Goal: Task Accomplishment & Management: Use online tool/utility

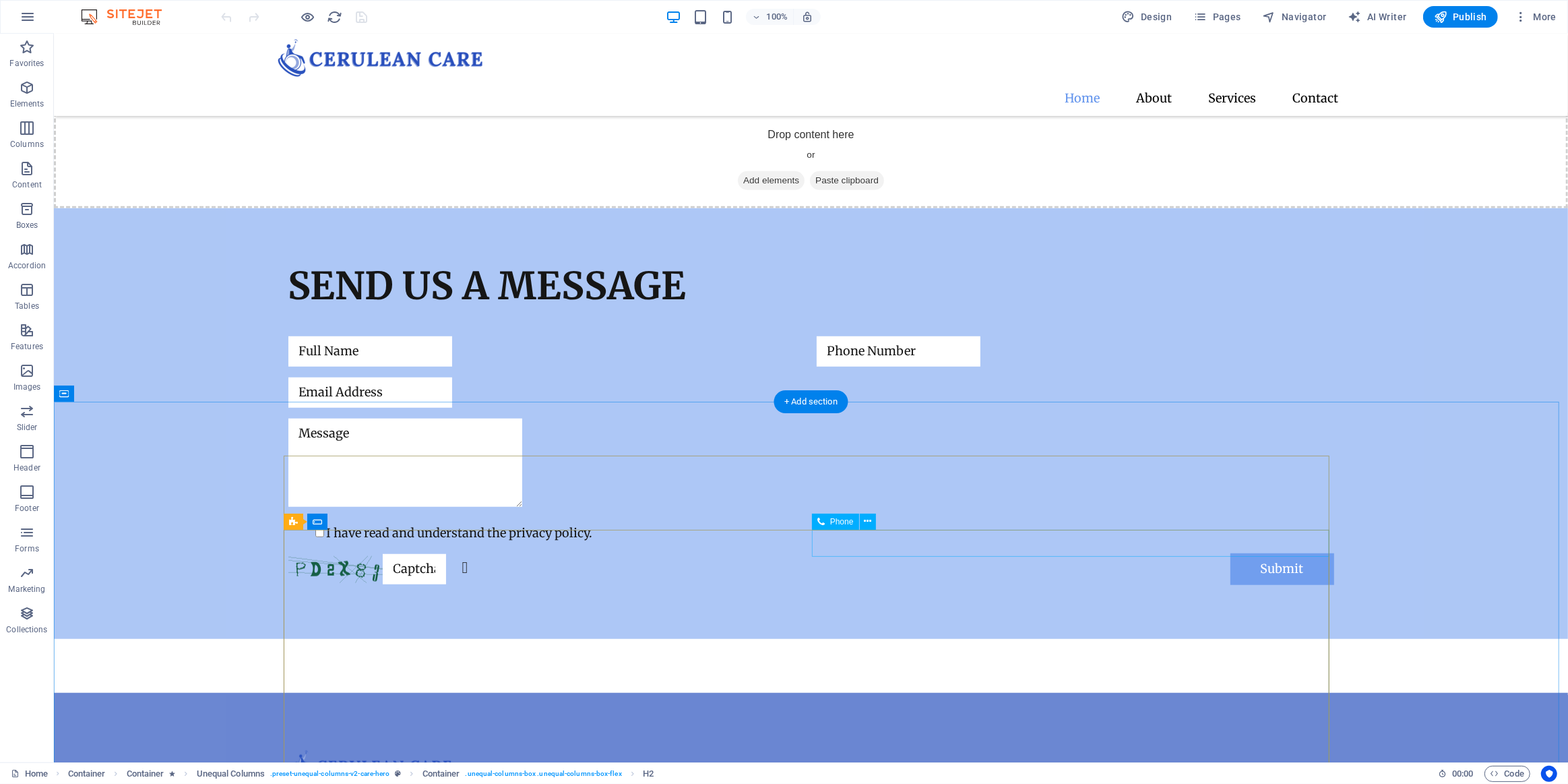
scroll to position [1278, 0]
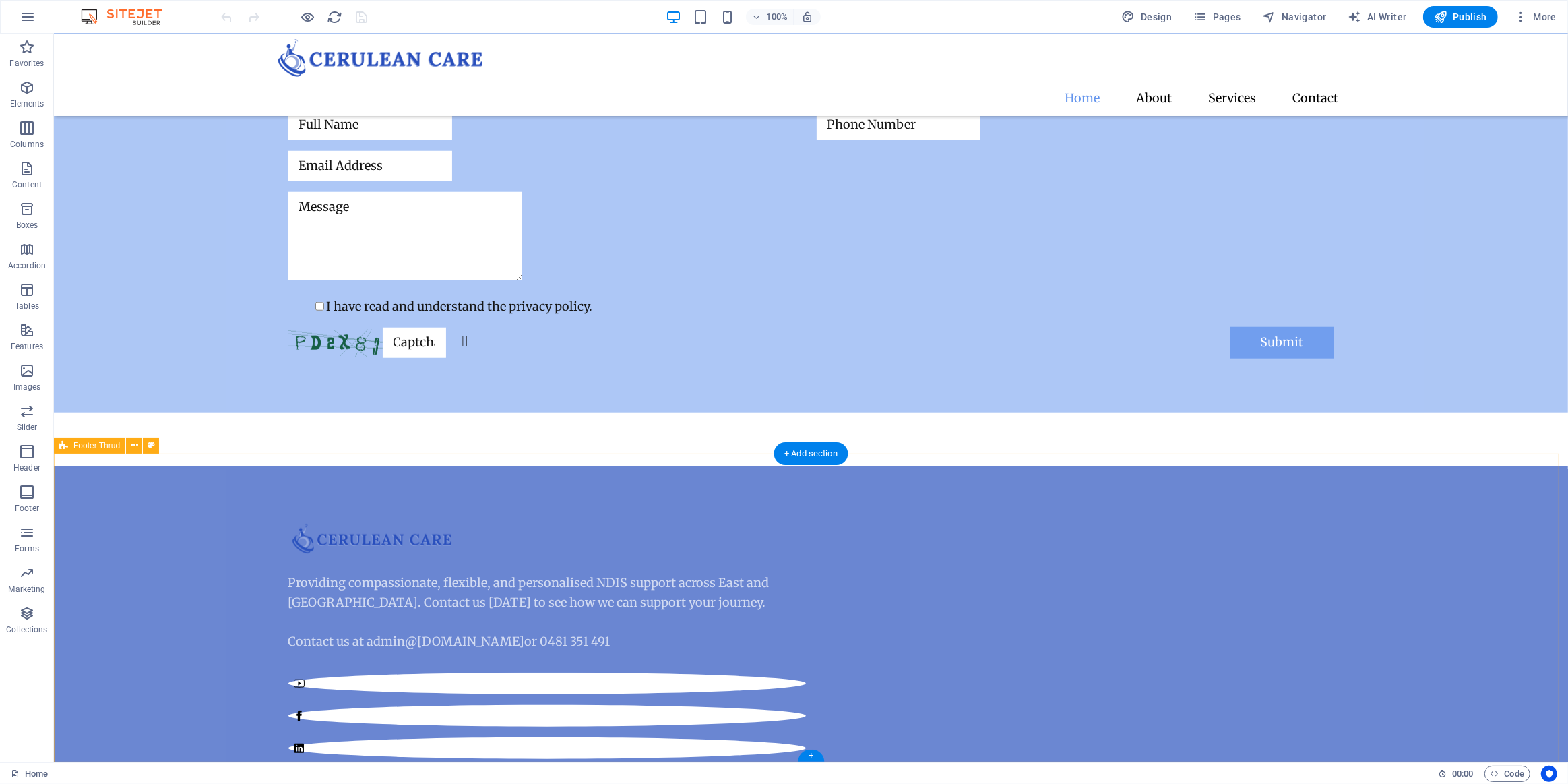
click at [159, 541] on div "Providing compassionate, flexible, and personalised NDIS support across East an…" at bounding box center [810, 738] width 1514 height 542
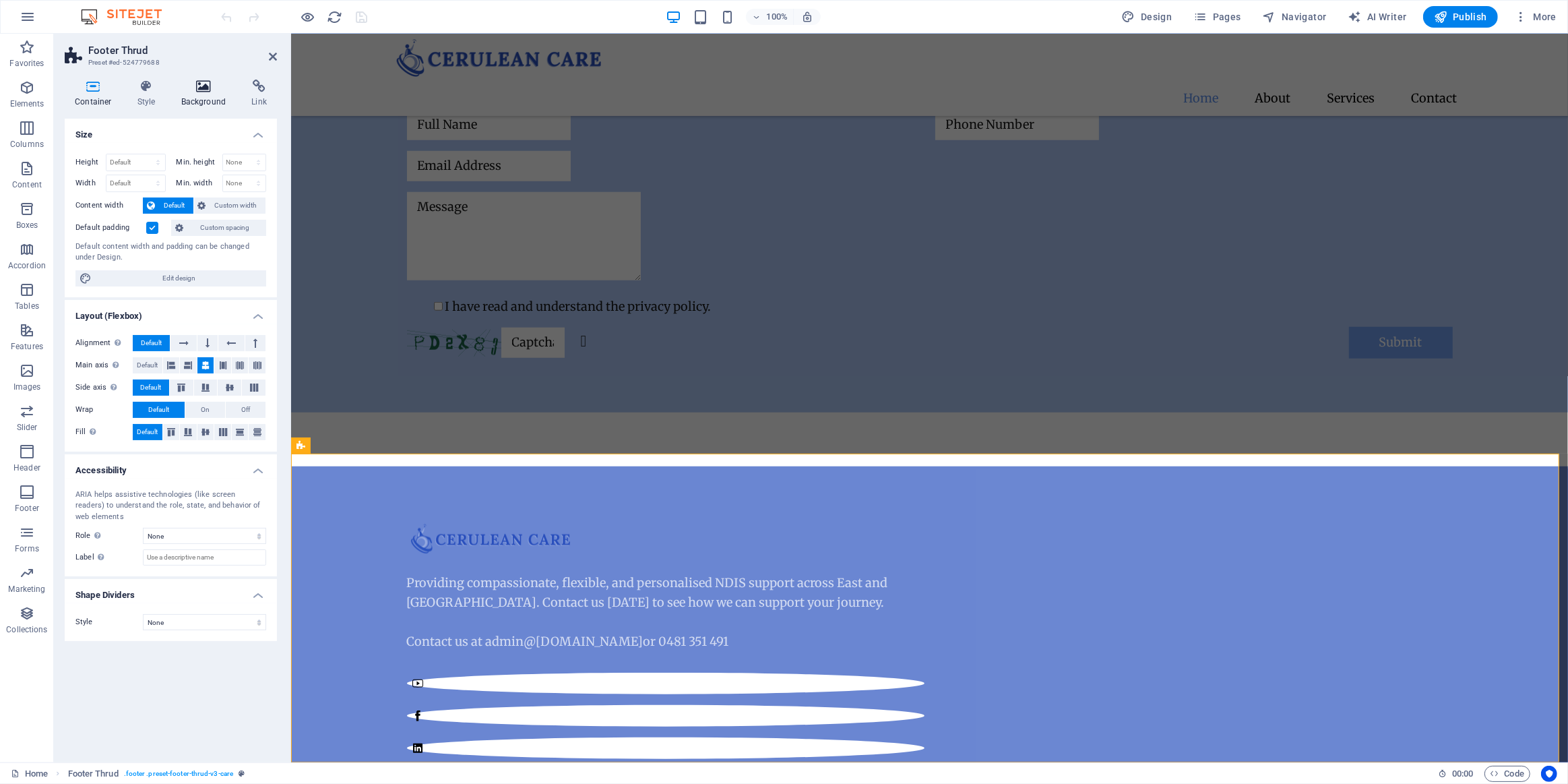
click at [203, 84] on icon at bounding box center [203, 86] width 65 height 13
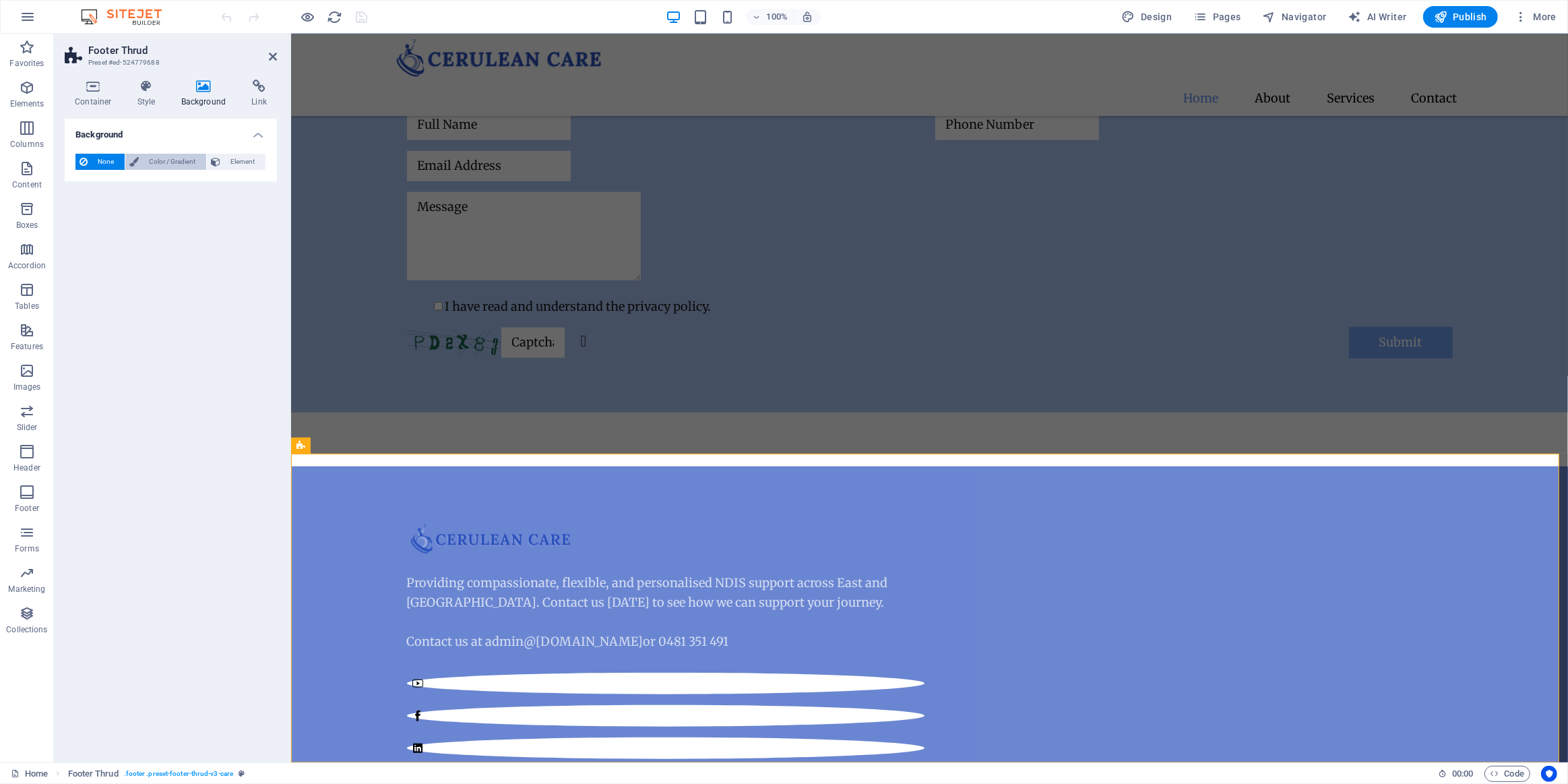
click at [163, 154] on span "Color / Gradient" at bounding box center [172, 162] width 59 height 16
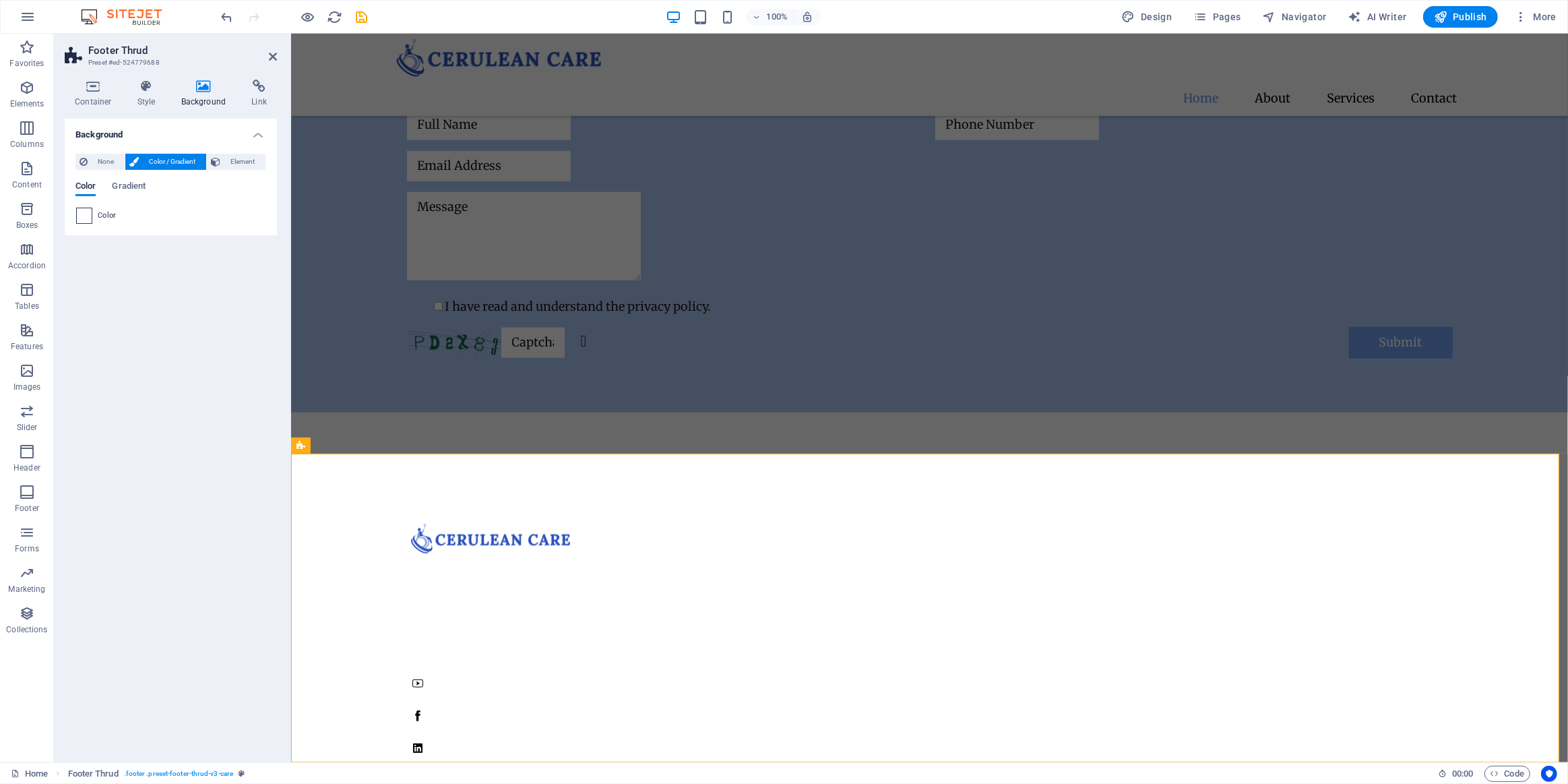
click at [84, 208] on span at bounding box center [84, 215] width 15 height 15
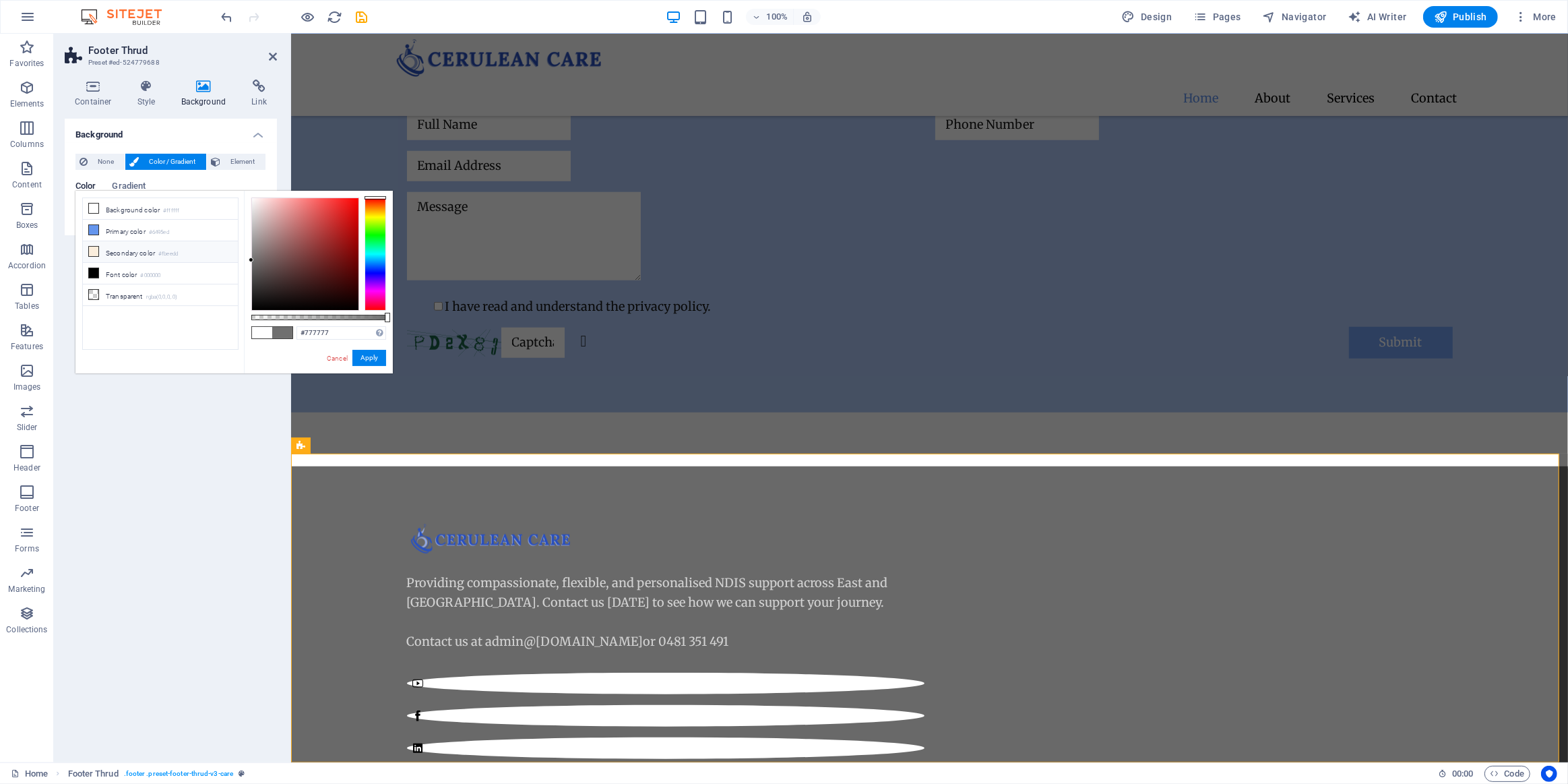
type input "#797979"
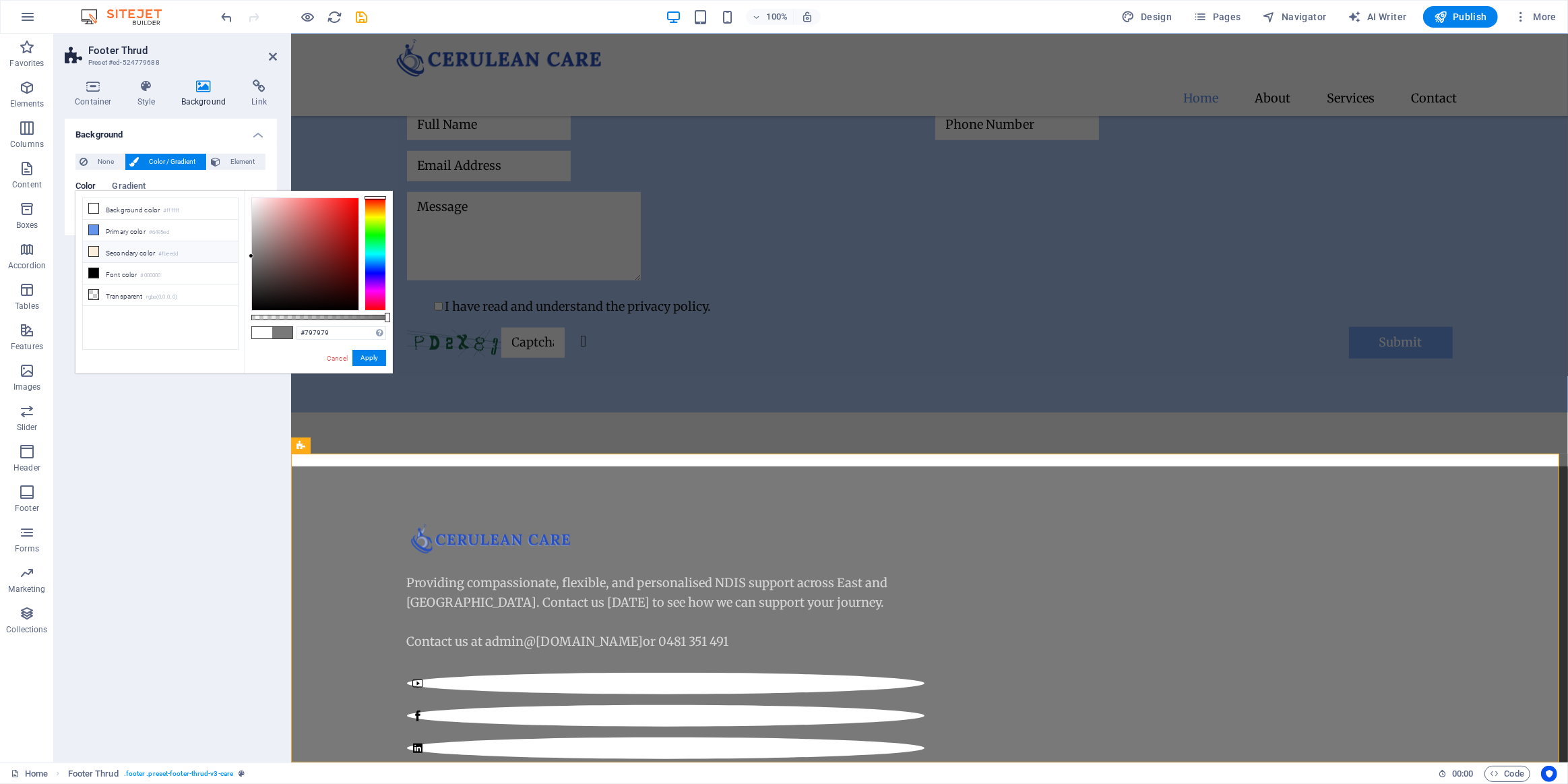
drag, startPoint x: 263, startPoint y: 256, endPoint x: 224, endPoint y: 256, distance: 39.0
click at [224, 256] on div "less Background color #ffffff Primary color #6495ed Secondary color #fbeedd Fon…" at bounding box center [234, 282] width 317 height 183
click at [341, 358] on link "Cancel" at bounding box center [337, 358] width 24 height 10
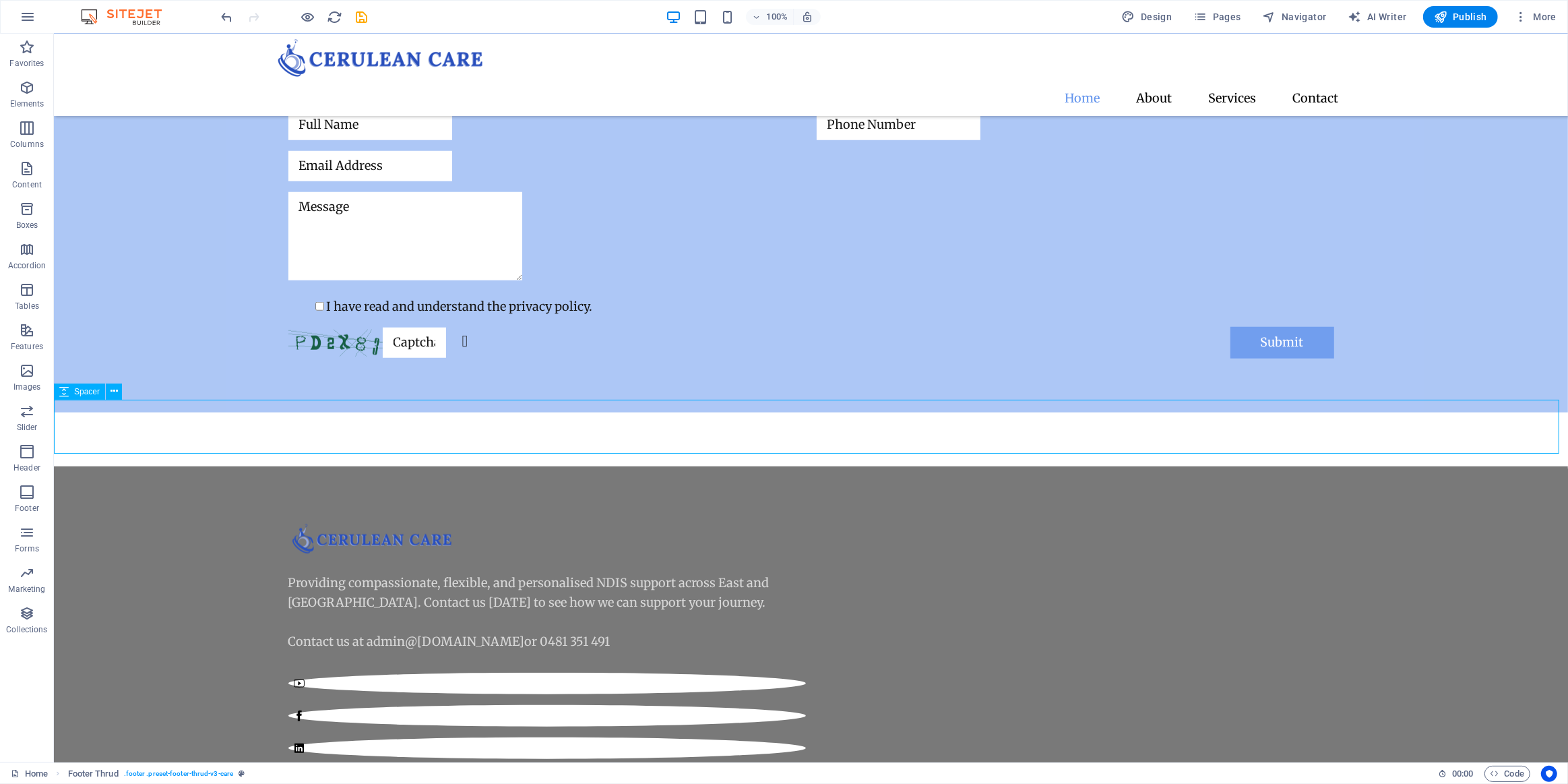
drag, startPoint x: 195, startPoint y: 405, endPoint x: 433, endPoint y: 408, distance: 238.0
click at [433, 413] on div at bounding box center [810, 440] width 1514 height 54
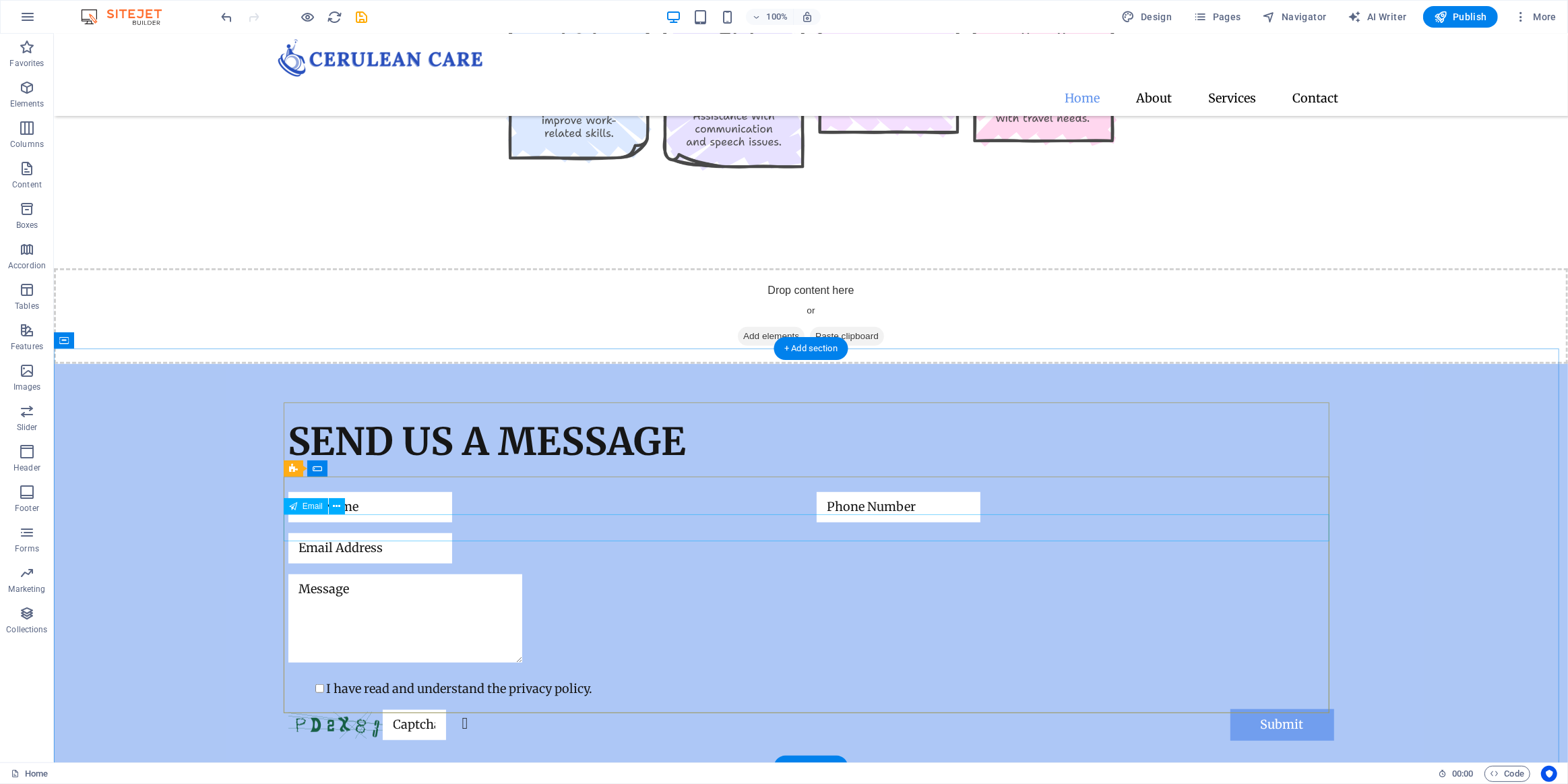
scroll to position [1103, 0]
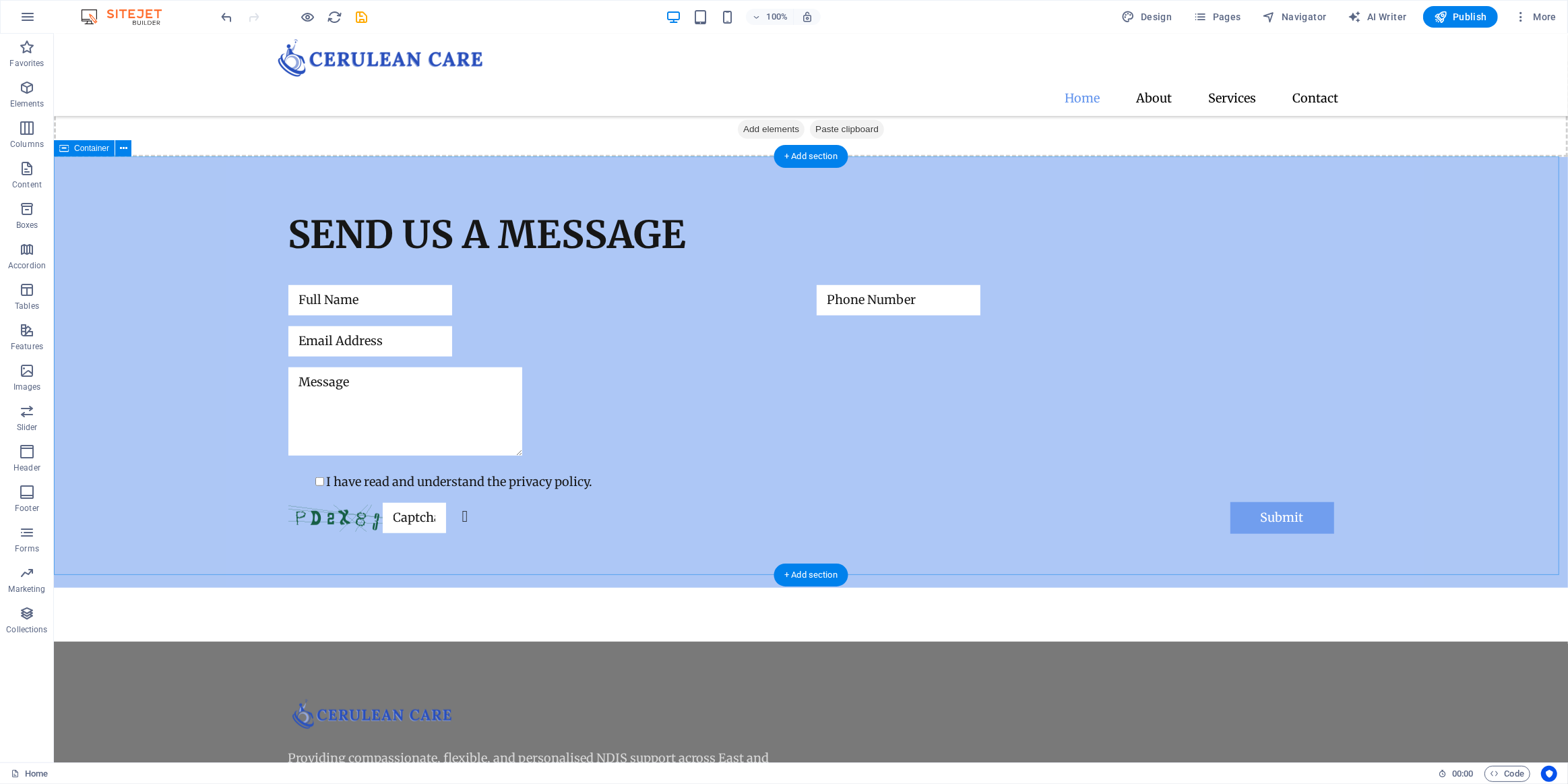
click at [191, 265] on div "Send us a message I have read and understand the privacy policy. Unreadable? Re…" at bounding box center [810, 373] width 1514 height 431
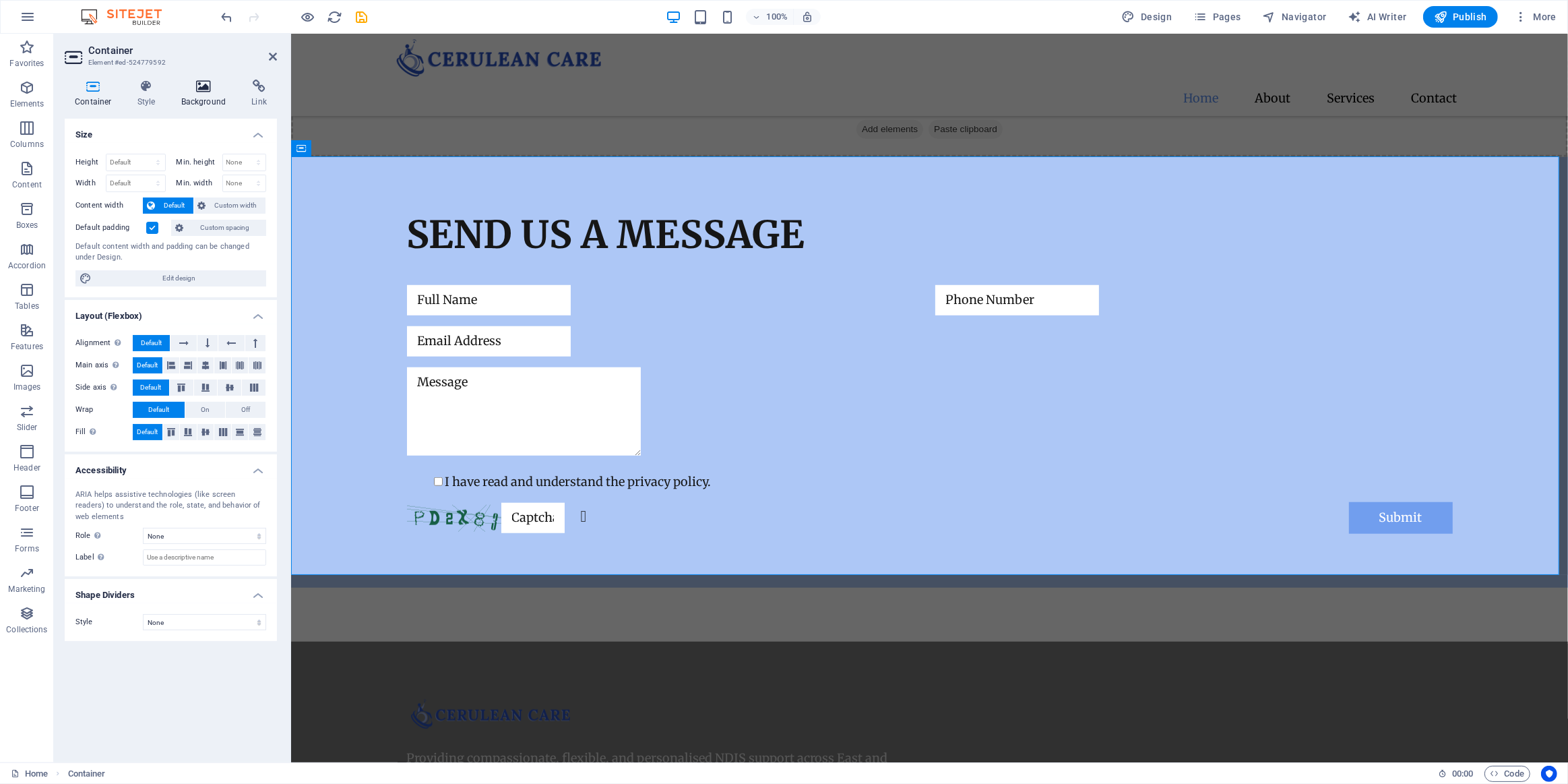
click at [203, 88] on icon at bounding box center [203, 86] width 65 height 13
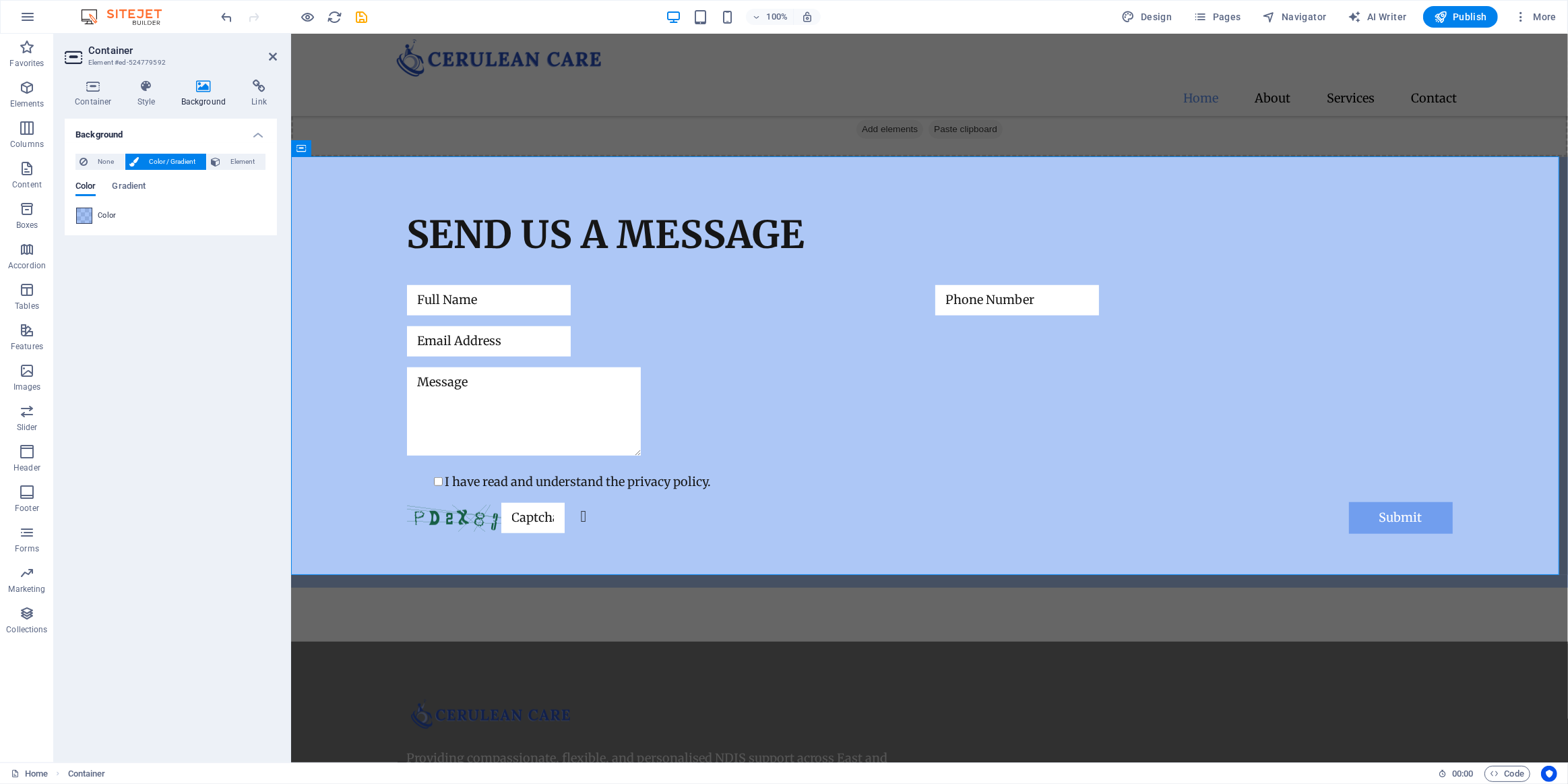
click at [87, 218] on span at bounding box center [84, 215] width 15 height 15
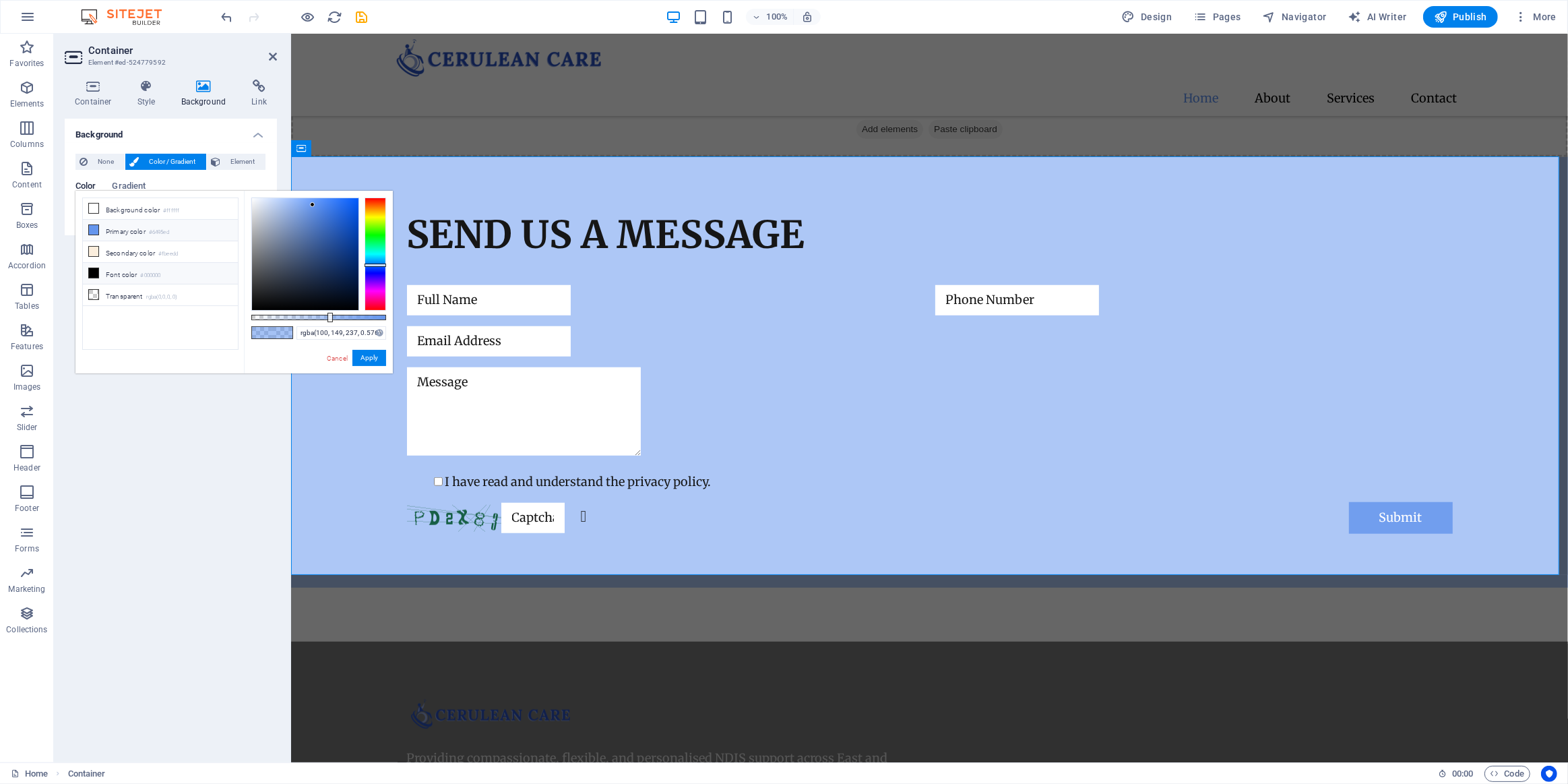
click at [167, 229] on small "#6495ed" at bounding box center [159, 233] width 20 height 10
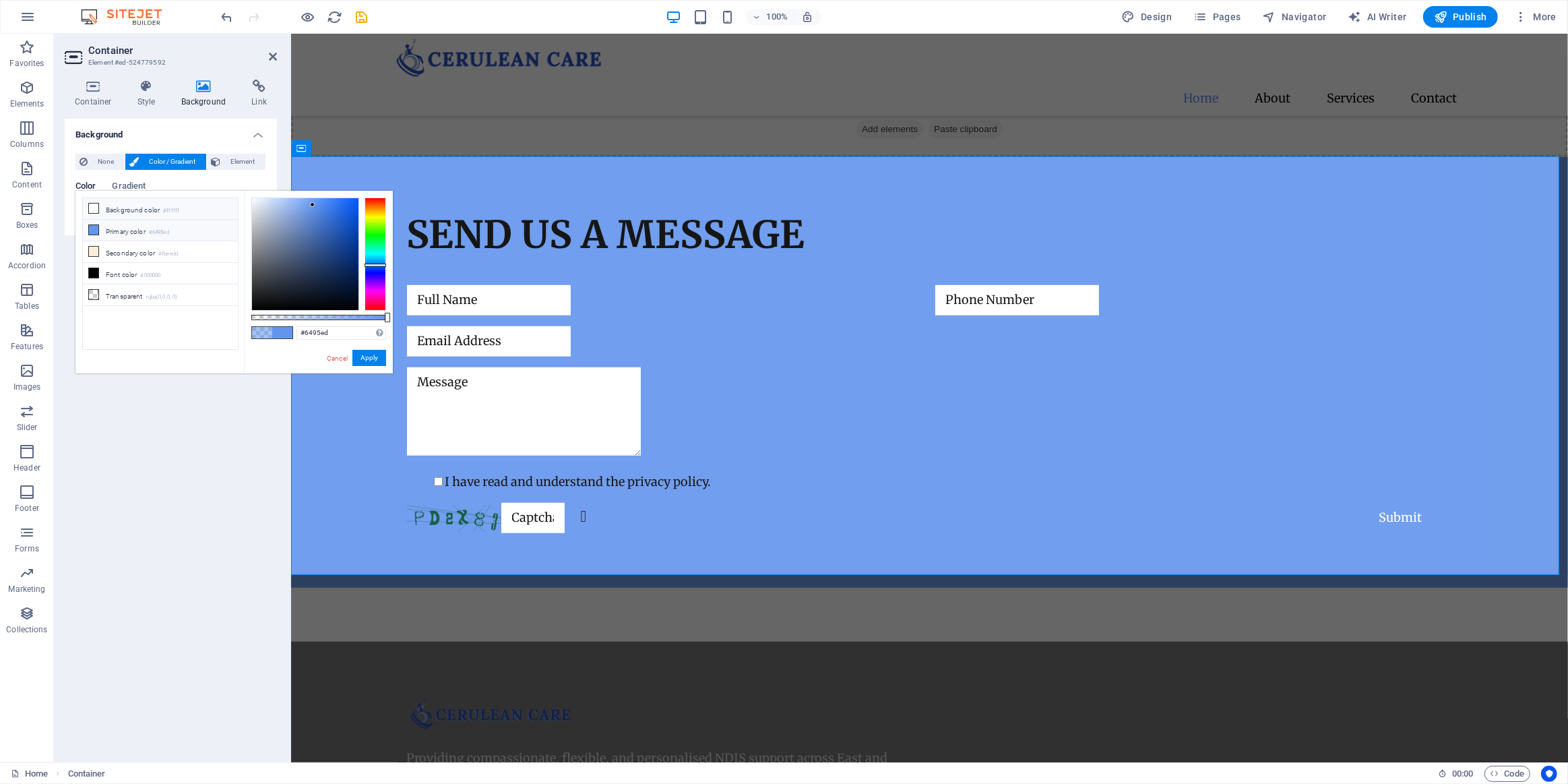
click at [179, 210] on small "#ffffff" at bounding box center [171, 211] width 16 height 10
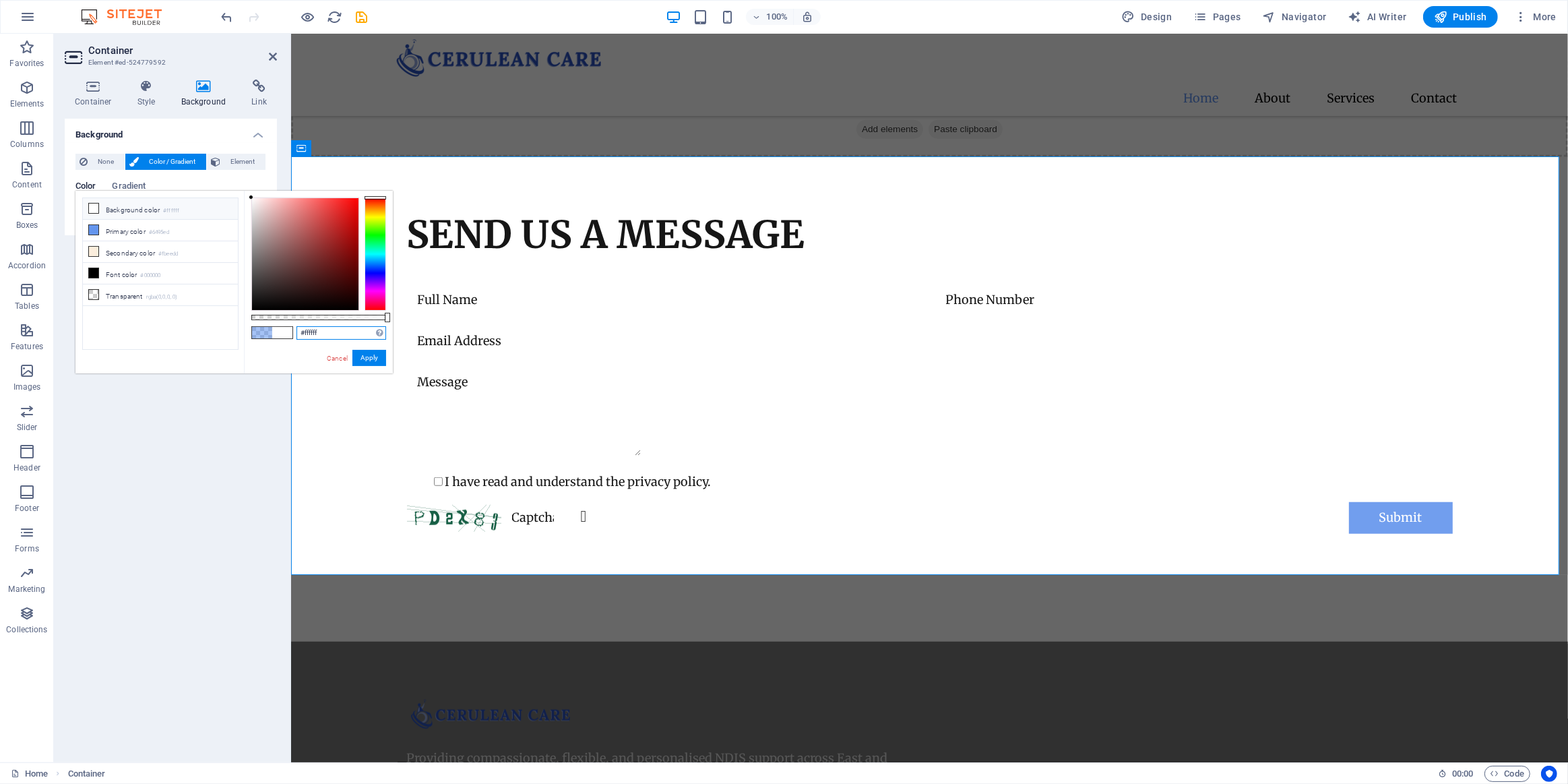
drag, startPoint x: 327, startPoint y: 337, endPoint x: 236, endPoint y: 333, distance: 91.1
click at [237, 333] on div "less Background color #ffffff Primary color #6495ed Secondary color #fbeedd Fon…" at bounding box center [234, 282] width 317 height 183
paste input "6692C3"
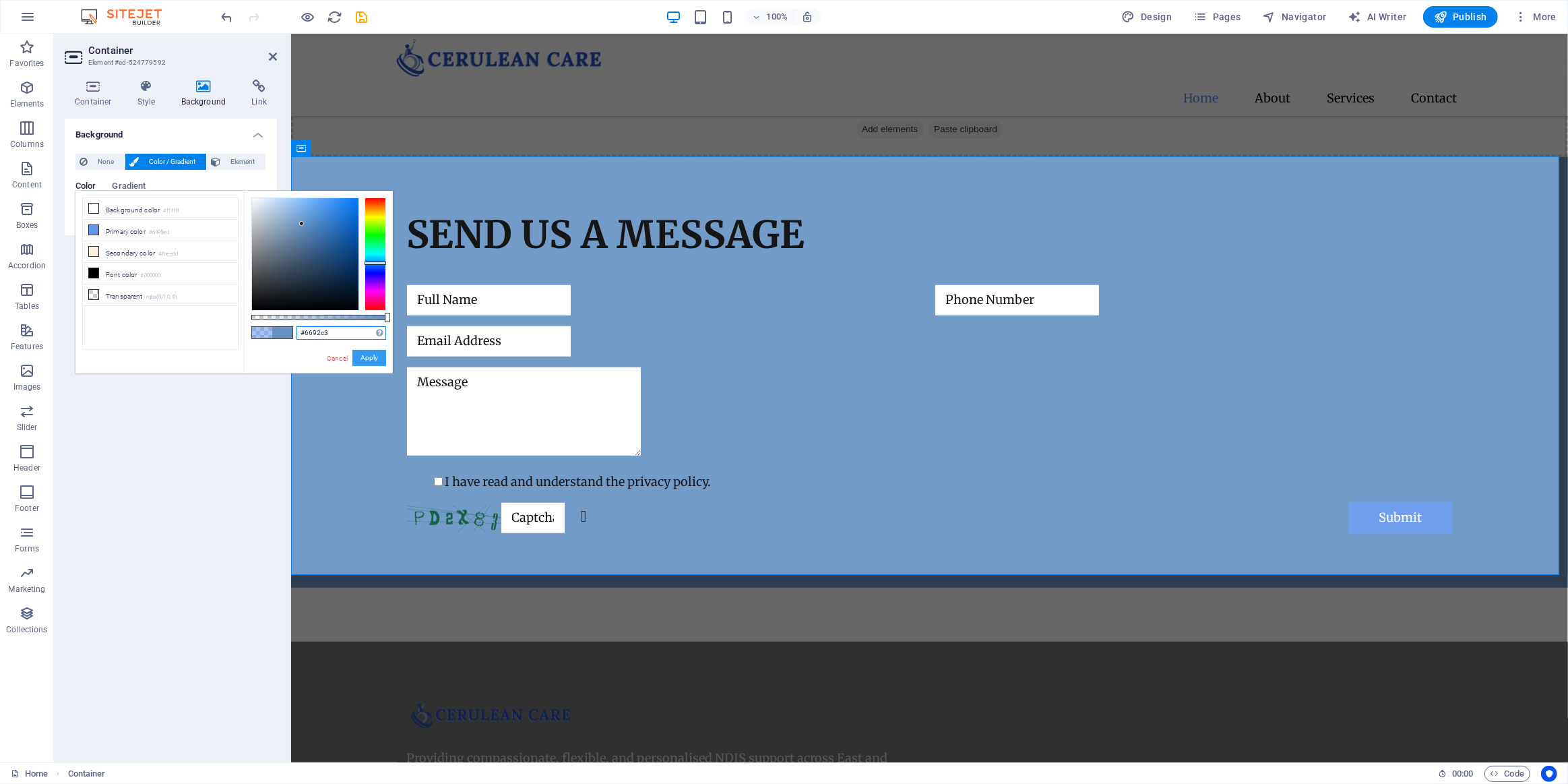
type input "#6692c3"
click at [366, 361] on button "Apply" at bounding box center [369, 358] width 34 height 16
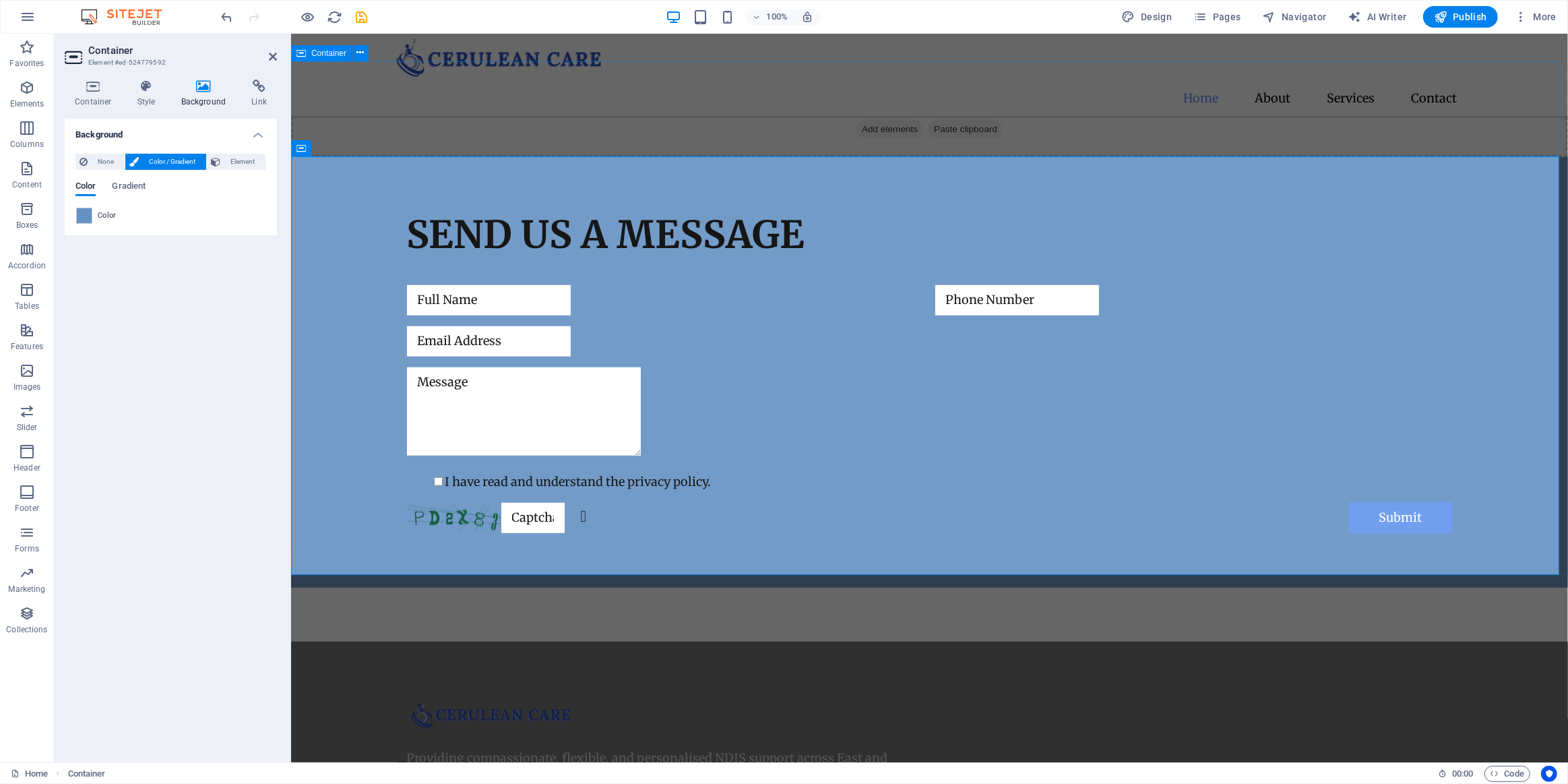
click at [657, 120] on div "Drop content here or Add elements Paste clipboard" at bounding box center [929, 109] width 1277 height 96
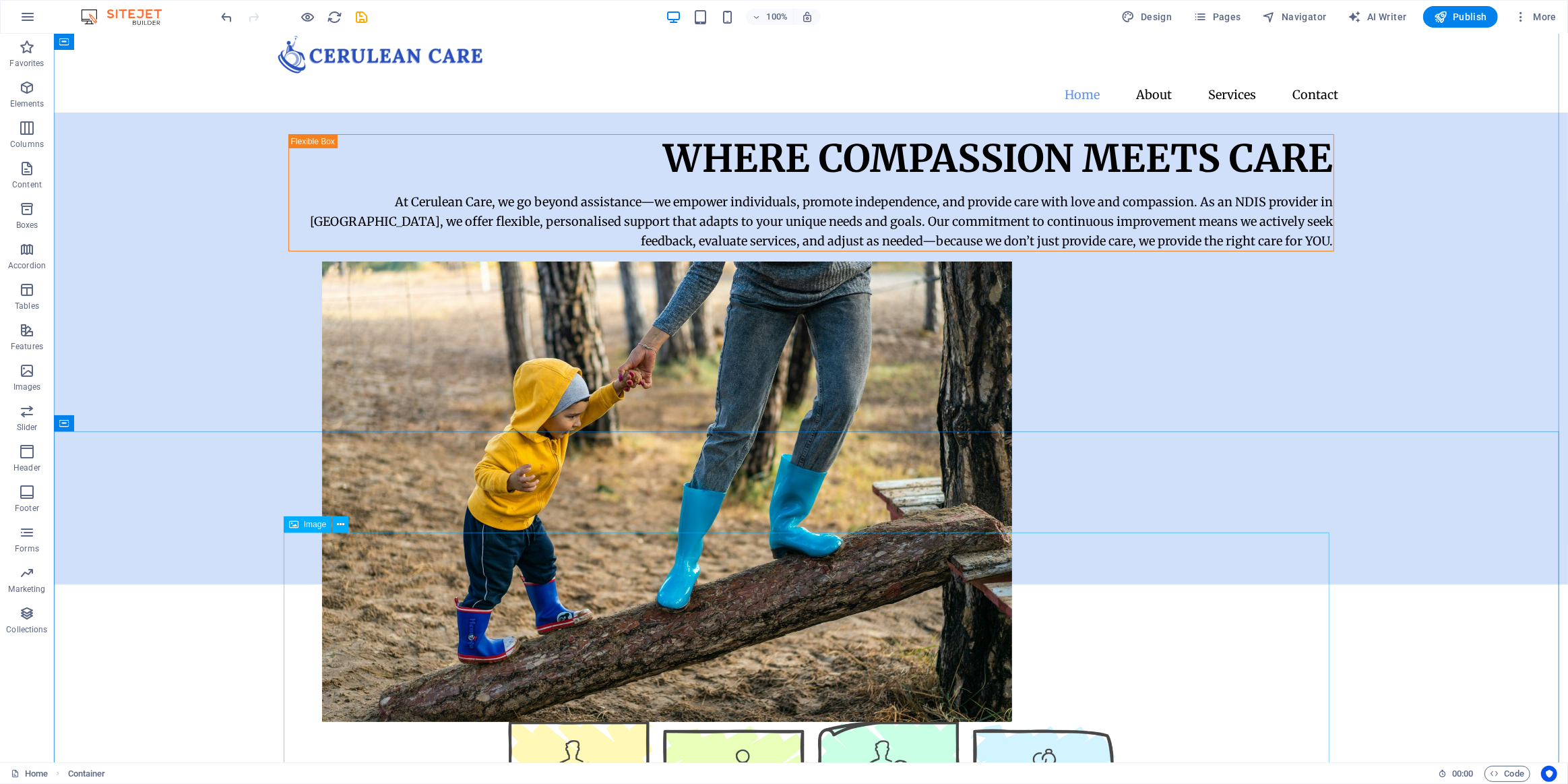
scroll to position [0, 0]
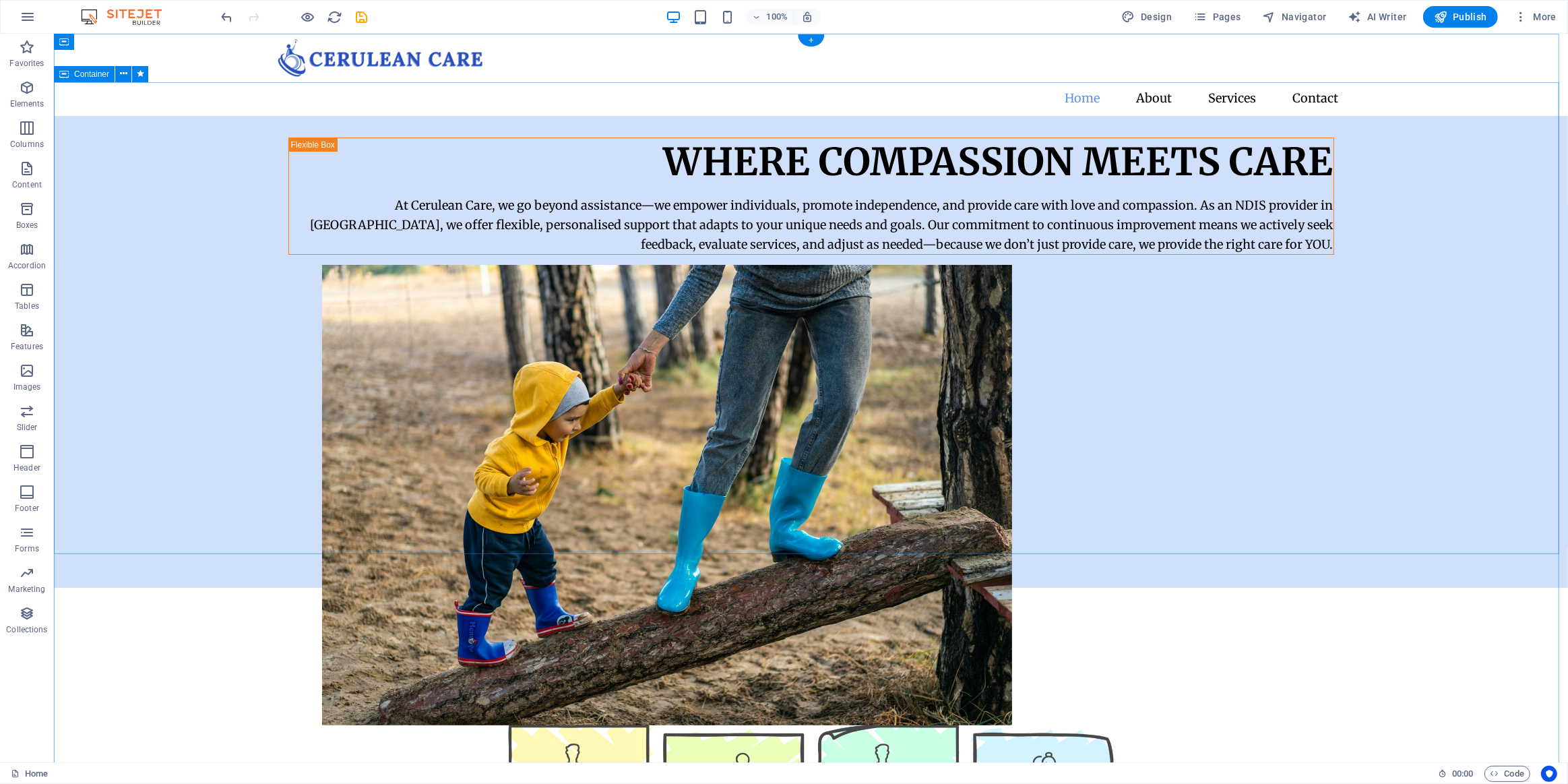
click at [260, 479] on div "Where Compassion Meets Care At Cerulean Care, we go beyond assistance—we empowe…" at bounding box center [810, 352] width 1514 height 472
select select "px"
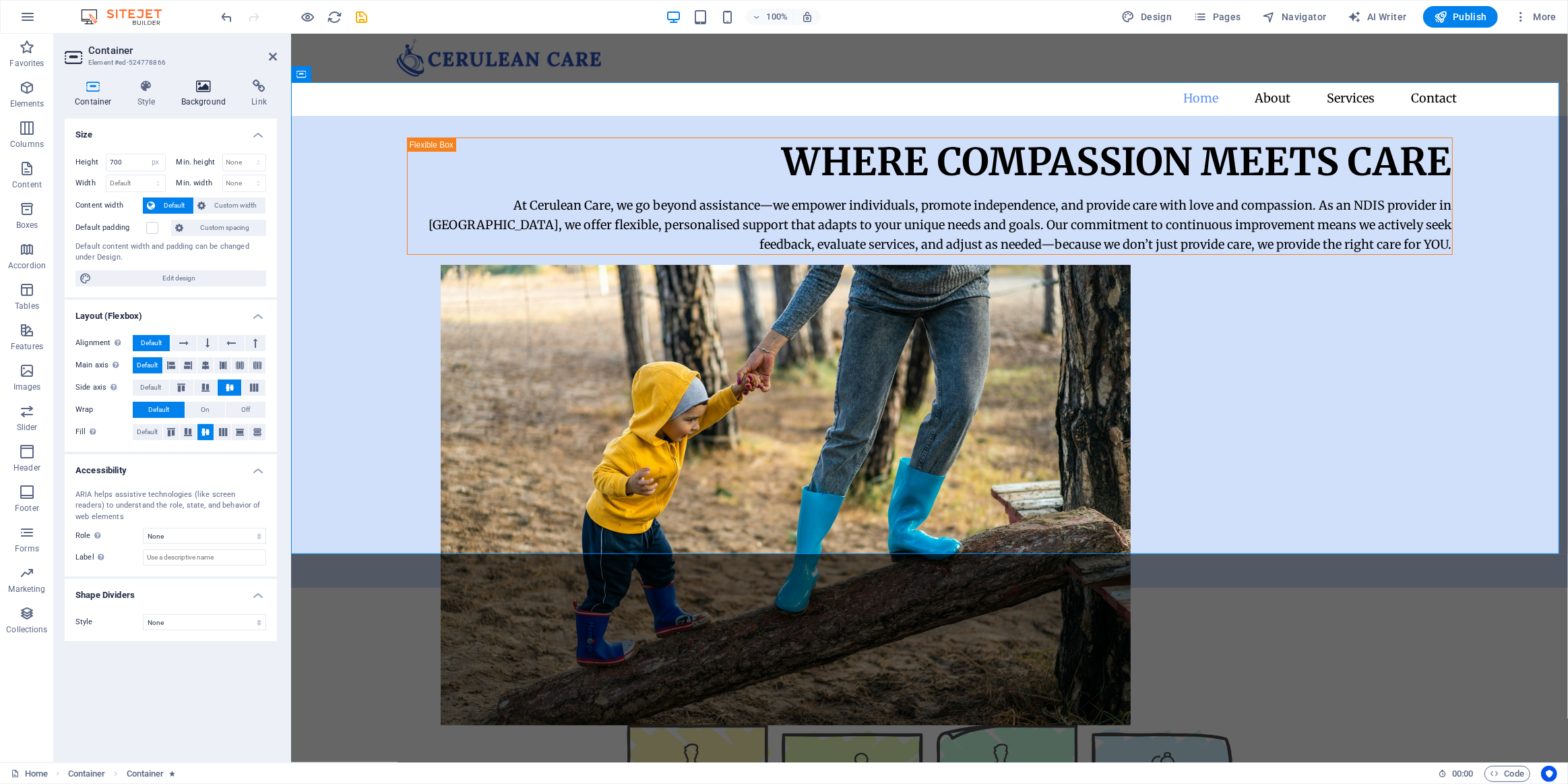
click at [208, 80] on icon at bounding box center [203, 86] width 65 height 13
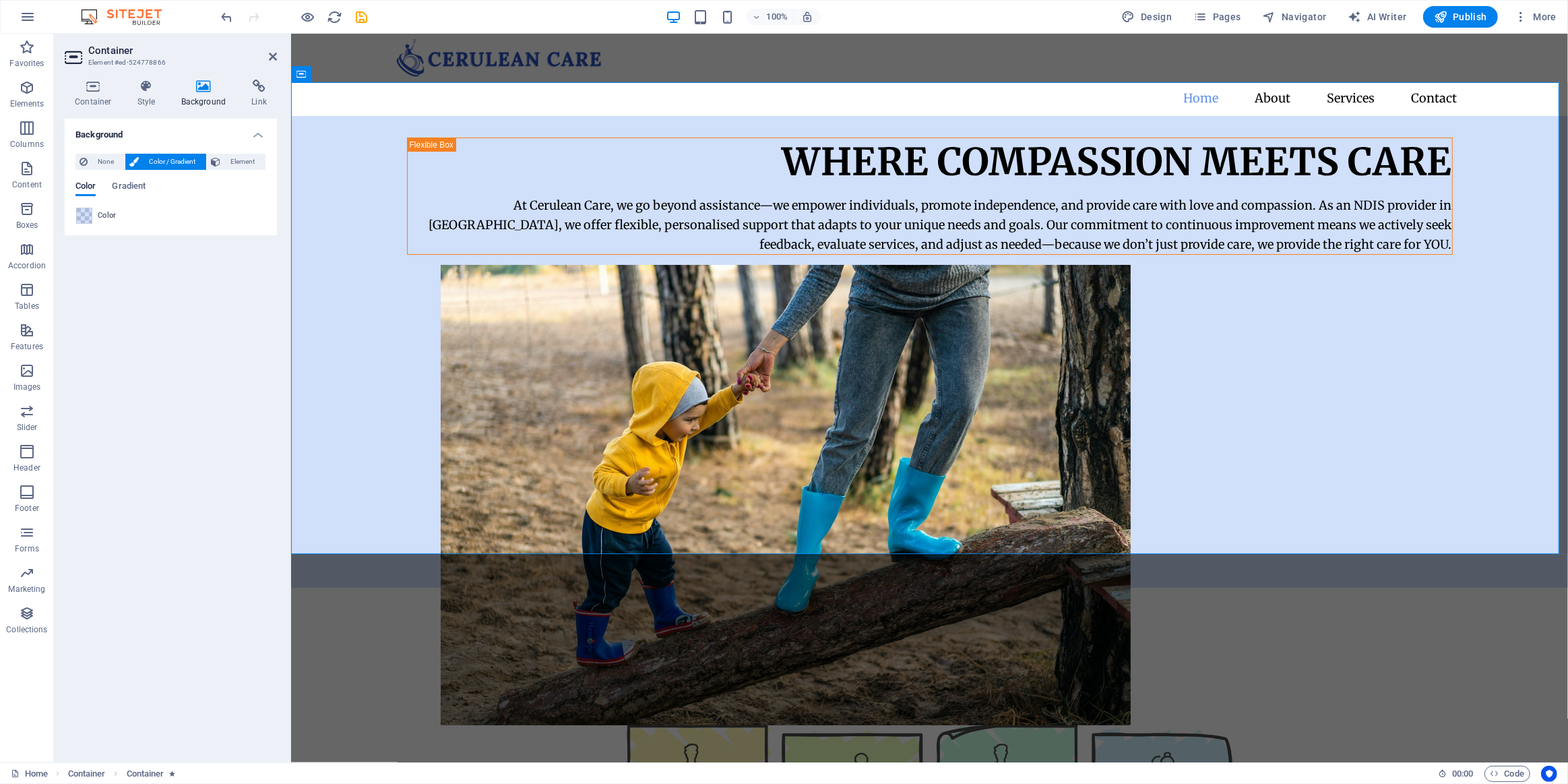
click at [156, 161] on span "Color / Gradient" at bounding box center [172, 162] width 59 height 16
click at [135, 187] on span "Gradient" at bounding box center [129, 187] width 34 height 19
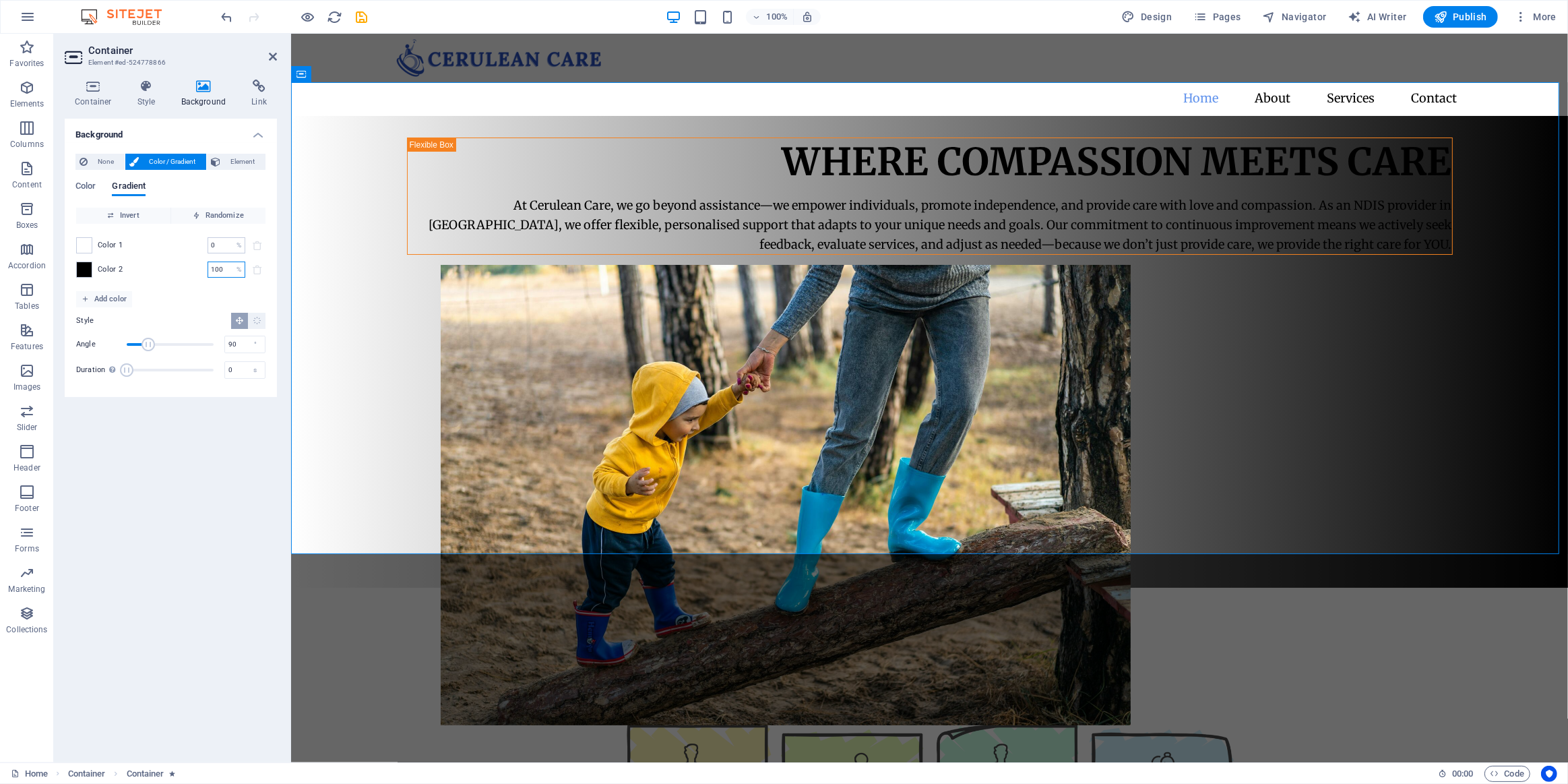
drag, startPoint x: 228, startPoint y: 271, endPoint x: 165, endPoint y: 271, distance: 63.0
click at [167, 272] on div "Color 2 100 % ​" at bounding box center [170, 270] width 189 height 16
click at [84, 273] on span at bounding box center [84, 270] width 15 height 15
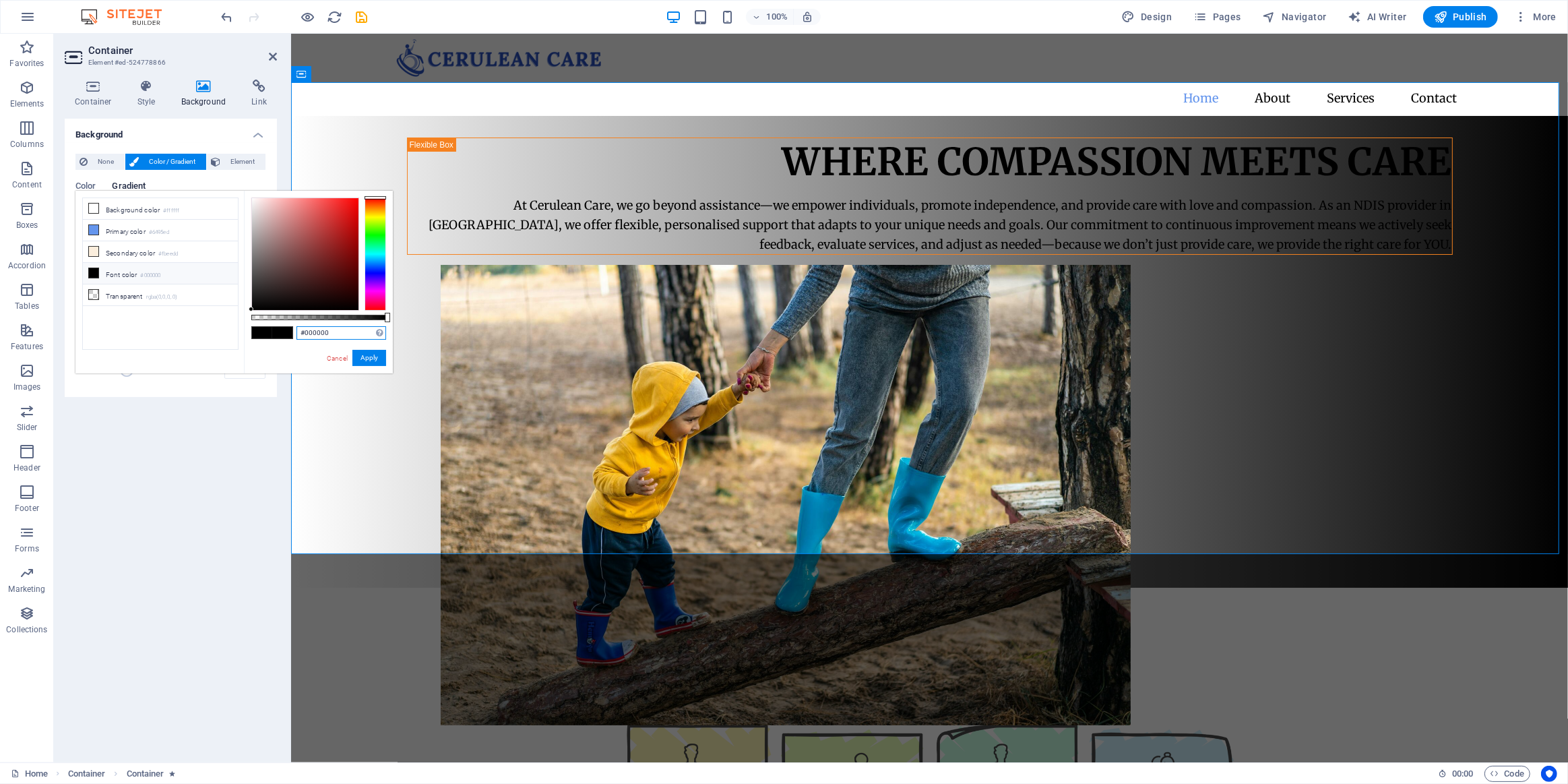
drag, startPoint x: 351, startPoint y: 336, endPoint x: 285, endPoint y: 336, distance: 66.0
click at [285, 336] on div "#000000 Supported formats #0852ed rgb(8, 82, 237) rgba(8, 82, 237, 90%) hsv(221…" at bounding box center [318, 380] width 149 height 379
paste input "6692C3"
click at [371, 355] on button "Apply" at bounding box center [369, 358] width 34 height 16
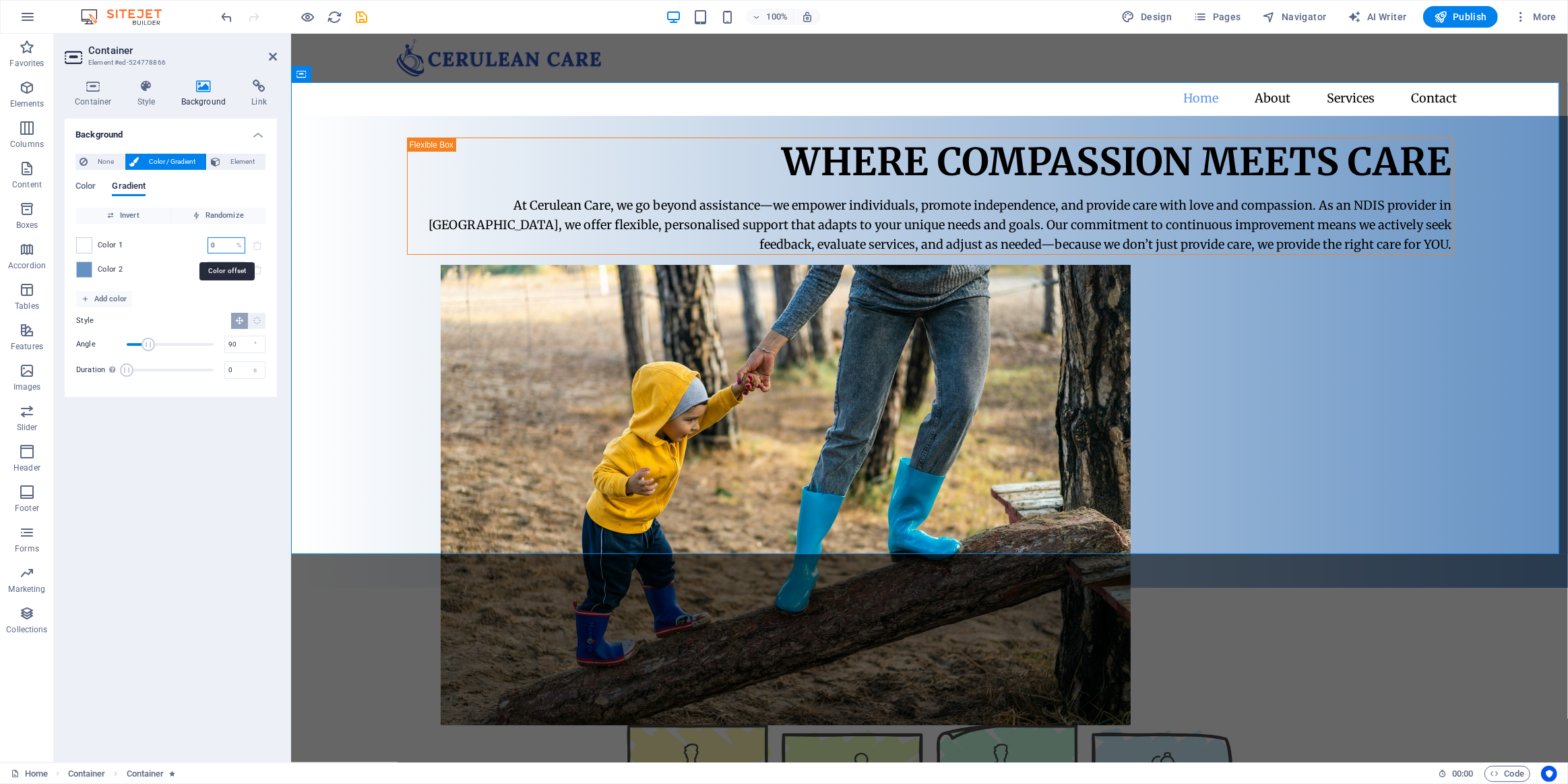
click at [225, 249] on input "0" at bounding box center [220, 245] width 24 height 16
click at [90, 249] on span at bounding box center [84, 245] width 15 height 15
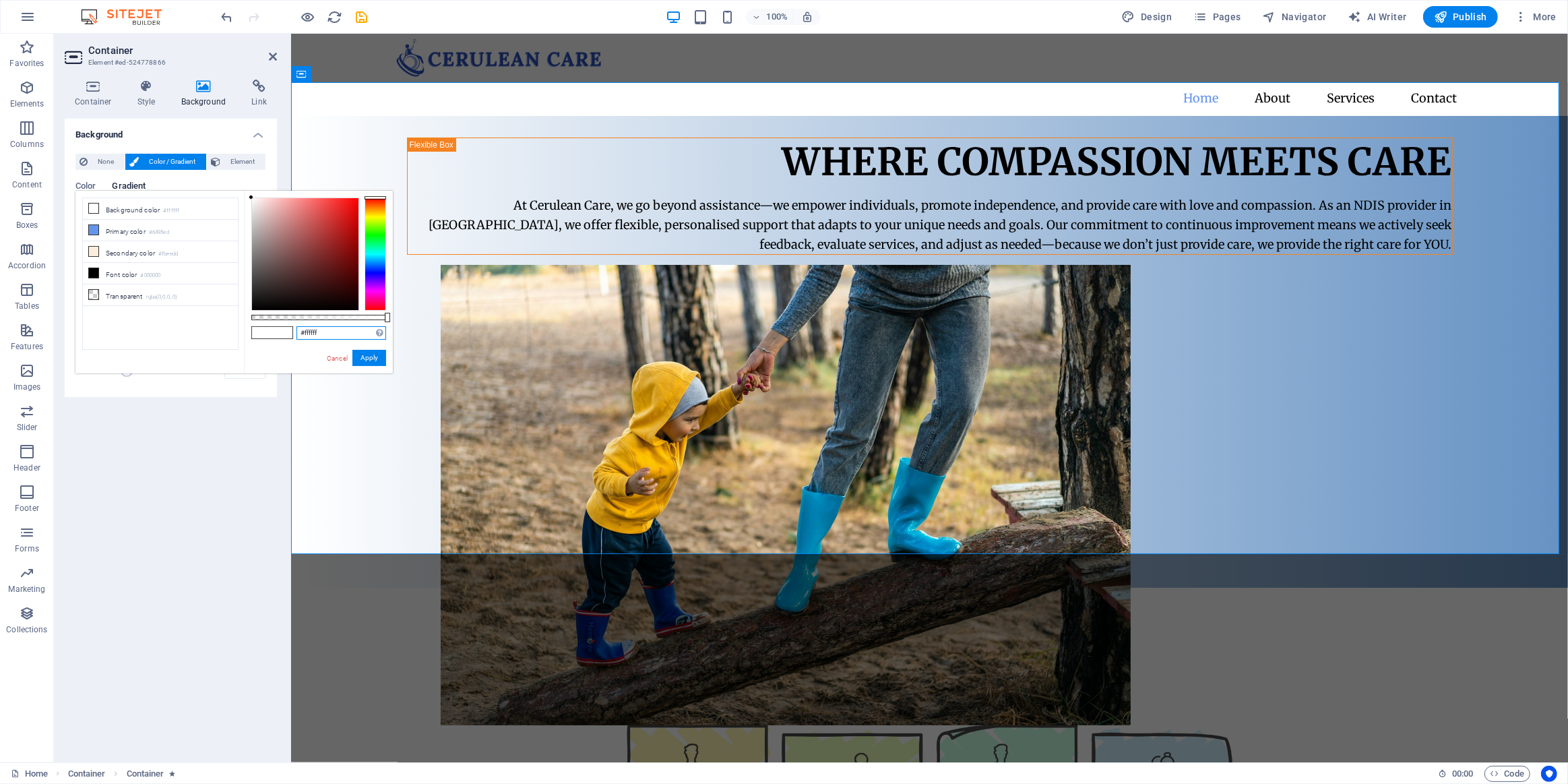
drag, startPoint x: 323, startPoint y: 331, endPoint x: 256, endPoint y: 333, distance: 67.0
click at [267, 333] on div "#ffffff Supported formats #0852ed rgb(8, 82, 237) rgba(8, 82, 237, 90%) hsv(221…" at bounding box center [318, 380] width 149 height 379
paste input "6692C3"
type input "#6692c3"
drag, startPoint x: 372, startPoint y: 361, endPoint x: 67, endPoint y: 328, distance: 306.8
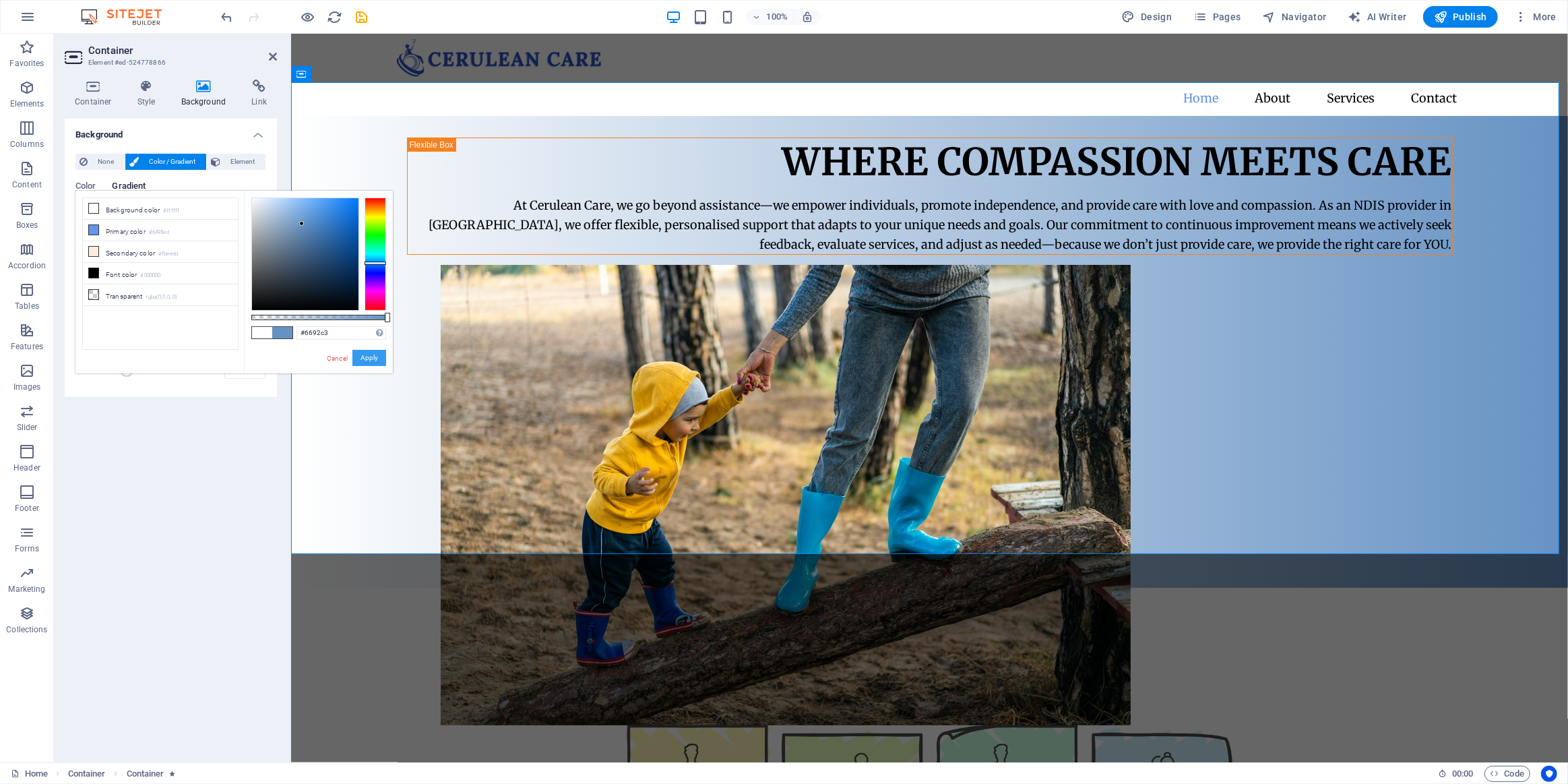
click at [372, 361] on button "Apply" at bounding box center [369, 358] width 34 height 16
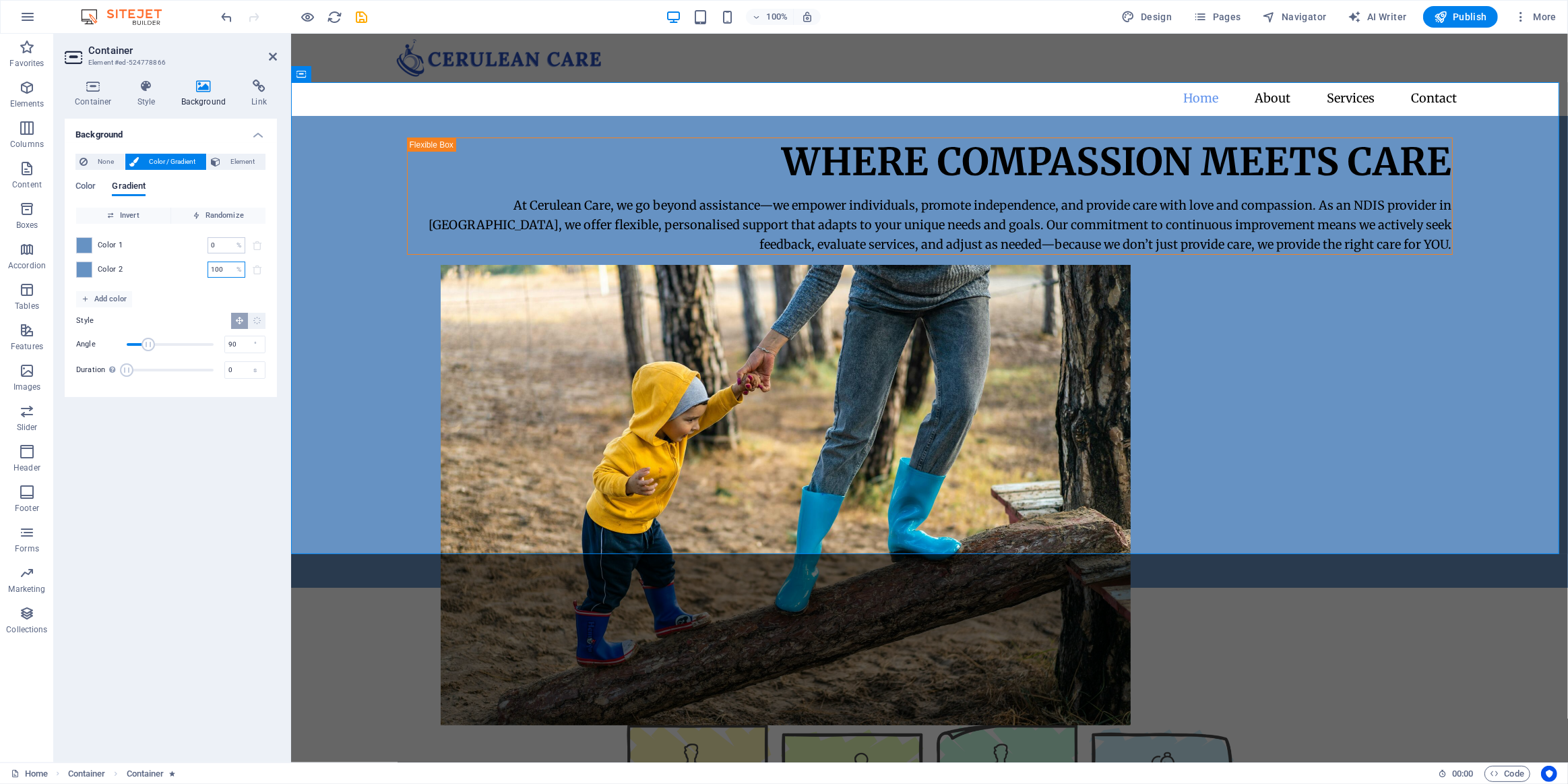
drag, startPoint x: 222, startPoint y: 272, endPoint x: 147, endPoint y: 270, distance: 75.0
click at [147, 270] on div "Color 2 100 % ​" at bounding box center [170, 270] width 189 height 16
type input "50"
click at [82, 243] on span at bounding box center [84, 245] width 15 height 15
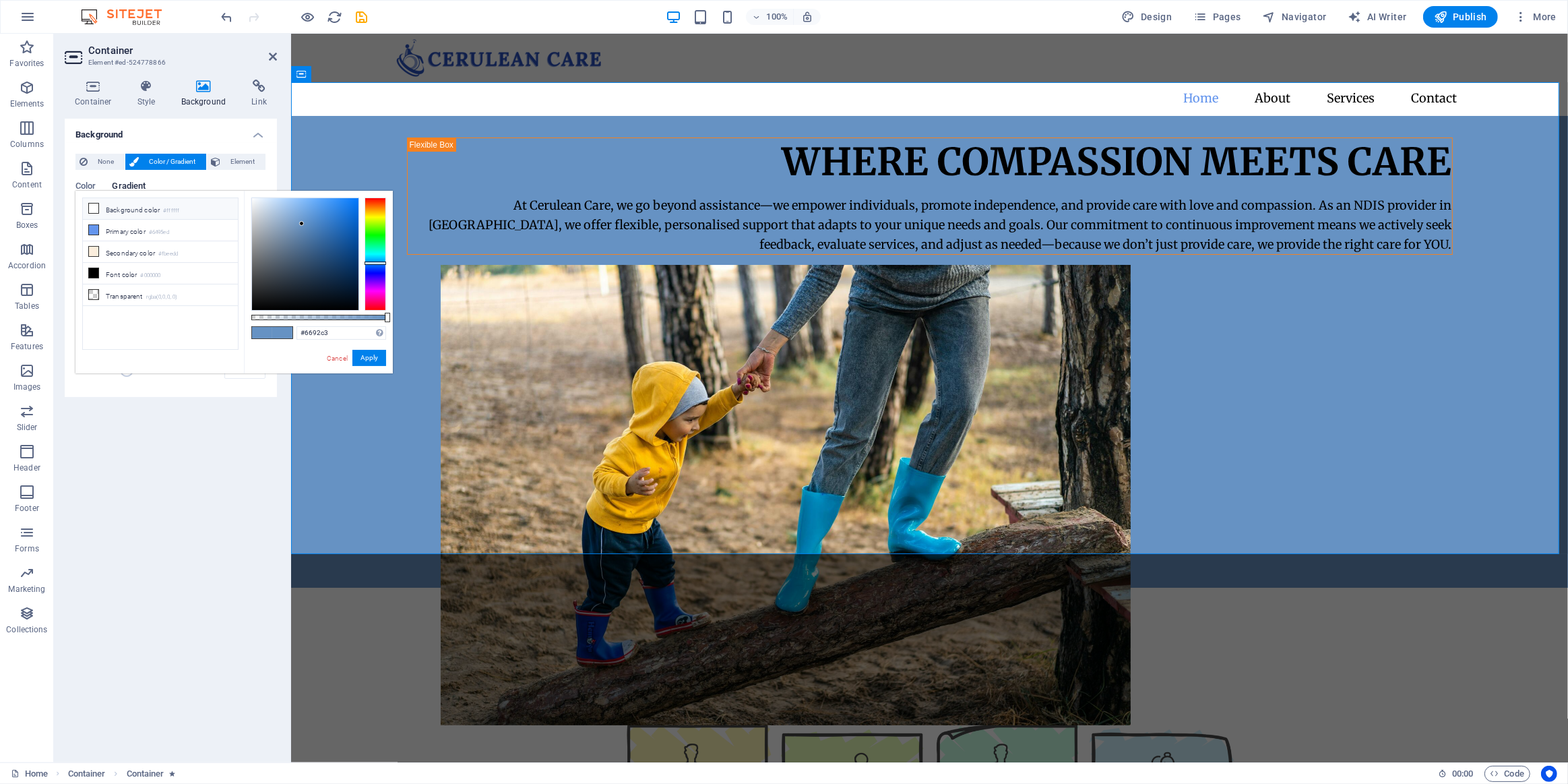
click at [145, 214] on li "Background color #ffffff" at bounding box center [160, 209] width 155 height 22
type input "#ffffff"
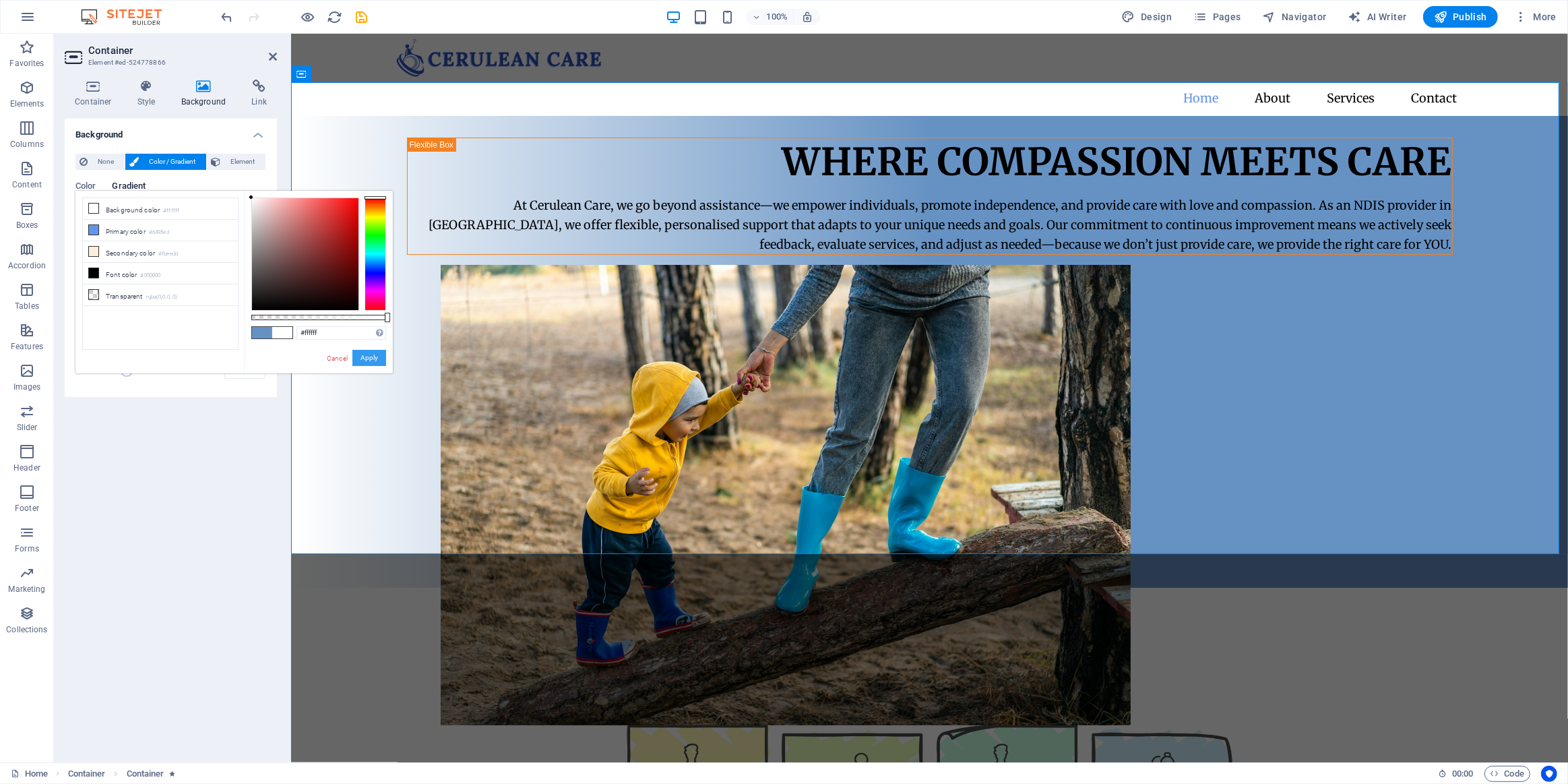
drag, startPoint x: 371, startPoint y: 358, endPoint x: 78, endPoint y: 325, distance: 294.9
click at [371, 358] on button "Apply" at bounding box center [369, 358] width 34 height 16
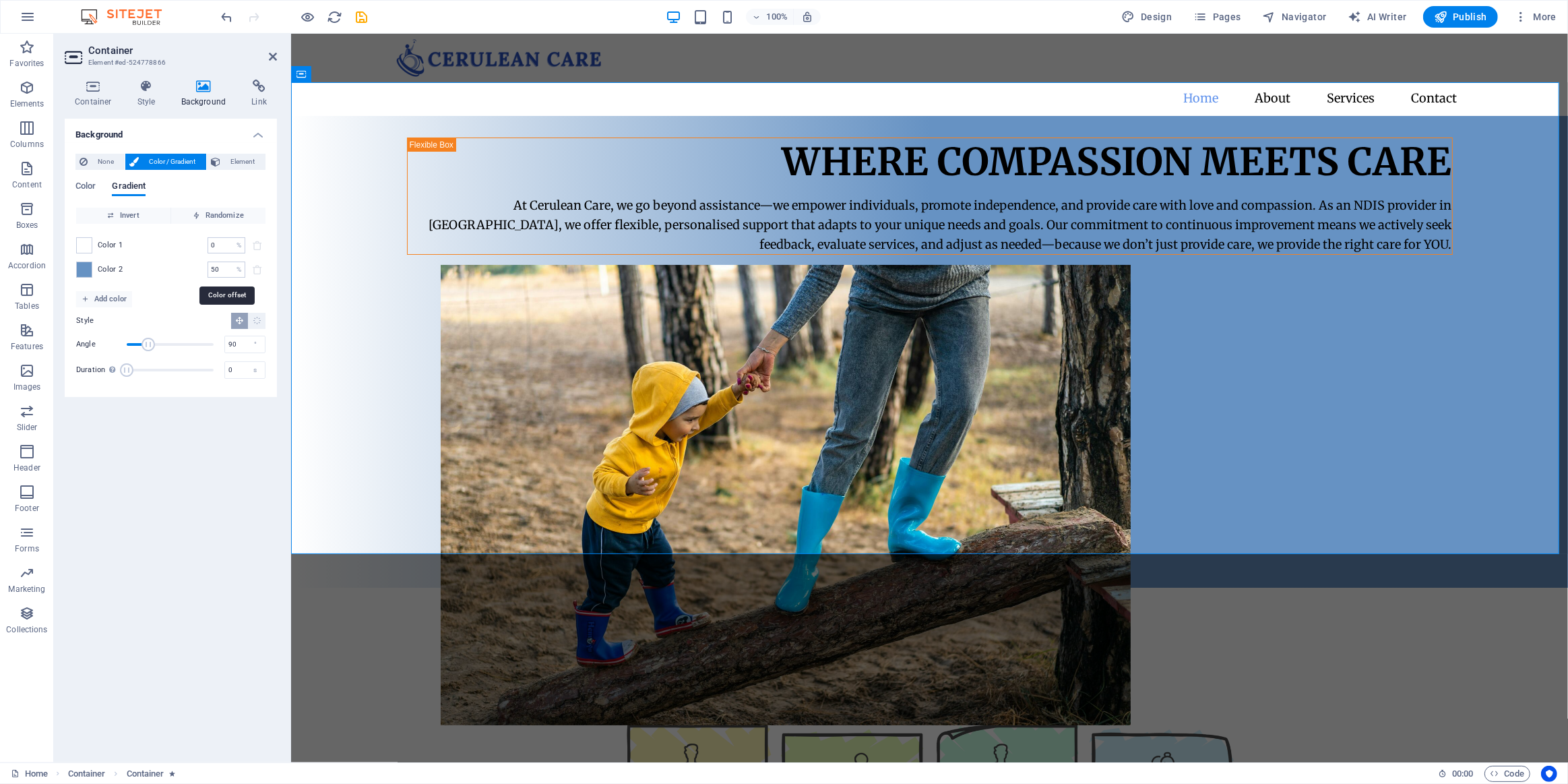
drag, startPoint x: 227, startPoint y: 273, endPoint x: 138, endPoint y: 267, distance: 89.2
click at [146, 267] on div "Color 2 50 % ​" at bounding box center [170, 270] width 189 height 16
drag, startPoint x: 234, startPoint y: 270, endPoint x: 154, endPoint y: 269, distance: 80.0
click at [160, 269] on div "Color 2 340 % ​" at bounding box center [170, 270] width 189 height 16
drag, startPoint x: 227, startPoint y: 266, endPoint x: 144, endPoint y: 273, distance: 83.3
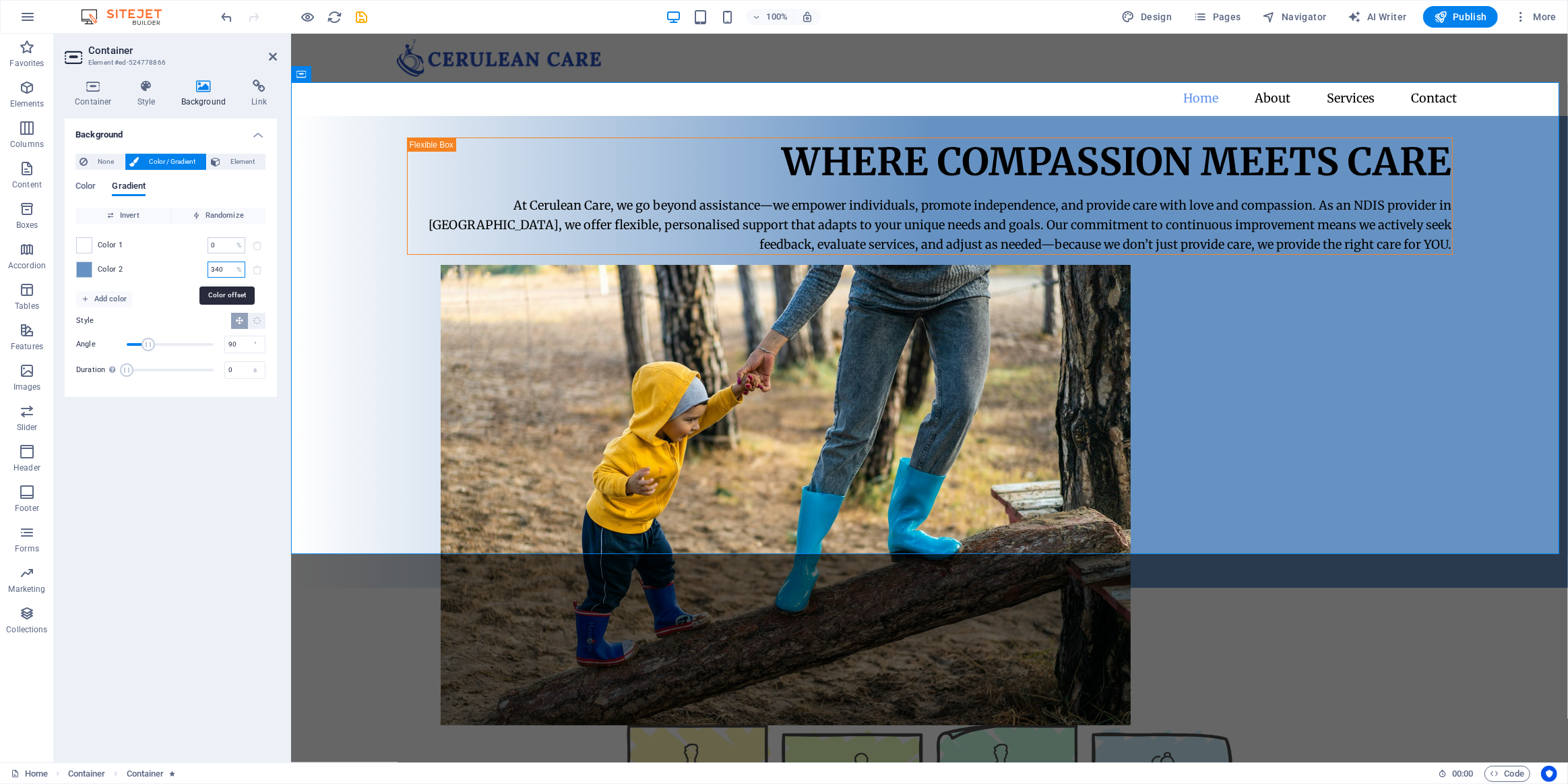
click at [165, 269] on div "Color 2 340 % ​" at bounding box center [170, 270] width 189 height 16
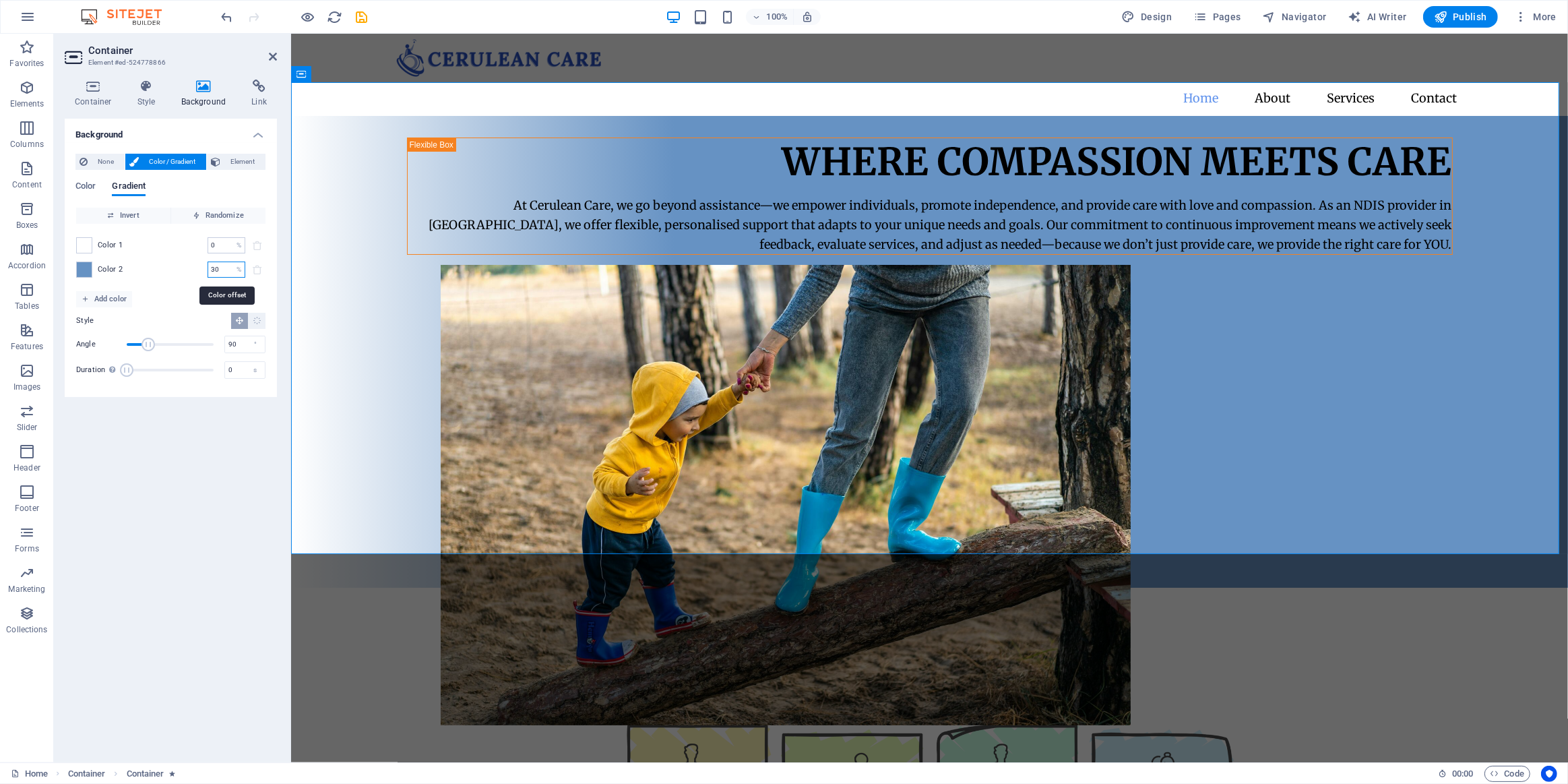
drag, startPoint x: 222, startPoint y: 274, endPoint x: 156, endPoint y: 271, distance: 66.1
click at [161, 273] on div "Color 2 30 % ​" at bounding box center [170, 270] width 189 height 16
type input "10"
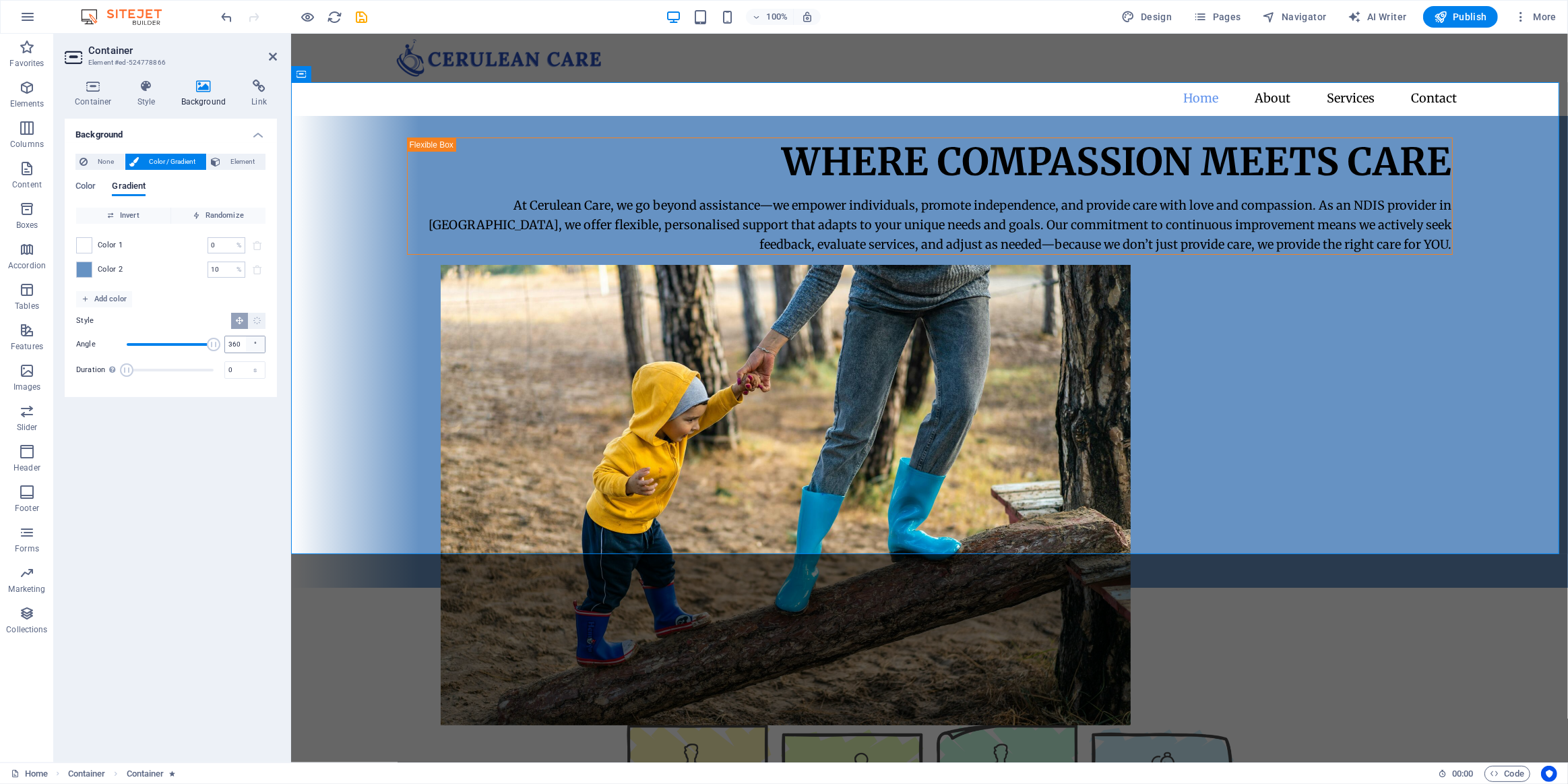
drag, startPoint x: 150, startPoint y: 341, endPoint x: 253, endPoint y: 345, distance: 103.1
click at [253, 345] on div "Angle 360 °" at bounding box center [170, 344] width 189 height 20
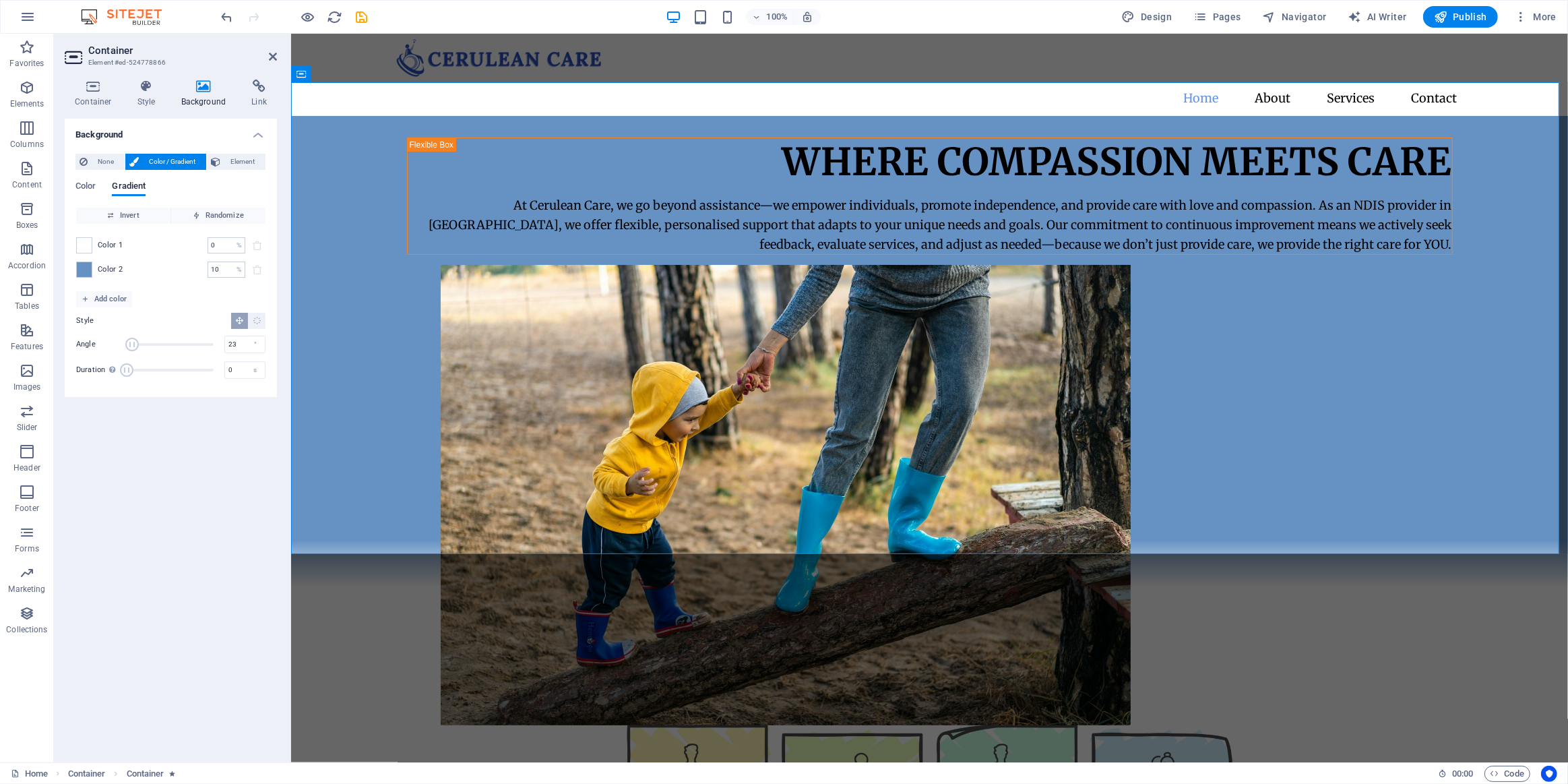
drag, startPoint x: 203, startPoint y: 343, endPoint x: 132, endPoint y: 349, distance: 71.3
click at [132, 349] on span "Angle" at bounding box center [170, 344] width 87 height 20
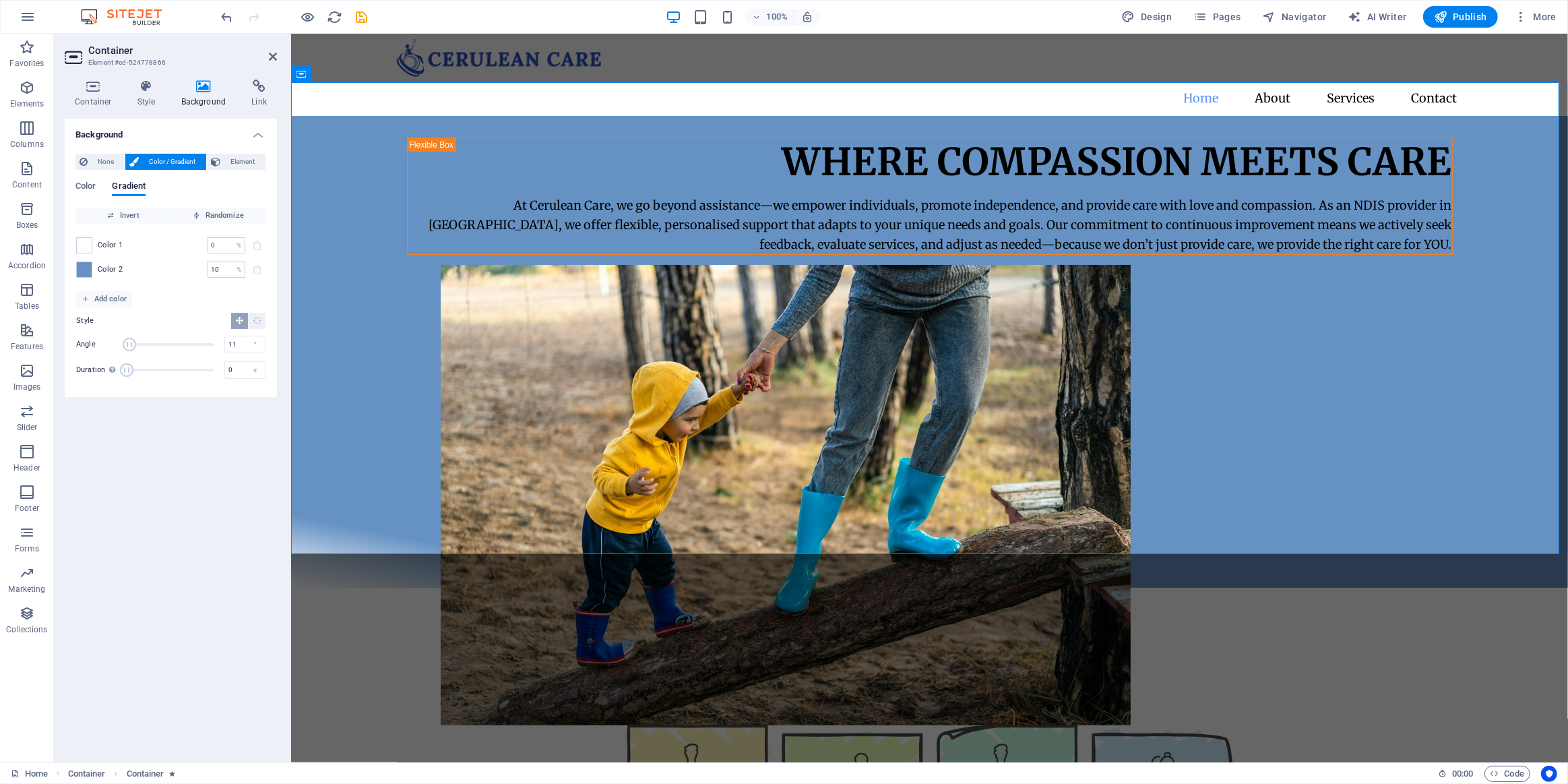
type input "9"
click at [129, 343] on span "Angle" at bounding box center [129, 345] width 13 height 13
type input "0"
drag, startPoint x: 125, startPoint y: 365, endPoint x: 49, endPoint y: 361, distance: 76.1
click at [58, 363] on div "Container Style Background Link Size Height 700 Default px rem % vh vw Min. hei…" at bounding box center [170, 415] width 234 height 693
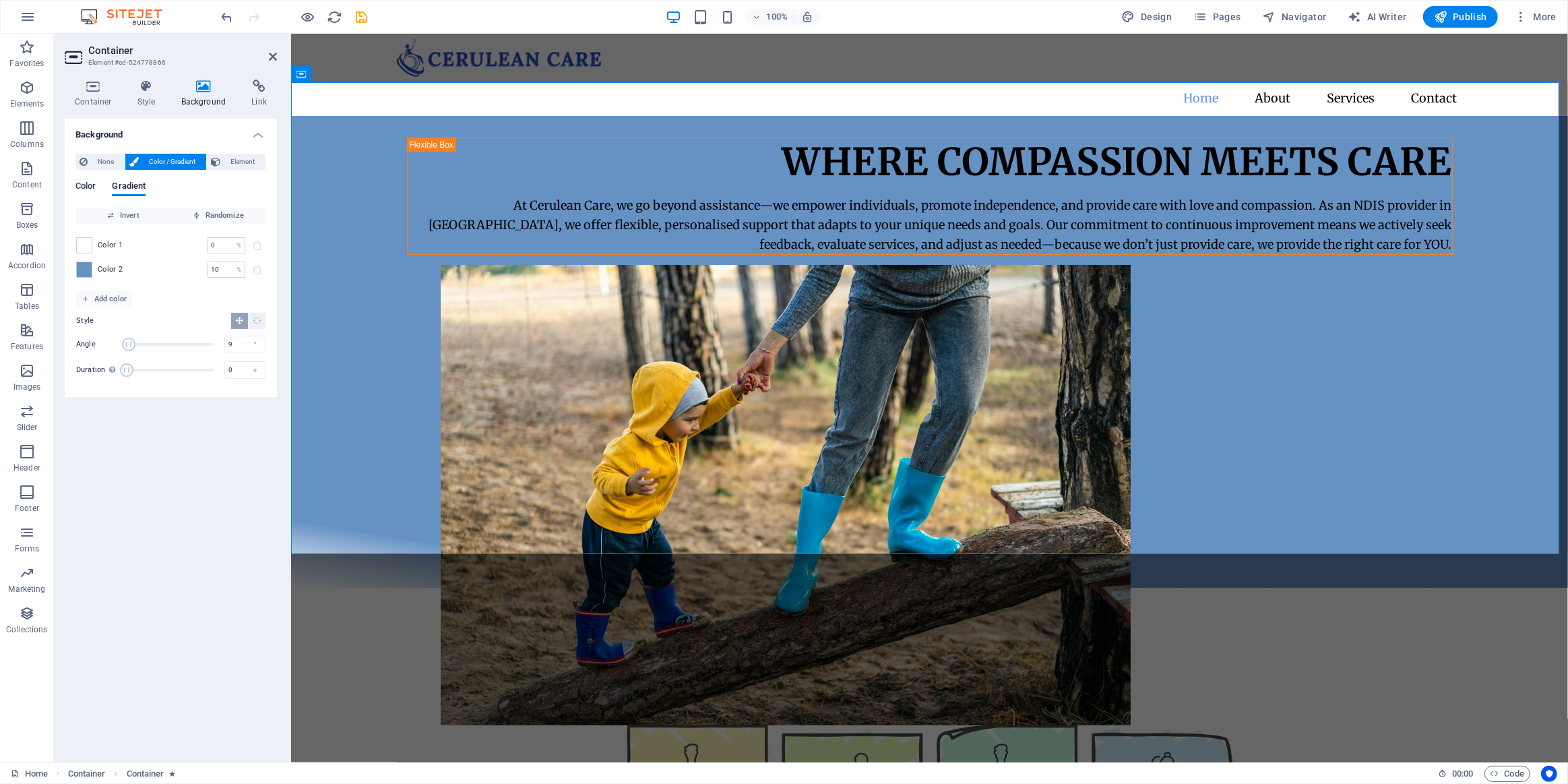
click at [87, 187] on span "Color" at bounding box center [85, 187] width 20 height 19
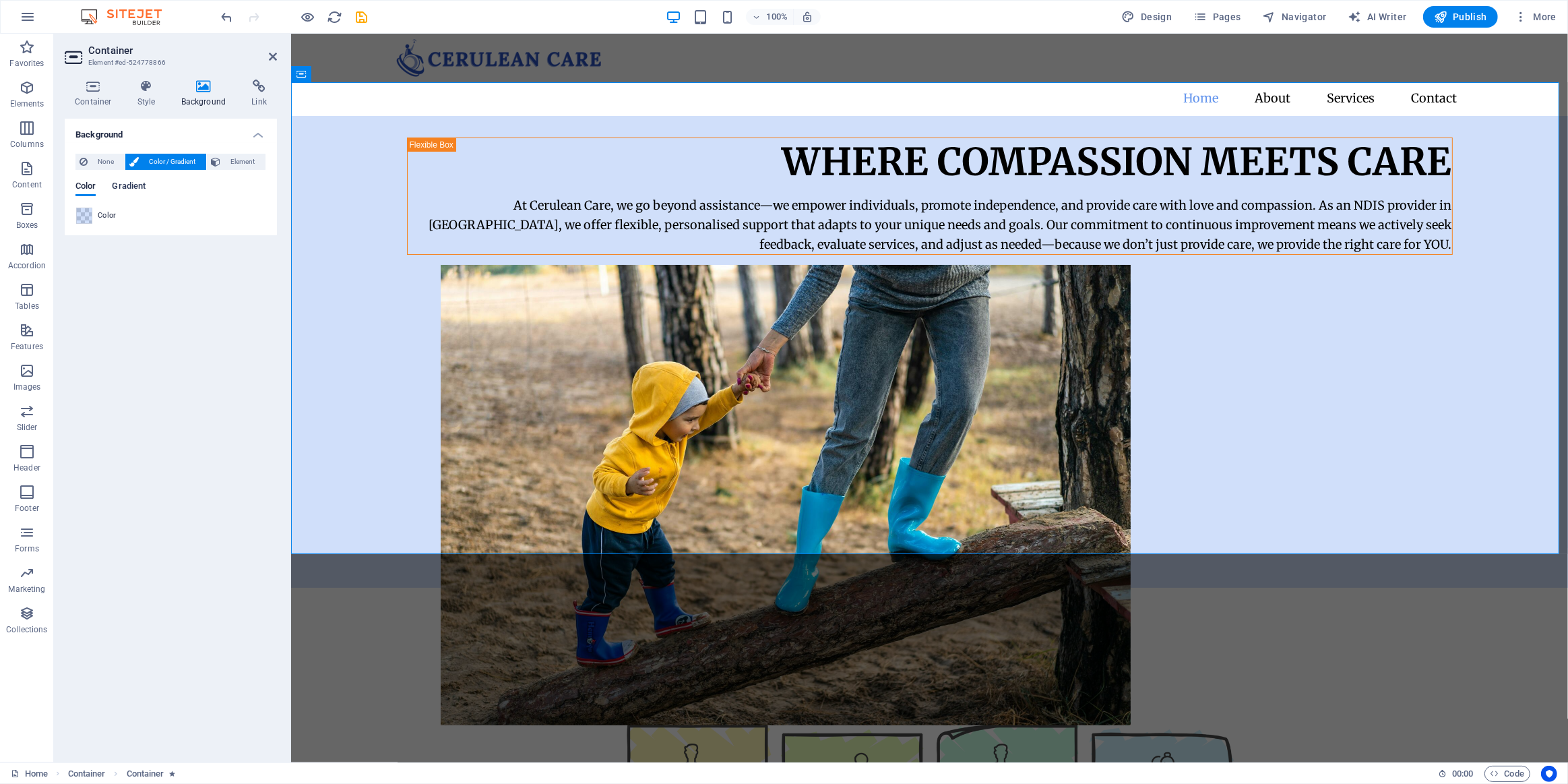
click at [135, 183] on span "Gradient" at bounding box center [129, 187] width 34 height 19
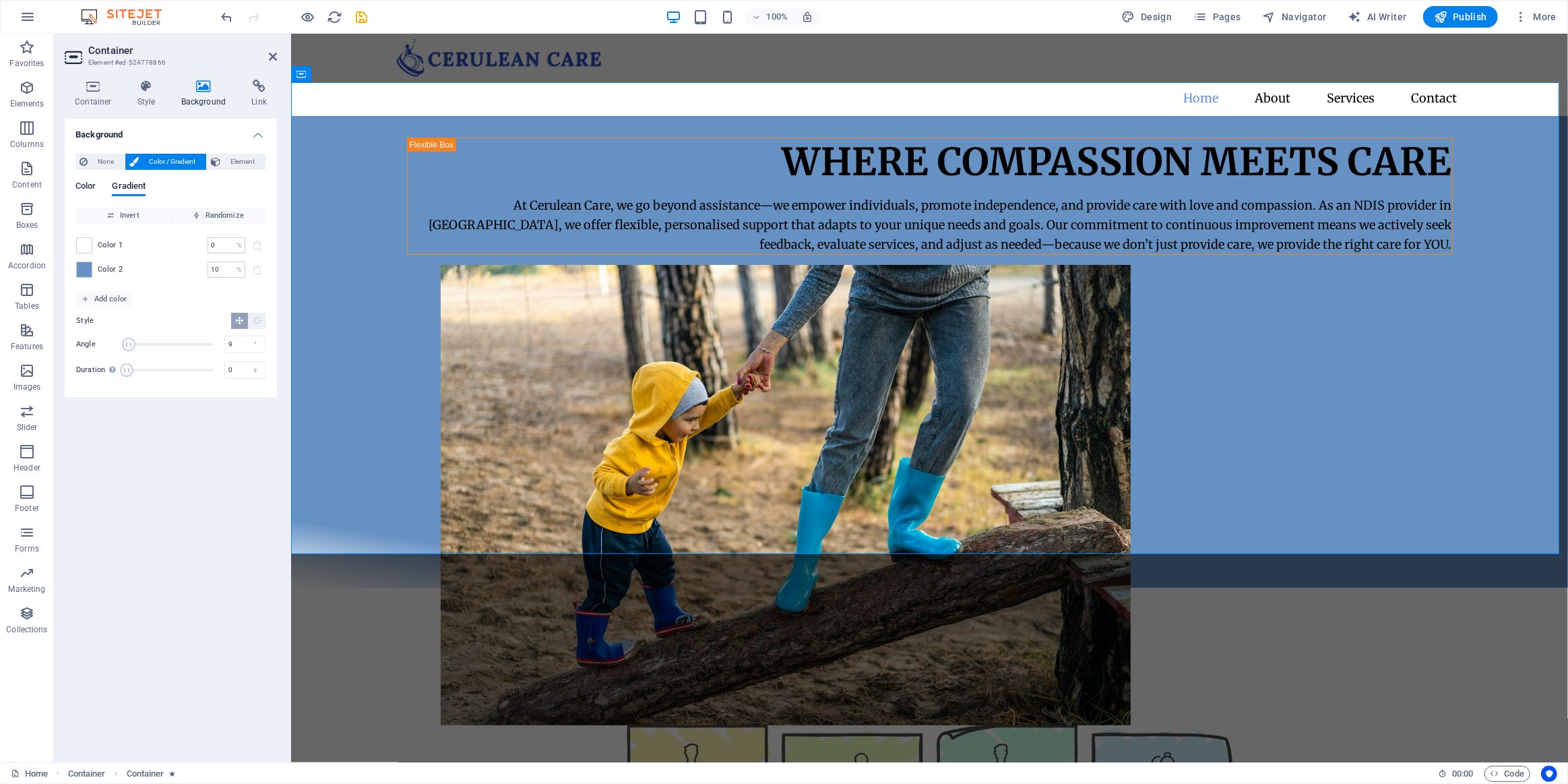
click at [85, 185] on span "Color" at bounding box center [85, 187] width 20 height 19
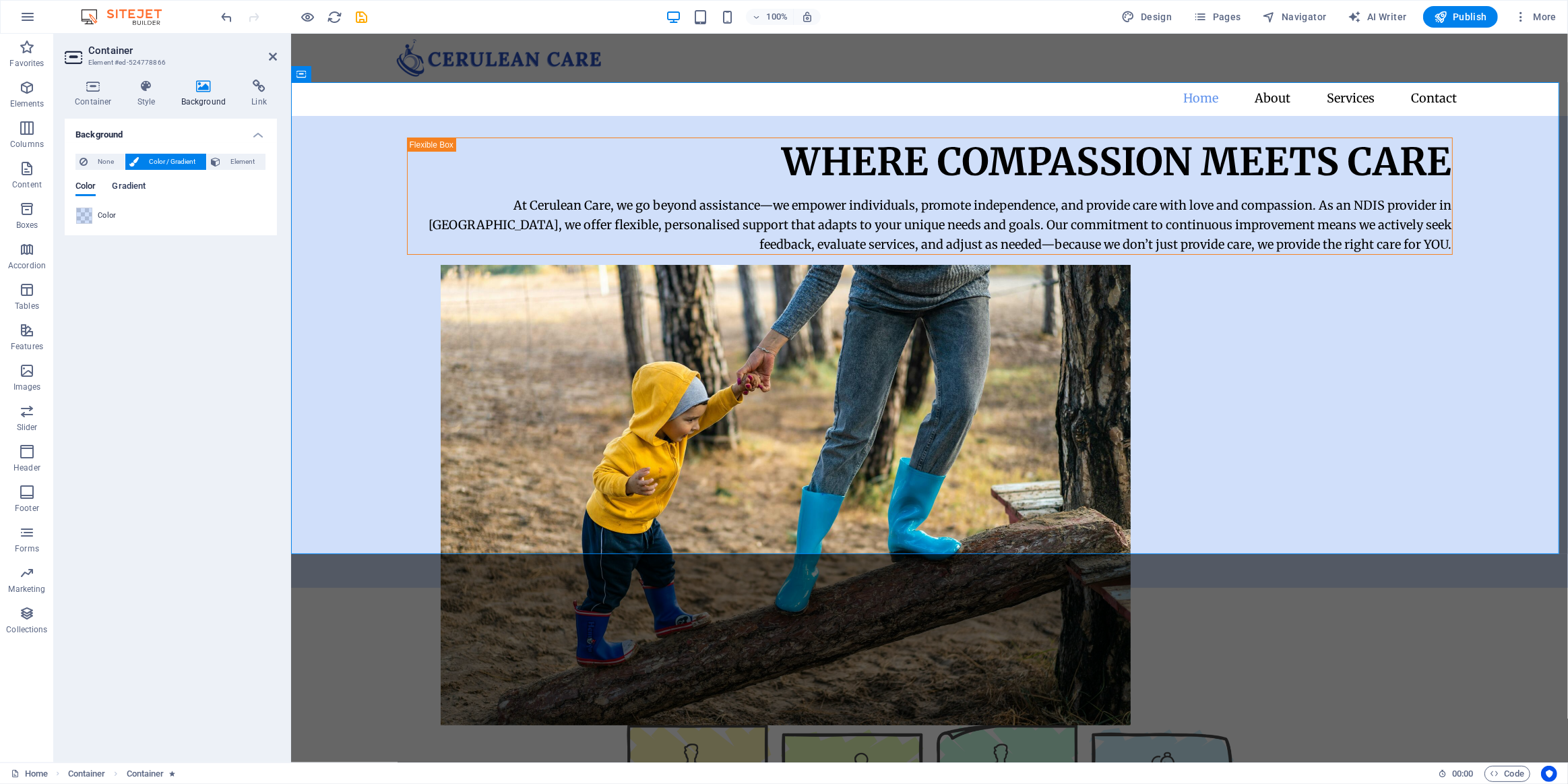
click at [132, 185] on span "Gradient" at bounding box center [129, 187] width 34 height 19
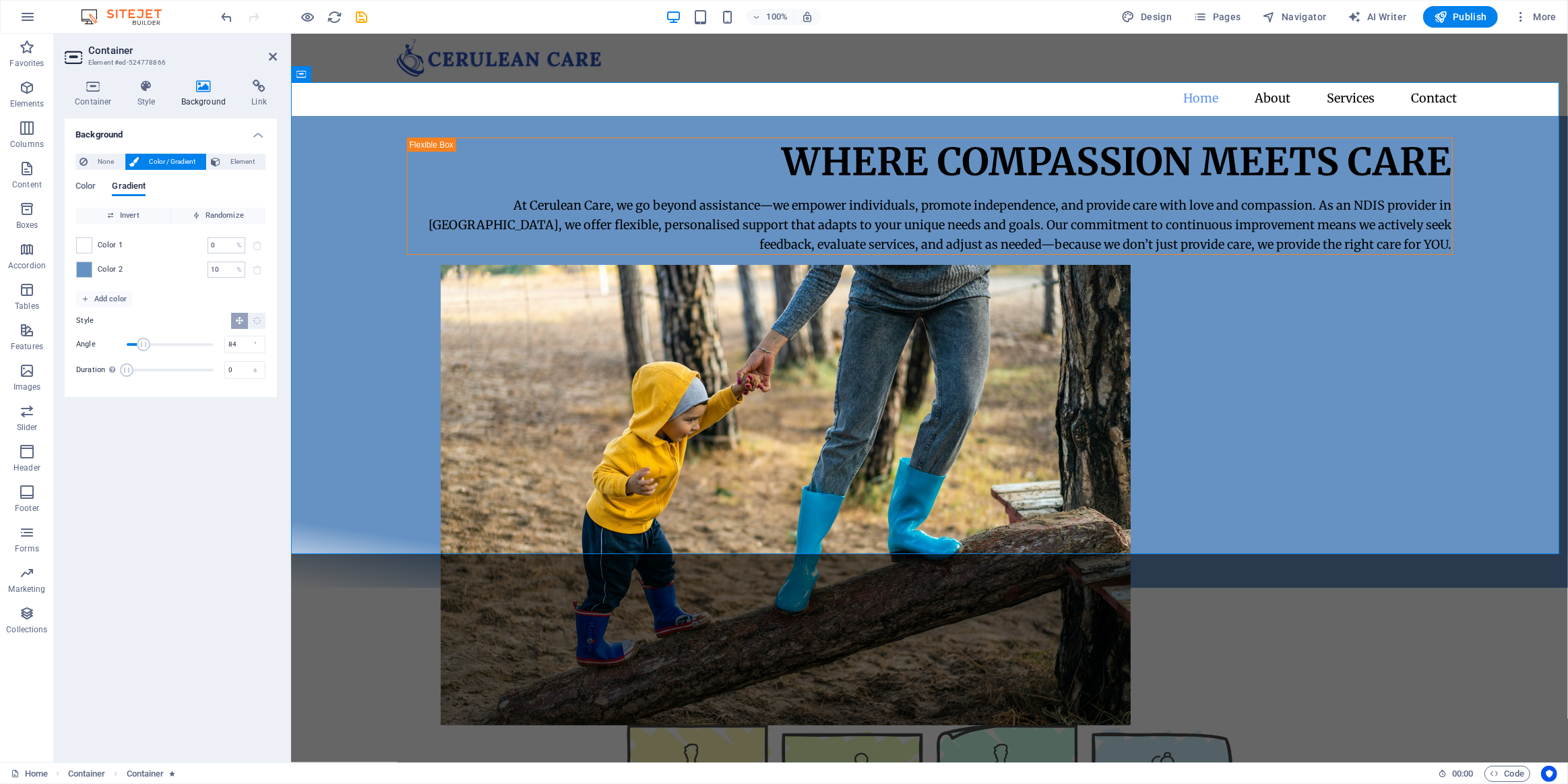
drag, startPoint x: 127, startPoint y: 343, endPoint x: 147, endPoint y: 343, distance: 20.0
click at [147, 343] on span "Angle" at bounding box center [144, 345] width 13 height 13
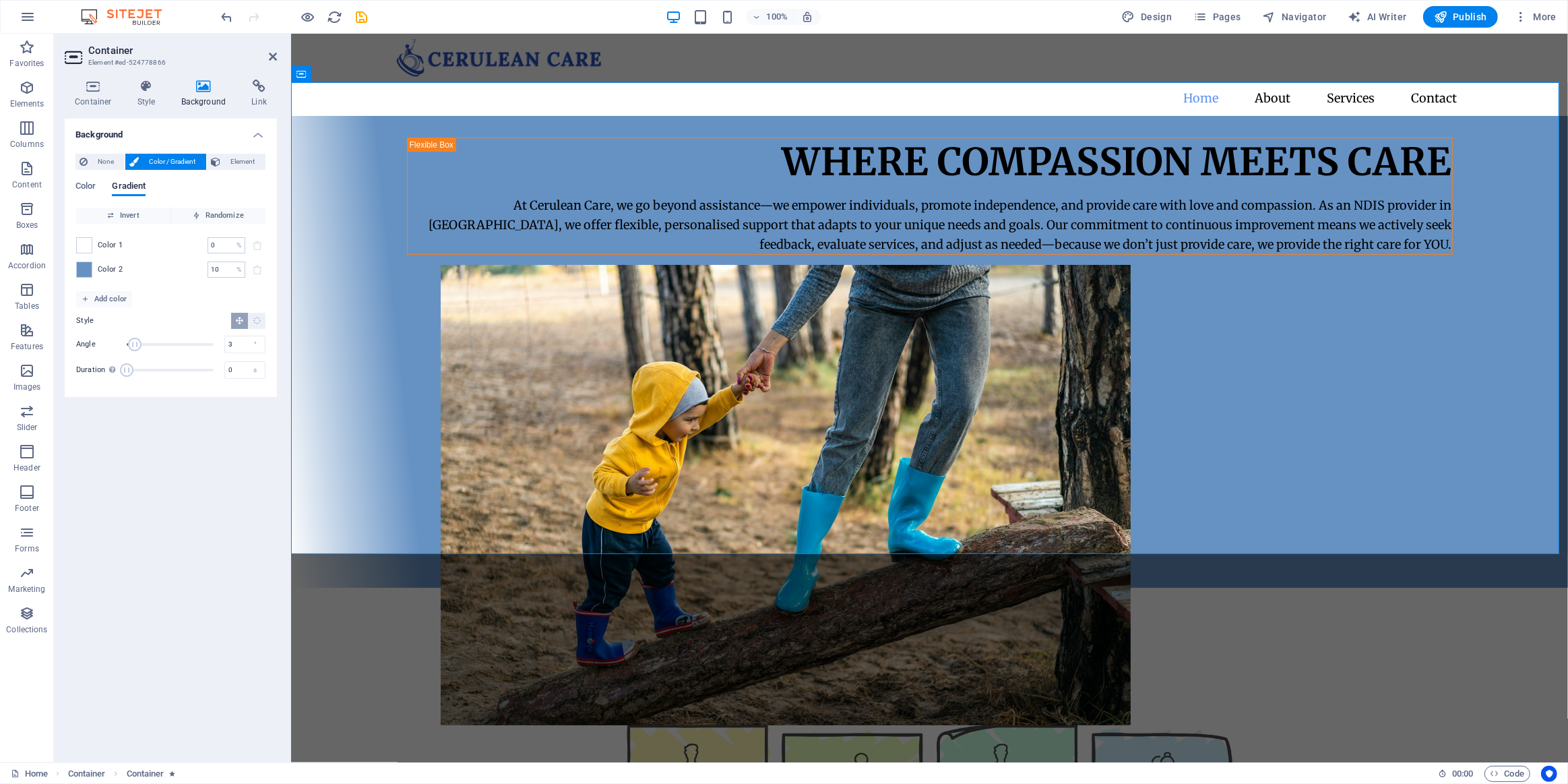
type input "0"
drag, startPoint x: 147, startPoint y: 343, endPoint x: 111, endPoint y: 343, distance: 36.0
click at [111, 343] on div "Angle 0 °" at bounding box center [170, 344] width 189 height 20
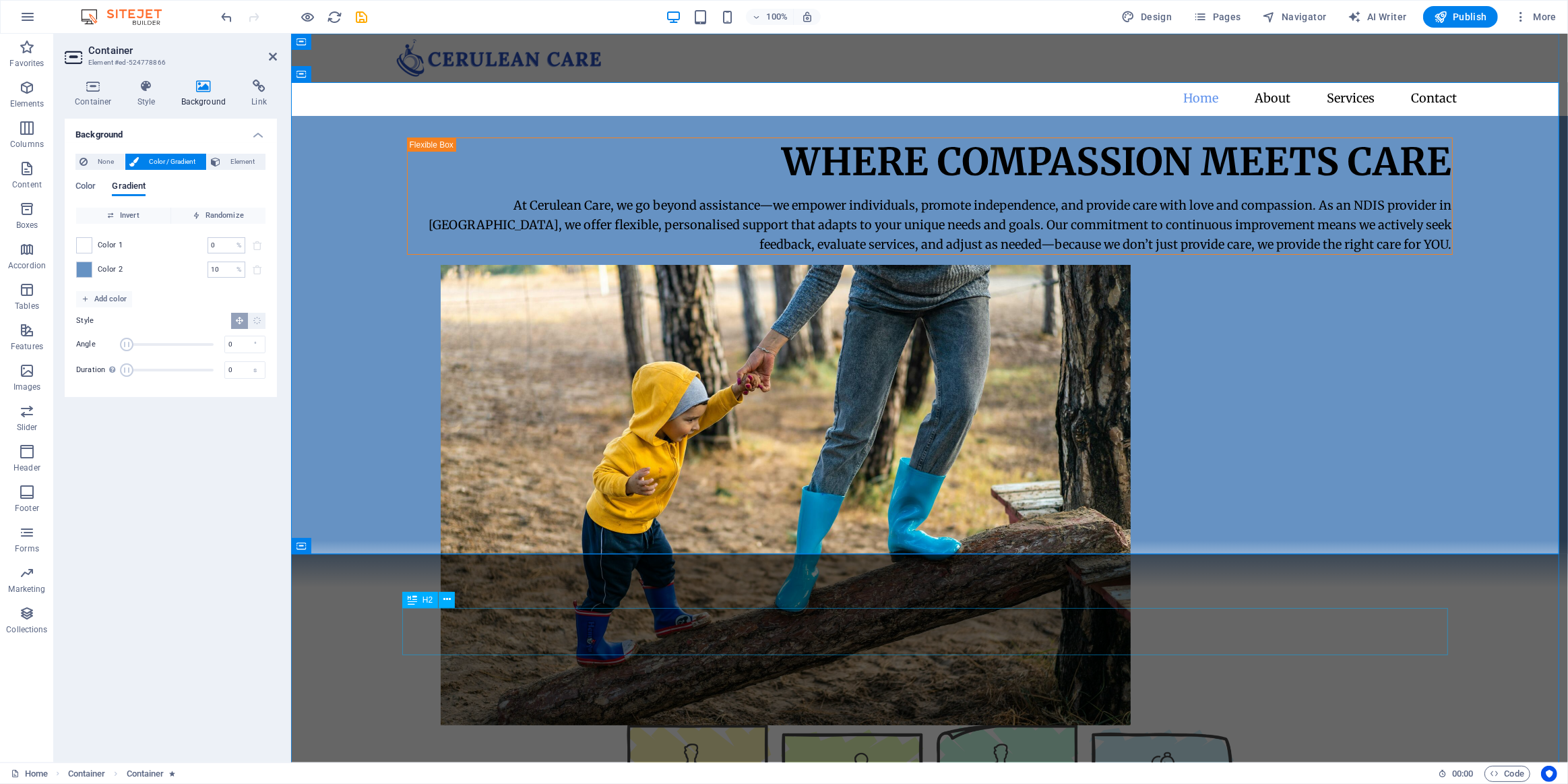
click at [567, 645] on div "Our Services" at bounding box center [929, 665] width 1046 height 47
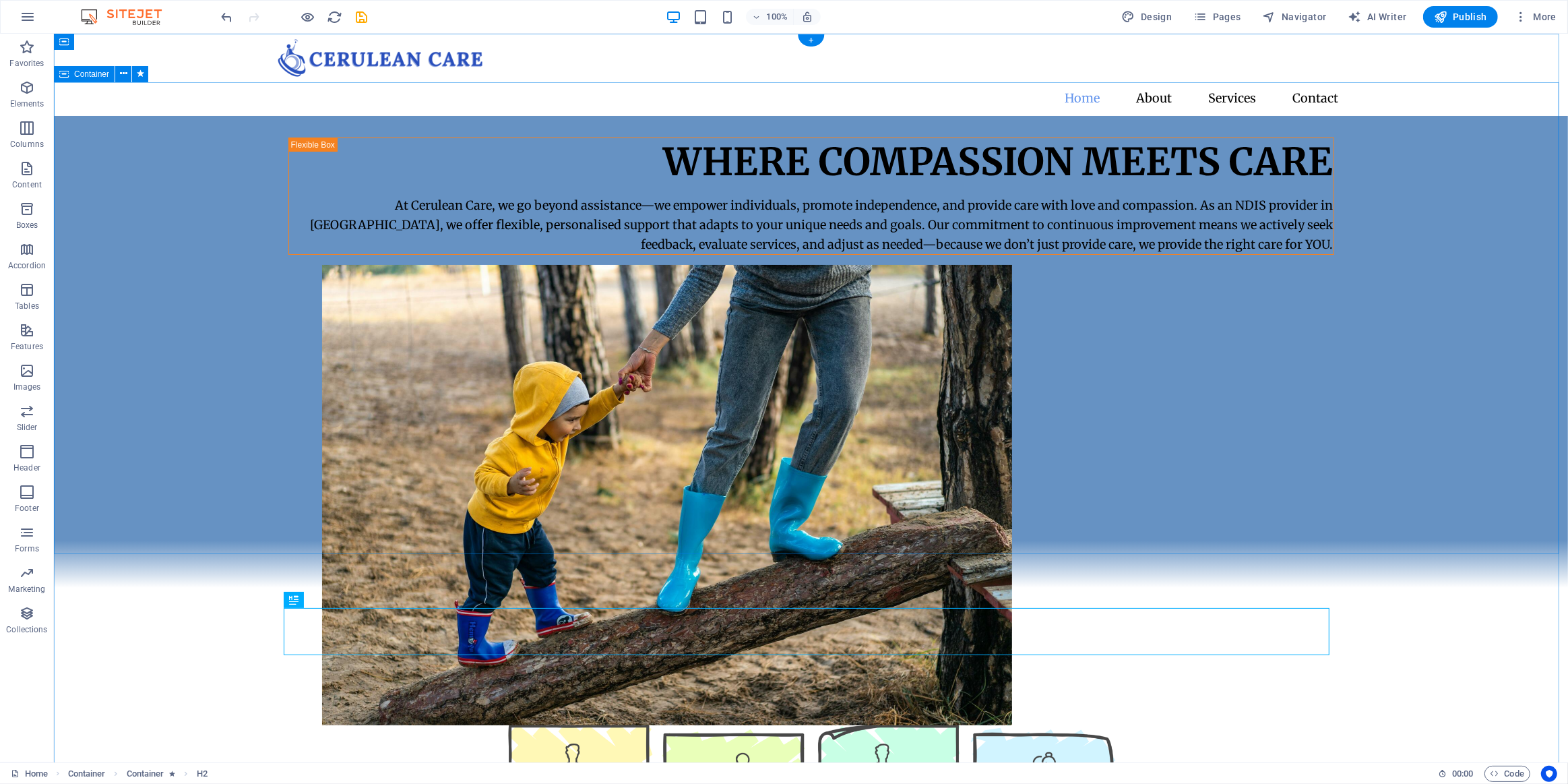
click at [221, 416] on div "Where Compassion Meets Care At Cerulean Care, we go beyond assistance—we empowe…" at bounding box center [810, 352] width 1514 height 472
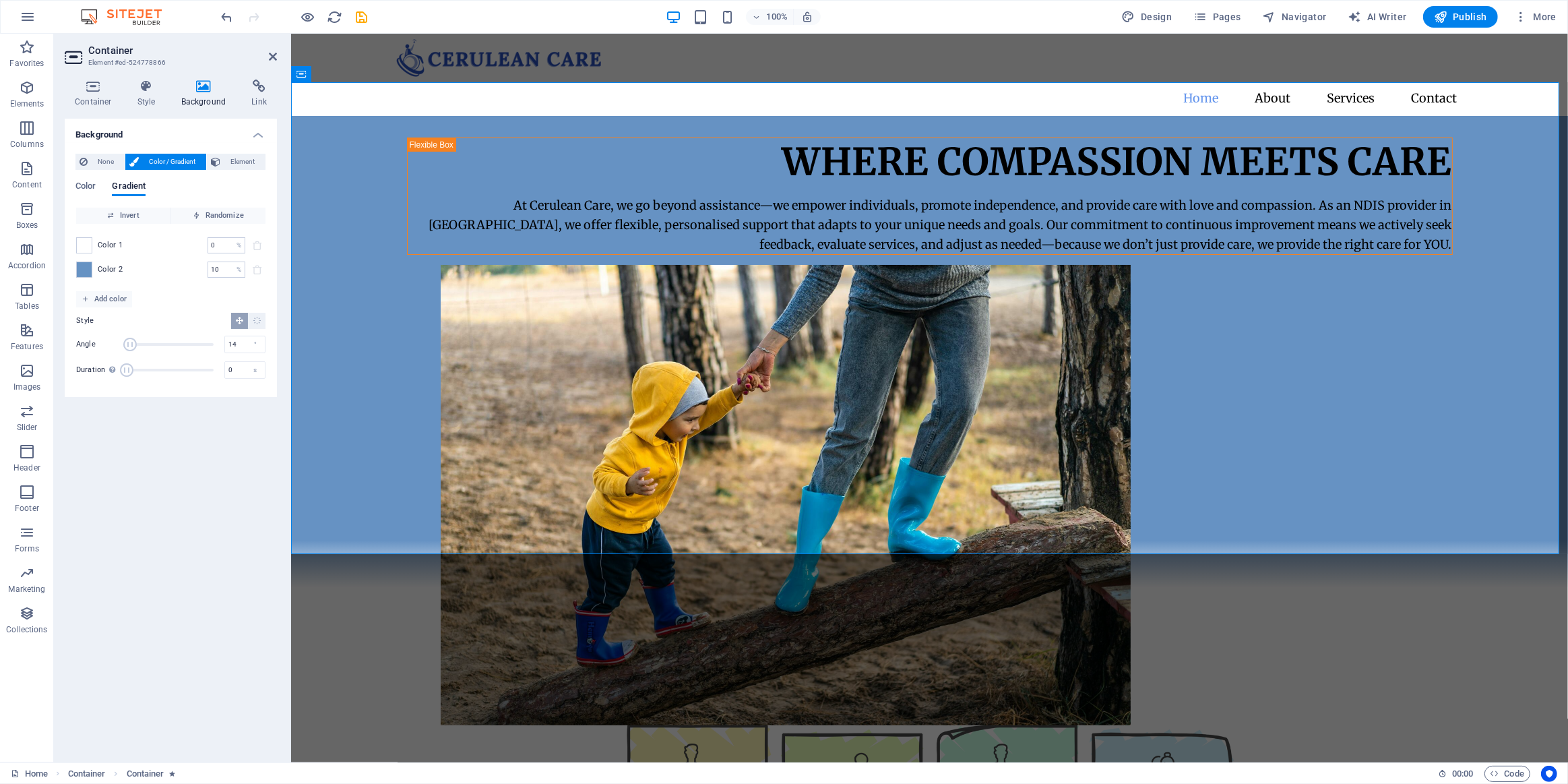
click at [130, 346] on span "Angle" at bounding box center [130, 345] width 13 height 13
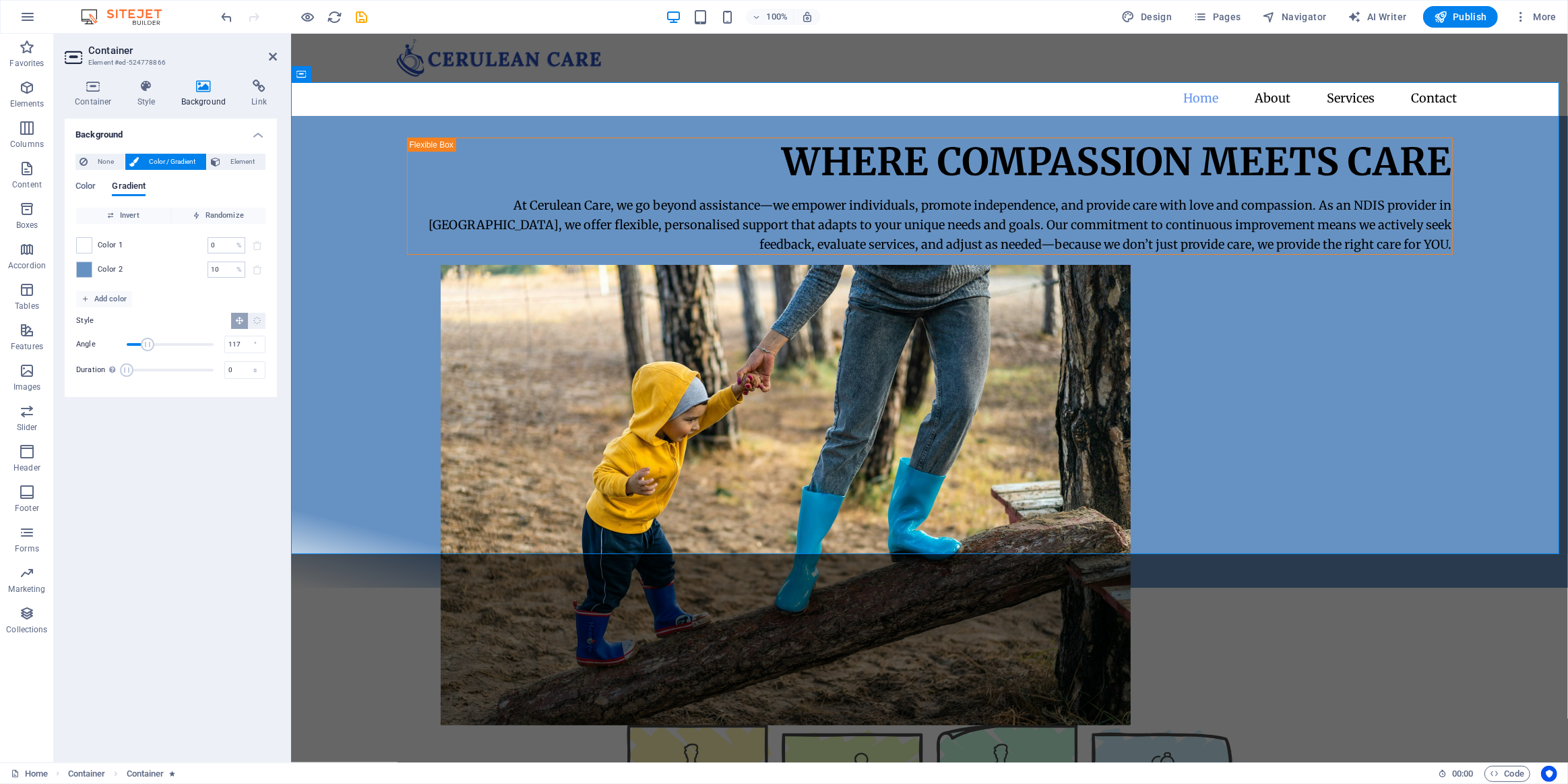
drag, startPoint x: 130, startPoint y: 346, endPoint x: 155, endPoint y: 346, distance: 25.0
click at [154, 346] on span "Angle" at bounding box center [147, 345] width 13 height 13
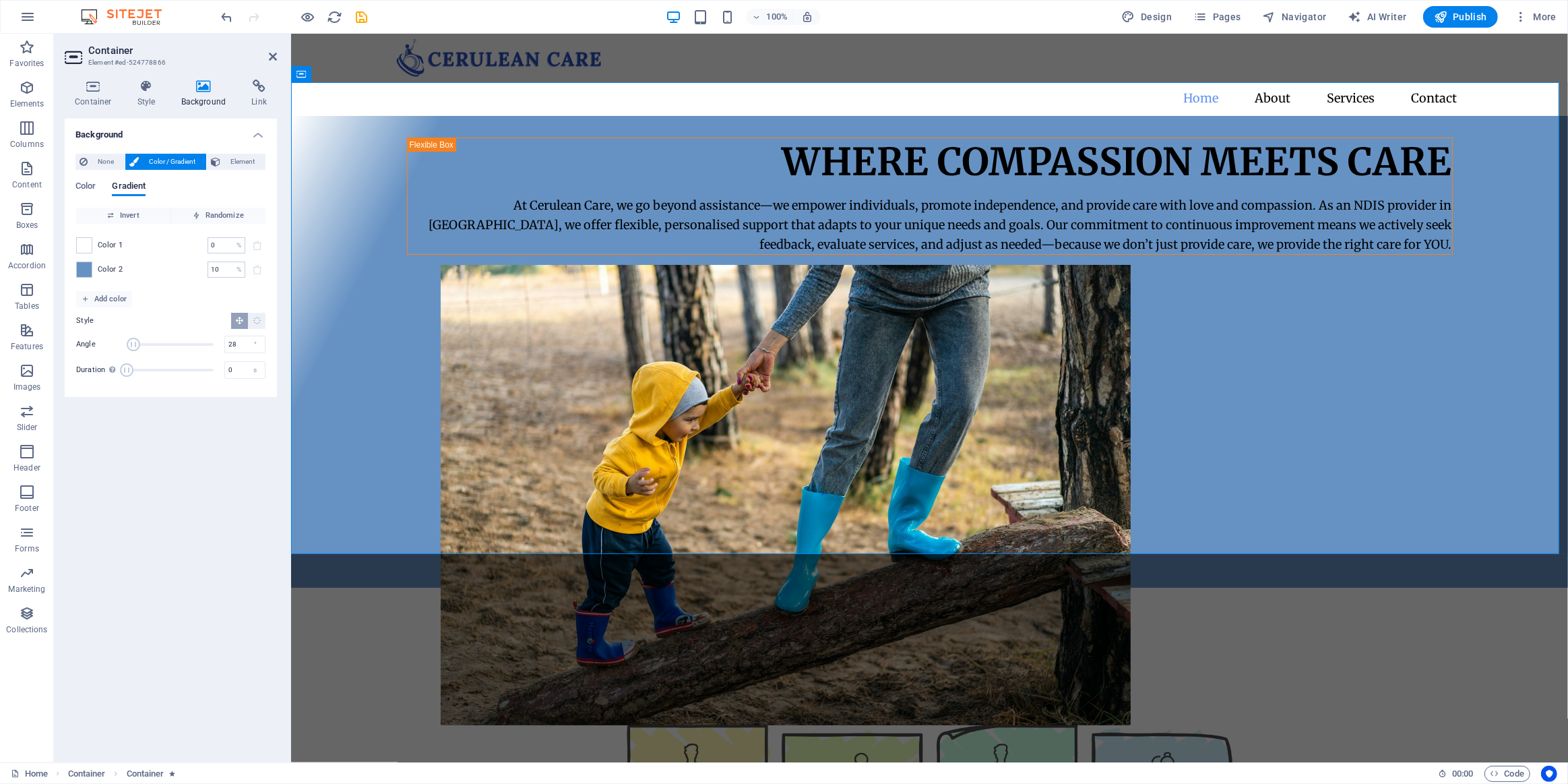
drag, startPoint x: 155, startPoint y: 346, endPoint x: 133, endPoint y: 345, distance: 22.0
click at [133, 345] on span "Angle" at bounding box center [133, 345] width 13 height 13
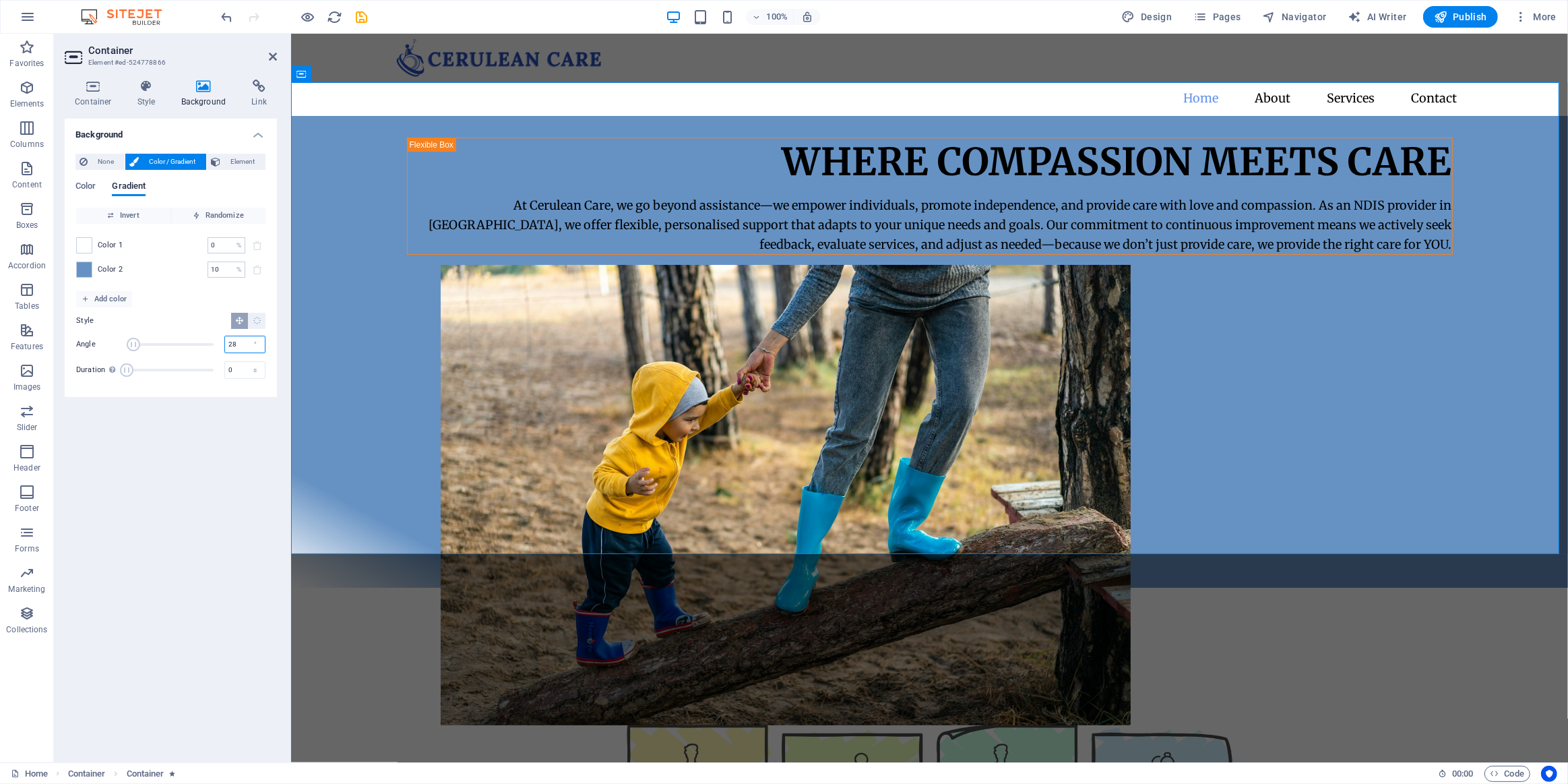
click at [214, 349] on div "Angle 28 °" at bounding box center [170, 344] width 189 height 20
drag, startPoint x: 245, startPoint y: 345, endPoint x: 197, endPoint y: 352, distance: 48.5
click at [215, 345] on div "Angle 20 °" at bounding box center [170, 344] width 189 height 20
click at [239, 345] on input "30" at bounding box center [245, 345] width 40 height 16
type input "3"
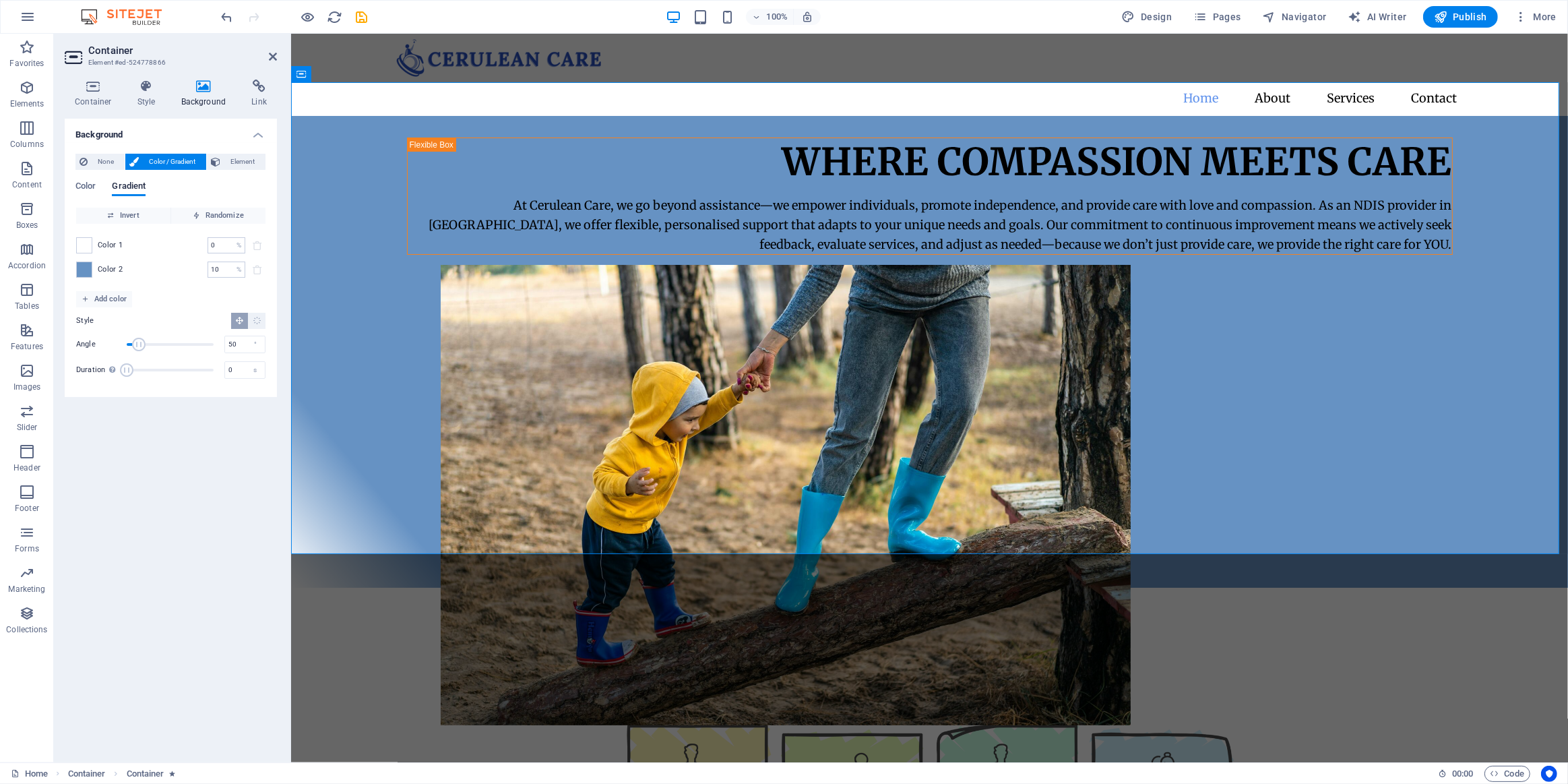
click at [217, 331] on div "Style Angle 50 ° Duration Duration of the background animation. A value of "0" …" at bounding box center [170, 346] width 189 height 79
click at [239, 341] on input "50" at bounding box center [245, 345] width 40 height 16
type input "5"
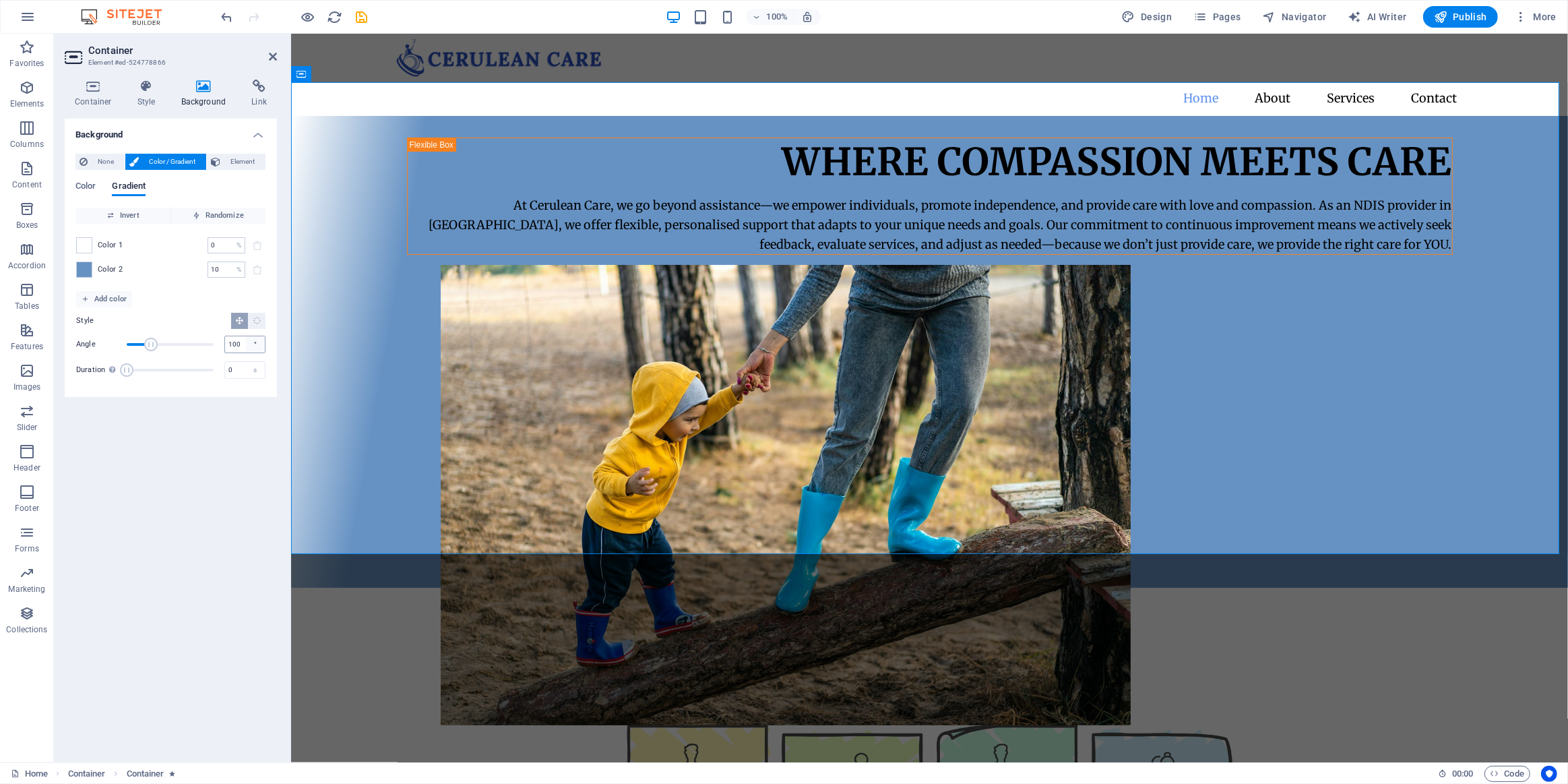
click at [250, 343] on div "°" at bounding box center [255, 345] width 19 height 16
click at [240, 350] on input "100" at bounding box center [245, 345] width 40 height 16
type input "1"
type input "90"
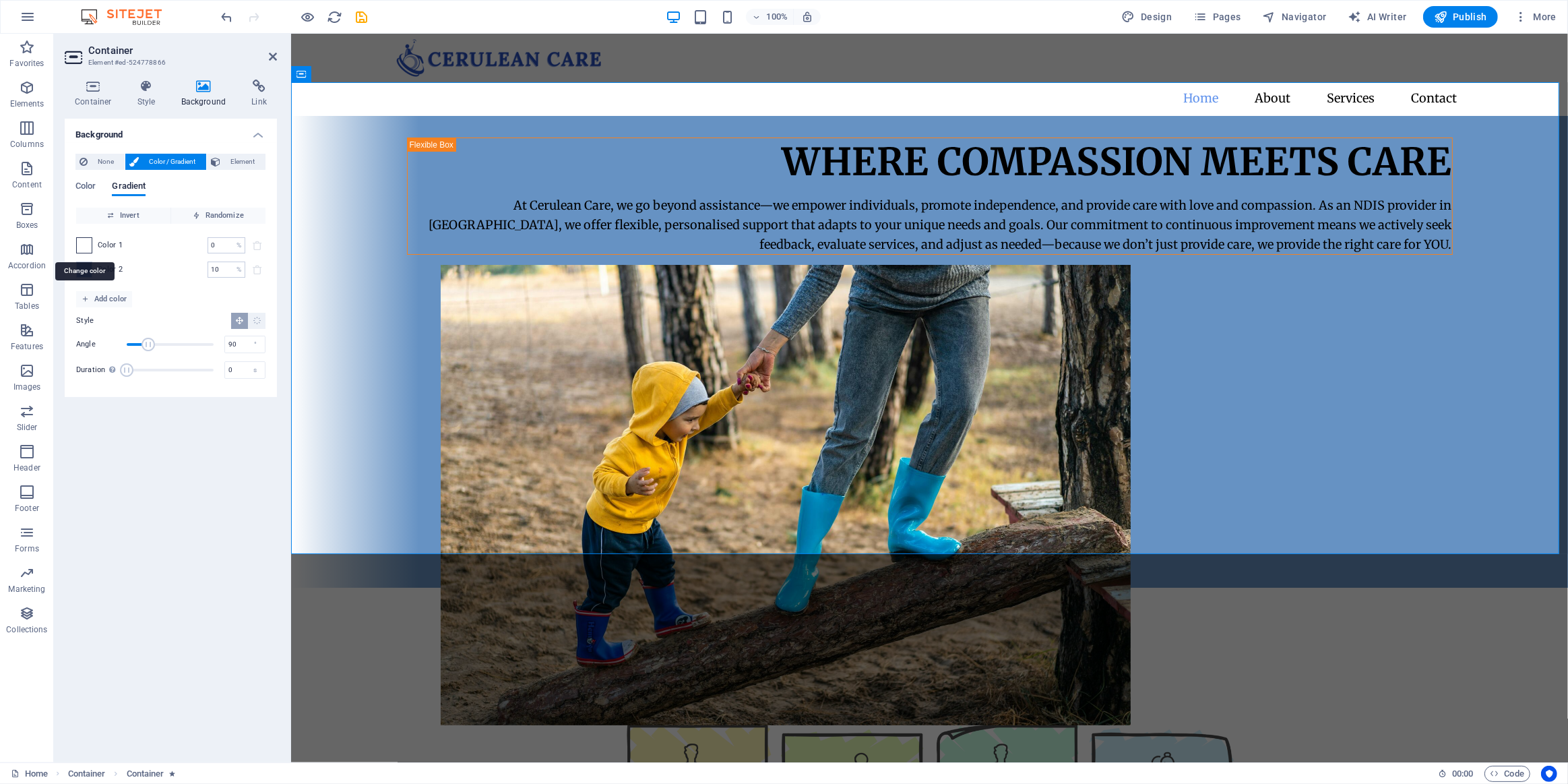
click at [85, 246] on span at bounding box center [84, 245] width 15 height 15
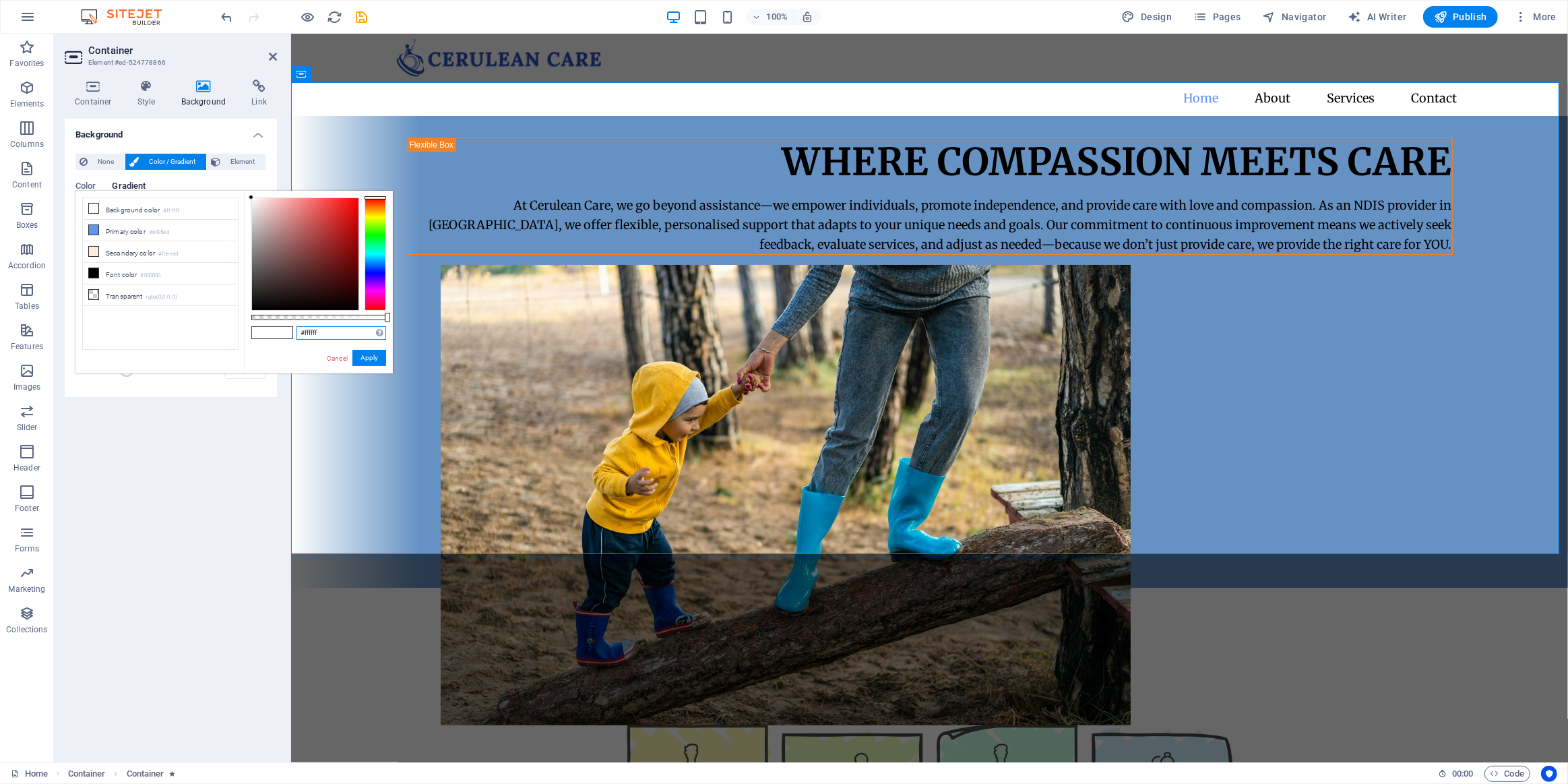
drag, startPoint x: 342, startPoint y: 337, endPoint x: 256, endPoint y: 342, distance: 86.1
click at [258, 342] on div "#ffffff Supported formats #0852ed rgb(8, 82, 237) rgba(8, 82, 237, 90%) hsv(221…" at bounding box center [318, 380] width 149 height 379
paste input "6692C3"
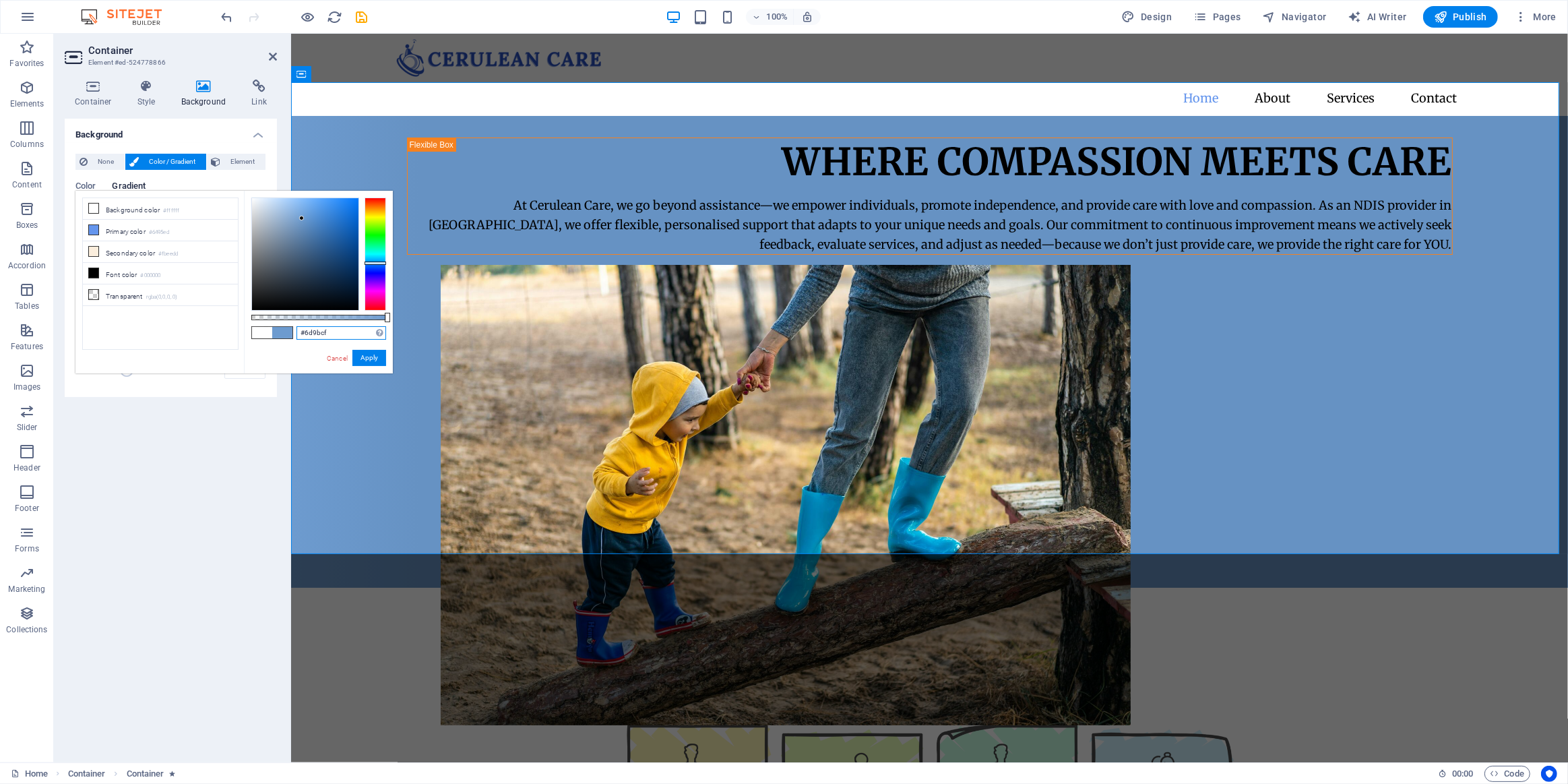
click at [302, 218] on div at bounding box center [301, 218] width 4 height 4
click at [301, 215] on div at bounding box center [301, 215] width 4 height 4
drag, startPoint x: 379, startPoint y: 357, endPoint x: 87, endPoint y: 323, distance: 294.0
click at [379, 357] on button "Apply" at bounding box center [369, 358] width 34 height 16
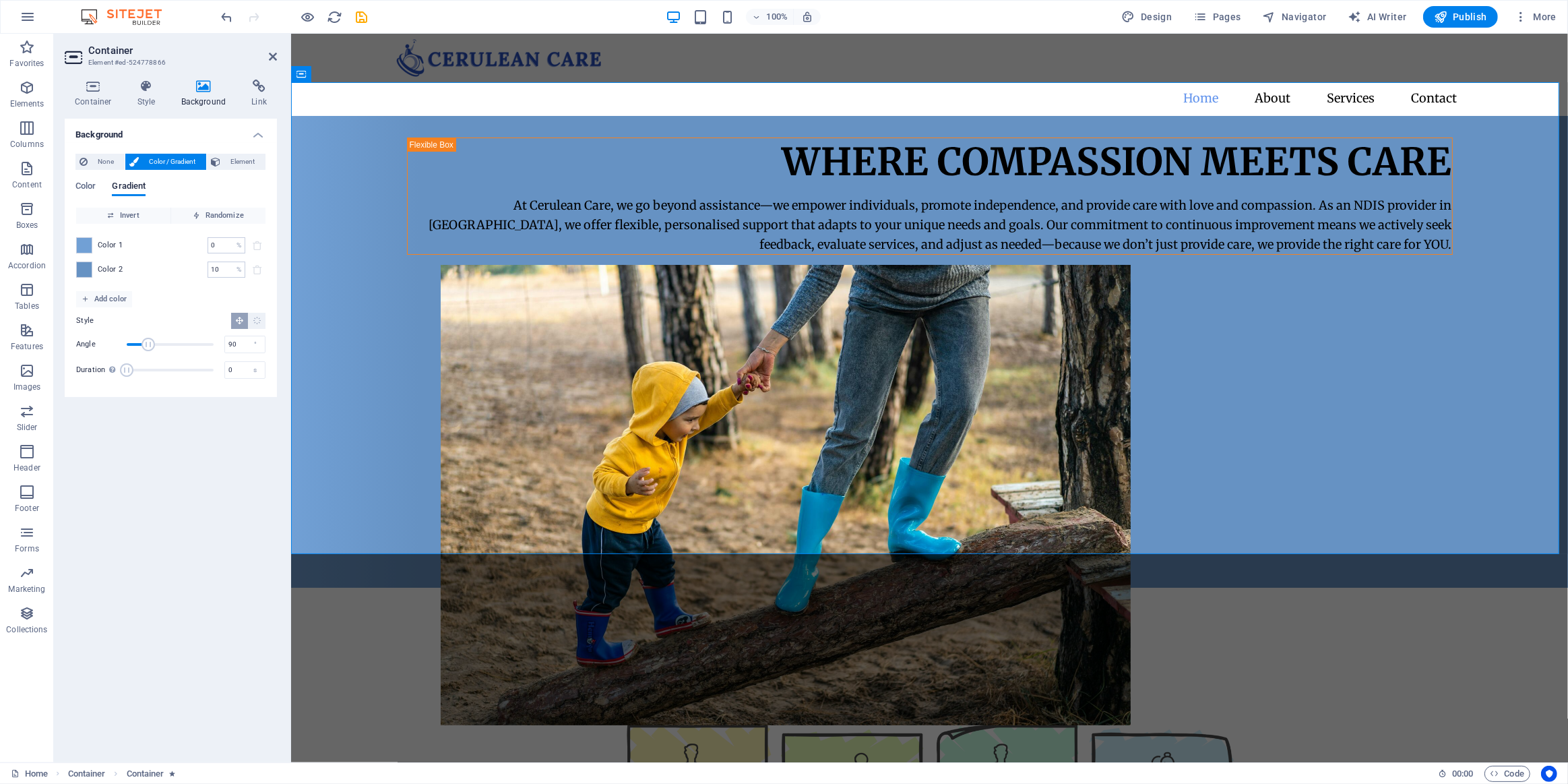
click at [80, 254] on div "Color 1 0 % ​ Color 2 10 % ​" at bounding box center [170, 257] width 189 height 67
click at [84, 248] on span at bounding box center [84, 245] width 15 height 15
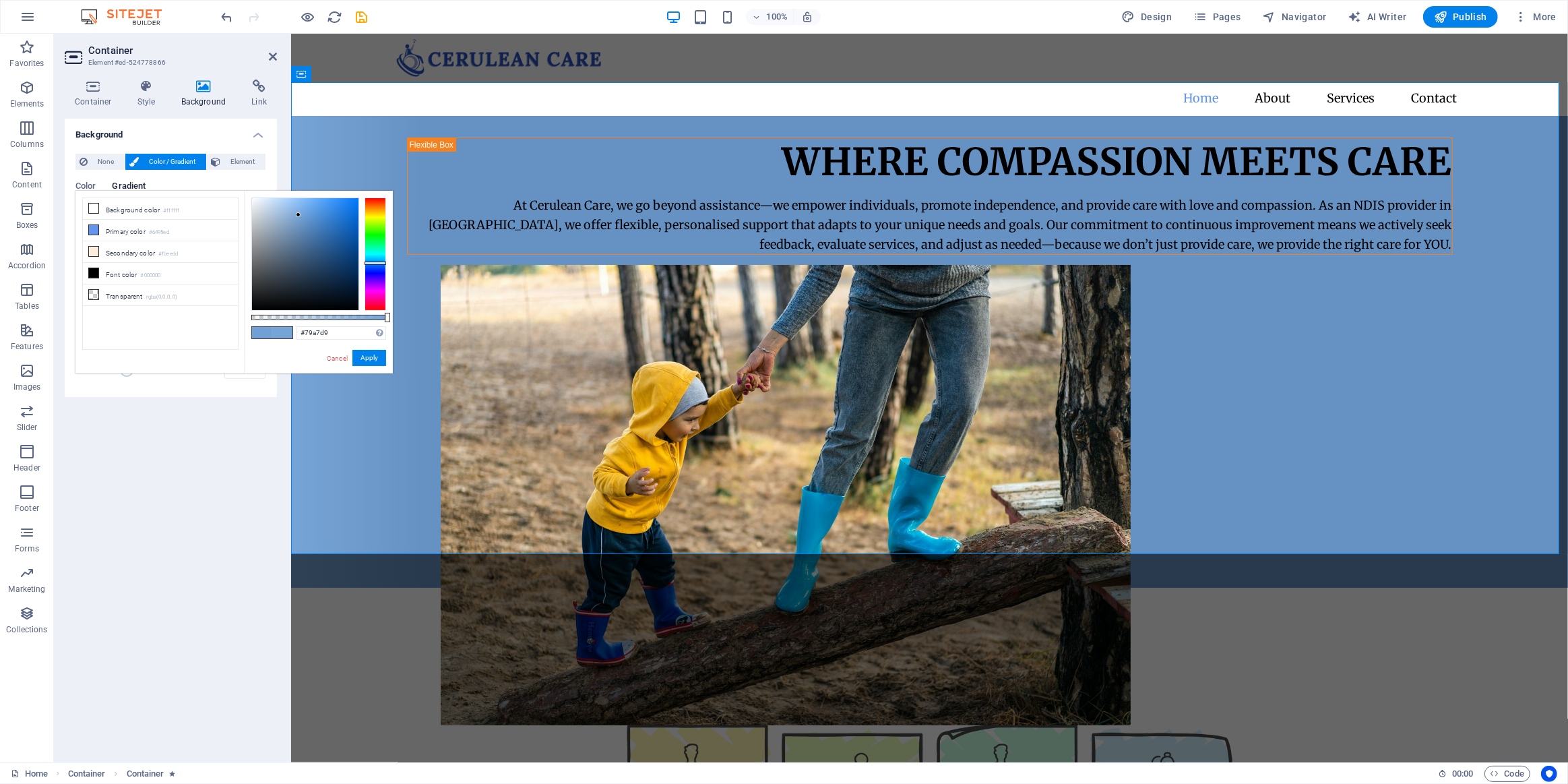
type input "#7aa8db"
click at [298, 213] on div at bounding box center [298, 212] width 4 height 4
click at [365, 357] on button "Apply" at bounding box center [369, 358] width 34 height 16
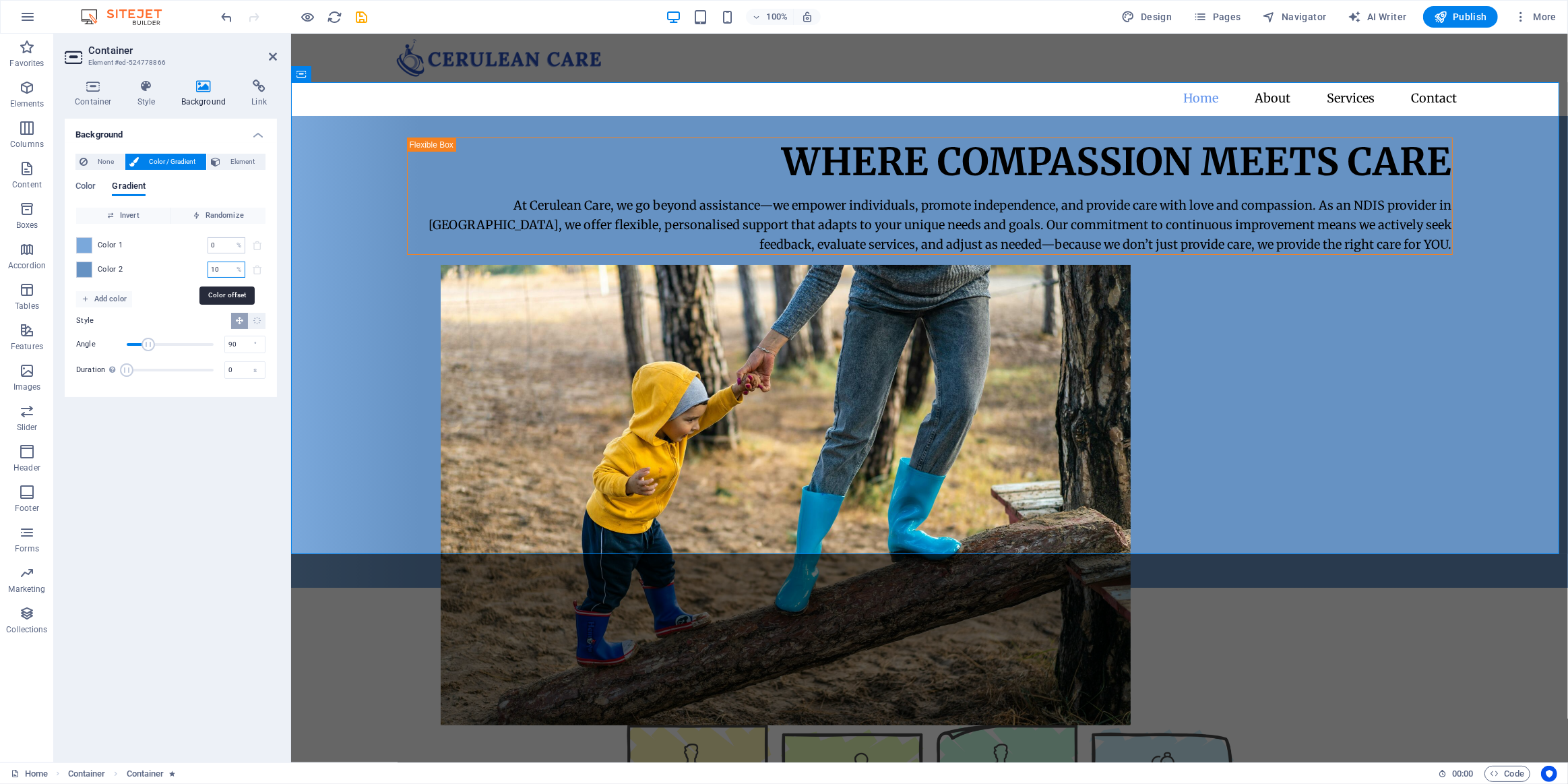
click at [227, 267] on input "10" at bounding box center [220, 270] width 24 height 16
type input "1"
type input "0"
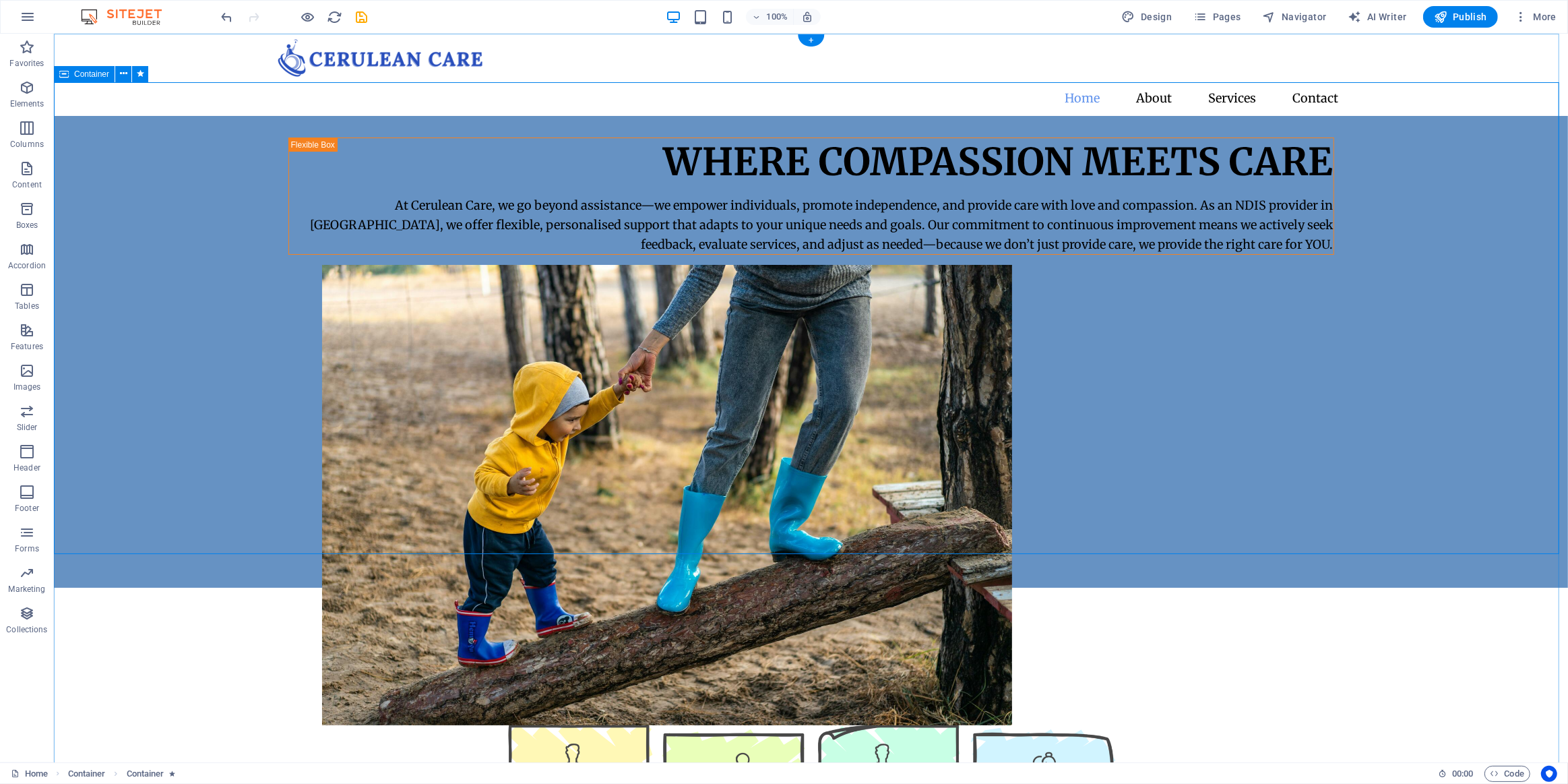
click at [224, 215] on div "Where Compassion Meets Care At Cerulean Care, we go beyond assistance—we empowe…" at bounding box center [810, 352] width 1514 height 472
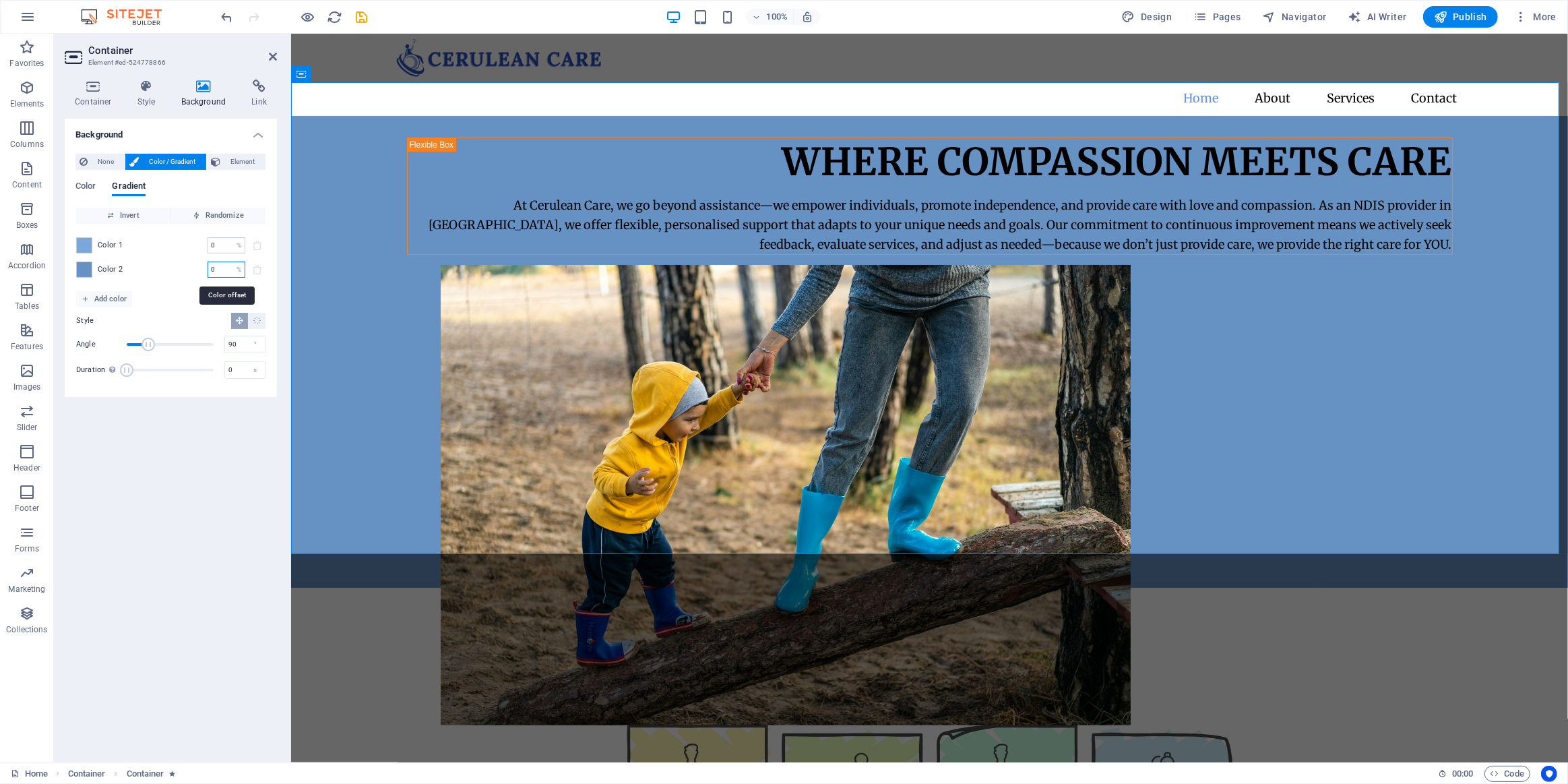
click at [227, 269] on input "0" at bounding box center [220, 270] width 24 height 16
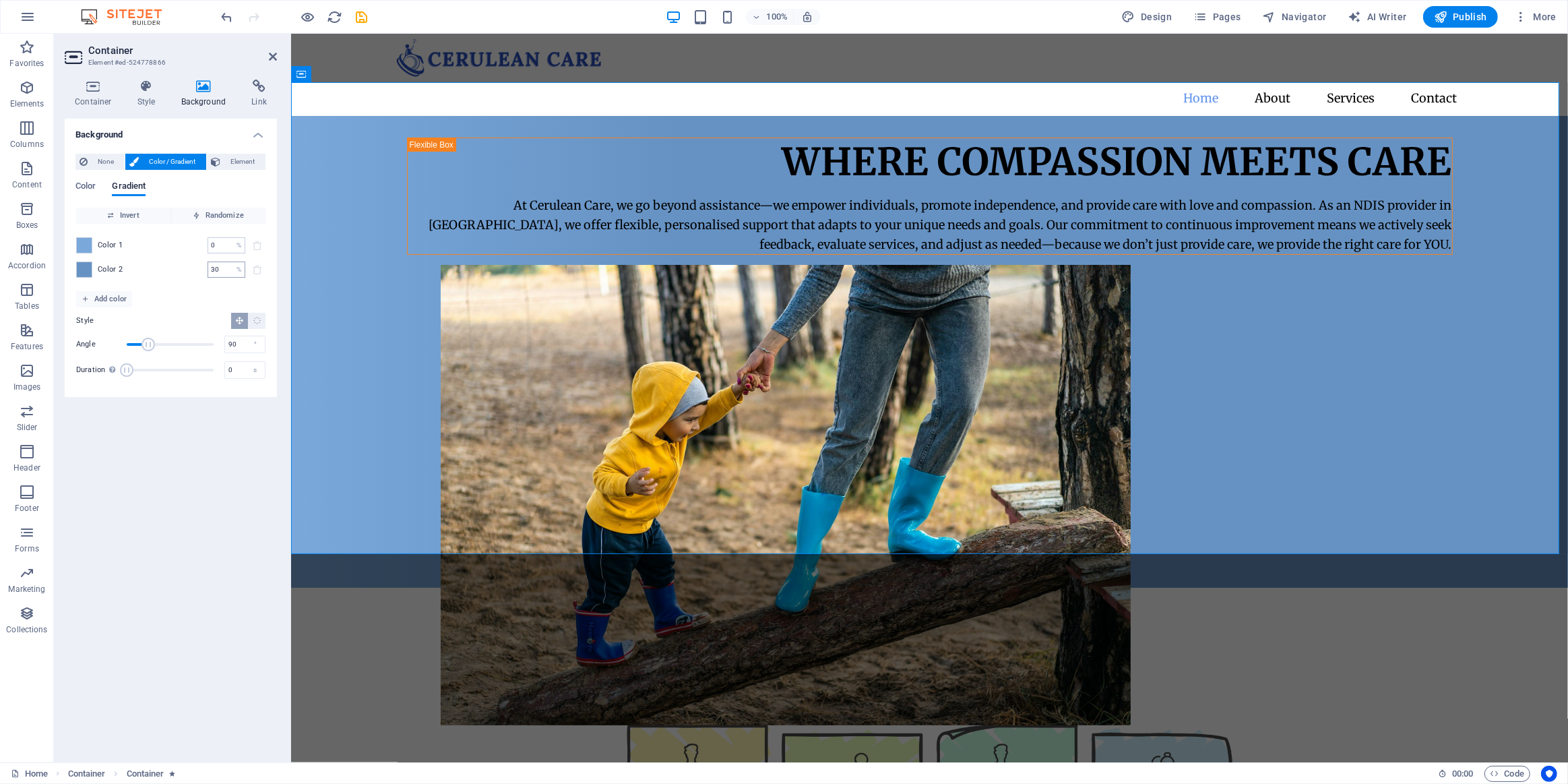
click at [236, 269] on div "30 % ​" at bounding box center [227, 270] width 37 height 16
type input "3"
type input "0"
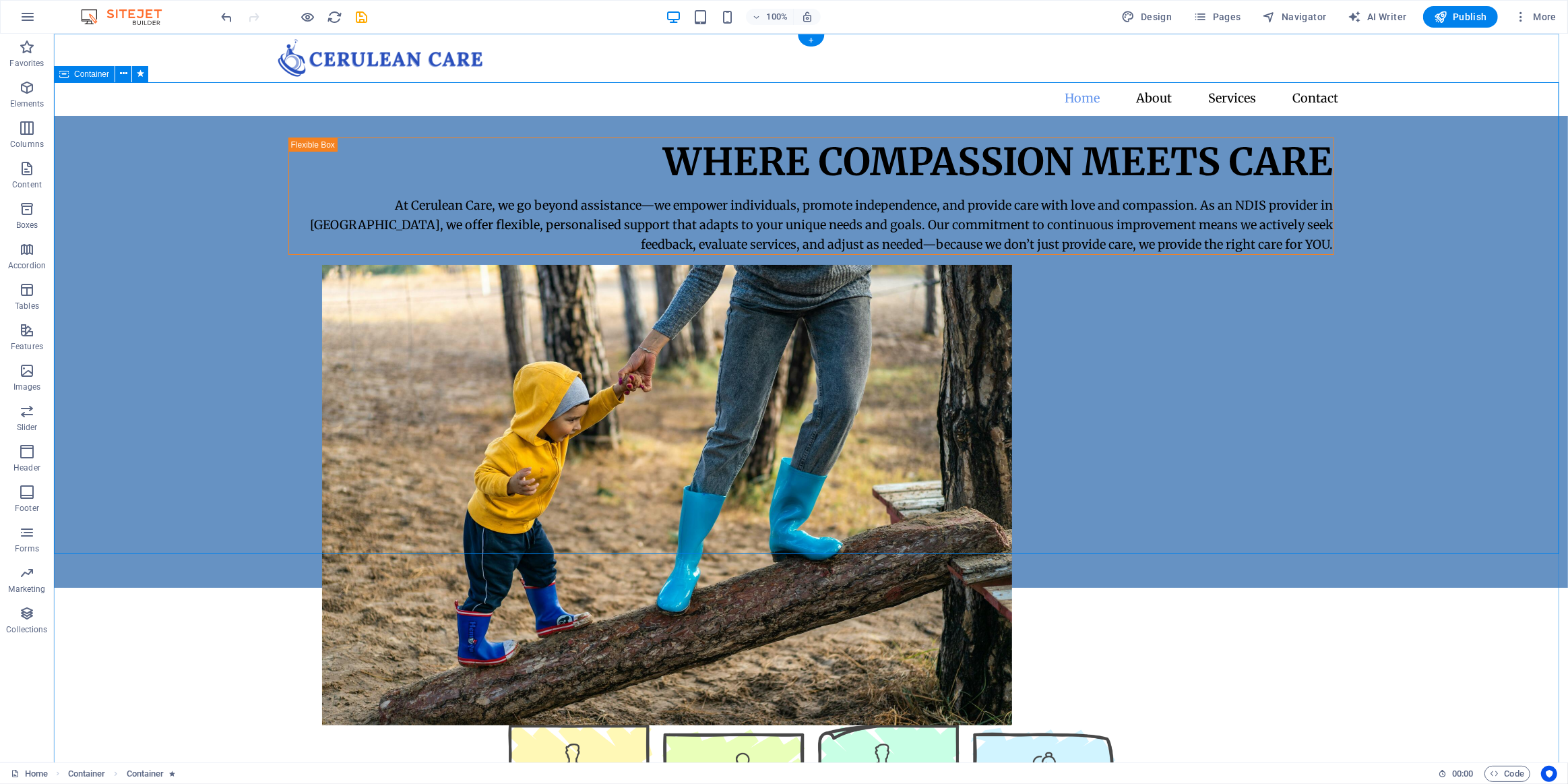
click at [221, 284] on div "Where Compassion Meets Care At Cerulean Care, we go beyond assistance—we empowe…" at bounding box center [810, 352] width 1514 height 472
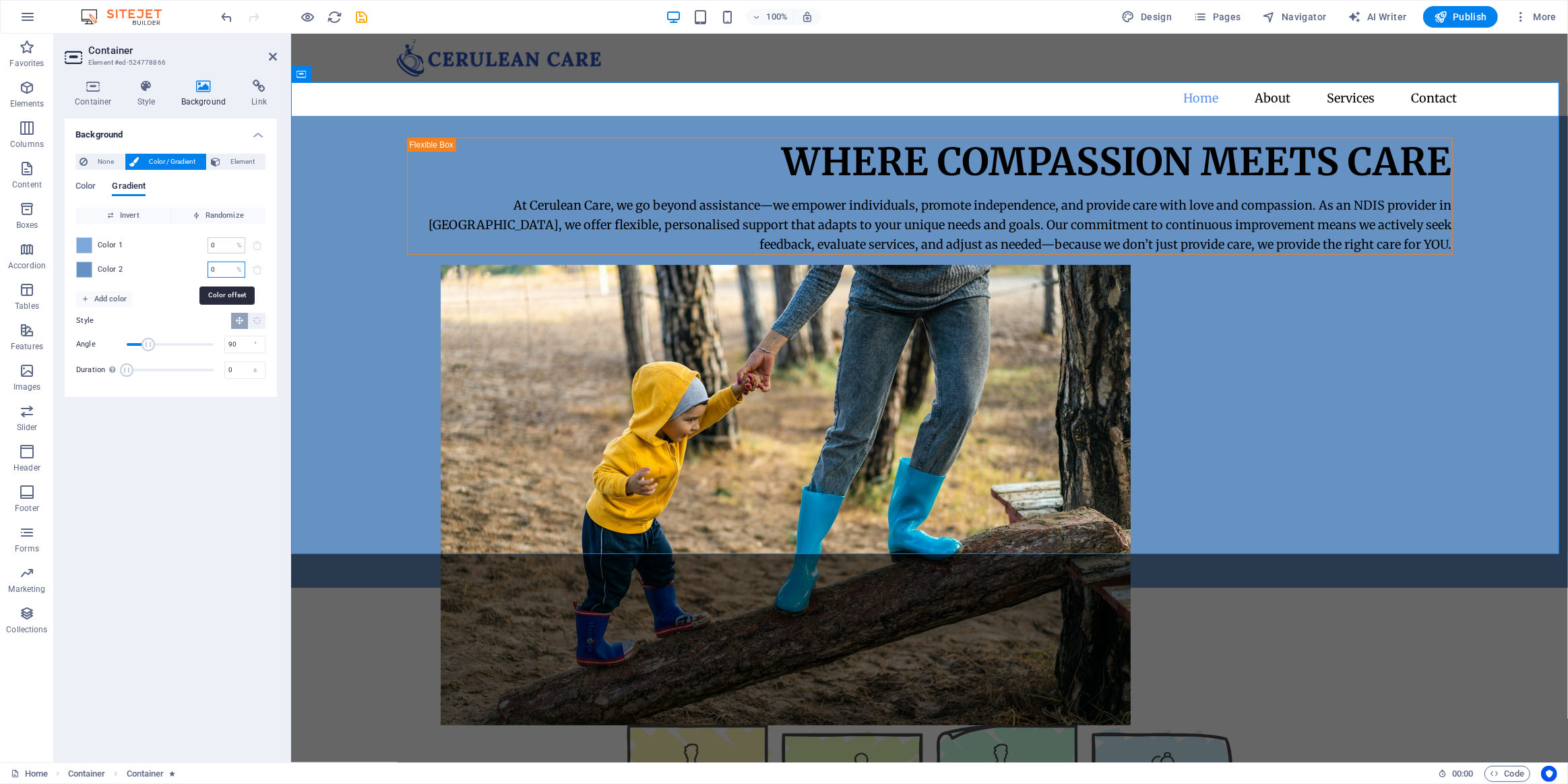
click at [229, 266] on input "0" at bounding box center [220, 270] width 24 height 16
type input "40"
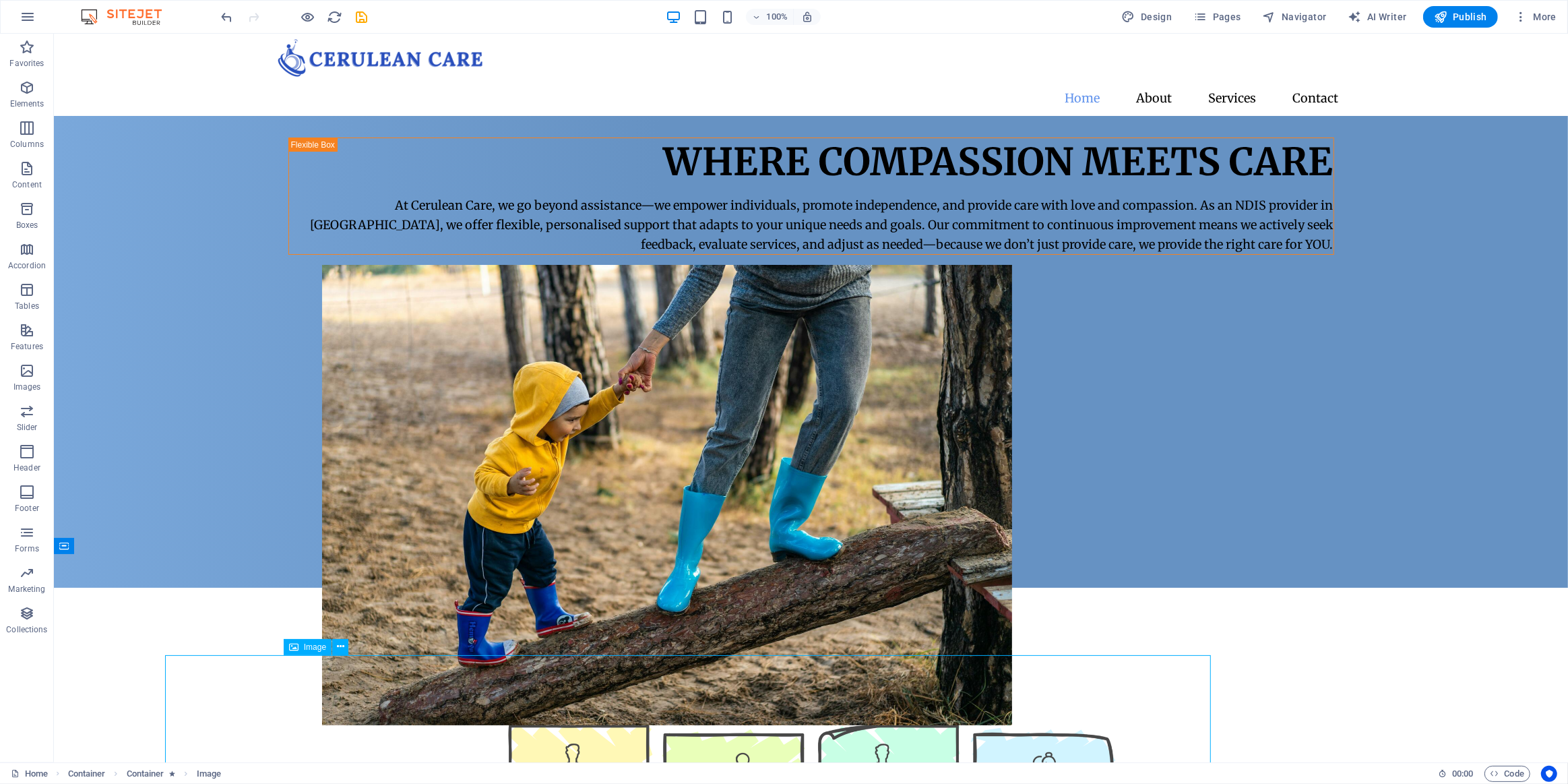
select select "px"
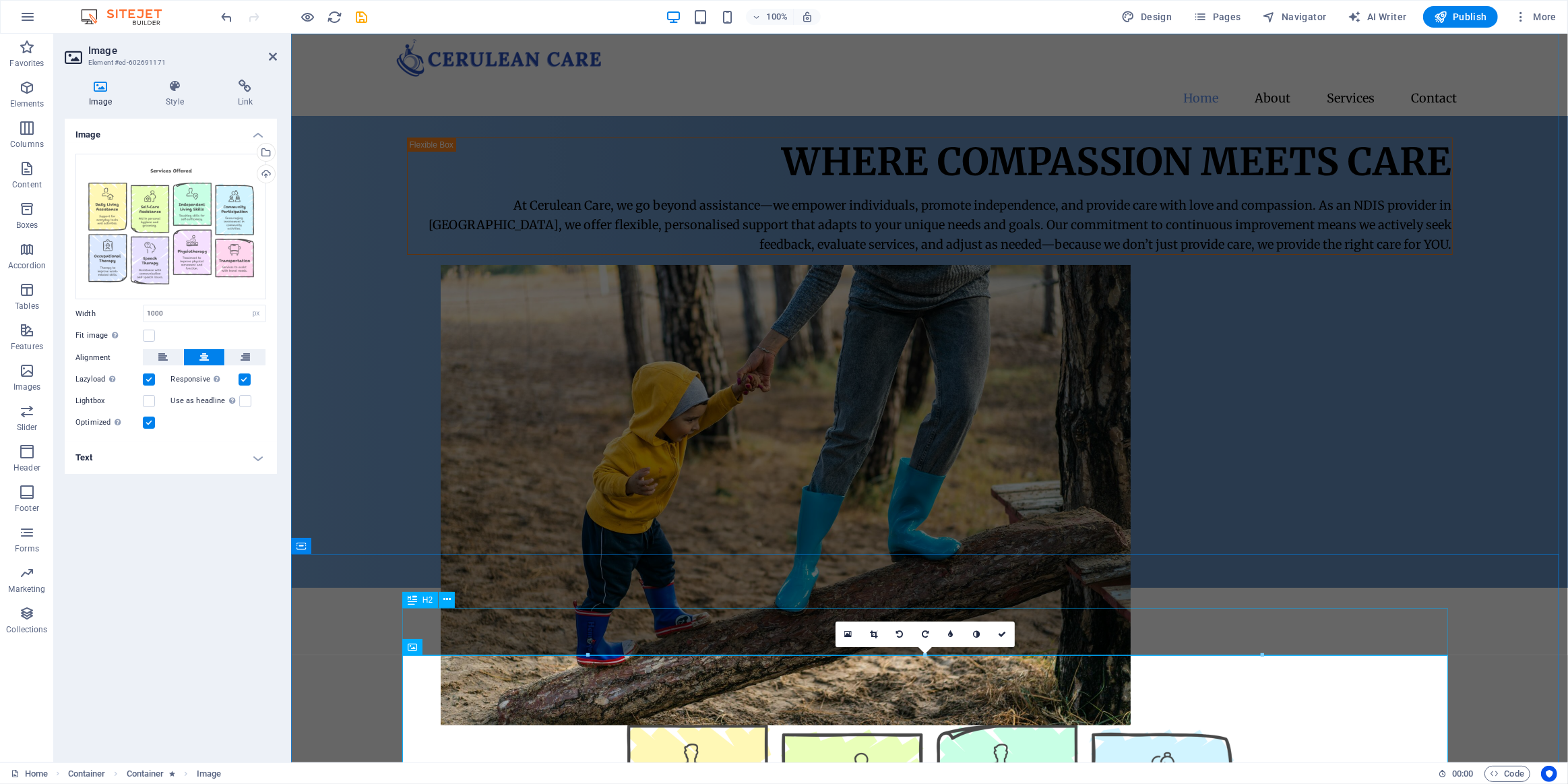
click at [502, 642] on div "Our Services" at bounding box center [929, 665] width 1046 height 47
click at [739, 642] on div "Our Services" at bounding box center [929, 665] width 1046 height 47
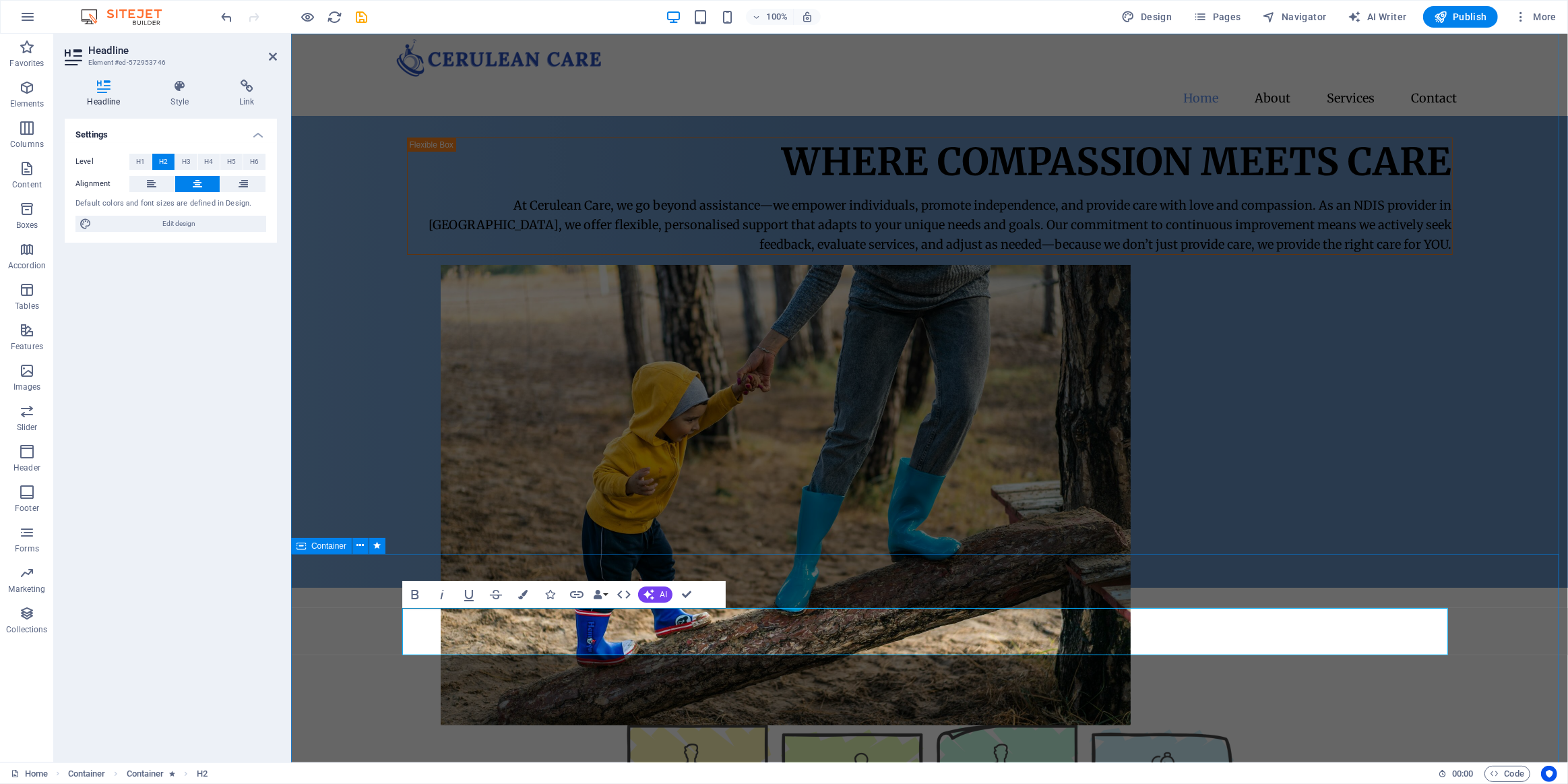
select select "px"
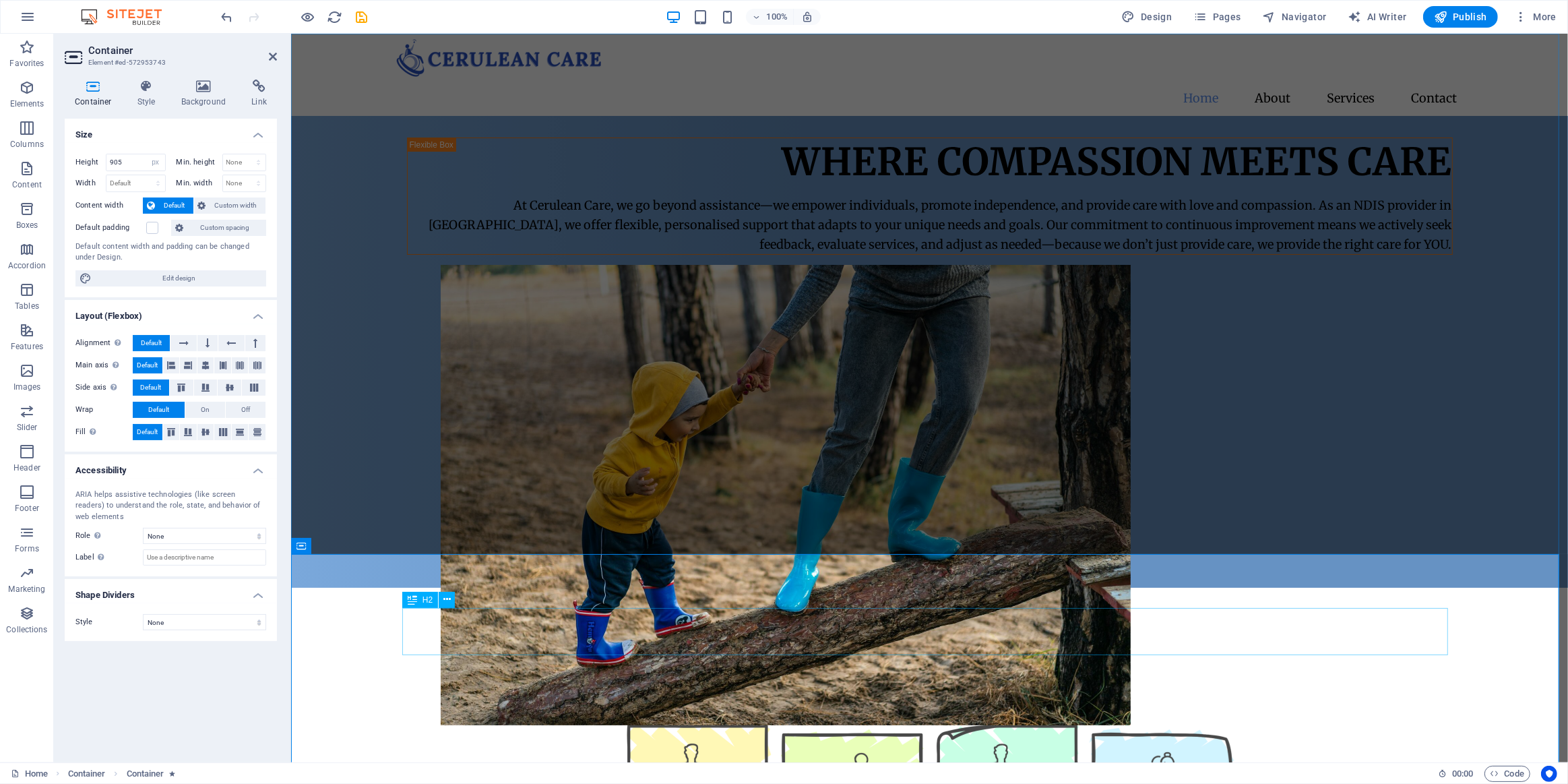
click at [571, 649] on div "Our Services" at bounding box center [929, 665] width 1046 height 47
click at [270, 55] on icon at bounding box center [273, 56] width 8 height 10
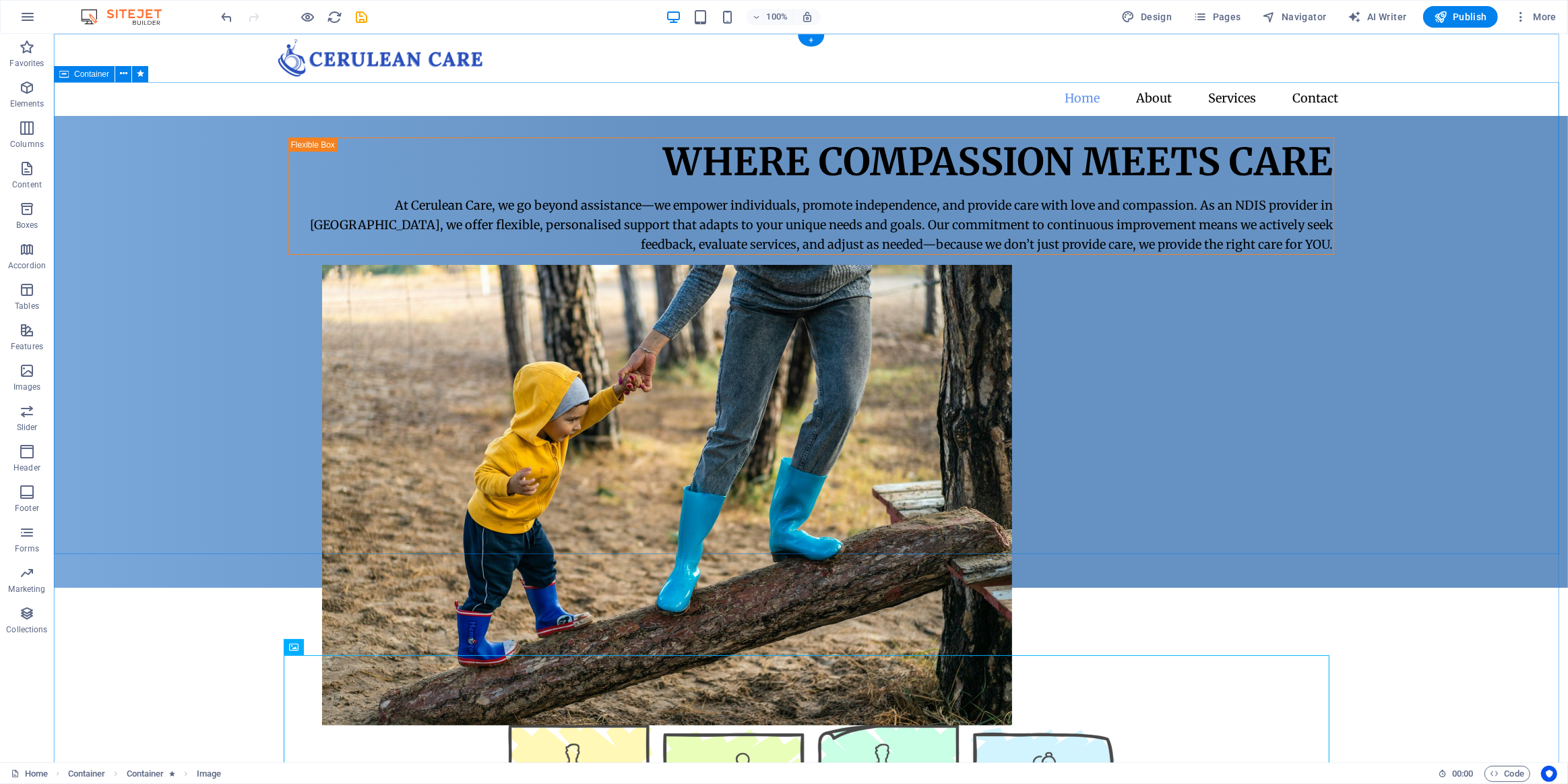
click at [1498, 491] on div "Where Compassion Meets Care At Cerulean Care, we go beyond assistance—we empowe…" at bounding box center [810, 352] width 1514 height 472
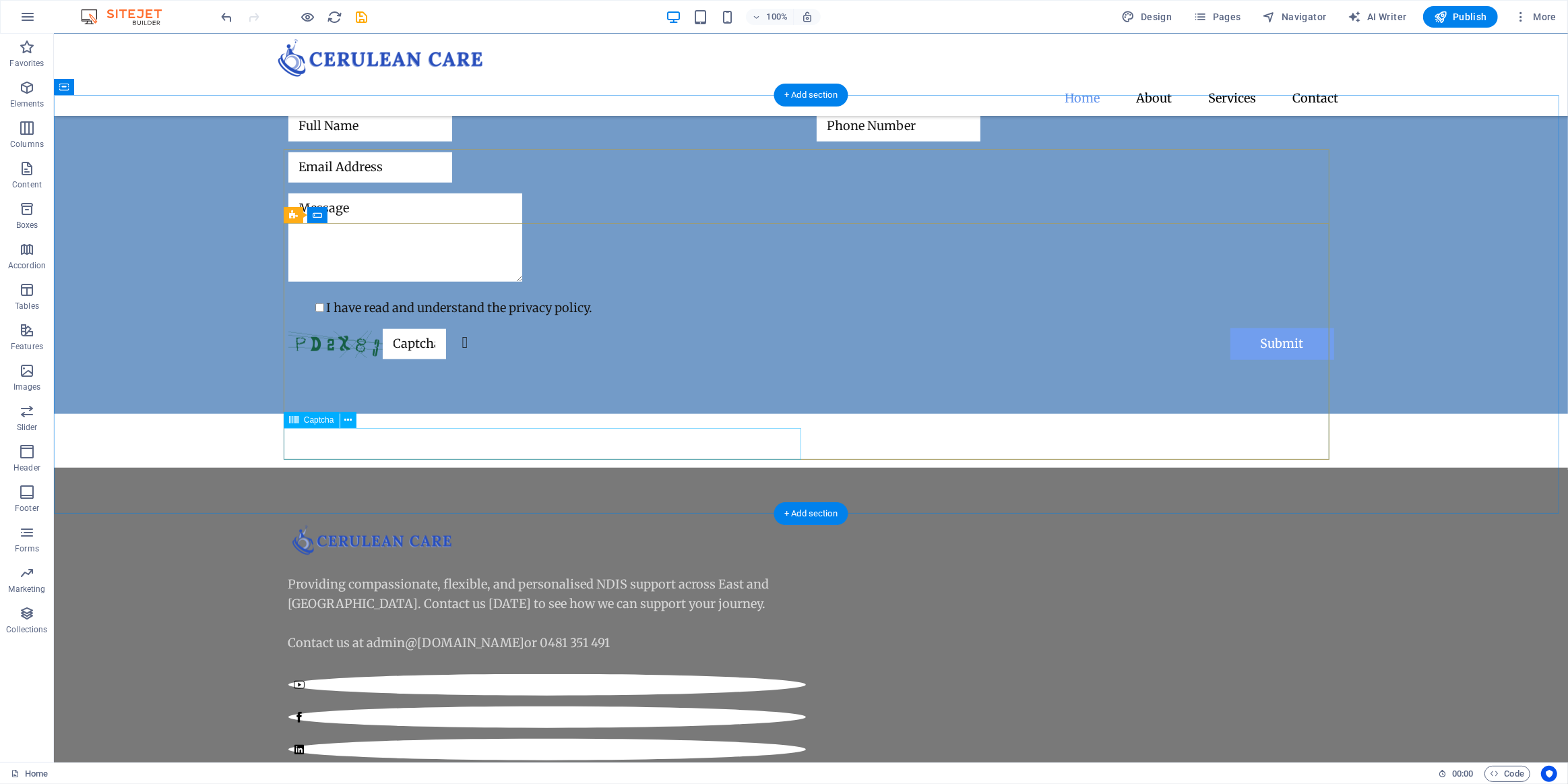
scroll to position [1278, 0]
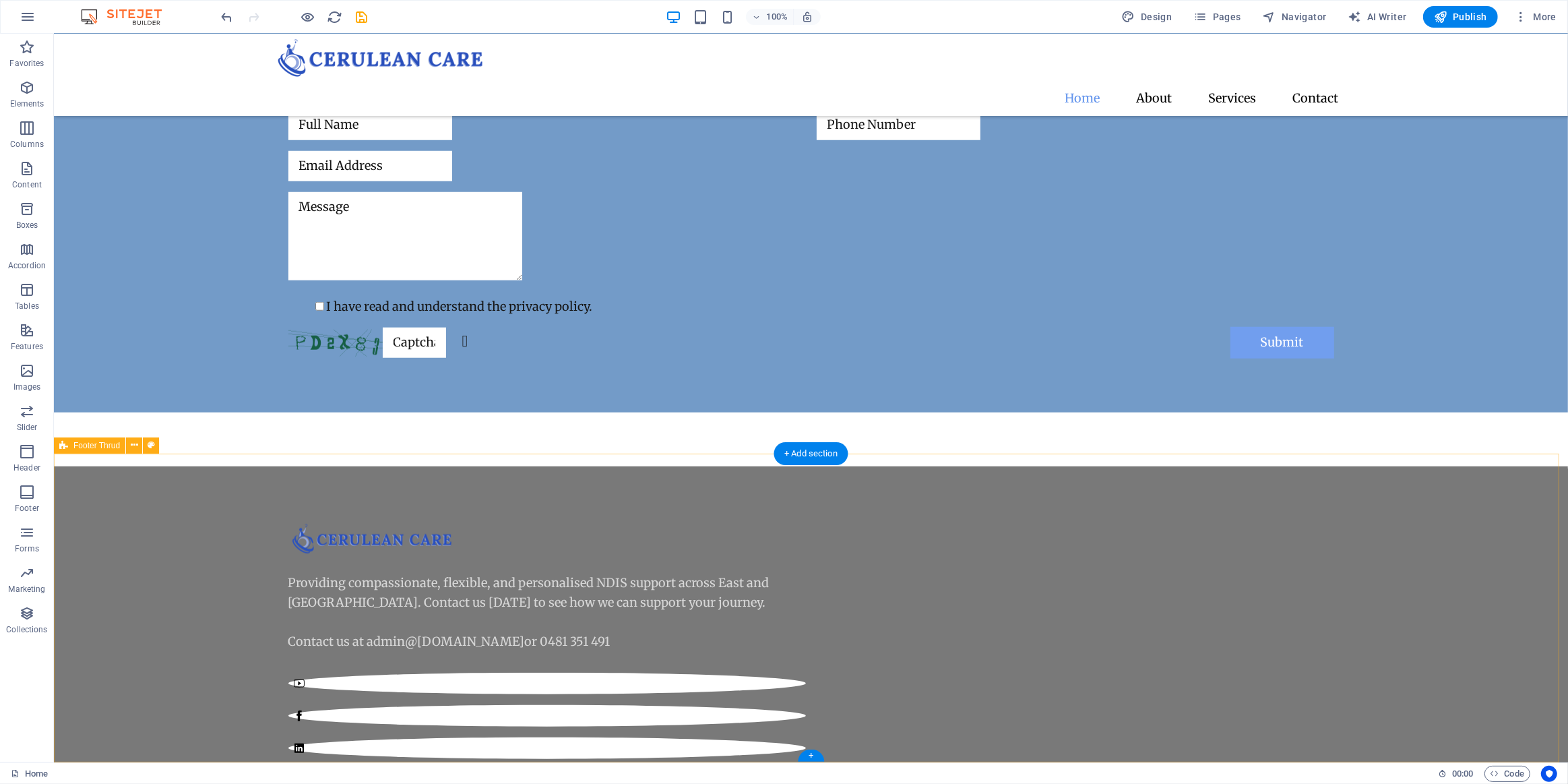
click at [174, 566] on div "Providing compassionate, flexible, and personalised NDIS support across East an…" at bounding box center [810, 738] width 1514 height 542
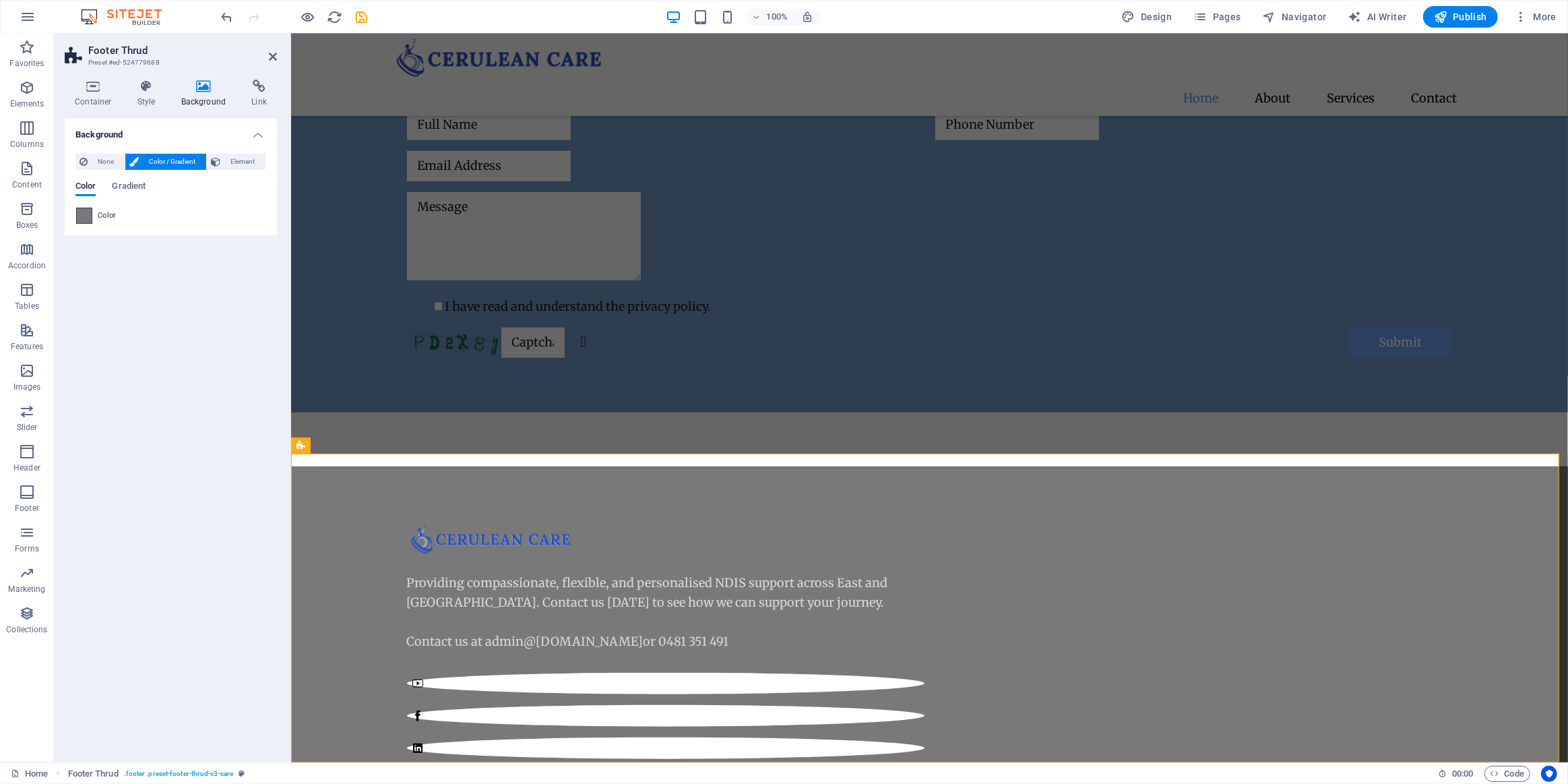
click at [84, 209] on span at bounding box center [84, 215] width 15 height 15
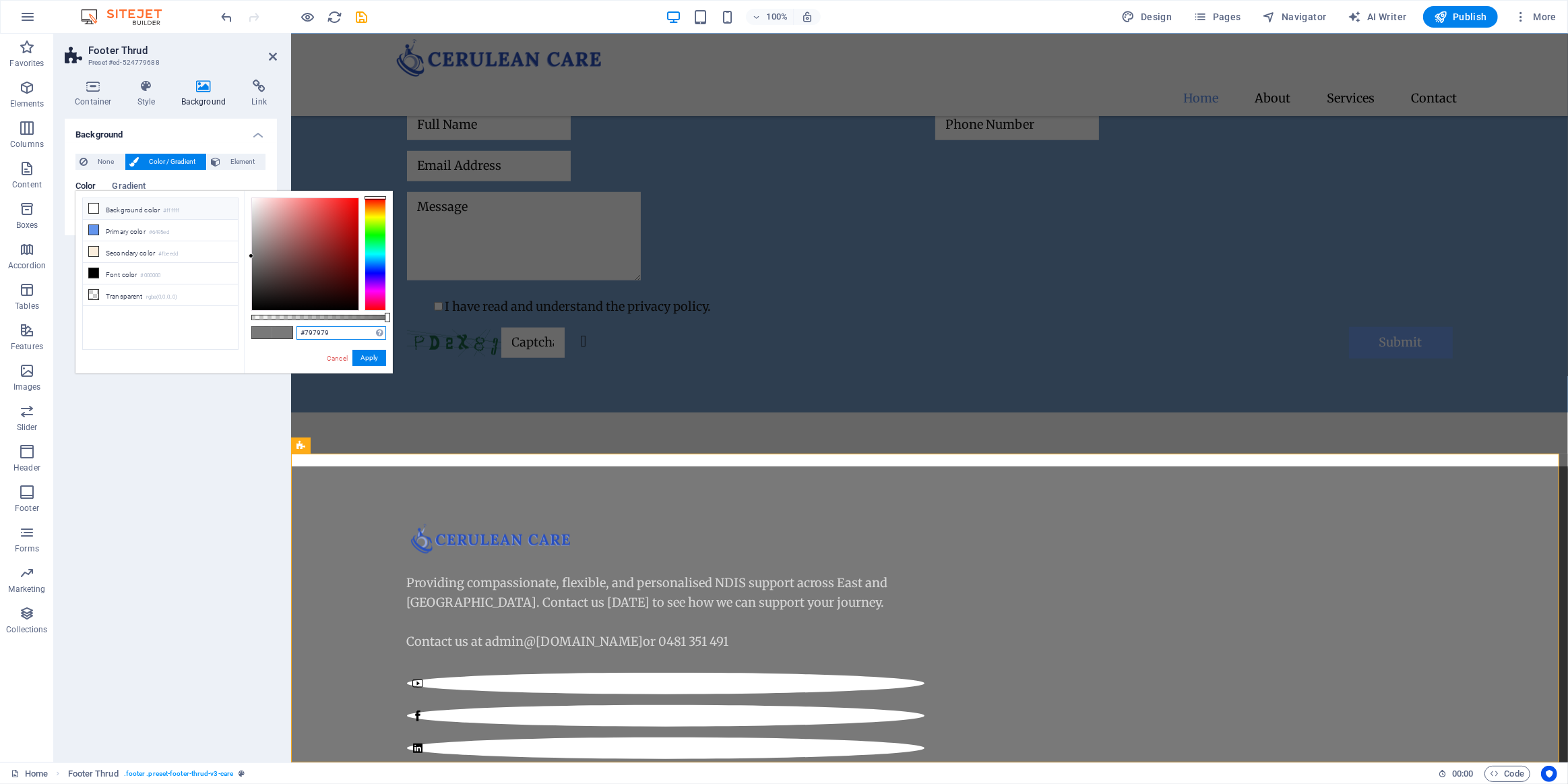
drag, startPoint x: 305, startPoint y: 334, endPoint x: 270, endPoint y: 336, distance: 35.1
click at [275, 336] on div "#797979 Supported formats #0852ed rgb(8, 82, 237) rgba(8, 82, 237, 90%) hsv(221…" at bounding box center [318, 380] width 149 height 379
paste input "333333"
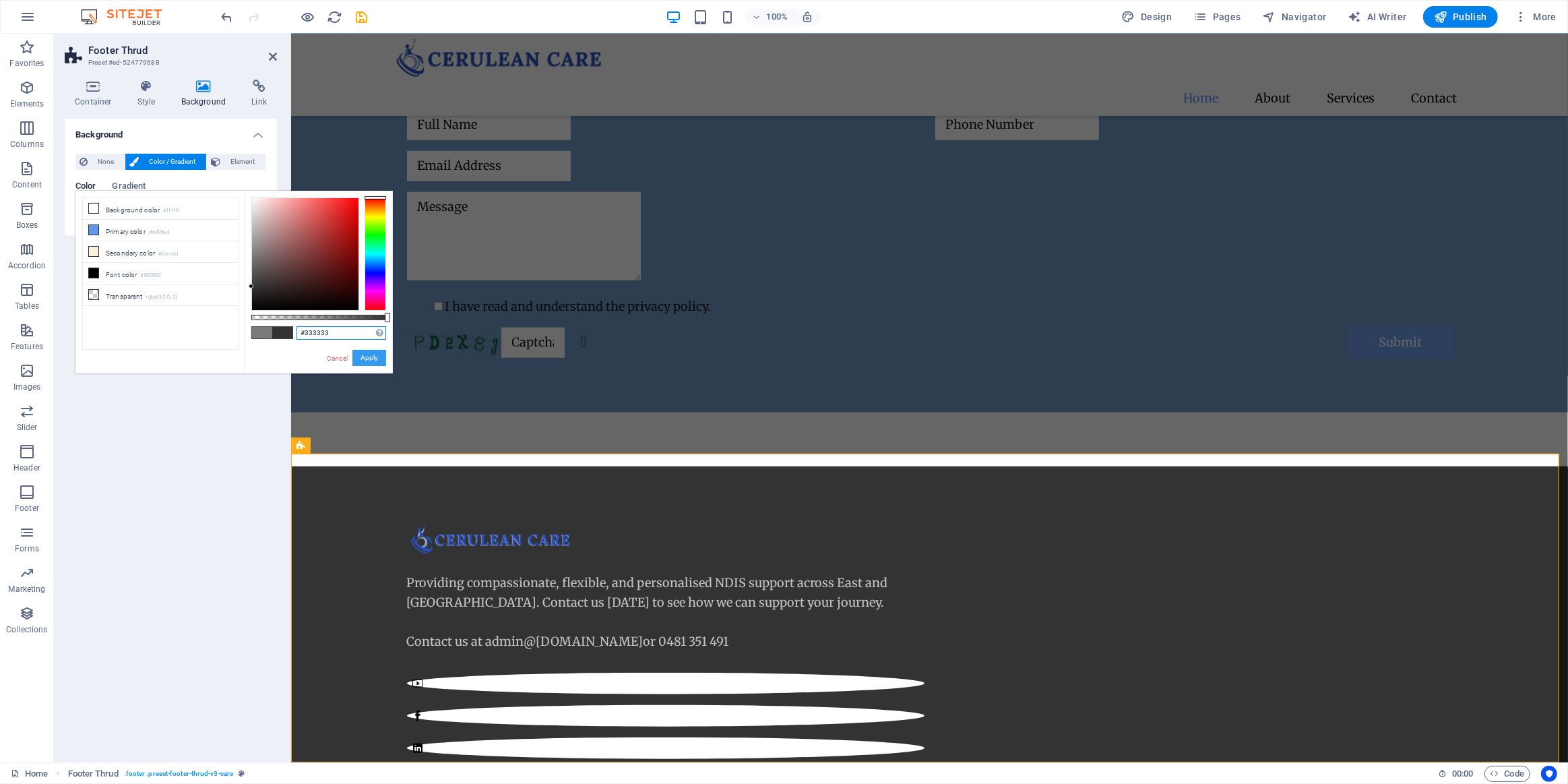
type input "#333333"
click at [371, 355] on button "Apply" at bounding box center [369, 358] width 34 height 16
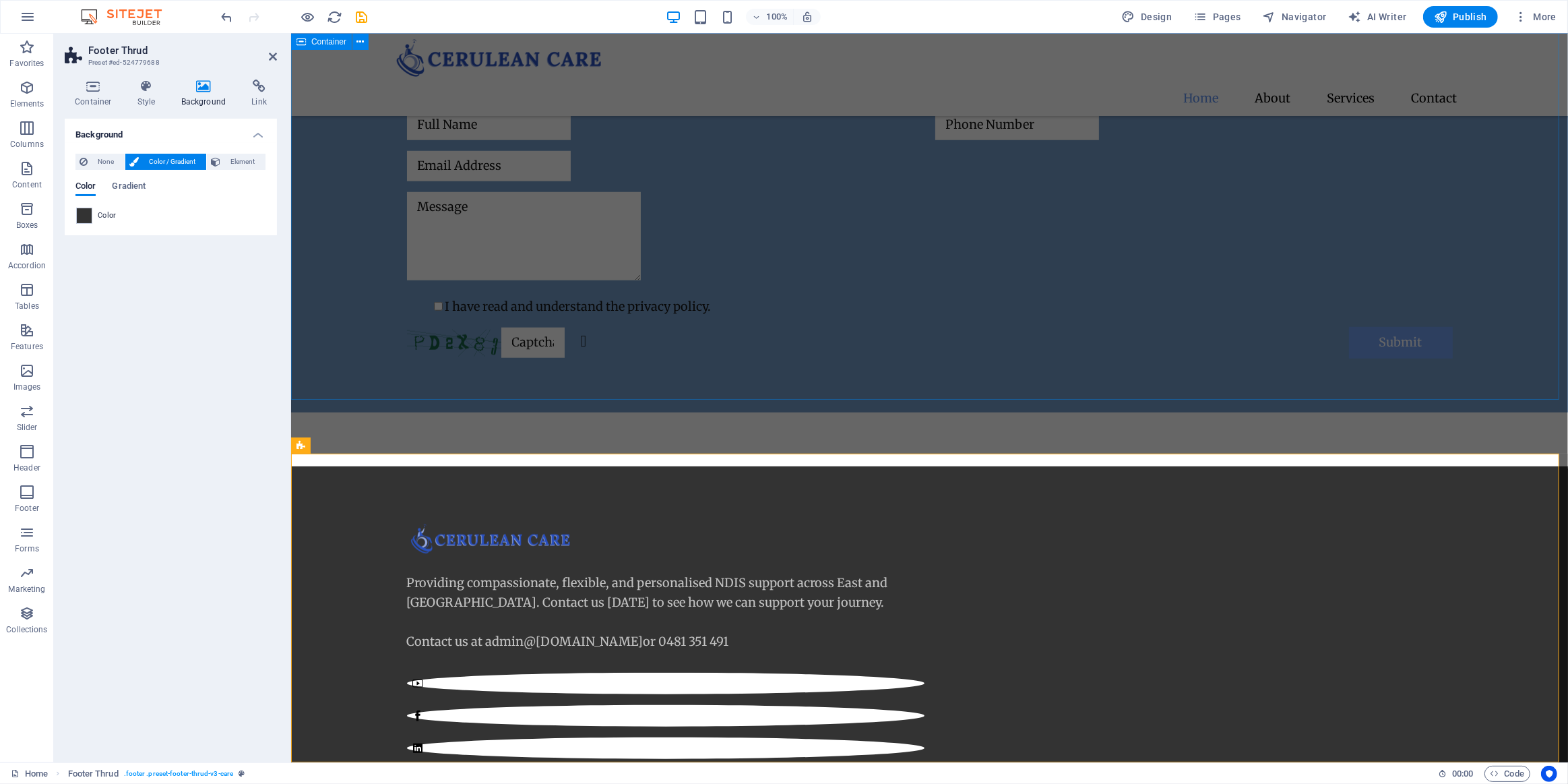
click at [579, 391] on div "Send us a message I have read and understand the privacy policy. Unreadable? Re…" at bounding box center [929, 197] width 1277 height 431
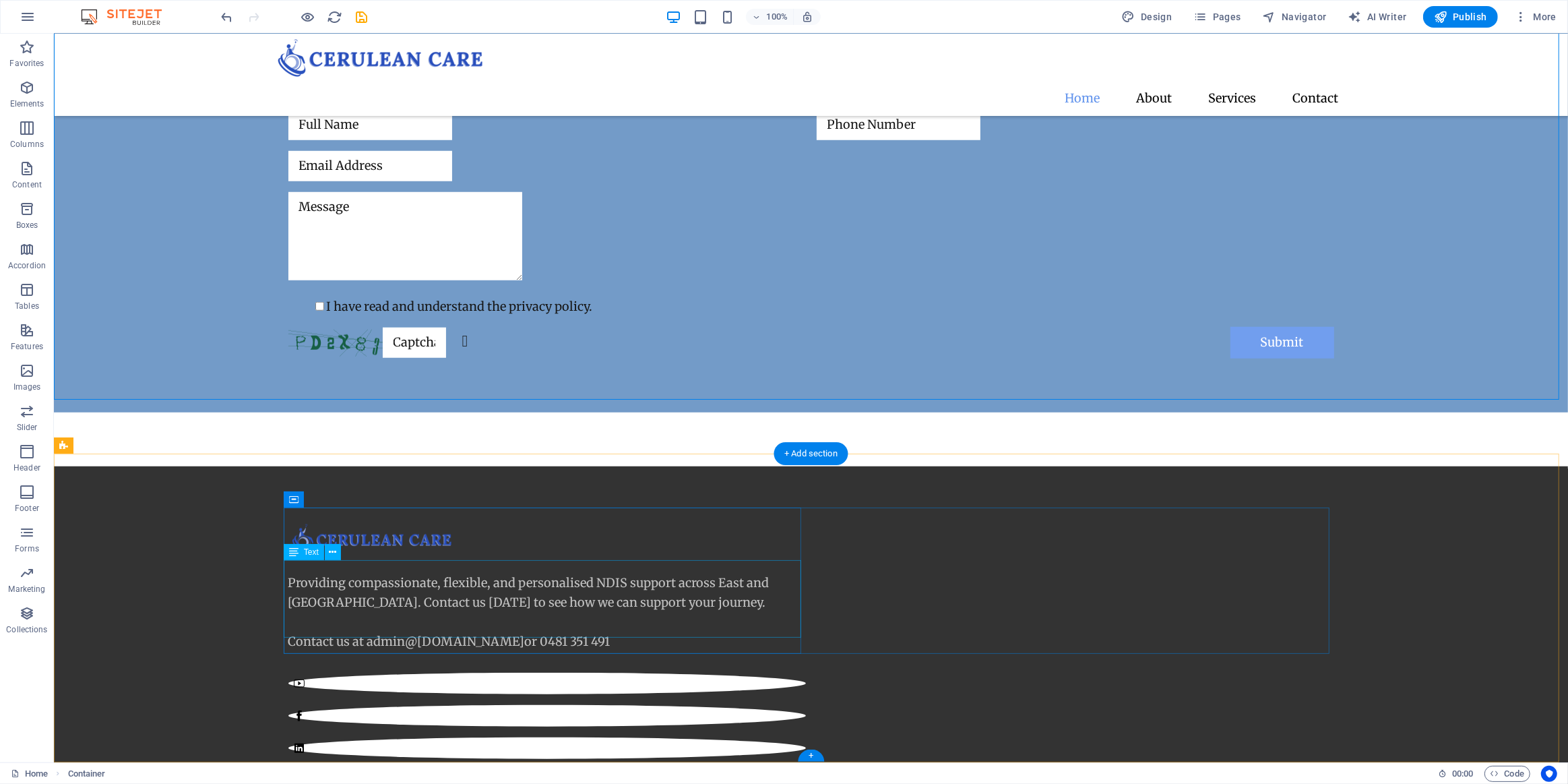
click at [570, 625] on div "Providing compassionate, flexible, and personalised NDIS support across East an…" at bounding box center [547, 613] width 517 height 78
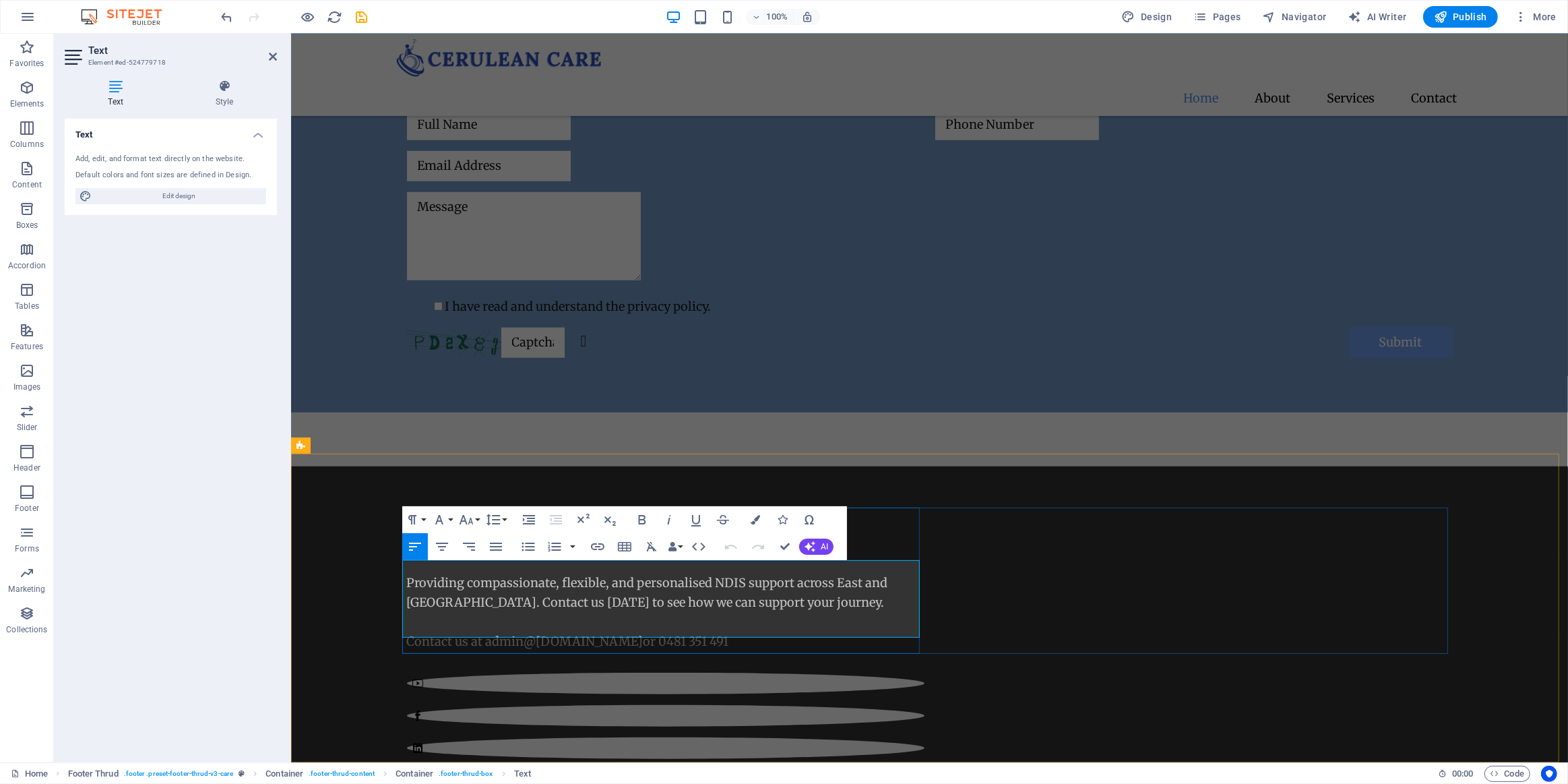
drag, startPoint x: 740, startPoint y: 625, endPoint x: 667, endPoint y: 628, distance: 73.1
click at [667, 632] on p "Contact us at admin @ceruleancare.com.au or 0481 351 491" at bounding box center [665, 642] width 517 height 19
click at [760, 518] on button "Colors" at bounding box center [755, 520] width 25 height 27
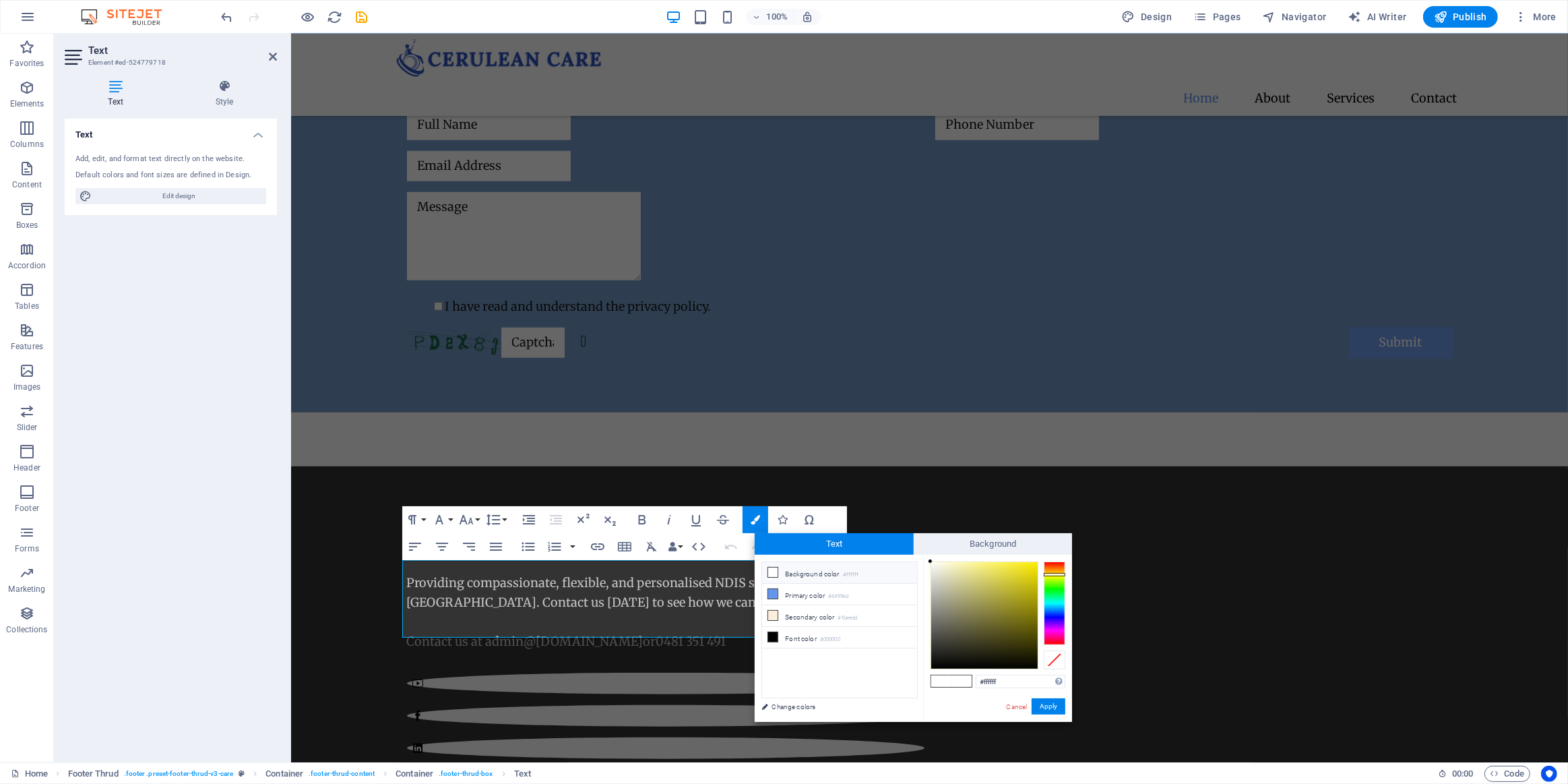
click at [1057, 575] on div at bounding box center [1054, 604] width 22 height 84
drag, startPoint x: 995, startPoint y: 567, endPoint x: 998, endPoint y: 557, distance: 10.4
click at [998, 557] on div "#fff45e Supported formats #0852ed rgb(8, 82, 237) rgba(8, 82, 237, 90%) hsv(221…" at bounding box center [997, 736] width 149 height 363
type input "#fdf037"
click at [1014, 563] on div at bounding box center [1014, 562] width 4 height 4
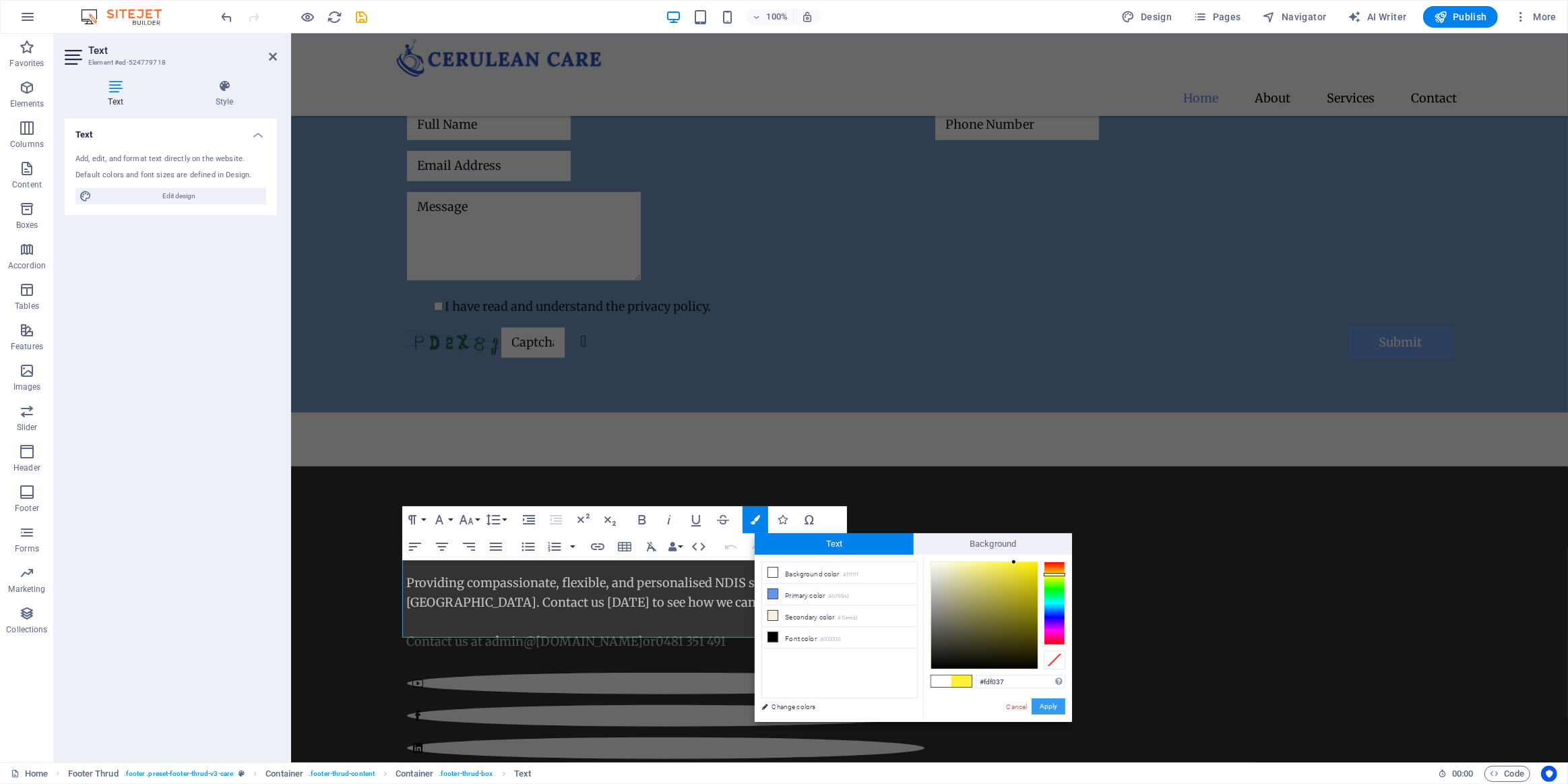
click at [1047, 707] on button "Apply" at bounding box center [1048, 707] width 34 height 16
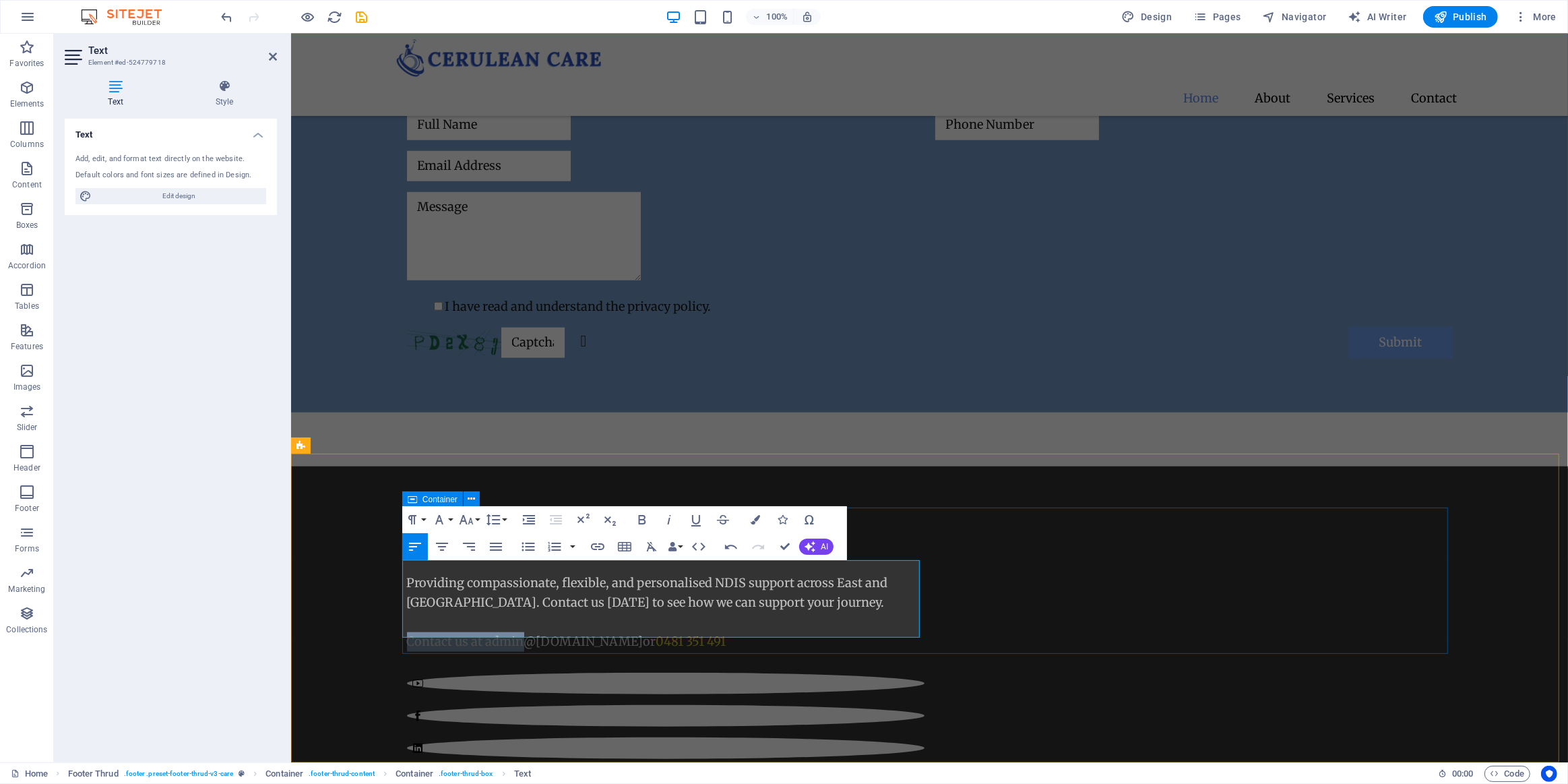
click at [1009, 626] on div "Providing compassionate, flexible, and personalised NDIS support across East an…" at bounding box center [929, 700] width 1046 height 360
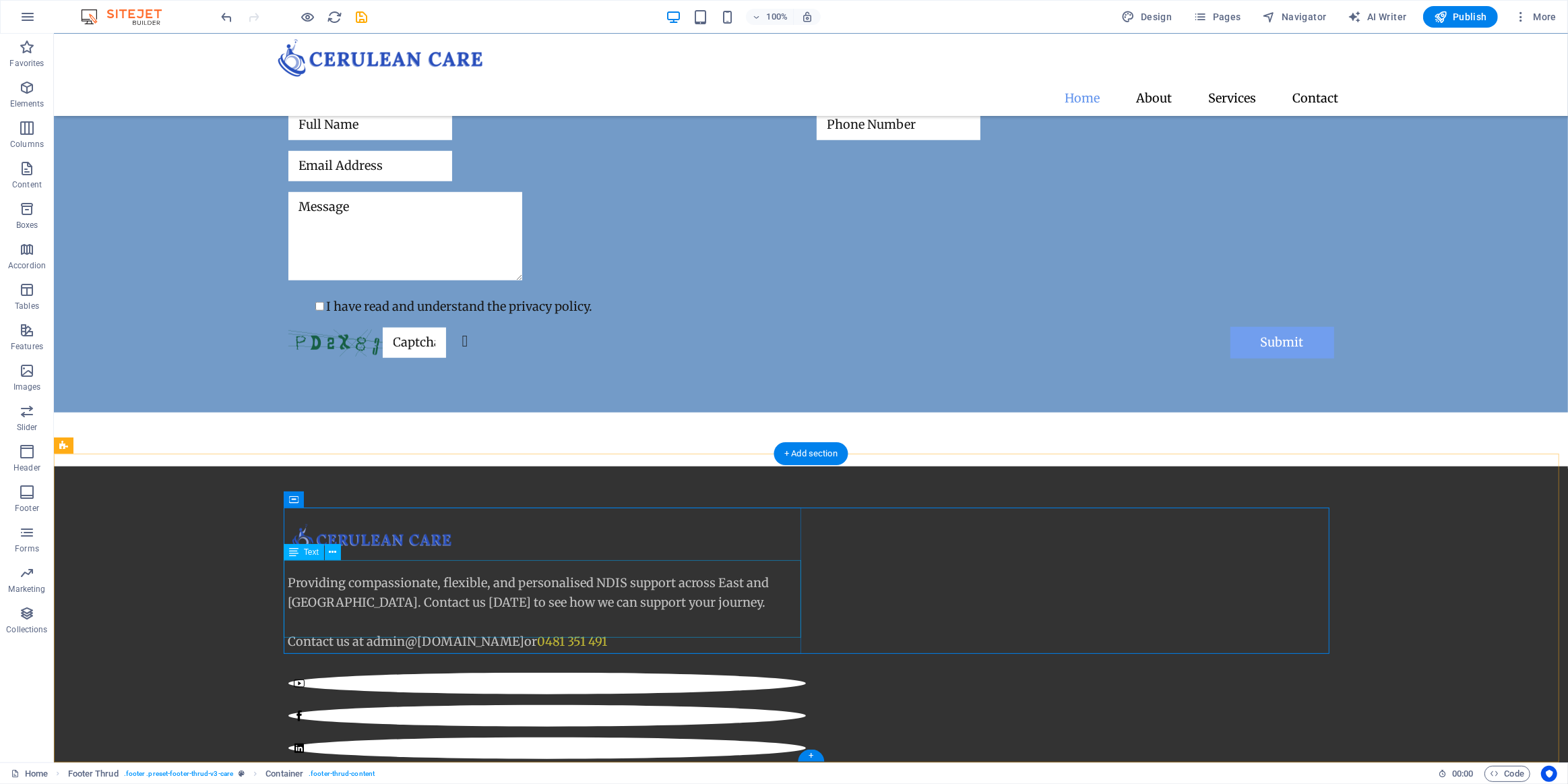
click at [611, 626] on div "Providing compassionate, flexible, and personalised NDIS support across East an…" at bounding box center [547, 613] width 517 height 78
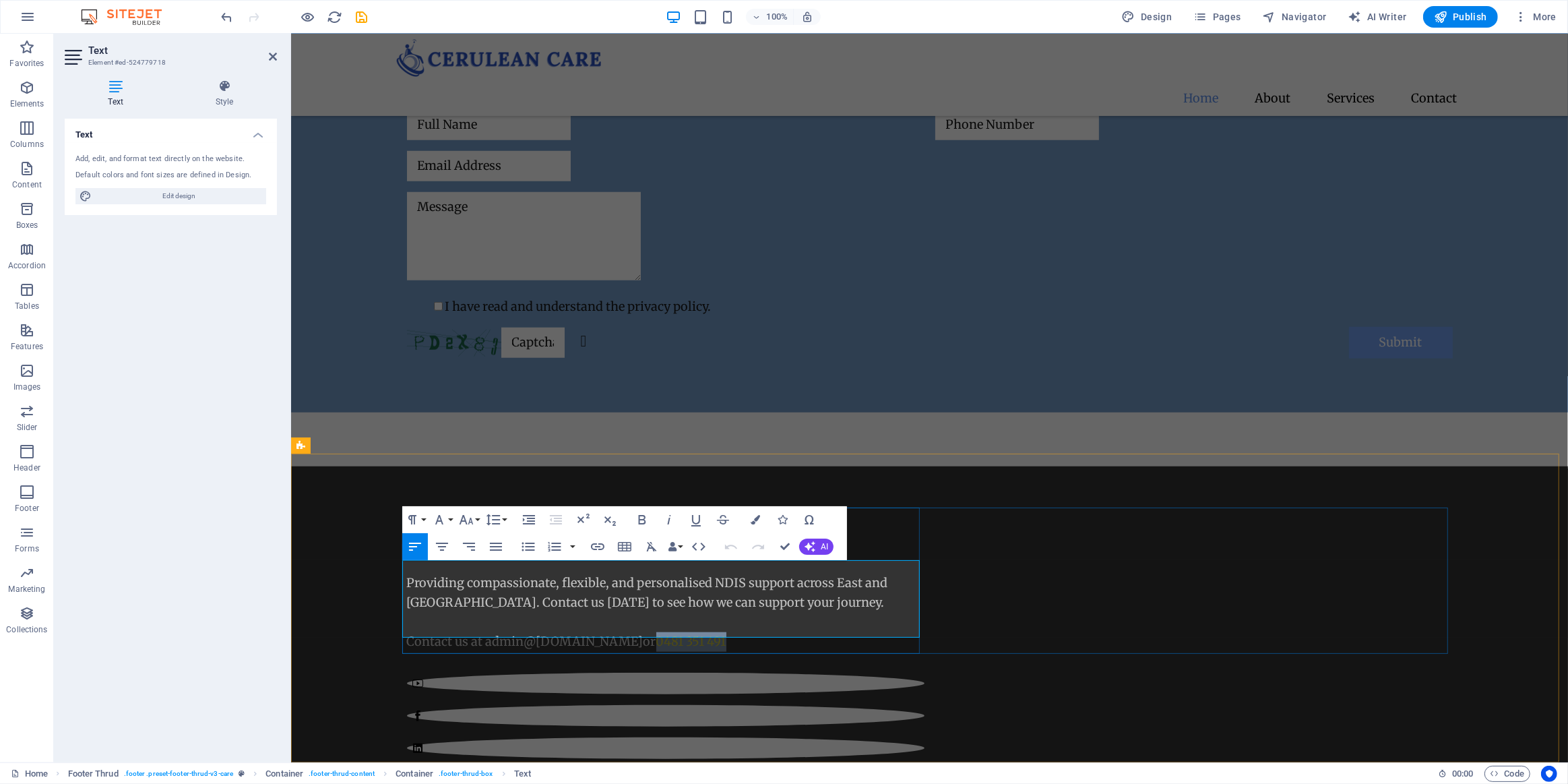
drag, startPoint x: 748, startPoint y: 626, endPoint x: 668, endPoint y: 628, distance: 80.0
click at [668, 632] on p "Contact us at admin @ceruleancare.com.au or 0481 351 491" at bounding box center [665, 642] width 517 height 19
click at [638, 516] on icon "button" at bounding box center [642, 520] width 16 height 16
click at [773, 613] on p at bounding box center [665, 622] width 517 height 19
drag, startPoint x: 747, startPoint y: 631, endPoint x: 668, endPoint y: 626, distance: 79.2
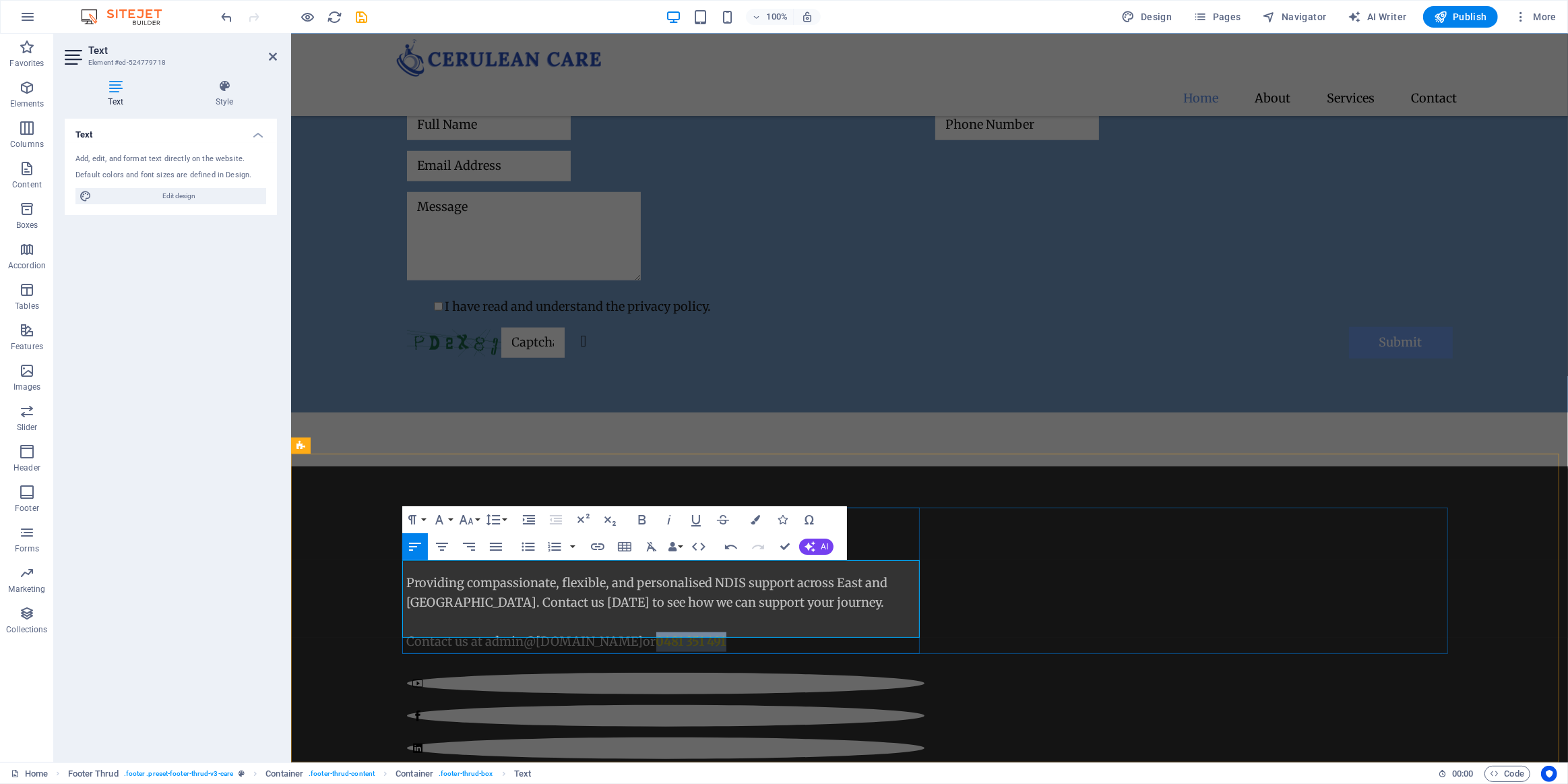
click at [668, 632] on p "Contact us at admin @ceruleancare.com.au or 0481 351 491" at bounding box center [665, 642] width 517 height 19
click at [754, 518] on icon "button" at bounding box center [755, 520] width 10 height 10
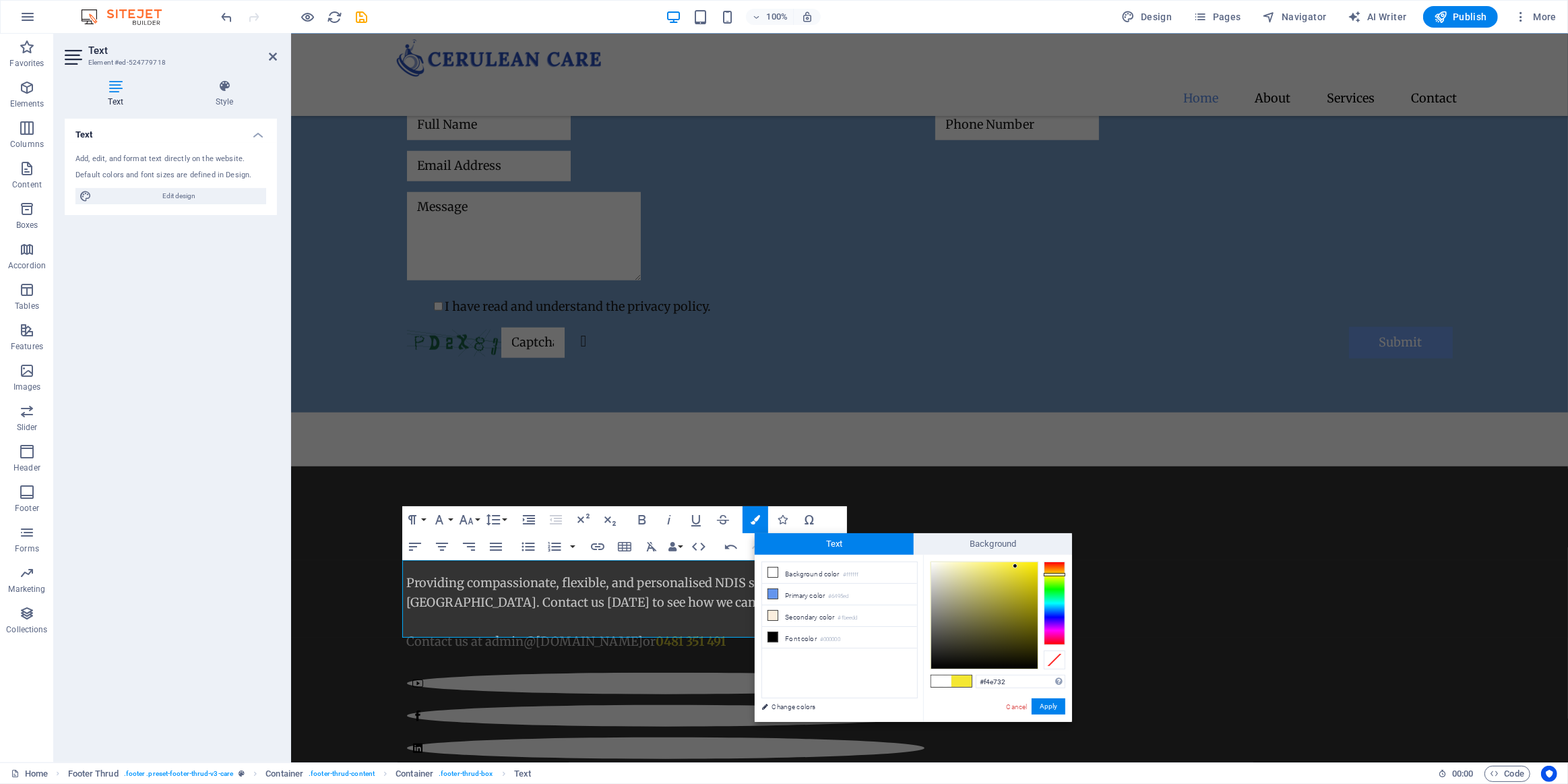
type input "#f5e933"
click at [1015, 566] on div at bounding box center [1015, 566] width 4 height 4
click at [1054, 704] on button "Apply" at bounding box center [1048, 707] width 34 height 16
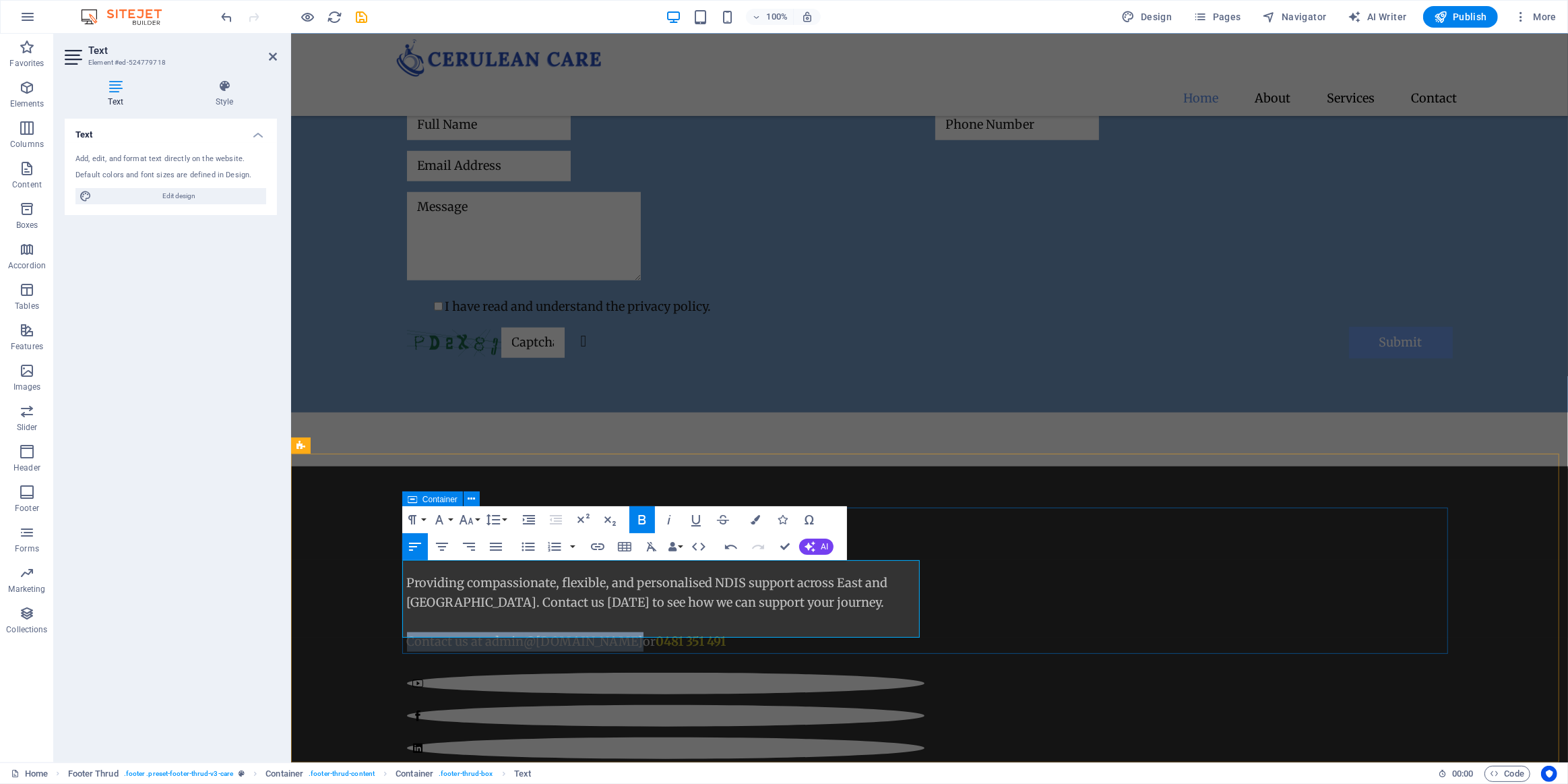
click at [991, 604] on div "Providing compassionate, flexible, and personalised NDIS support across East an…" at bounding box center [929, 700] width 1046 height 360
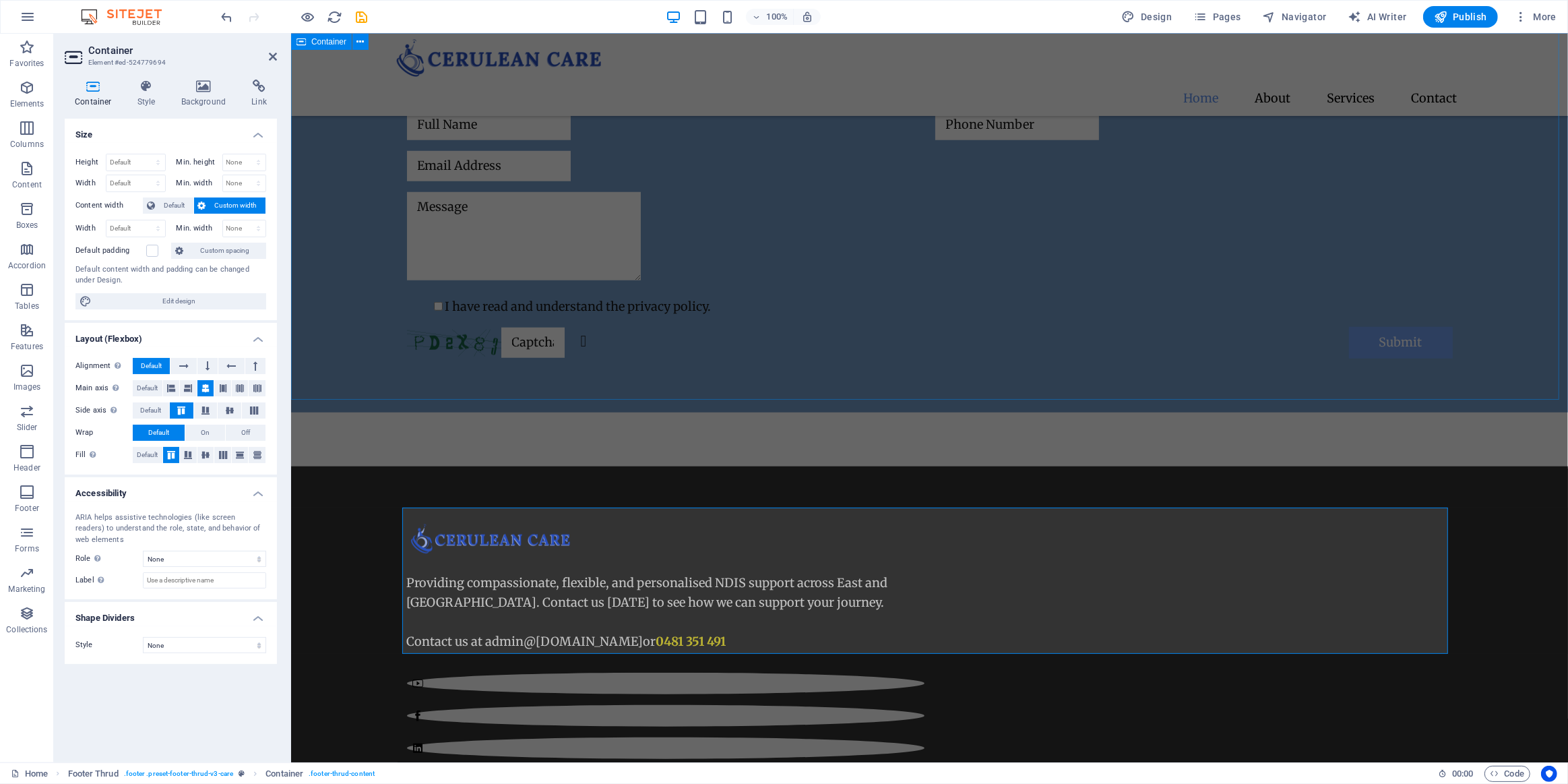
click at [945, 352] on div "Send us a message I have read and understand the privacy policy. Unreadable? Re…" at bounding box center [929, 197] width 1277 height 431
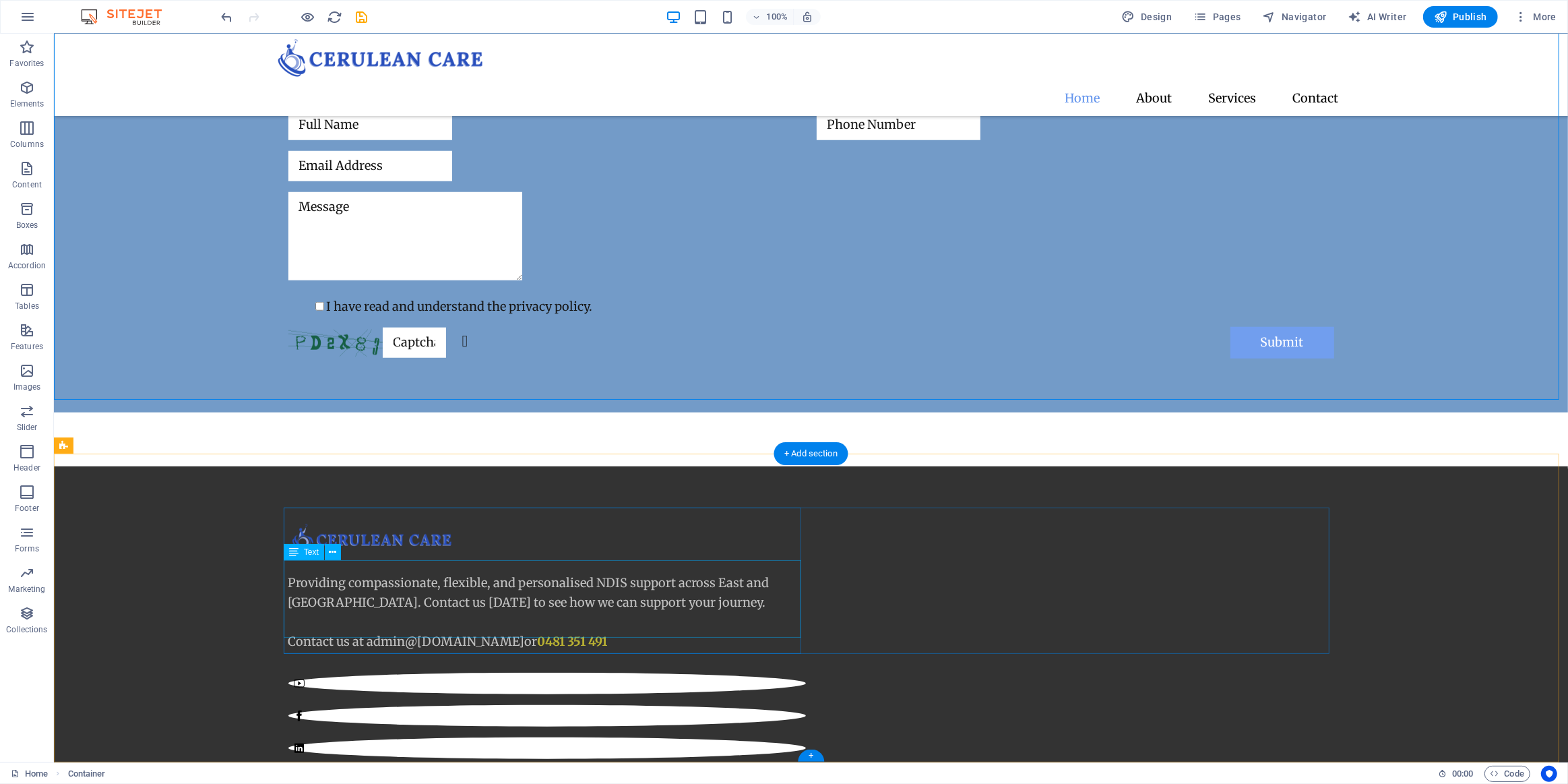
click at [585, 628] on div "Providing compassionate, flexible, and personalised NDIS support across East an…" at bounding box center [547, 613] width 517 height 78
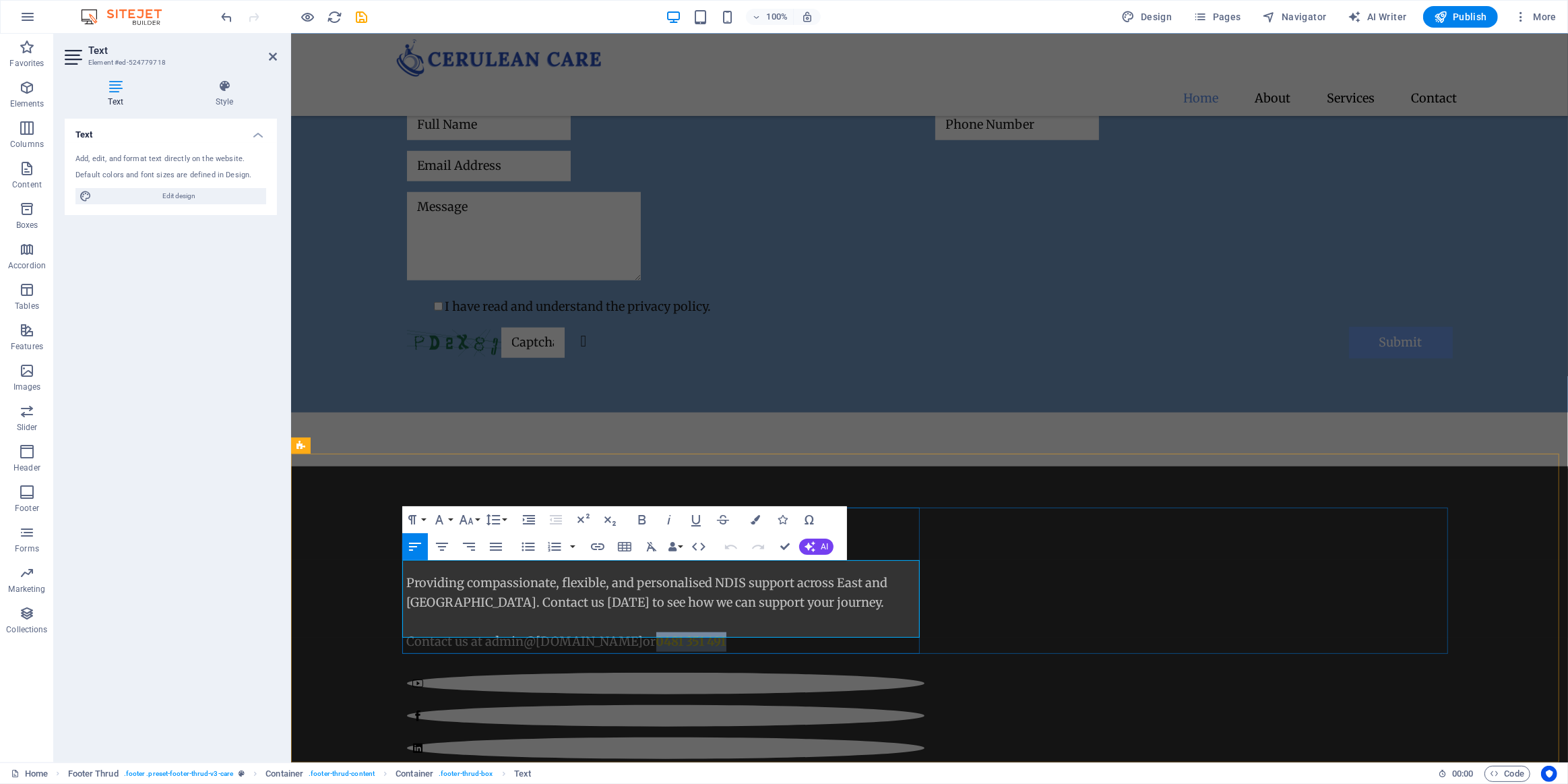
drag, startPoint x: 747, startPoint y: 625, endPoint x: 668, endPoint y: 628, distance: 79.1
click at [668, 632] on p "Contact us at admin @ceruleancare.com.au or 0481 351 491" at bounding box center [665, 642] width 517 height 19
click at [753, 522] on icon "button" at bounding box center [755, 520] width 10 height 10
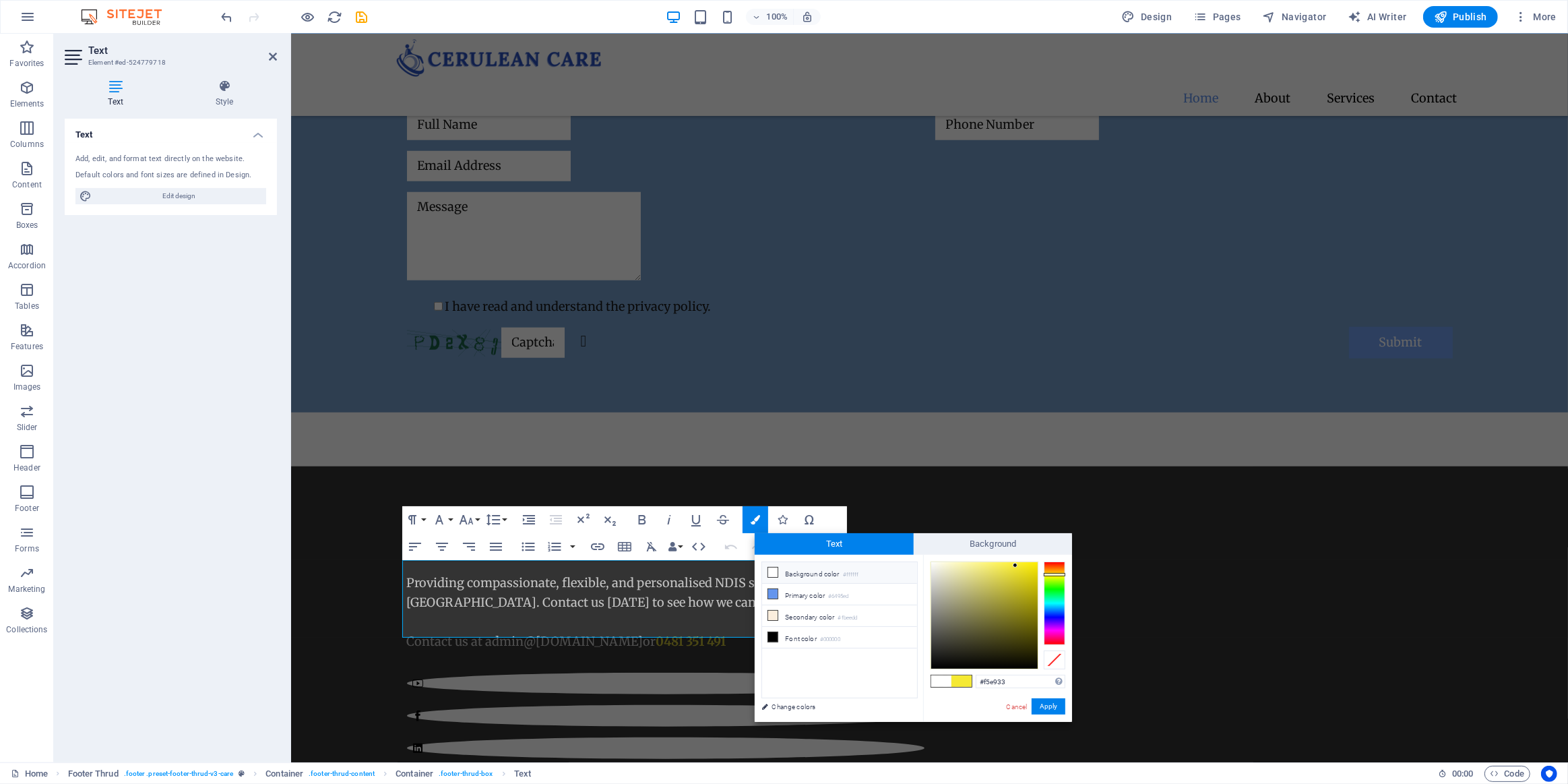
drag, startPoint x: 1023, startPoint y: 687, endPoint x: 954, endPoint y: 687, distance: 69.0
click at [954, 687] on div "#f5e933 Supported formats #0852ed rgb(8, 82, 237) rgba(8, 82, 237, 90%) hsv(221…" at bounding box center [997, 736] width 149 height 363
click at [574, 634] on link "@[DOMAIN_NAME]" at bounding box center [583, 641] width 120 height 16
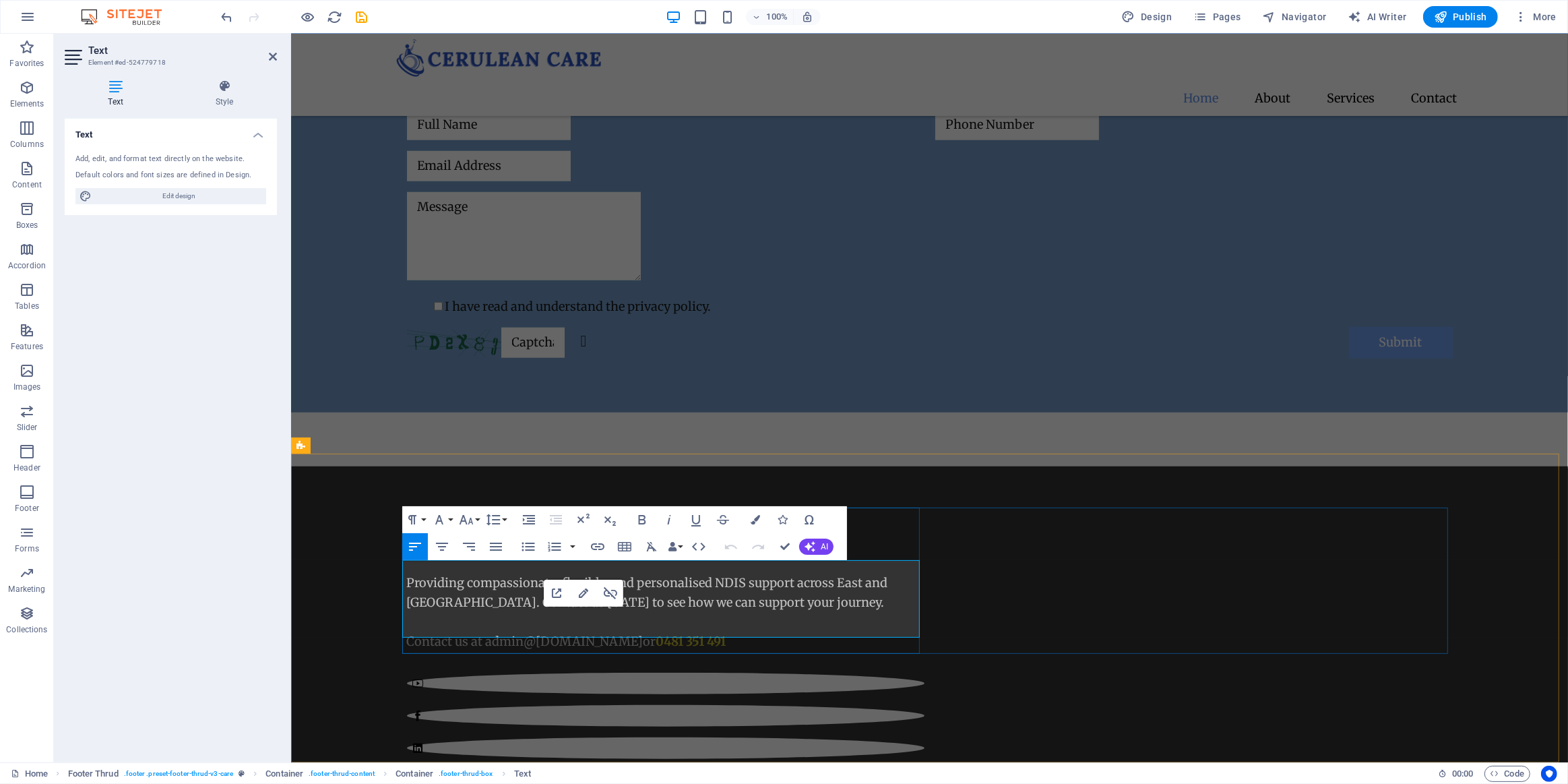
drag, startPoint x: 648, startPoint y: 631, endPoint x: 478, endPoint y: 631, distance: 170.0
click at [478, 634] on span "Contact us at admin @ceruleancare.com.au or 0481 351 491" at bounding box center [565, 641] width 319 height 16
click at [759, 521] on icon "button" at bounding box center [755, 520] width 10 height 10
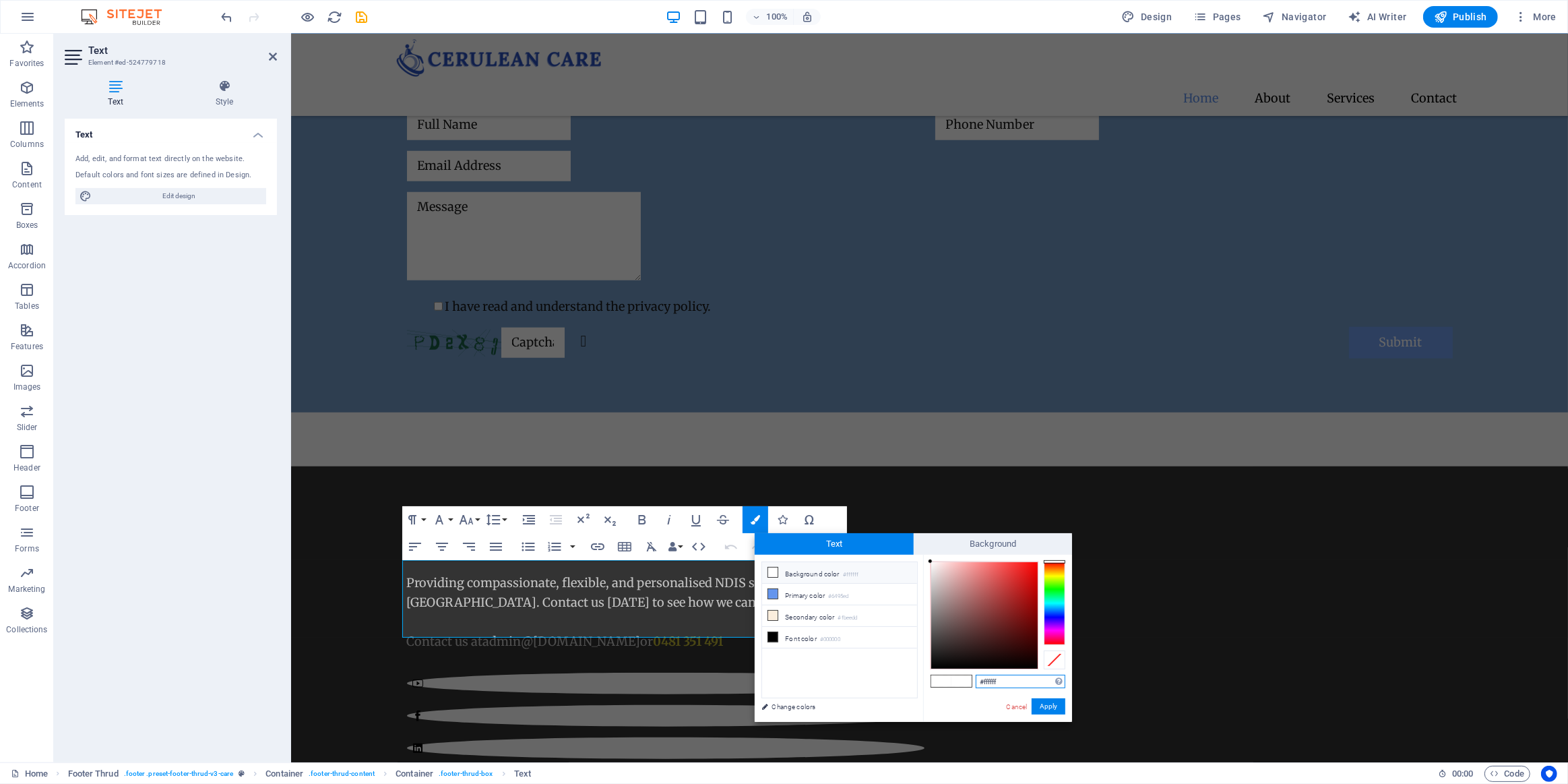
drag, startPoint x: 1003, startPoint y: 681, endPoint x: 945, endPoint y: 680, distance: 58.0
click at [947, 684] on div "#ffffff Supported formats #0852ed rgb(8, 82, 237) rgba(8, 82, 237, 90%) hsv(221…" at bounding box center [997, 736] width 149 height 363
paste input "5e933"
type input "#f5e933"
drag, startPoint x: 1054, startPoint y: 704, endPoint x: 750, endPoint y: 639, distance: 310.9
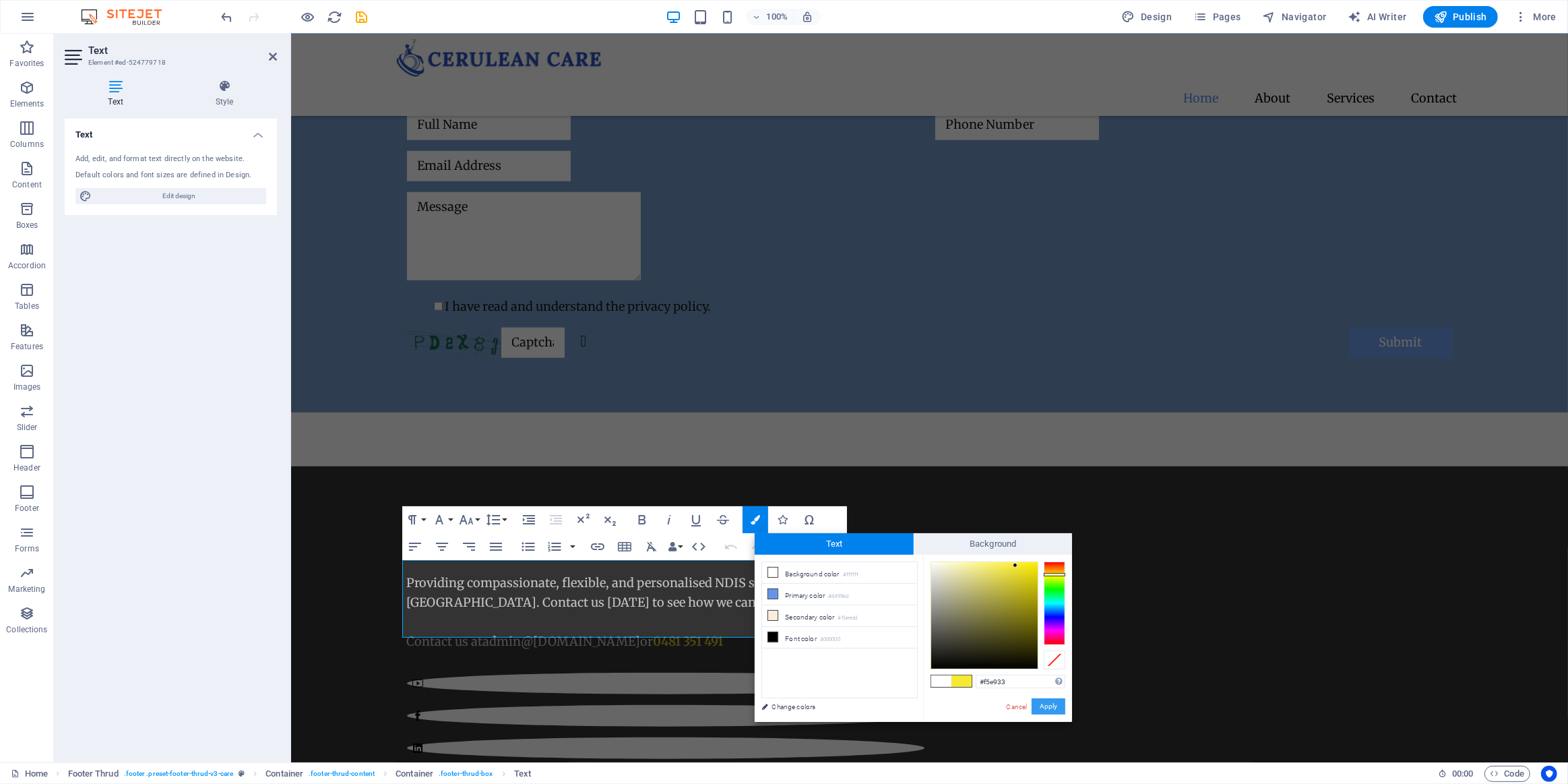
click at [1054, 704] on button "Apply" at bounding box center [1048, 707] width 34 height 16
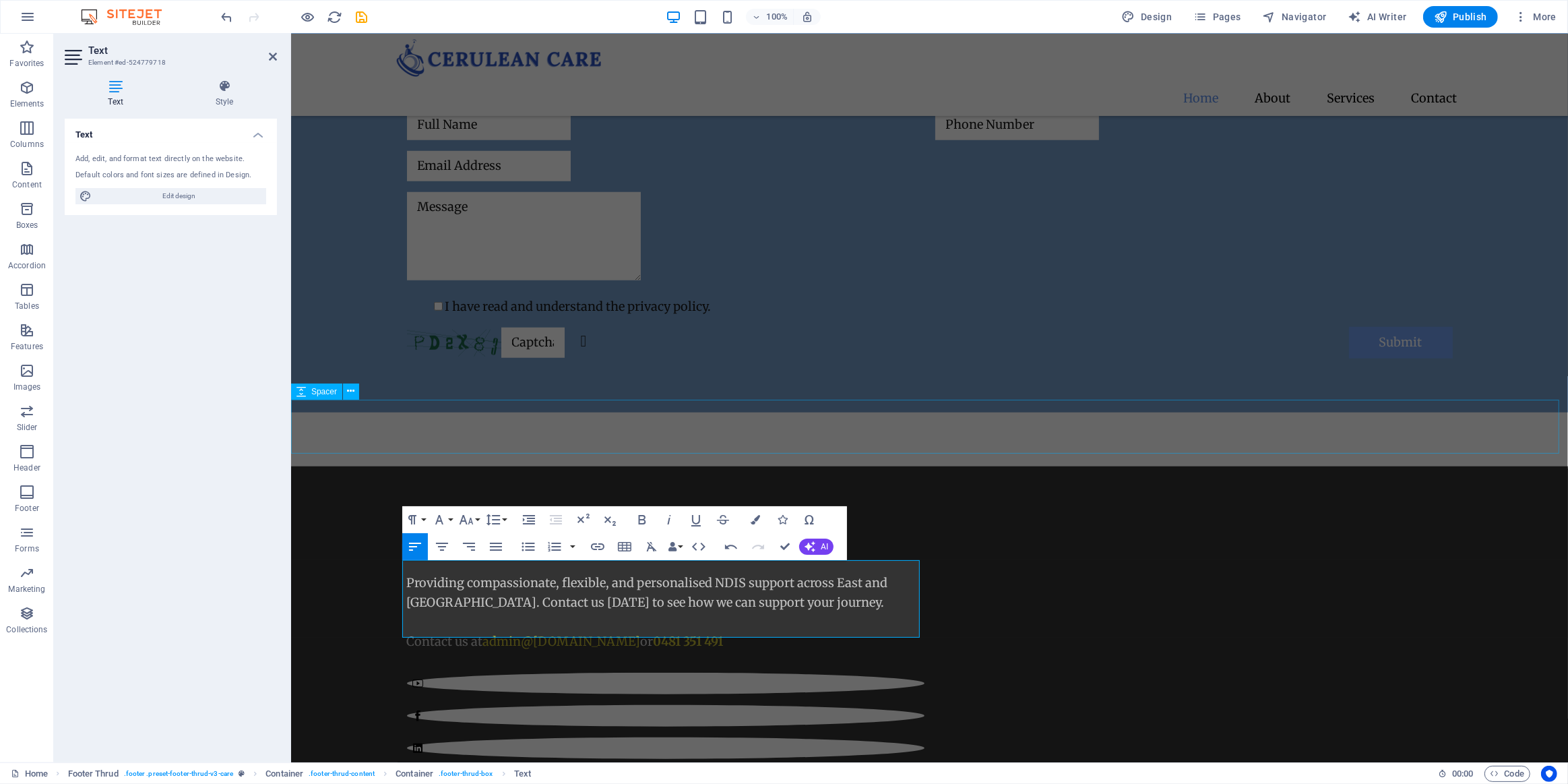
click at [1121, 397] on div "Send us a message I have read and understand the privacy policy. Unreadable? Re…" at bounding box center [929, 197] width 1277 height 431
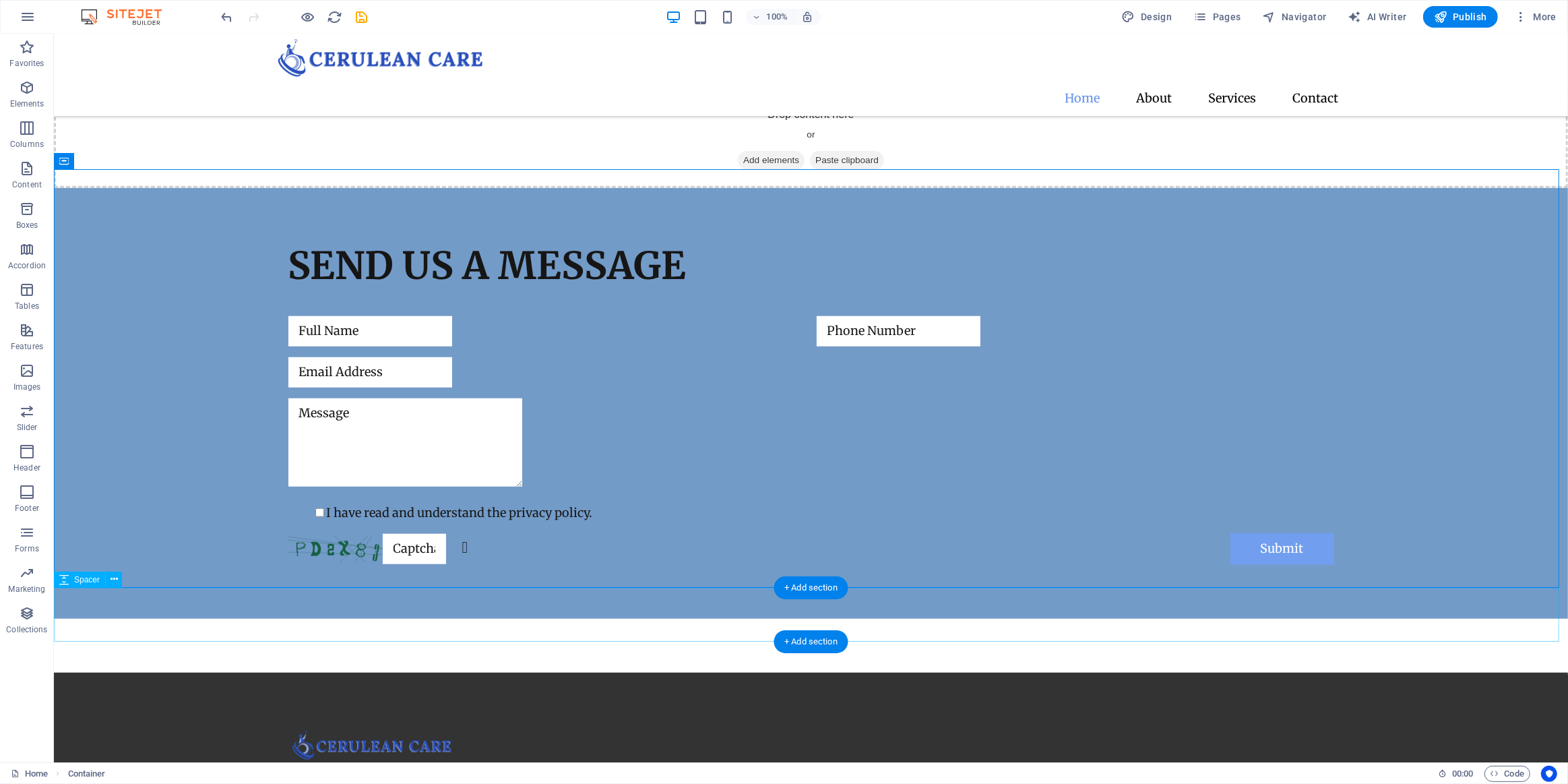
scroll to position [1033, 0]
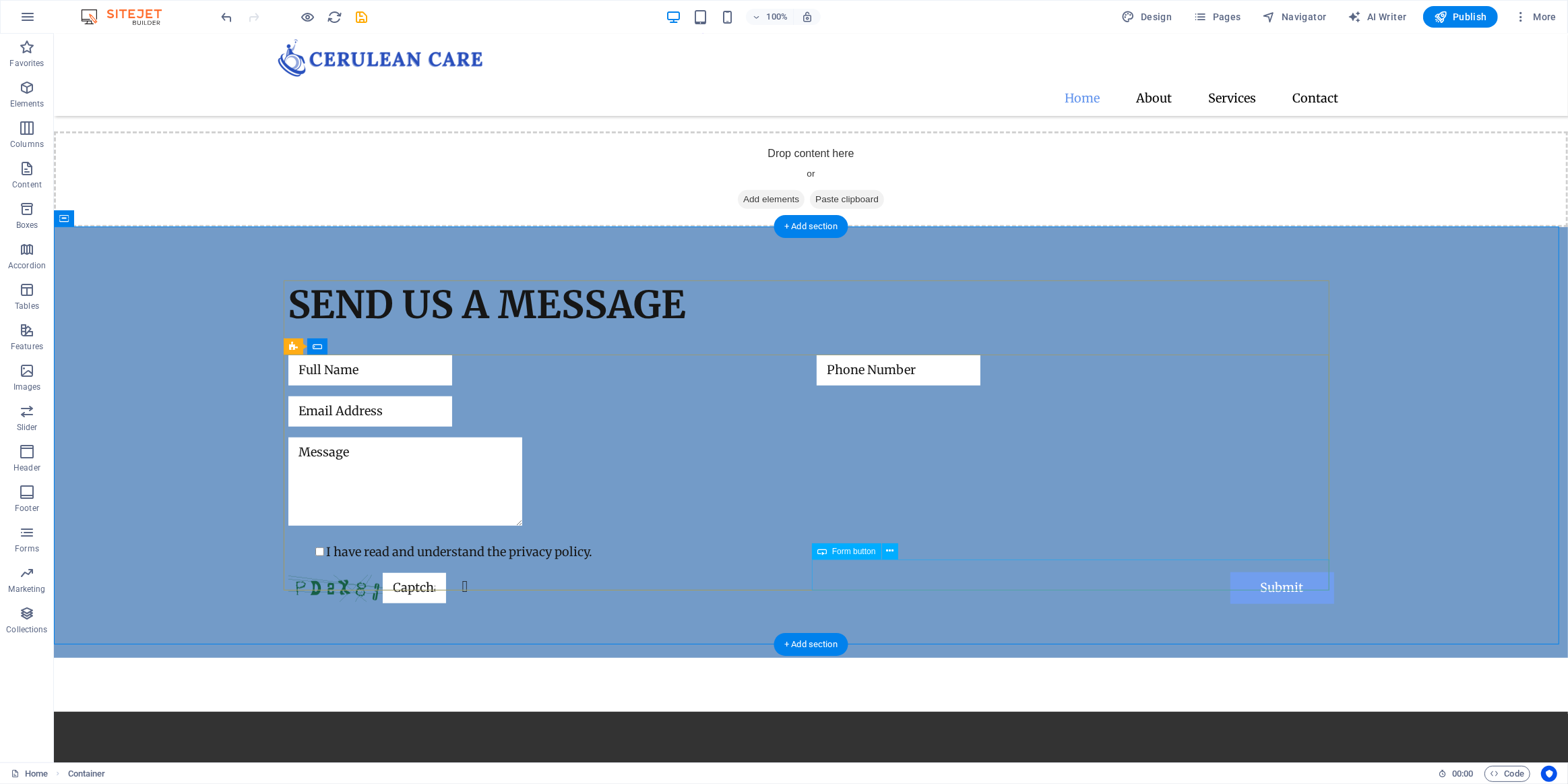
click at [1240, 572] on div "Submit" at bounding box center [1074, 588] width 517 height 31
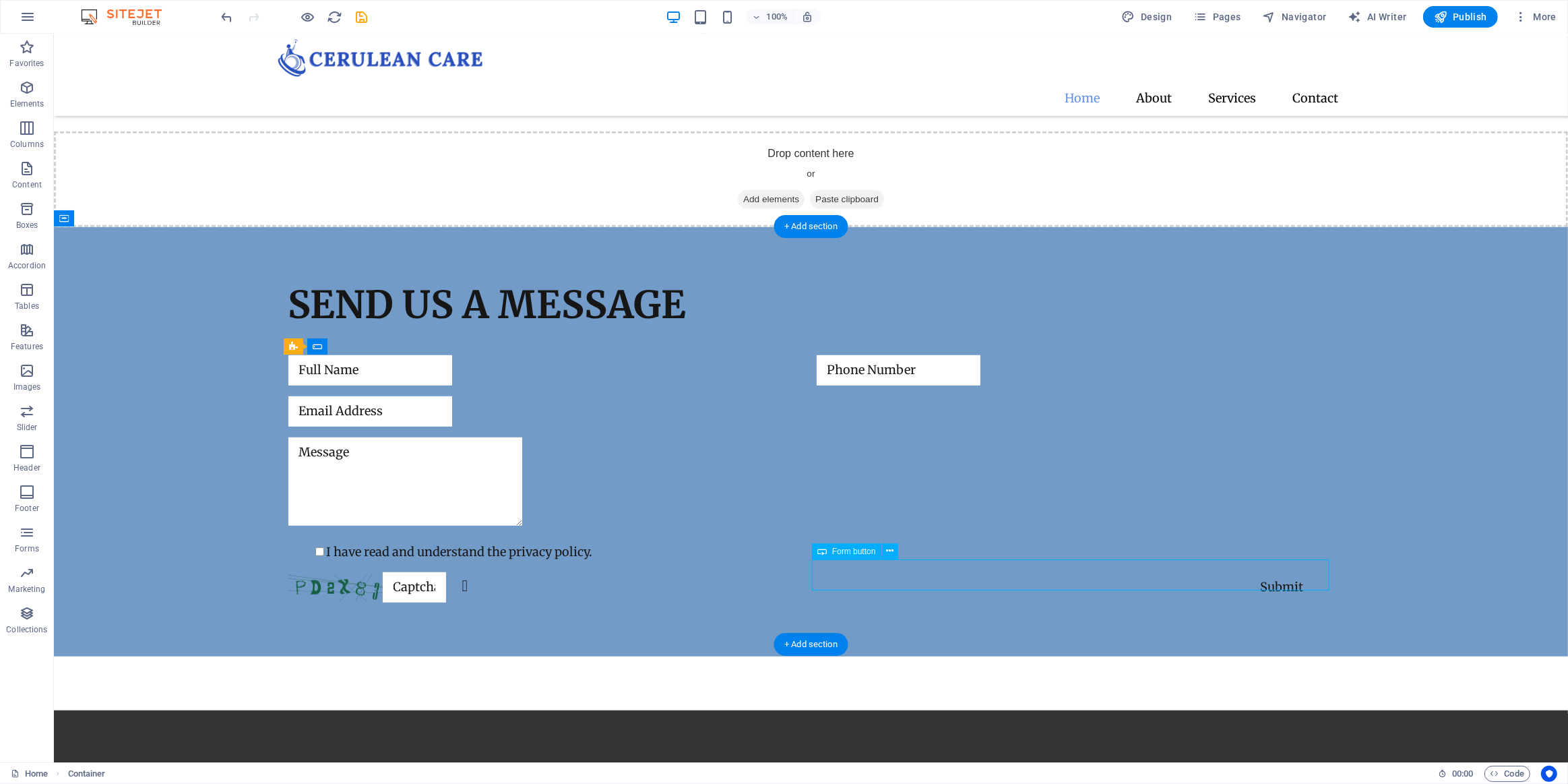
select select "px"
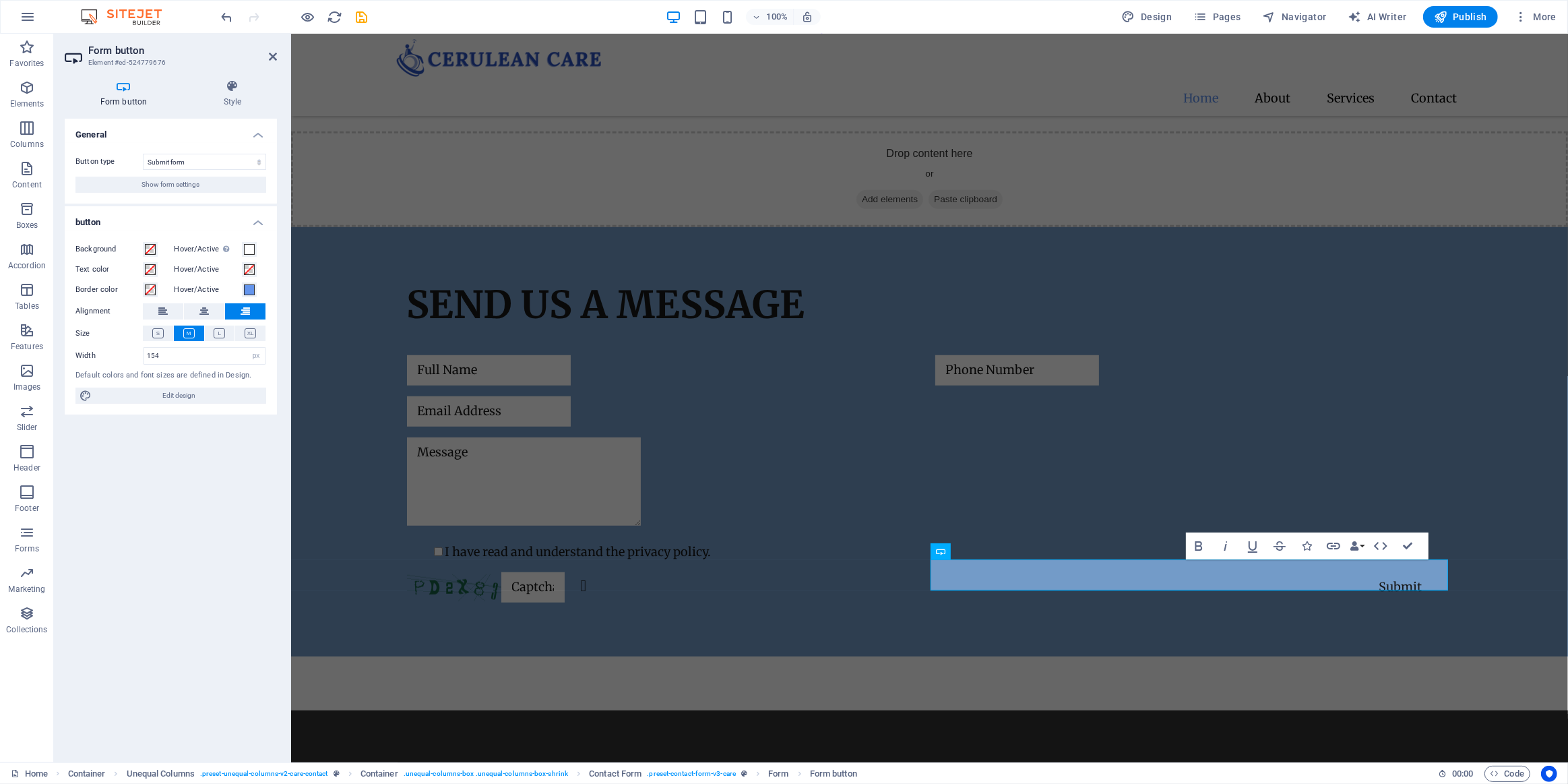
click at [240, 290] on label "Hover/Active" at bounding box center [208, 290] width 67 height 16
click at [242, 290] on button "Hover/Active" at bounding box center [250, 290] width 15 height 15
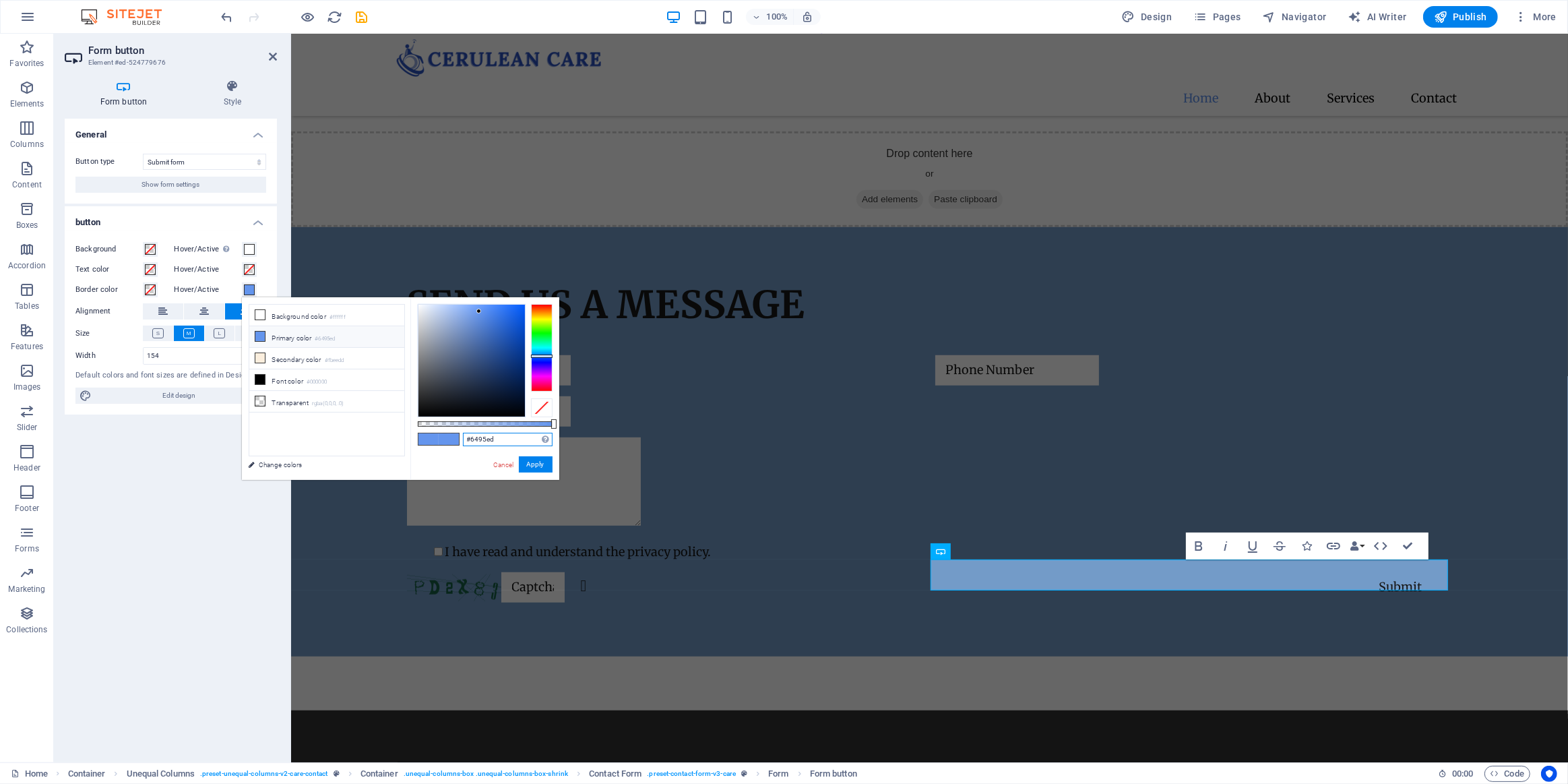
drag, startPoint x: 455, startPoint y: 441, endPoint x: 447, endPoint y: 435, distance: 10.0
click at [446, 441] on div "#6495ed Supported formats #0852ed rgb(8, 82, 237) rgba(8, 82, 237, 90%) hsv(221…" at bounding box center [485, 486] width 149 height 379
paste input "f5e933"
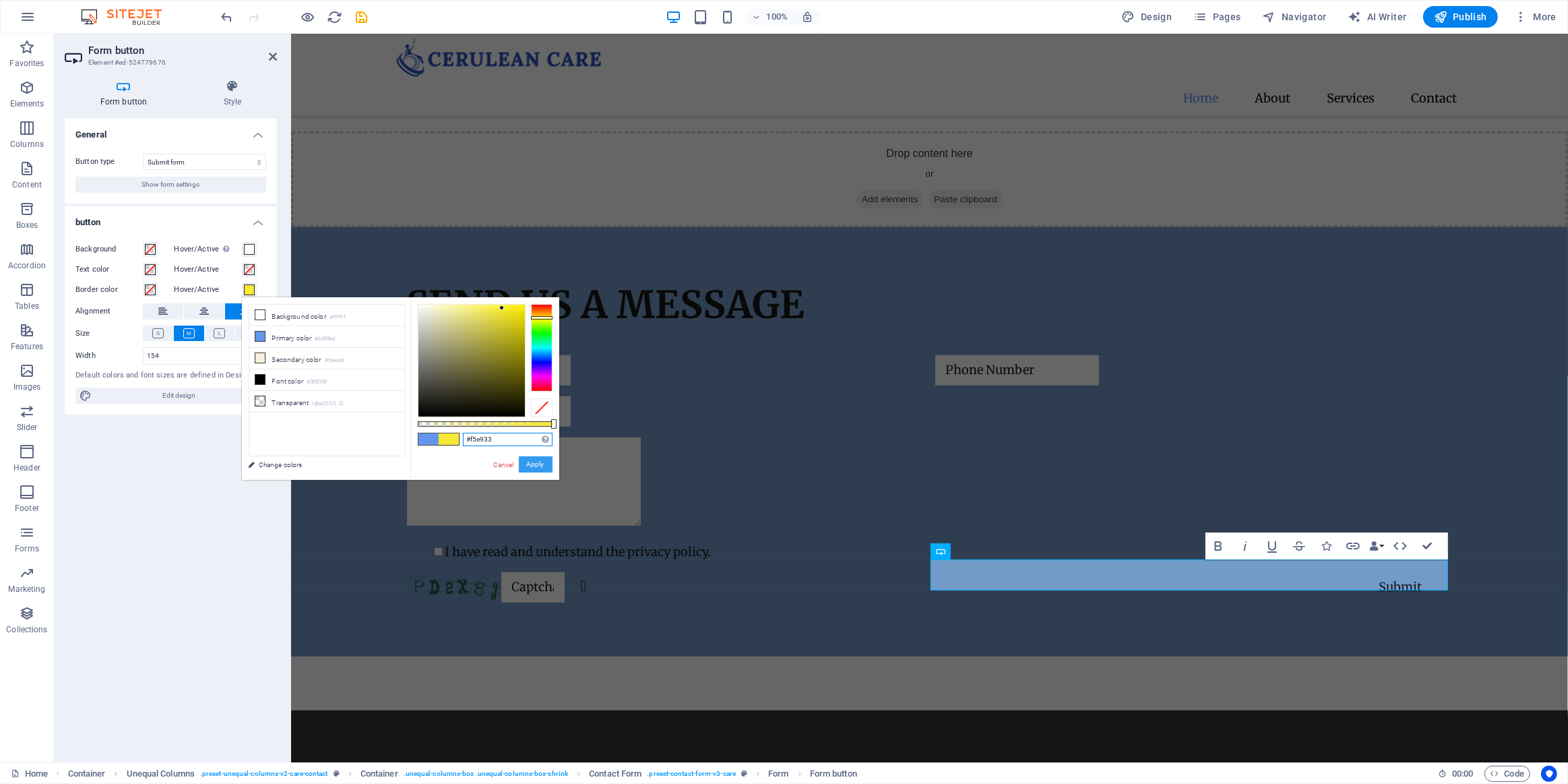
type input "#f5e933"
drag, startPoint x: 538, startPoint y: 465, endPoint x: 381, endPoint y: 474, distance: 157.3
click at [538, 465] on button "Apply" at bounding box center [535, 465] width 34 height 16
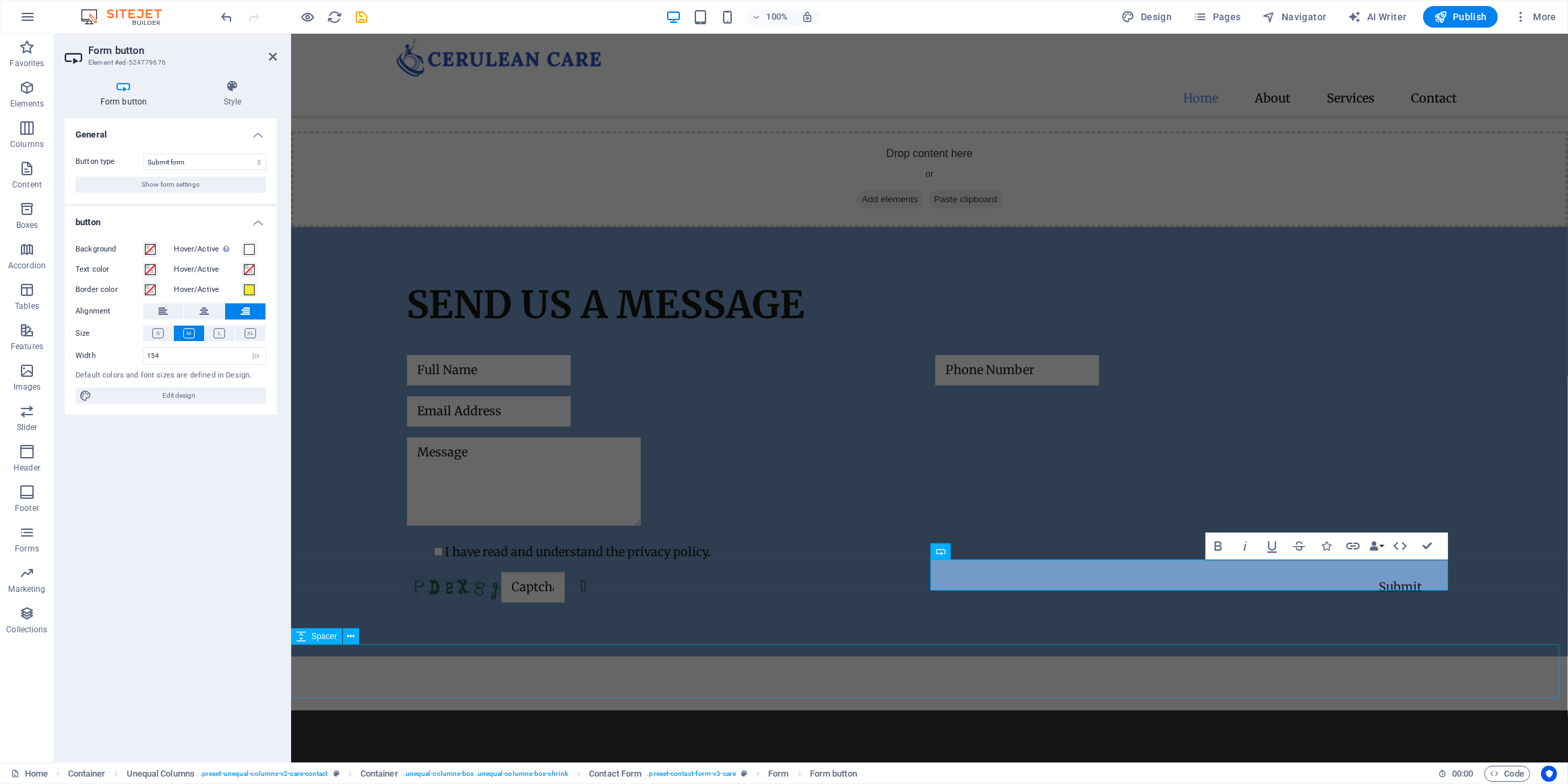
click at [1011, 673] on div at bounding box center [929, 684] width 1277 height 54
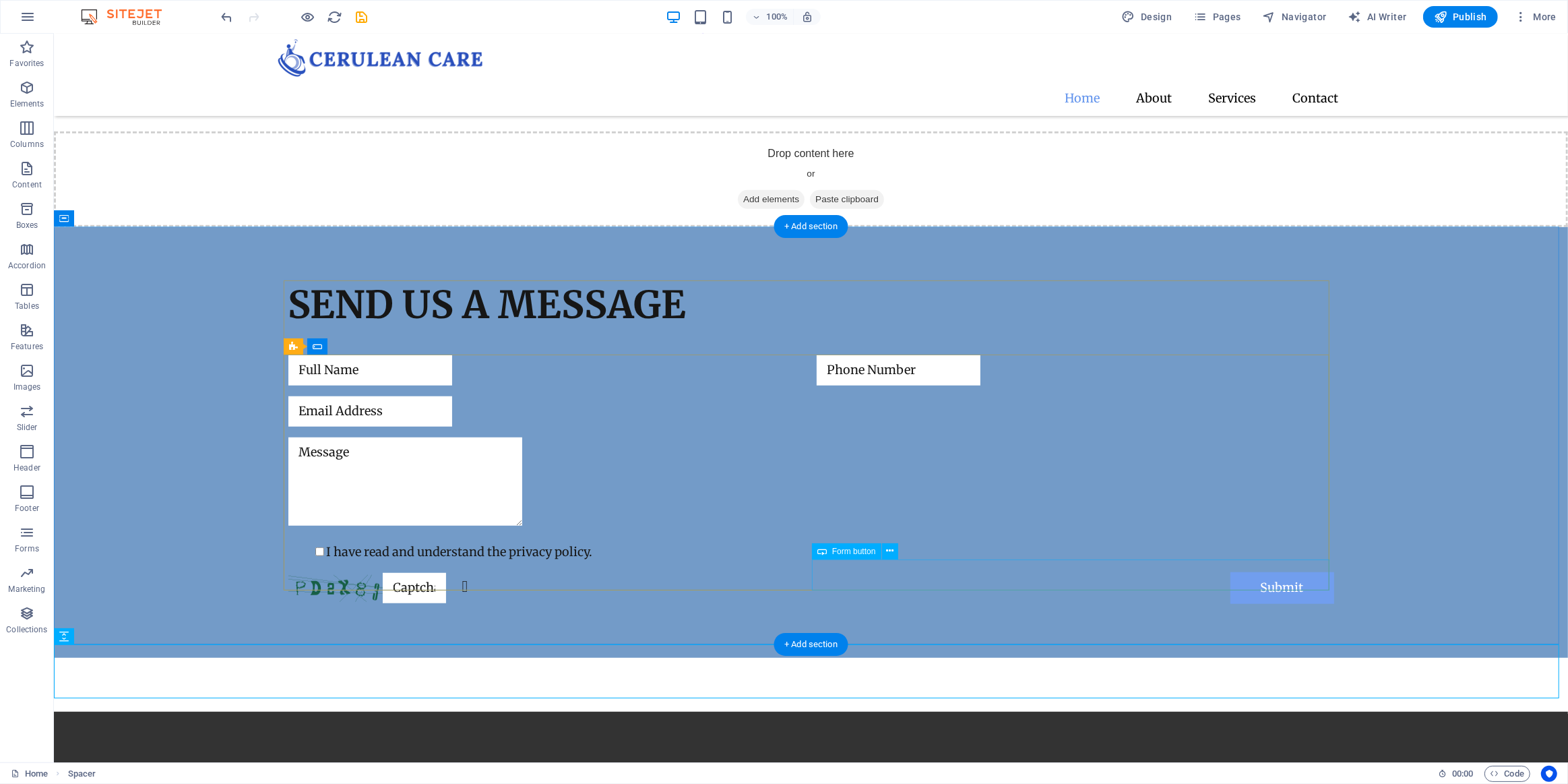
click at [1259, 575] on div "Submit" at bounding box center [1074, 588] width 517 height 31
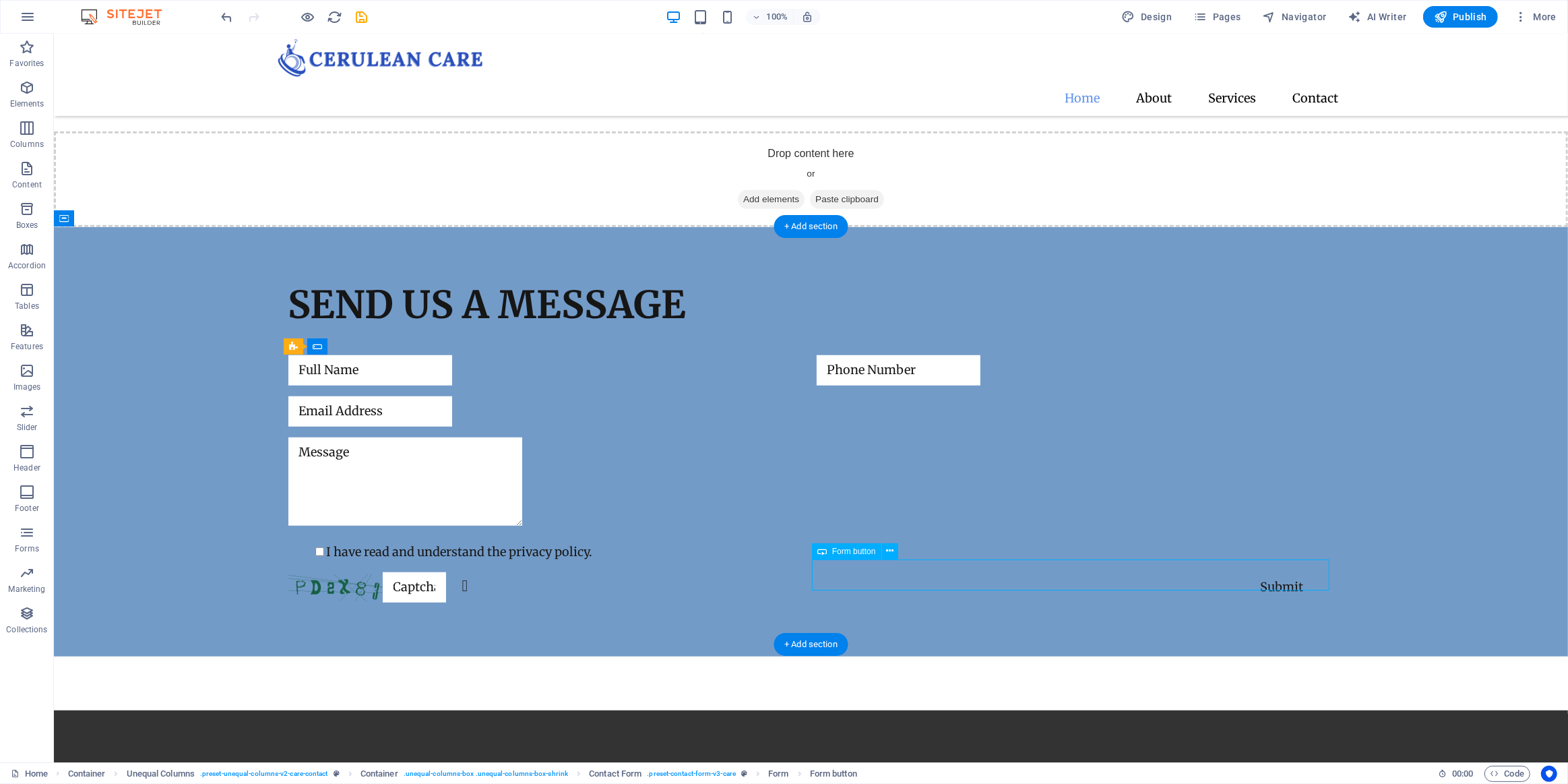
select select "px"
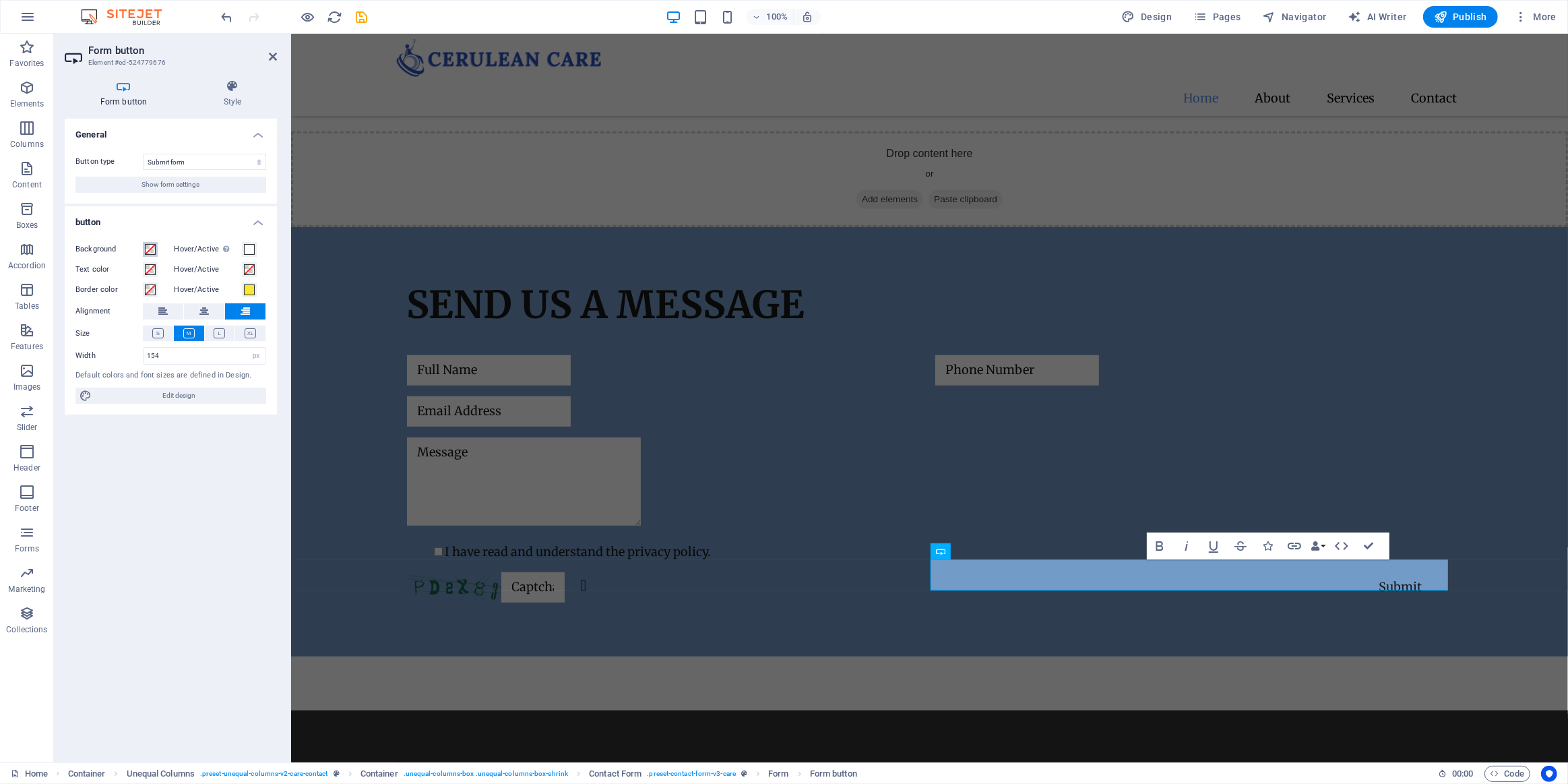
click at [152, 247] on span at bounding box center [150, 249] width 10 height 10
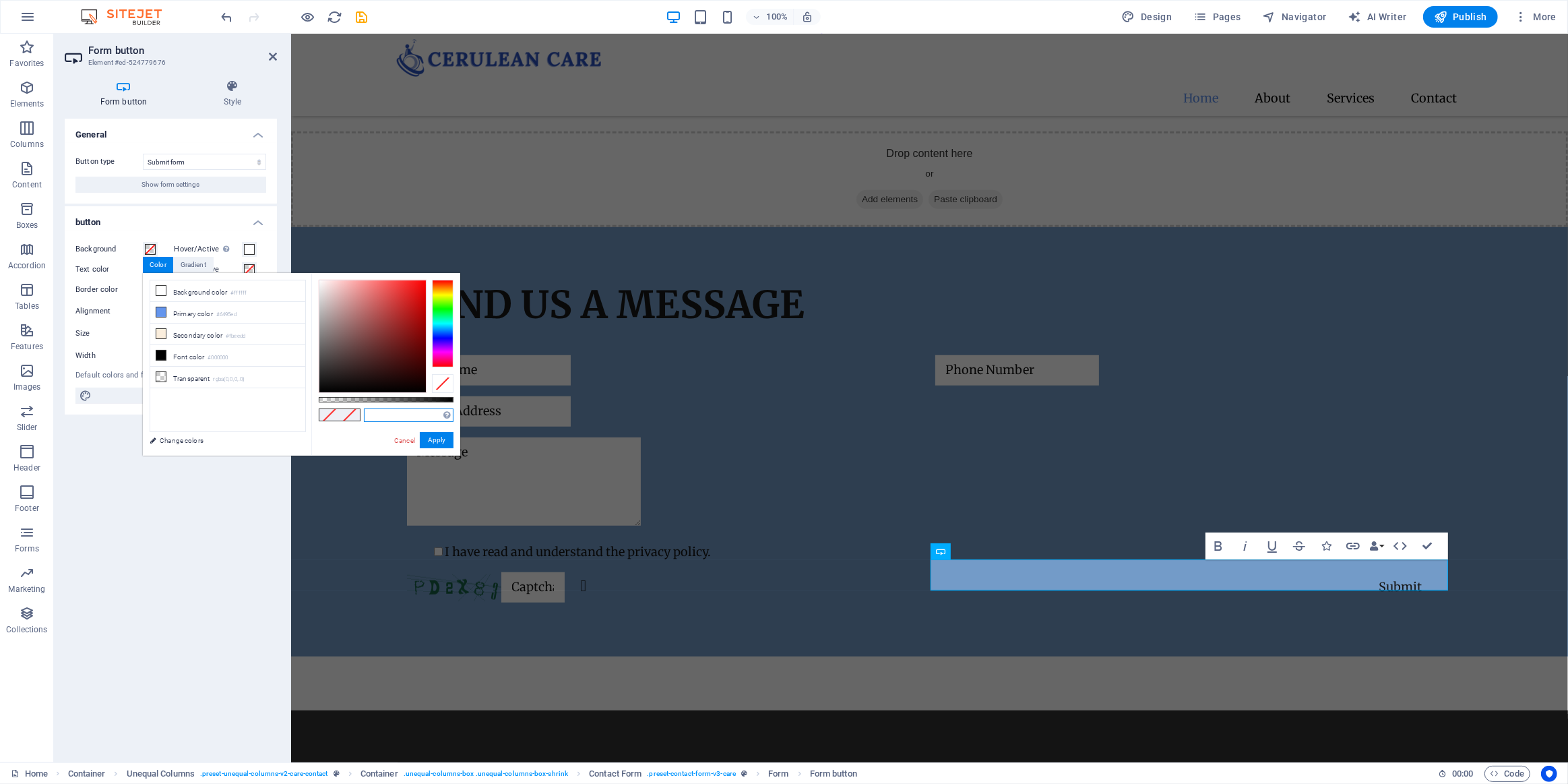
drag, startPoint x: 385, startPoint y: 413, endPoint x: 371, endPoint y: 415, distance: 14.1
click at [366, 413] on input "text" at bounding box center [409, 415] width 90 height 13
paste input "#f5e933"
type input "#f5e933"
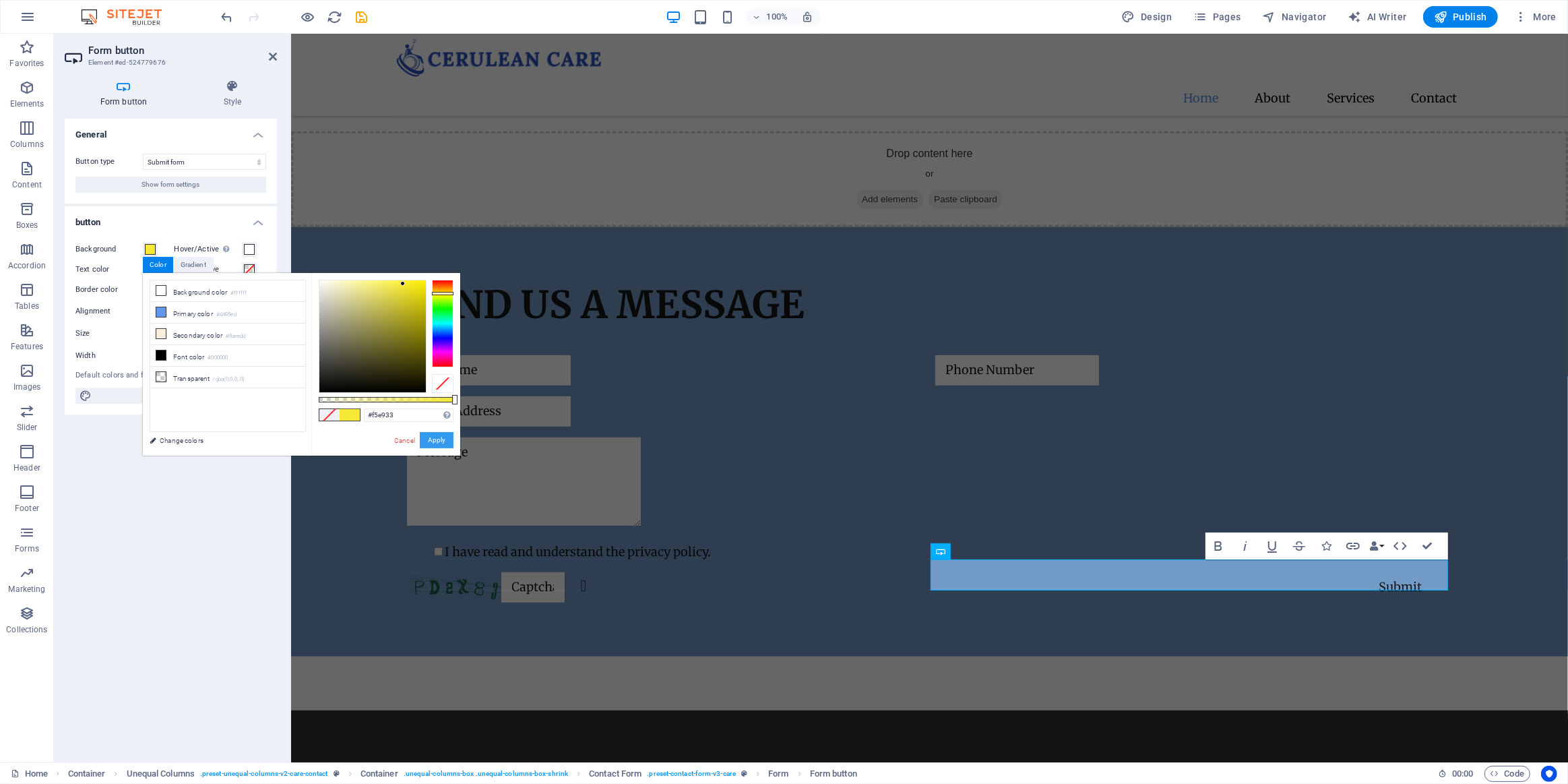
click at [431, 437] on button "Apply" at bounding box center [436, 441] width 34 height 16
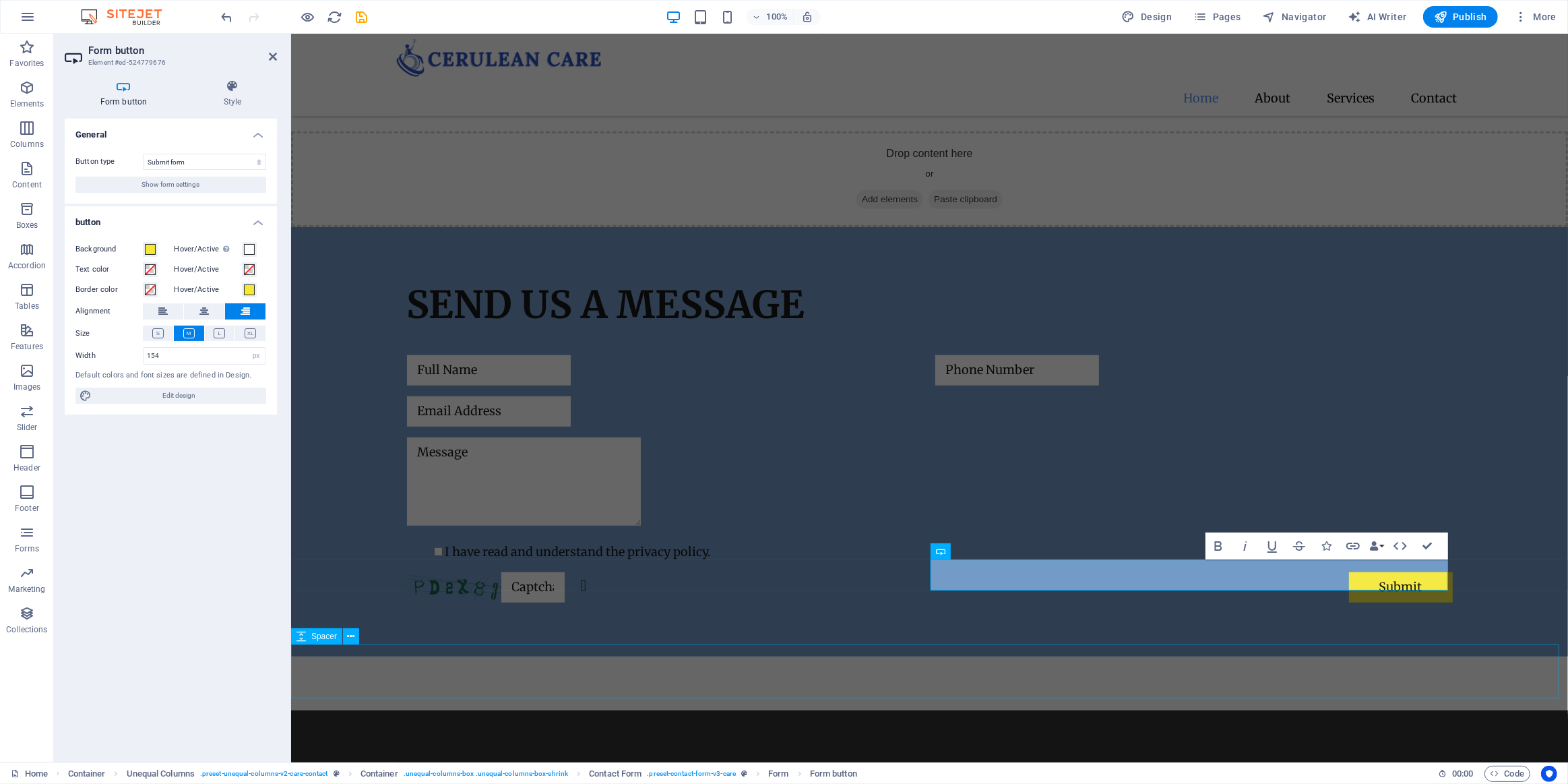
click at [868, 682] on div at bounding box center [929, 684] width 1277 height 54
select select "px"
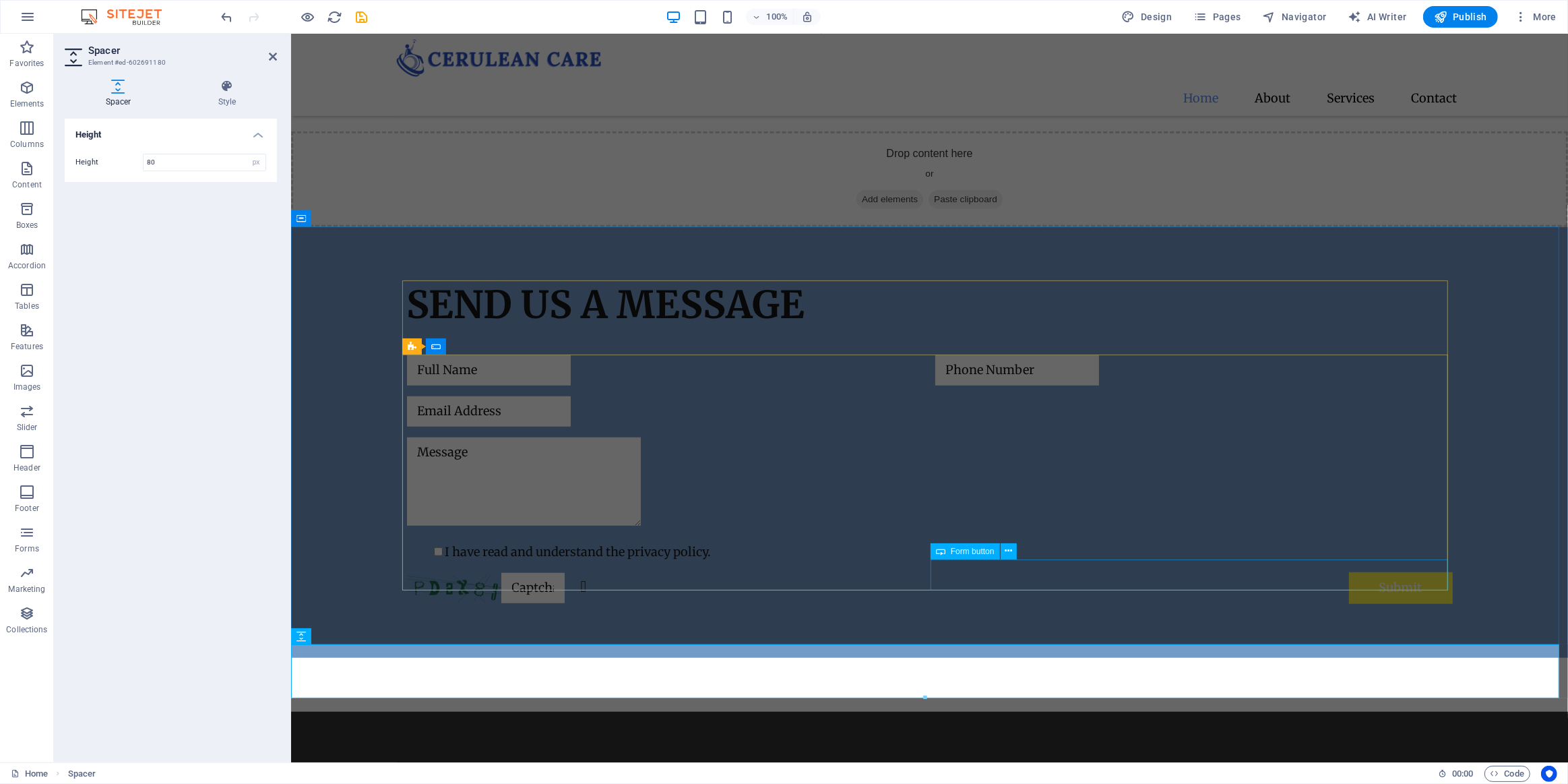
click at [1395, 572] on div "Submit" at bounding box center [1193, 588] width 517 height 31
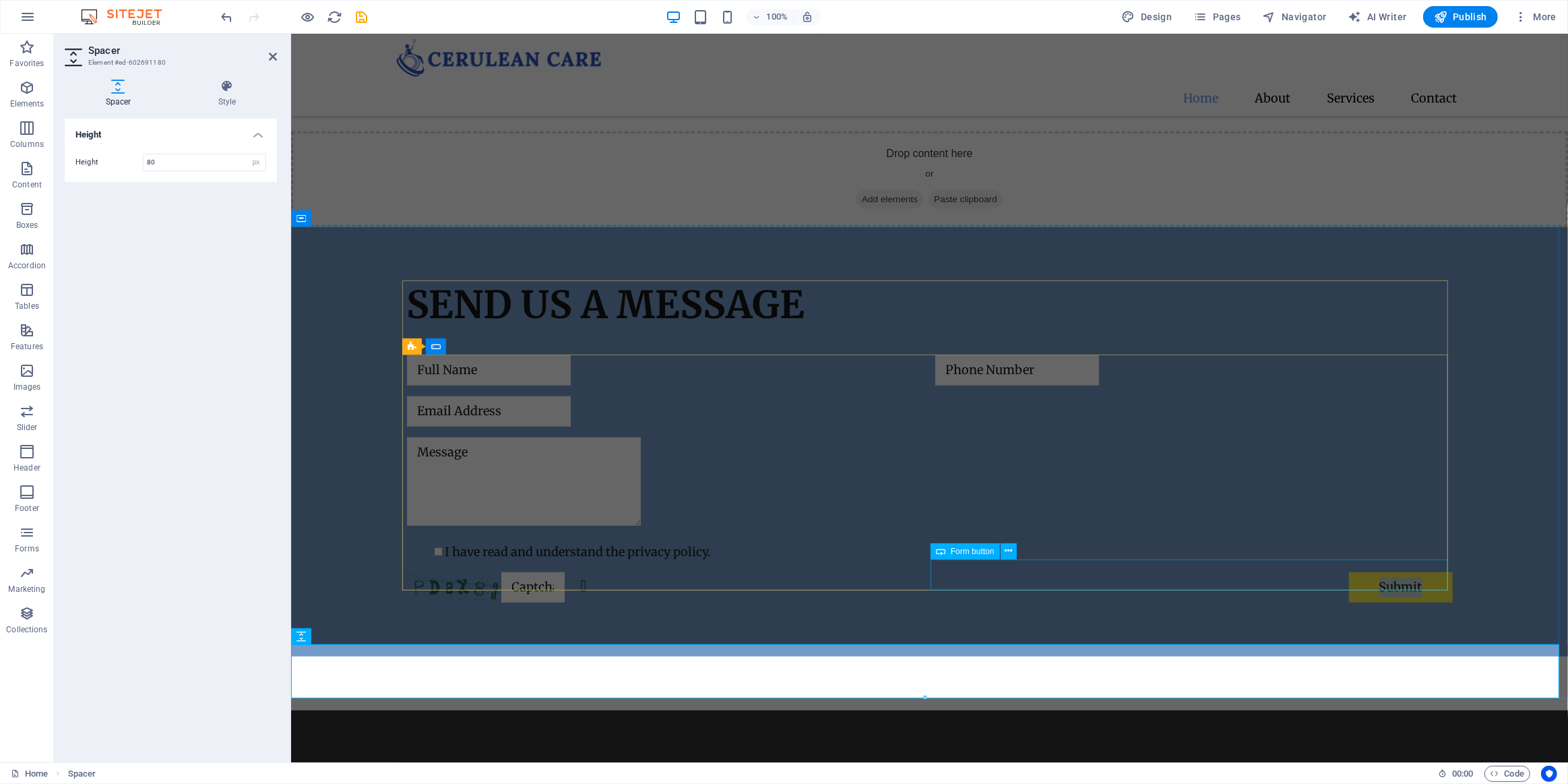
select select "px"
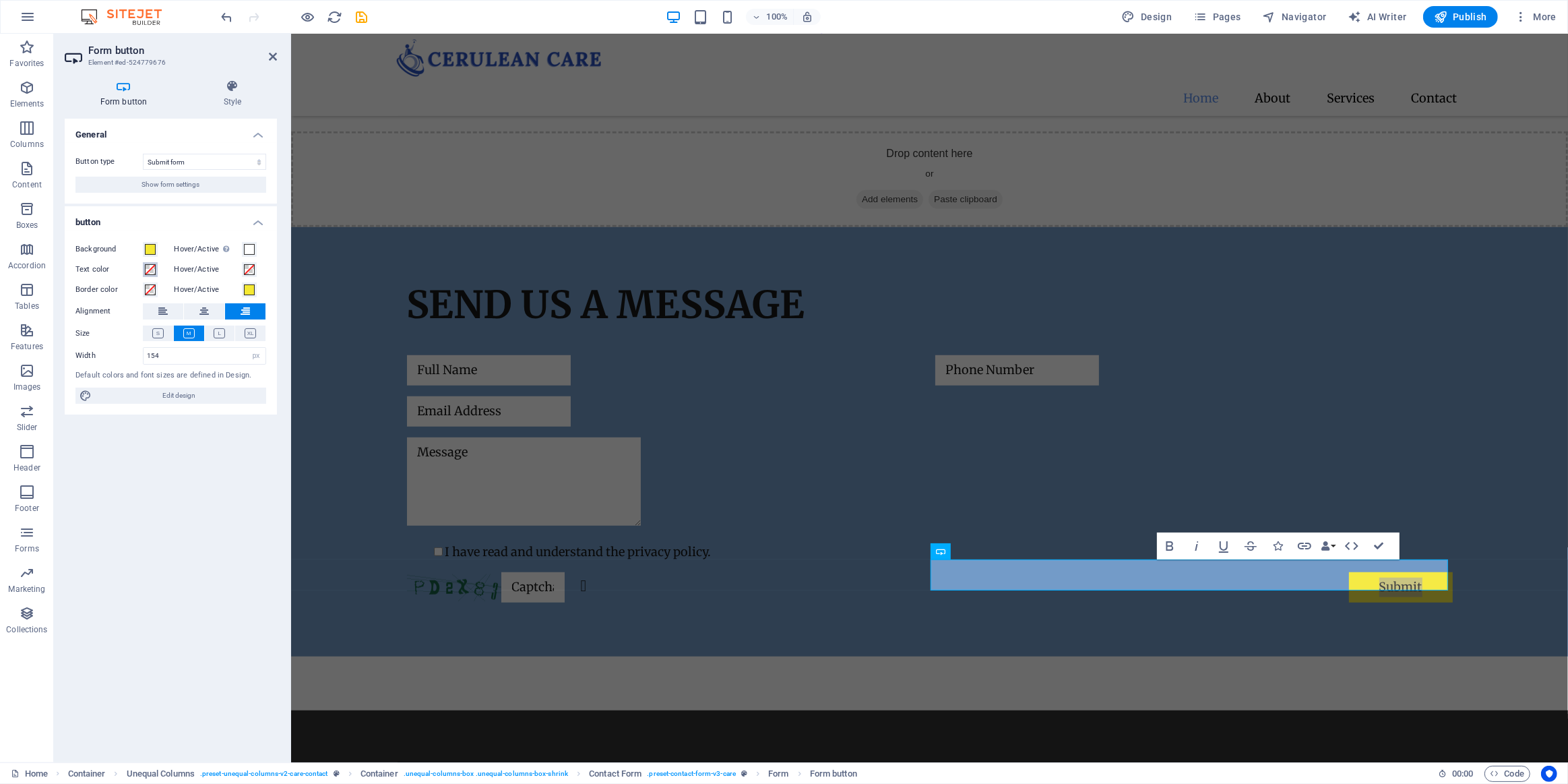
click at [147, 266] on span at bounding box center [150, 269] width 10 height 10
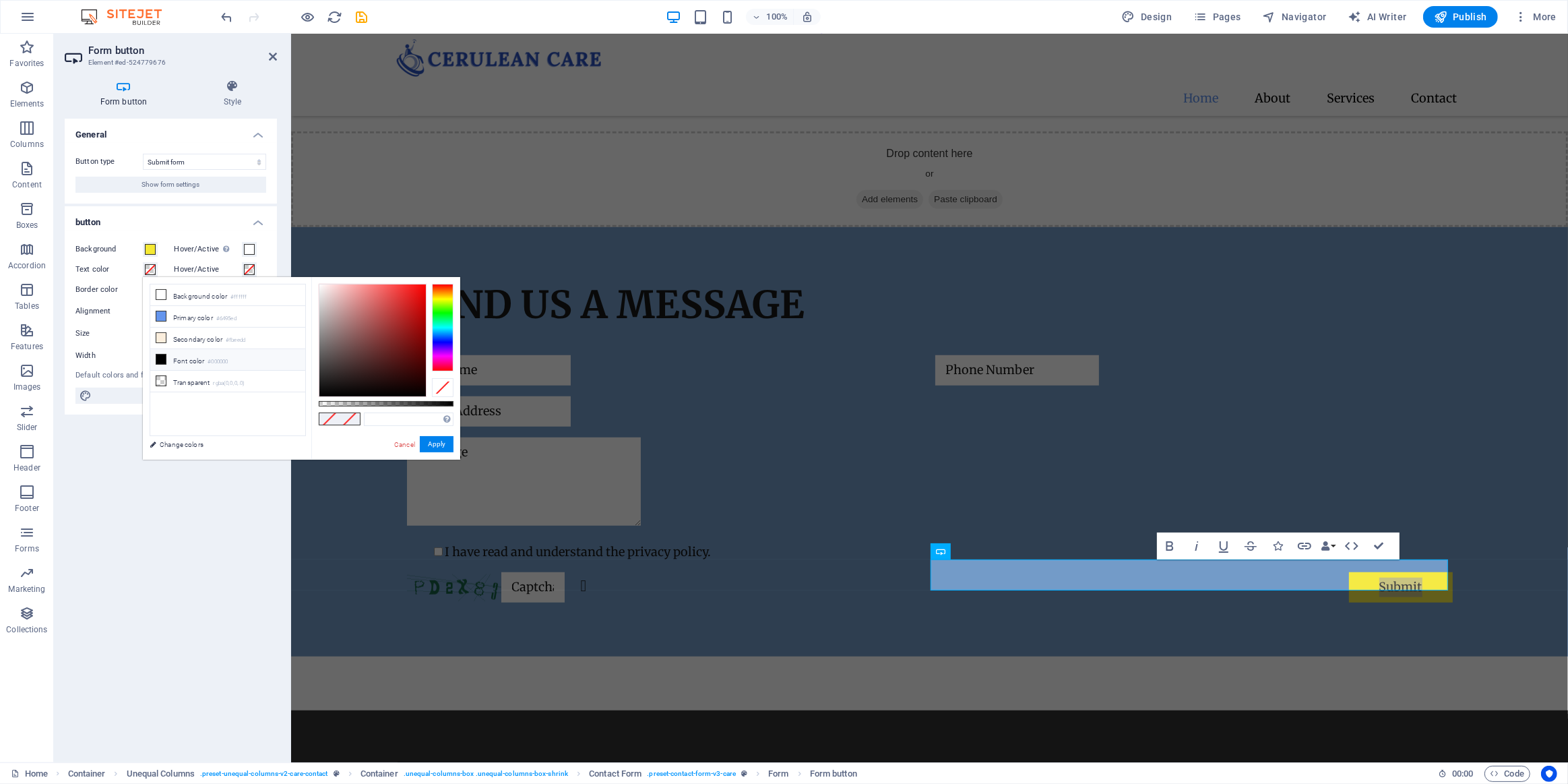
click at [161, 359] on icon at bounding box center [161, 359] width 10 height 10
type input "#000000"
click at [439, 439] on button "Apply" at bounding box center [436, 444] width 34 height 16
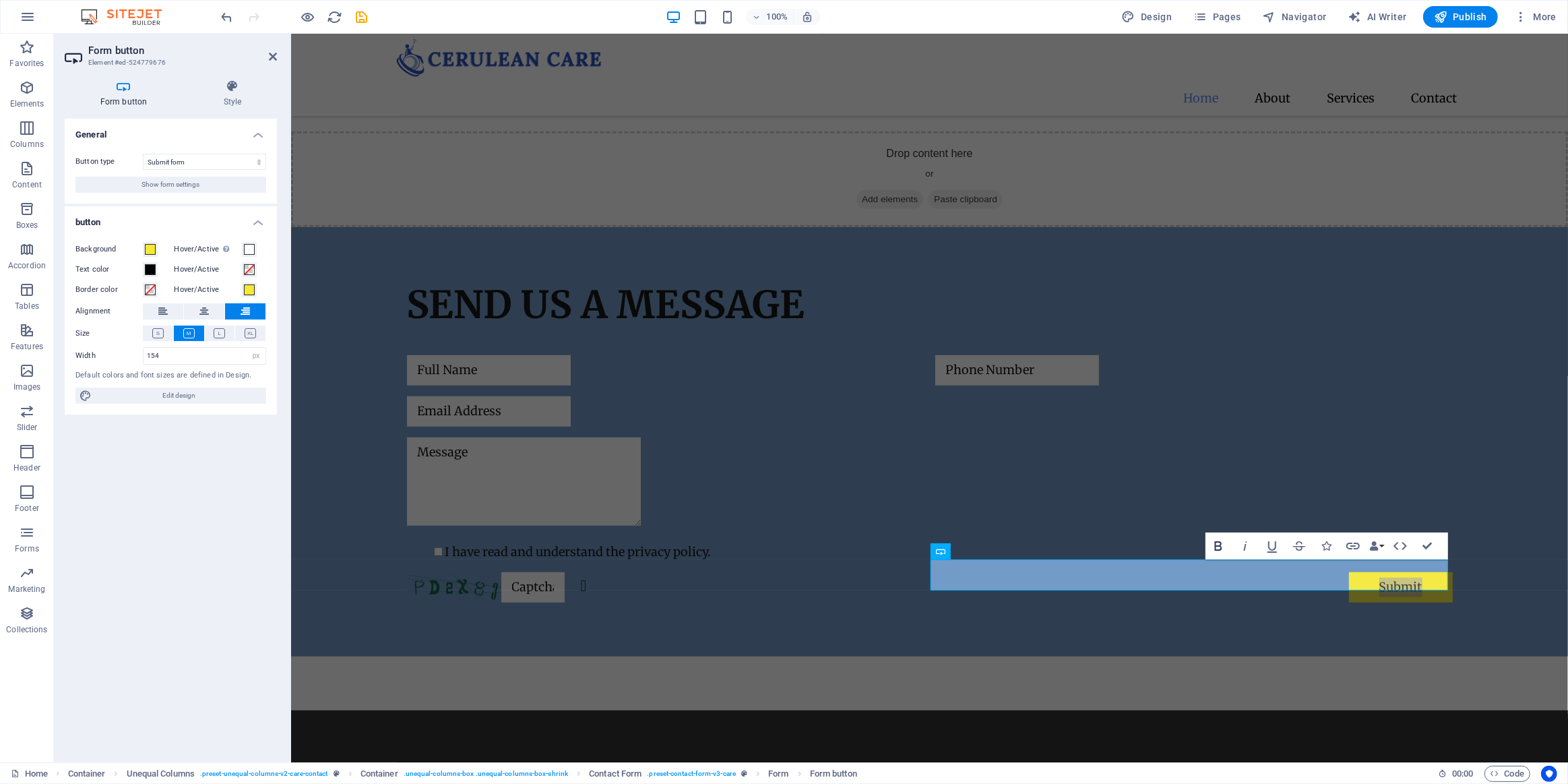
drag, startPoint x: 1216, startPoint y: 539, endPoint x: 903, endPoint y: 560, distance: 313.7
click at [1216, 539] on icon "button" at bounding box center [1219, 546] width 16 height 16
click at [1126, 671] on div at bounding box center [929, 684] width 1277 height 54
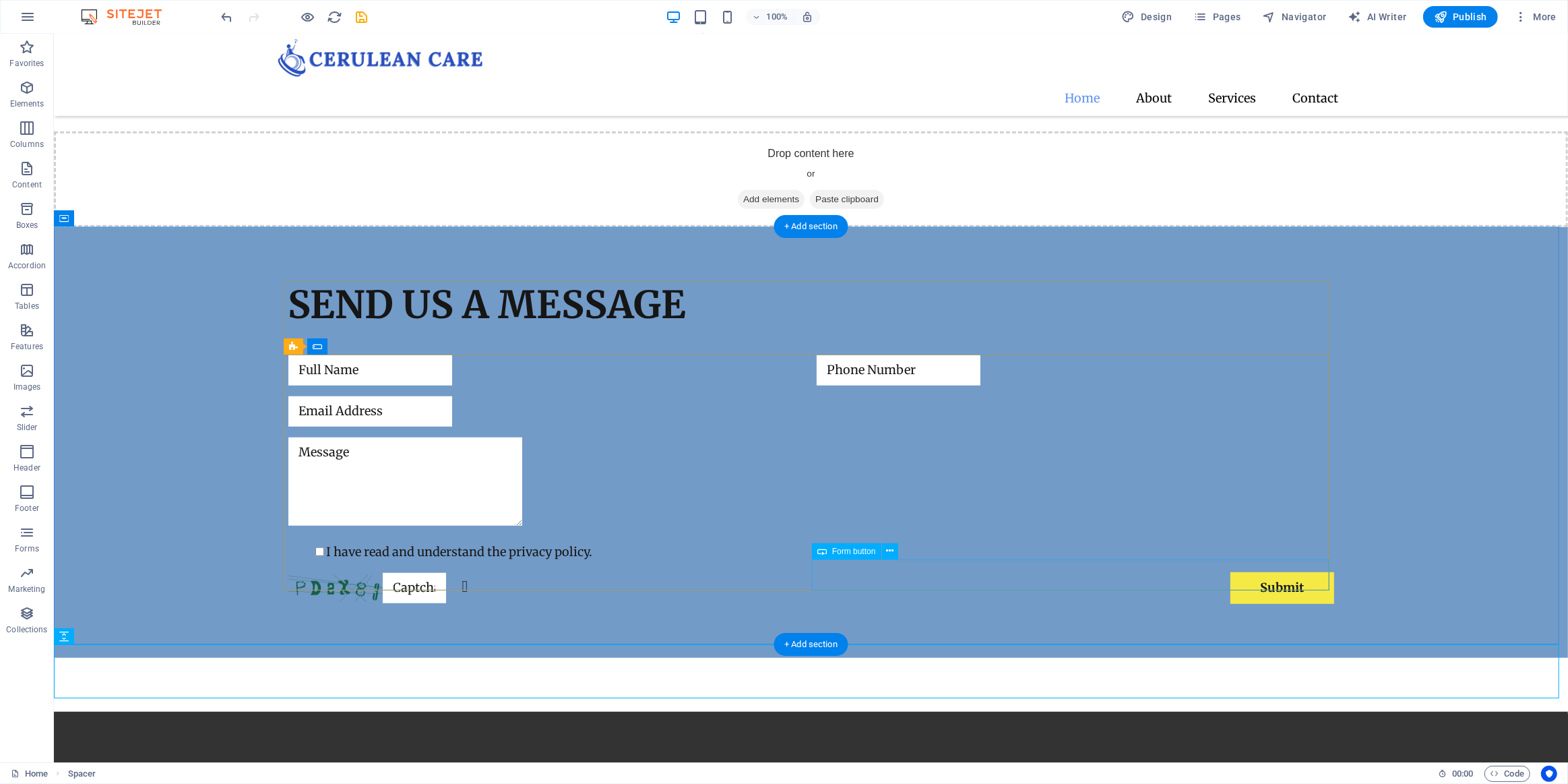
click at [1242, 583] on div "Submit" at bounding box center [1074, 588] width 517 height 31
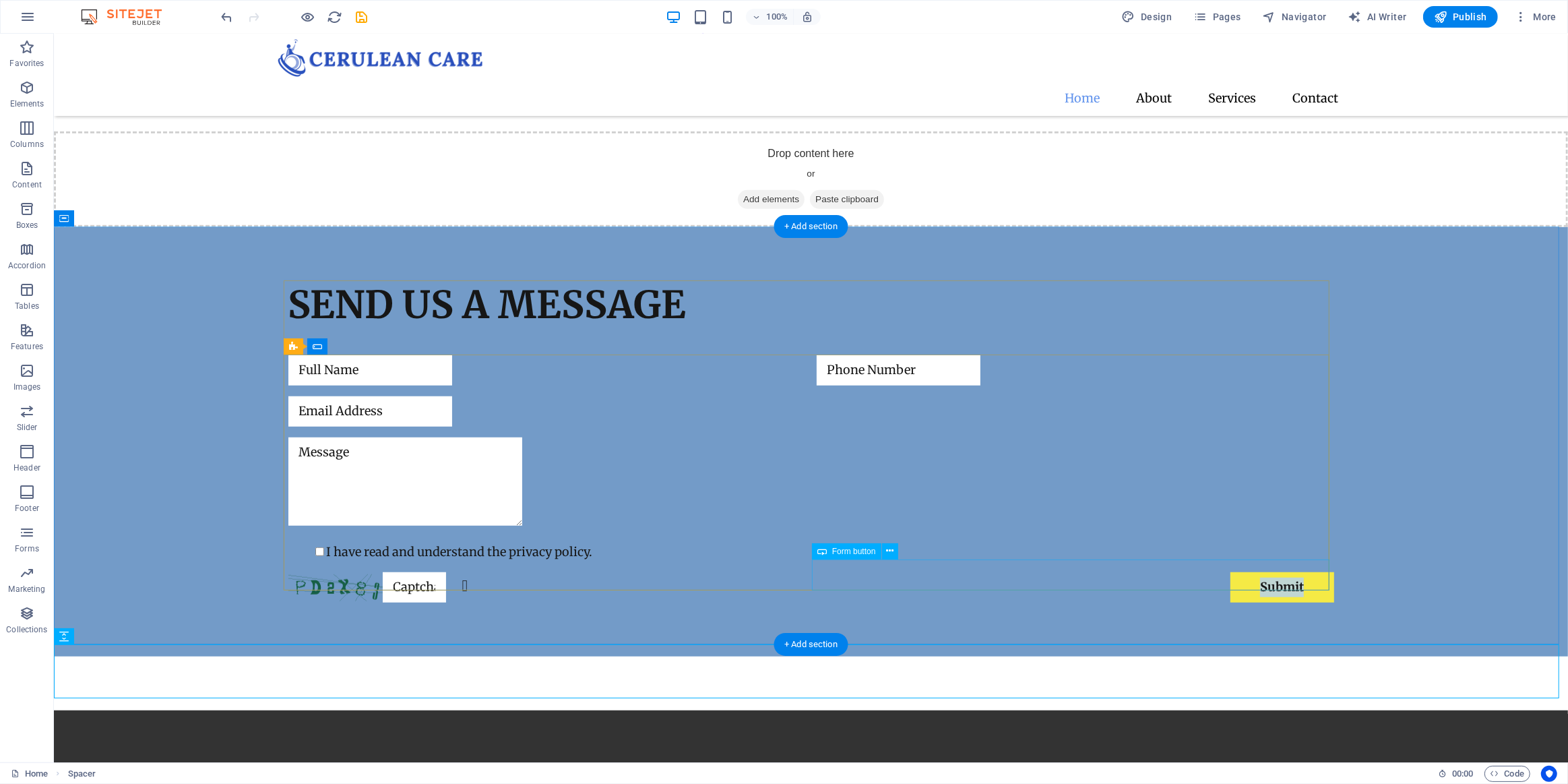
select select "px"
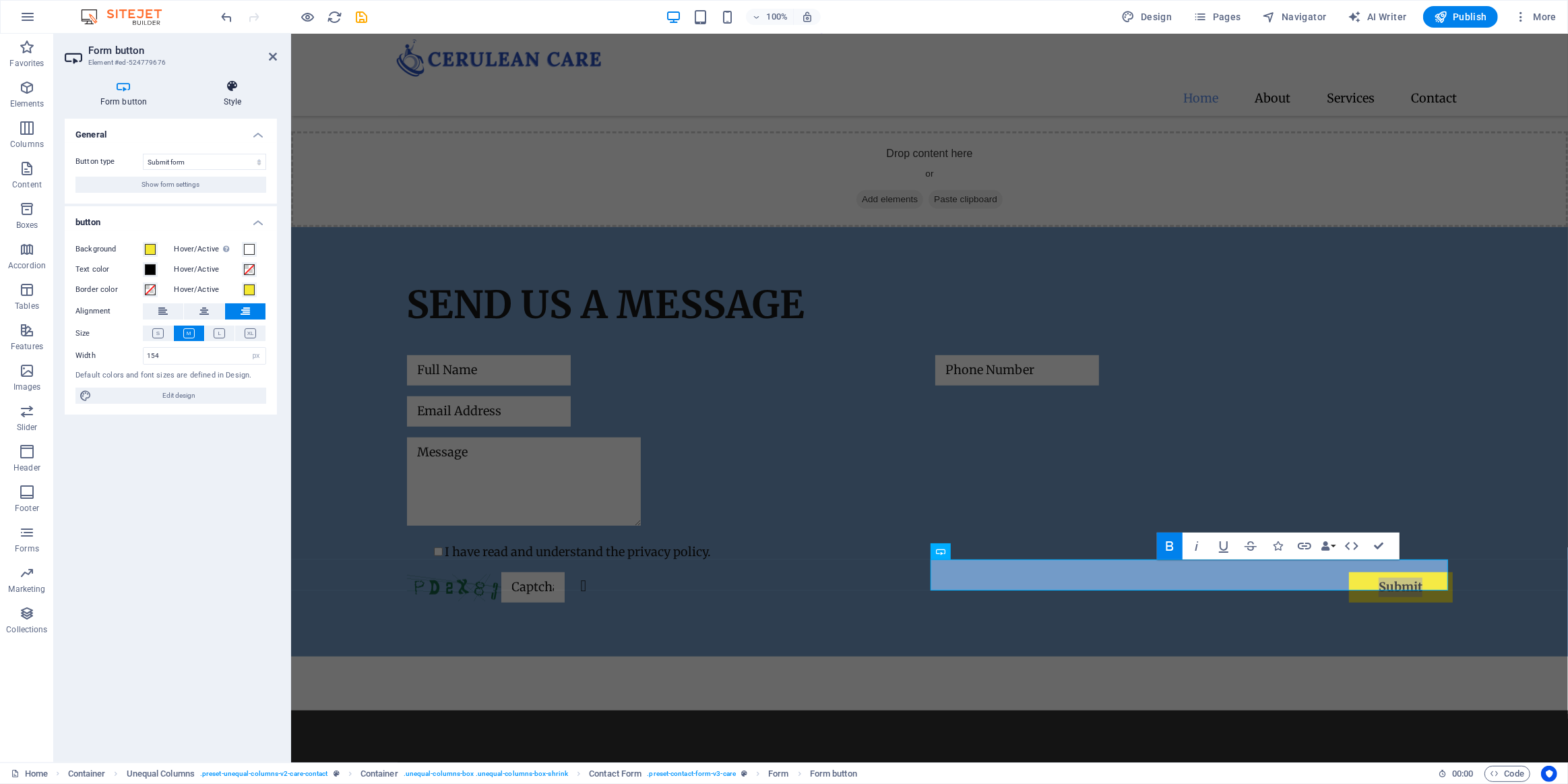
click at [209, 91] on icon at bounding box center [232, 86] width 89 height 13
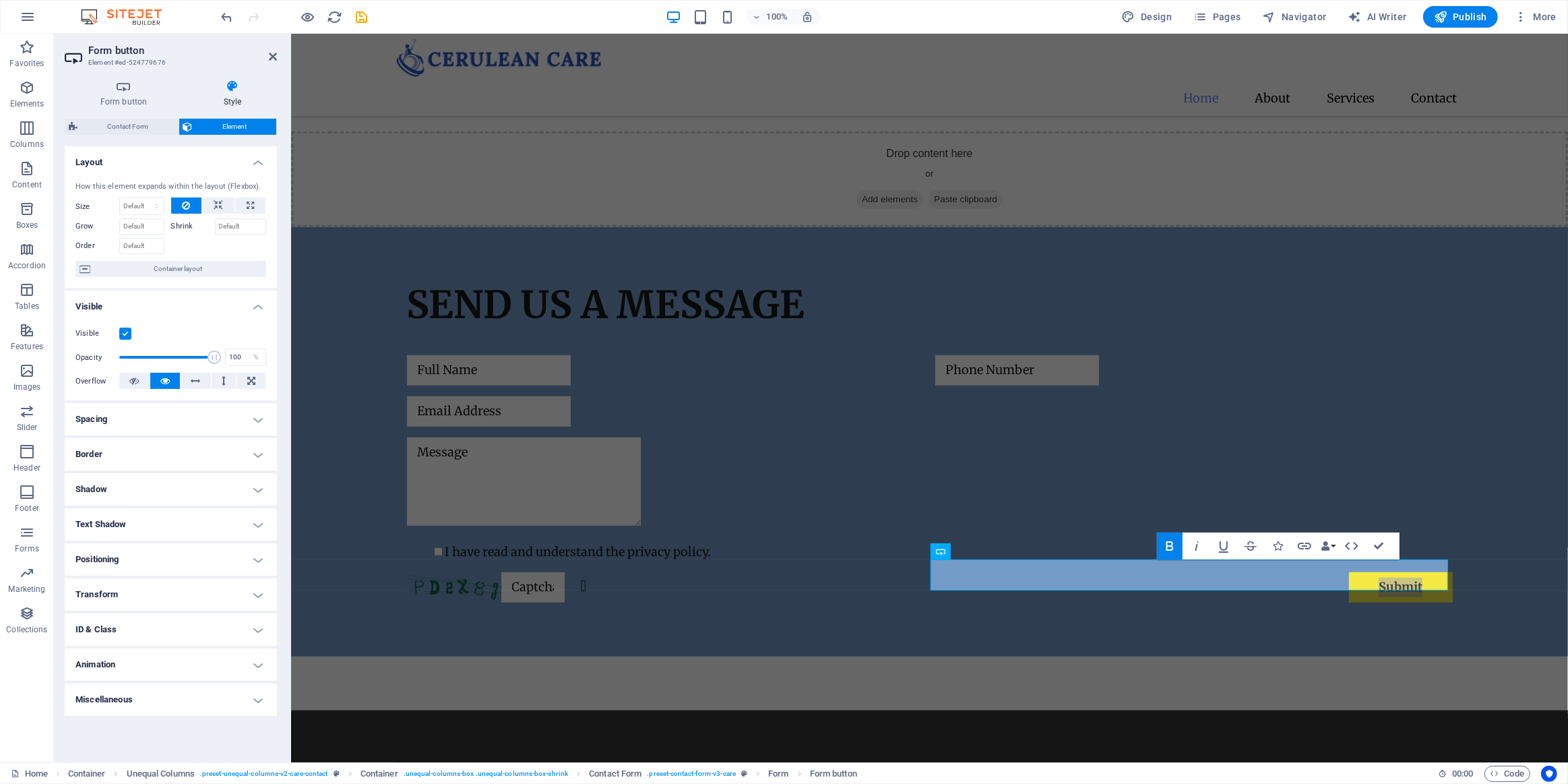
click at [239, 454] on h4 "Border" at bounding box center [171, 454] width 212 height 32
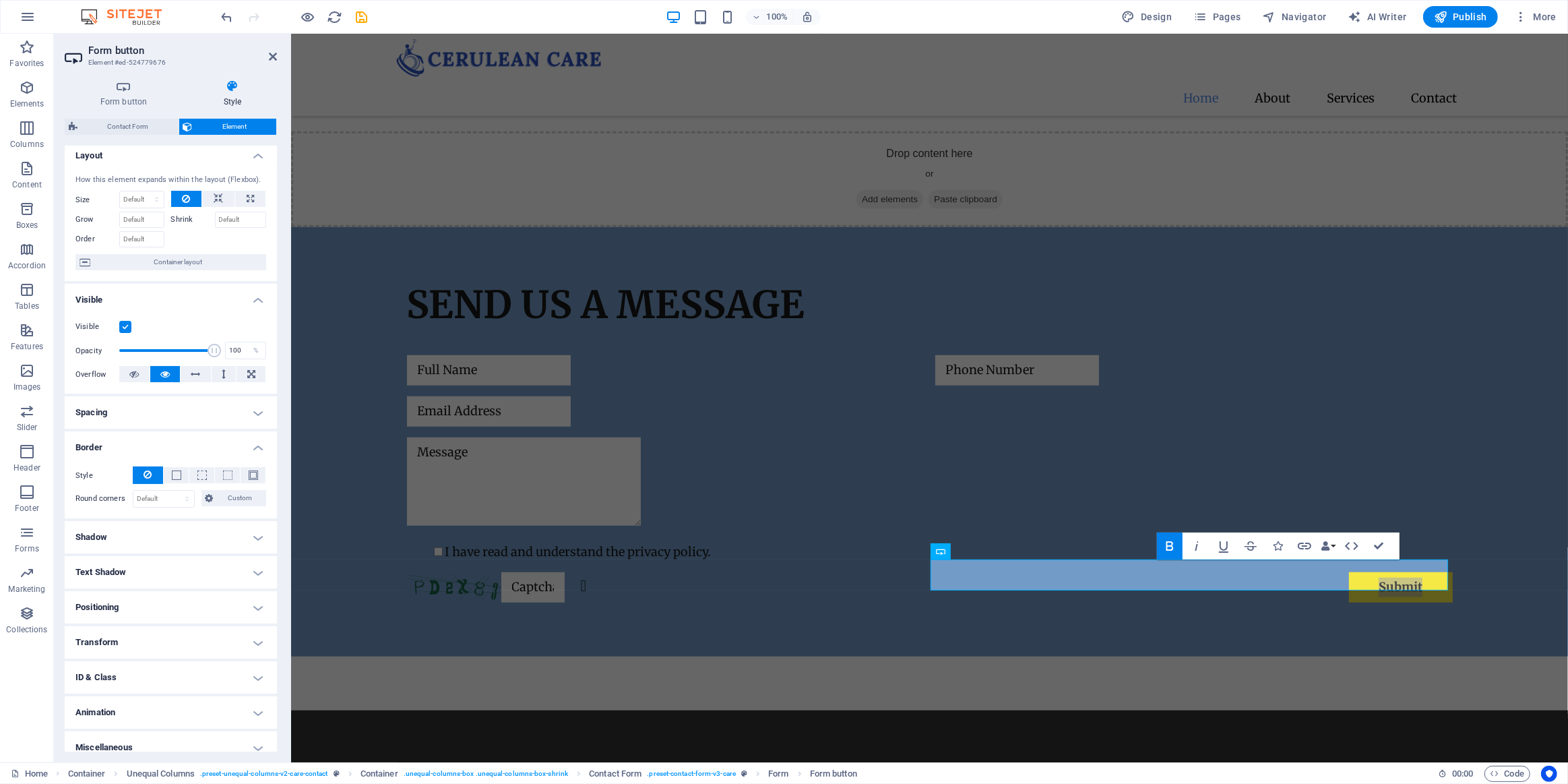
scroll to position [18, 0]
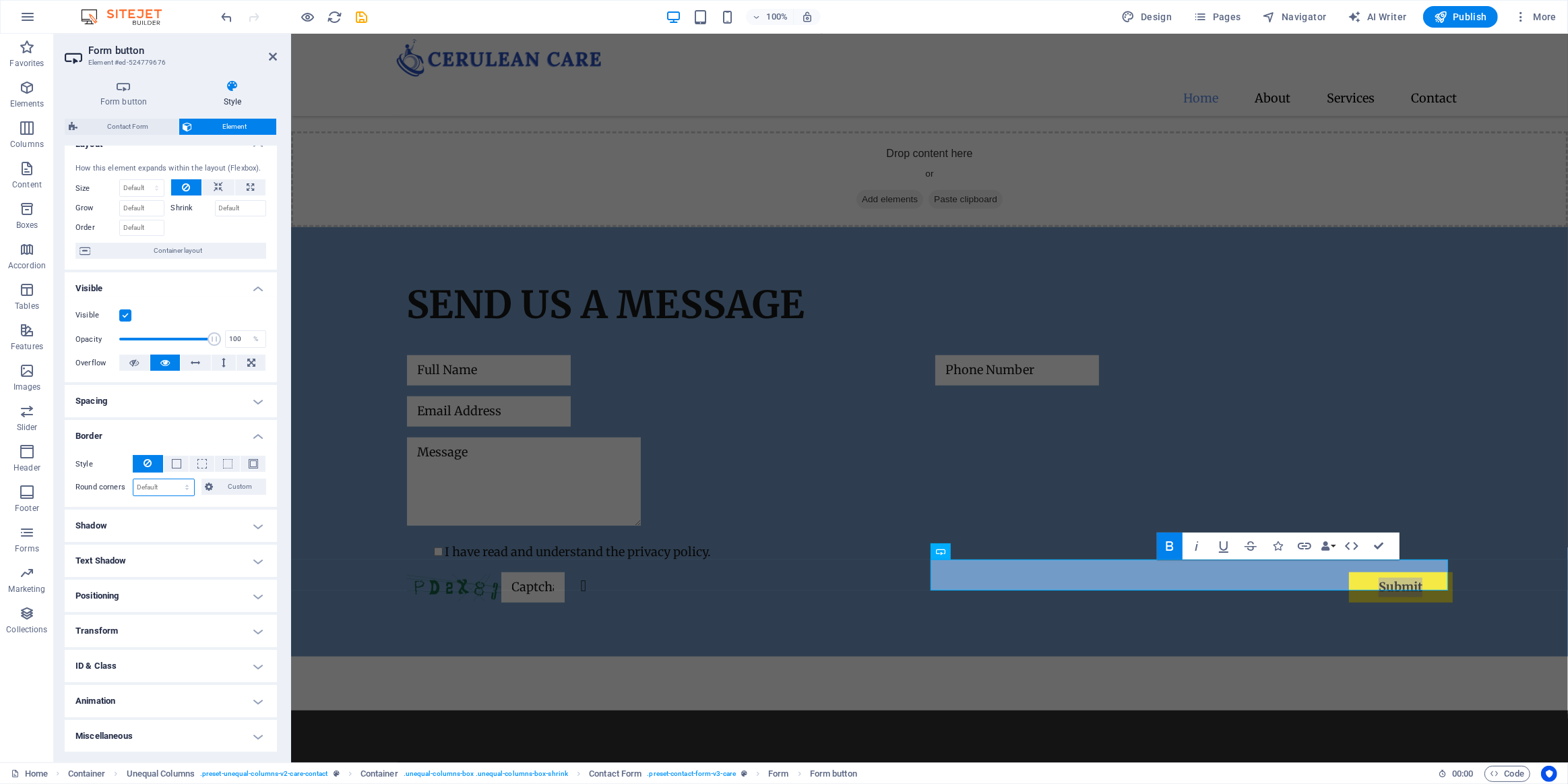
click at [172, 489] on select "Default px rem % vh vw Custom" at bounding box center [163, 488] width 61 height 16
click at [182, 489] on select "Default px rem % vh vw Custom" at bounding box center [163, 488] width 61 height 16
click at [209, 491] on icon at bounding box center [209, 487] width 8 height 16
click at [179, 491] on select "Default px rem % vh vw Custom" at bounding box center [163, 488] width 61 height 16
select select "px"
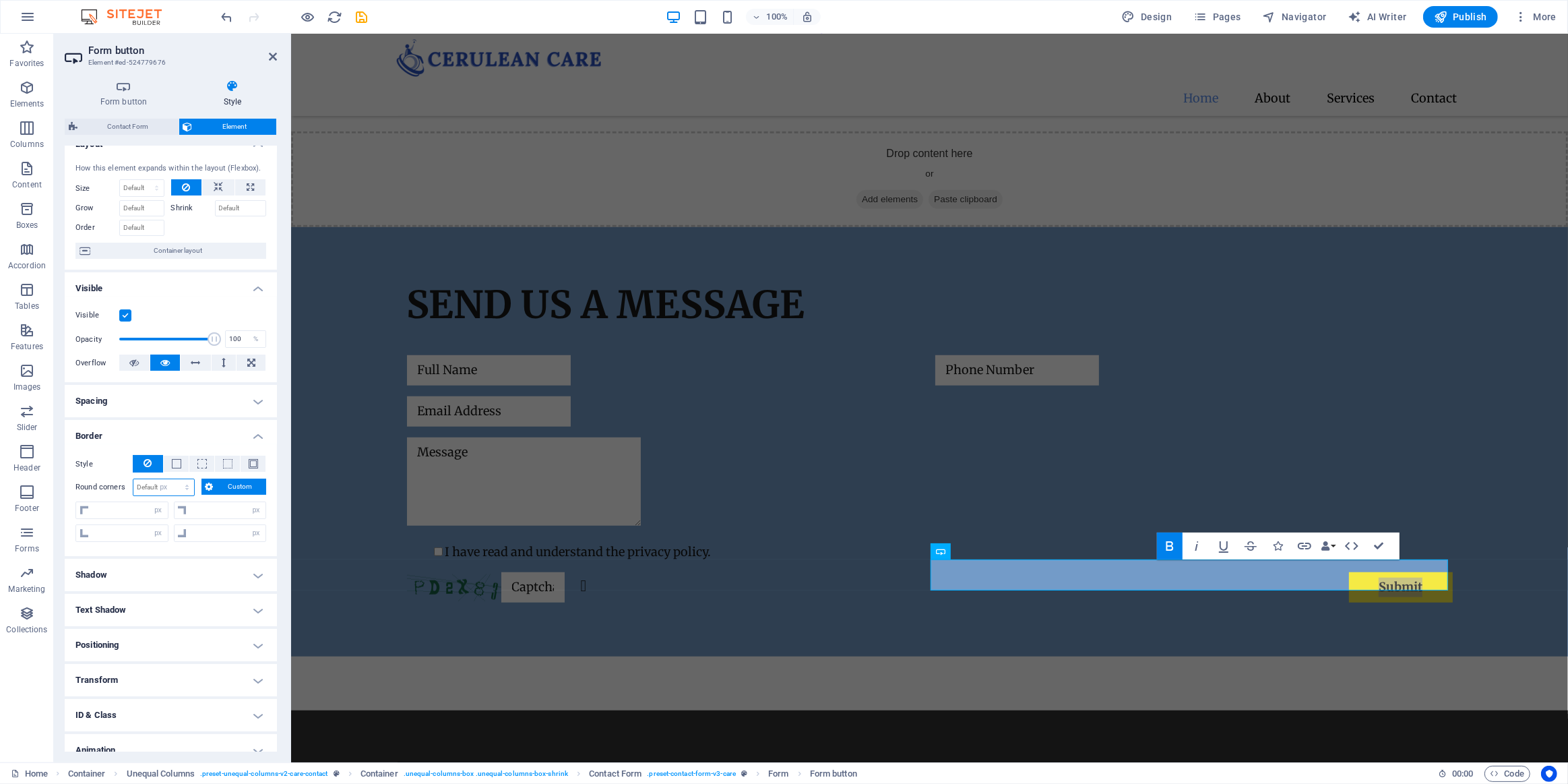
click at [174, 480] on select "Default px rem % vh vw Custom" at bounding box center [163, 488] width 61 height 16
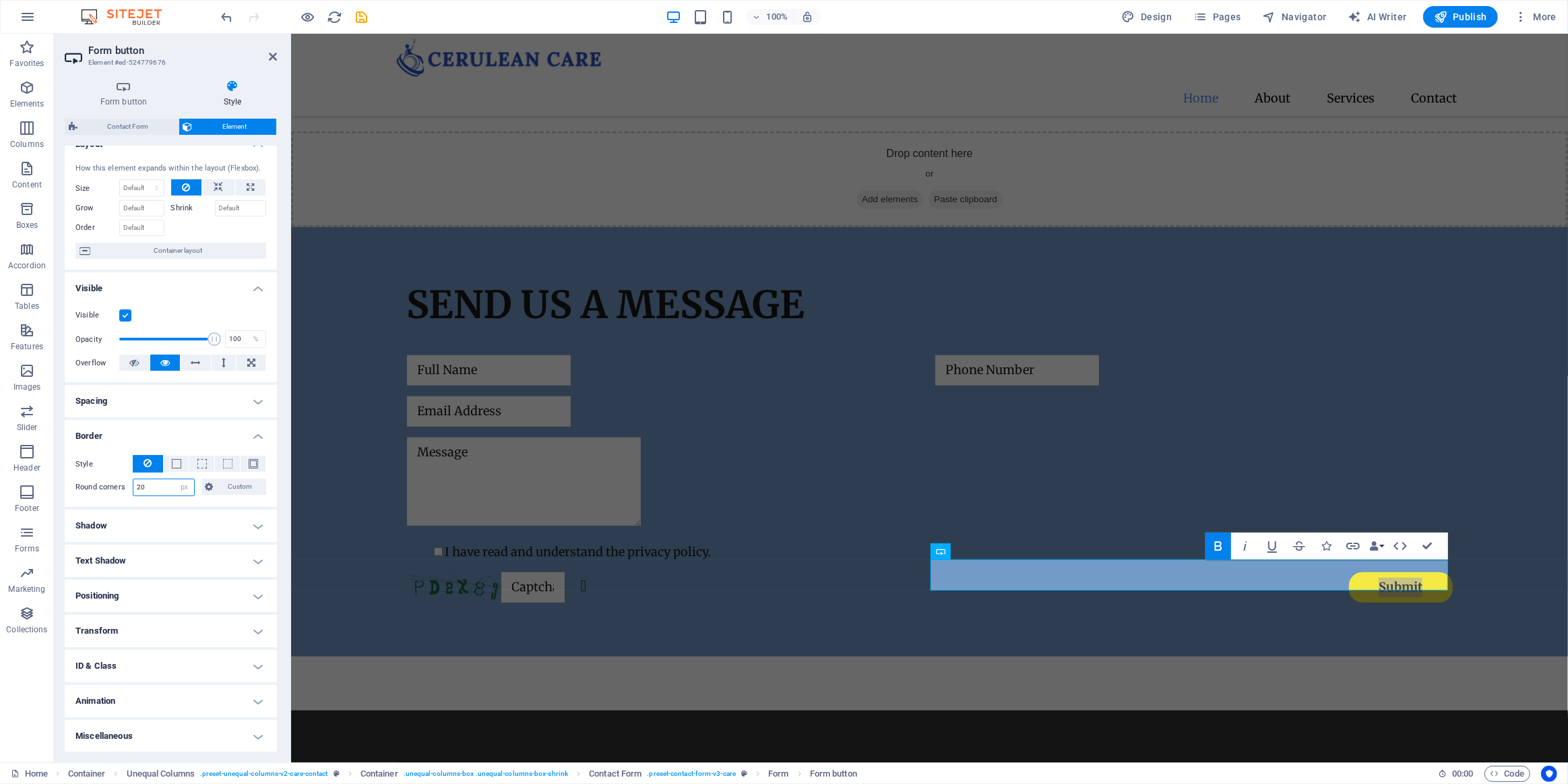
click at [162, 489] on input "20" at bounding box center [163, 488] width 61 height 16
type input "2"
type input "10"
drag, startPoint x: 1430, startPoint y: 546, endPoint x: 1354, endPoint y: 598, distance: 92.1
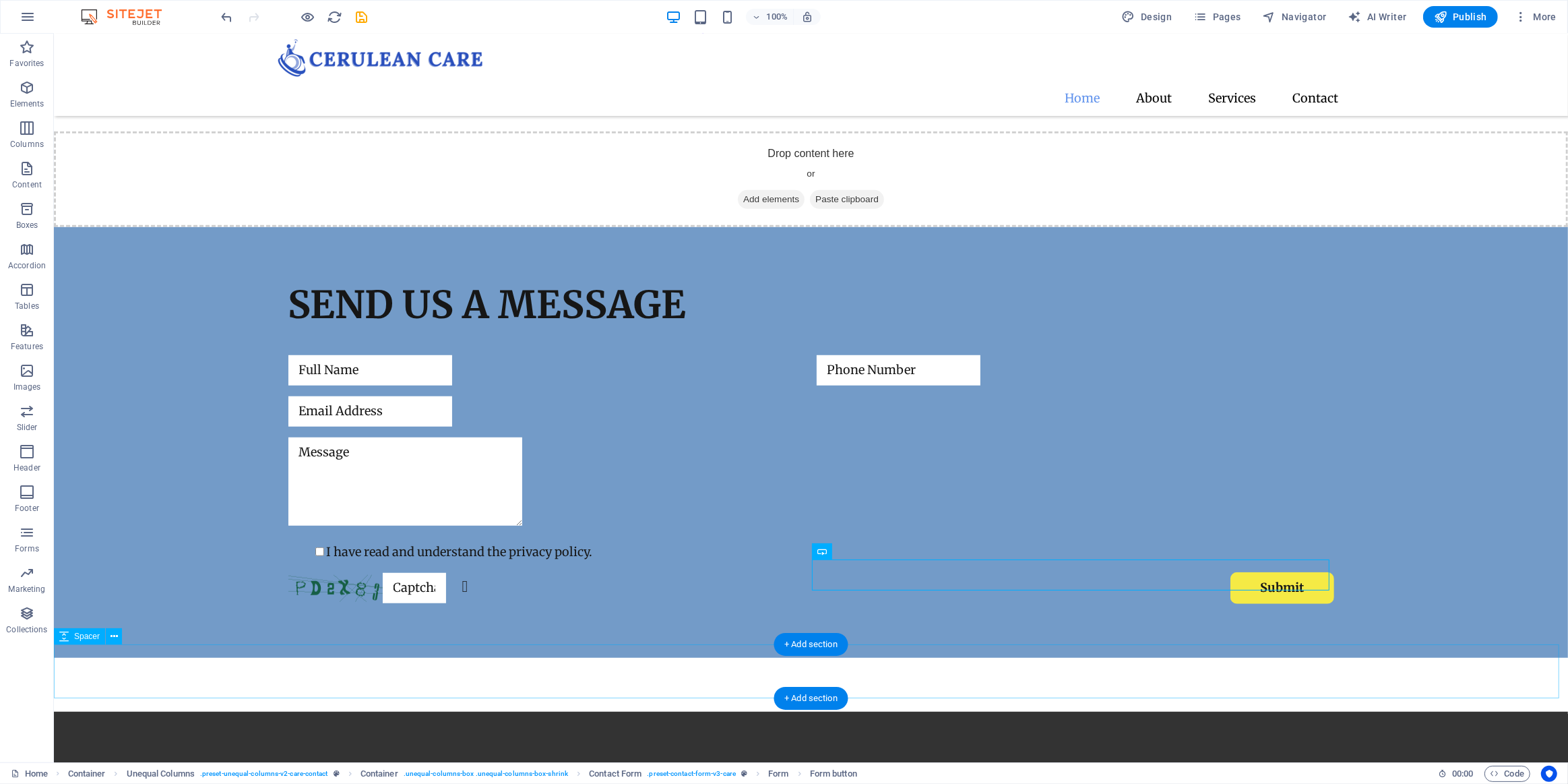
click at [1295, 693] on div at bounding box center [810, 685] width 1514 height 54
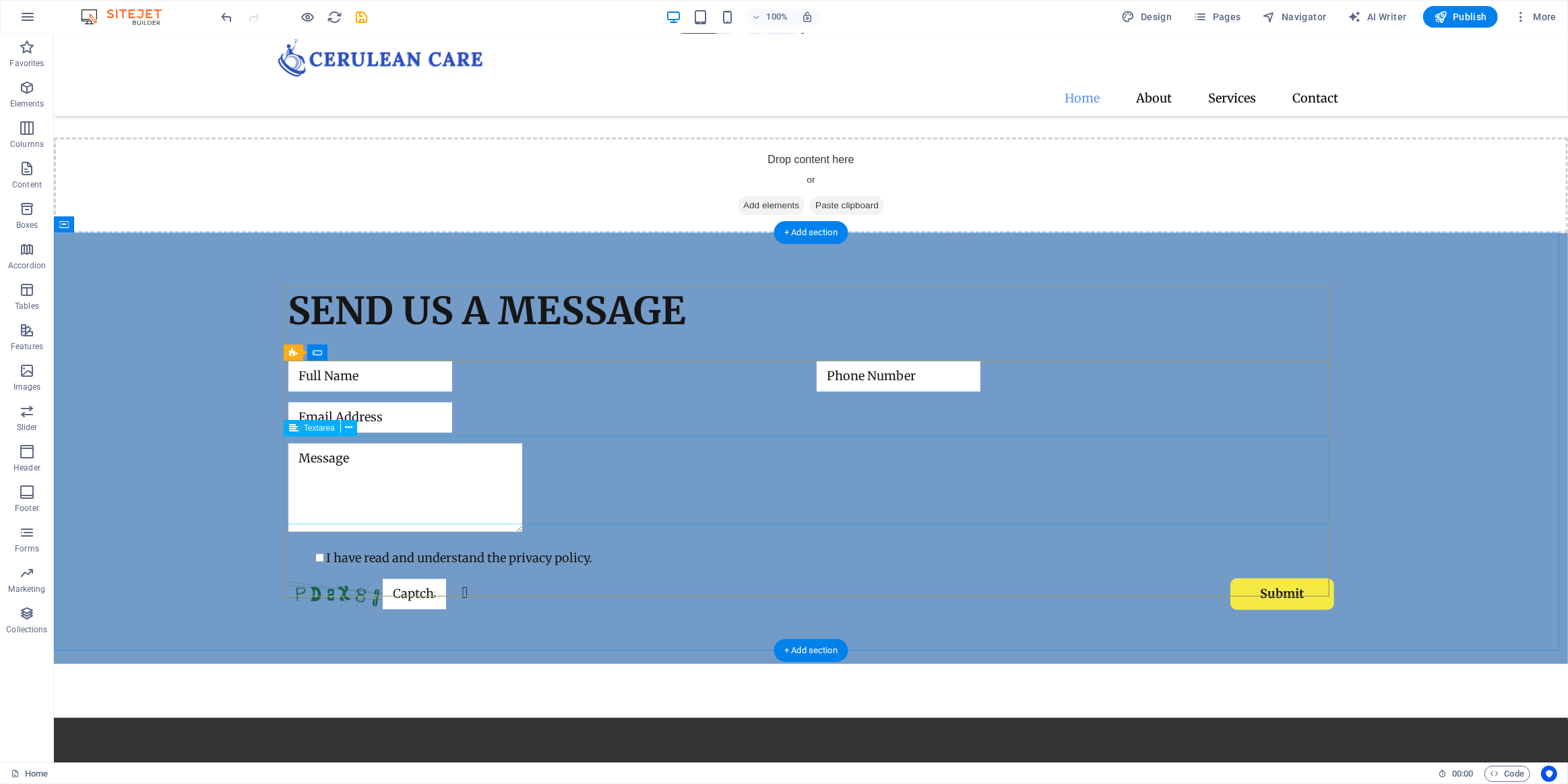
scroll to position [1156, 0]
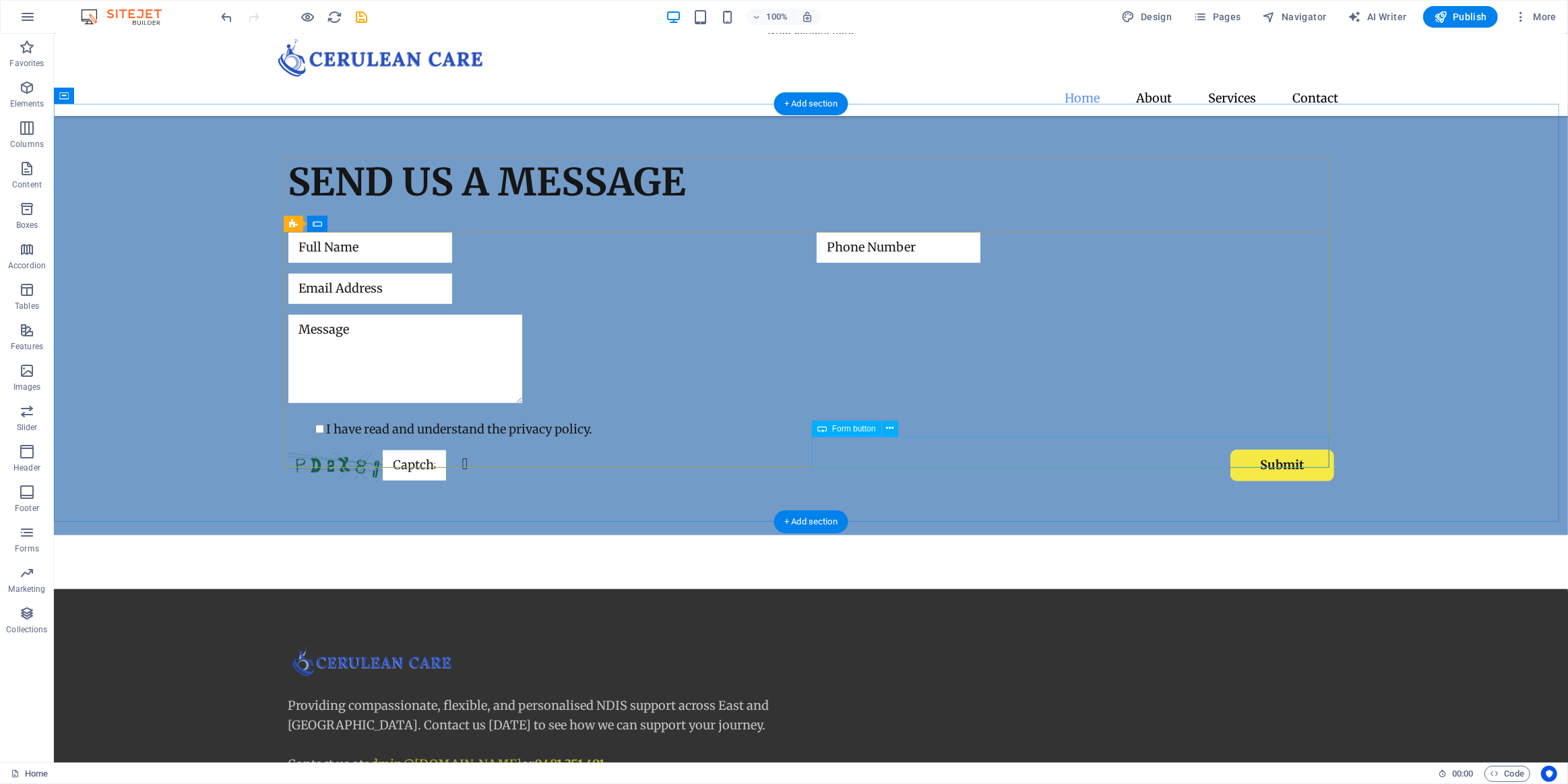
click at [1245, 459] on div "Submit" at bounding box center [1074, 465] width 517 height 31
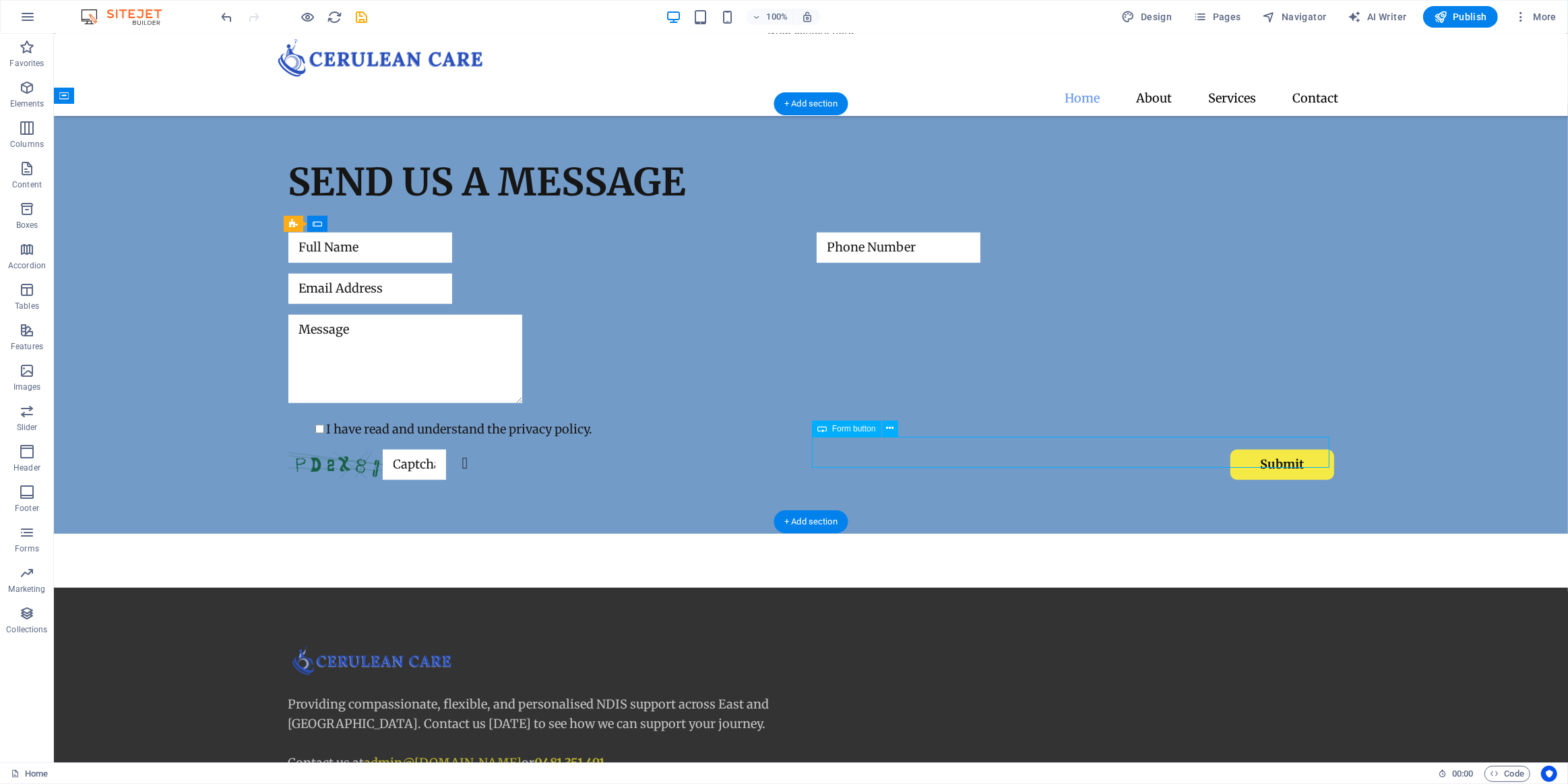
select select "px"
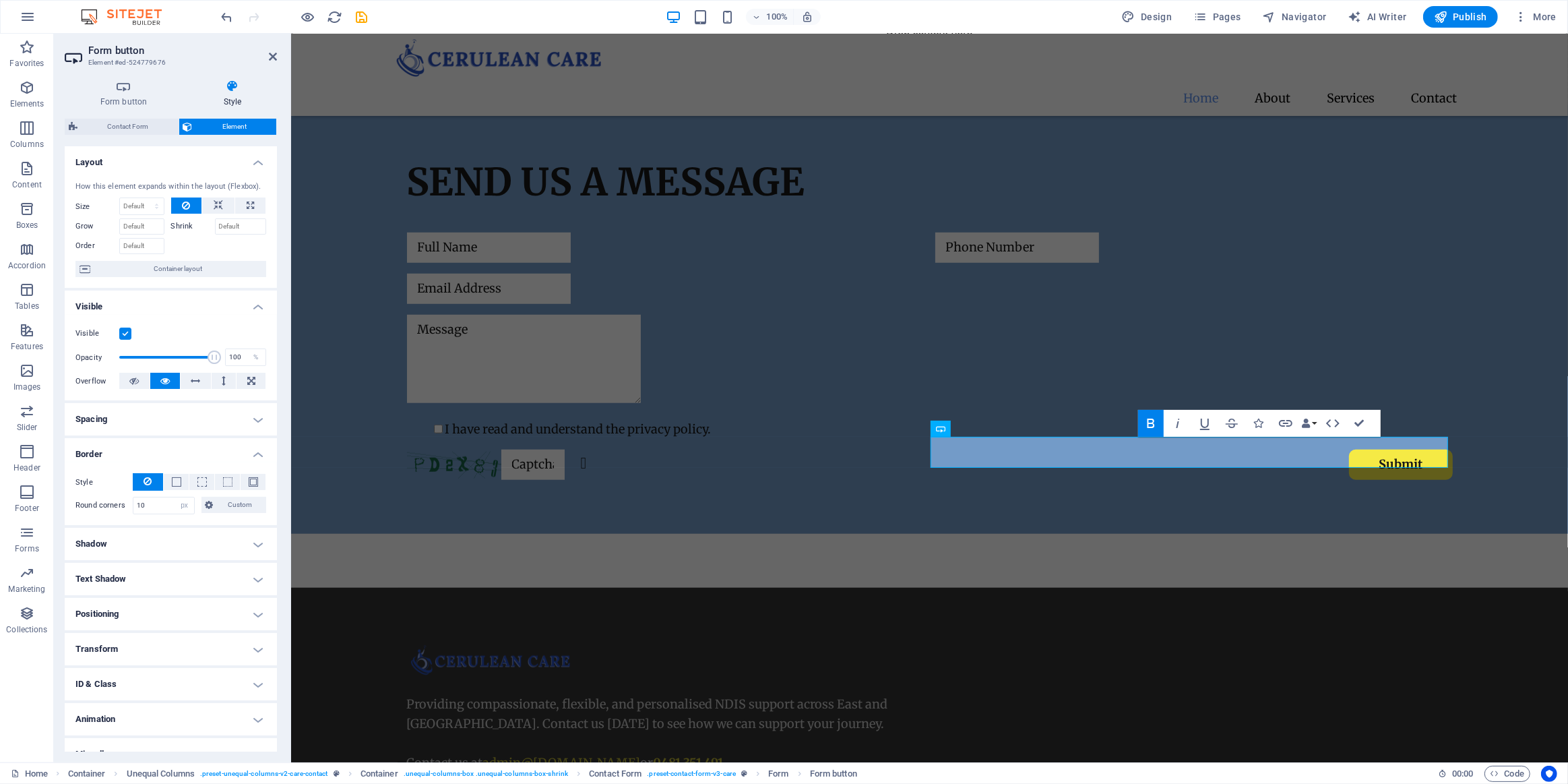
click at [232, 80] on icon at bounding box center [232, 86] width 89 height 13
click at [1354, 453] on button "Submit" at bounding box center [1400, 465] width 104 height 31
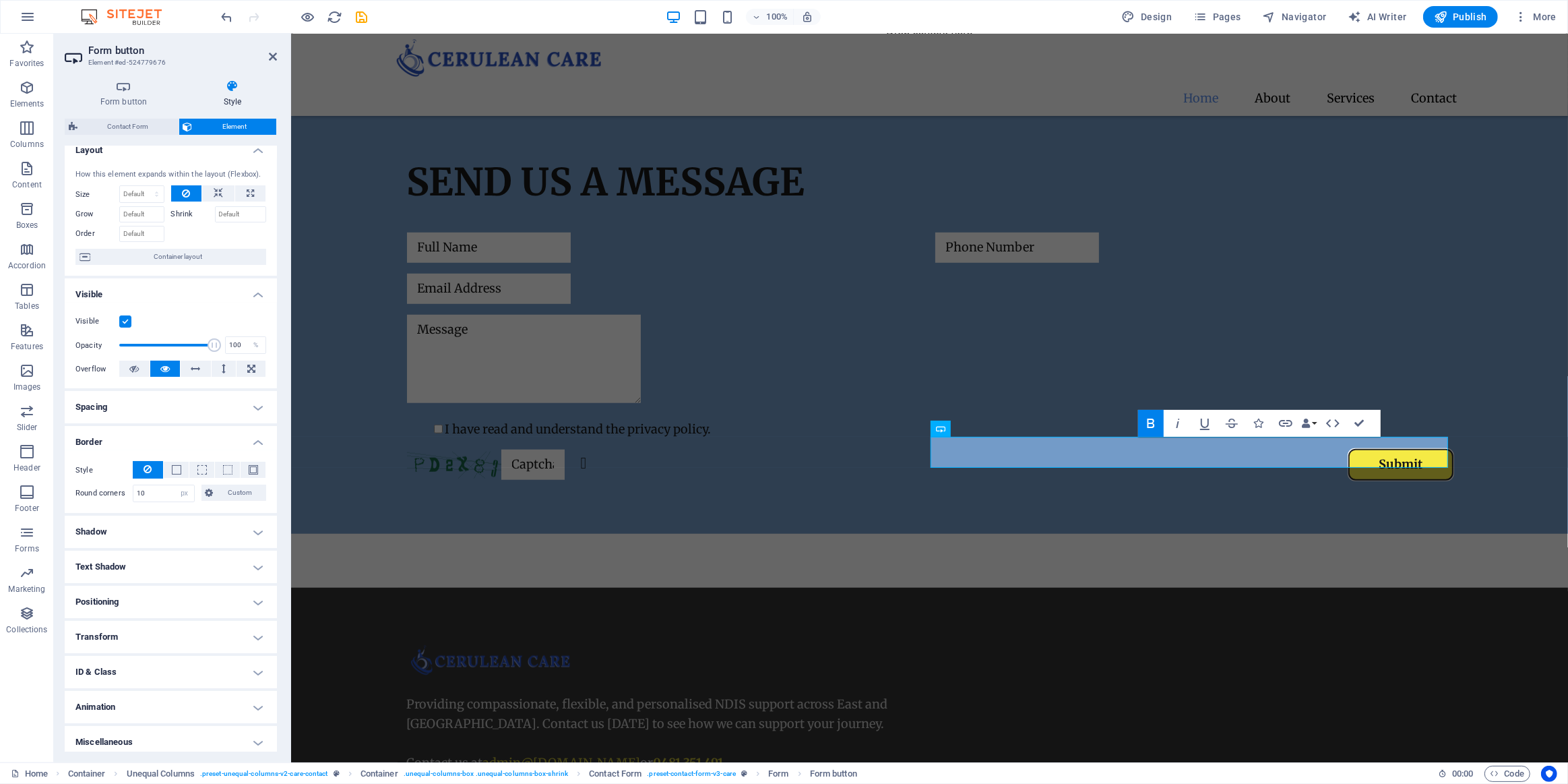
scroll to position [0, 0]
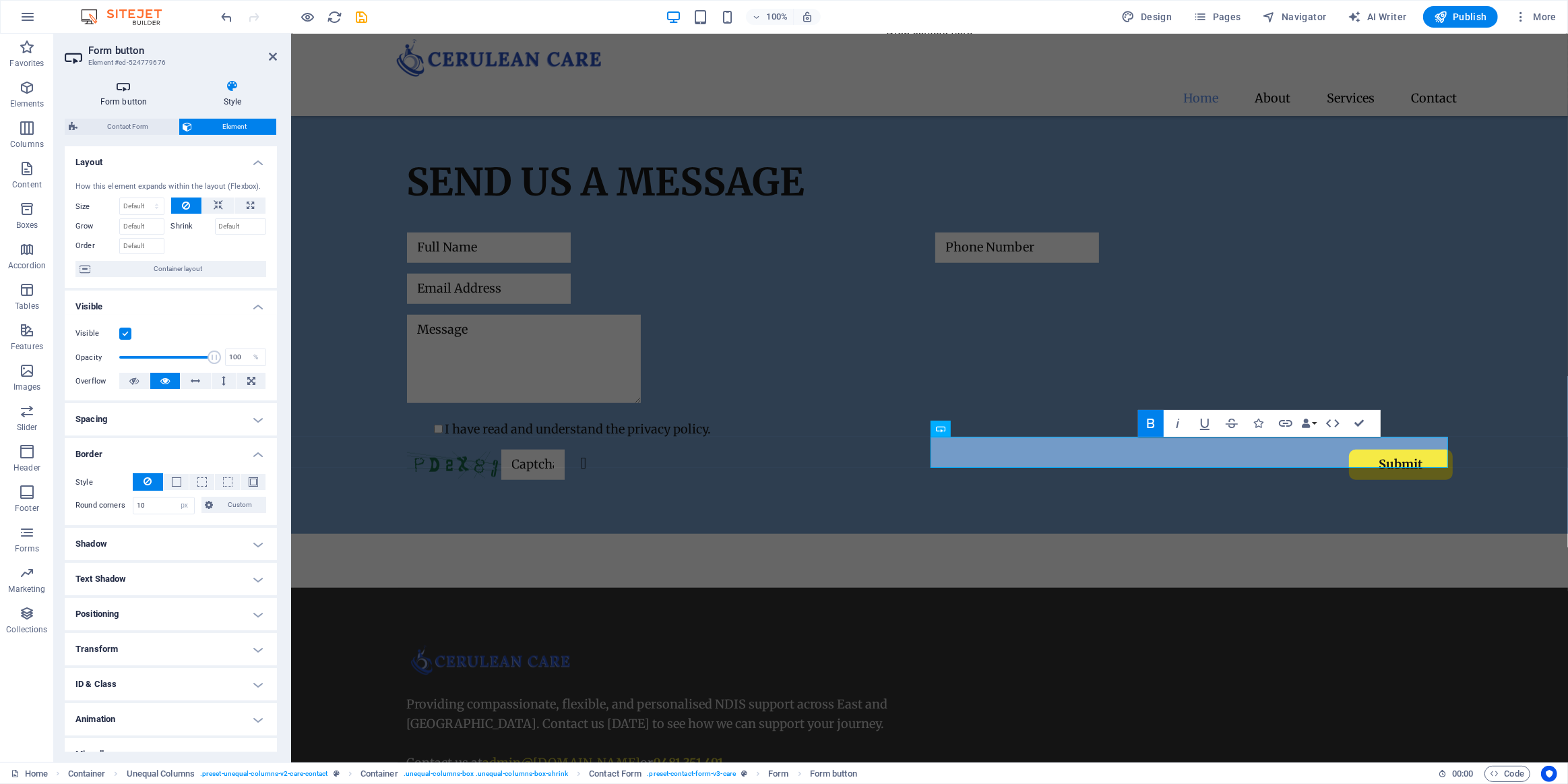
click at [126, 93] on h4 "Form button" at bounding box center [126, 94] width 123 height 28
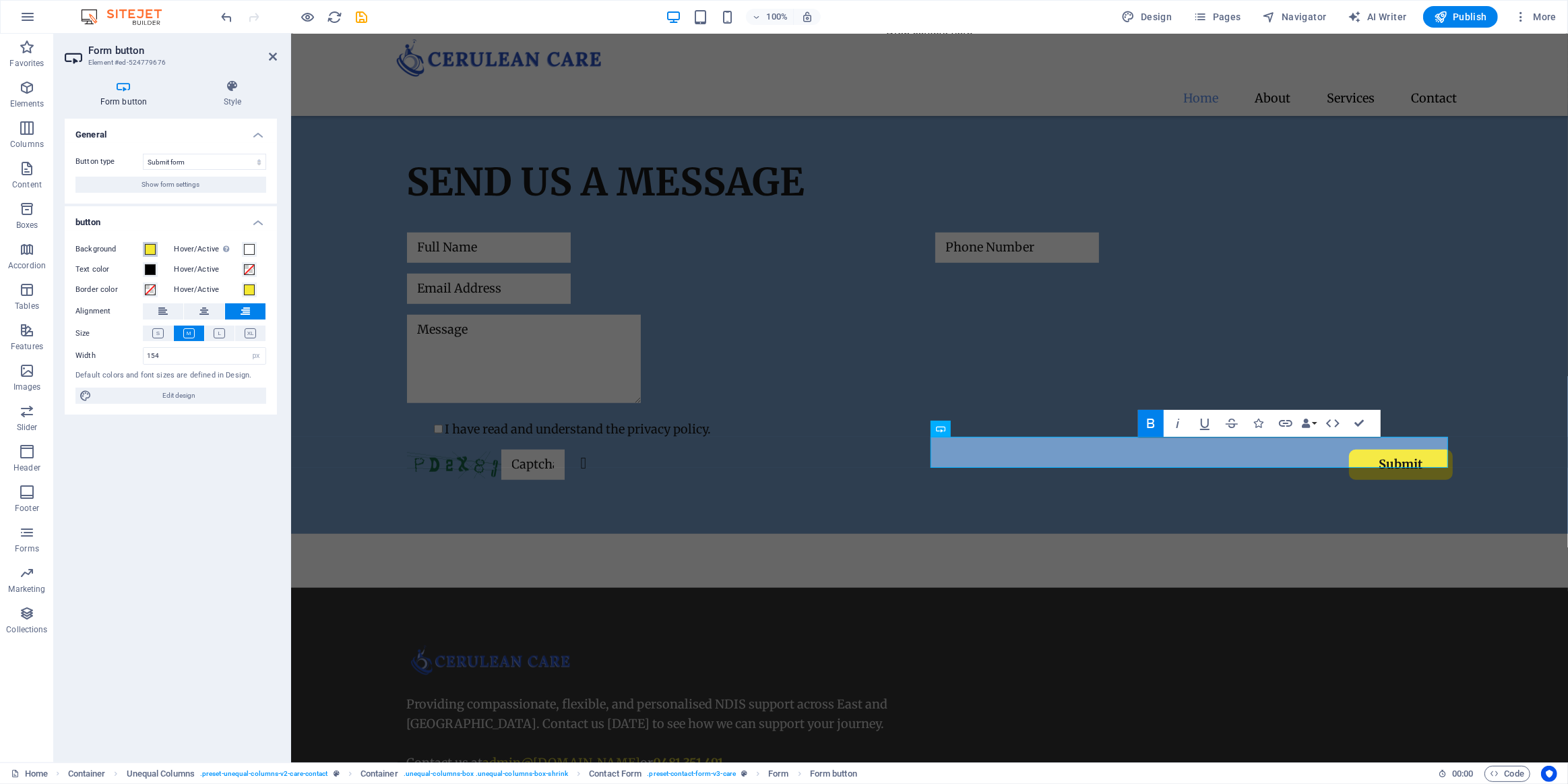
click at [145, 249] on span at bounding box center [150, 249] width 10 height 10
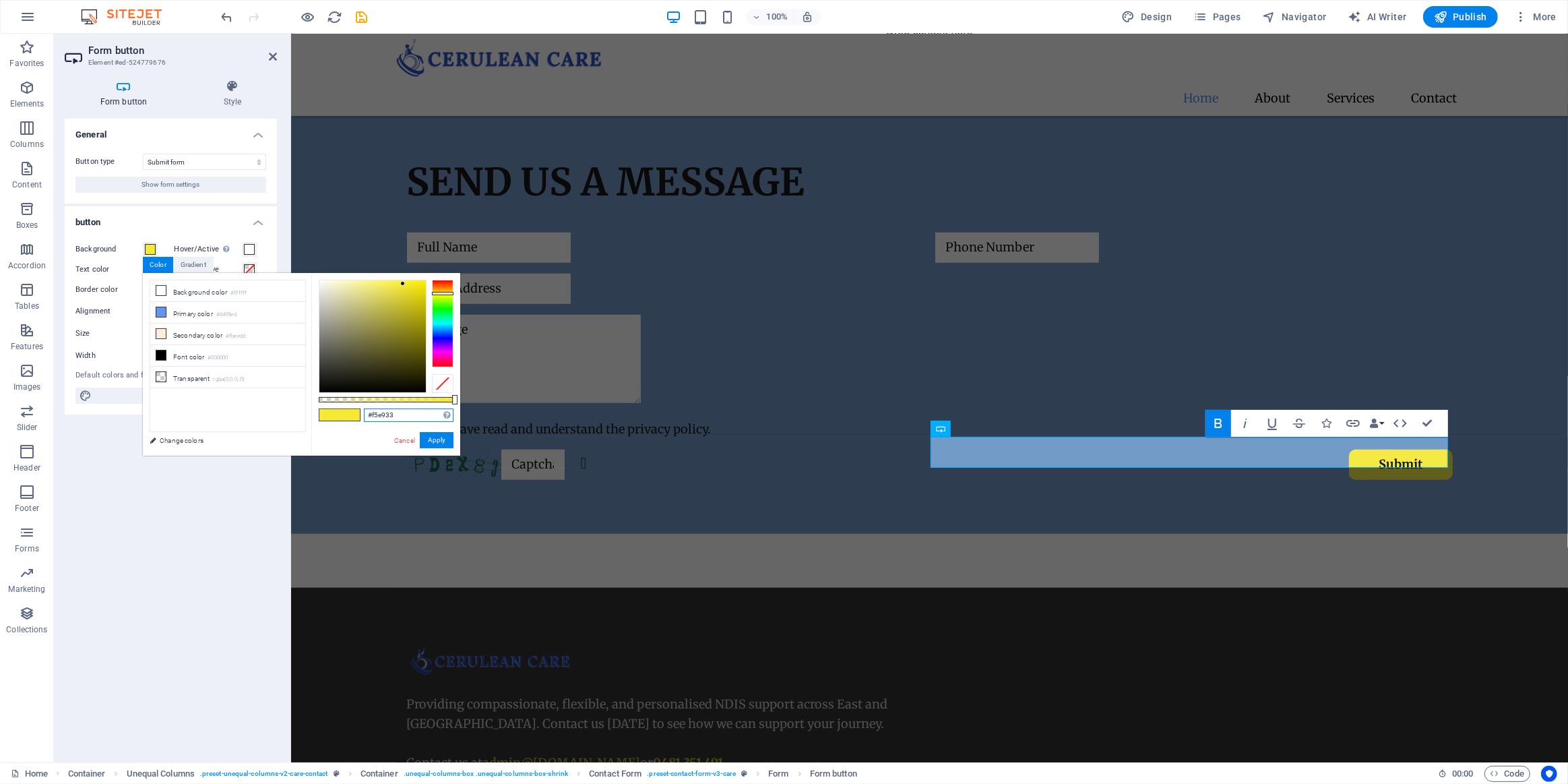
drag, startPoint x: 405, startPoint y: 418, endPoint x: 336, endPoint y: 411, distance: 69.4
click at [336, 411] on div "#f5e933 Supported formats #0852ed rgb(8, 82, 237) rgba(8, 82, 237, 90%) hsv(221…" at bounding box center [385, 462] width 149 height 379
paste input "FFCE11"
type input "#ffce11"
click at [432, 438] on button "Apply" at bounding box center [436, 441] width 34 height 16
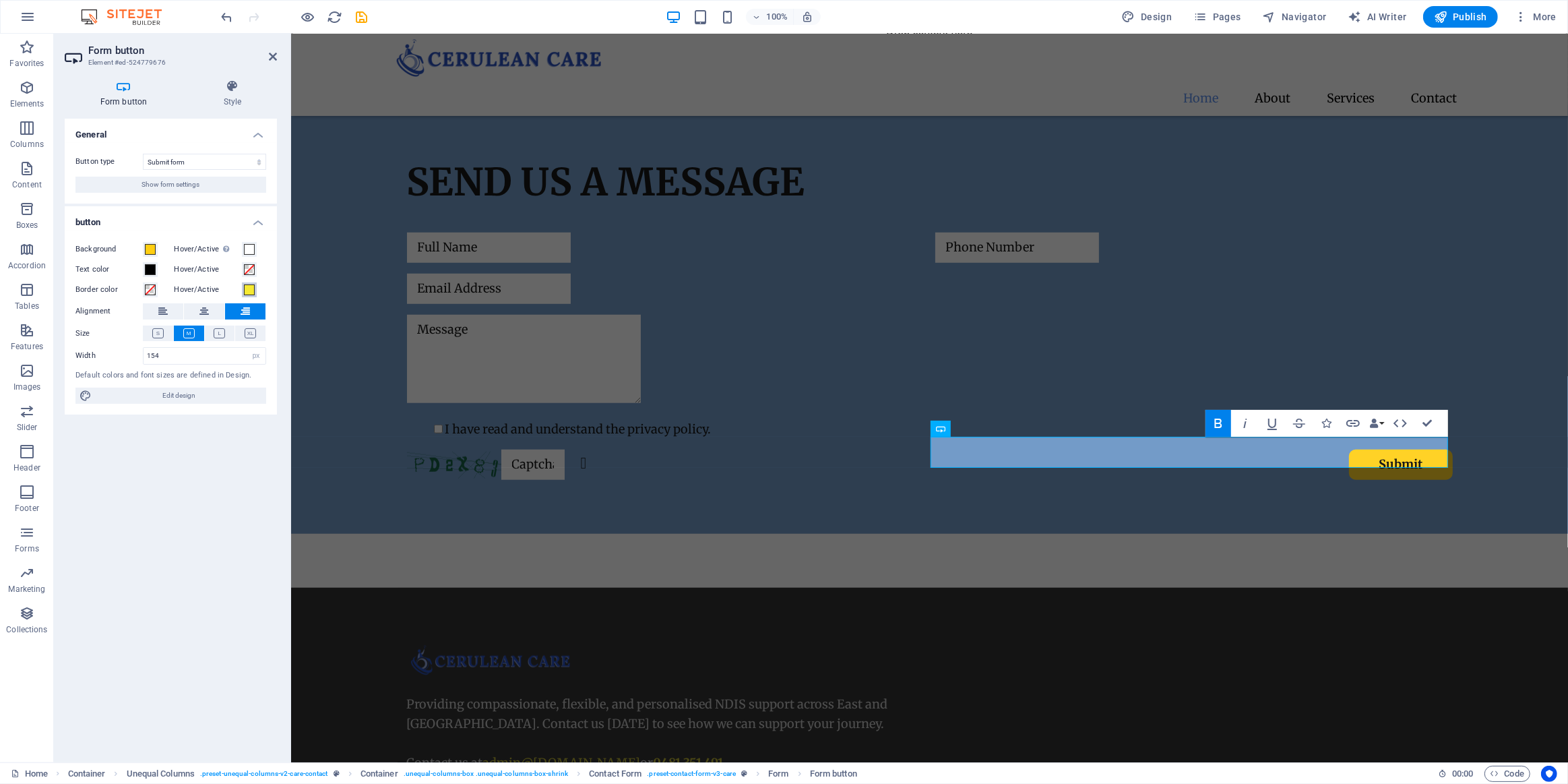
click at [250, 290] on span at bounding box center [249, 290] width 10 height 10
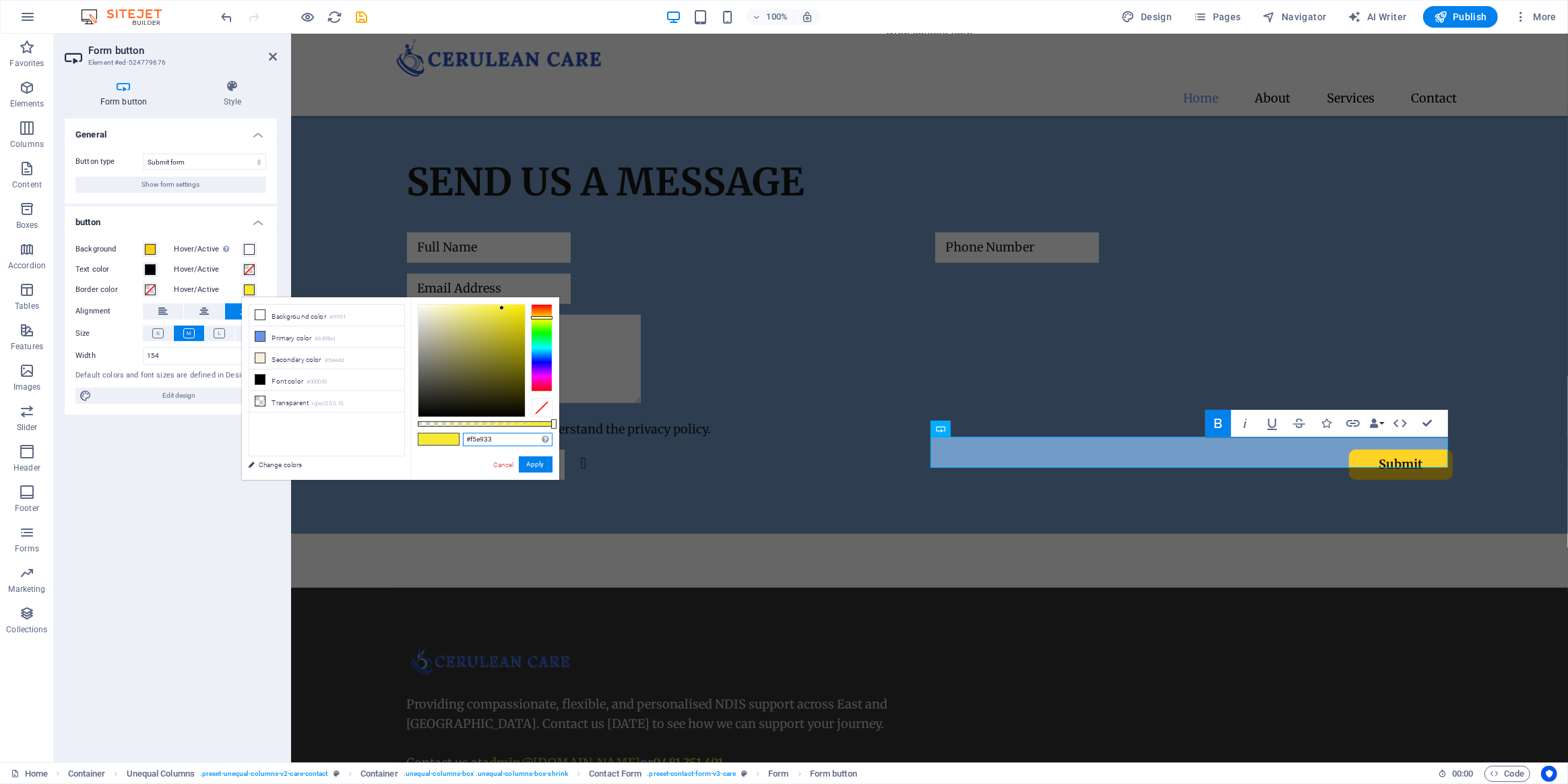
drag, startPoint x: 502, startPoint y: 442, endPoint x: 421, endPoint y: 443, distance: 81.0
click at [425, 442] on div "#f5e933 Supported formats #0852ed rgb(8, 82, 237) rgba(8, 82, 237, 90%) hsv(221…" at bounding box center [485, 486] width 149 height 379
paste input "FFCE11"
drag, startPoint x: 512, startPoint y: 303, endPoint x: 445, endPoint y: 303, distance: 67.0
click at [445, 304] on div at bounding box center [472, 360] width 108 height 113
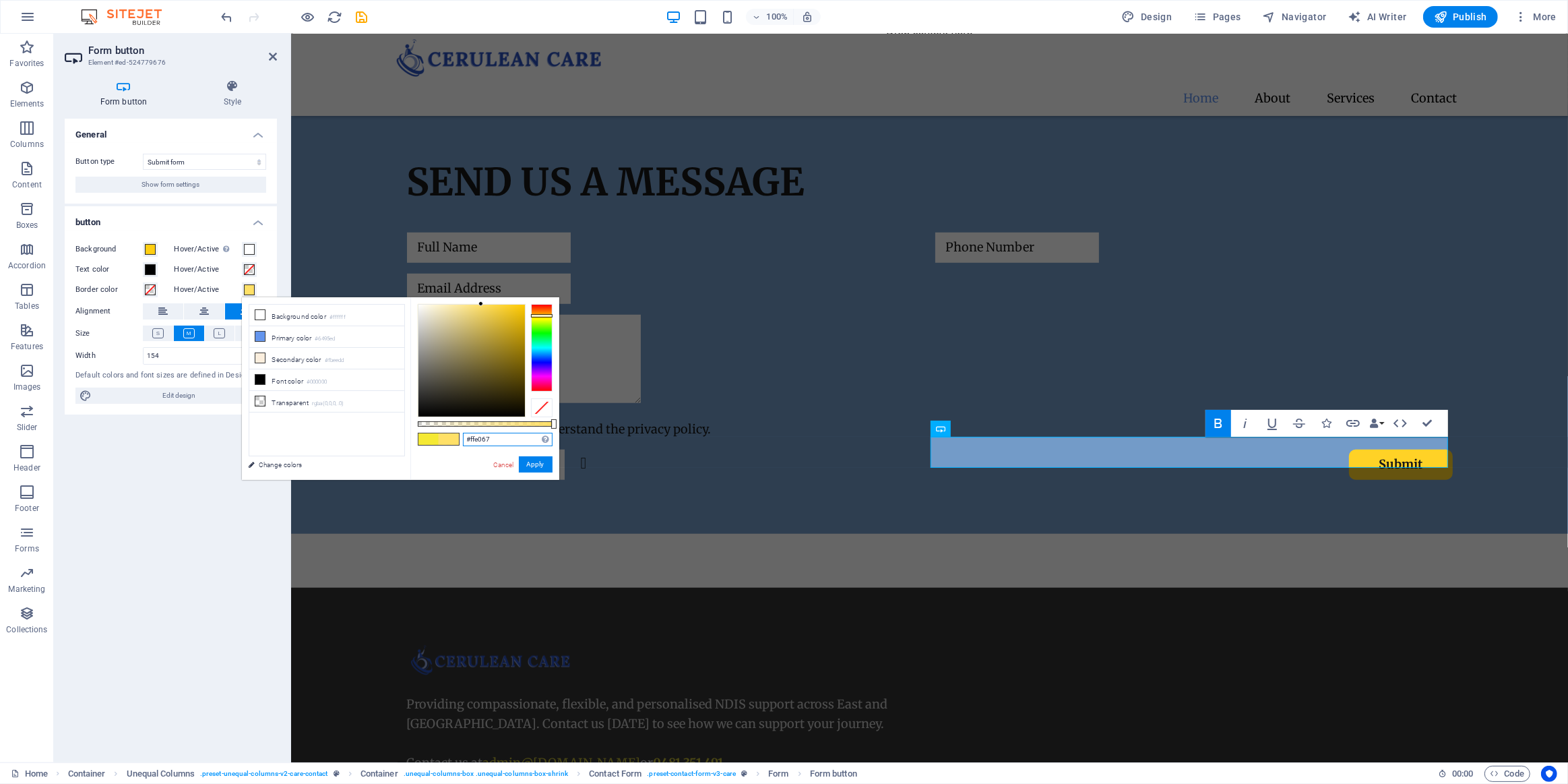
drag, startPoint x: 445, startPoint y: 303, endPoint x: 206, endPoint y: 263, distance: 242.3
click at [482, 293] on body "ceruleancare.com.au Home Favorites Elements Columns Content Boxes Accordion Tab…" at bounding box center [784, 392] width 1568 height 784
drag, startPoint x: 479, startPoint y: 304, endPoint x: 489, endPoint y: 303, distance: 10.0
click at [489, 303] on div at bounding box center [489, 304] width 4 height 4
type input "#ffdc53"
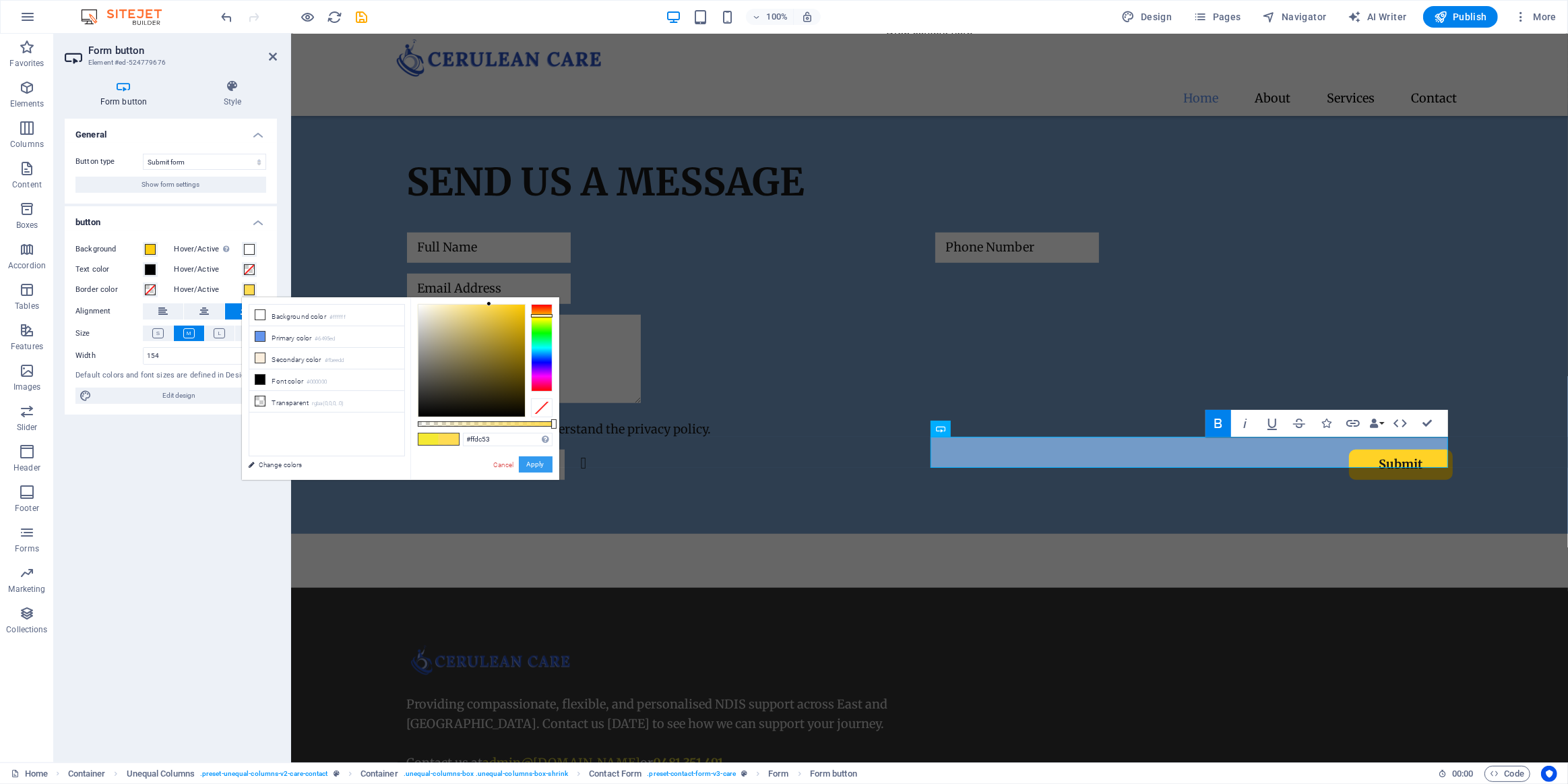
click at [539, 461] on button "Apply" at bounding box center [535, 465] width 34 height 16
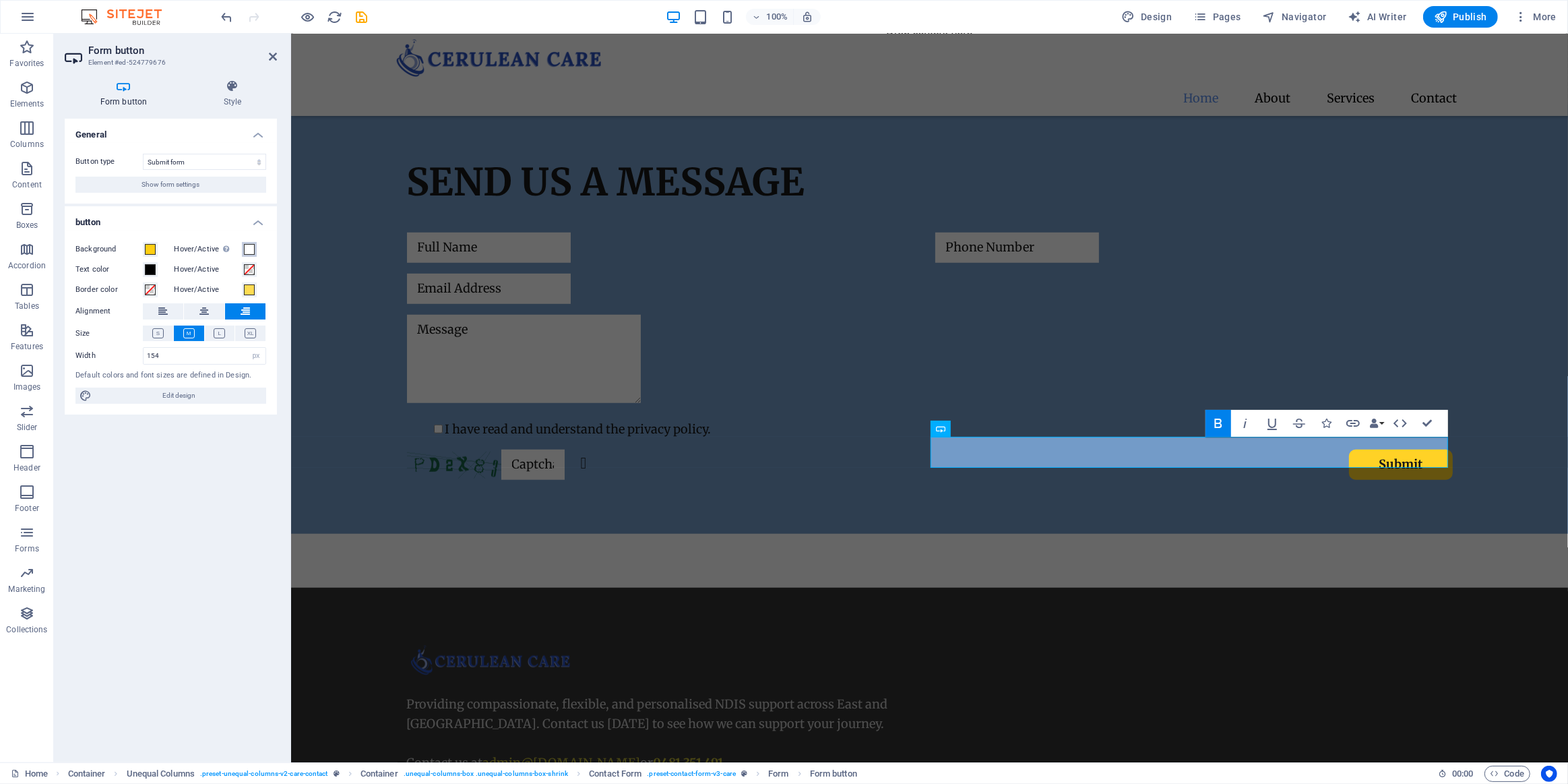
click at [248, 249] on span at bounding box center [249, 249] width 10 height 10
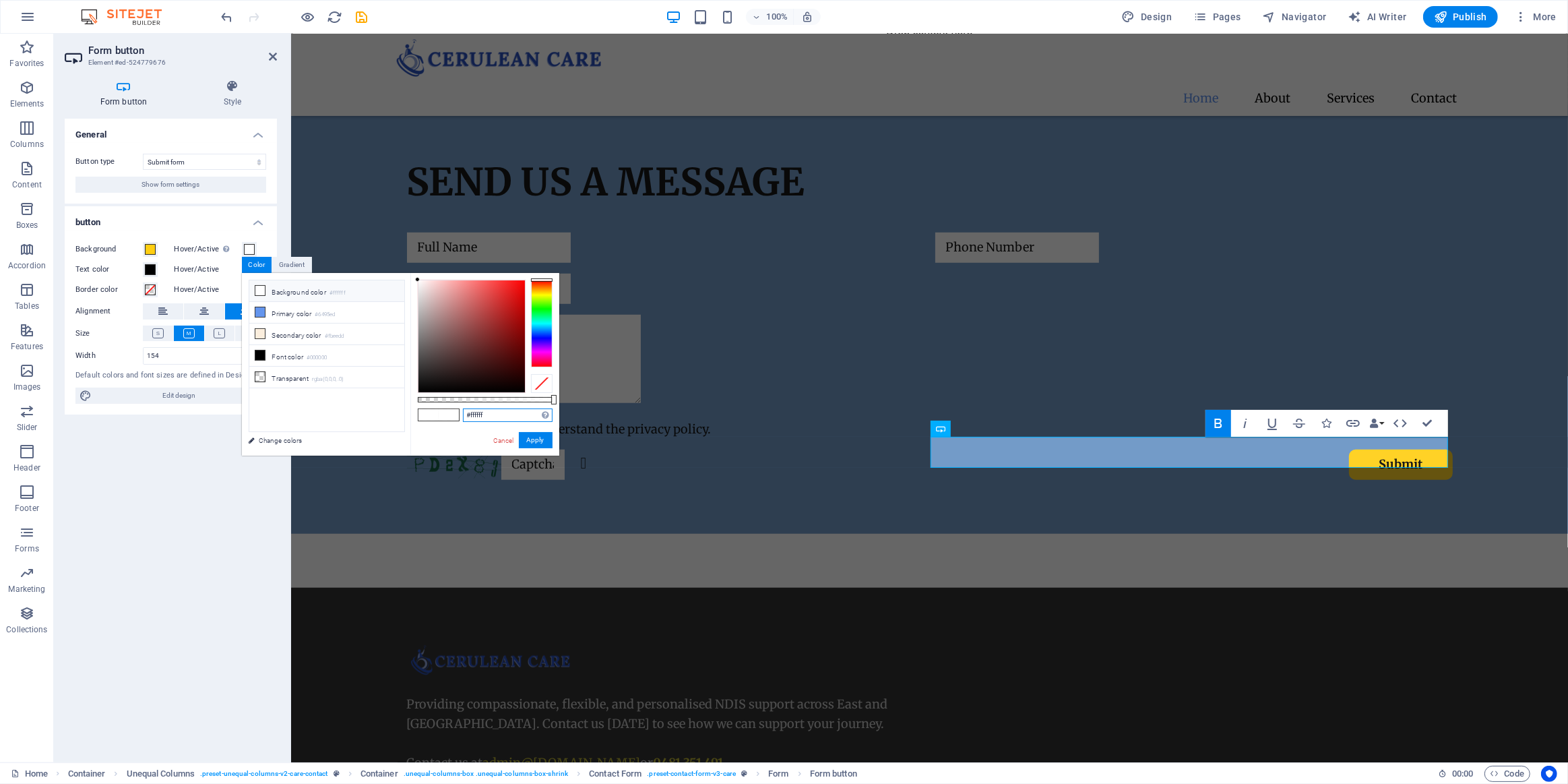
drag, startPoint x: 491, startPoint y: 417, endPoint x: 419, endPoint y: 409, distance: 72.4
click at [438, 417] on div "#ffffff Supported formats #0852ed rgb(8, 82, 237) rgba(8, 82, 237, 90%) hsv(221…" at bounding box center [485, 462] width 149 height 379
paste input "FFCE11"
drag, startPoint x: 496, startPoint y: 290, endPoint x: 196, endPoint y: 237, distance: 304.6
click at [479, 267] on body "ceruleancare.com.au Home Favorites Elements Columns Content Boxes Accordion Tab…" at bounding box center [784, 392] width 1568 height 784
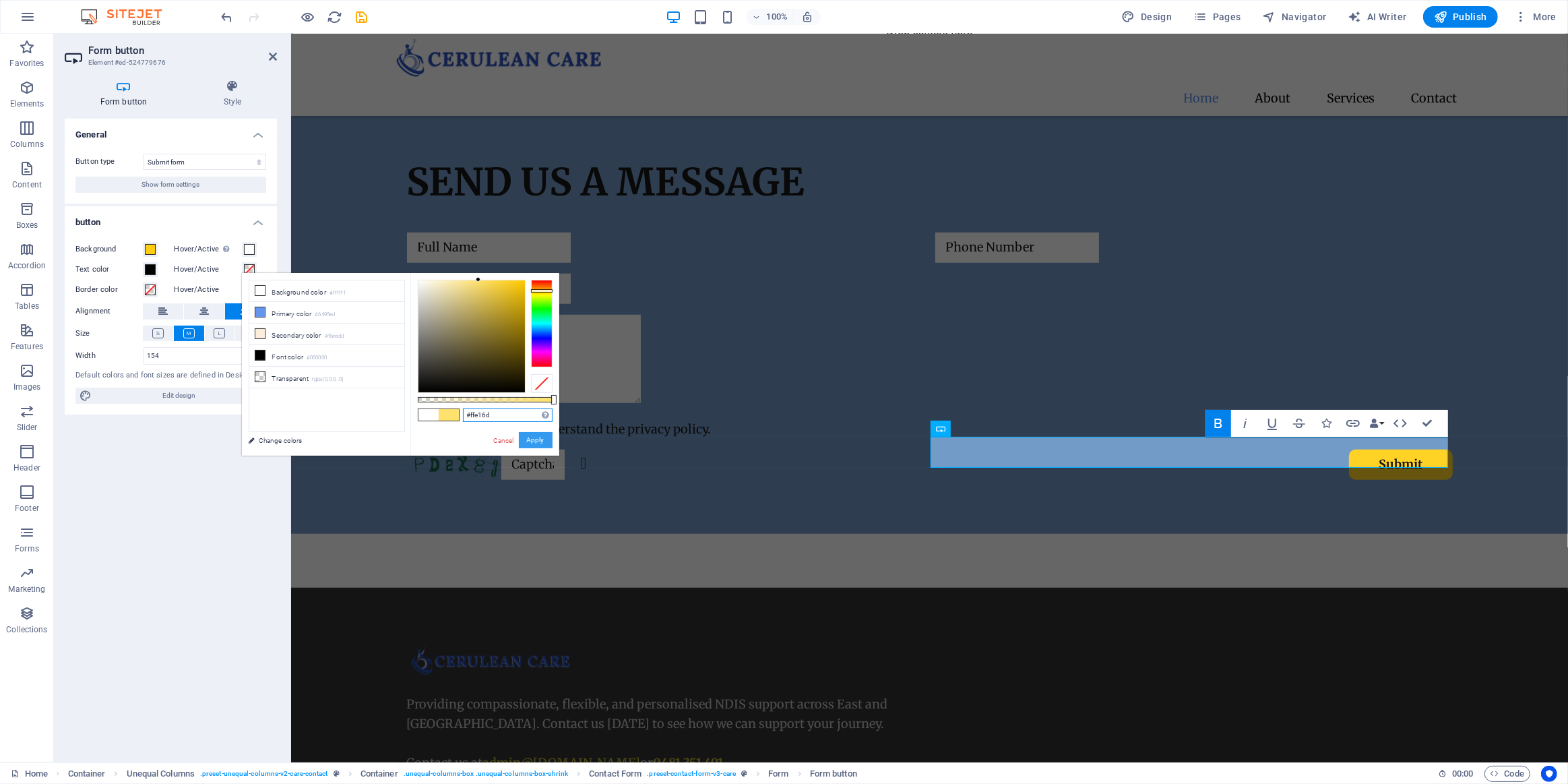
type input "#ffe16d"
click at [547, 441] on button "Apply" at bounding box center [535, 441] width 34 height 16
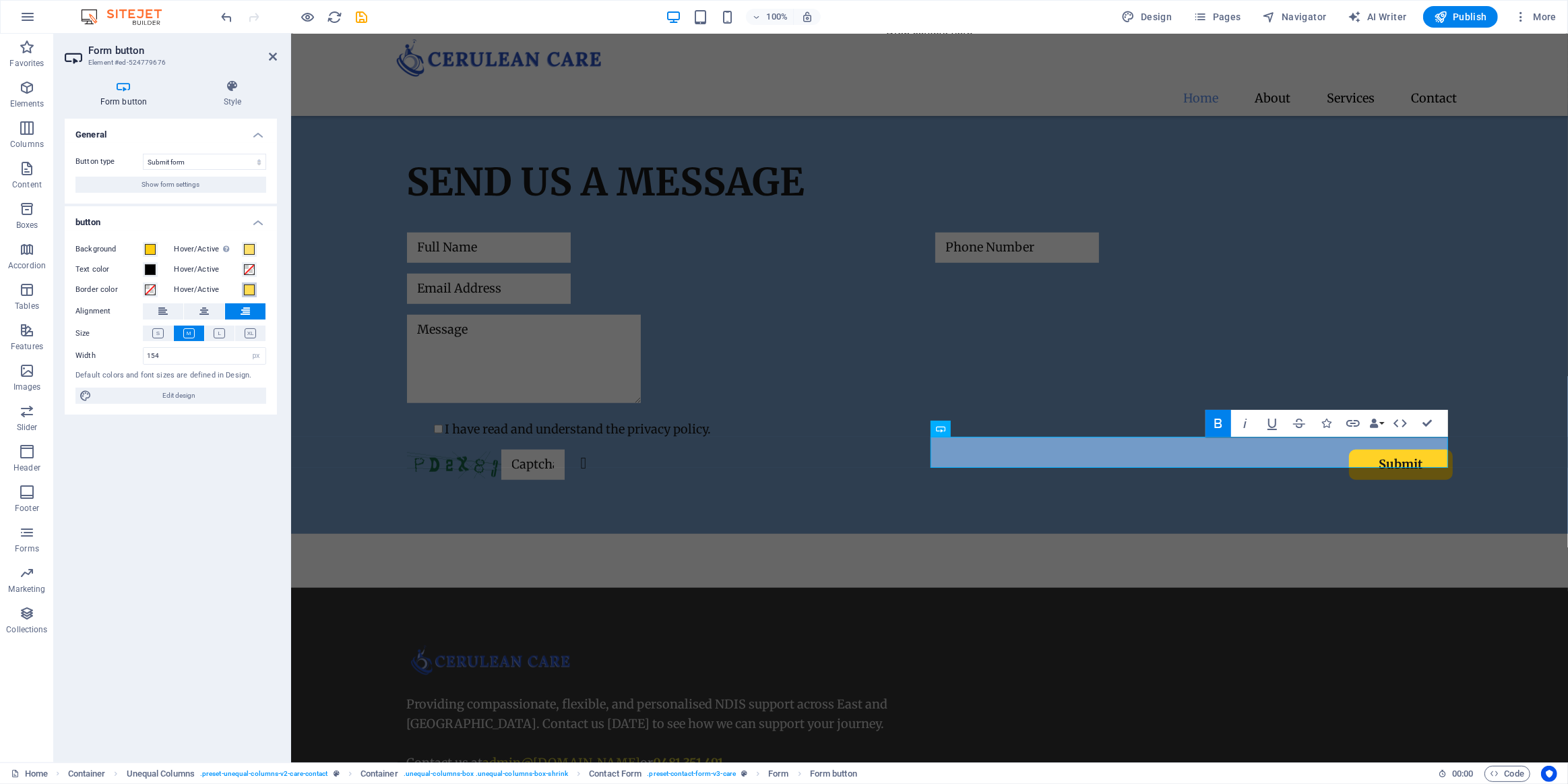
click at [249, 290] on span at bounding box center [249, 290] width 10 height 10
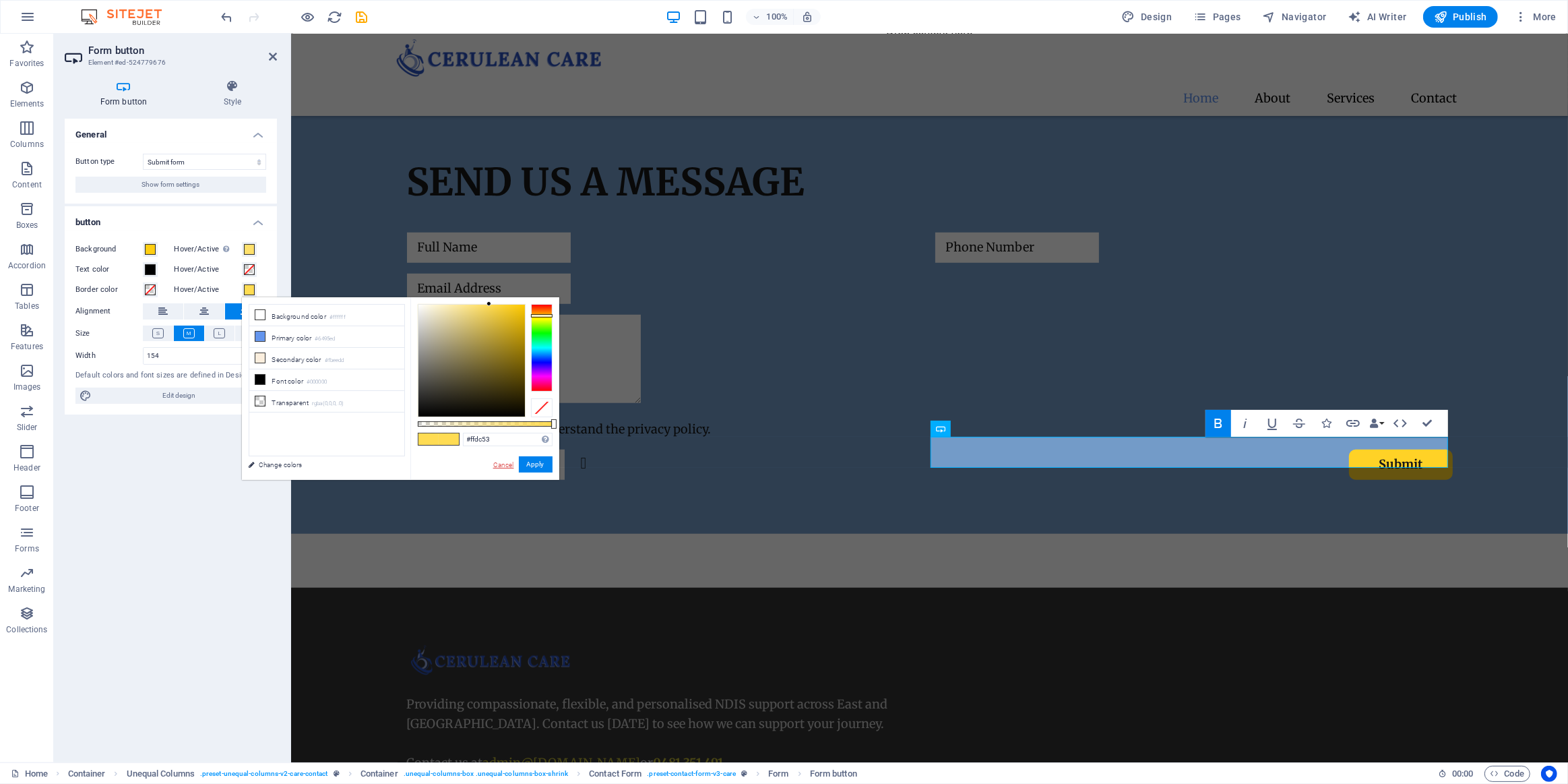
click at [505, 468] on link "Cancel" at bounding box center [504, 465] width 24 height 10
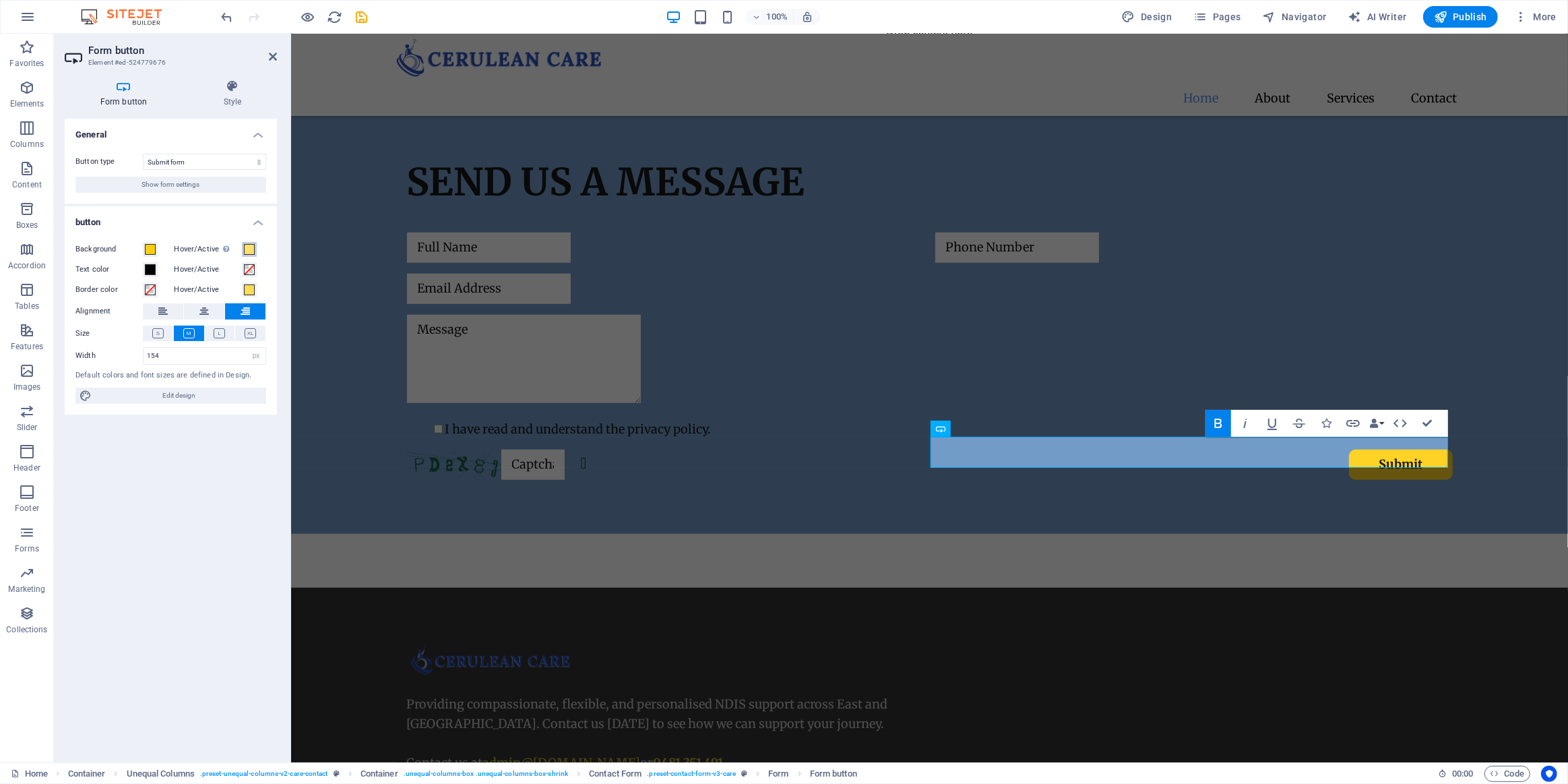
click at [246, 252] on span at bounding box center [249, 249] width 10 height 10
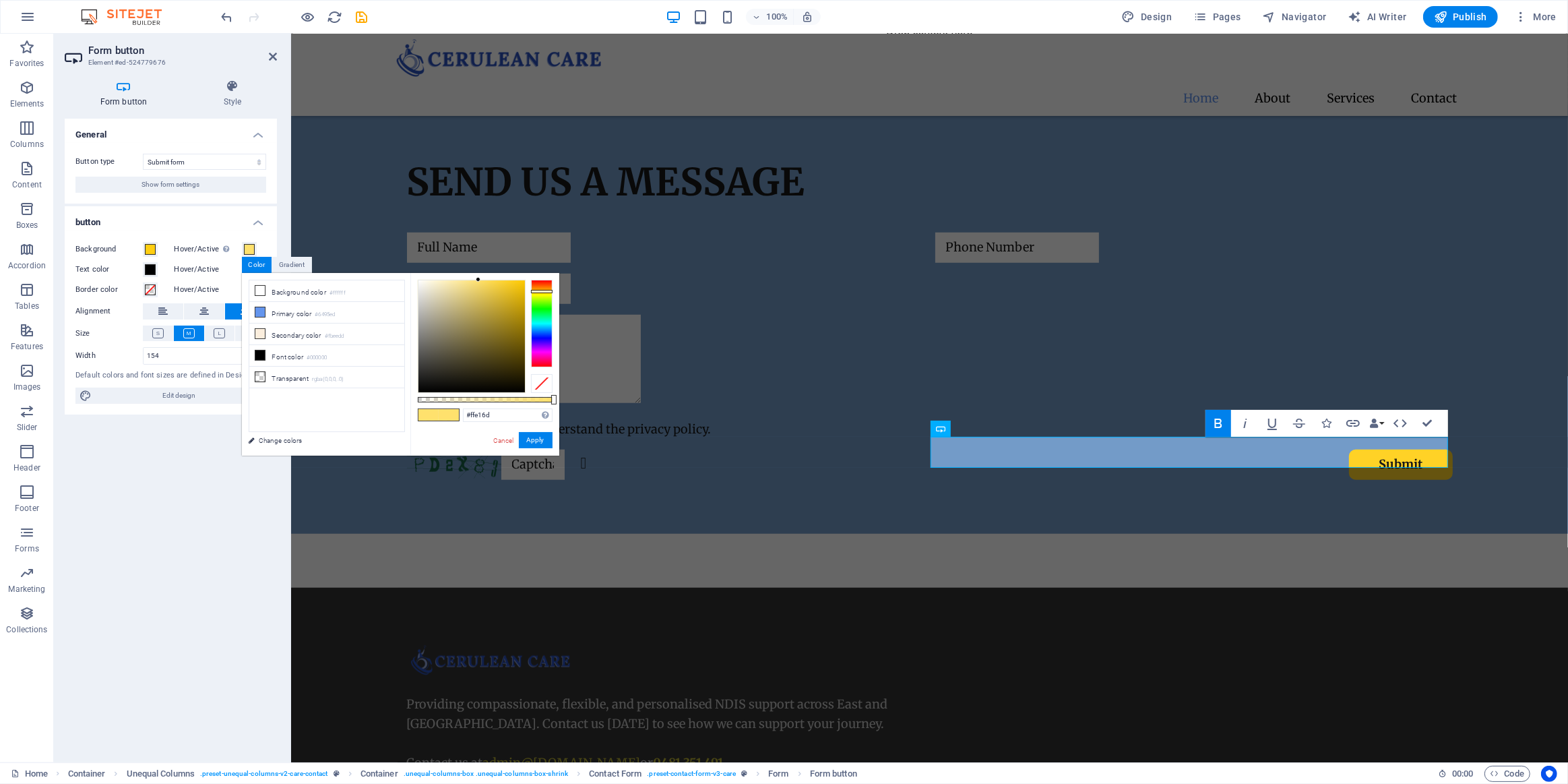
click at [186, 510] on div "General Button type Submit form Reset form No action Show form settings button …" at bounding box center [171, 435] width 212 height 633
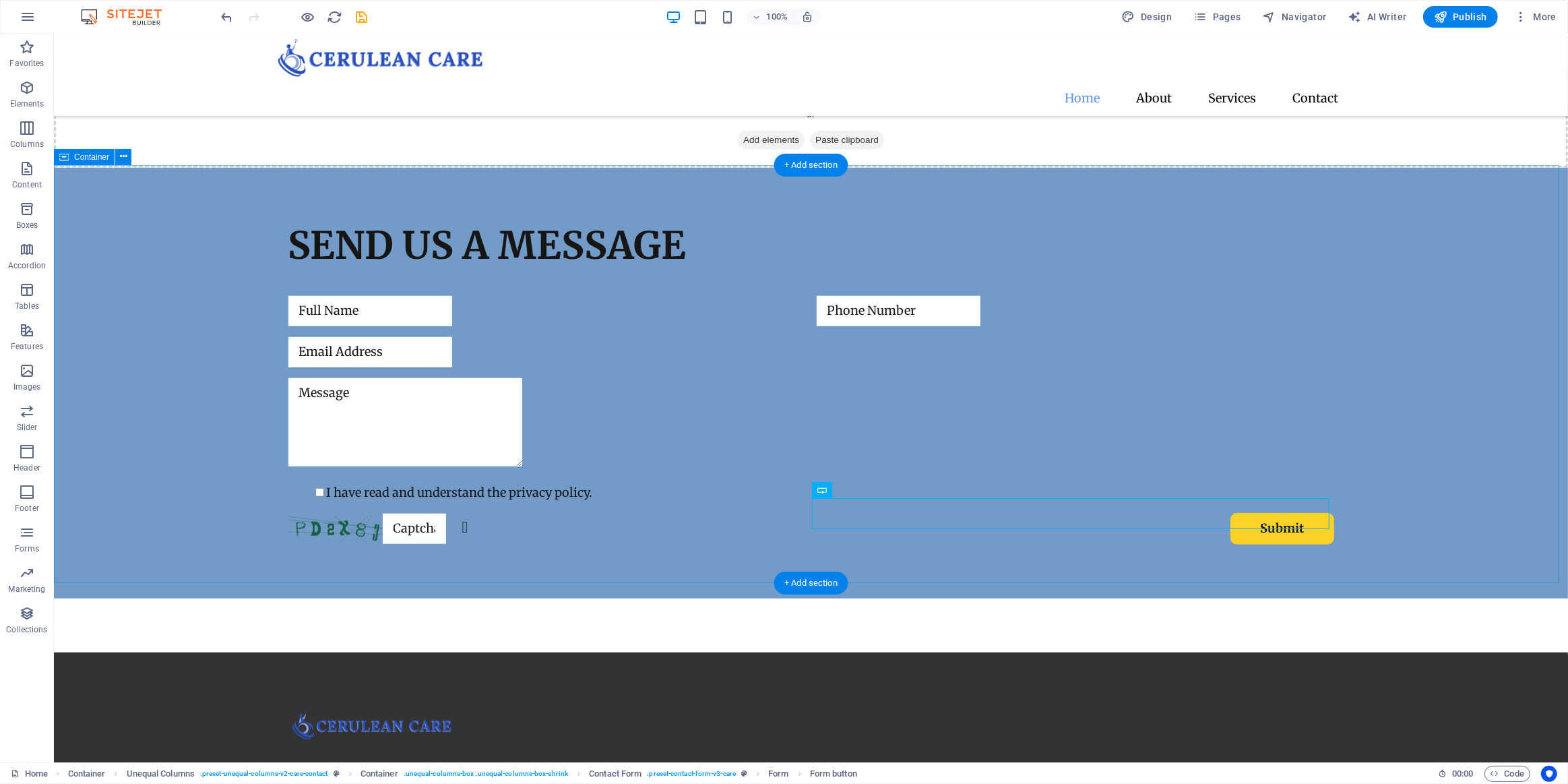
scroll to position [1094, 0]
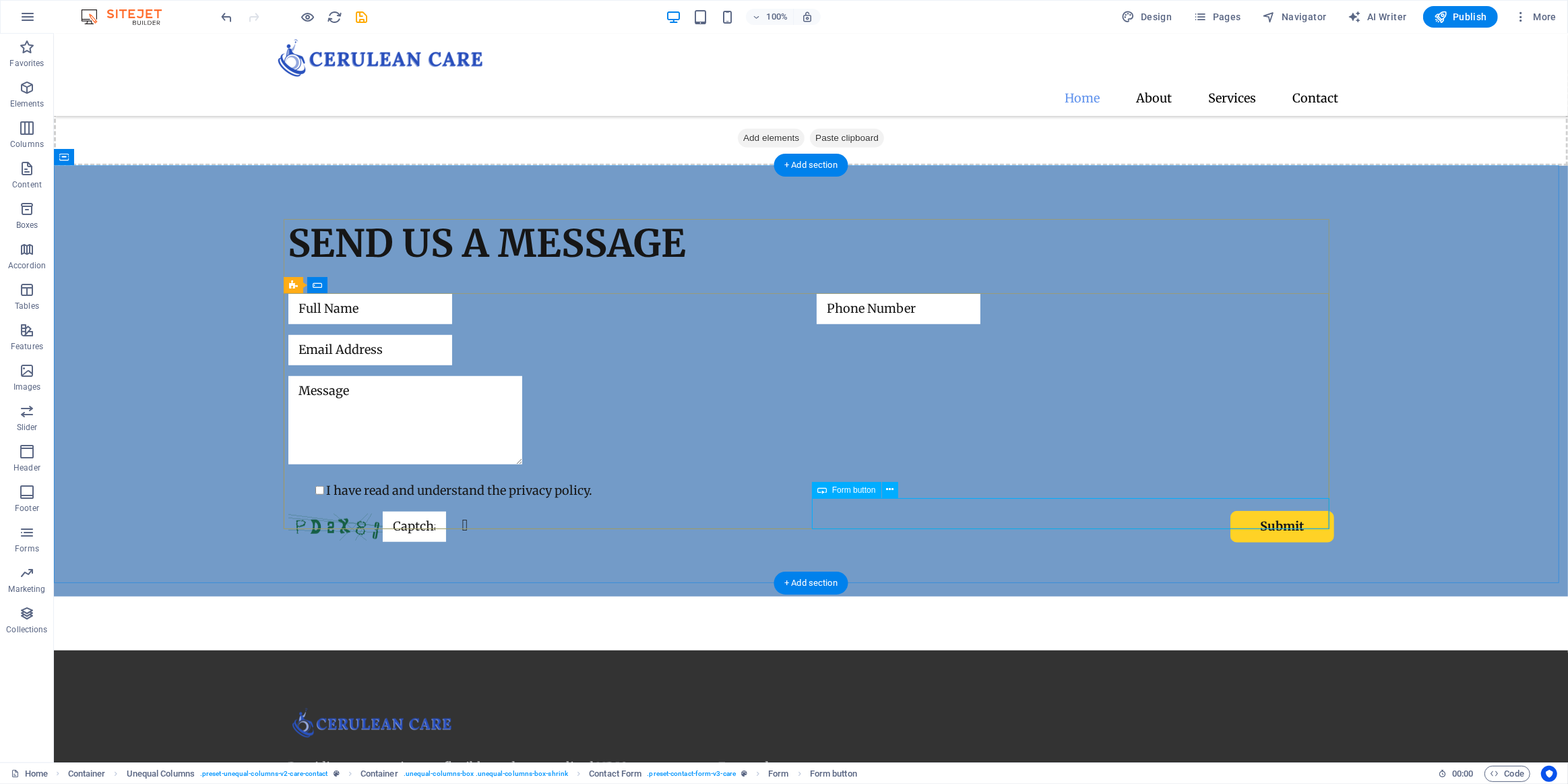
click at [1239, 519] on div "Submit" at bounding box center [1074, 527] width 517 height 31
select select "px"
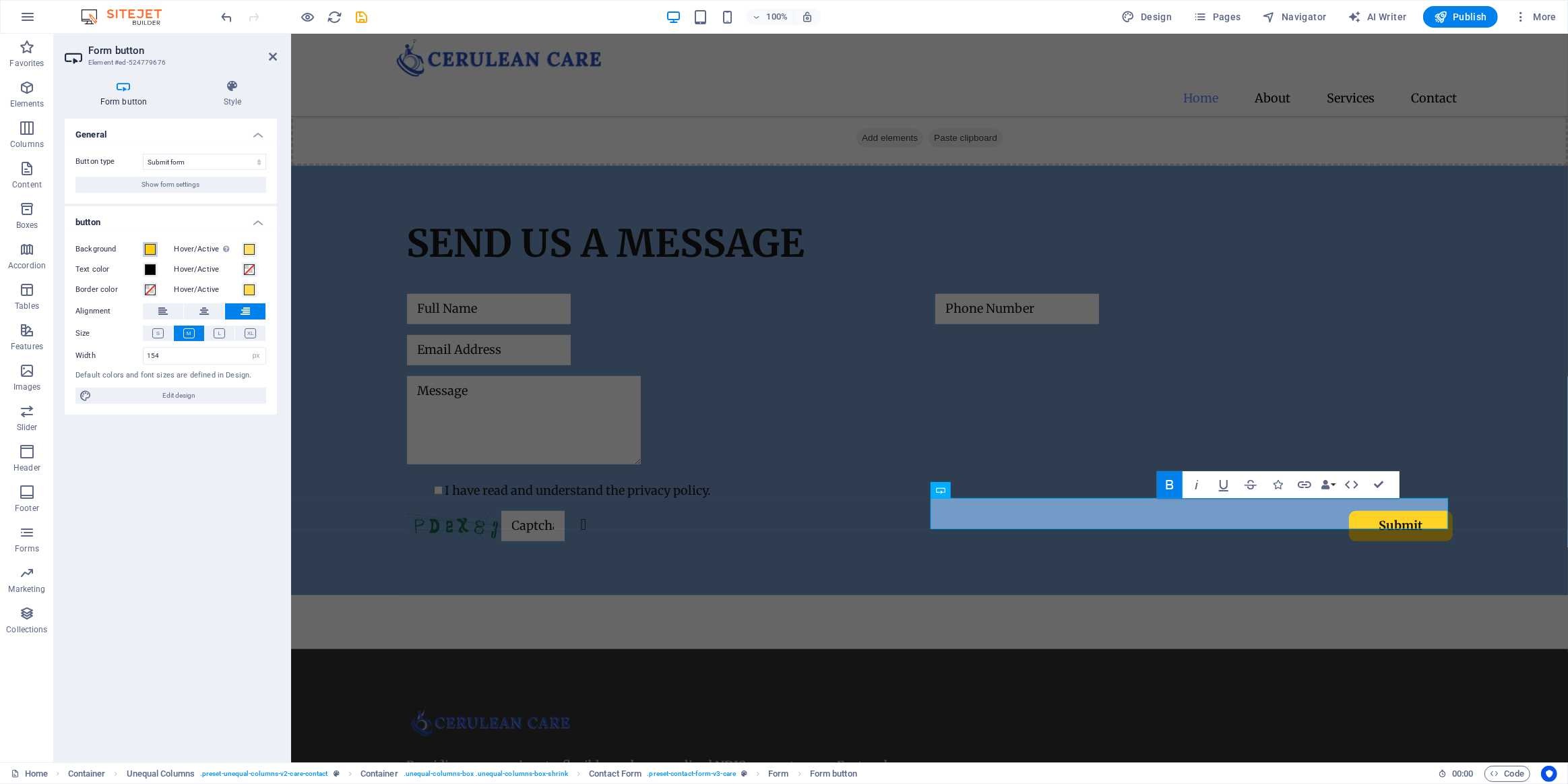
click at [151, 249] on span at bounding box center [150, 249] width 10 height 10
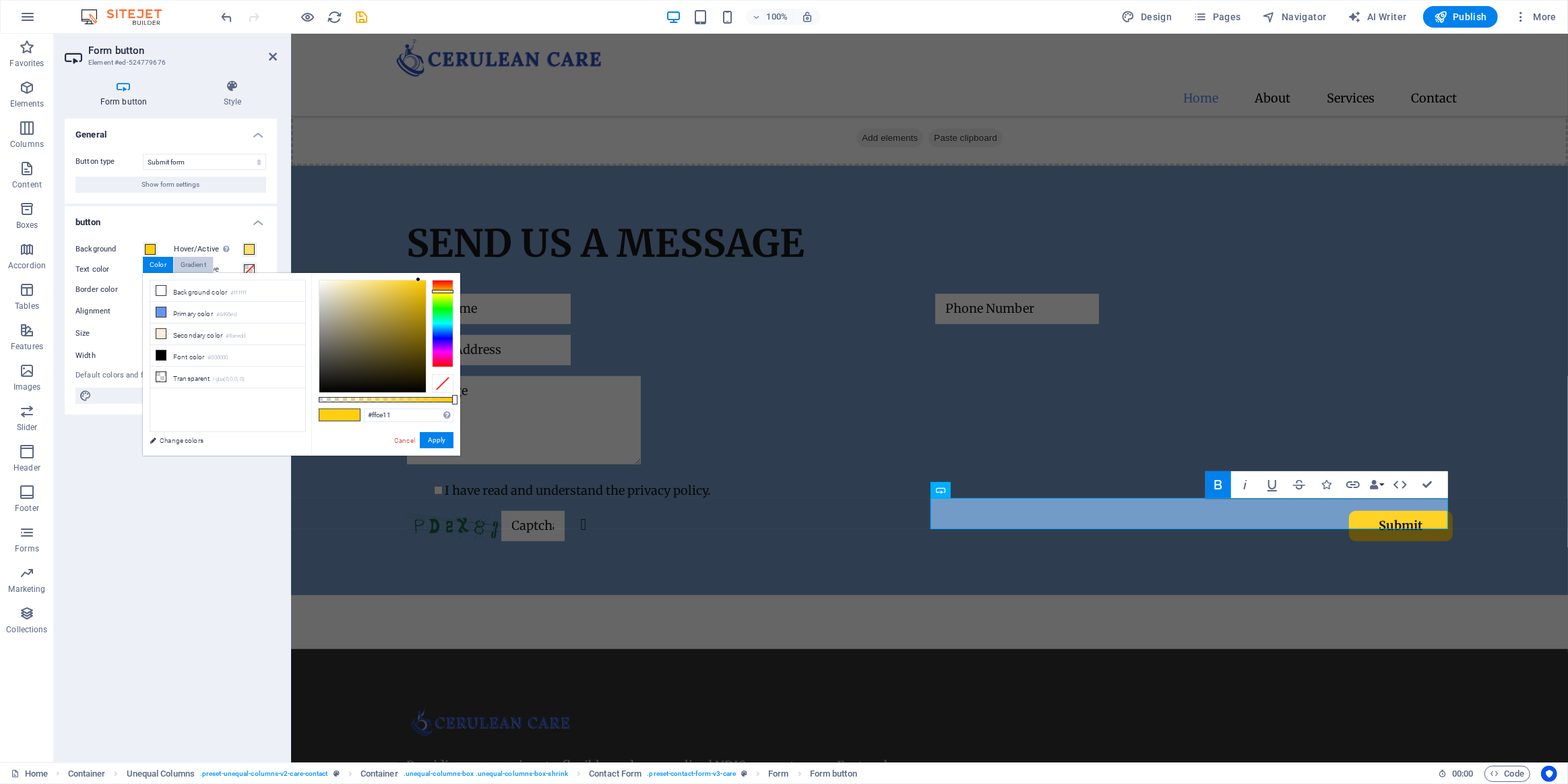
click at [199, 263] on div "Gradient" at bounding box center [194, 265] width 39 height 16
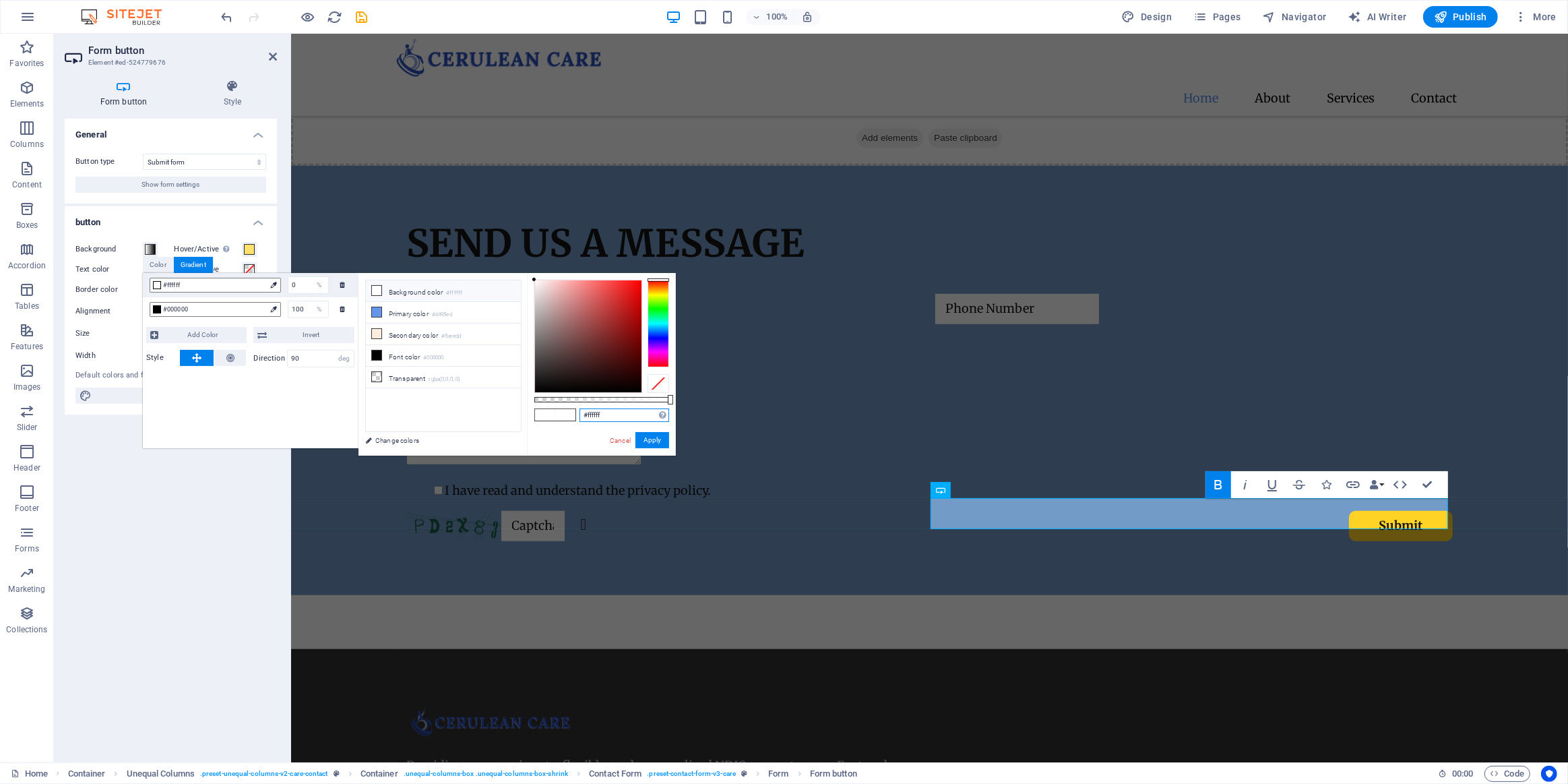
drag, startPoint x: 612, startPoint y: 419, endPoint x: 550, endPoint y: 412, distance: 62.4
click at [550, 414] on div "#ffffff Supported formats #0852ed rgb(8, 82, 237) rgba(8, 82, 237, 90%) hsv(221…" at bounding box center [601, 462] width 149 height 379
paste input "FFCE11"
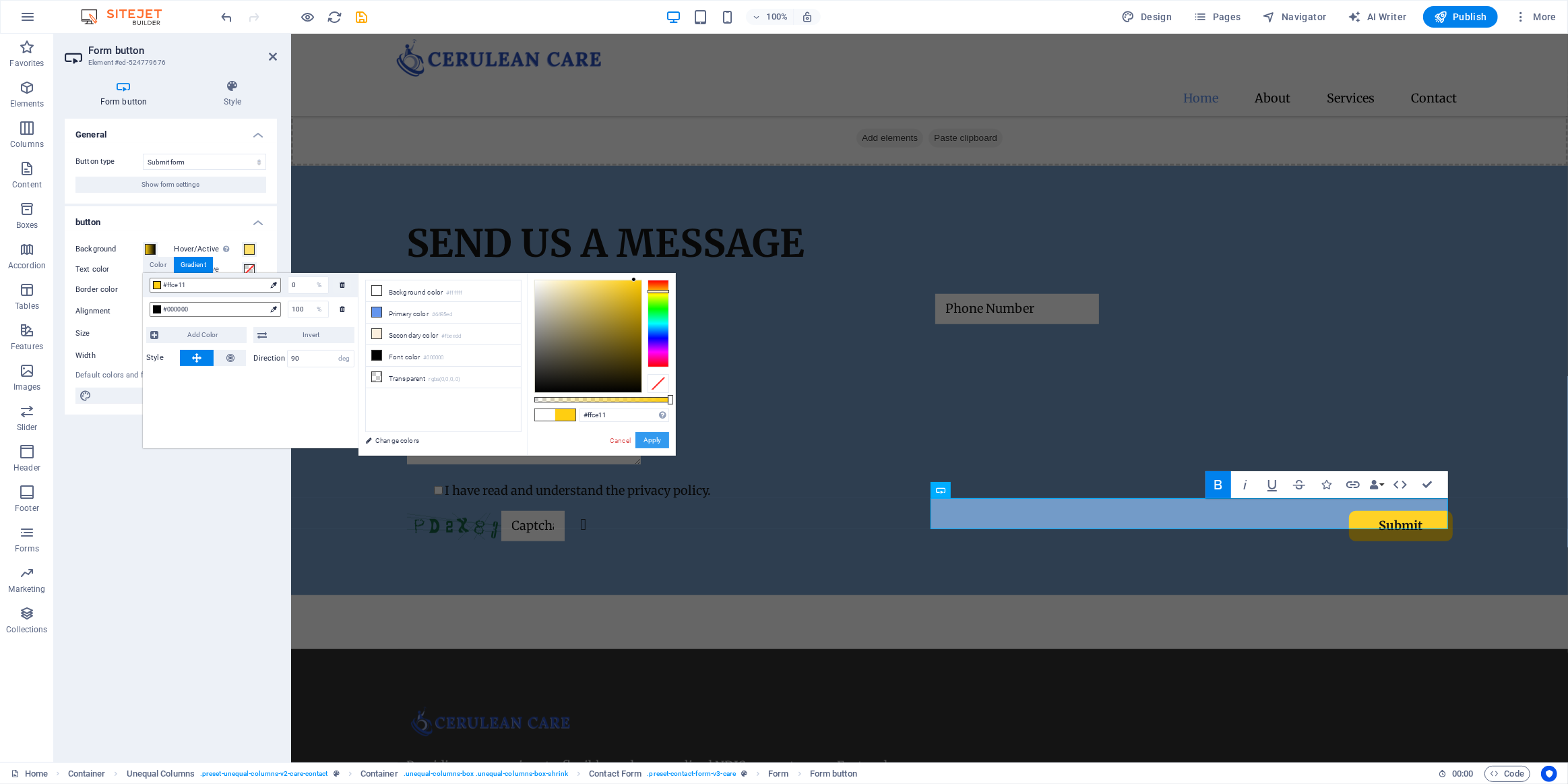
click at [657, 437] on button "Apply" at bounding box center [652, 441] width 34 height 16
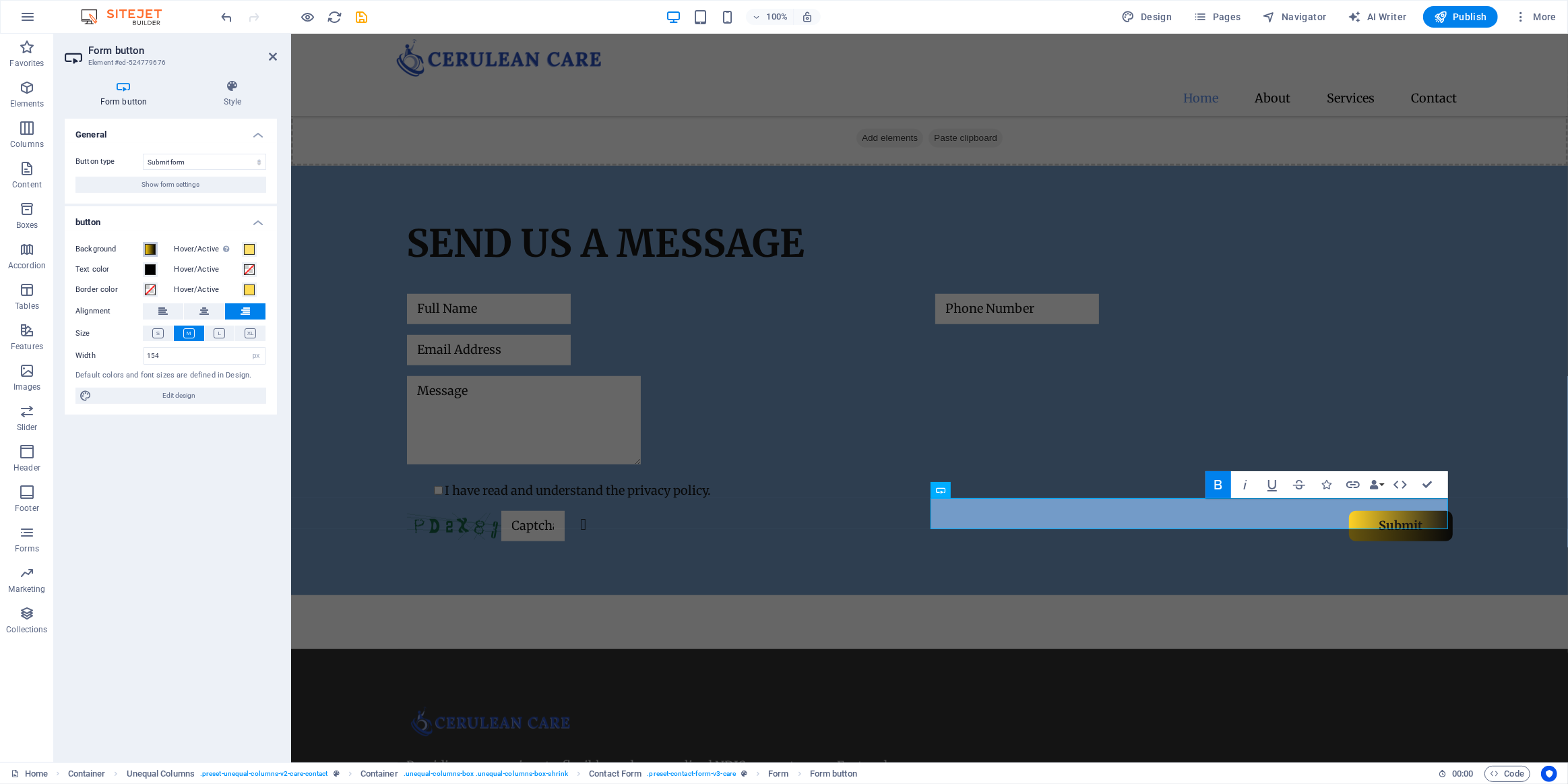
click at [150, 245] on span at bounding box center [150, 249] width 10 height 10
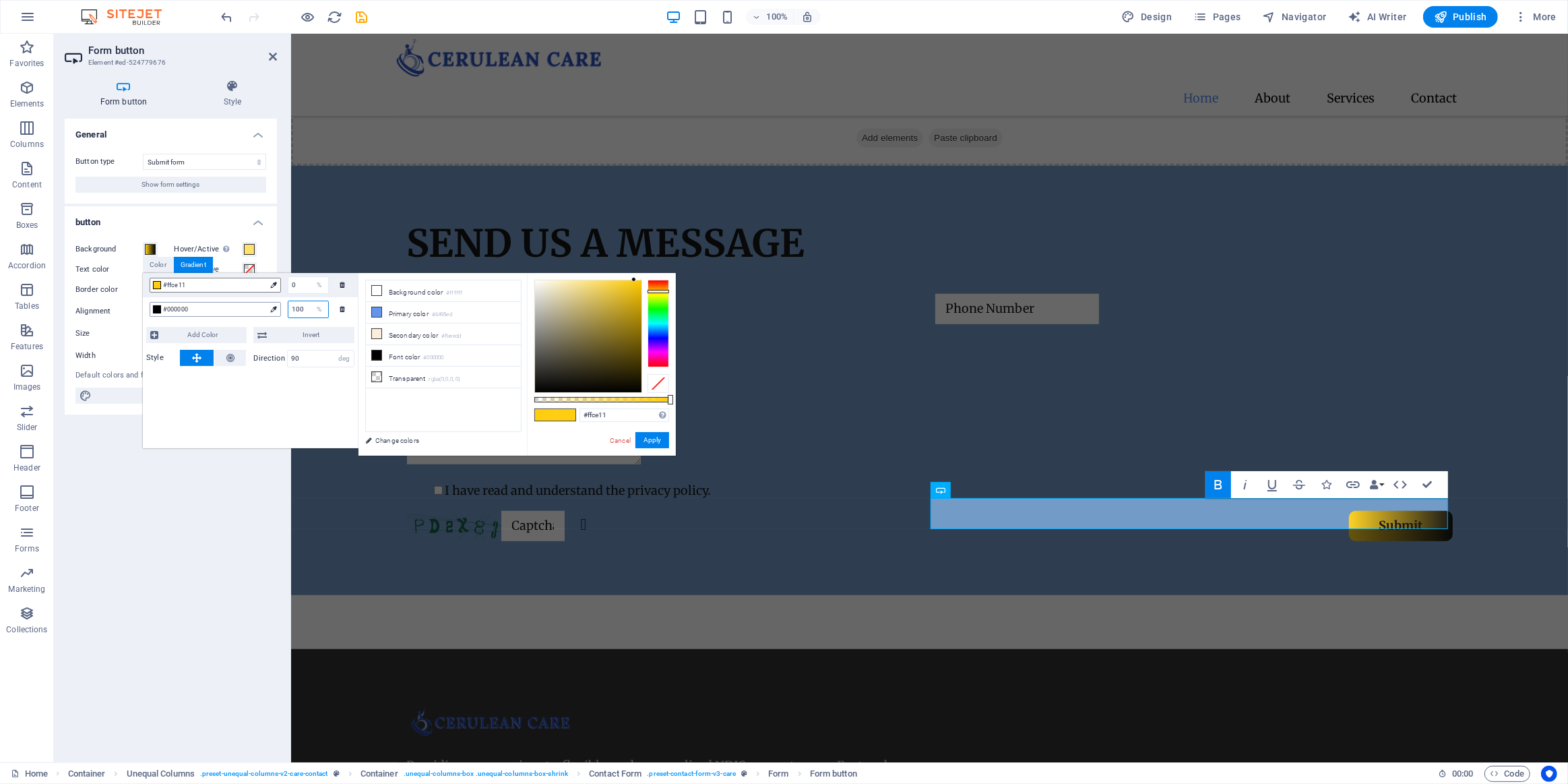
drag, startPoint x: 305, startPoint y: 311, endPoint x: 274, endPoint y: 315, distance: 31.3
click at [285, 313] on div "100 %" at bounding box center [305, 309] width 48 height 17
type input "#000000"
type input "50"
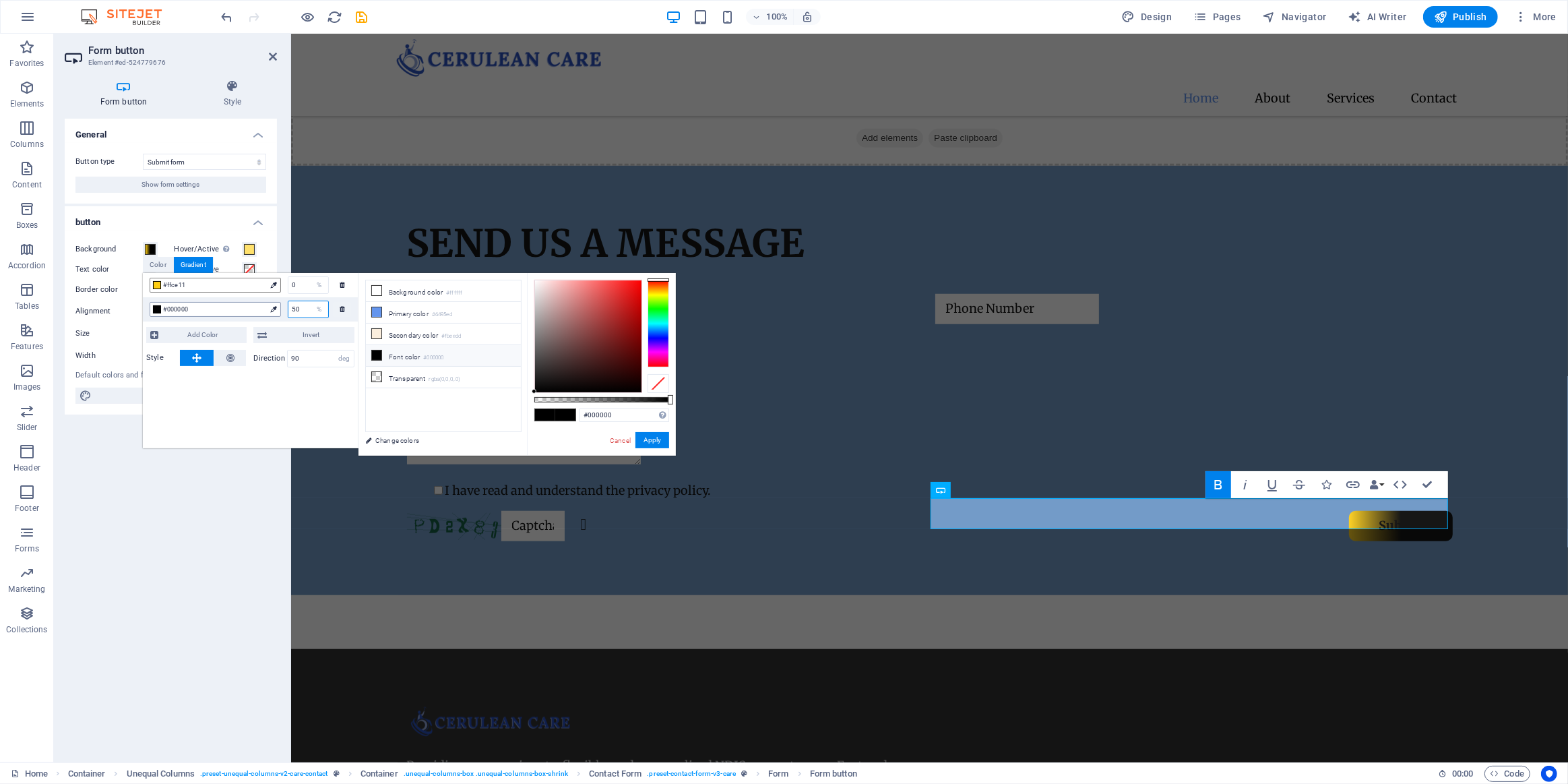
drag, startPoint x: 305, startPoint y: 307, endPoint x: 174, endPoint y: 304, distance: 131.0
click at [207, 304] on div "#000000 50 %" at bounding box center [250, 309] width 215 height 24
type input "10"
drag, startPoint x: 310, startPoint y: 305, endPoint x: 253, endPoint y: 300, distance: 57.2
click at [255, 300] on div "#000000 10 %" at bounding box center [250, 309] width 215 height 24
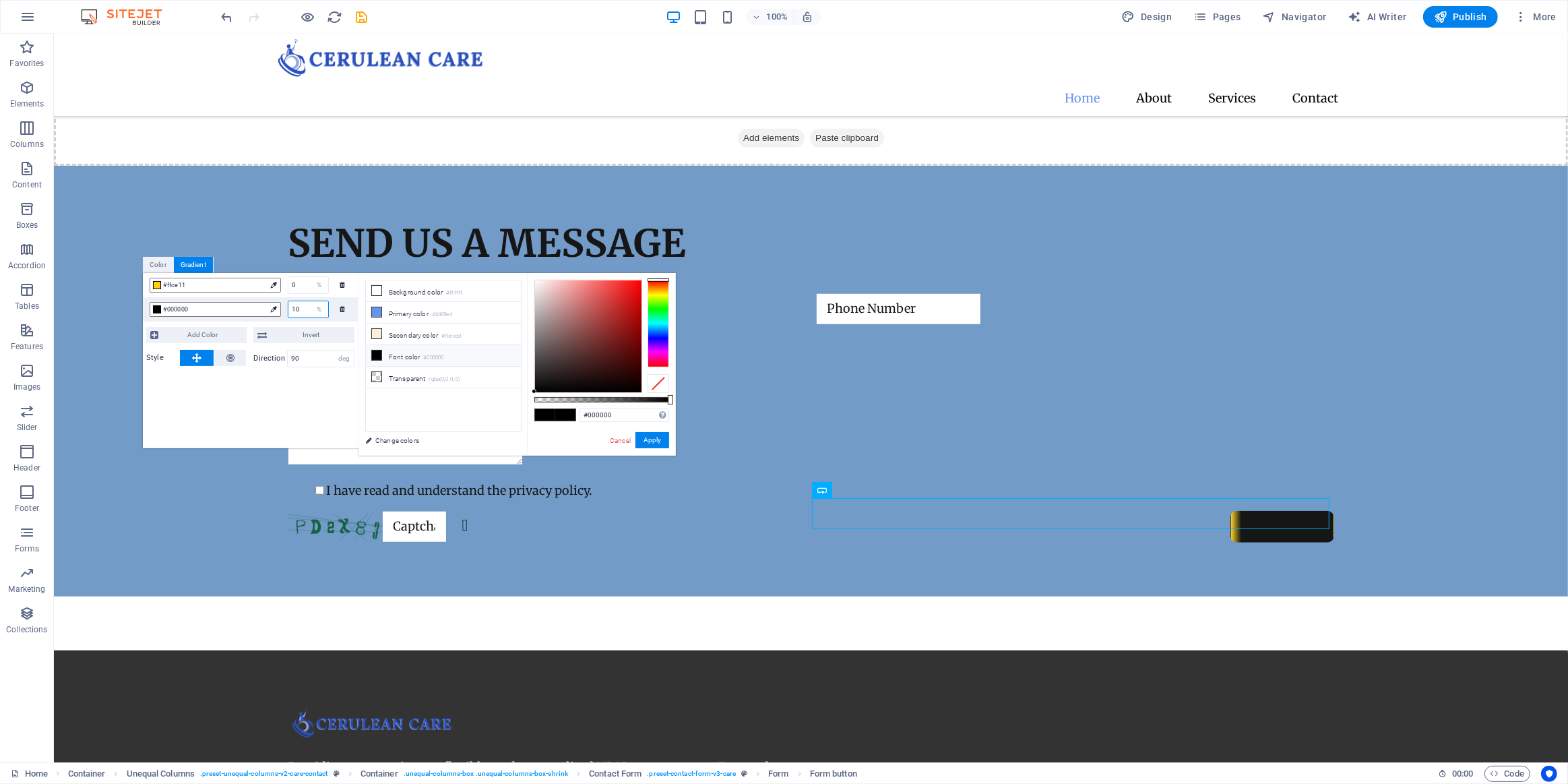
click at [307, 315] on input "10" at bounding box center [308, 310] width 40 height 16
type input "100"
click at [156, 310] on div at bounding box center [157, 309] width 8 height 8
click at [231, 361] on icon at bounding box center [230, 358] width 8 height 16
click at [307, 308] on input "100" at bounding box center [308, 310] width 40 height 16
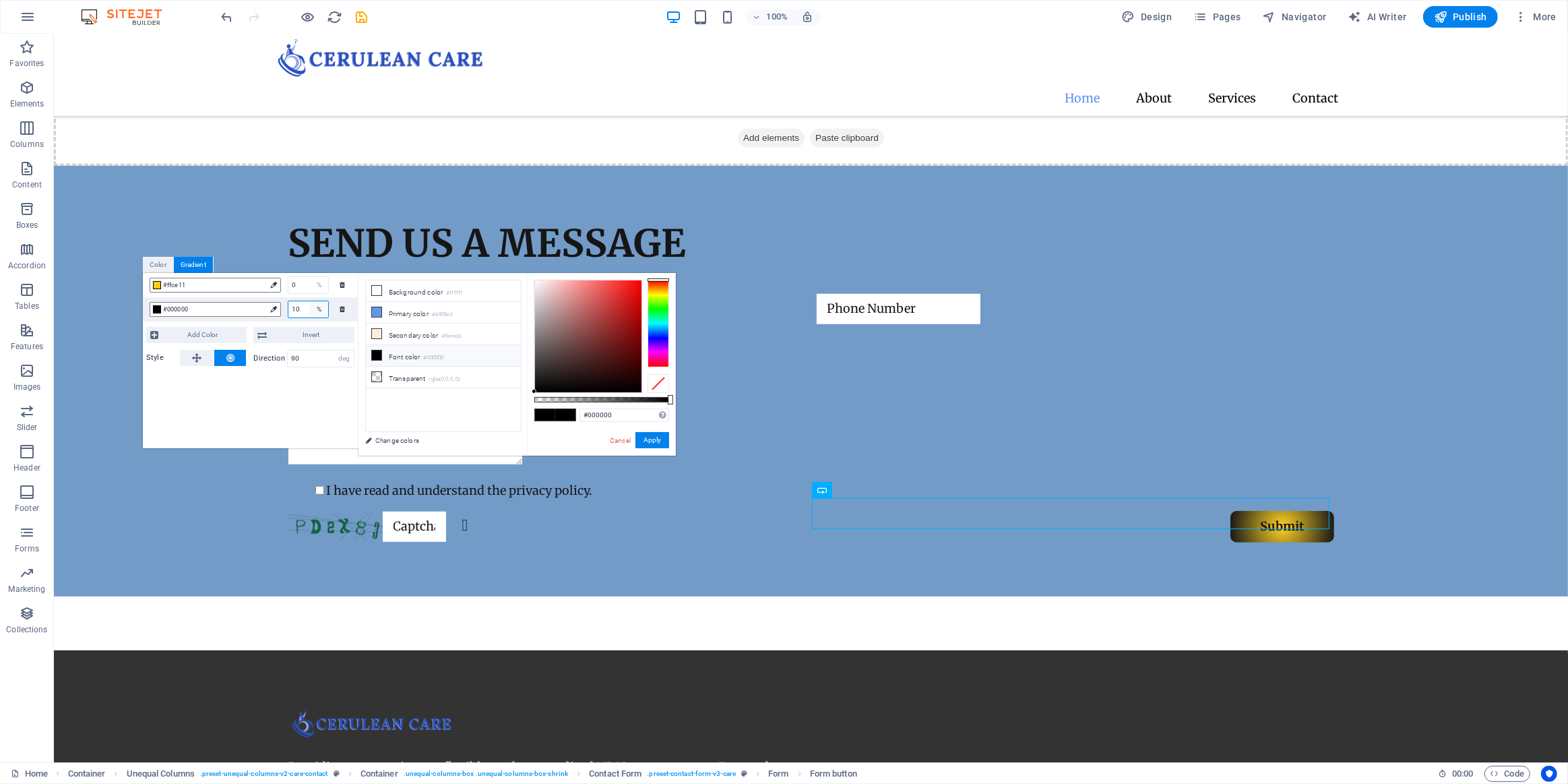
type input "1"
type input "50"
click at [310, 305] on div "%" at bounding box center [319, 310] width 19 height 16
drag, startPoint x: 307, startPoint y: 305, endPoint x: 247, endPoint y: 297, distance: 60.5
click at [262, 304] on div "#000000 50 %" at bounding box center [250, 309] width 215 height 24
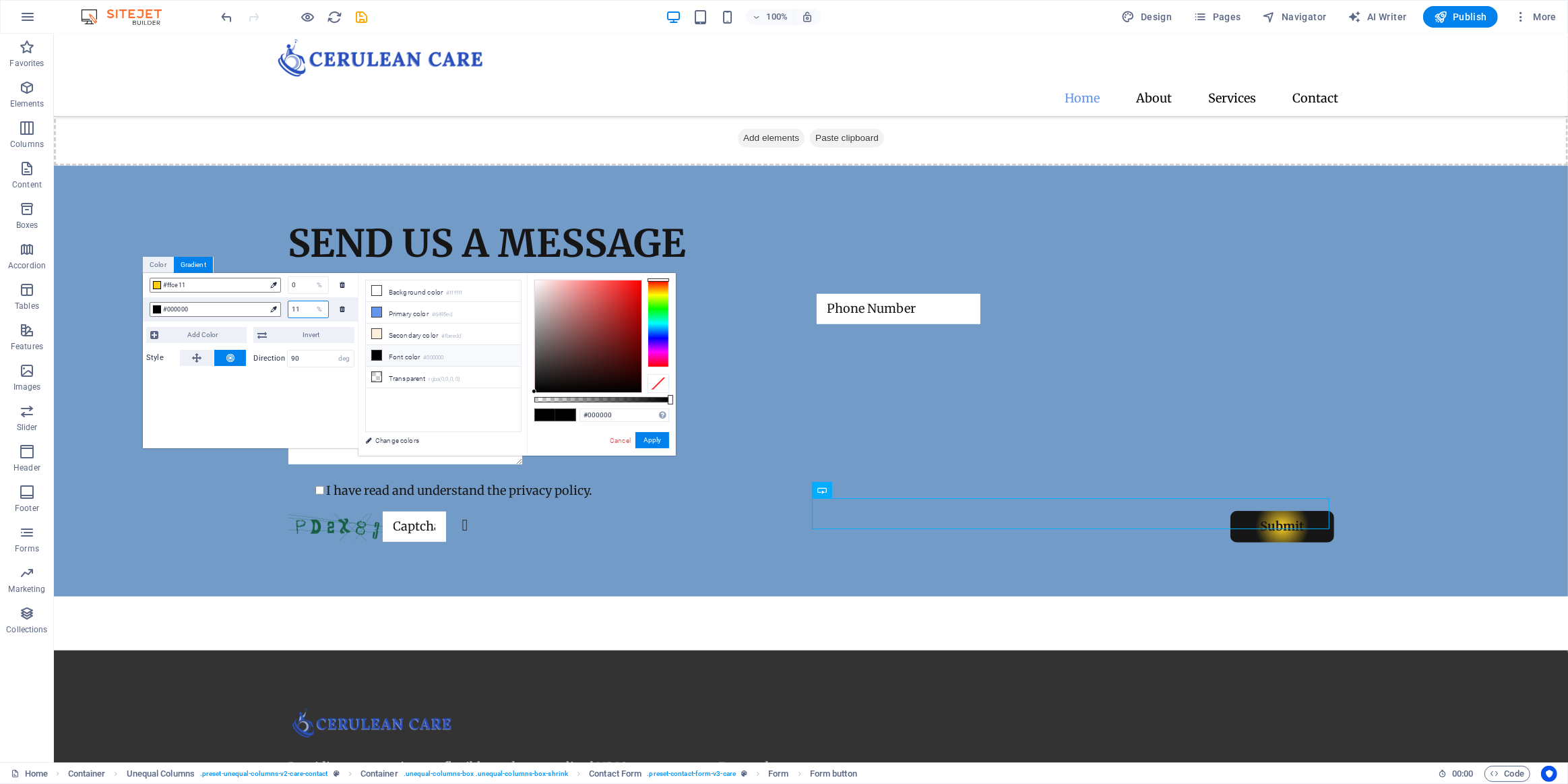
type input "110"
click at [274, 307] on icon at bounding box center [273, 309] width 6 height 6
click at [156, 306] on div at bounding box center [157, 309] width 8 height 8
click at [173, 307] on span "#000000" at bounding box center [214, 310] width 102 height 12
drag, startPoint x: 191, startPoint y: 309, endPoint x: 165, endPoint y: 310, distance: 26.0
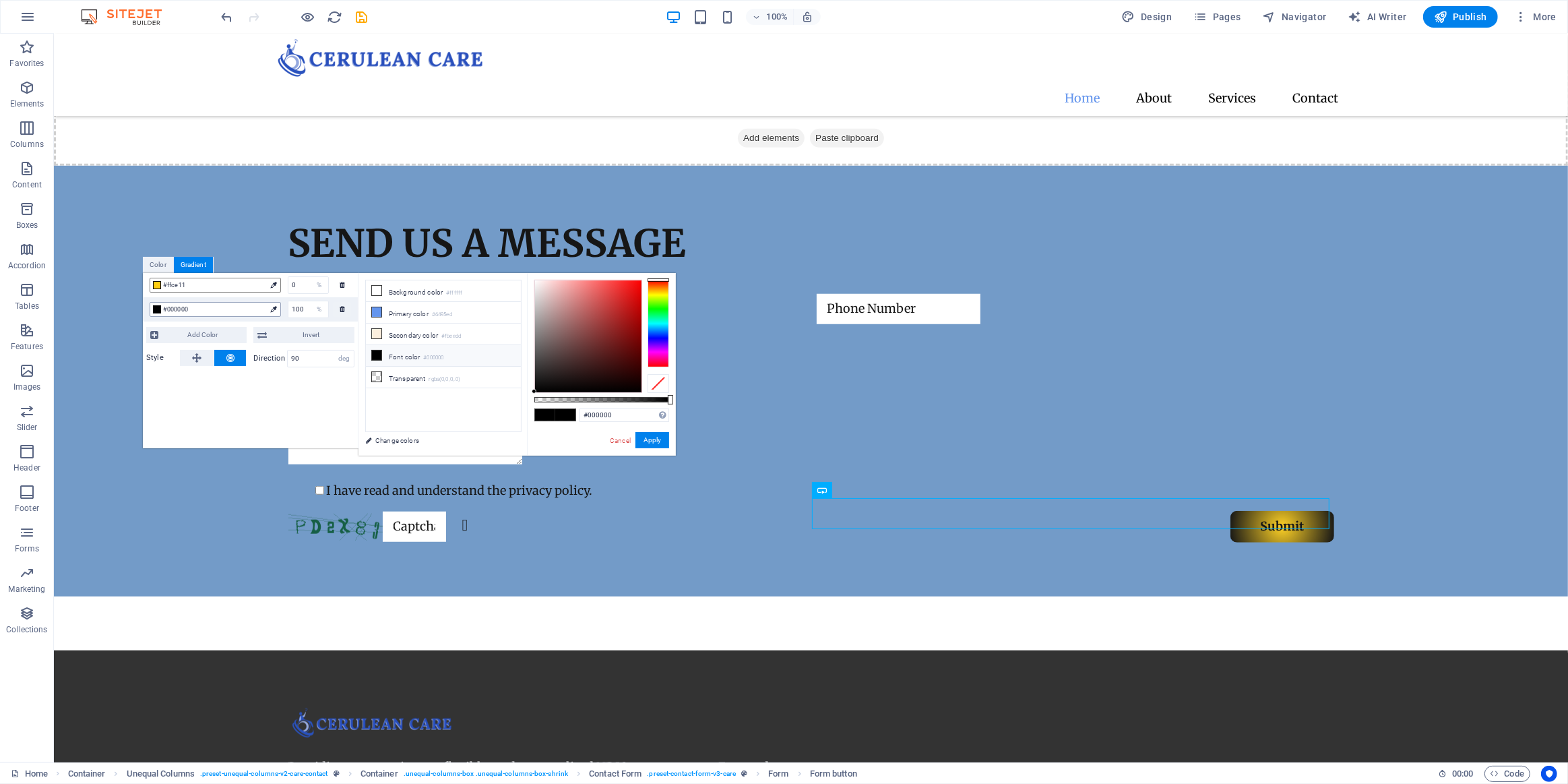
click at [165, 310] on span "#000000" at bounding box center [214, 310] width 102 height 12
click at [194, 285] on span "#ffce11" at bounding box center [214, 285] width 102 height 12
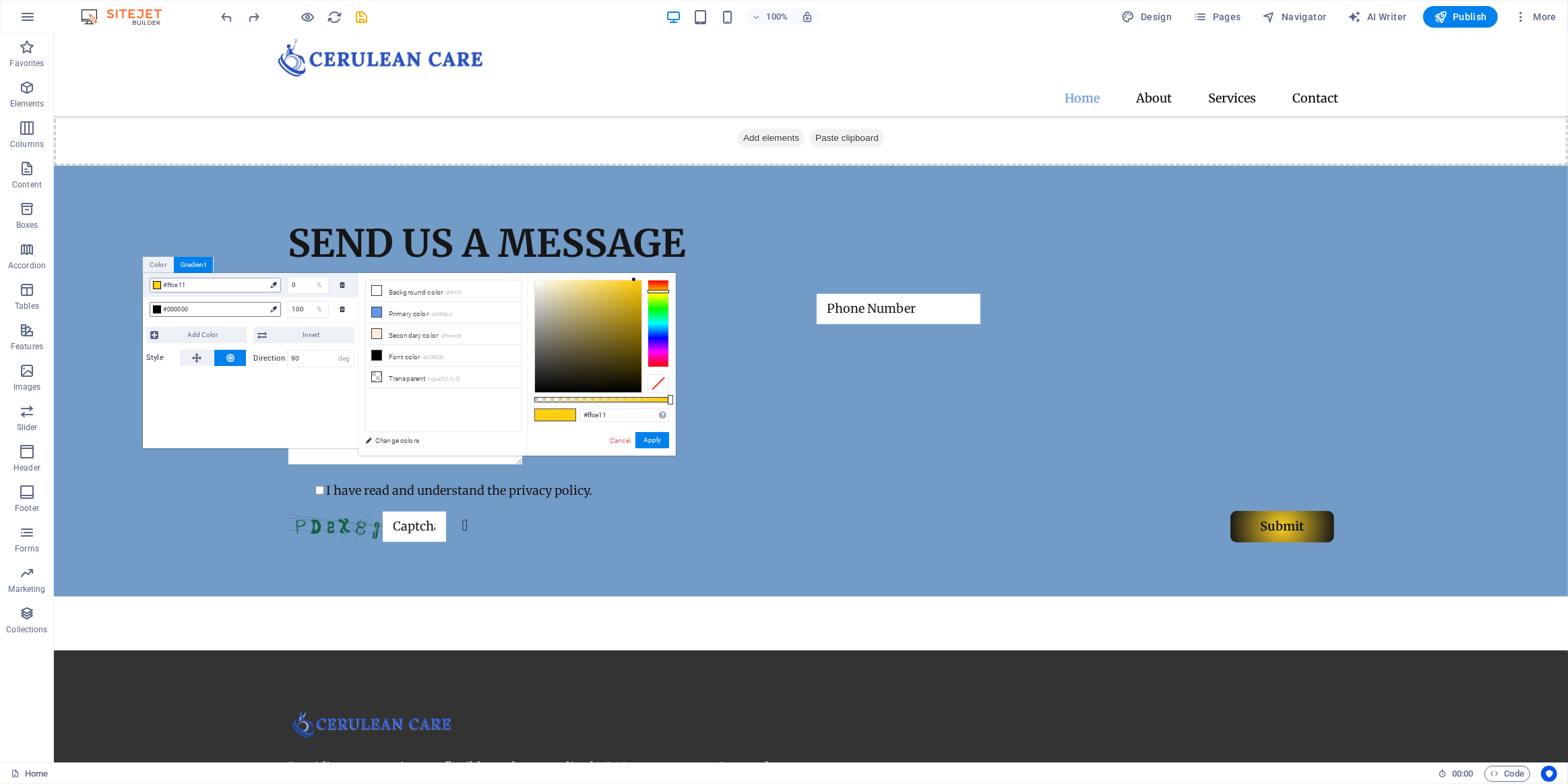
drag, startPoint x: 190, startPoint y: 284, endPoint x: 164, endPoint y: 284, distance: 26.0
click at [164, 284] on span "#ffce11" at bounding box center [214, 285] width 102 height 12
drag, startPoint x: 209, startPoint y: 306, endPoint x: 177, endPoint y: 307, distance: 32.0
click at [177, 307] on span "#000000" at bounding box center [214, 310] width 102 height 12
type input "#000000"
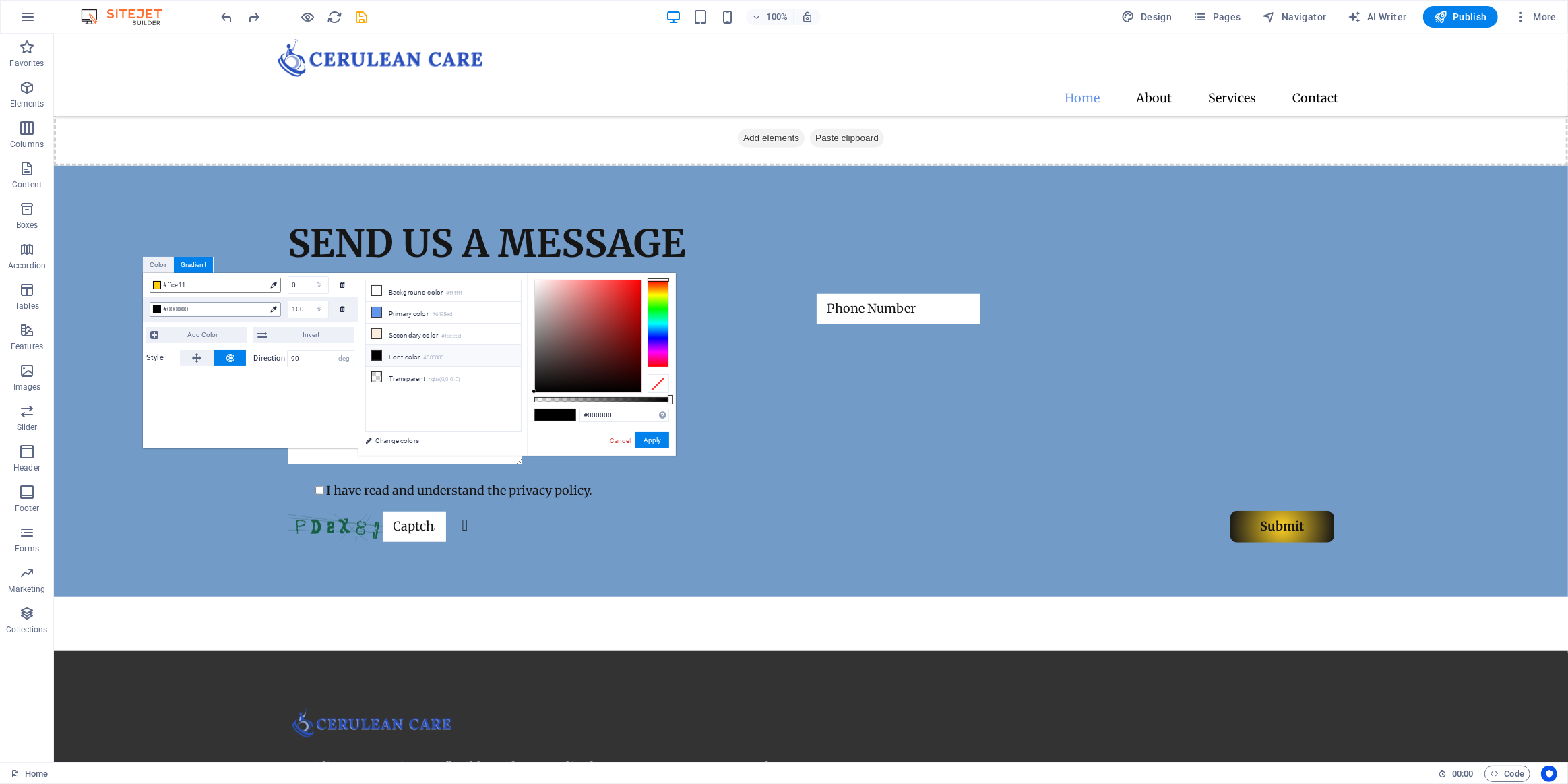
click at [198, 310] on span "#000000" at bounding box center [214, 310] width 102 height 12
drag, startPoint x: 194, startPoint y: 309, endPoint x: 159, endPoint y: 307, distance: 35.1
click at [159, 307] on div "#000000" at bounding box center [215, 310] width 132 height 15
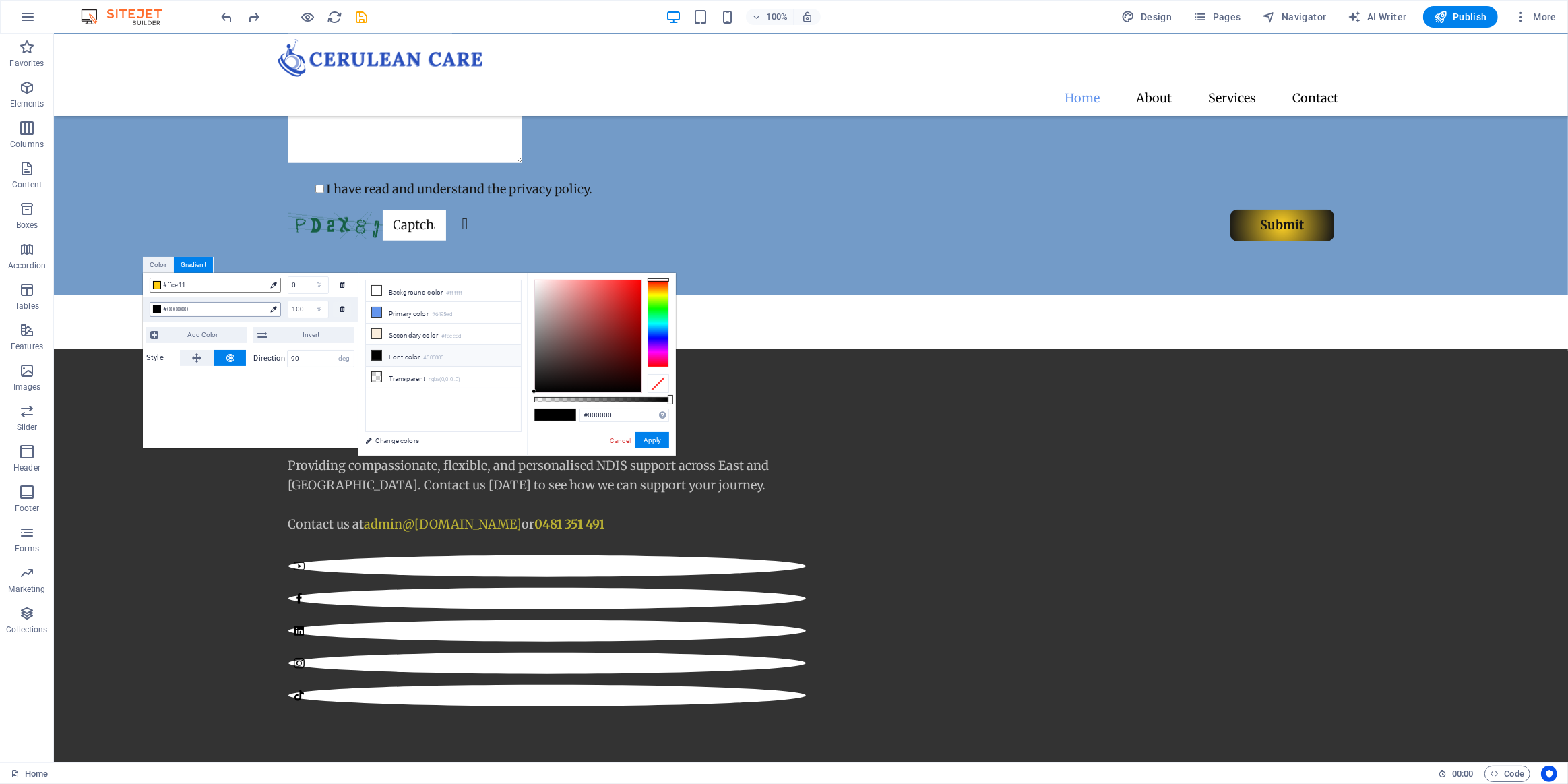
scroll to position [1427, 0]
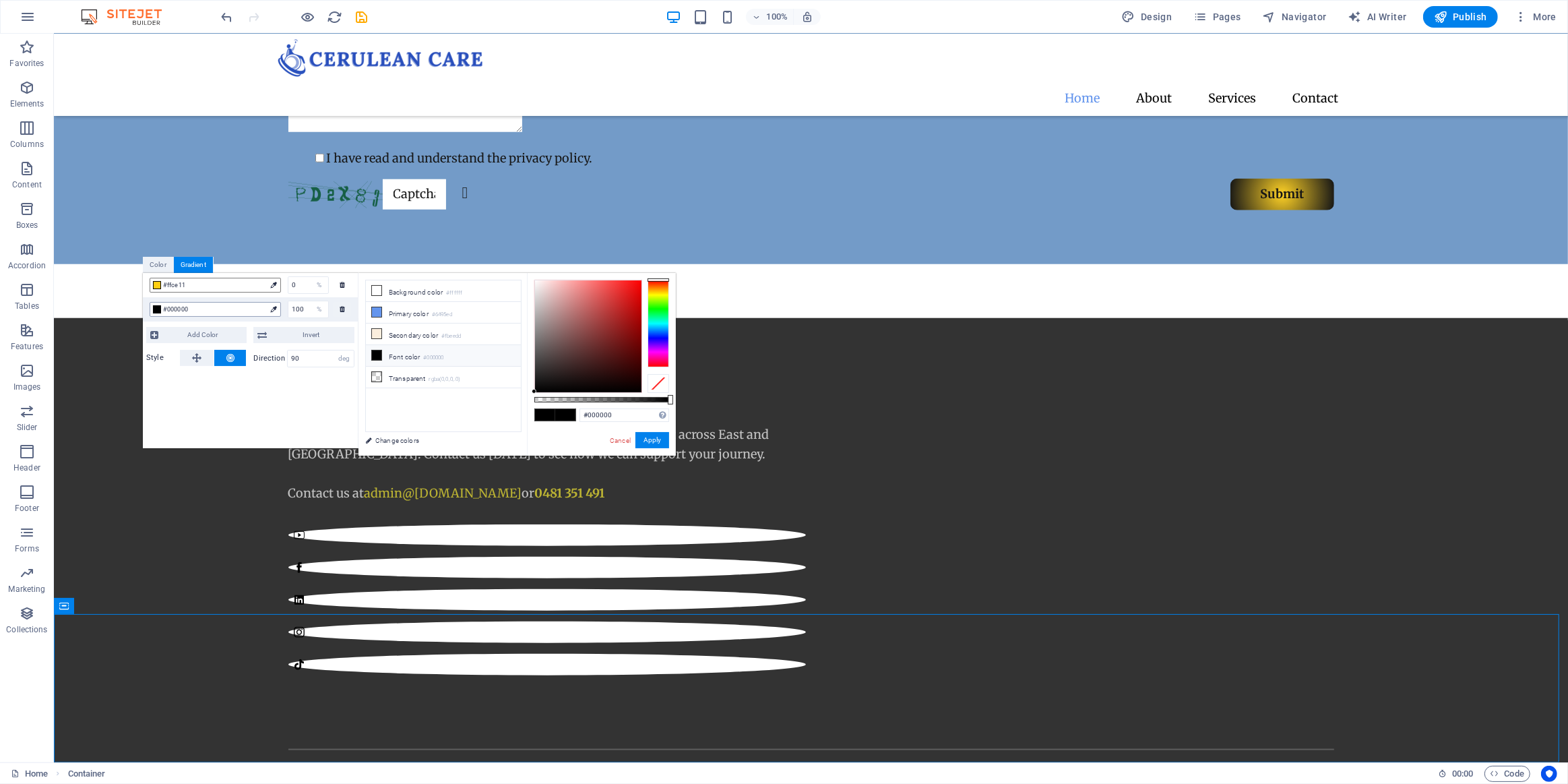
click at [188, 310] on span "#000000" at bounding box center [214, 310] width 102 height 12
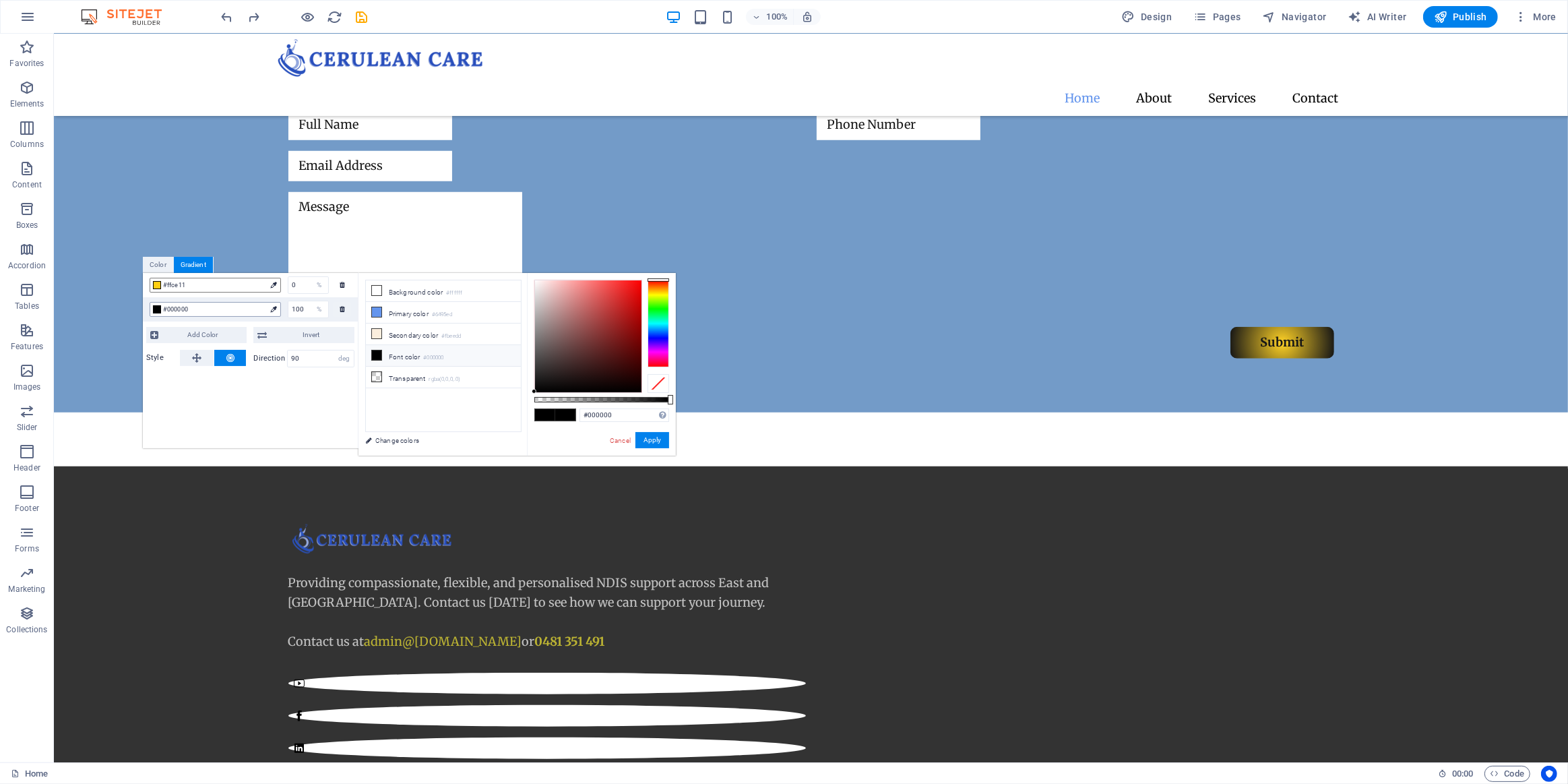
drag, startPoint x: 188, startPoint y: 308, endPoint x: 165, endPoint y: 310, distance: 23.1
click at [165, 310] on span "#000000" at bounding box center [214, 310] width 102 height 12
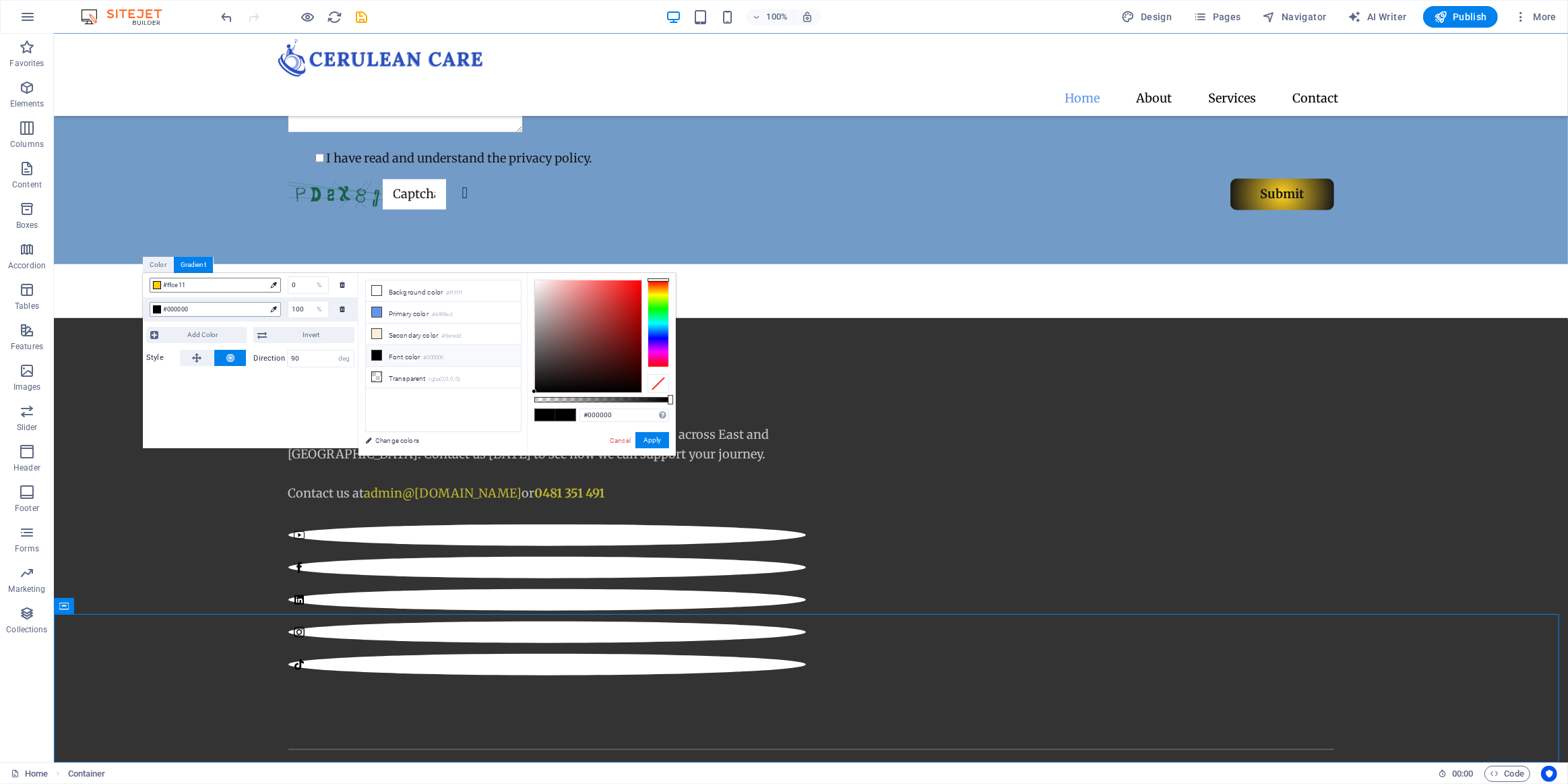
click at [188, 309] on span "#000000" at bounding box center [214, 310] width 102 height 12
drag, startPoint x: 187, startPoint y: 309, endPoint x: 166, endPoint y: 307, distance: 21.1
click at [166, 307] on span "#000000" at bounding box center [214, 310] width 102 height 12
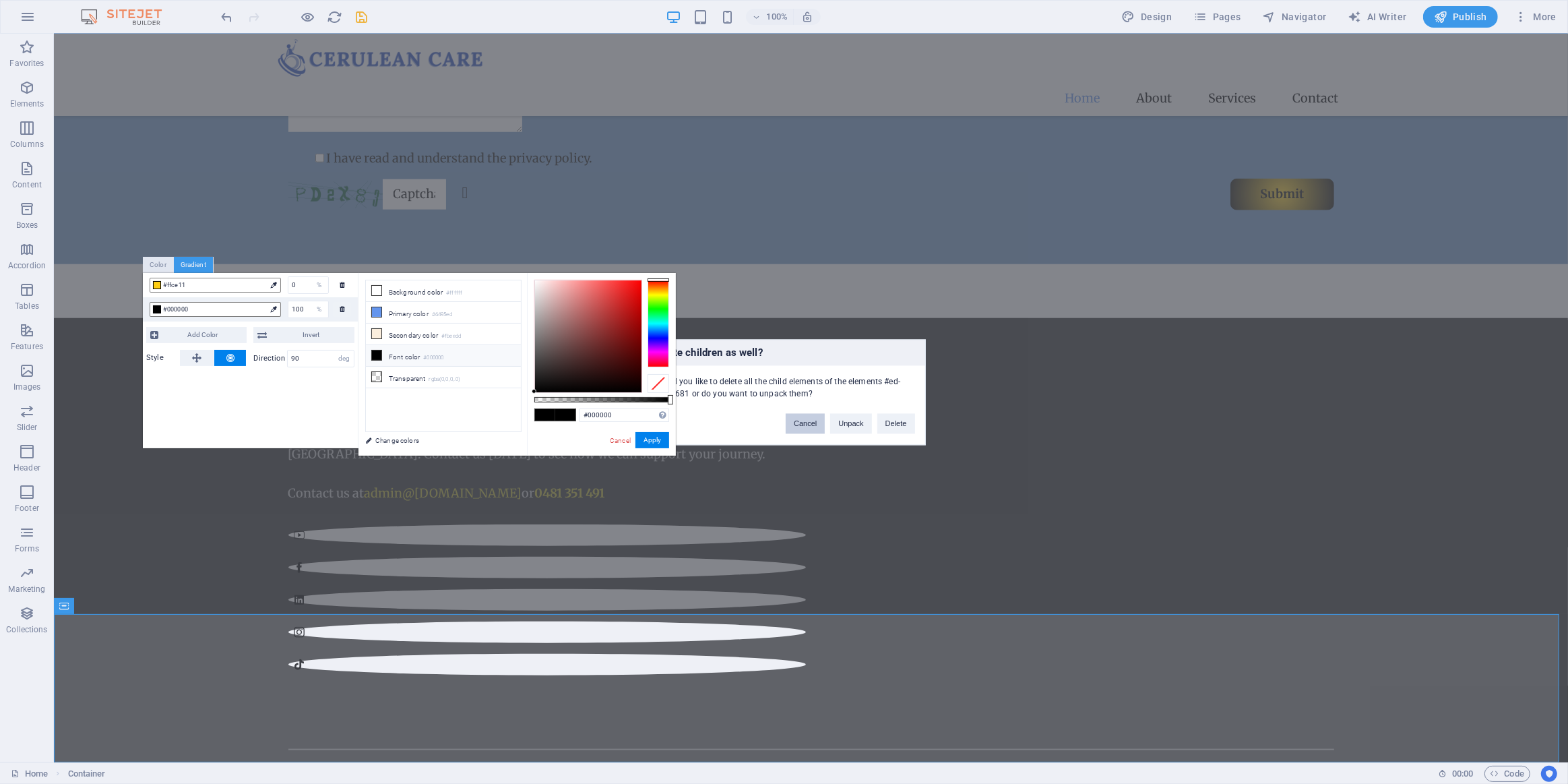
drag, startPoint x: 810, startPoint y: 425, endPoint x: 658, endPoint y: 400, distance: 154.0
click at [810, 425] on button "Cancel" at bounding box center [805, 423] width 39 height 20
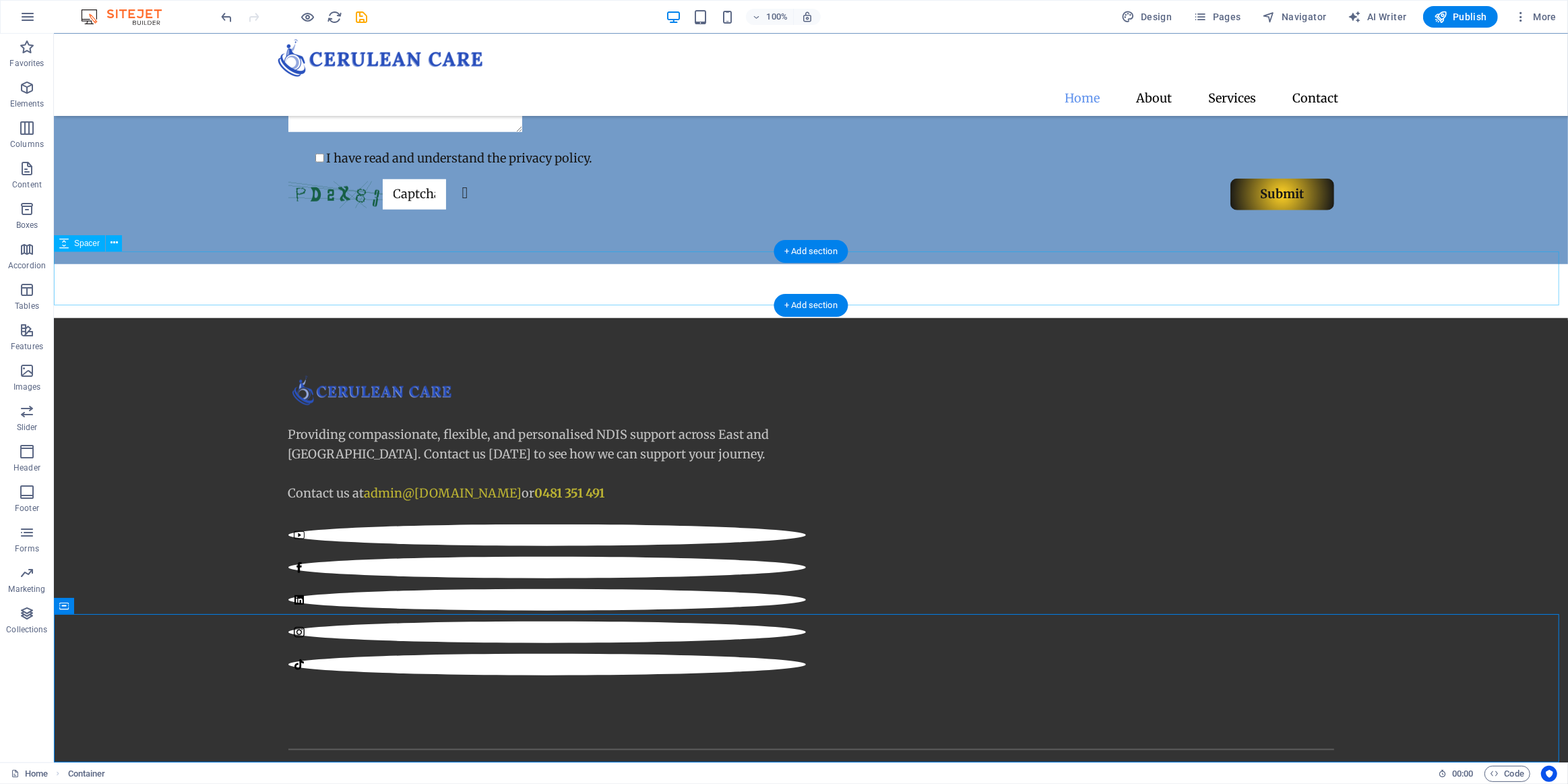
click at [494, 264] on div at bounding box center [810, 291] width 1514 height 54
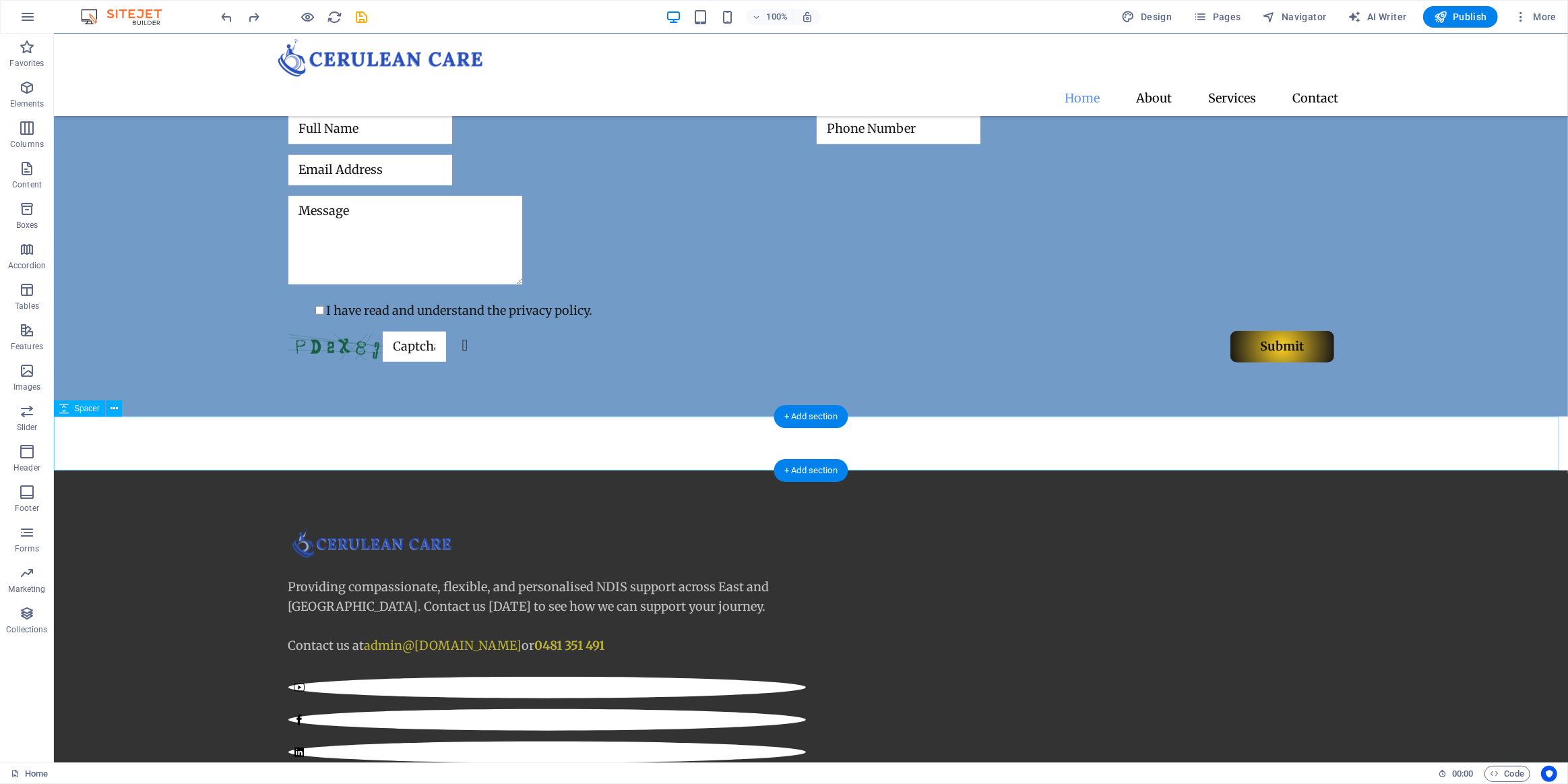
scroll to position [1278, 0]
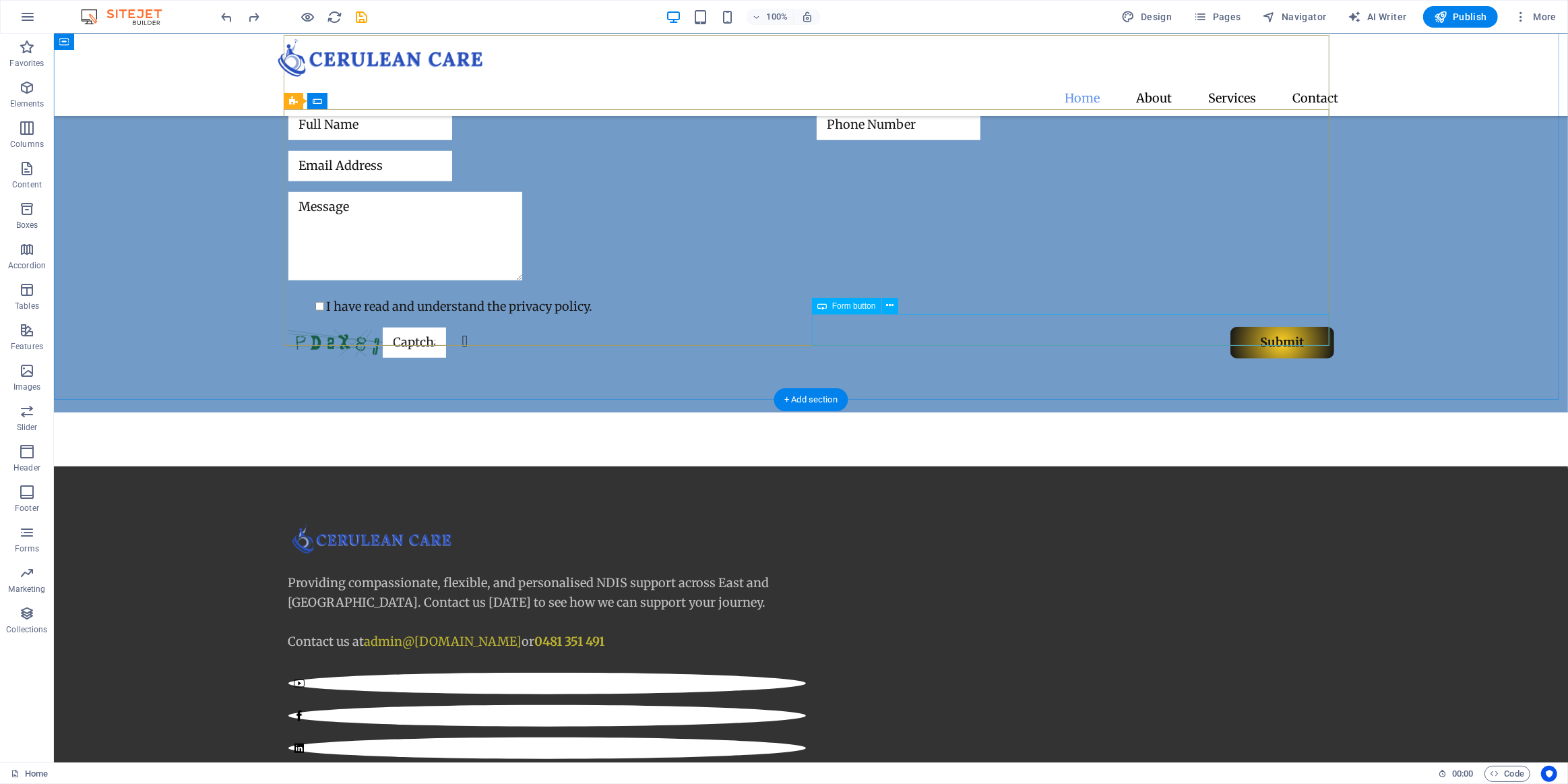
click at [1235, 327] on div "Submit" at bounding box center [1074, 343] width 517 height 31
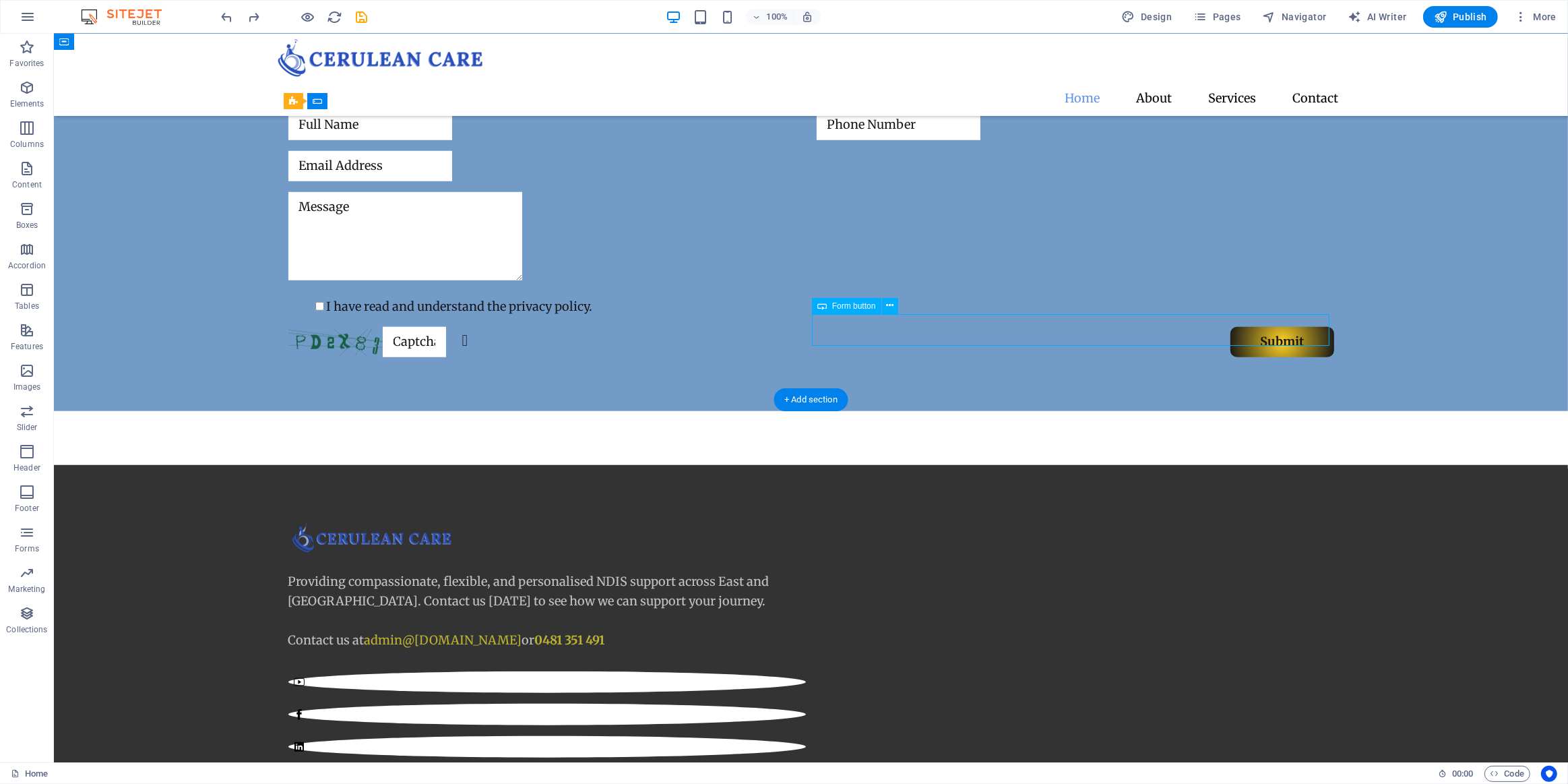
select select "px"
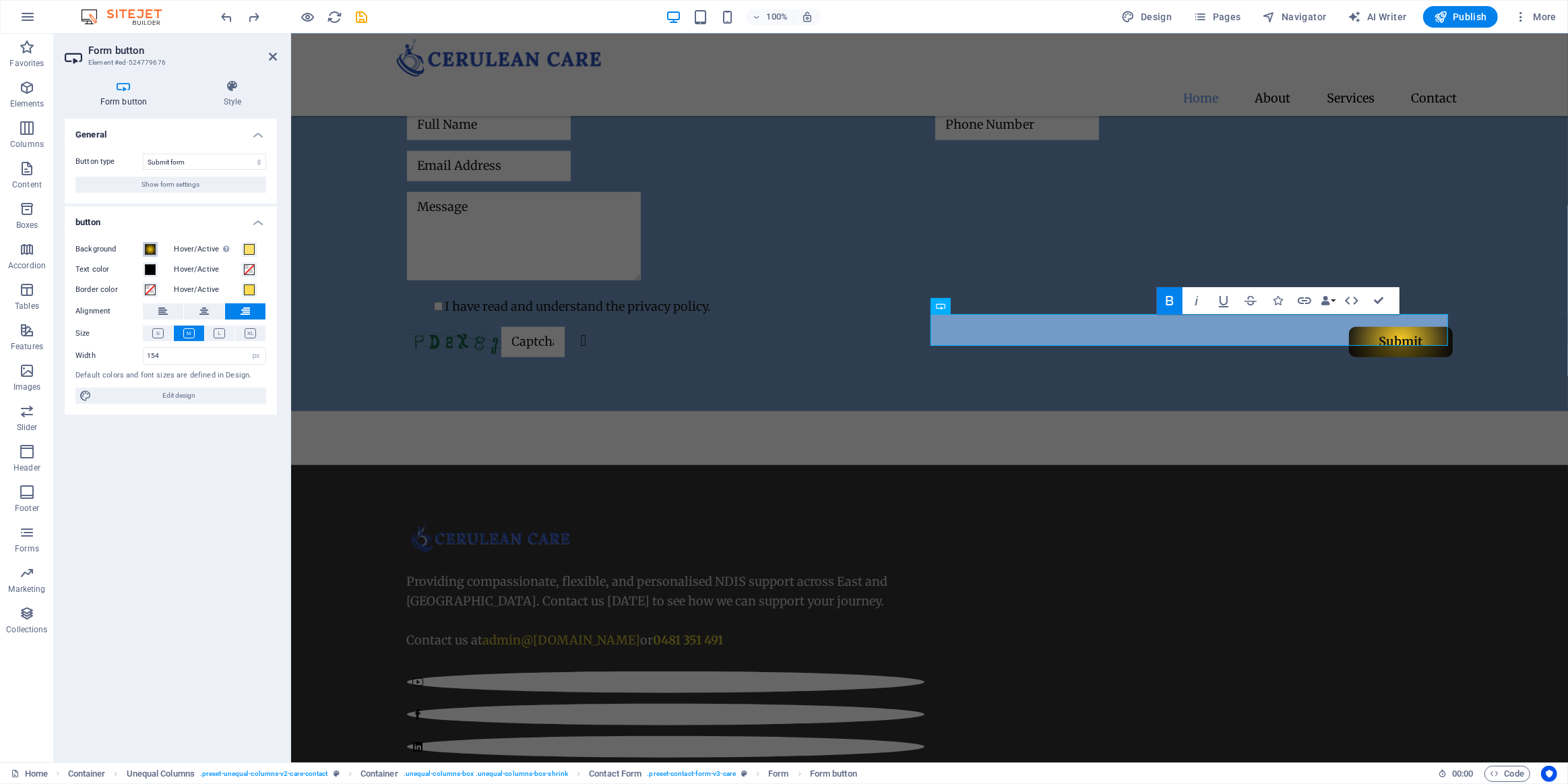
click at [145, 250] on span at bounding box center [150, 249] width 10 height 10
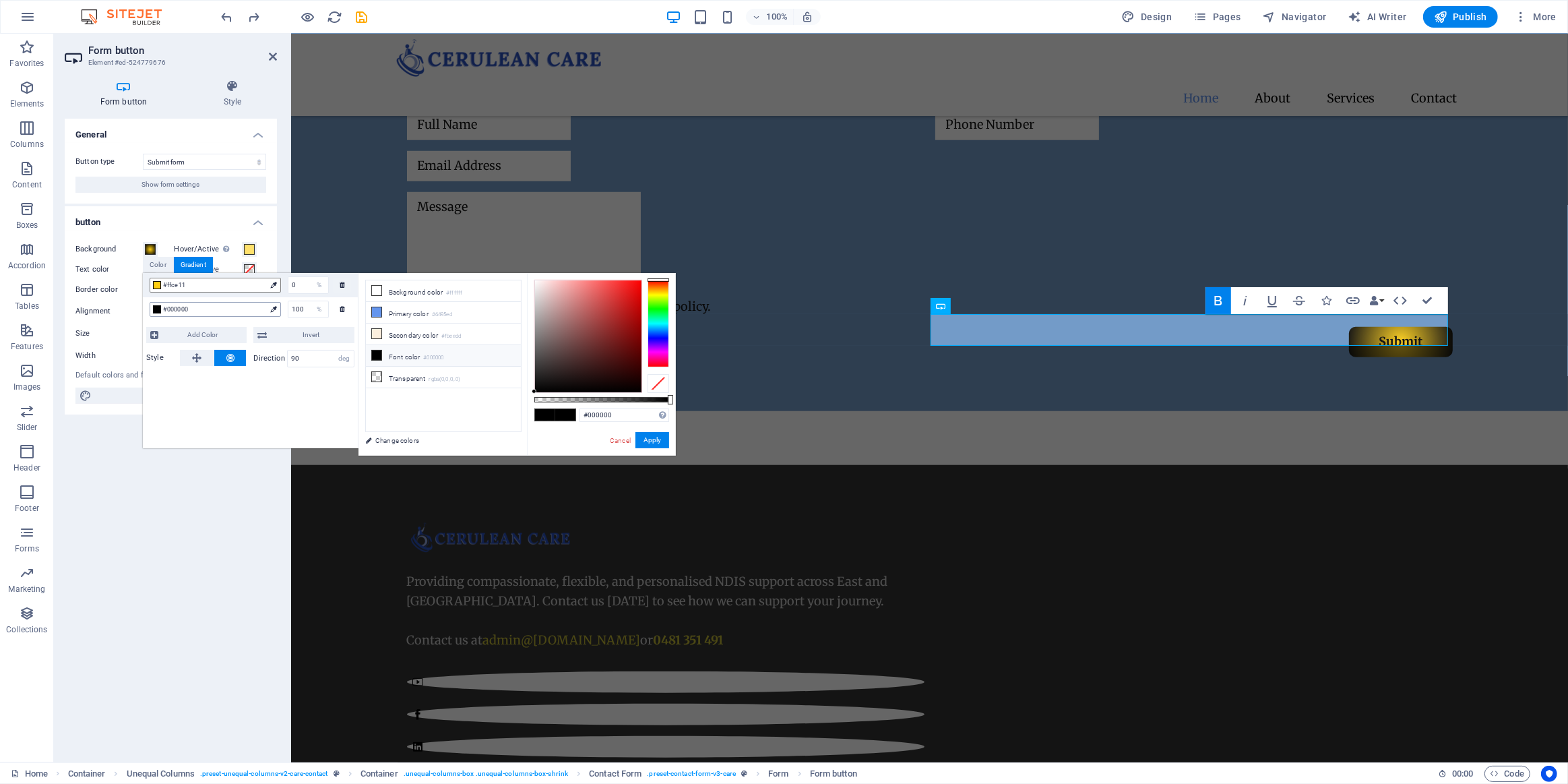
click at [272, 307] on icon at bounding box center [273, 309] width 6 height 6
click at [271, 310] on icon at bounding box center [273, 309] width 6 height 6
click at [206, 310] on span "#000000" at bounding box center [214, 310] width 102 height 12
drag, startPoint x: 185, startPoint y: 307, endPoint x: 174, endPoint y: 305, distance: 11.2
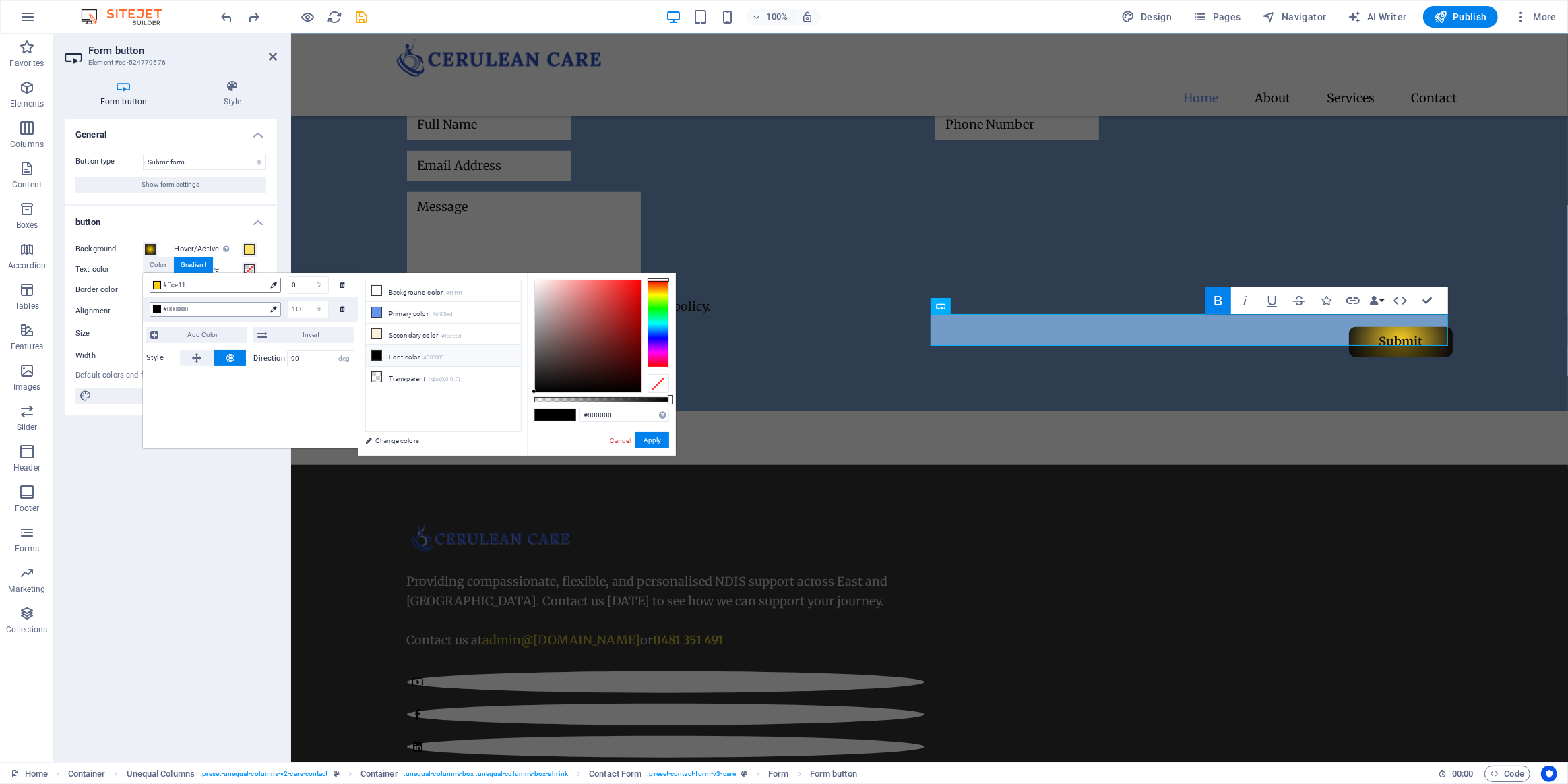
click at [174, 305] on span "#000000" at bounding box center [214, 310] width 102 height 12
click at [188, 304] on span "#000000" at bounding box center [214, 310] width 102 height 12
drag, startPoint x: 188, startPoint y: 307, endPoint x: 167, endPoint y: 307, distance: 21.0
click at [167, 307] on span "#000000" at bounding box center [214, 310] width 102 height 12
drag, startPoint x: 618, startPoint y: 418, endPoint x: 588, endPoint y: 420, distance: 30.1
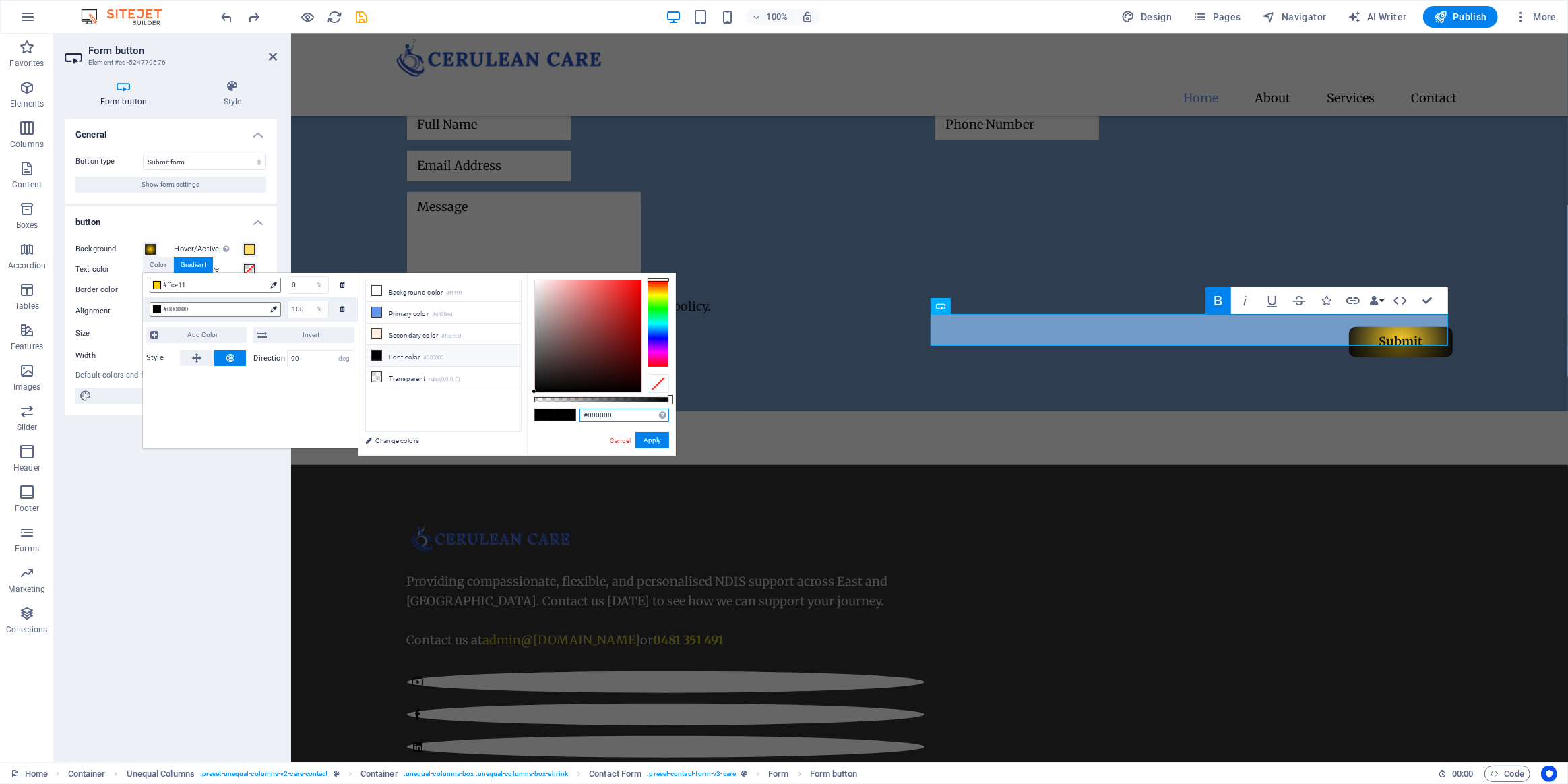
click at [588, 420] on input "#000000" at bounding box center [624, 415] width 90 height 13
click at [661, 438] on button "Apply" at bounding box center [652, 441] width 34 height 16
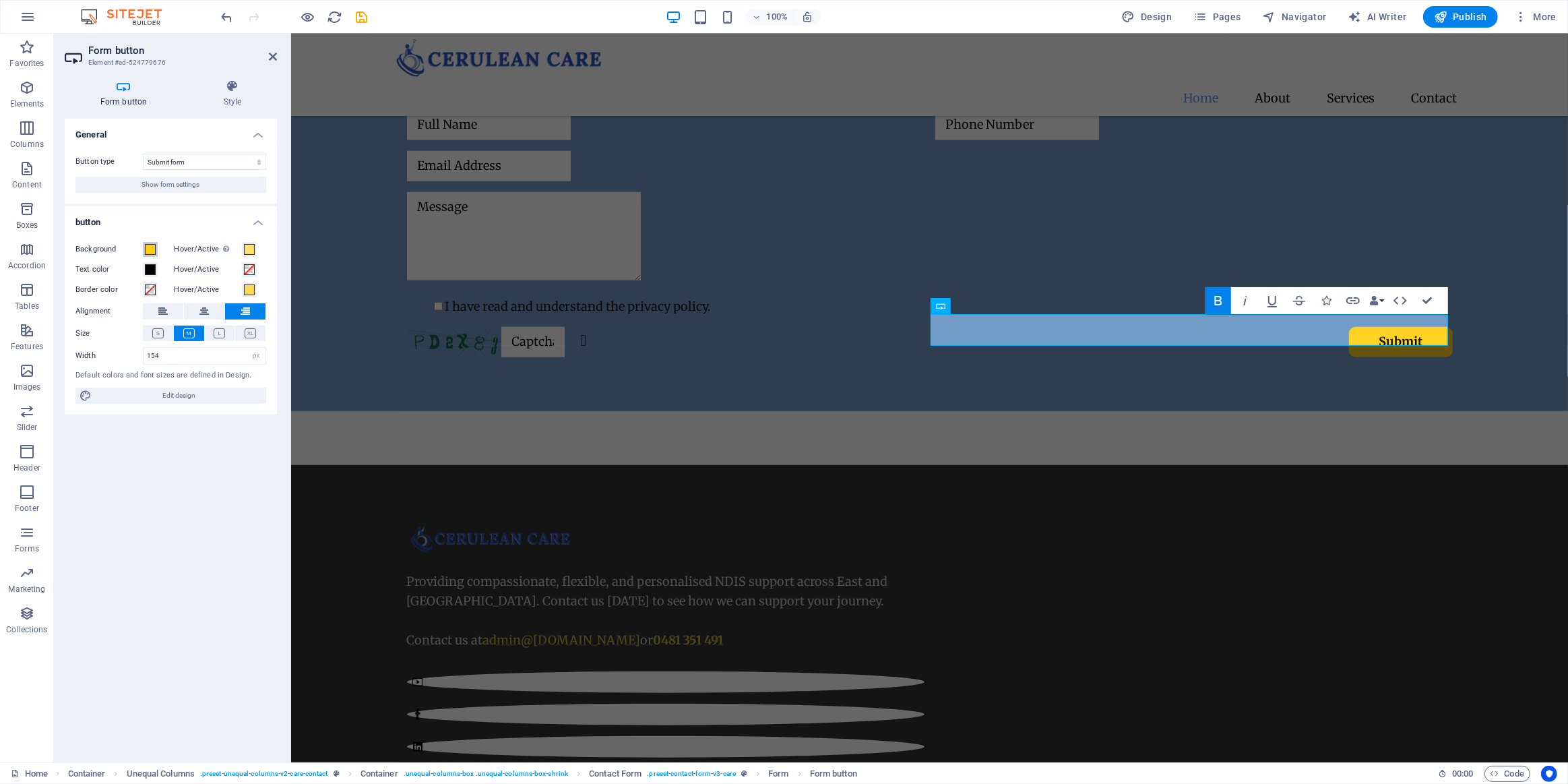
click at [152, 248] on span at bounding box center [150, 249] width 10 height 10
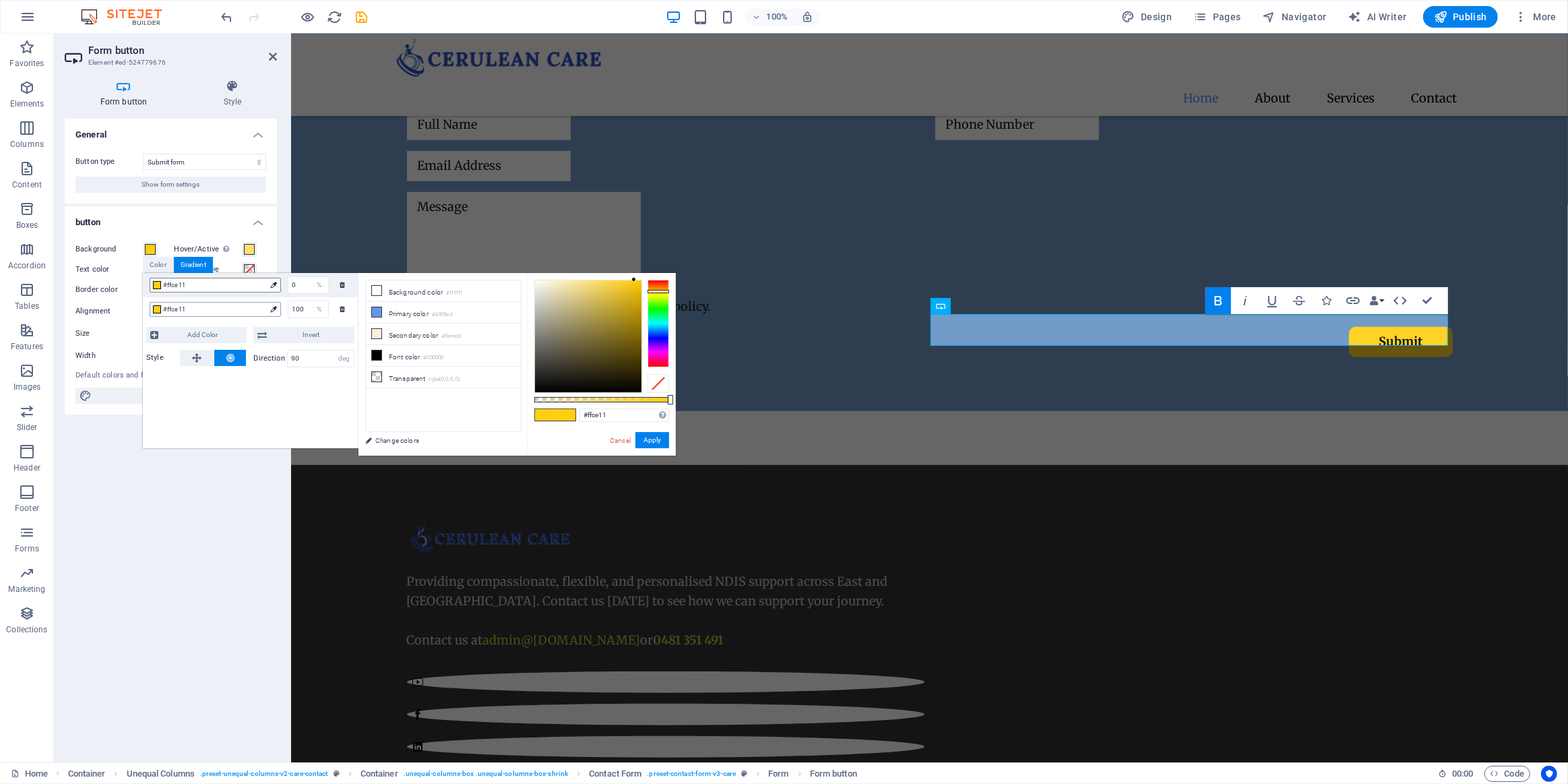
click at [245, 309] on span "#ffce11" at bounding box center [214, 310] width 102 height 12
click at [251, 310] on span "#ffce11" at bounding box center [214, 310] width 102 height 12
drag, startPoint x: 631, startPoint y: 278, endPoint x: 631, endPoint y: 290, distance: 12.0
click at [631, 290] on div at bounding box center [630, 289] width 4 height 4
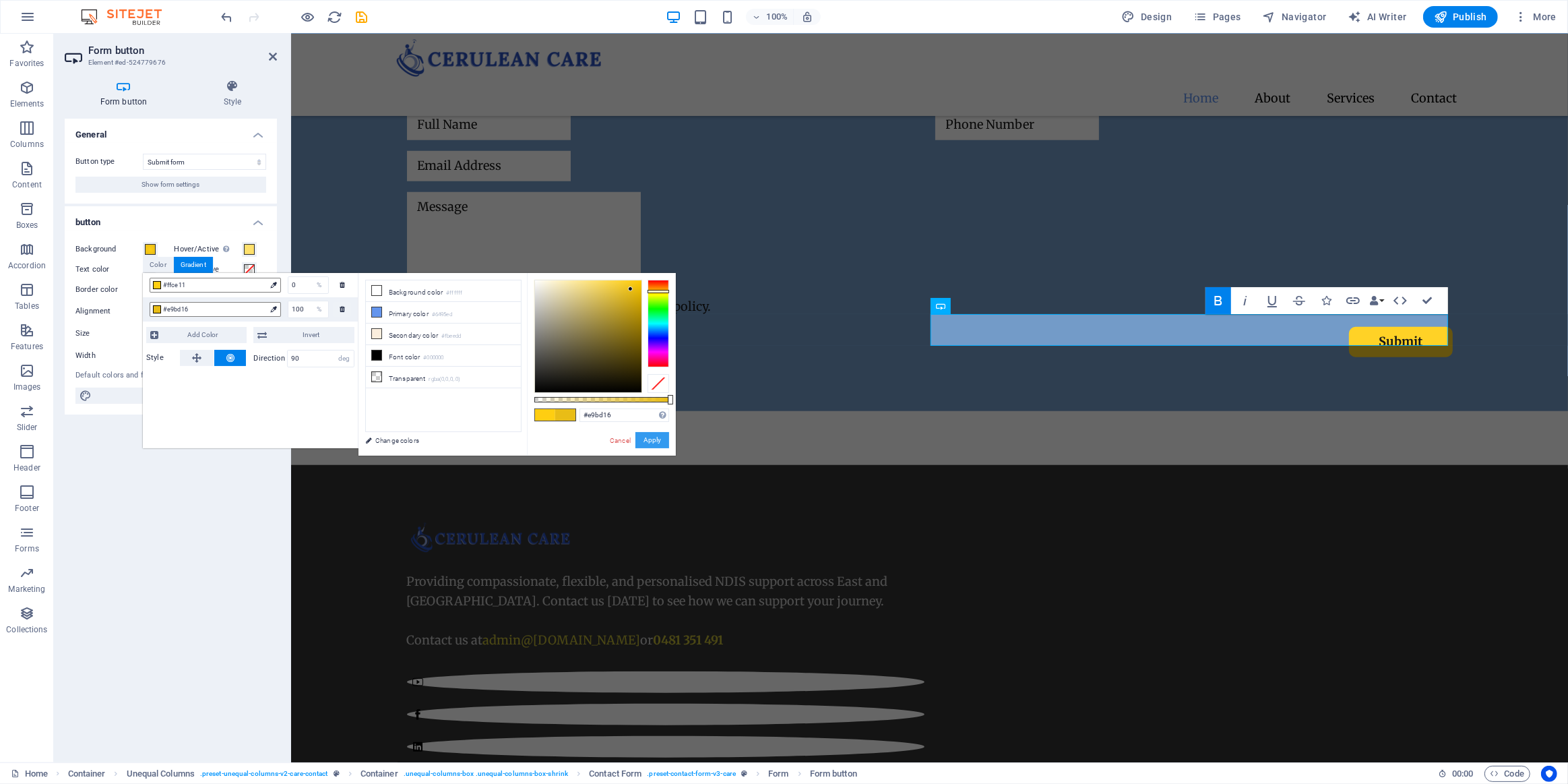
click at [660, 438] on button "Apply" at bounding box center [652, 441] width 34 height 16
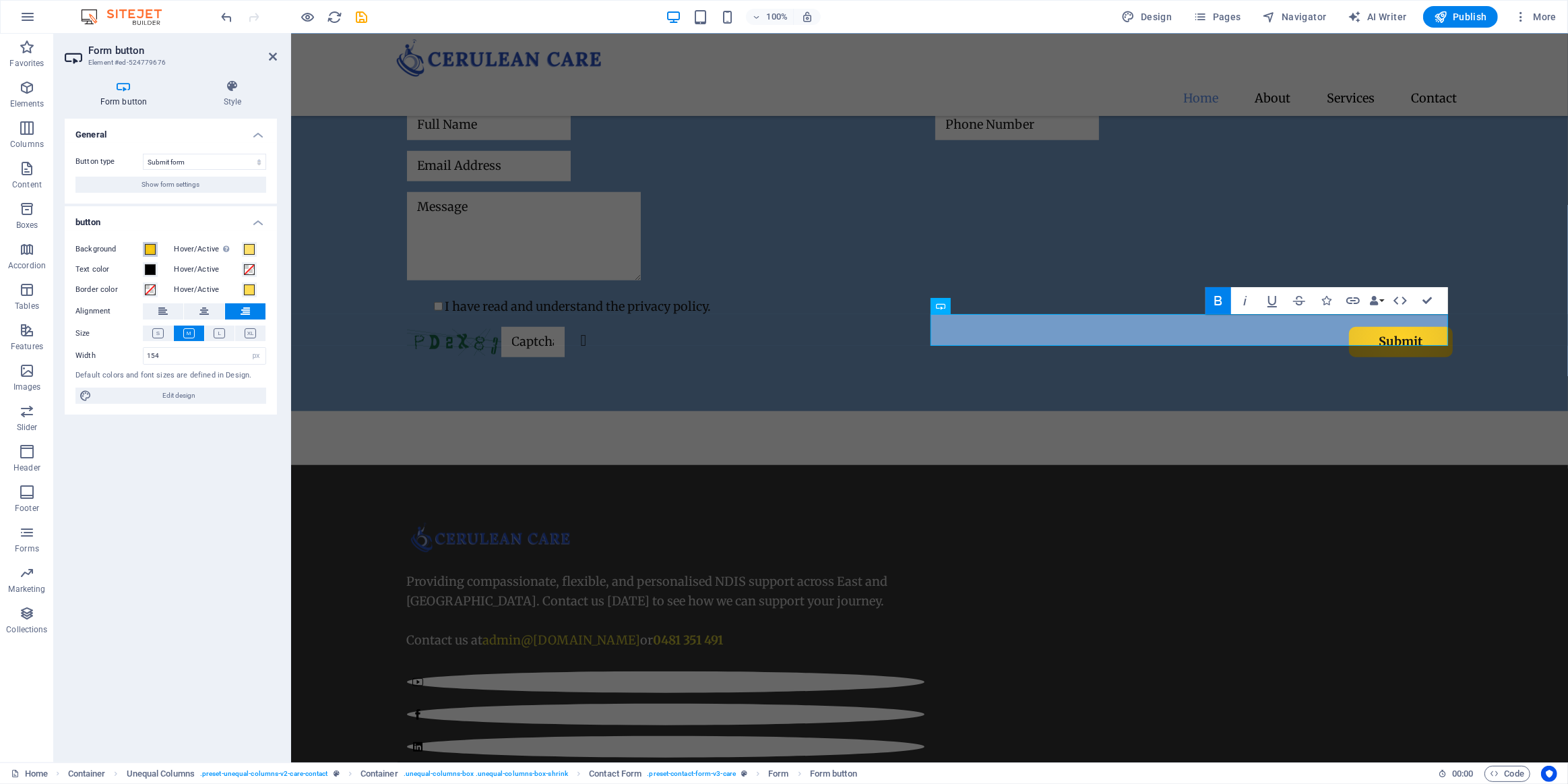
click at [152, 249] on span at bounding box center [150, 249] width 10 height 10
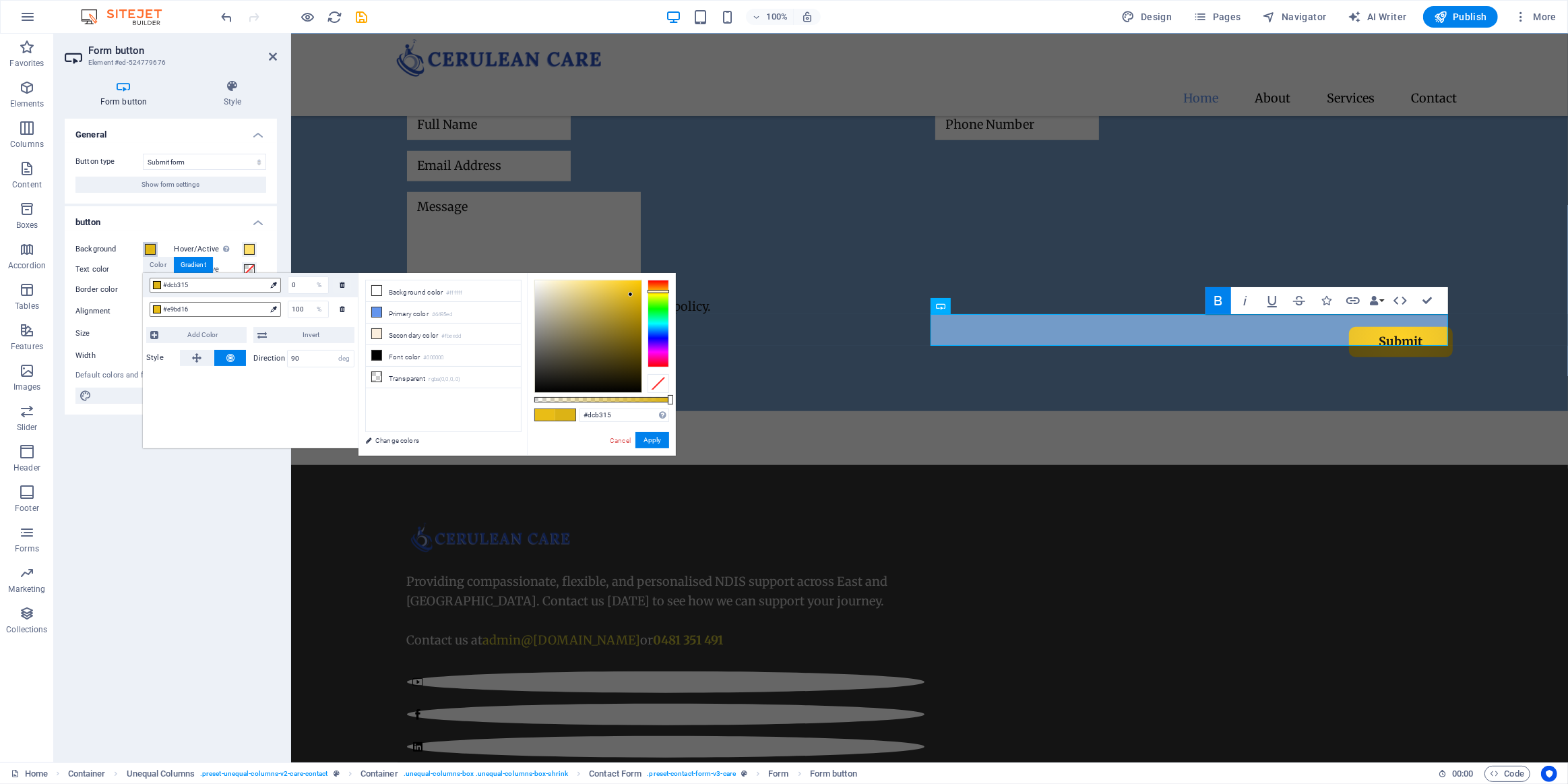
type input "#deb515"
click at [631, 294] on div at bounding box center [630, 293] width 4 height 4
click at [659, 437] on button "Apply" at bounding box center [652, 441] width 34 height 16
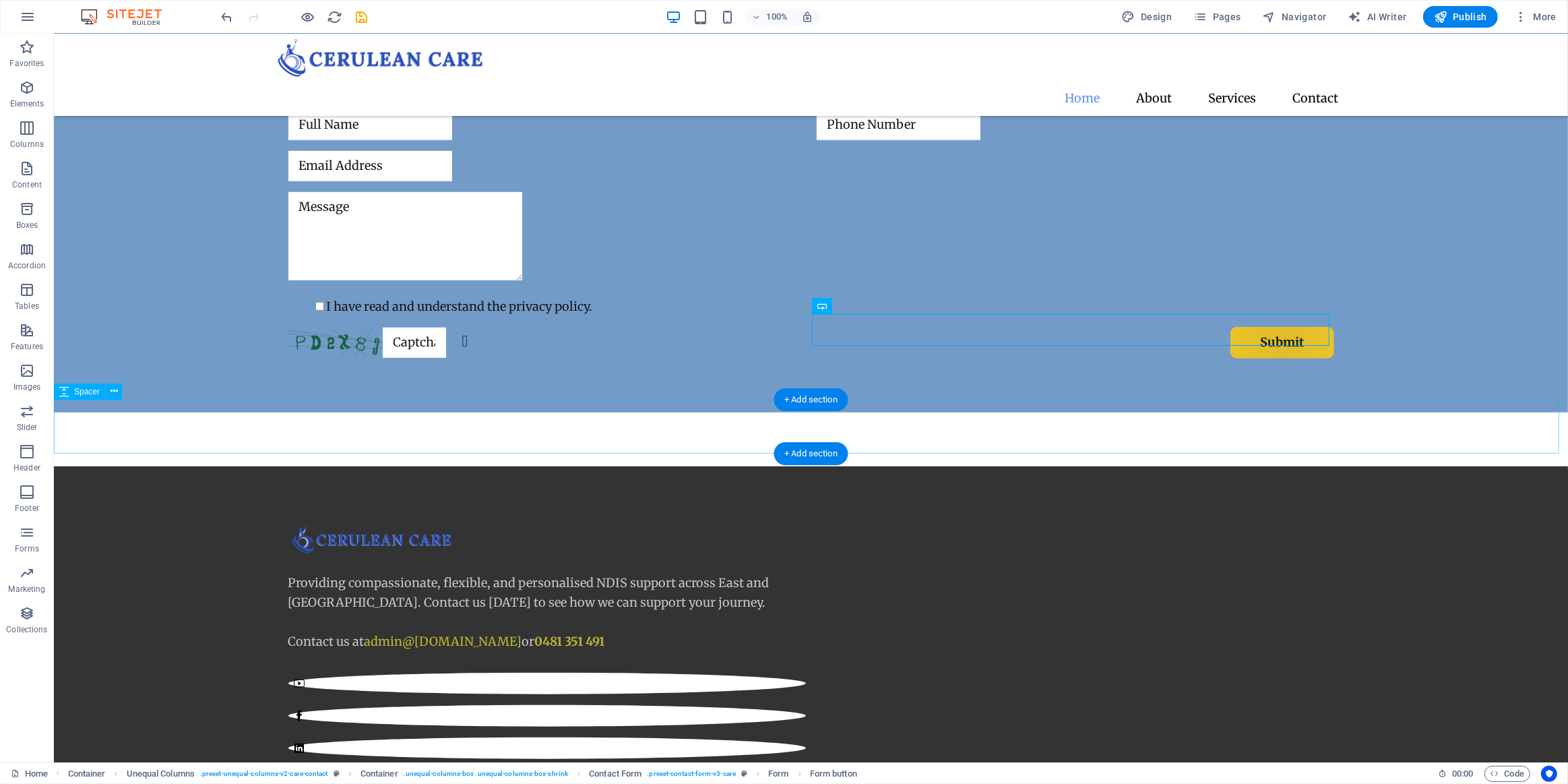
click at [1360, 441] on div at bounding box center [810, 440] width 1514 height 54
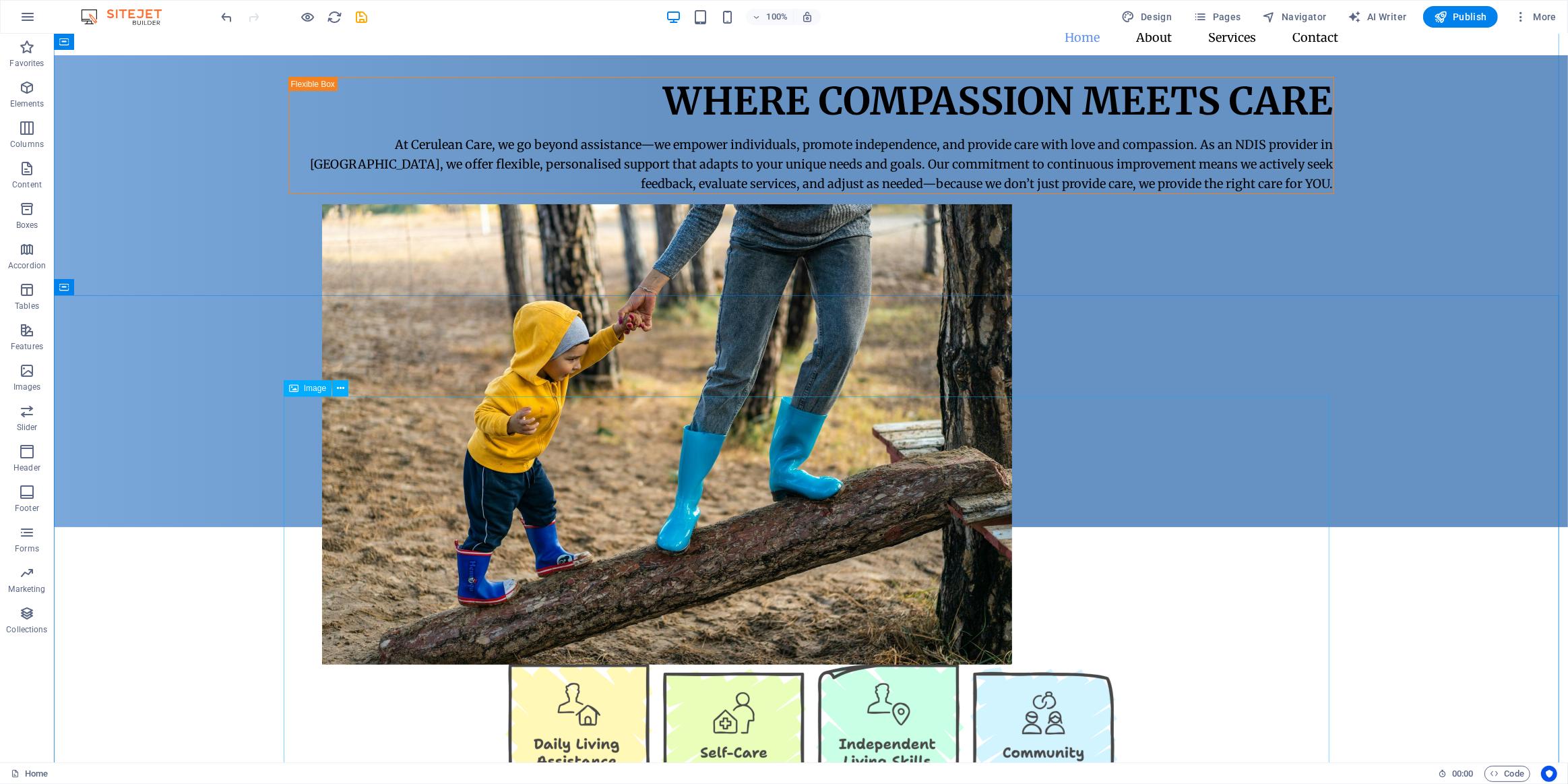
scroll to position [0, 0]
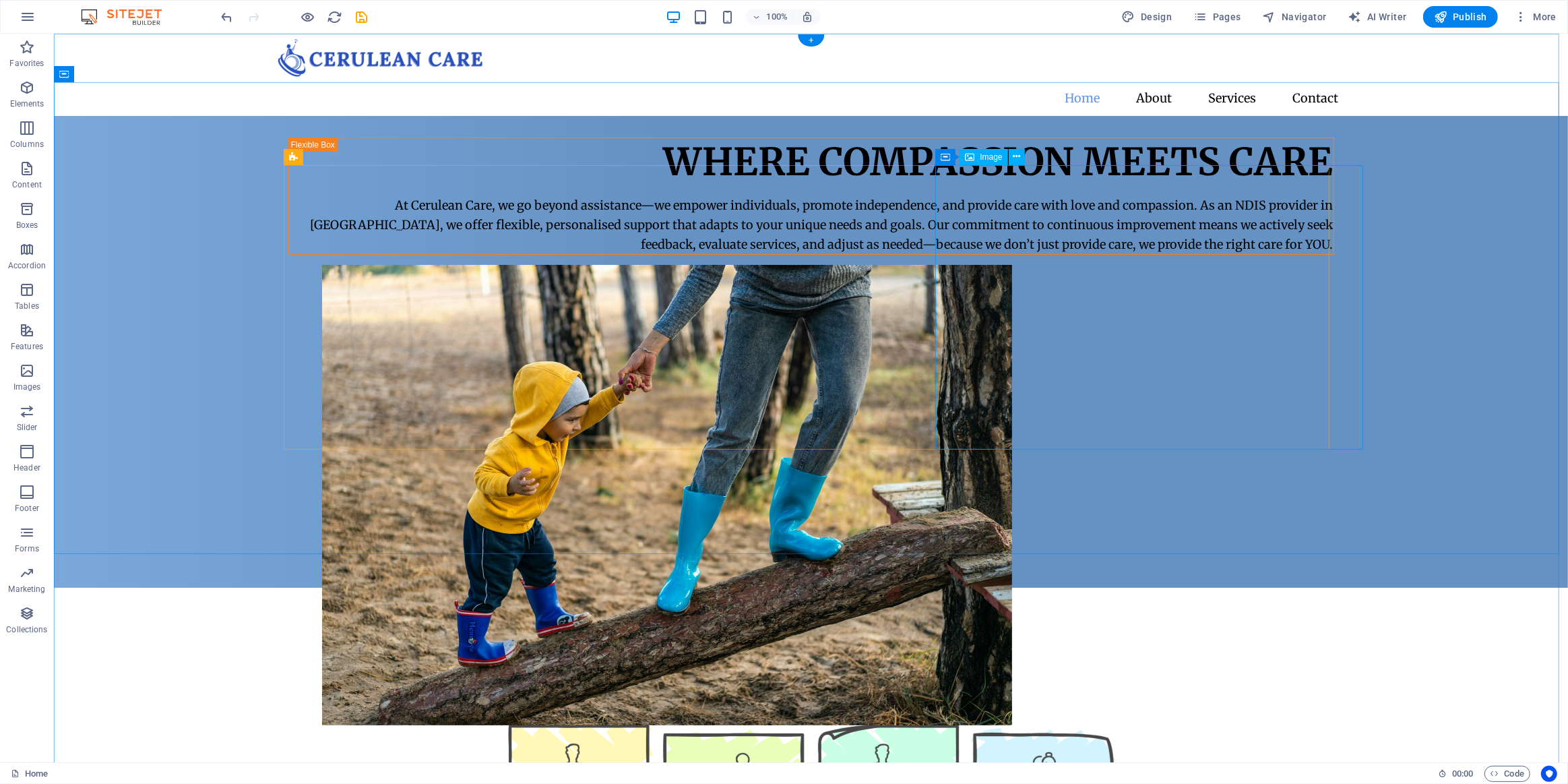
click at [1022, 407] on figure at bounding box center [844, 495] width 1046 height 461
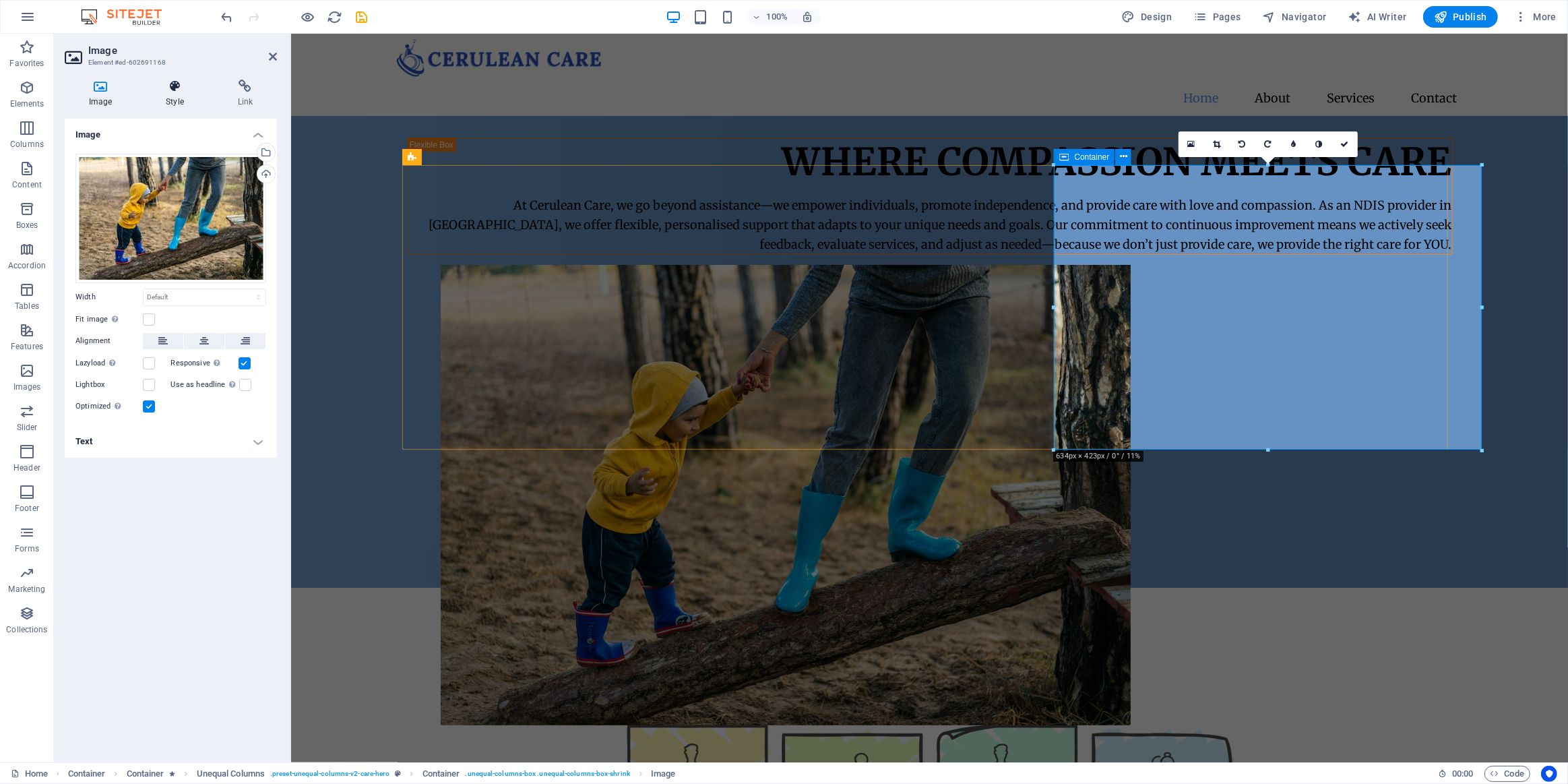
click at [179, 83] on icon at bounding box center [174, 86] width 66 height 13
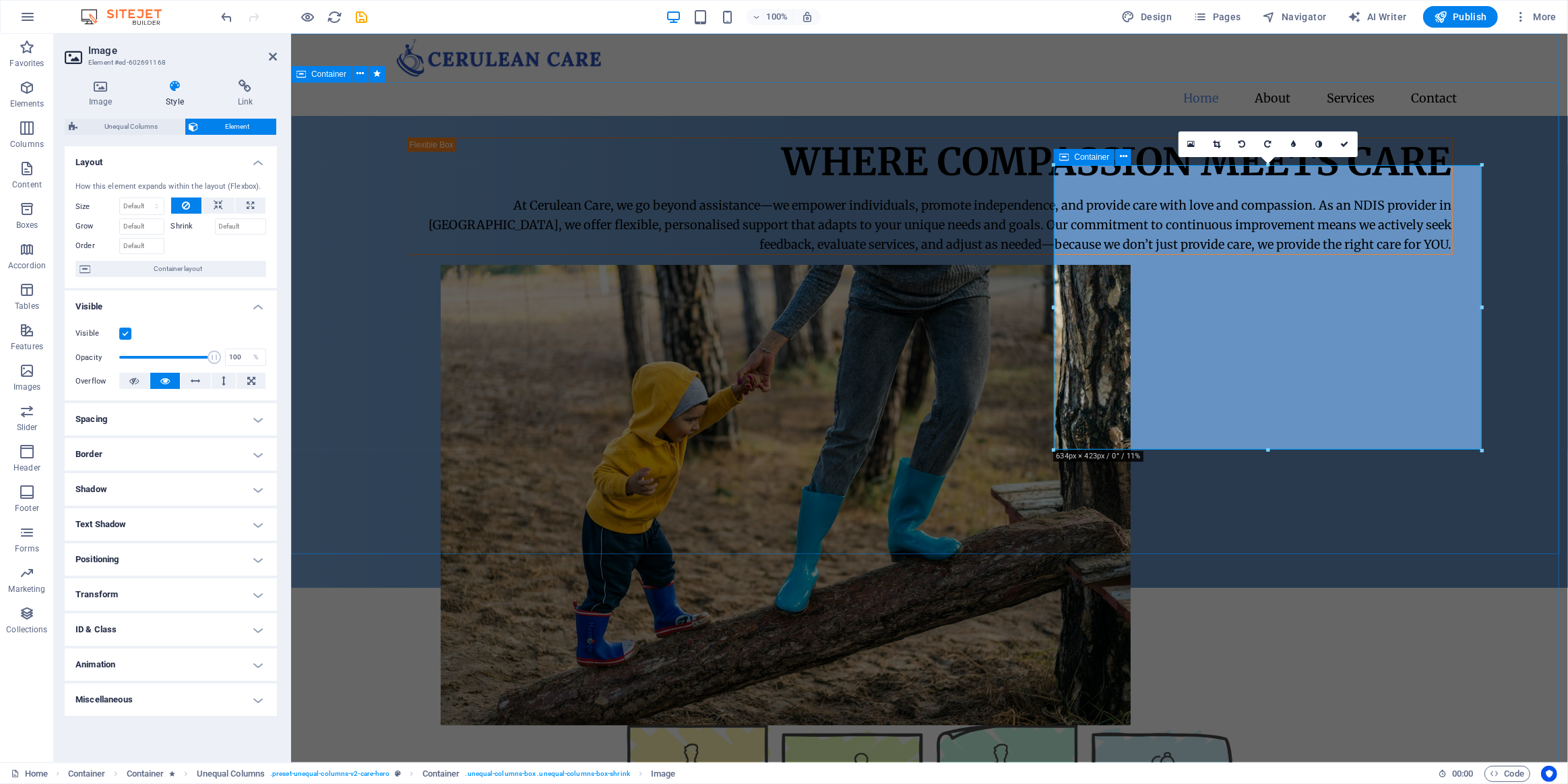
click at [553, 491] on div "Where Compassion Meets Care At Cerulean Care, we go beyond assistance—we empowe…" at bounding box center [929, 352] width 1277 height 472
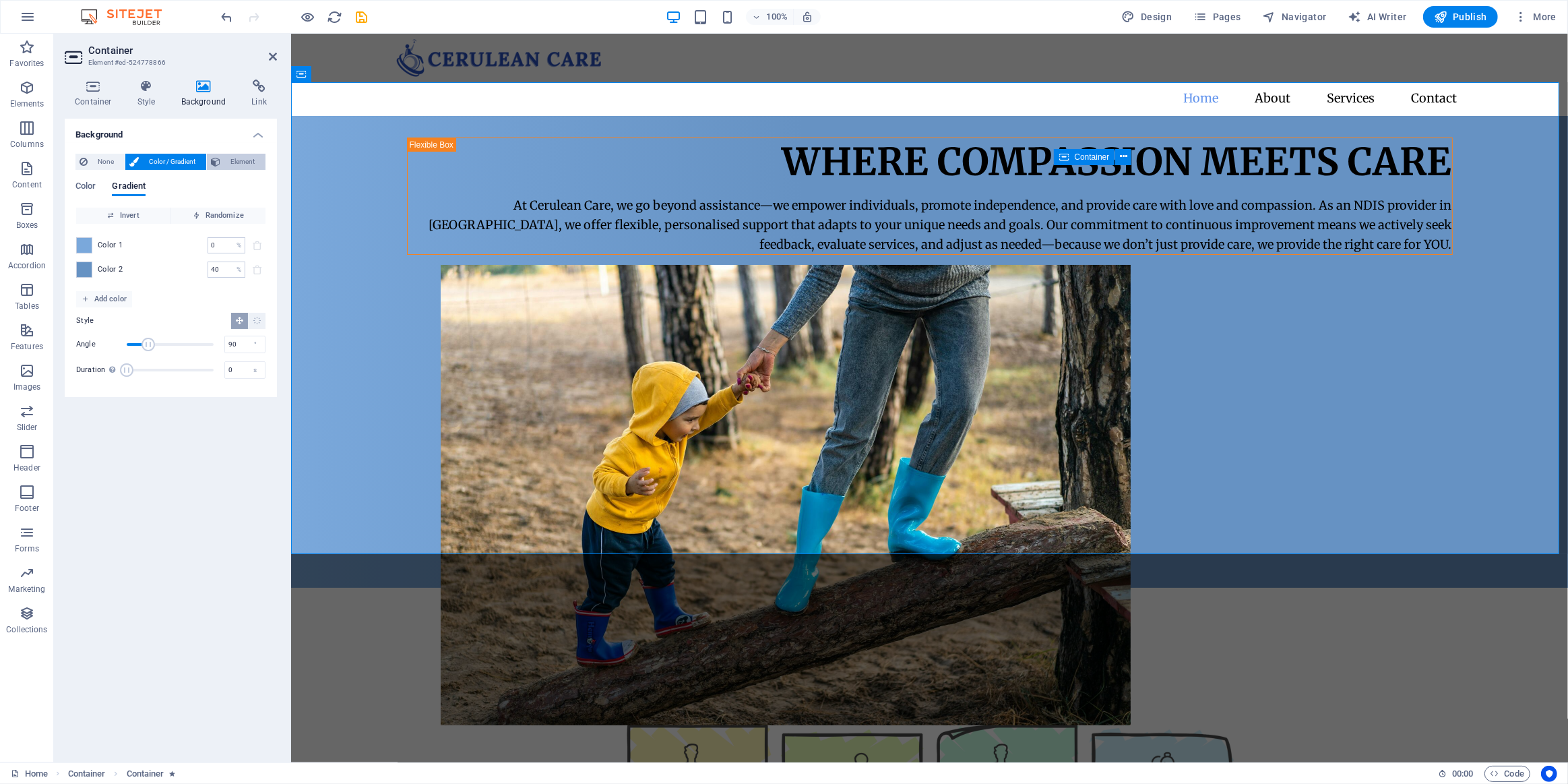
click at [219, 168] on icon at bounding box center [215, 162] width 10 height 16
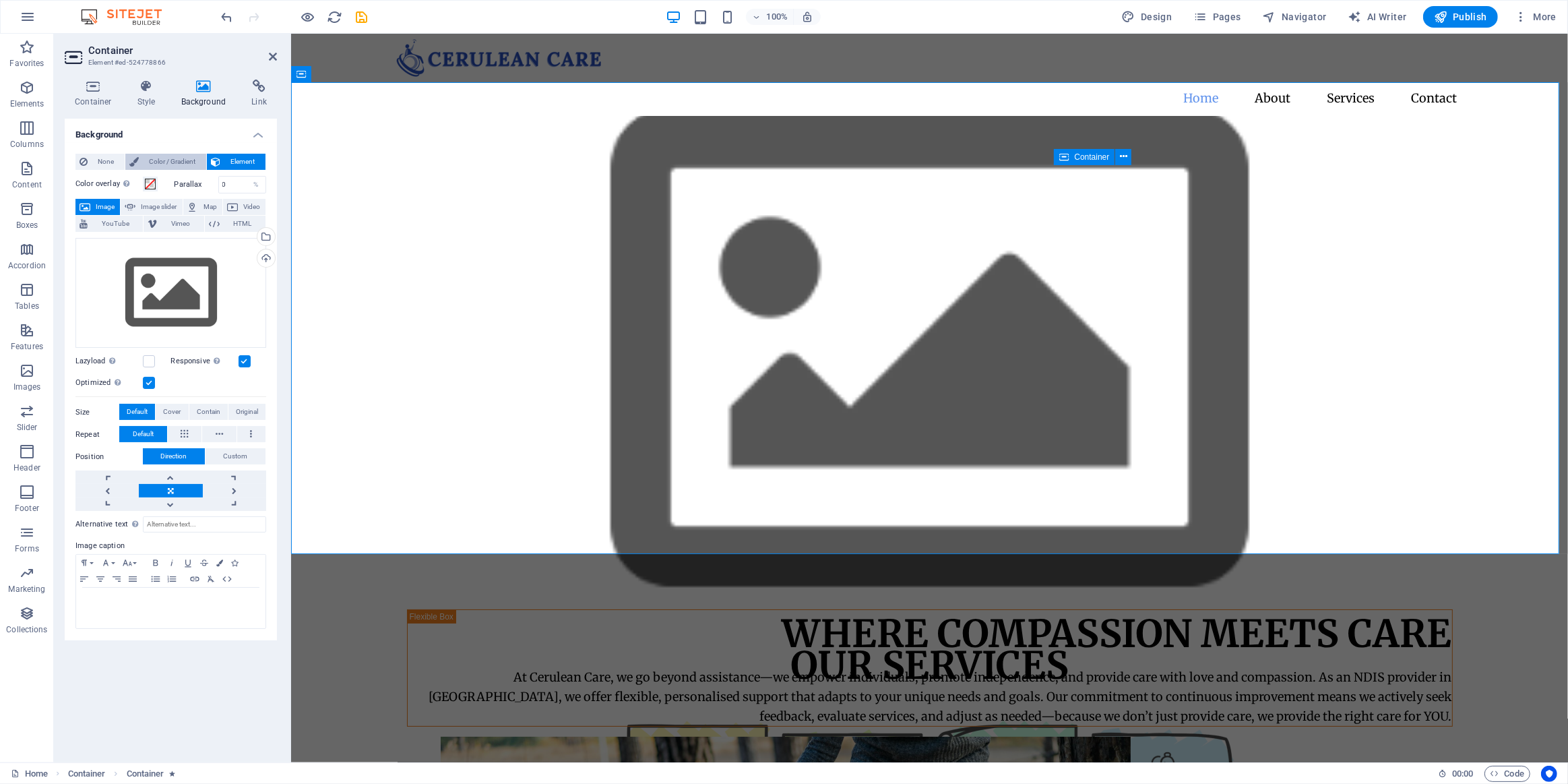
click at [173, 162] on span "Color / Gradient" at bounding box center [172, 162] width 59 height 16
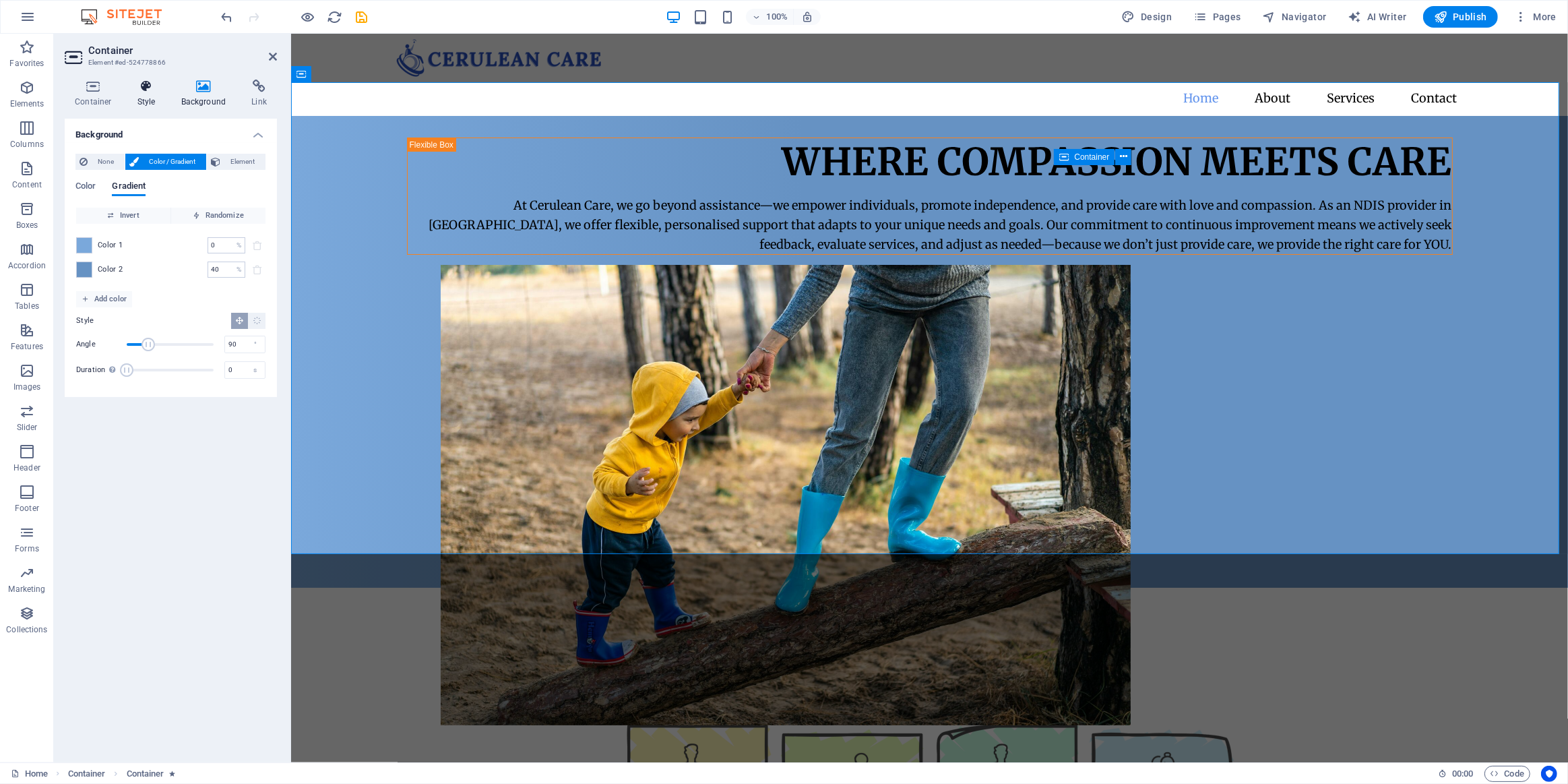
click at [148, 89] on icon at bounding box center [146, 86] width 38 height 13
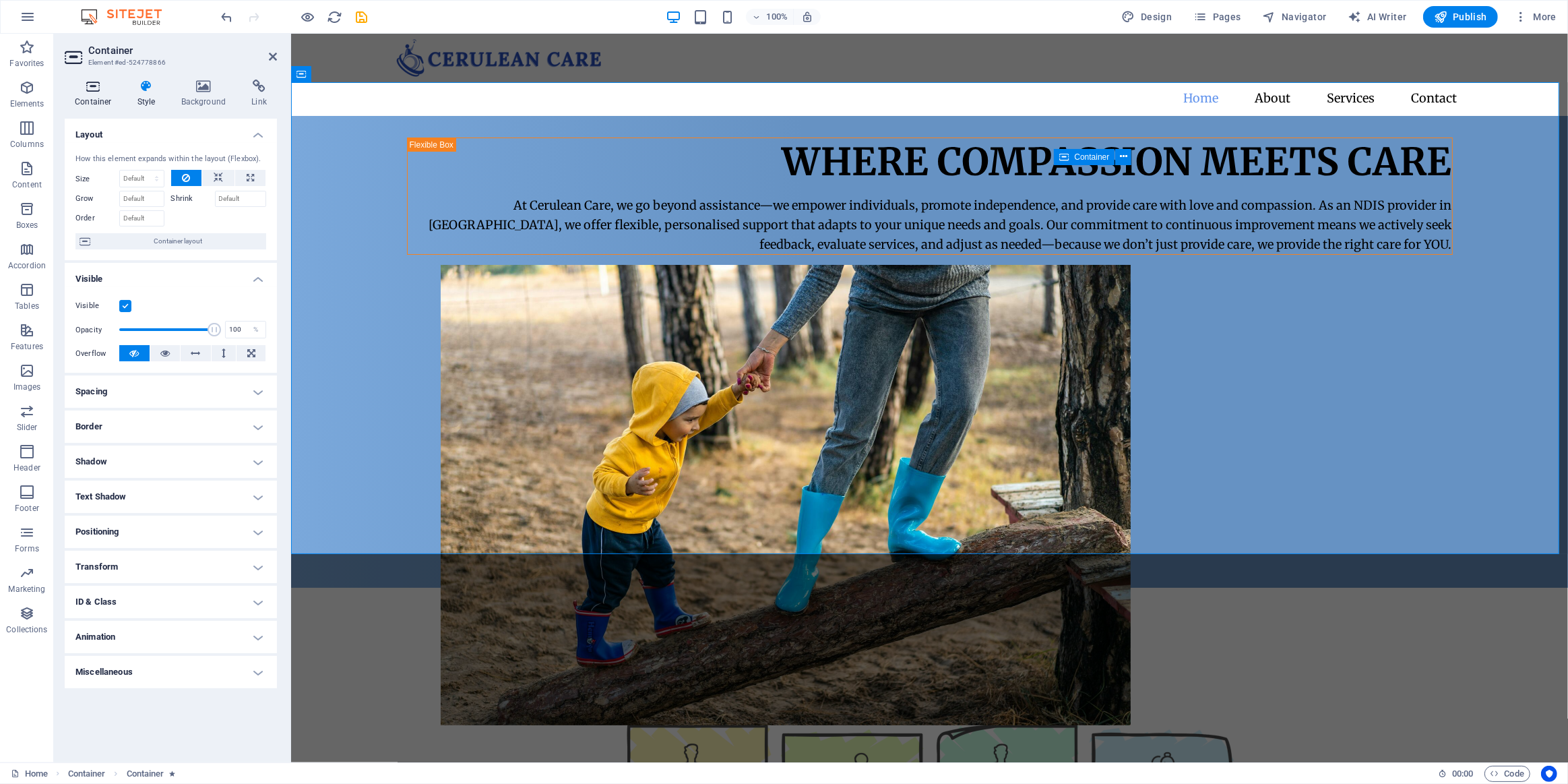
click at [83, 80] on icon at bounding box center [93, 86] width 58 height 13
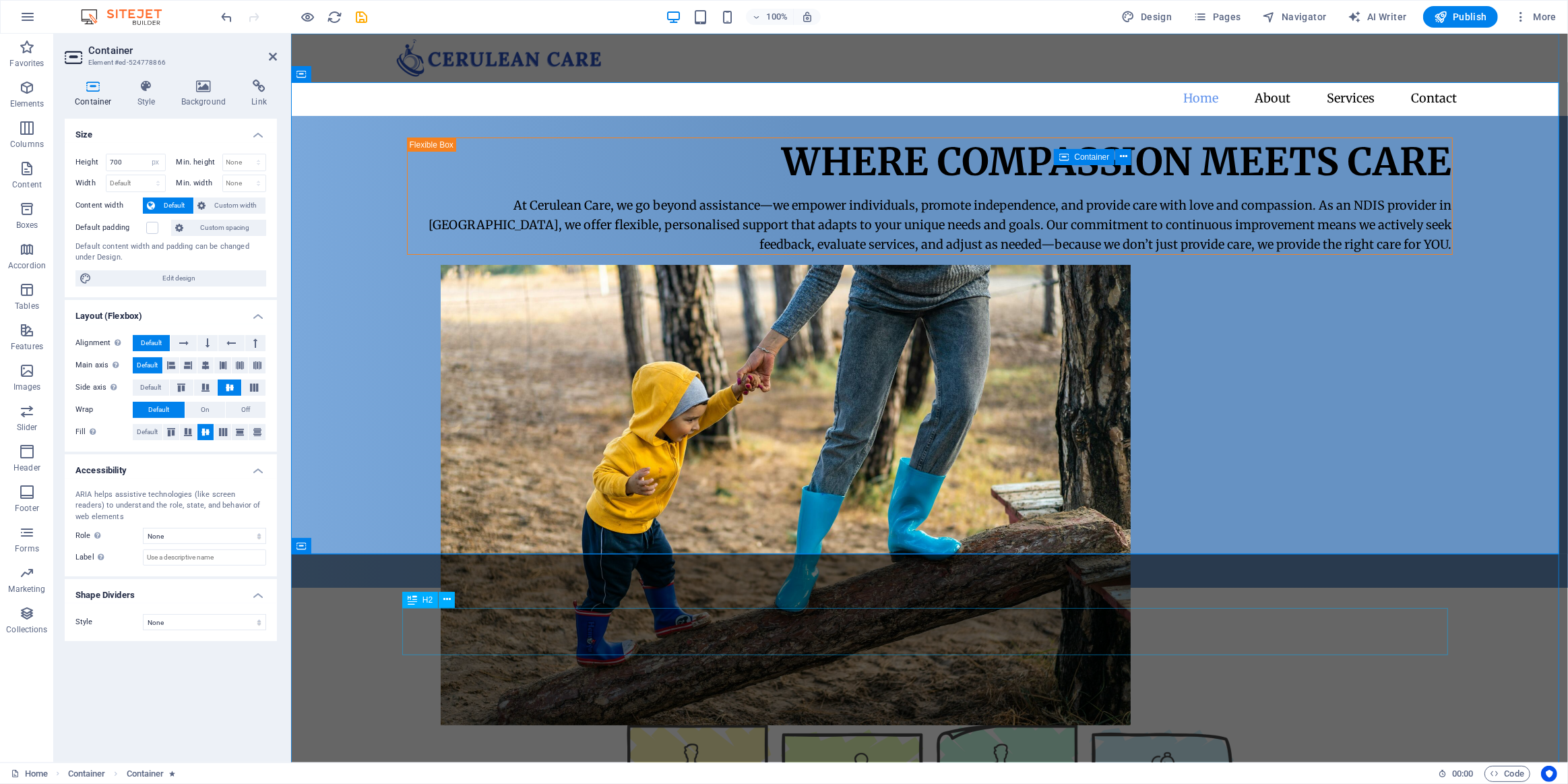
click at [1276, 642] on div "Our Services" at bounding box center [929, 665] width 1046 height 47
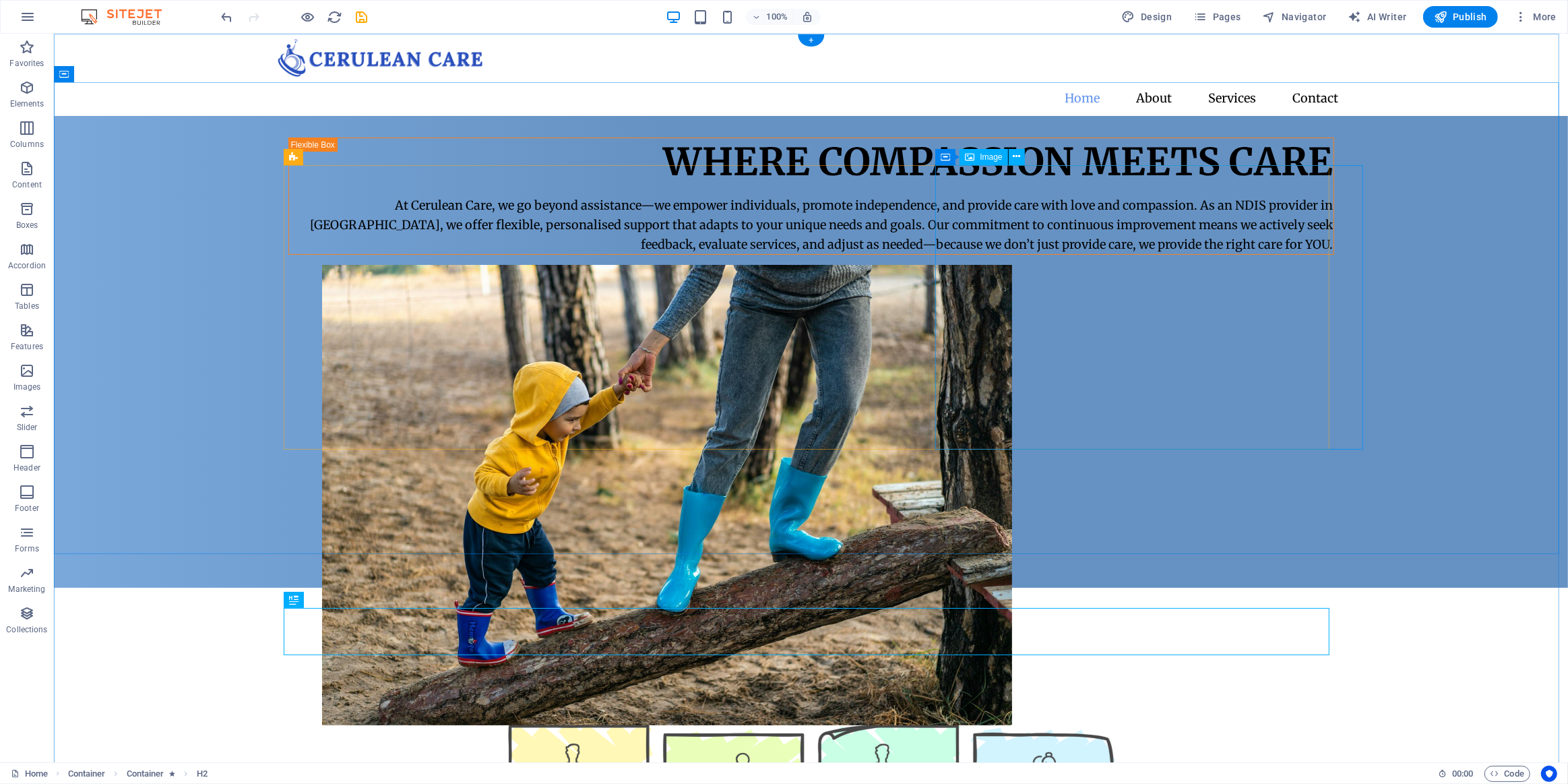
click at [1024, 378] on figure at bounding box center [844, 495] width 1046 height 461
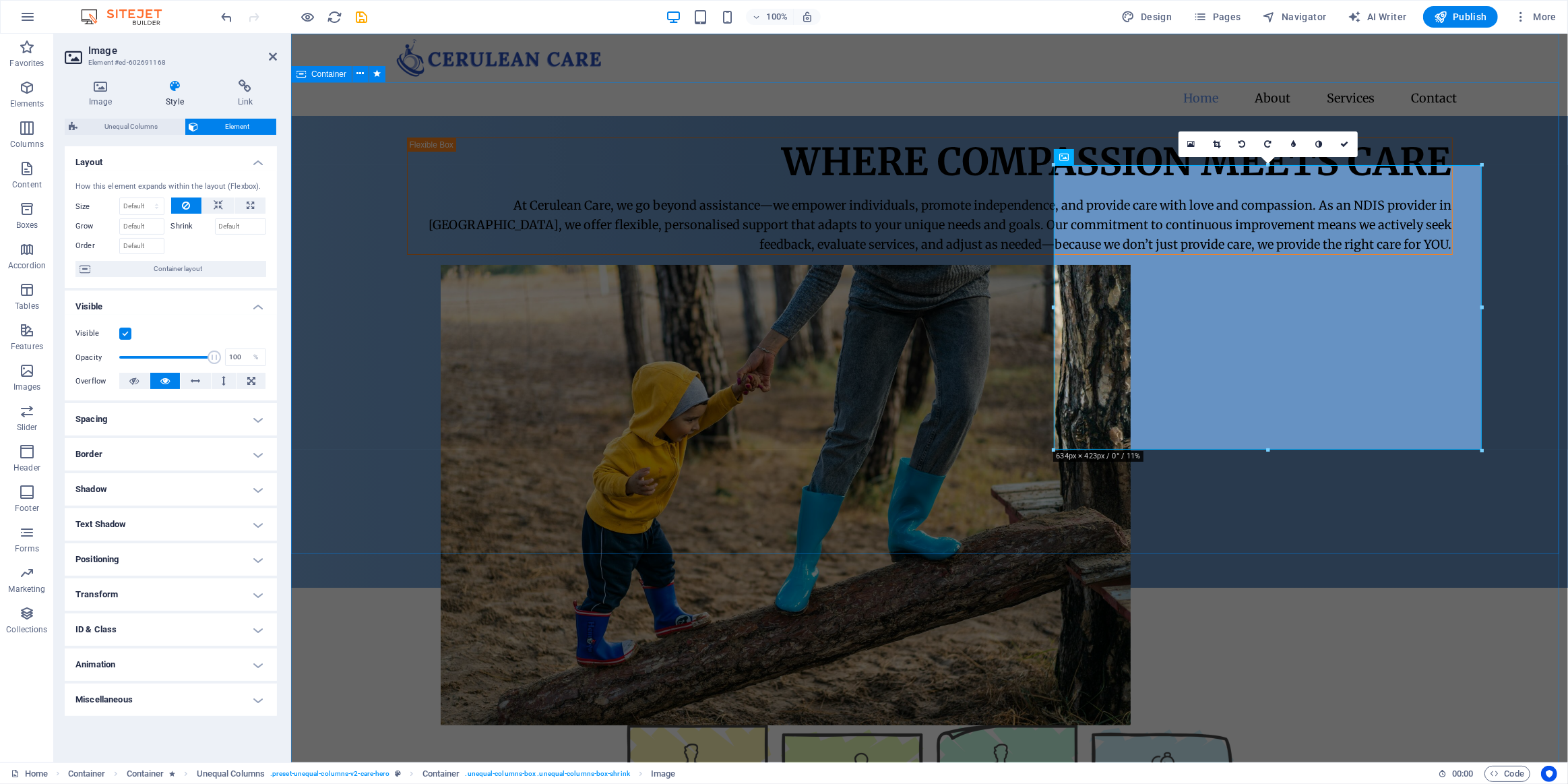
click at [1135, 161] on div "Where Compassion Meets Care At Cerulean Care, we go beyond assistance—we empowe…" at bounding box center [929, 352] width 1277 height 472
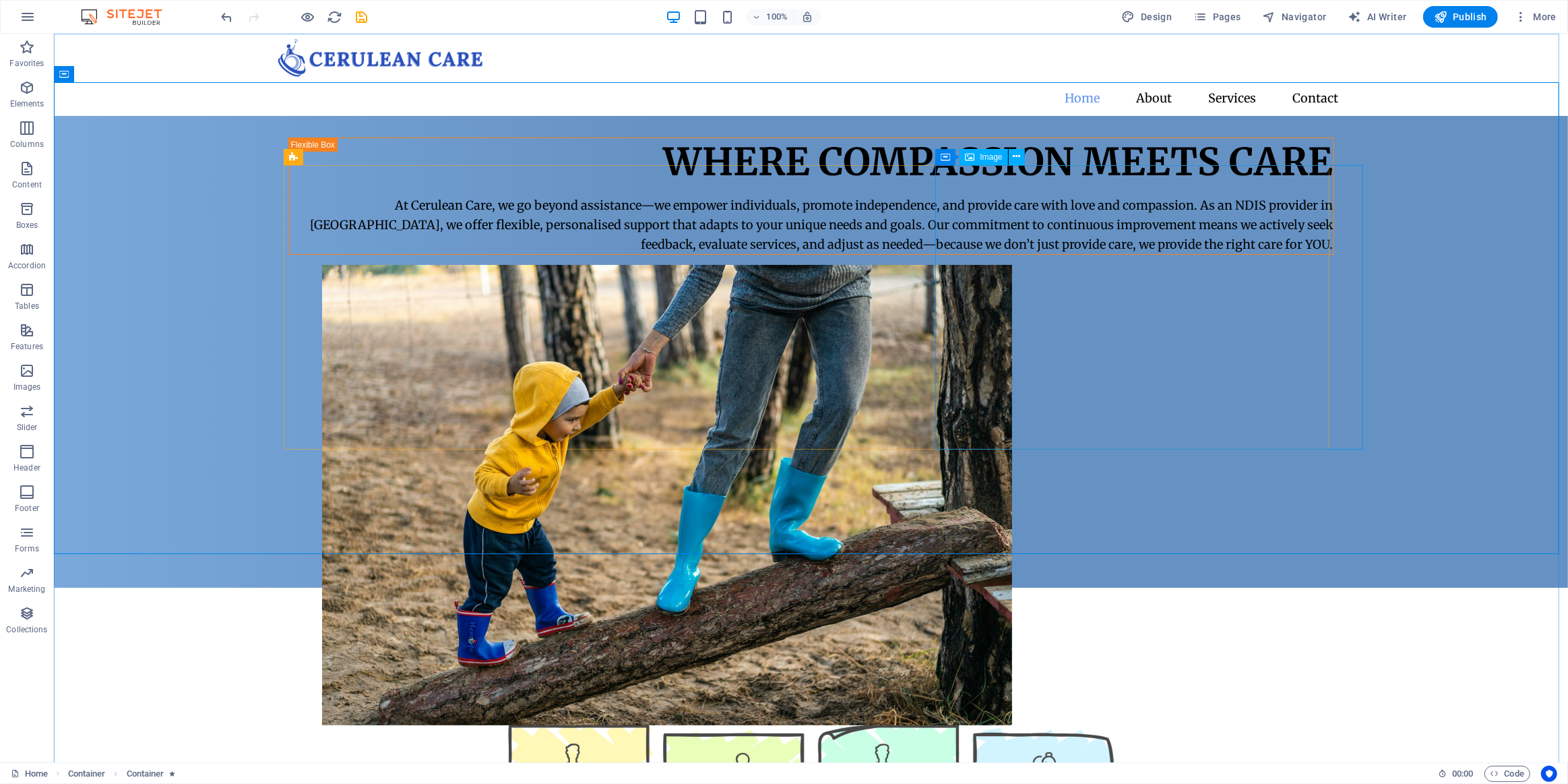
click at [1101, 265] on figure at bounding box center [844, 495] width 1046 height 461
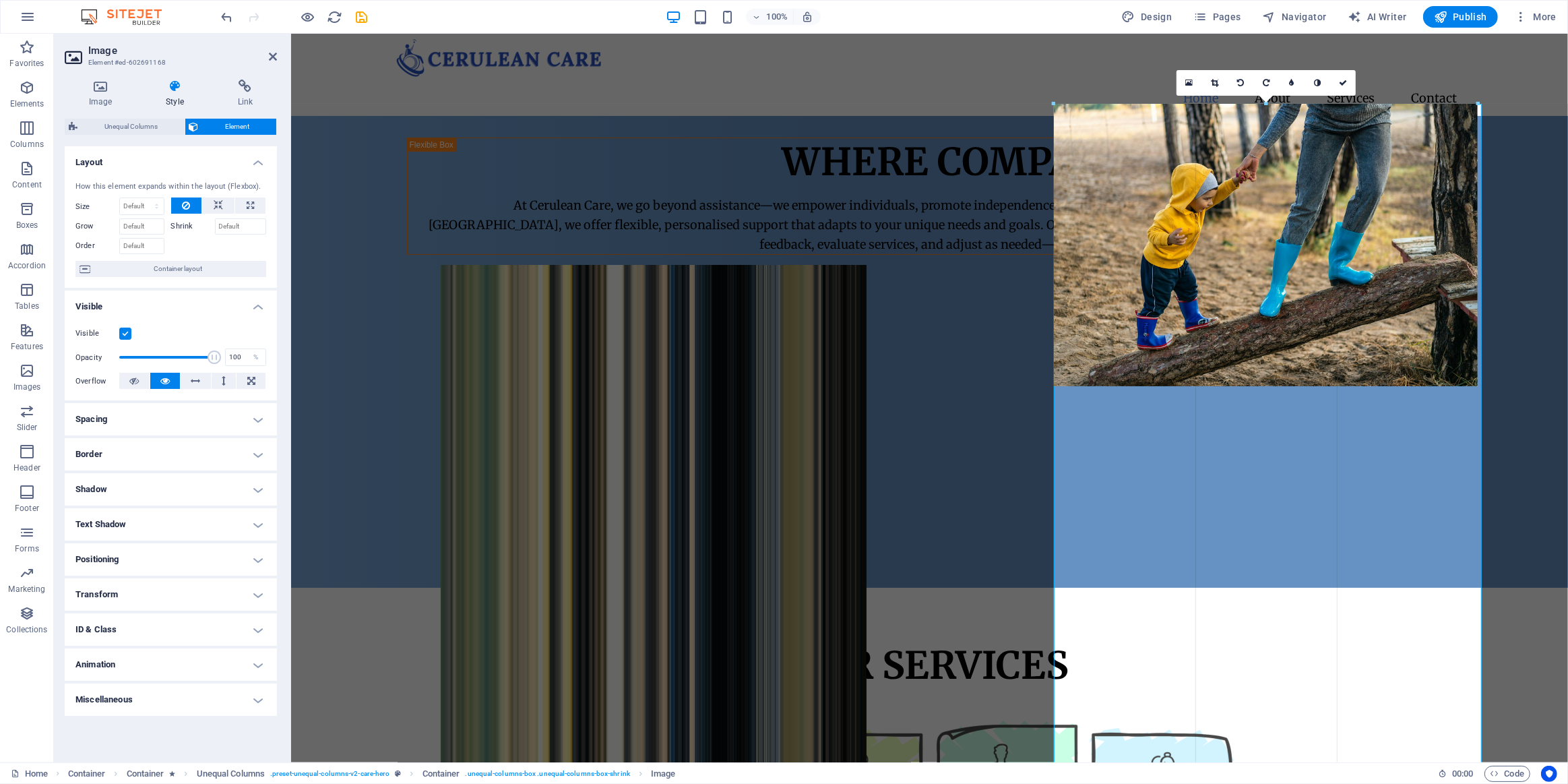
drag, startPoint x: 1504, startPoint y: 475, endPoint x: 1482, endPoint y: 396, distance: 82.0
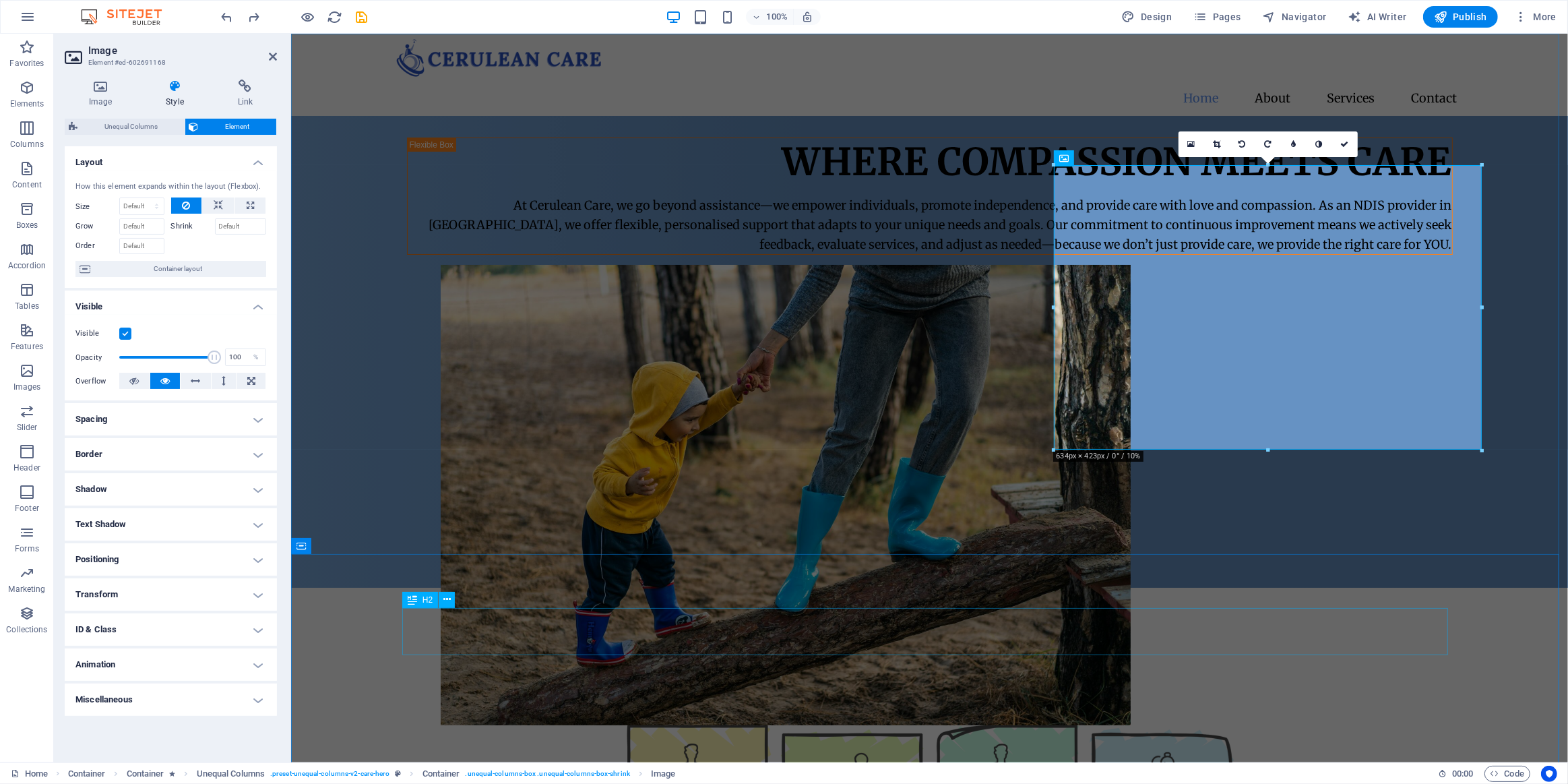
click at [1399, 642] on div "Our Services" at bounding box center [929, 665] width 1046 height 47
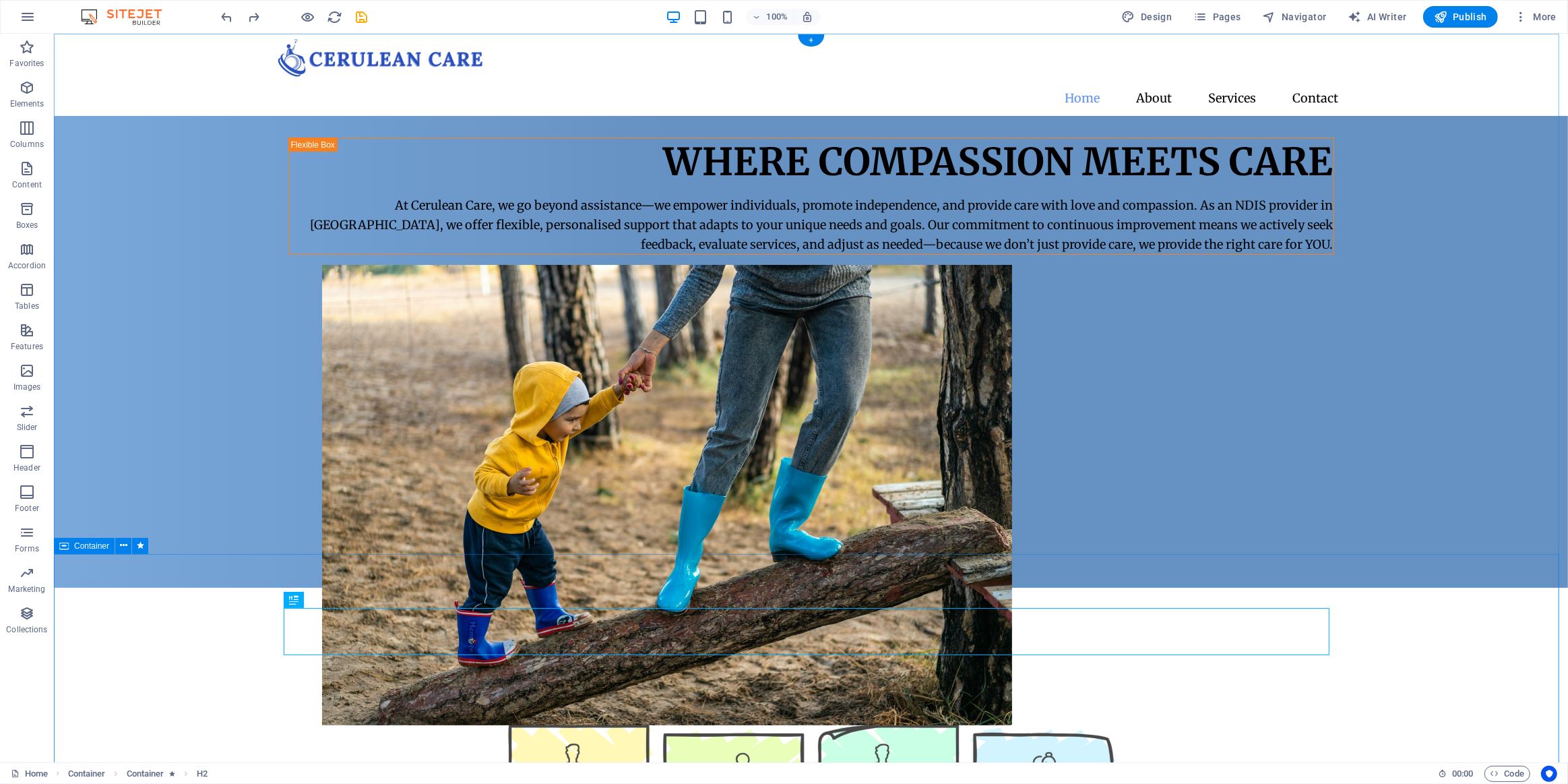
click at [1321, 642] on div "Our Services" at bounding box center [811, 665] width 1046 height 47
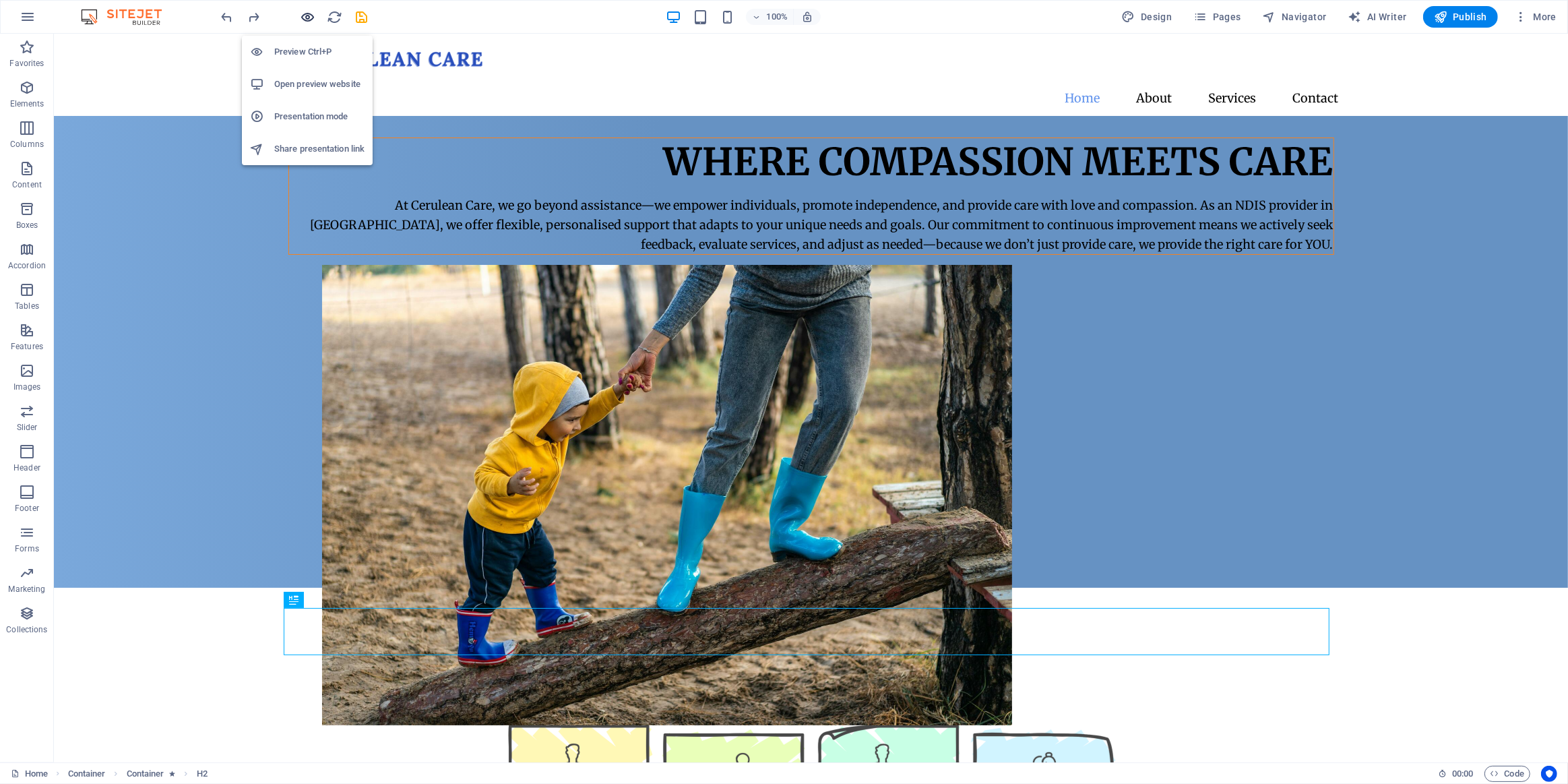
click at [310, 21] on icon "button" at bounding box center [308, 17] width 16 height 16
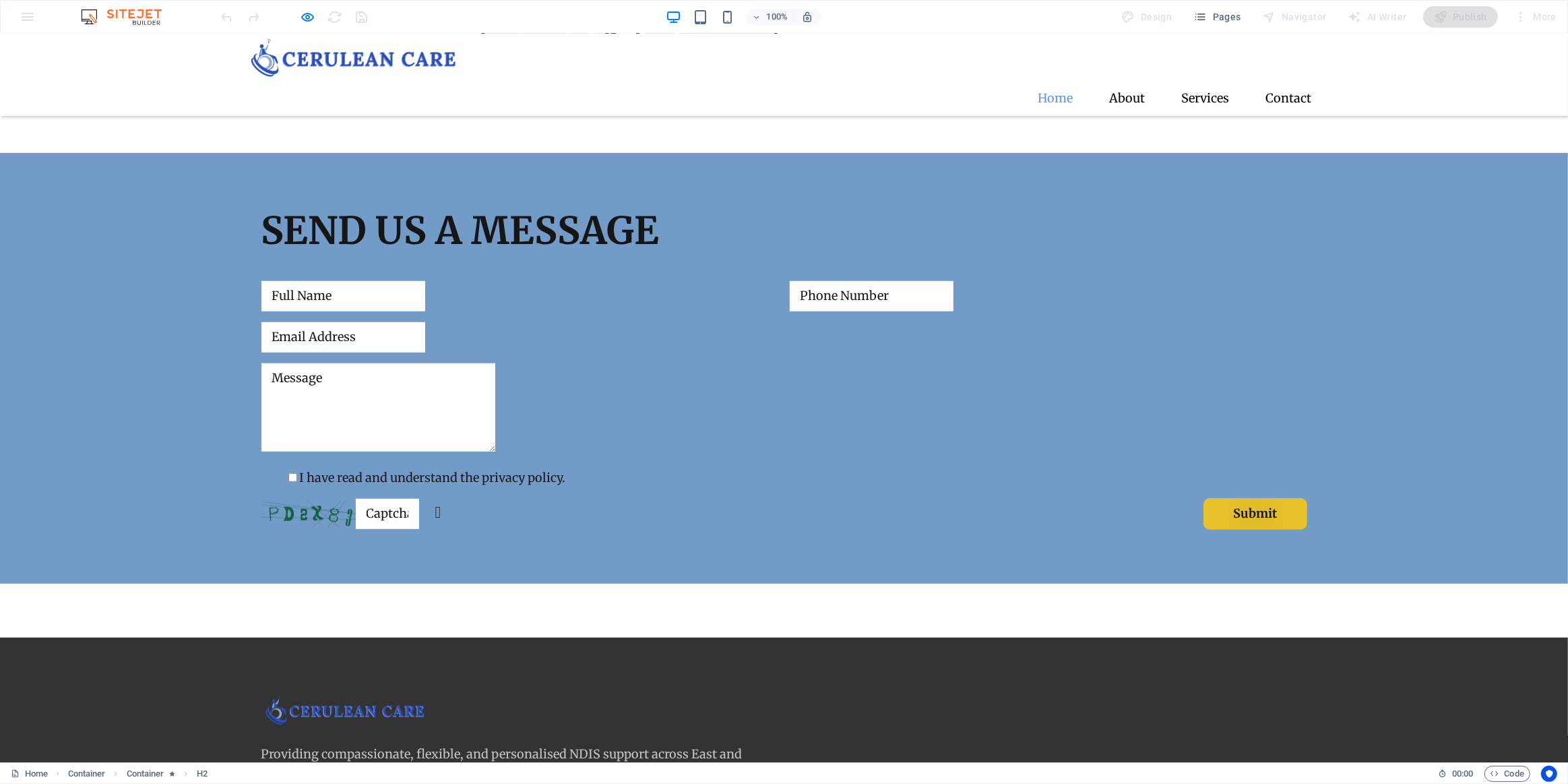
scroll to position [1041, 0]
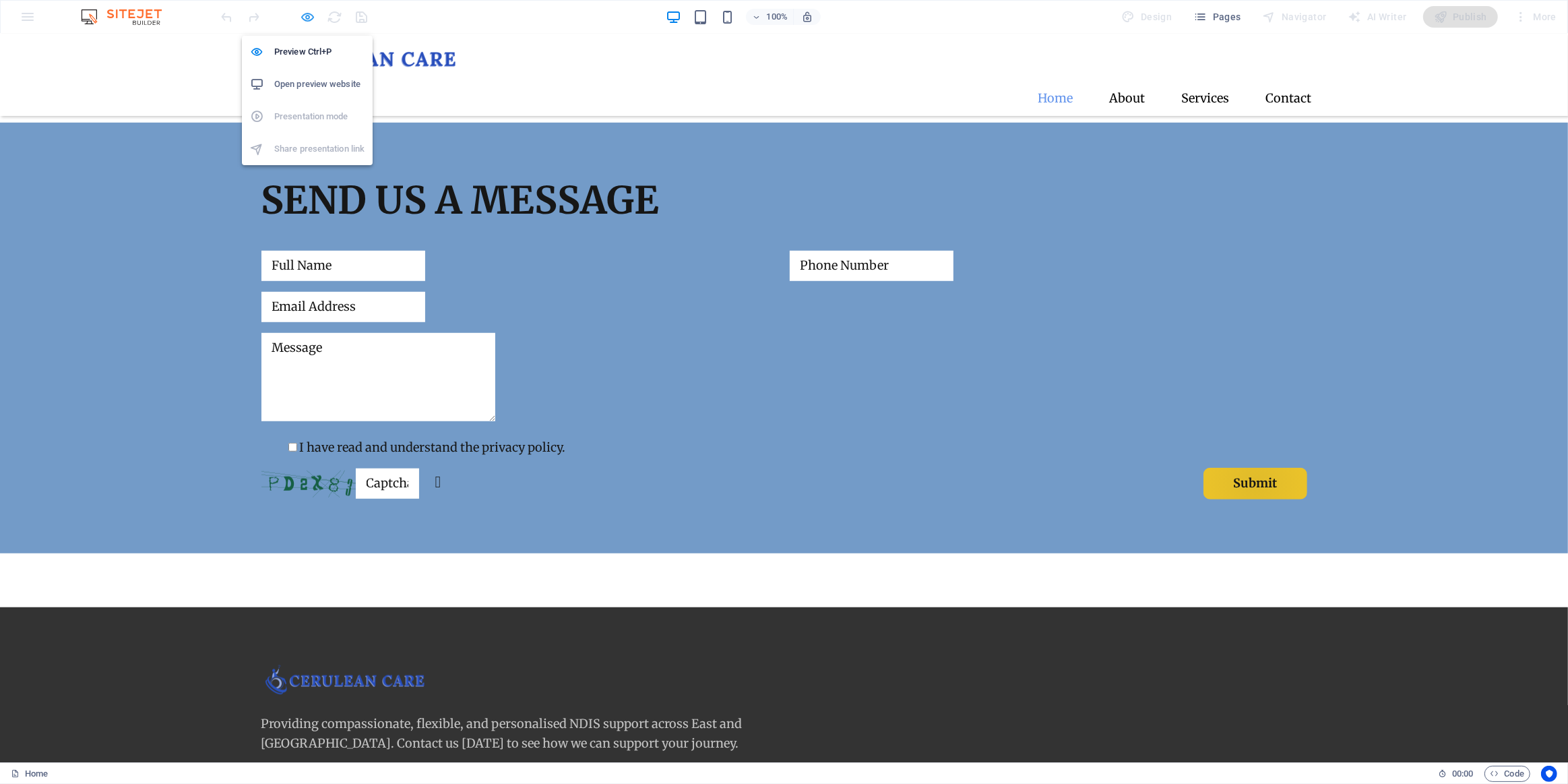
click at [301, 21] on icon "button" at bounding box center [308, 17] width 16 height 16
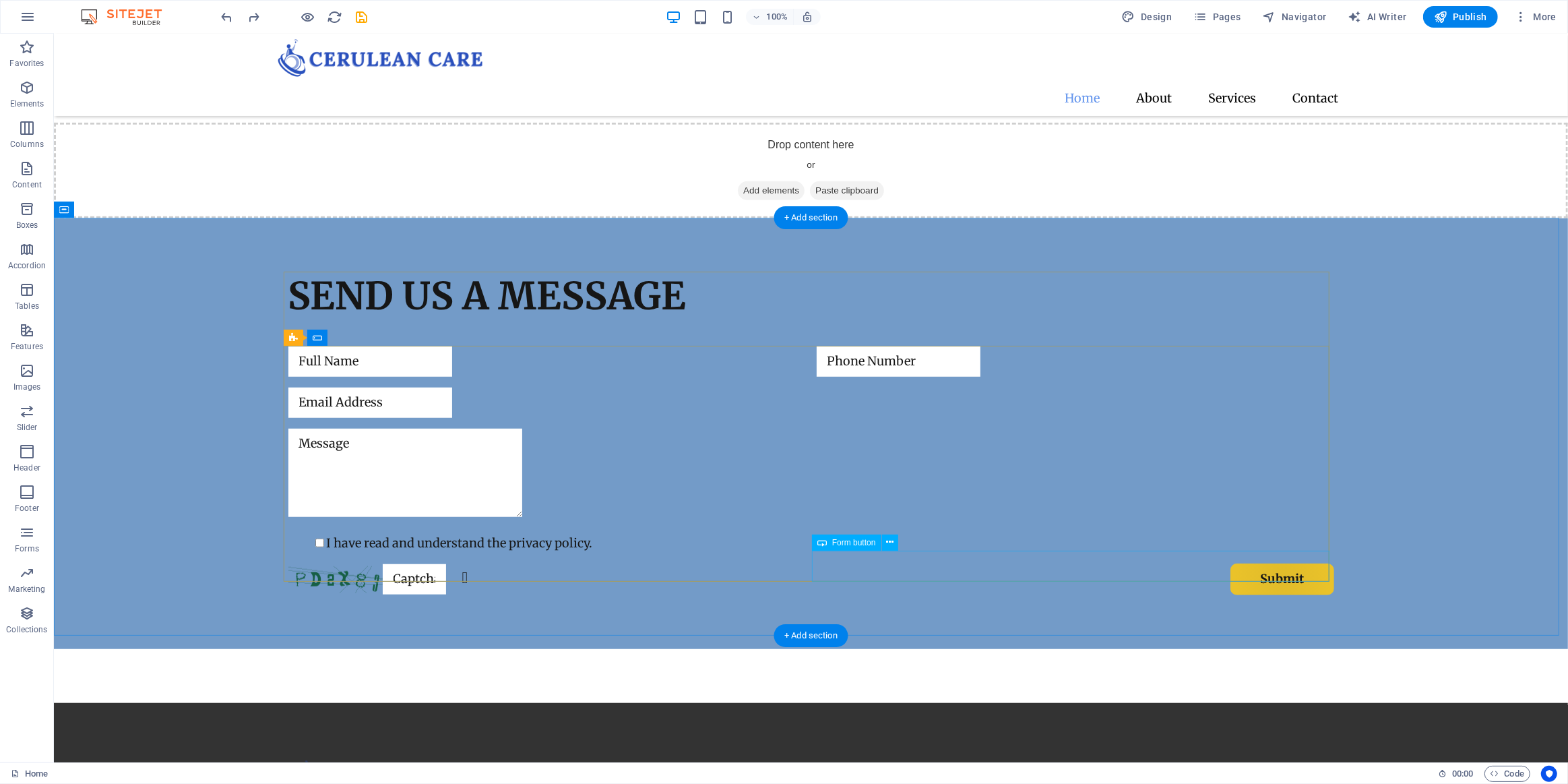
click at [1238, 572] on div "Submit" at bounding box center [1074, 579] width 517 height 31
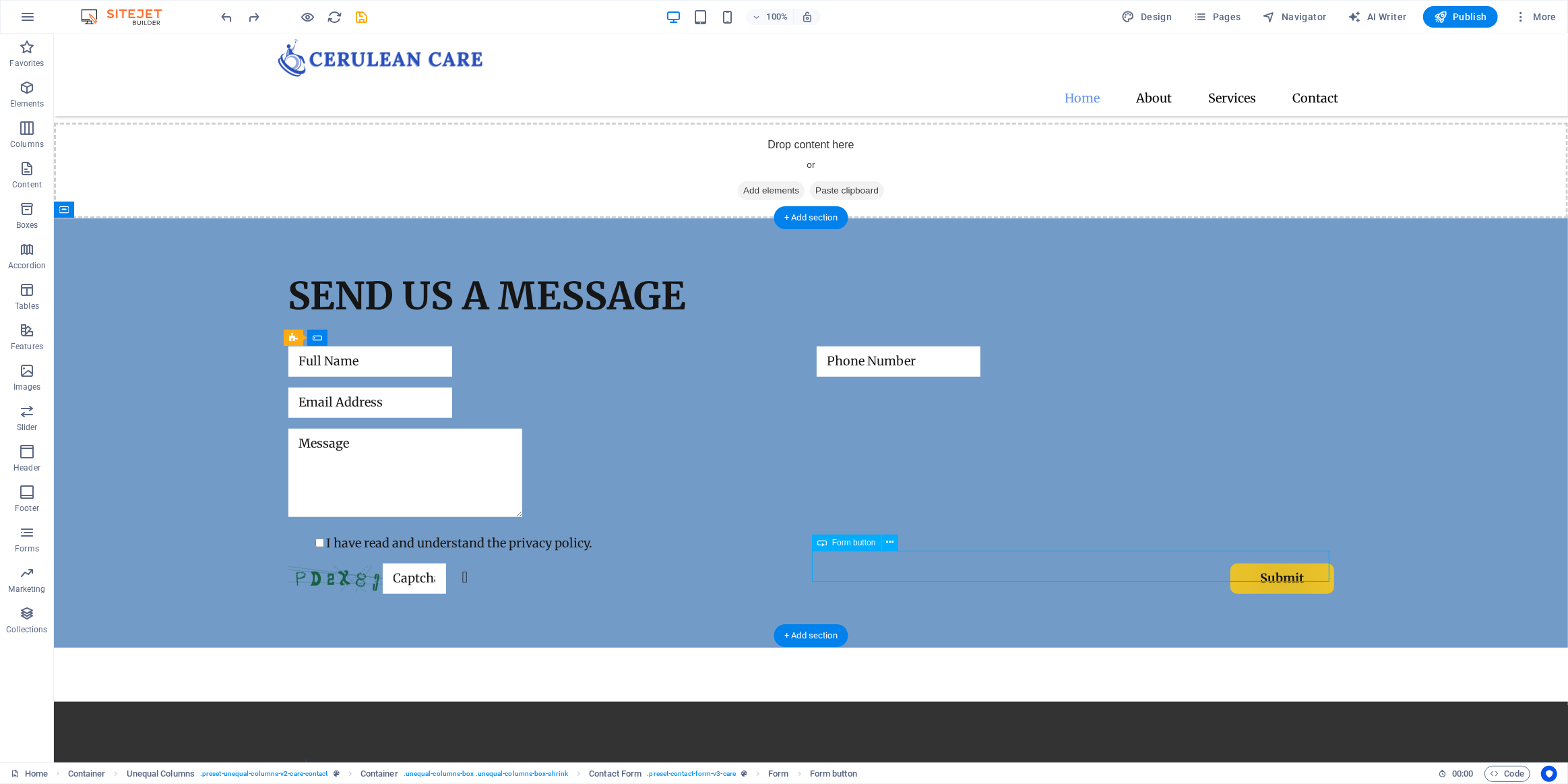
select select "px"
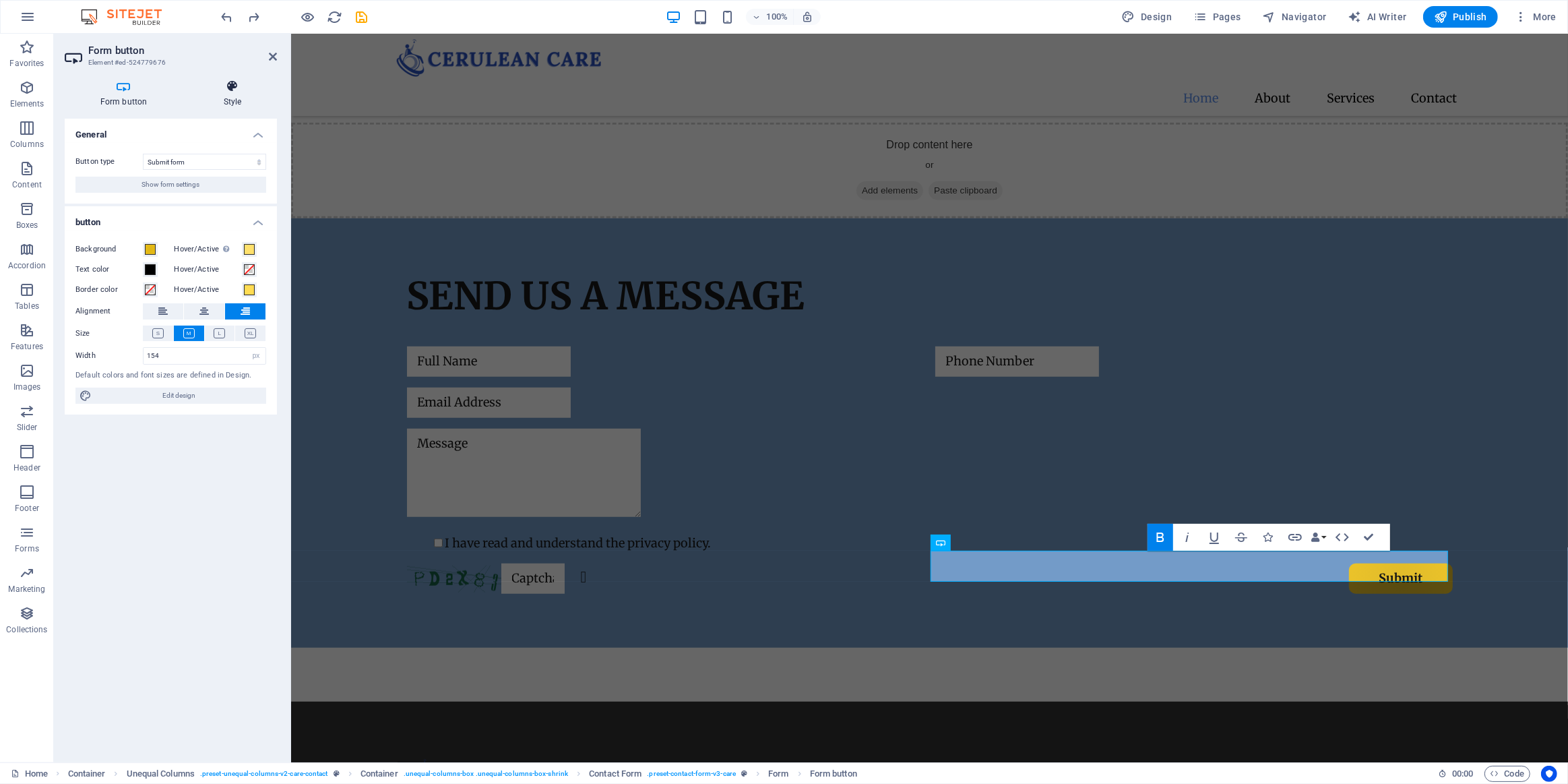
click at [233, 89] on icon at bounding box center [232, 86] width 89 height 13
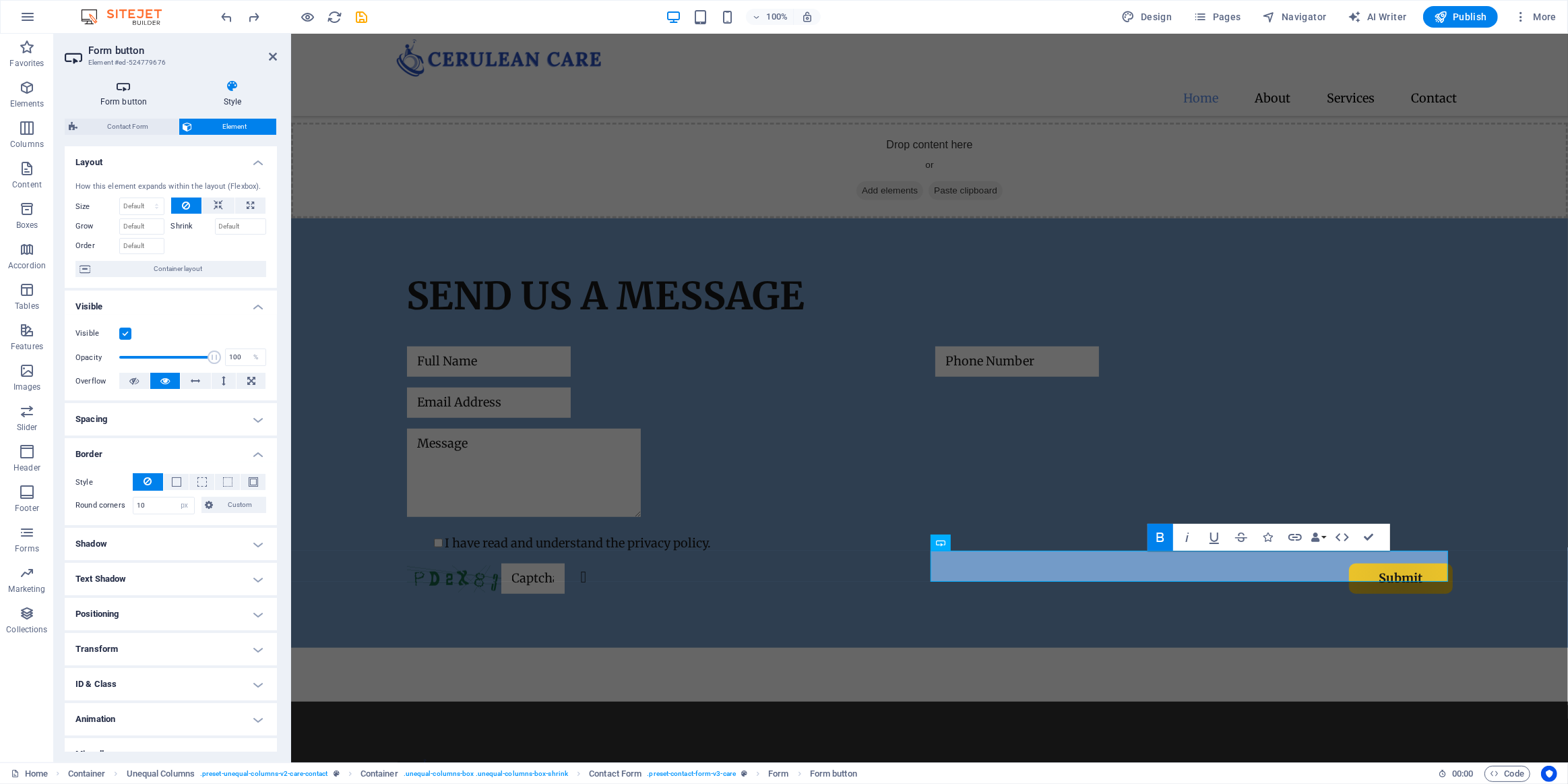
click at [141, 94] on h4 "Form button" at bounding box center [126, 94] width 123 height 28
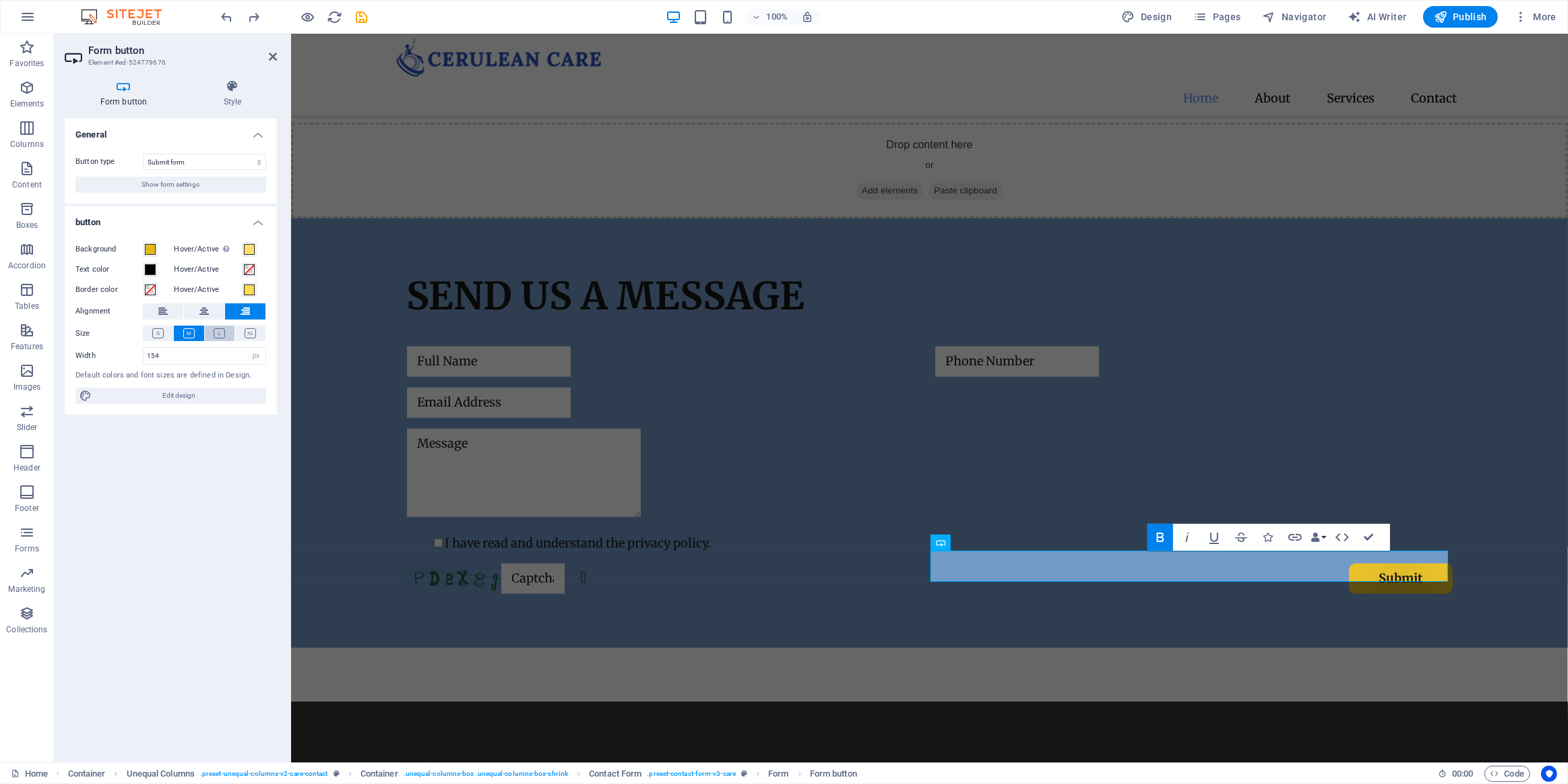
click at [215, 337] on icon at bounding box center [219, 334] width 11 height 10
click at [242, 330] on button at bounding box center [250, 333] width 31 height 16
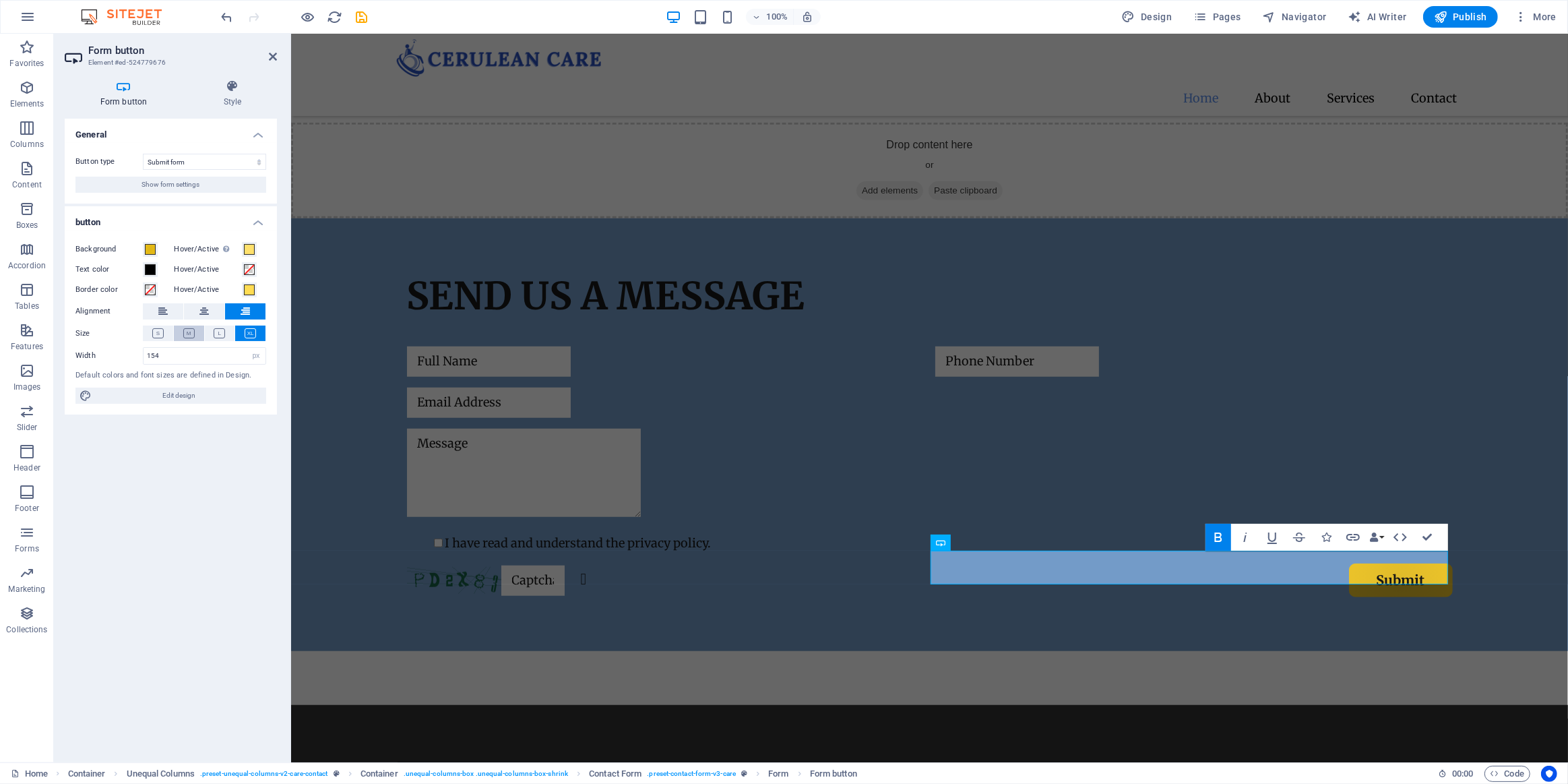
click at [194, 334] on icon at bounding box center [188, 334] width 11 height 10
click at [224, 88] on icon at bounding box center [232, 86] width 89 height 13
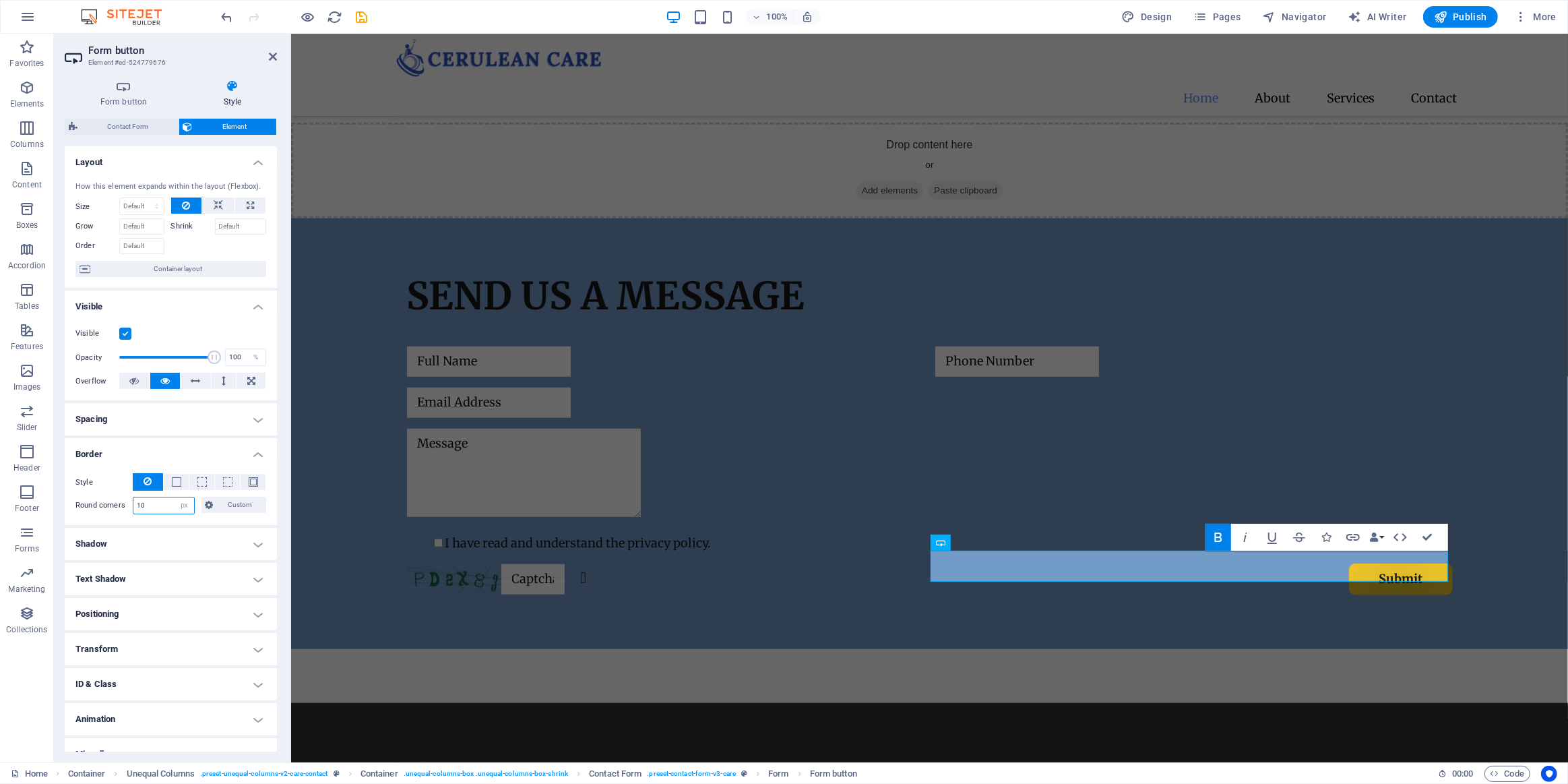
click at [167, 508] on input "10" at bounding box center [163, 506] width 61 height 16
type input "1"
click at [169, 505] on input "20" at bounding box center [163, 506] width 61 height 16
type input "25"
click at [1258, 649] on div at bounding box center [929, 676] width 1277 height 54
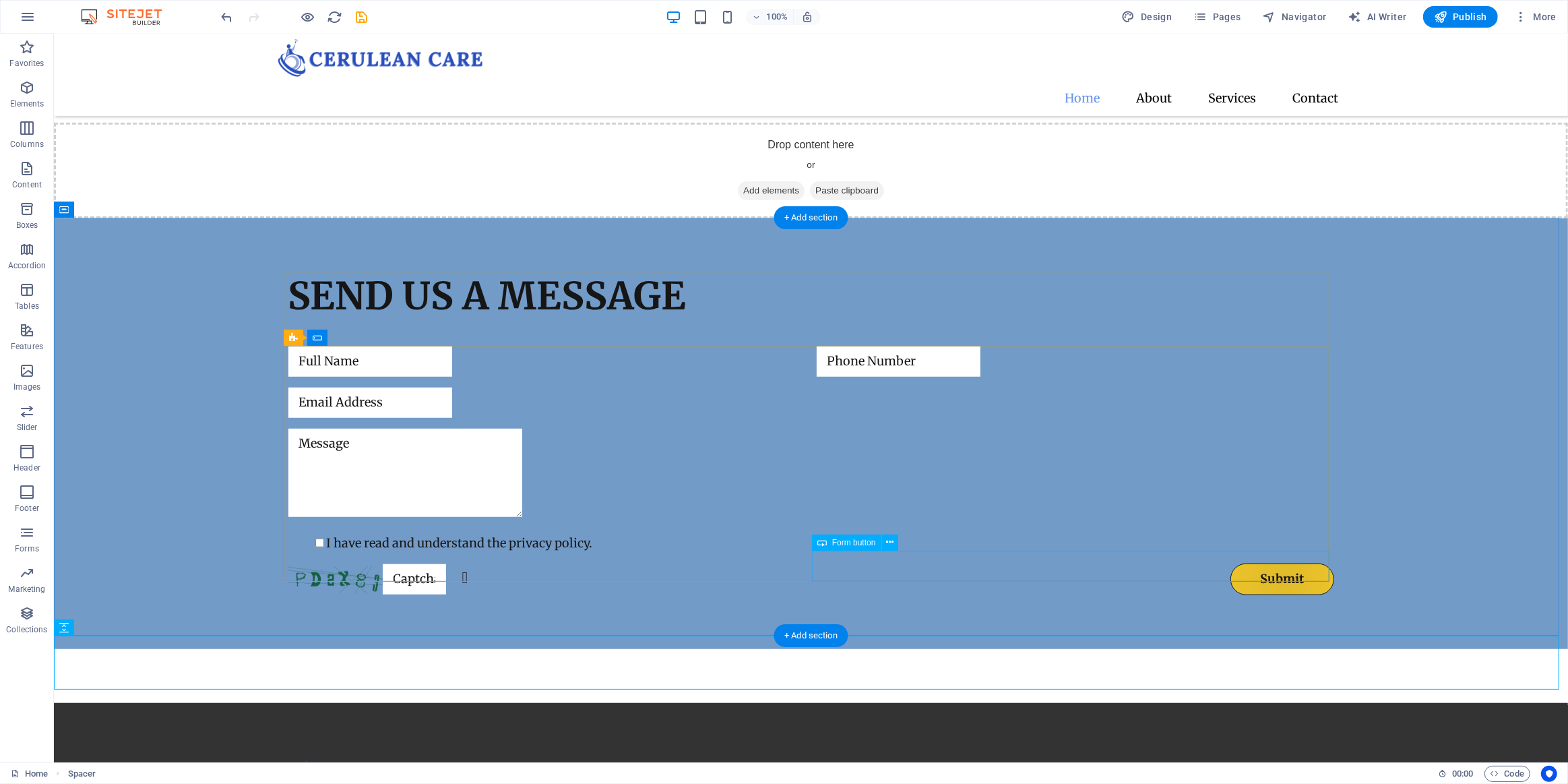
click at [1273, 564] on div "Submit" at bounding box center [1074, 579] width 517 height 31
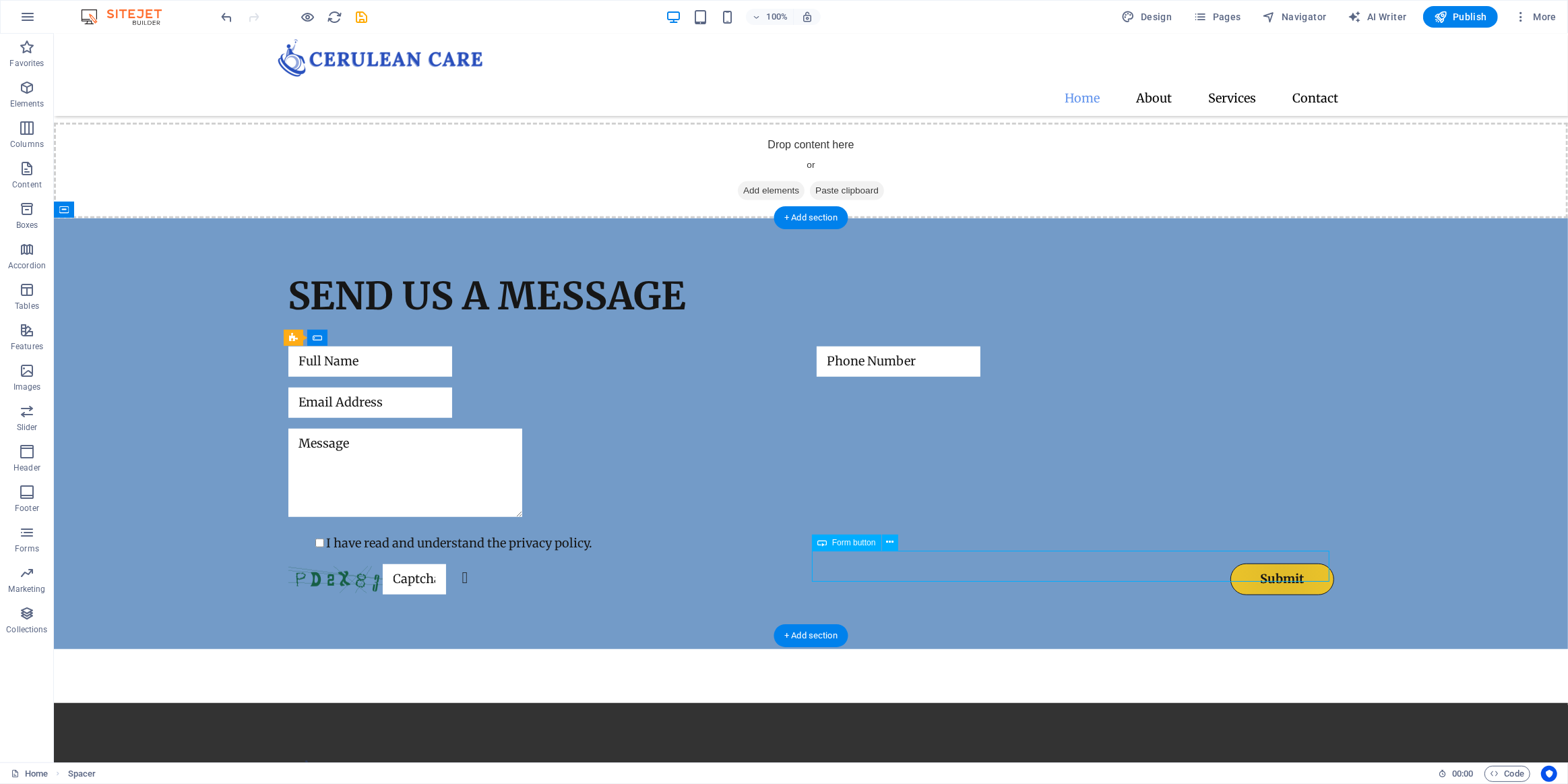
click at [1273, 564] on div "Submit" at bounding box center [1074, 579] width 517 height 31
select select "px"
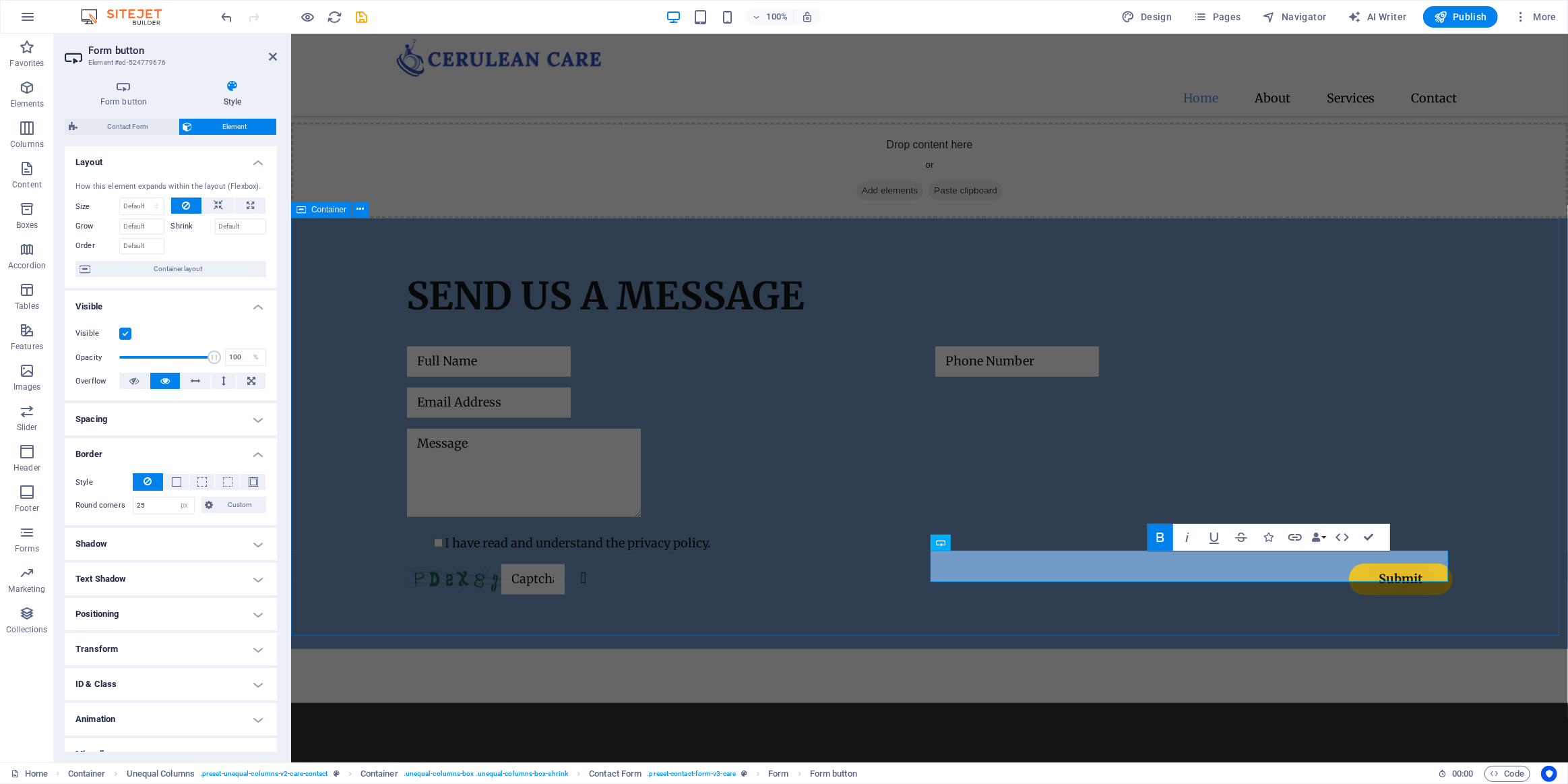
click at [1294, 613] on div "Send us a message I have read and understand the privacy policy. Unreadable? Re…" at bounding box center [929, 434] width 1277 height 431
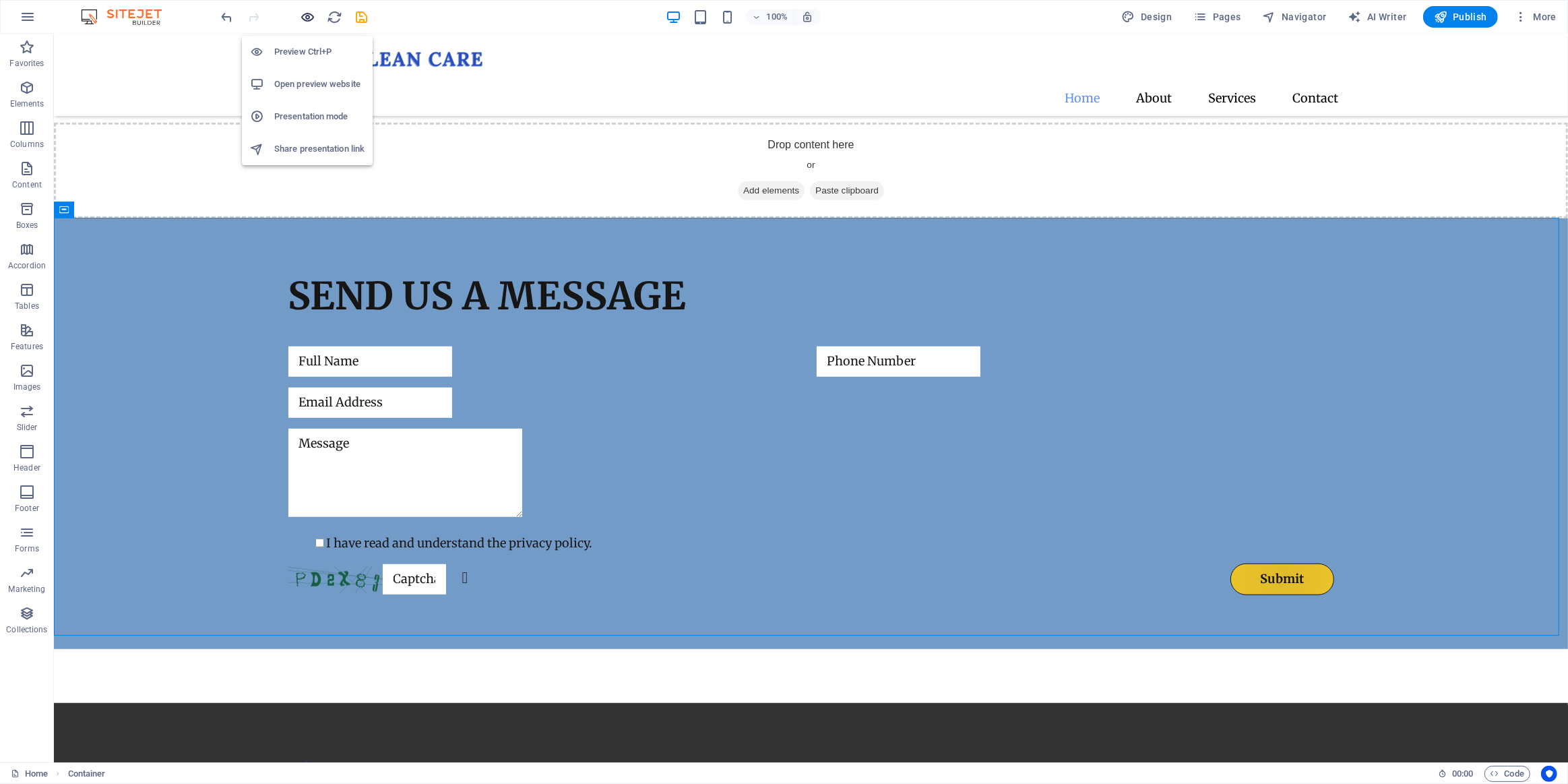
drag, startPoint x: 304, startPoint y: 19, endPoint x: 450, endPoint y: 61, distance: 151.9
click at [304, 19] on icon "button" at bounding box center [308, 17] width 16 height 16
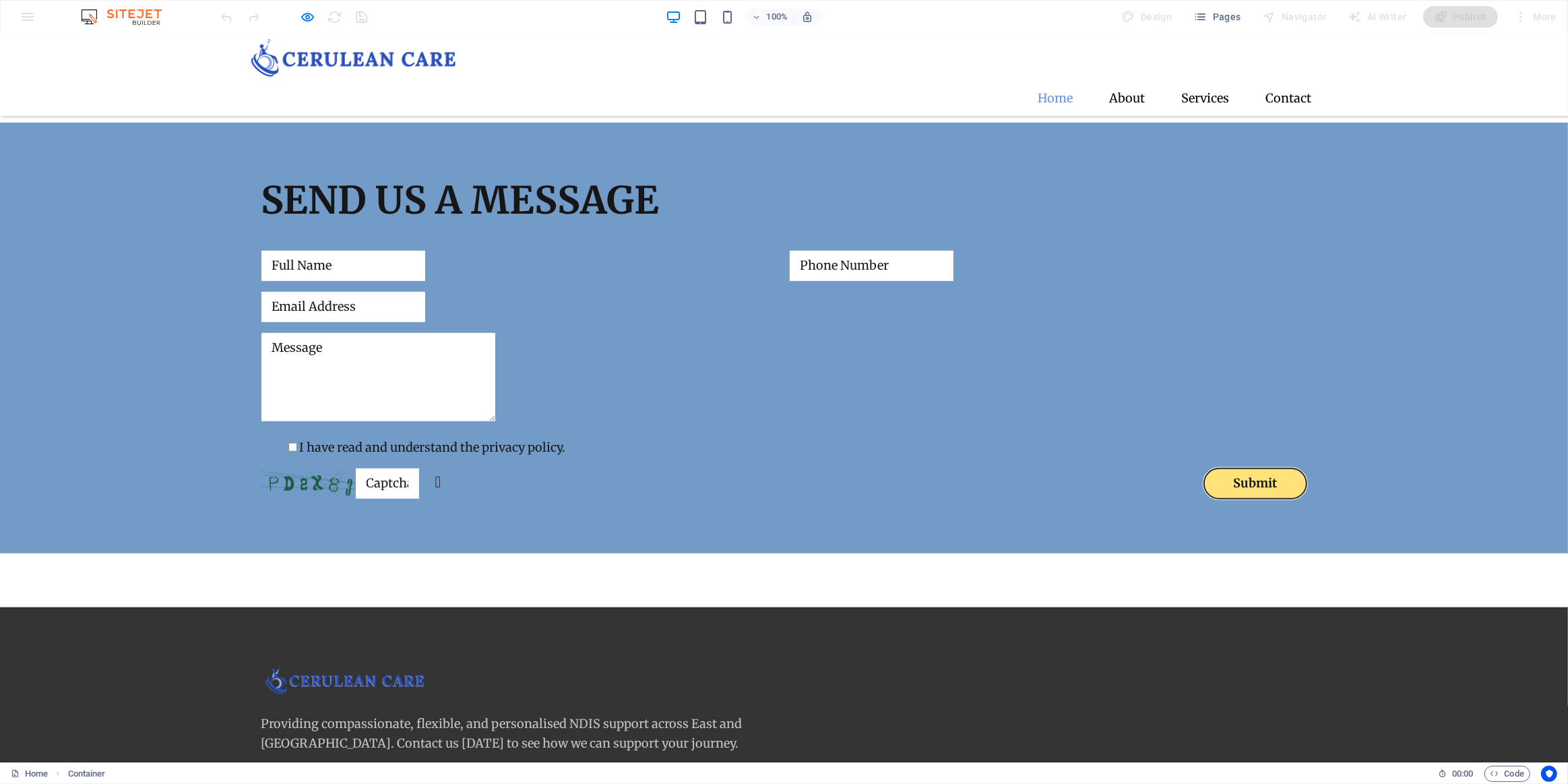
click at [1205, 474] on button "Submit" at bounding box center [1255, 483] width 104 height 31
click at [1223, 468] on button "Submit" at bounding box center [1255, 483] width 104 height 31
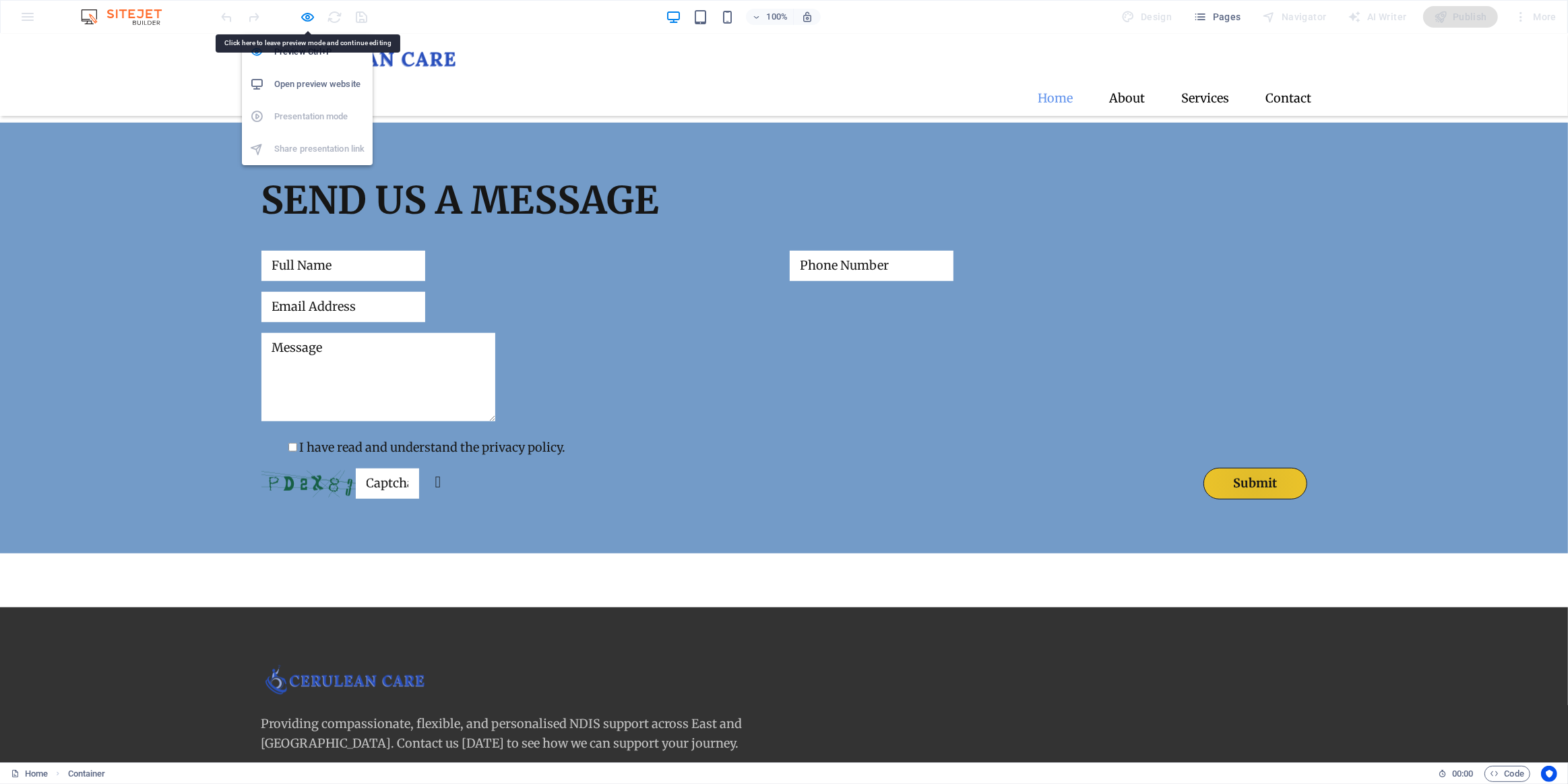
click at [310, 25] on div "Preview Ctrl+P Open preview website Presentation mode Share presentation link" at bounding box center [307, 94] width 131 height 140
click at [310, 16] on icon "button" at bounding box center [308, 17] width 16 height 16
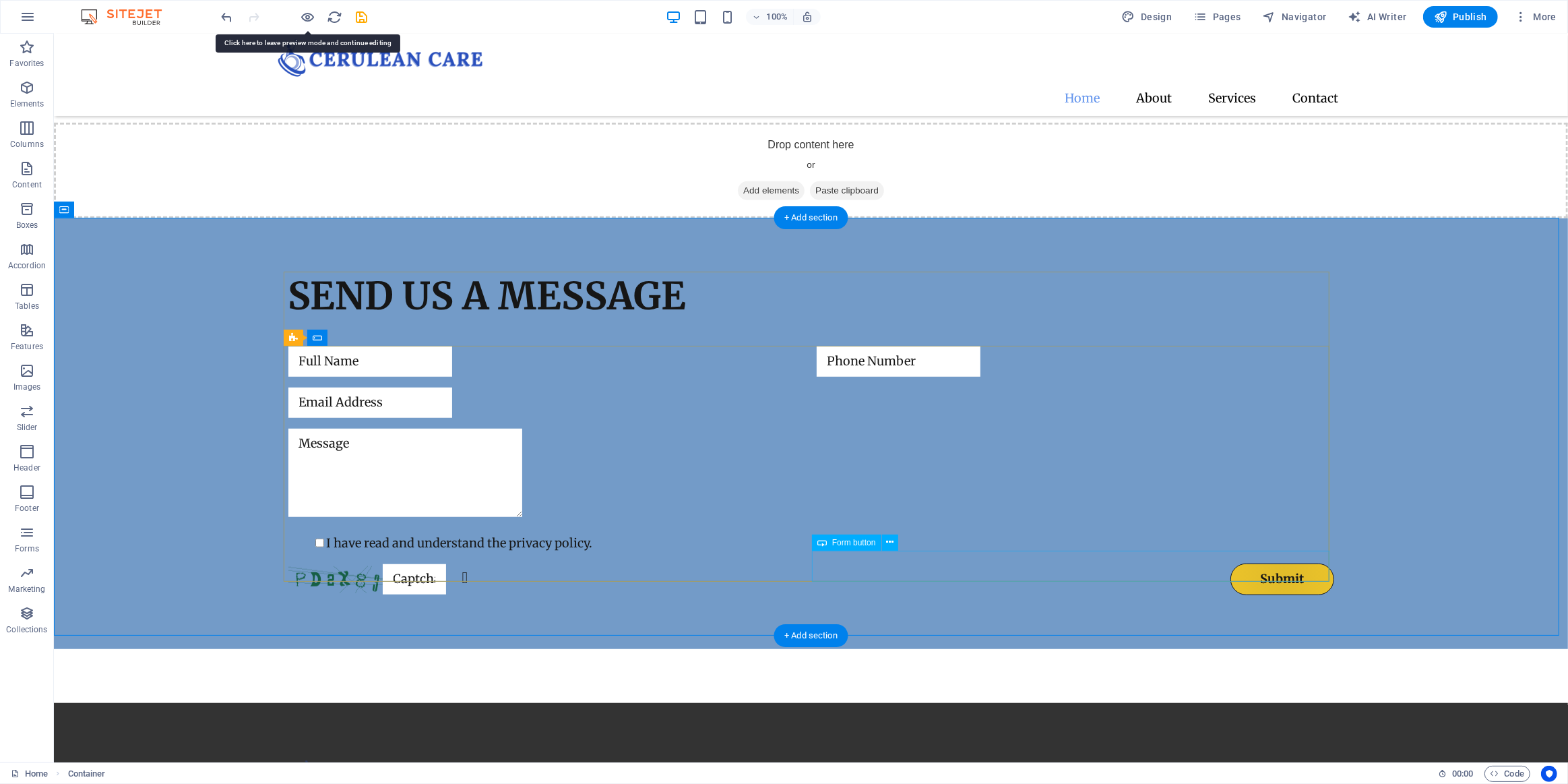
click at [1249, 568] on div "Submit" at bounding box center [1074, 579] width 517 height 31
select select "px"
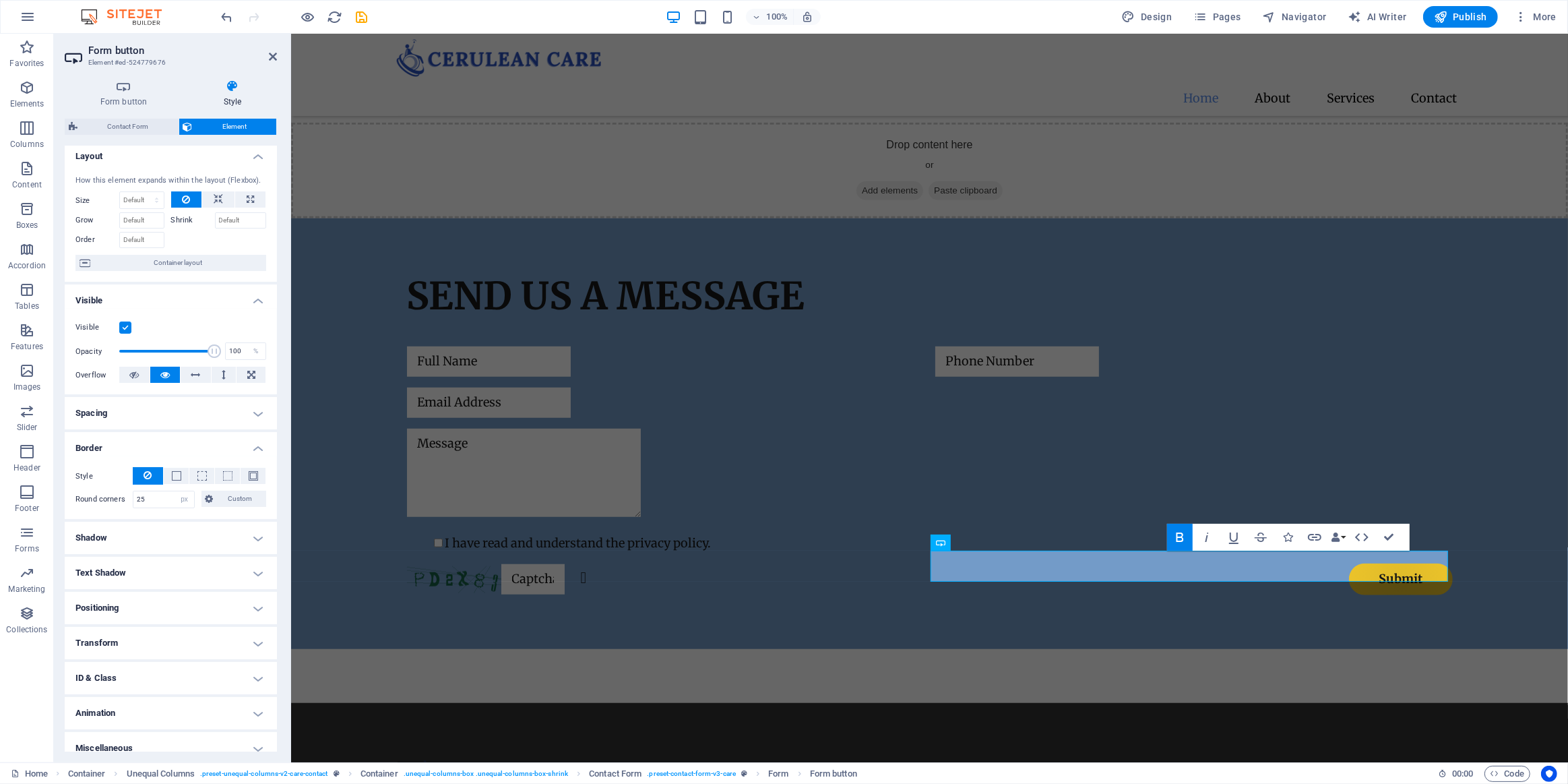
scroll to position [18, 0]
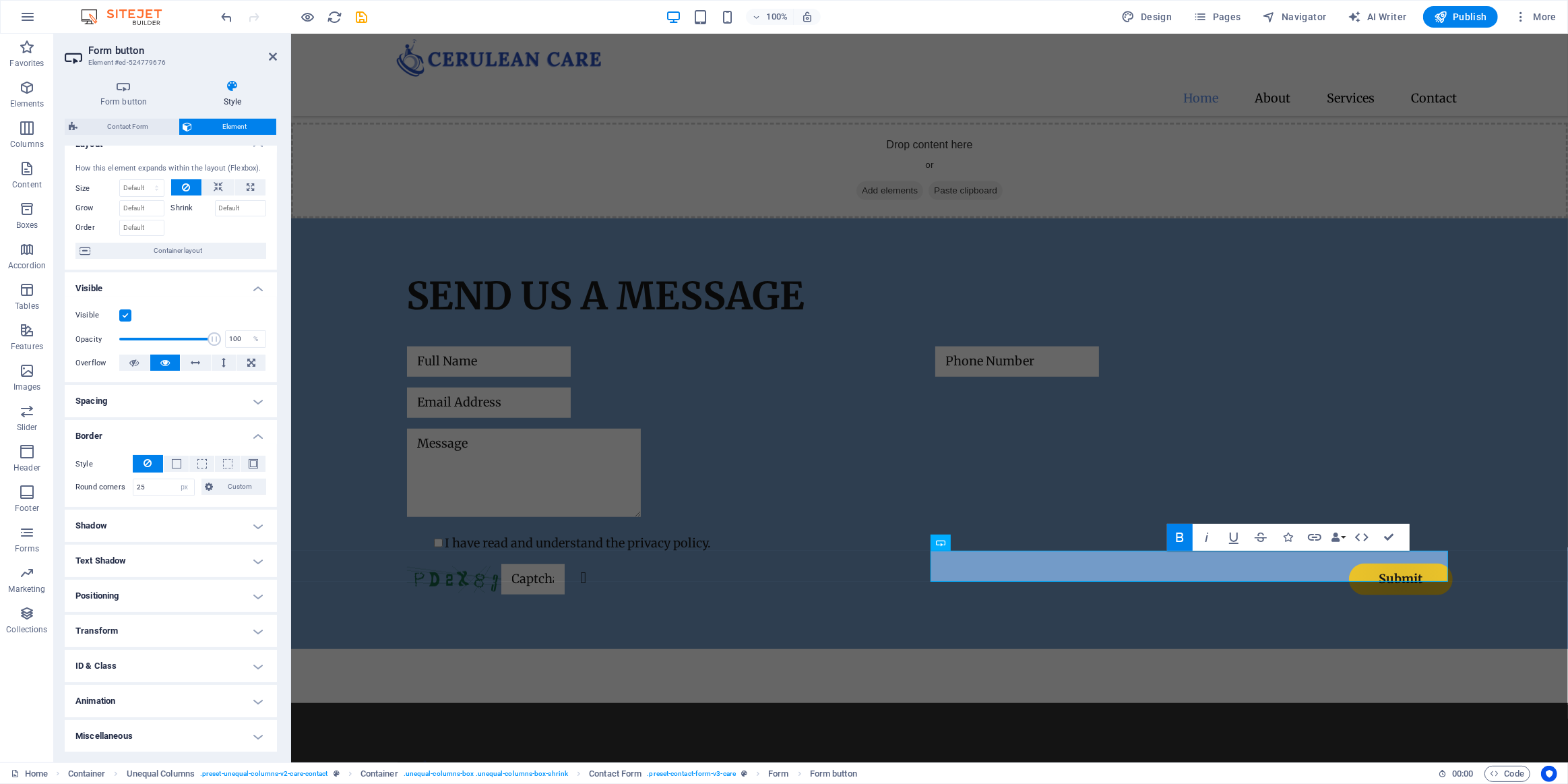
click at [202, 529] on h4 "Shadow" at bounding box center [171, 525] width 212 height 32
click at [202, 529] on h4 "Shadow" at bounding box center [171, 521] width 212 height 24
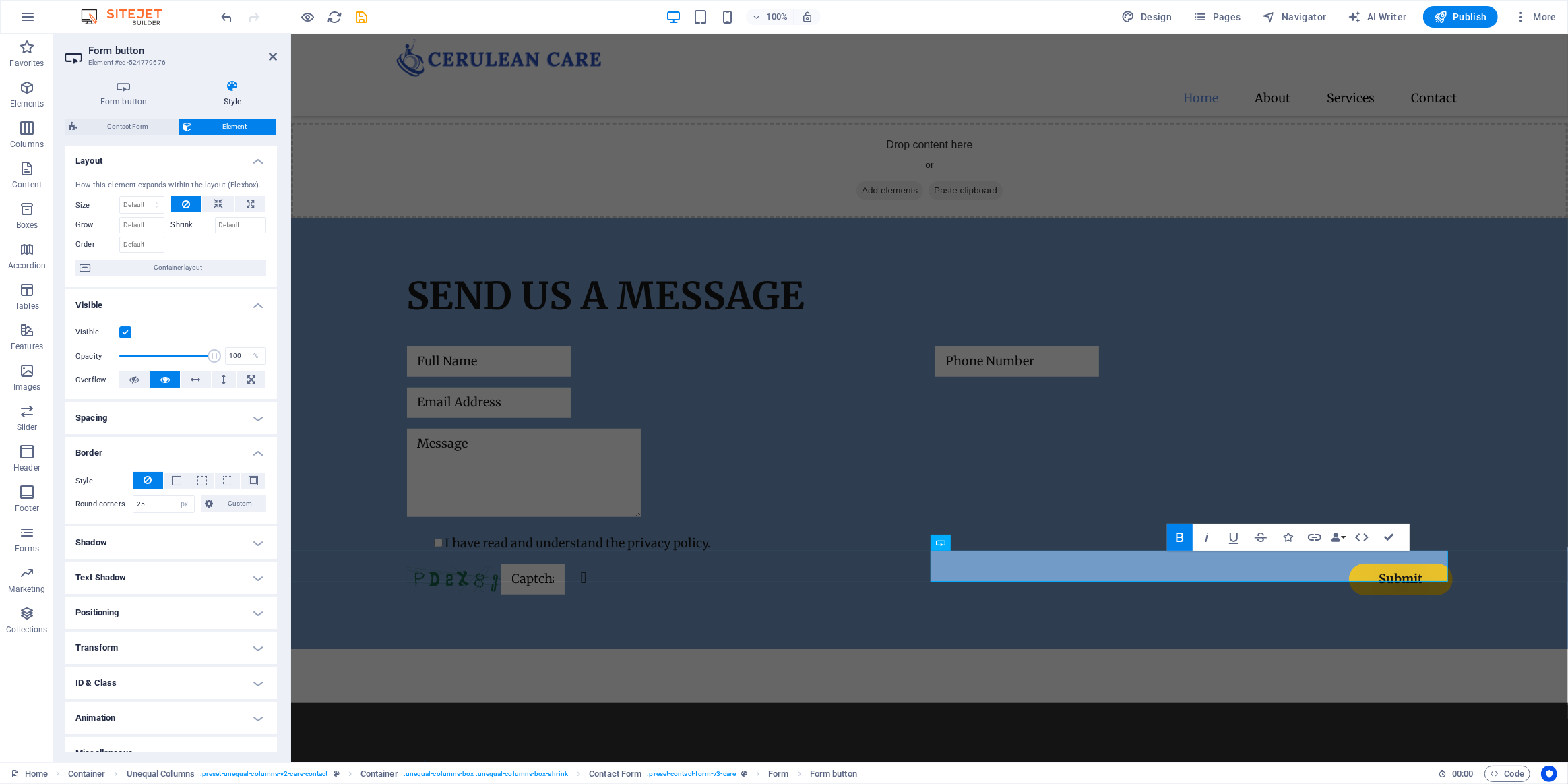
scroll to position [0, 0]
click at [137, 99] on h4 "Form button" at bounding box center [126, 94] width 123 height 28
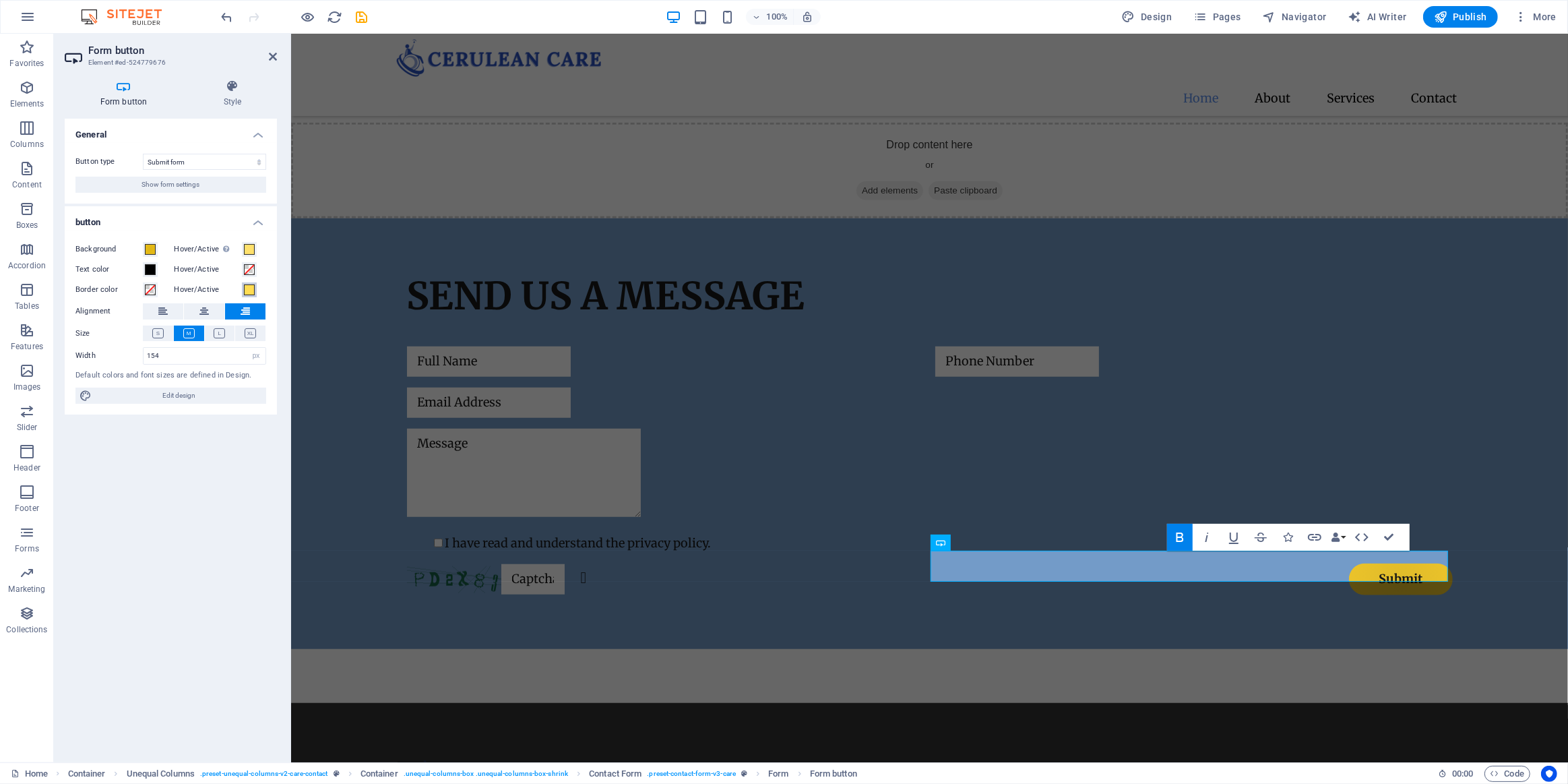
click at [245, 289] on span at bounding box center [249, 290] width 10 height 10
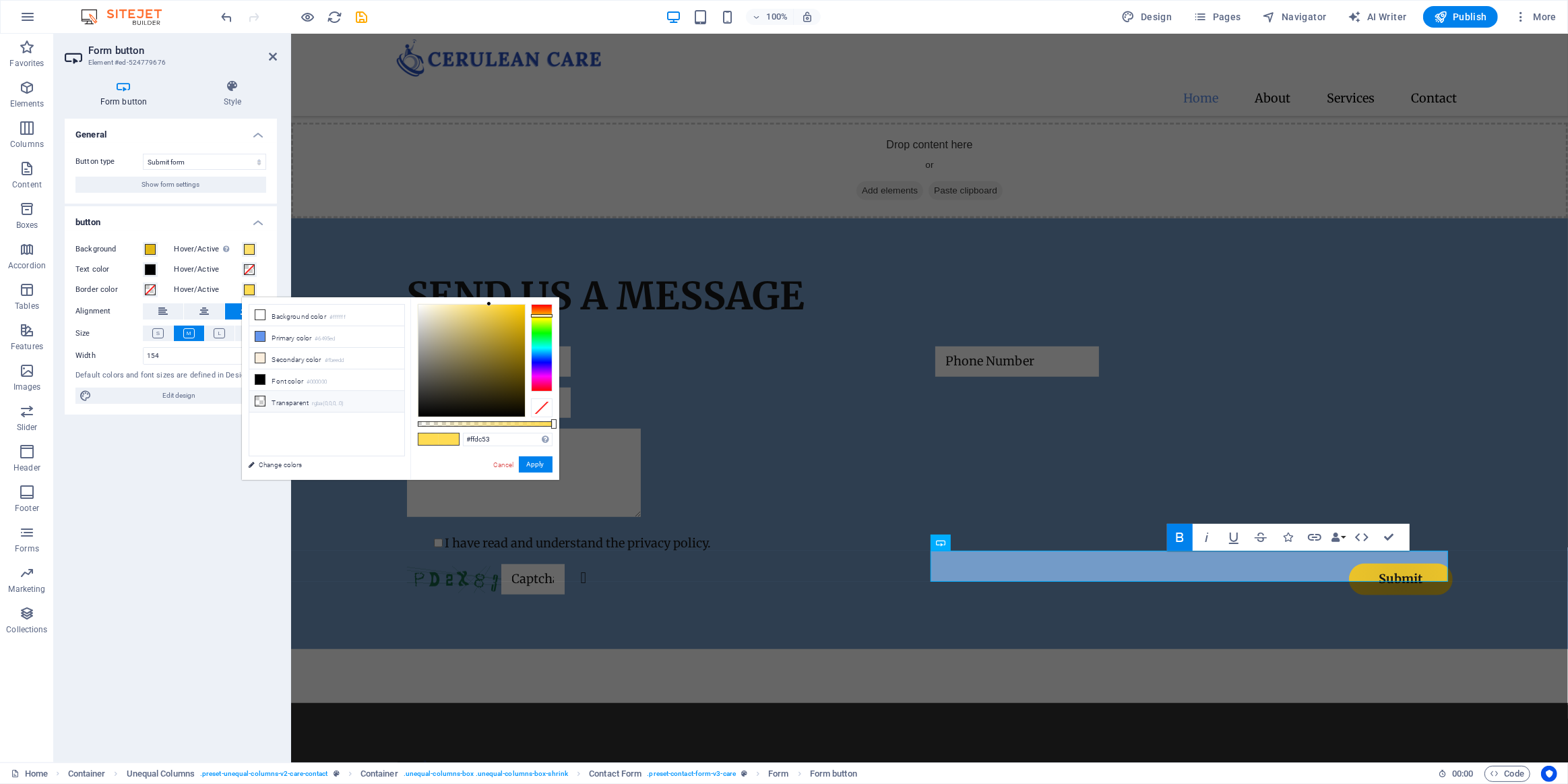
click at [290, 406] on li "Transparent rgba(0,0,0,.0)" at bounding box center [326, 402] width 155 height 22
type input "rgba(0, 0, 0, 0)"
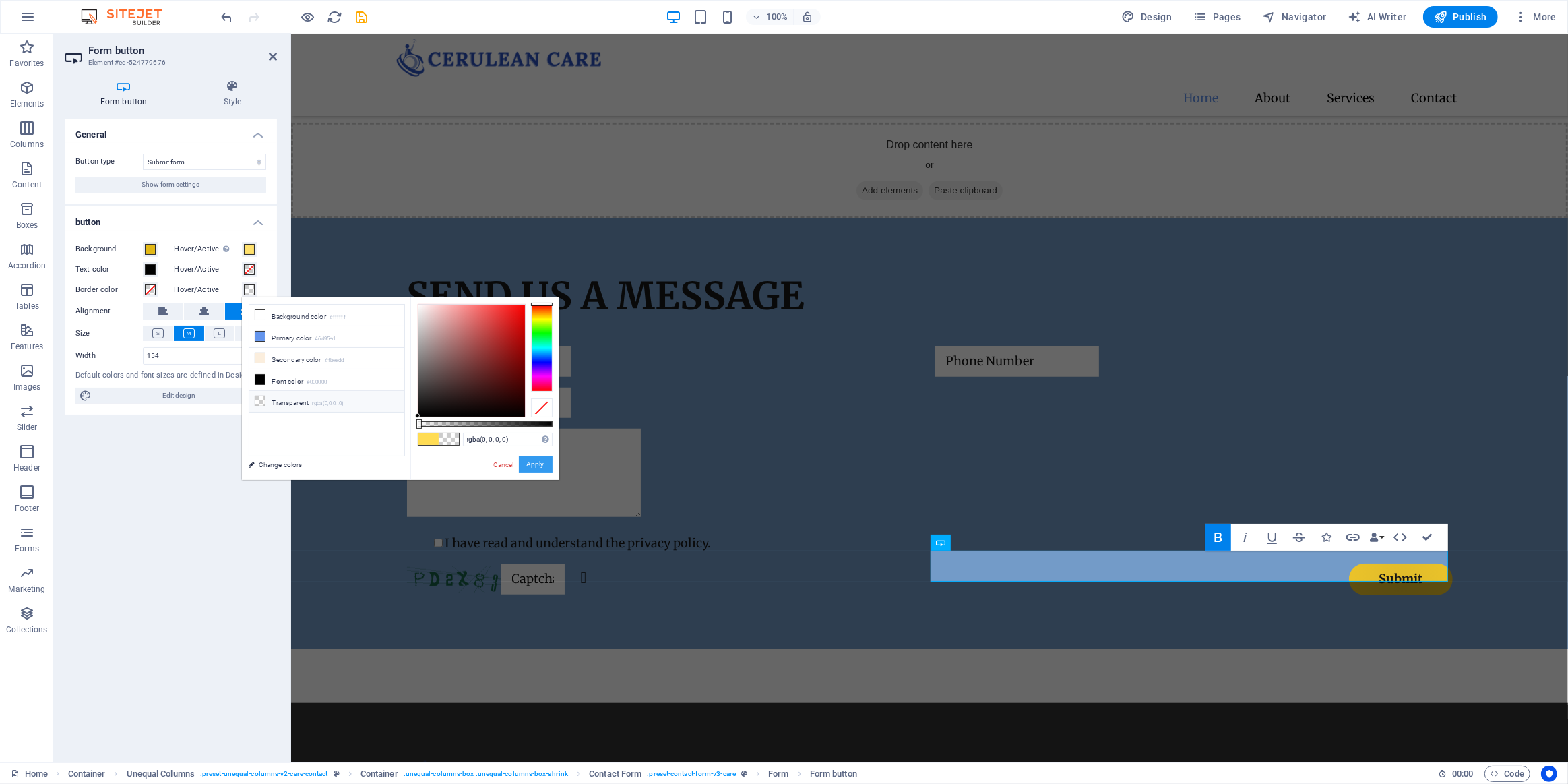
click at [535, 461] on button "Apply" at bounding box center [535, 465] width 34 height 16
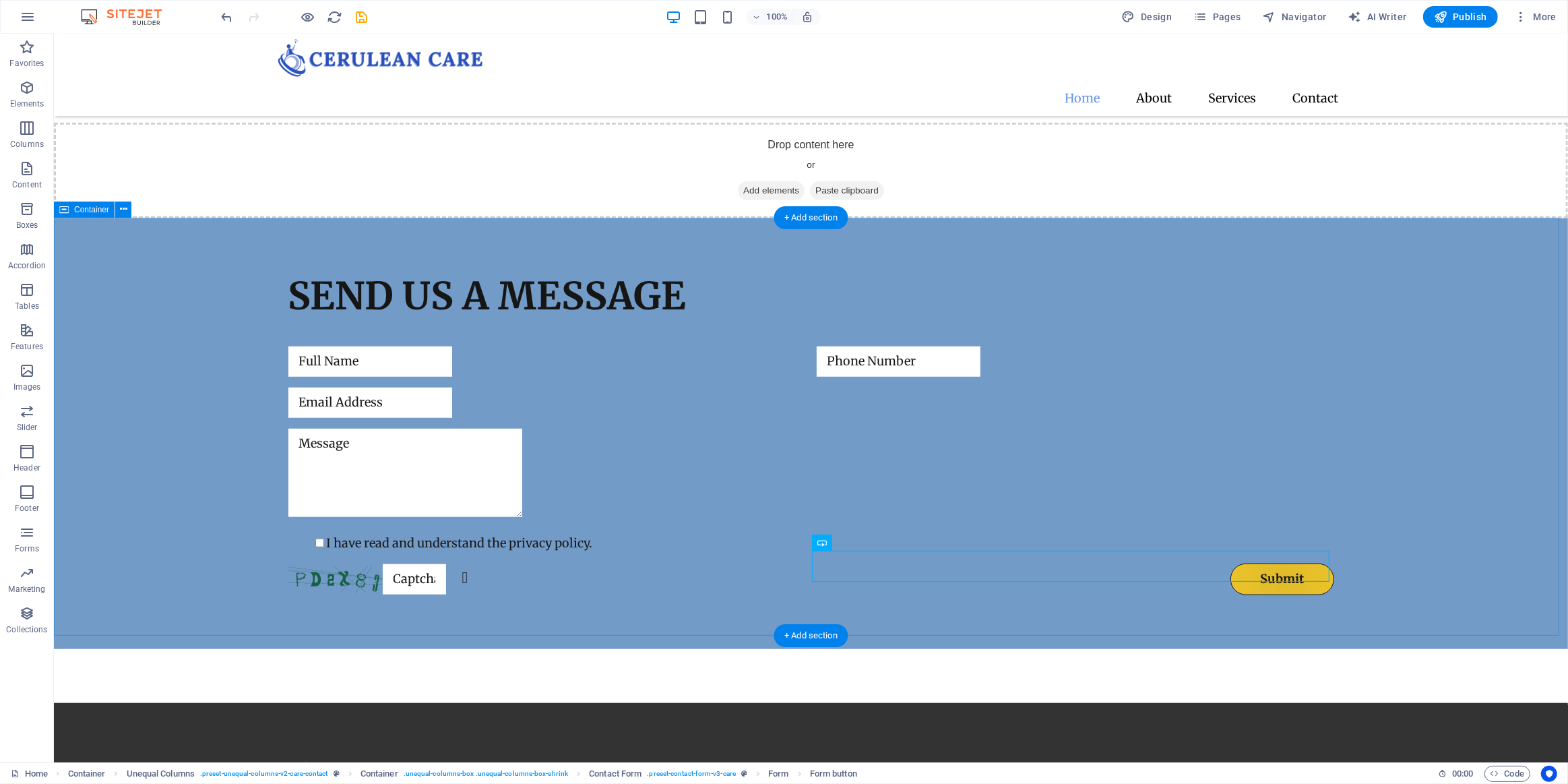
click at [1386, 601] on div "Send us a message I have read and understand the privacy policy. Unreadable? Re…" at bounding box center [810, 434] width 1514 height 431
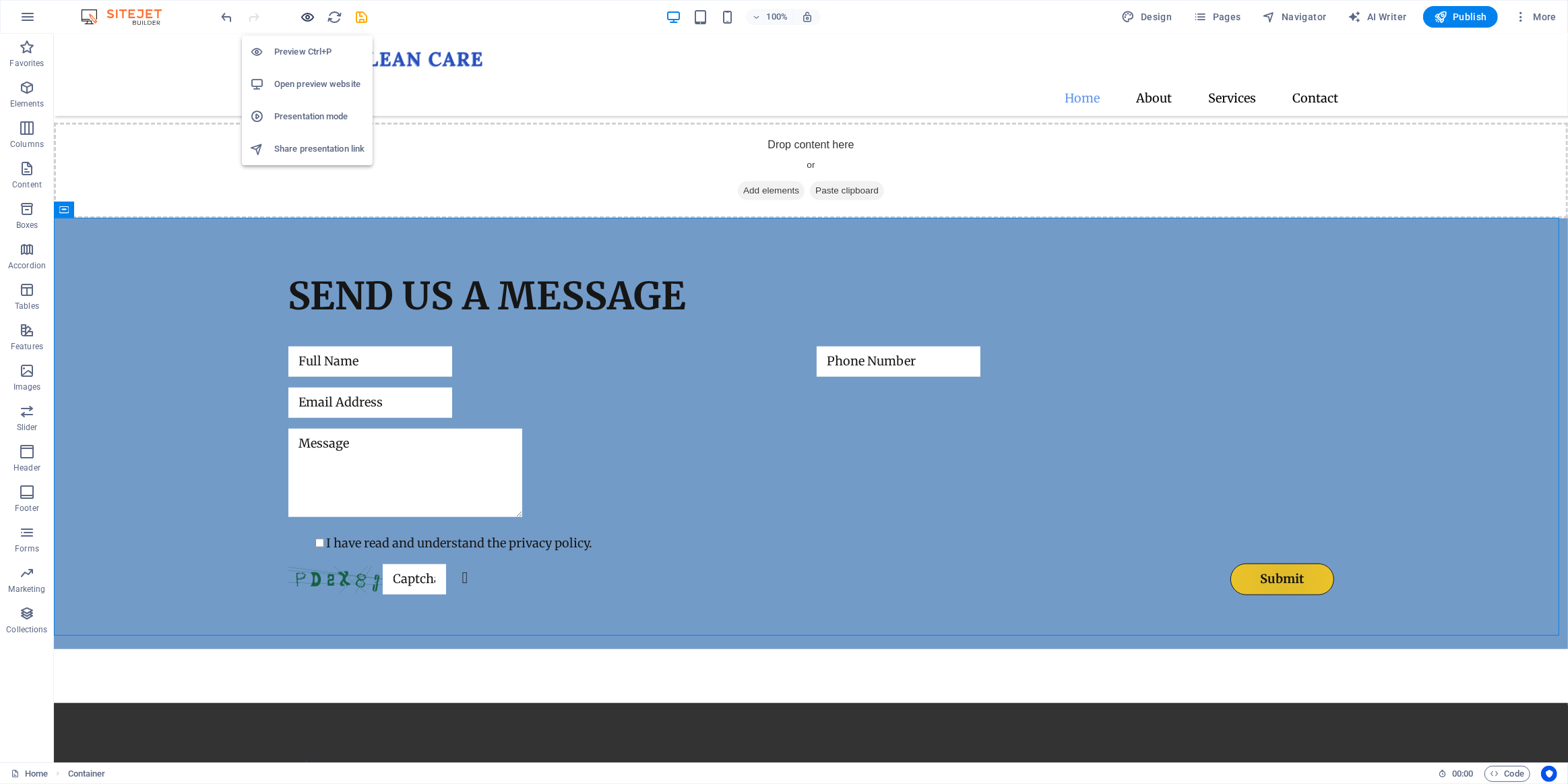
drag, startPoint x: 307, startPoint y: 18, endPoint x: 483, endPoint y: 64, distance: 181.9
click at [307, 18] on icon "button" at bounding box center [308, 17] width 16 height 16
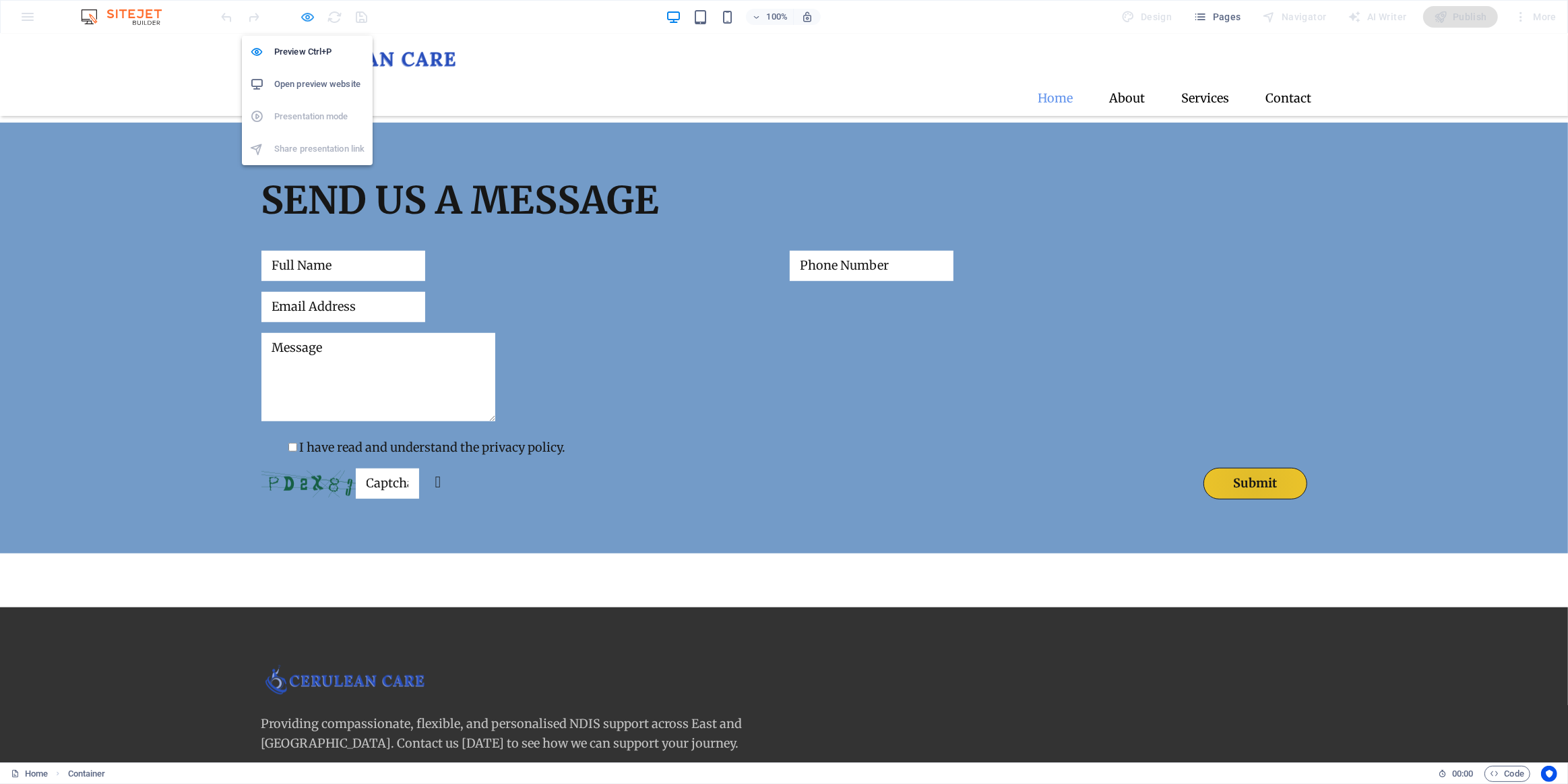
click at [301, 16] on icon "button" at bounding box center [308, 17] width 16 height 16
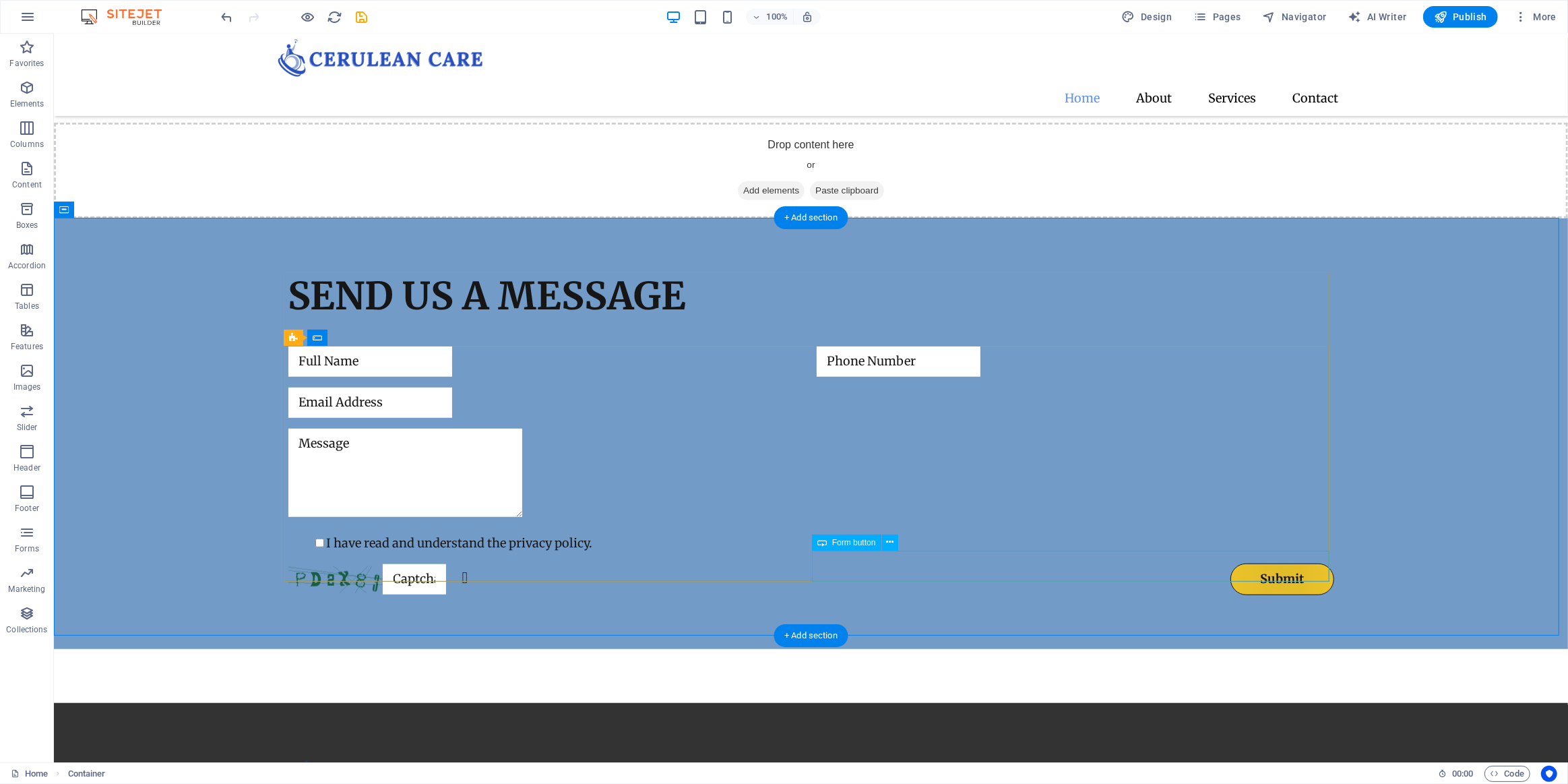
click at [1276, 564] on div "Submit" at bounding box center [1074, 579] width 517 height 31
select select "px"
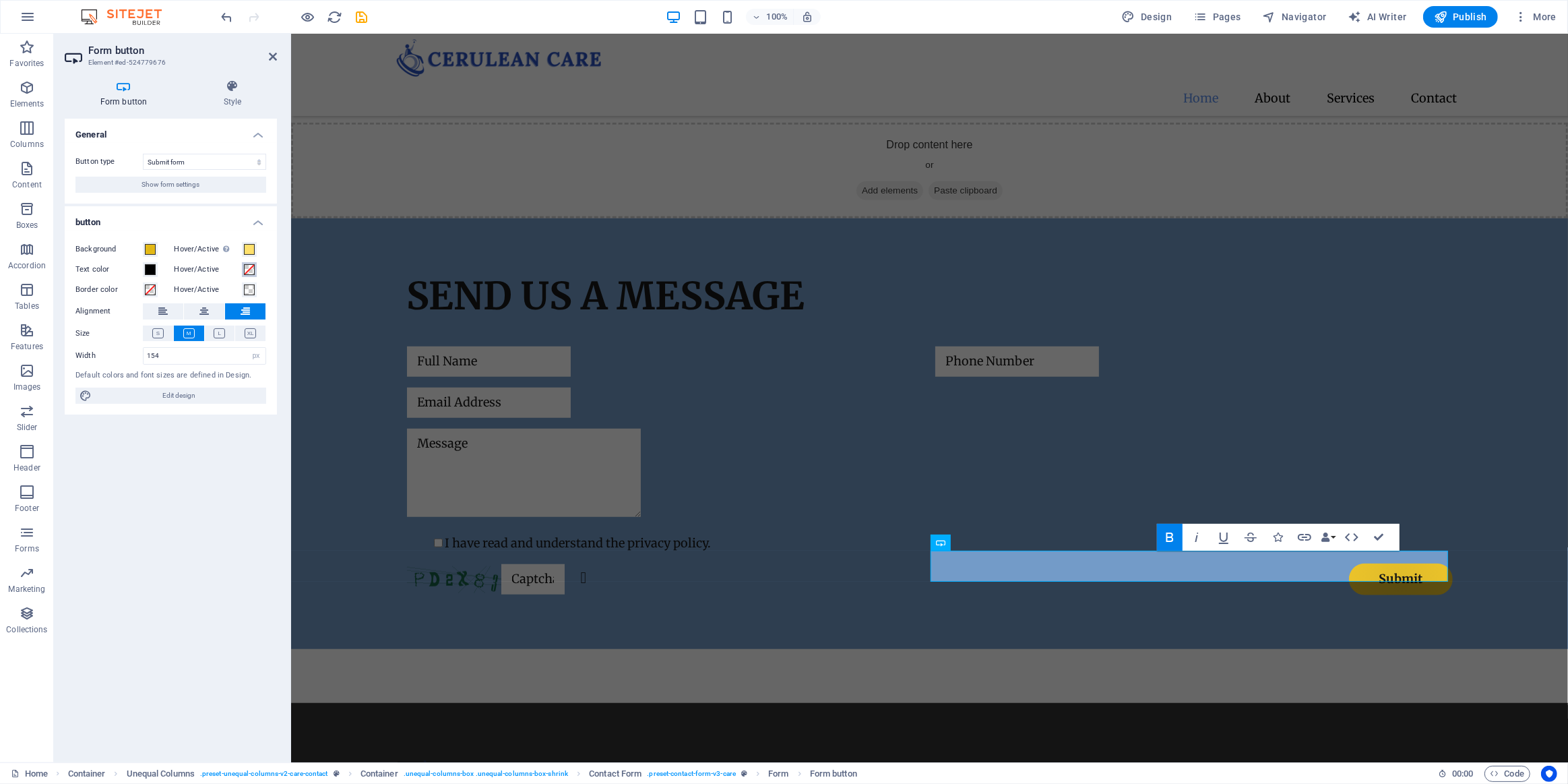
click at [249, 274] on span at bounding box center [249, 269] width 10 height 10
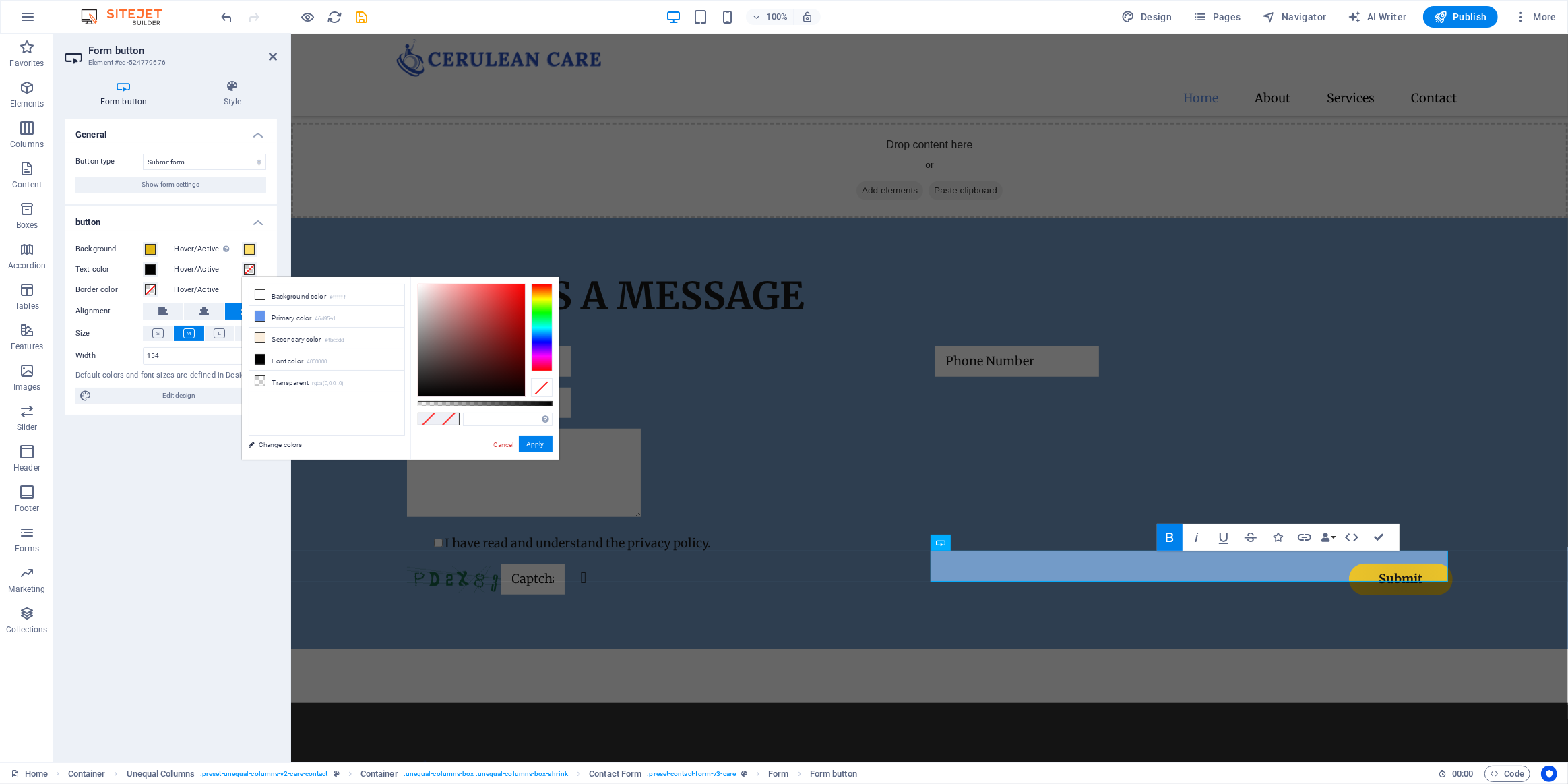
drag, startPoint x: 195, startPoint y: 455, endPoint x: 247, endPoint y: 343, distance: 123.5
click at [198, 452] on div "General Button type Submit form Reset form No action Show form settings button …" at bounding box center [171, 435] width 212 height 633
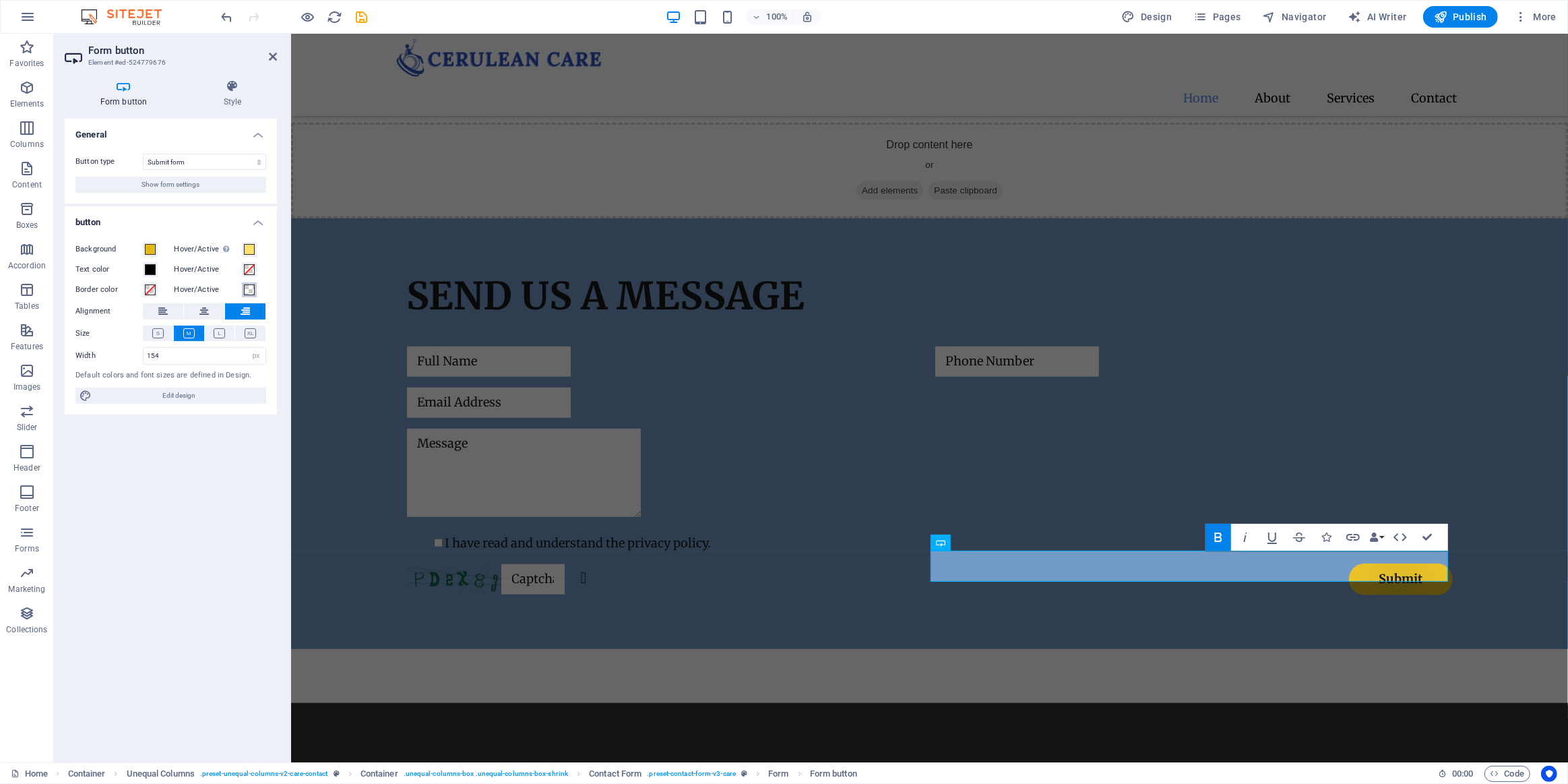
click at [248, 287] on span at bounding box center [249, 290] width 10 height 10
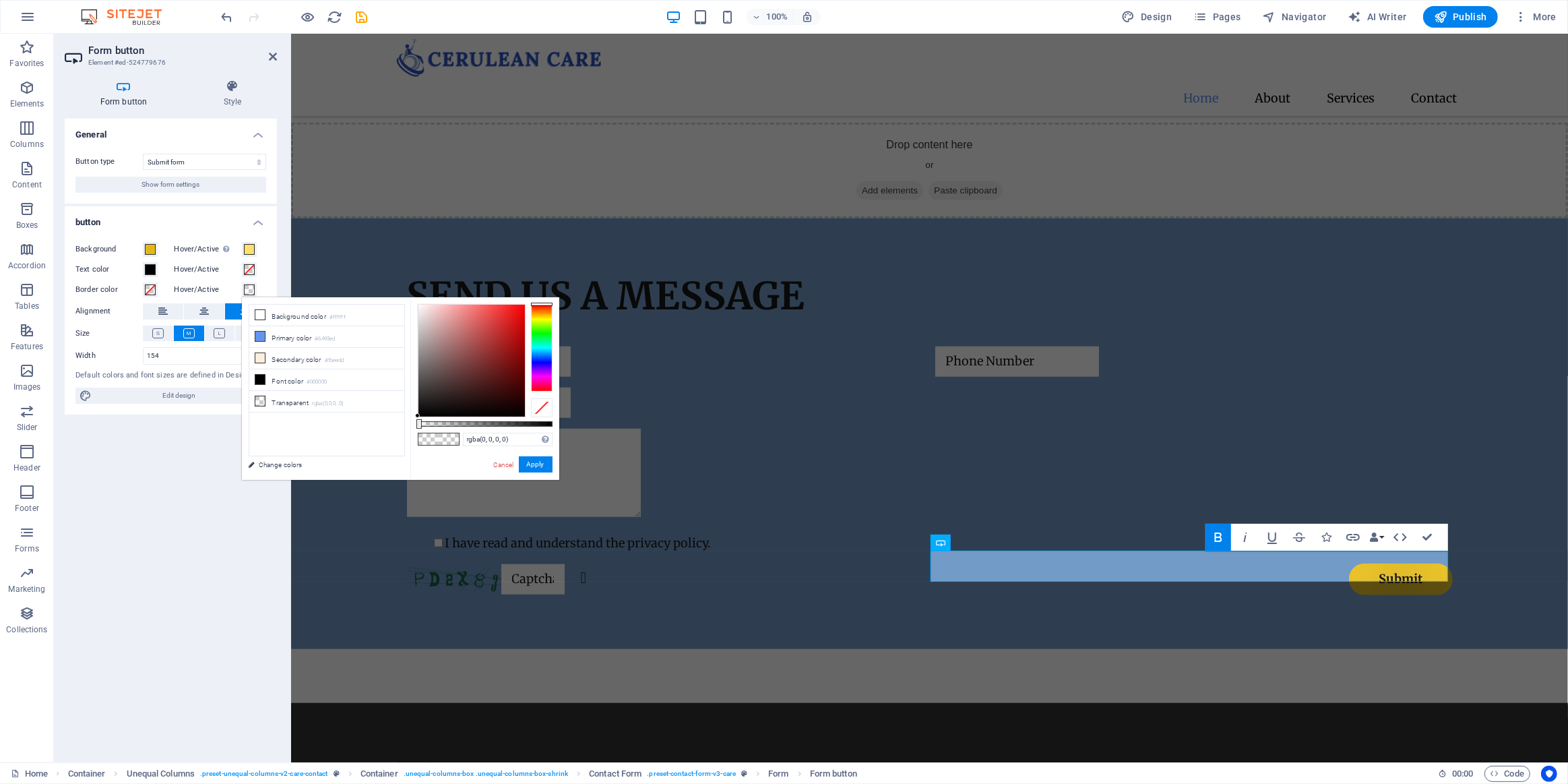
click at [434, 439] on span at bounding box center [428, 439] width 20 height 11
click at [439, 442] on span at bounding box center [449, 439] width 20 height 11
click at [546, 402] on div at bounding box center [541, 408] width 22 height 19
click at [538, 459] on button "Apply" at bounding box center [535, 465] width 34 height 16
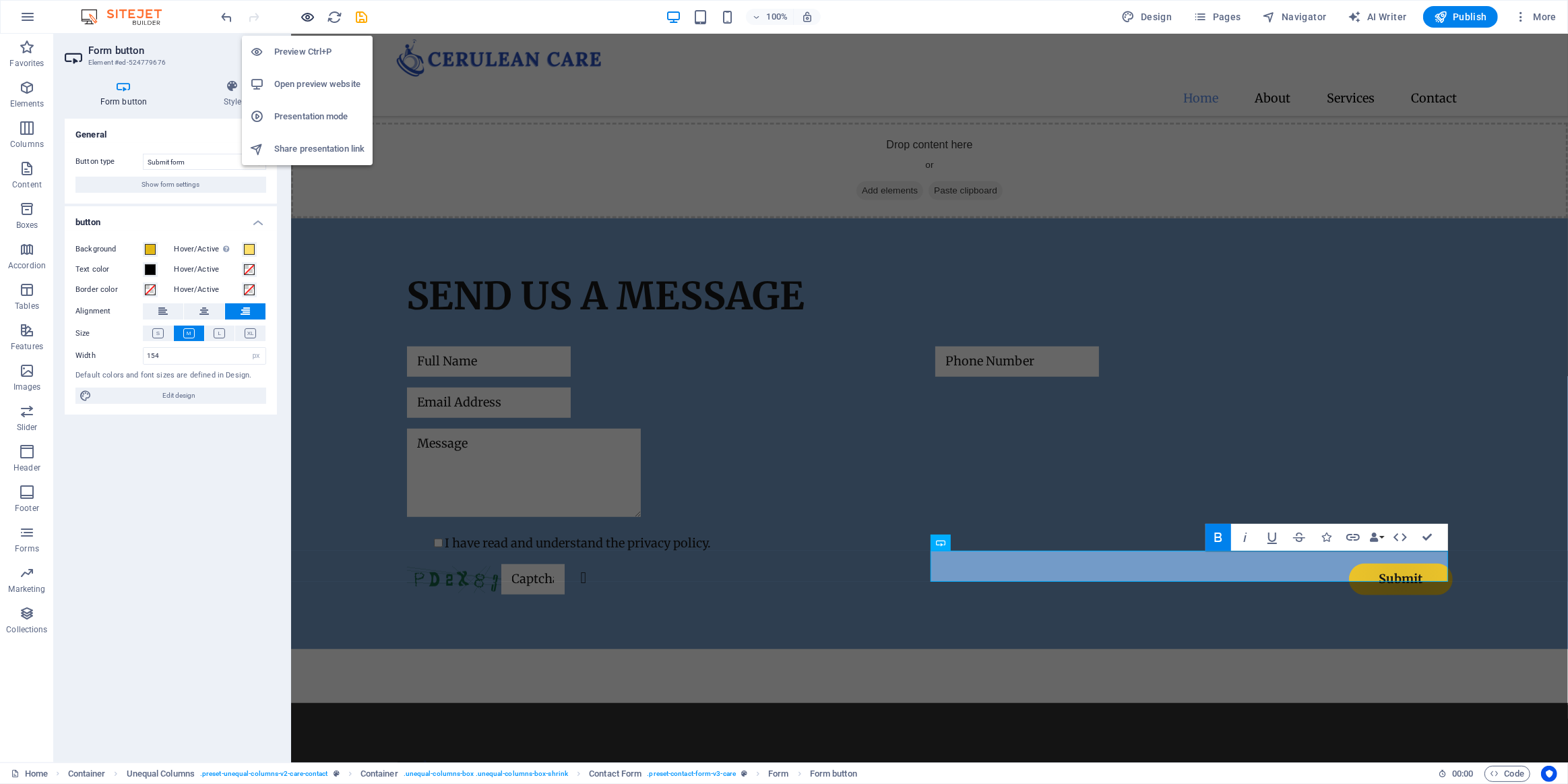
drag, startPoint x: 303, startPoint y: 16, endPoint x: 393, endPoint y: 24, distance: 90.4
click at [303, 16] on icon "button" at bounding box center [308, 17] width 16 height 16
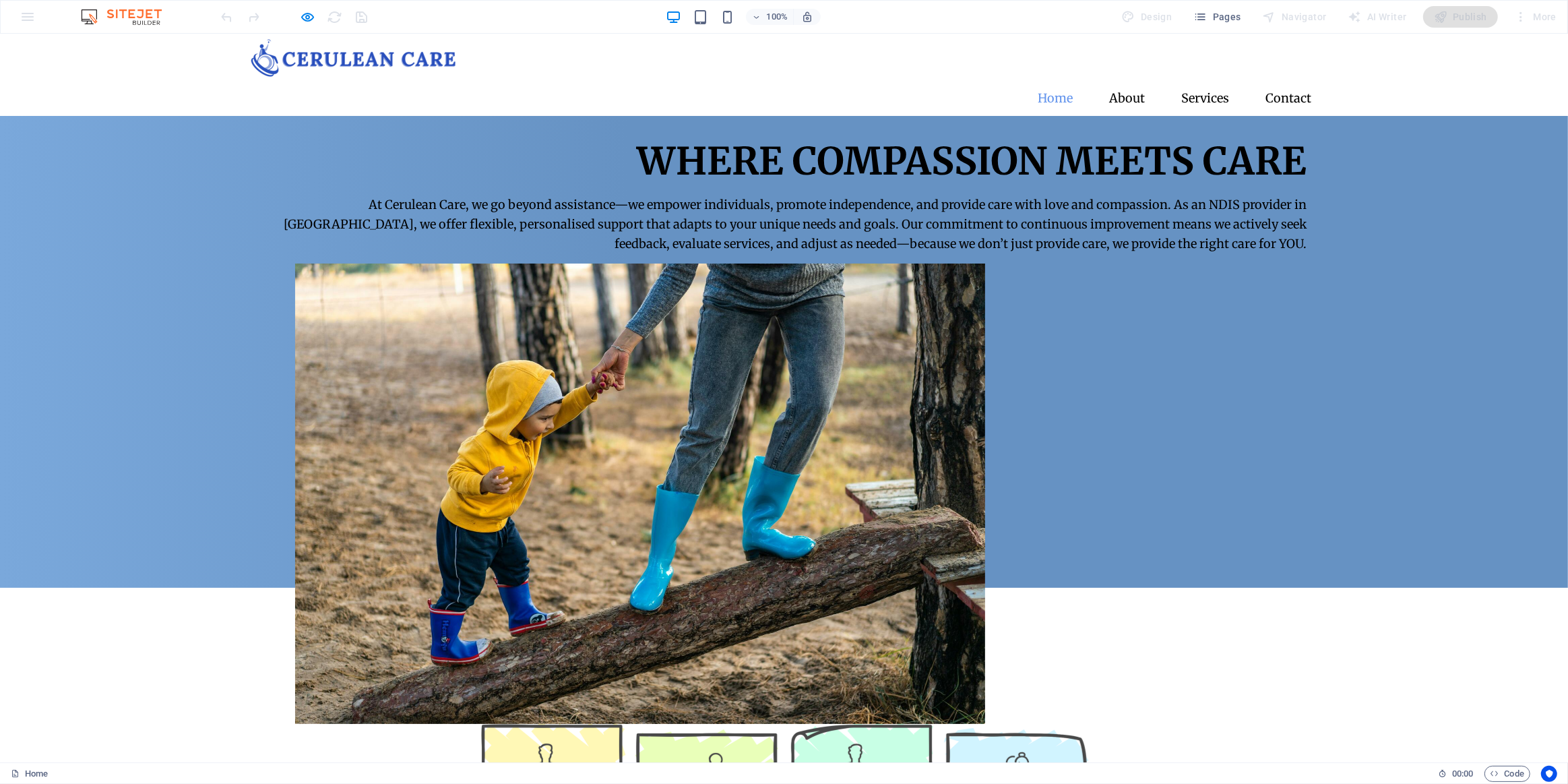
click at [986, 290] on img at bounding box center [640, 494] width 690 height 461
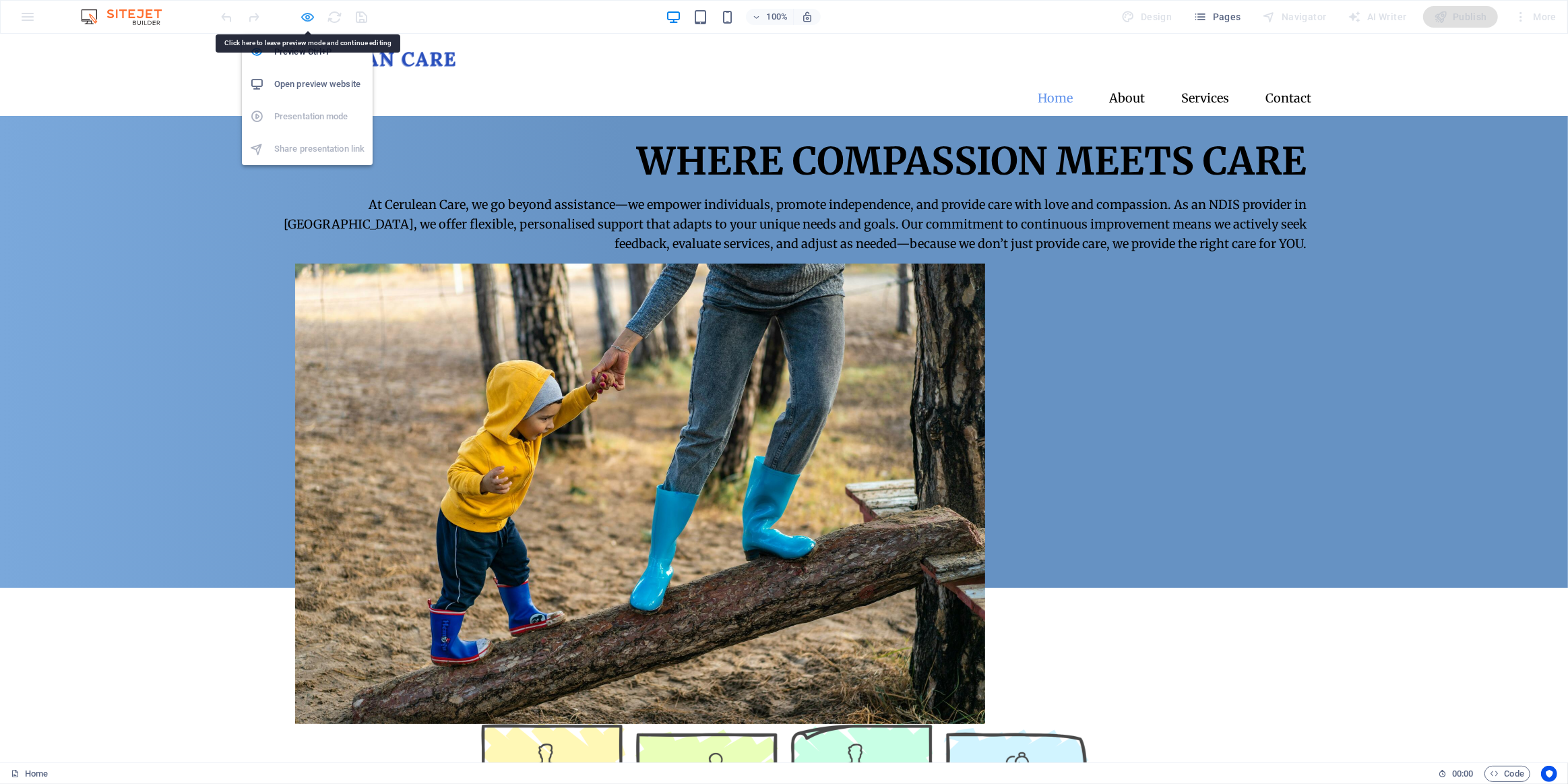
drag, startPoint x: 303, startPoint y: 10, endPoint x: 498, endPoint y: 140, distance: 234.4
click at [303, 10] on icon "button" at bounding box center [308, 17] width 16 height 16
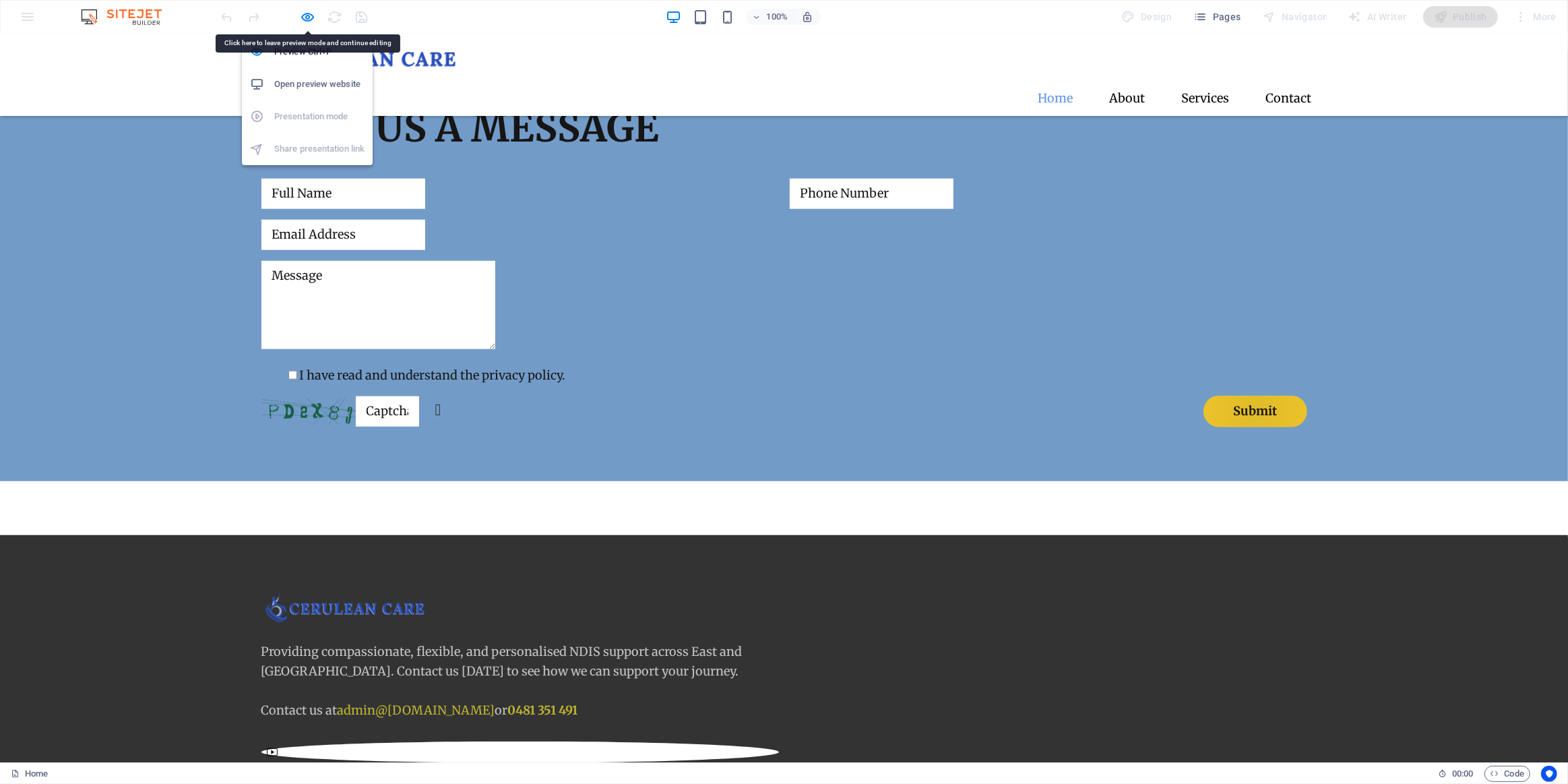
select select "px"
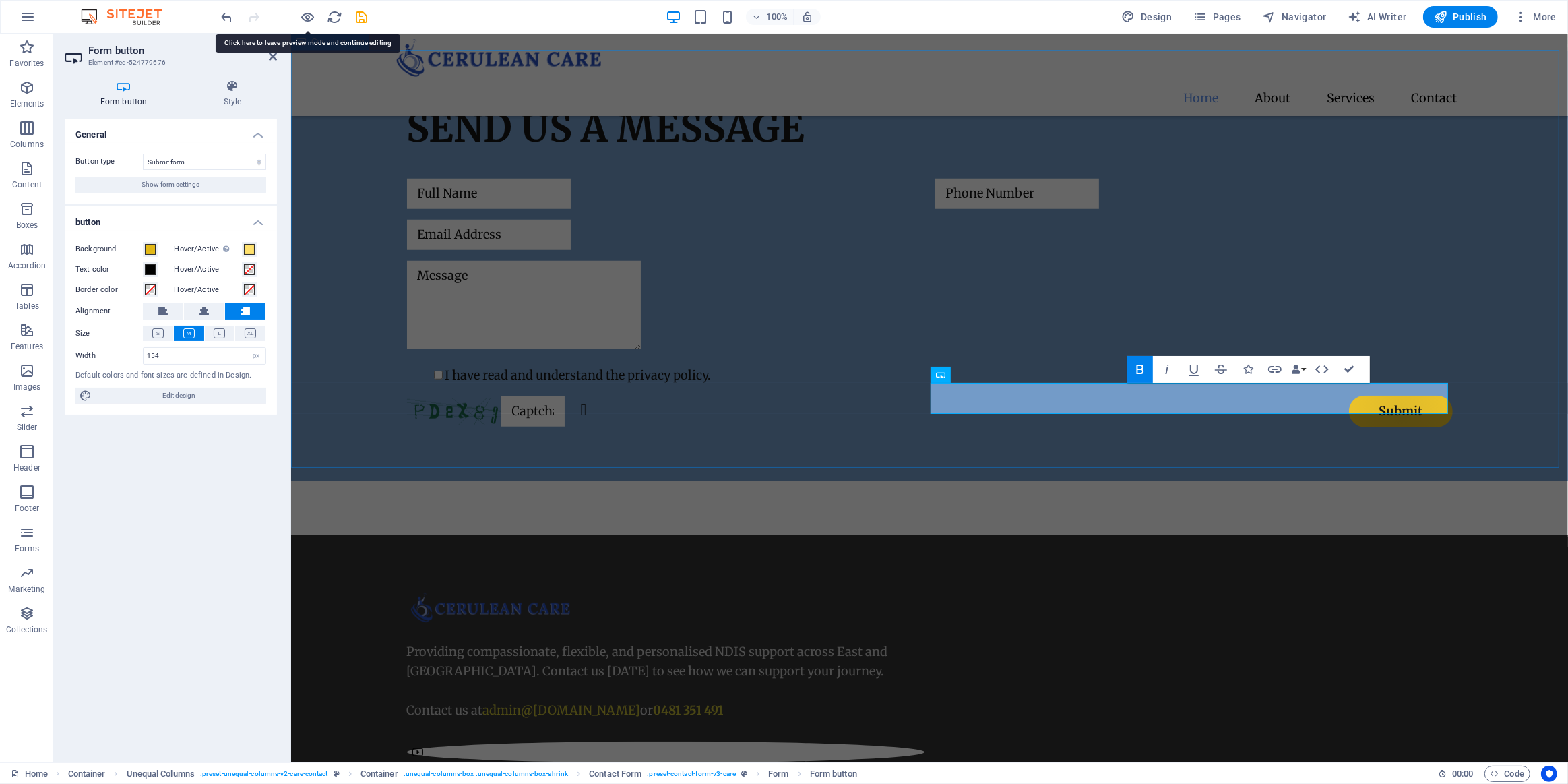
click at [995, 459] on div "Send us a message I have read and understand the privacy policy. Unreadable? Re…" at bounding box center [929, 266] width 1277 height 431
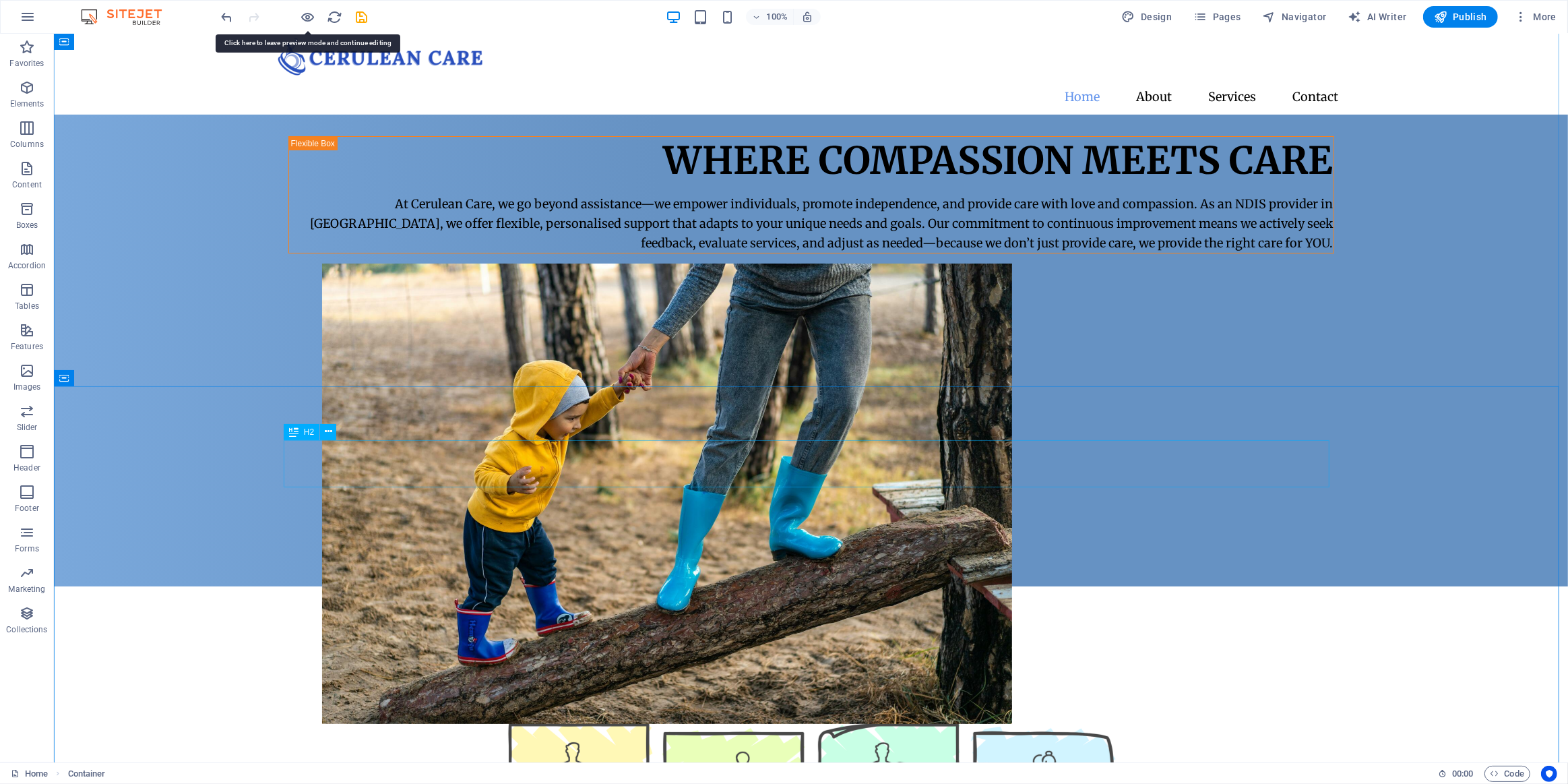
scroll to position [0, 0]
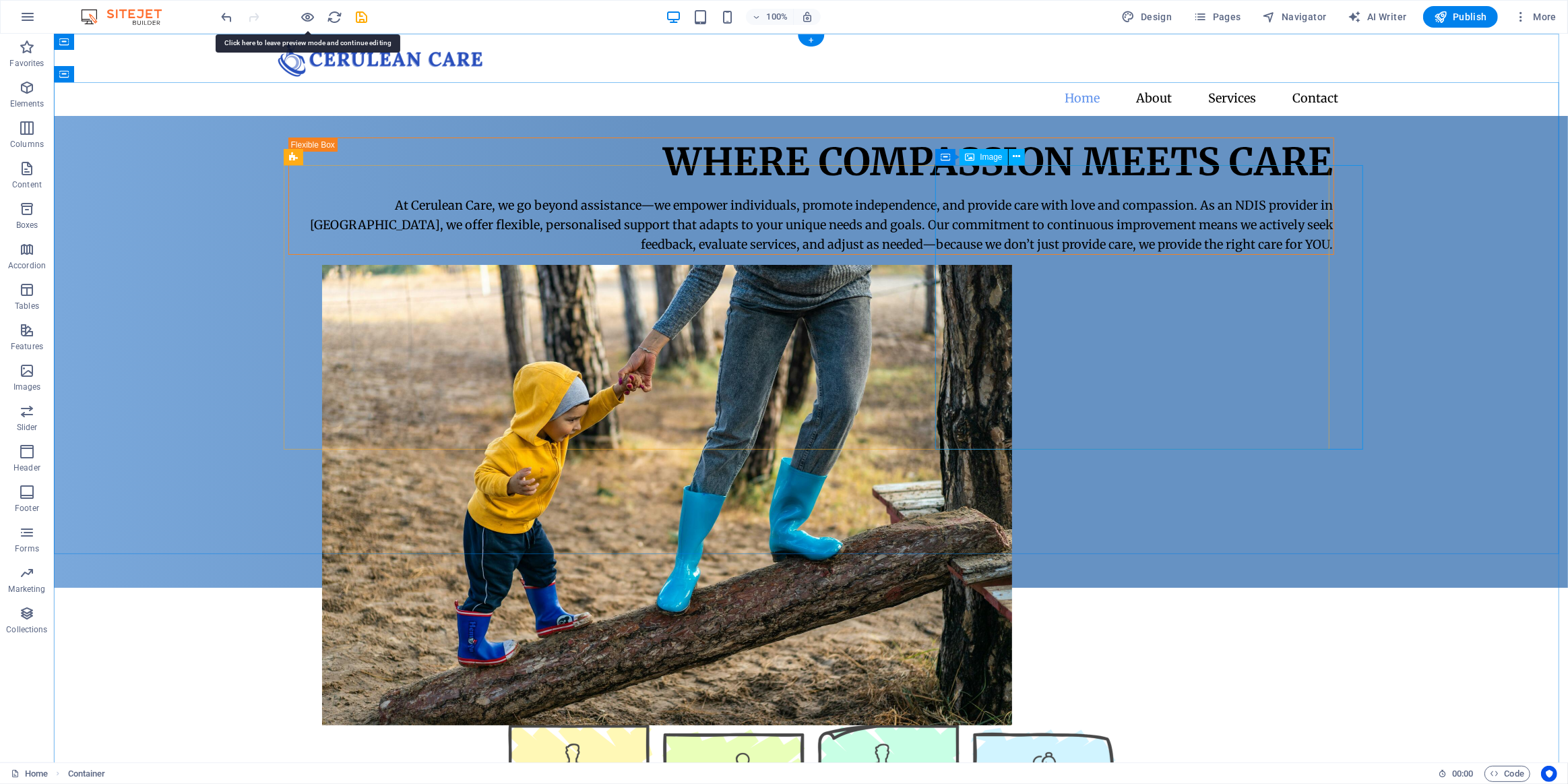
click at [1031, 301] on figure at bounding box center [844, 495] width 1046 height 461
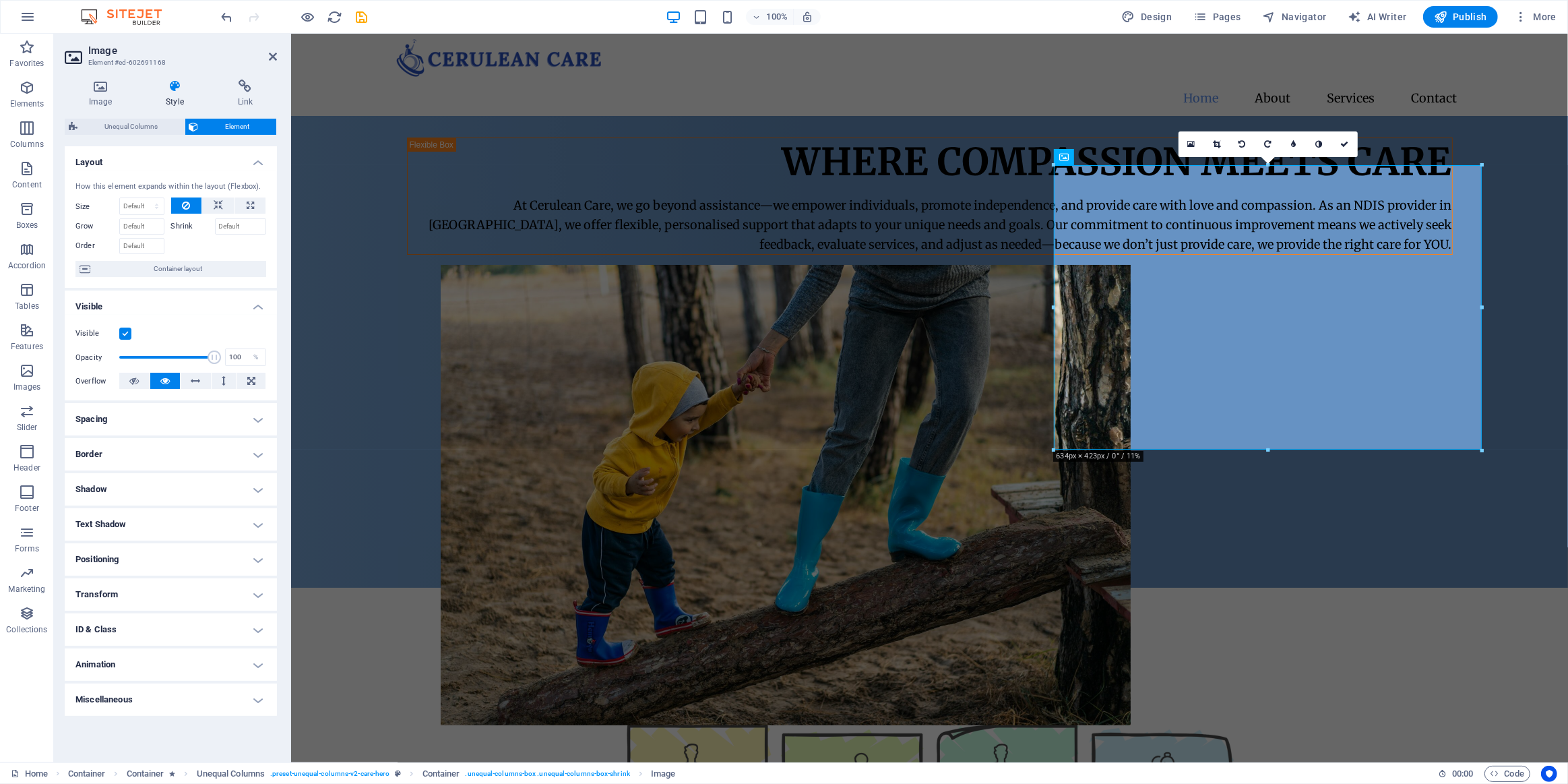
click at [218, 454] on h4 "Border" at bounding box center [171, 454] width 212 height 32
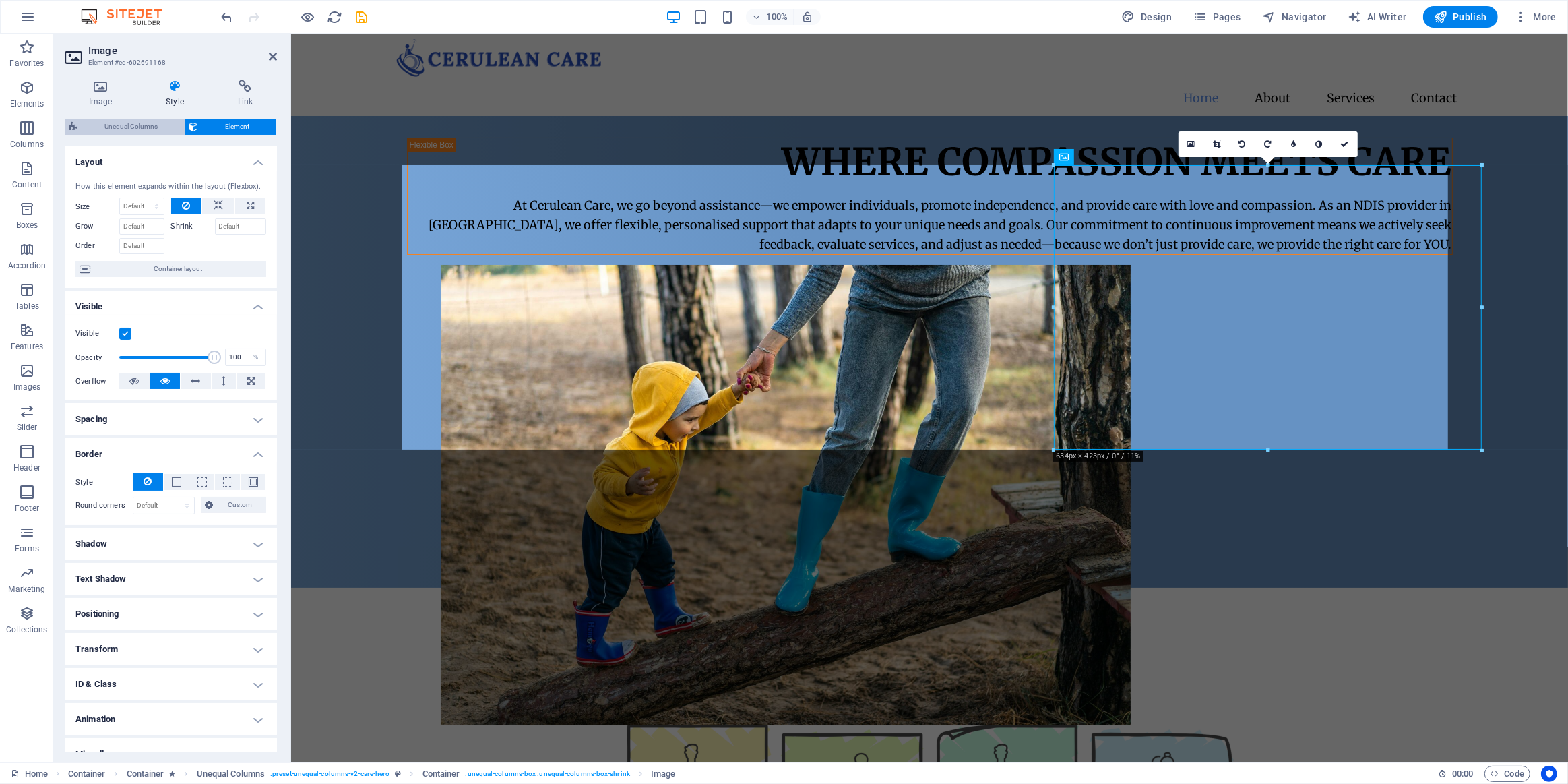
click at [141, 120] on span "Unequal Columns" at bounding box center [131, 127] width 99 height 16
select select "%"
select select "px"
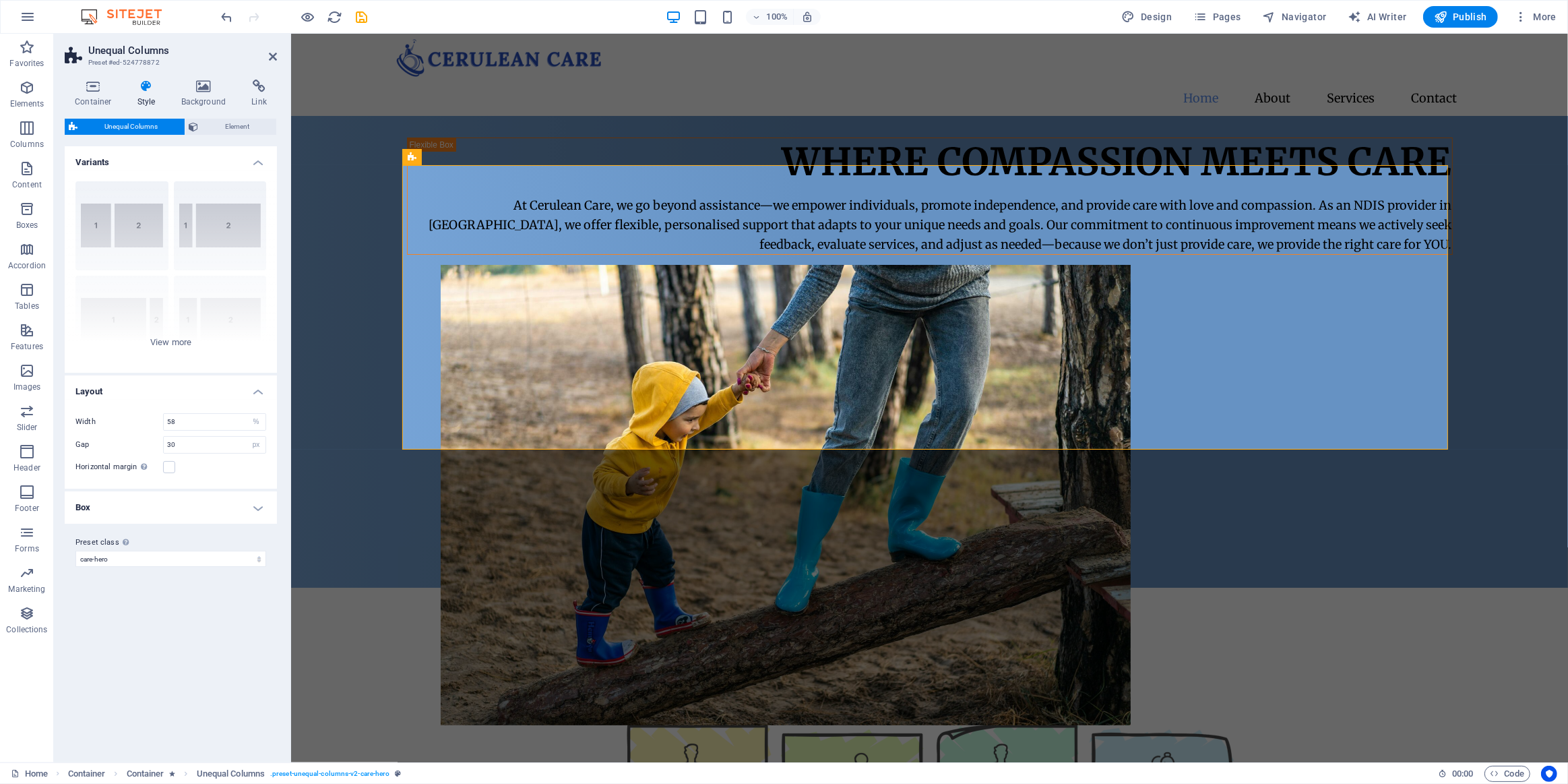
click at [261, 502] on h4 "Box" at bounding box center [171, 507] width 212 height 32
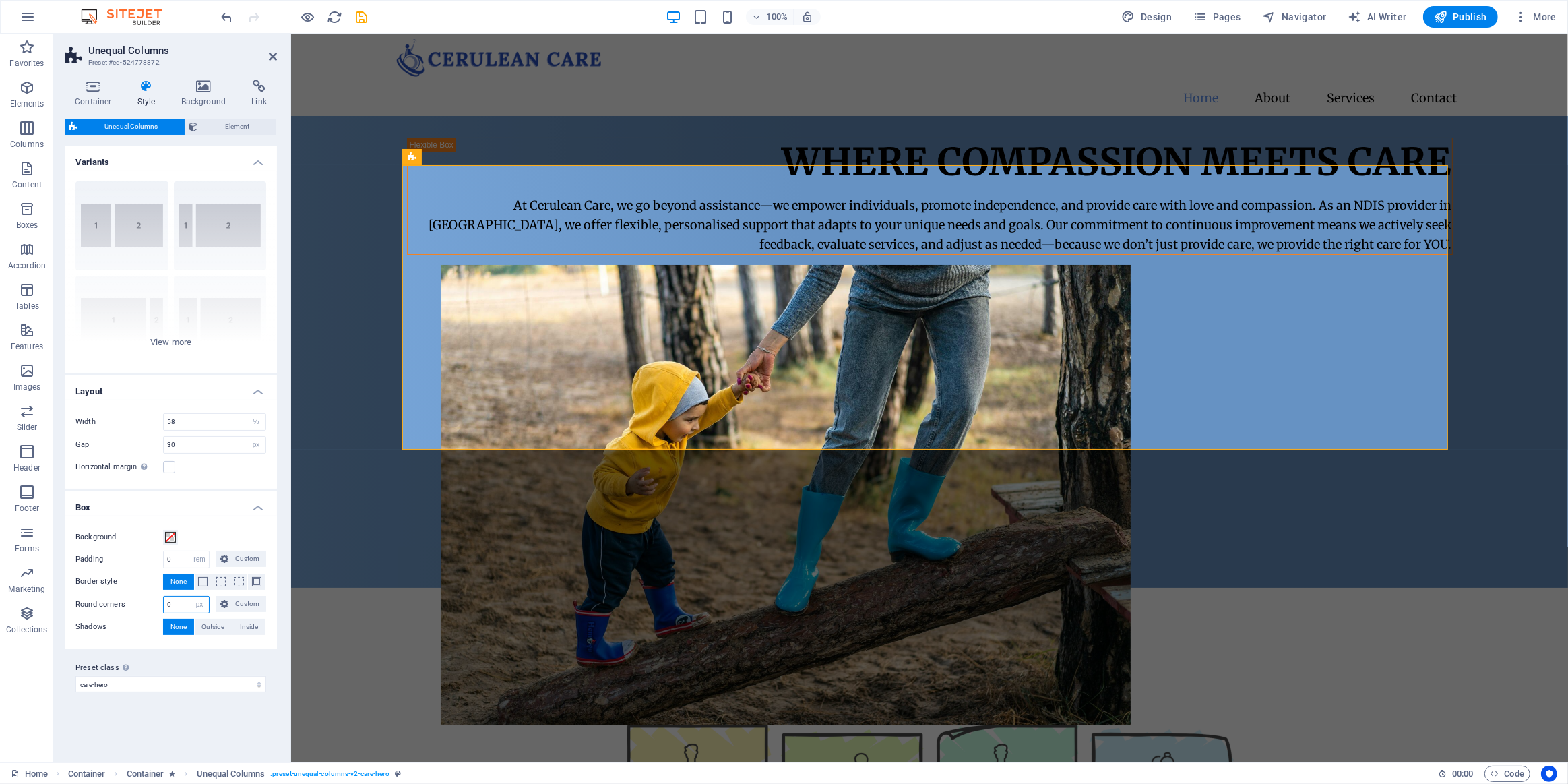
click at [185, 605] on input "0" at bounding box center [186, 605] width 45 height 16
type input "20"
click at [597, 642] on div "Our Services" at bounding box center [929, 665] width 1046 height 47
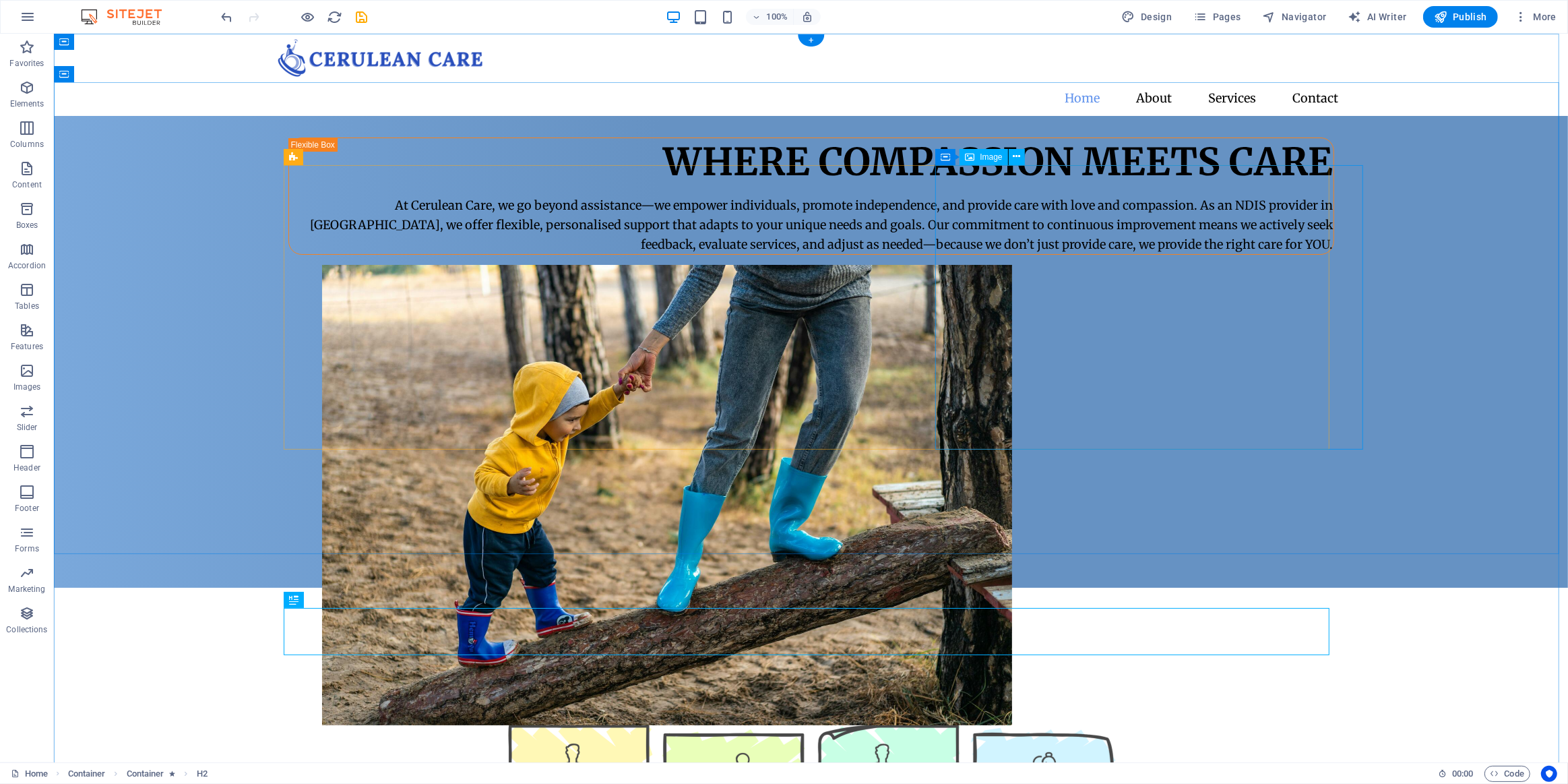
click at [1070, 338] on figure at bounding box center [844, 495] width 1046 height 461
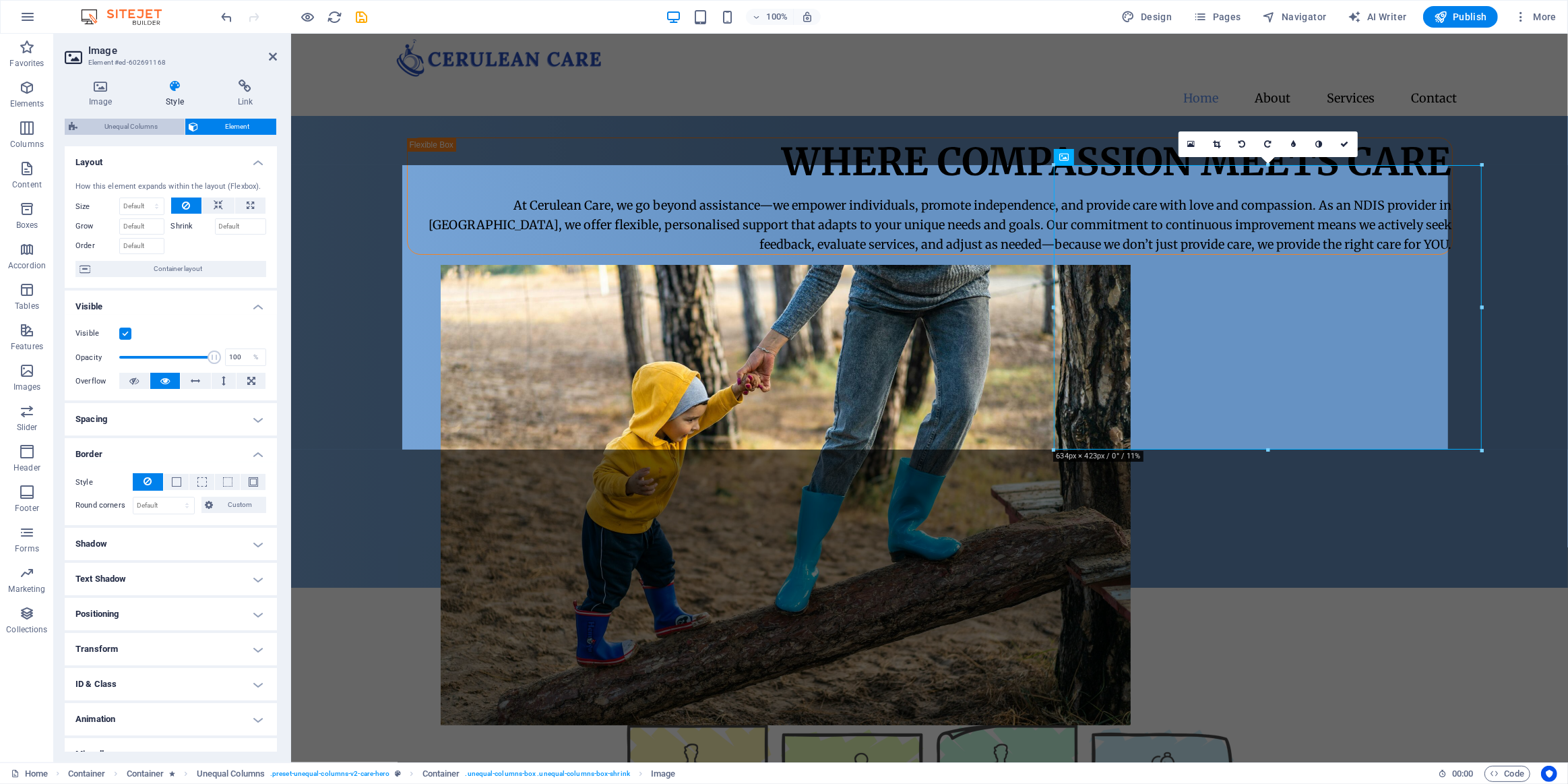
click at [147, 128] on span "Unequal Columns" at bounding box center [131, 127] width 99 height 16
select select "%"
select select "px"
select select "rem"
select select "px"
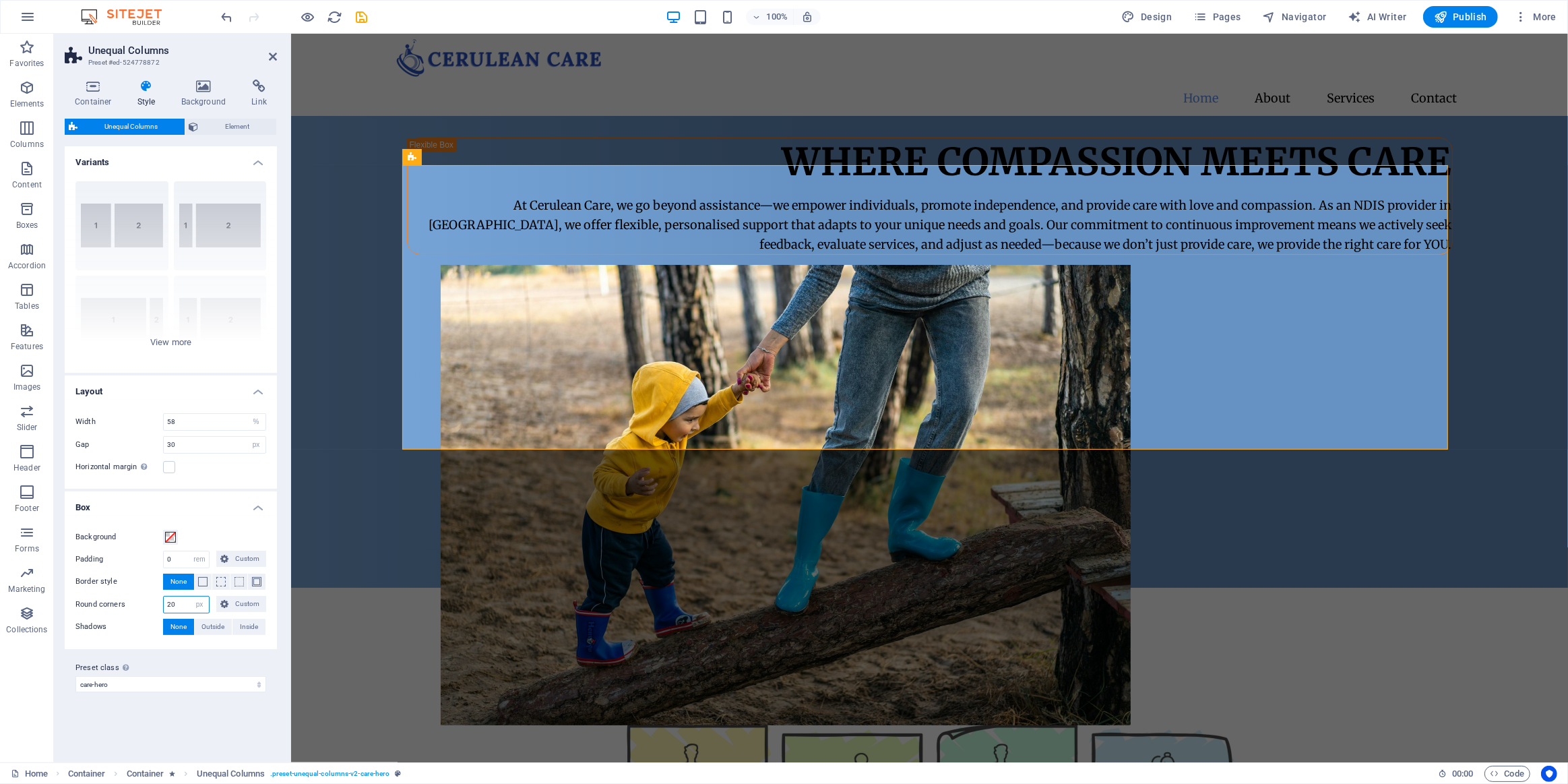
drag, startPoint x: 182, startPoint y: 604, endPoint x: 150, endPoint y: 596, distance: 33.0
click at [150, 603] on div "Round corners 20 px rem % vh vw Custom Custom" at bounding box center [170, 604] width 191 height 17
type input "0"
click at [174, 346] on div "40-60 20-80 80-20 30-70 70-30 Default" at bounding box center [171, 272] width 212 height 202
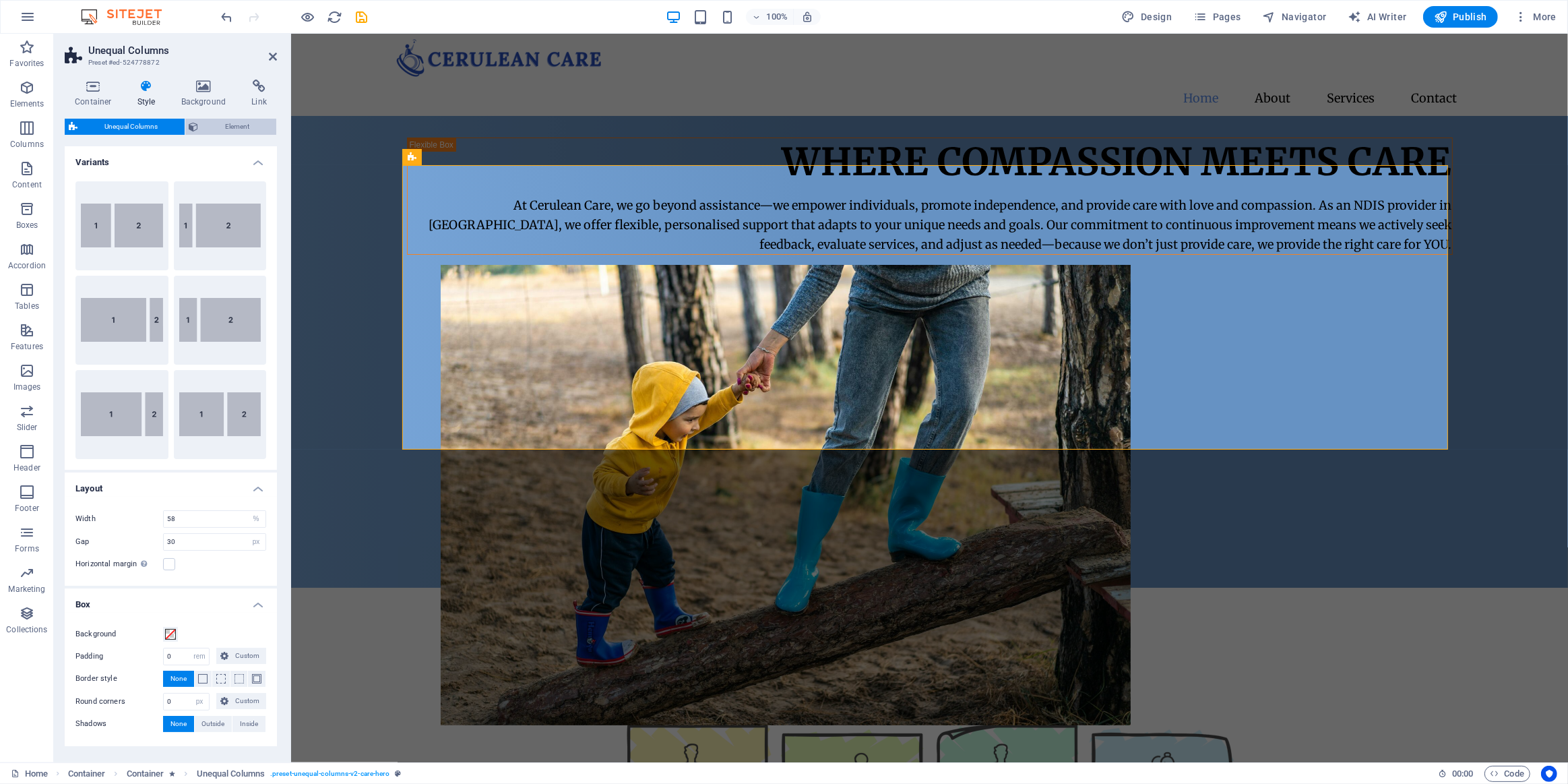
click at [229, 125] on span "Element" at bounding box center [238, 127] width 70 height 16
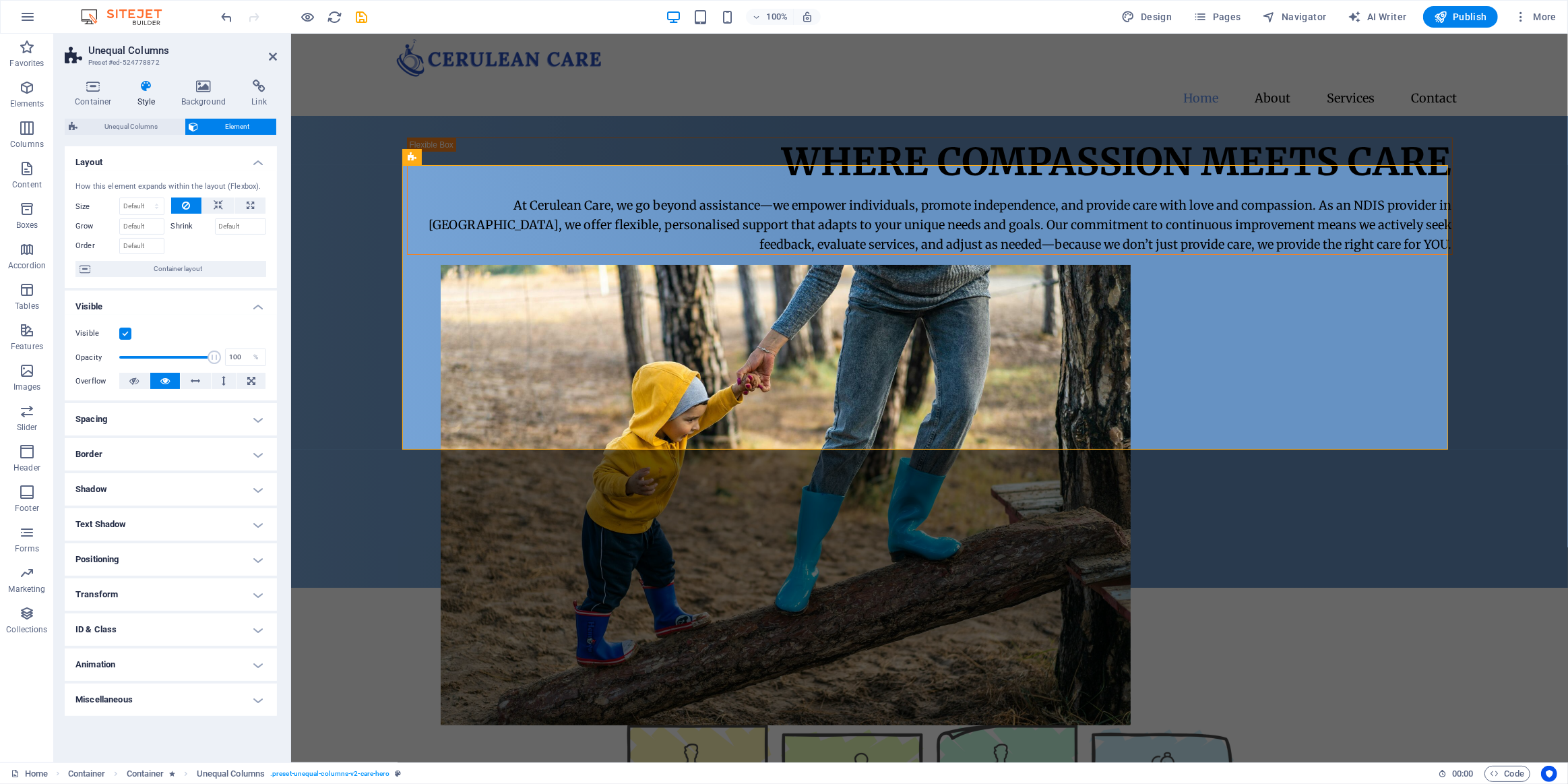
click at [253, 456] on h4 "Border" at bounding box center [171, 454] width 212 height 32
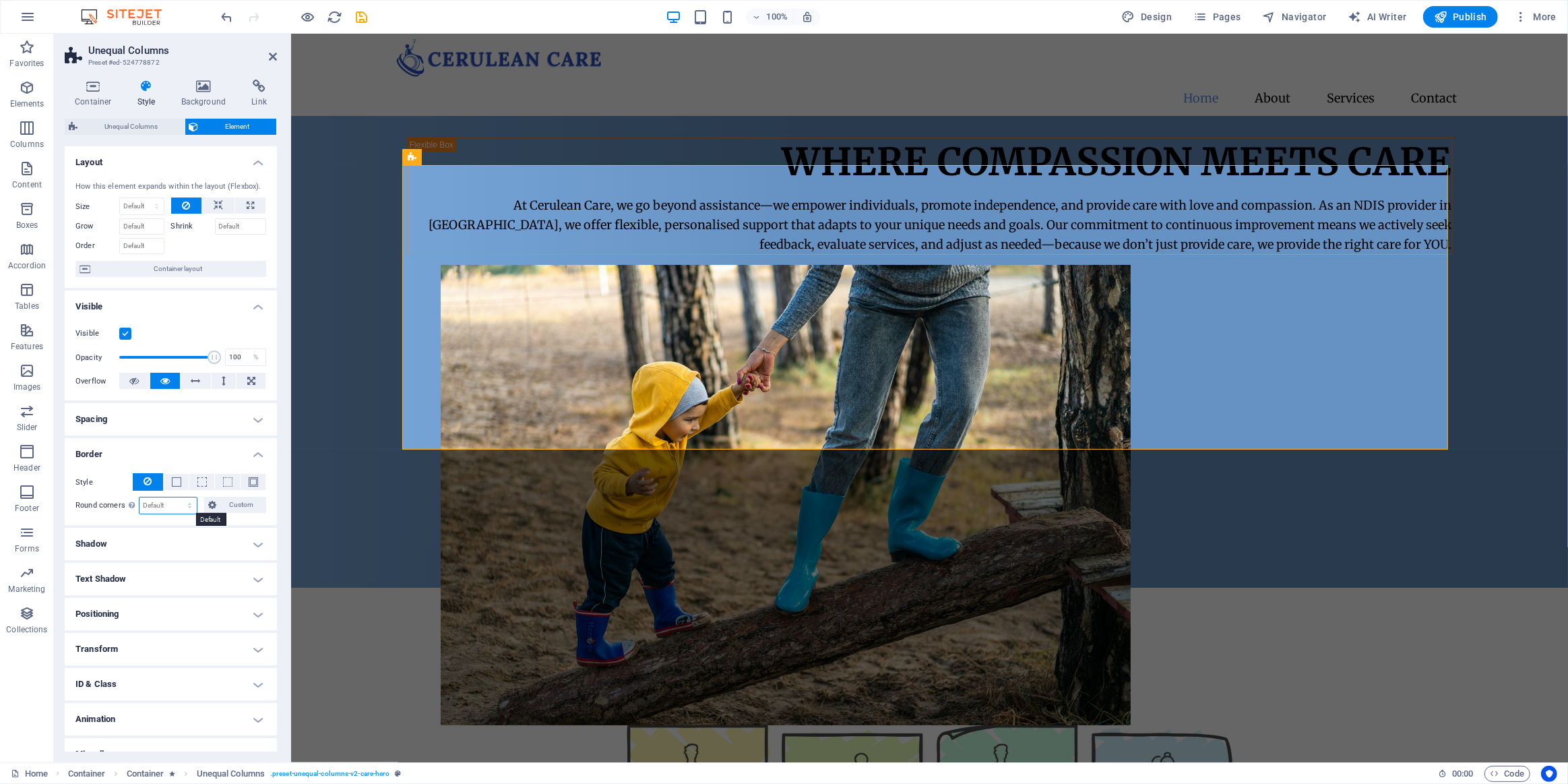
click at [165, 502] on select "Default px rem % vh vw Custom" at bounding box center [168, 506] width 58 height 16
select select "px"
click at [176, 497] on select "Default px rem % vh vw Custom" at bounding box center [168, 506] width 58 height 16
type input "20"
drag, startPoint x: 161, startPoint y: 510, endPoint x: 110, endPoint y: 506, distance: 51.2
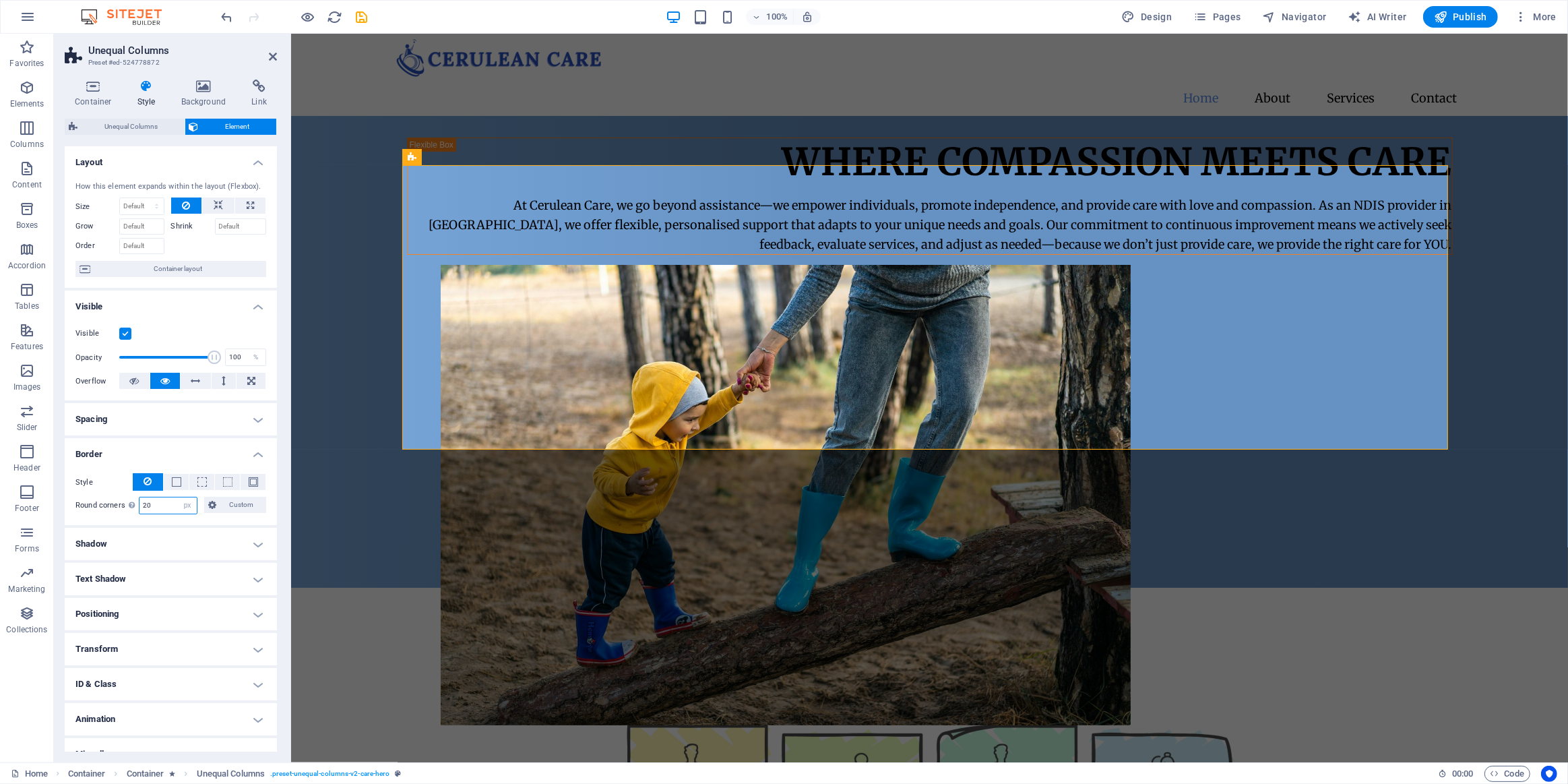
click at [108, 511] on div "Round corners For background overlay and background images, the overflow must b…" at bounding box center [170, 505] width 191 height 17
type input "50"
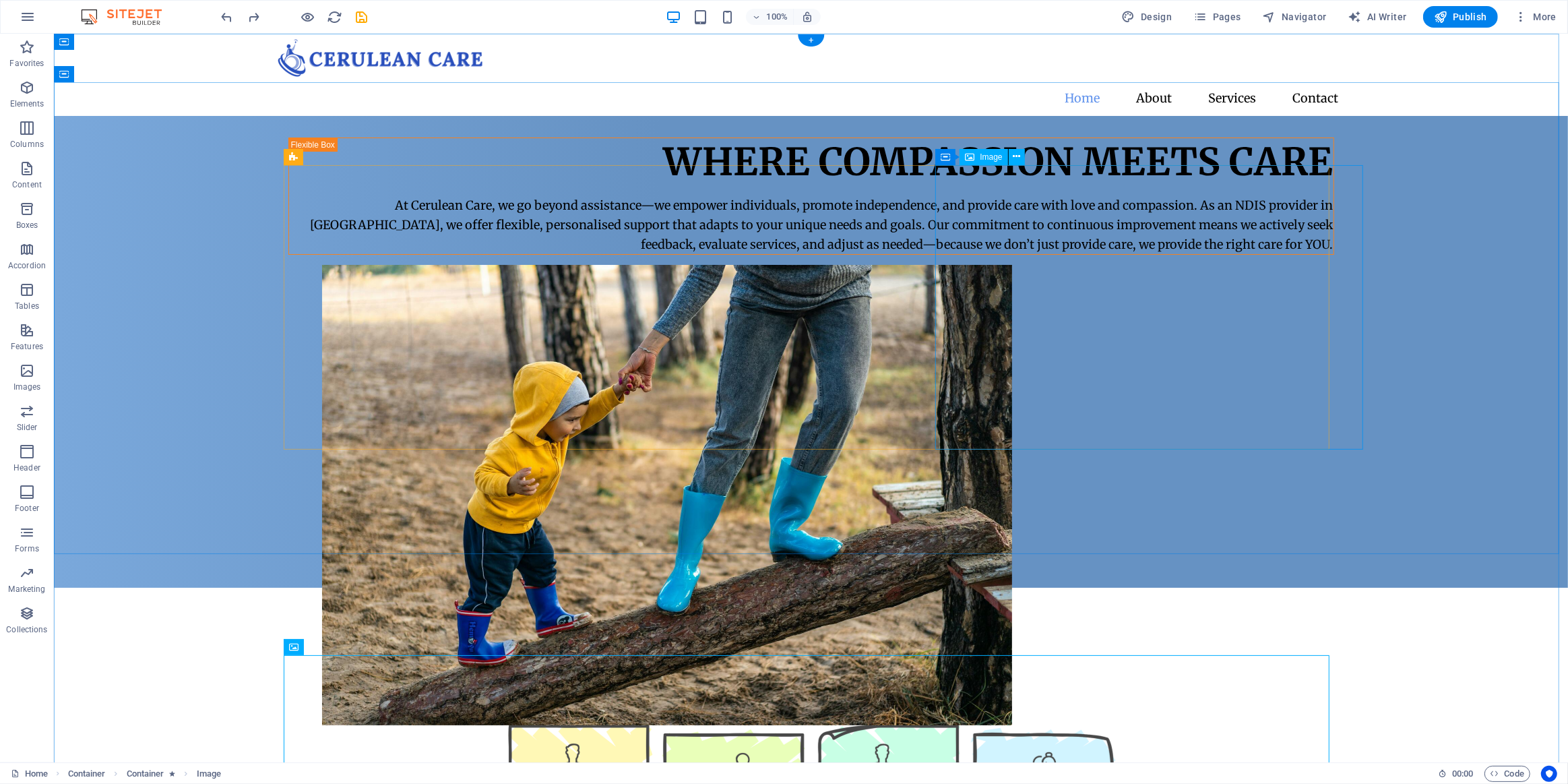
click at [1053, 345] on figure at bounding box center [844, 495] width 1046 height 461
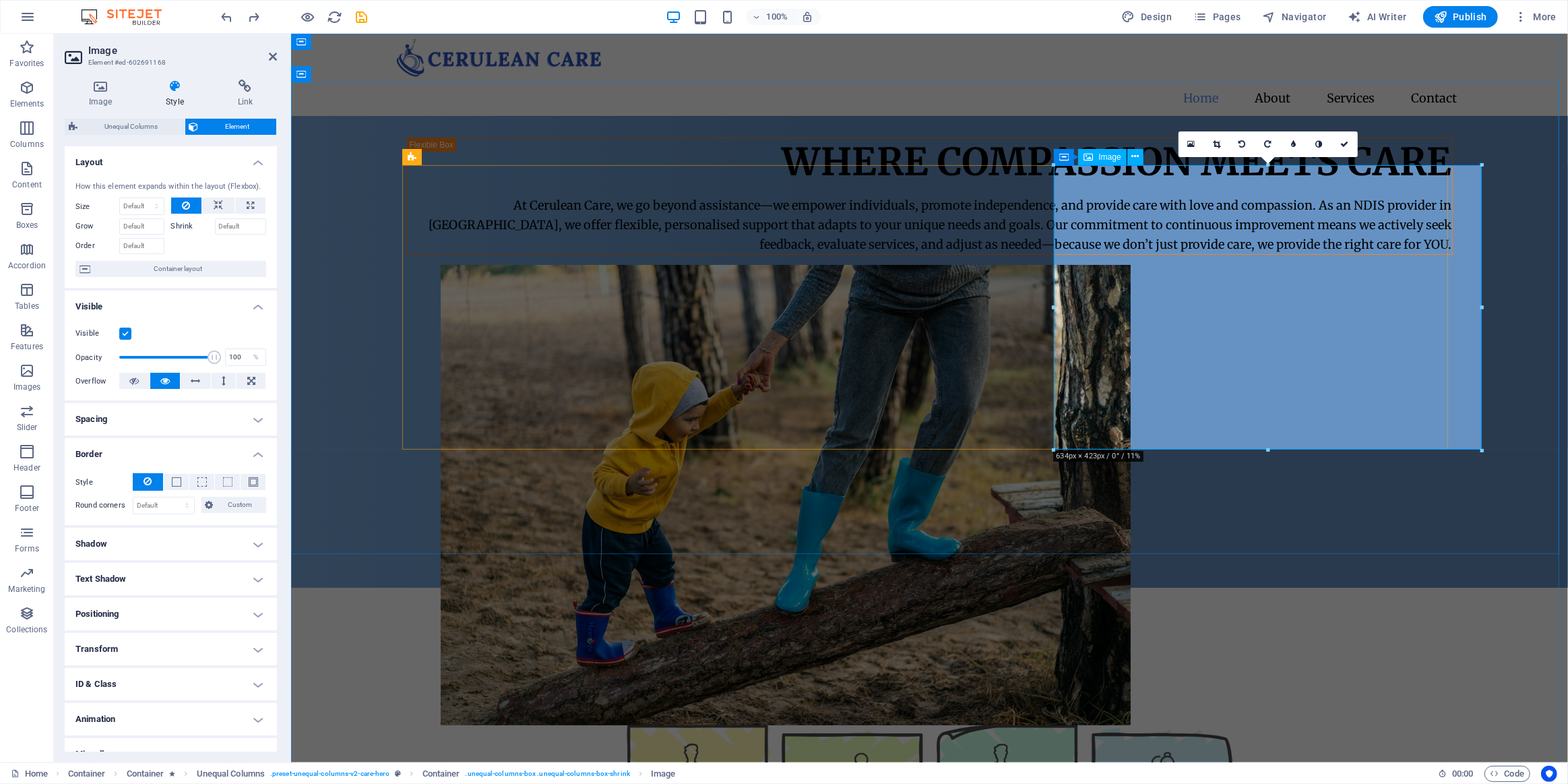
click at [1171, 284] on figure at bounding box center [963, 495] width 1046 height 461
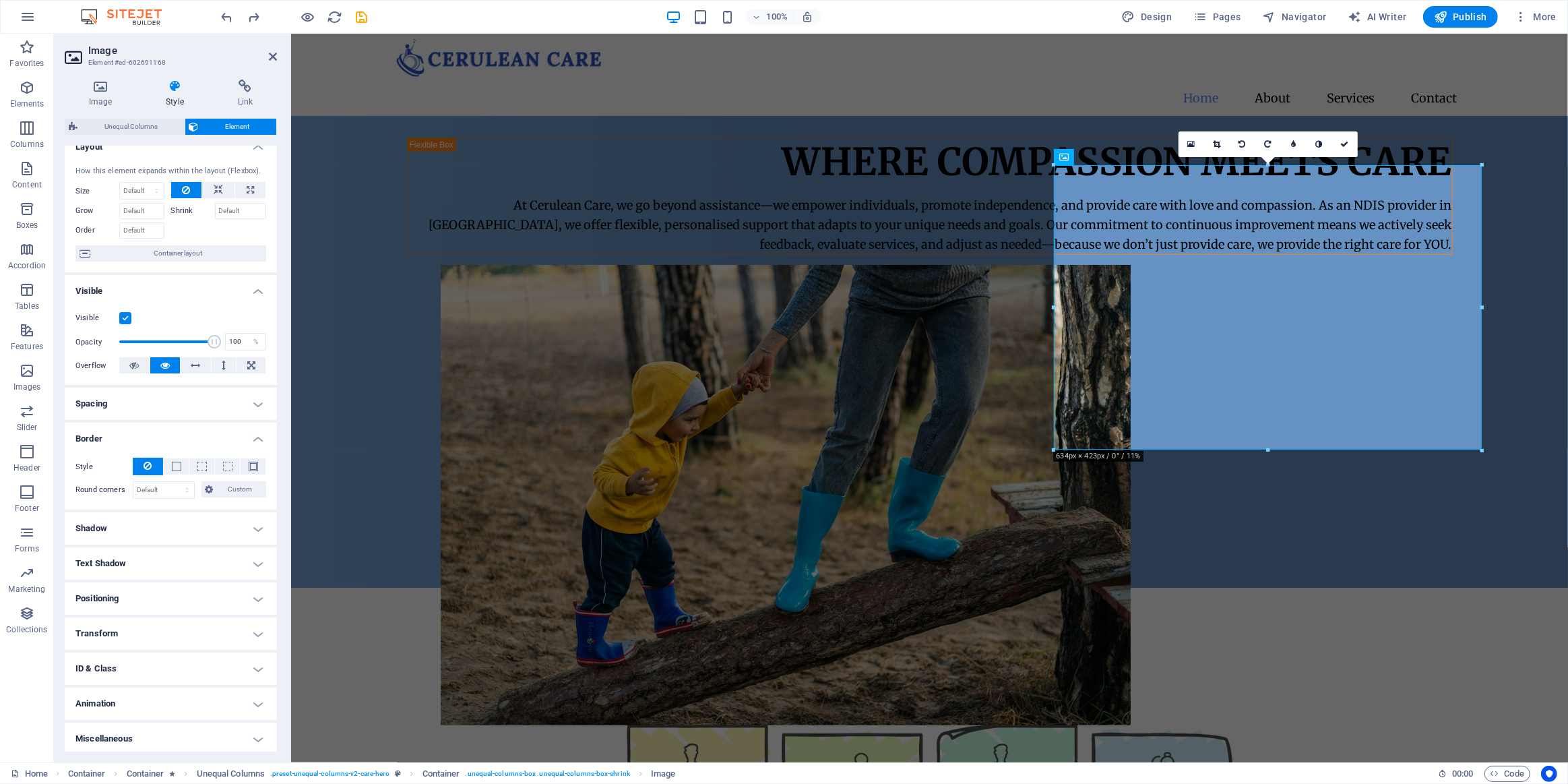
scroll to position [18, 0]
click at [162, 486] on select "Default px rem % vh vw Custom" at bounding box center [163, 488] width 61 height 16
select select "px"
click at [174, 480] on select "Default px rem % vh vw Custom" at bounding box center [163, 488] width 61 height 16
type input "20"
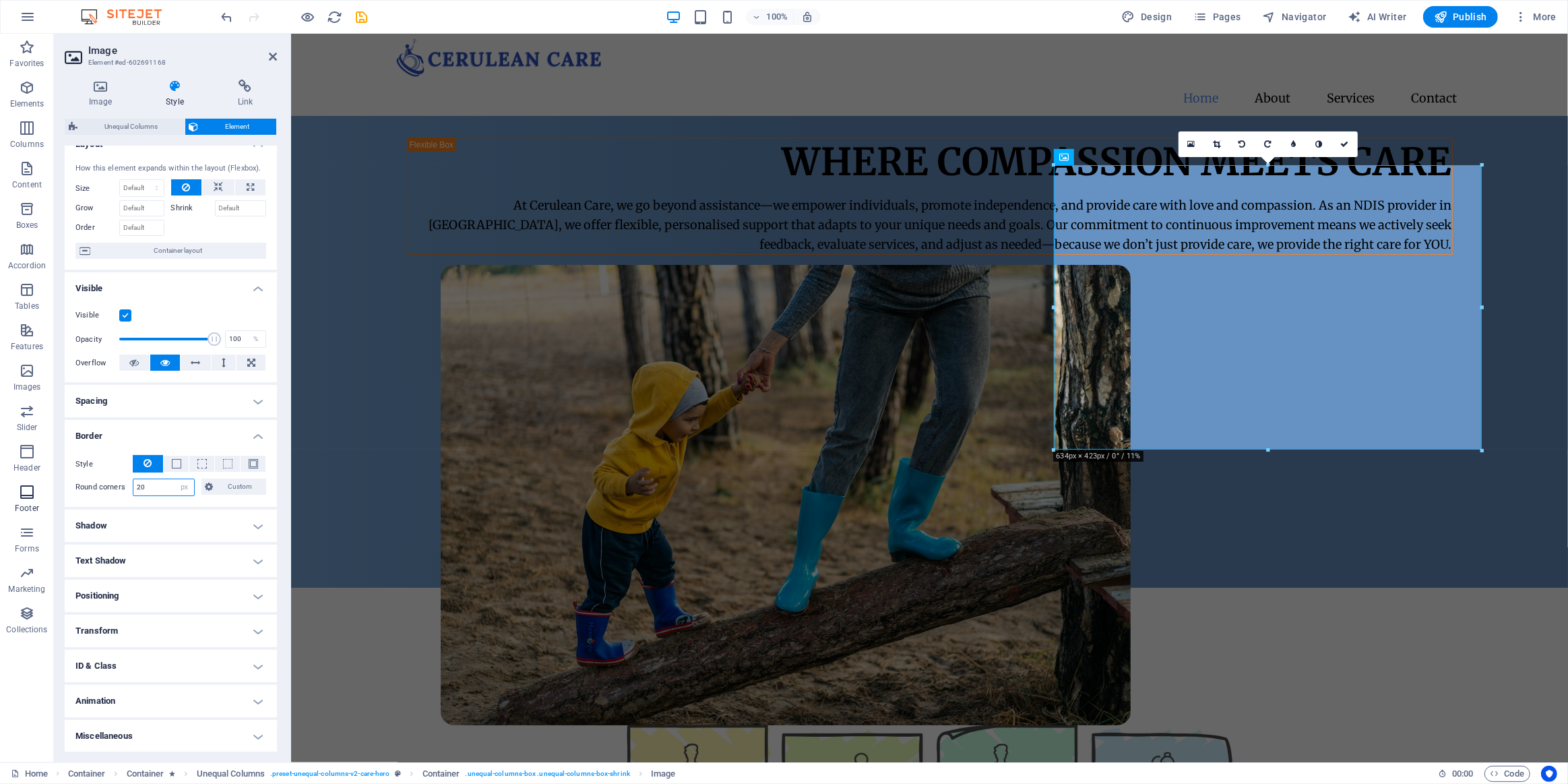
drag, startPoint x: 167, startPoint y: 486, endPoint x: 25, endPoint y: 486, distance: 142.0
click at [45, 490] on section "Favorites Elements Columns Content Boxes Accordion Tables Features Images Slide…" at bounding box center [784, 398] width 1568 height 729
type input "50"
click at [620, 642] on div "Our Services" at bounding box center [929, 665] width 1046 height 47
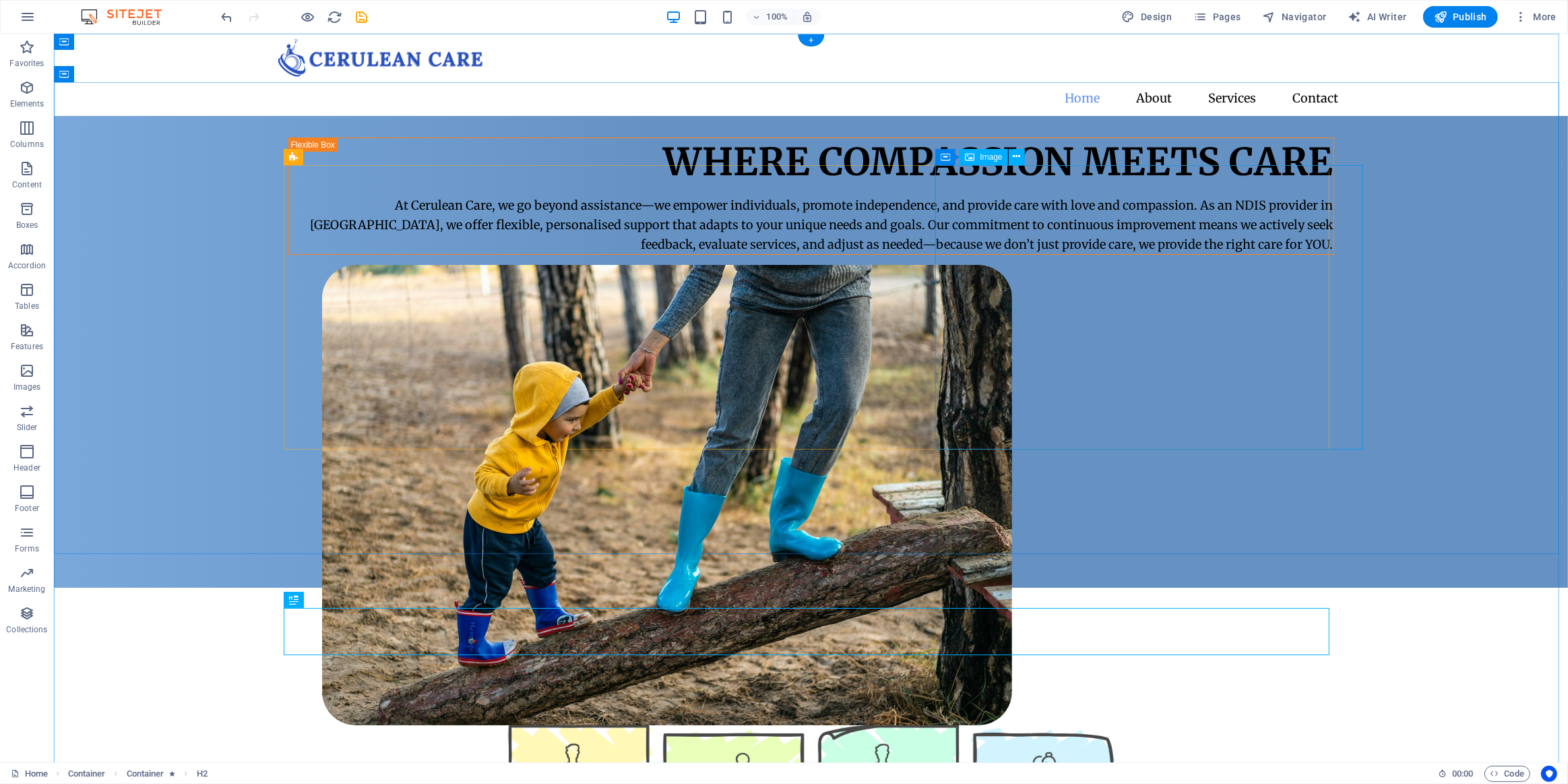
click at [1346, 410] on figure at bounding box center [844, 495] width 1046 height 461
select select "px"
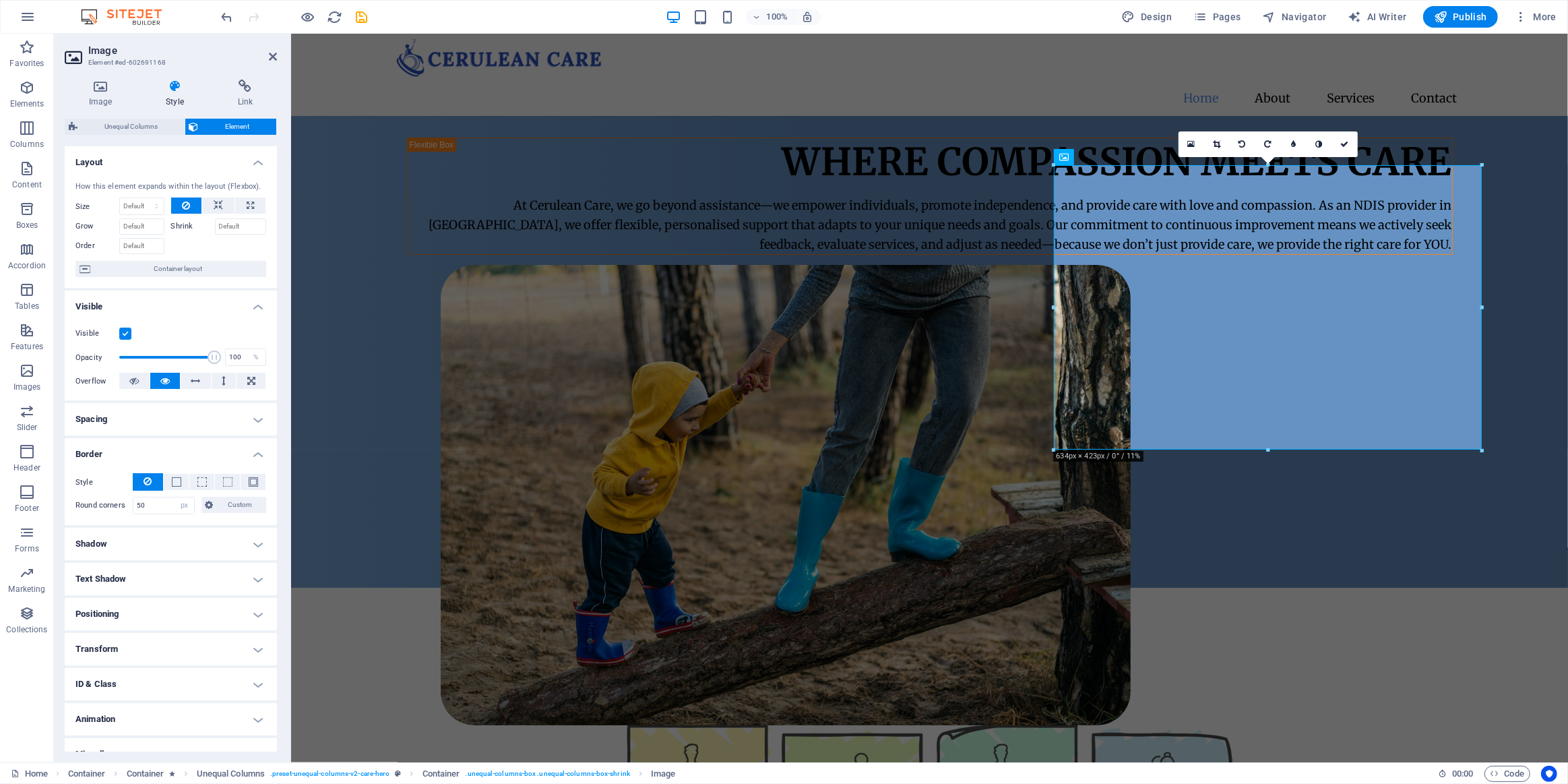
click at [168, 610] on h4 "Positioning" at bounding box center [171, 613] width 212 height 32
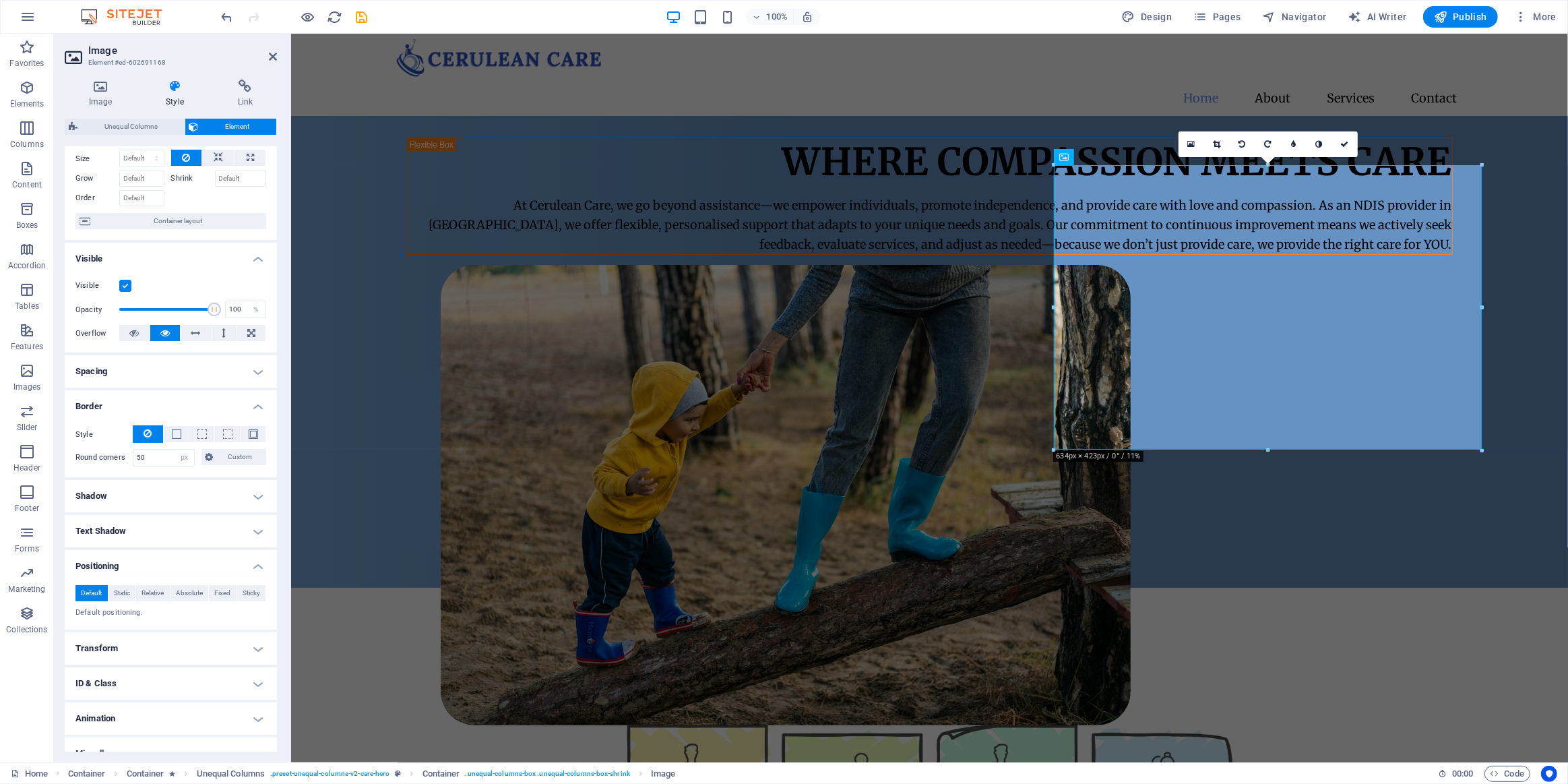
scroll to position [65, 0]
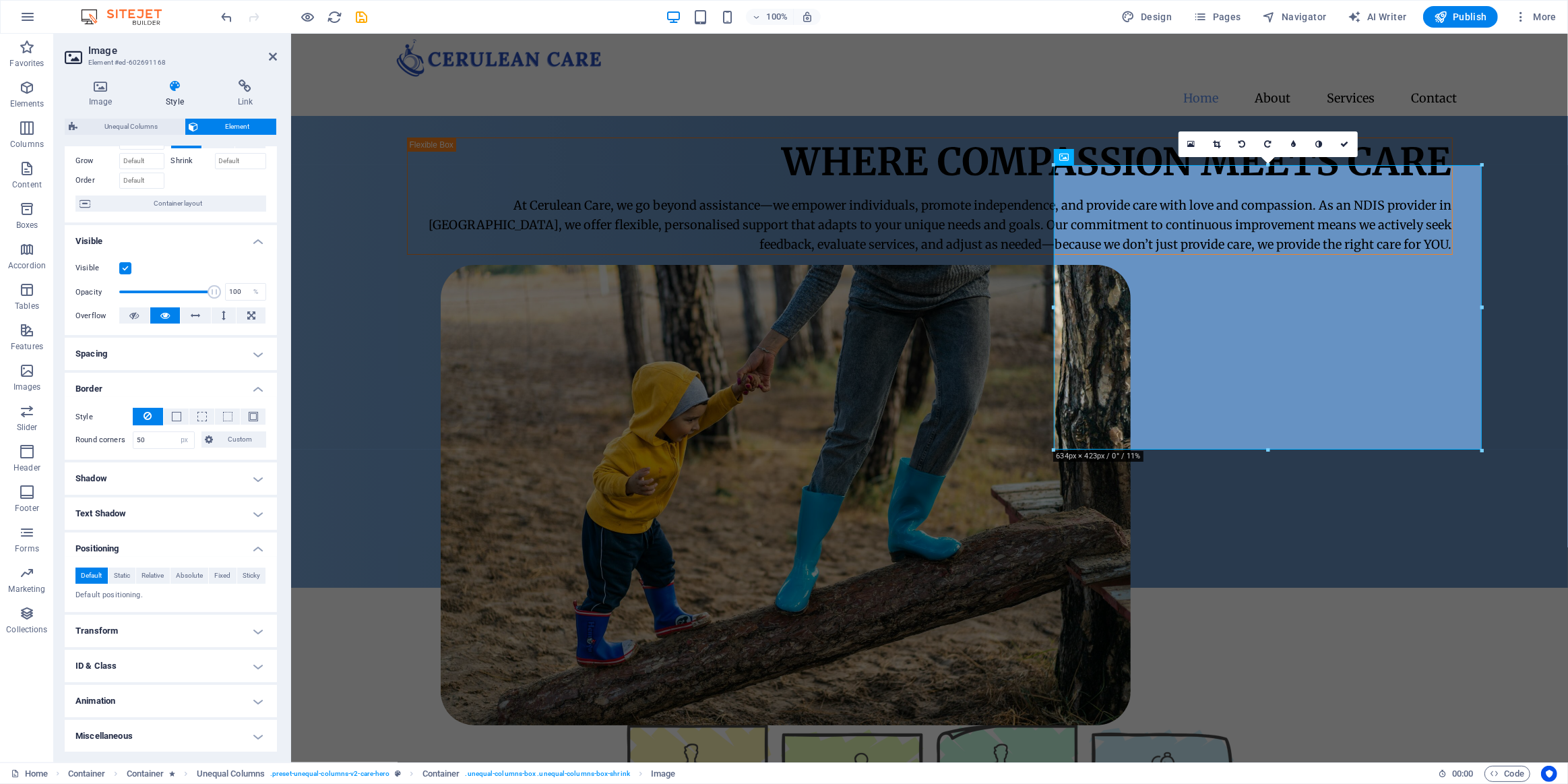
click at [216, 627] on h4 "Transform" at bounding box center [171, 631] width 212 height 32
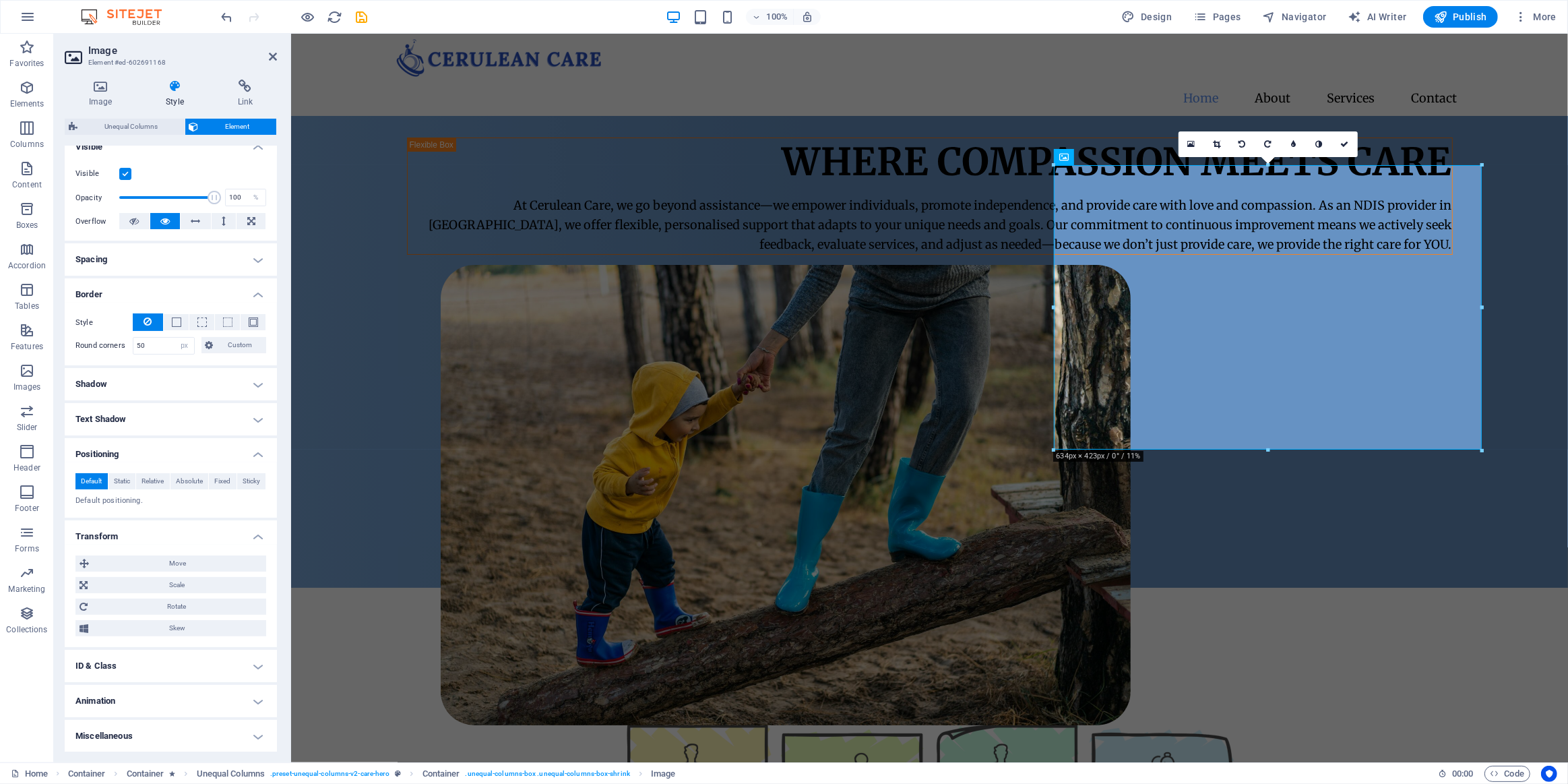
click at [211, 658] on h4 "ID & Class" at bounding box center [171, 666] width 212 height 32
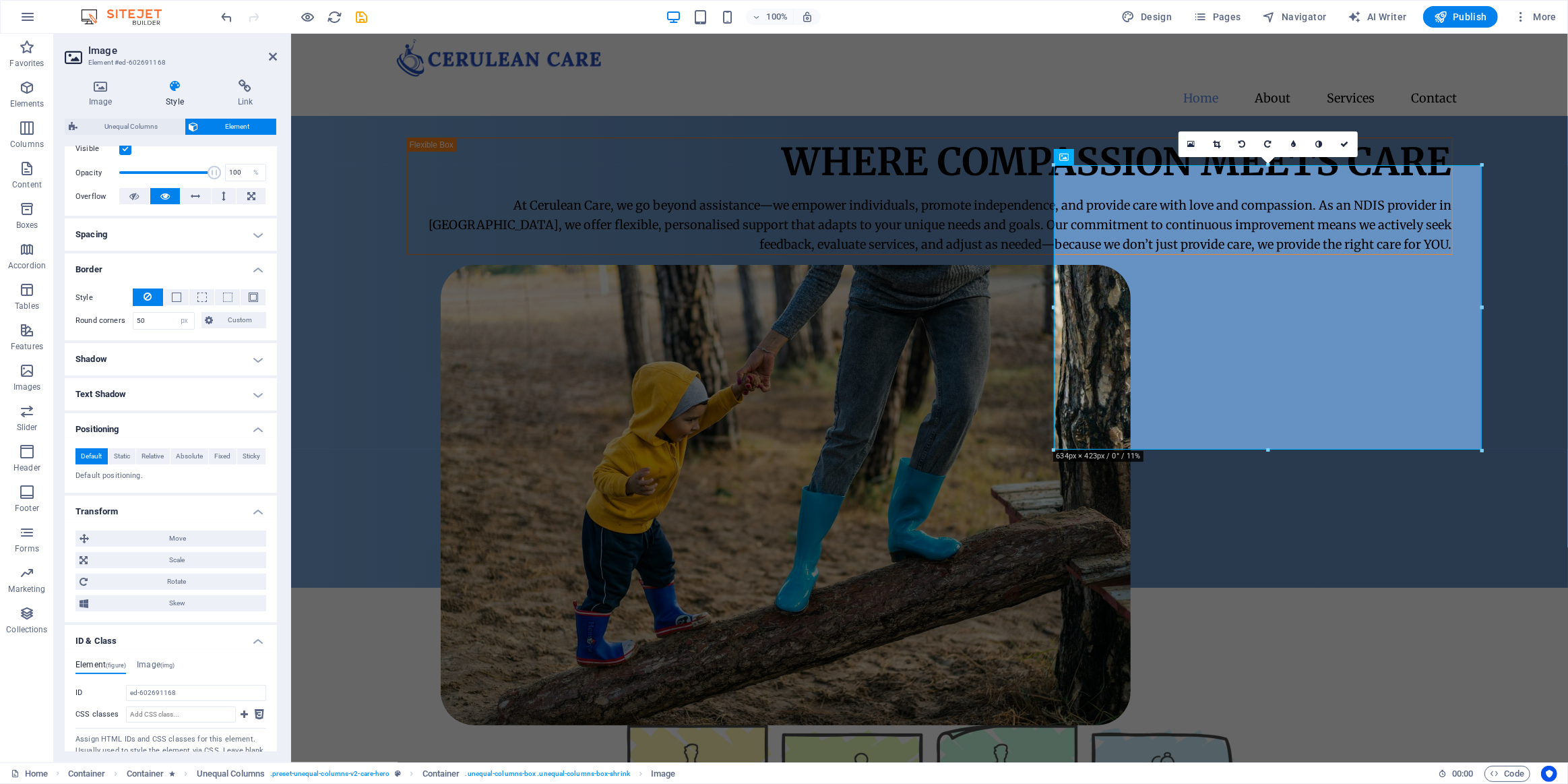
scroll to position [281, 0]
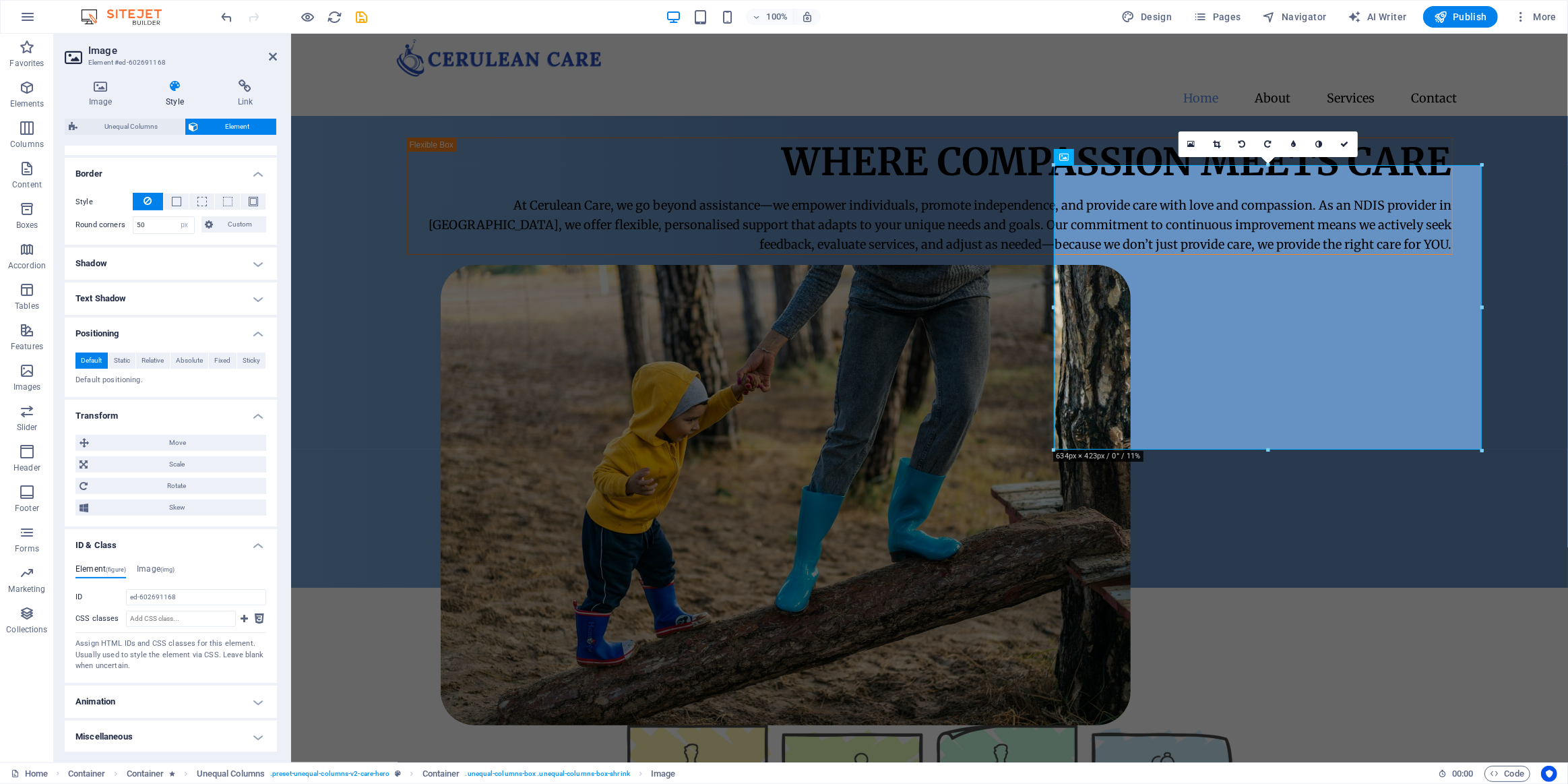
click at [202, 686] on h4 "Animation" at bounding box center [171, 702] width 212 height 32
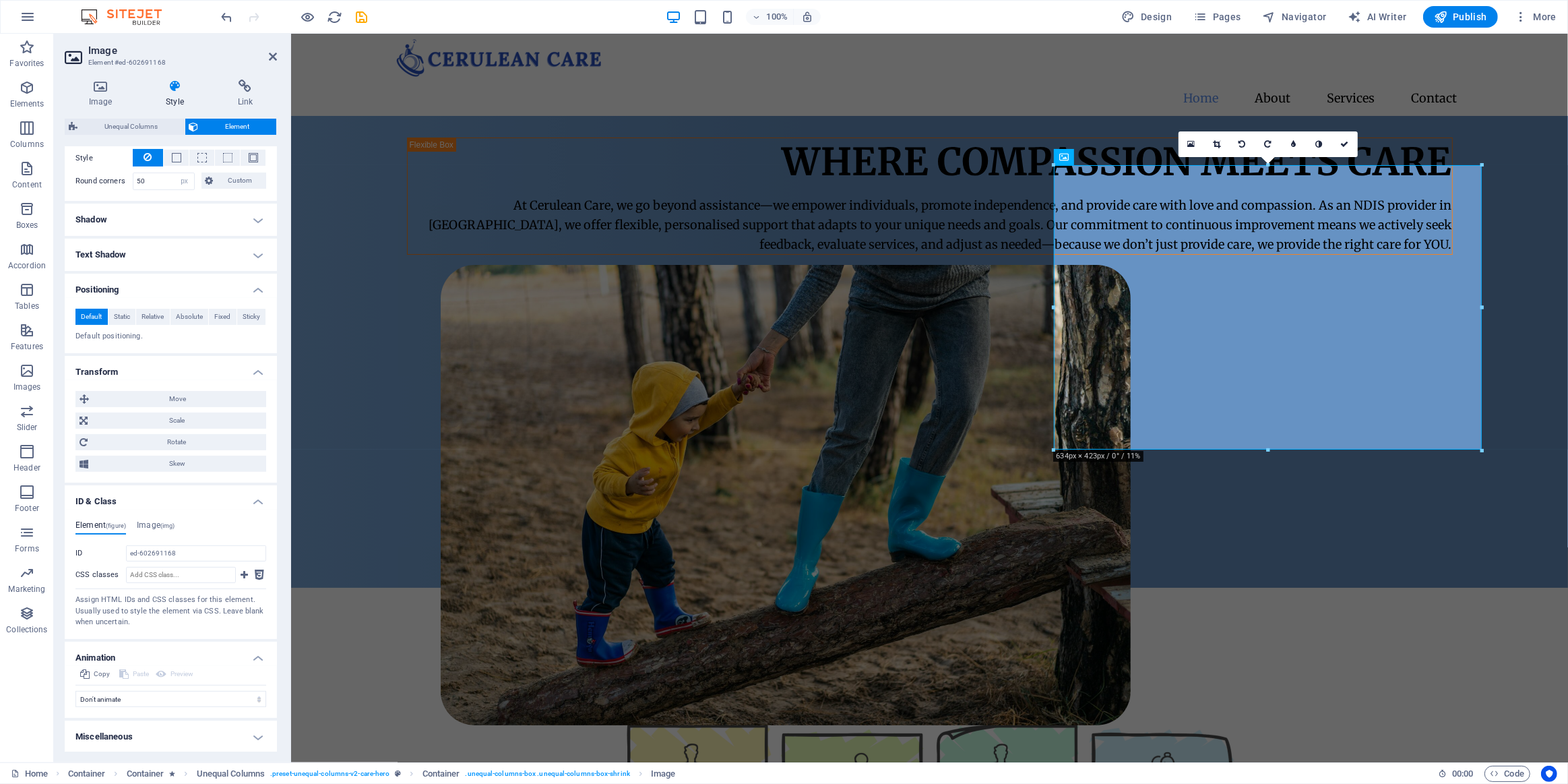
click at [200, 723] on h4 "Miscellaneous" at bounding box center [171, 736] width 212 height 32
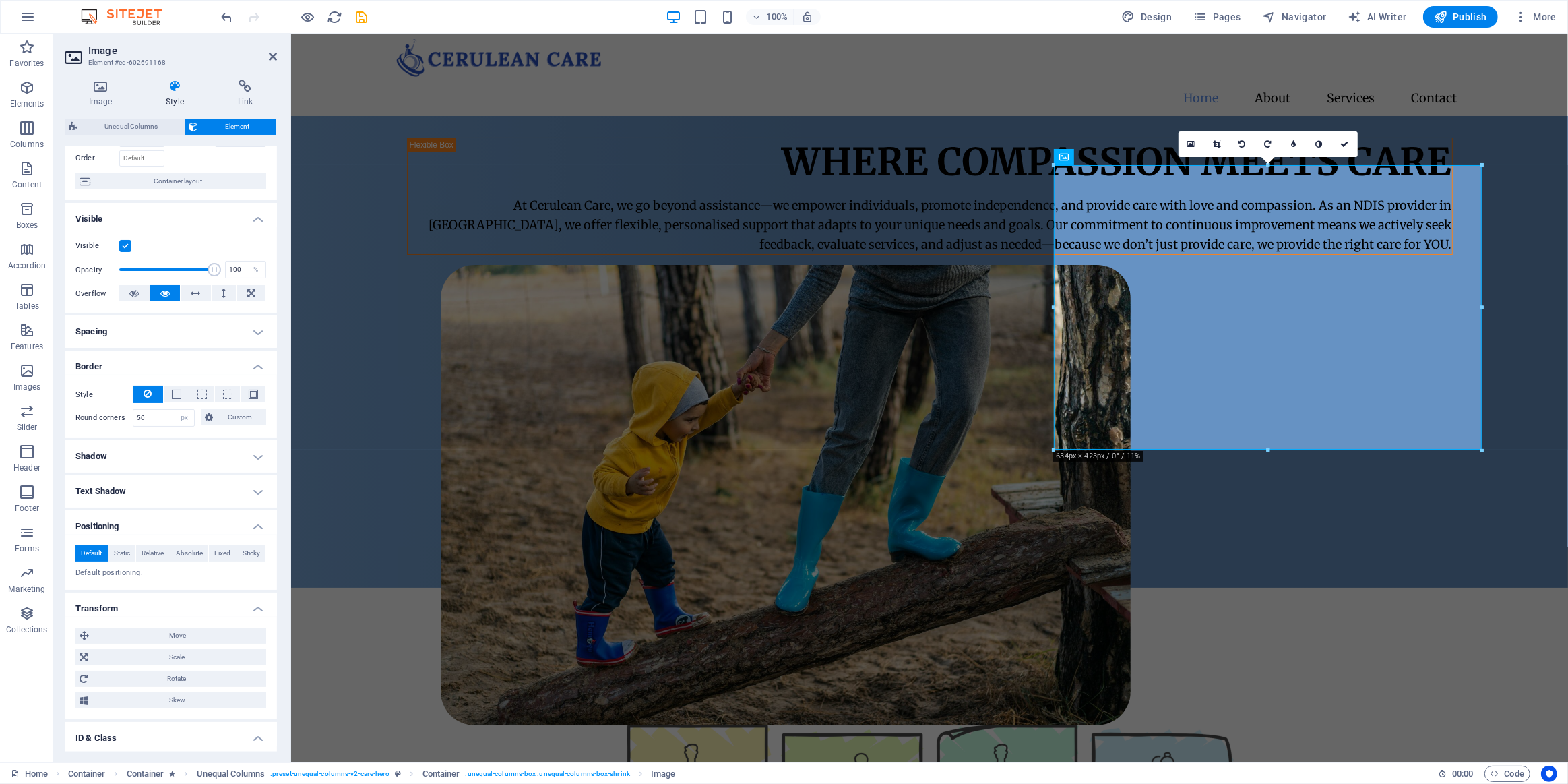
scroll to position [122, 0]
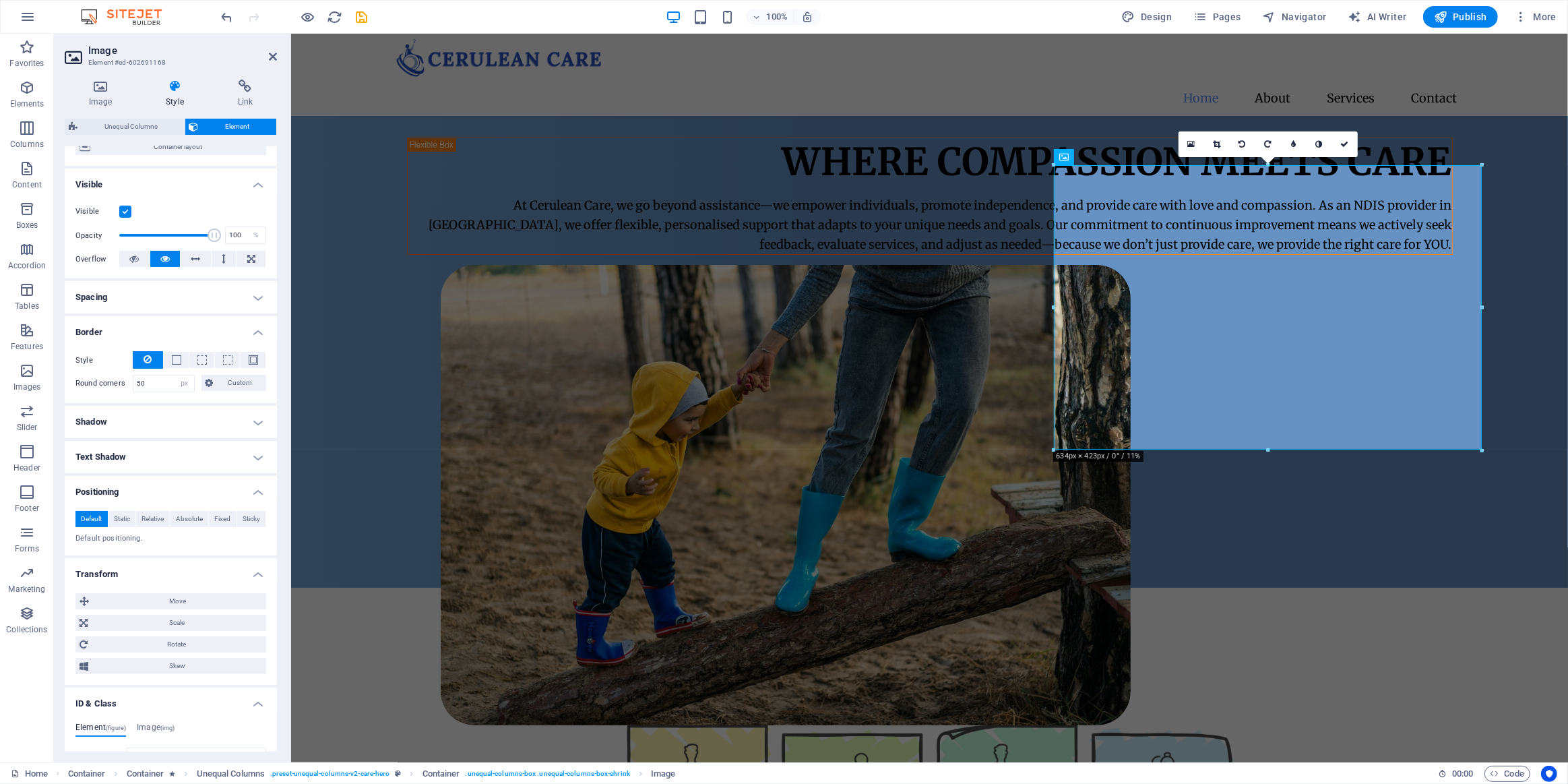
click at [253, 486] on h4 "Positioning" at bounding box center [171, 488] width 212 height 24
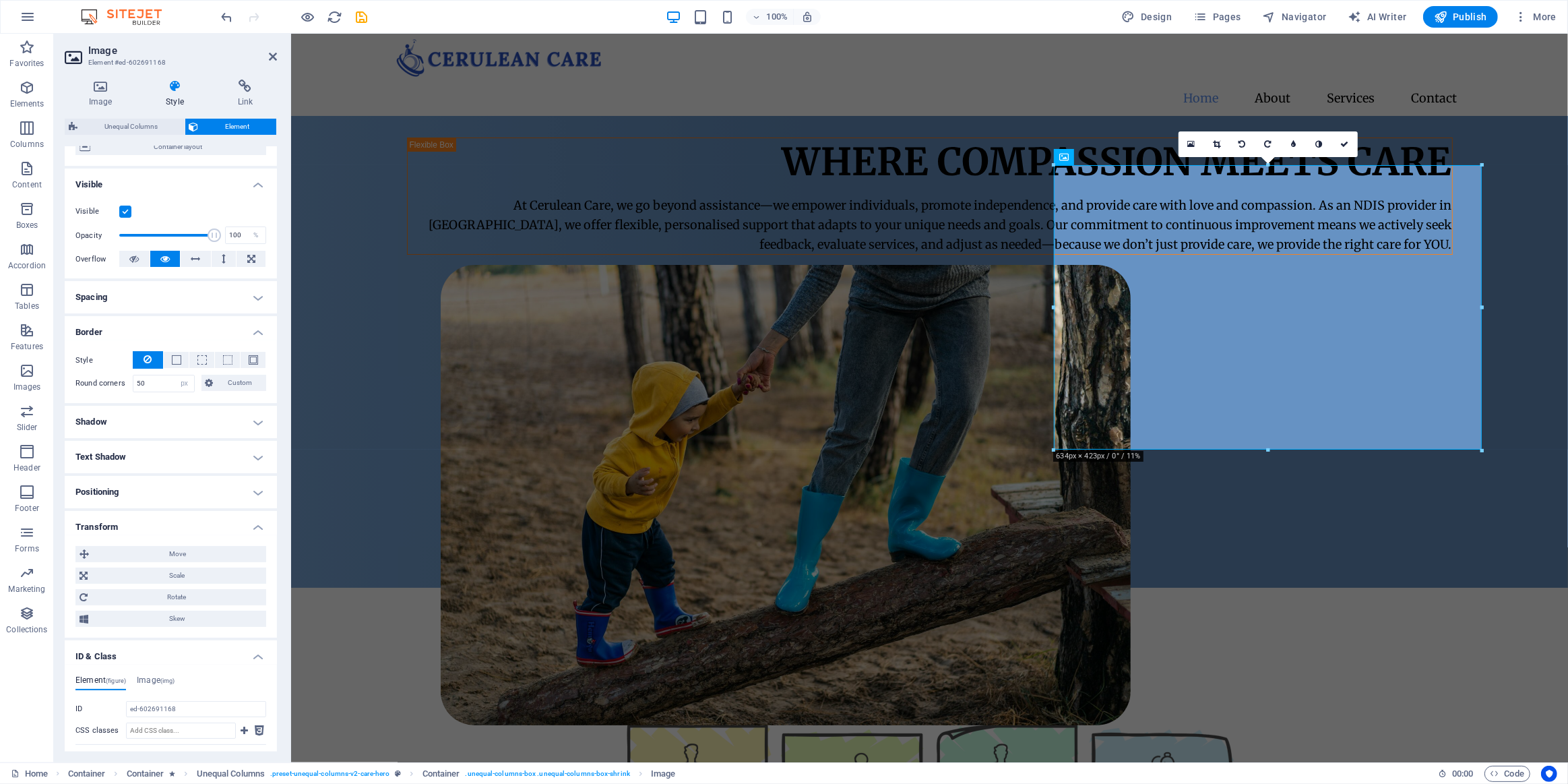
click at [259, 527] on h4 "Transform" at bounding box center [171, 523] width 212 height 24
click at [259, 557] on h4 "ID & Class" at bounding box center [171, 558] width 212 height 24
click at [256, 597] on h4 "Animation" at bounding box center [171, 593] width 212 height 24
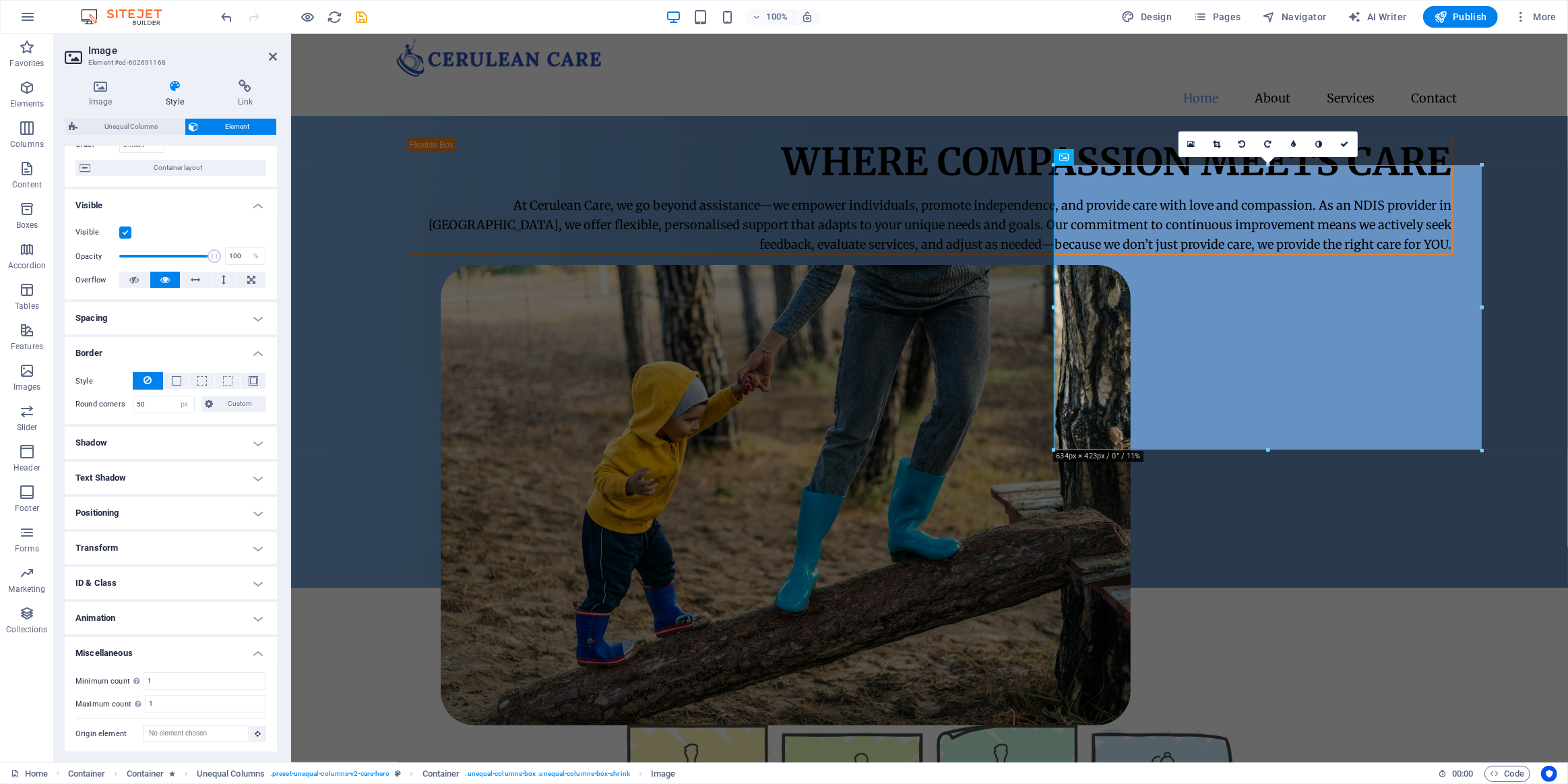
click at [255, 643] on h4 "Miscellaneous" at bounding box center [171, 649] width 212 height 24
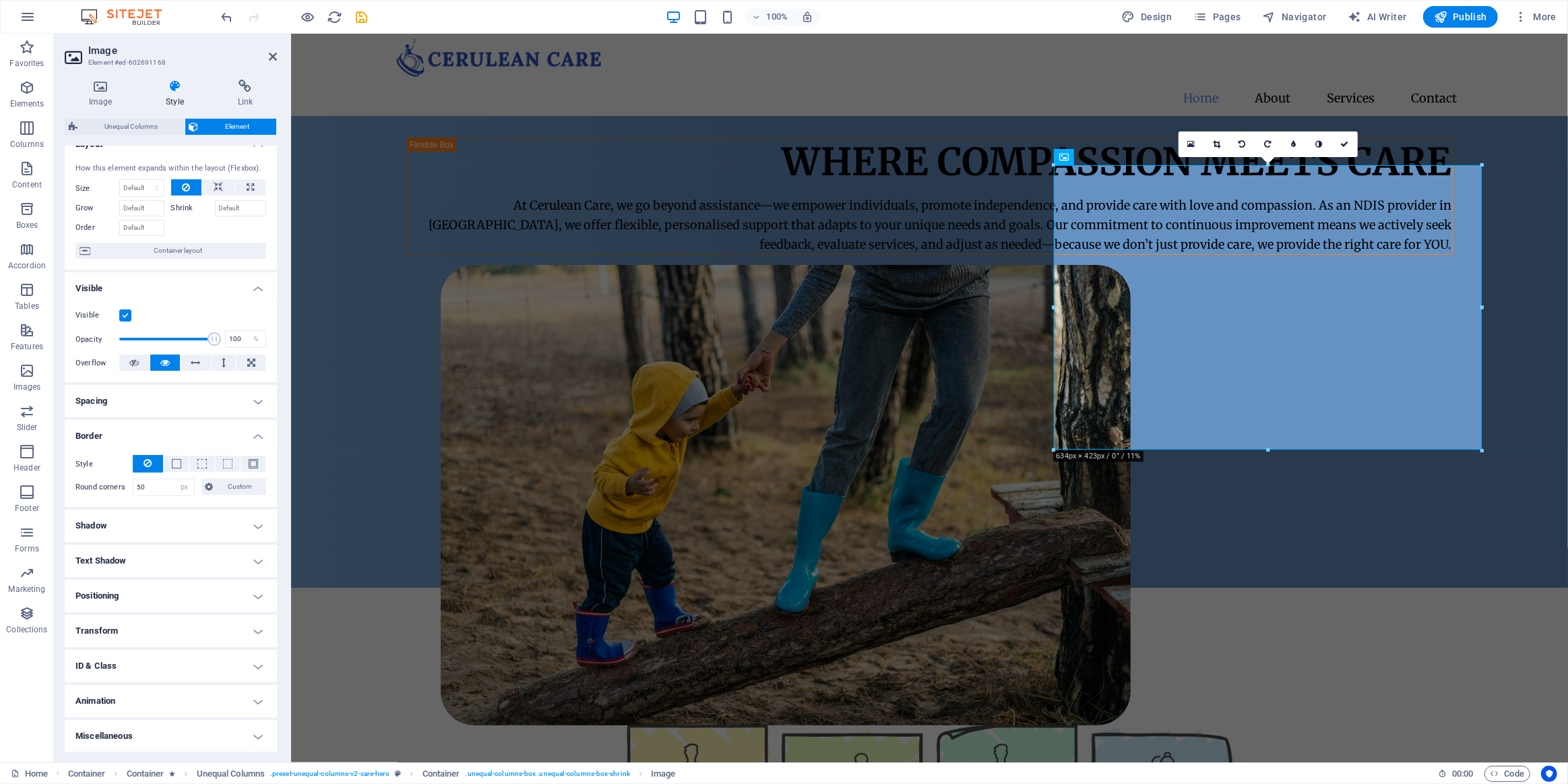
click at [251, 557] on h4 "Text Shadow" at bounding box center [171, 560] width 212 height 32
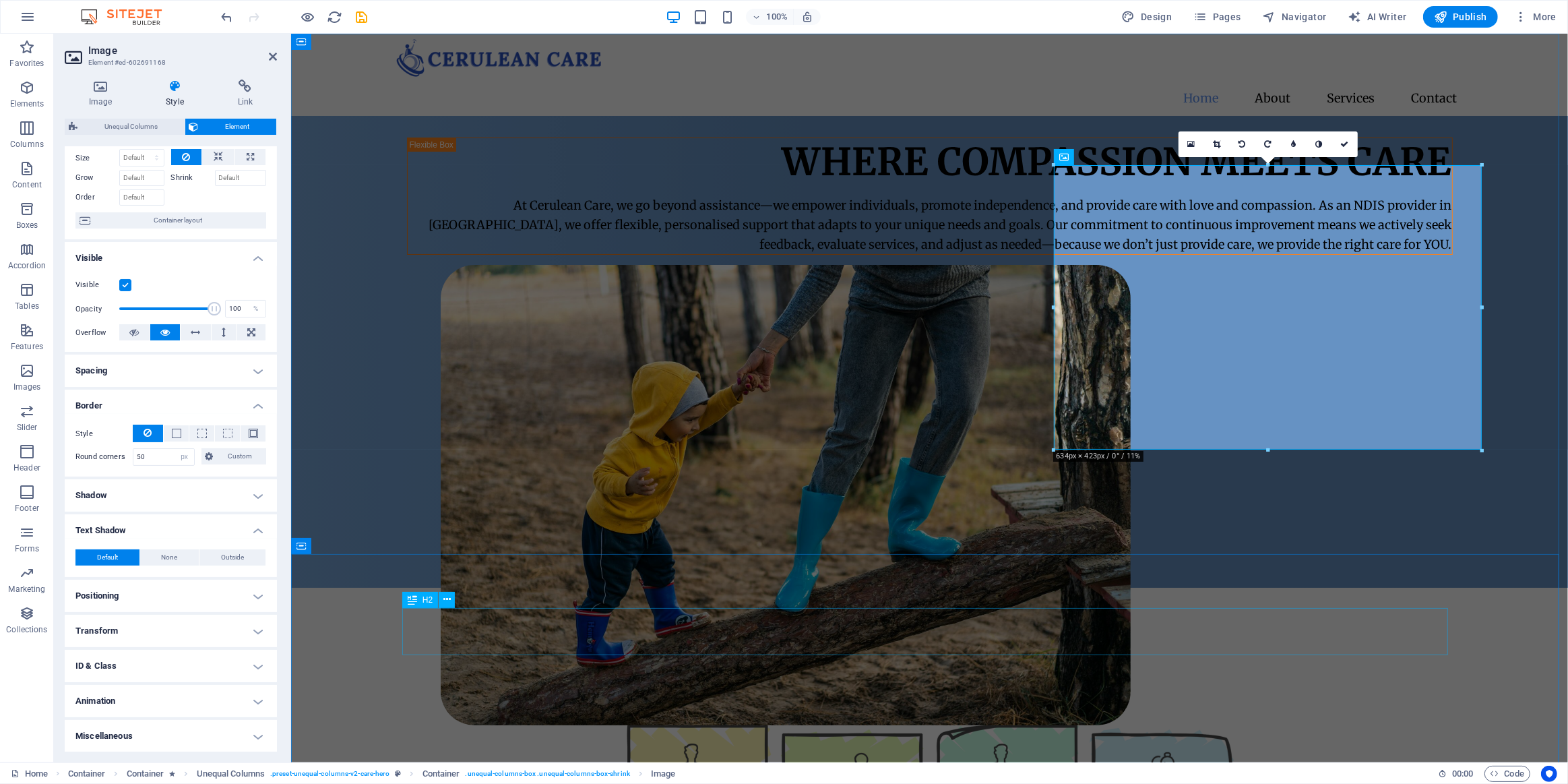
click at [434, 642] on div "Our Services" at bounding box center [929, 665] width 1046 height 47
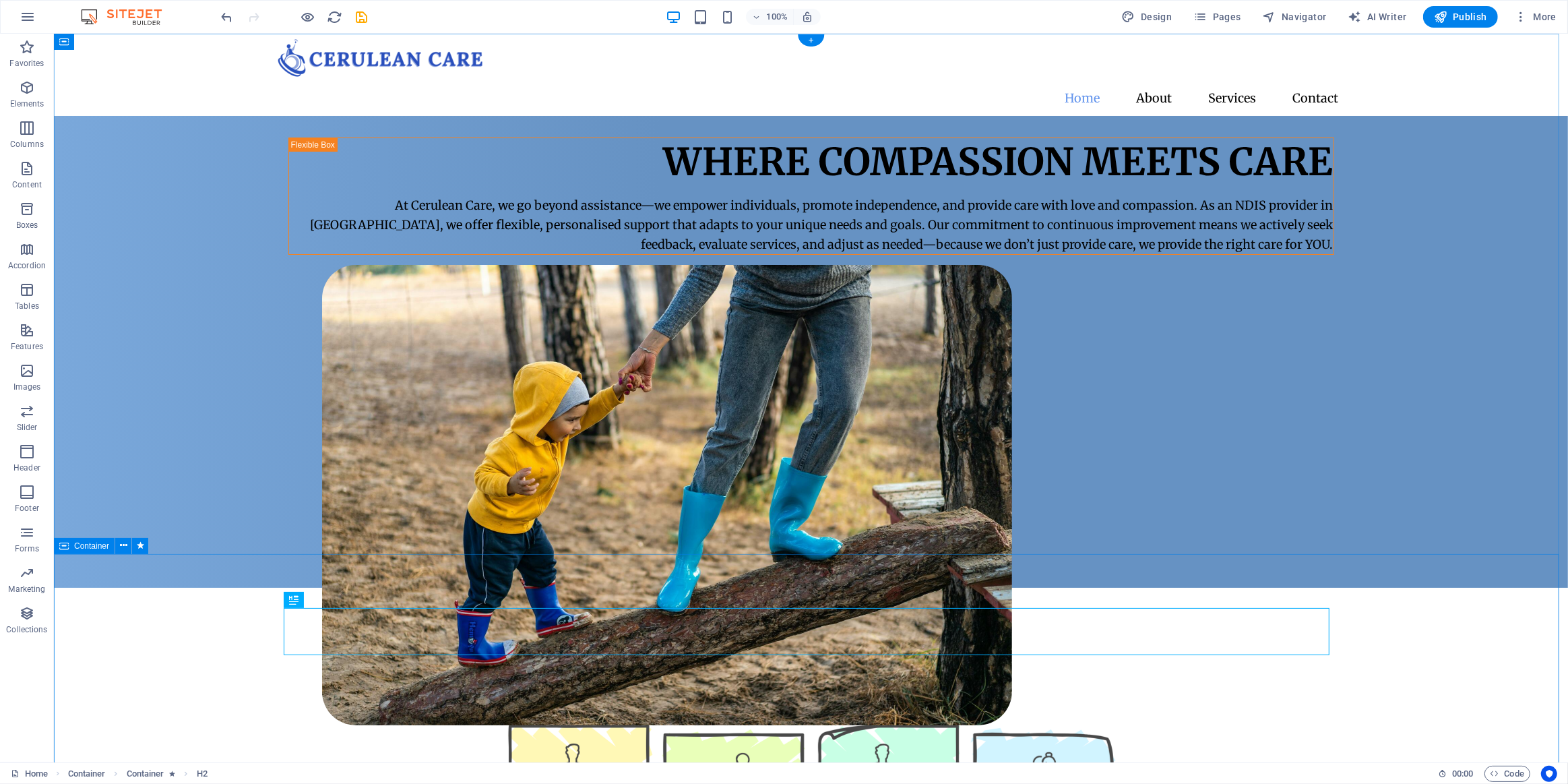
click at [298, 17] on div at bounding box center [295, 16] width 151 height 22
click at [309, 18] on icon "button" at bounding box center [308, 17] width 16 height 16
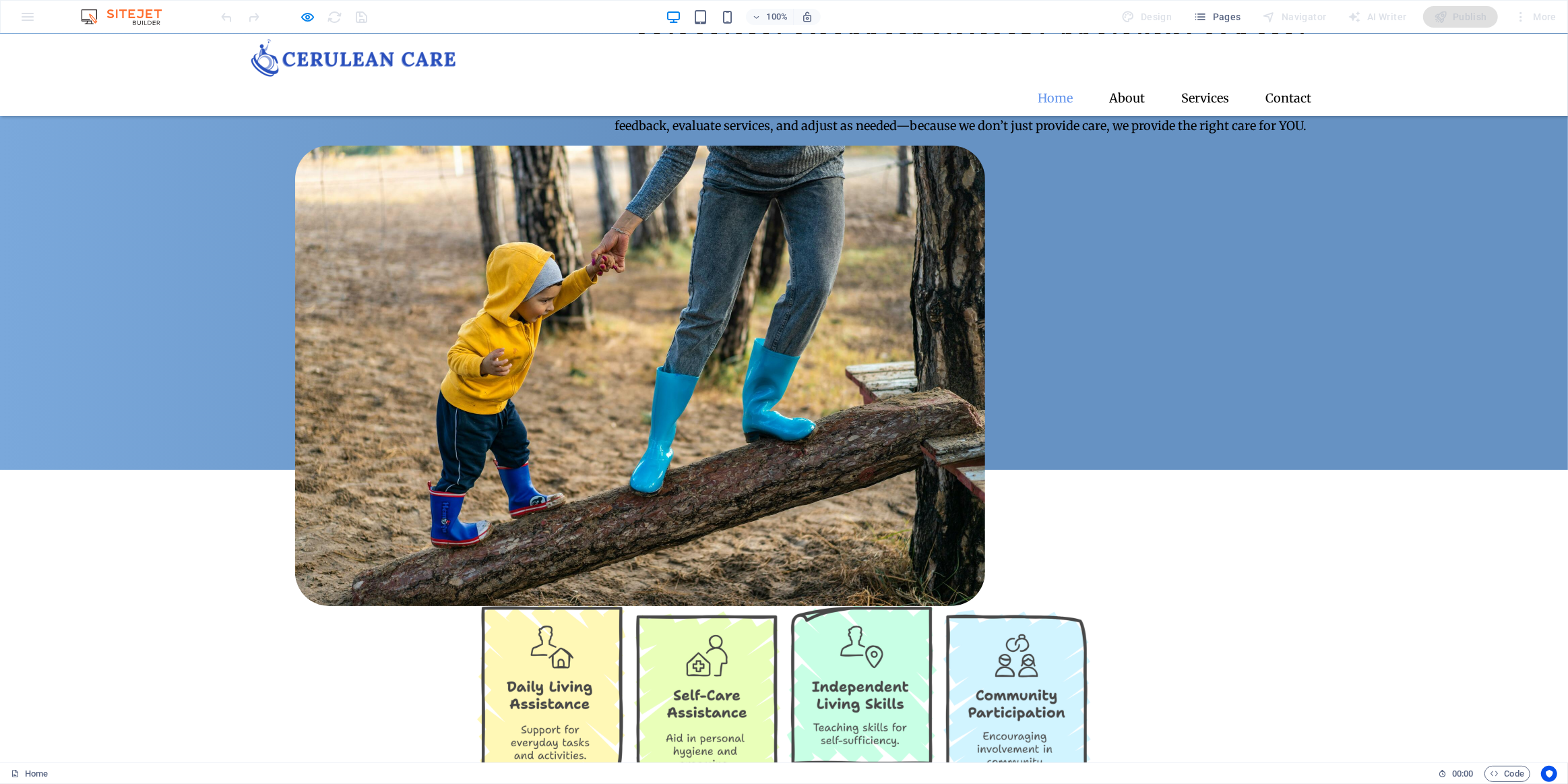
scroll to position [0, 0]
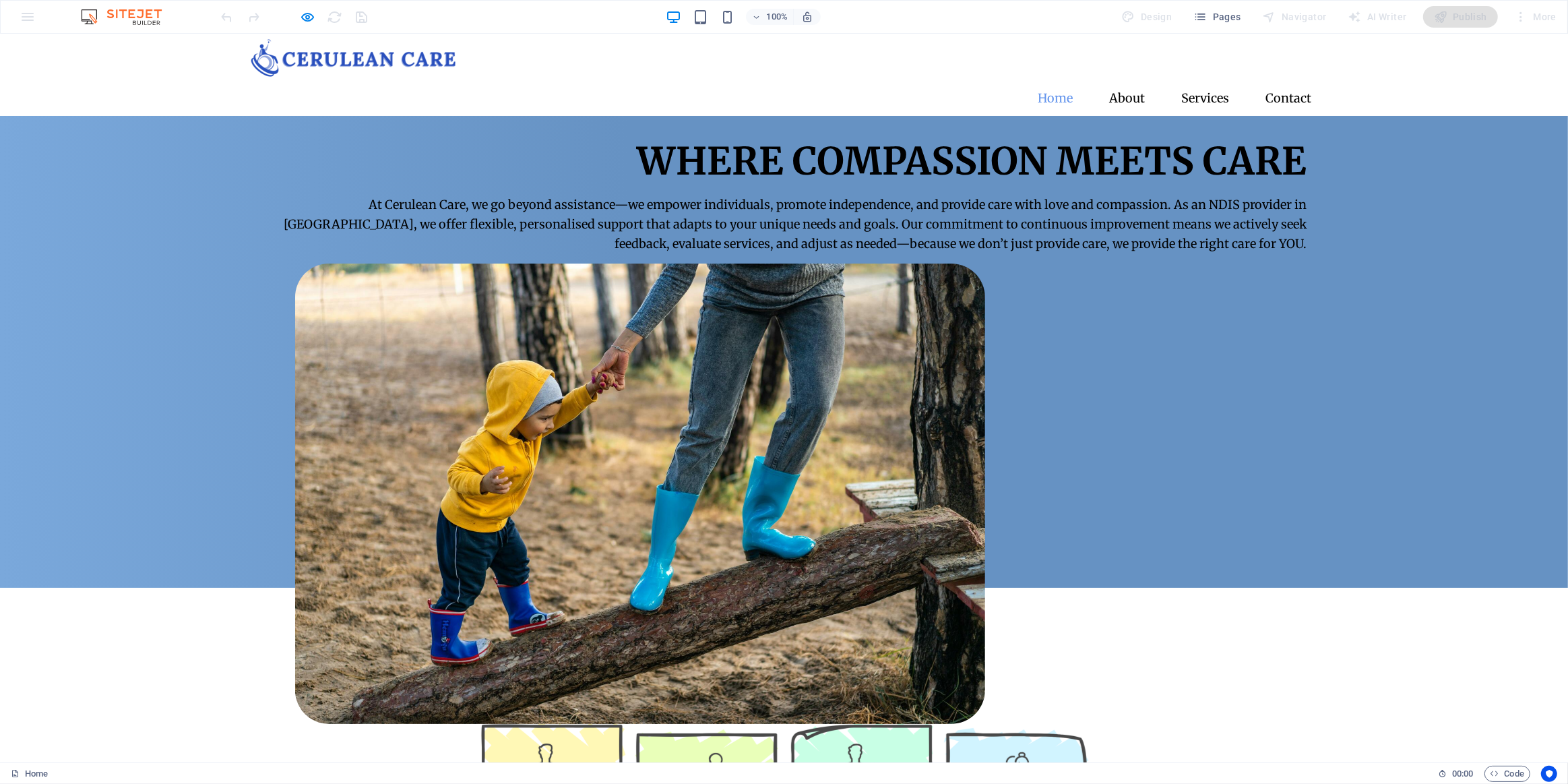
click at [109, 277] on div "Where Compassion Meets Care At Cerulean Care, we go beyond assistance—we empowe…" at bounding box center [784, 352] width 1568 height 472
click at [208, 277] on div "Where Compassion Meets Care At Cerulean Care, we go beyond assistance—we empowe…" at bounding box center [784, 352] width 1568 height 472
click at [310, 13] on icon "button" at bounding box center [308, 17] width 16 height 16
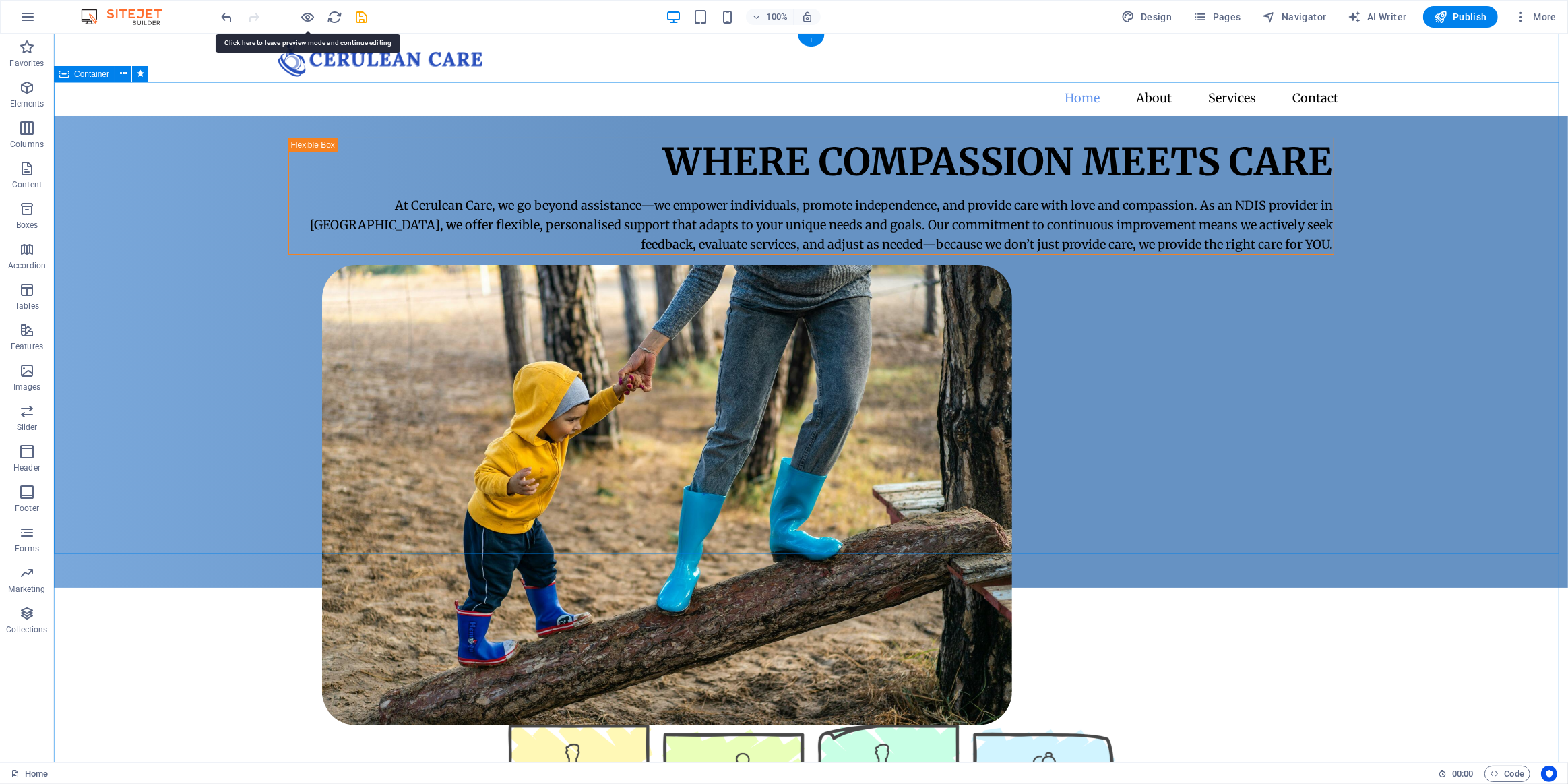
click at [195, 171] on div "Where Compassion Meets Care At Cerulean Care, we go beyond assistance—we empowe…" at bounding box center [810, 352] width 1514 height 472
select select "px"
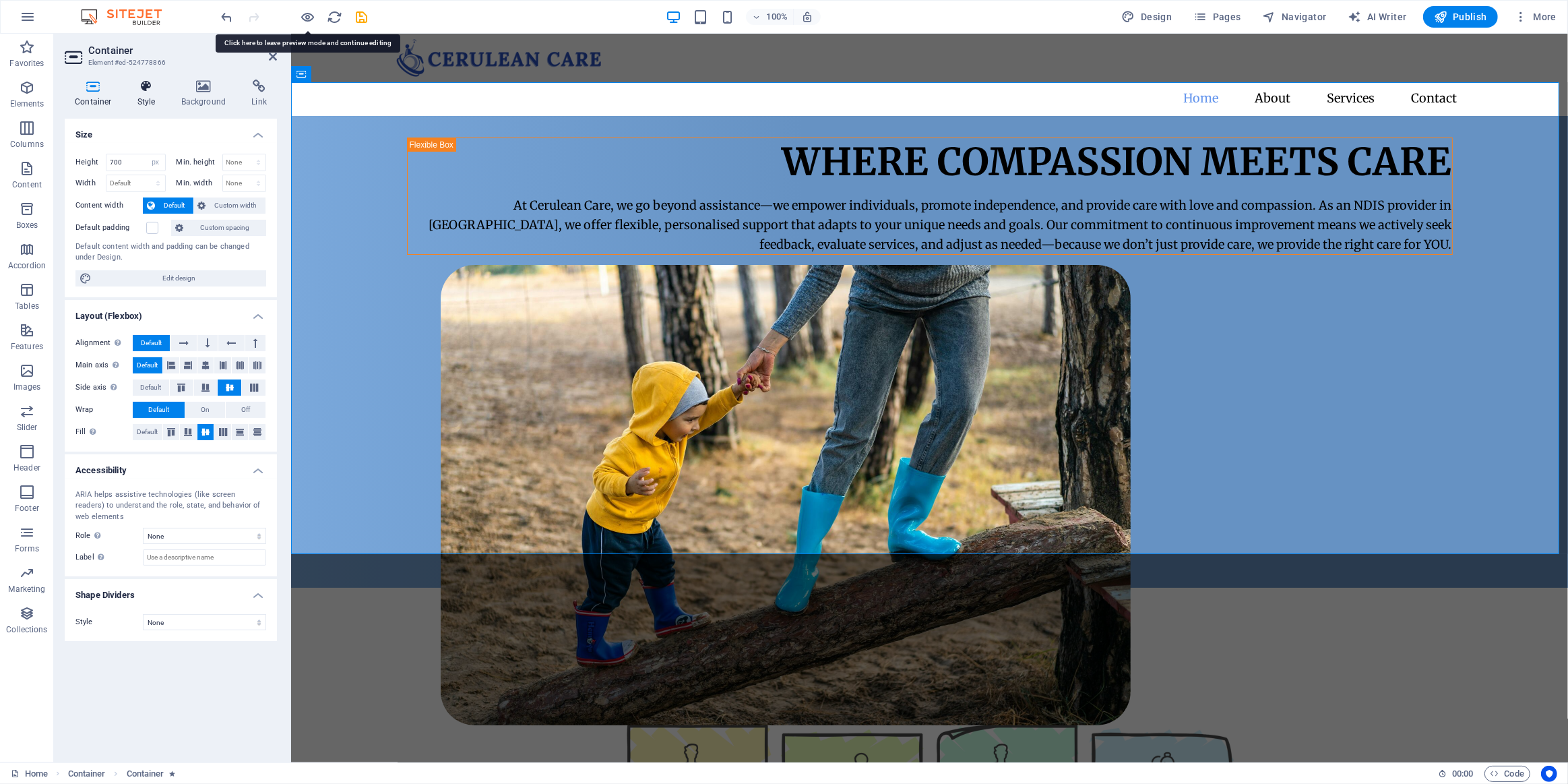
click at [149, 90] on icon at bounding box center [146, 86] width 38 height 13
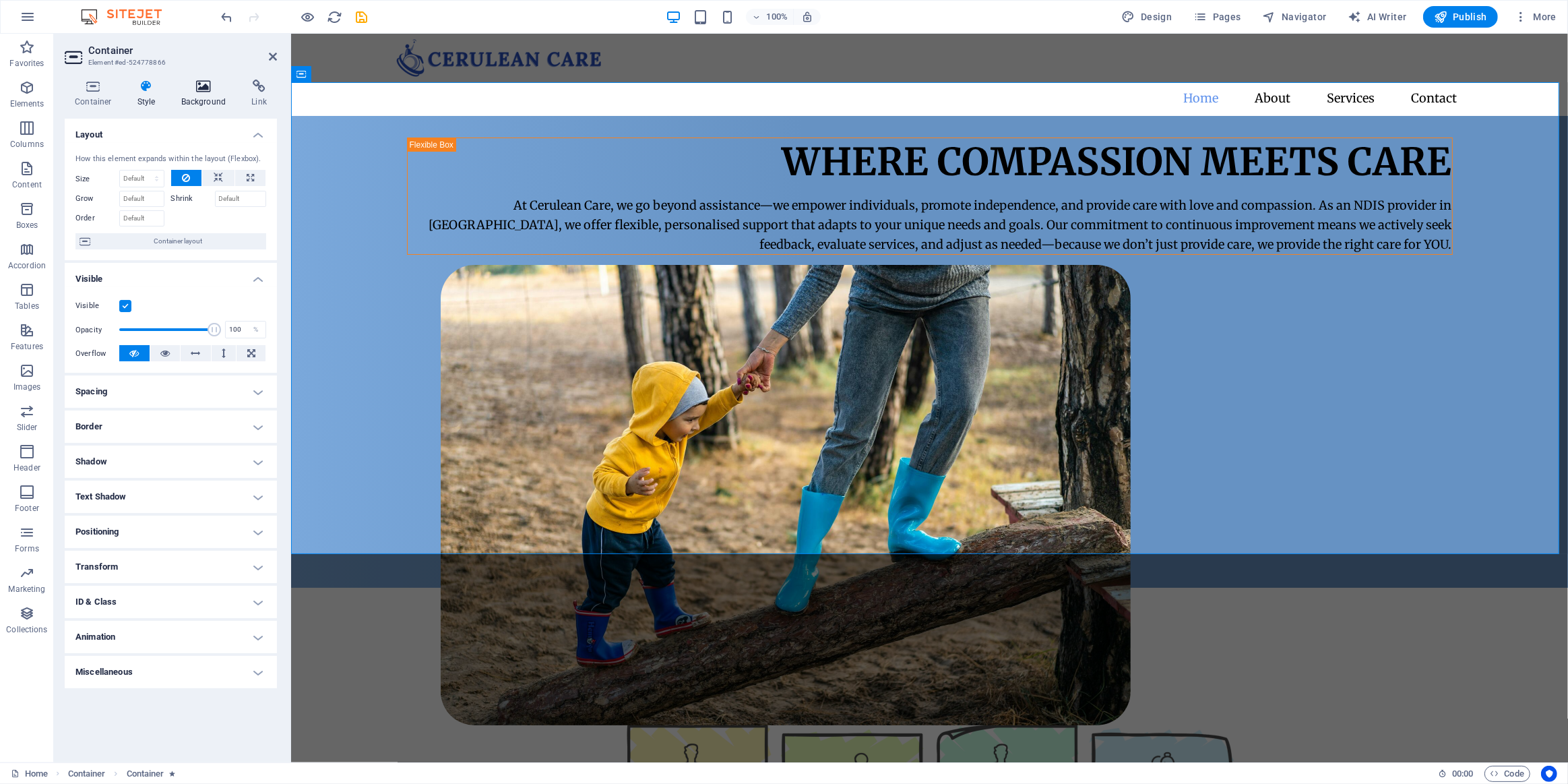
click at [210, 96] on h4 "Background" at bounding box center [206, 94] width 71 height 28
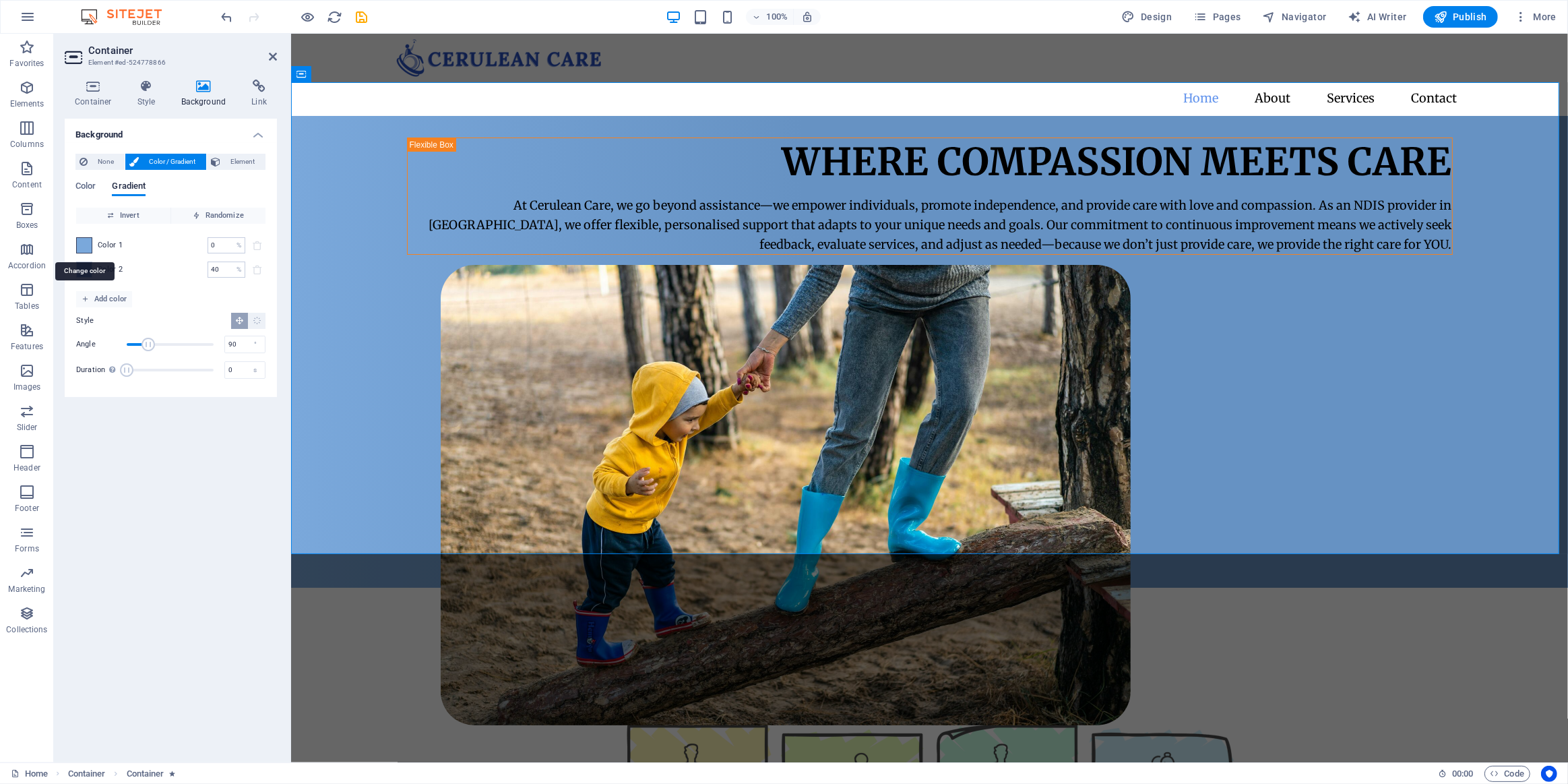
click at [85, 244] on span at bounding box center [84, 245] width 15 height 15
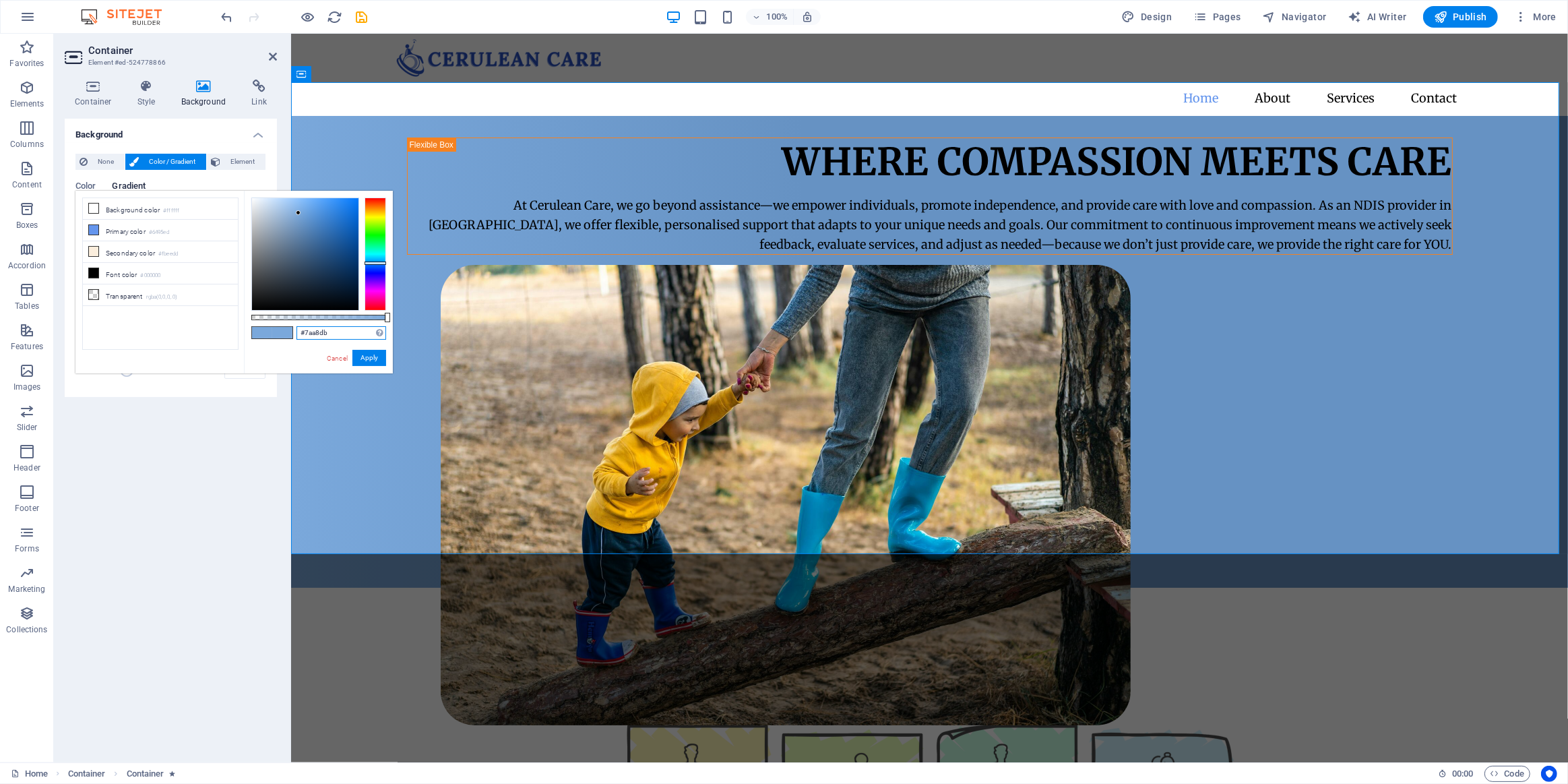
drag, startPoint x: 330, startPoint y: 333, endPoint x: 301, endPoint y: 329, distance: 29.3
click at [301, 329] on input "#7aa8db" at bounding box center [342, 333] width 90 height 13
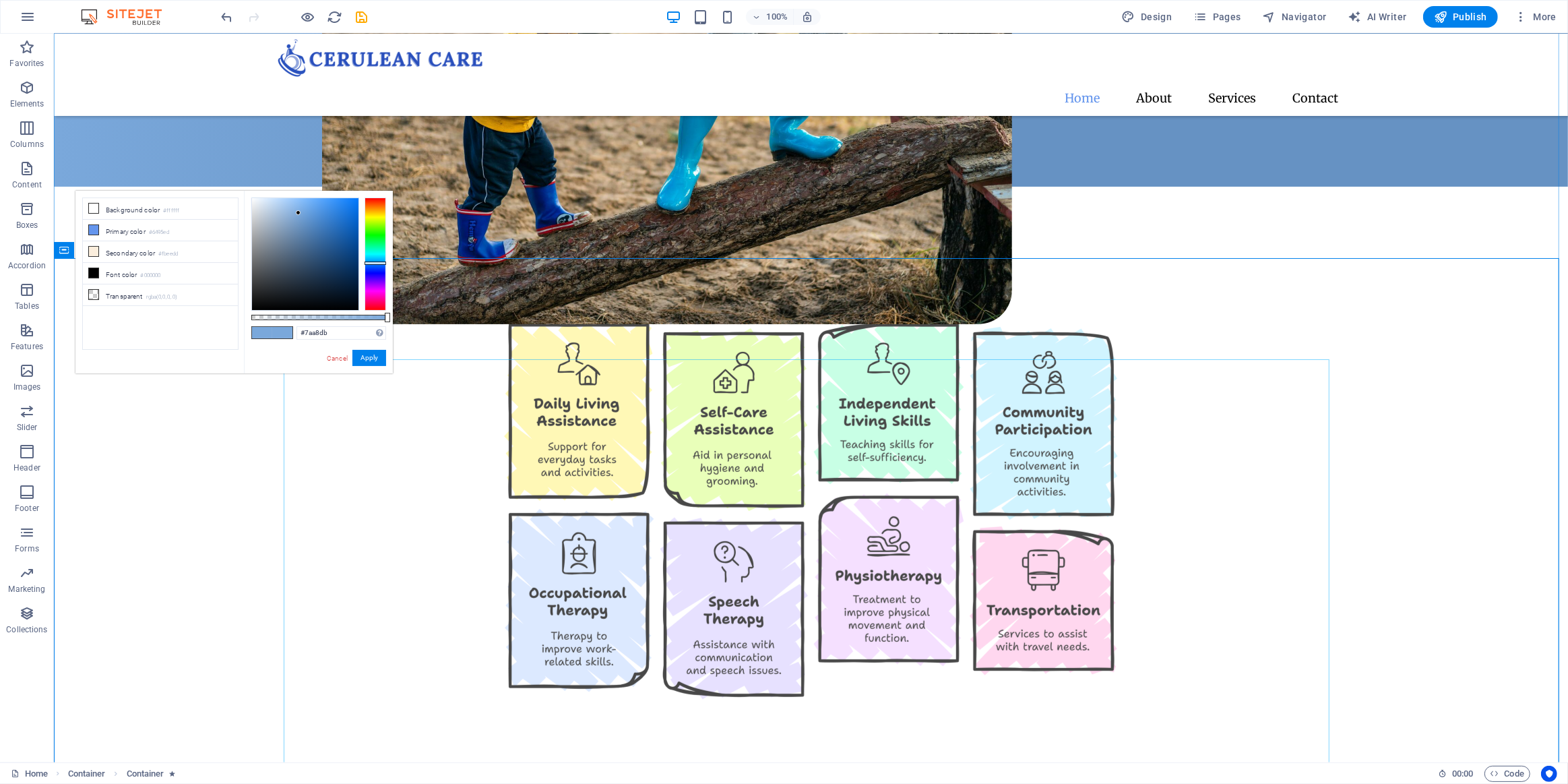
scroll to position [735, 0]
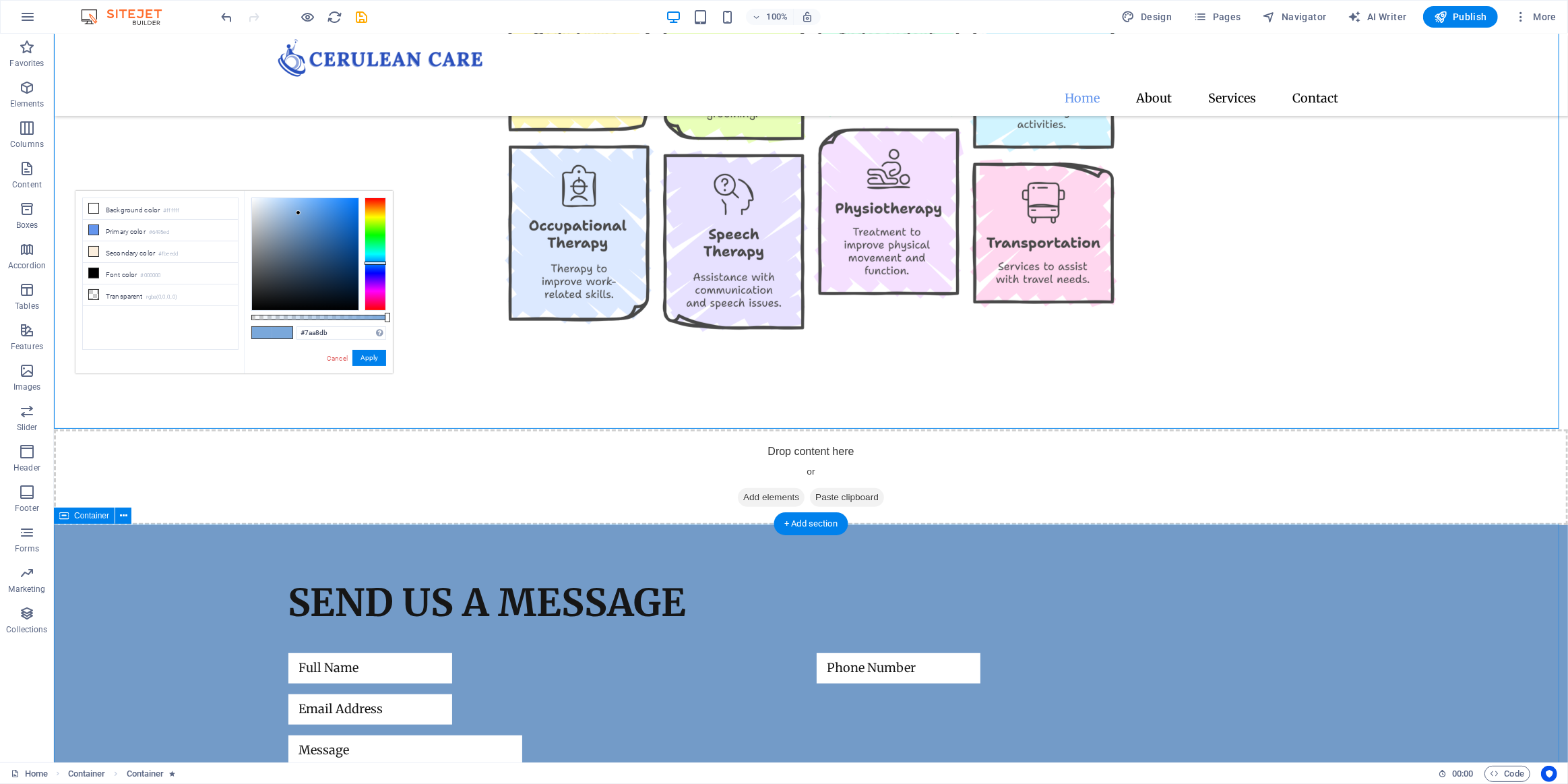
click at [173, 625] on div "Send us a message I have read and understand the privacy policy. Unreadable? Re…" at bounding box center [810, 741] width 1514 height 431
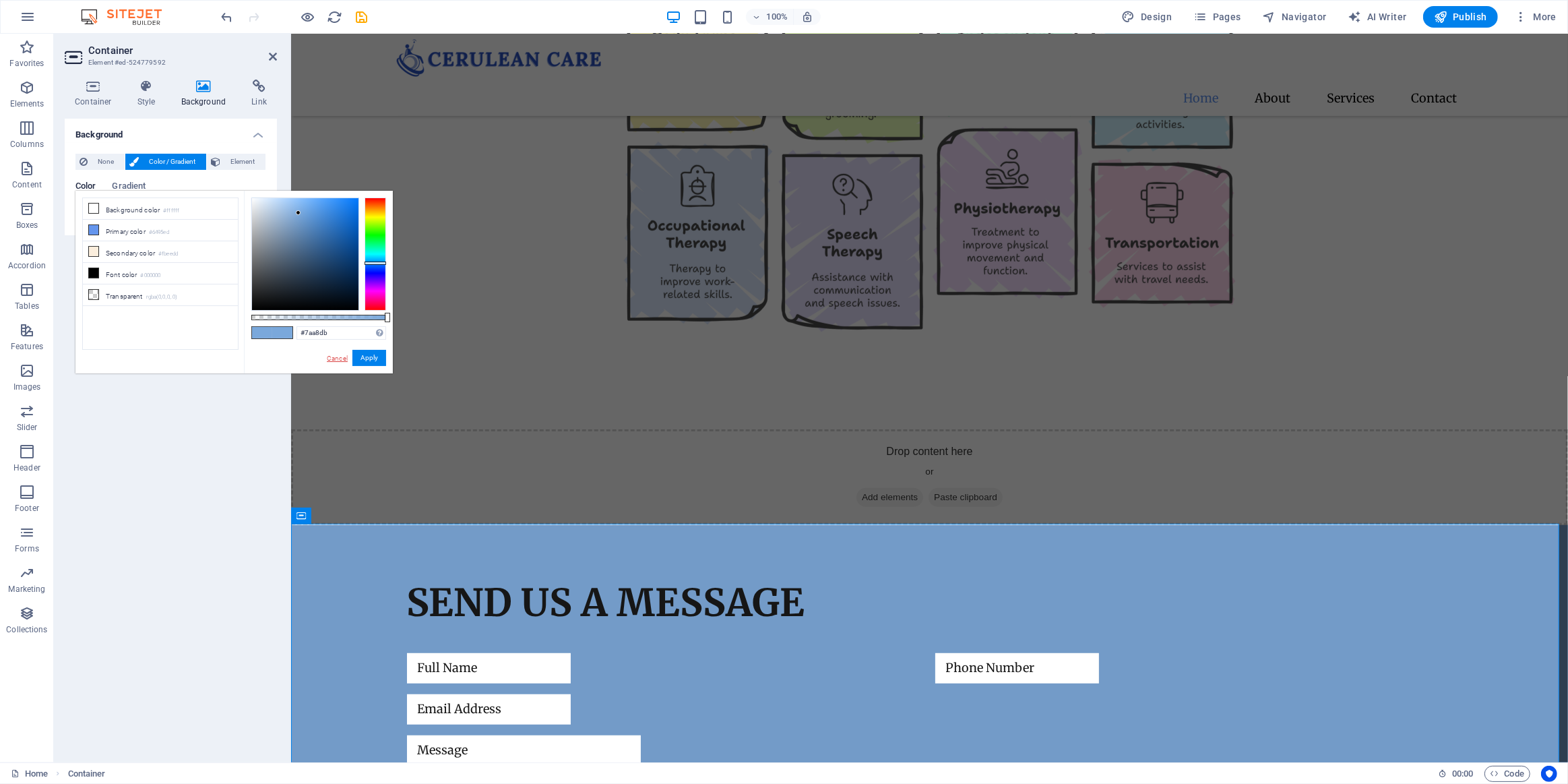
click at [333, 358] on link "Cancel" at bounding box center [337, 358] width 24 height 10
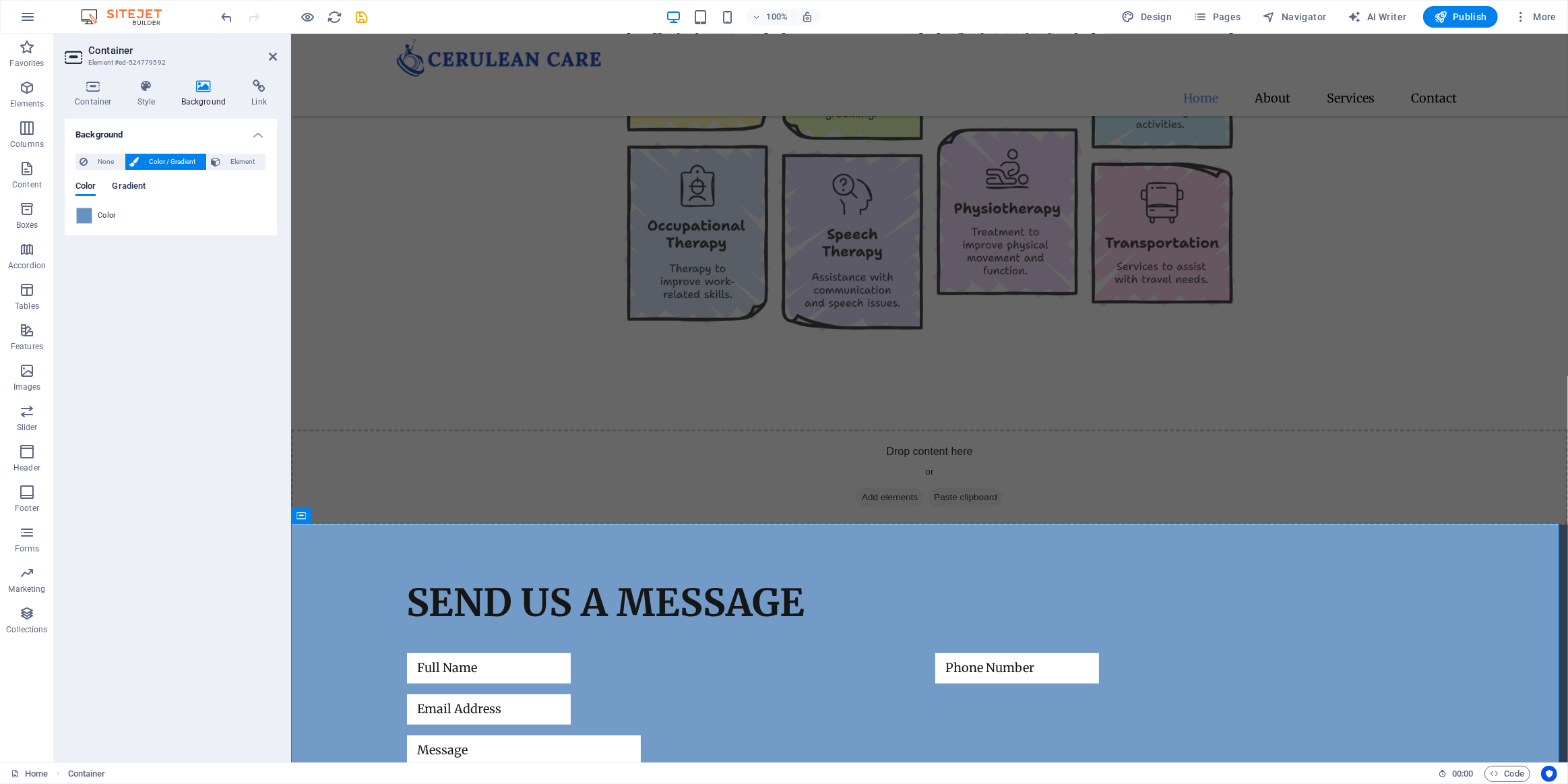
click at [133, 188] on span "Gradient" at bounding box center [129, 187] width 34 height 19
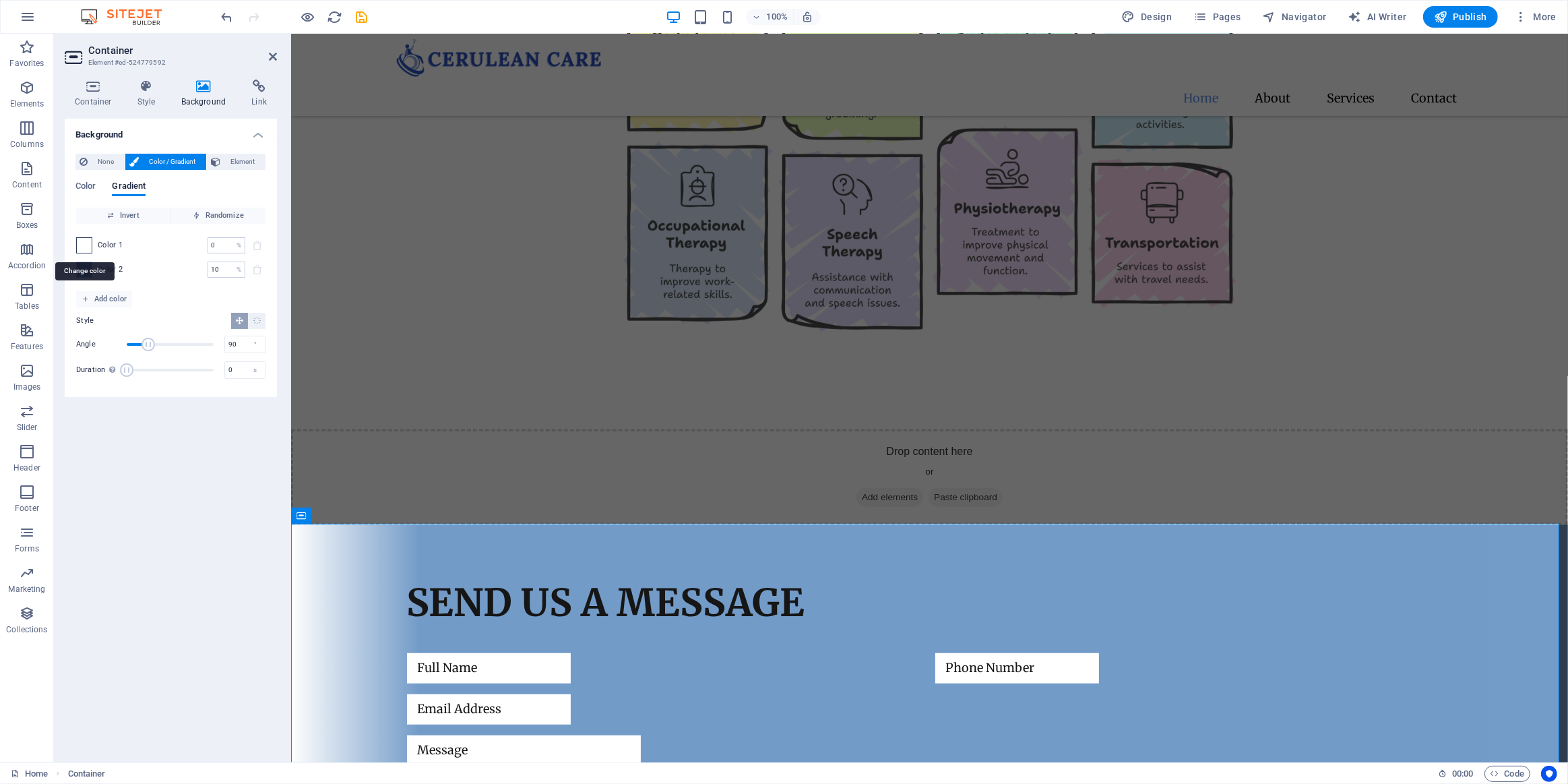
click at [82, 242] on span at bounding box center [84, 245] width 15 height 15
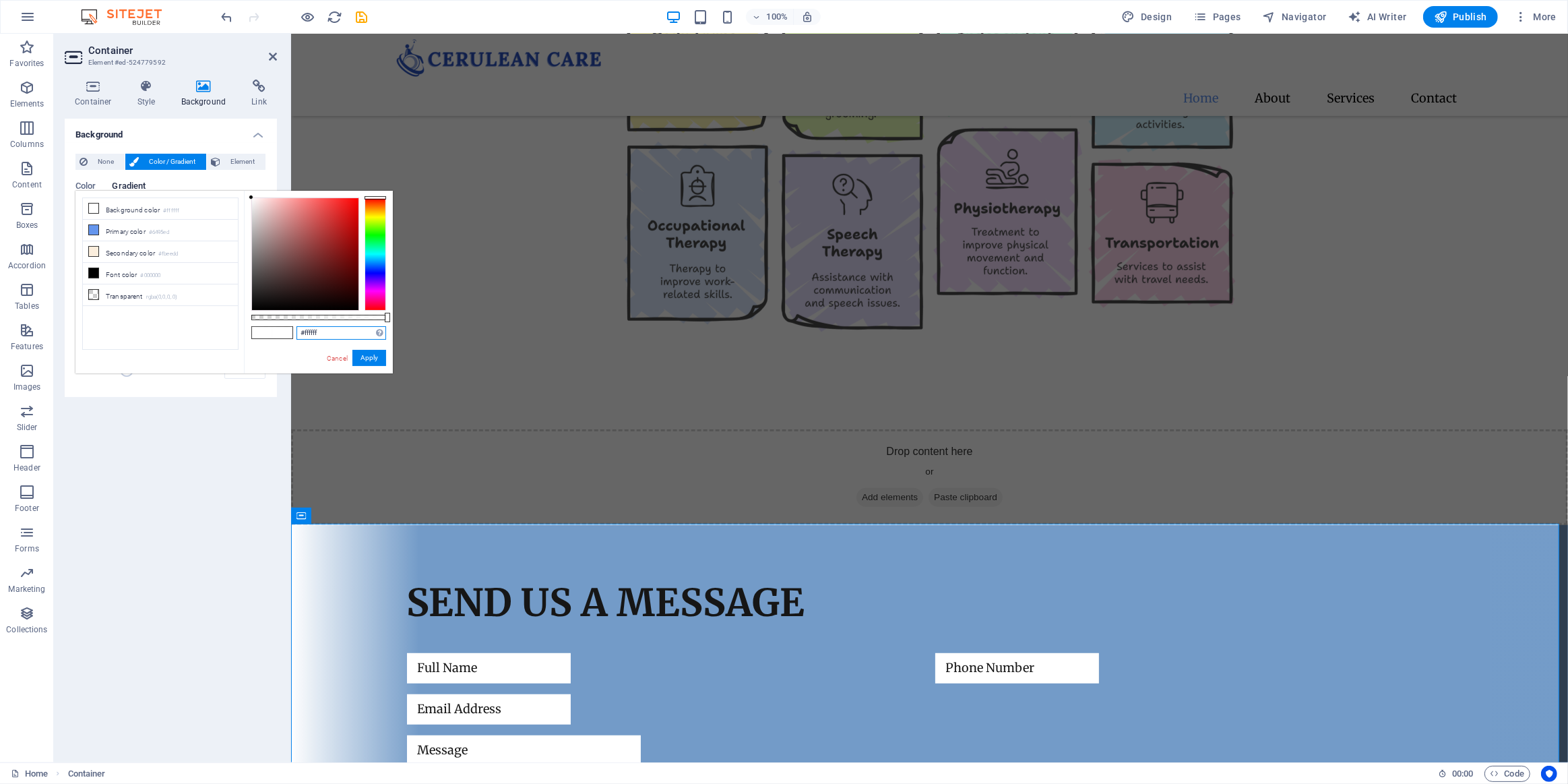
drag, startPoint x: 329, startPoint y: 332, endPoint x: 291, endPoint y: 335, distance: 38.1
click at [291, 336] on div "#ffffff Supported formats #0852ed rgb(8, 82, 237) rgba(8, 82, 237, 90%) hsv(221…" at bounding box center [318, 380] width 149 height 379
paste input "7aa8db"
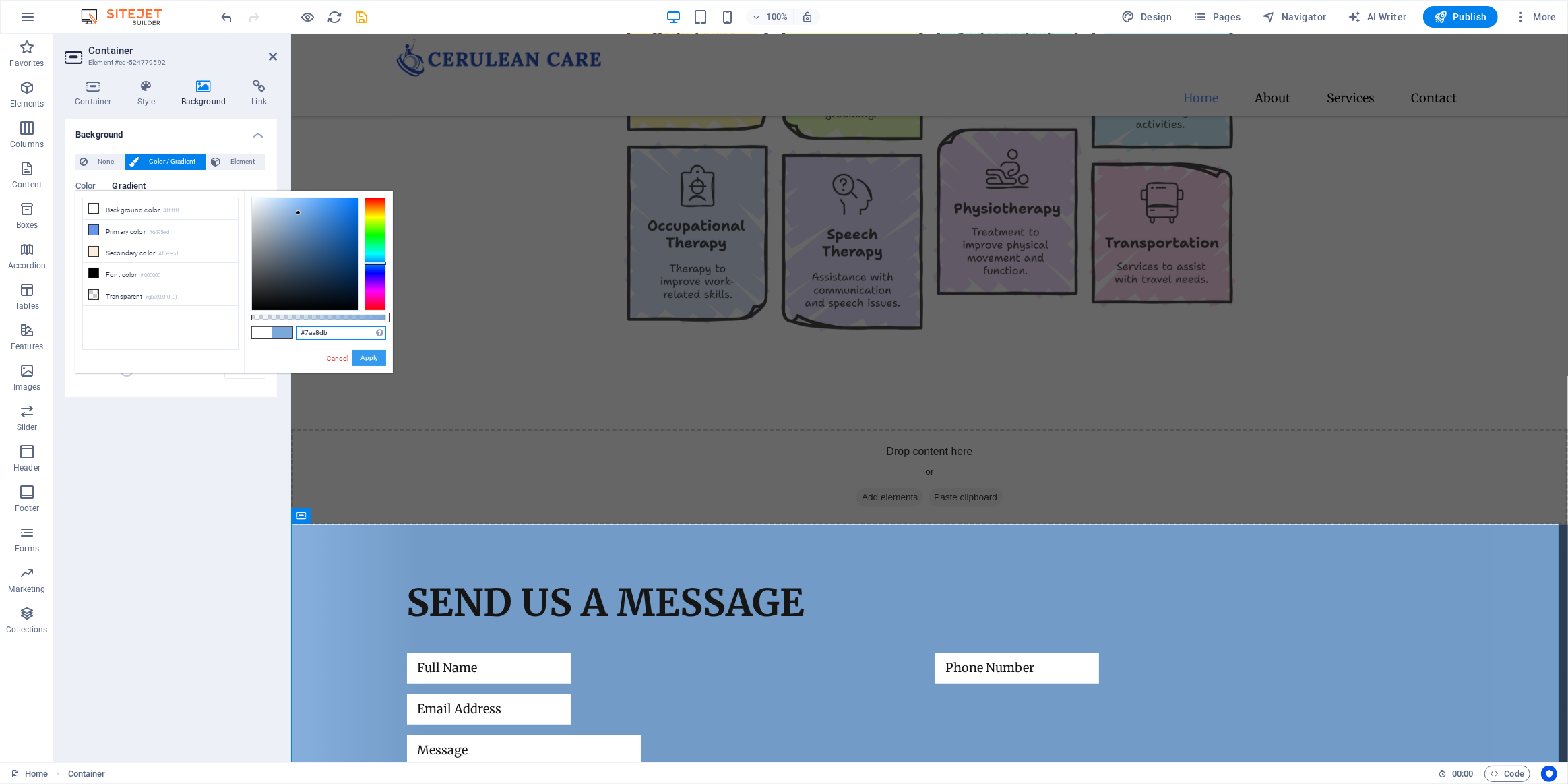
type input "#7aa8db"
click at [376, 357] on button "Apply" at bounding box center [369, 358] width 34 height 16
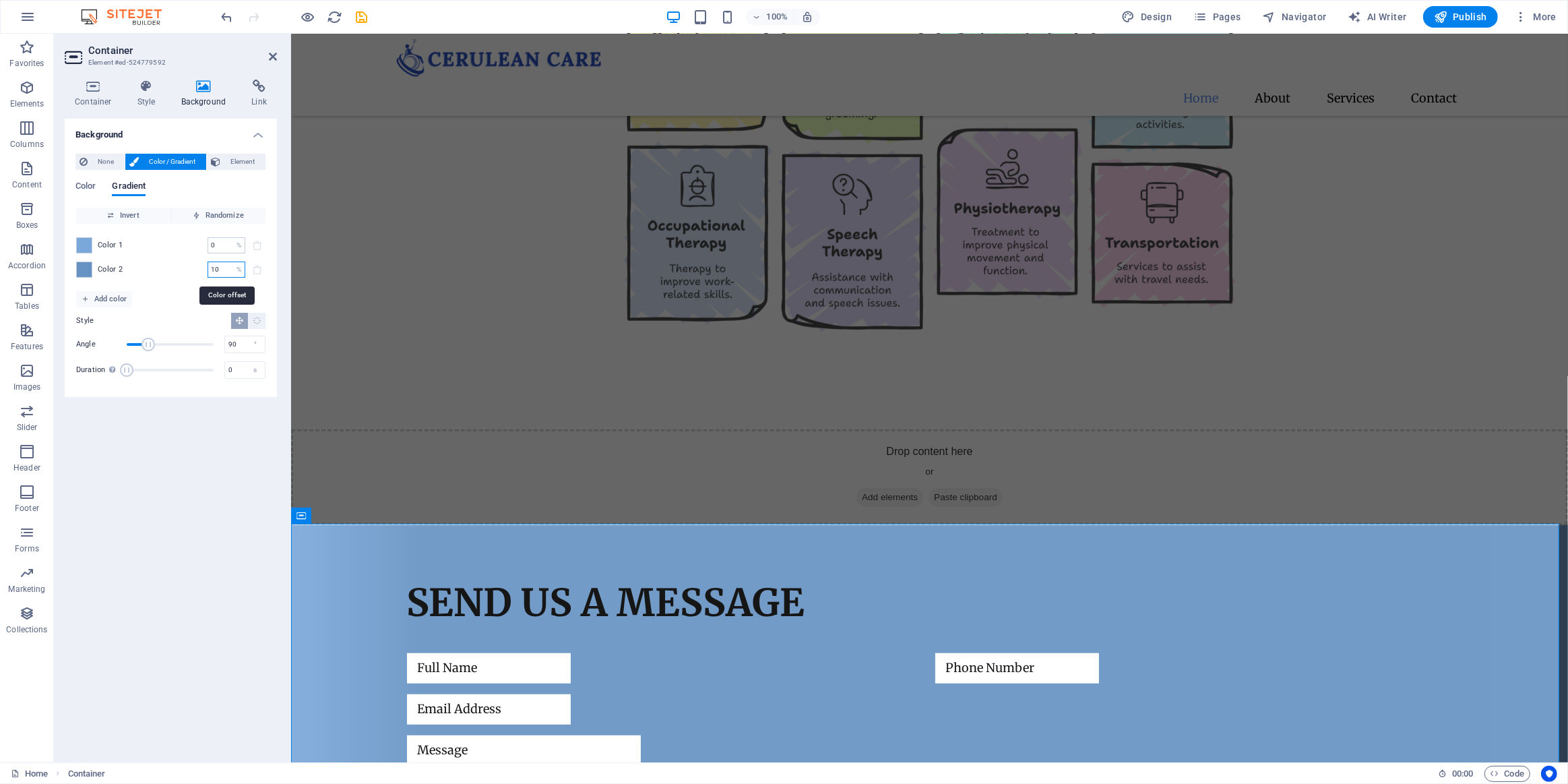
drag, startPoint x: 224, startPoint y: 270, endPoint x: 126, endPoint y: 272, distance: 98.0
click at [131, 277] on div "Color 2 10 % ​" at bounding box center [170, 270] width 189 height 16
type input "40"
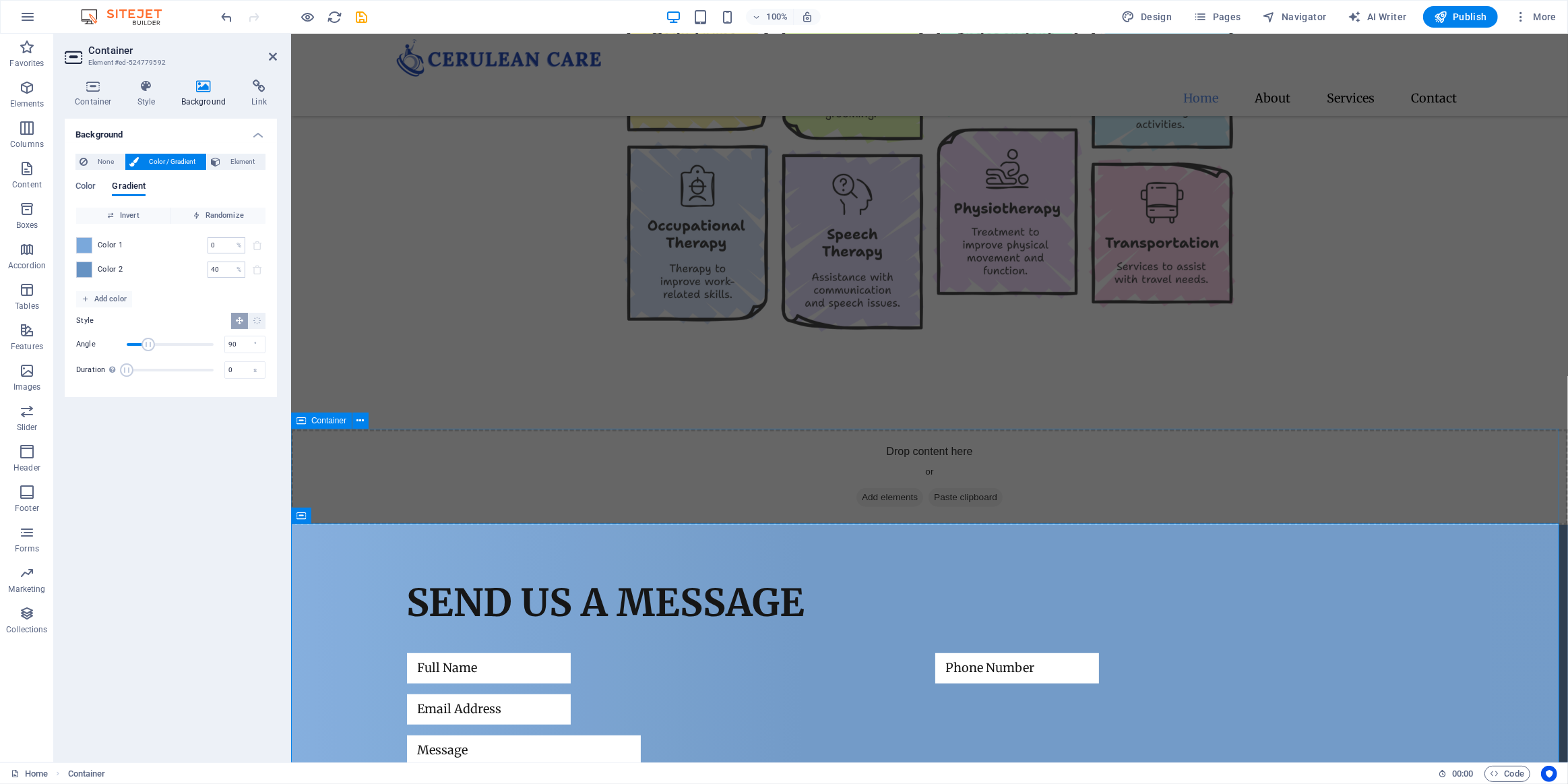
click at [1335, 445] on div "Drop content here or Add elements Paste clipboard" at bounding box center [929, 477] width 1277 height 96
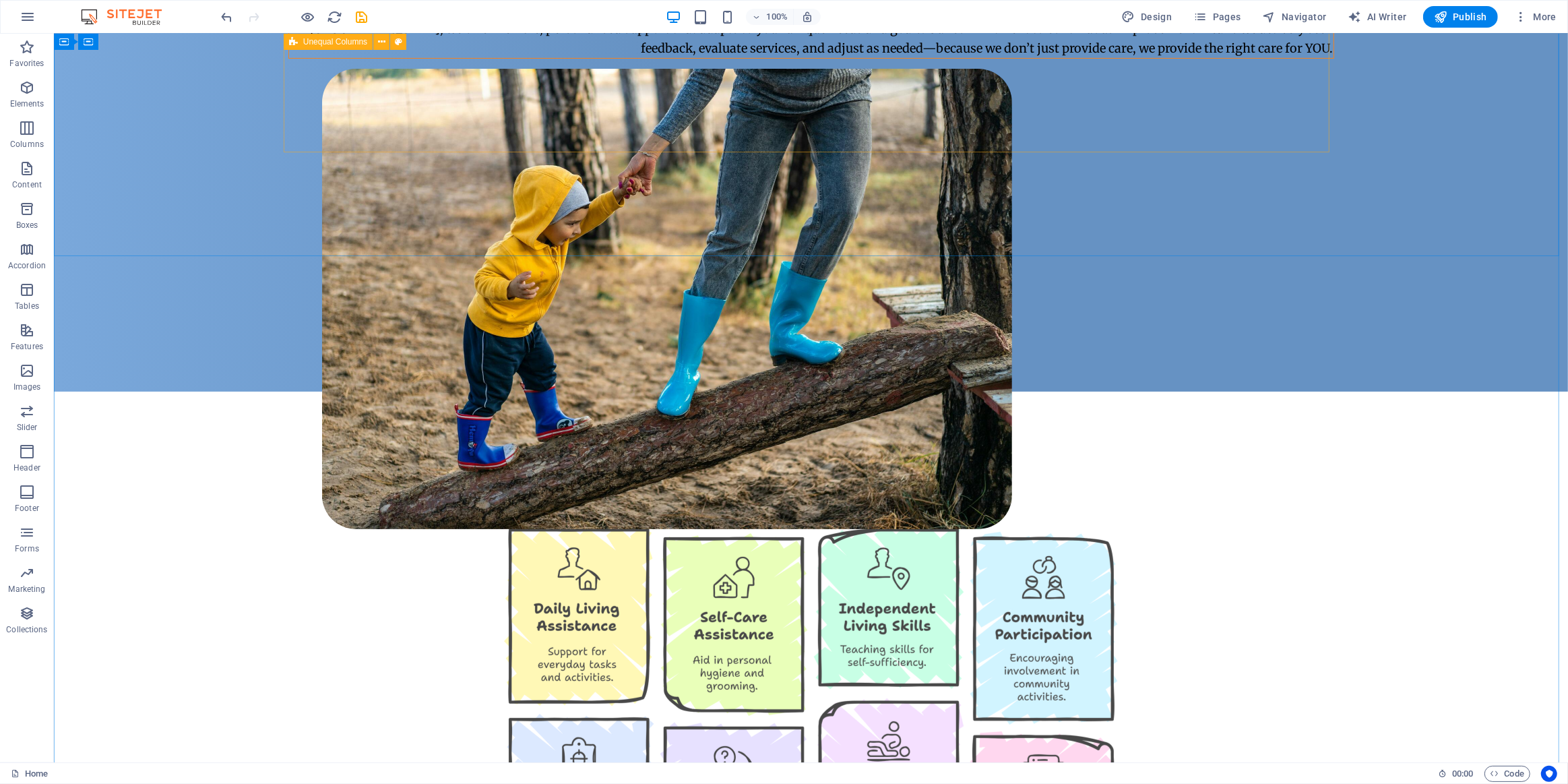
scroll to position [0, 0]
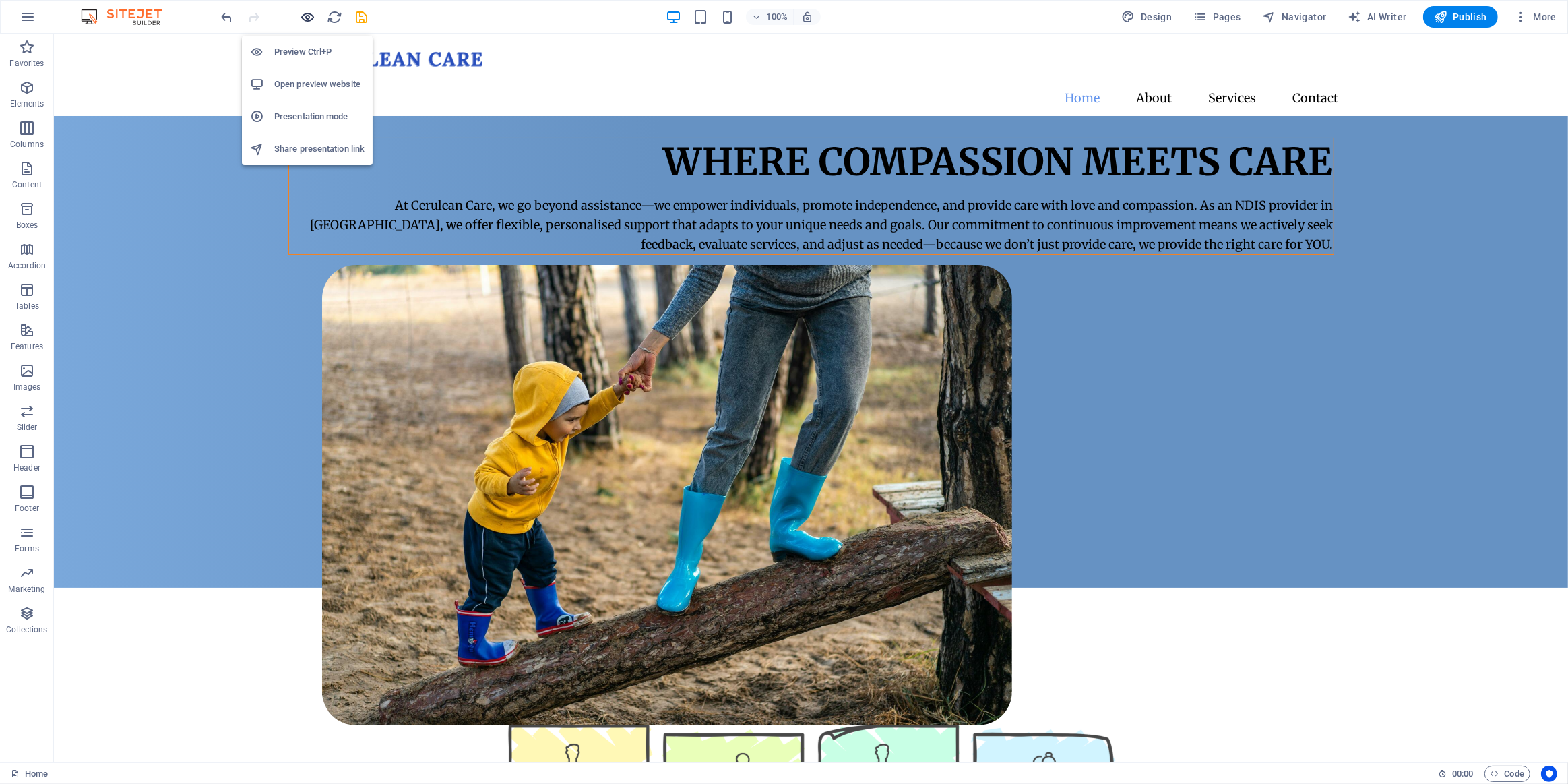
click at [304, 13] on icon "button" at bounding box center [308, 17] width 16 height 16
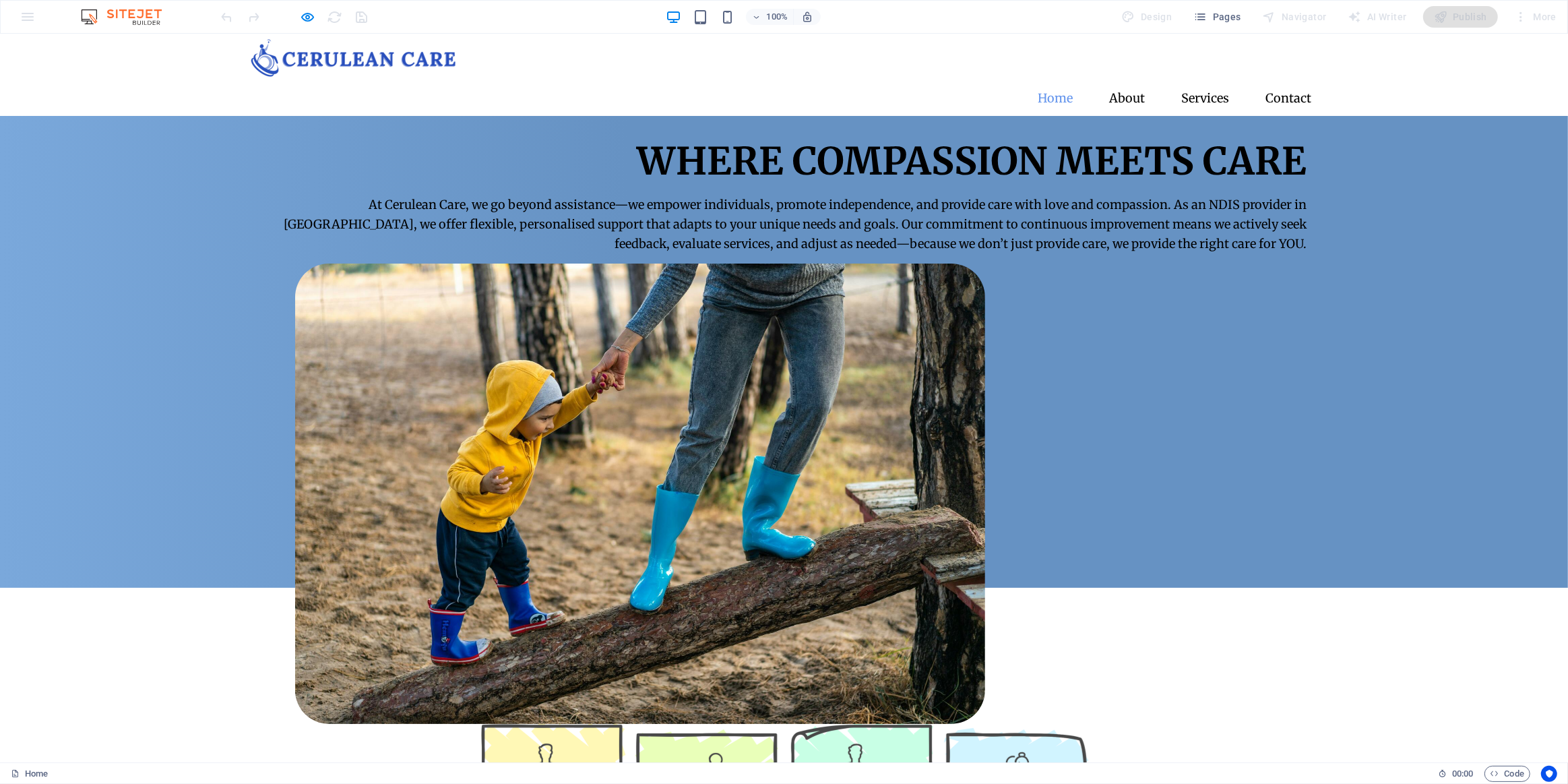
click at [316, 17] on div at bounding box center [295, 16] width 151 height 22
drag, startPoint x: 310, startPoint y: 18, endPoint x: 495, endPoint y: 120, distance: 211.3
click at [310, 18] on icon "button" at bounding box center [308, 17] width 16 height 16
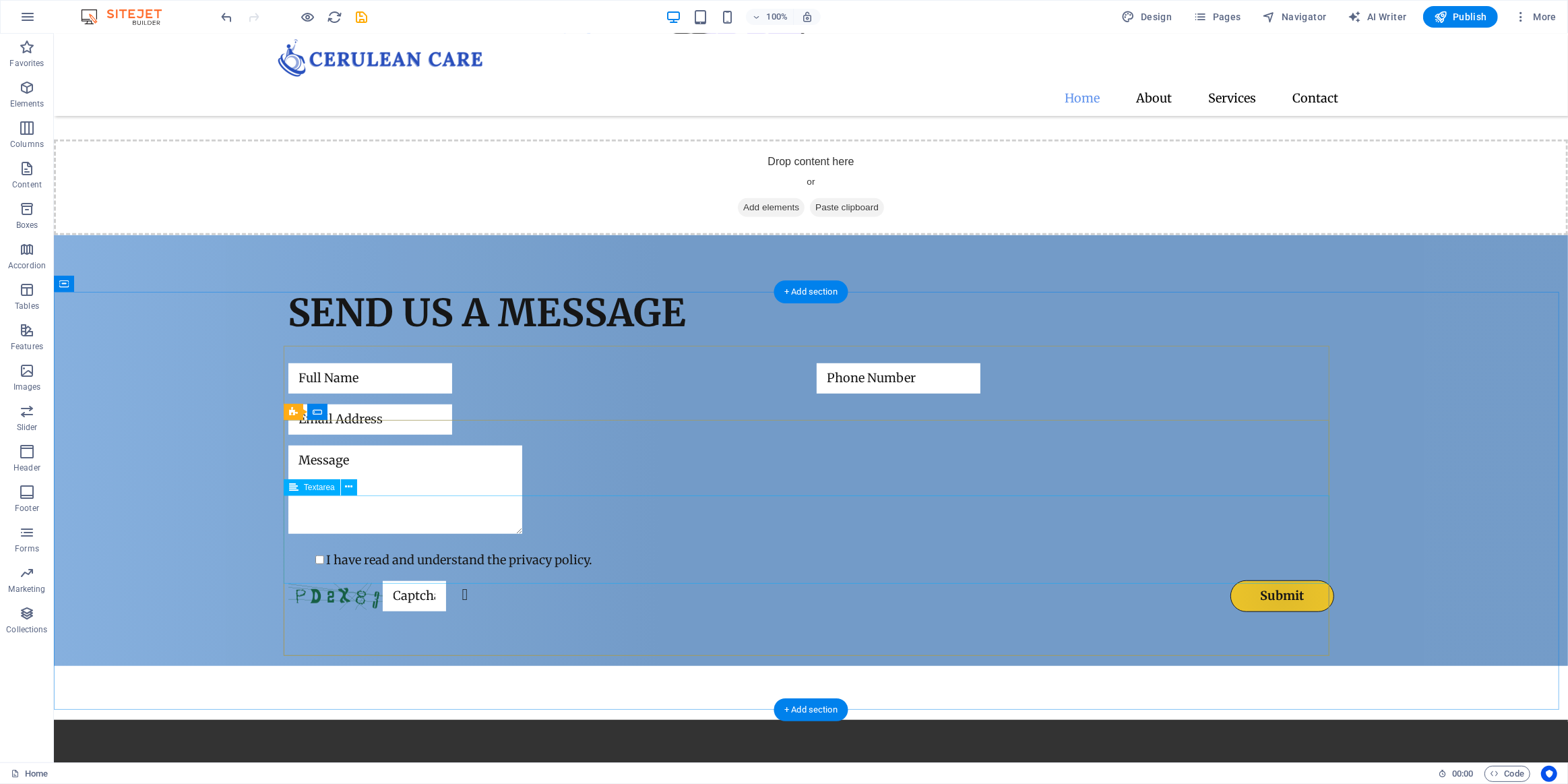
scroll to position [1164, 0]
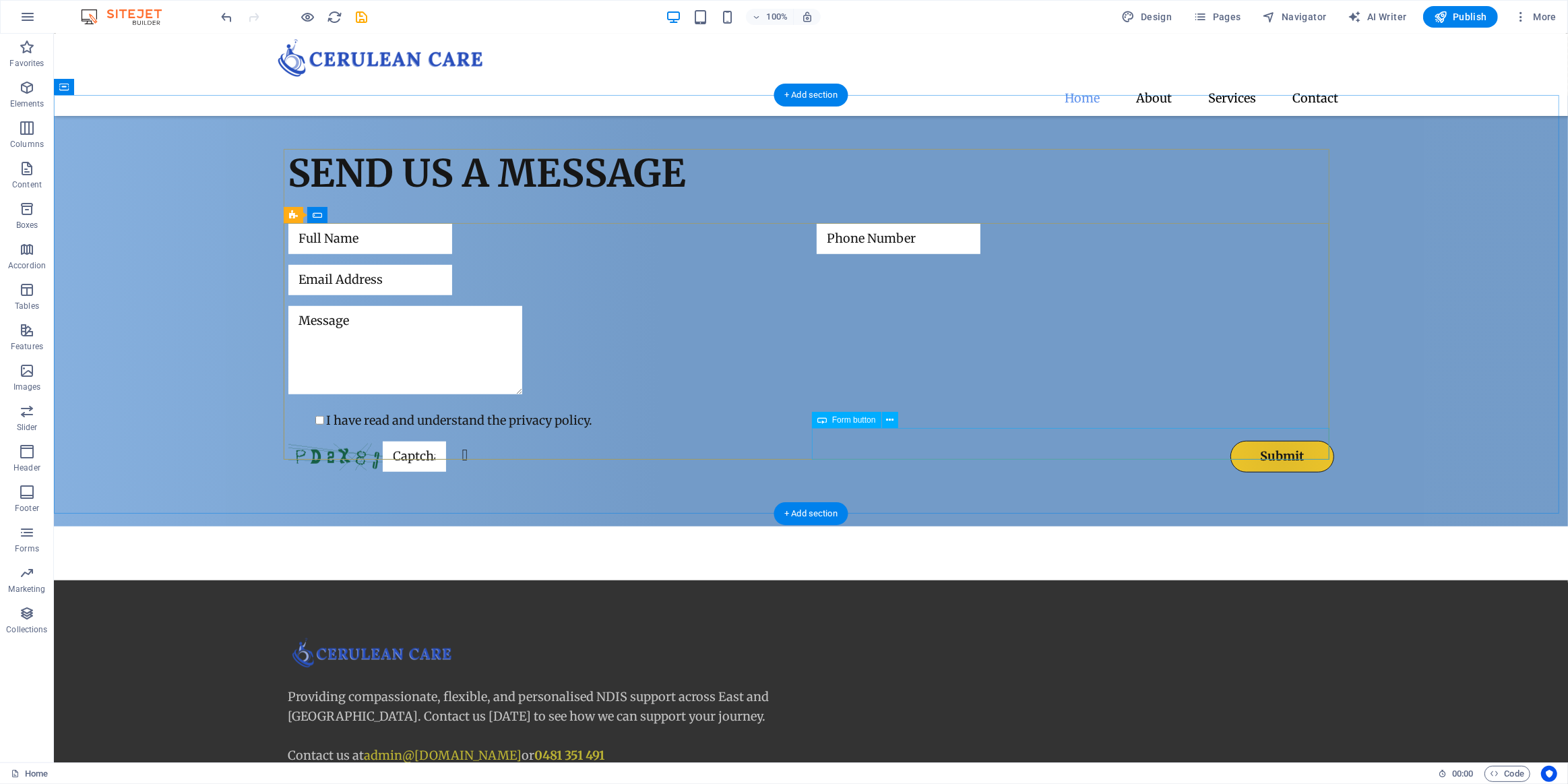
click at [1245, 445] on div "Submit" at bounding box center [1074, 456] width 517 height 31
select select "px"
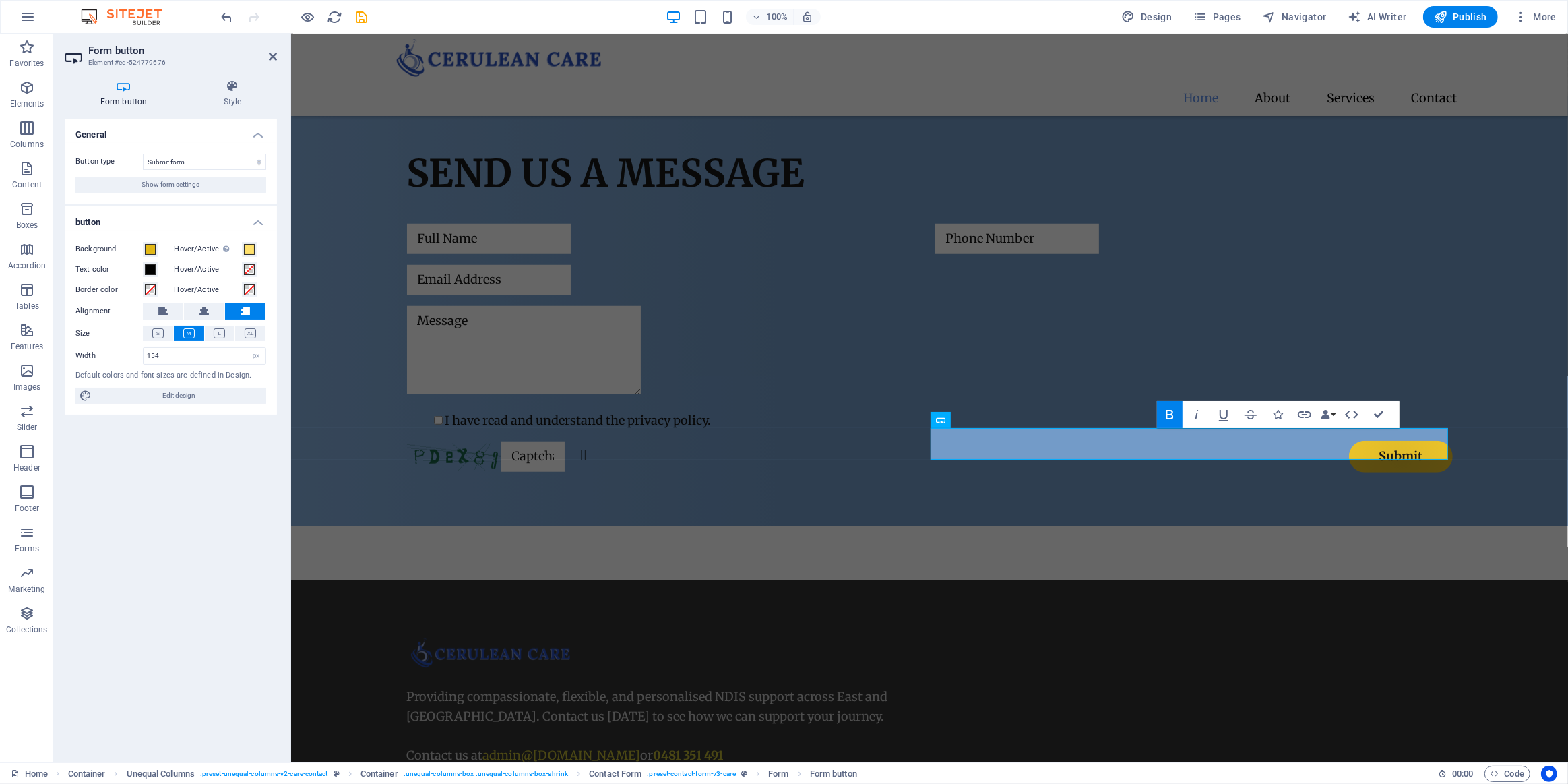
click at [239, 242] on label "Hover/Active Switch to preview mode to test the active/hover state" at bounding box center [208, 250] width 67 height 16
click at [242, 242] on button "Hover/Active Switch to preview mode to test the active/hover state" at bounding box center [250, 250] width 15 height 15
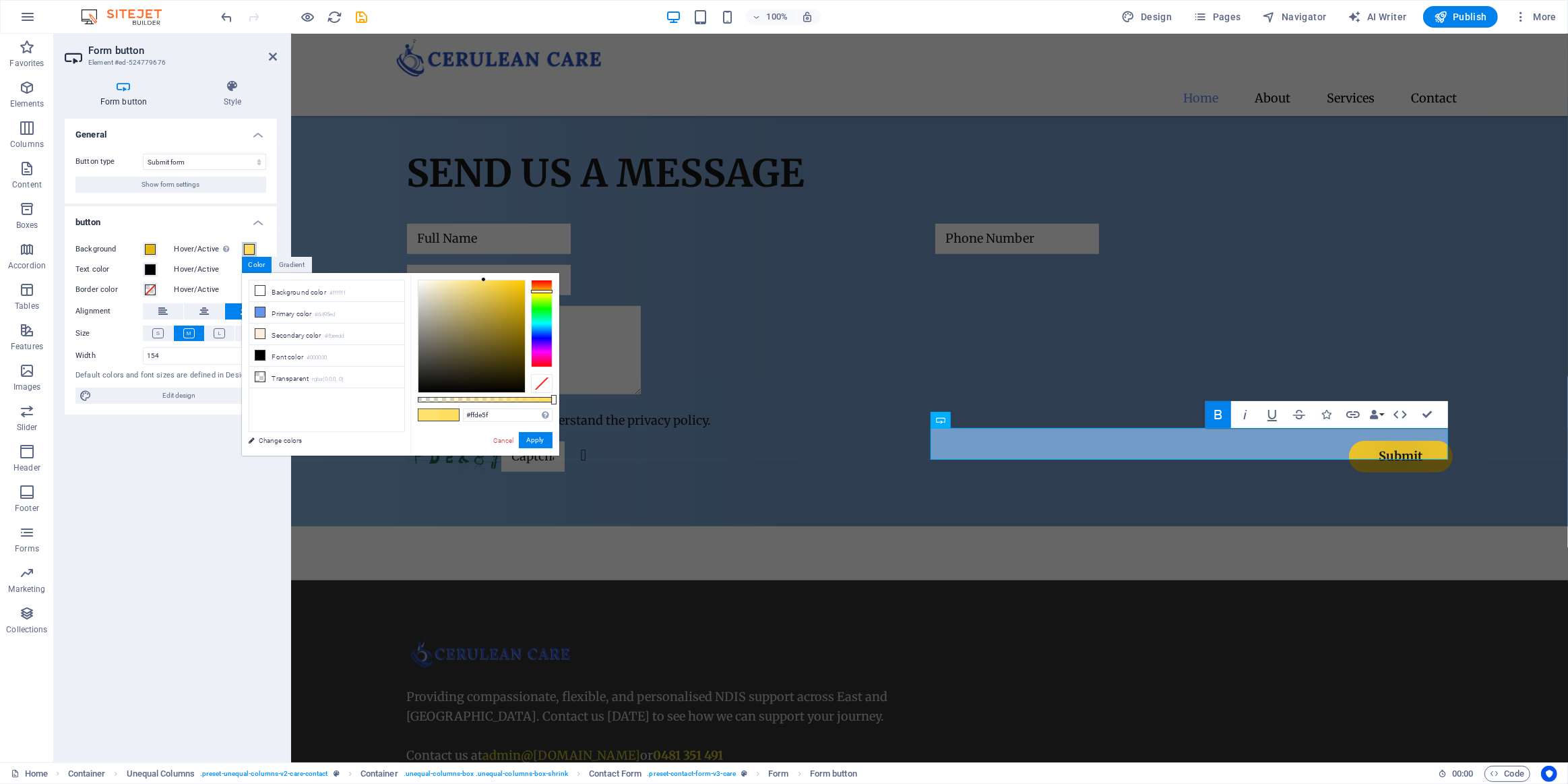
type input "#ffde5d"
drag, startPoint x: 479, startPoint y: 280, endPoint x: 485, endPoint y: 278, distance: 6.3
click at [485, 278] on div at bounding box center [485, 279] width 4 height 4
click at [538, 437] on button "Apply" at bounding box center [535, 441] width 34 height 16
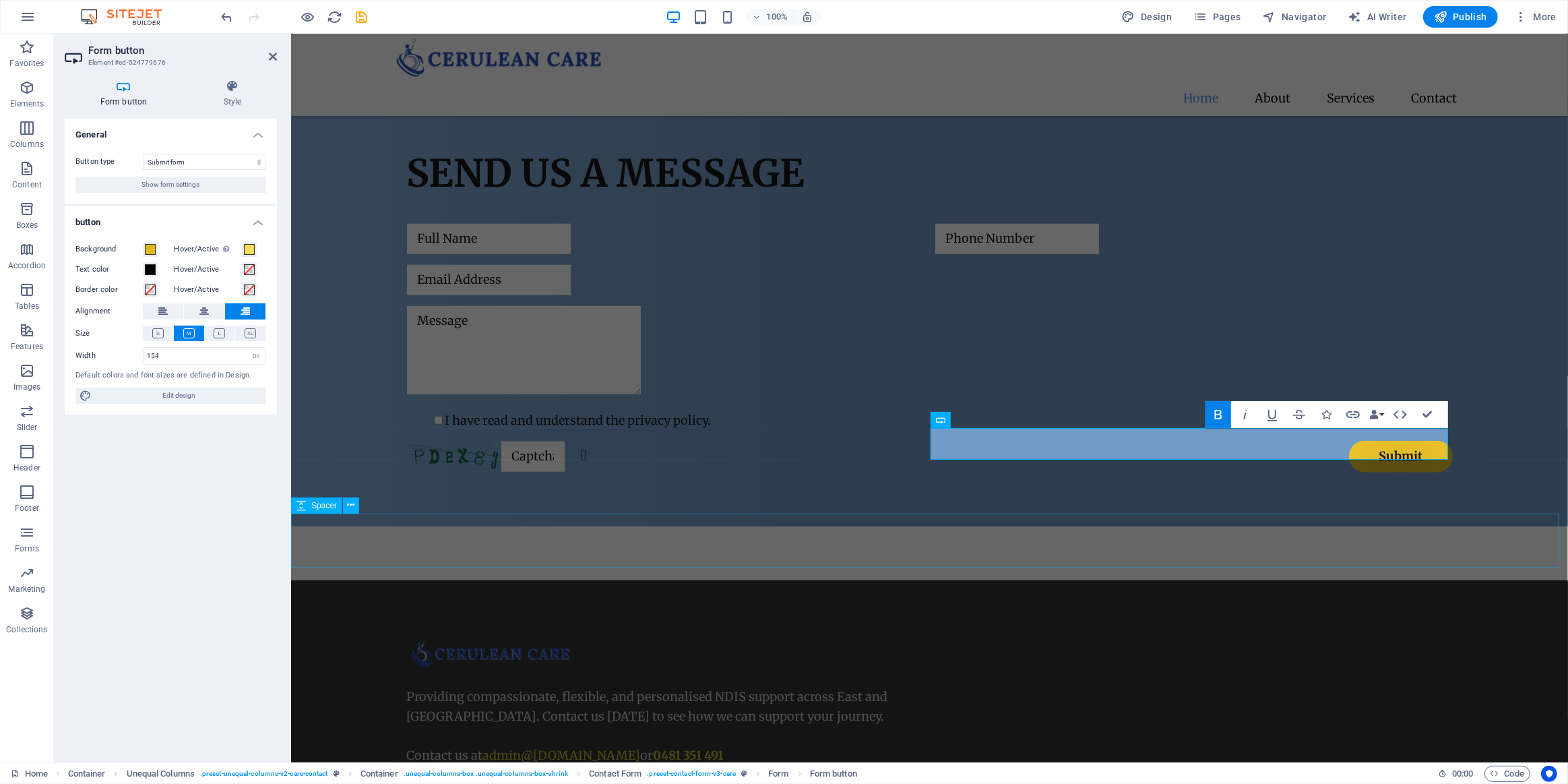
click at [858, 533] on div at bounding box center [929, 554] width 1277 height 54
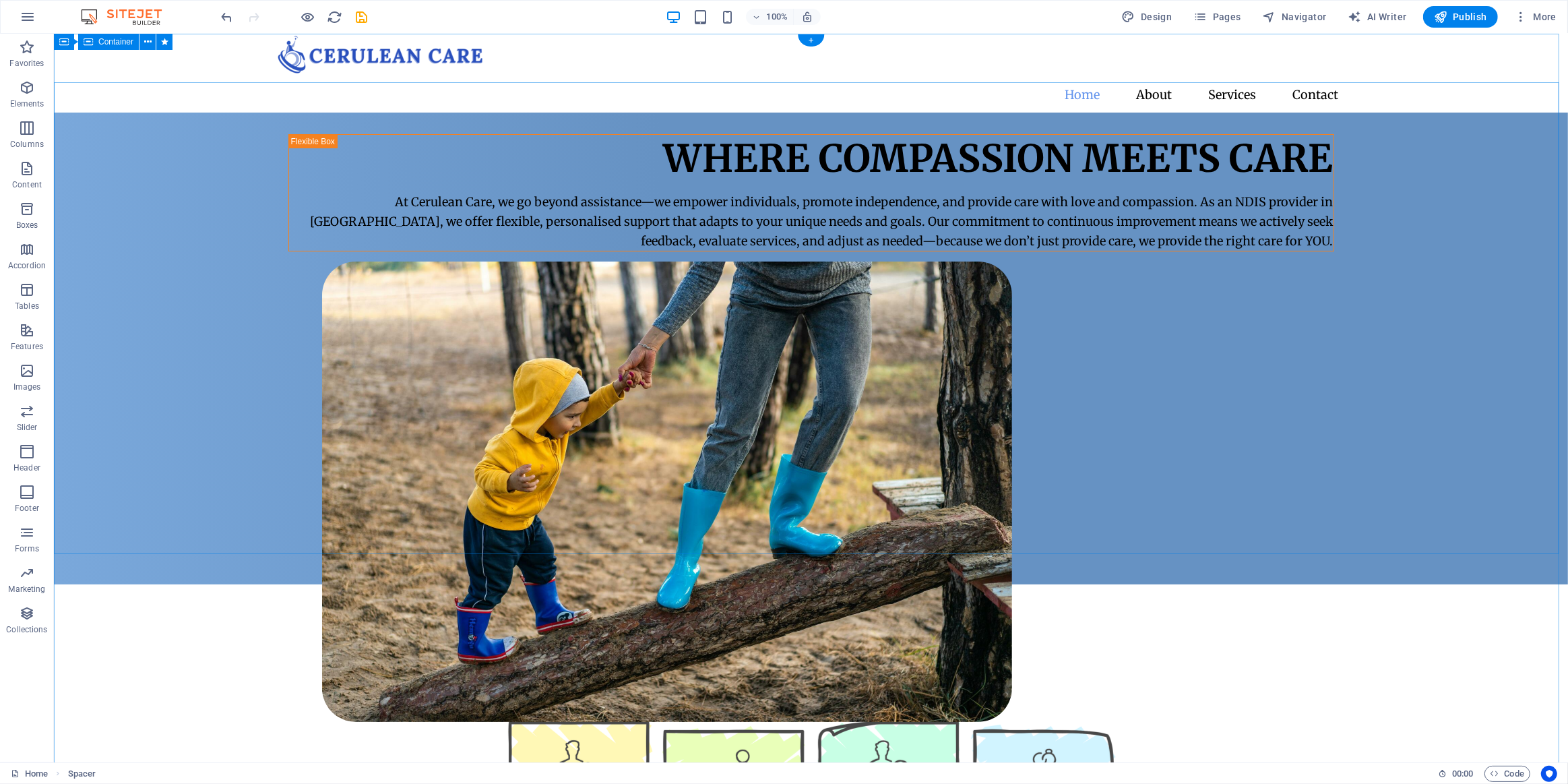
scroll to position [0, 0]
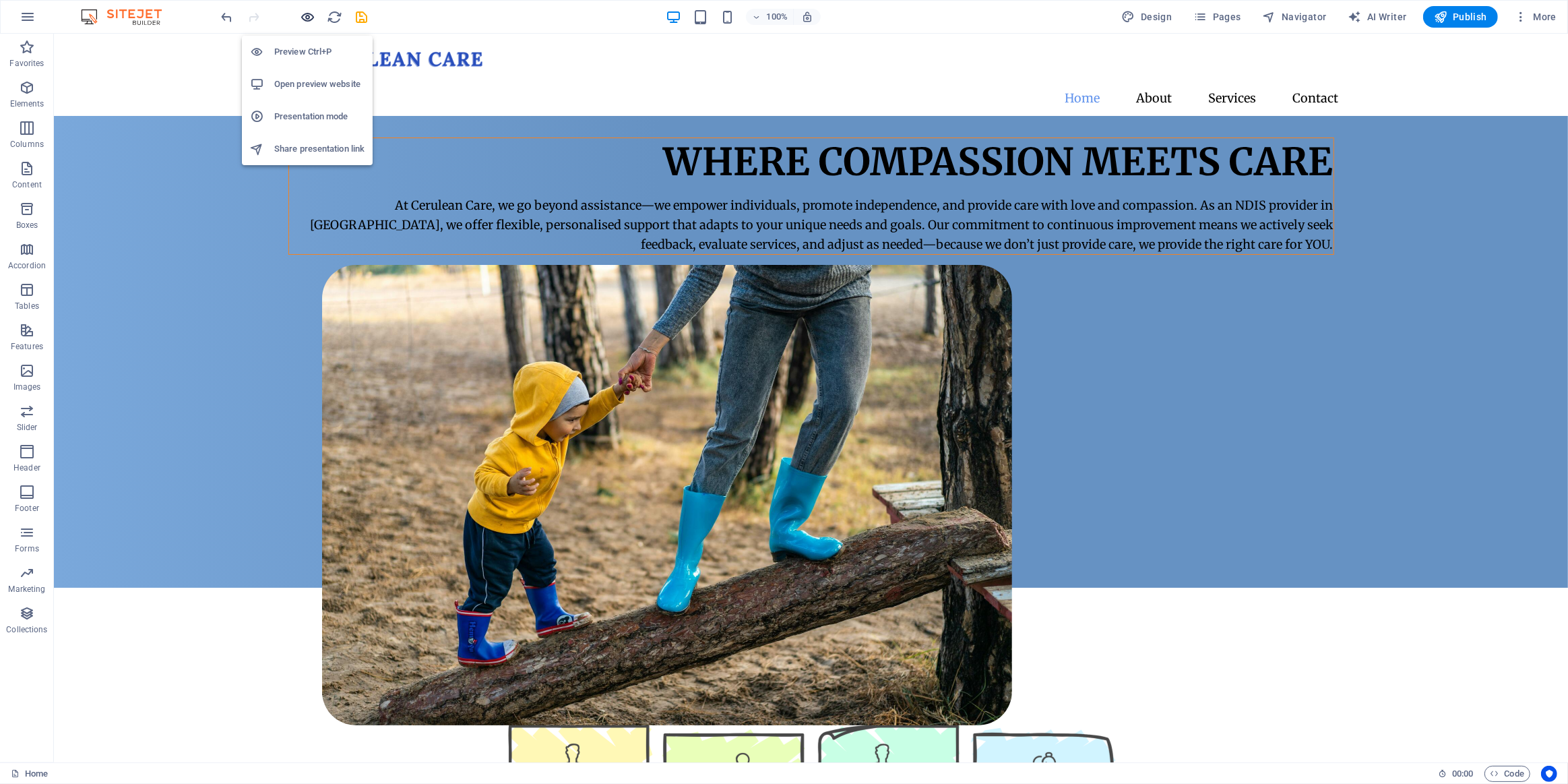
click at [304, 10] on icon "button" at bounding box center [308, 17] width 16 height 16
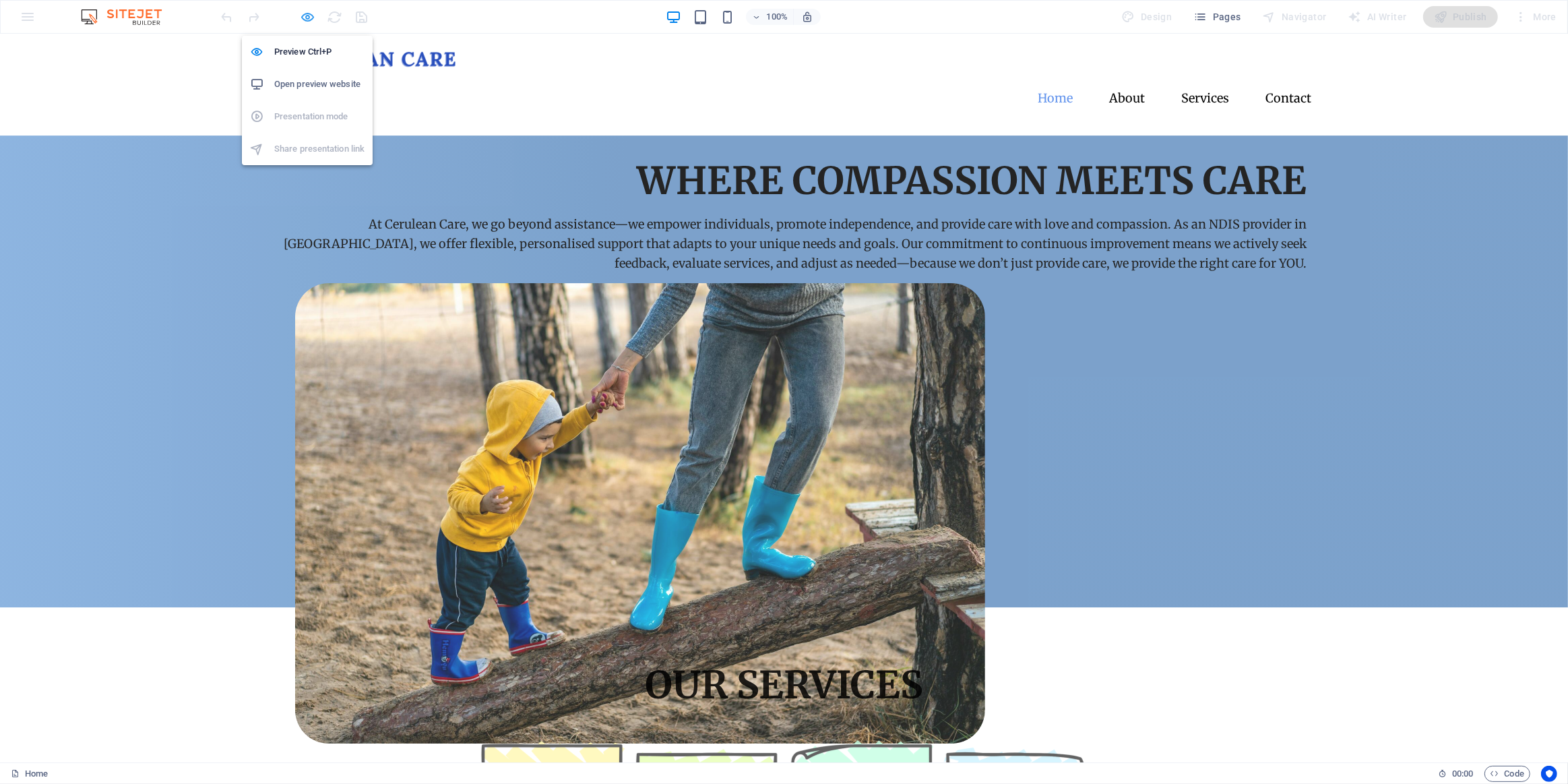
click at [311, 15] on icon "button" at bounding box center [308, 17] width 16 height 16
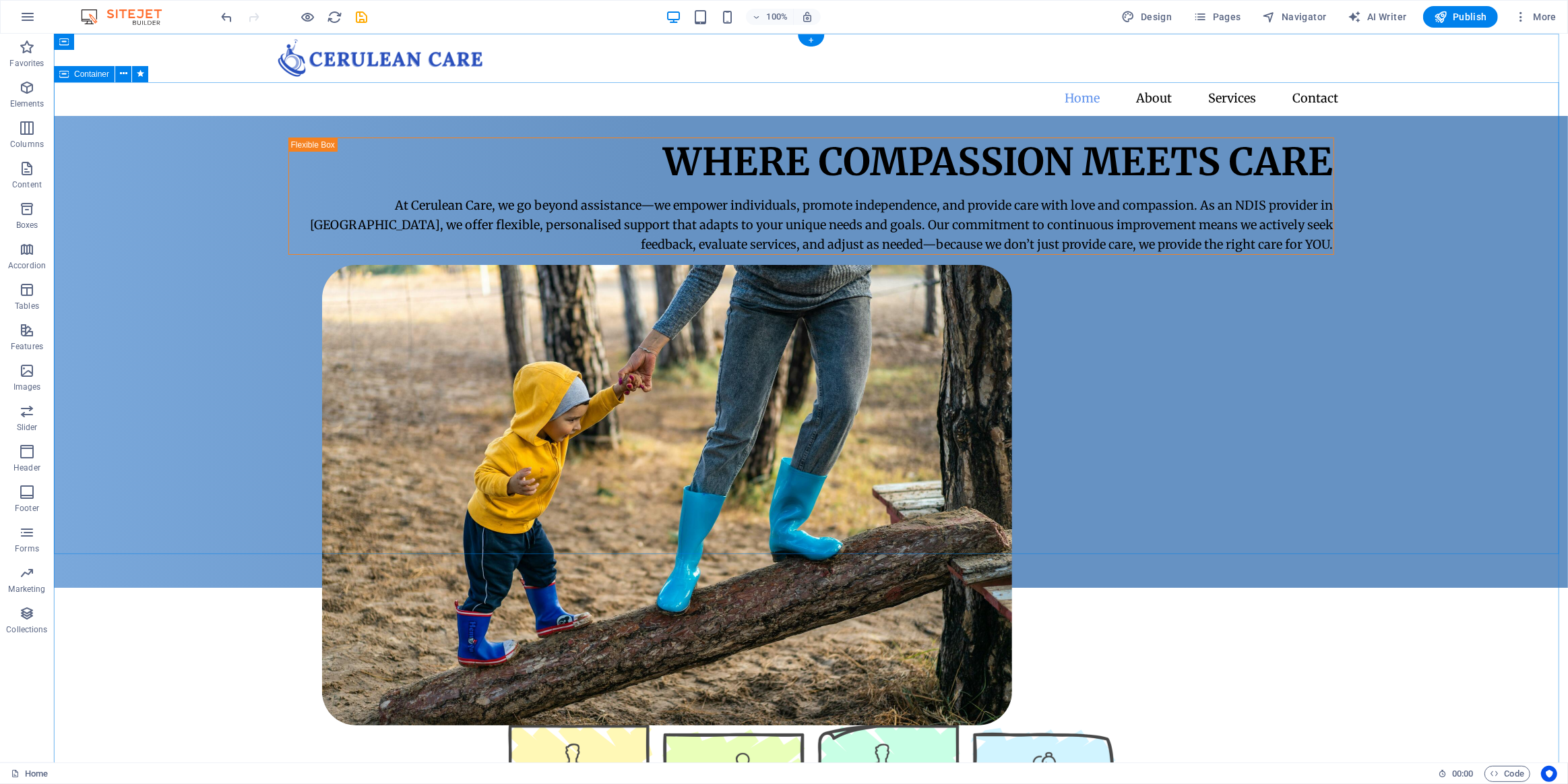
click at [174, 206] on div "Where Compassion Meets Care At Cerulean Care, we go beyond assistance—we empowe…" at bounding box center [810, 352] width 1514 height 472
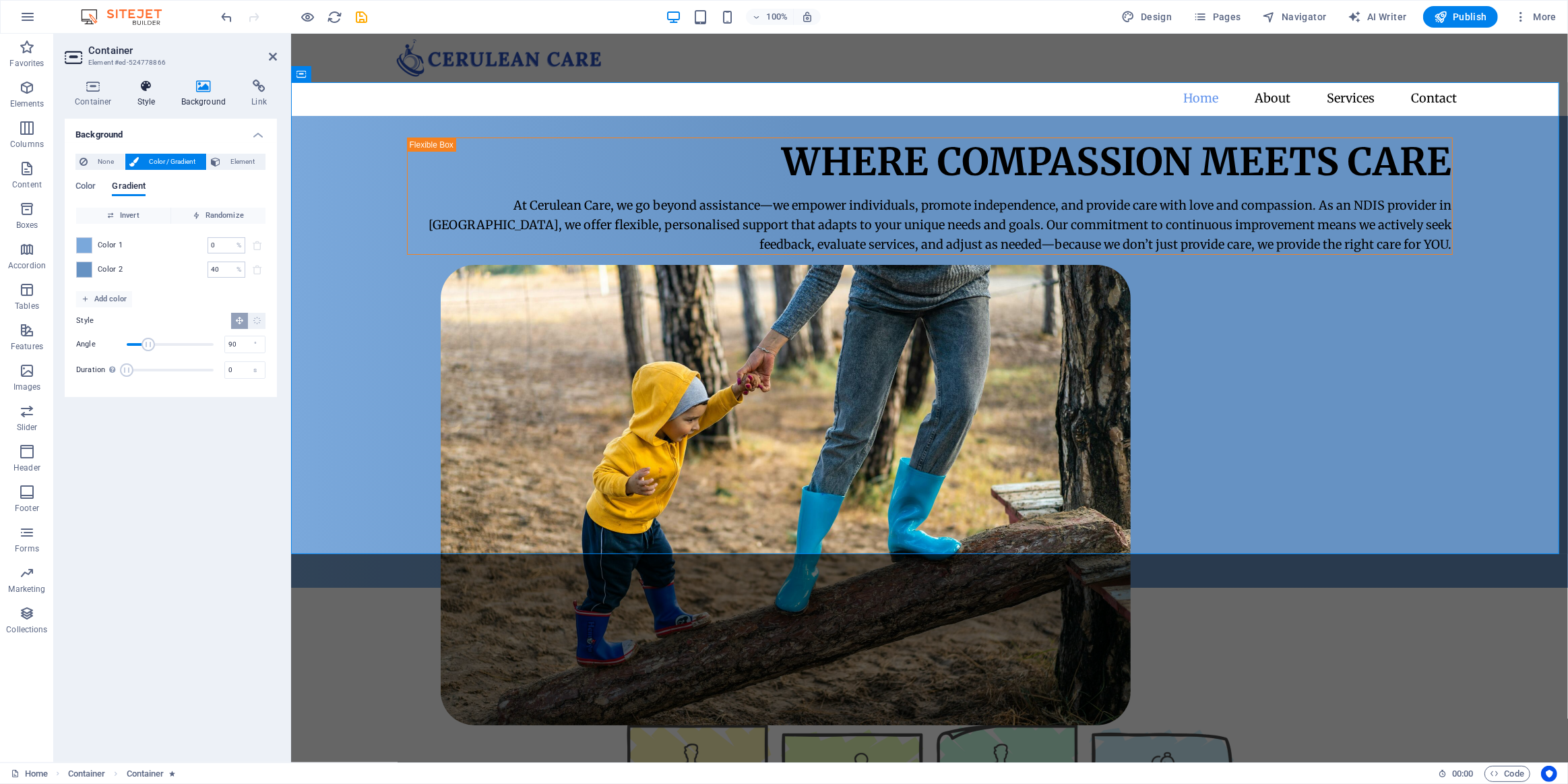
click at [147, 92] on icon at bounding box center [146, 86] width 38 height 13
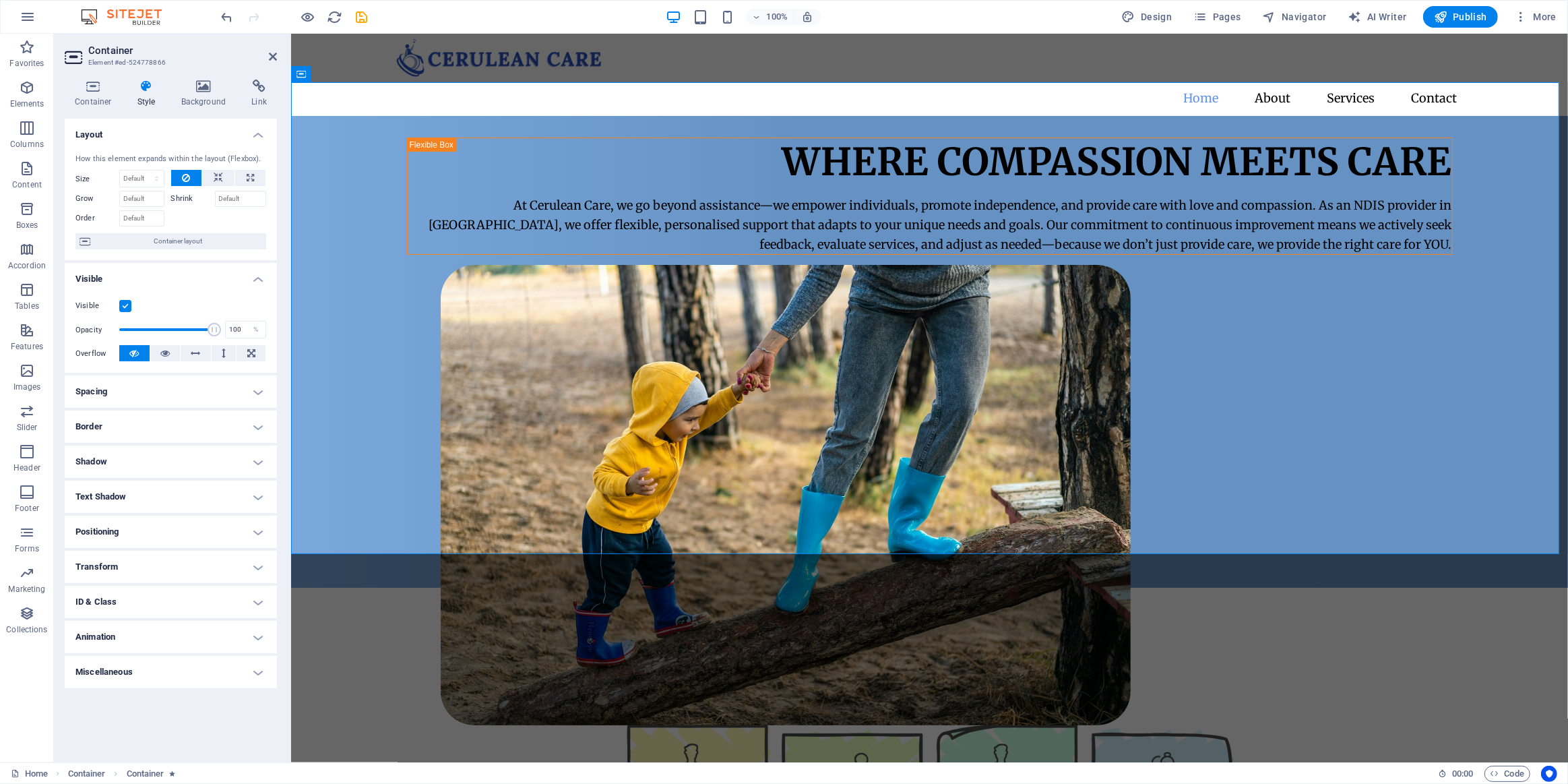
click at [179, 561] on h4 "Transform" at bounding box center [171, 566] width 212 height 32
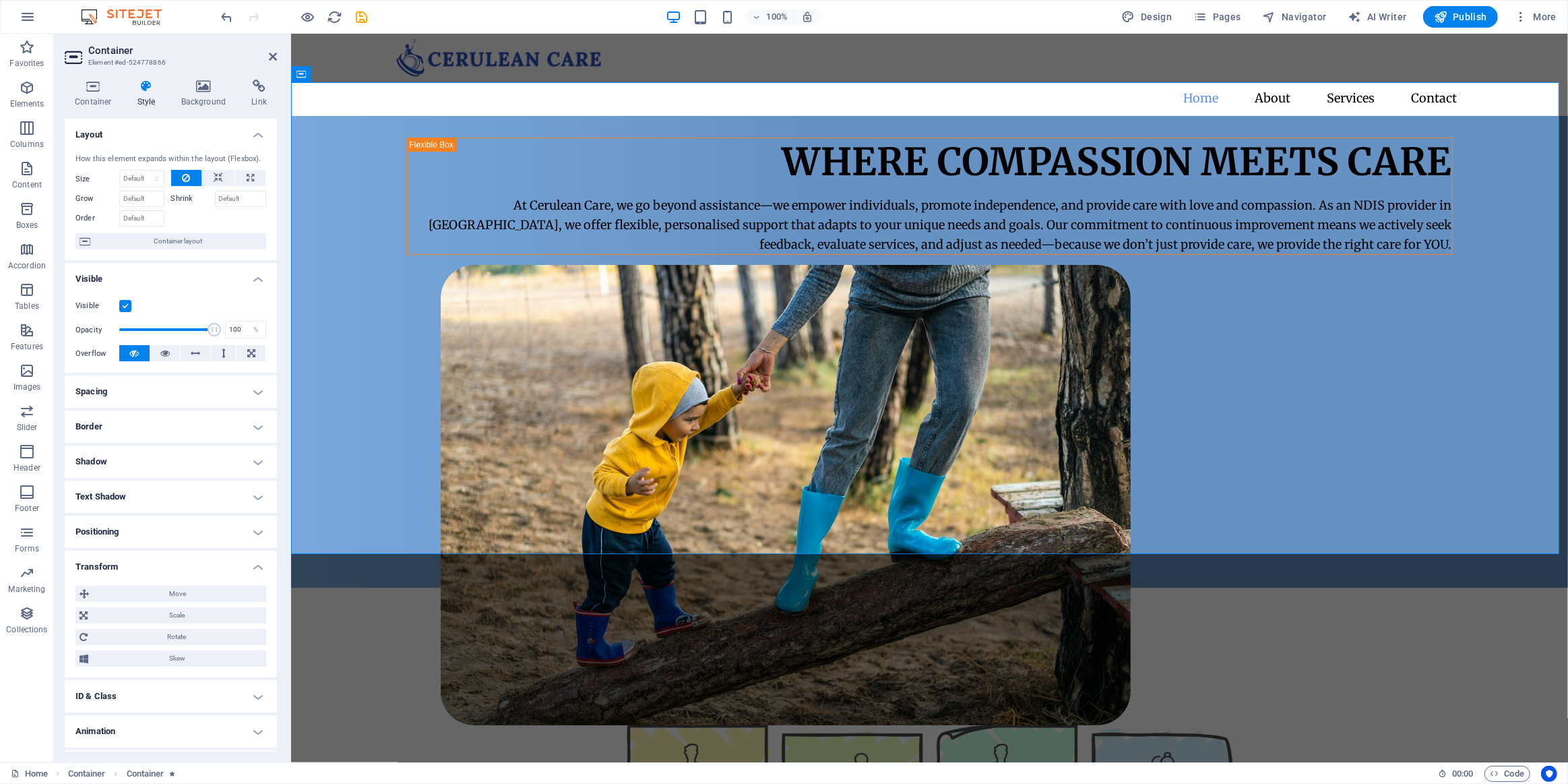
click at [182, 558] on h4 "Transform" at bounding box center [171, 563] width 212 height 24
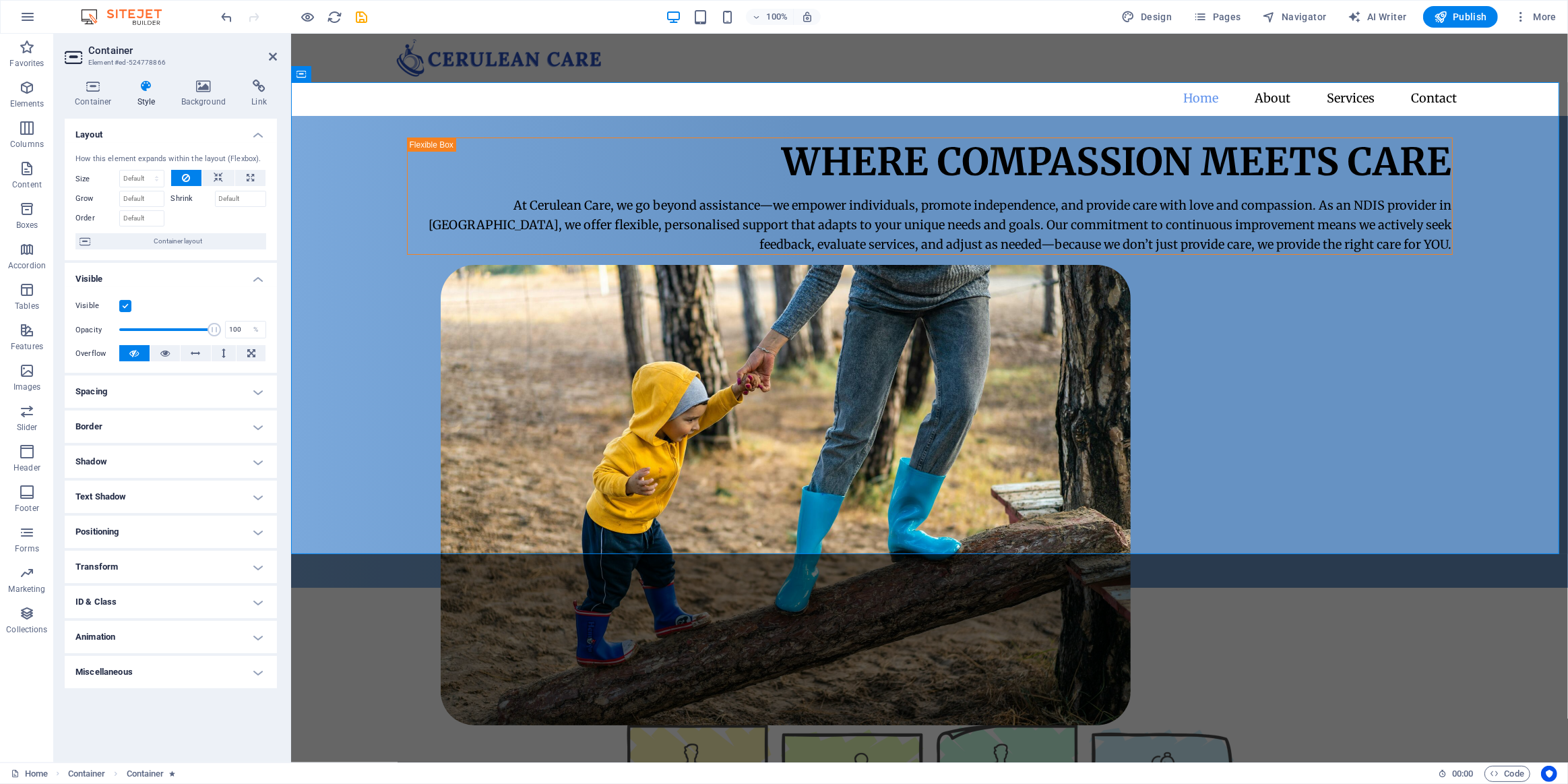
click at [197, 634] on h4 "Animation" at bounding box center [171, 637] width 212 height 32
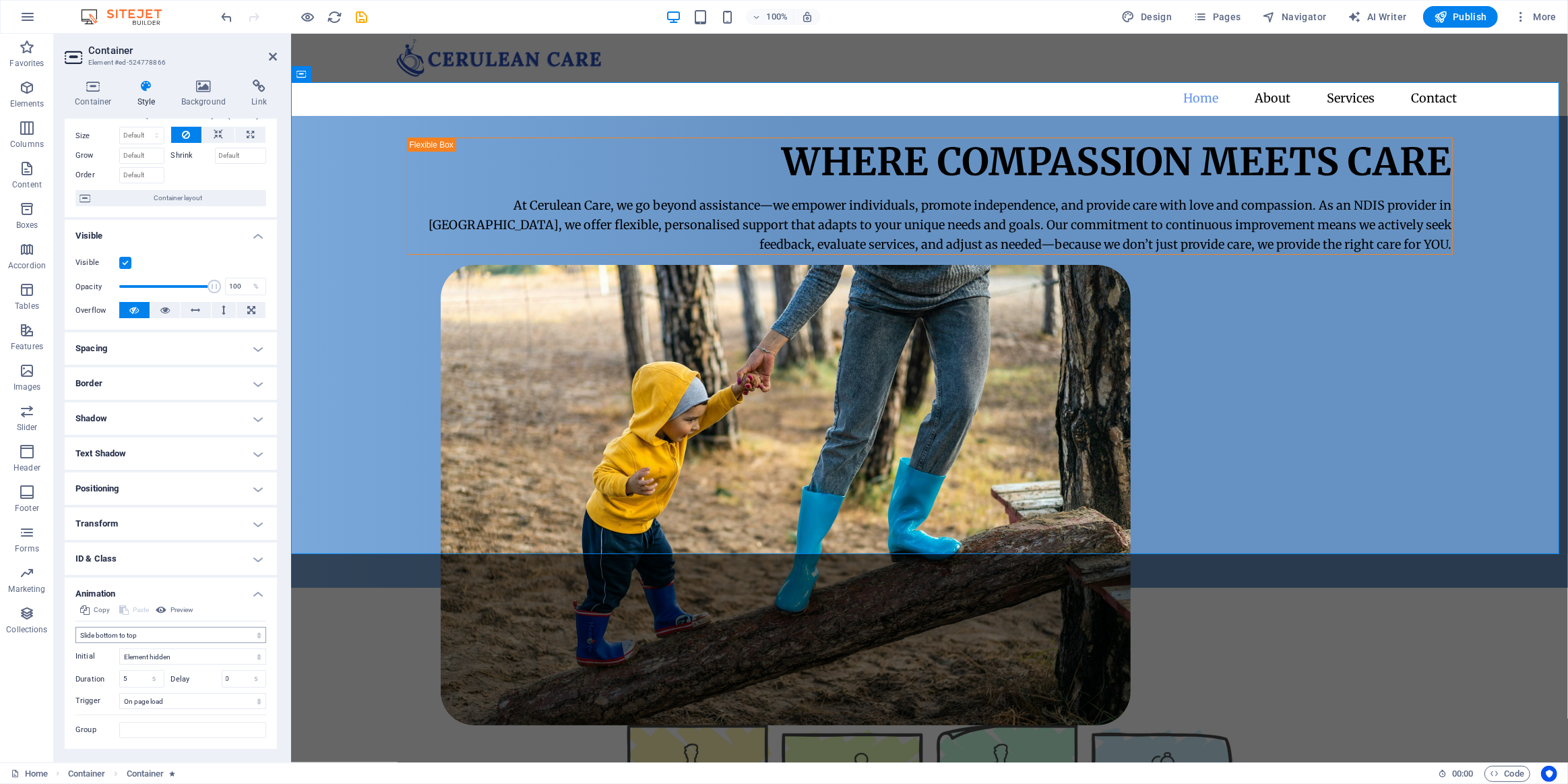
scroll to position [75, 0]
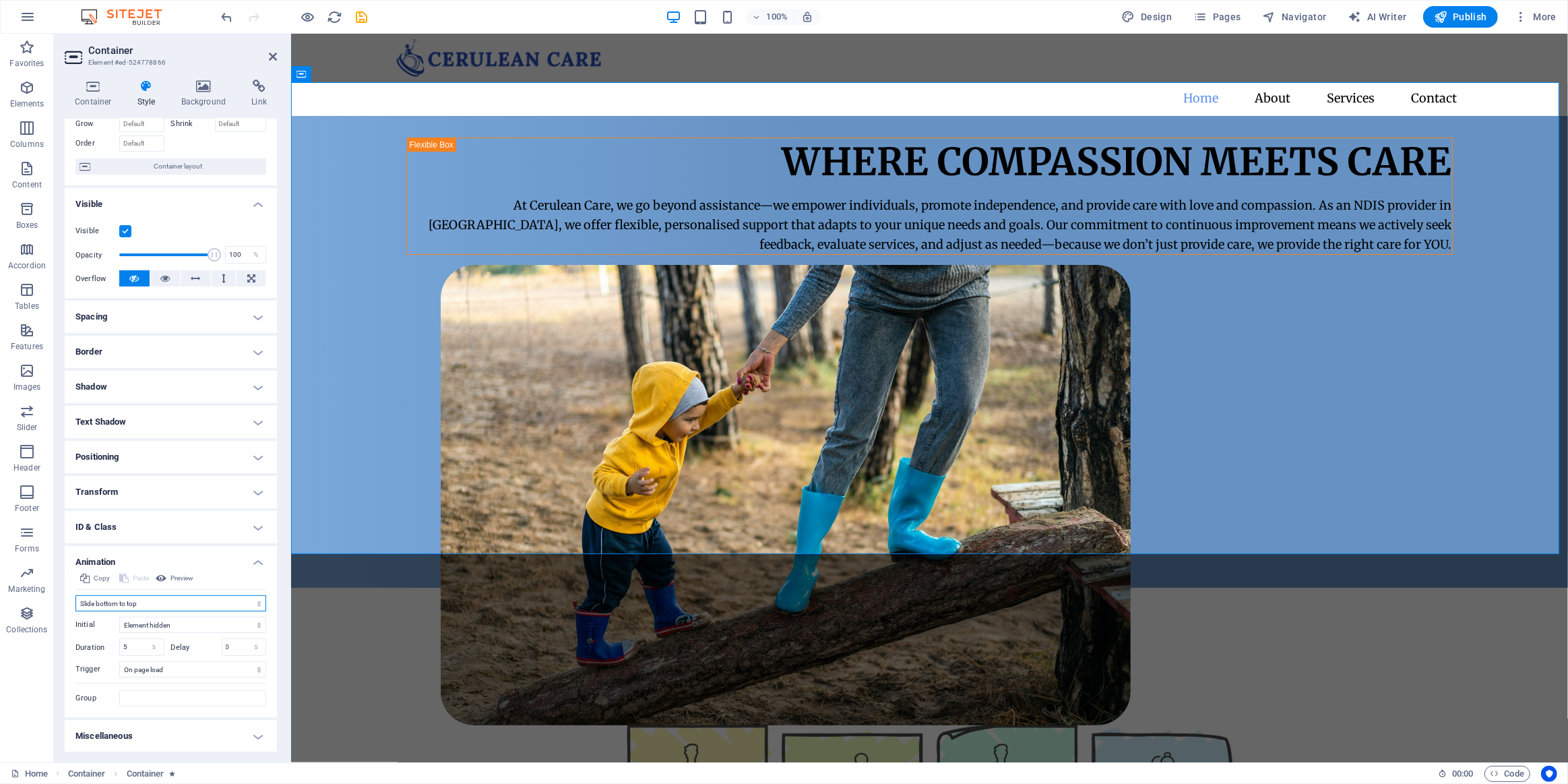
click at [226, 602] on select "Don't animate Show / Hide Slide up/down Zoom in/out Slide left to right Slide r…" at bounding box center [170, 604] width 191 height 16
select select "none"
click at [76, 611] on select "Don't animate Show / Hide Slide up/down Zoom in/out Slide left to right Slide r…" at bounding box center [170, 604] width 191 height 16
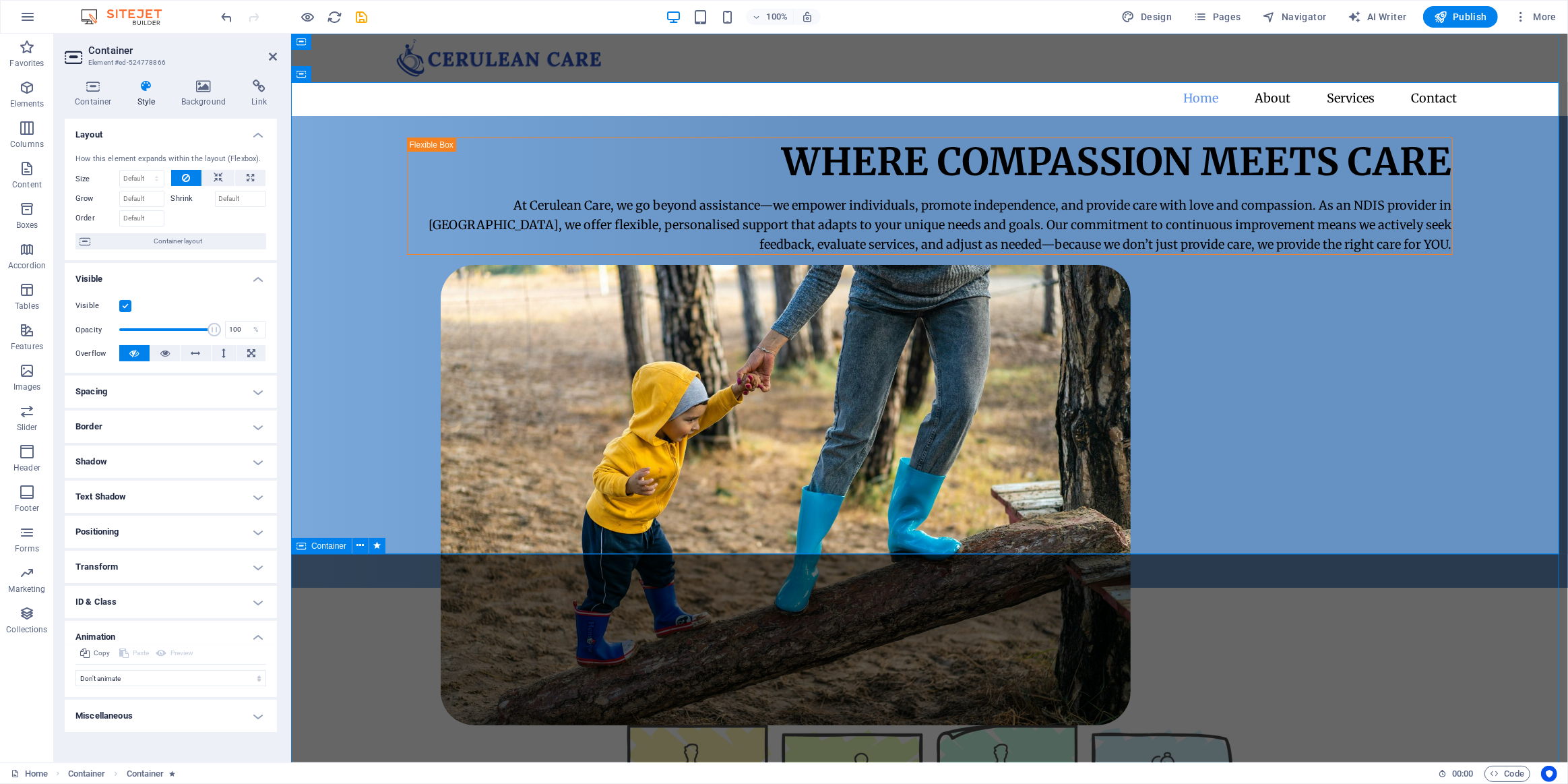
select select "px"
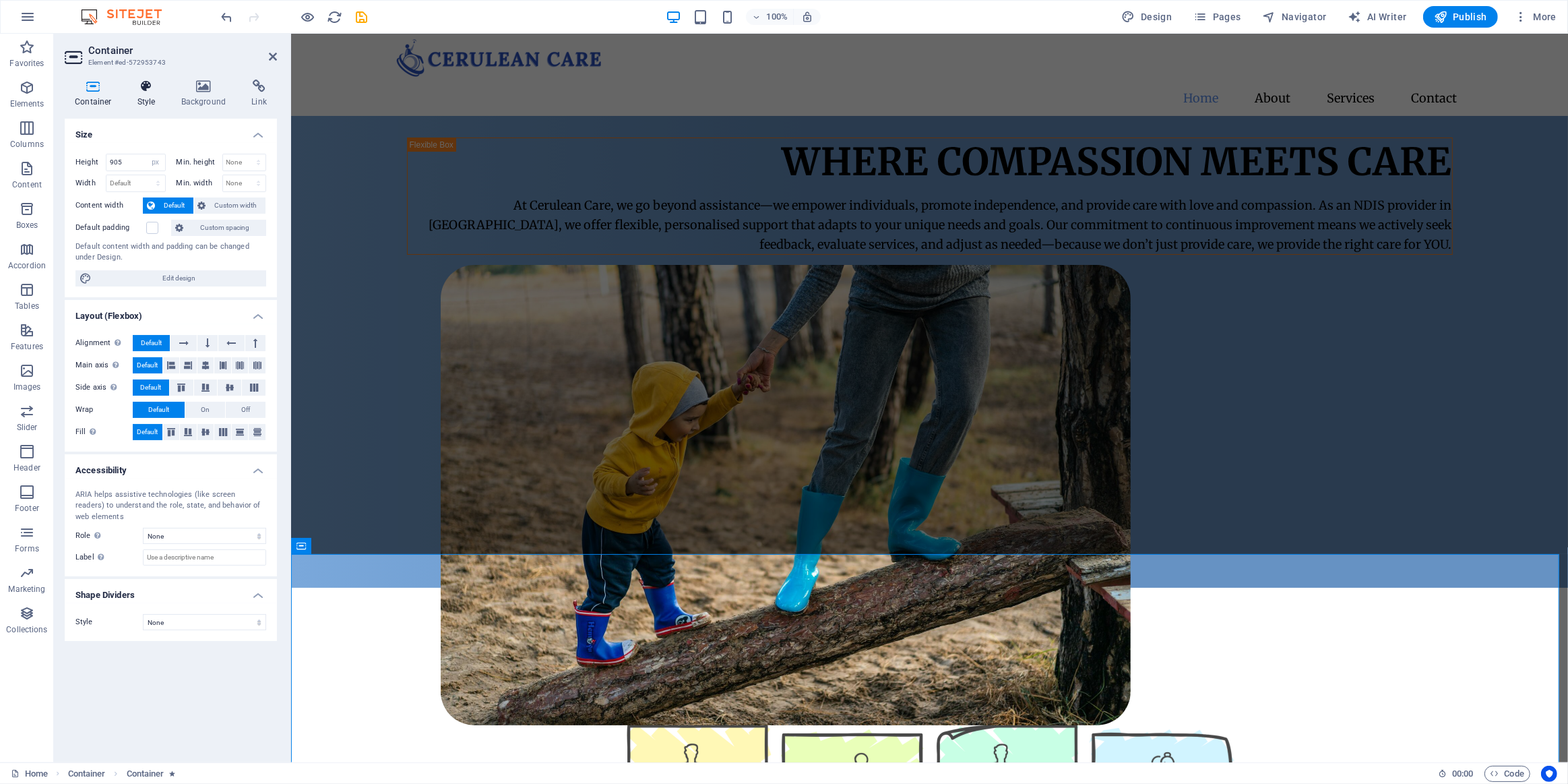
click at [153, 91] on icon at bounding box center [146, 86] width 38 height 13
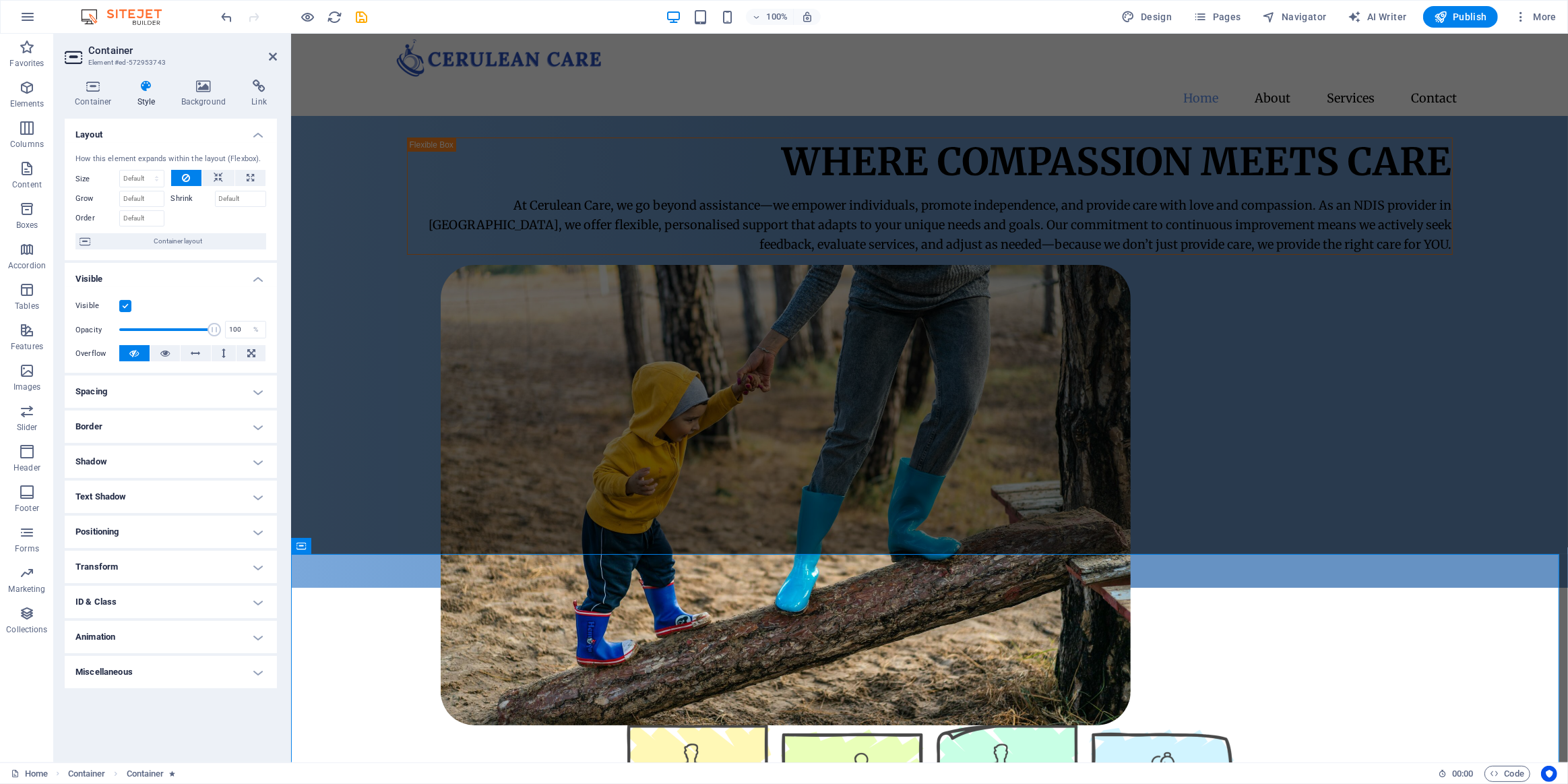
click at [123, 635] on h4 "Animation" at bounding box center [171, 637] width 212 height 32
click at [113, 679] on select "Don't animate Show / Hide Slide up/down Zoom in/out Slide left to right Slide r…" at bounding box center [170, 679] width 191 height 16
select select "none"
click at [76, 670] on select "Don't animate Show / Hide Slide up/down Zoom in/out Slide left to right Slide r…" at bounding box center [170, 679] width 191 height 16
click at [543, 488] on div "Where Compassion Meets Care At Cerulean Care, we go beyond assistance—we empowe…" at bounding box center [929, 352] width 1277 height 472
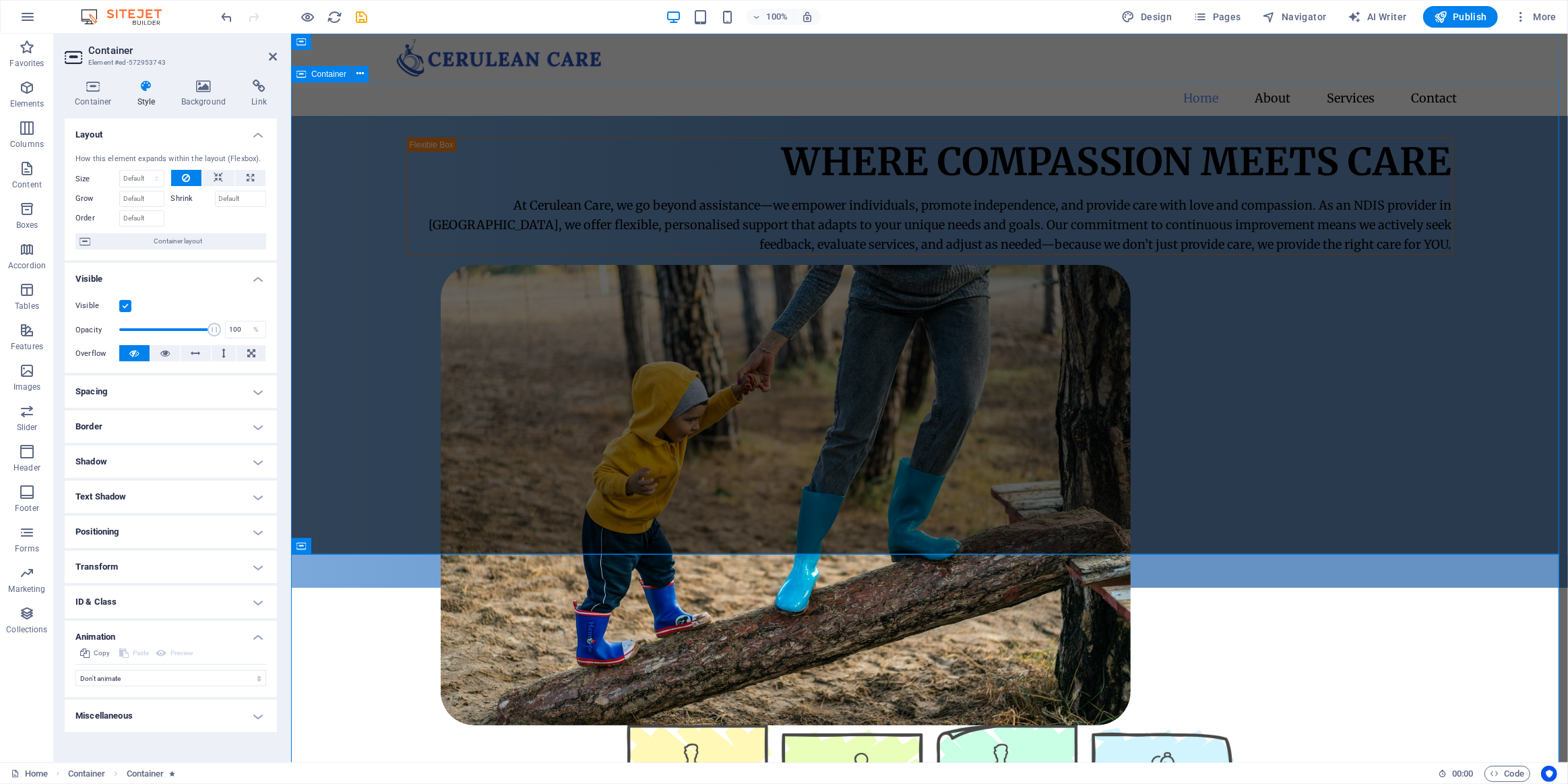
click at [543, 488] on div "Where Compassion Meets Care At Cerulean Care, we go beyond assistance—we empowe…" at bounding box center [929, 352] width 1277 height 472
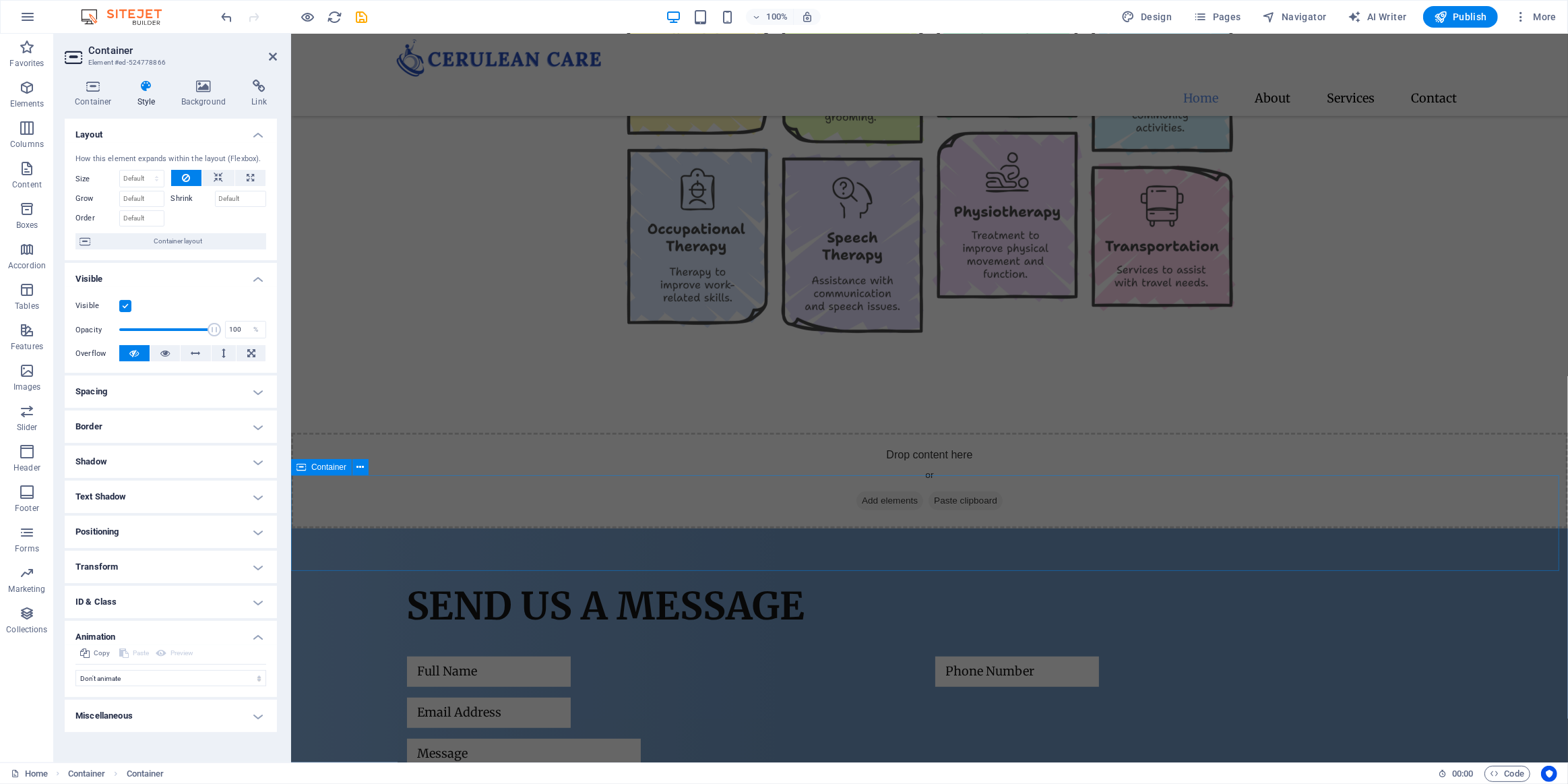
scroll to position [735, 0]
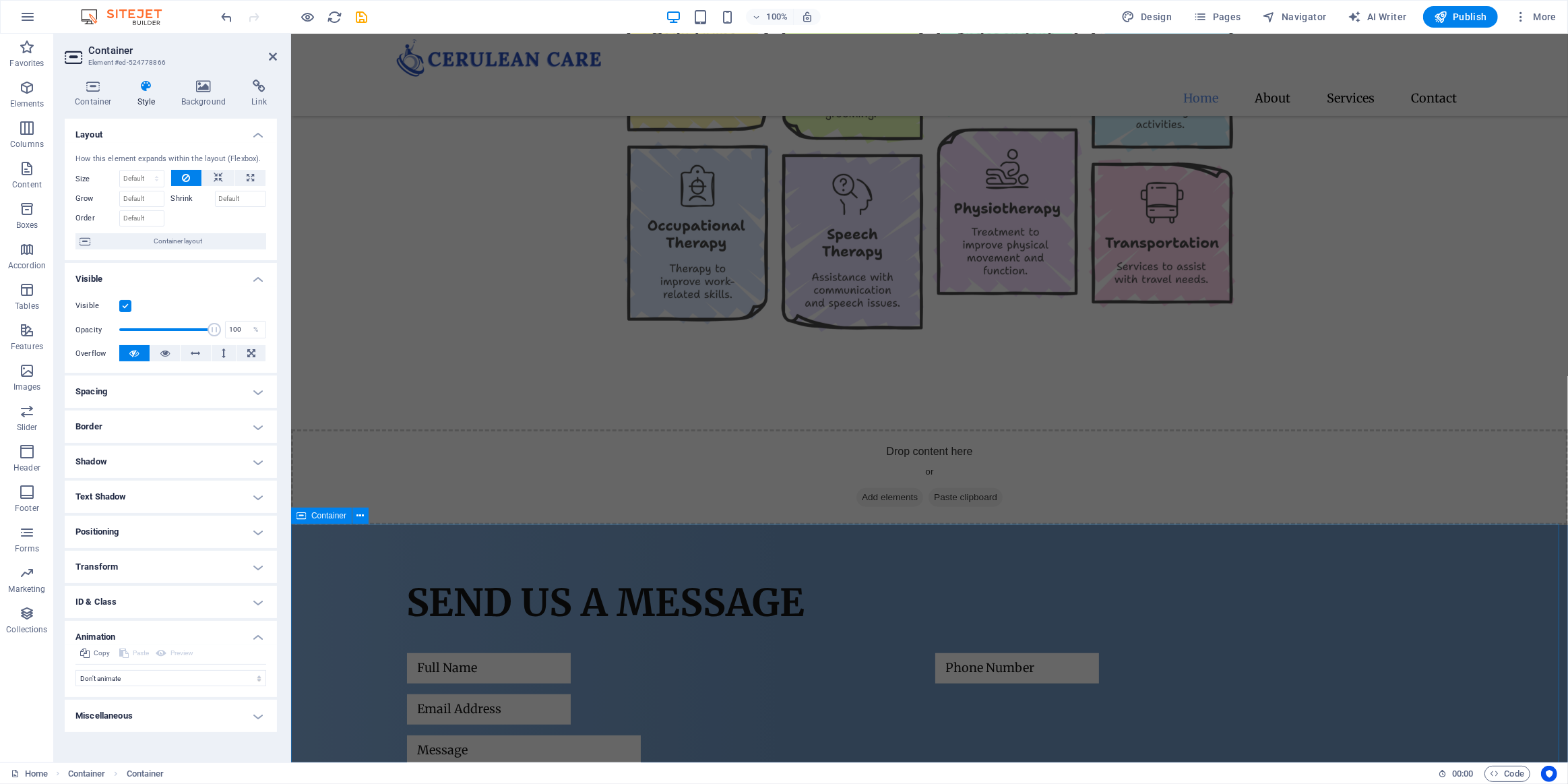
click at [413, 548] on div "Send us a message I have read and understand the privacy policy. Unreadable? Re…" at bounding box center [929, 741] width 1277 height 431
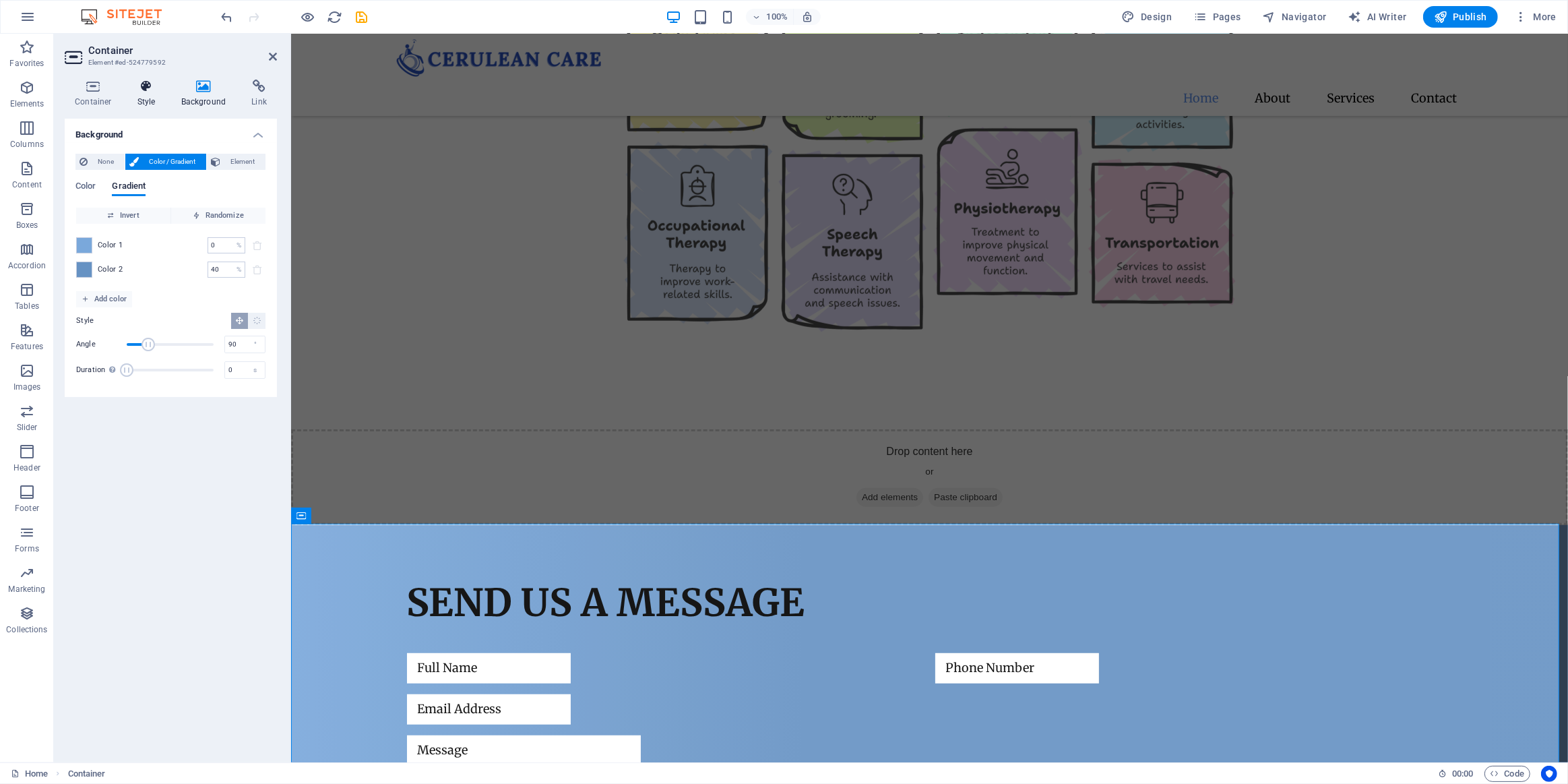
click at [149, 96] on h4 "Style" at bounding box center [149, 94] width 44 height 28
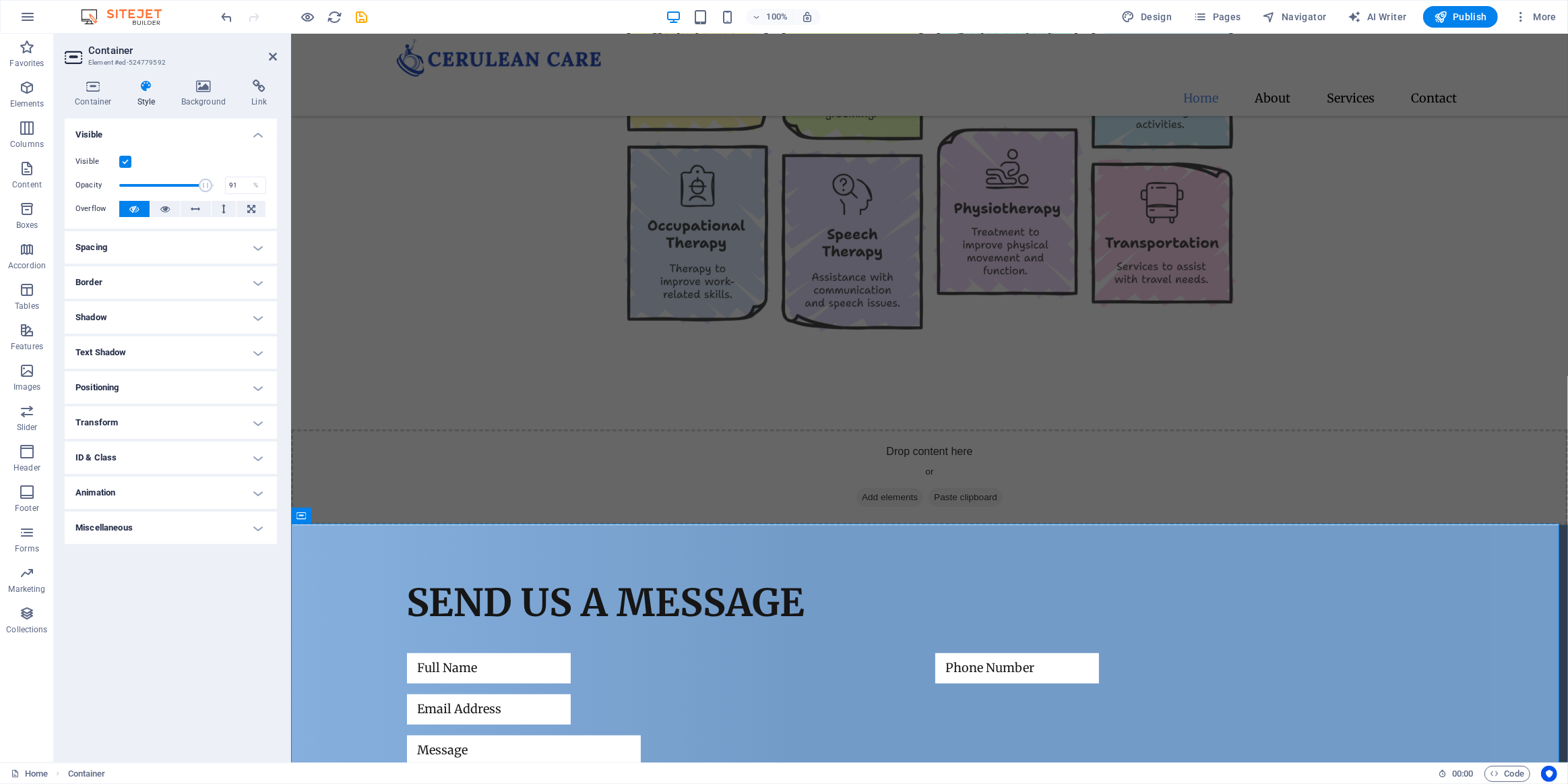
click at [175, 492] on h4 "Animation" at bounding box center [171, 492] width 212 height 32
click at [468, 434] on div "Drop content here or Add elements Paste clipboard" at bounding box center [929, 477] width 1277 height 96
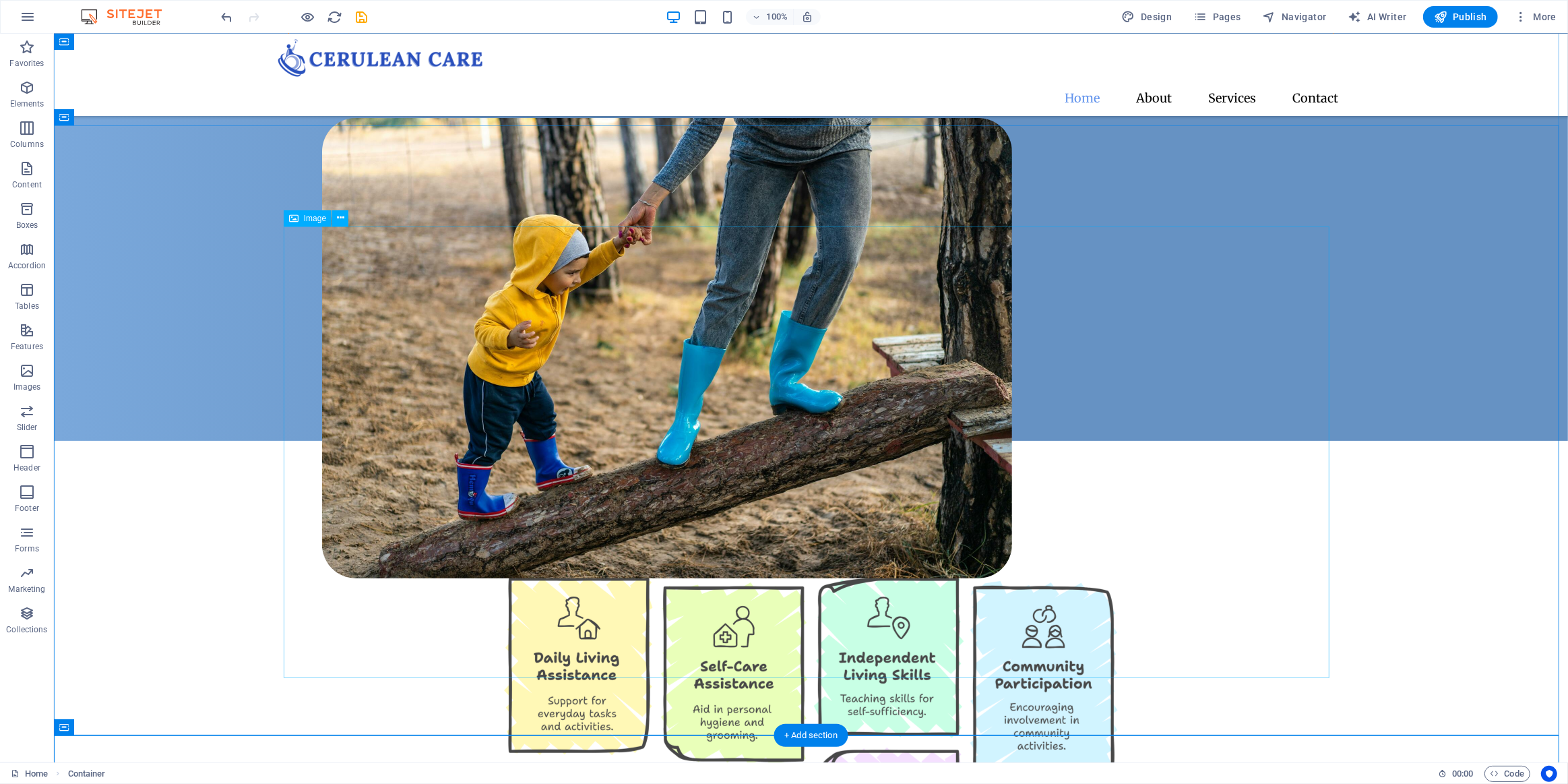
scroll to position [0, 0]
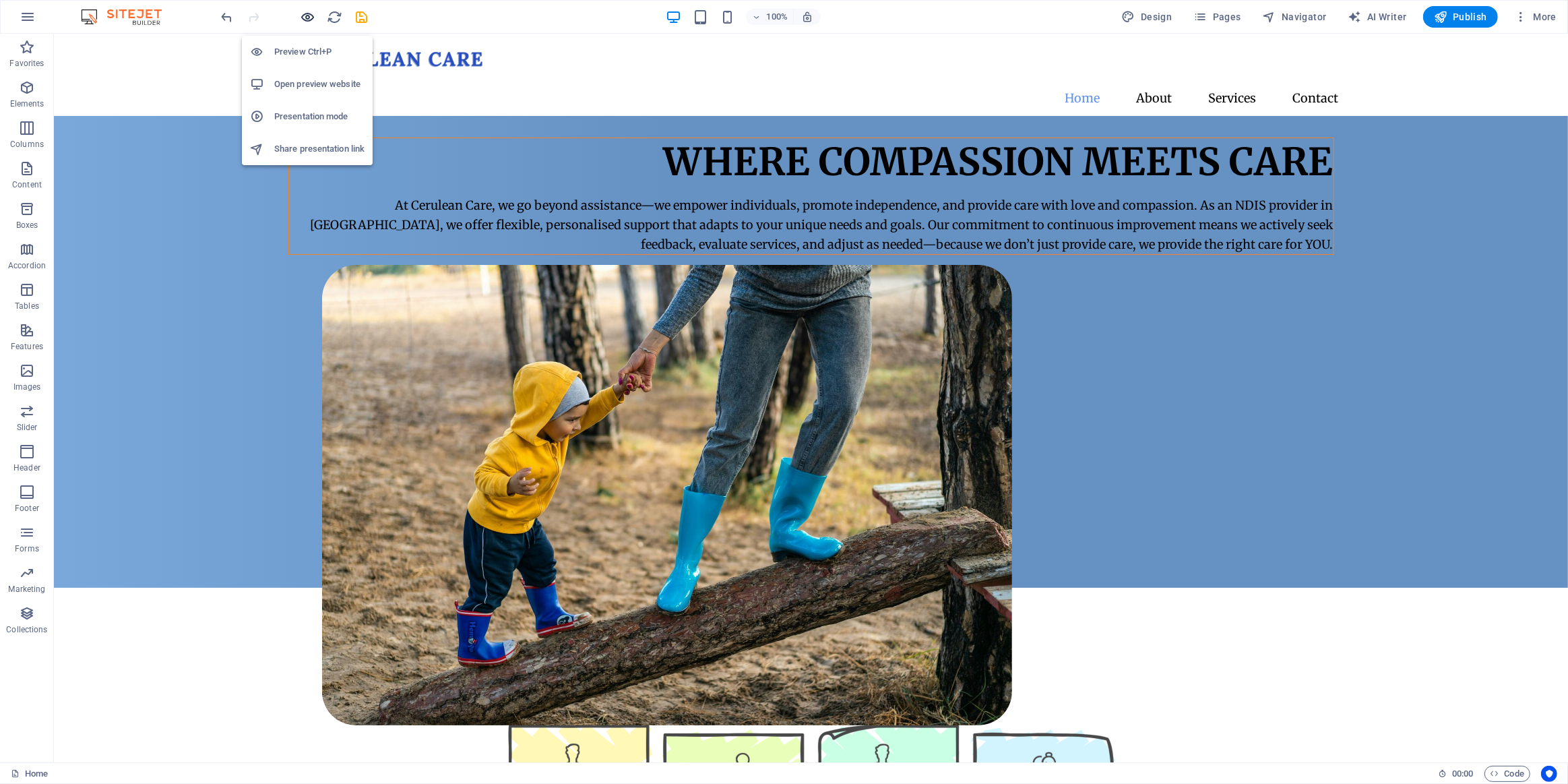
click at [311, 16] on icon "button" at bounding box center [308, 17] width 16 height 16
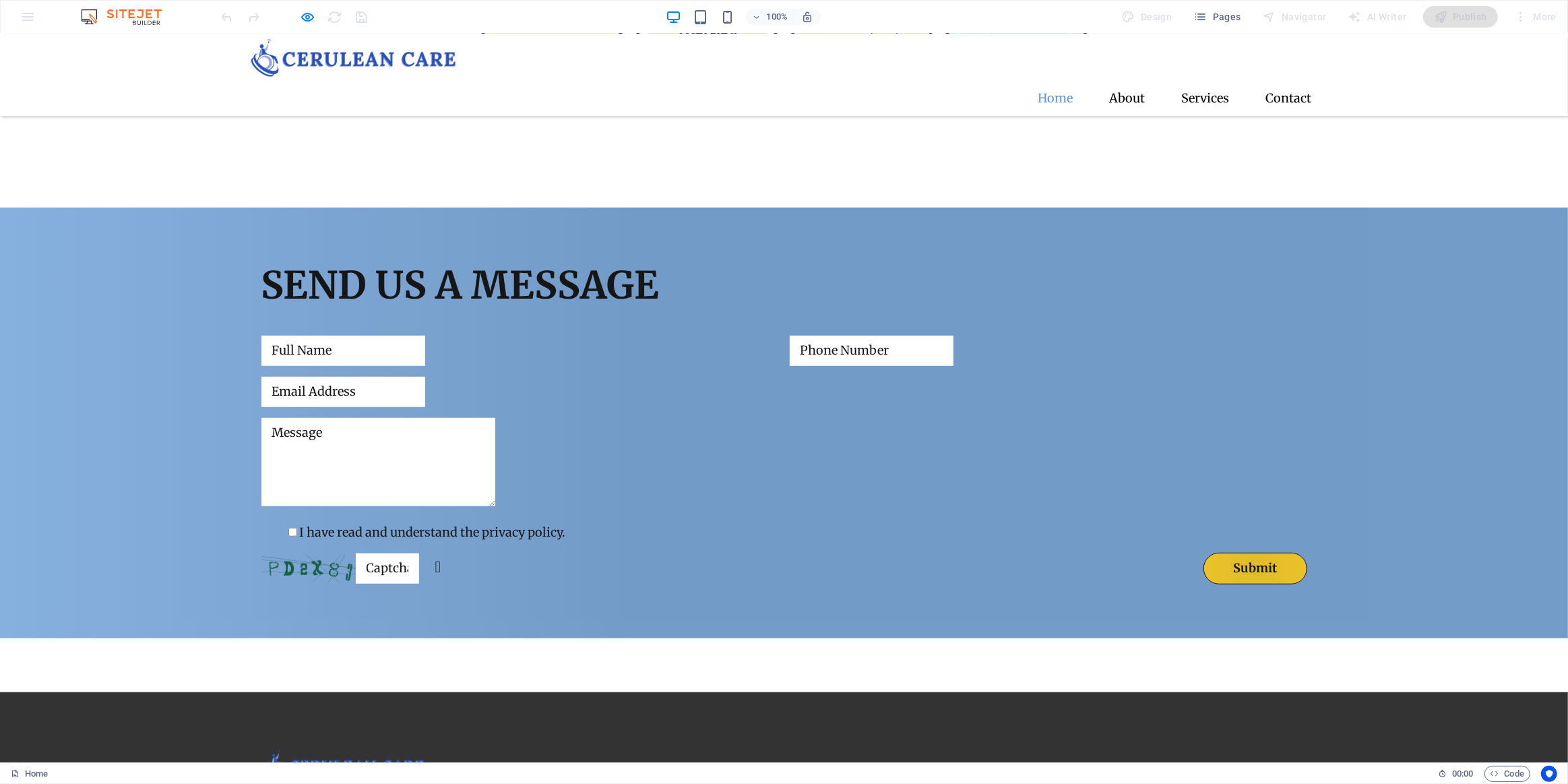
scroll to position [1103, 0]
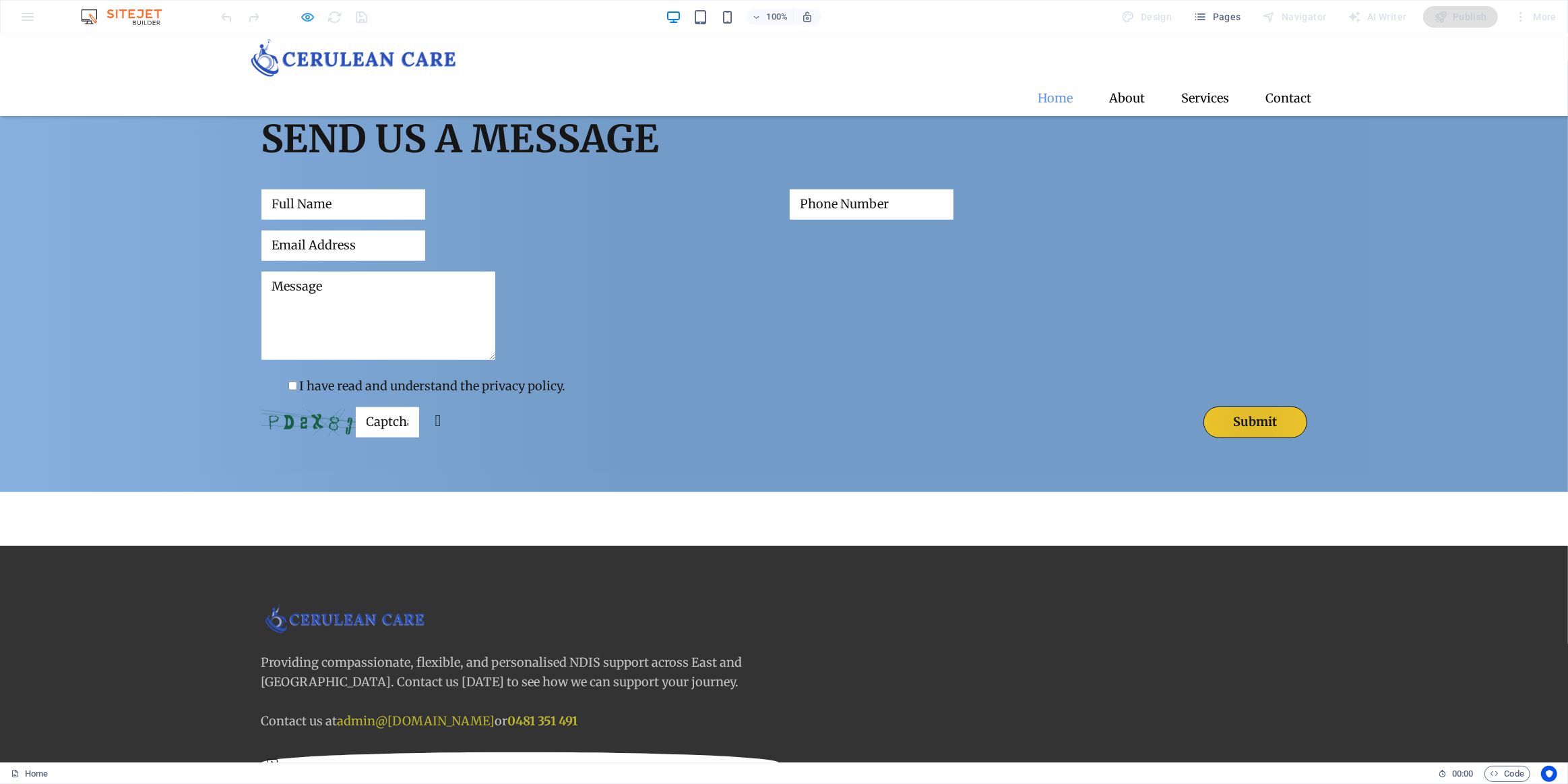
click at [310, 10] on icon "button" at bounding box center [308, 17] width 16 height 16
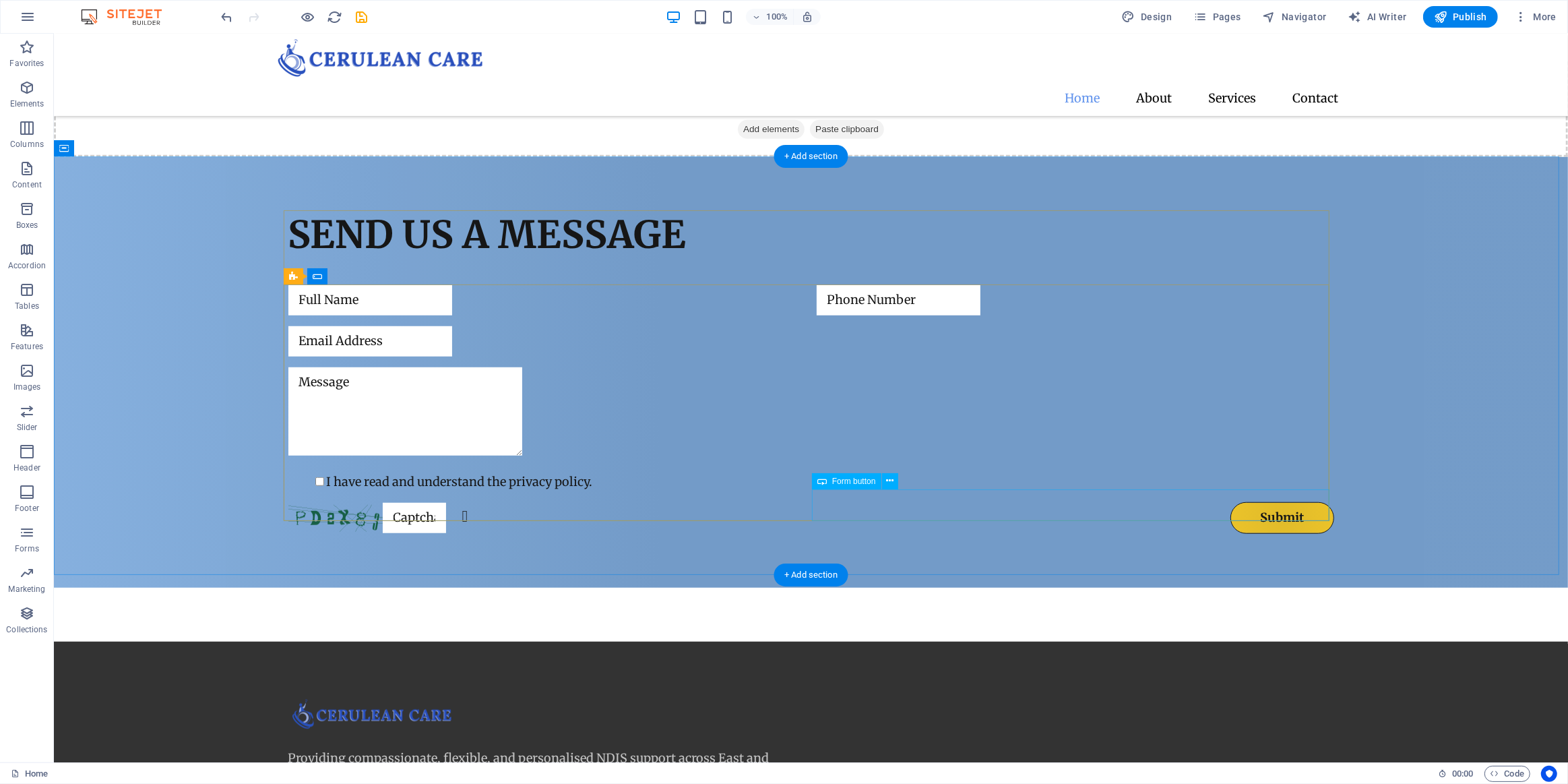
click at [1239, 506] on div "Submit" at bounding box center [1074, 518] width 517 height 31
select select "px"
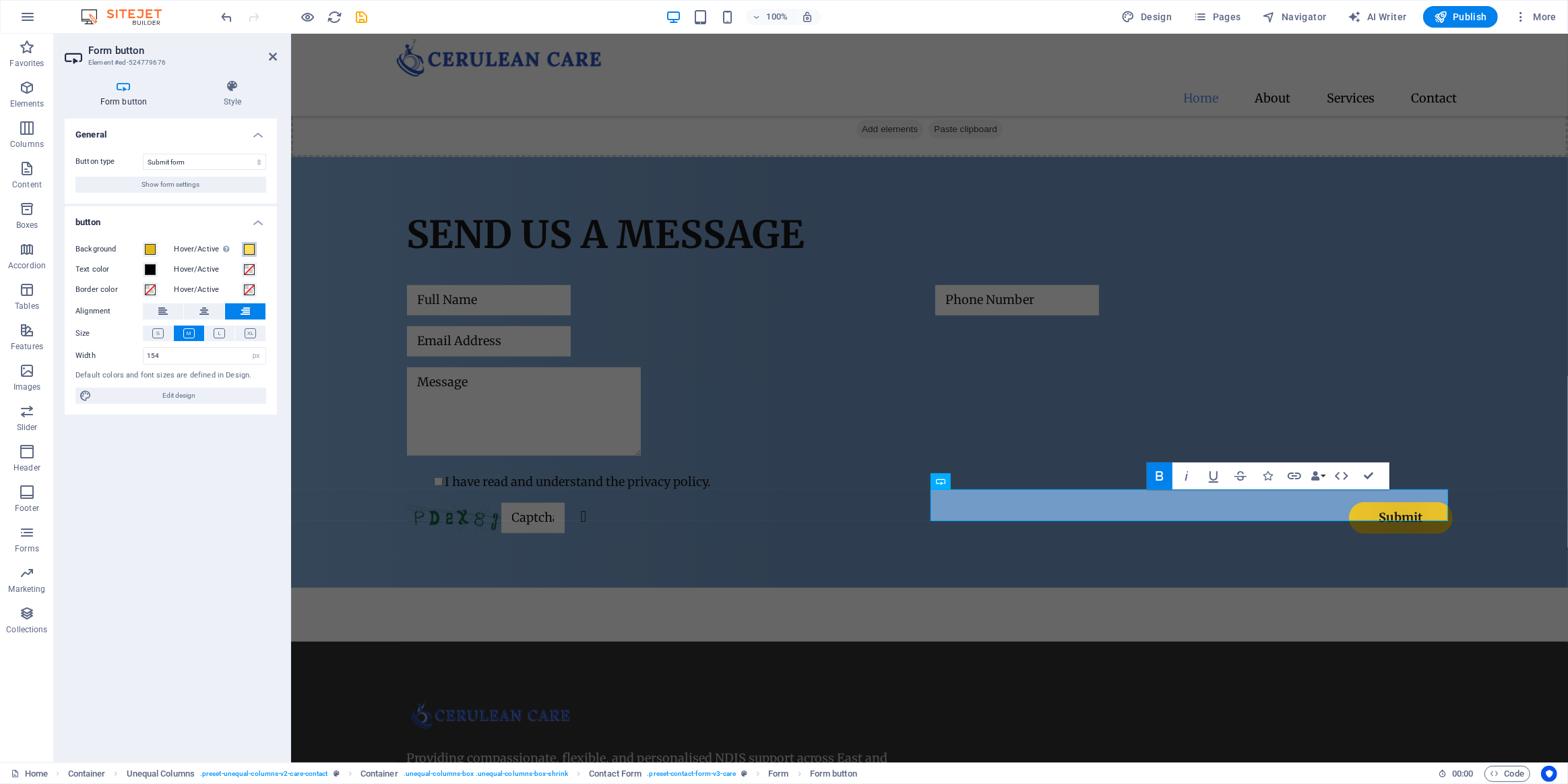
click at [253, 252] on span at bounding box center [249, 249] width 10 height 10
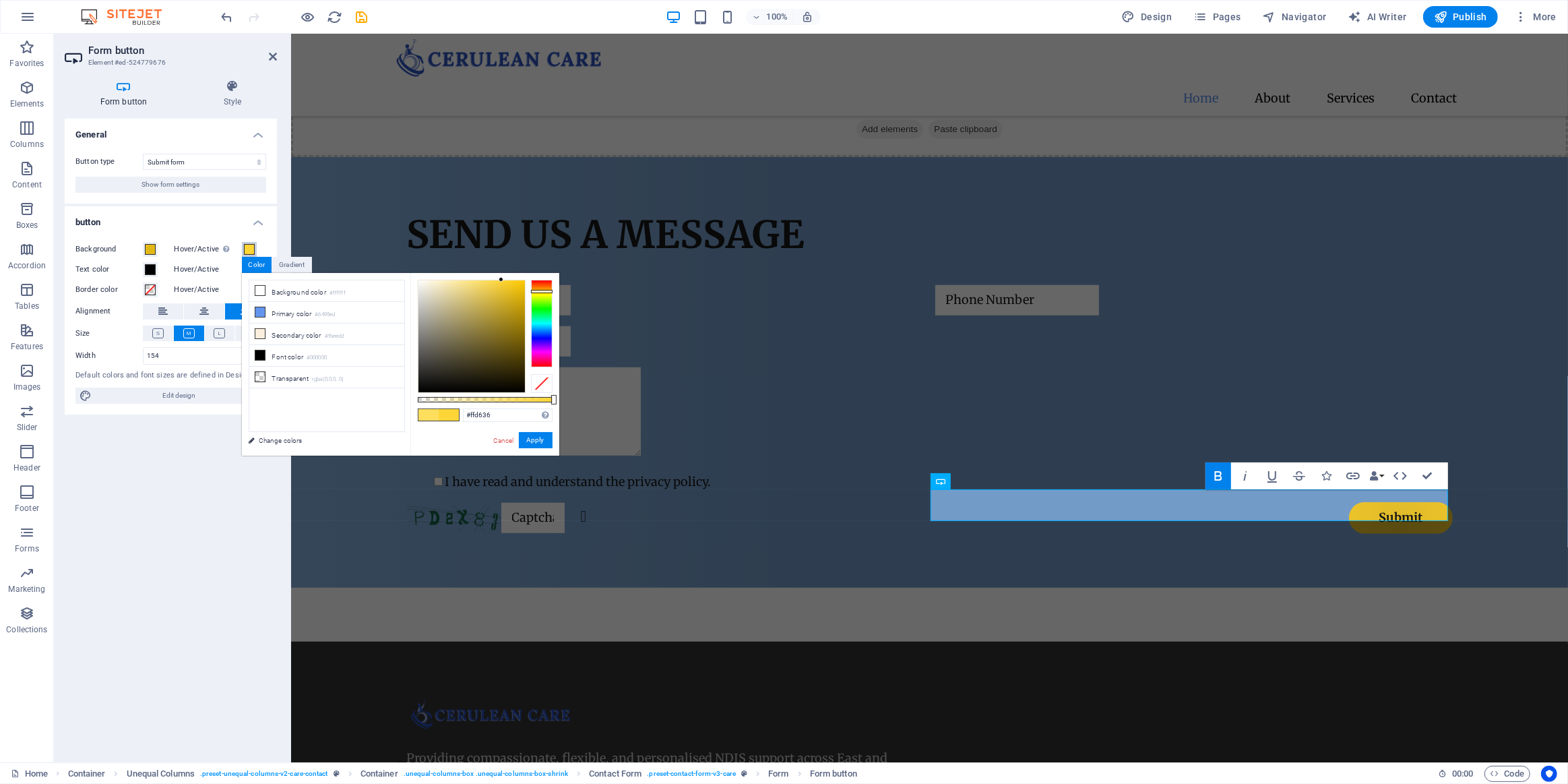
type input "#ffd535"
drag, startPoint x: 485, startPoint y: 280, endPoint x: 502, endPoint y: 277, distance: 17.3
click at [502, 277] on div at bounding box center [502, 279] width 4 height 4
click at [531, 440] on button "Apply" at bounding box center [535, 441] width 34 height 16
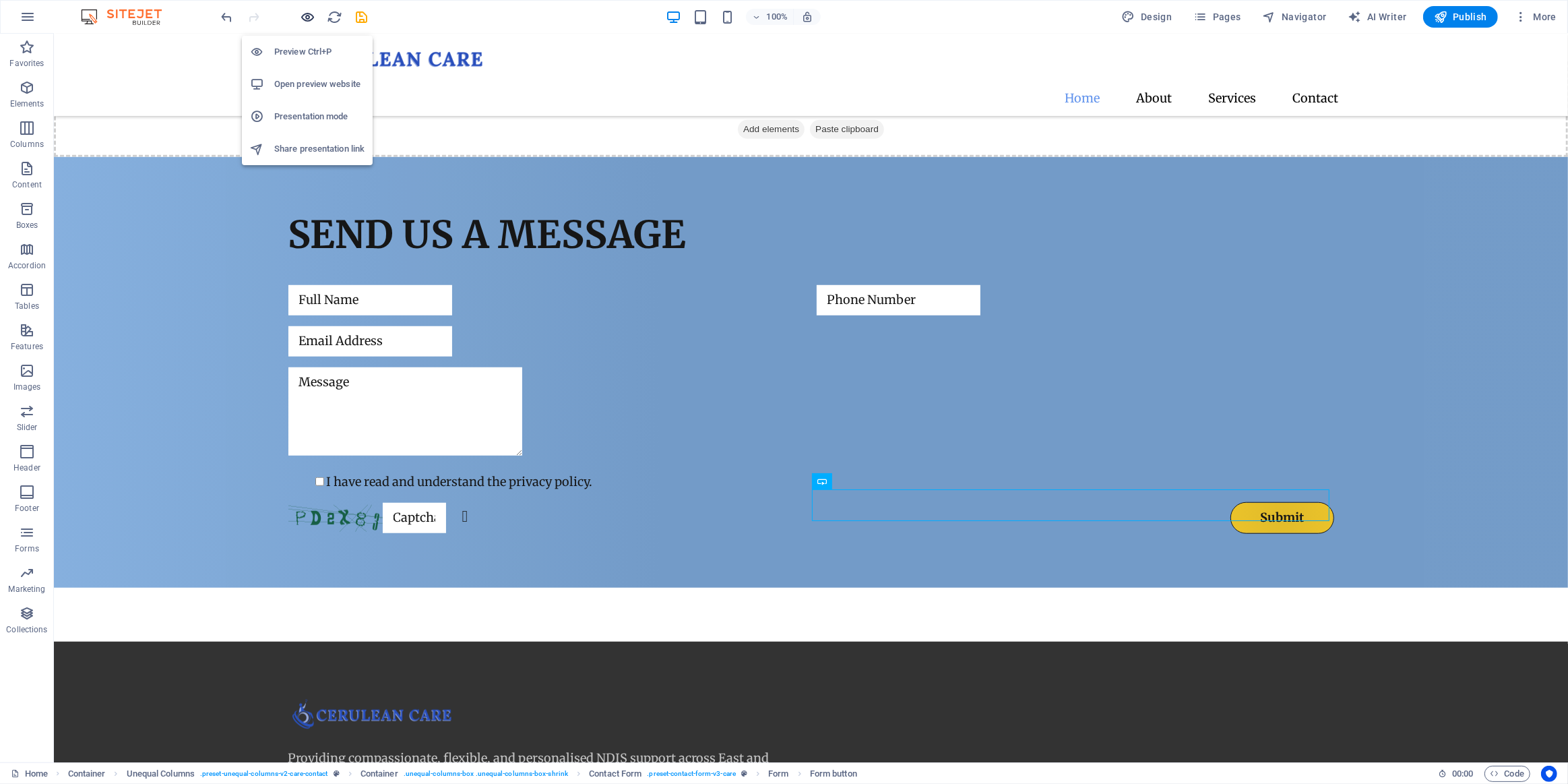
click at [303, 19] on icon "button" at bounding box center [308, 17] width 16 height 16
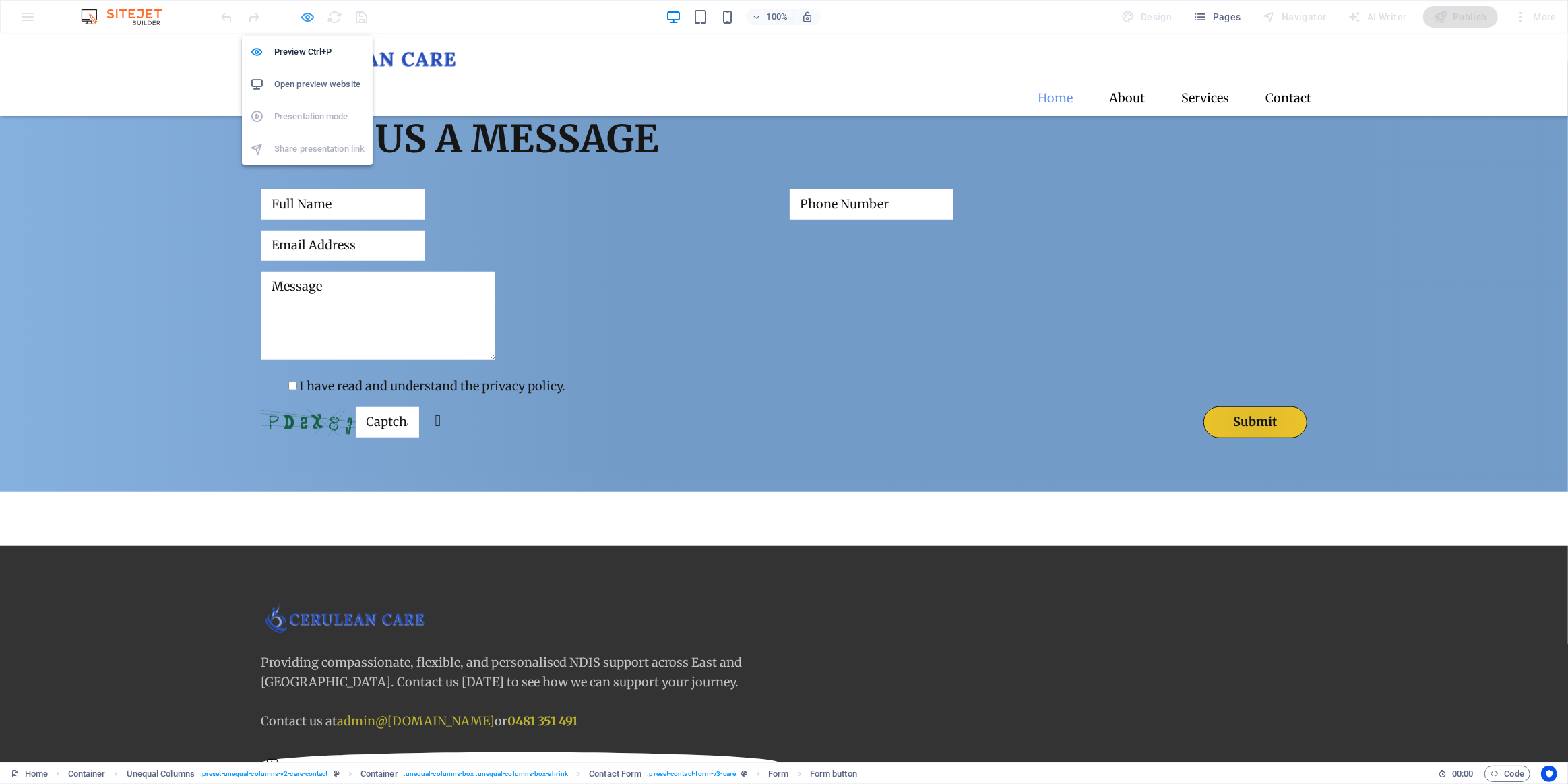
click at [305, 14] on icon "button" at bounding box center [308, 17] width 16 height 16
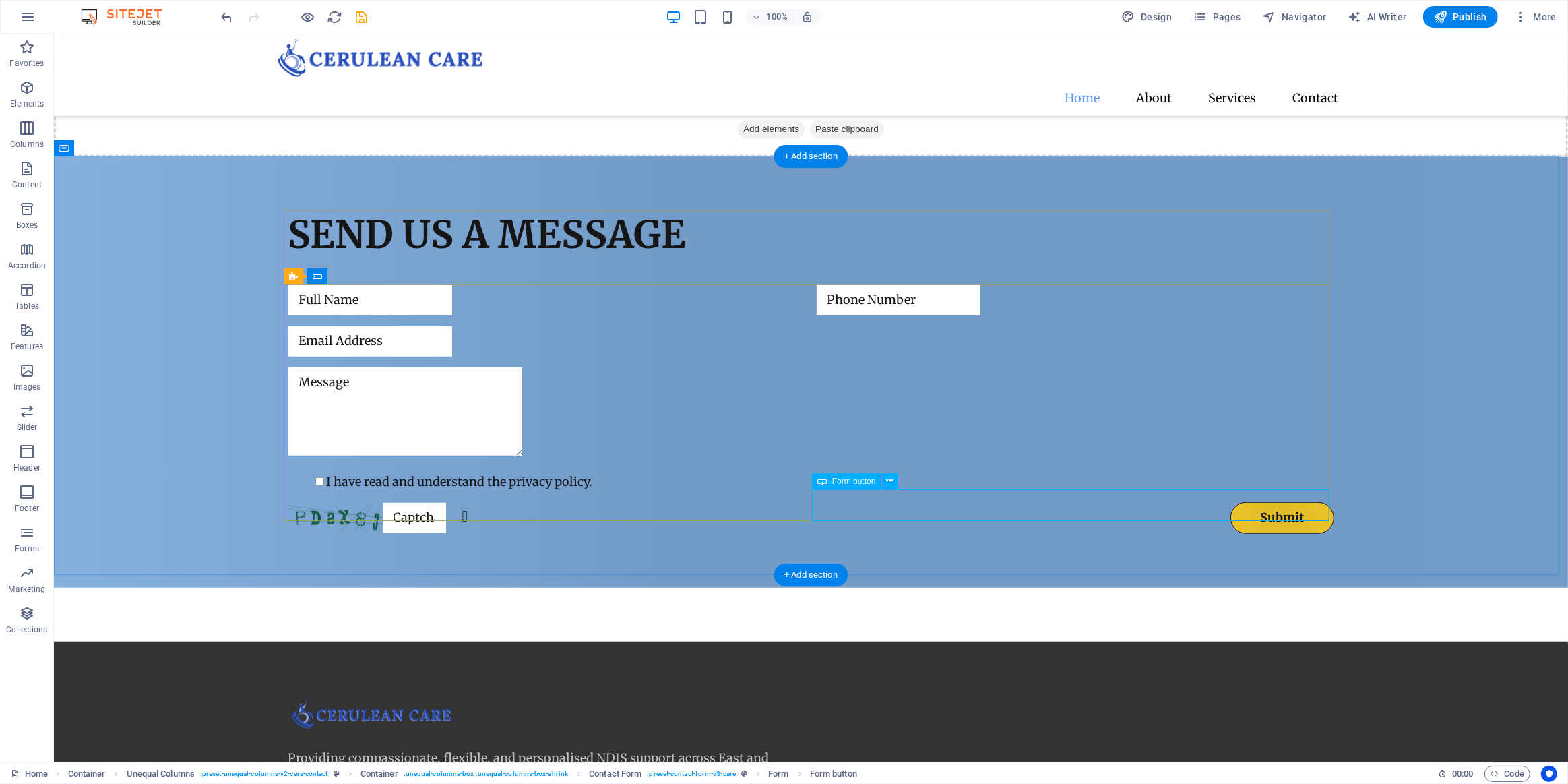
click at [1240, 505] on div "Submit" at bounding box center [1074, 518] width 517 height 31
select select "px"
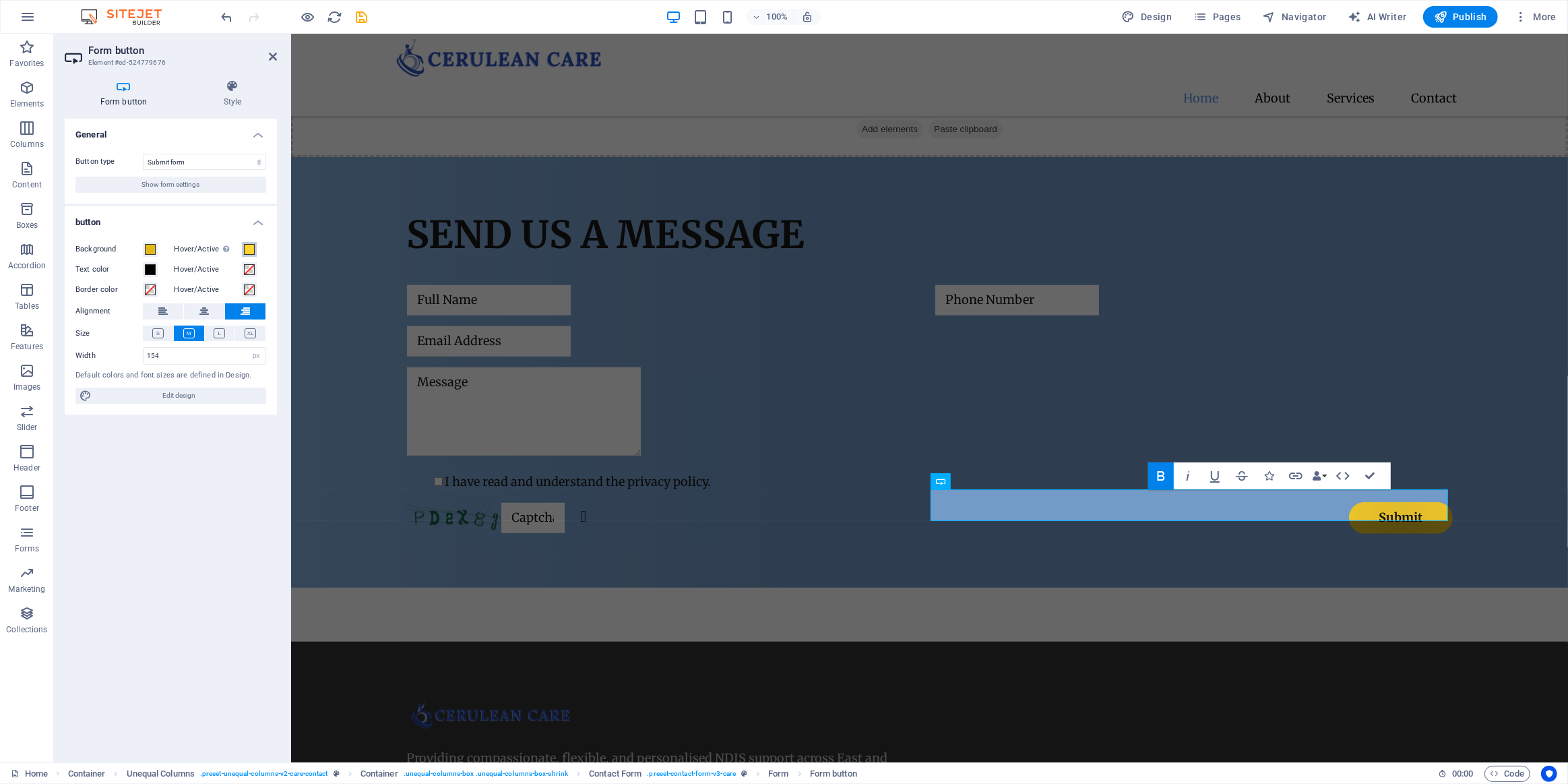
click at [252, 244] on span at bounding box center [249, 249] width 10 height 10
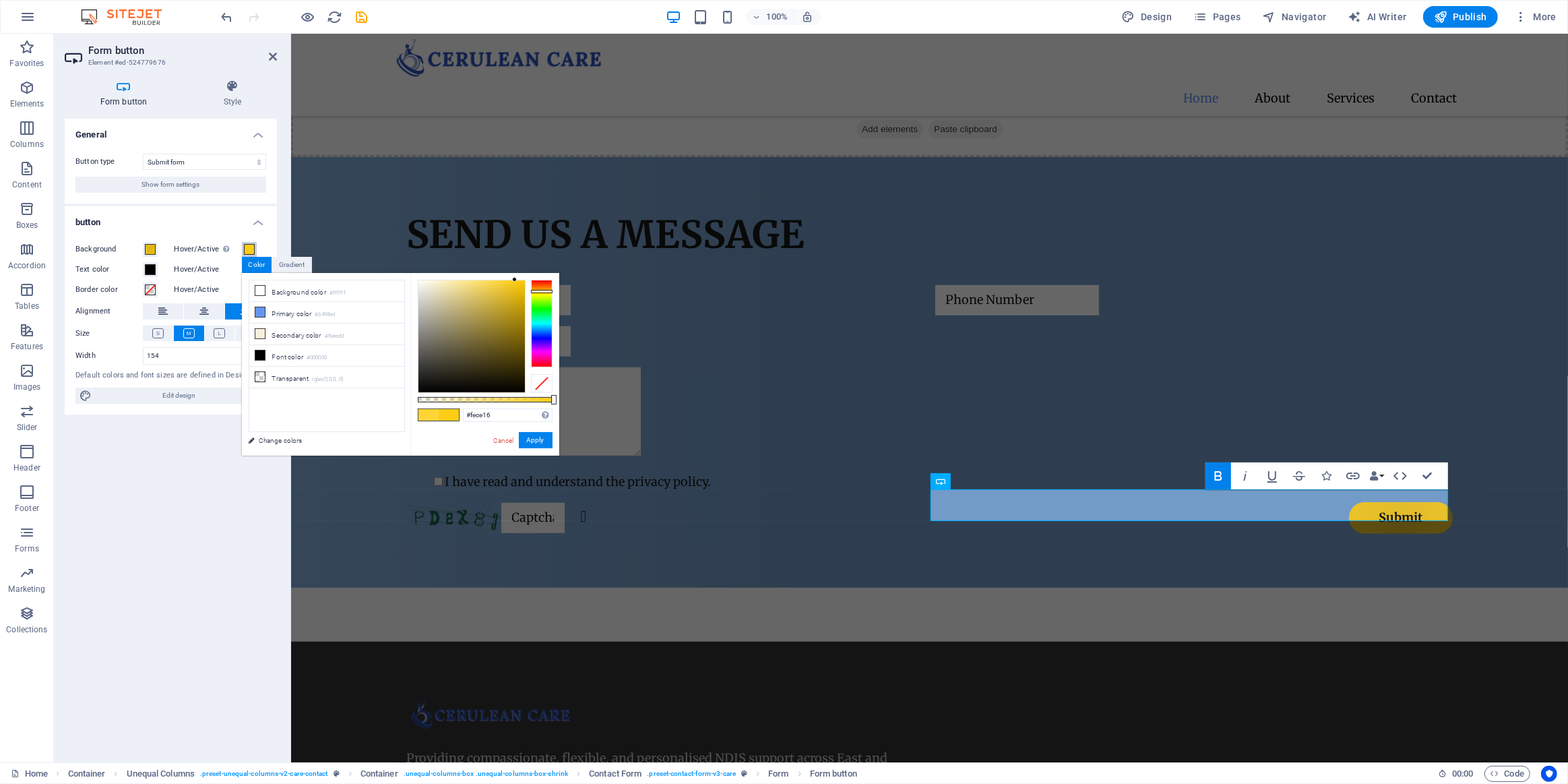
type input "#fece14"
drag, startPoint x: 502, startPoint y: 281, endPoint x: 275, endPoint y: 338, distance: 234.0
click at [515, 280] on div at bounding box center [515, 279] width 4 height 4
click at [539, 438] on button "Apply" at bounding box center [535, 441] width 34 height 16
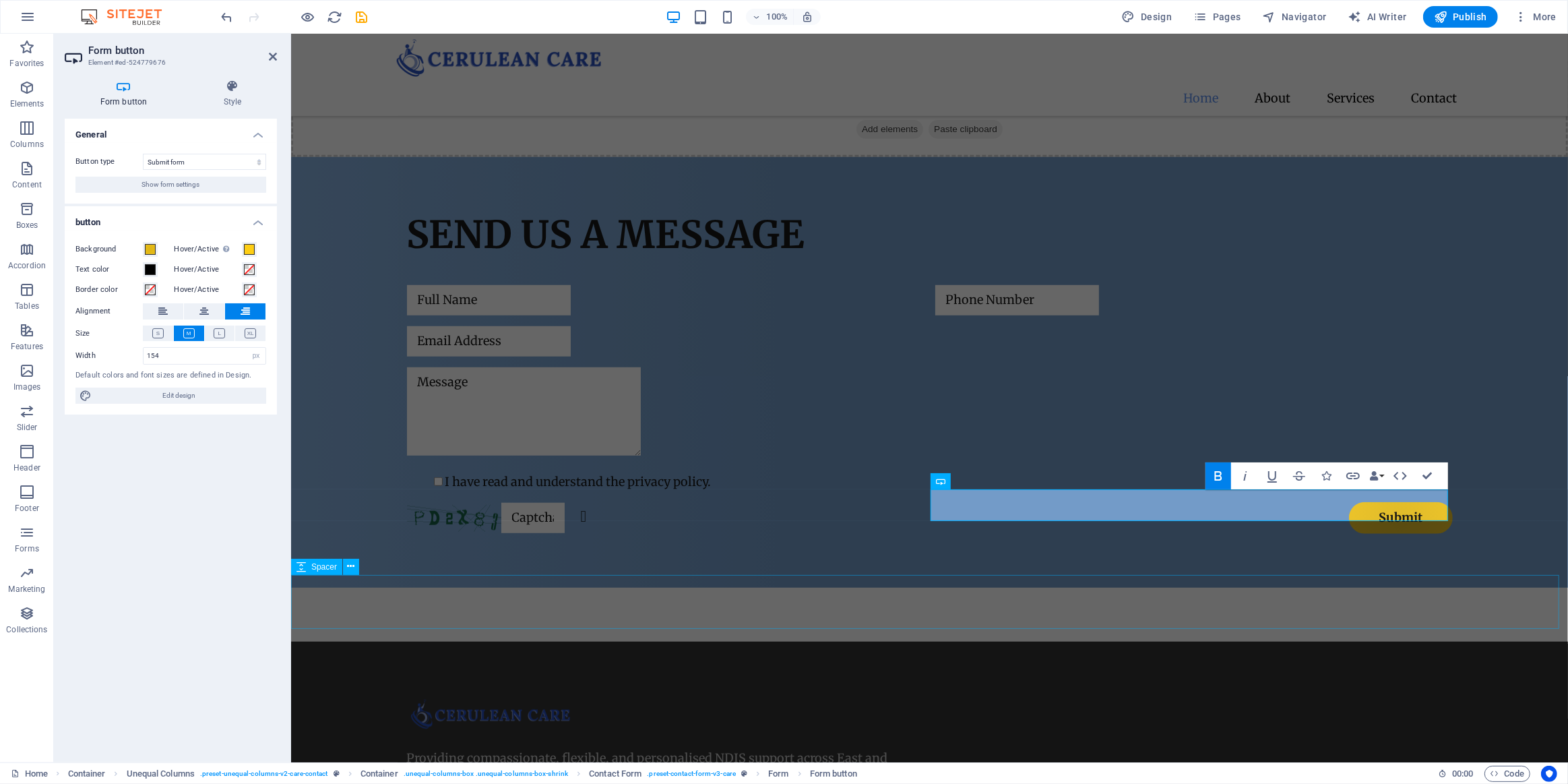
click at [974, 606] on div at bounding box center [929, 615] width 1277 height 54
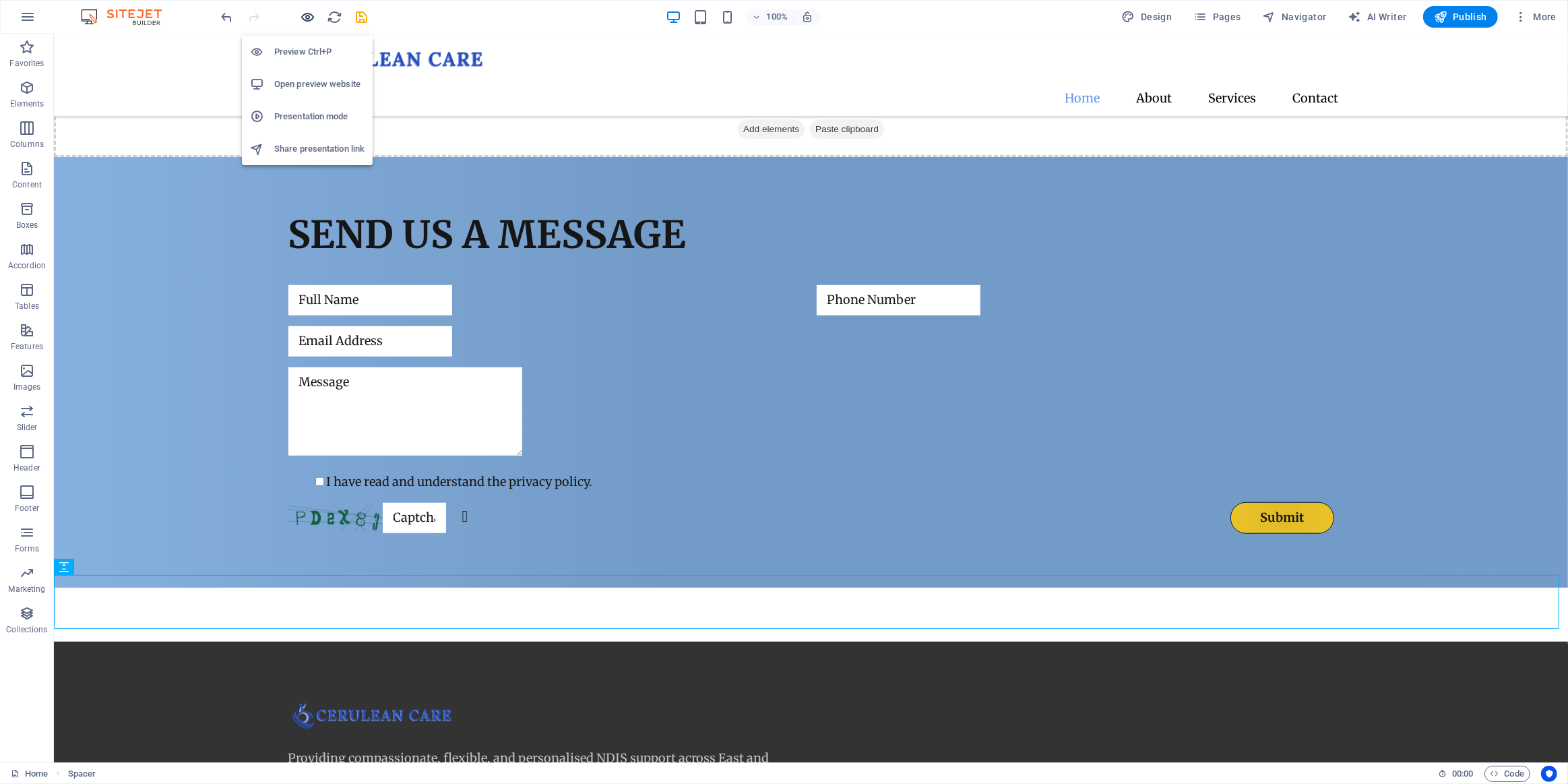
click at [312, 13] on icon "button" at bounding box center [308, 17] width 16 height 16
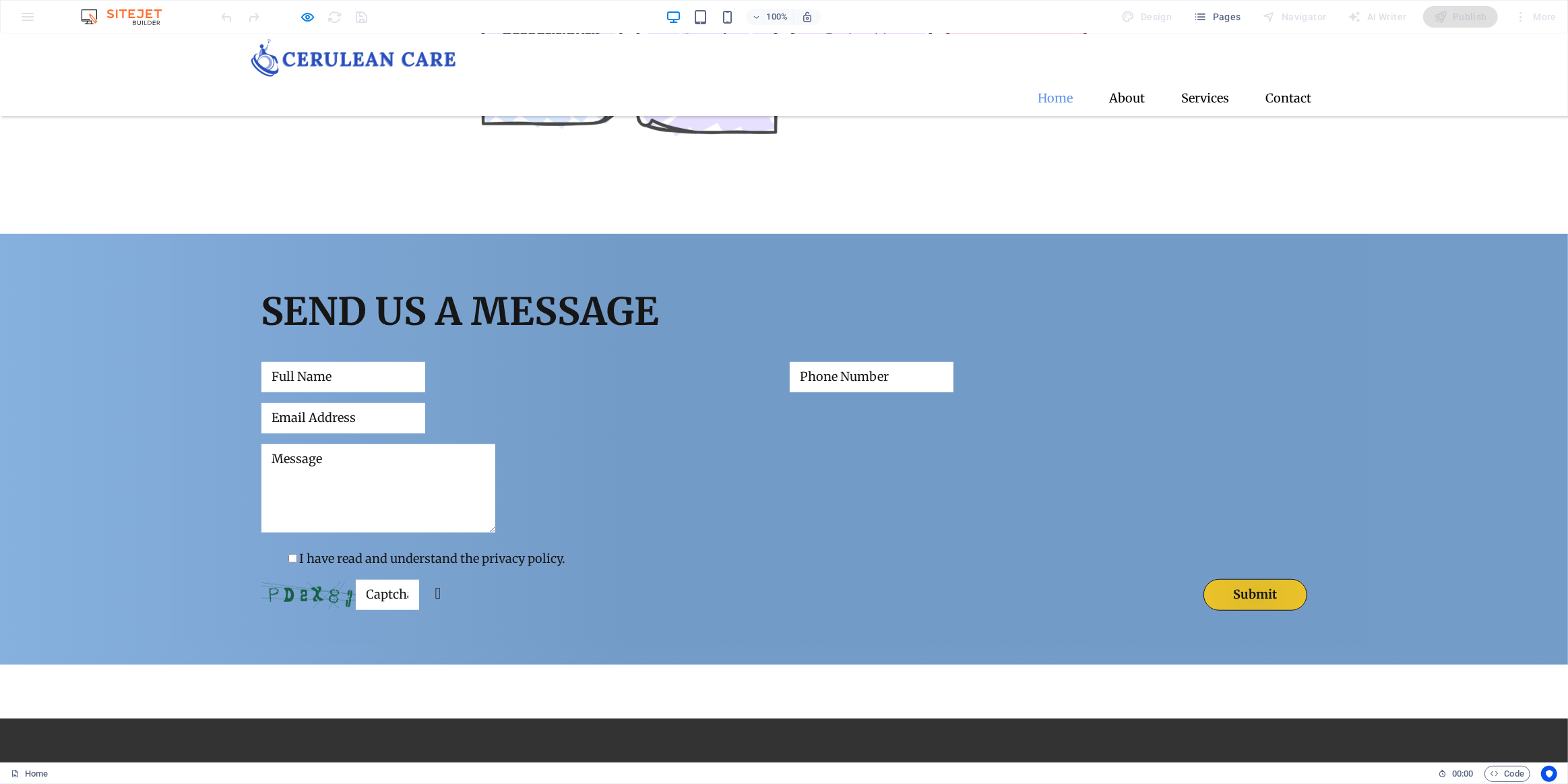
scroll to position [980, 0]
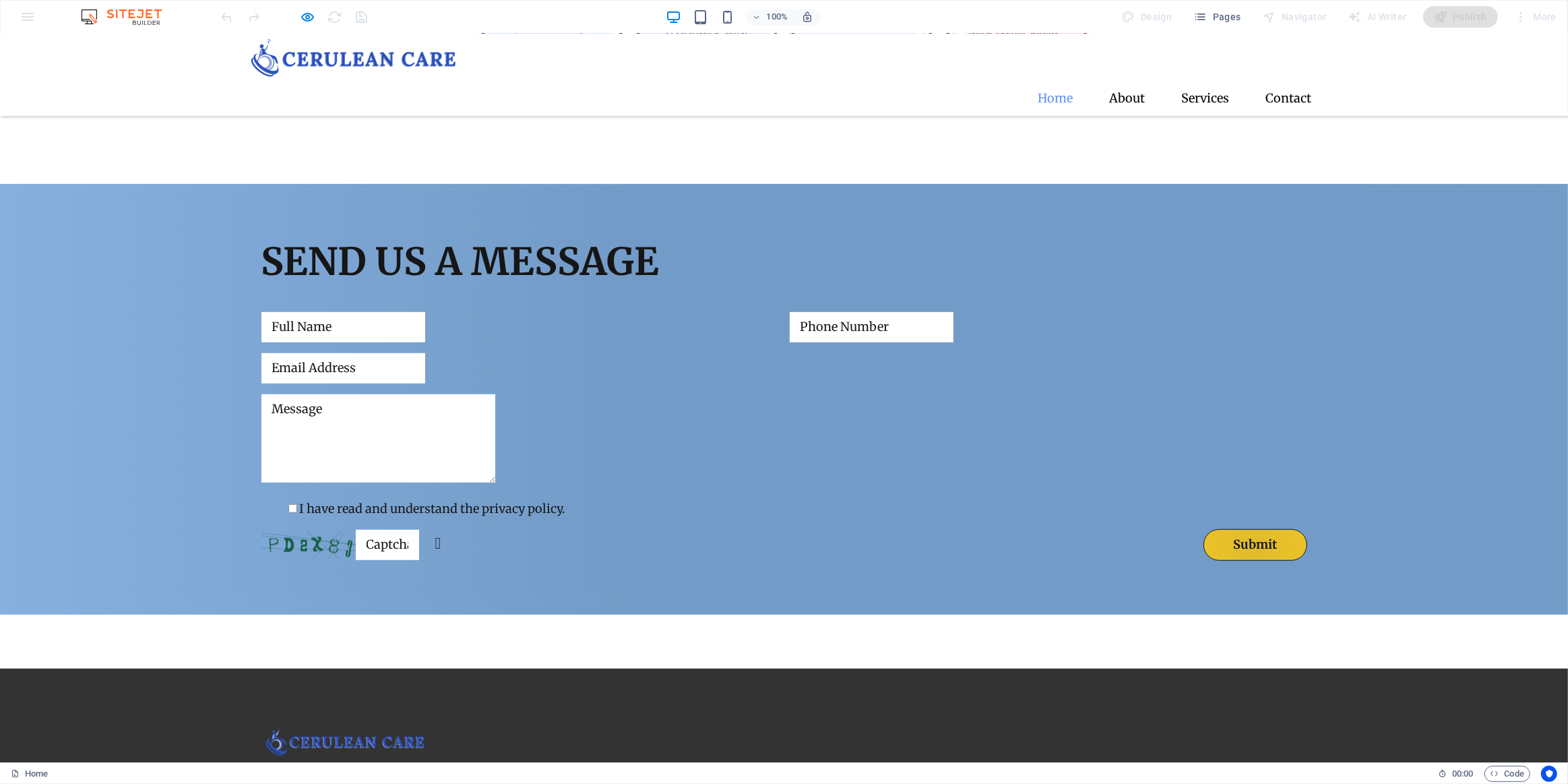
click at [388, 530] on input "text" at bounding box center [387, 545] width 64 height 31
click at [701, 566] on div "Send us a message I have read and understand the privacy policy. Unreadable? Re…" at bounding box center [784, 399] width 1568 height 431
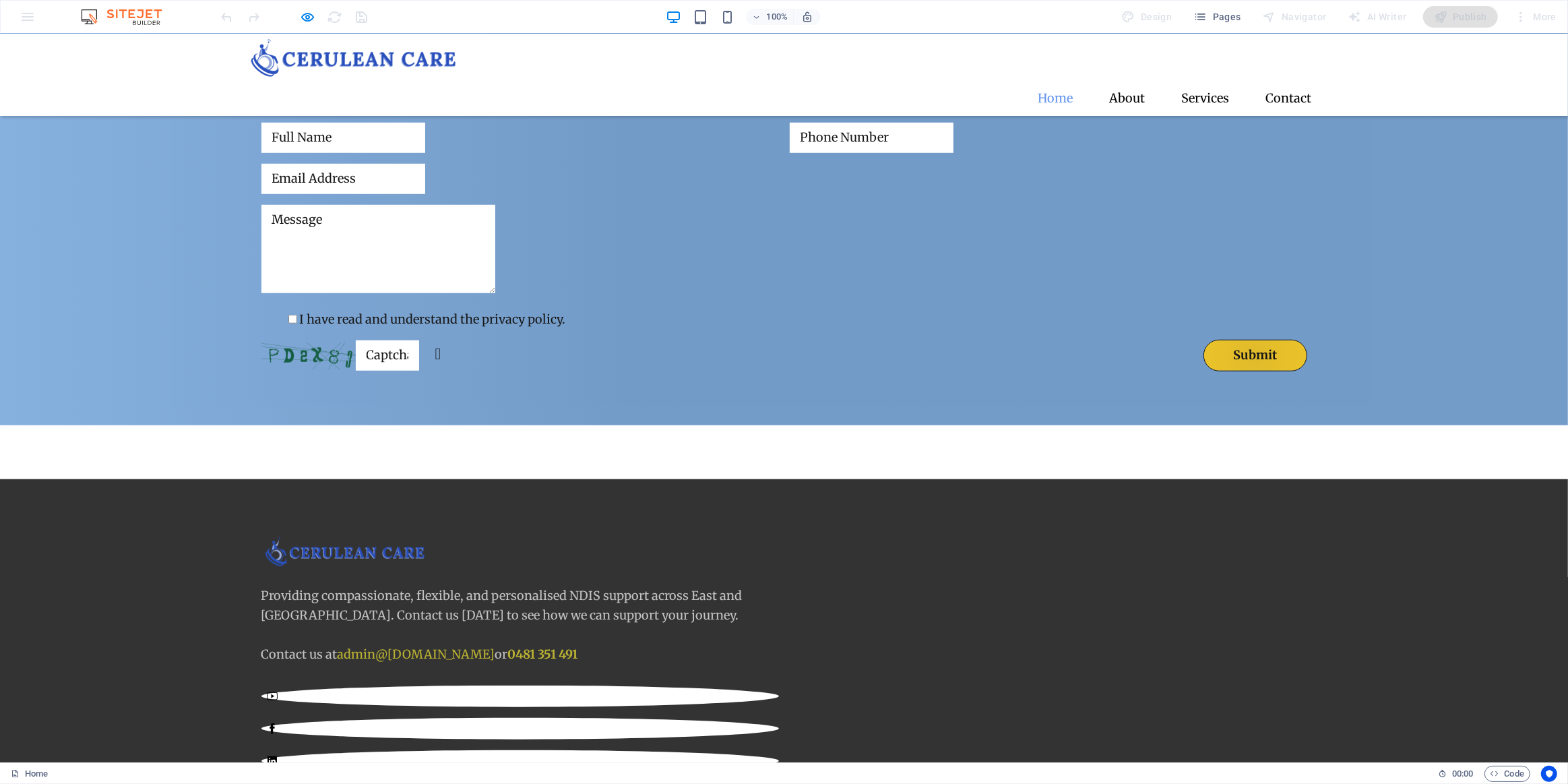
scroll to position [1183, 0]
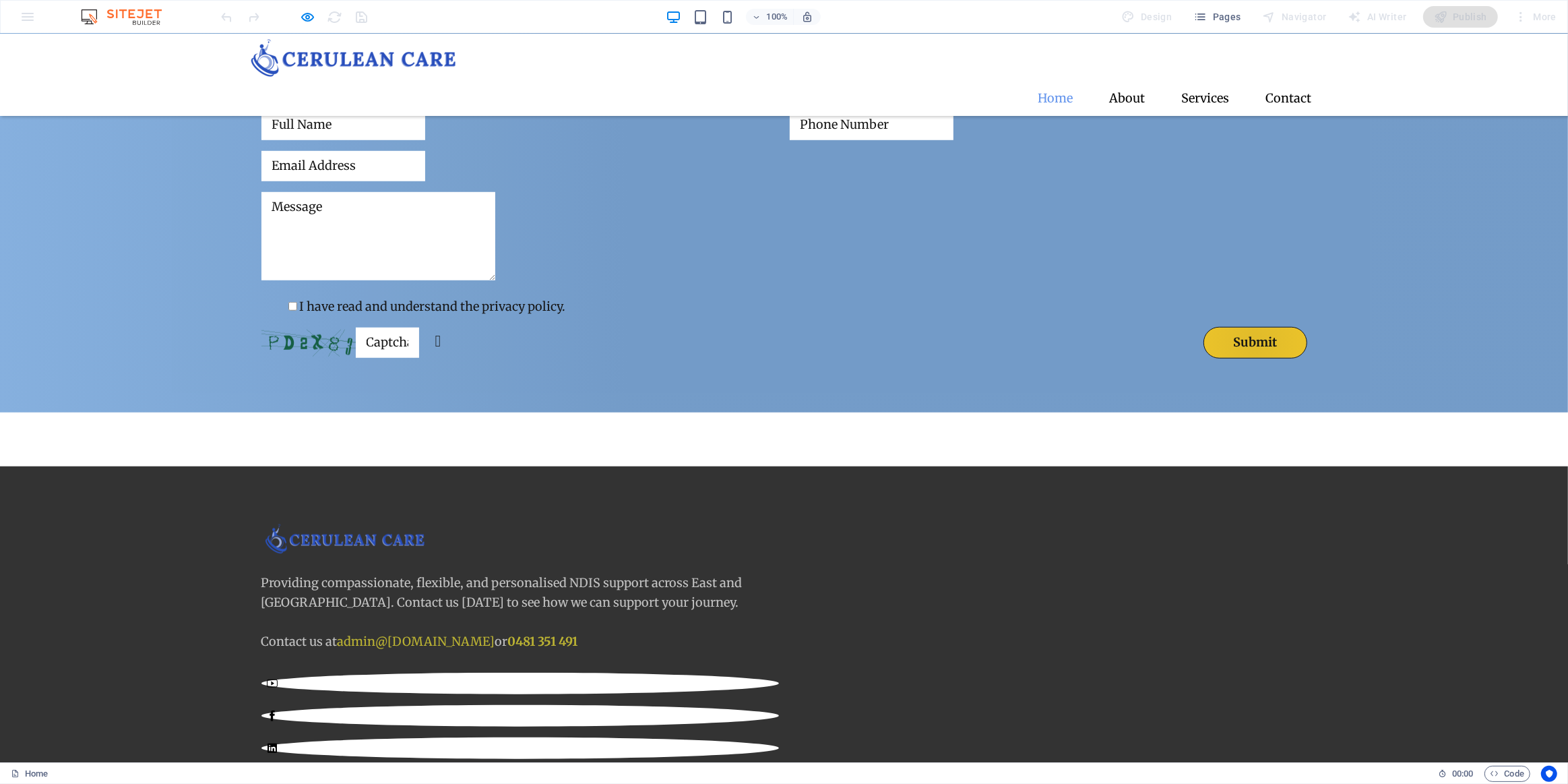
click at [575, 349] on div "Send us a message I have read and understand the privacy policy. Unreadable? Re…" at bounding box center [784, 197] width 1568 height 431
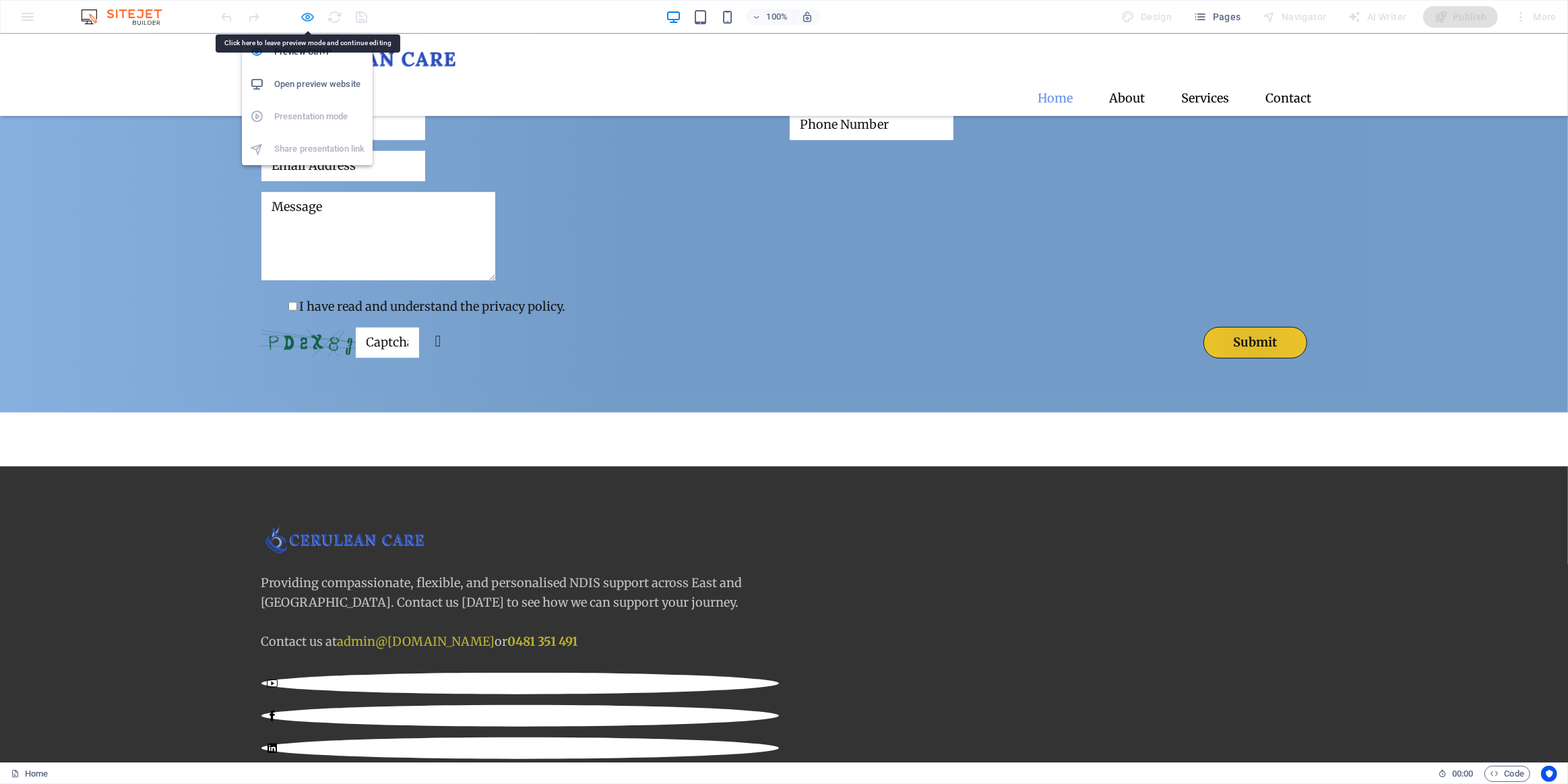
drag, startPoint x: 309, startPoint y: 17, endPoint x: 384, endPoint y: 231, distance: 226.8
click at [309, 17] on icon "button" at bounding box center [308, 17] width 16 height 16
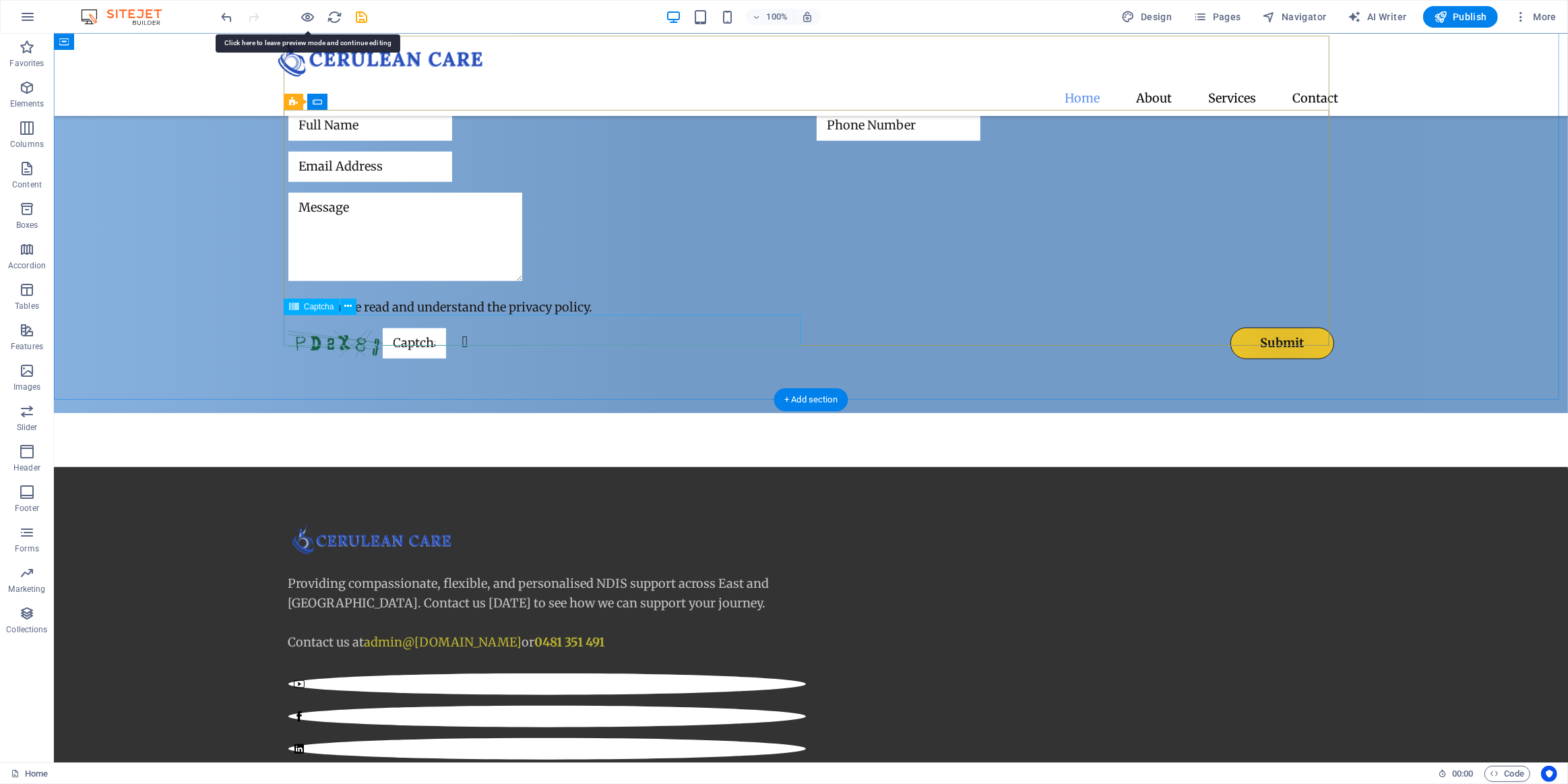
click at [447, 333] on div "Unreadable? Regenerate" at bounding box center [547, 343] width 517 height 31
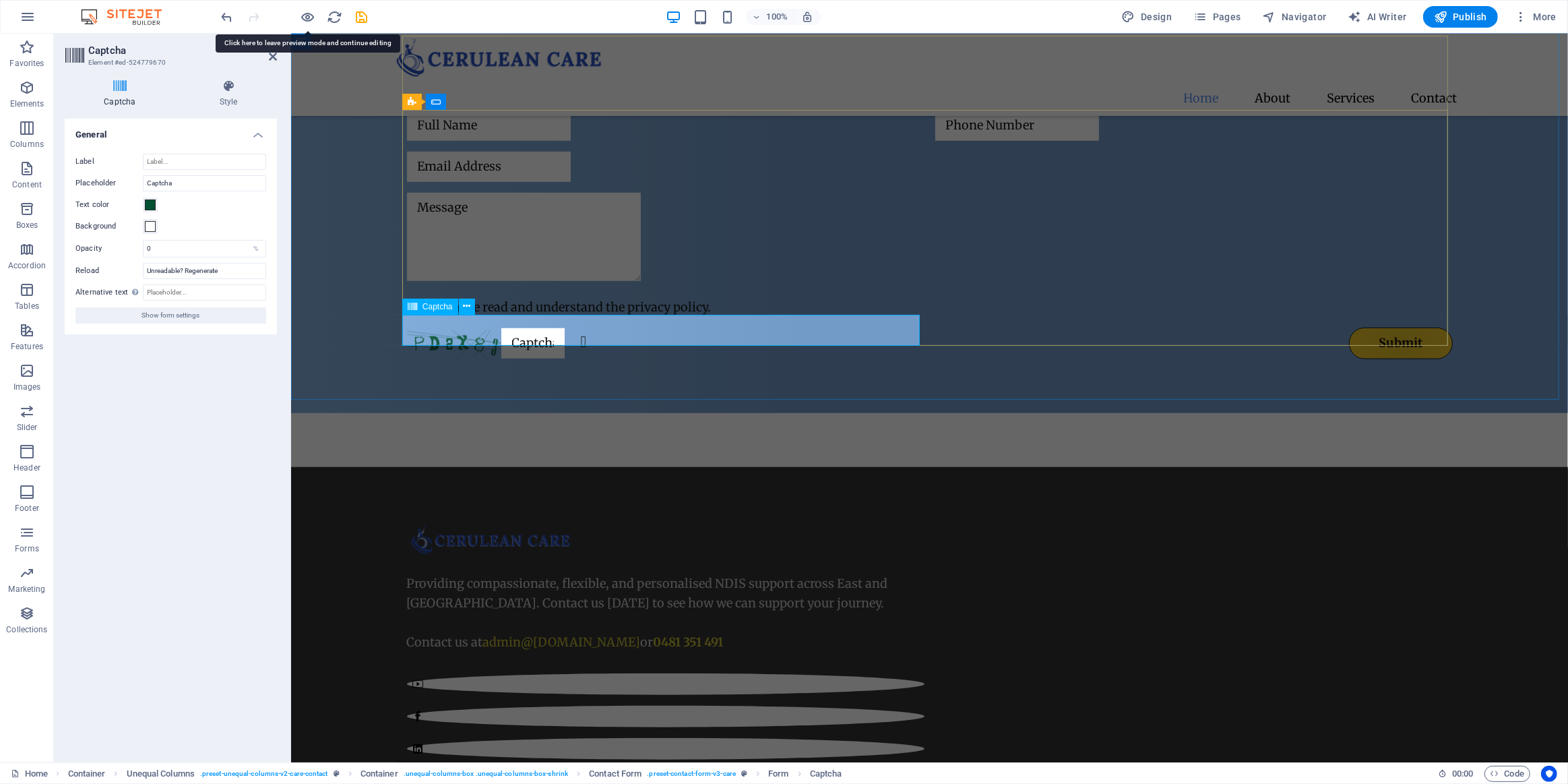
click at [564, 331] on input "text" at bounding box center [532, 343] width 64 height 31
click at [227, 96] on h4 "Style" at bounding box center [229, 94] width 96 height 28
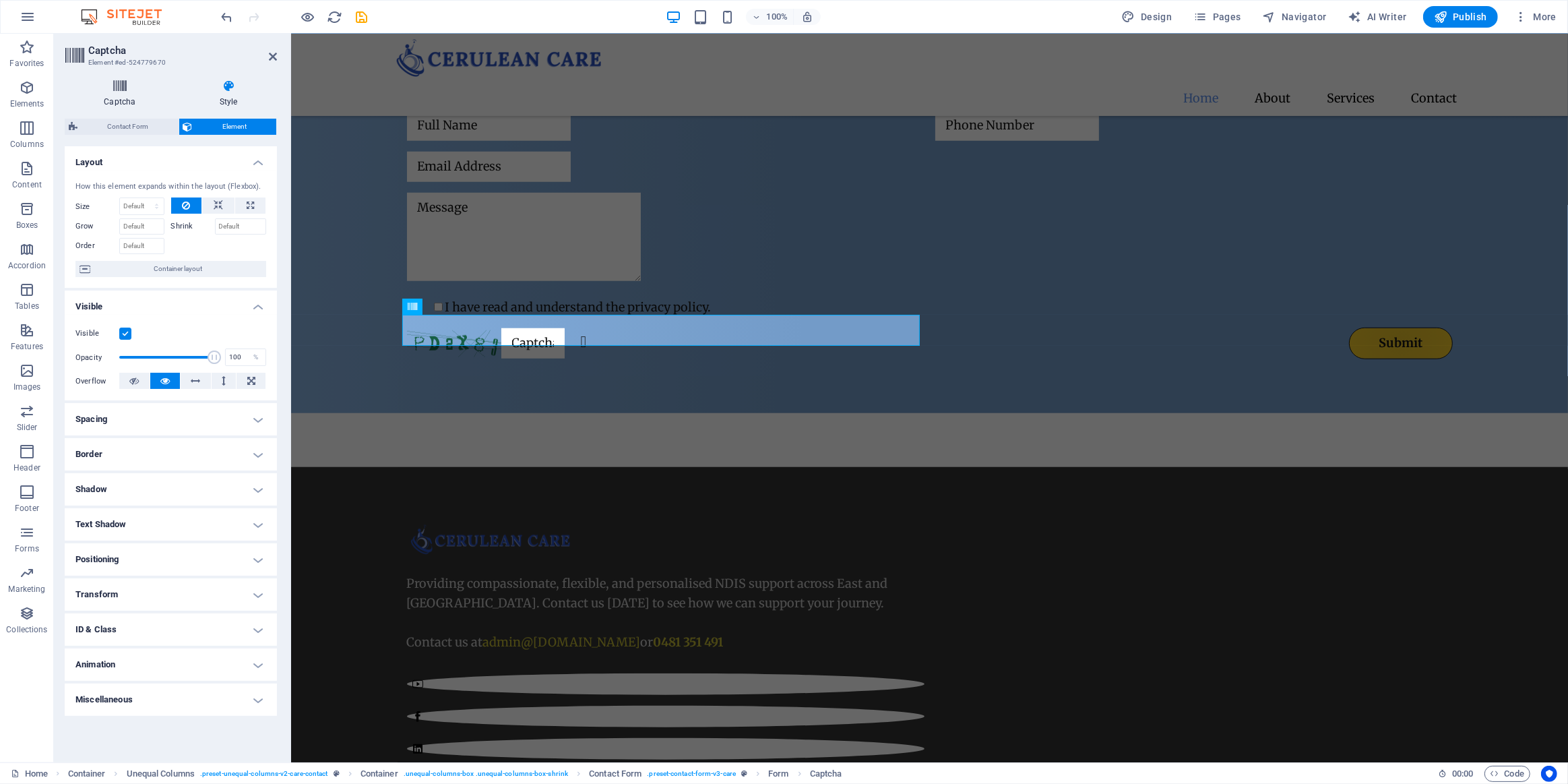
click at [127, 96] on h4 "Captcha" at bounding box center [123, 94] width 116 height 28
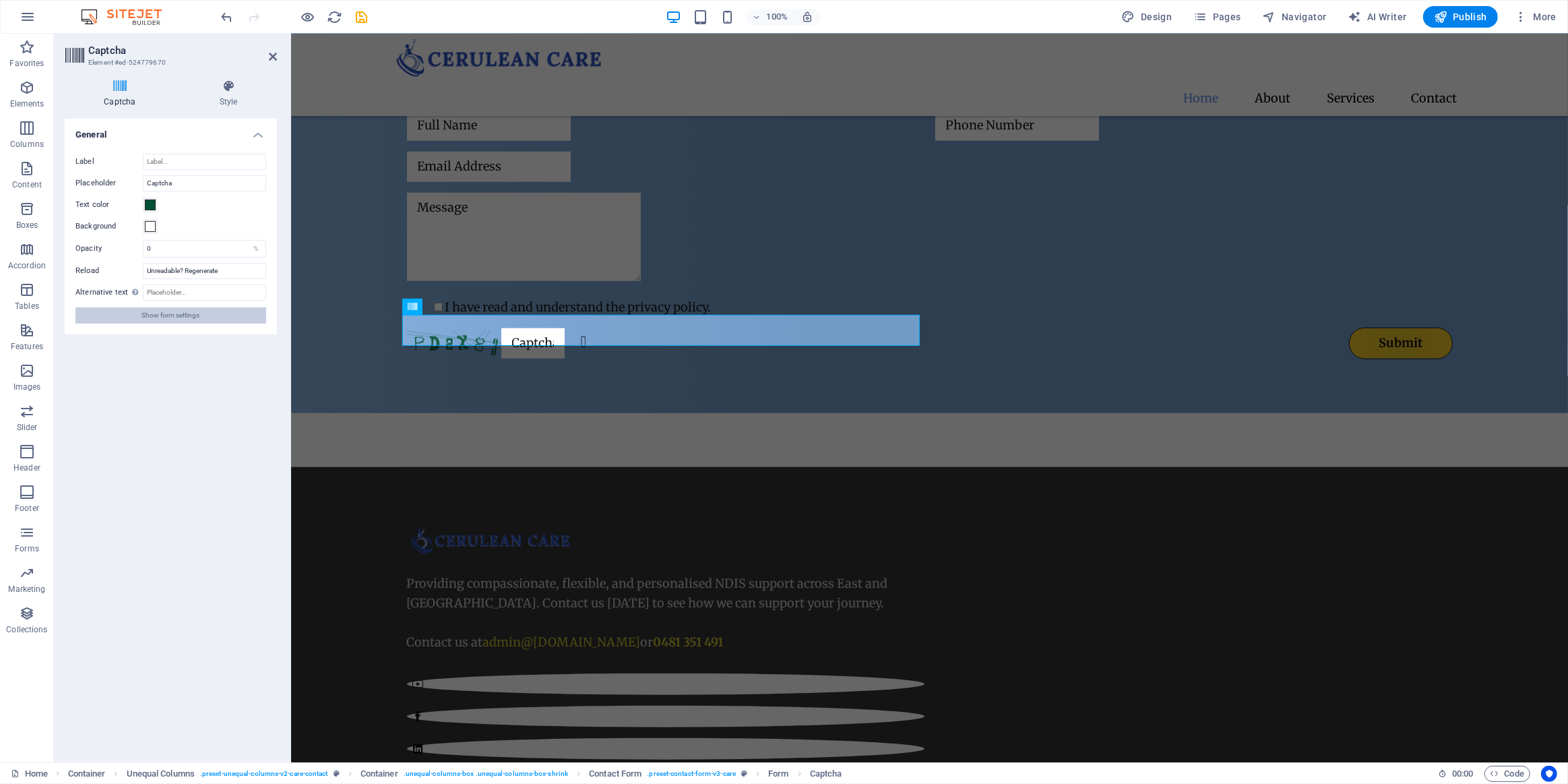
click at [202, 319] on button "Show form settings" at bounding box center [170, 316] width 191 height 16
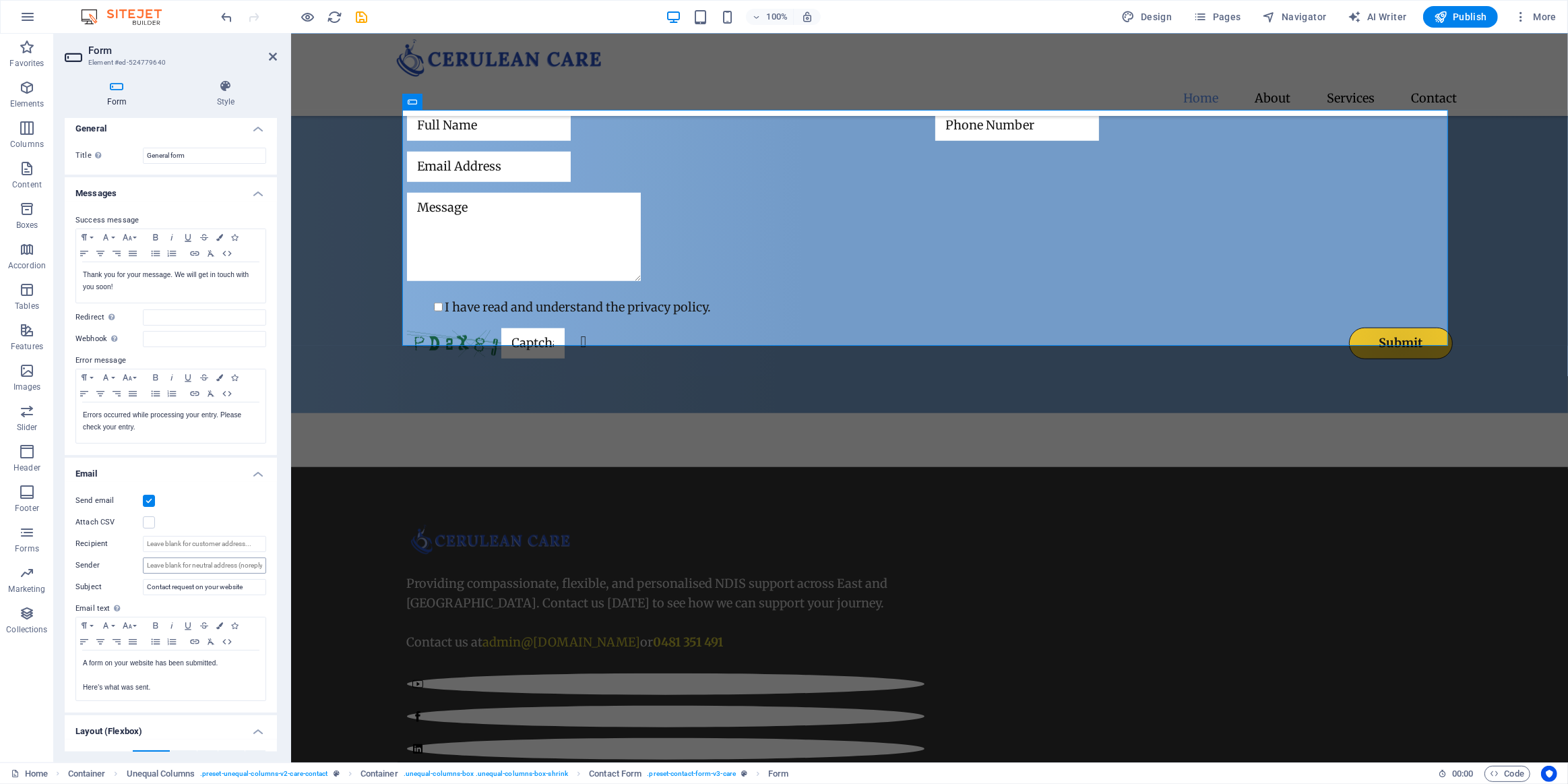
scroll to position [0, 0]
click at [627, 440] on div at bounding box center [929, 440] width 1277 height 54
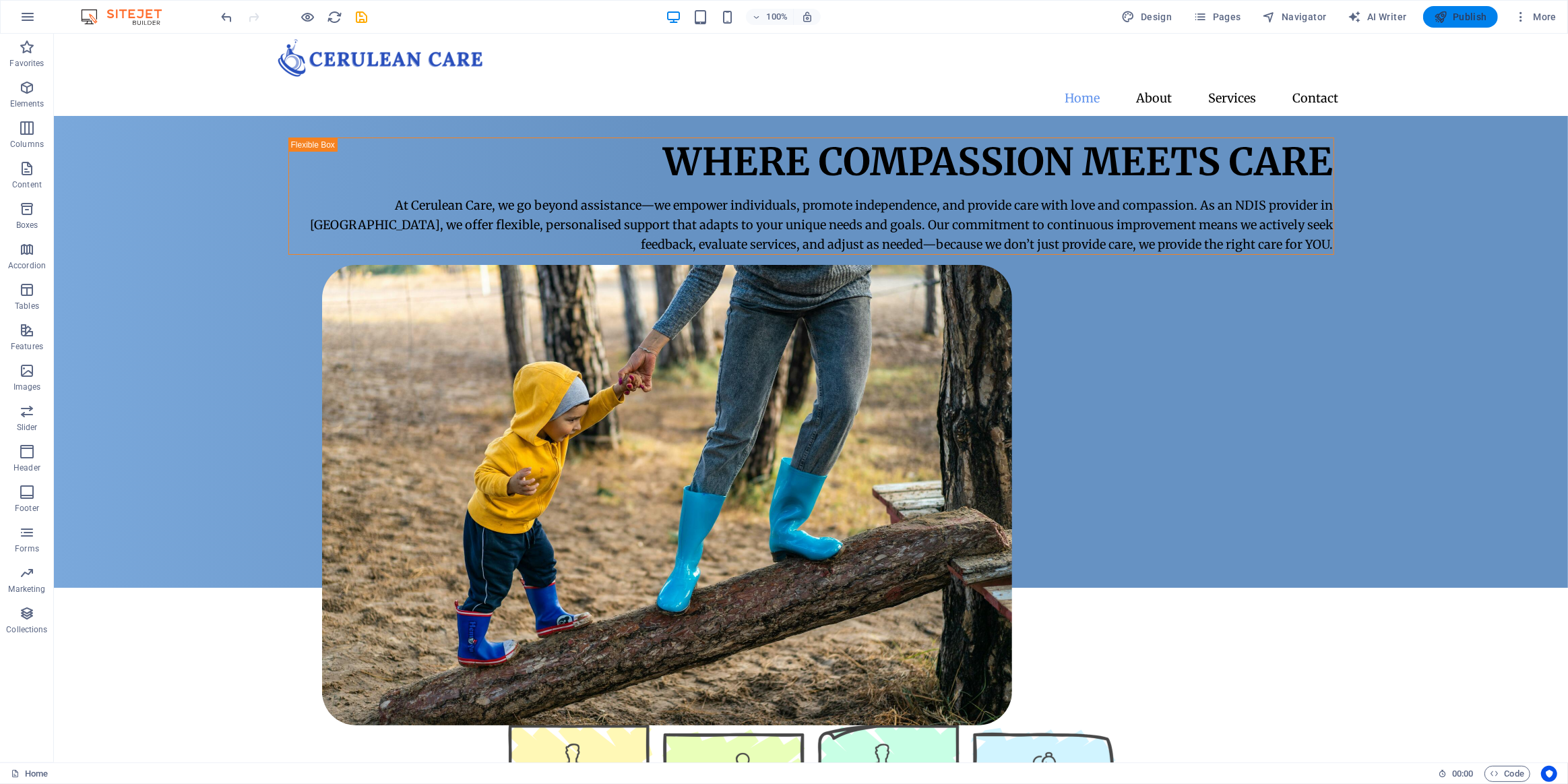
click at [1462, 20] on span "Publish" at bounding box center [1460, 17] width 53 height 13
checkbox input "false"
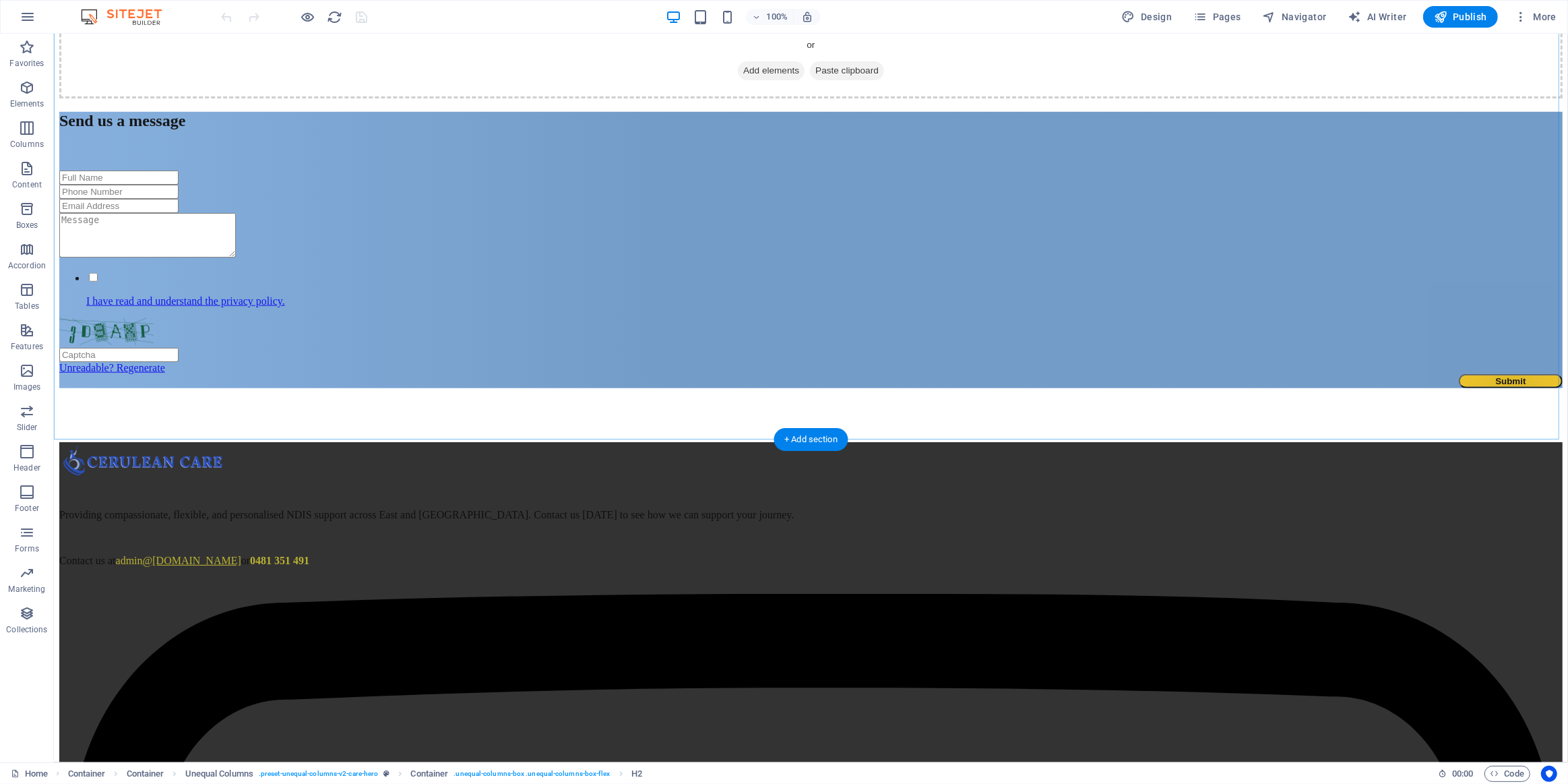
scroll to position [1278, 0]
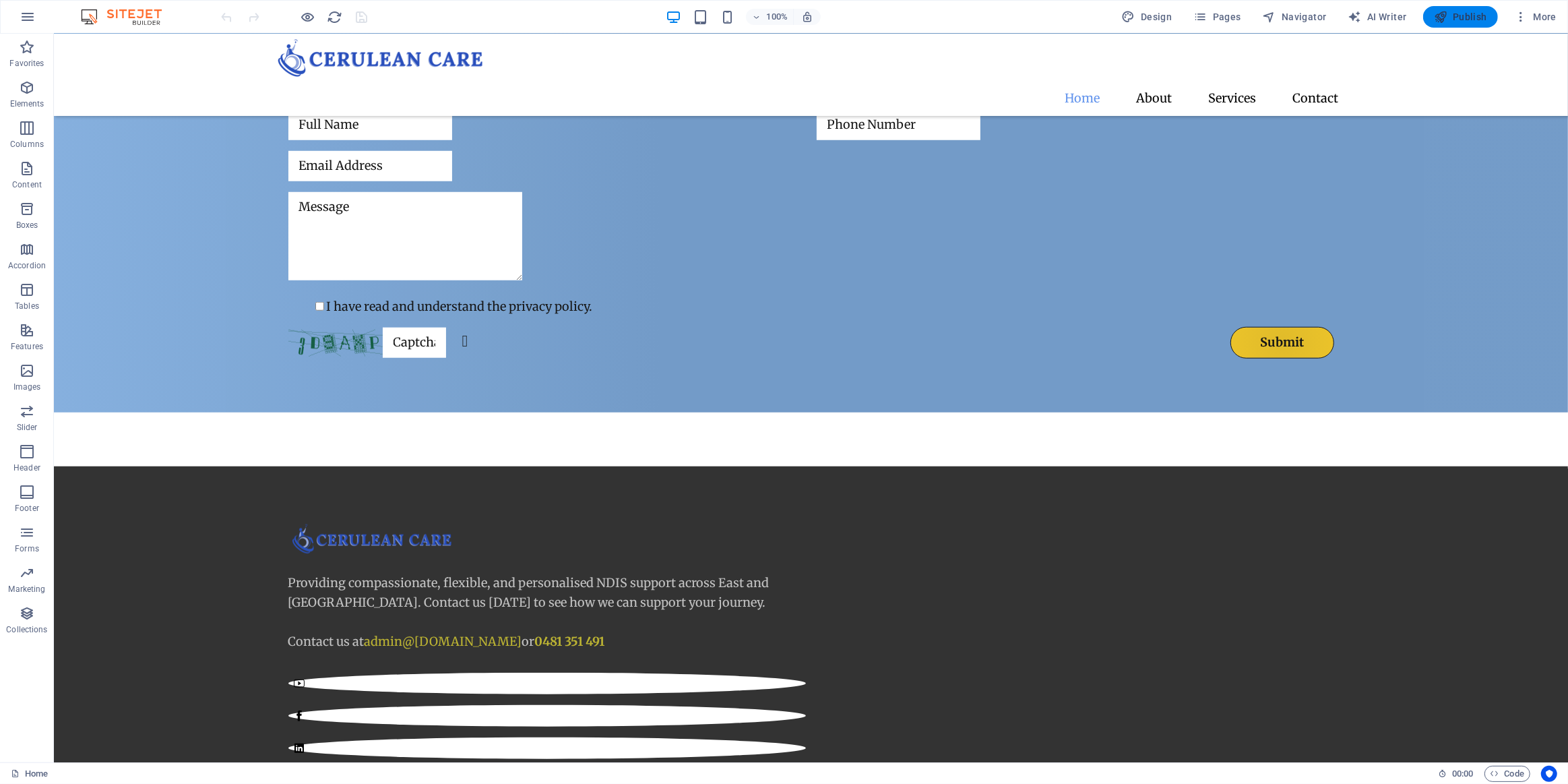
click at [1470, 19] on span "Publish" at bounding box center [1460, 17] width 53 height 13
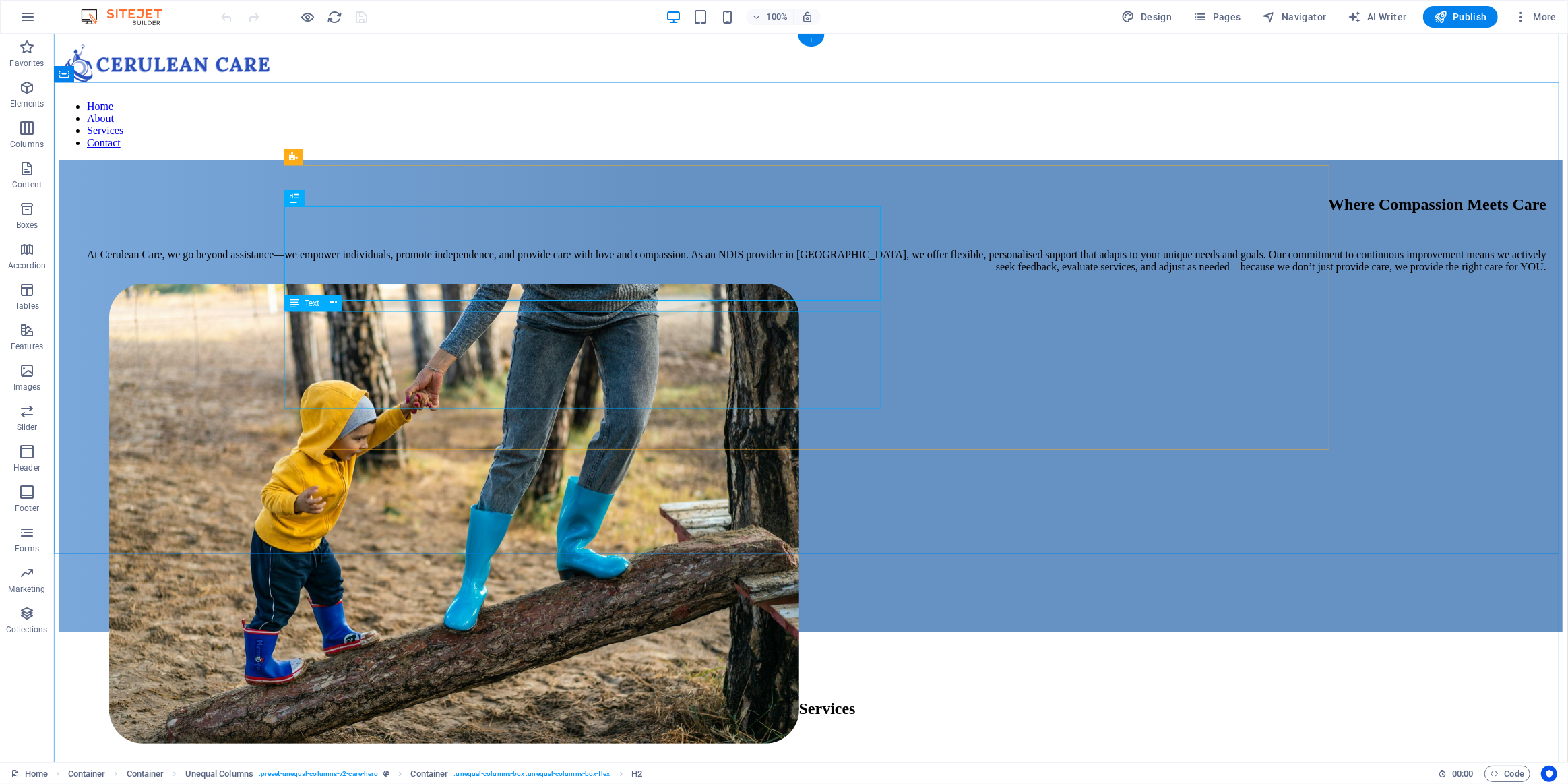
click at [570, 273] on div "At Cerulean Care, we go beyond assistance—we empower individuals, promote indep…" at bounding box center [810, 261] width 1471 height 24
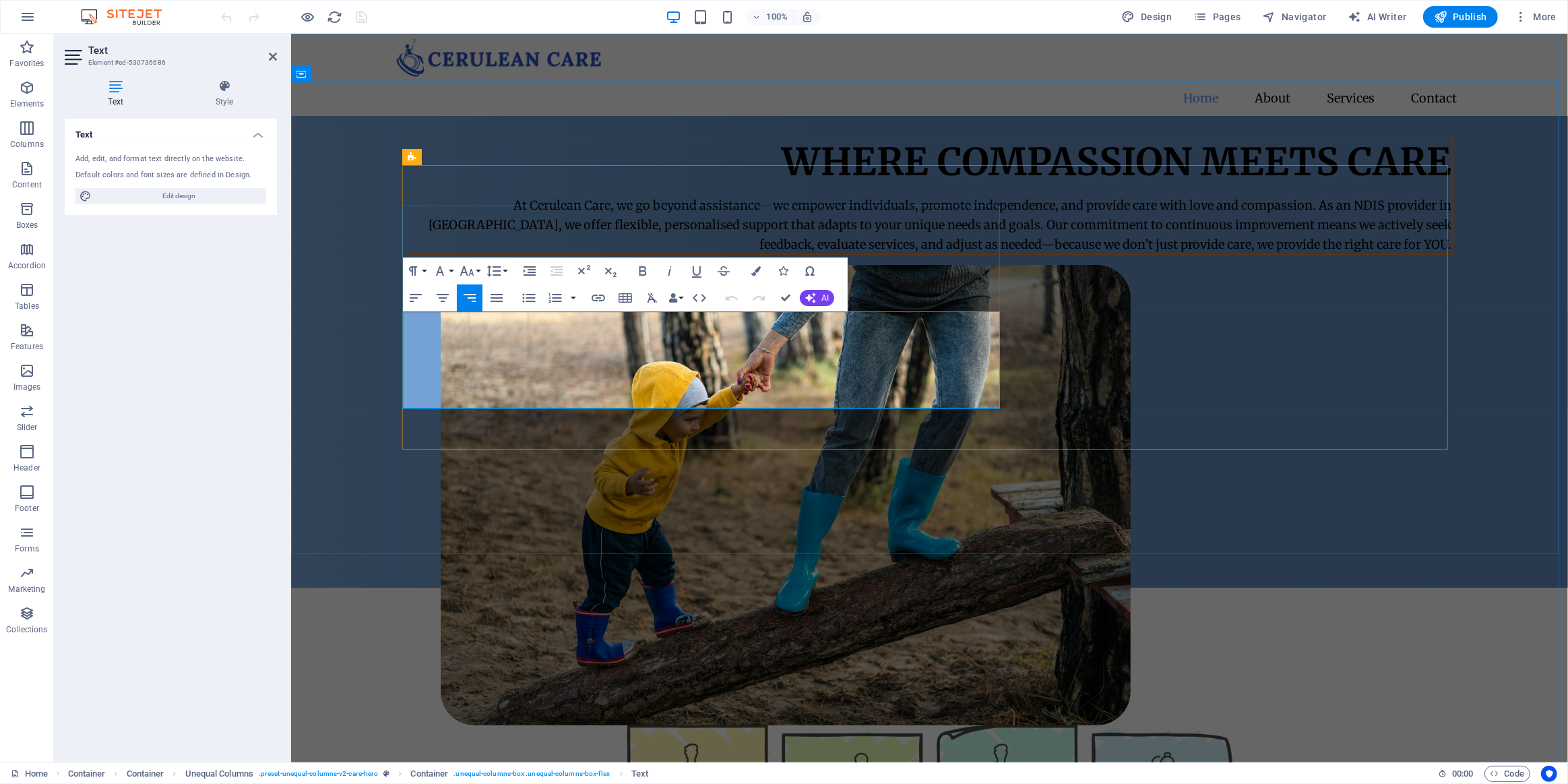
click at [693, 254] on p "At Cerulean Care, we go beyond assistance—we empower individuals, promote indep…" at bounding box center [929, 225] width 1045 height 58
click at [933, 254] on p "At Cerulean Care, we go beyond assistance - we empower individuals, promote ind…" at bounding box center [929, 225] width 1045 height 58
click at [655, 521] on div "Where Compassion Meets Care At Cerulean Care, we go beyond assistance - we empo…" at bounding box center [929, 352] width 1277 height 472
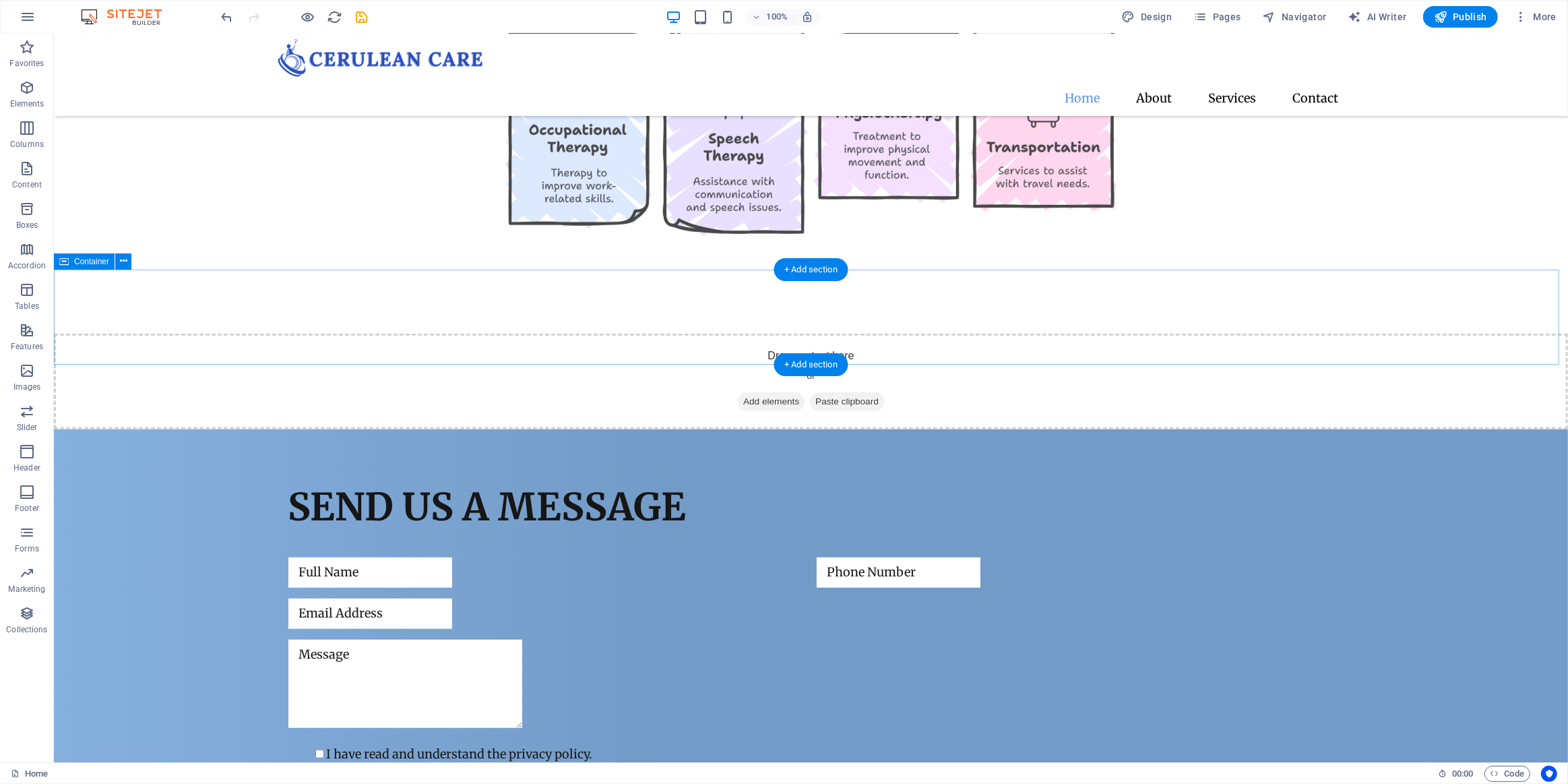
scroll to position [604, 0]
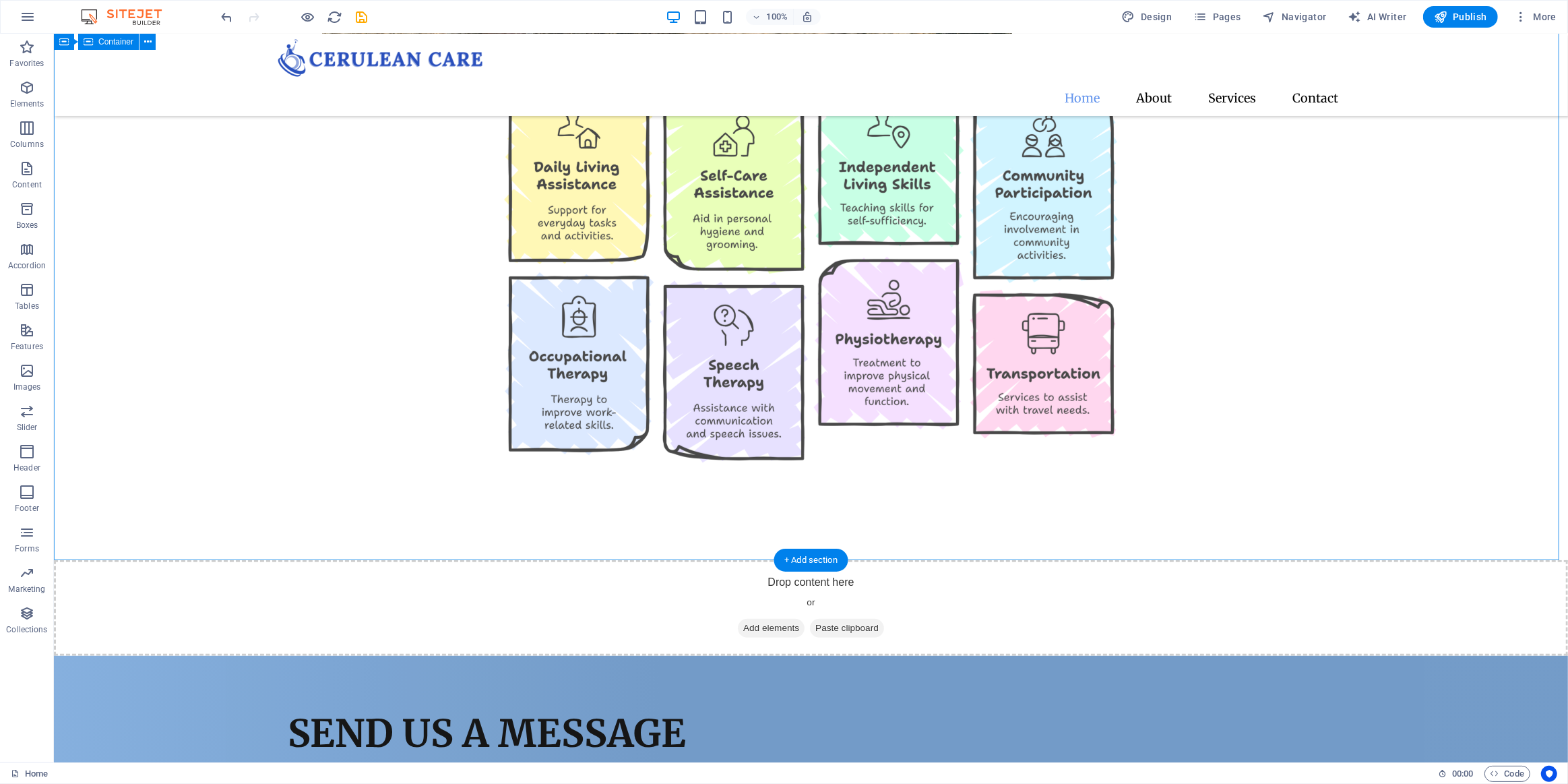
click at [178, 278] on div "Our Services" at bounding box center [810, 255] width 1514 height 610
select select "px"
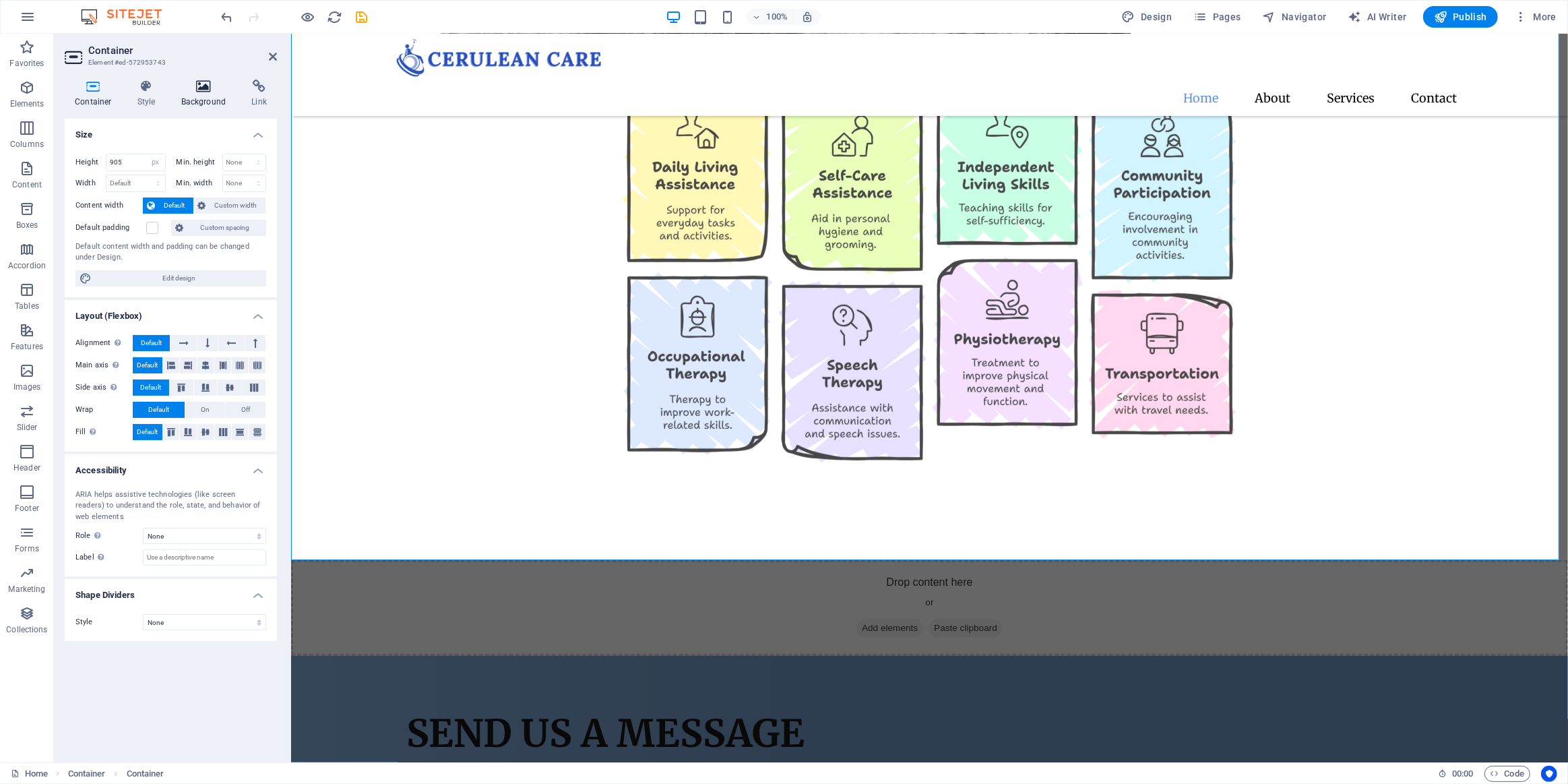
click at [192, 87] on icon at bounding box center [203, 86] width 65 height 13
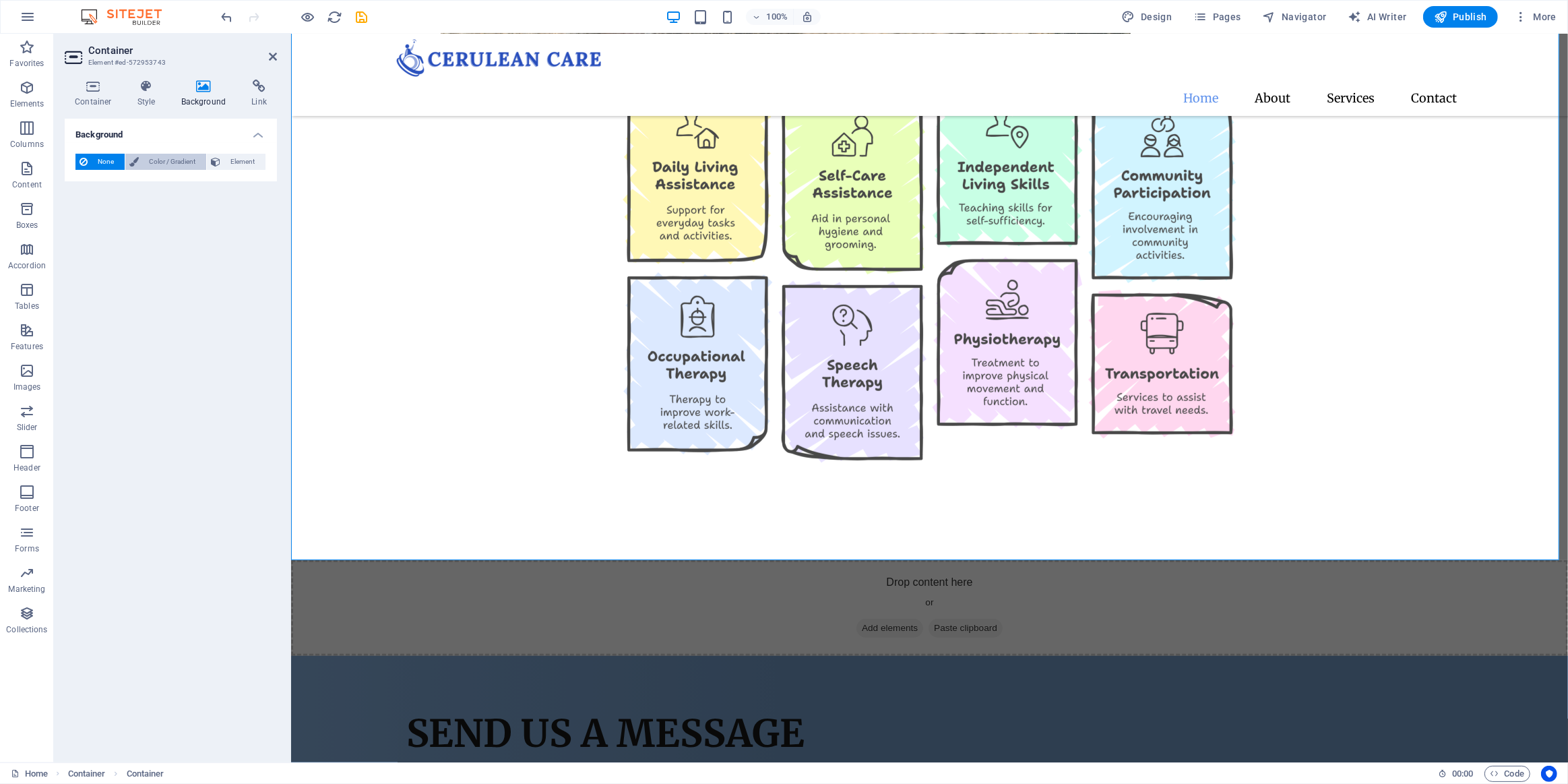
click at [191, 165] on span "Color / Gradient" at bounding box center [172, 162] width 59 height 16
click at [135, 188] on span "Gradient" at bounding box center [129, 187] width 34 height 19
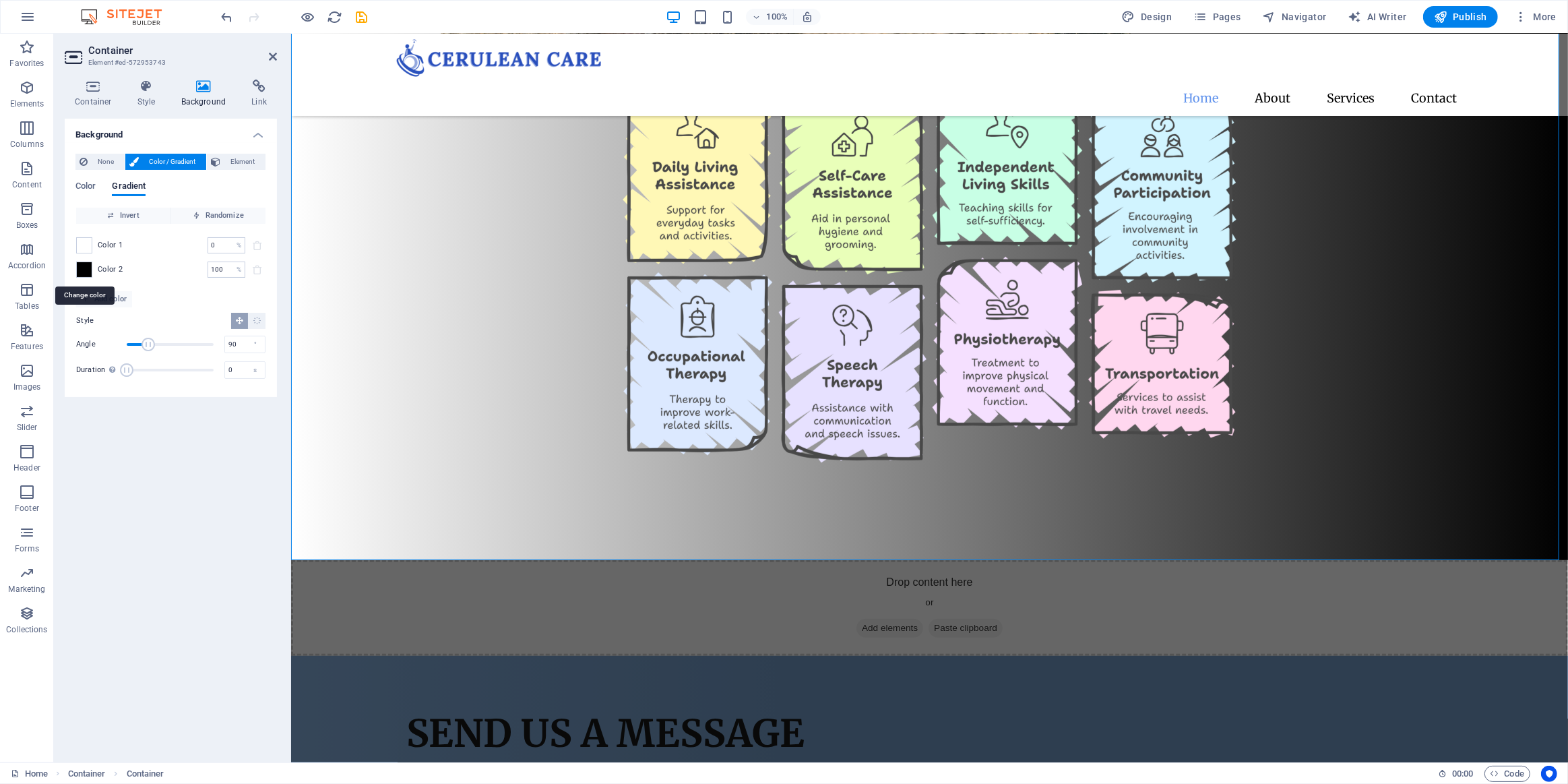
click at [84, 266] on span at bounding box center [84, 270] width 15 height 15
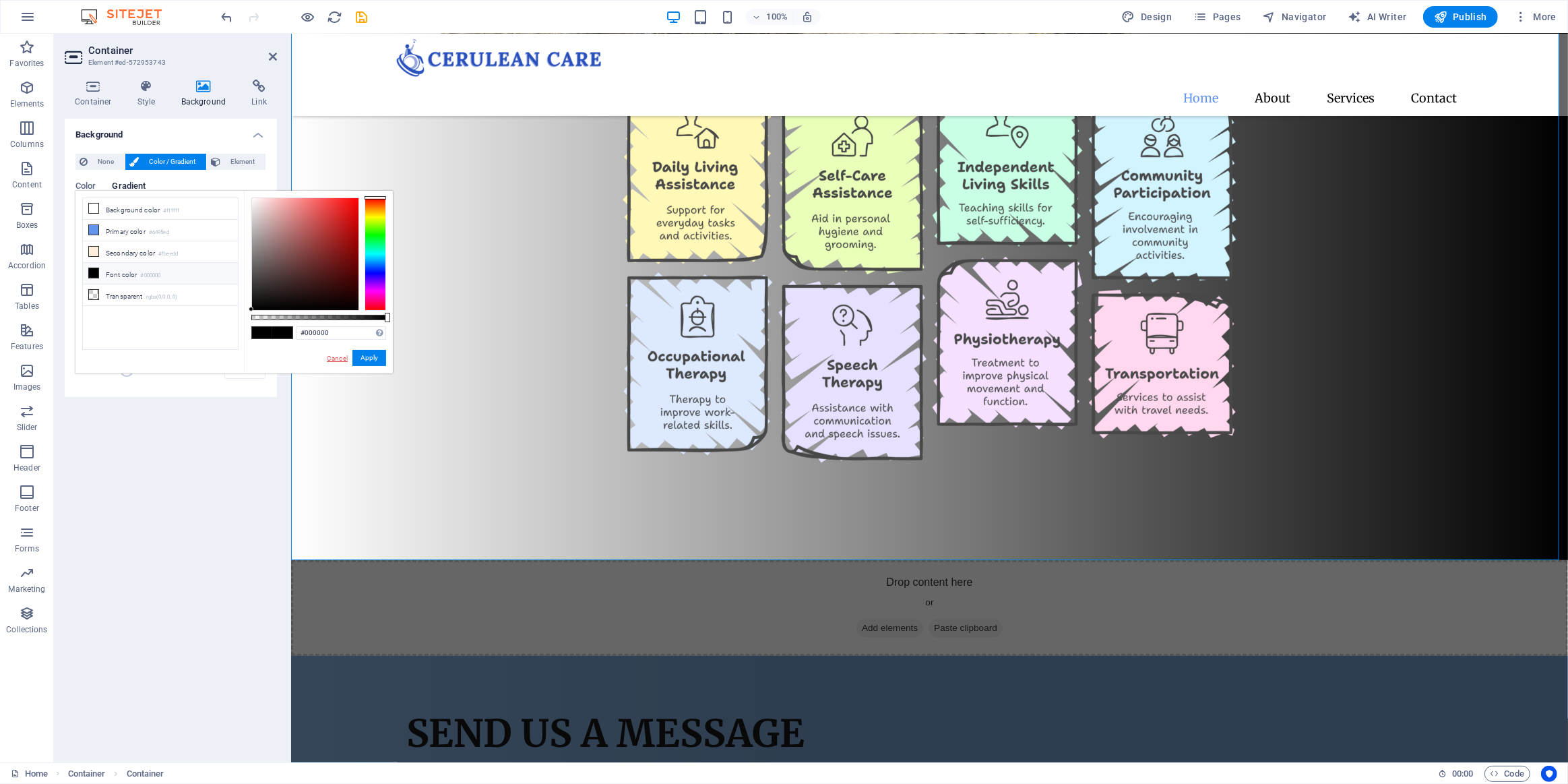
click at [338, 357] on link "Cancel" at bounding box center [337, 358] width 24 height 10
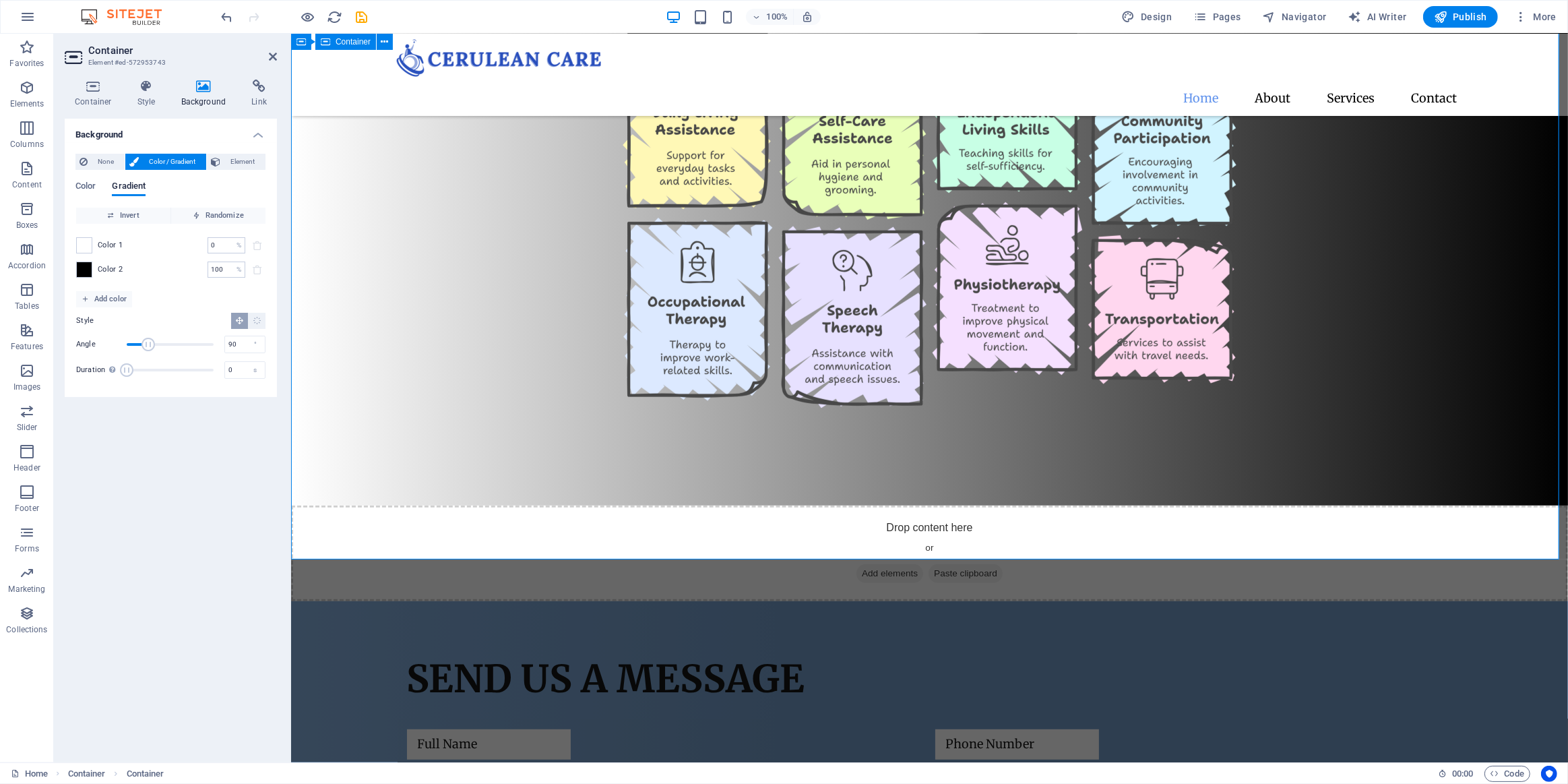
scroll to position [850, 0]
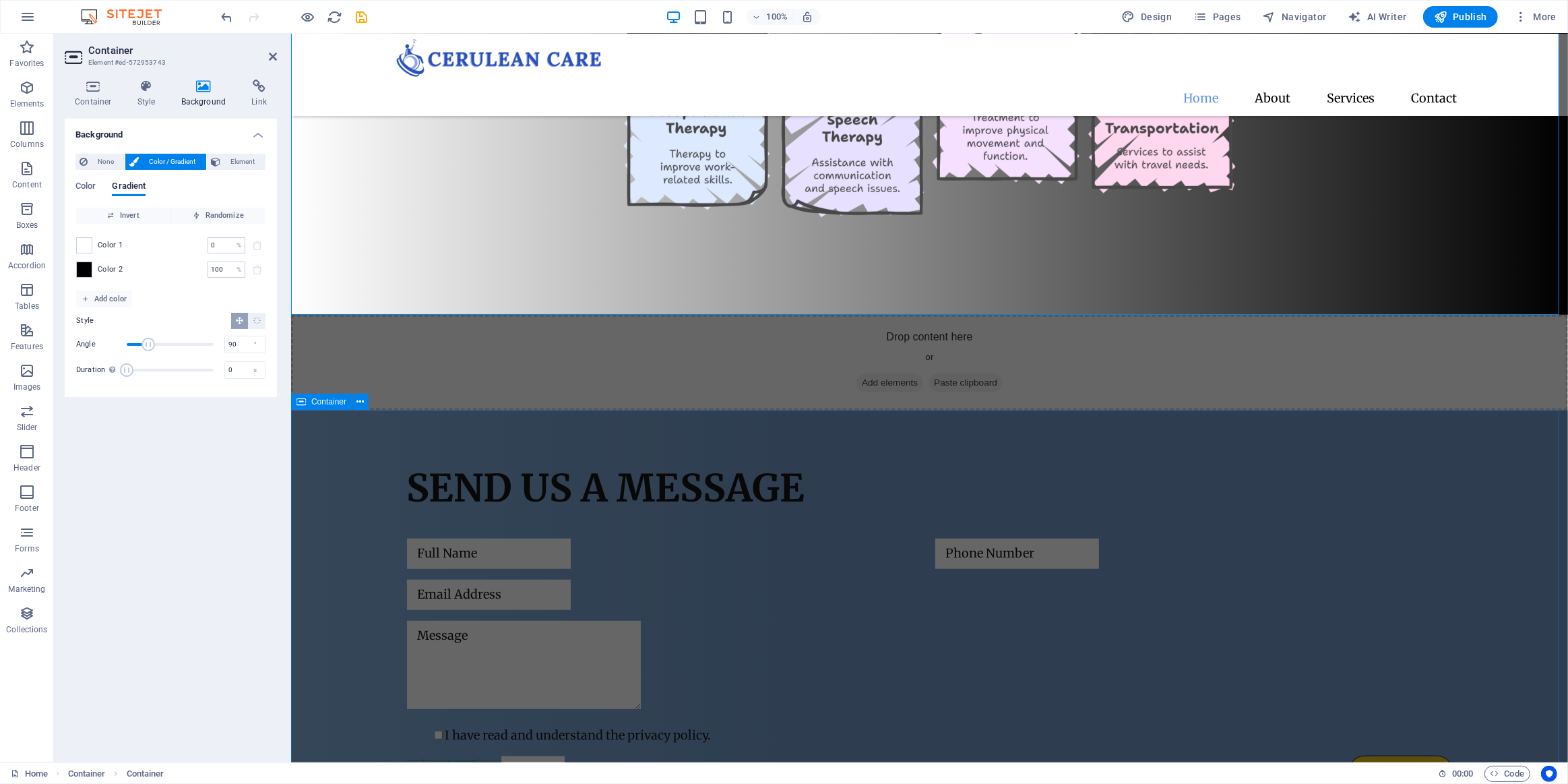
click at [365, 512] on div "Send us a message I have read and understand the privacy policy. Unreadable? Re…" at bounding box center [929, 626] width 1277 height 431
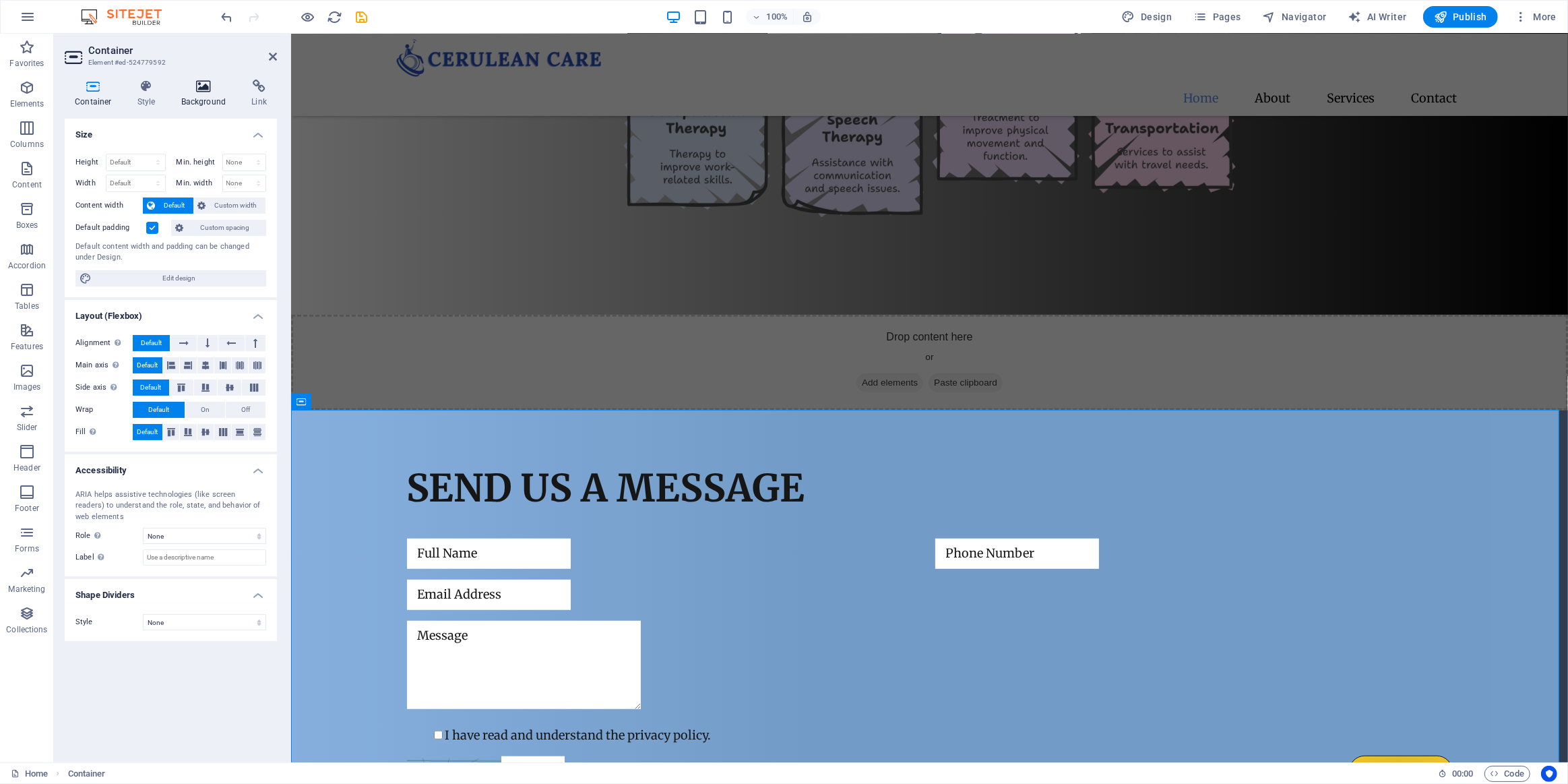
click at [197, 82] on icon at bounding box center [203, 86] width 65 height 13
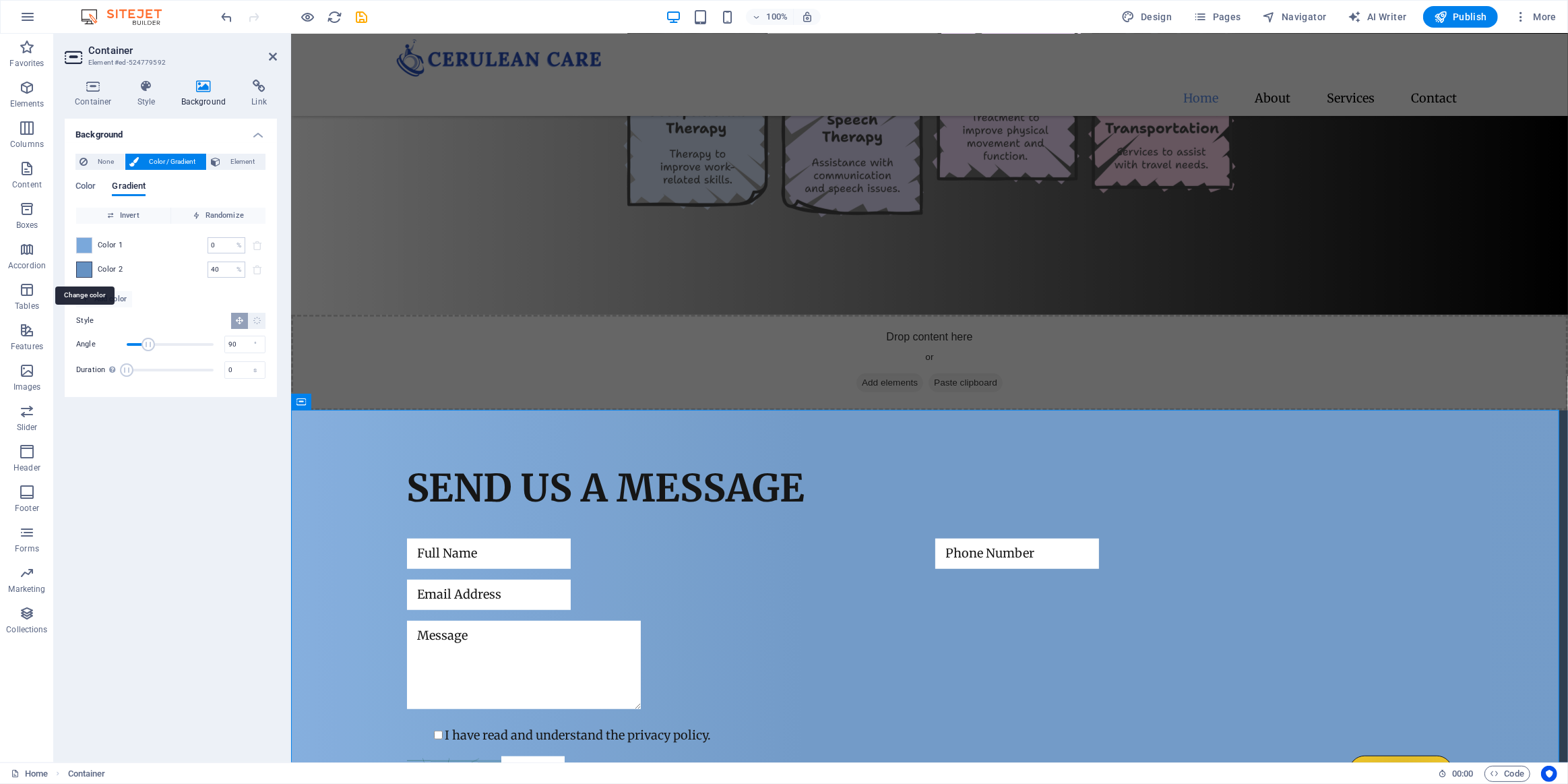
click at [79, 266] on span at bounding box center [84, 270] width 15 height 15
type input "#6692c3"
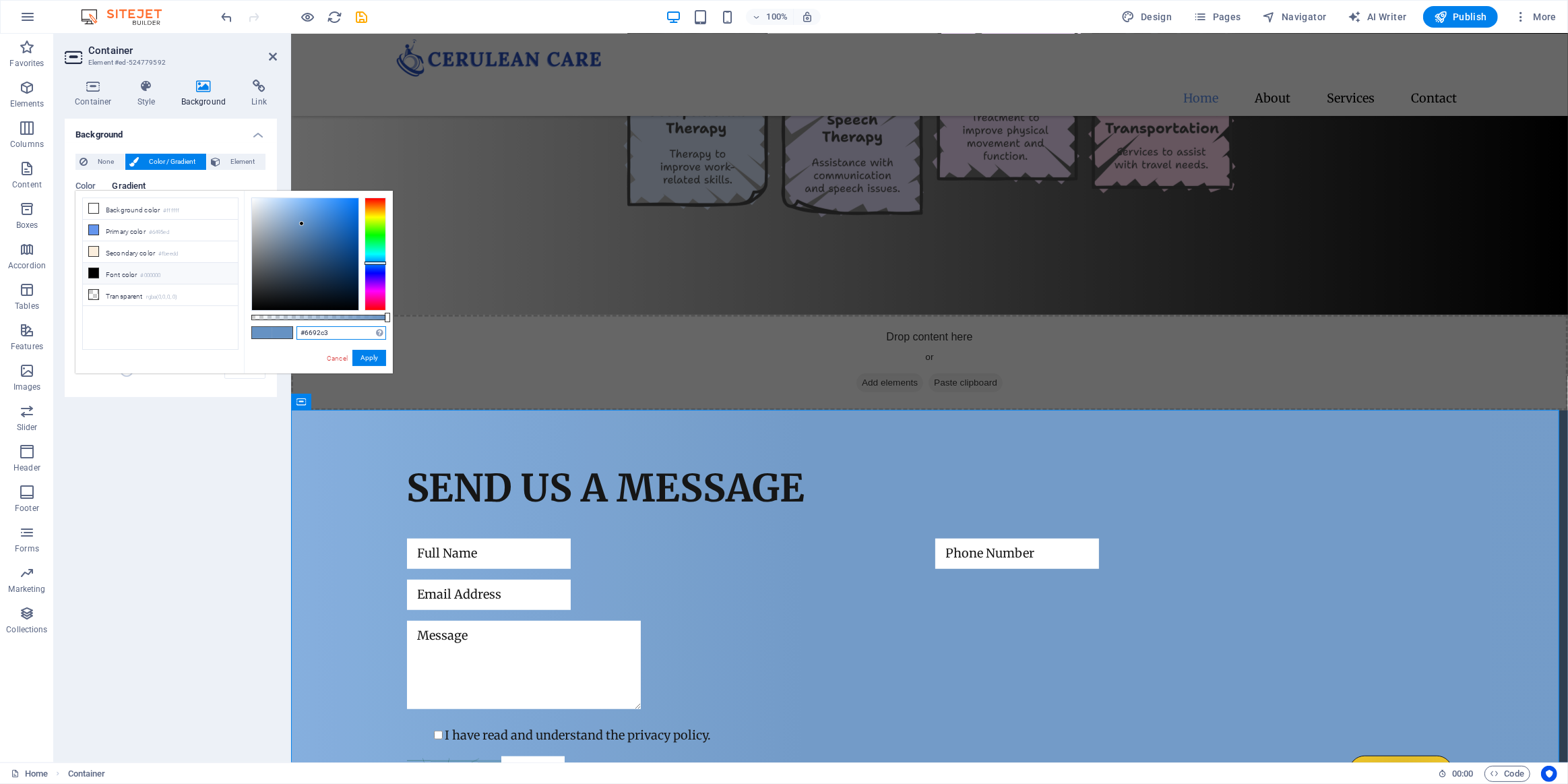
drag, startPoint x: 316, startPoint y: 337, endPoint x: 292, endPoint y: 338, distance: 24.0
click at [292, 338] on div "#6692c3 Supported formats #0852ed rgb(8, 82, 237) rgba(8, 82, 237, 90%) hsv(221…" at bounding box center [318, 380] width 149 height 379
click at [559, 257] on figure at bounding box center [929, 31] width 1046 height 452
select select "px"
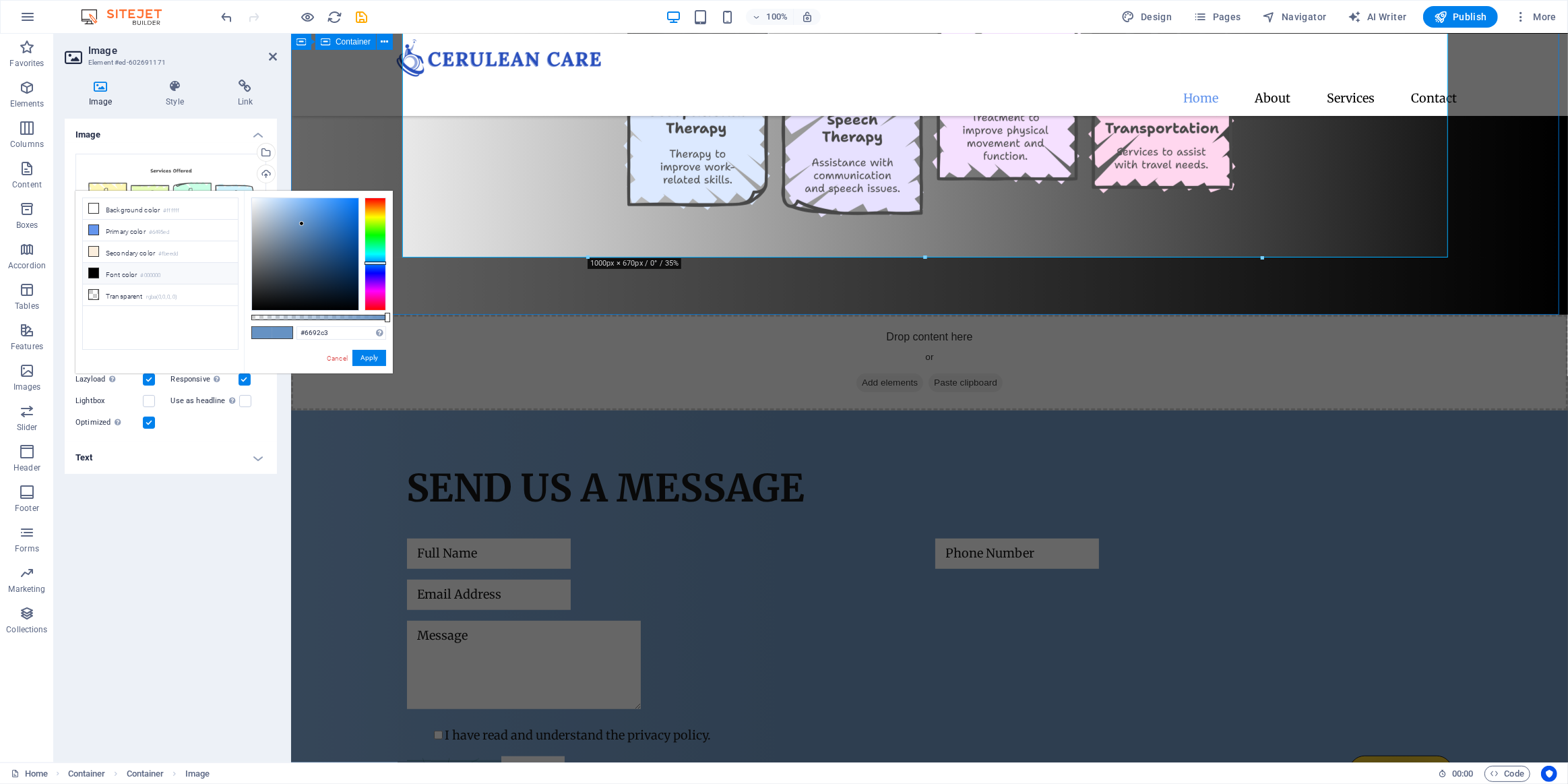
click at [508, 299] on div "Our Services" at bounding box center [929, 10] width 1277 height 610
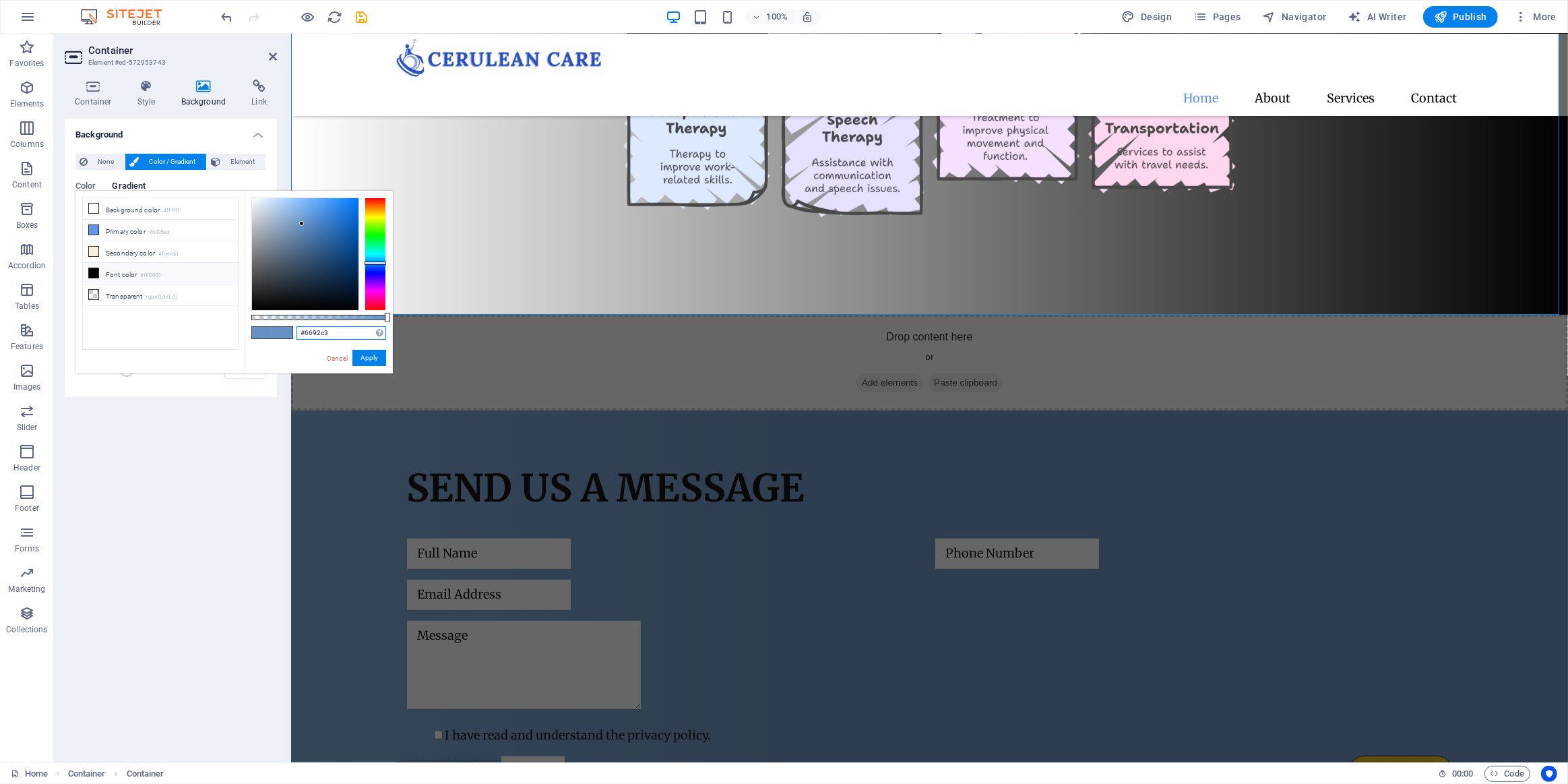
drag, startPoint x: 335, startPoint y: 331, endPoint x: 289, endPoint y: 338, distance: 46.5
click at [289, 338] on div "#6692c3 Supported formats #0852ed rgb(8, 82, 237) rgba(8, 82, 237, 90%) hsv(221…" at bounding box center [318, 380] width 149 height 379
click at [333, 358] on link "Cancel" at bounding box center [337, 358] width 24 height 10
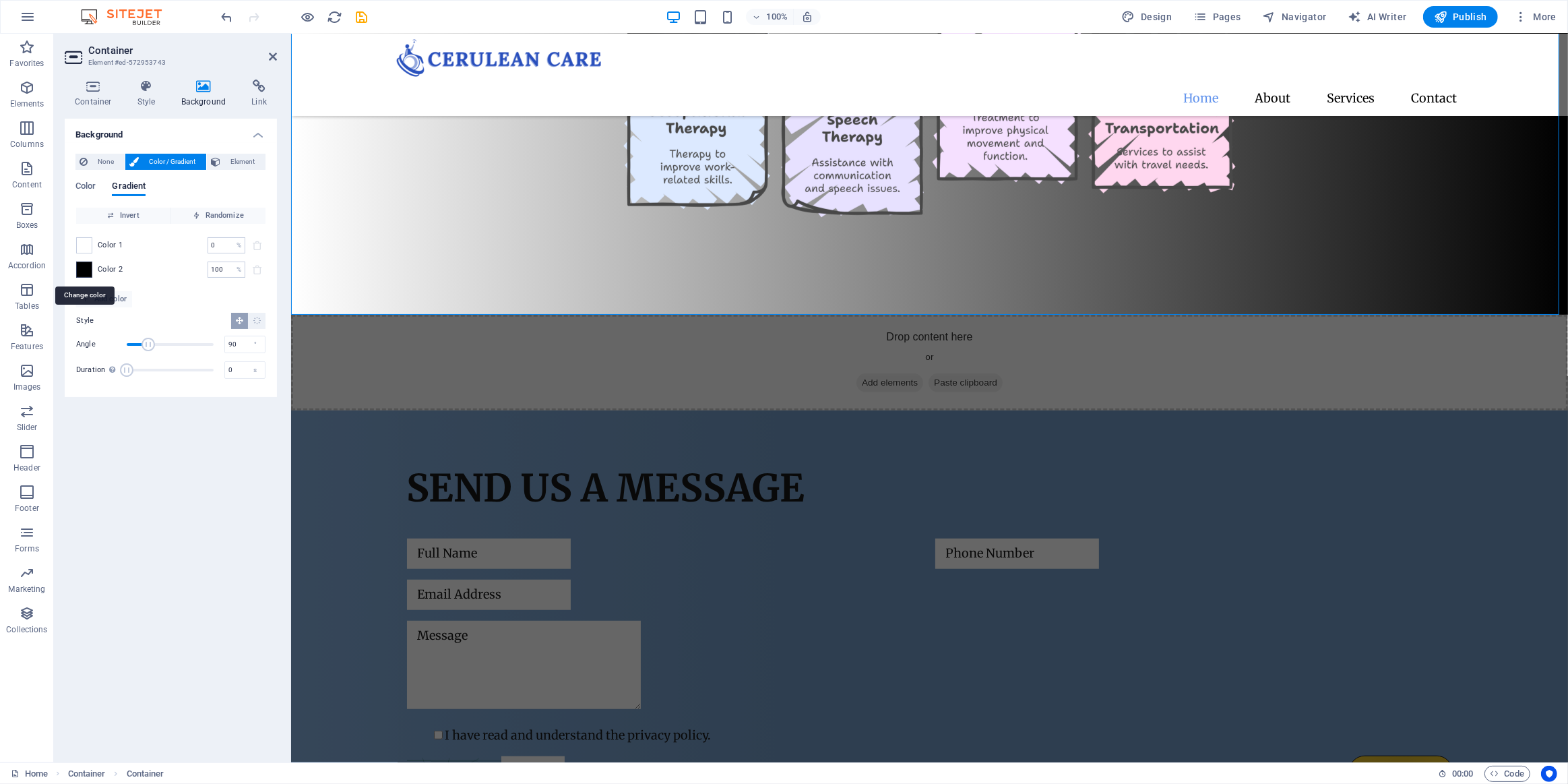
click at [81, 270] on span at bounding box center [84, 270] width 15 height 15
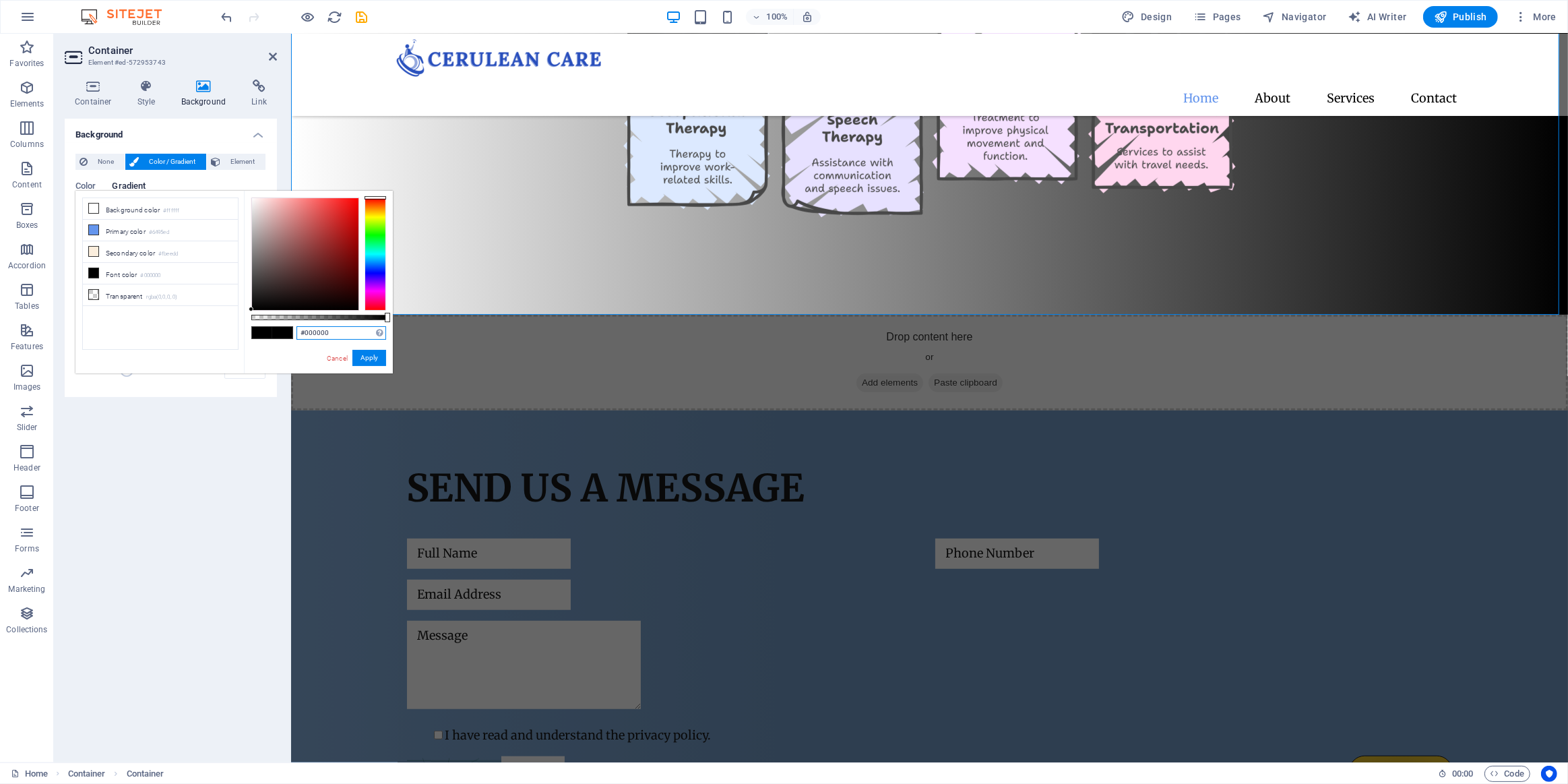
drag, startPoint x: 262, startPoint y: 337, endPoint x: 245, endPoint y: 334, distance: 17.3
click at [249, 335] on div "#000000 Supported formats #0852ed rgb(8, 82, 237) rgba(8, 82, 237, 90%) hsv(221…" at bounding box center [318, 380] width 149 height 379
paste input "6692c3"
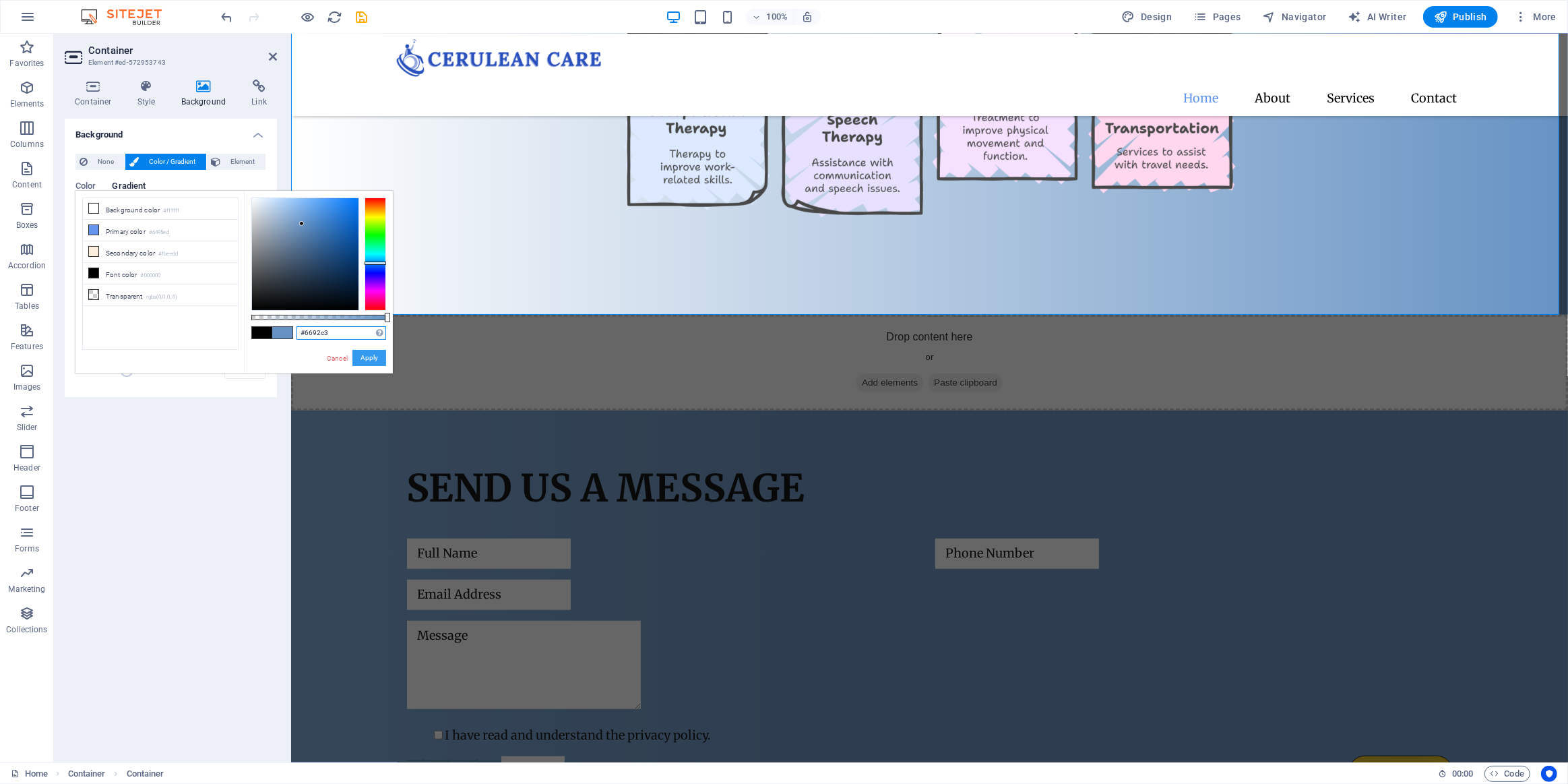
type input "#6692c3"
click at [377, 358] on button "Apply" at bounding box center [369, 358] width 34 height 16
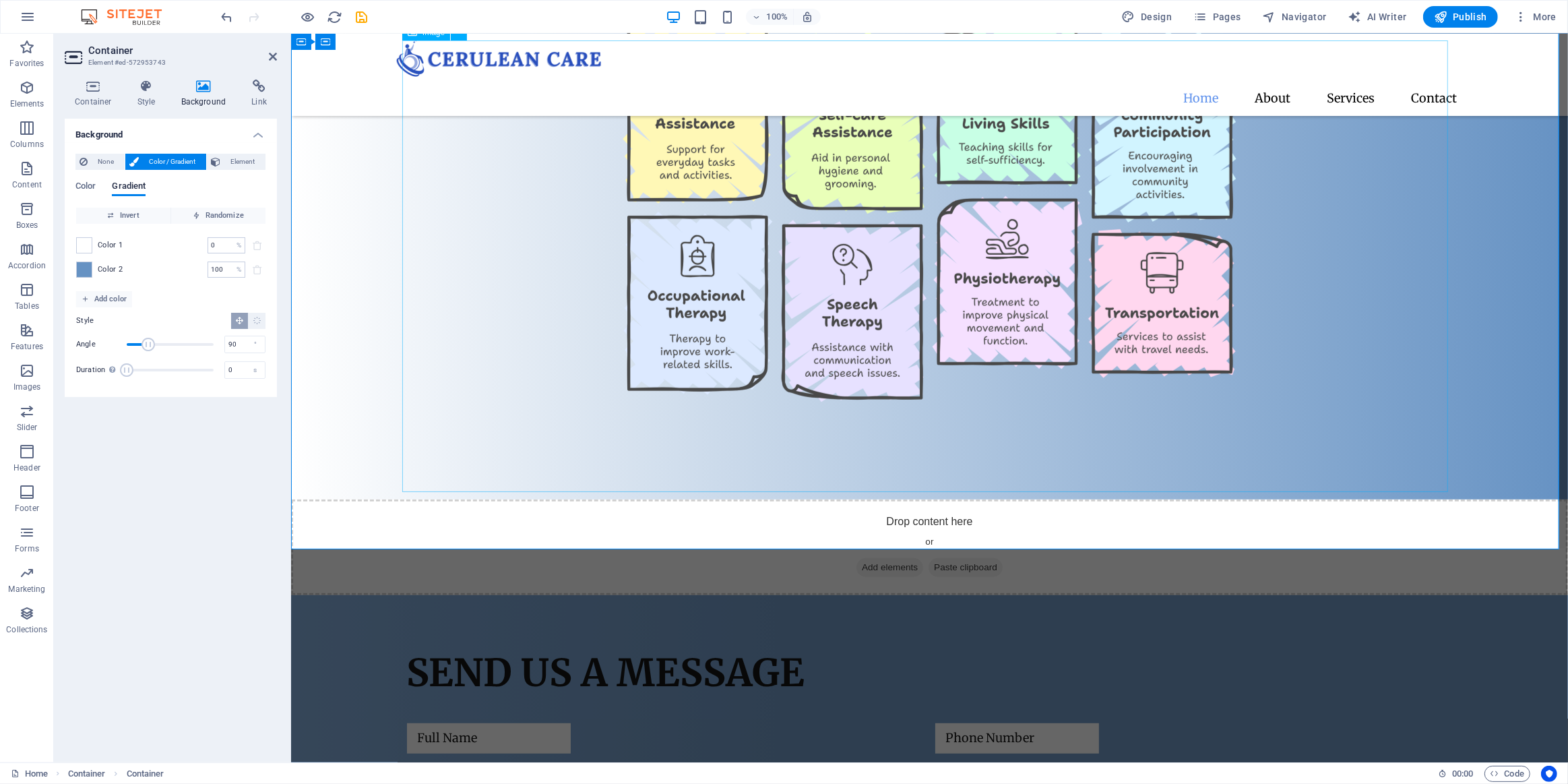
scroll to position [666, 0]
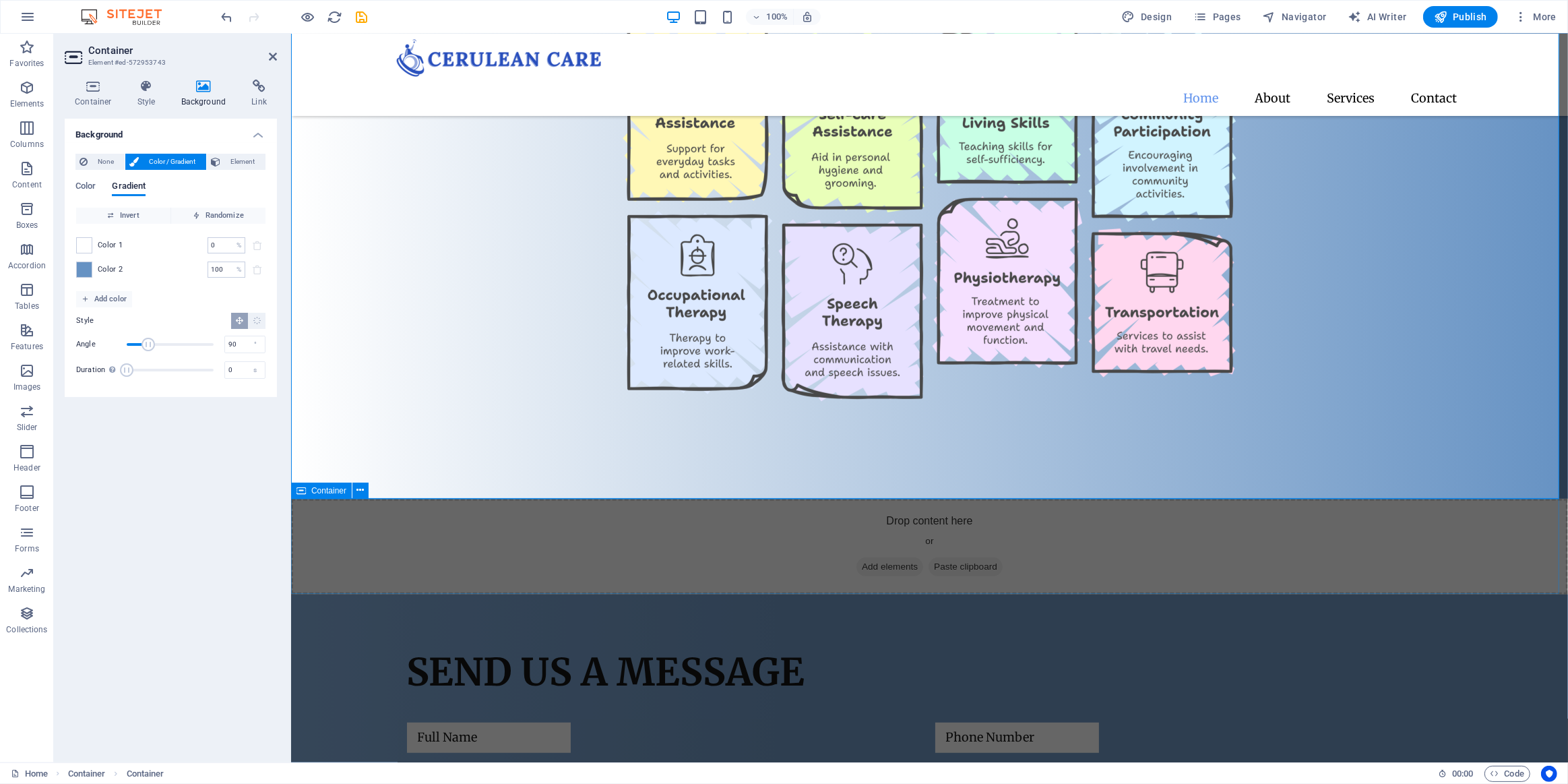
click at [358, 499] on div "Drop content here or Add elements Paste clipboard" at bounding box center [929, 547] width 1277 height 96
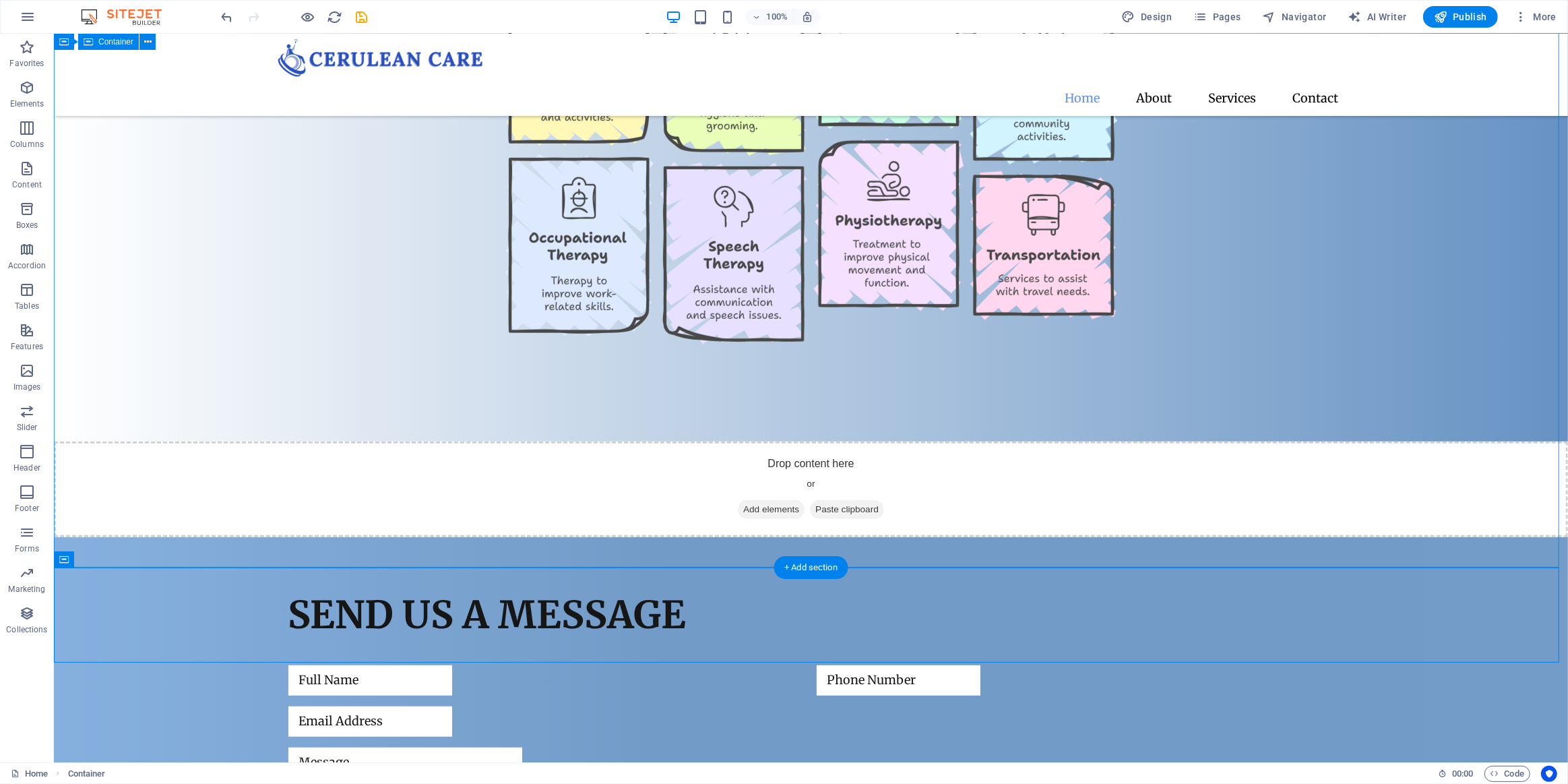
scroll to position [727, 0]
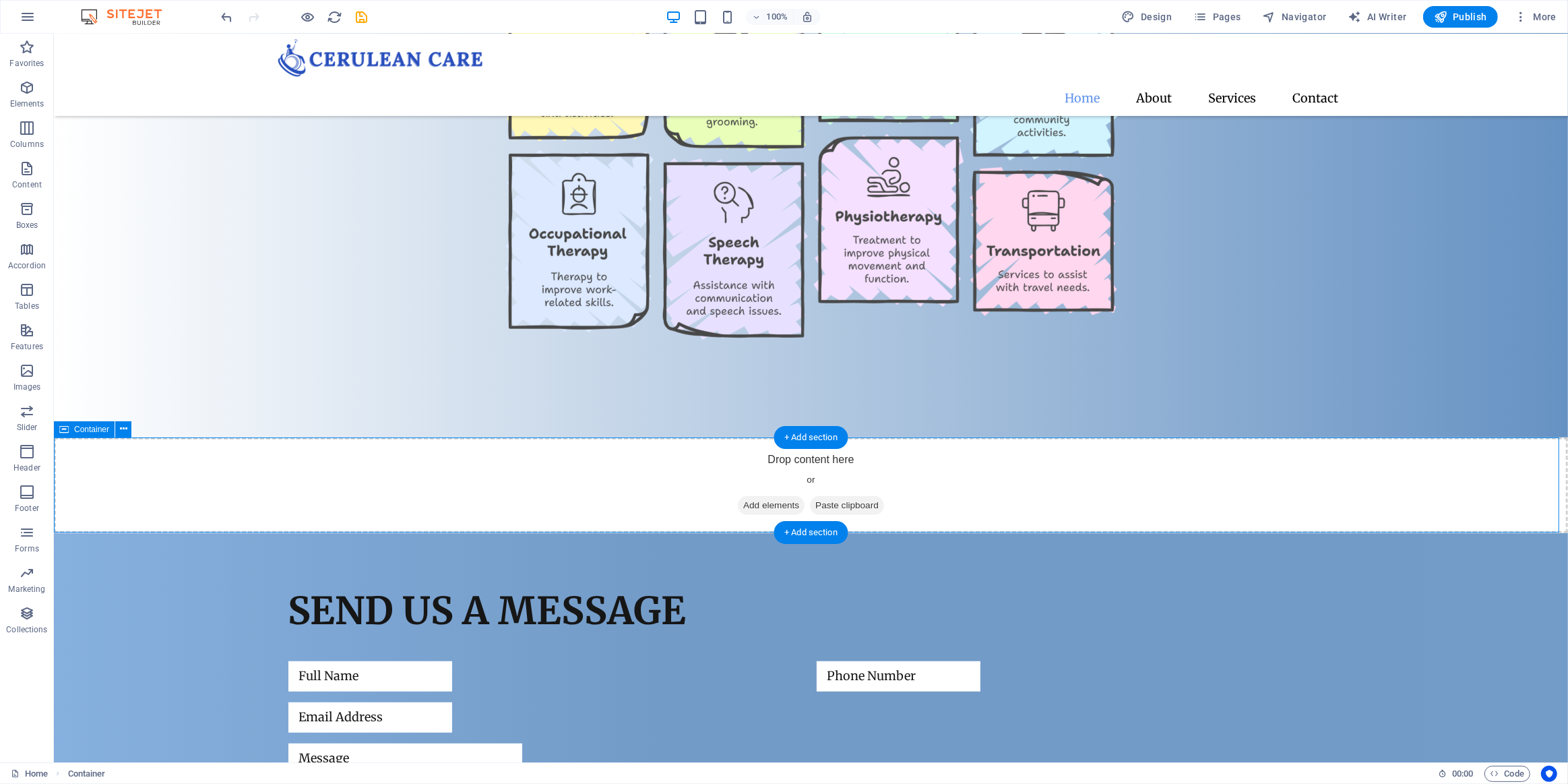
click at [459, 494] on div "Drop content here or Add elements Paste clipboard" at bounding box center [810, 486] width 1514 height 96
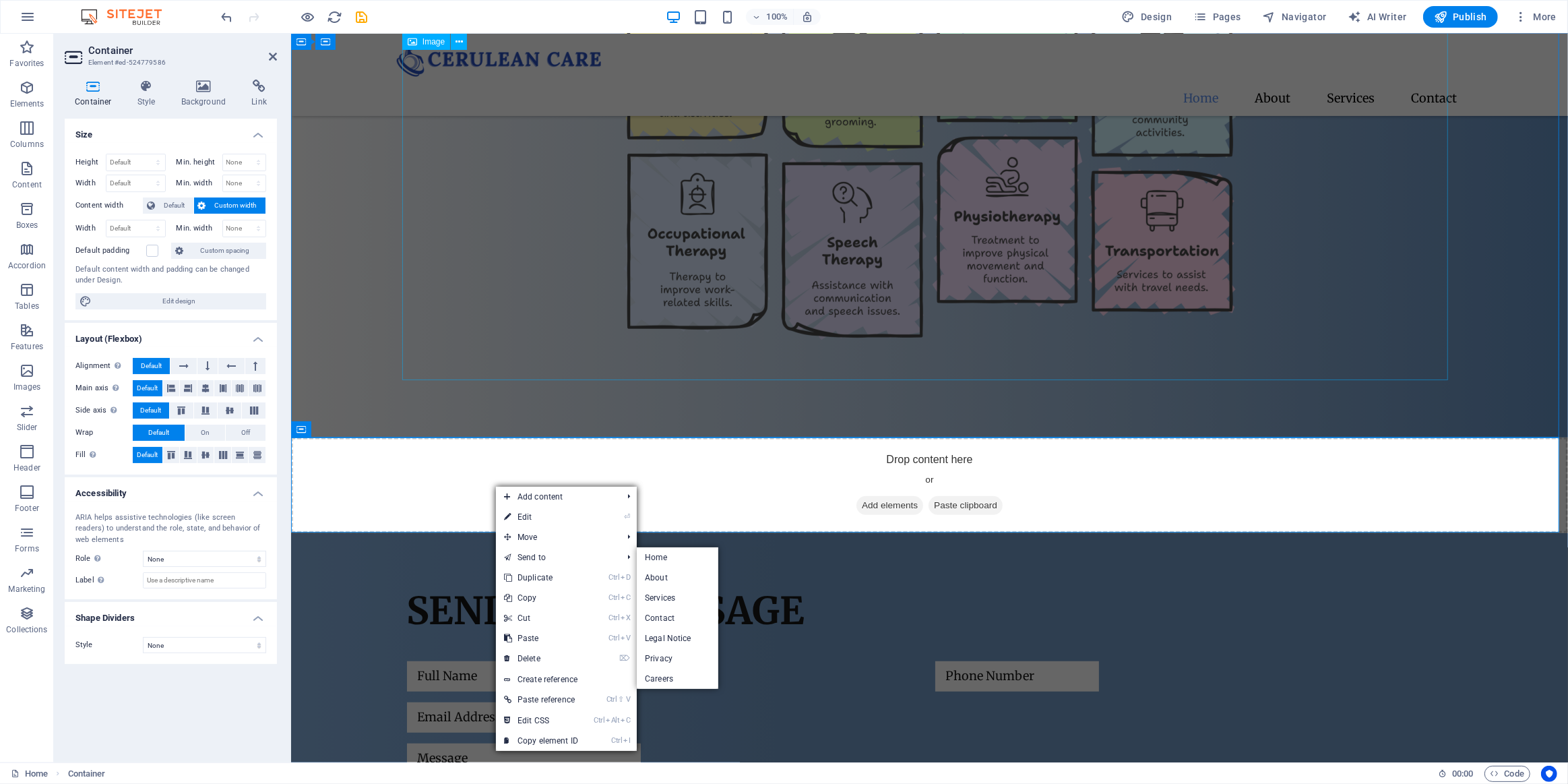
click at [466, 299] on figure at bounding box center [929, 154] width 1046 height 452
select select "px"
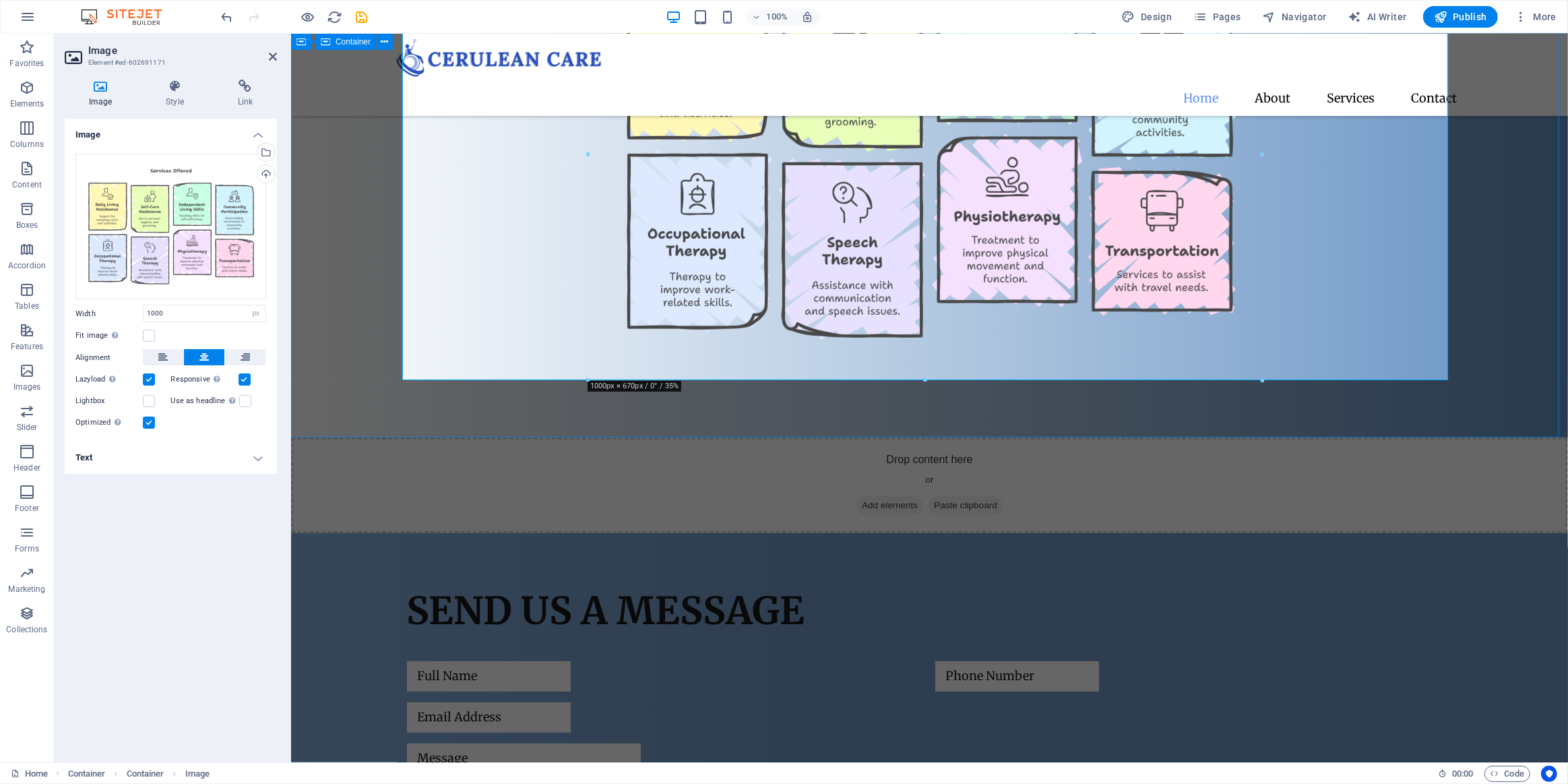
click at [344, 343] on div "Our Services" at bounding box center [929, 132] width 1277 height 610
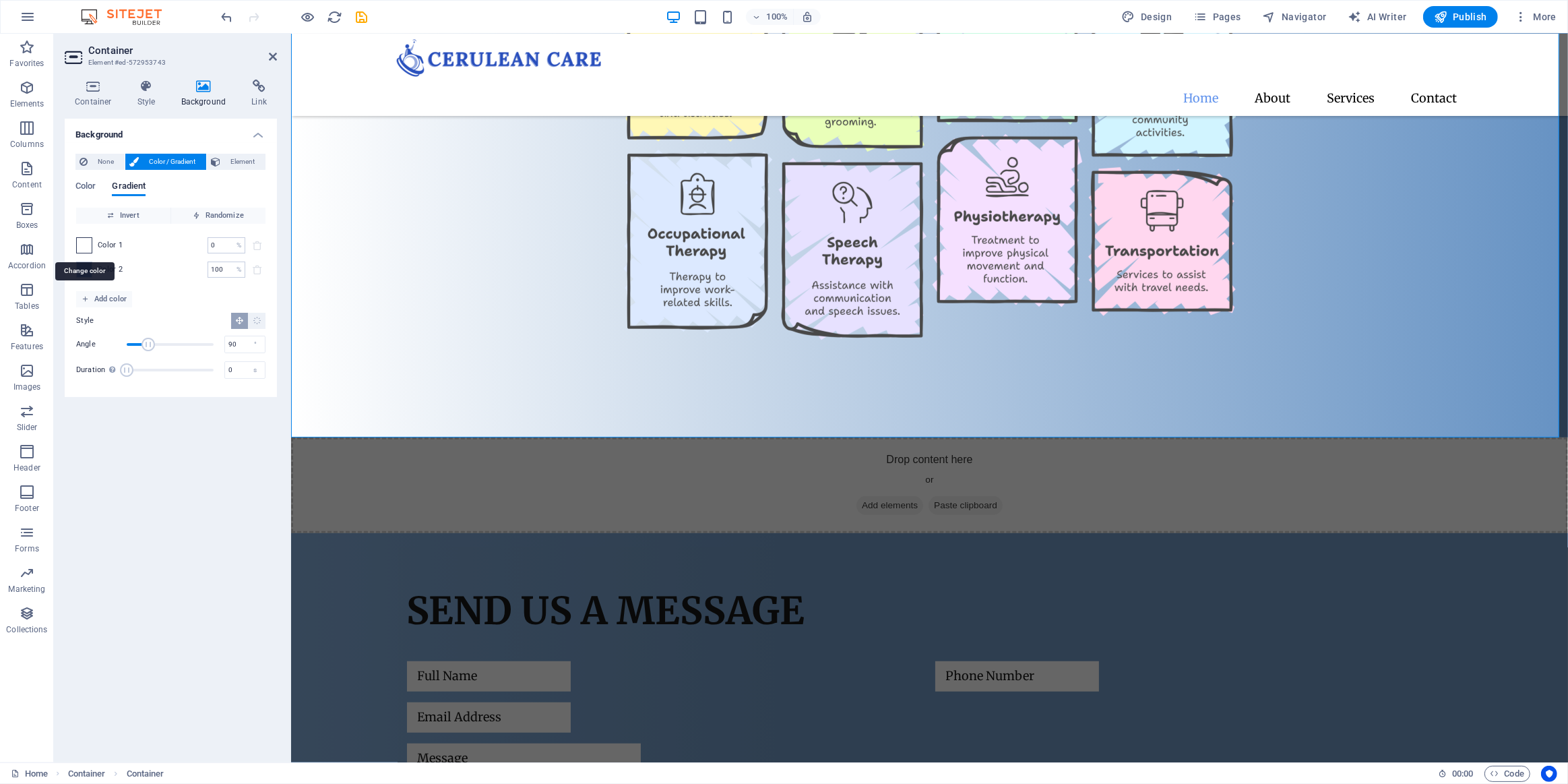
click at [88, 242] on span at bounding box center [84, 245] width 15 height 15
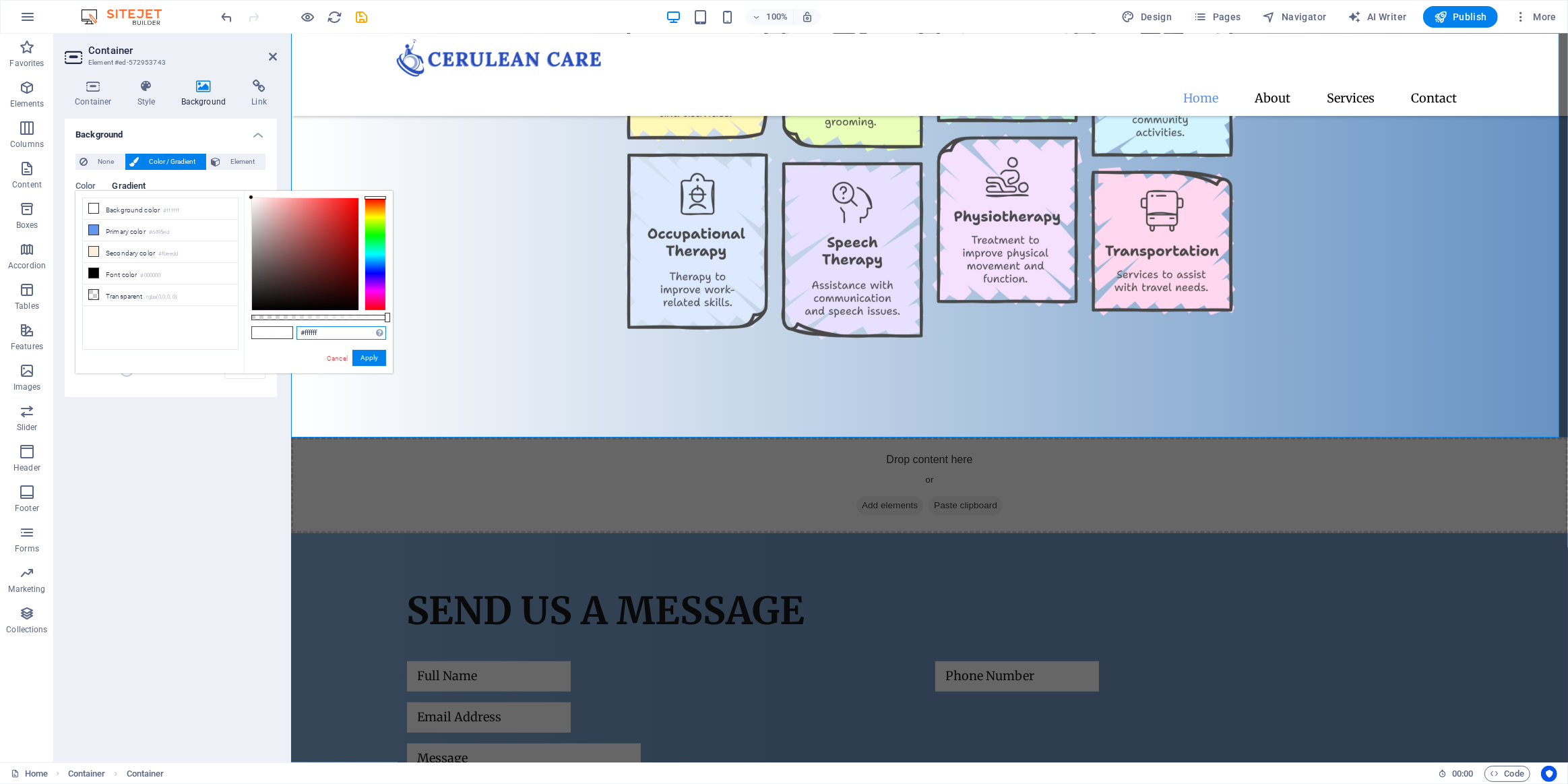
drag, startPoint x: 322, startPoint y: 337, endPoint x: 296, endPoint y: 337, distance: 26.0
click at [287, 340] on div "#ffffff Supported formats #0852ed rgb(8, 82, 237) rgba(8, 82, 237, 90%) hsv(221…" at bounding box center [318, 380] width 149 height 379
paste input "6692c3"
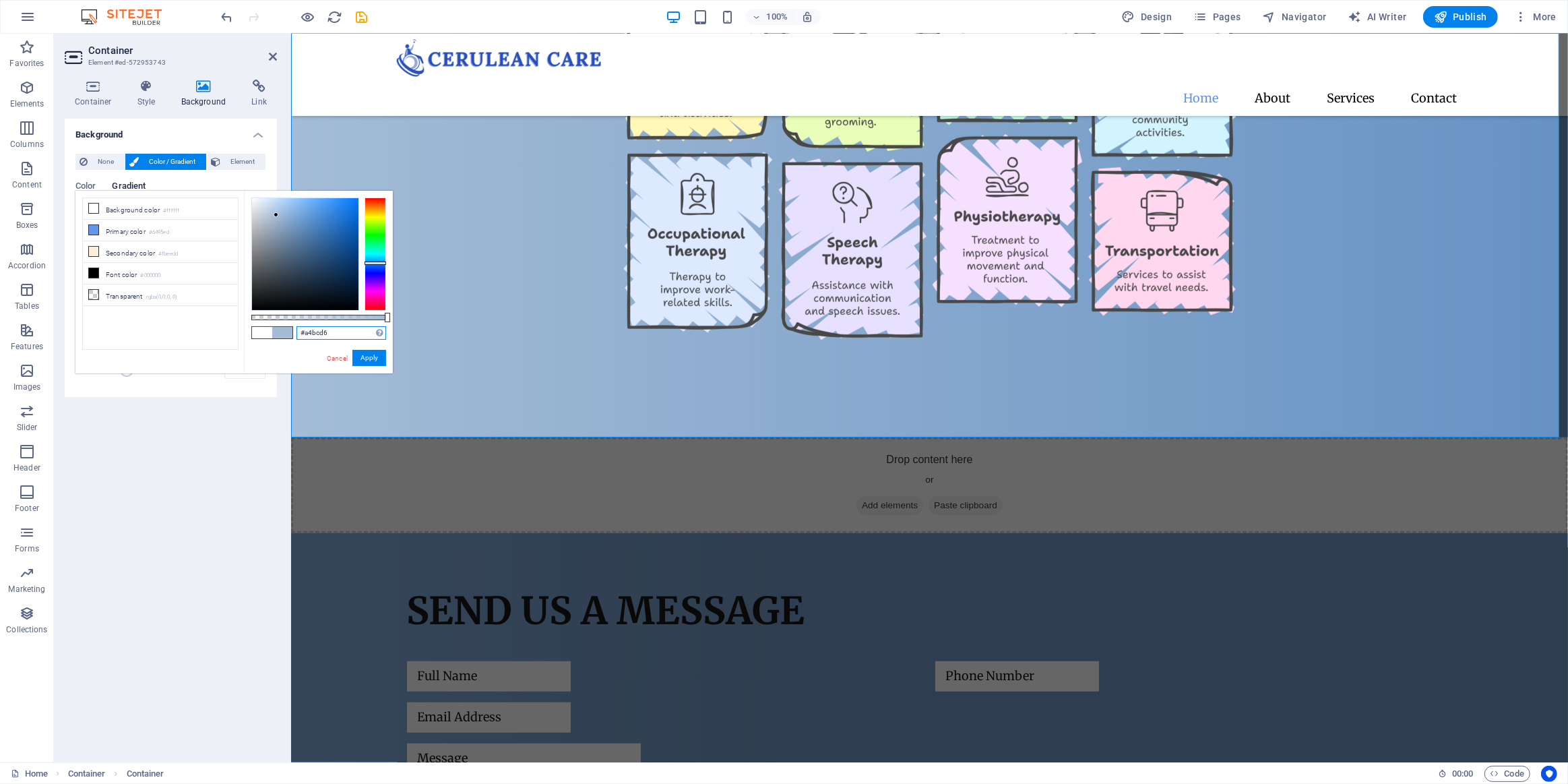
drag, startPoint x: 300, startPoint y: 222, endPoint x: 277, endPoint y: 215, distance: 24.0
click at [277, 215] on div at bounding box center [276, 215] width 4 height 4
type input "#a4bcd6"
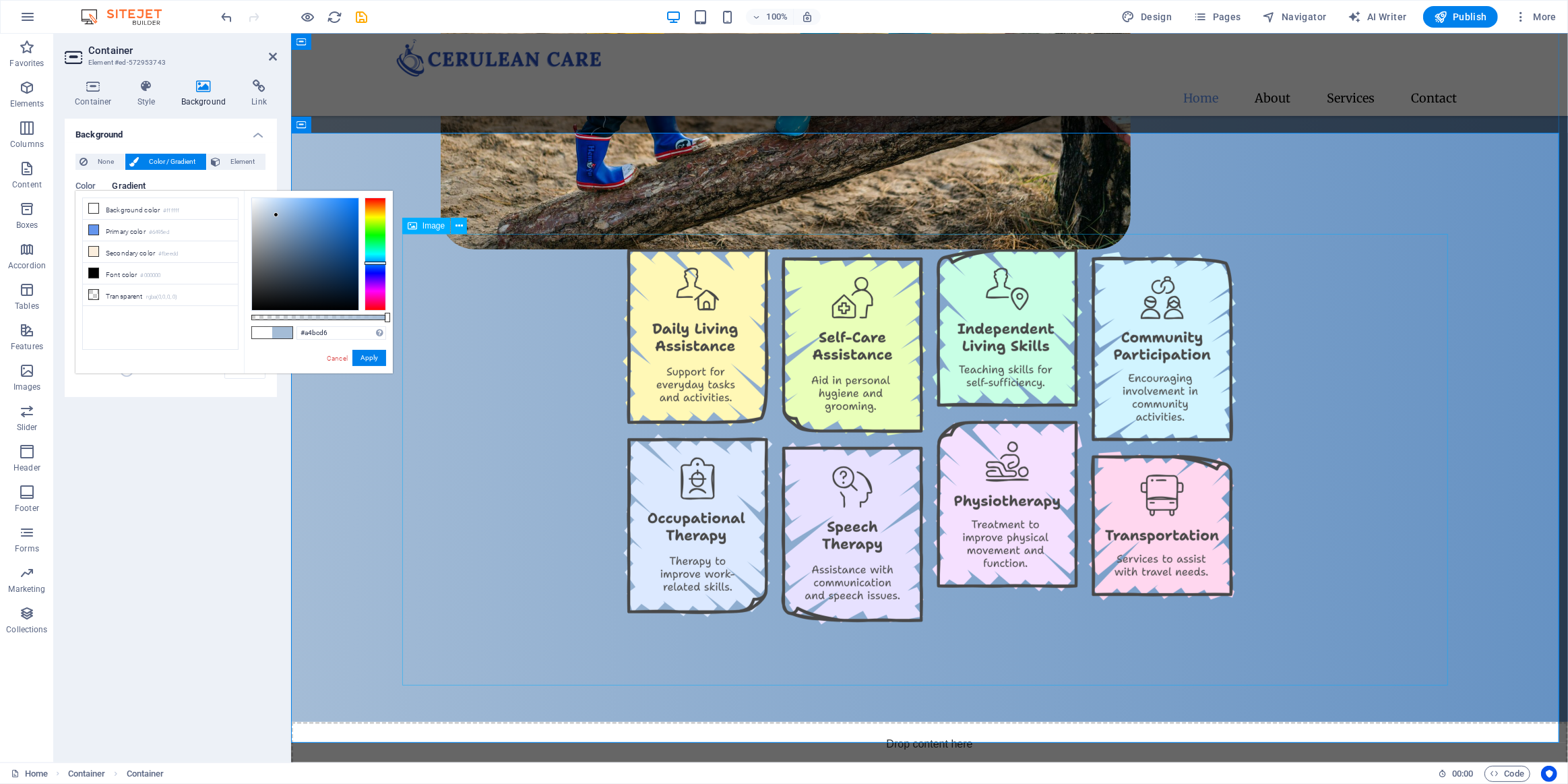
scroll to position [482, 0]
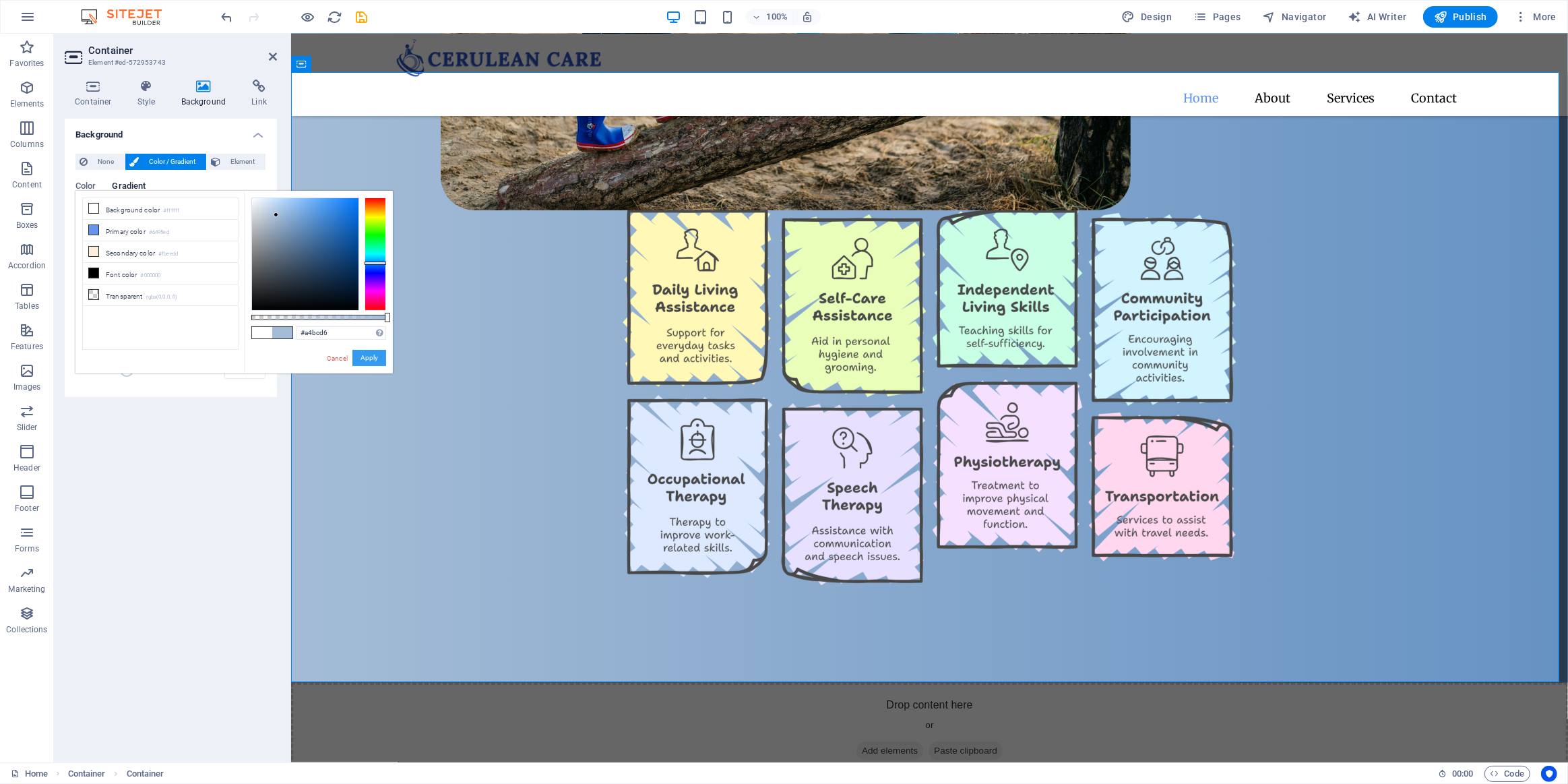
click at [364, 352] on button "Apply" at bounding box center [369, 358] width 34 height 16
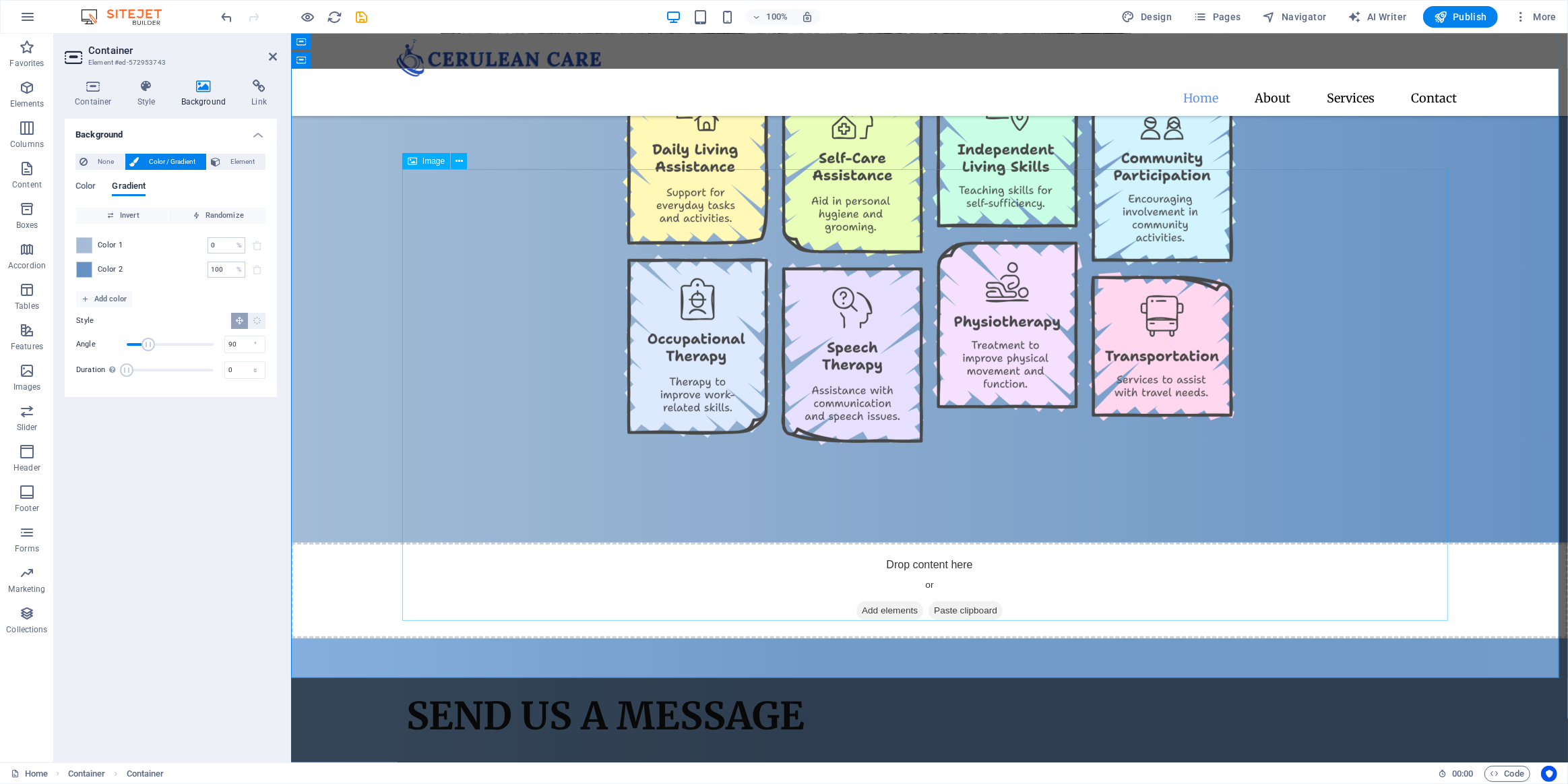
scroll to position [666, 0]
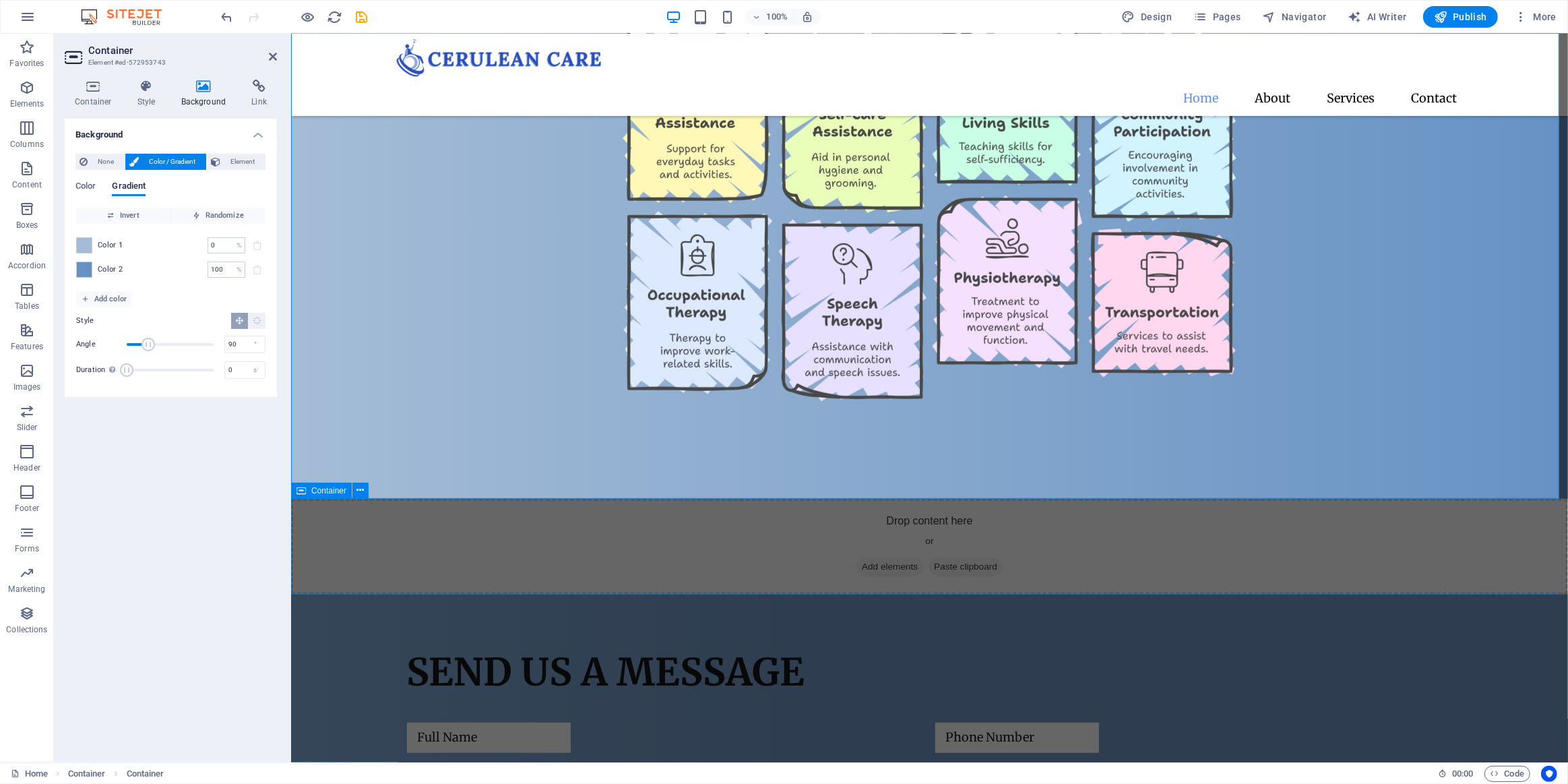
click at [530, 546] on div "Drop content here or Add elements Paste clipboard" at bounding box center [929, 547] width 1277 height 96
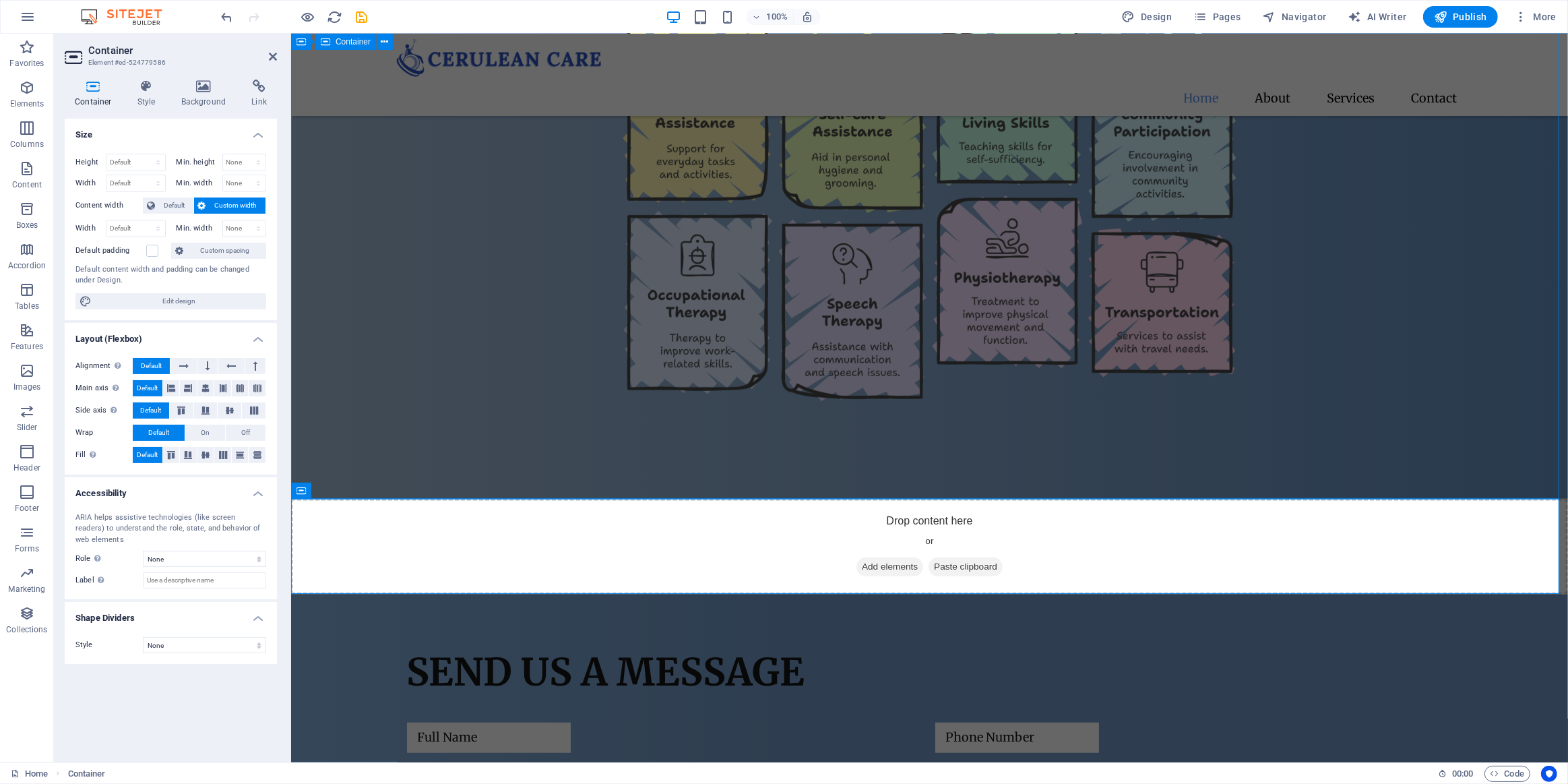
click at [476, 410] on figure at bounding box center [929, 215] width 1046 height 452
select select "px"
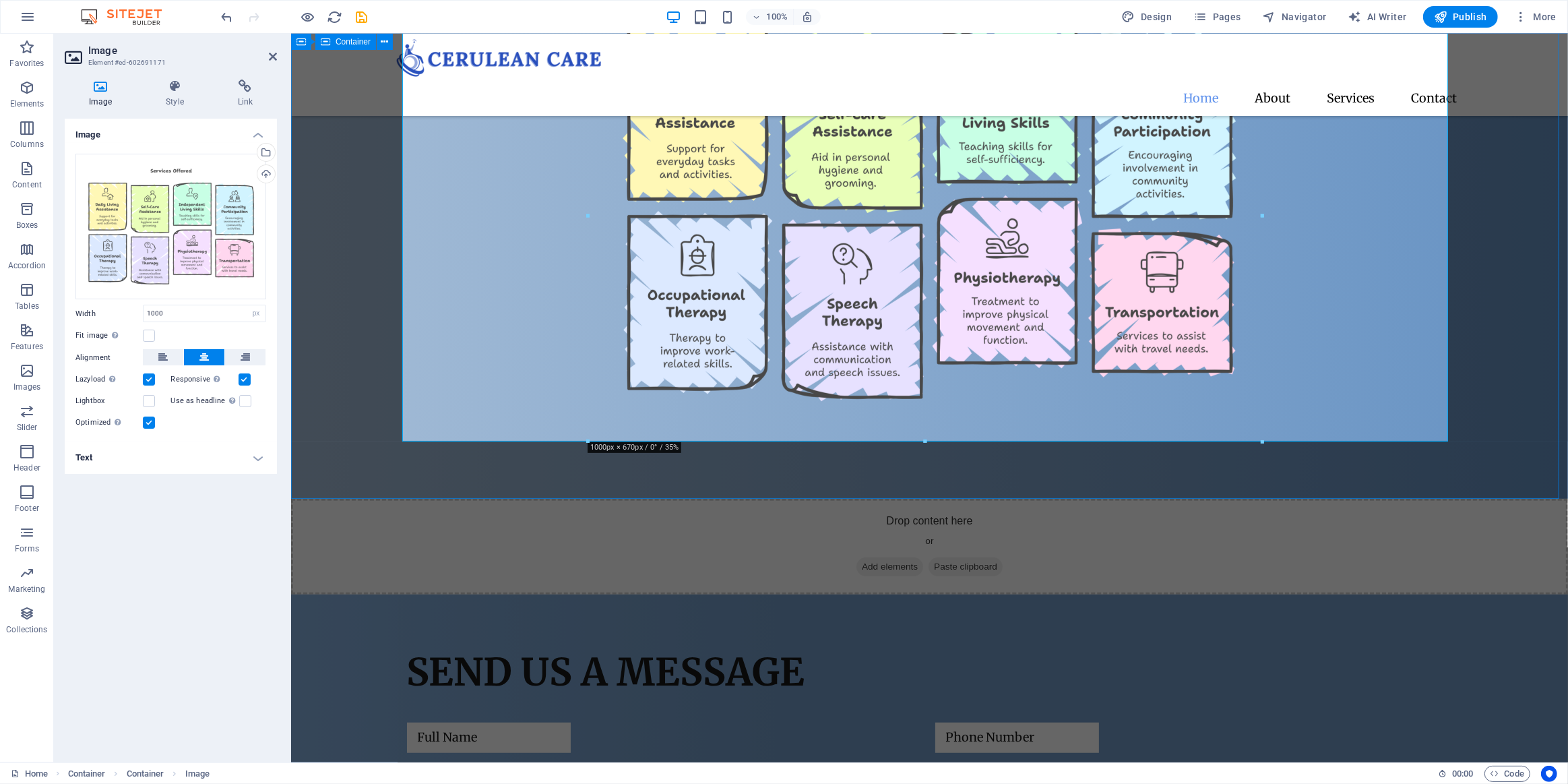
click at [377, 425] on div "Our Services" at bounding box center [929, 194] width 1277 height 610
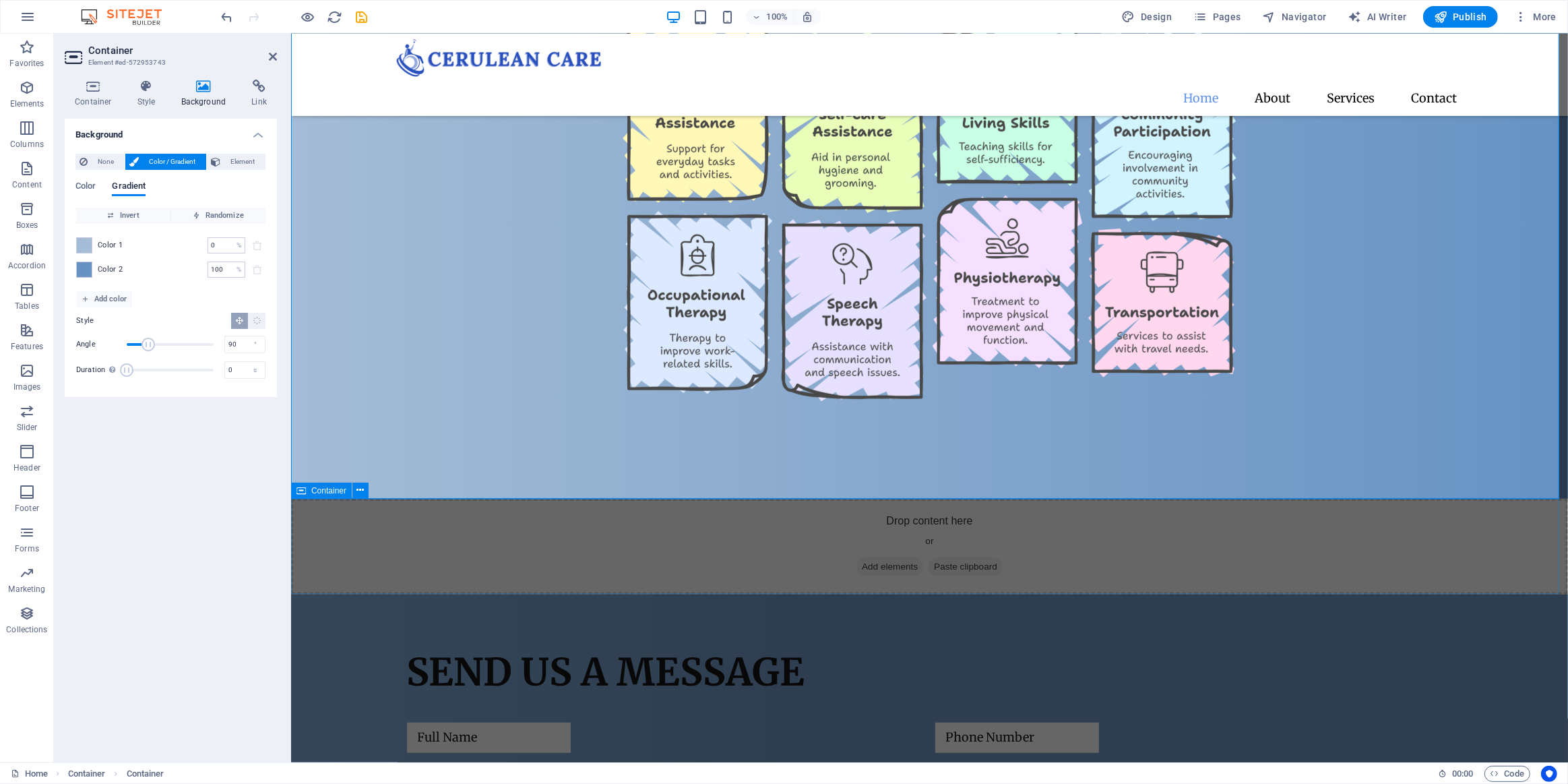
click at [369, 548] on div "Drop content here or Add elements Paste clipboard" at bounding box center [929, 547] width 1277 height 96
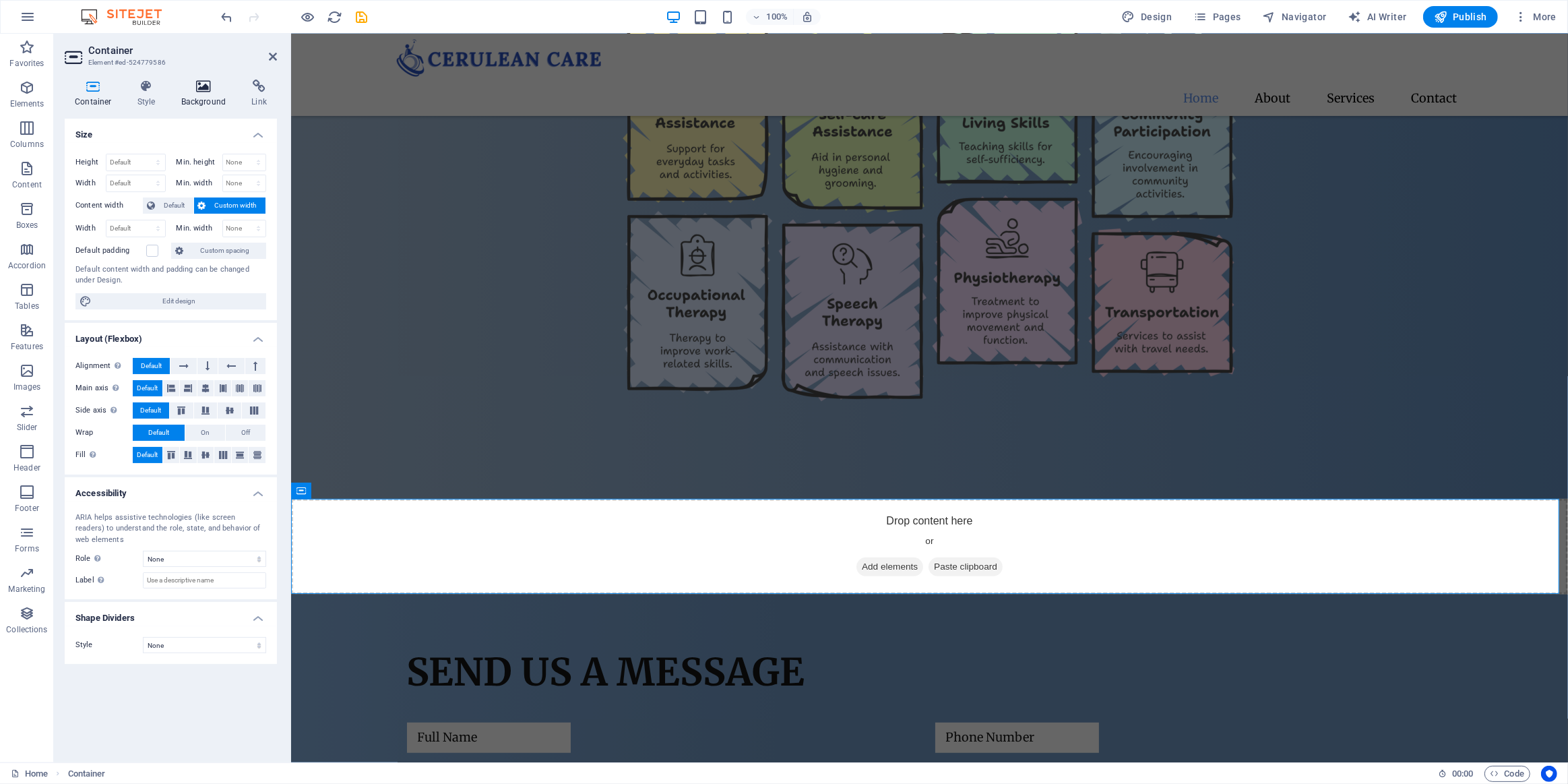
click at [201, 92] on h4 "Background" at bounding box center [206, 94] width 71 height 28
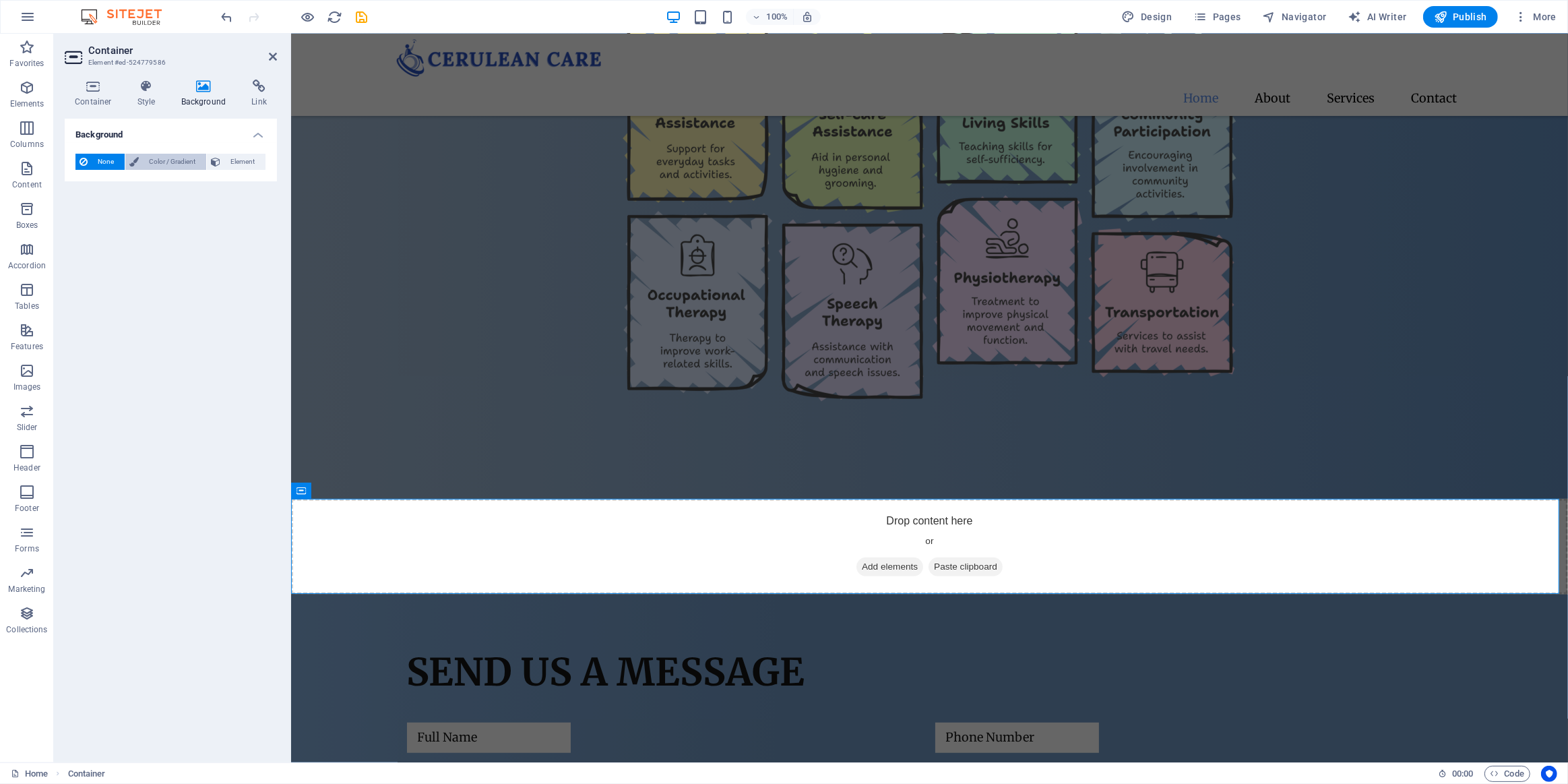
click at [175, 162] on span "Color / Gradient" at bounding box center [172, 162] width 59 height 16
click at [152, 183] on div "Color Gradient" at bounding box center [170, 194] width 191 height 25
click at [133, 189] on span "Gradient" at bounding box center [129, 187] width 34 height 19
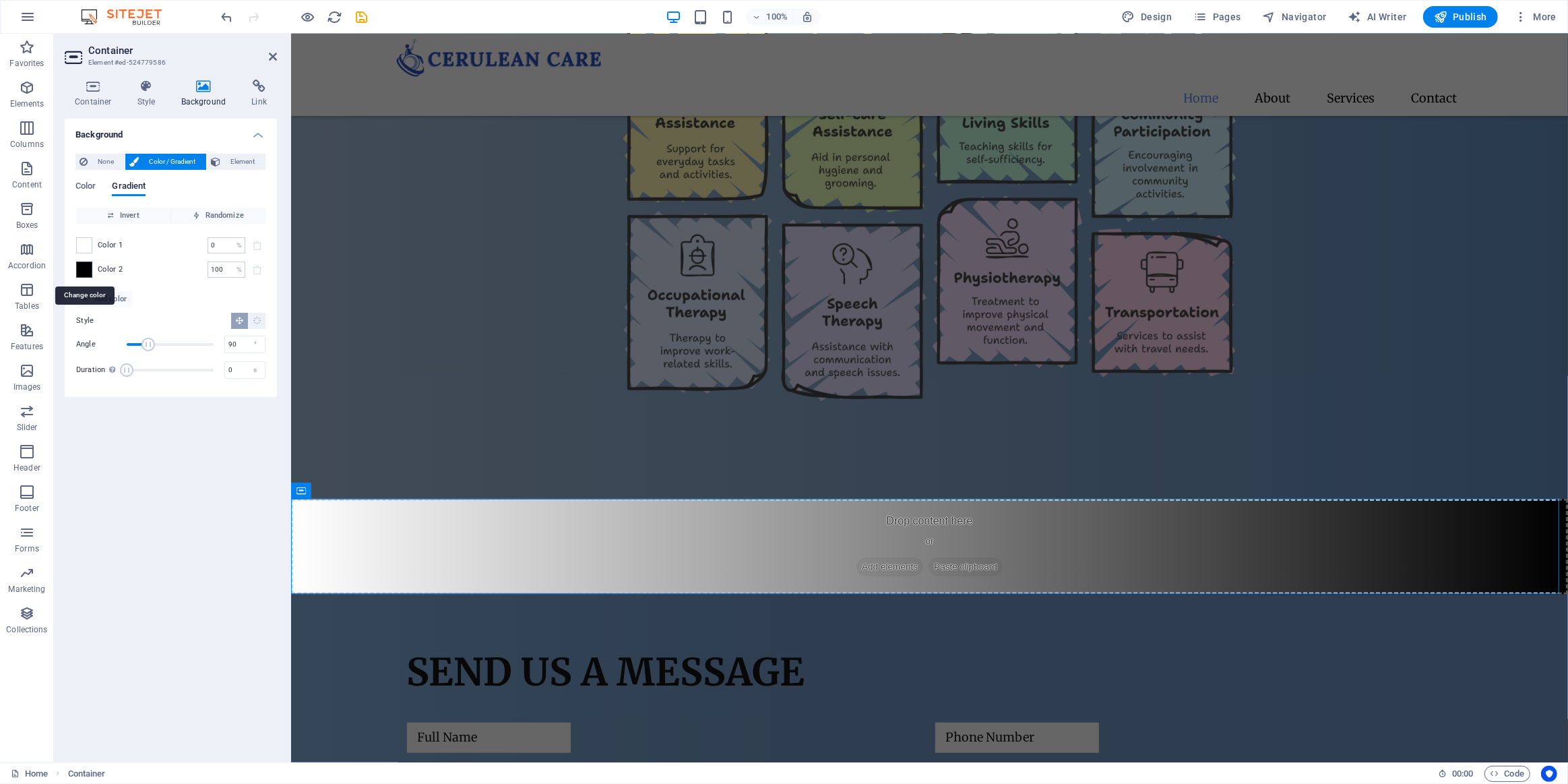
click at [83, 265] on span at bounding box center [84, 270] width 15 height 15
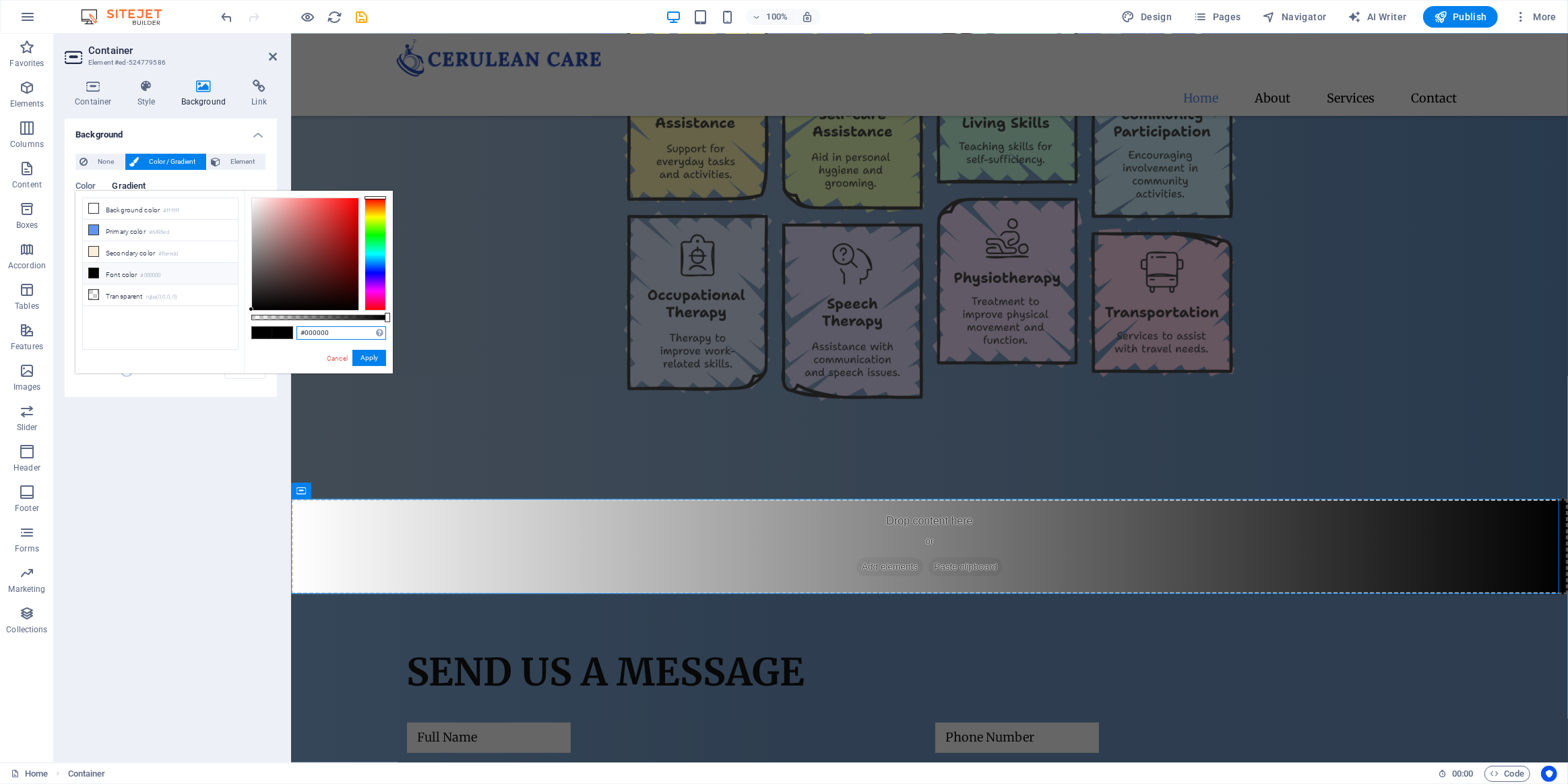
drag, startPoint x: 324, startPoint y: 332, endPoint x: 347, endPoint y: 334, distance: 23.1
click at [301, 332] on input "#000000" at bounding box center [342, 333] width 90 height 13
drag, startPoint x: 356, startPoint y: 337, endPoint x: 279, endPoint y: 334, distance: 77.1
click at [280, 337] on div "#000000 Supported formats #0852ed rgb(8, 82, 237) rgba(8, 82, 237, 90%) hsv(221…" at bounding box center [318, 380] width 149 height 379
paste input "6692c3"
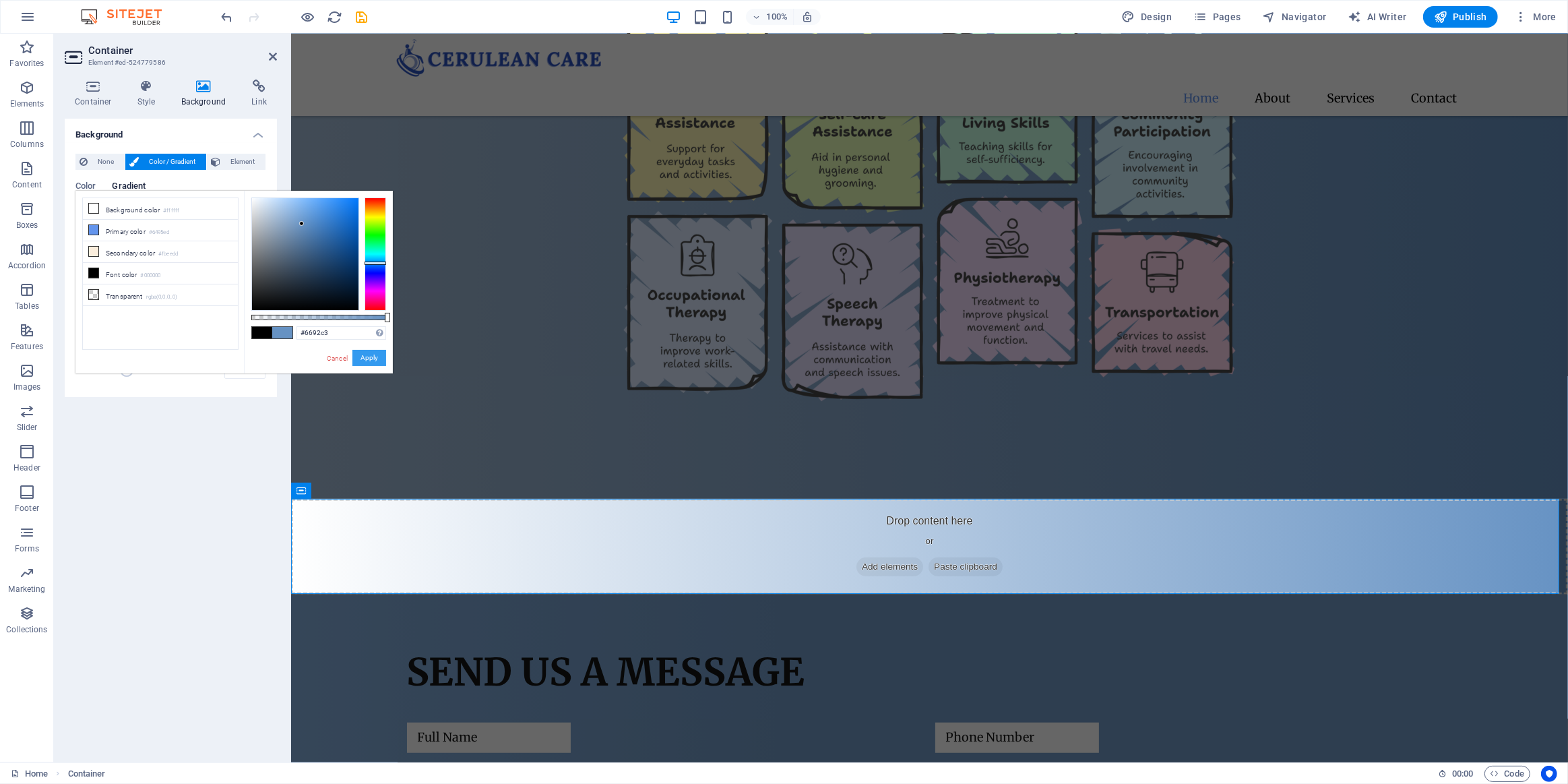
click at [371, 354] on button "Apply" at bounding box center [369, 358] width 34 height 16
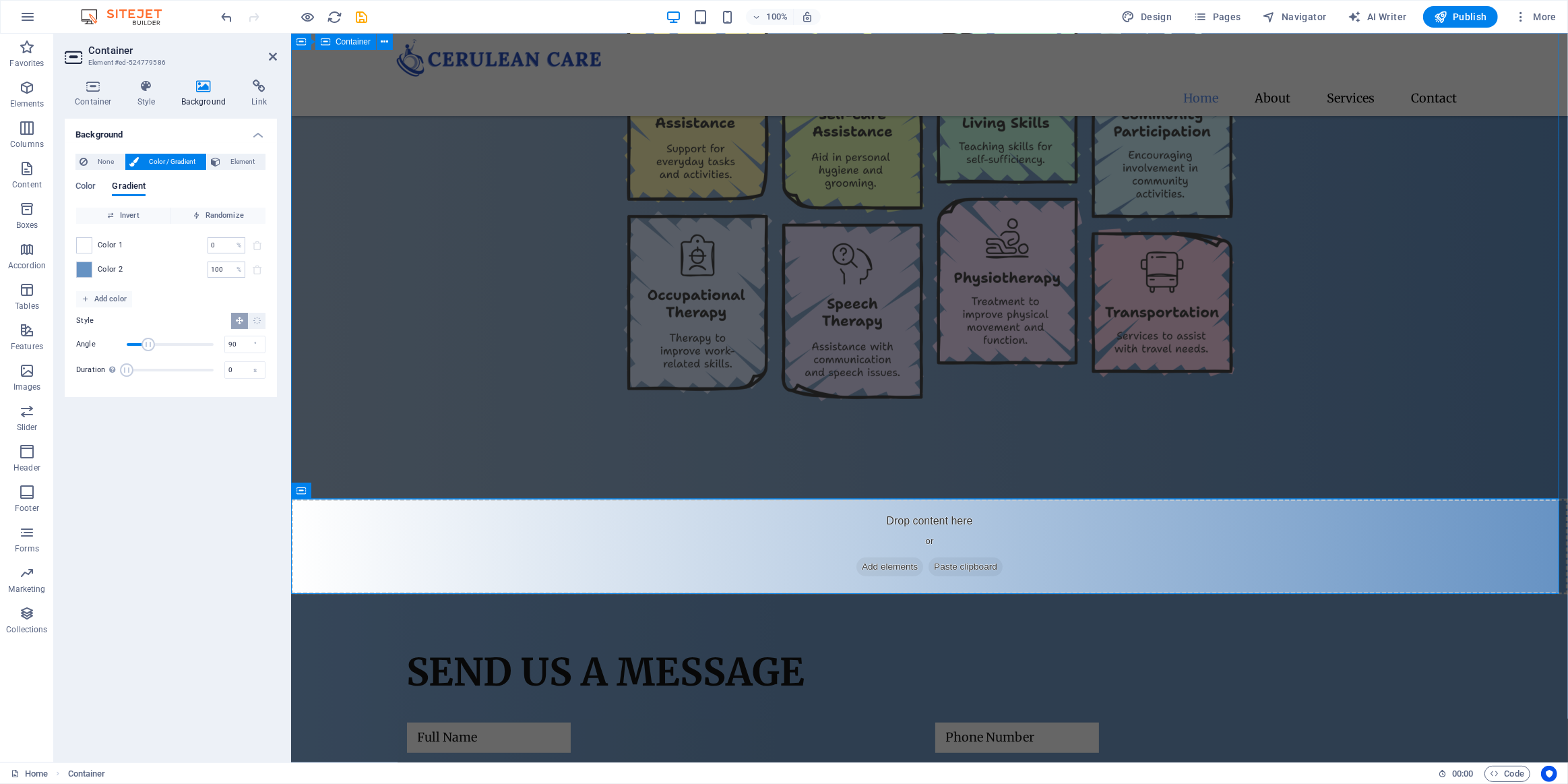
click at [357, 371] on div "Our Services" at bounding box center [929, 194] width 1277 height 610
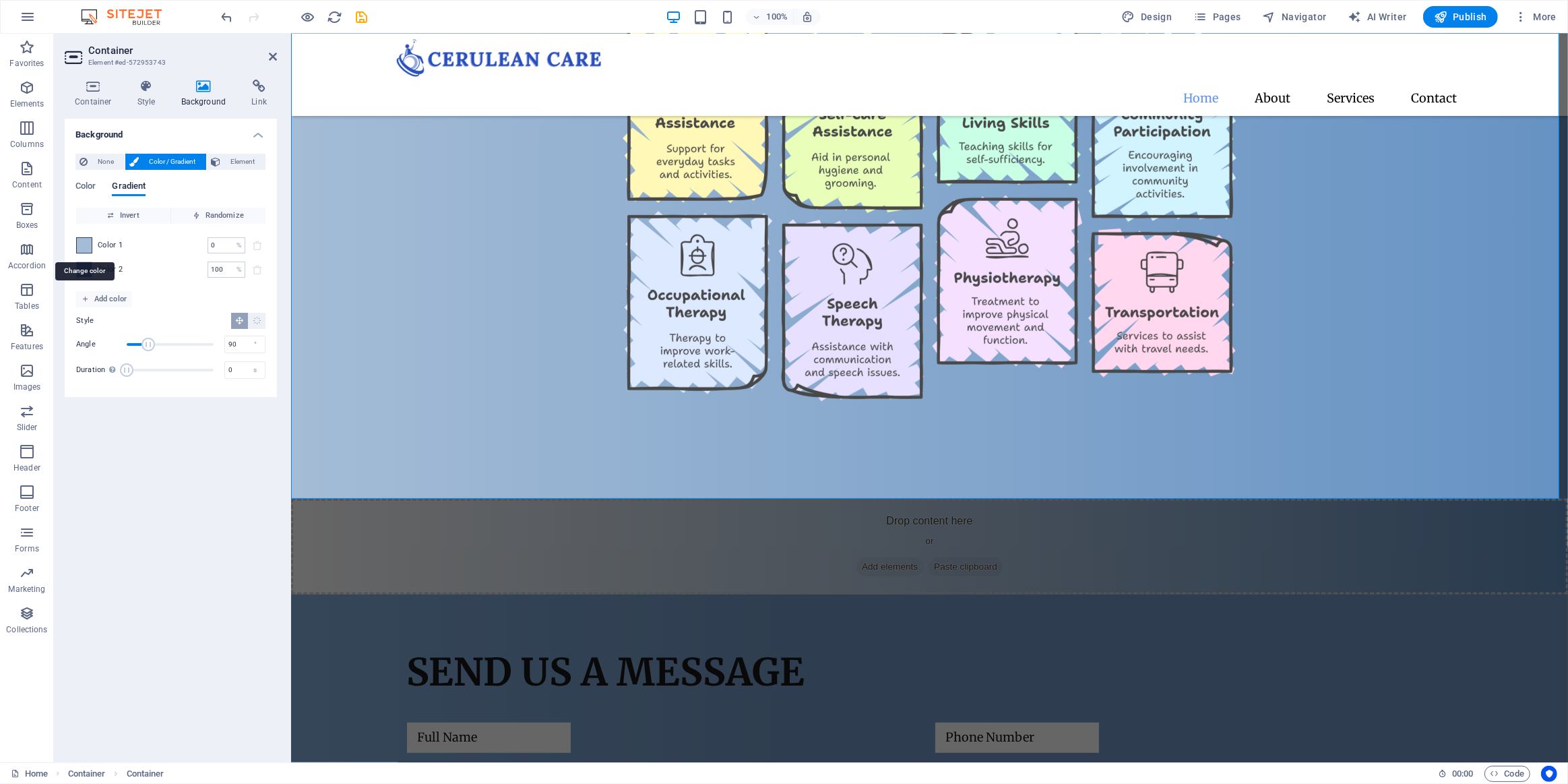
click at [90, 245] on span at bounding box center [84, 245] width 15 height 15
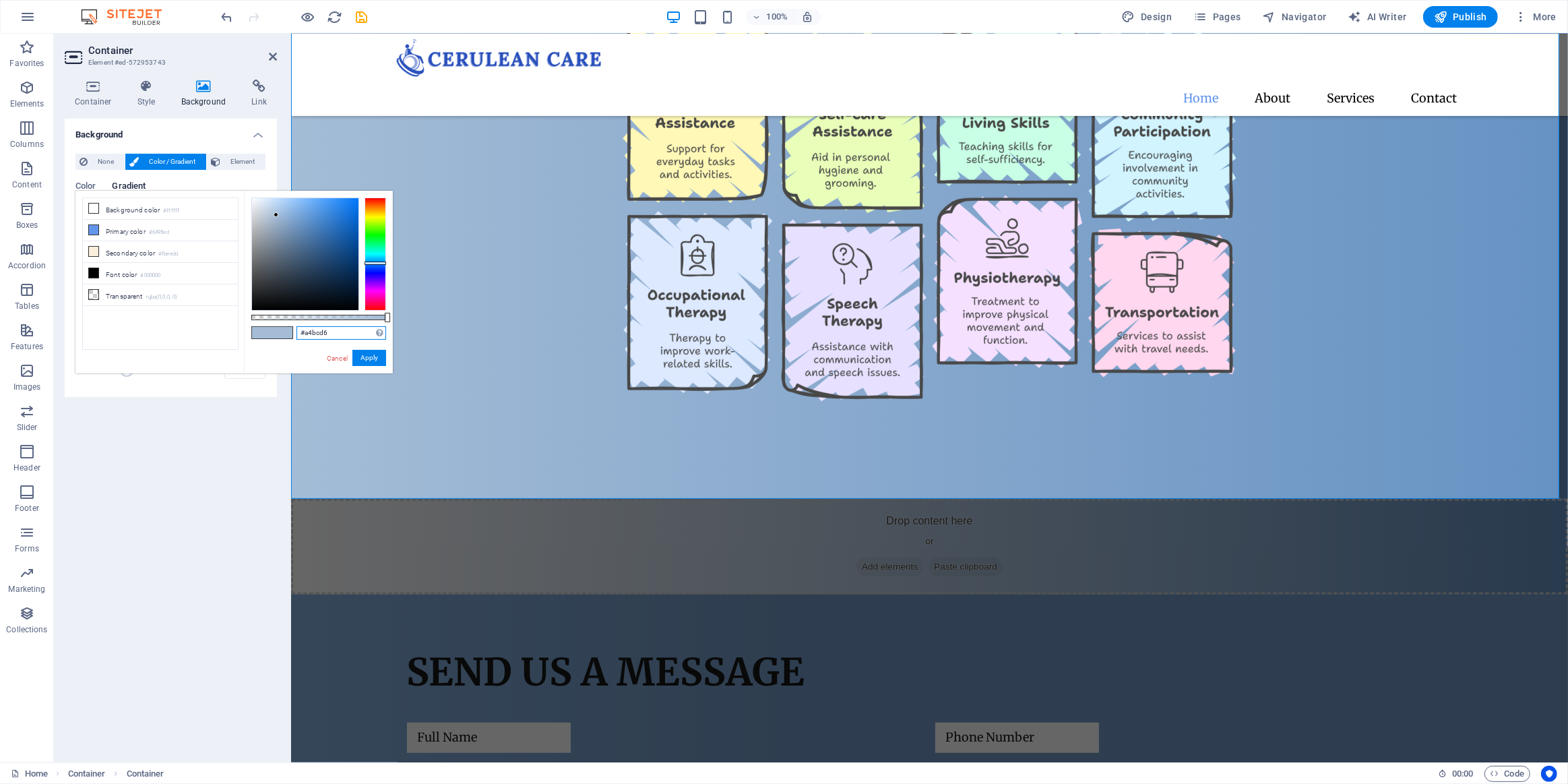
click at [252, 331] on div "#a4bcd6 Supported formats #0852ed rgb(8, 82, 237) rgba(8, 82, 237, 90%) hsv(221…" at bounding box center [318, 380] width 149 height 379
click at [427, 553] on div "Drop content here or Add elements Paste clipboard" at bounding box center [929, 547] width 1277 height 96
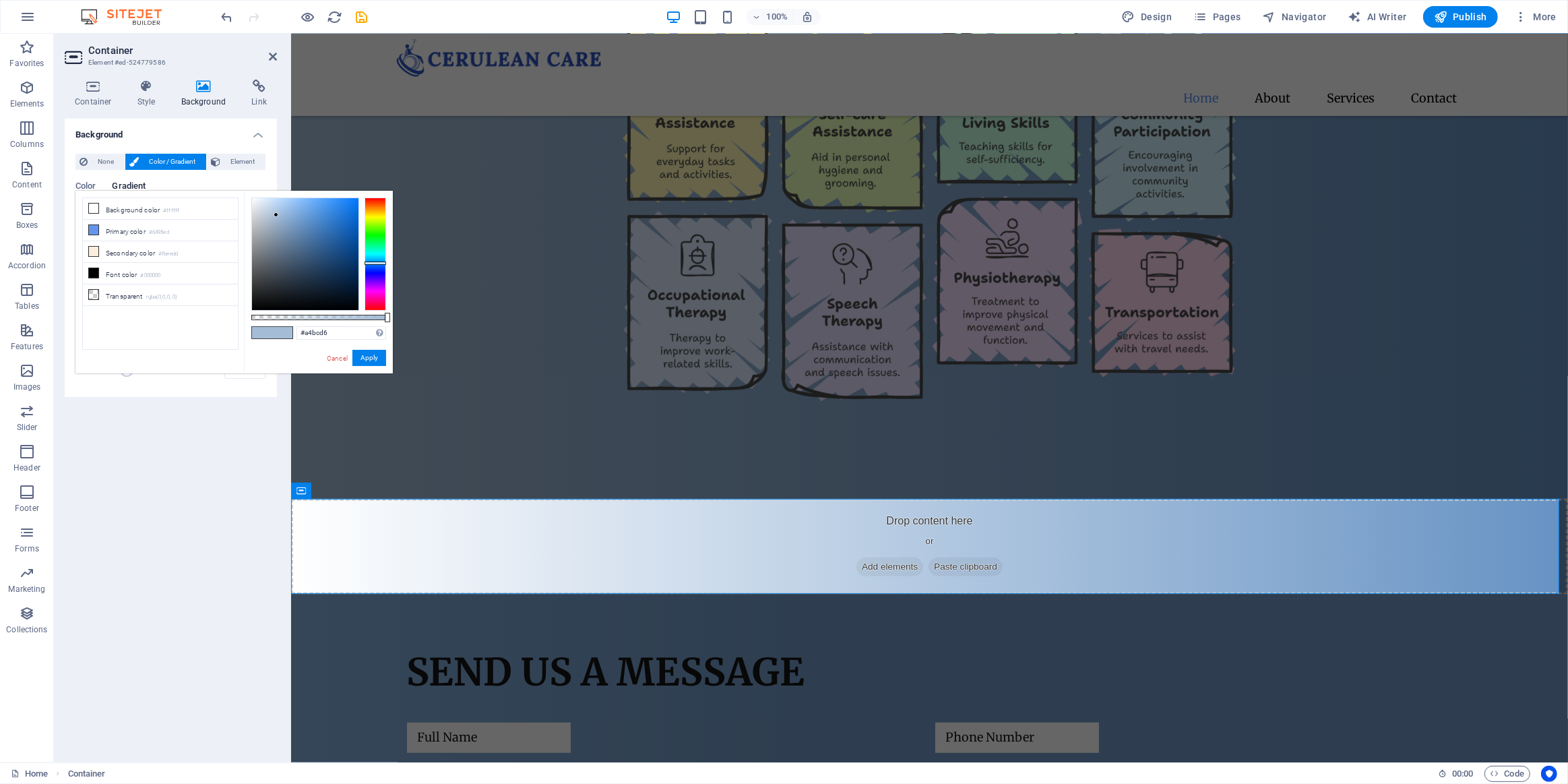
click at [237, 423] on div "Background None Color / Gradient Element Stretch background to full-width Color…" at bounding box center [171, 435] width 212 height 633
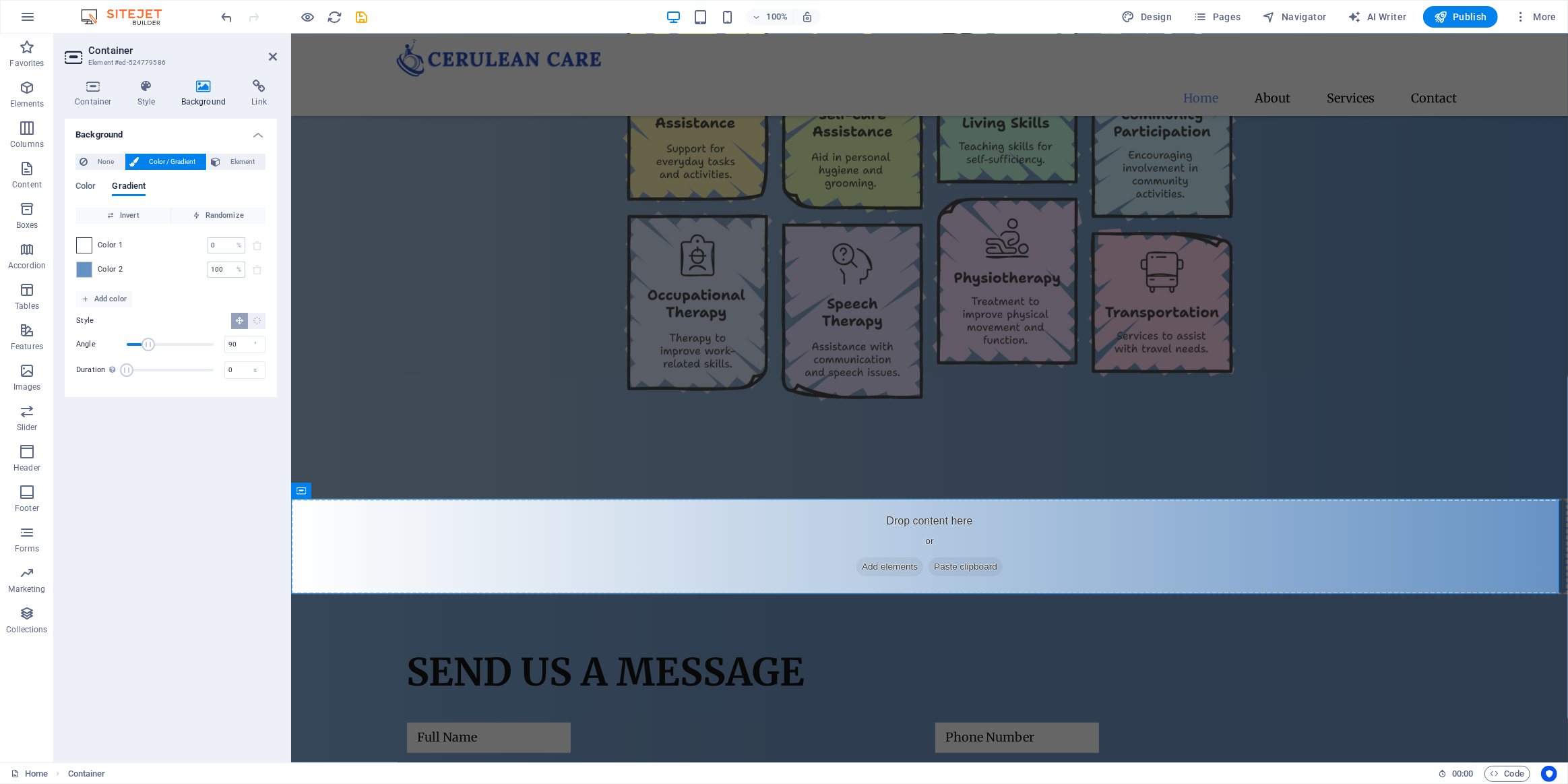
click at [87, 242] on span at bounding box center [84, 245] width 15 height 15
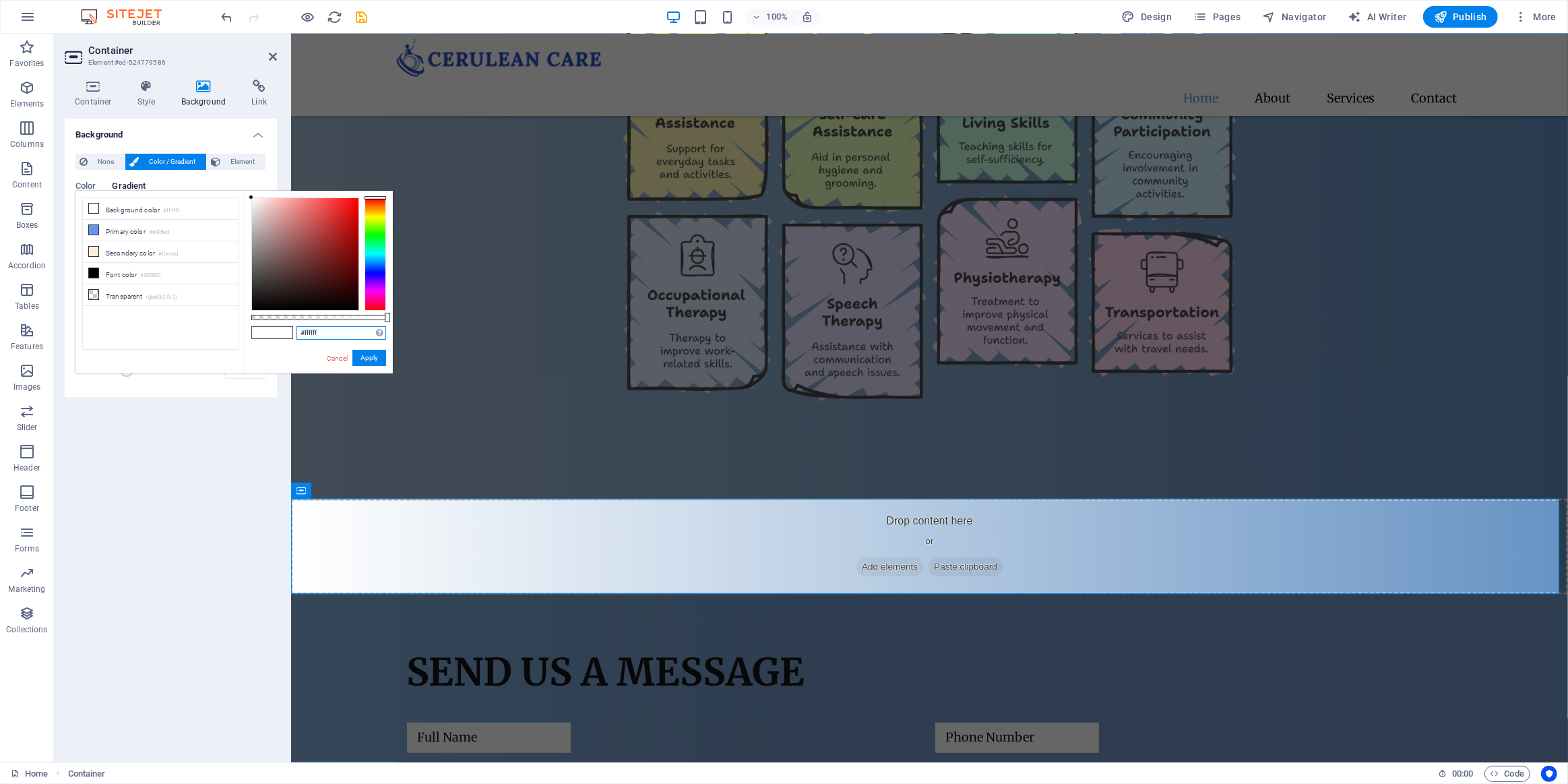
click at [270, 335] on div "#ffffff Supported formats #0852ed rgb(8, 82, 237) rgba(8, 82, 237, 90%) hsv(221…" at bounding box center [318, 380] width 149 height 379
paste input "a4bcd6"
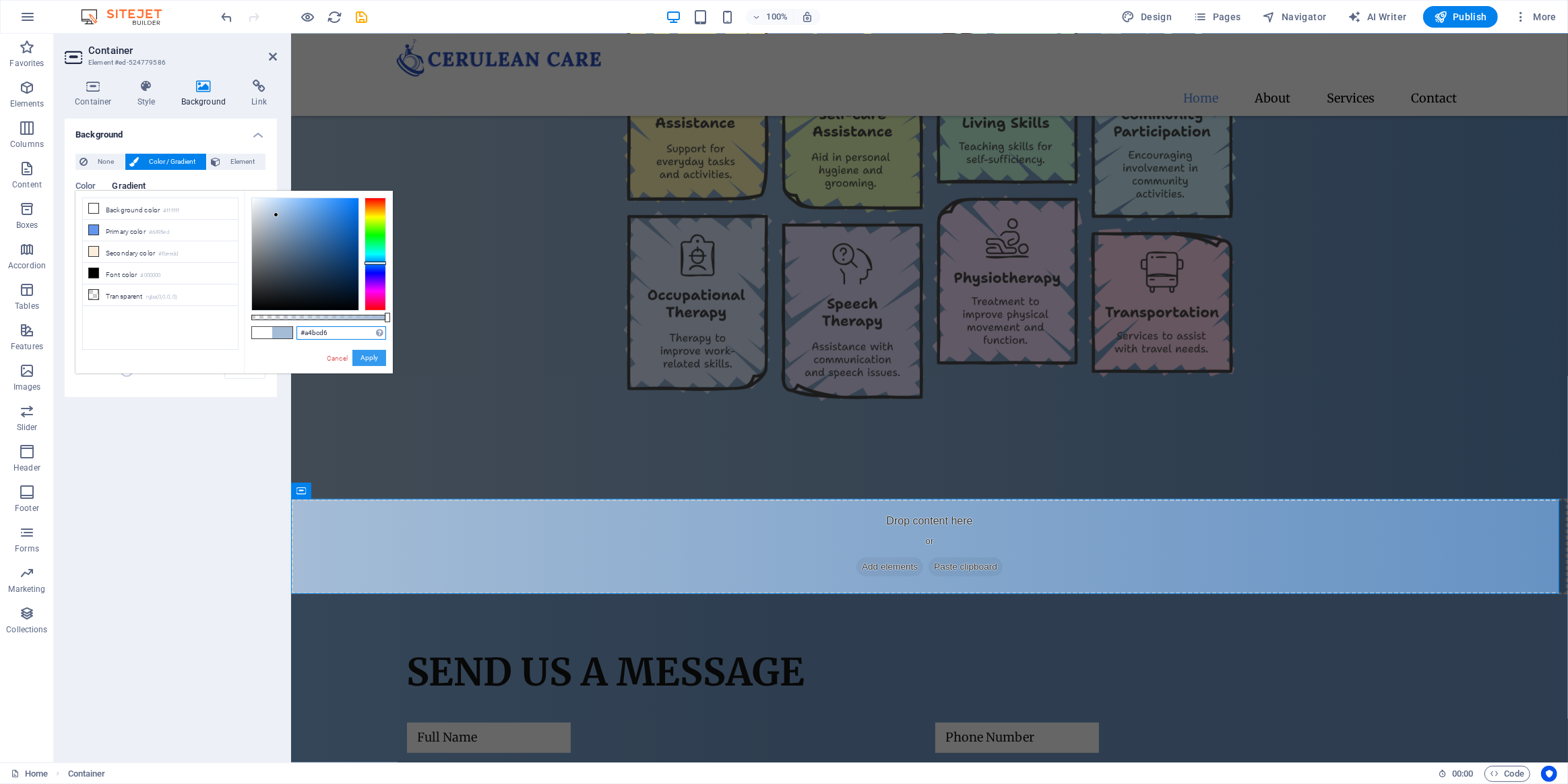
type input "#a4bcd6"
click at [373, 358] on button "Apply" at bounding box center [369, 358] width 34 height 16
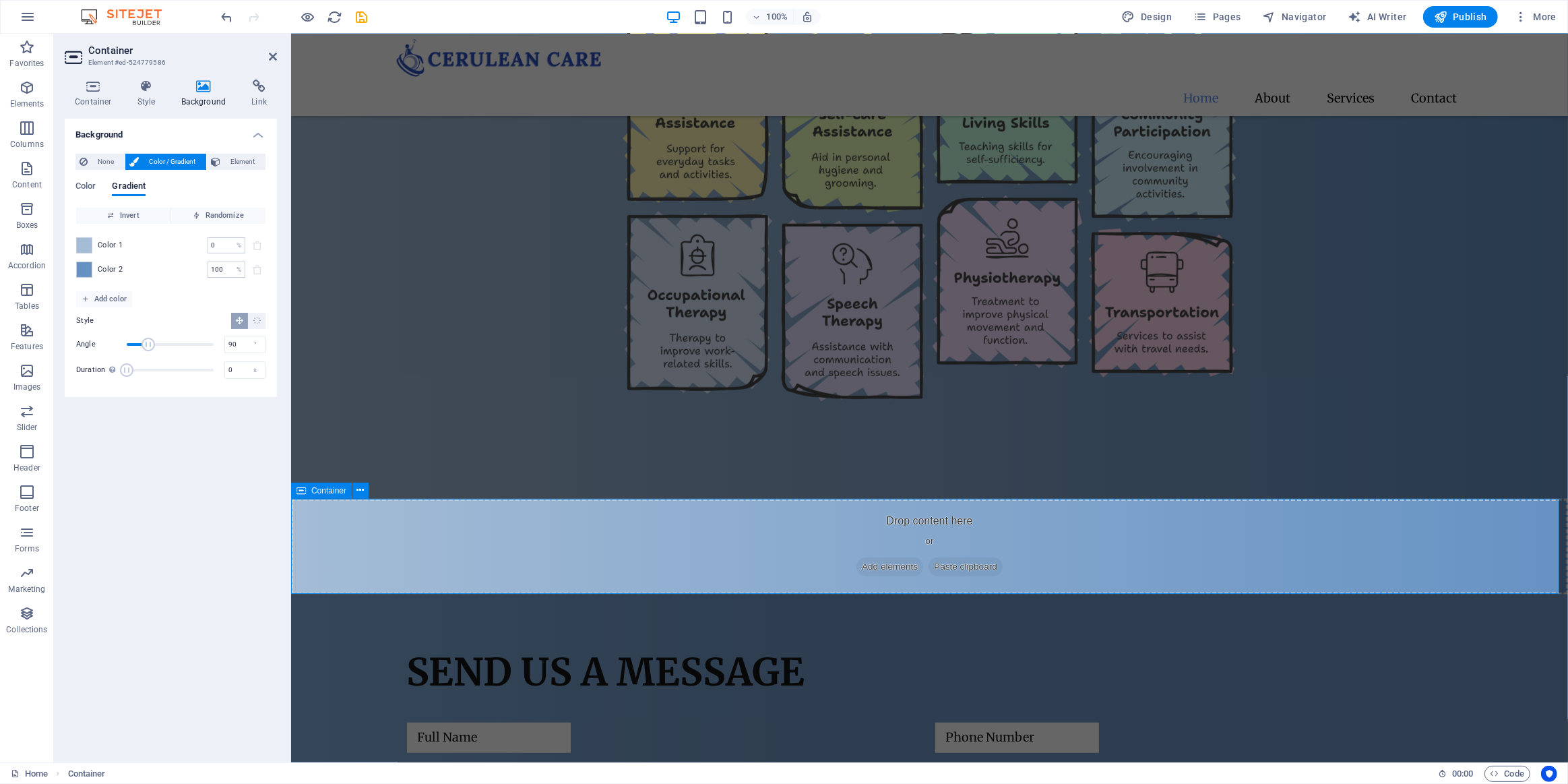
click at [420, 358] on figure at bounding box center [929, 215] width 1046 height 452
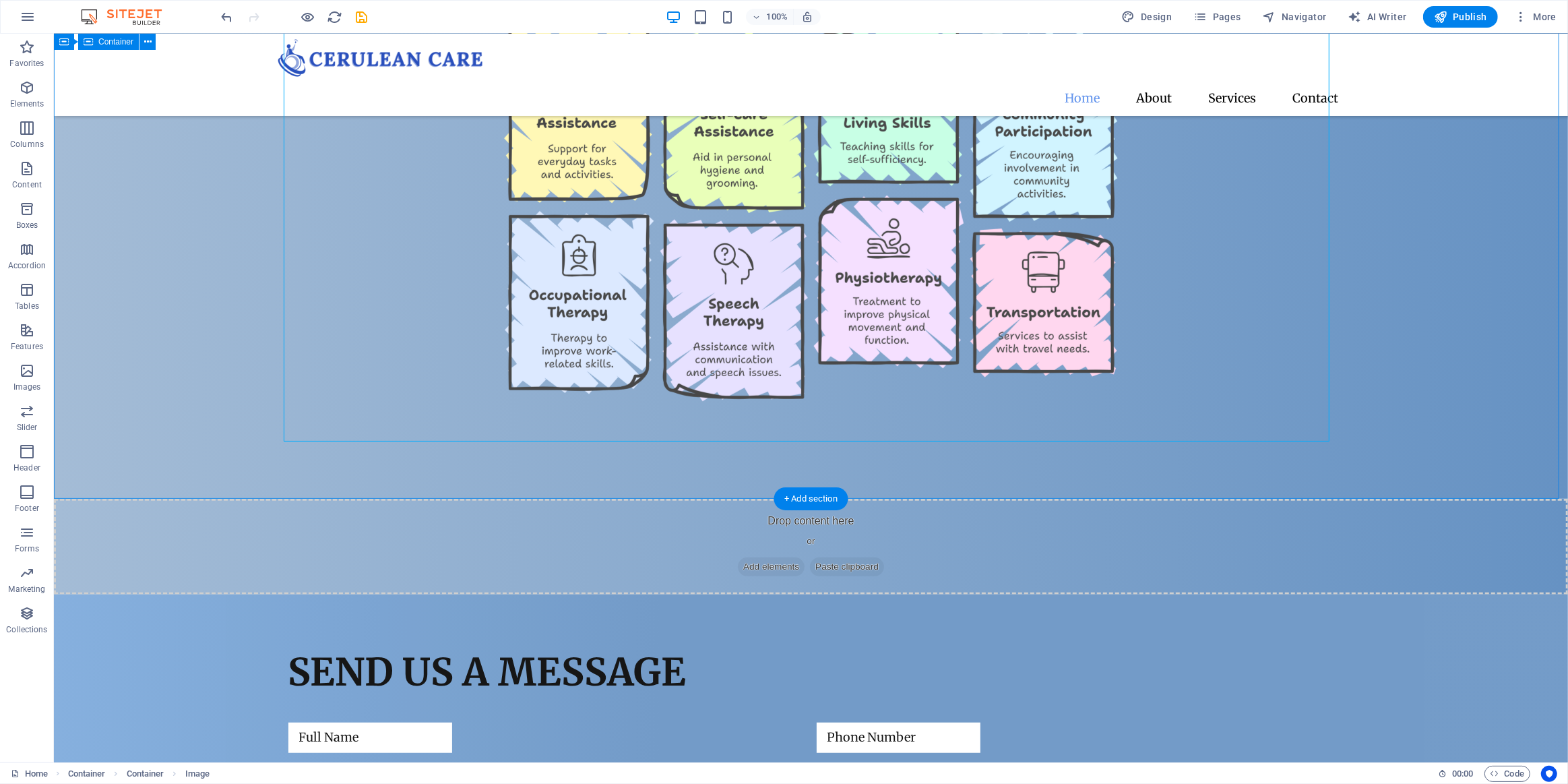
click at [126, 371] on div "Our Services" at bounding box center [810, 194] width 1514 height 610
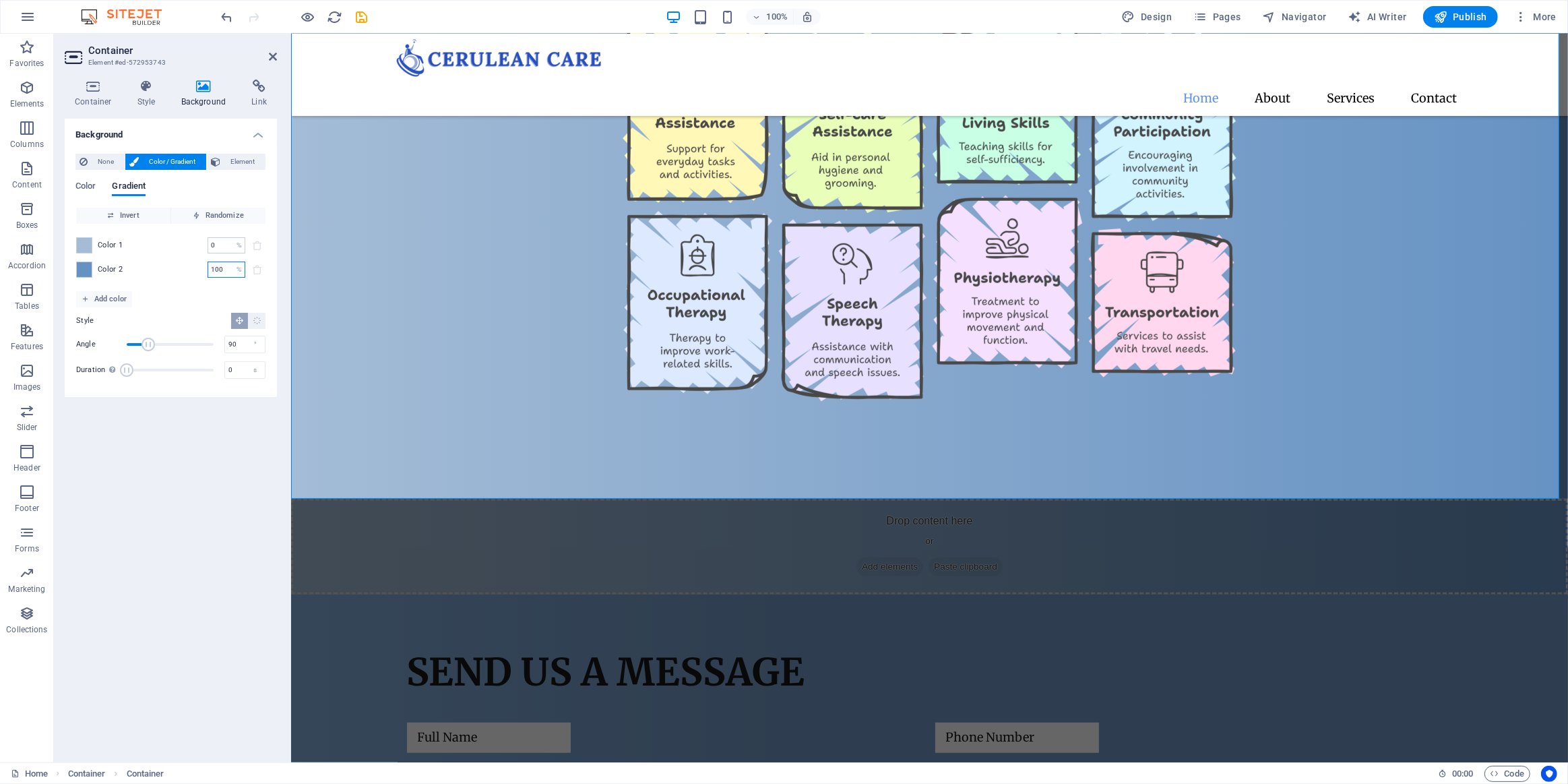
drag, startPoint x: 197, startPoint y: 272, endPoint x: 141, endPoint y: 274, distance: 56.0
click at [153, 274] on div "Color 2 100 % ​" at bounding box center [170, 270] width 189 height 16
type input "90"
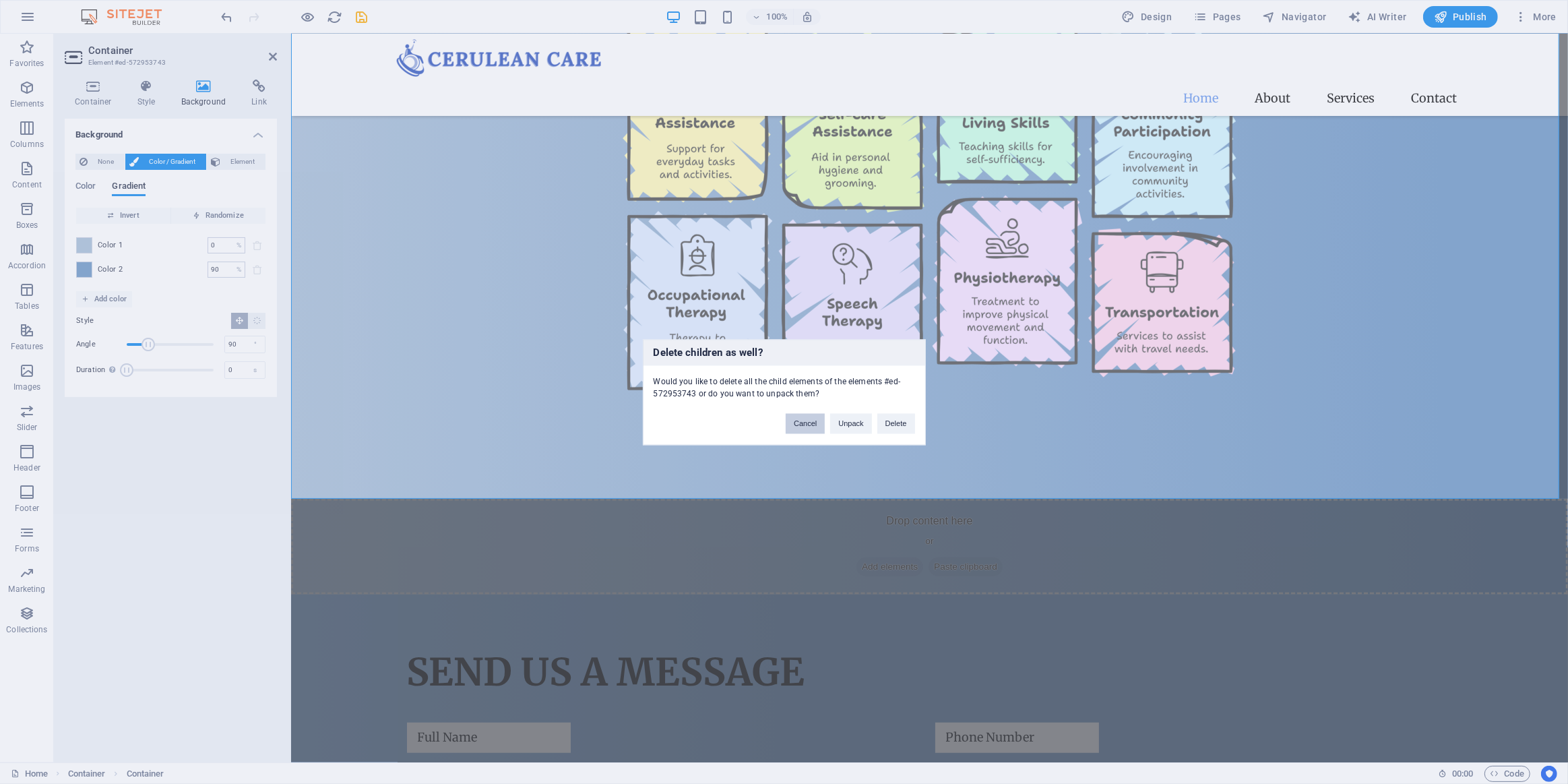
click at [818, 425] on button "Cancel" at bounding box center [805, 423] width 39 height 20
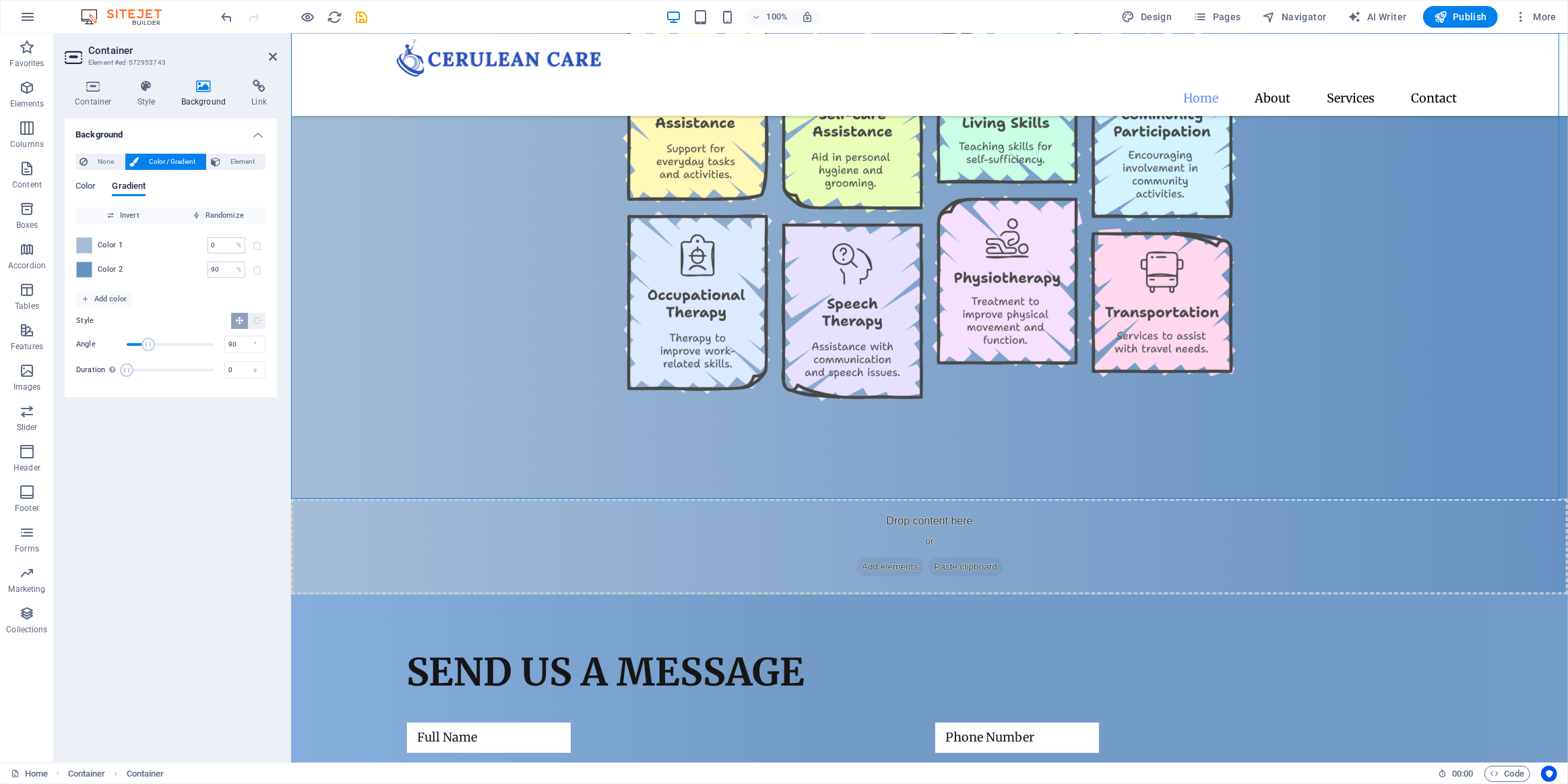
drag, startPoint x: 221, startPoint y: 270, endPoint x: 147, endPoint y: 269, distance: 74.0
click at [167, 270] on div "Color 2 90 % ​" at bounding box center [170, 270] width 189 height 16
type input "50"
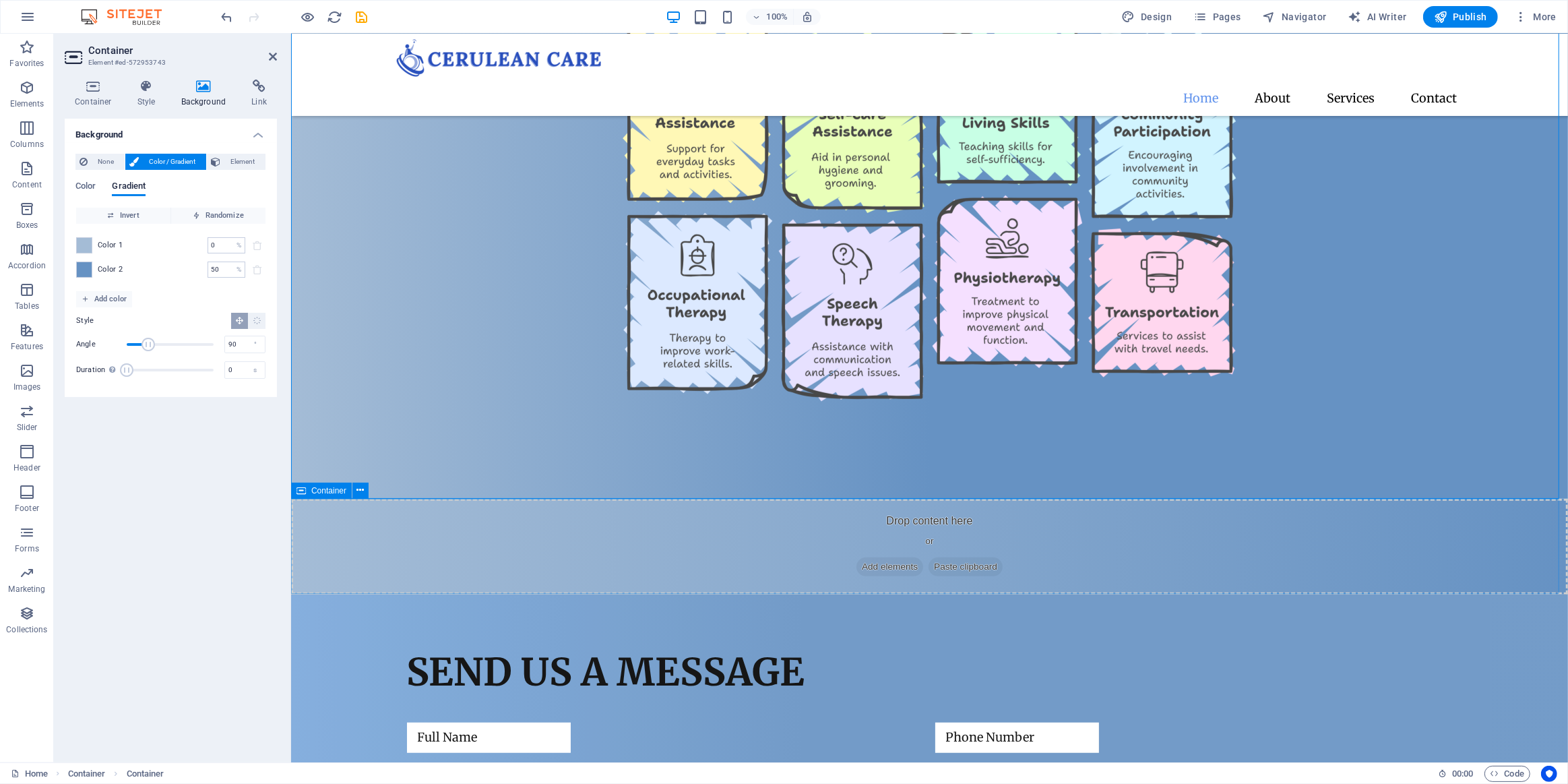
click at [372, 549] on div "Drop content here or Add elements Paste clipboard" at bounding box center [929, 547] width 1277 height 96
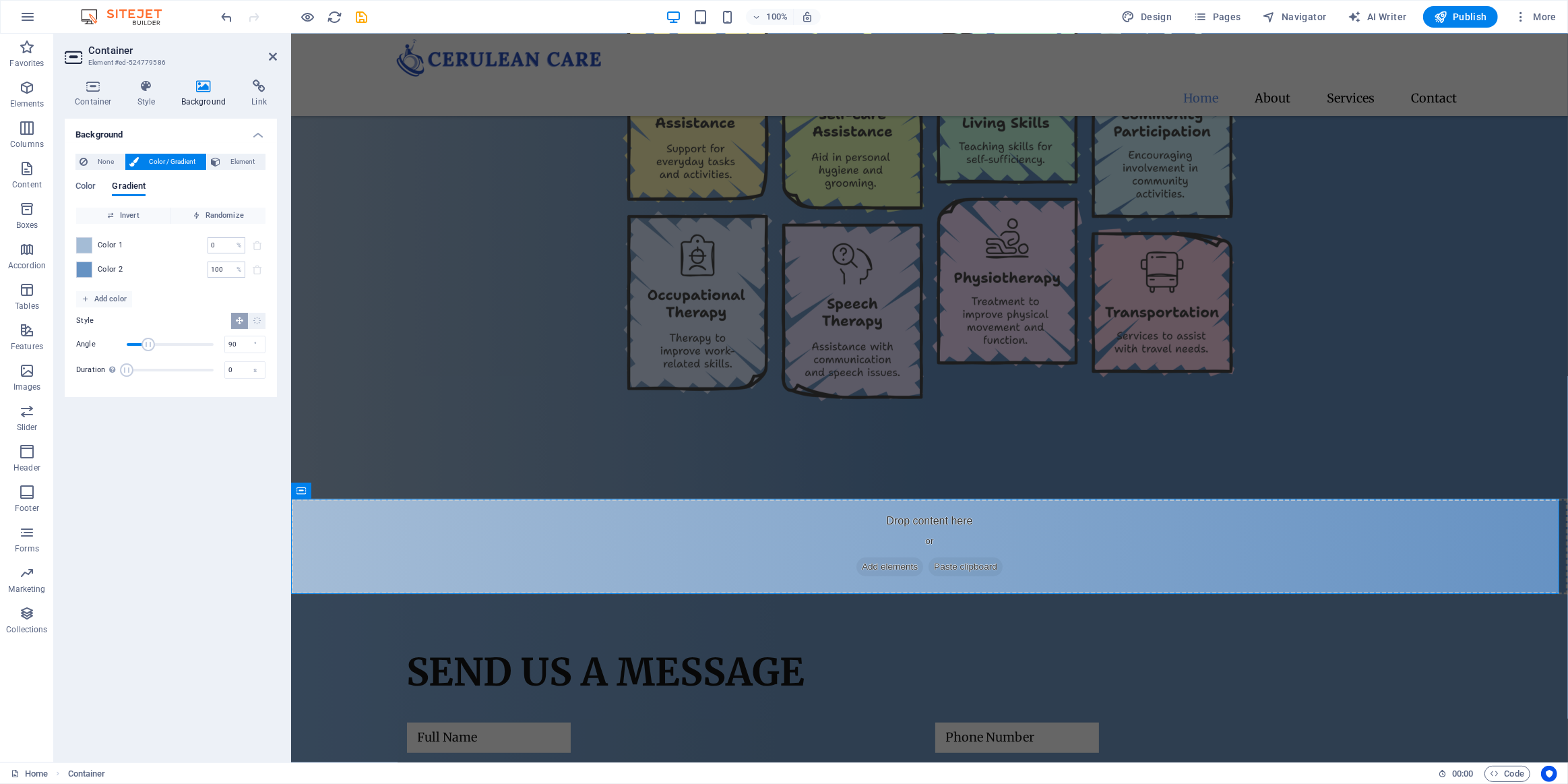
drag, startPoint x: 229, startPoint y: 266, endPoint x: 163, endPoint y: 270, distance: 66.1
click at [170, 276] on div "Color 2 100 % ​" at bounding box center [170, 270] width 189 height 16
type input "50"
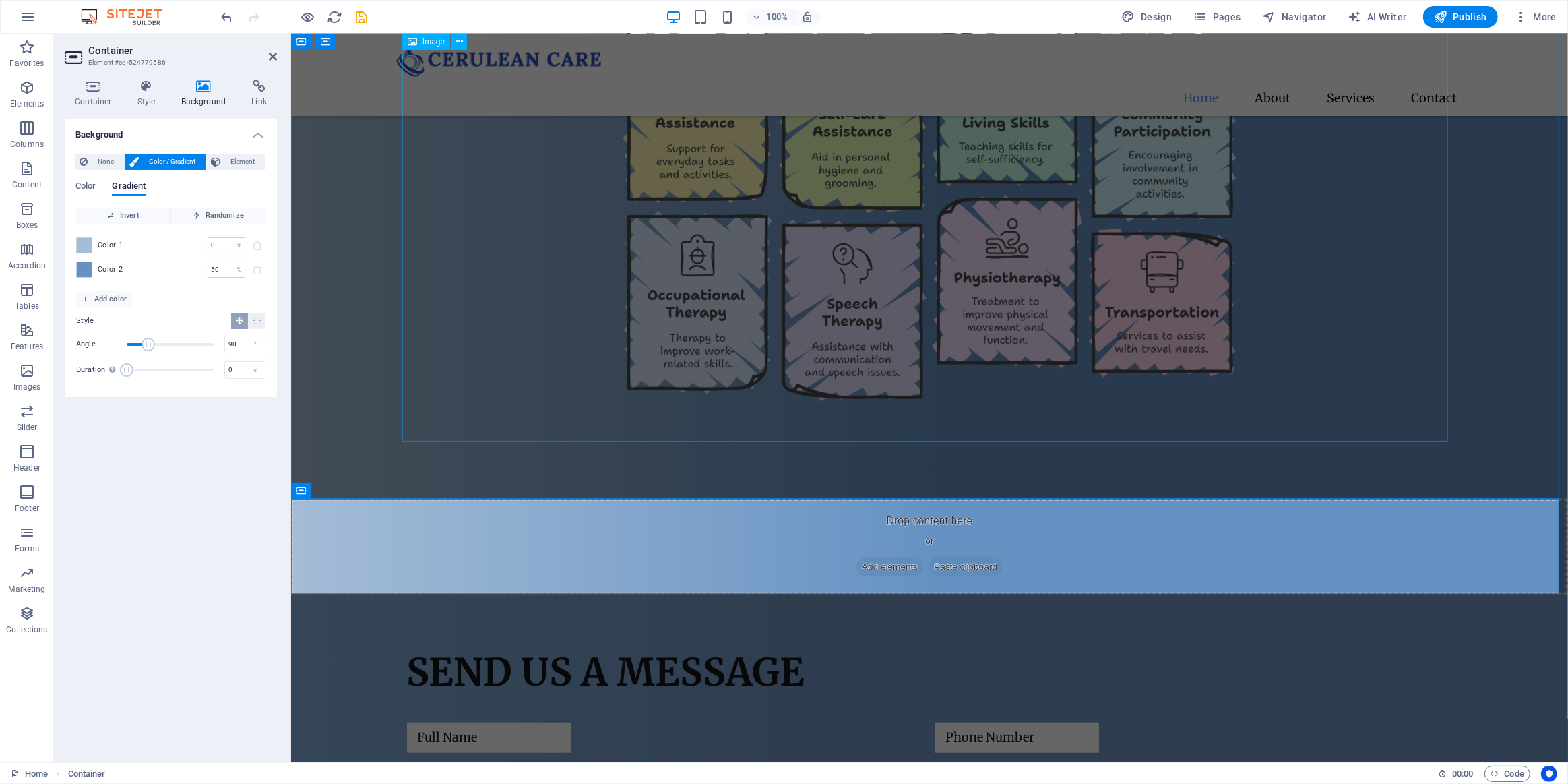
click at [526, 386] on figure at bounding box center [929, 215] width 1046 height 452
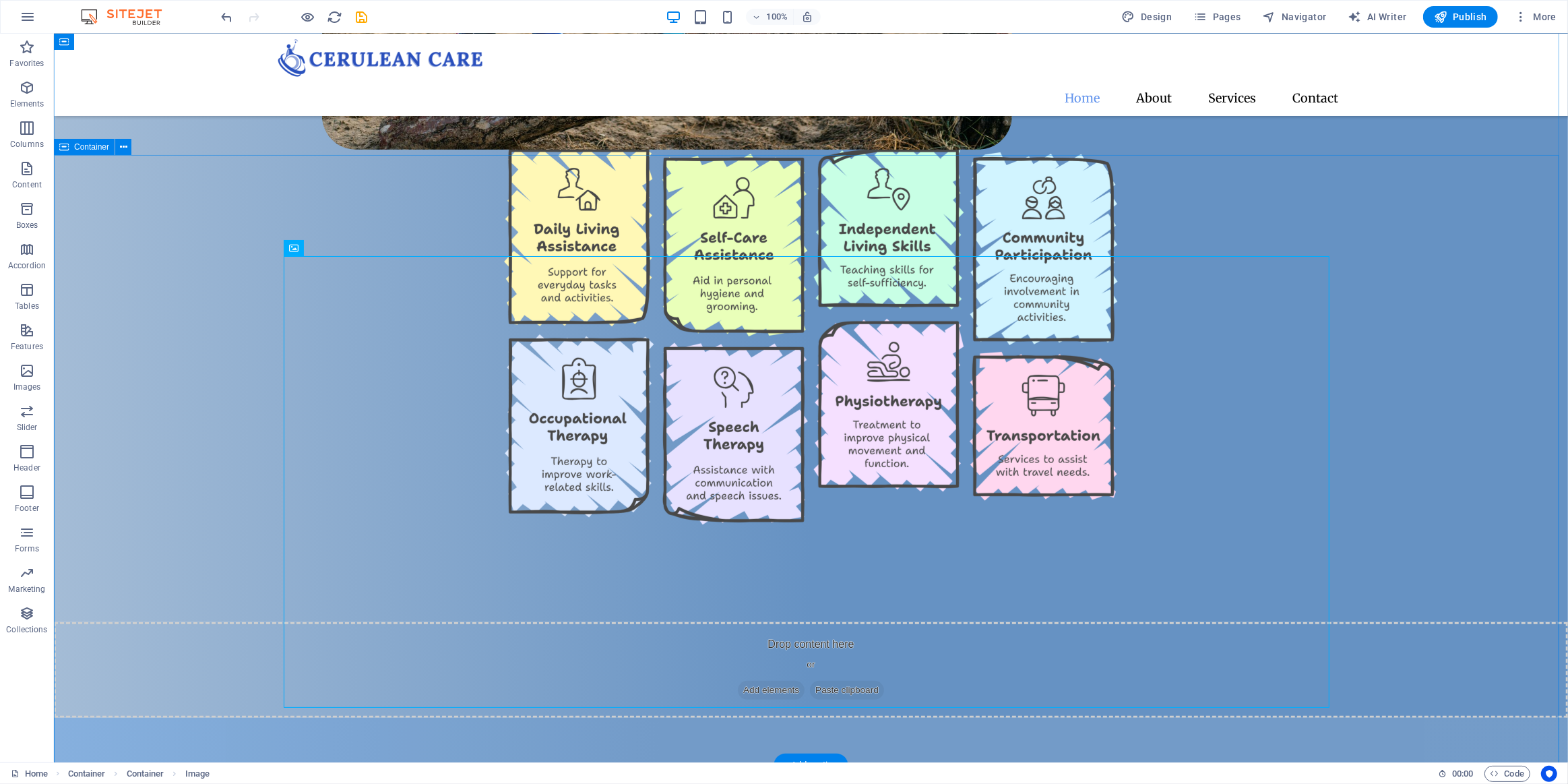
scroll to position [543, 0]
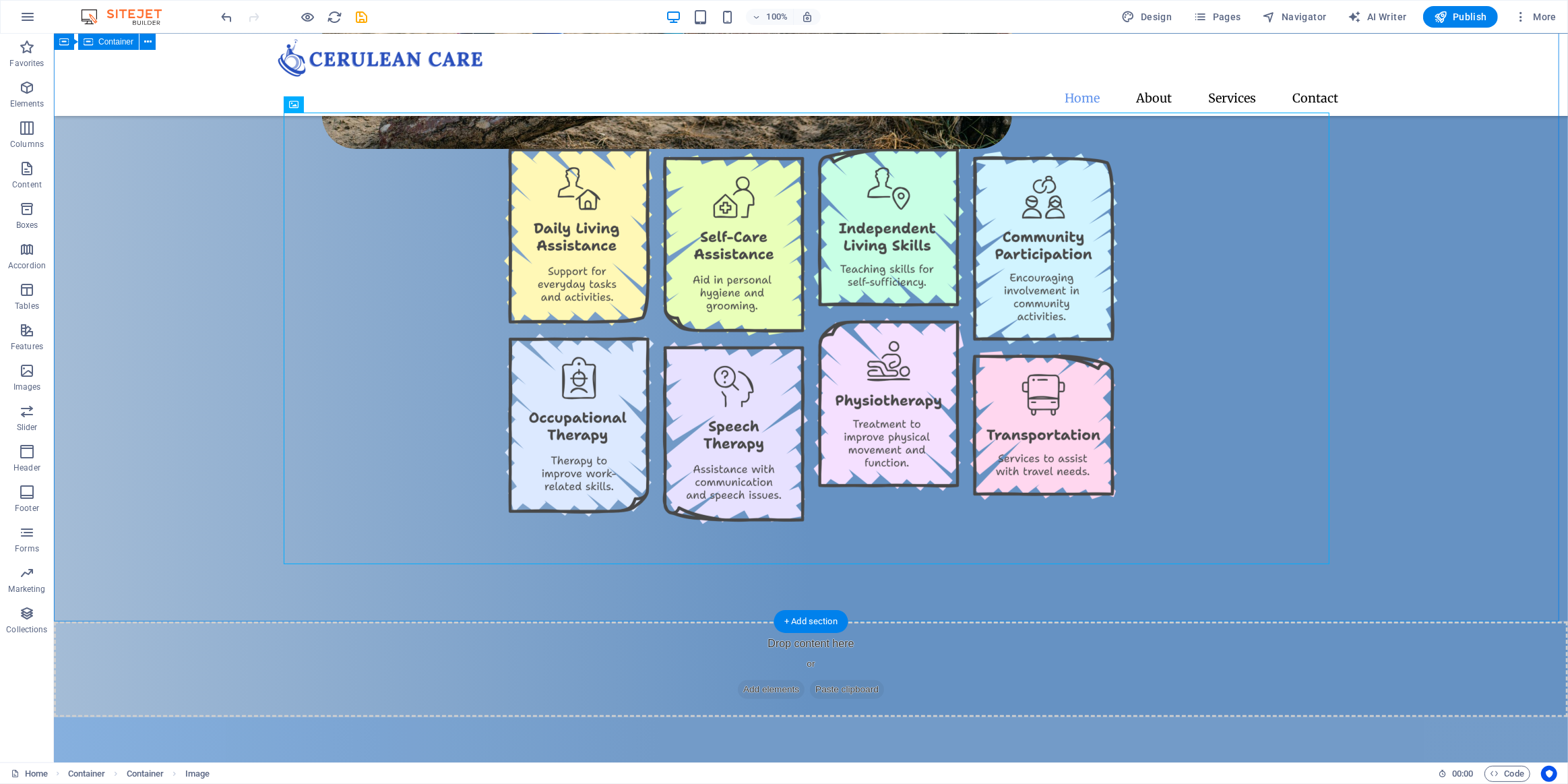
click at [160, 425] on div "Our Services" at bounding box center [810, 316] width 1514 height 610
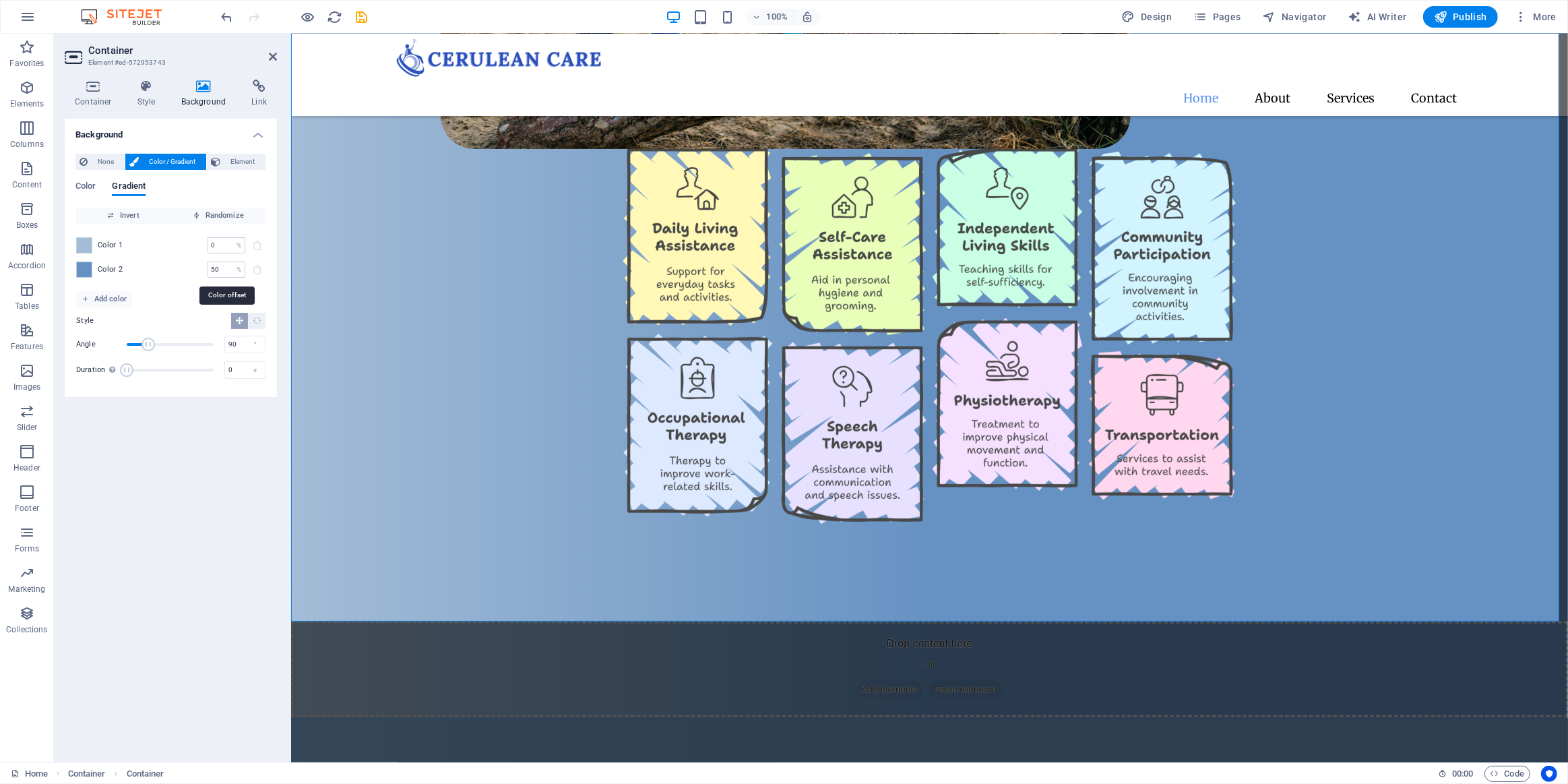
drag, startPoint x: 222, startPoint y: 270, endPoint x: 170, endPoint y: 269, distance: 52.0
click at [177, 272] on div "Color 2 50 % ​" at bounding box center [170, 270] width 189 height 16
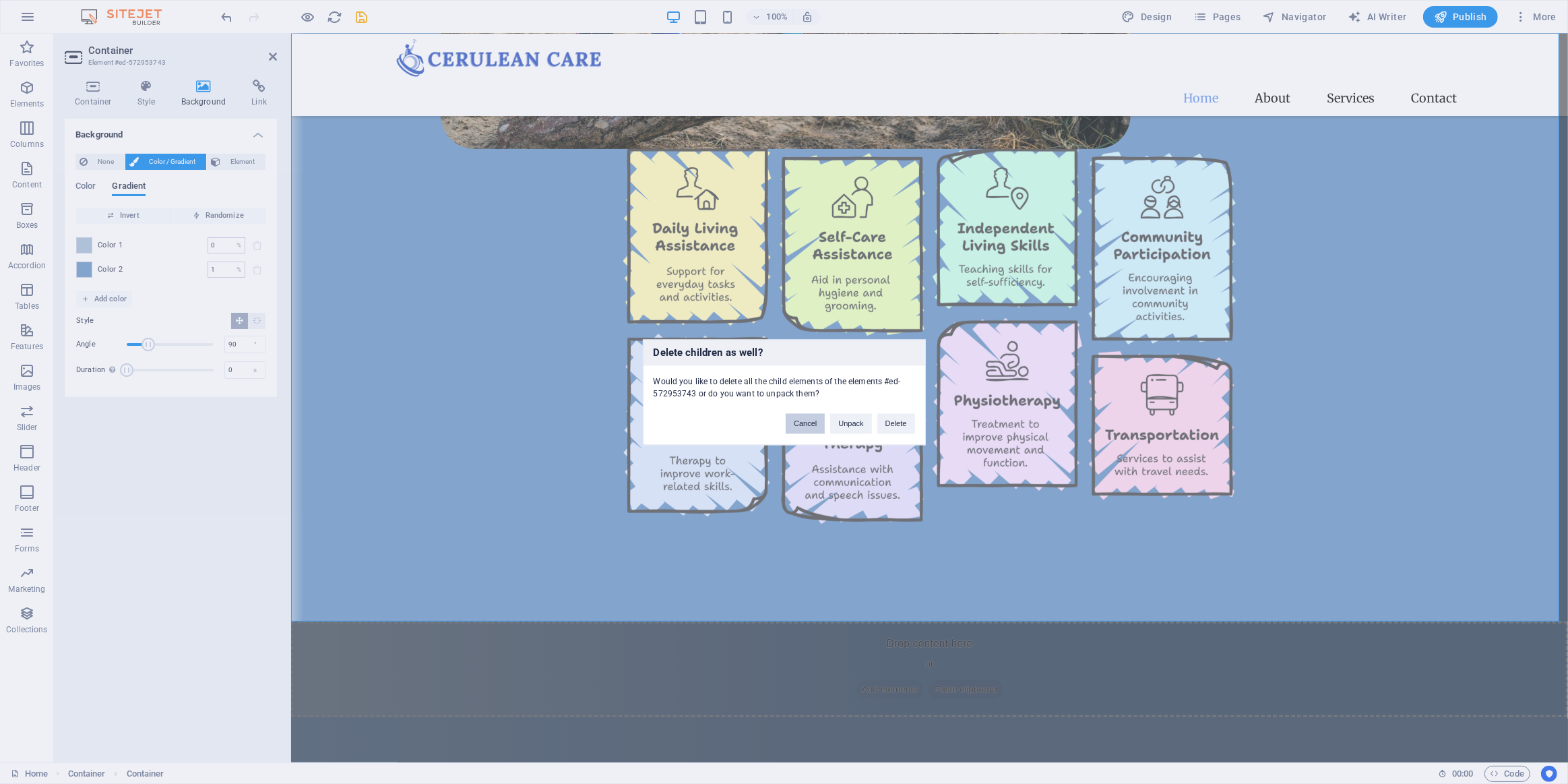
drag, startPoint x: 820, startPoint y: 423, endPoint x: 15, endPoint y: 263, distance: 820.7
click at [820, 423] on button "Cancel" at bounding box center [805, 423] width 39 height 20
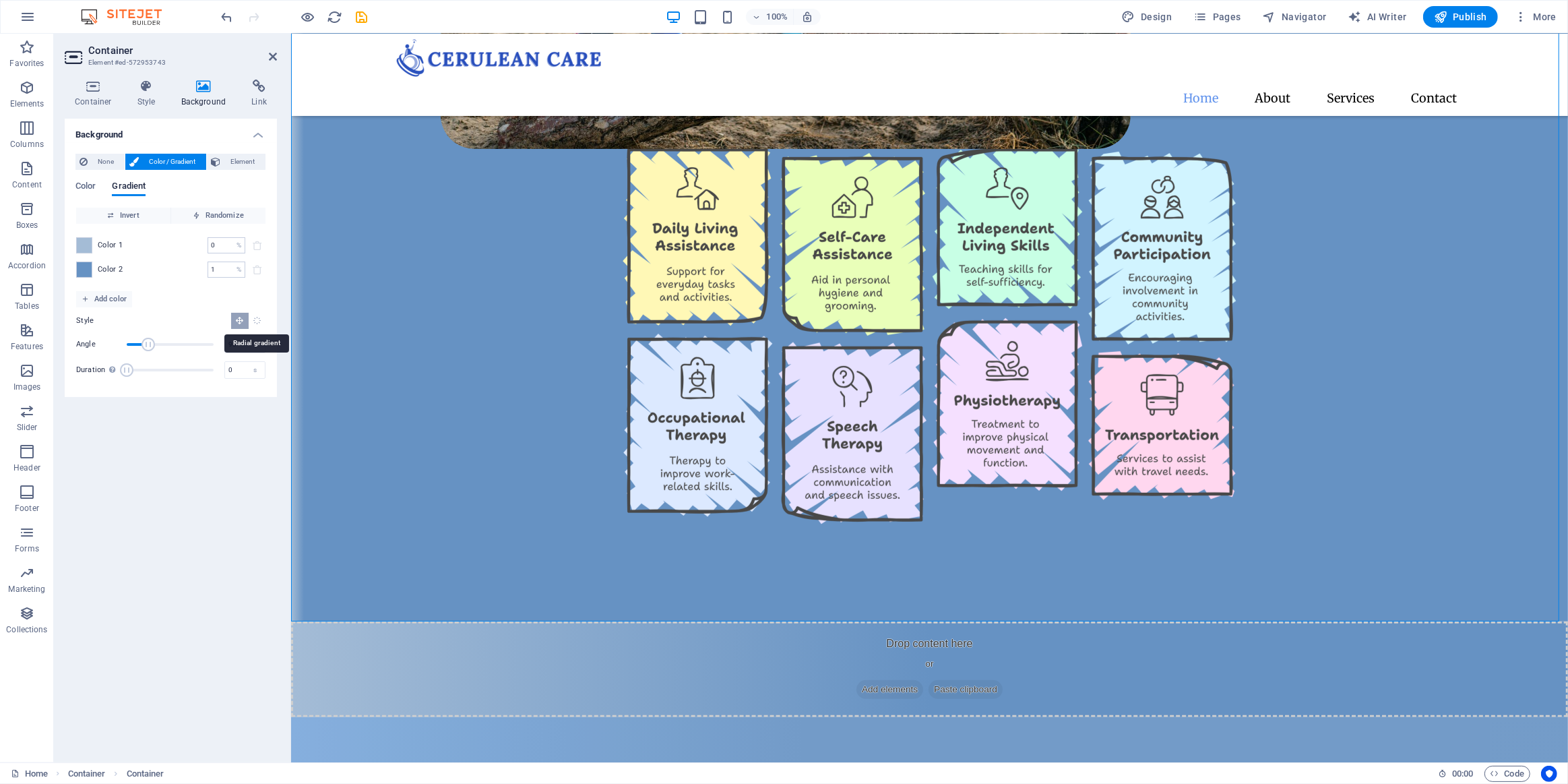
click at [257, 317] on icon "Radial gradient" at bounding box center [257, 321] width 9 height 9
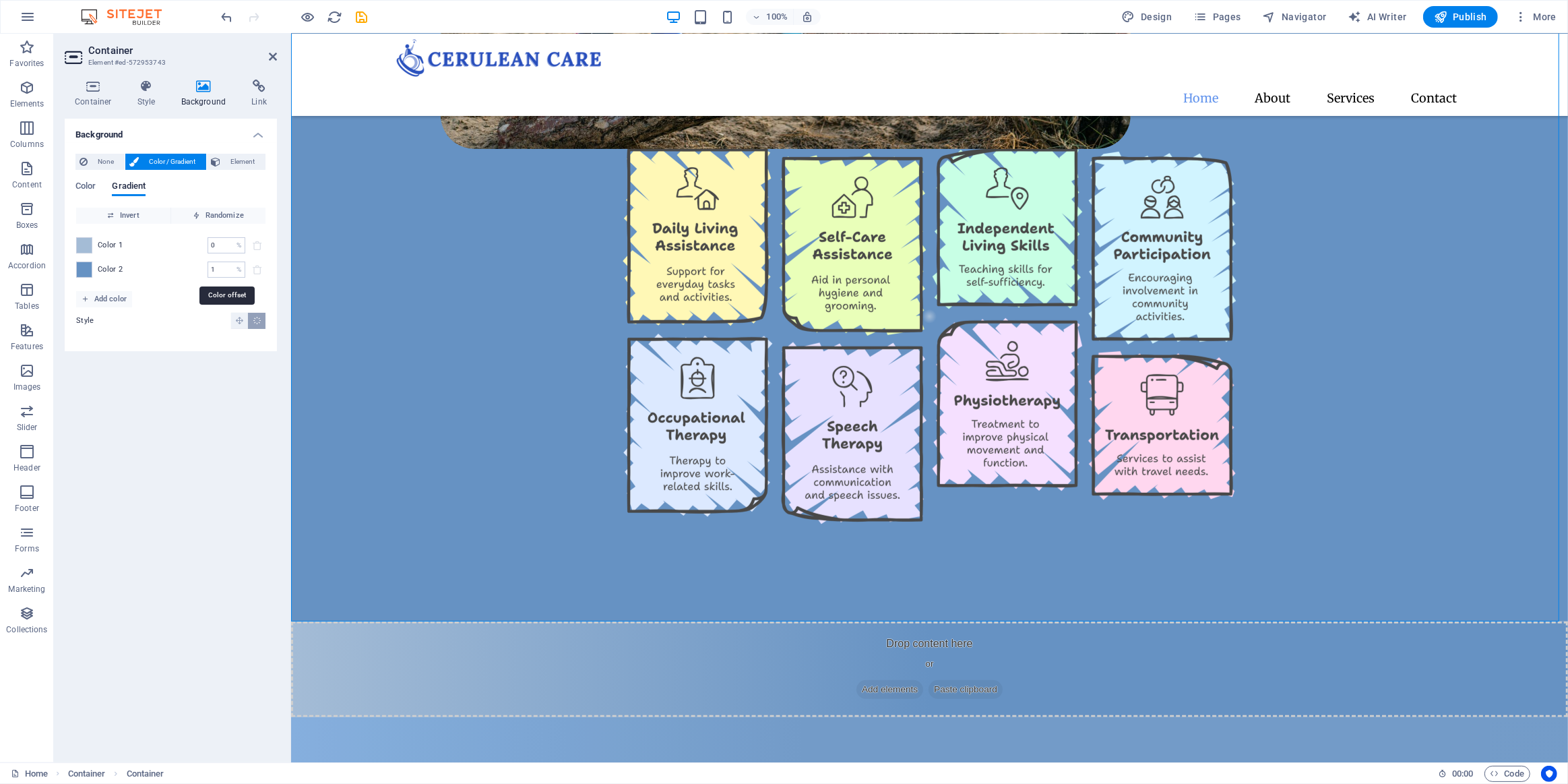
drag, startPoint x: 217, startPoint y: 267, endPoint x: 153, endPoint y: 263, distance: 64.1
click at [160, 275] on div "Color 2 1 % ​" at bounding box center [170, 270] width 189 height 16
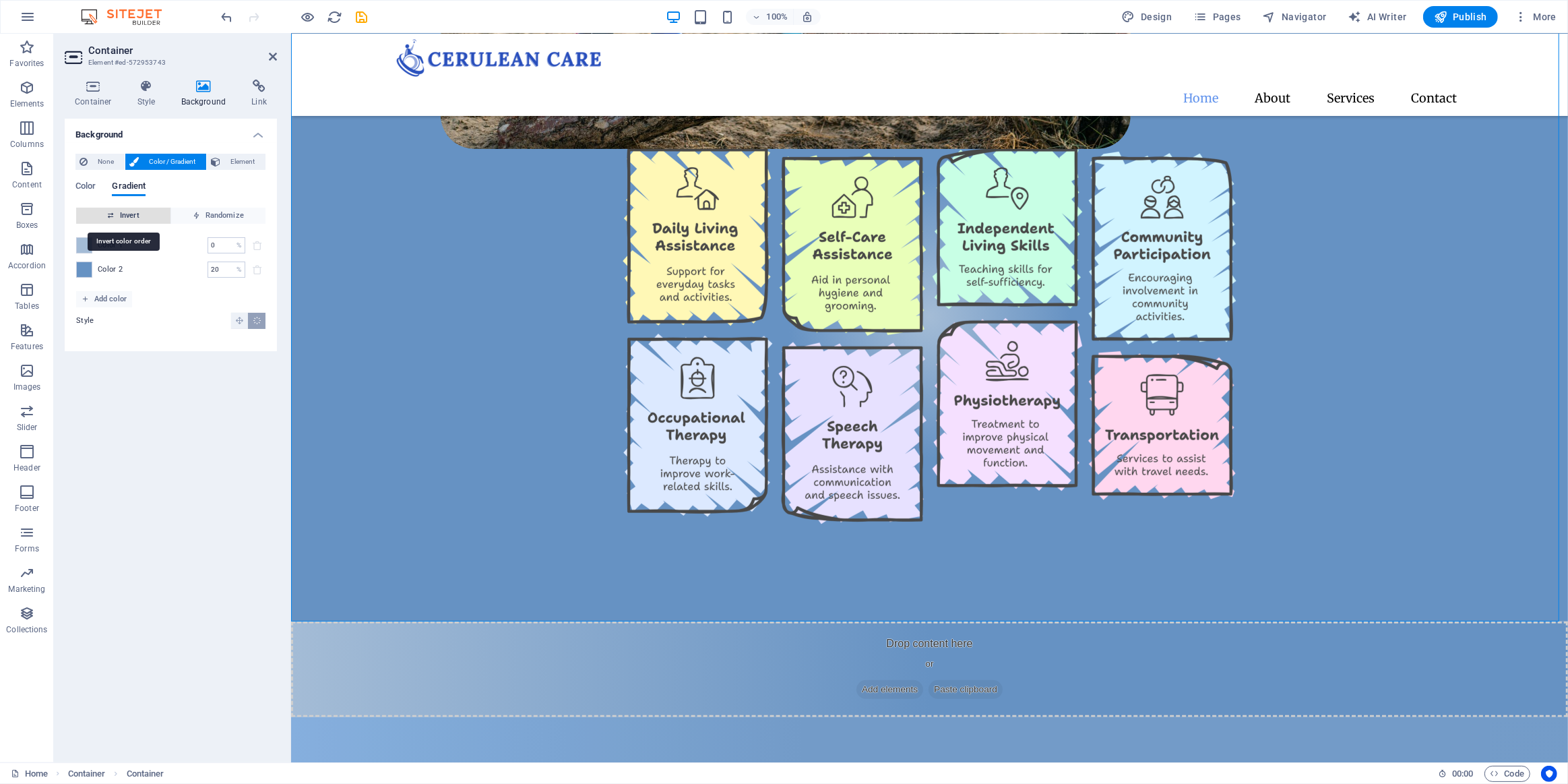
click at [120, 211] on span "Invert" at bounding box center [123, 216] width 84 height 16
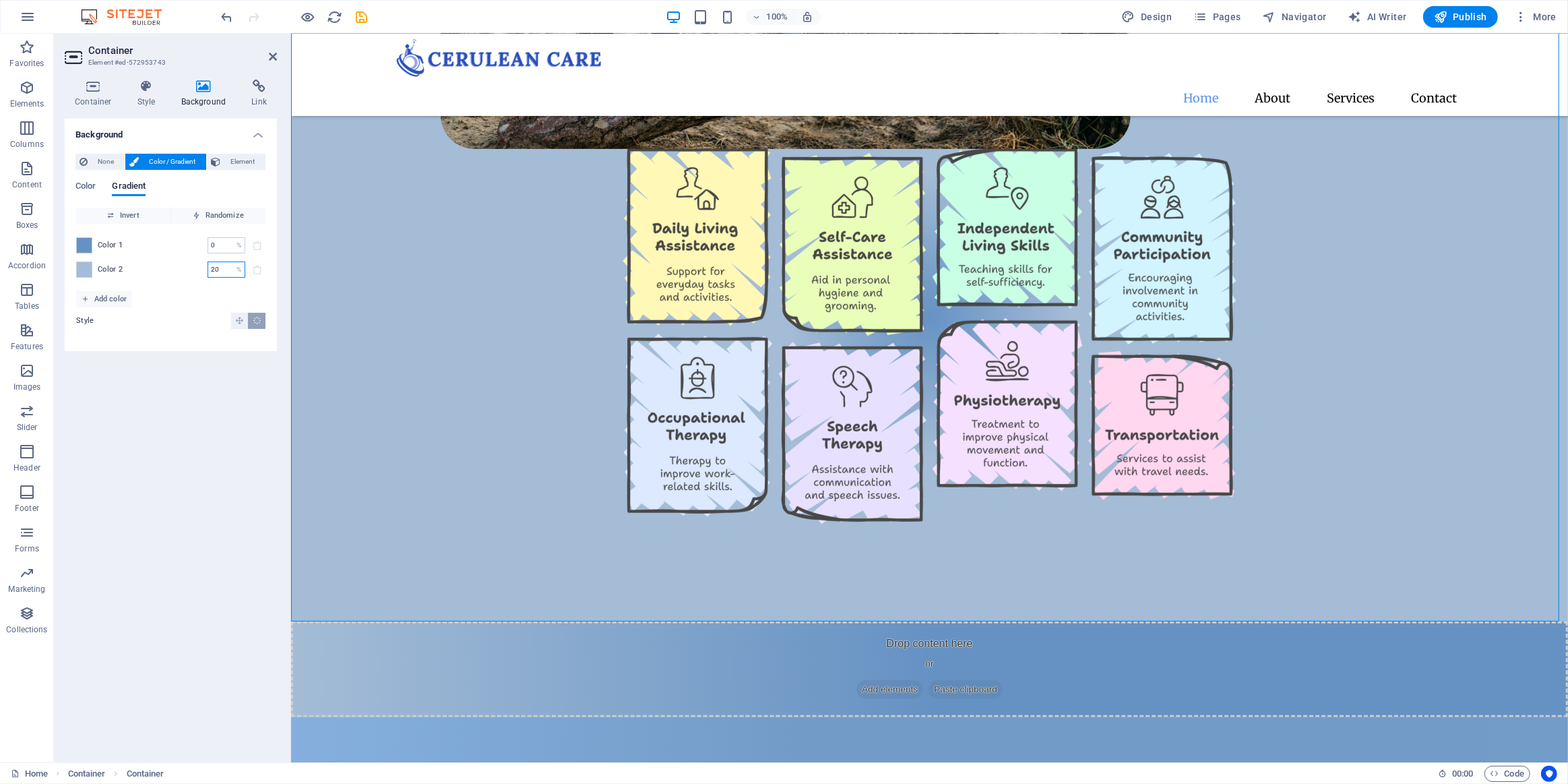
drag, startPoint x: 218, startPoint y: 272, endPoint x: 186, endPoint y: 269, distance: 32.1
click at [181, 274] on div "Color 2 20 % ​" at bounding box center [170, 270] width 189 height 16
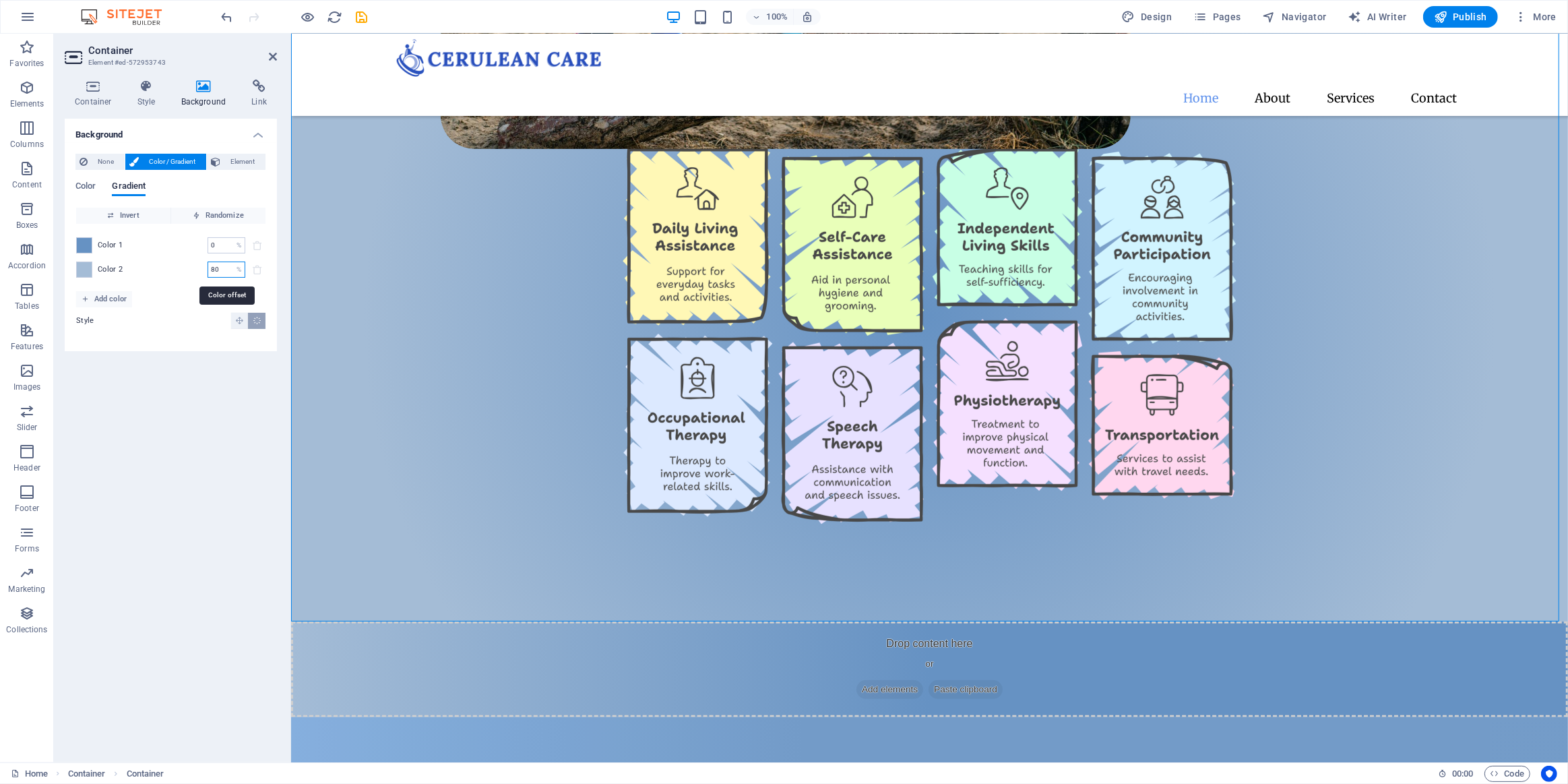
drag, startPoint x: 230, startPoint y: 269, endPoint x: 164, endPoint y: 263, distance: 66.3
click at [185, 270] on div "Color 2 80 % ​" at bounding box center [170, 270] width 189 height 16
type input "100"
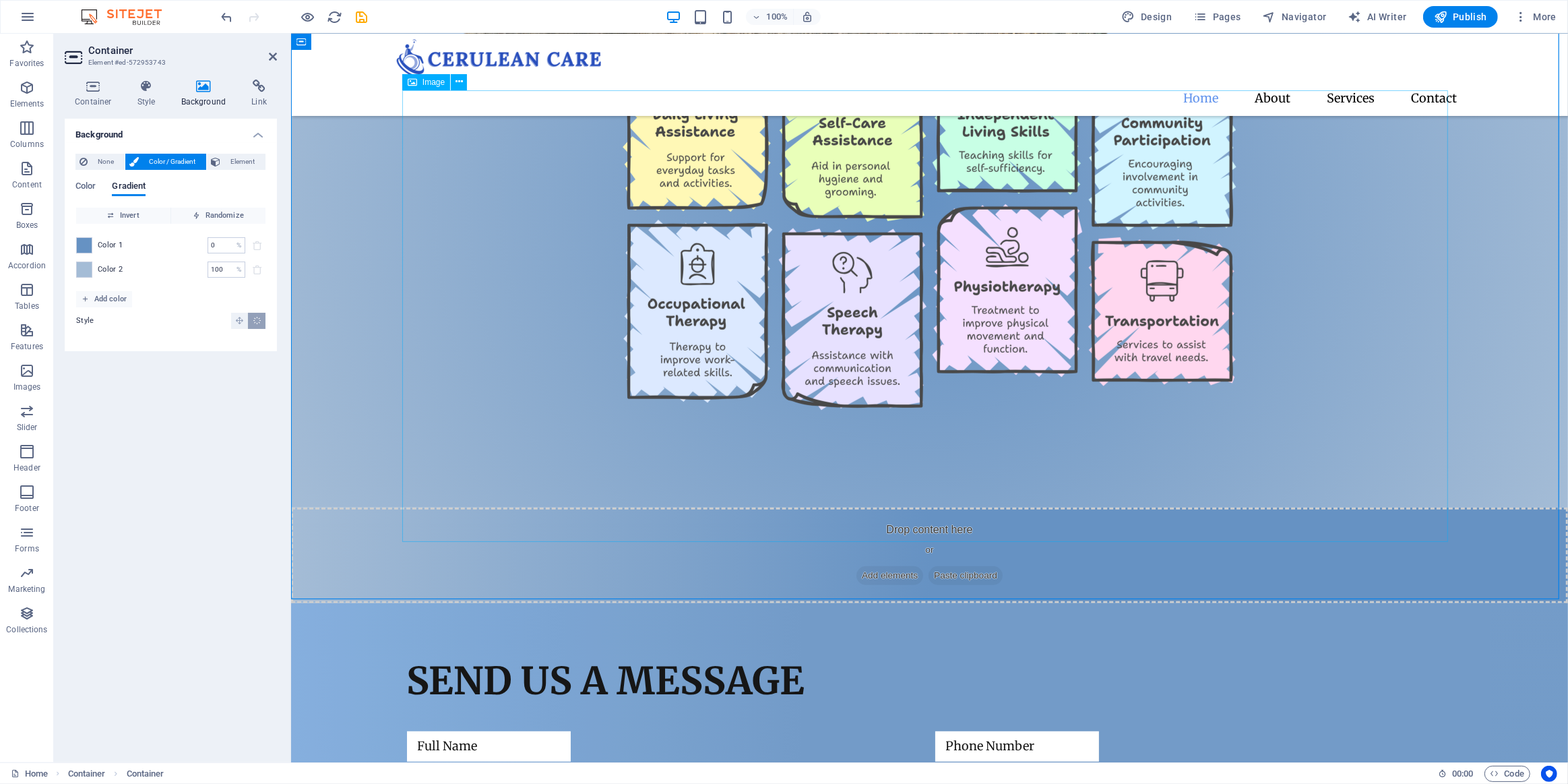
scroll to position [666, 0]
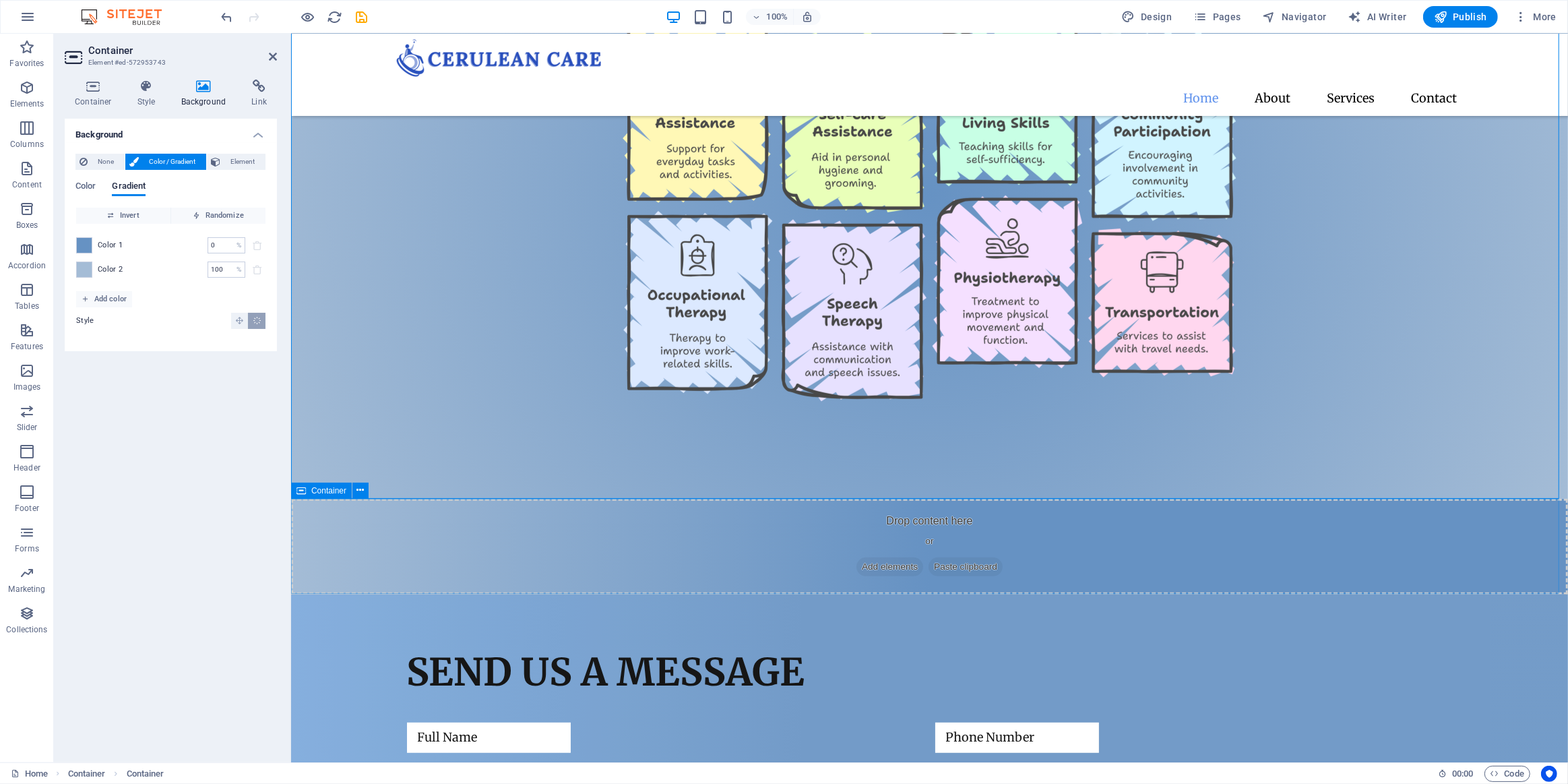
click at [505, 550] on div "Drop content here or Add elements Paste clipboard" at bounding box center [929, 547] width 1277 height 96
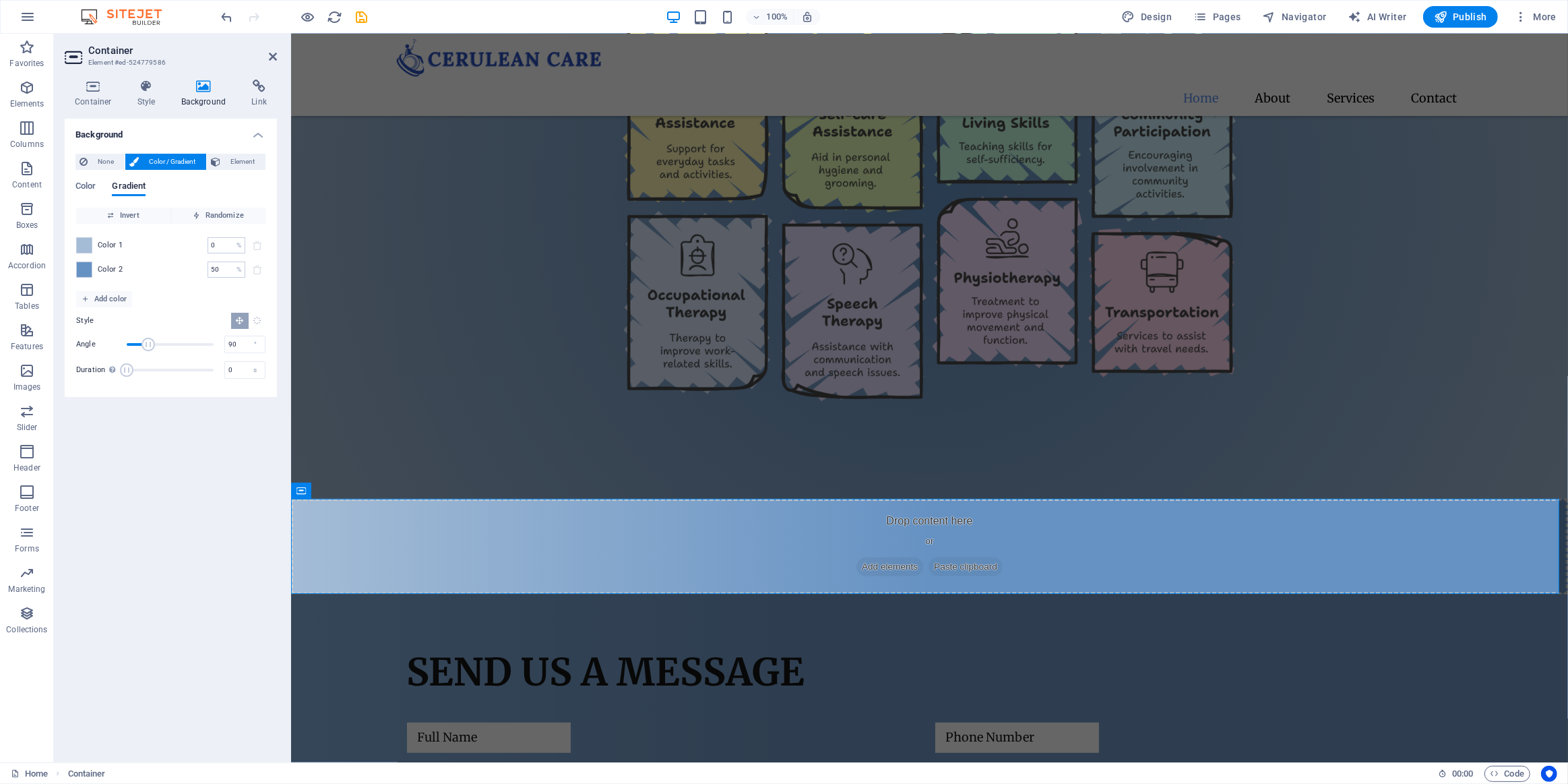
click at [257, 325] on button "Radial gradient" at bounding box center [256, 321] width 17 height 16
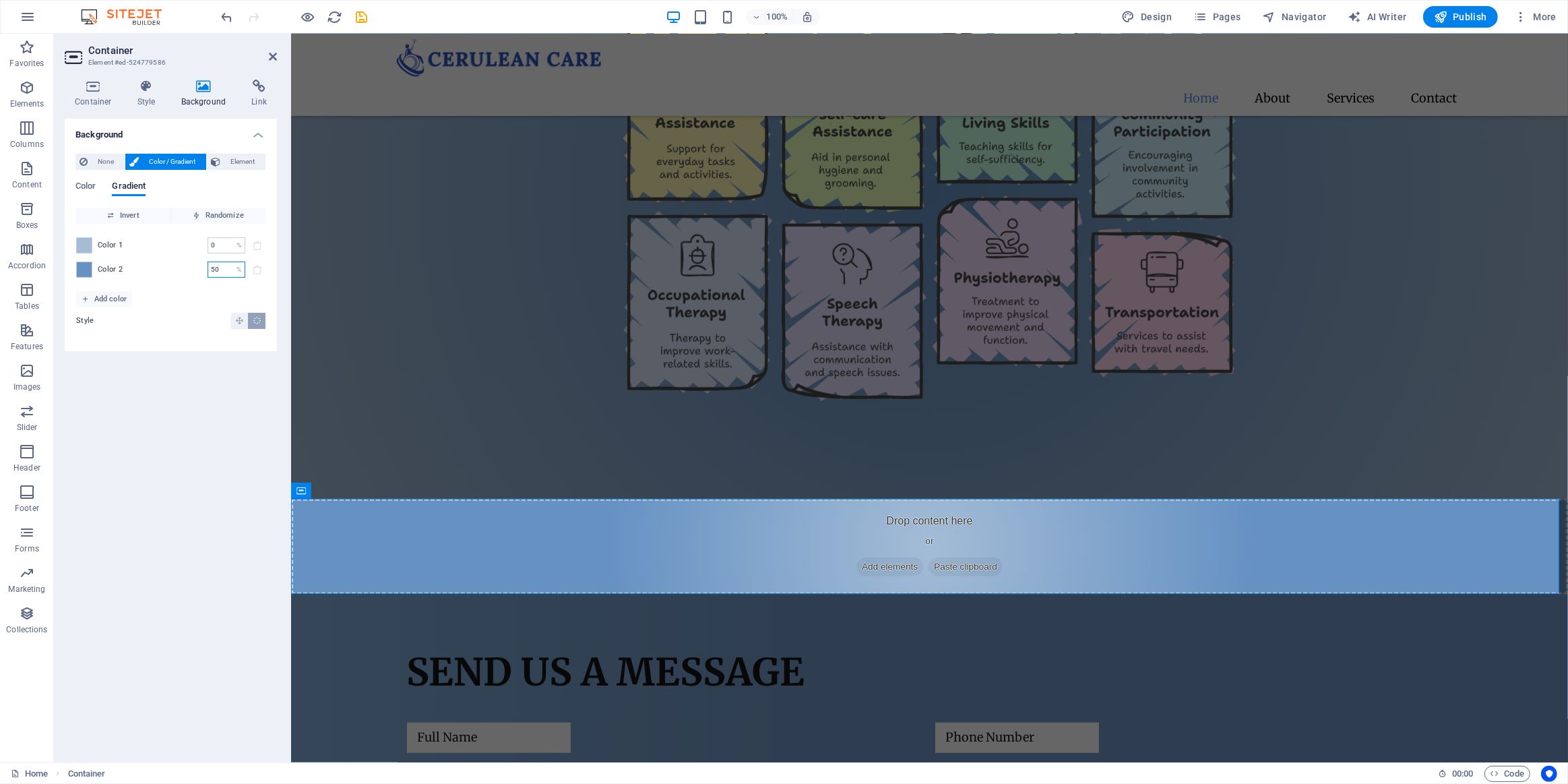
drag, startPoint x: 221, startPoint y: 270, endPoint x: 164, endPoint y: 269, distance: 57.0
click at [173, 269] on div "Color 2 50 % ​" at bounding box center [170, 270] width 189 height 16
click at [142, 213] on span "Invert" at bounding box center [123, 216] width 84 height 16
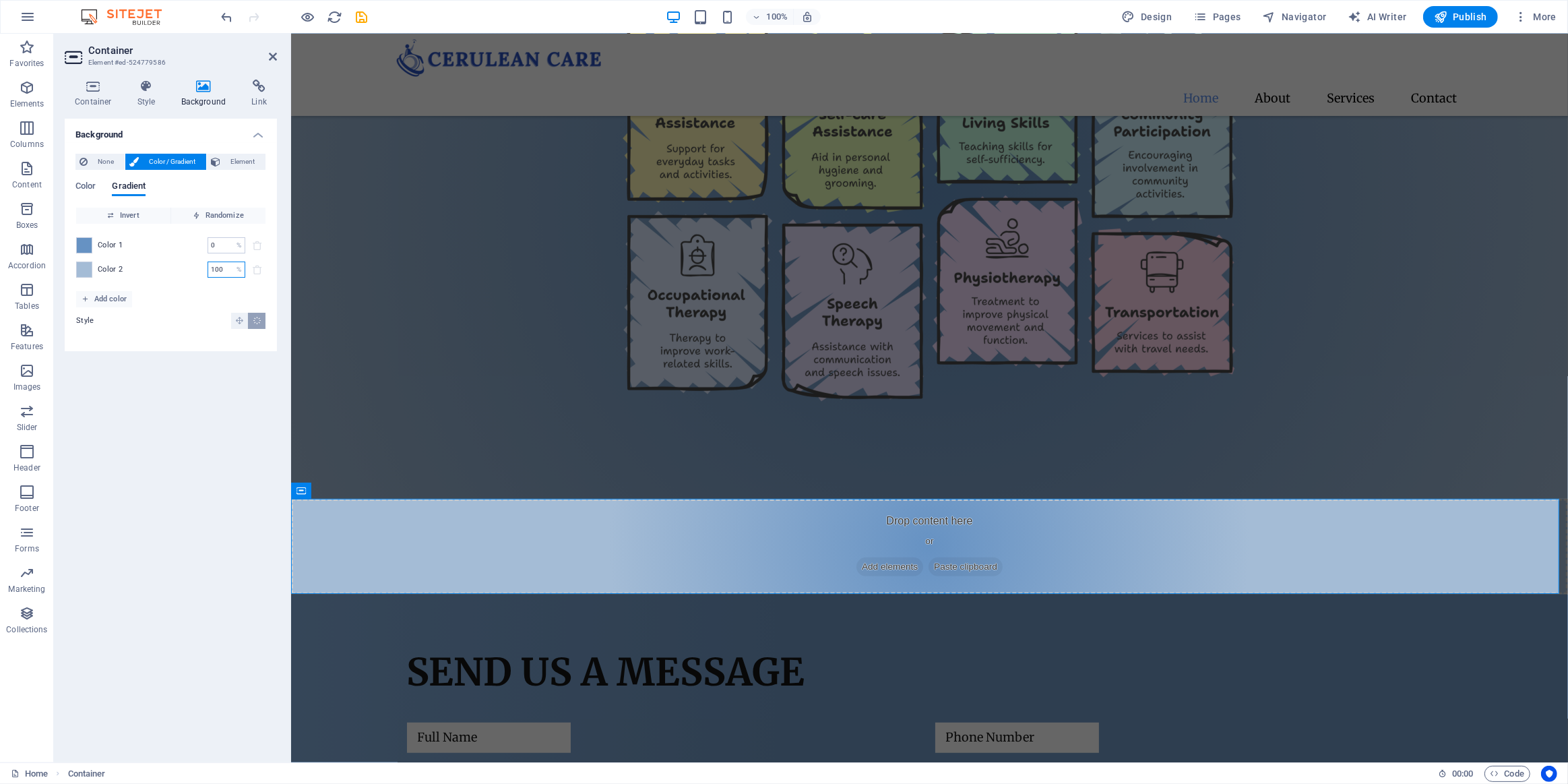
type input "100"
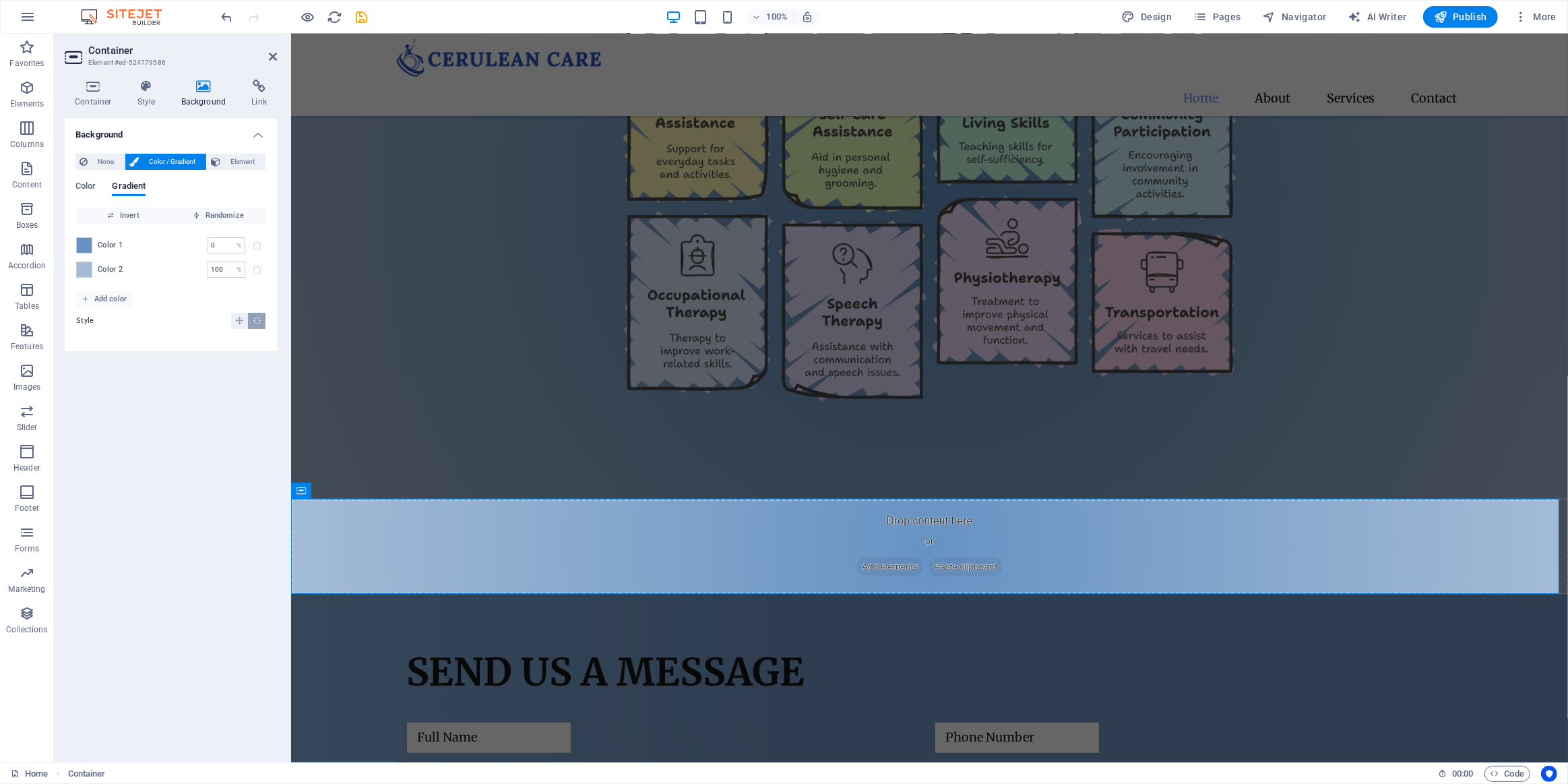
click at [188, 414] on div "Background None Color / Gradient Element Stretch background to full-width Color…" at bounding box center [171, 435] width 212 height 633
click at [367, 452] on div "Our Services" at bounding box center [929, 194] width 1277 height 610
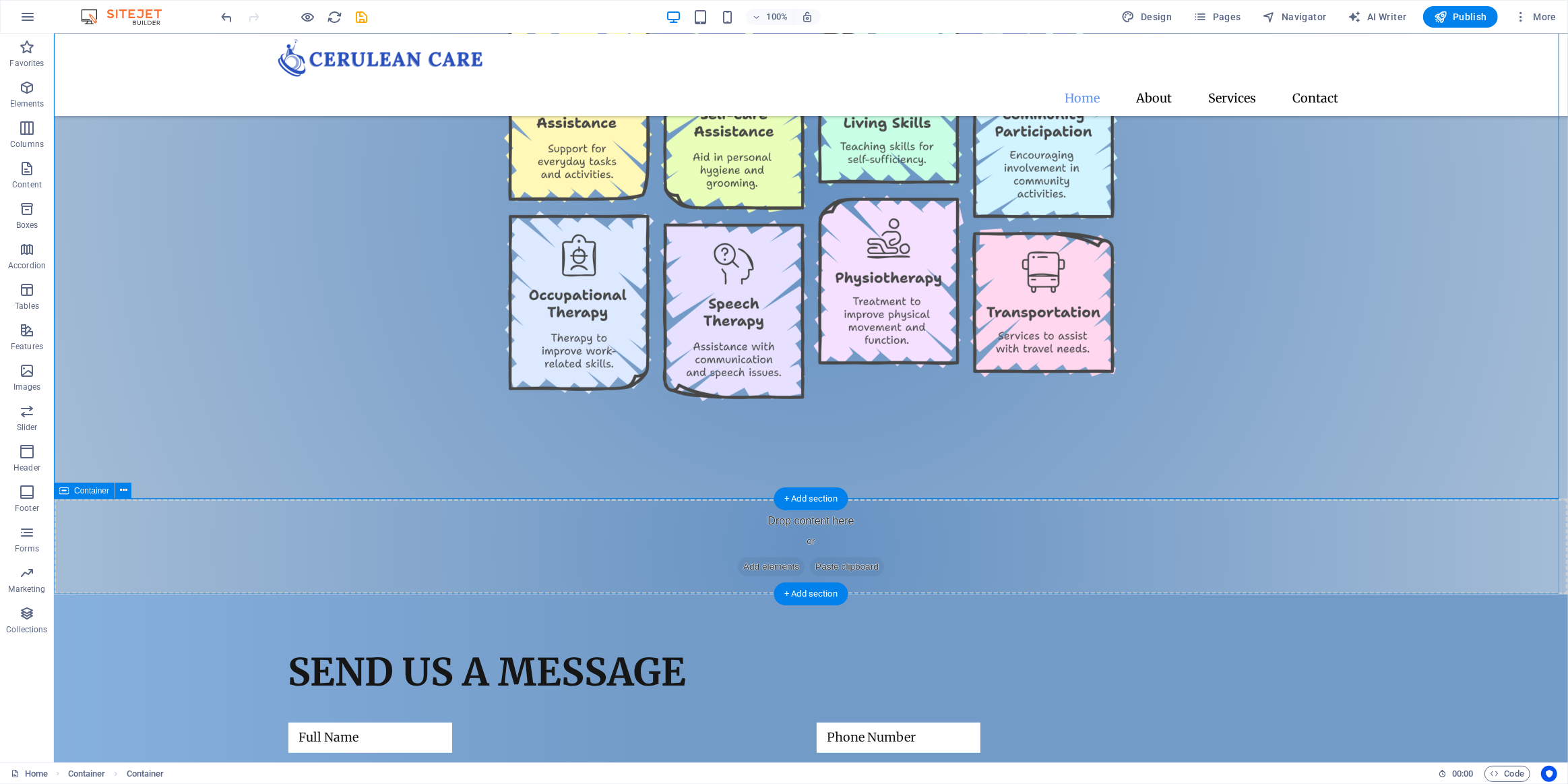
click at [467, 573] on div "Drop content here or Add elements Paste clipboard" at bounding box center [810, 547] width 1514 height 96
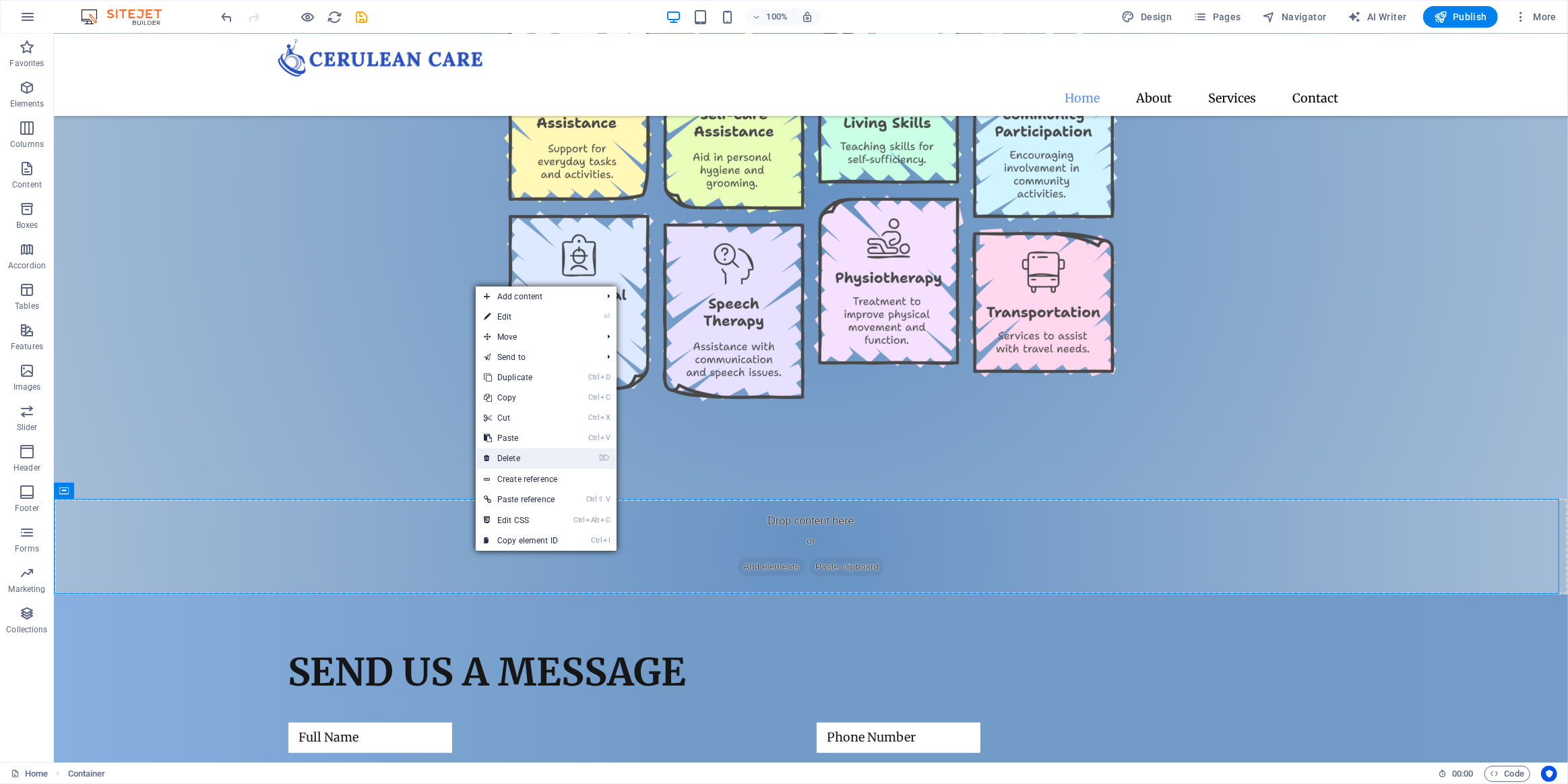
click at [532, 456] on link "⌦ Delete" at bounding box center [520, 458] width 90 height 20
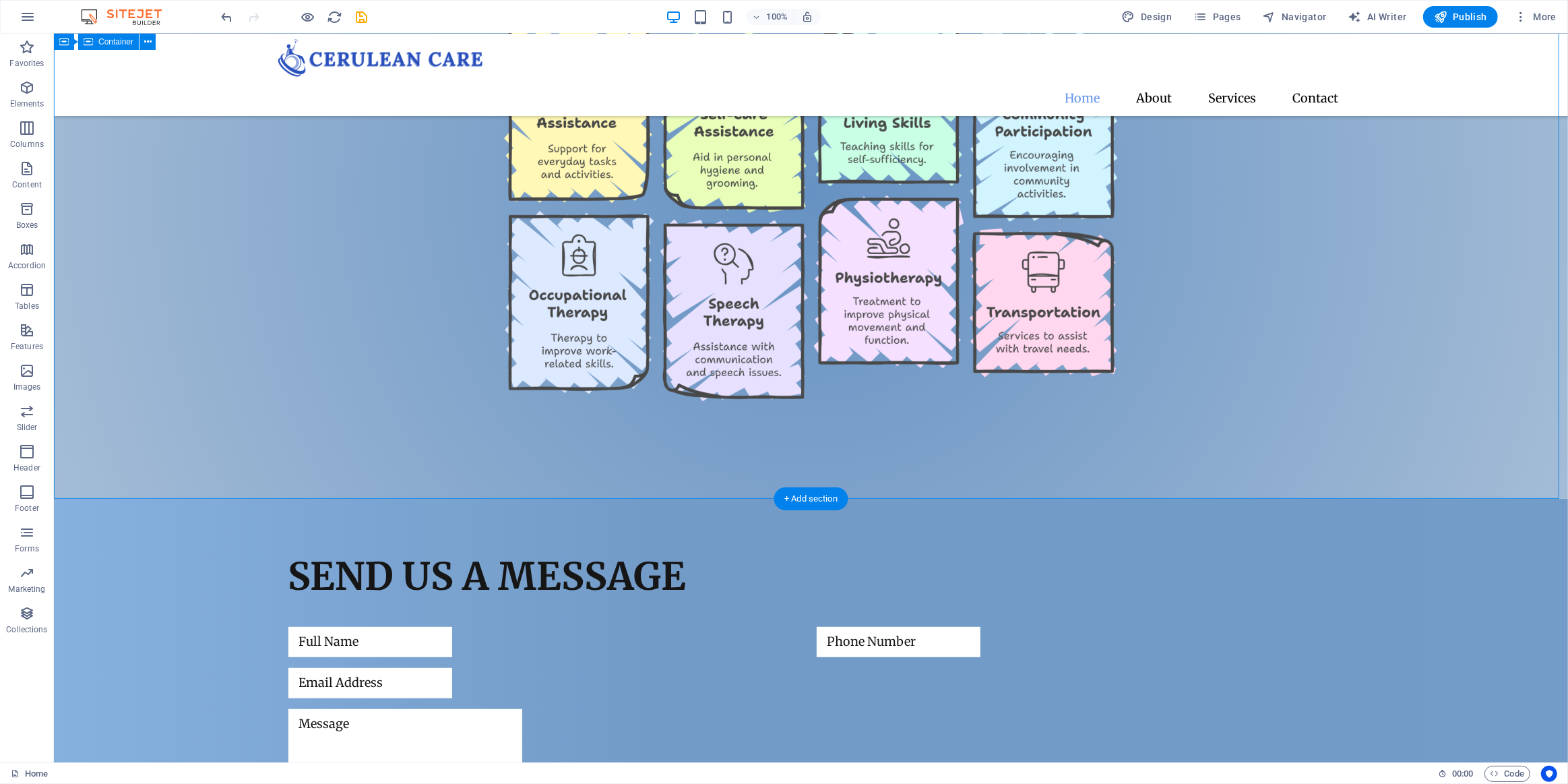
click at [267, 420] on div "Our Services" at bounding box center [810, 194] width 1514 height 610
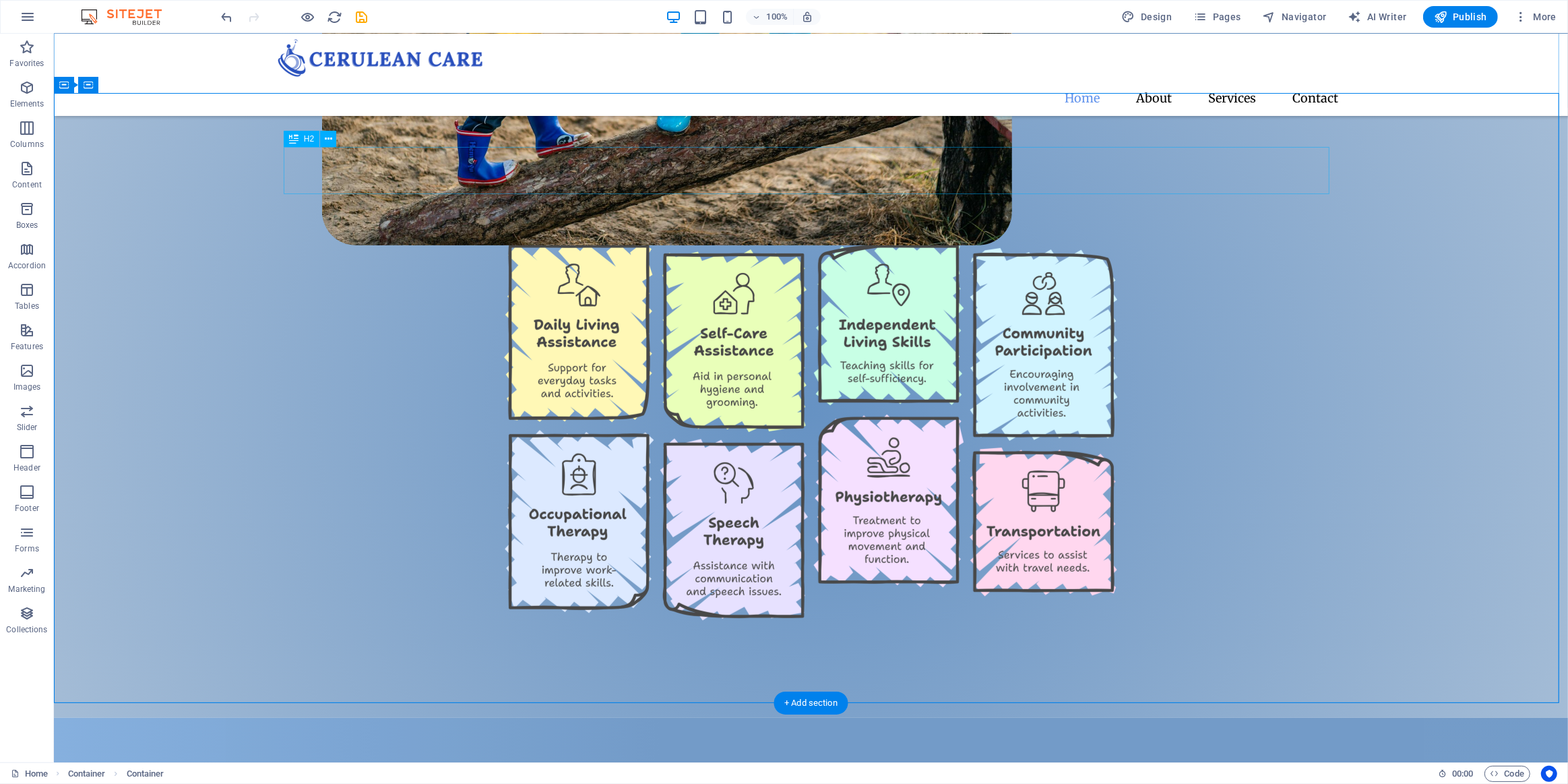
scroll to position [420, 0]
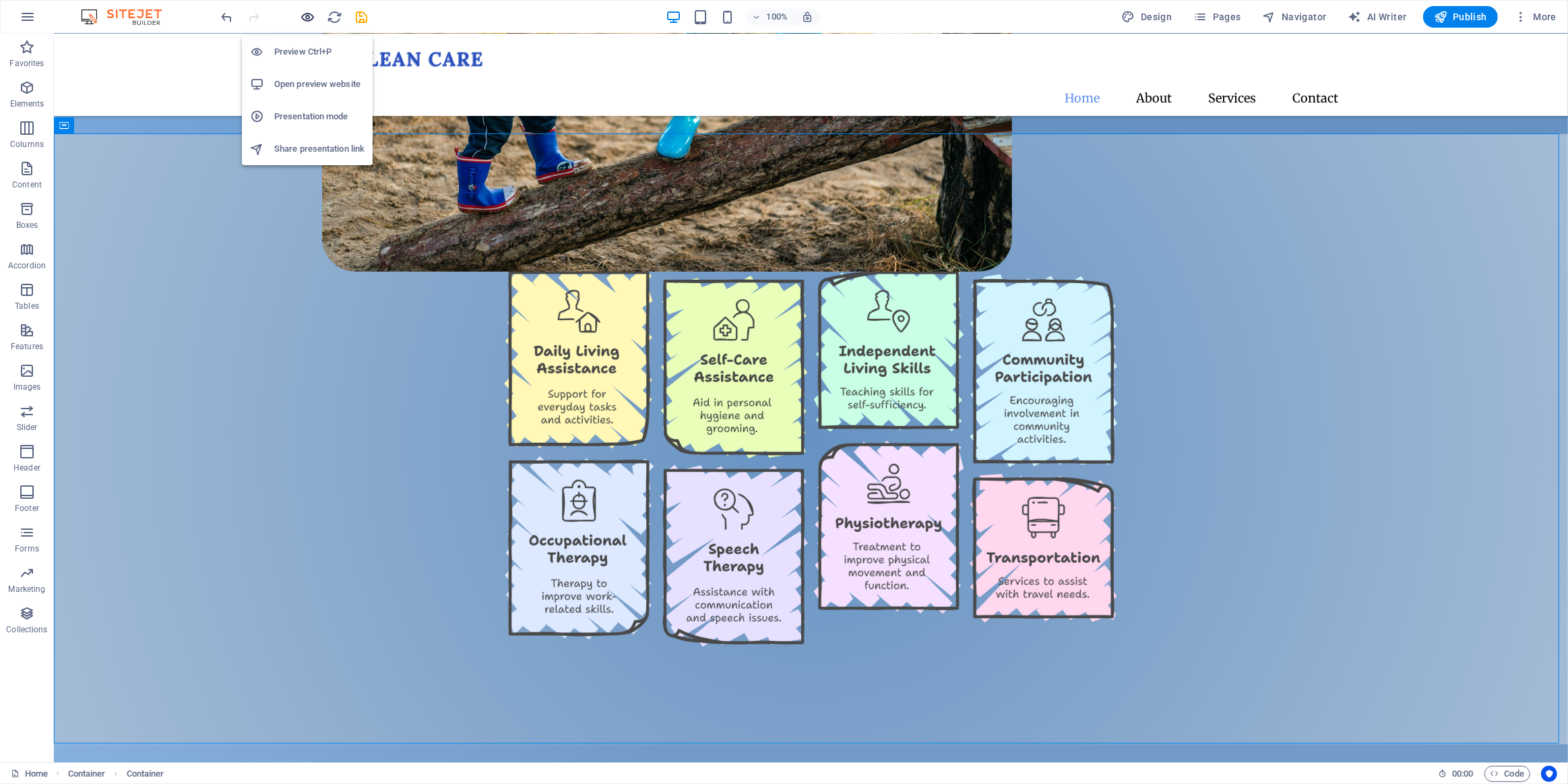
click at [304, 13] on icon "button" at bounding box center [308, 17] width 16 height 16
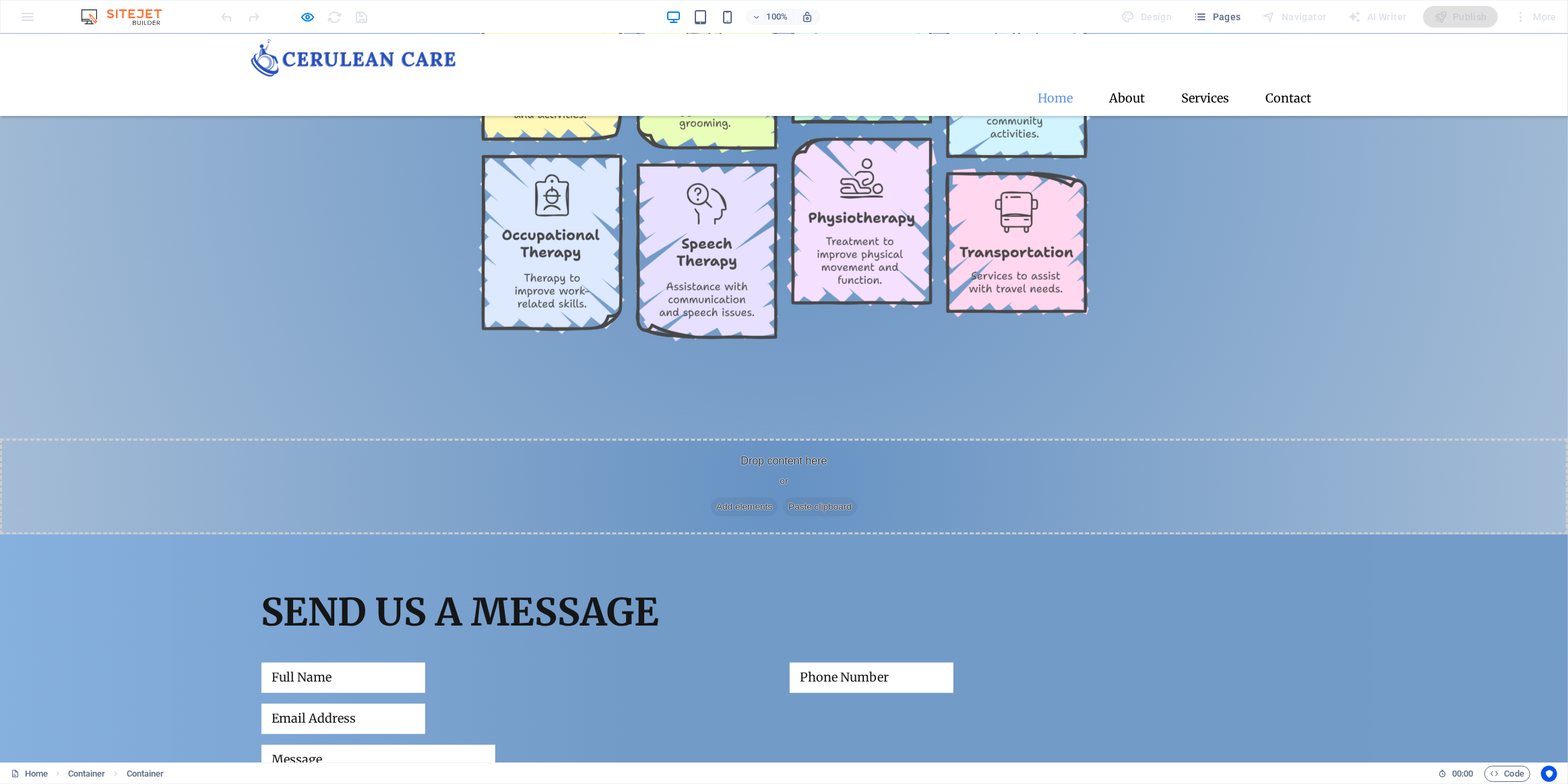
scroll to position [814, 0]
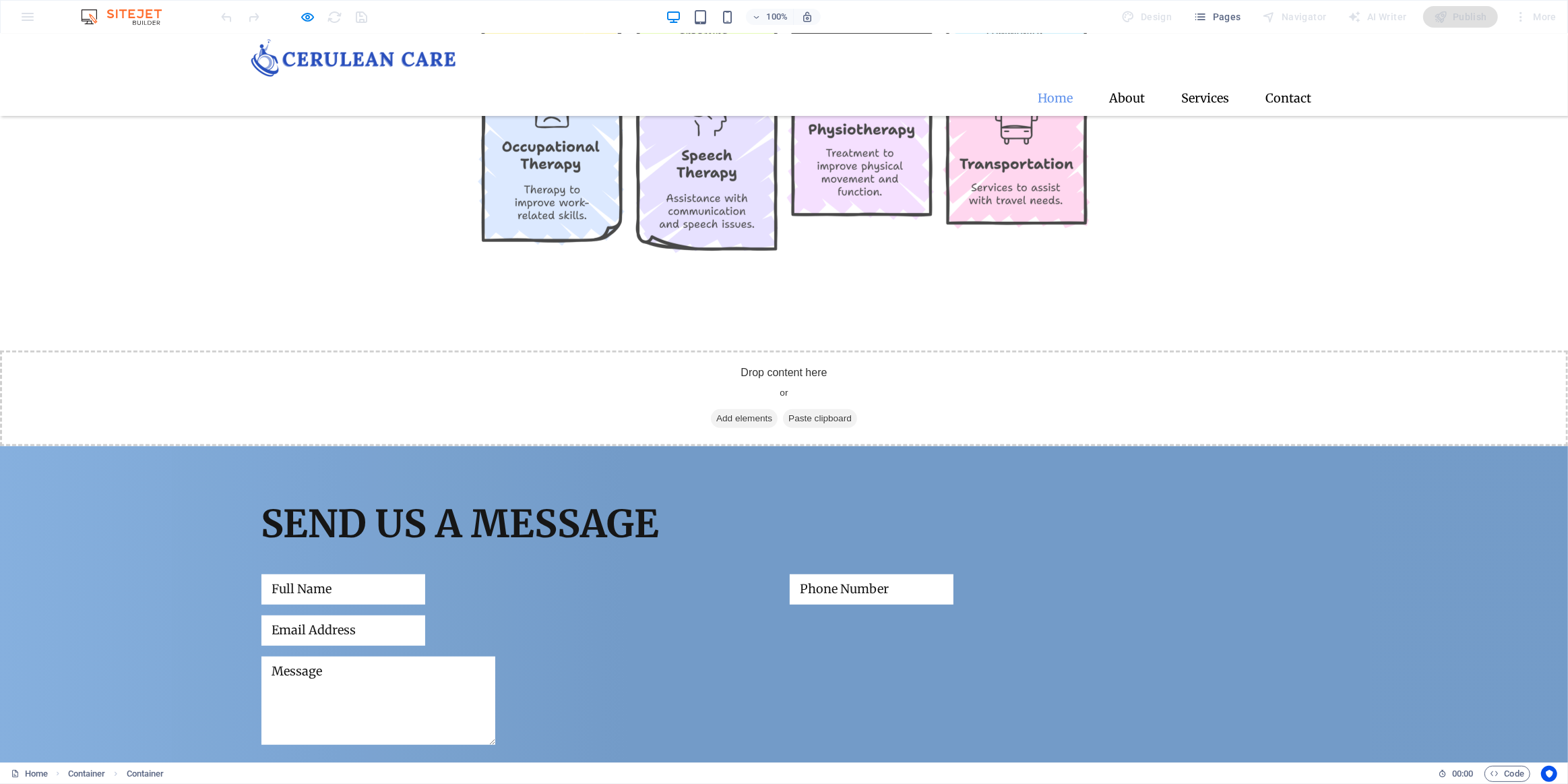
click at [981, 403] on div "Drop content here or Add elements Paste clipboard" at bounding box center [784, 399] width 1568 height 96
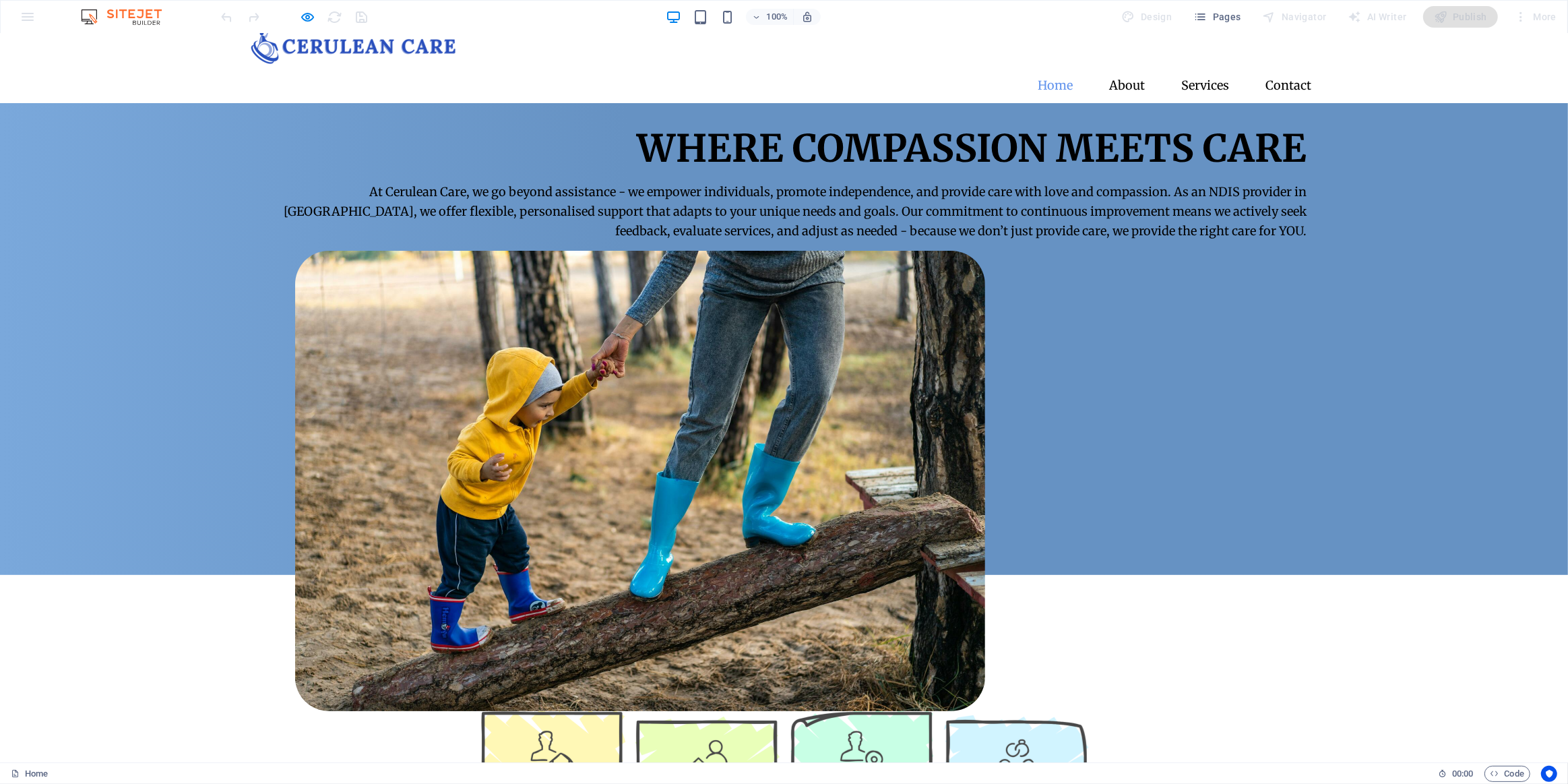
scroll to position [0, 0]
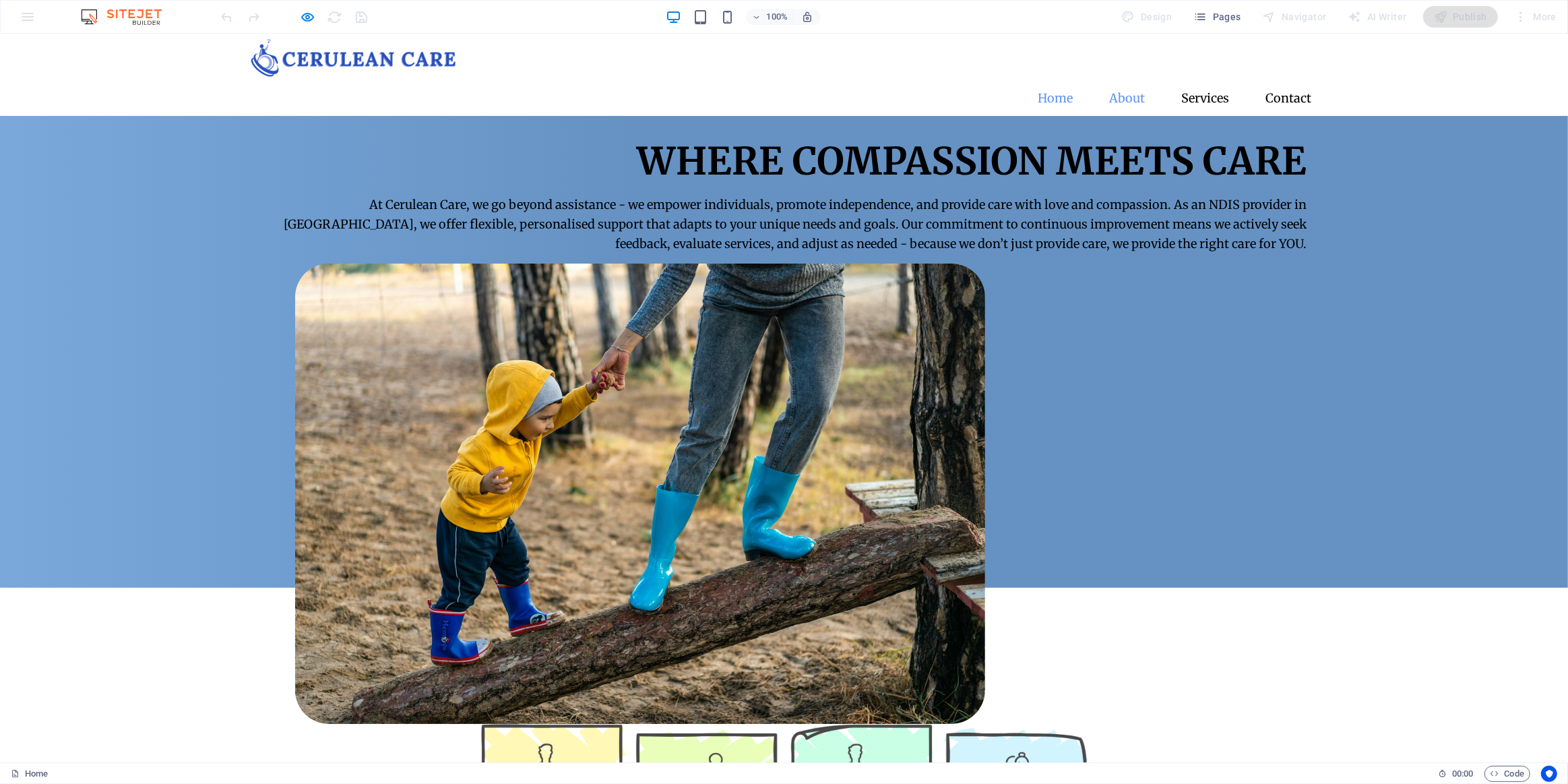
click at [1123, 82] on link "About" at bounding box center [1128, 98] width 58 height 34
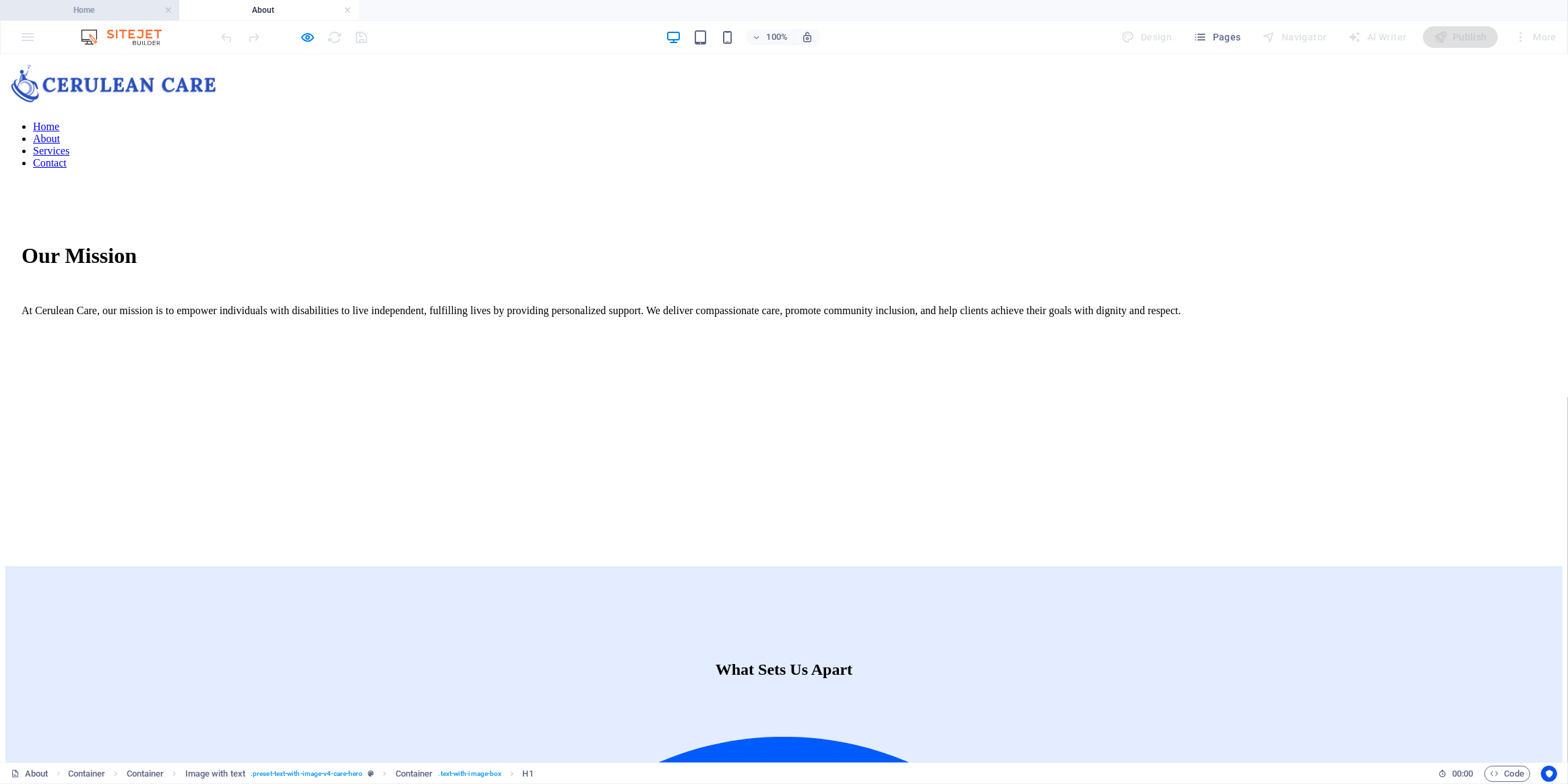
click at [108, 9] on h4 "Home" at bounding box center [90, 10] width 179 height 15
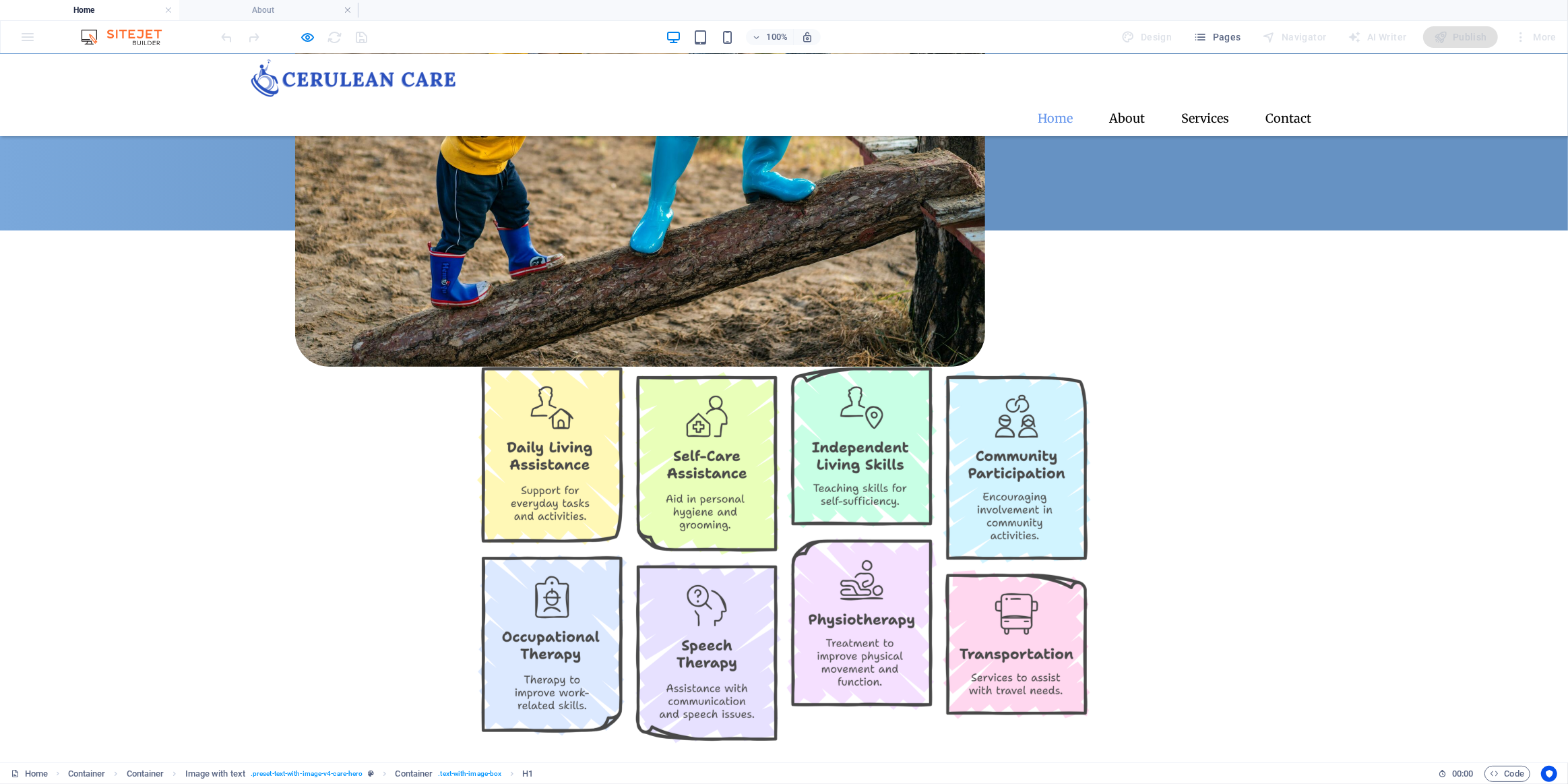
scroll to position [122, 0]
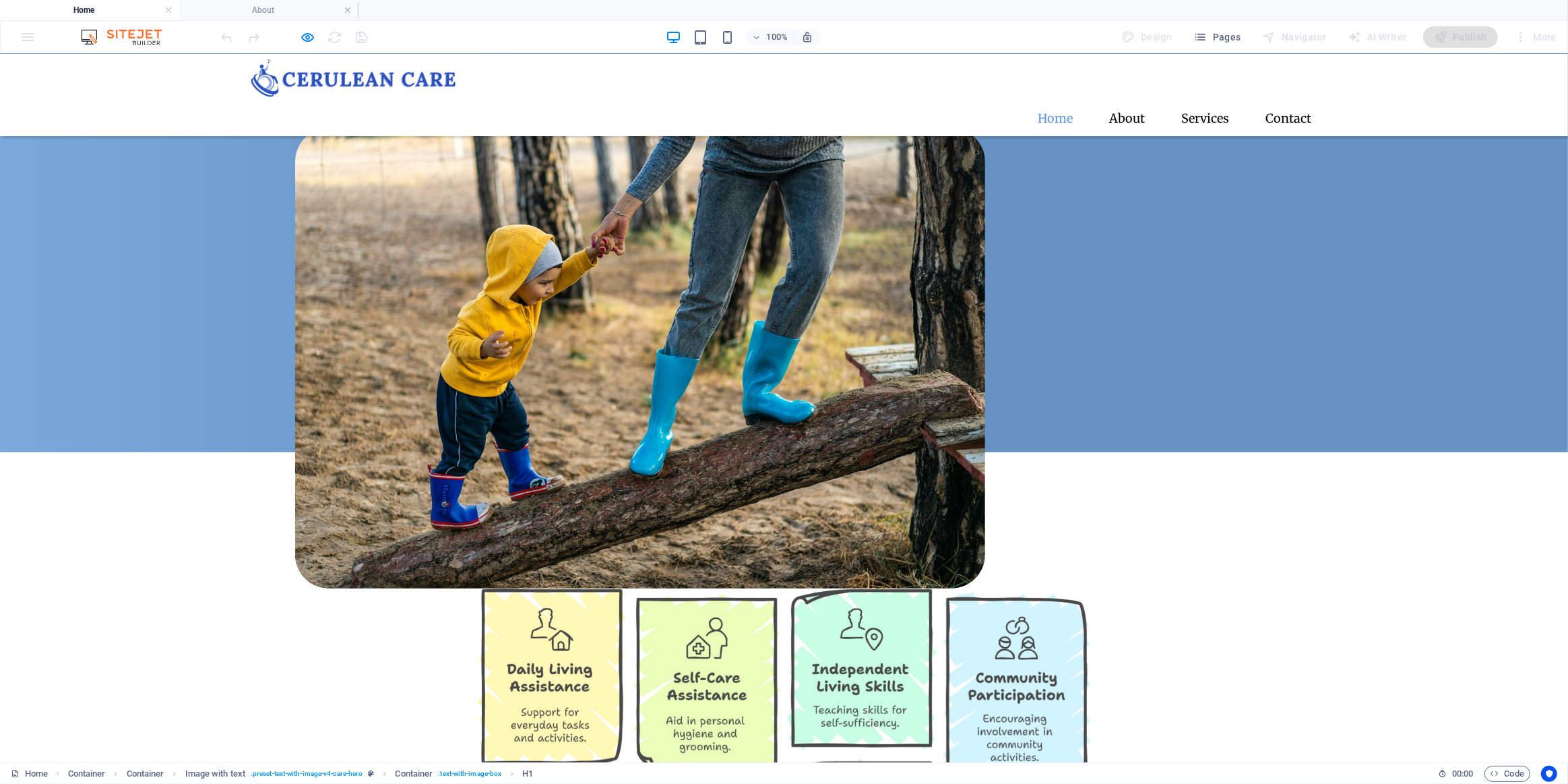
click at [526, 390] on div "Where Compassion Meets Care At Cerulean Care, we go beyond assistance - we empo…" at bounding box center [784, 215] width 1568 height 472
click at [337, 388] on div "Where Compassion Meets Care At Cerulean Care, we go beyond assistance - we empo…" at bounding box center [784, 215] width 1568 height 472
click at [314, 40] on icon "button" at bounding box center [308, 37] width 16 height 16
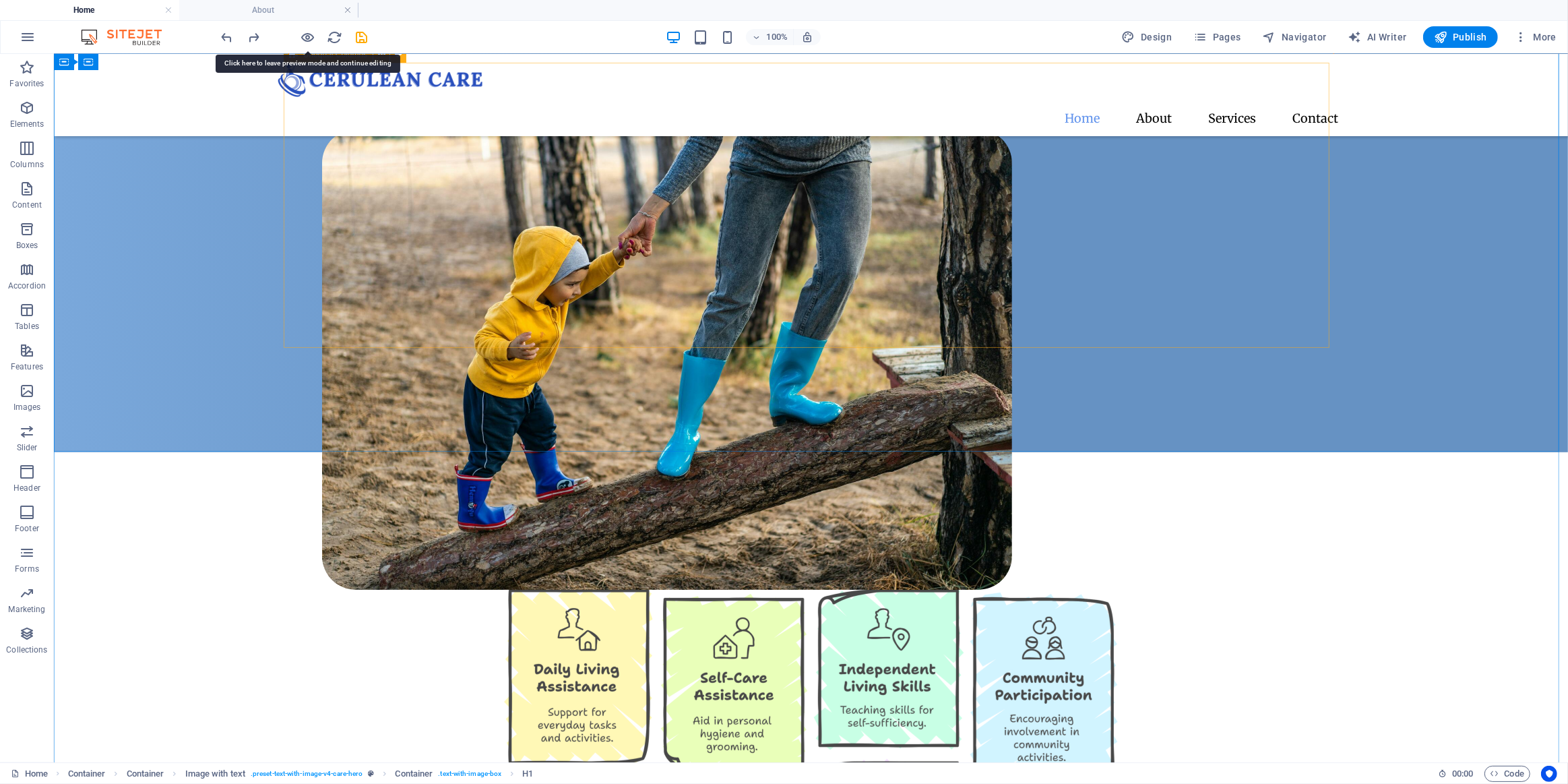
click at [657, 393] on div "Where Compassion Meets Care At Cerulean Care, we go beyond assistance - we empo…" at bounding box center [810, 215] width 1514 height 472
select select "px"
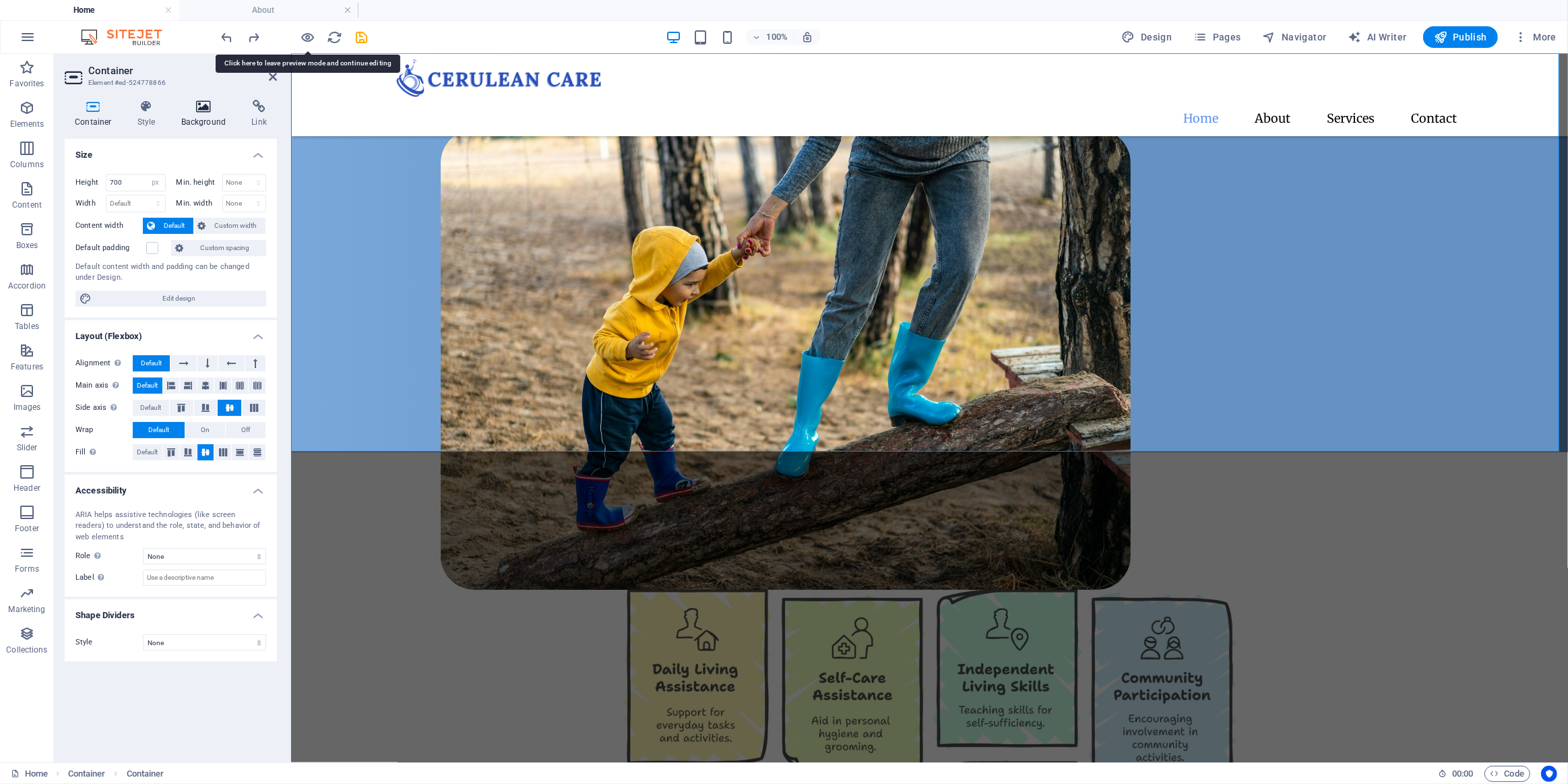
click at [194, 111] on icon at bounding box center [203, 106] width 65 height 13
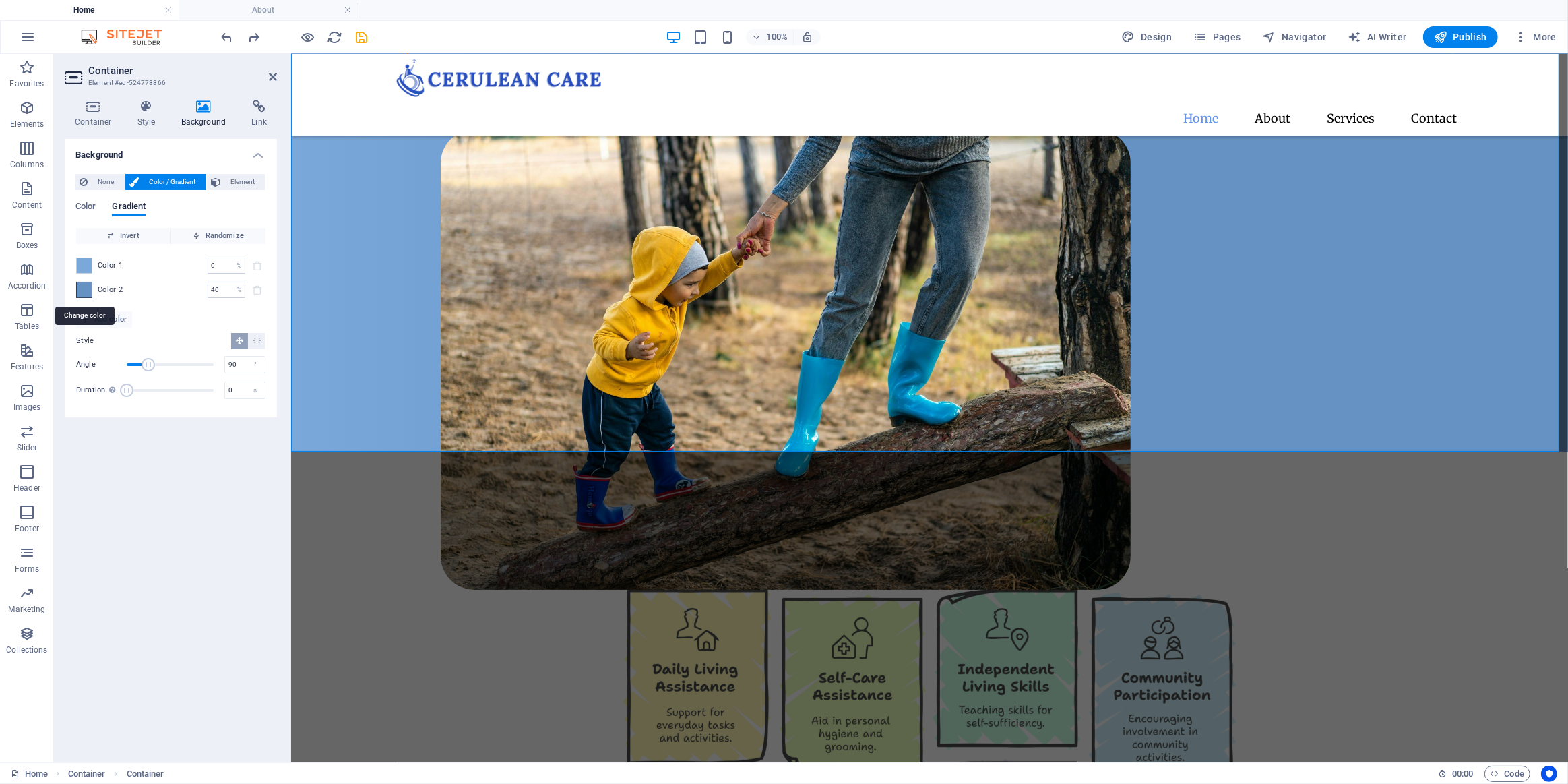
click at [85, 287] on span at bounding box center [84, 290] width 15 height 15
type input "#6692c3"
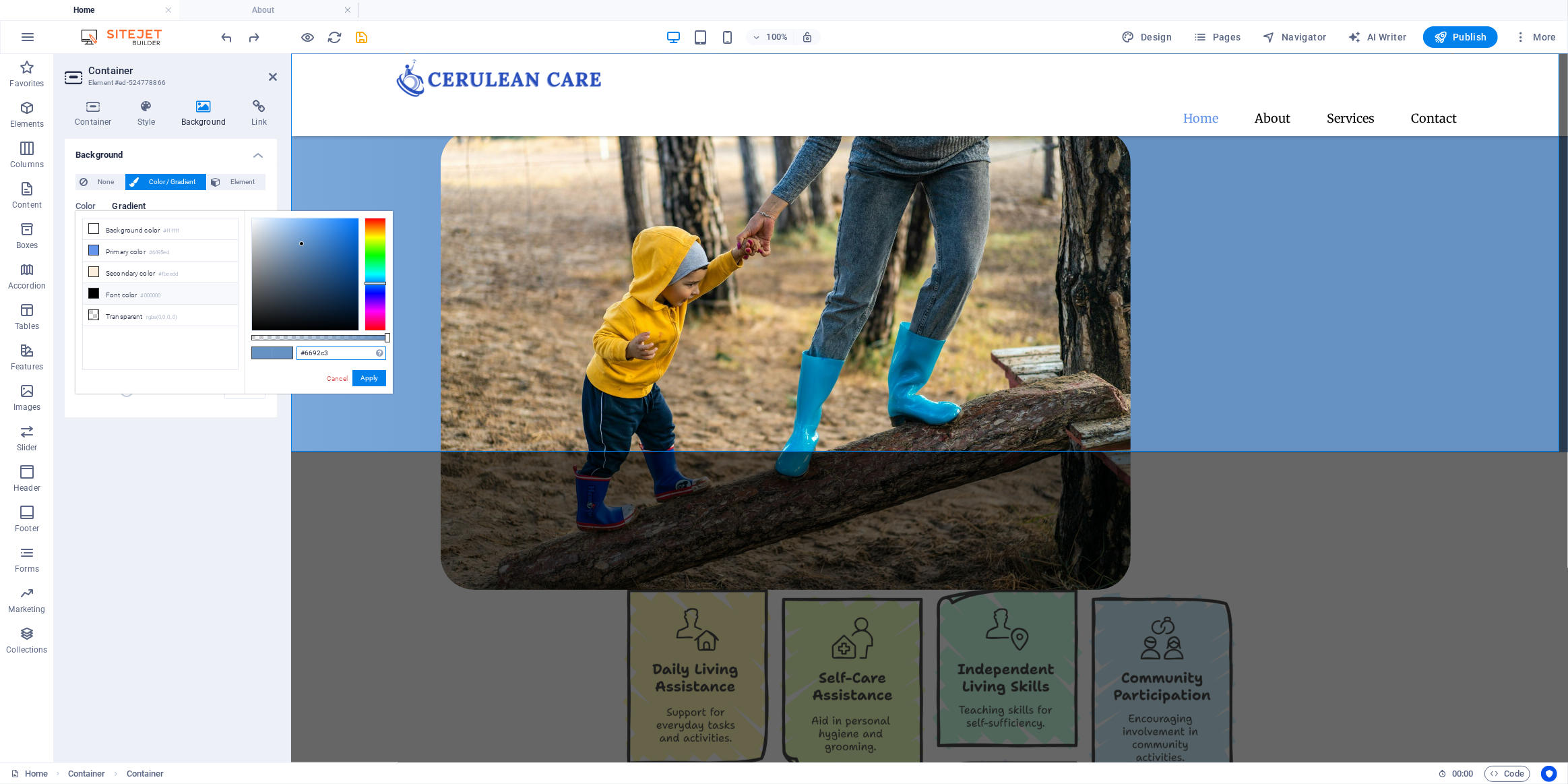
drag, startPoint x: 336, startPoint y: 352, endPoint x: 287, endPoint y: 352, distance: 49.0
click at [287, 352] on div "#6692c3 Supported formats #0852ed rgb(8, 82, 237) rgba(8, 82, 237, 90%) hsv(221…" at bounding box center [318, 400] width 149 height 379
click at [271, 73] on icon at bounding box center [273, 77] width 8 height 10
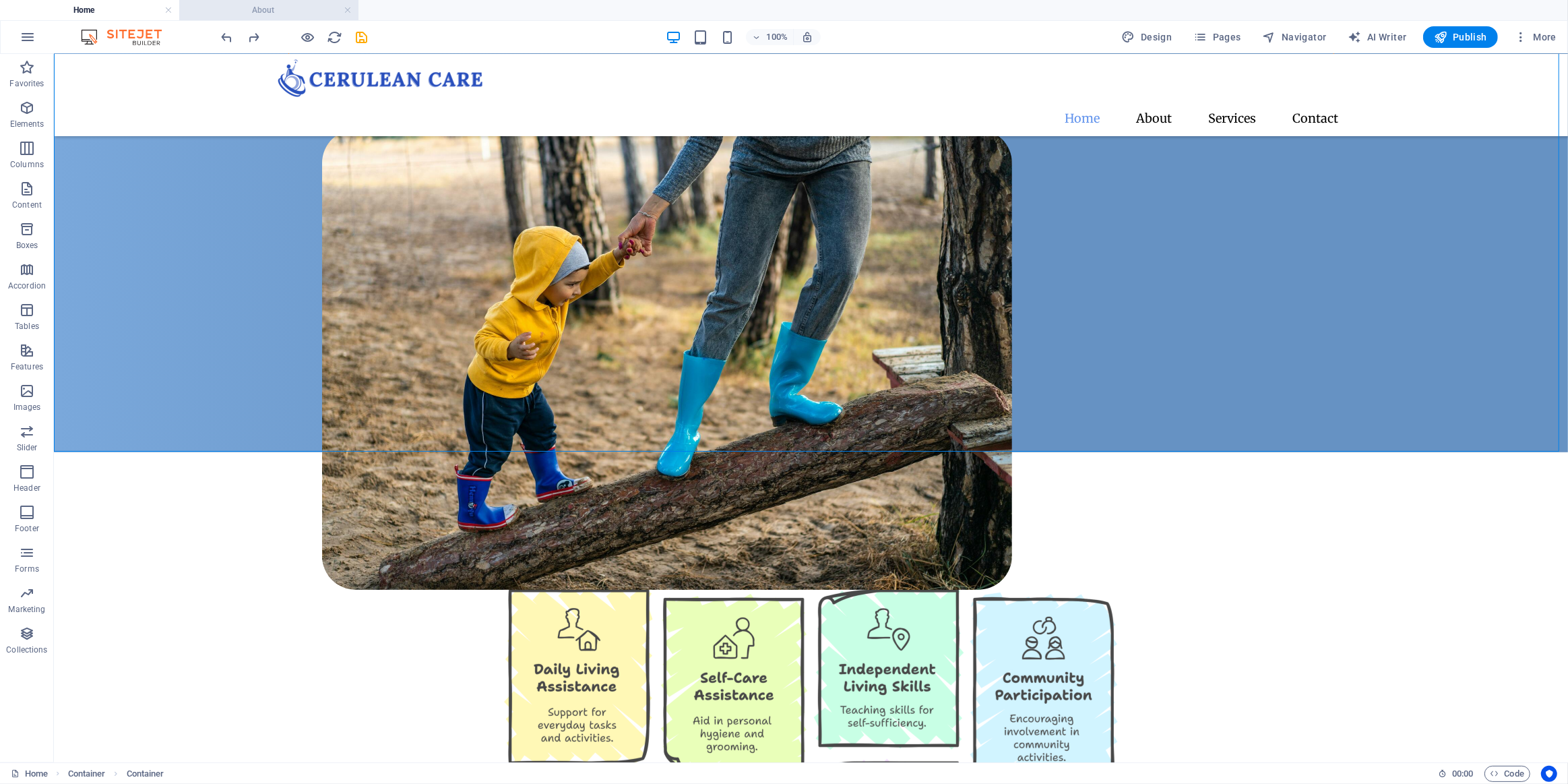
click at [274, 8] on h4 "About" at bounding box center [269, 10] width 179 height 15
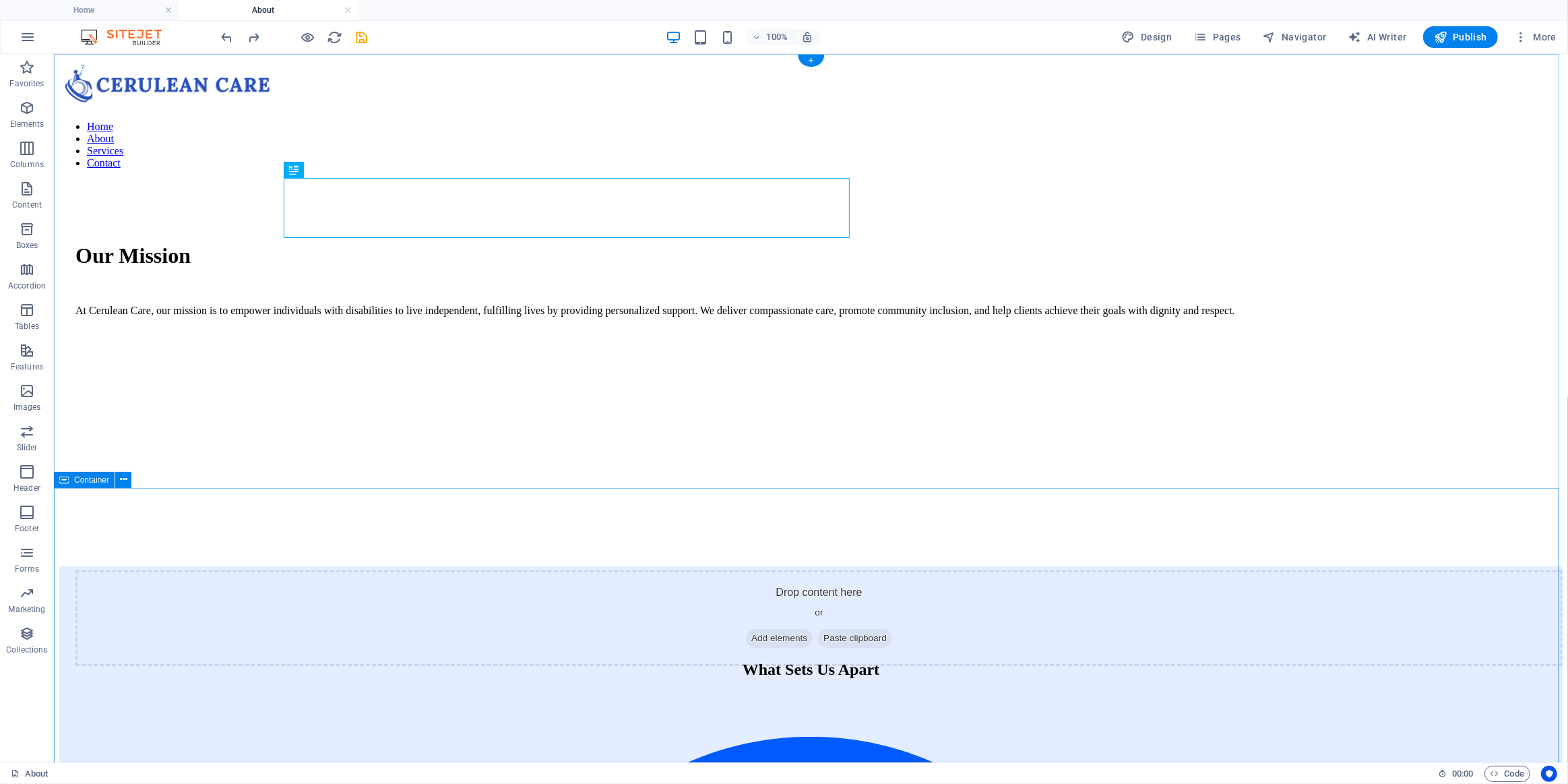
click at [296, 566] on div "What Sets Us Apart Commitment to continuous improvement We actively seek feedba…" at bounding box center [810, 768] width 1504 height 405
select select "px"
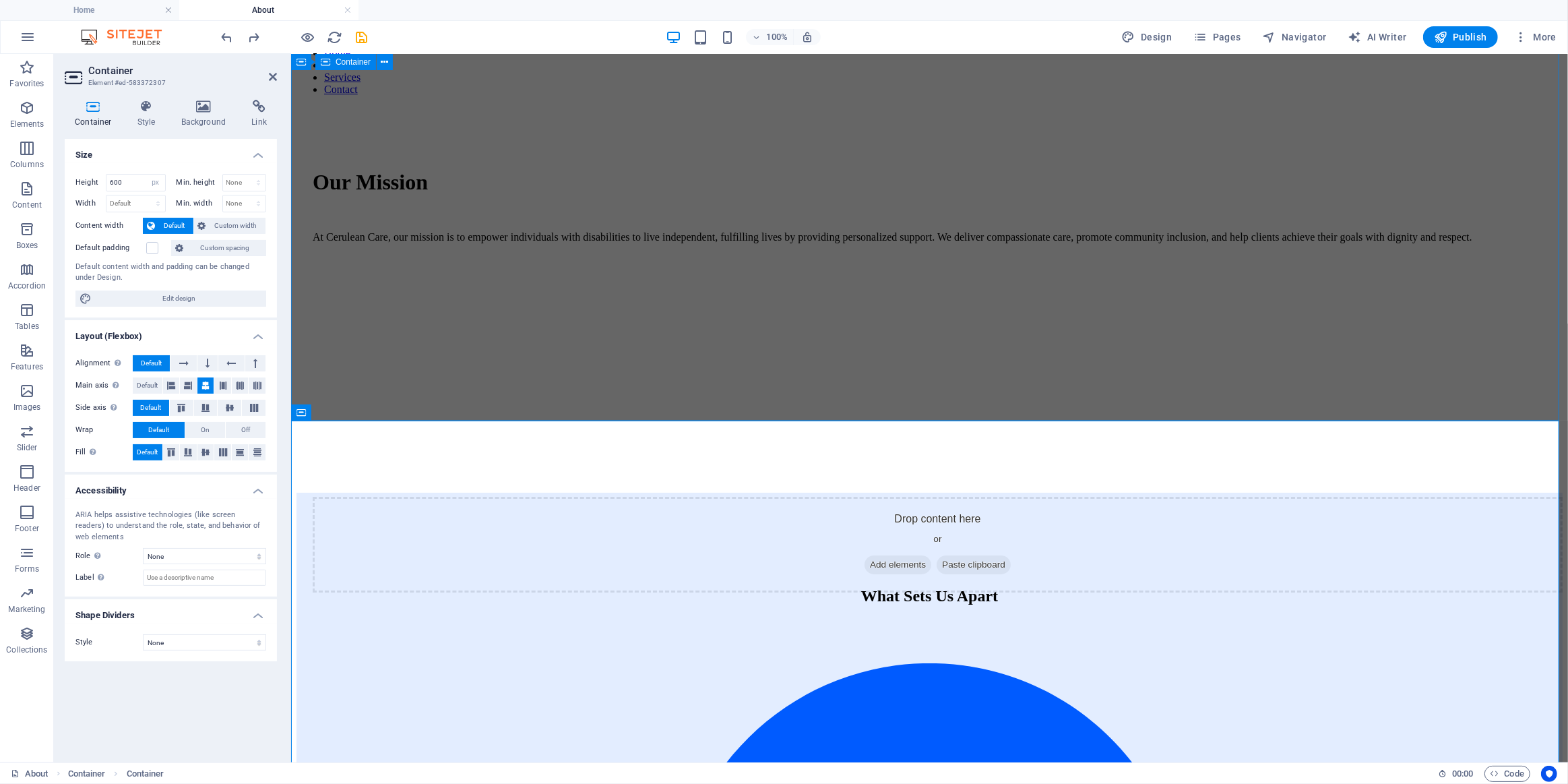
scroll to position [122, 0]
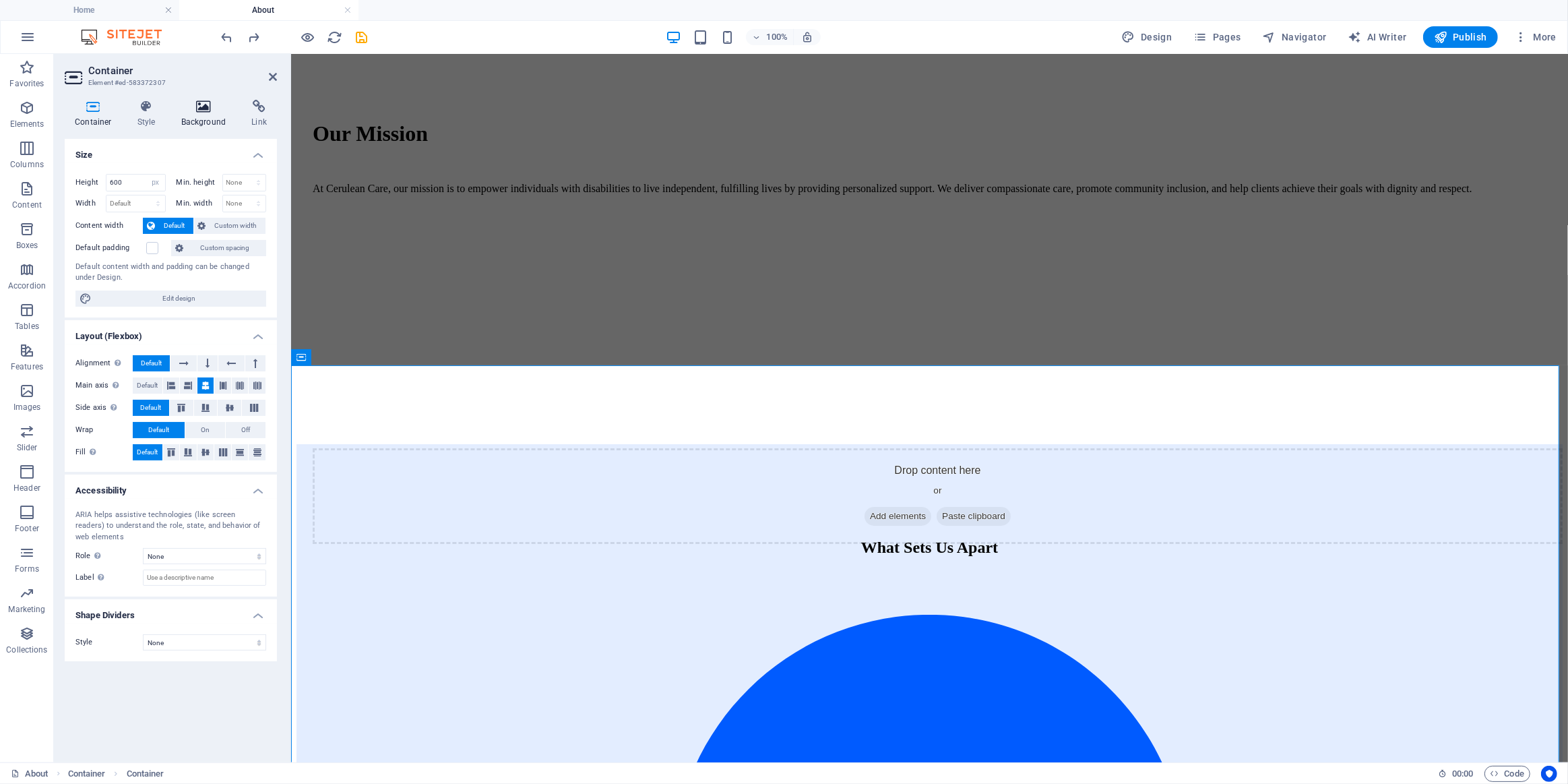
click at [202, 107] on icon at bounding box center [203, 106] width 65 height 13
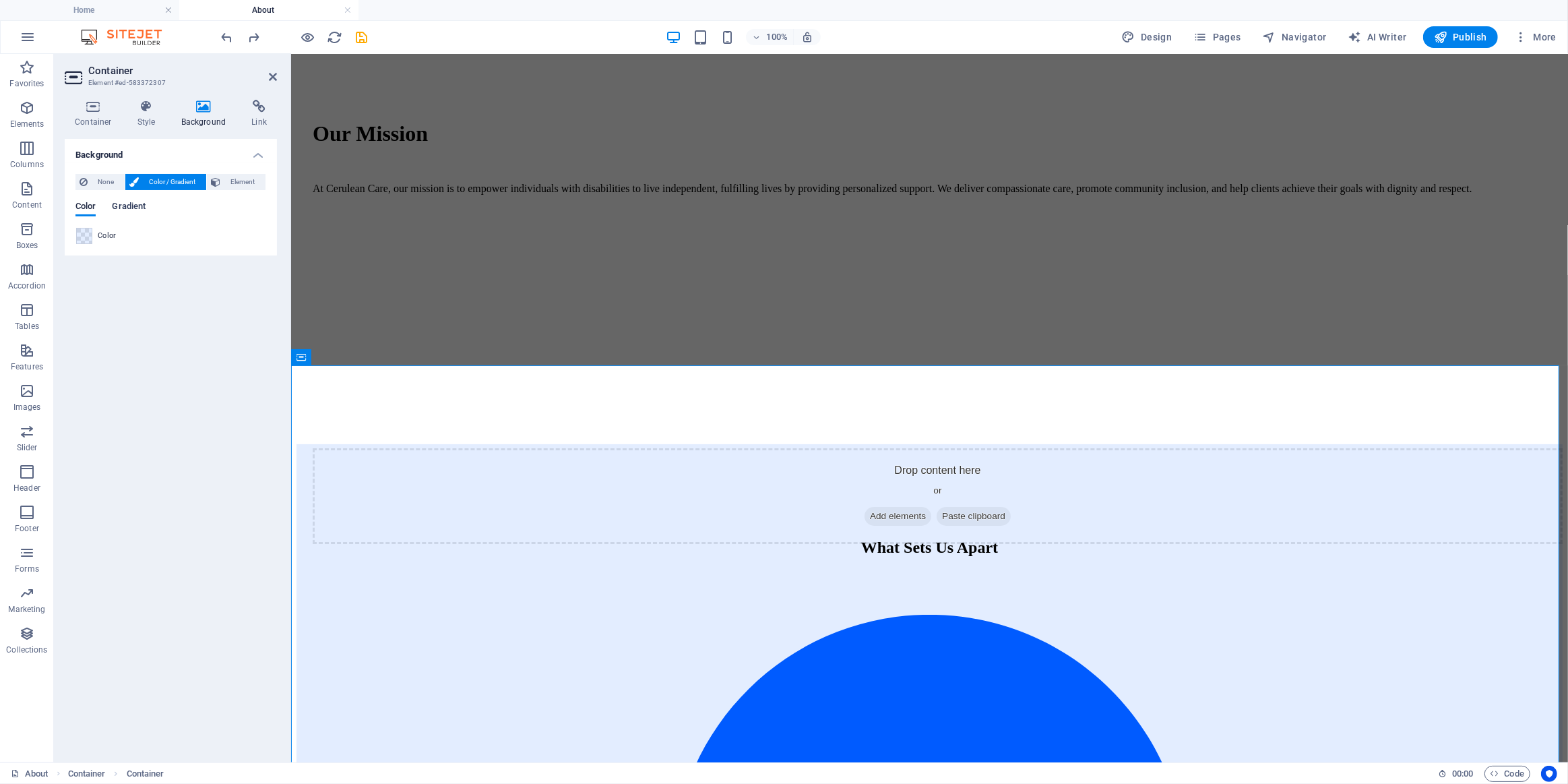
click at [136, 206] on span "Gradient" at bounding box center [129, 207] width 34 height 19
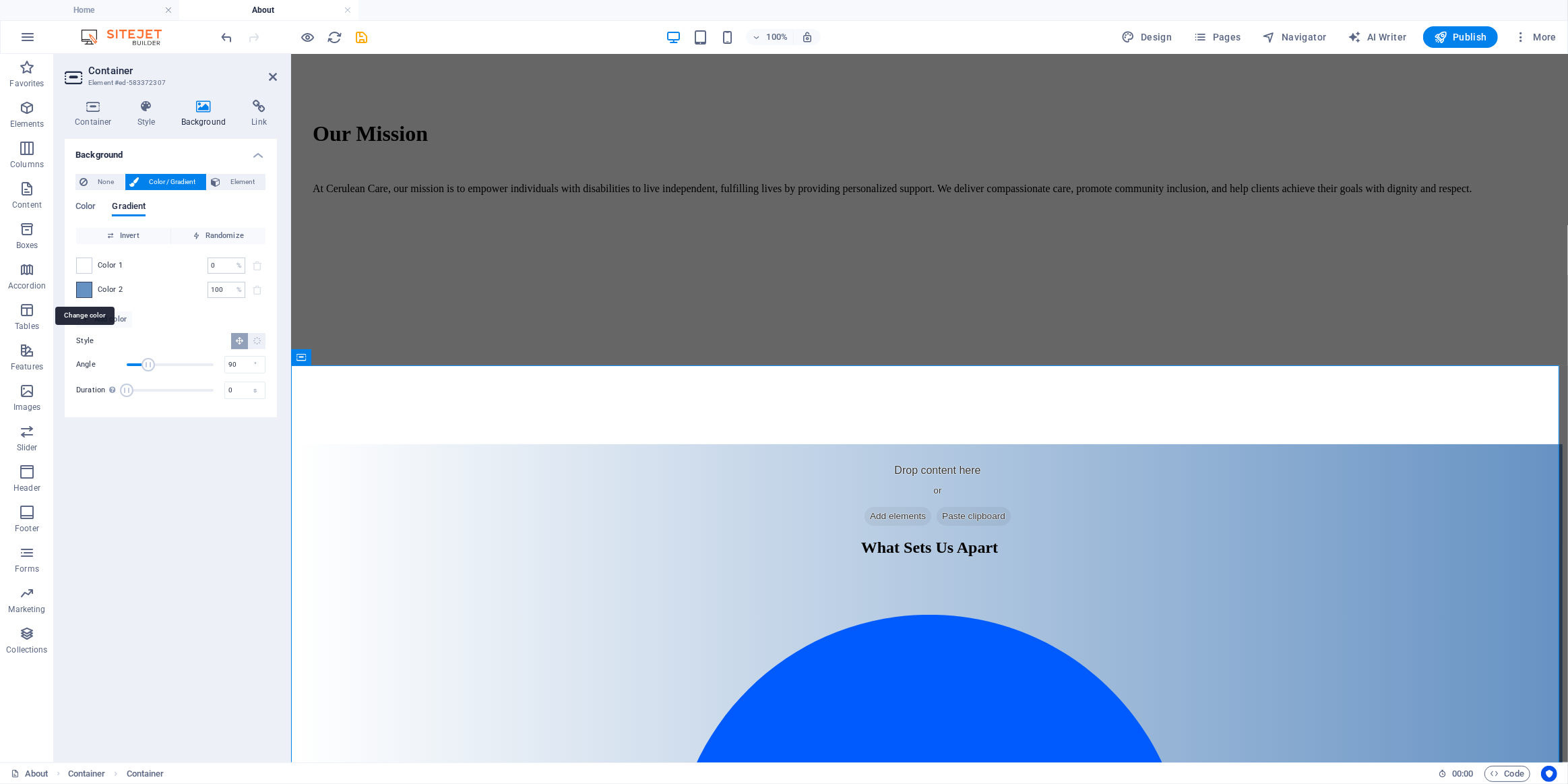
click at [81, 290] on span at bounding box center [84, 290] width 15 height 15
type input "#6692c3"
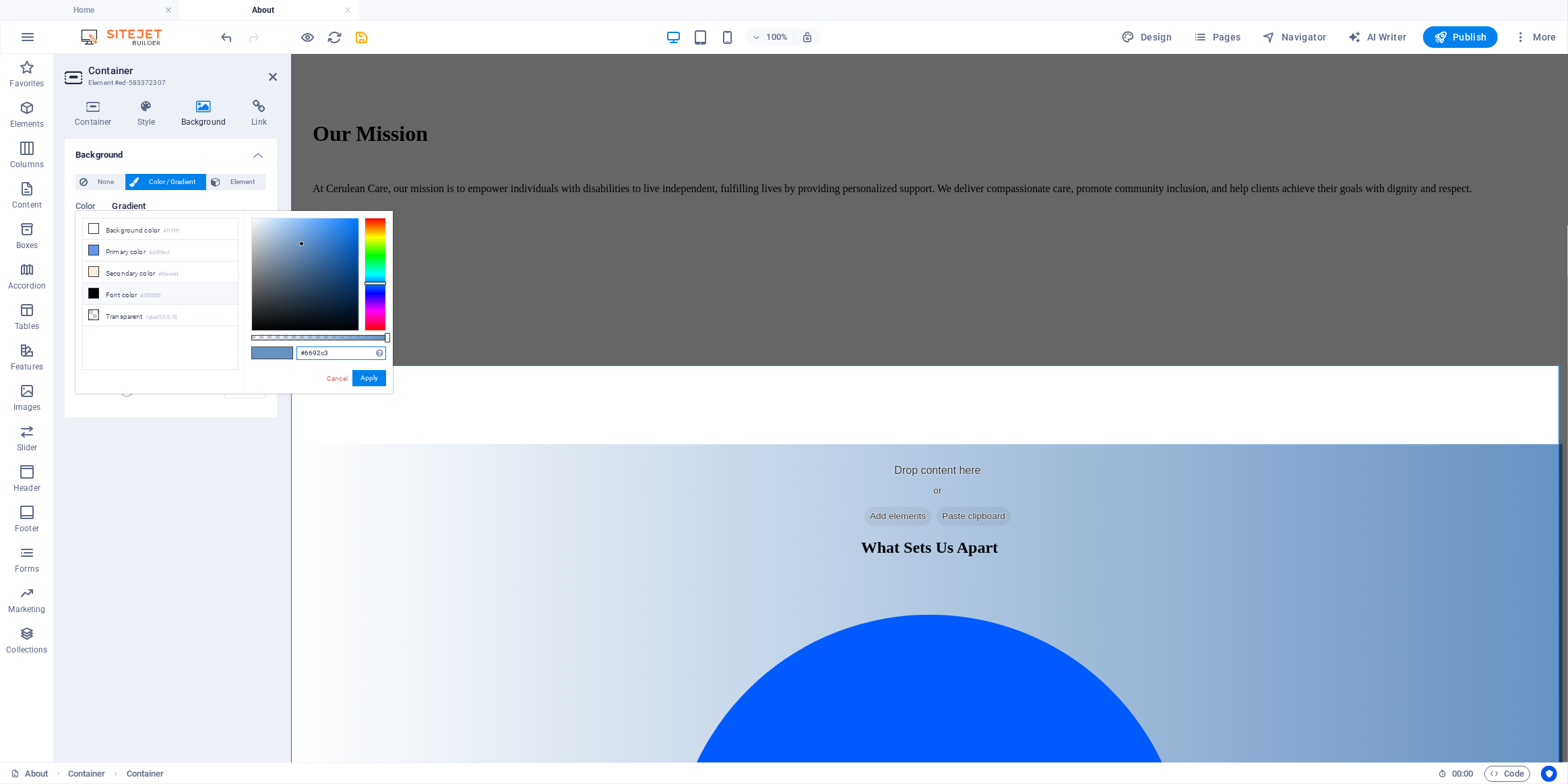
drag, startPoint x: 336, startPoint y: 357, endPoint x: 283, endPoint y: 355, distance: 53.0
click at [283, 356] on div "#6692c3 Supported formats #0852ed rgb(8, 82, 237) rgba(8, 82, 237, 90%) hsv(221…" at bounding box center [318, 400] width 149 height 379
drag, startPoint x: 372, startPoint y: 376, endPoint x: 79, endPoint y: 320, distance: 298.3
click at [372, 376] on button "Apply" at bounding box center [369, 379] width 34 height 16
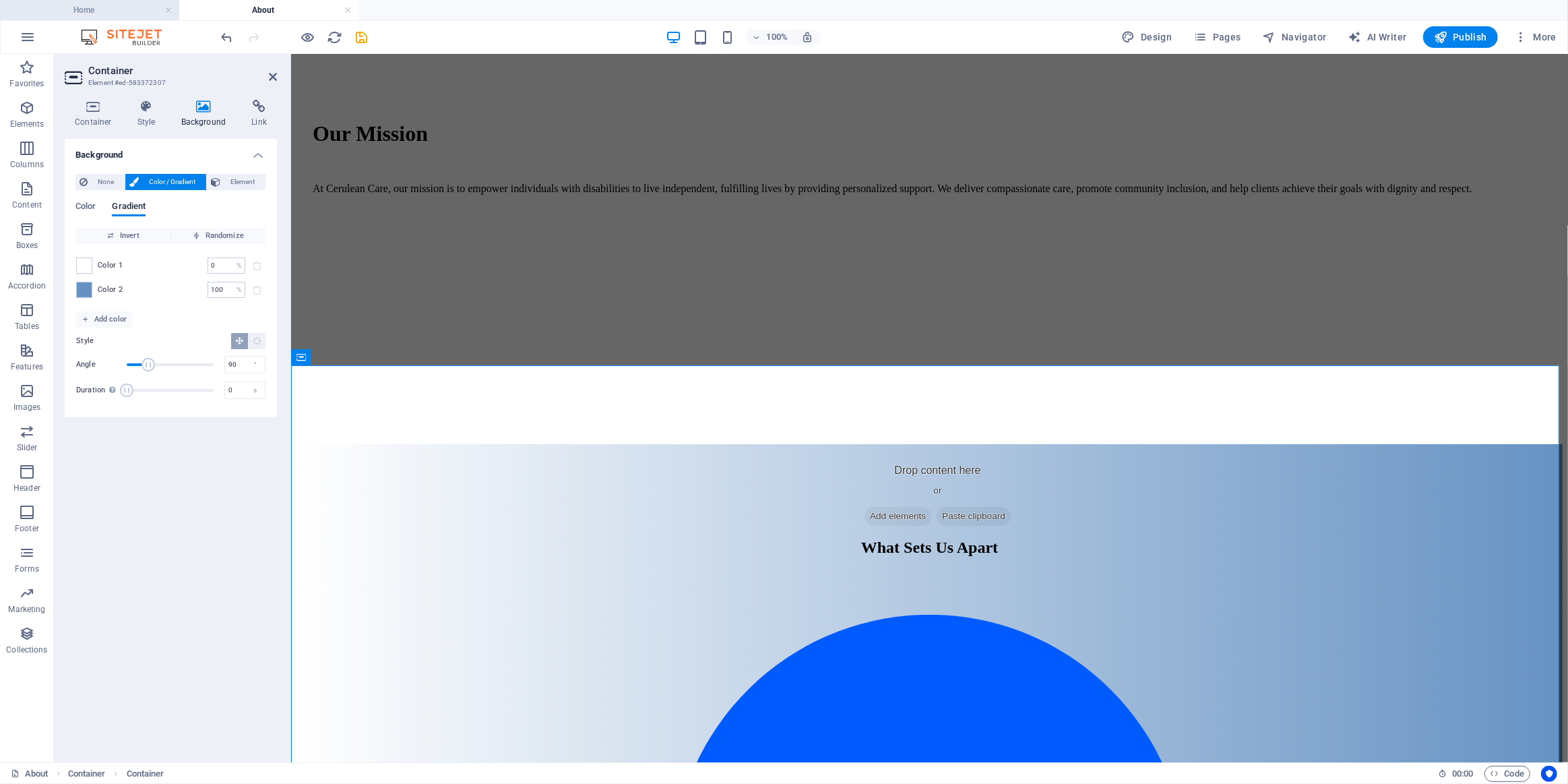
click at [113, 12] on h4 "Home" at bounding box center [90, 10] width 179 height 15
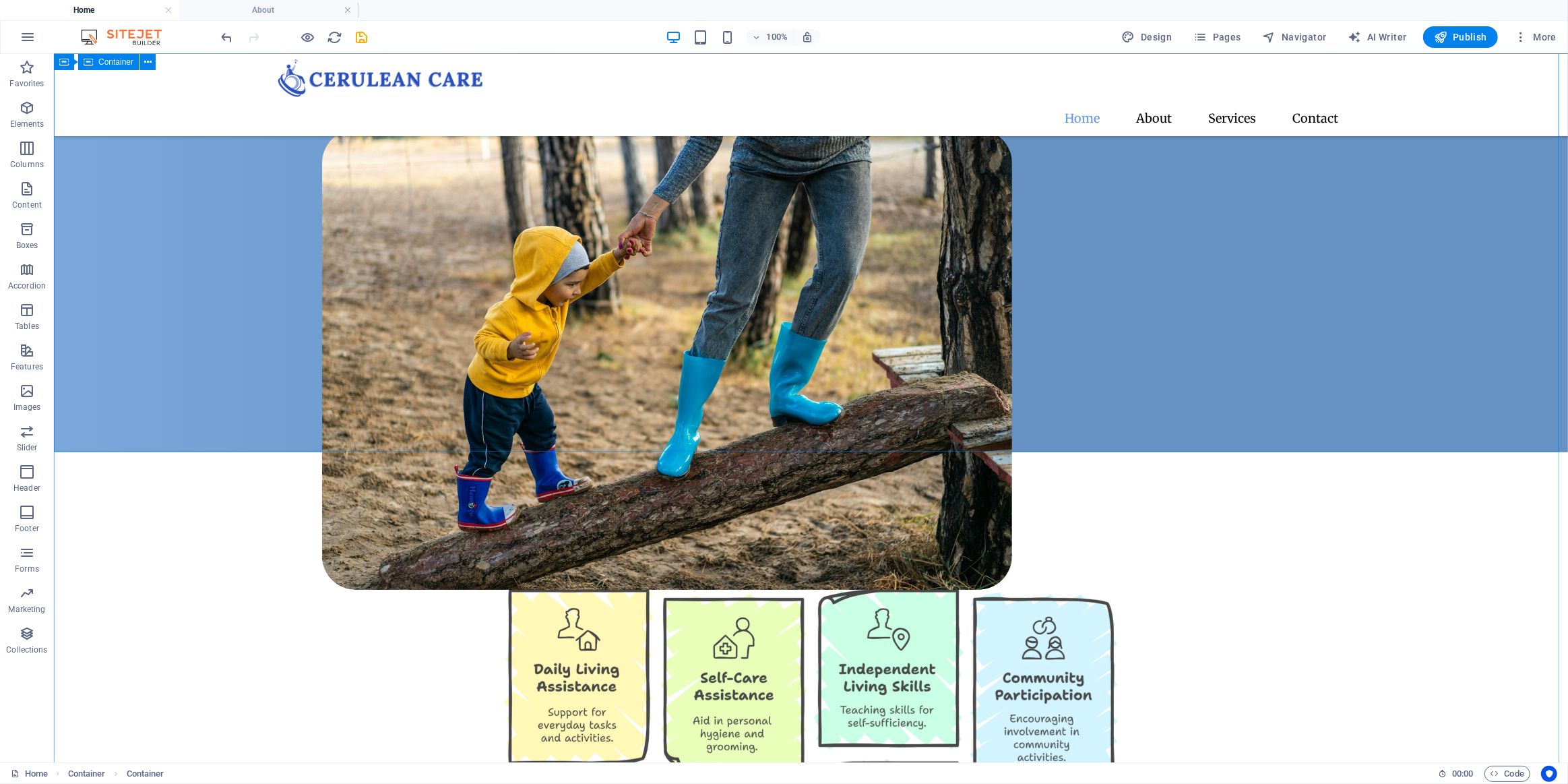
click at [223, 377] on div "Where Compassion Meets Care At Cerulean Care, we go beyond assistance - we empo…" at bounding box center [810, 215] width 1514 height 472
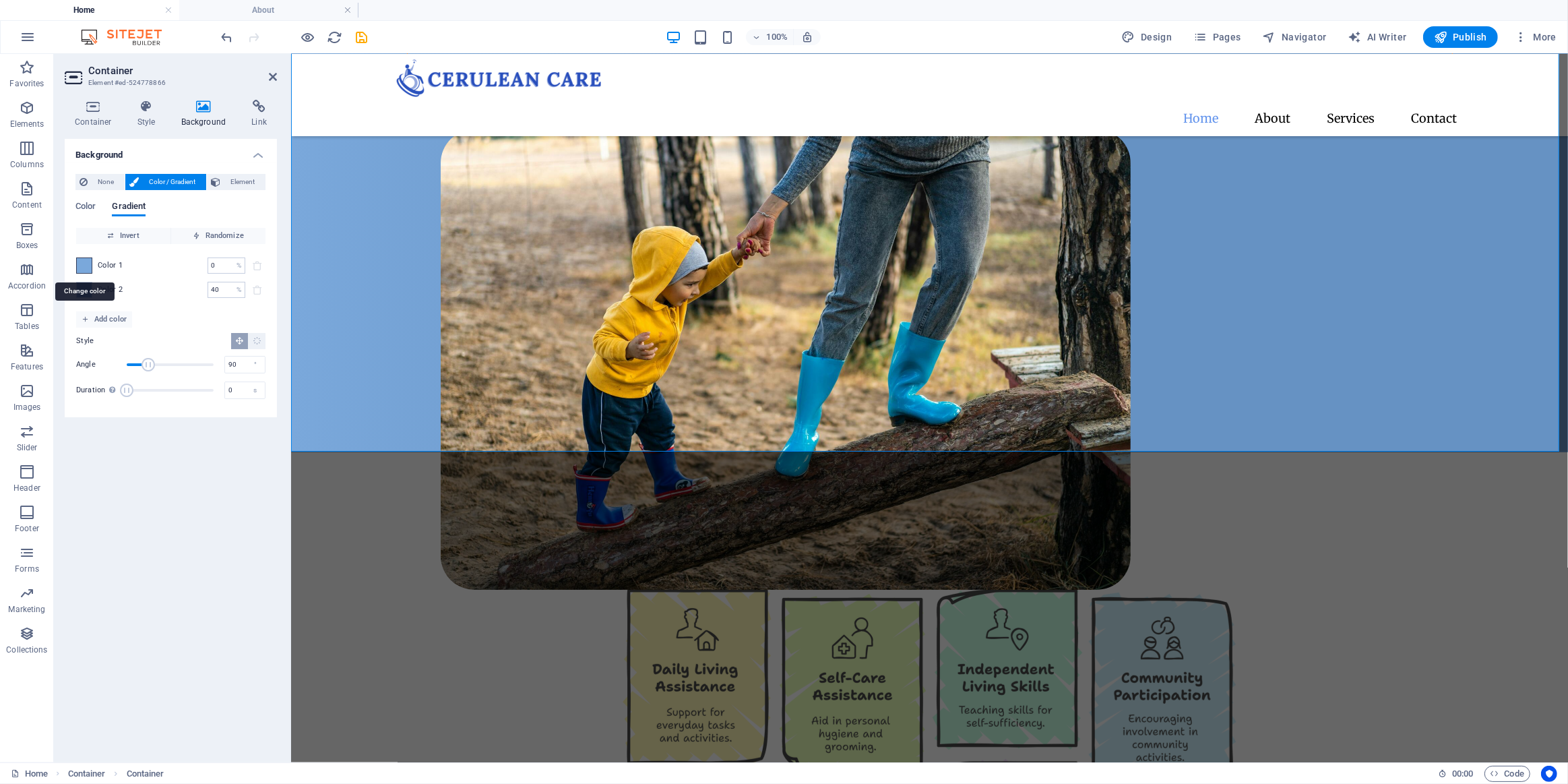
click at [87, 269] on span at bounding box center [84, 266] width 15 height 15
type input "#7aa8db"
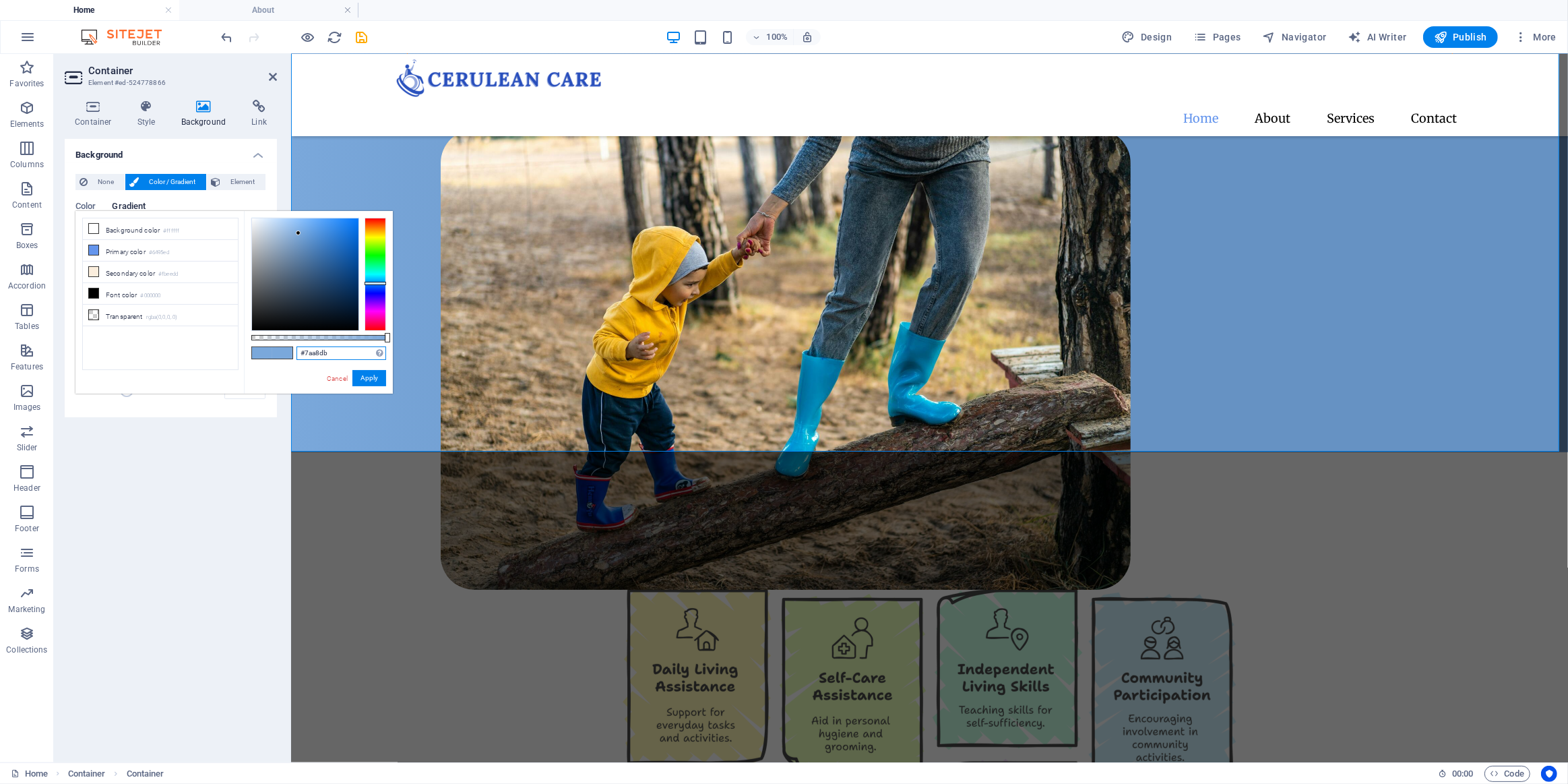
drag, startPoint x: 342, startPoint y: 350, endPoint x: 270, endPoint y: 352, distance: 72.0
click at [270, 352] on div "#7aa8db Supported formats #0852ed rgb(8, 82, 237) rgba(8, 82, 237, 90%) hsv(221…" at bounding box center [318, 400] width 149 height 379
click at [339, 378] on link "Cancel" at bounding box center [337, 379] width 24 height 10
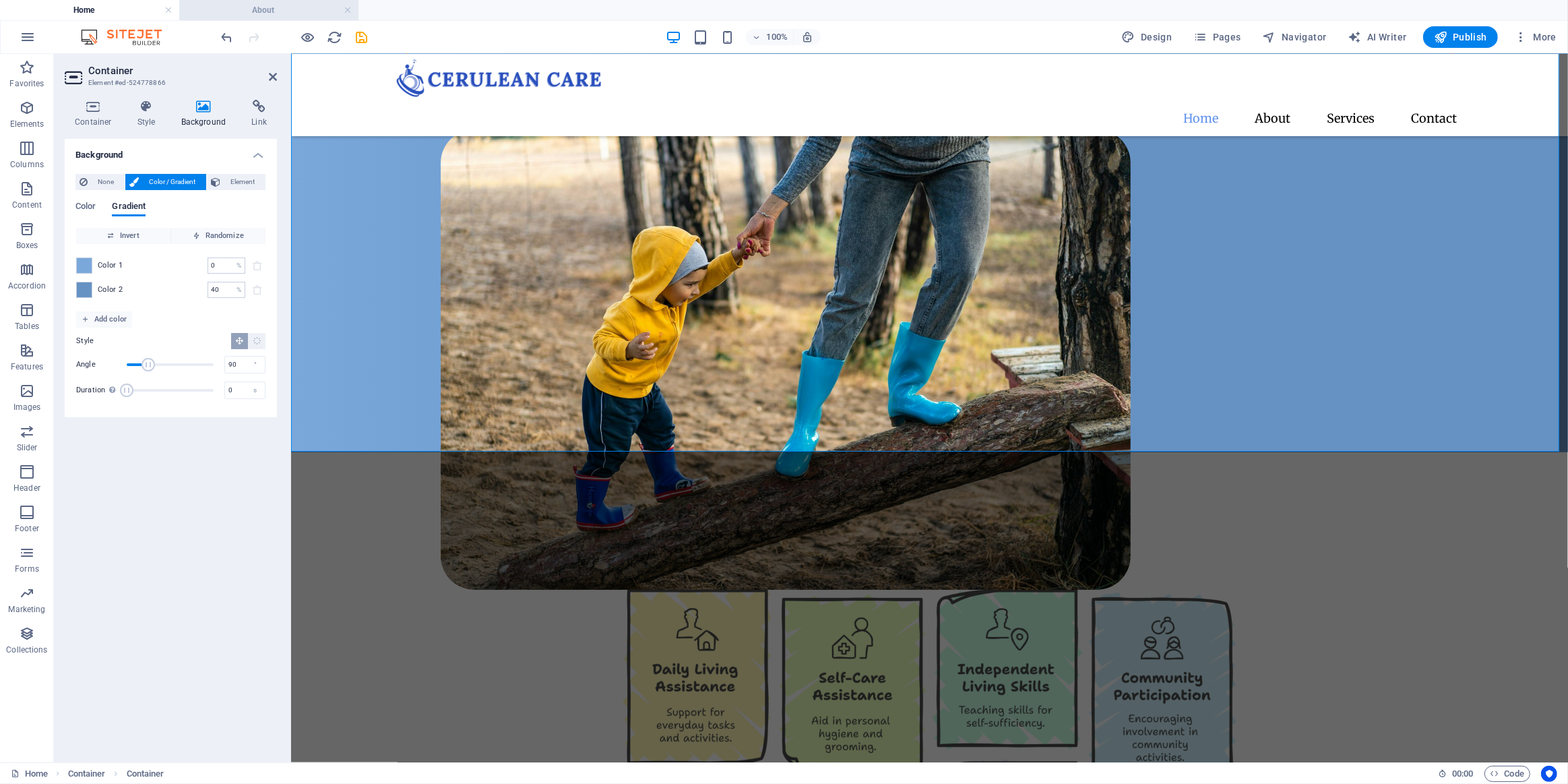
click at [236, 17] on h4 "About" at bounding box center [269, 10] width 179 height 15
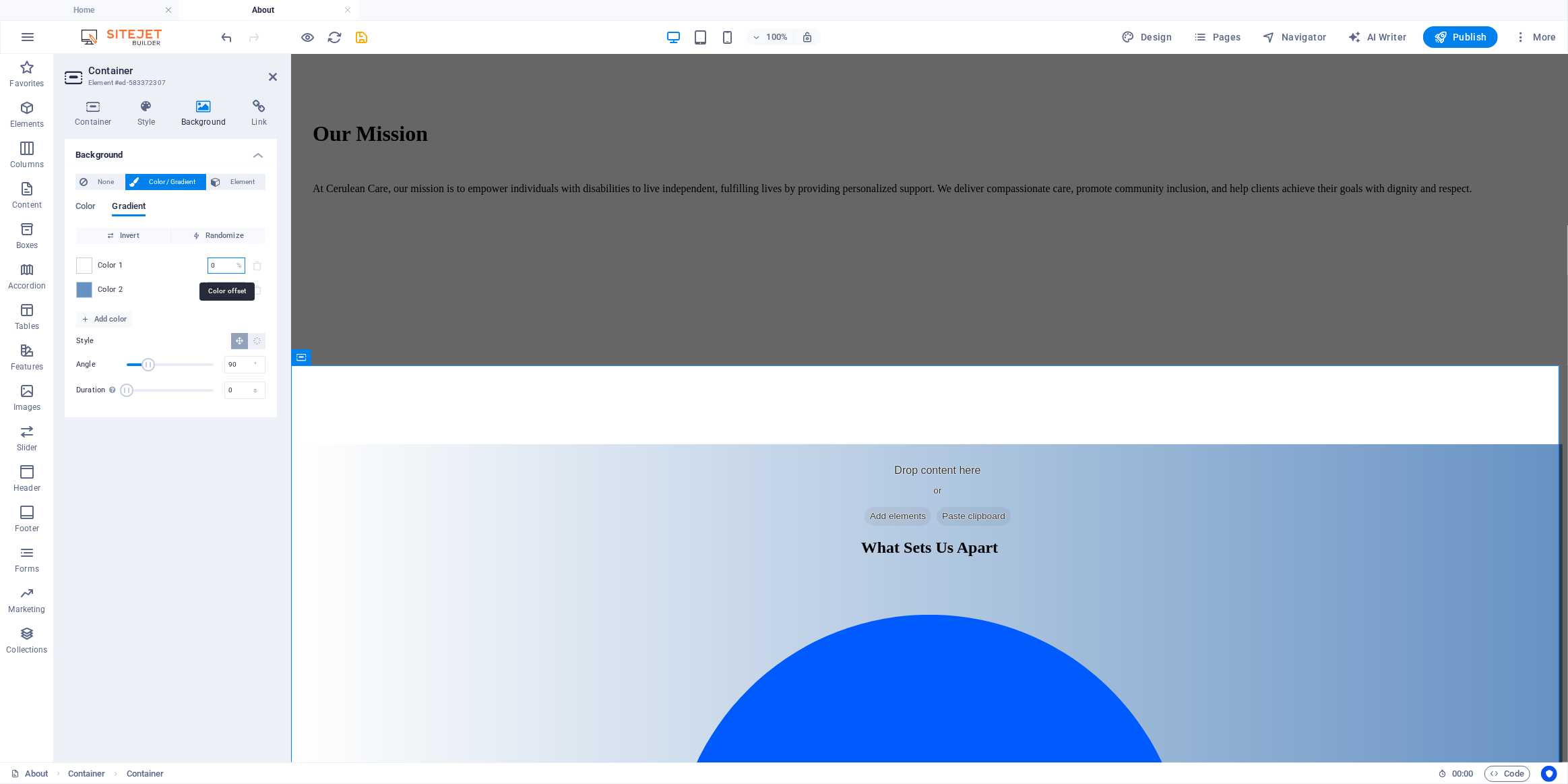
click at [221, 267] on input "0" at bounding box center [220, 266] width 24 height 16
click at [88, 264] on span at bounding box center [84, 266] width 15 height 15
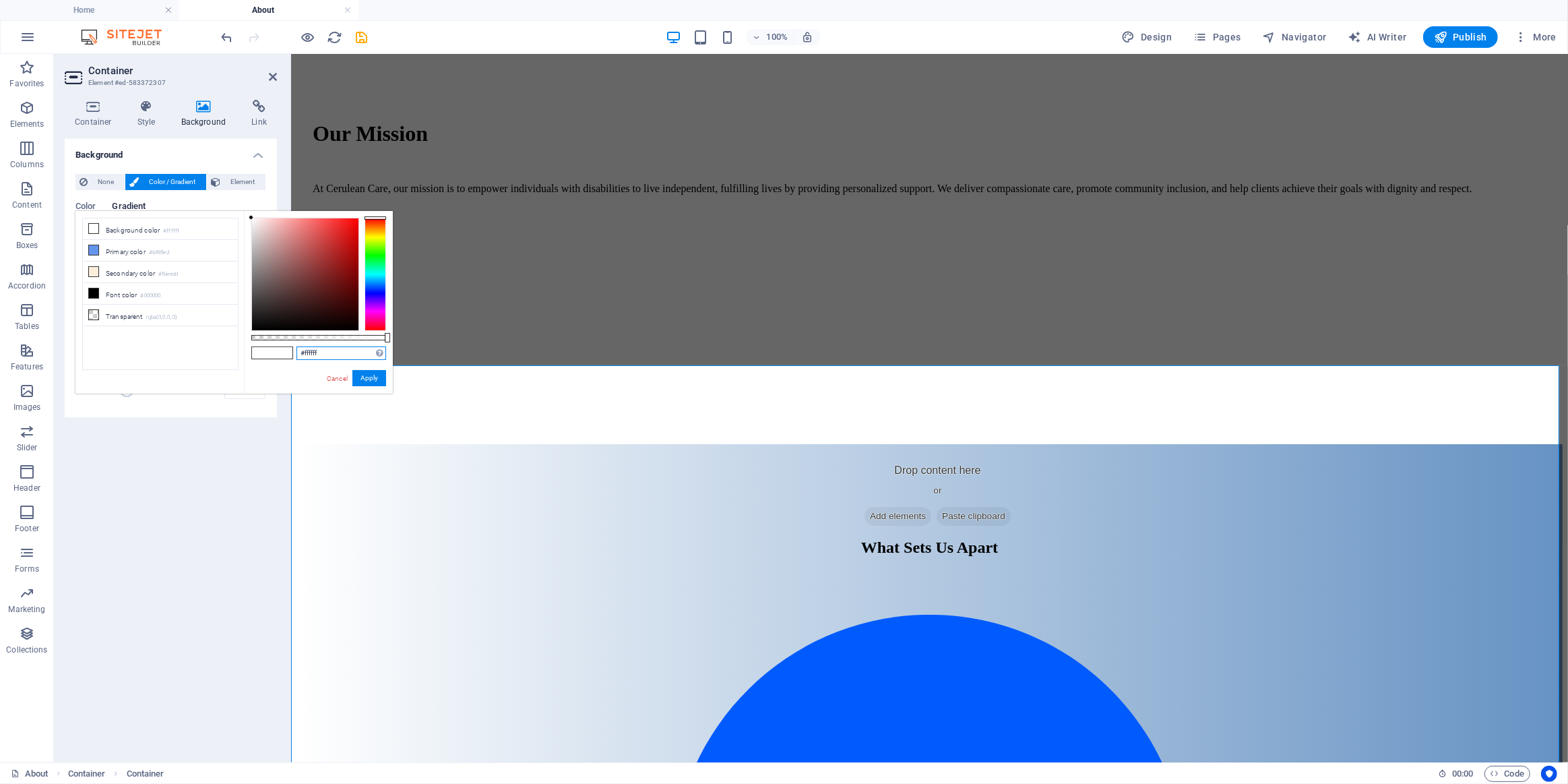
drag, startPoint x: 333, startPoint y: 357, endPoint x: 271, endPoint y: 352, distance: 62.2
click at [285, 356] on div "#ffffff Supported formats #0852ed rgb(8, 82, 237) rgba(8, 82, 237, 90%) hsv(221…" at bounding box center [318, 400] width 149 height 379
paste input "7aa8db"
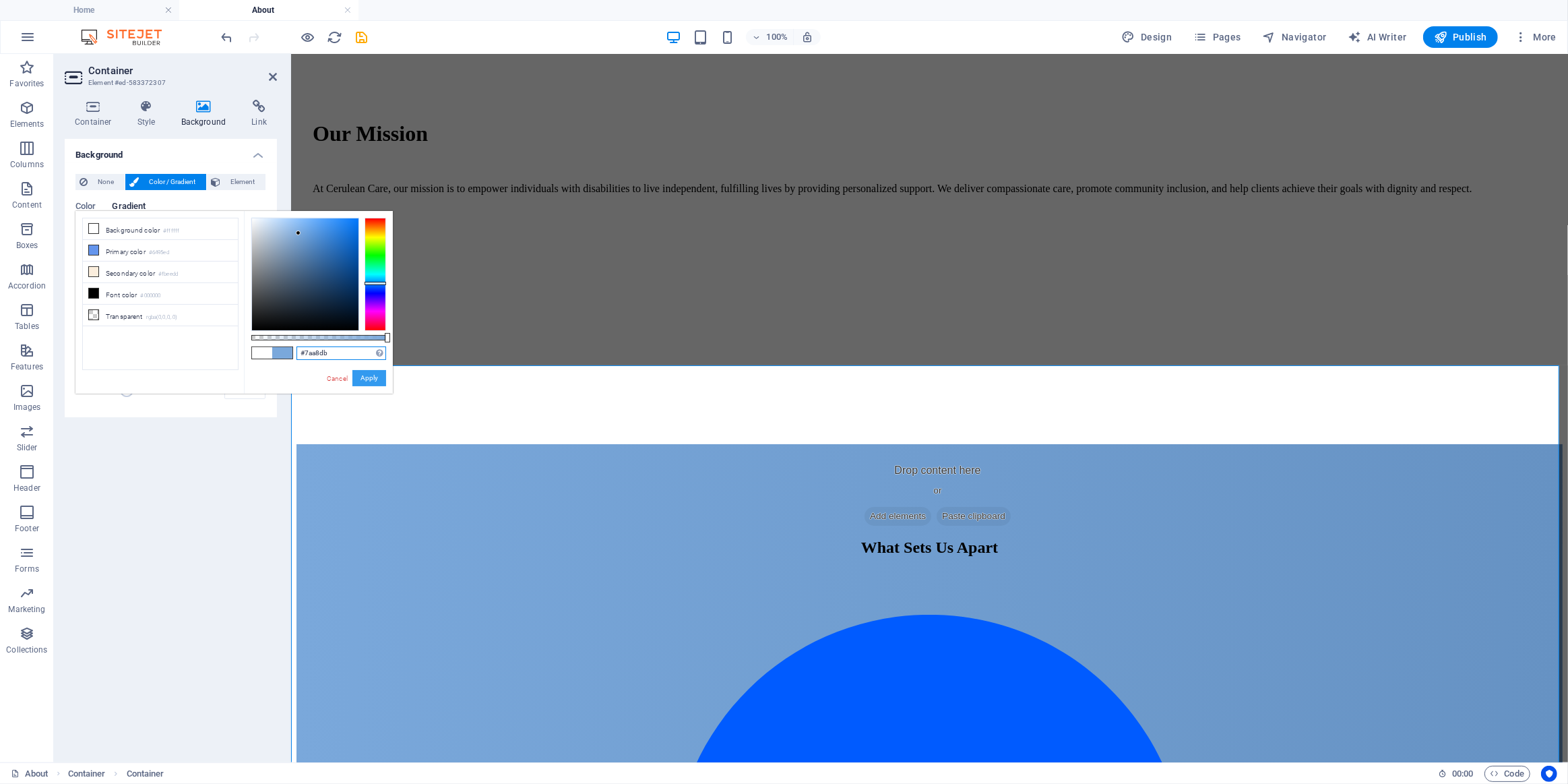
type input "#7aa8db"
drag, startPoint x: 372, startPoint y: 373, endPoint x: 1, endPoint y: 269, distance: 385.3
click at [372, 373] on button "Apply" at bounding box center [369, 379] width 34 height 16
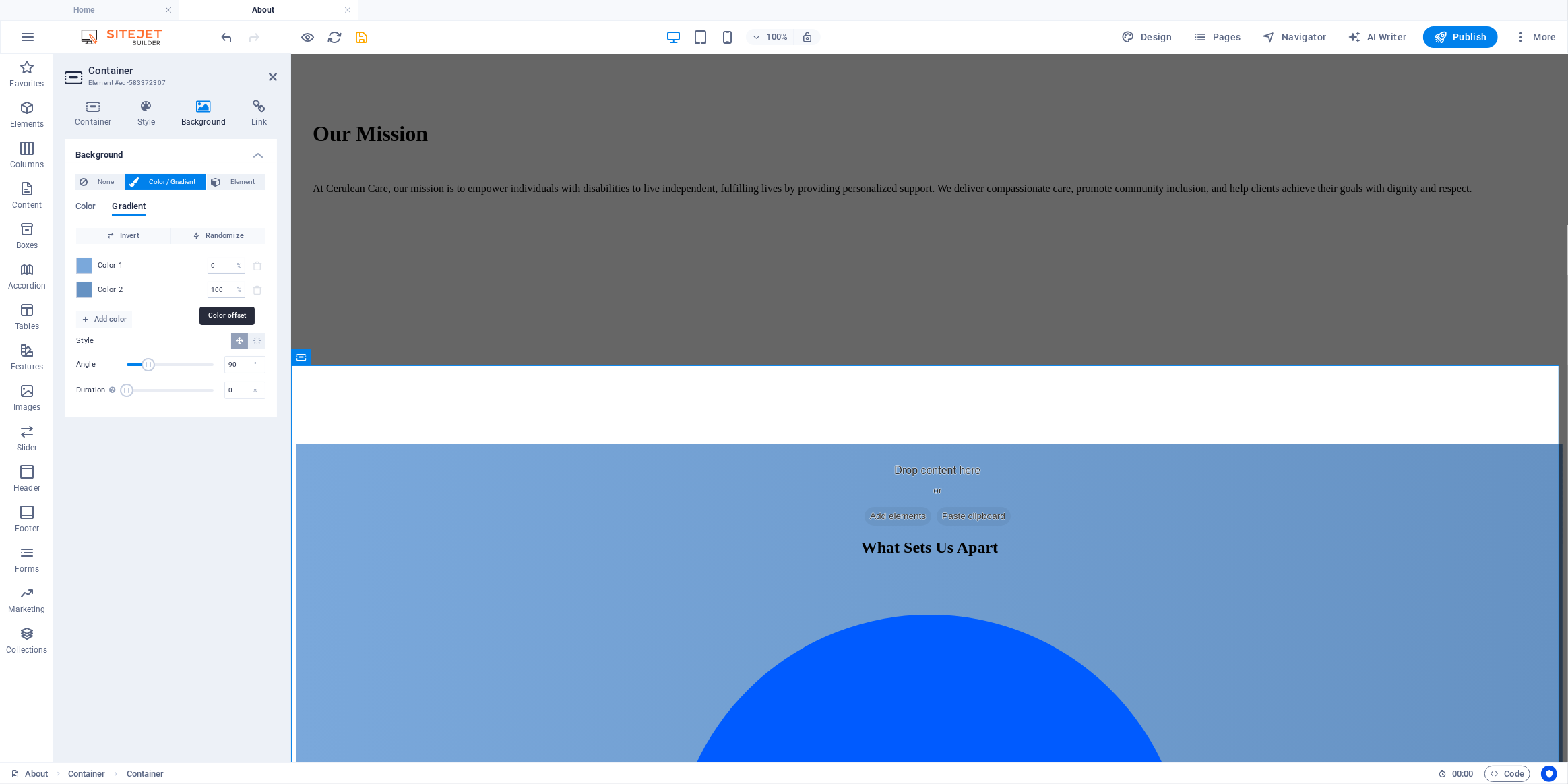
click at [179, 296] on div "Color 2 100 % ​" at bounding box center [170, 290] width 189 height 16
type input "40"
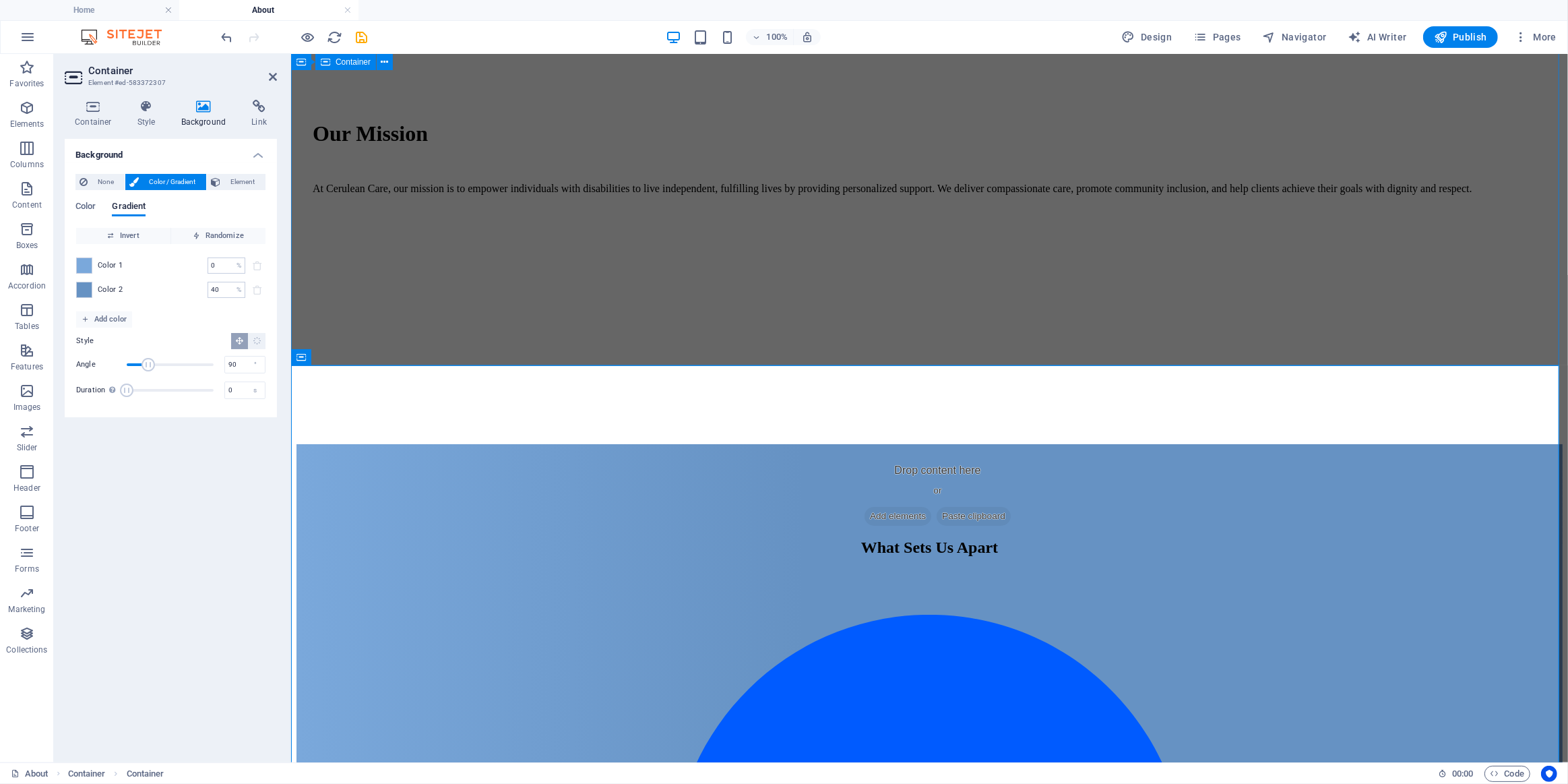
click at [550, 297] on div "Our Mission At Cerulean Care, our mission is to empower individuals with disabi…" at bounding box center [929, 251] width 1266 height 386
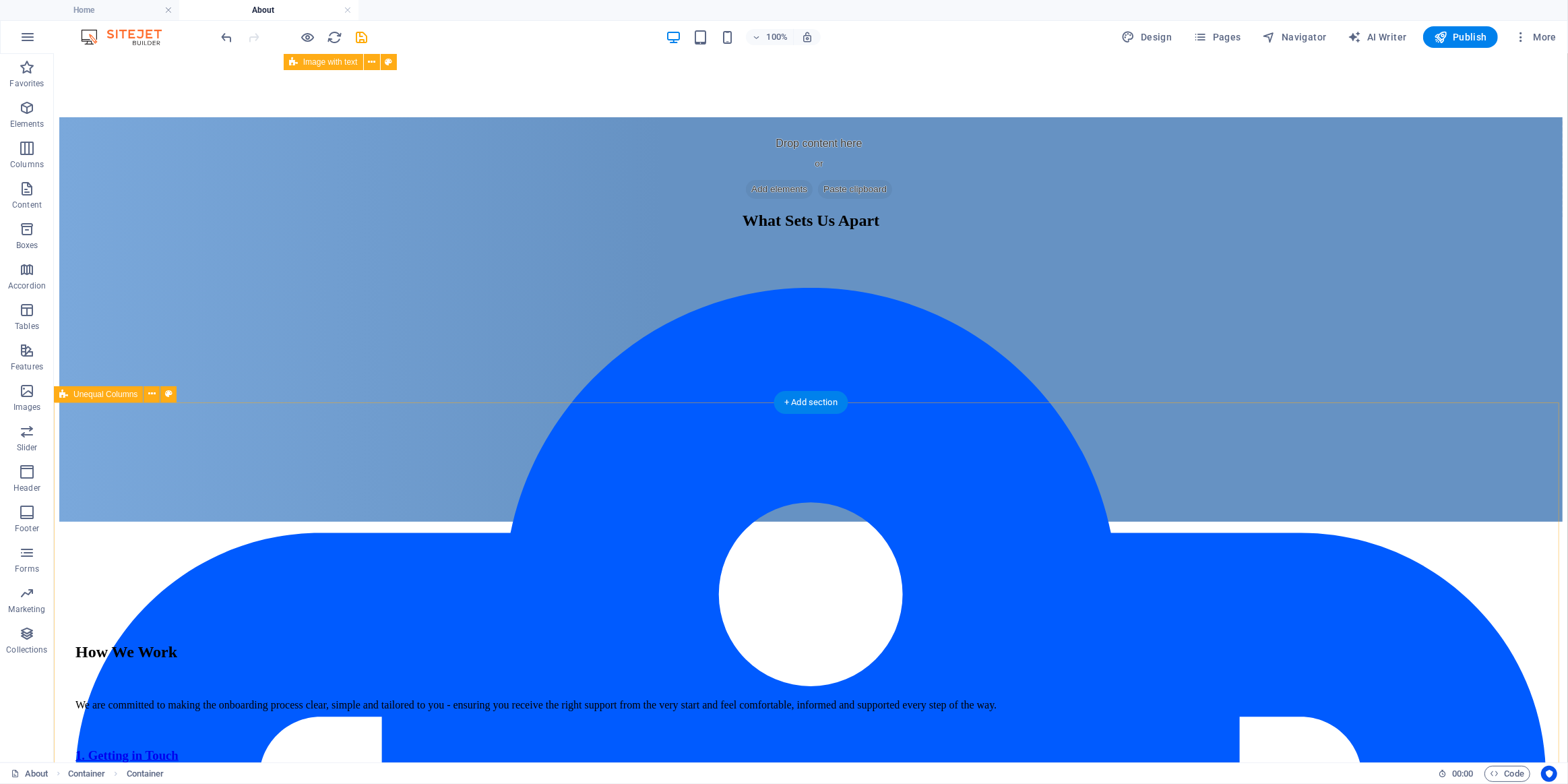
scroll to position [245, 0]
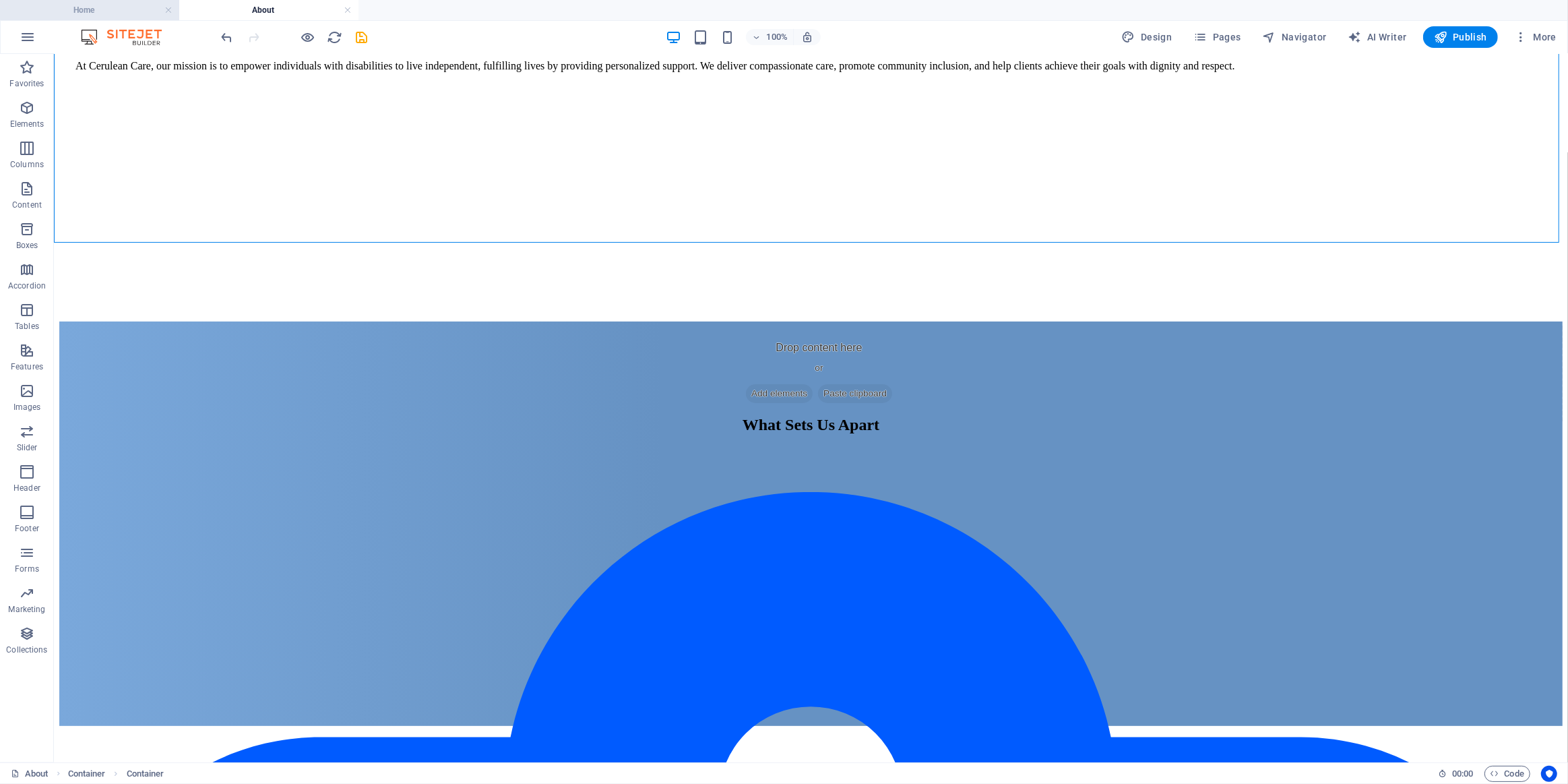
click at [100, 13] on h4 "Home" at bounding box center [90, 10] width 179 height 15
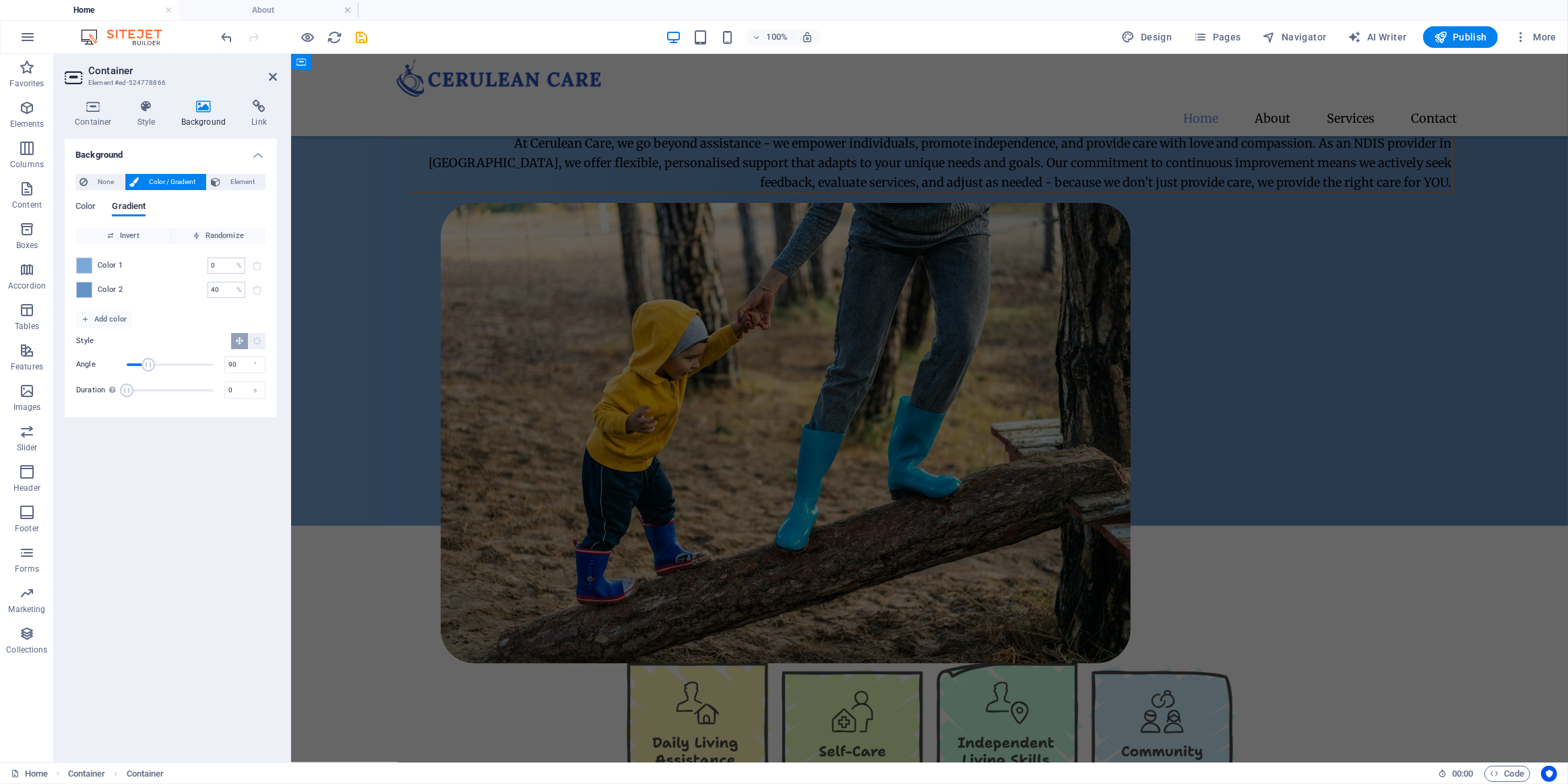
scroll to position [0, 0]
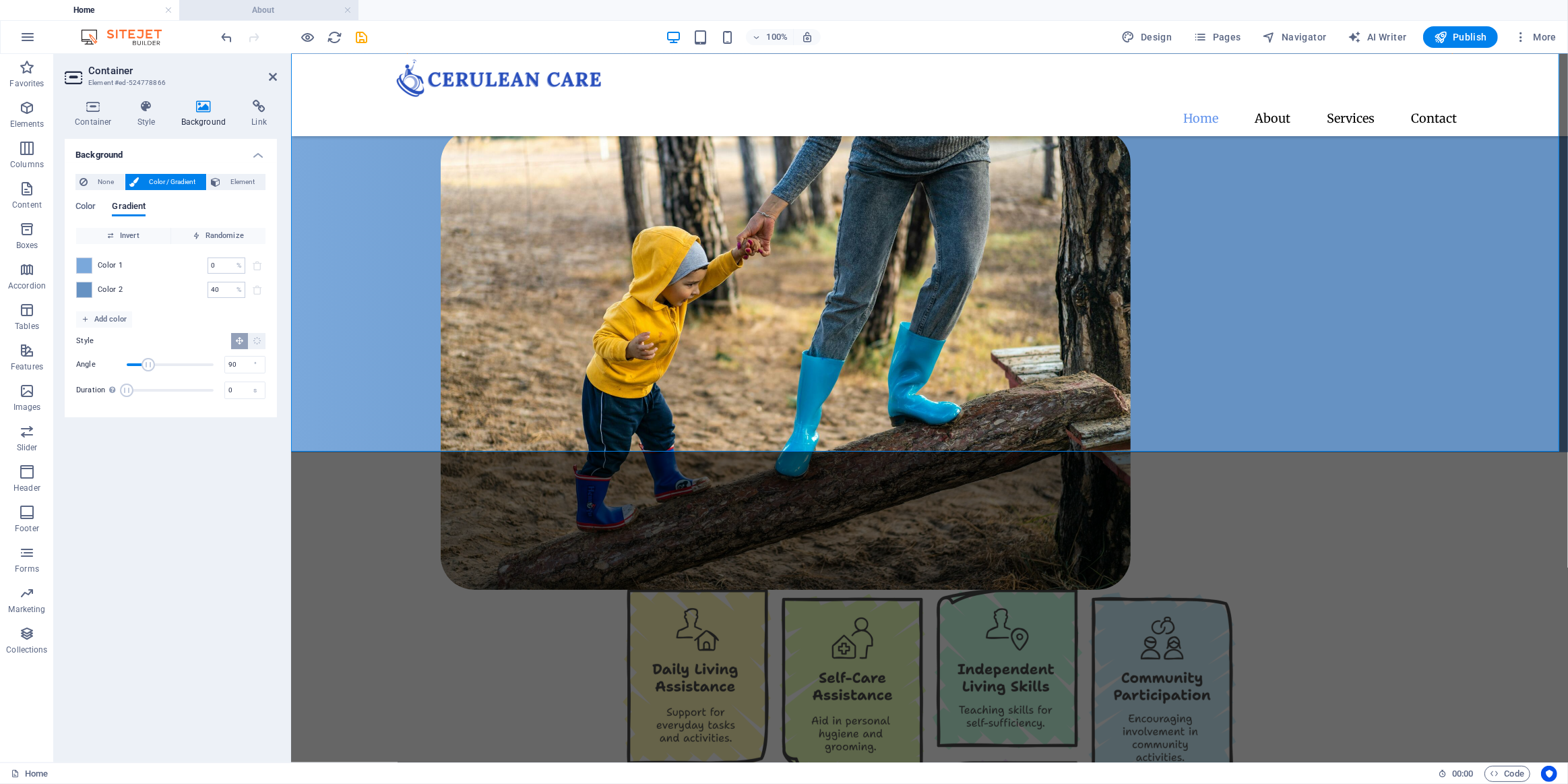
drag, startPoint x: 250, startPoint y: 11, endPoint x: 474, endPoint y: 73, distance: 232.4
click at [250, 11] on h4 "About" at bounding box center [269, 10] width 179 height 15
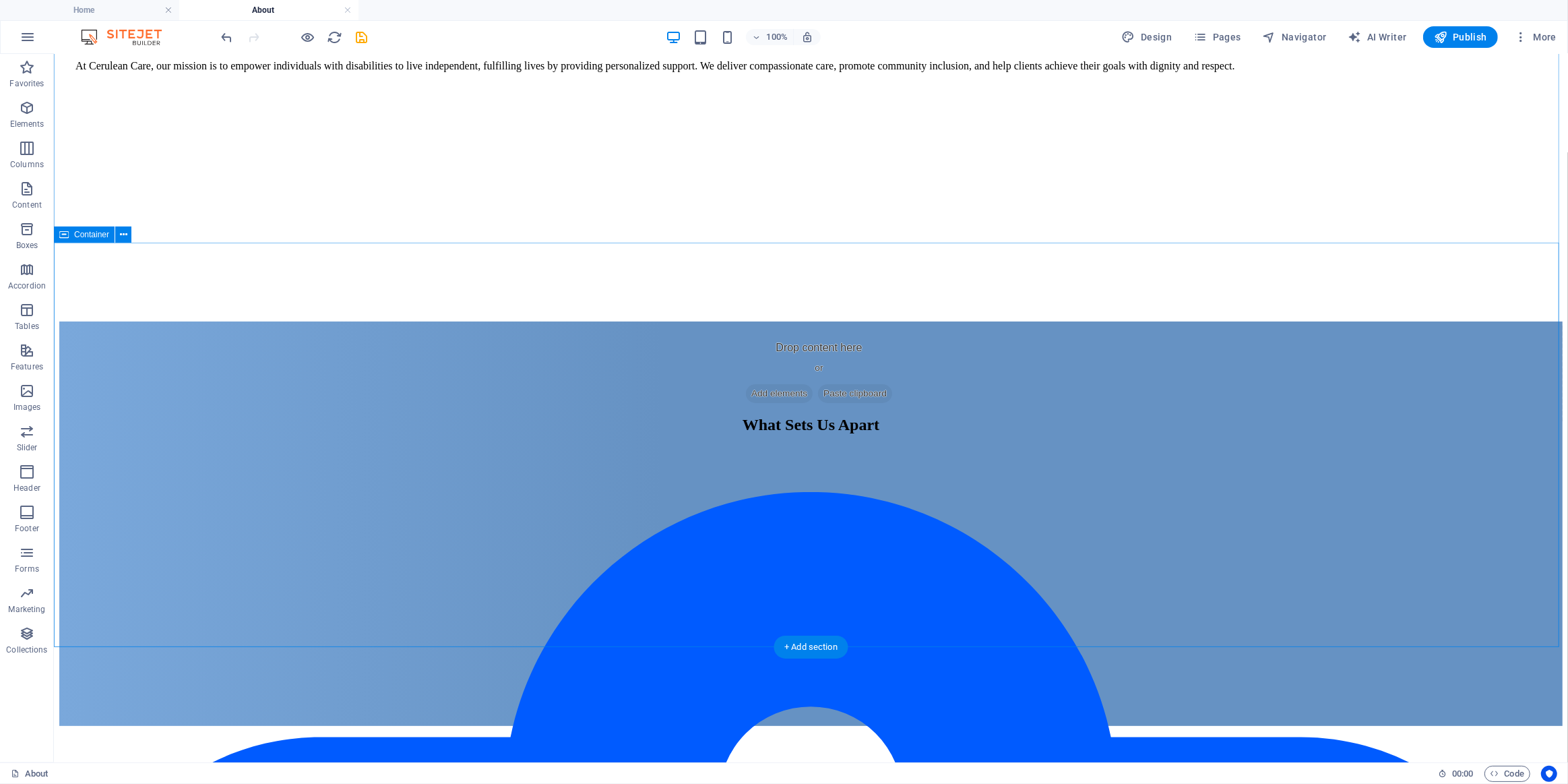
click at [395, 321] on div "What Sets Us Apart Commitment to continuous improvement We actively seek feedba…" at bounding box center [810, 523] width 1504 height 405
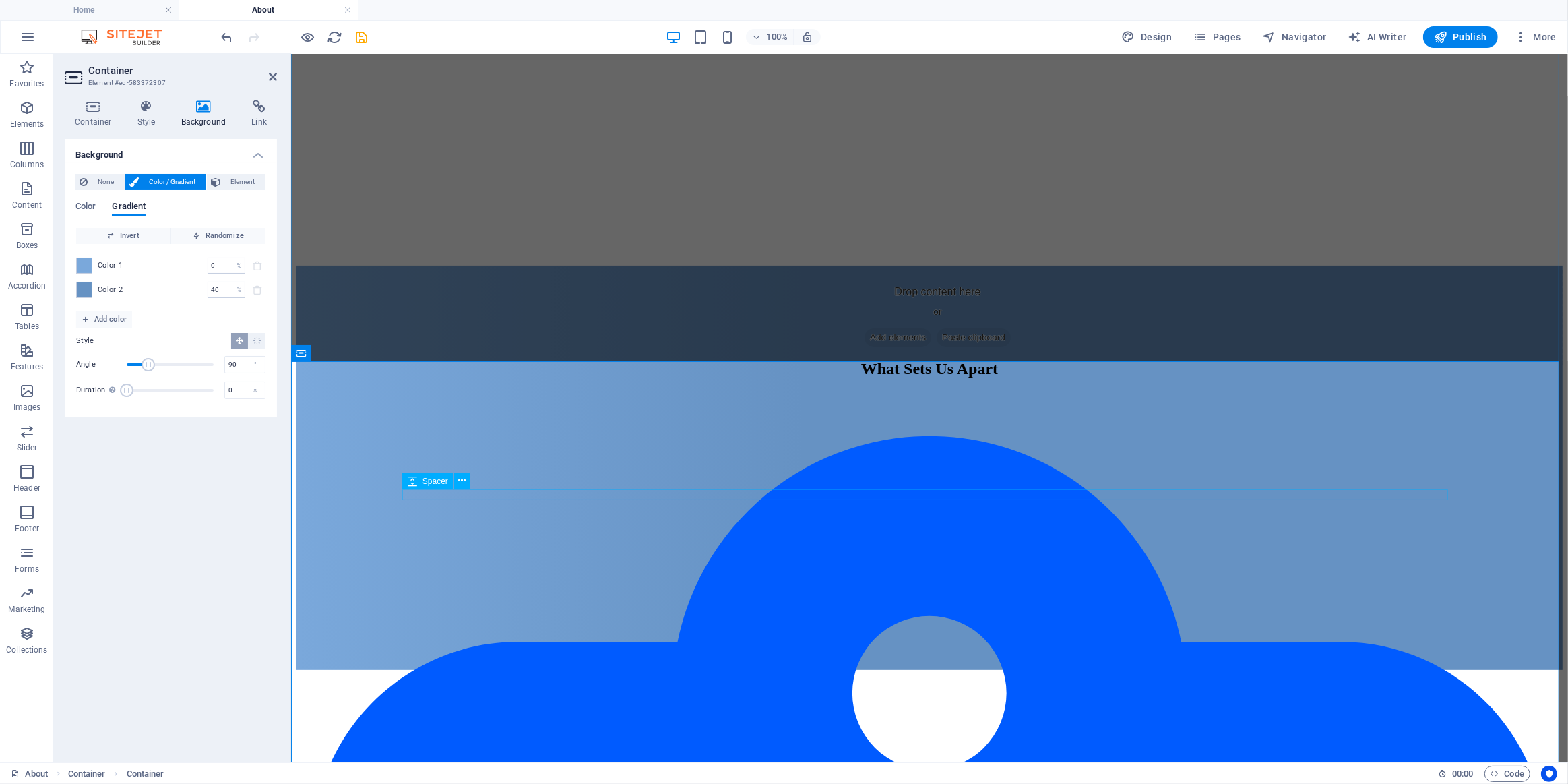
scroll to position [306, 0]
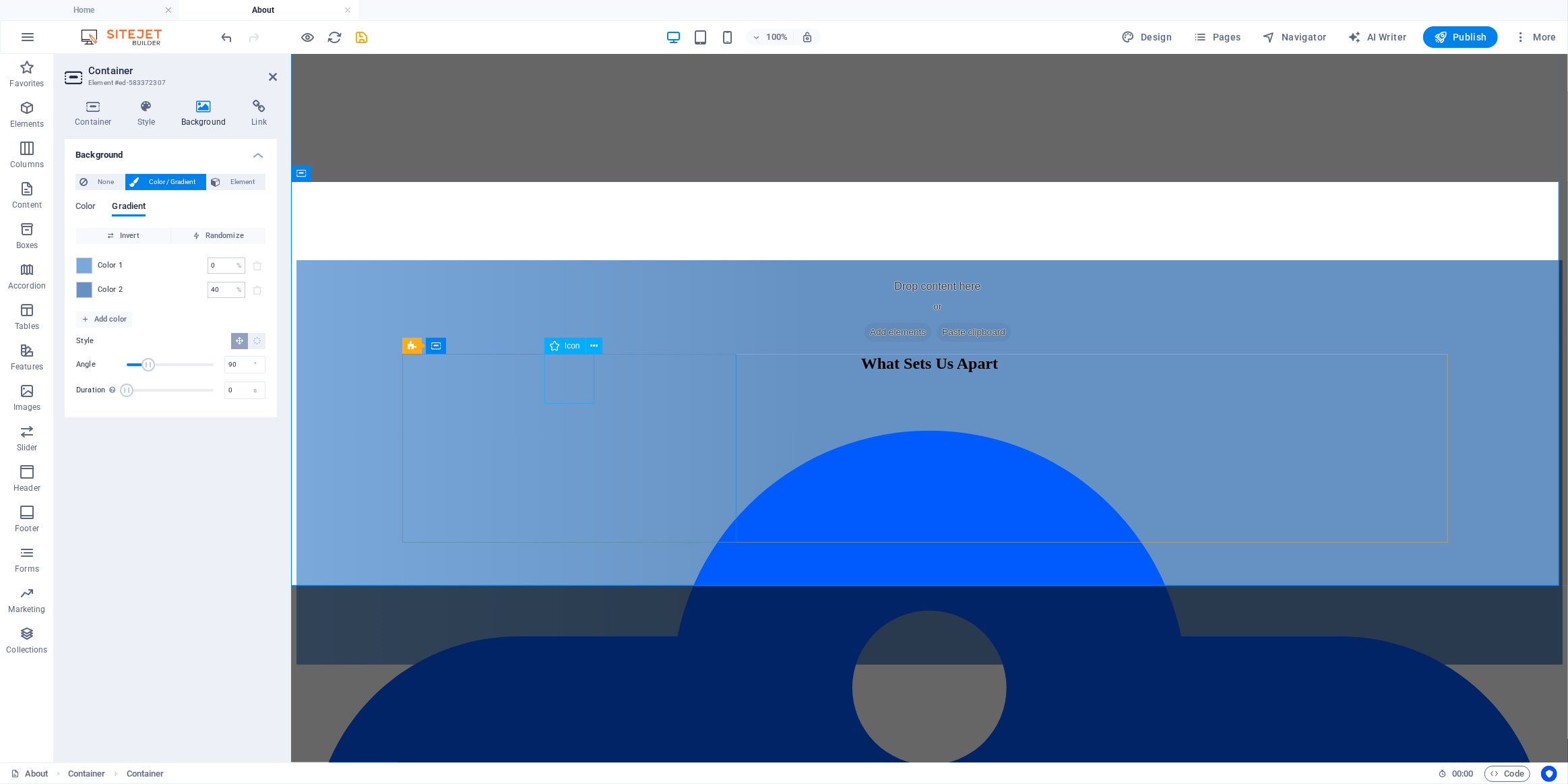
select select "xMidYMid"
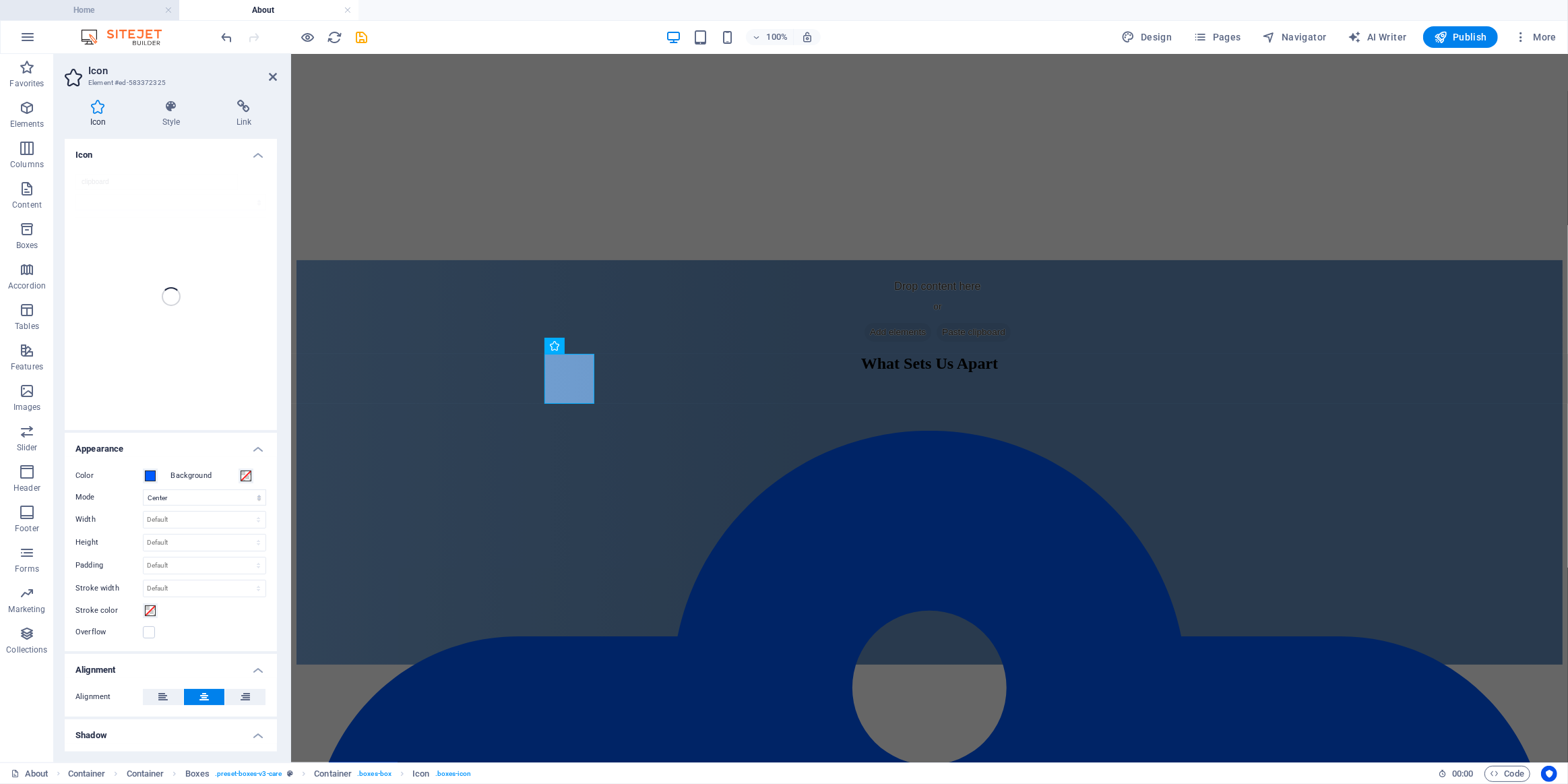
click at [115, 10] on h4 "Home" at bounding box center [90, 10] width 179 height 15
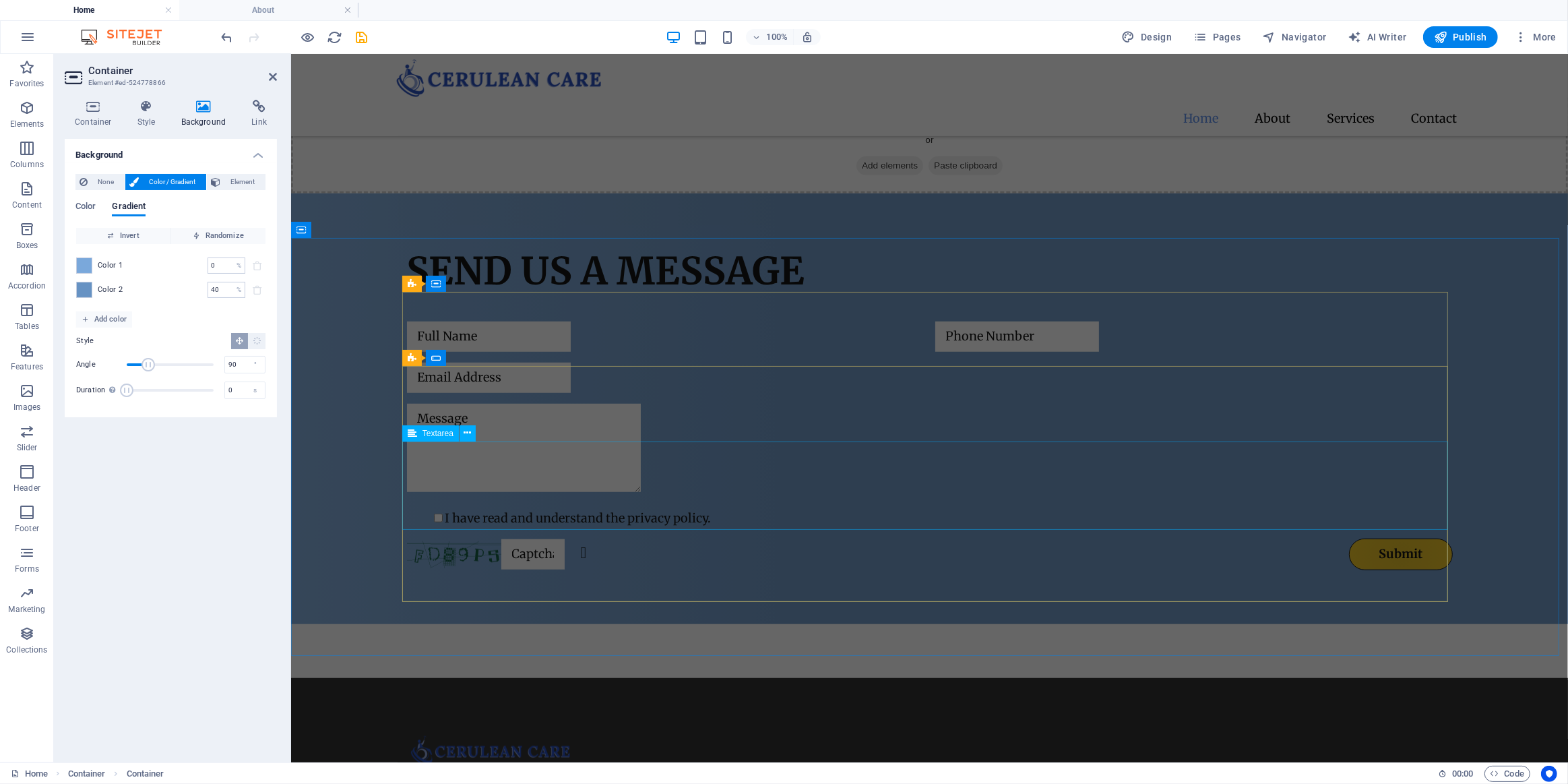
scroll to position [1299, 0]
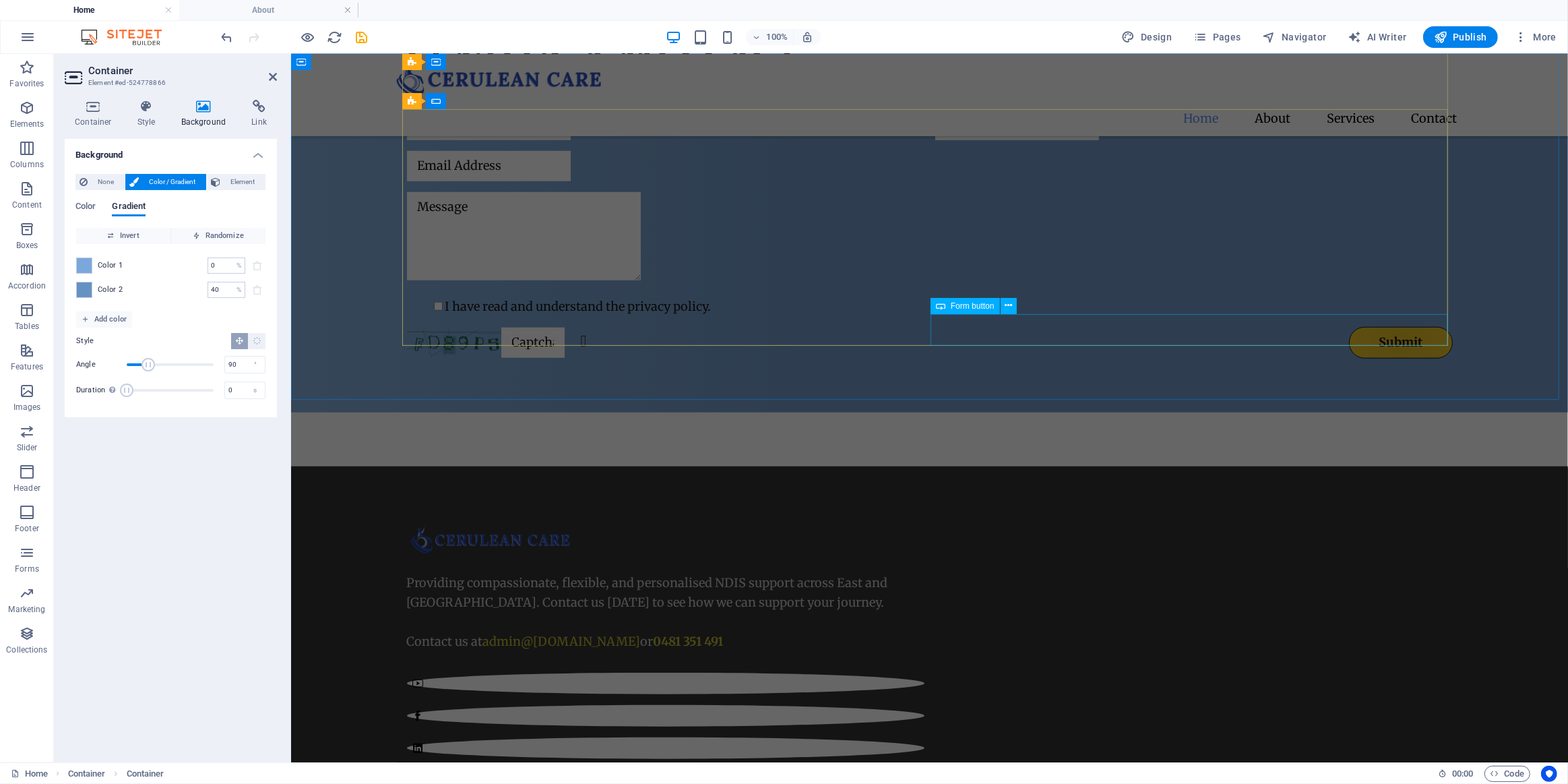
click at [1368, 330] on div "Submit" at bounding box center [1193, 342] width 517 height 31
select select "px"
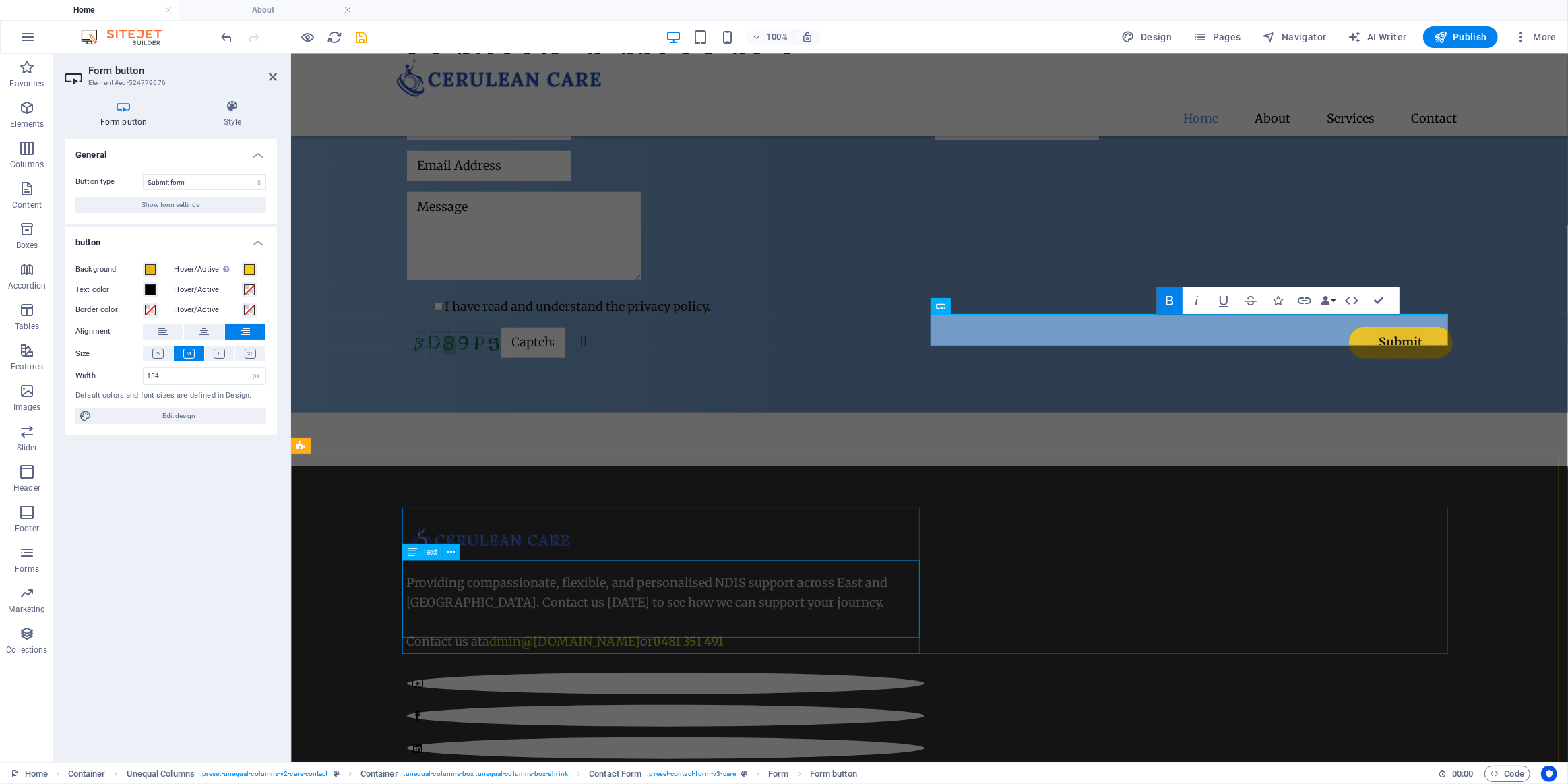
click at [523, 625] on div "Providing compassionate, flexible, and personalised NDIS support across East an…" at bounding box center [665, 612] width 517 height 78
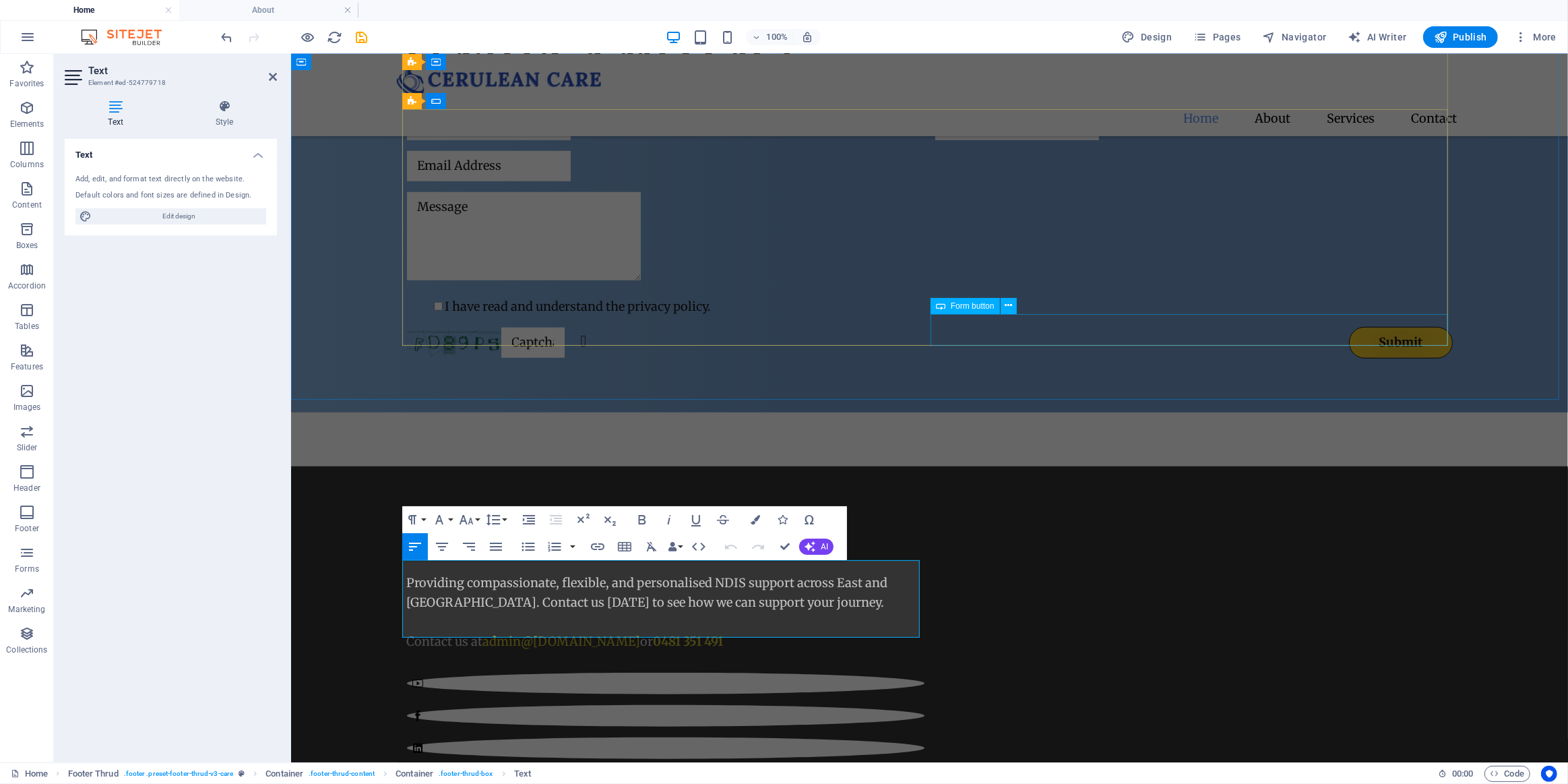
click at [1367, 333] on div "Submit" at bounding box center [1193, 342] width 517 height 31
select select "px"
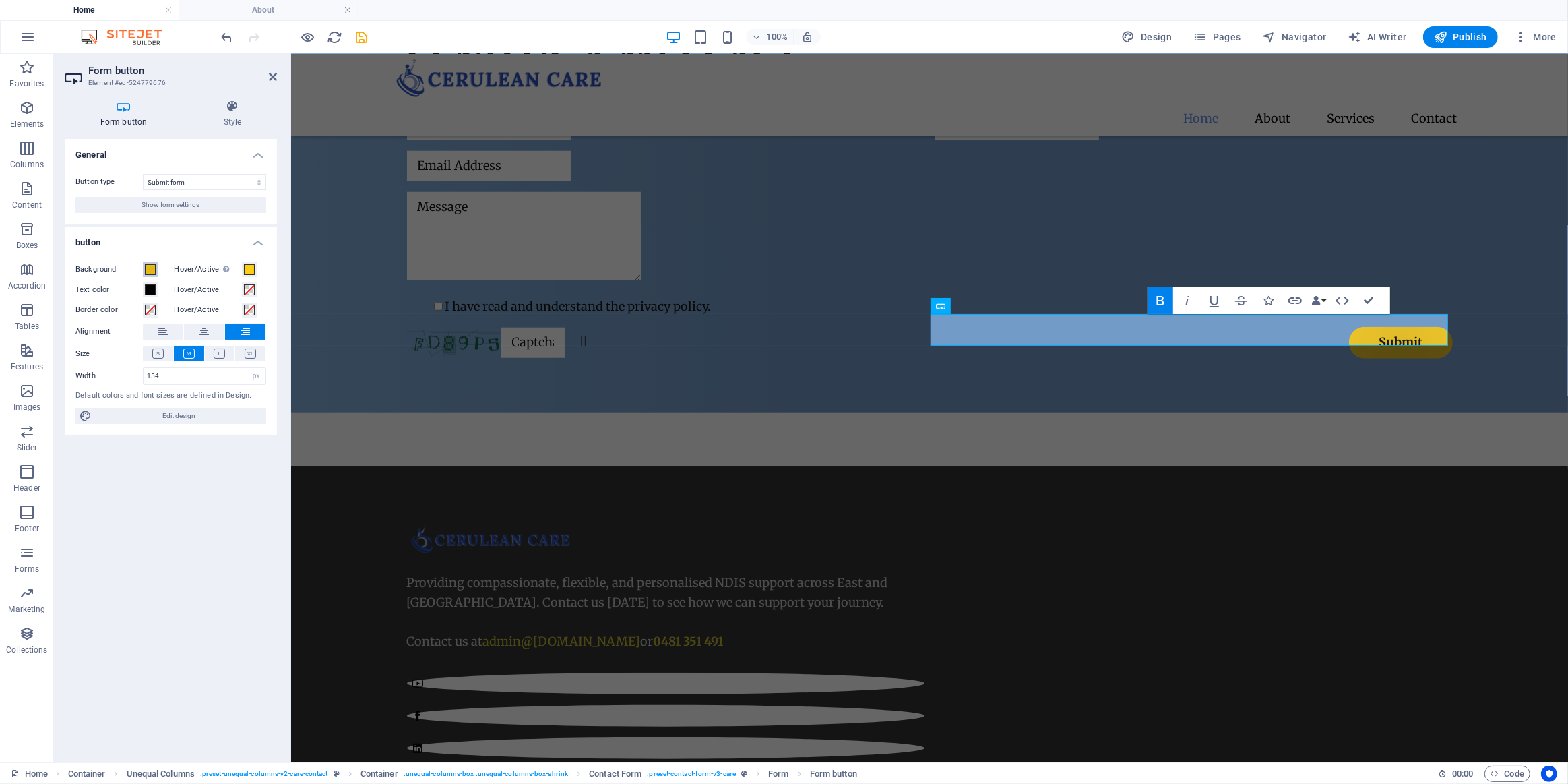
click at [147, 273] on span at bounding box center [150, 269] width 10 height 10
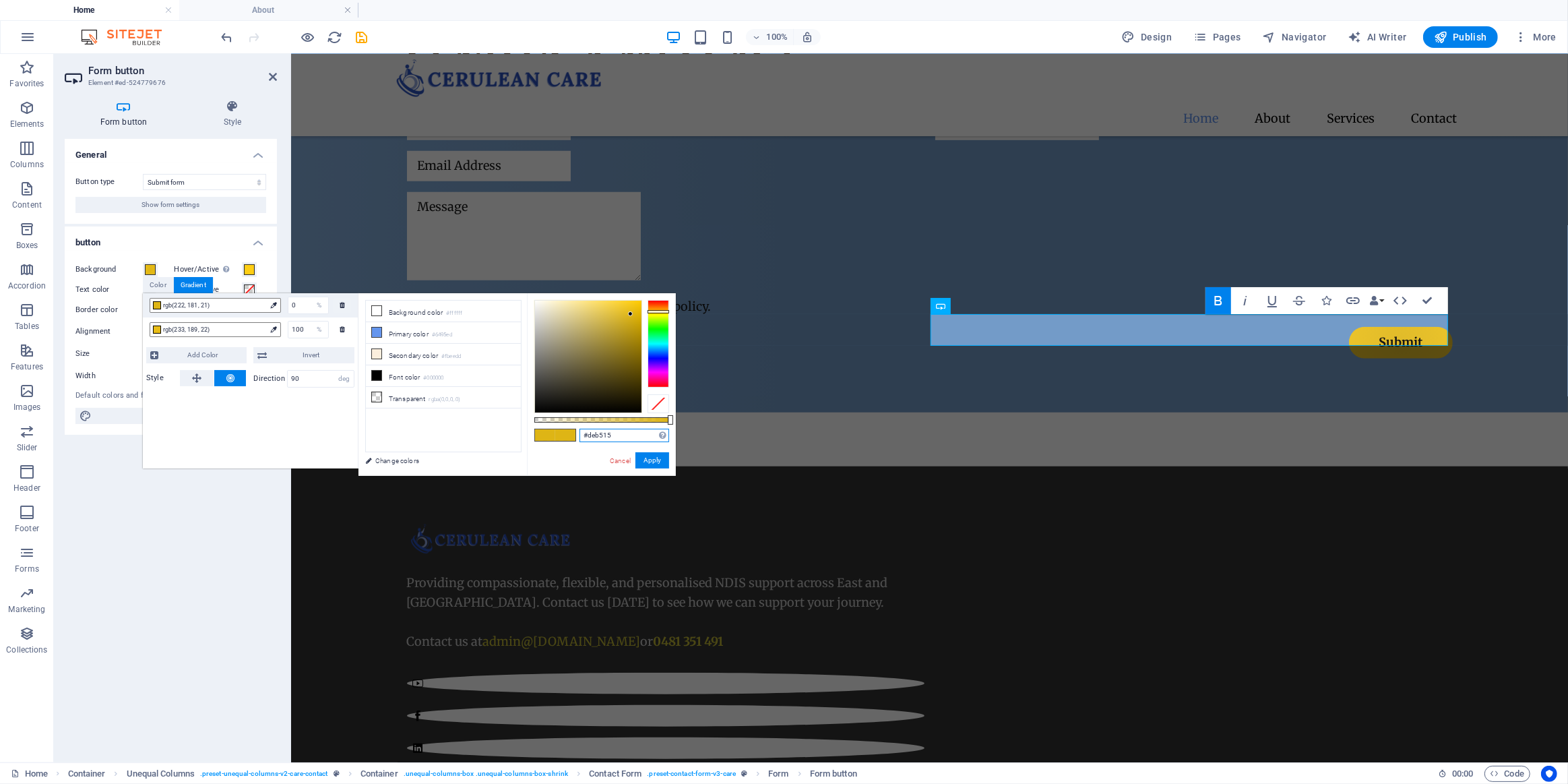
drag, startPoint x: 571, startPoint y: 435, endPoint x: 547, endPoint y: 434, distance: 24.0
click at [547, 435] on div "#deb515 Supported formats #0852ed rgb(8, 82, 237) rgba(8, 82, 237, 90%) hsv(221…" at bounding box center [601, 483] width 149 height 379
click at [612, 456] on link "Cancel" at bounding box center [621, 461] width 24 height 10
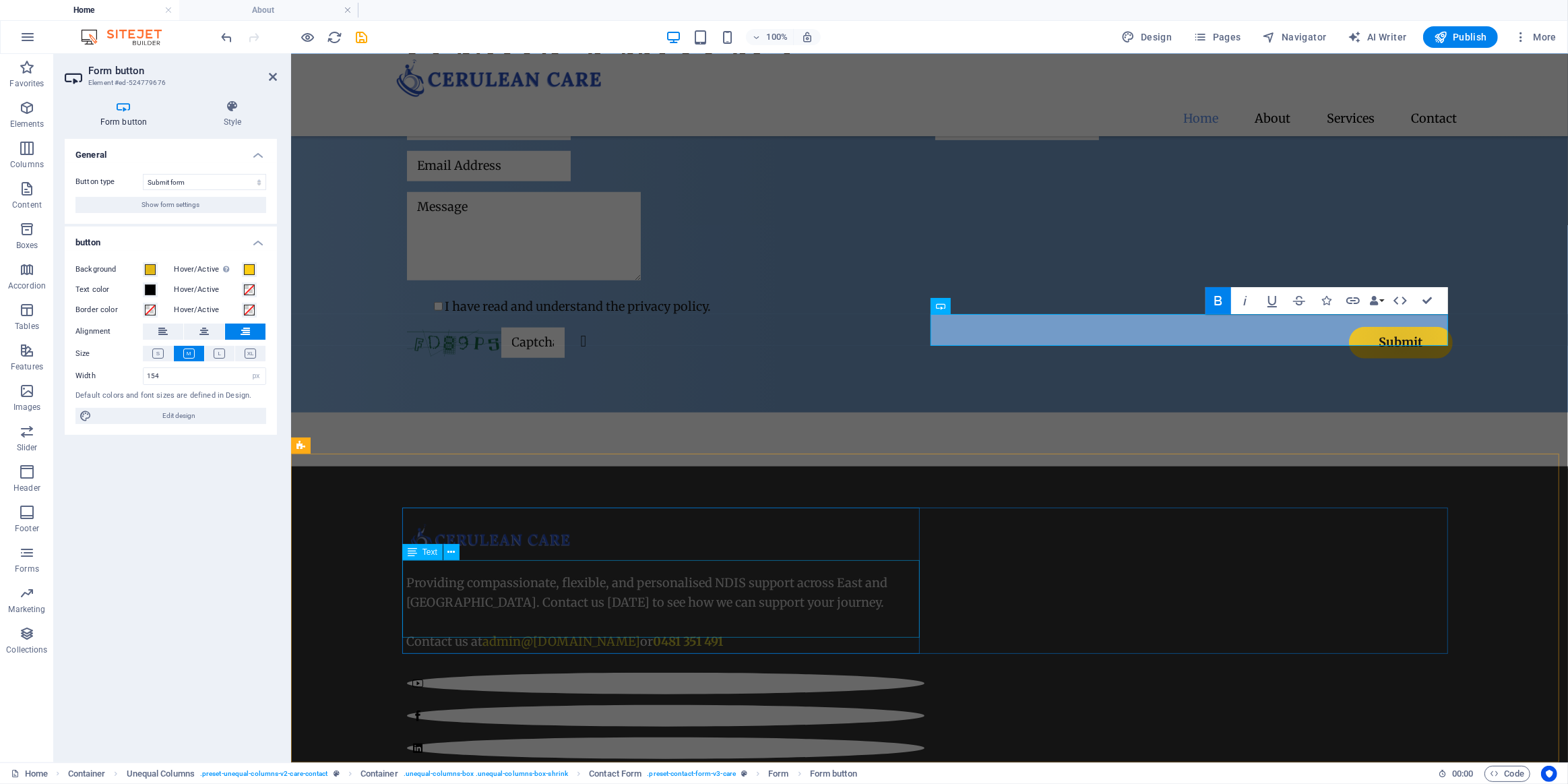
click at [521, 625] on div "Providing compassionate, flexible, and personalised NDIS support across East an…" at bounding box center [665, 612] width 517 height 78
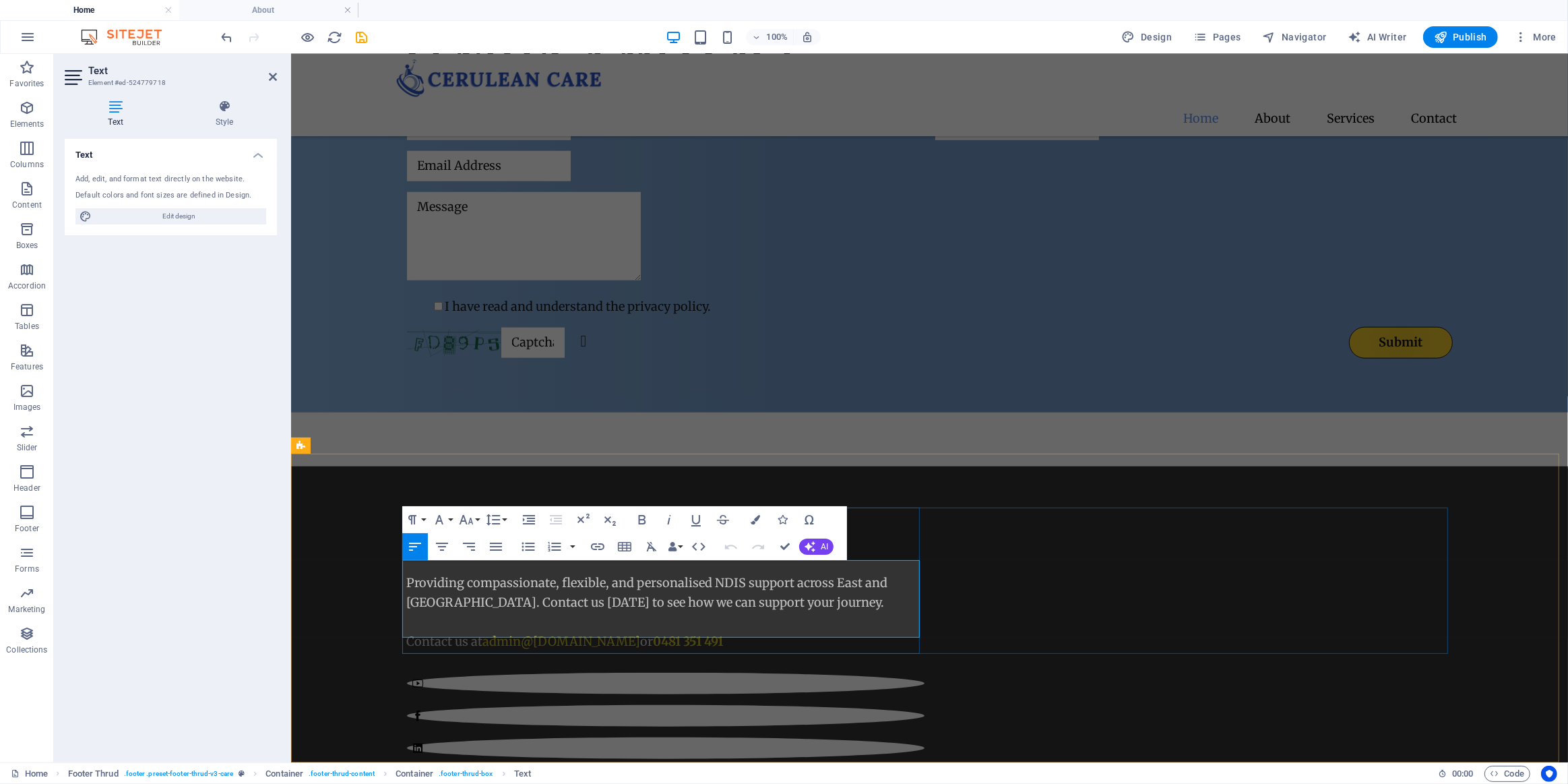
drag, startPoint x: 648, startPoint y: 626, endPoint x: 481, endPoint y: 625, distance: 167.0
click at [482, 633] on span "admin @ceruleancare.com.au" at bounding box center [561, 640] width 158 height 16
click at [751, 521] on icon "button" at bounding box center [755, 520] width 10 height 10
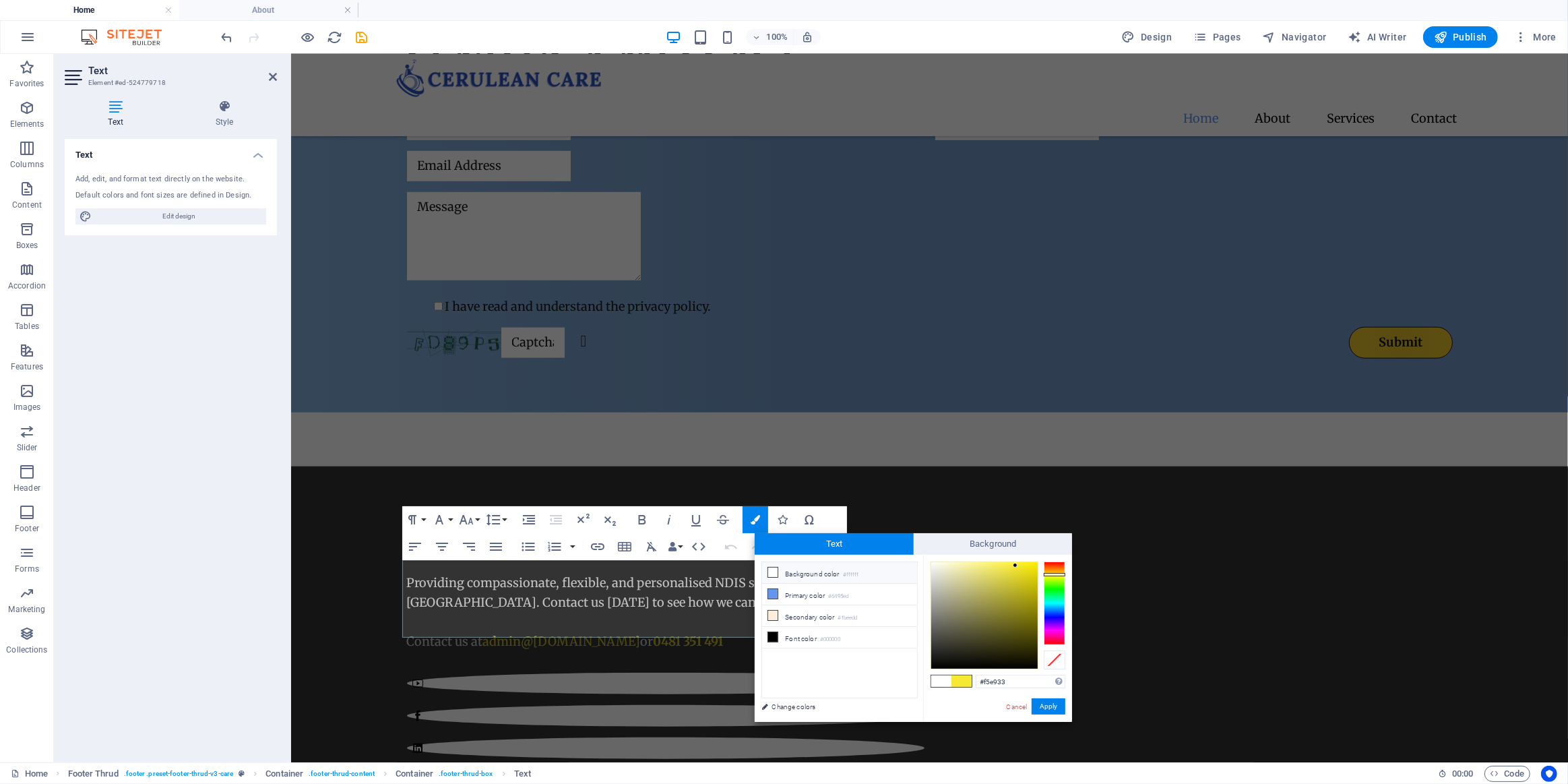
drag, startPoint x: 1006, startPoint y: 683, endPoint x: 944, endPoint y: 685, distance: 62.0
click at [945, 686] on div "#f5e933 Supported formats #0852ed rgb(8, 82, 237) rgba(8, 82, 237, 90%) hsv(221…" at bounding box center [997, 736] width 149 height 363
click at [1054, 707] on button "Apply" at bounding box center [1048, 707] width 34 height 16
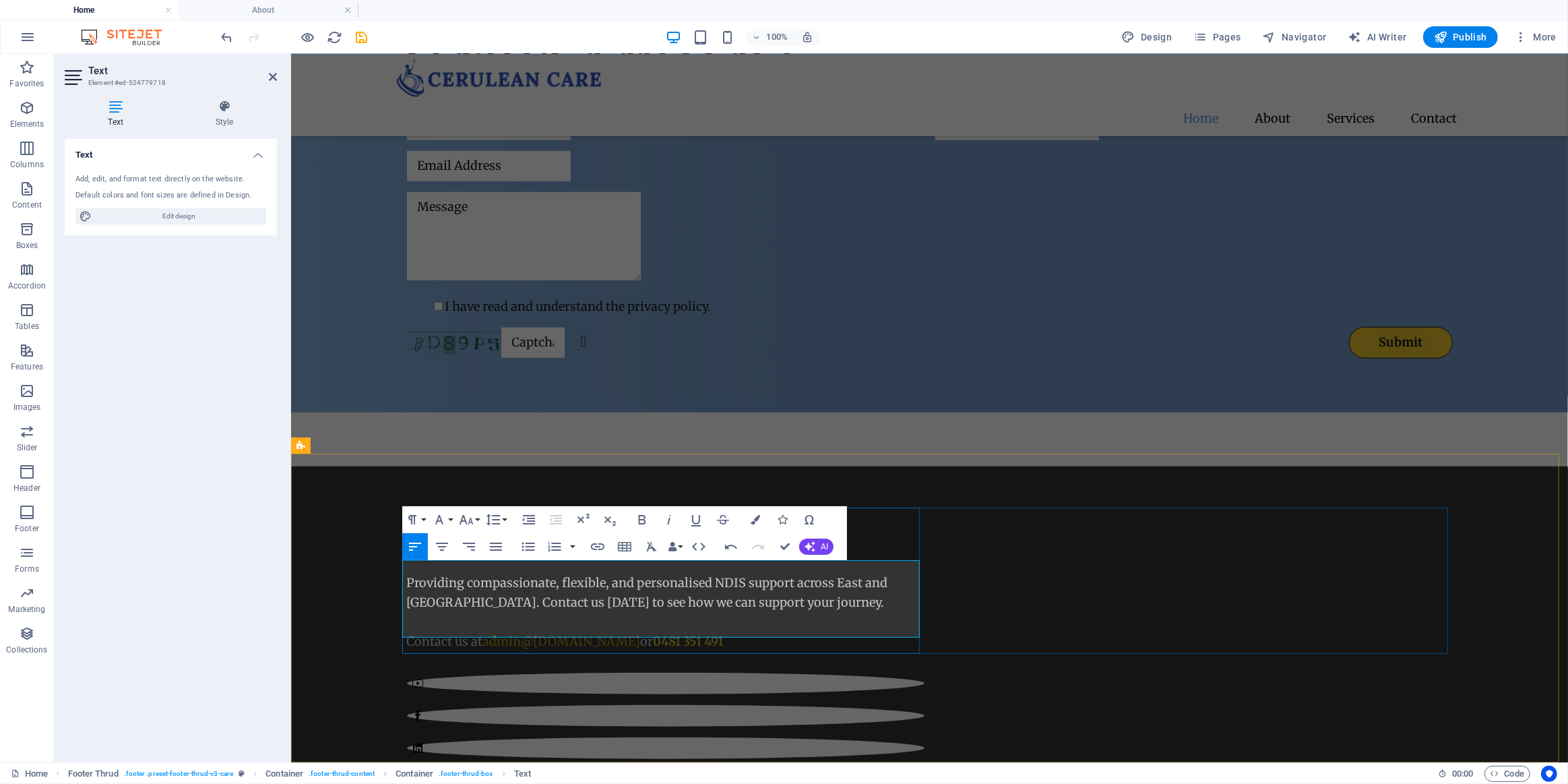
click at [740, 631] on p "Contact us at admin @ceruleancare.com.au or 0481 351 491" at bounding box center [665, 641] width 517 height 19
drag, startPoint x: 742, startPoint y: 624, endPoint x: 669, endPoint y: 625, distance: 73.0
click at [669, 631] on p "Contact us at admin @ceruleancare.com.au or 0481 351 491" at bounding box center [665, 641] width 517 height 19
click at [752, 518] on icon "button" at bounding box center [755, 520] width 10 height 10
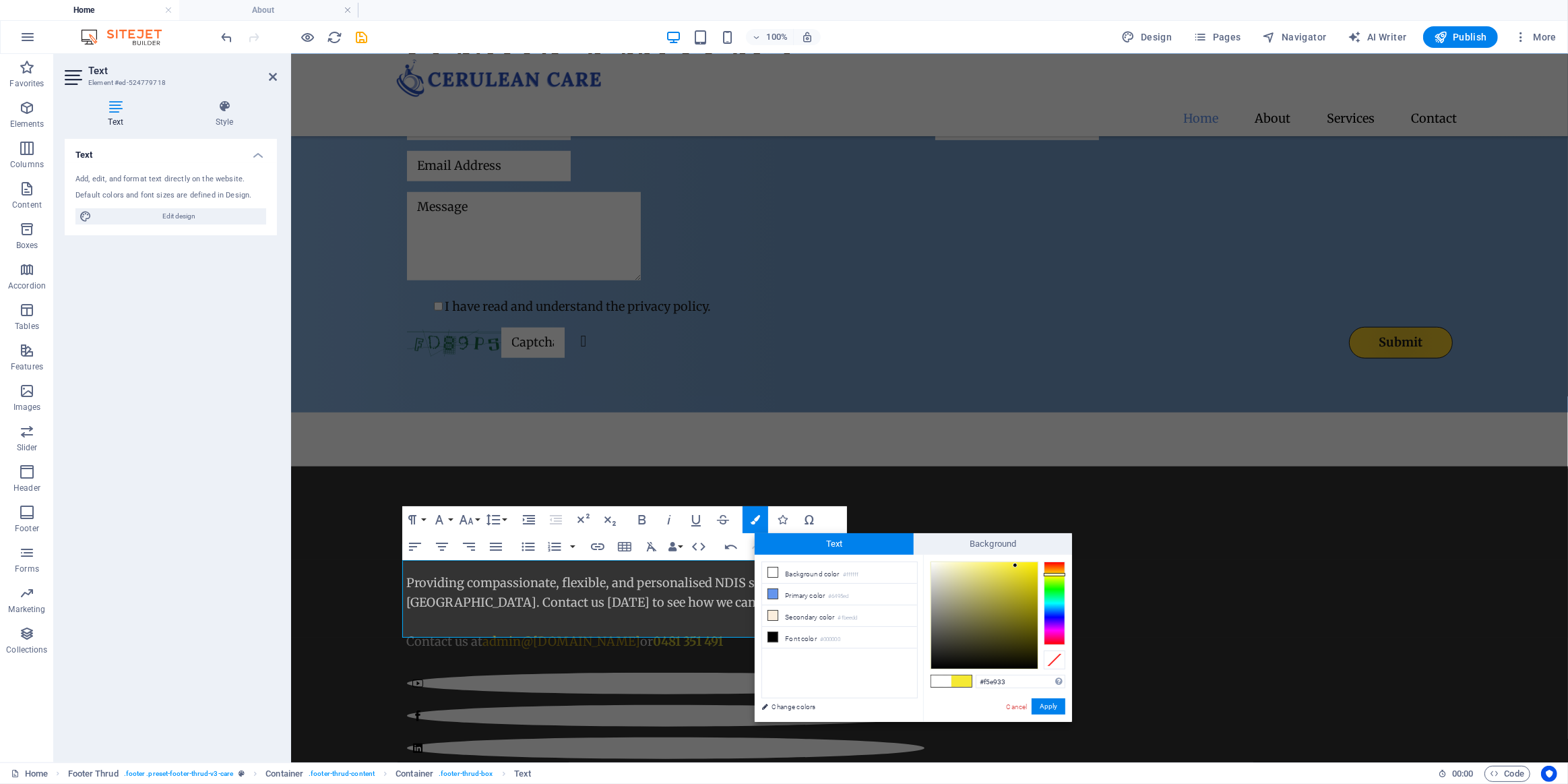
drag, startPoint x: 1017, startPoint y: 679, endPoint x: 932, endPoint y: 678, distance: 85.0
click at [939, 678] on div "#f5e933 Supported formats #0852ed rgb(8, 82, 237) rgba(8, 82, 237, 90%) hsv(221…" at bounding box center [997, 736] width 149 height 363
type input "#deb515"
click at [1046, 702] on button "Apply" at bounding box center [1048, 707] width 34 height 16
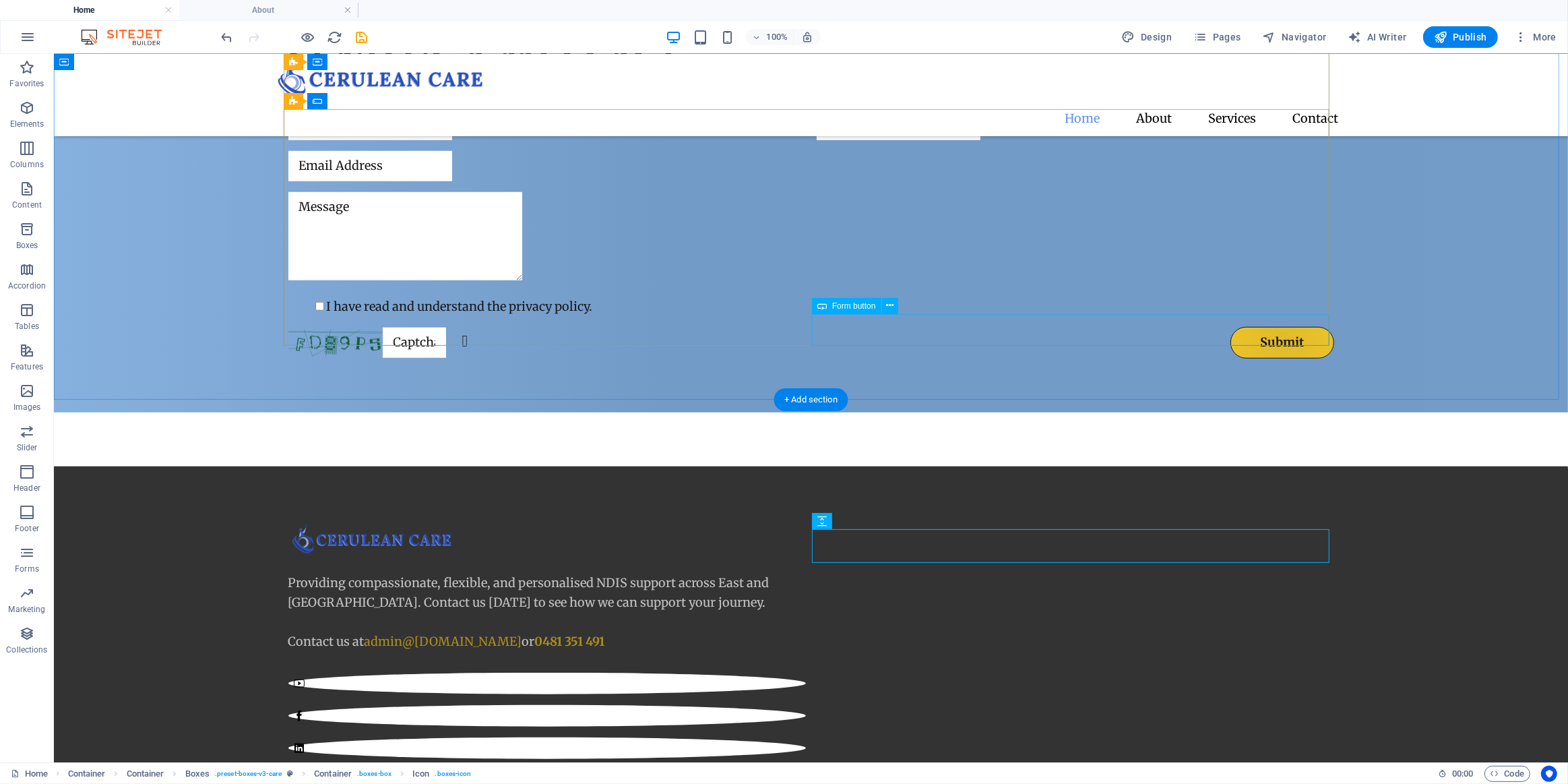
click at [1239, 332] on div "Submit" at bounding box center [1074, 342] width 517 height 31
select select "px"
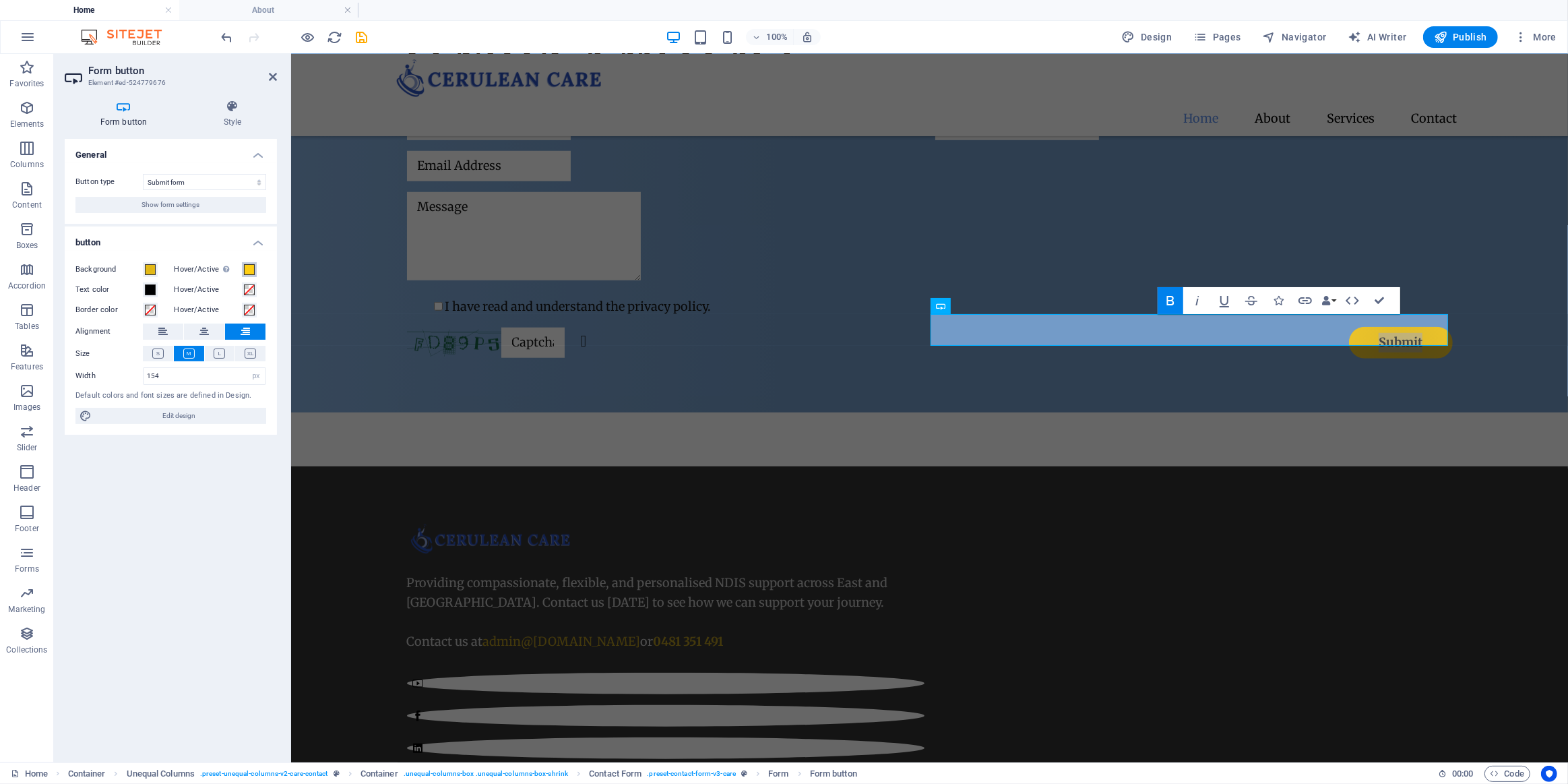
click at [246, 268] on span at bounding box center [249, 269] width 10 height 10
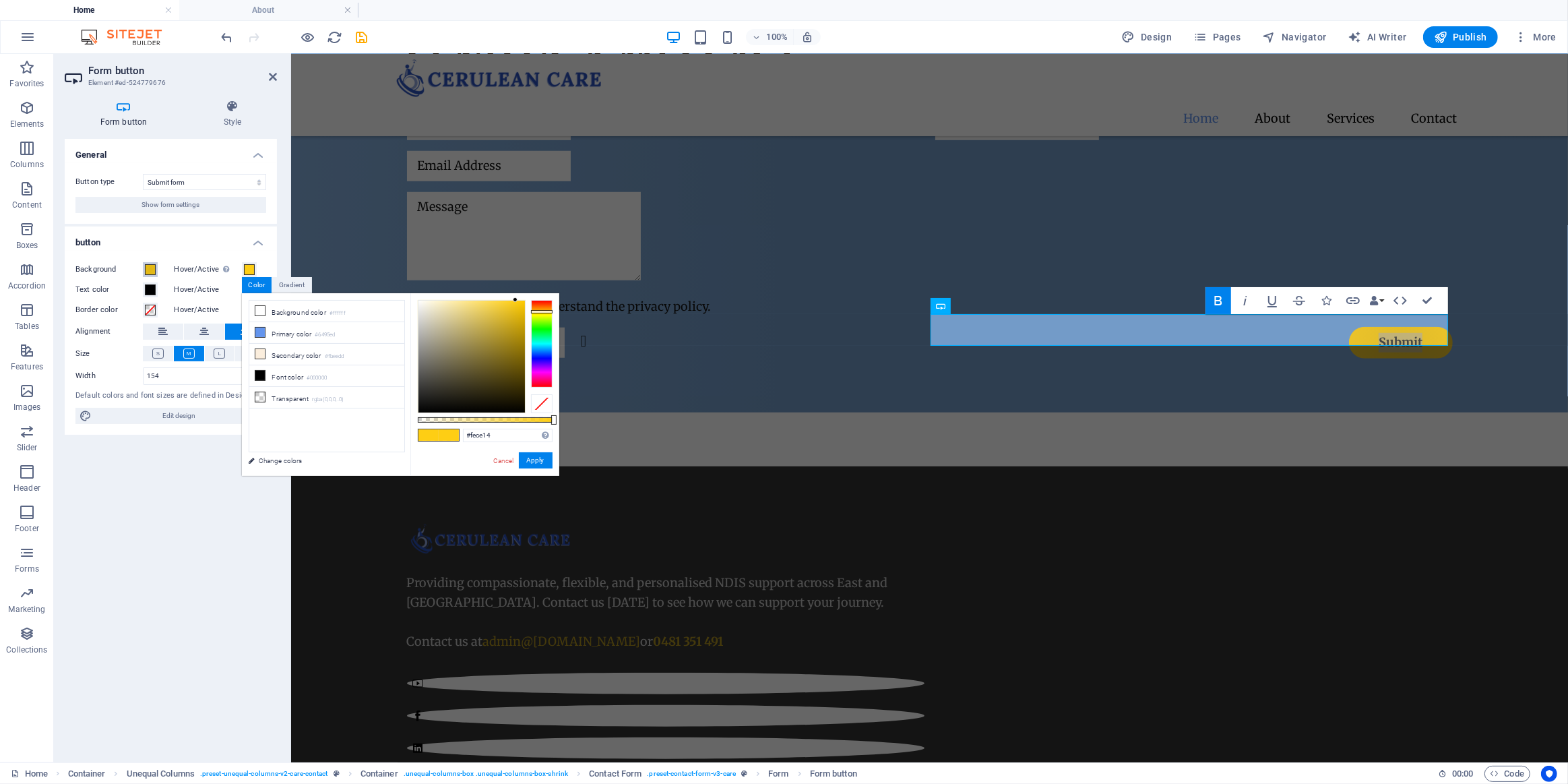
click at [151, 273] on span at bounding box center [150, 269] width 10 height 10
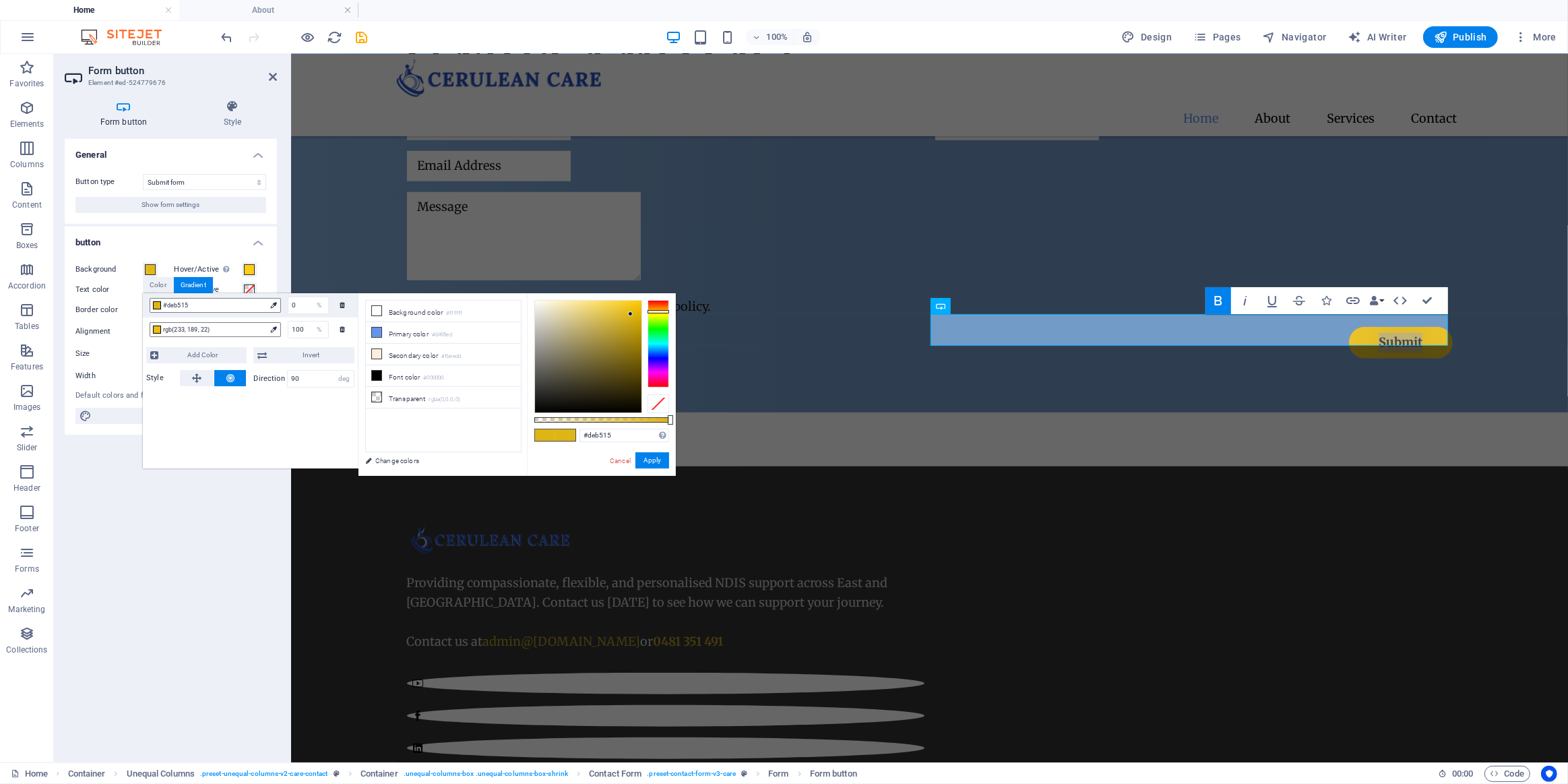
click at [192, 524] on div "General Button type Submit form Reset form No action Show form settings button …" at bounding box center [171, 445] width 212 height 613
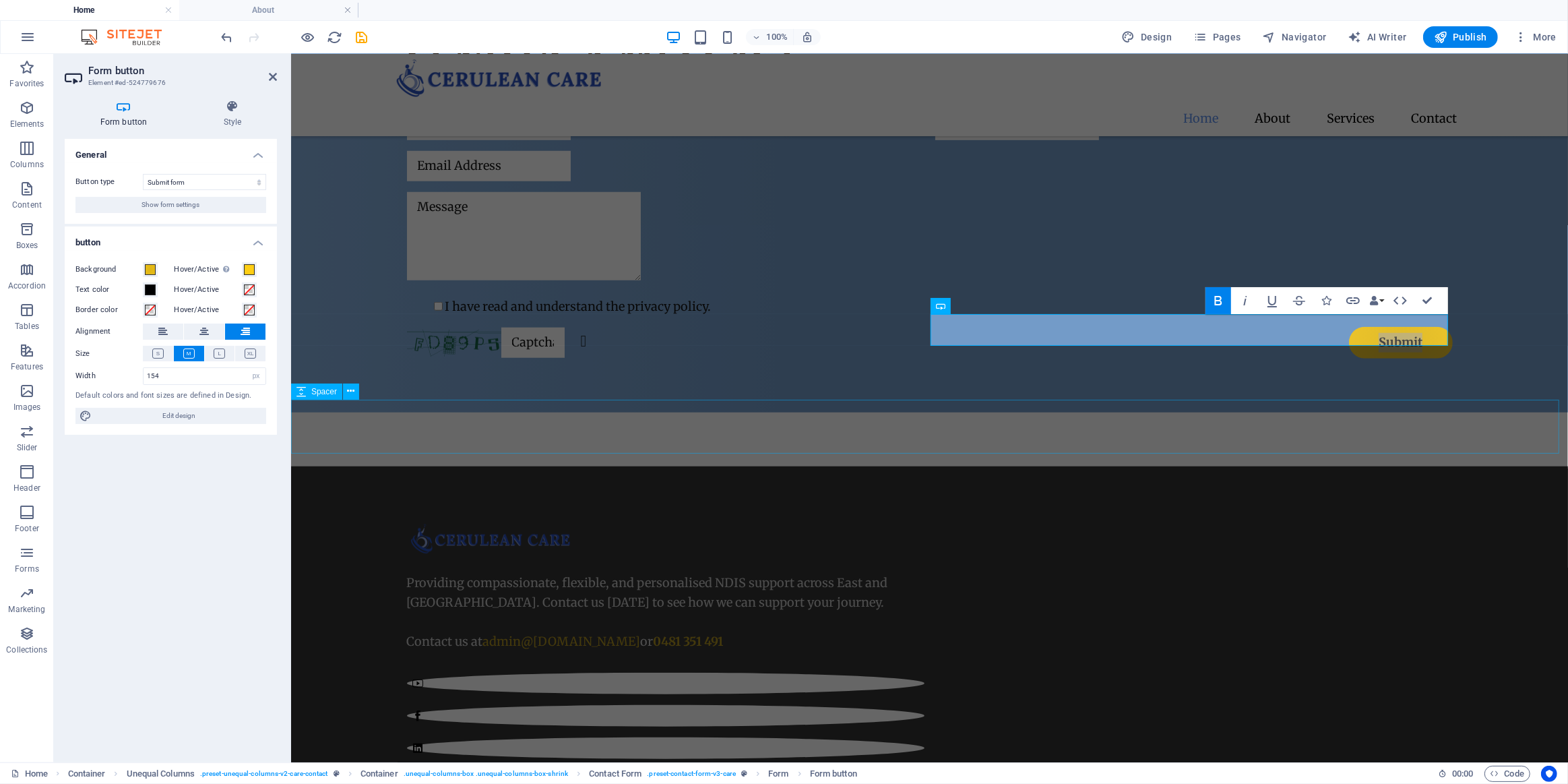
click at [816, 412] on div at bounding box center [929, 439] width 1277 height 54
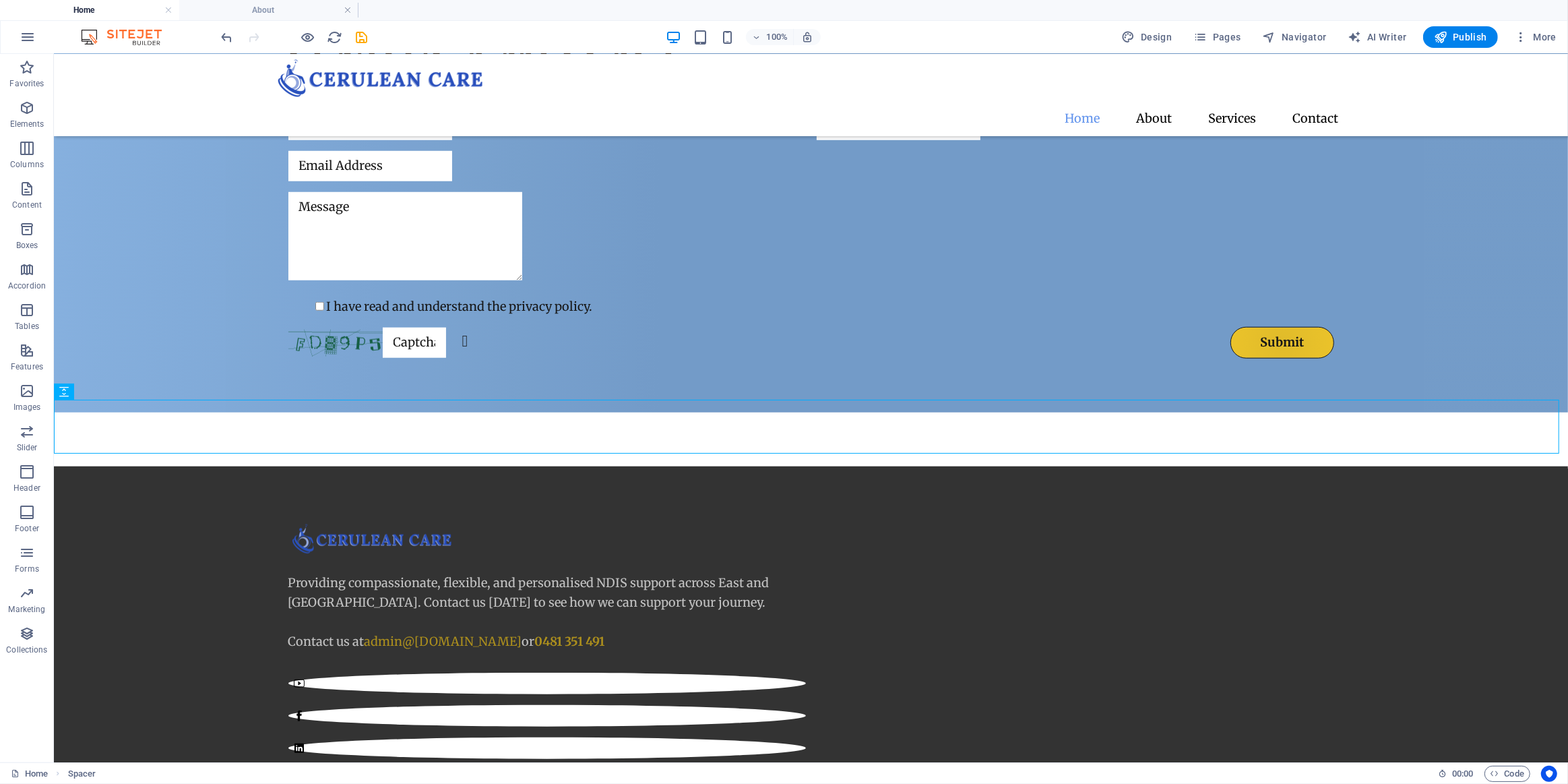
click at [298, 37] on div at bounding box center [295, 37] width 151 height 22
click at [304, 37] on icon "button" at bounding box center [308, 37] width 16 height 16
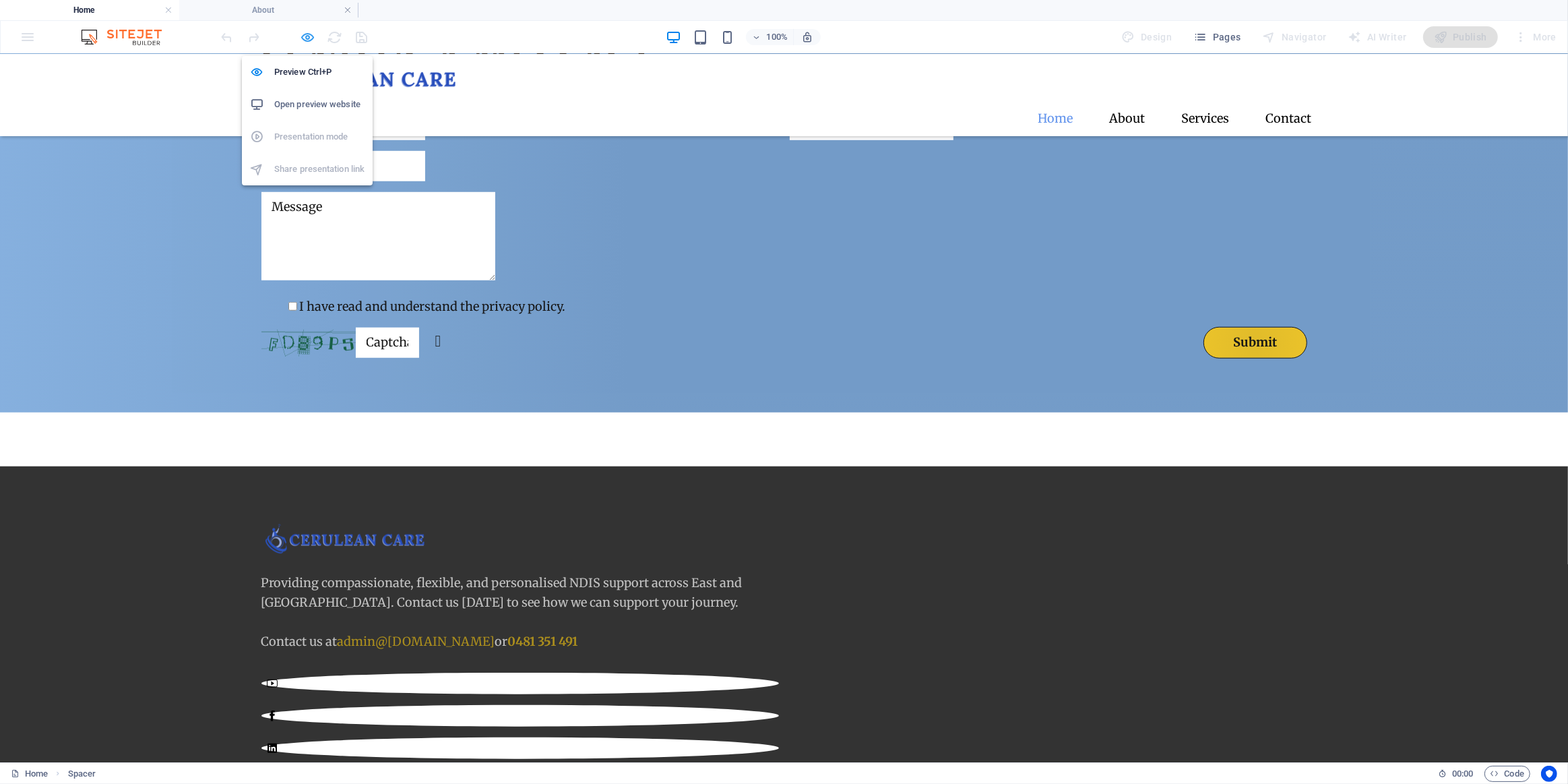
click at [303, 42] on icon "button" at bounding box center [308, 37] width 16 height 16
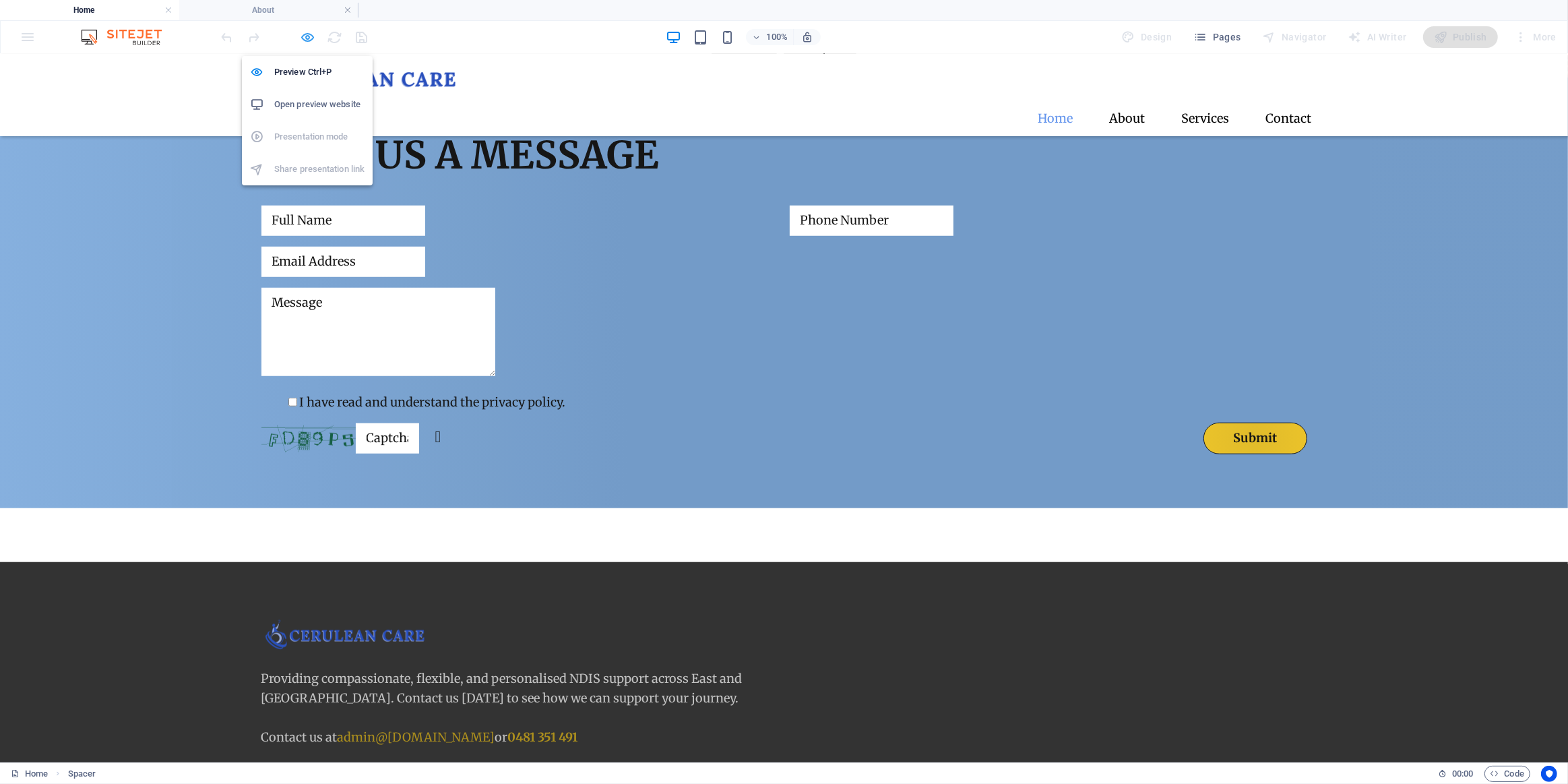
scroll to position [1299, 0]
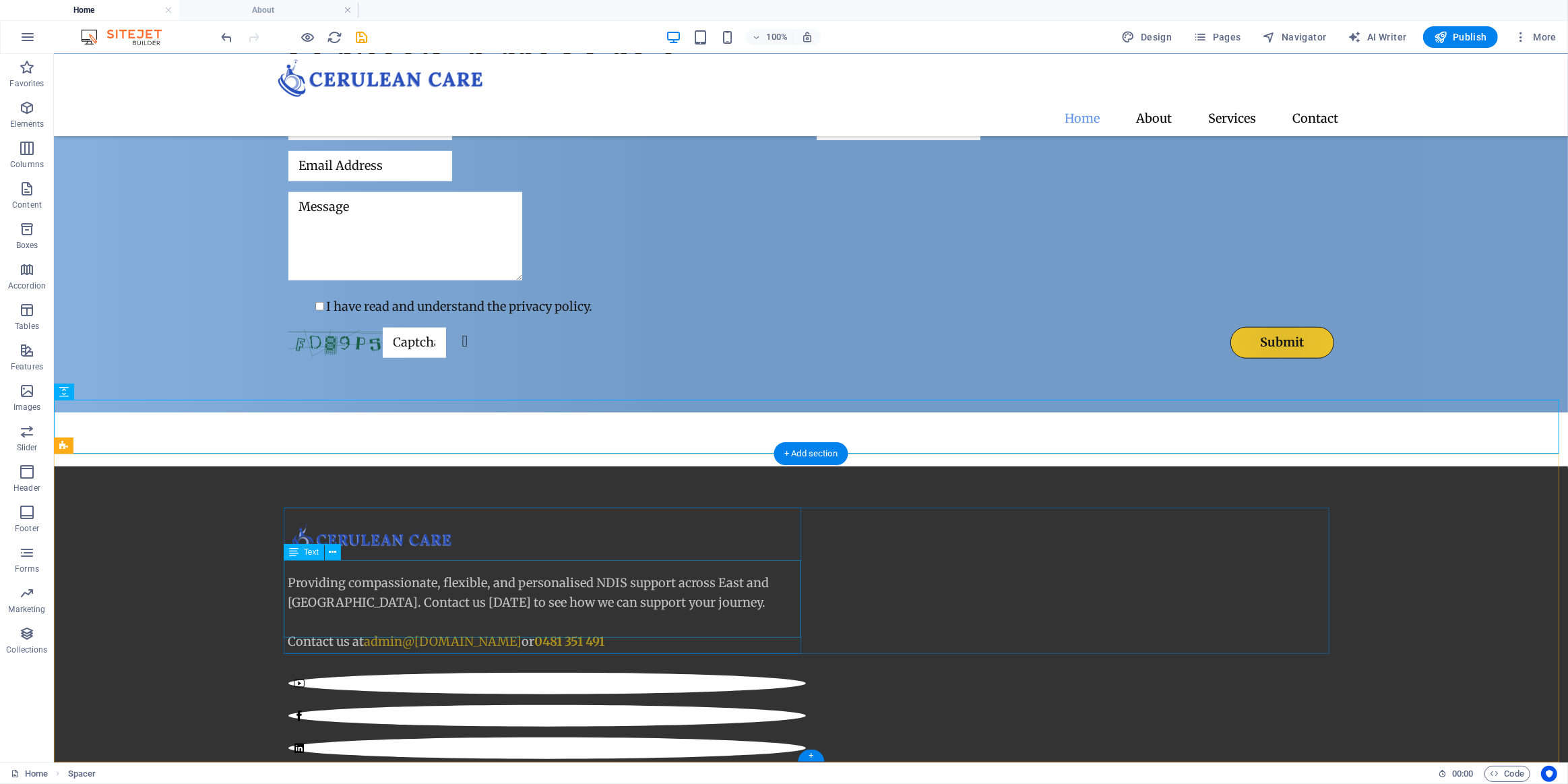
click at [431, 625] on div "Providing compassionate, flexible, and personalised NDIS support across East an…" at bounding box center [547, 612] width 517 height 78
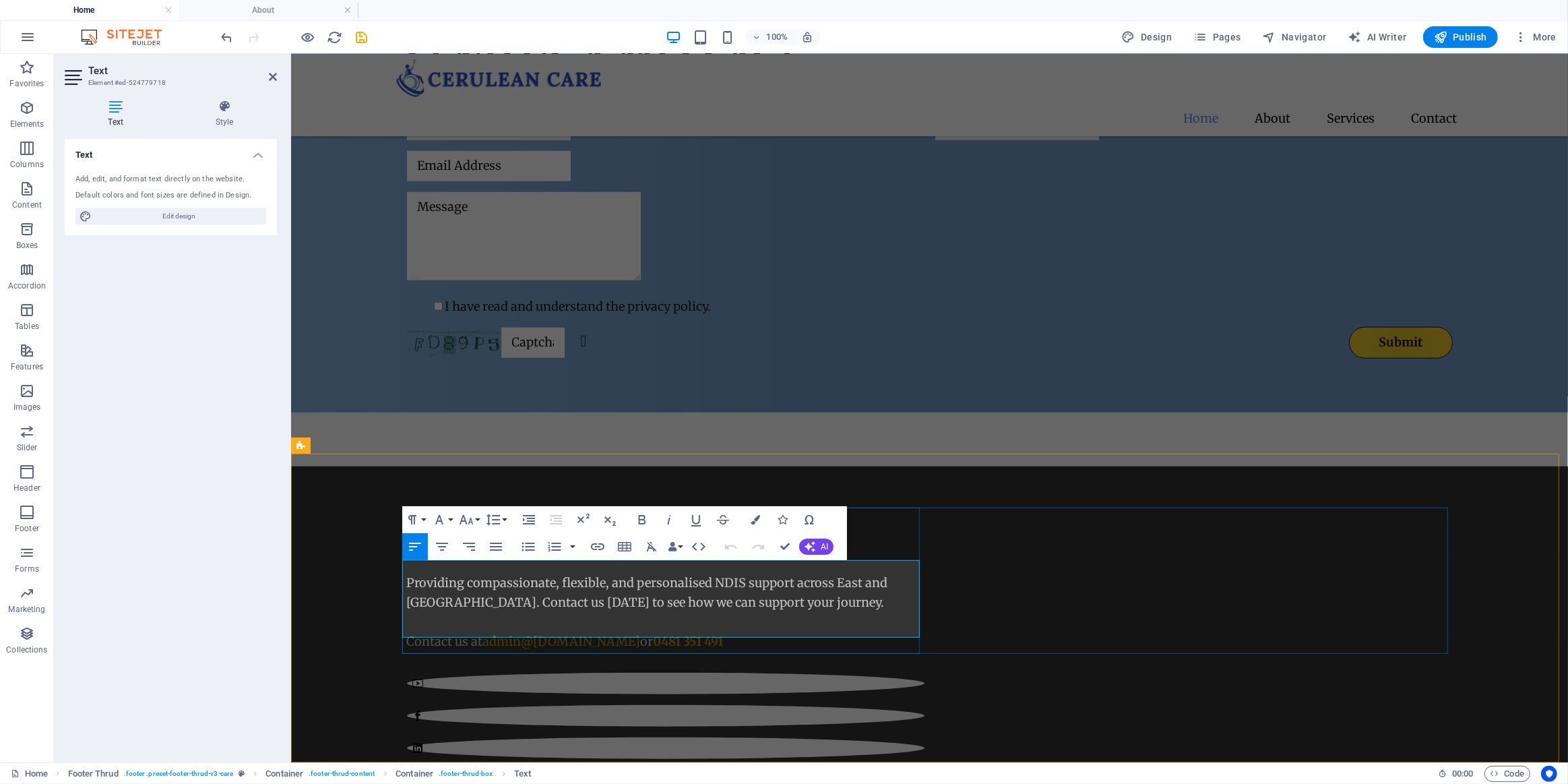
drag, startPoint x: 646, startPoint y: 628, endPoint x: 482, endPoint y: 625, distance: 164.0
click at [482, 633] on span "admin @ceruleancare.com.au" at bounding box center [561, 640] width 158 height 16
click at [642, 520] on icon "button" at bounding box center [642, 520] width 7 height 10
click at [775, 631] on p "Contact us at admin @ceruleancare.com.au or 0481 351 491" at bounding box center [665, 641] width 517 height 19
click at [987, 389] on div "Send us a message I have read and understand the privacy policy. Unreadable? Re…" at bounding box center [929, 197] width 1277 height 431
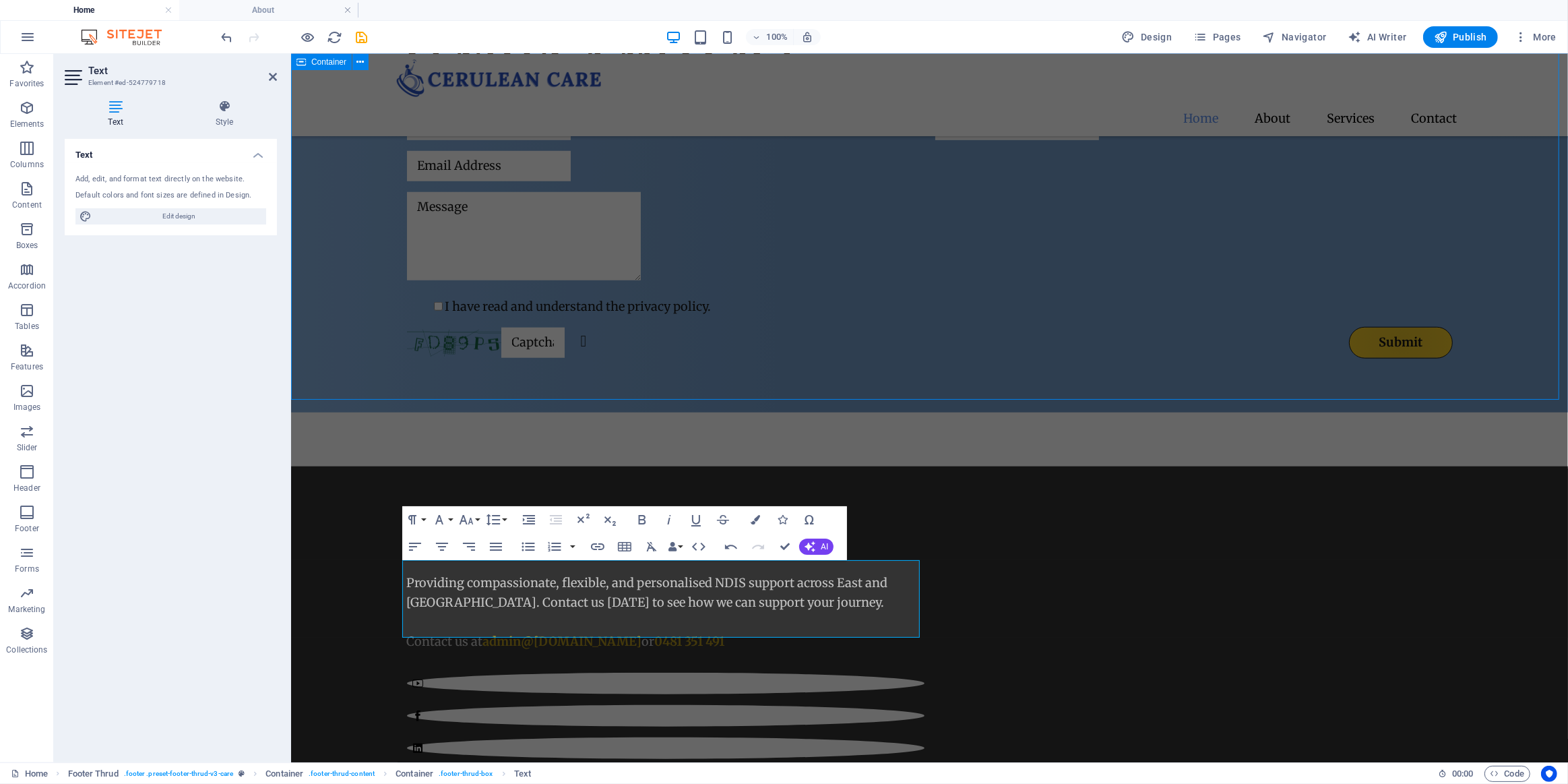
click at [987, 389] on div "Send us a message I have read and understand the privacy policy. Unreadable? Re…" at bounding box center [929, 197] width 1277 height 431
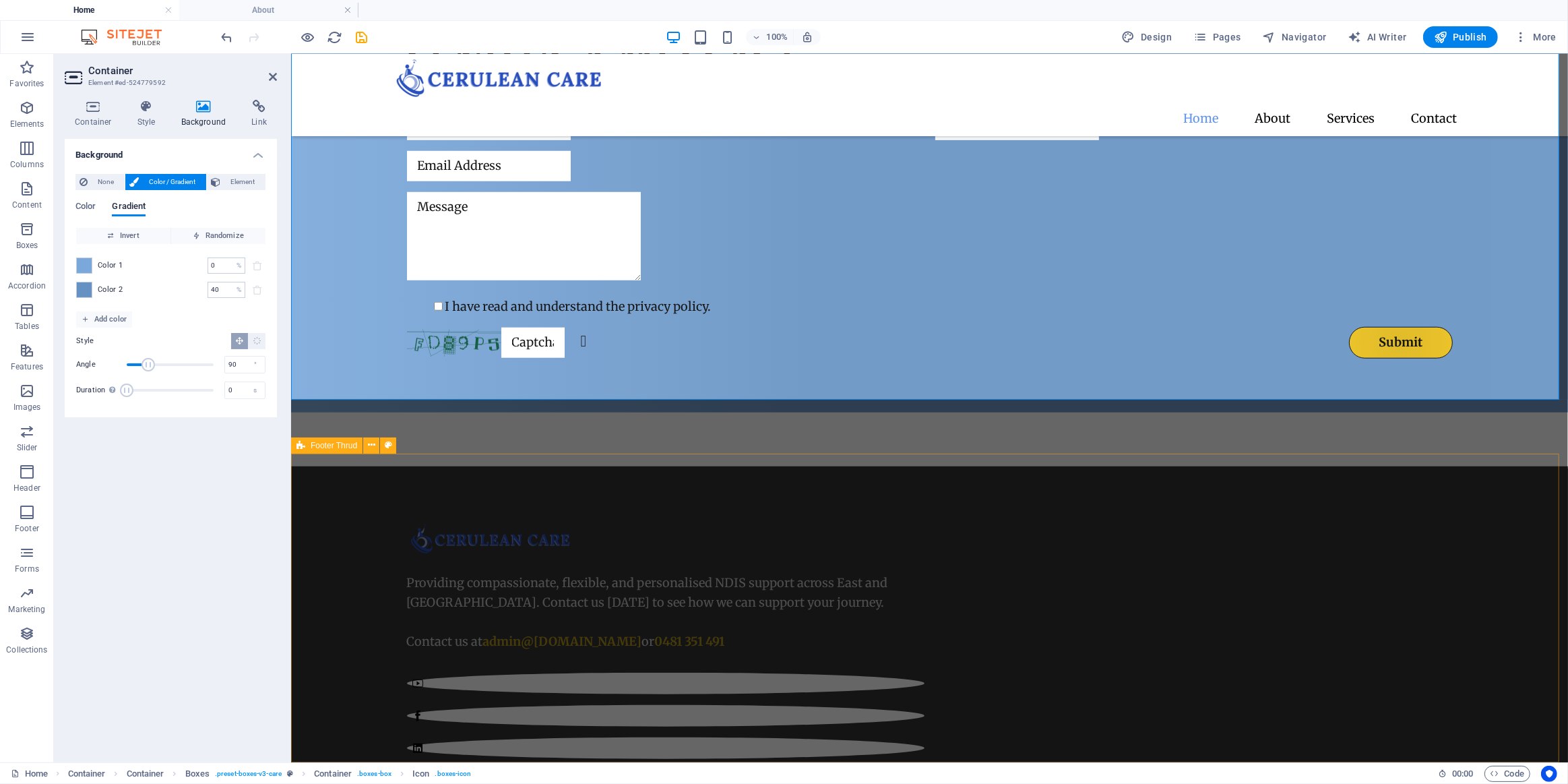
click at [1006, 478] on div "Providing compassionate, flexible, and personalised NDIS support across East an…" at bounding box center [929, 737] width 1277 height 542
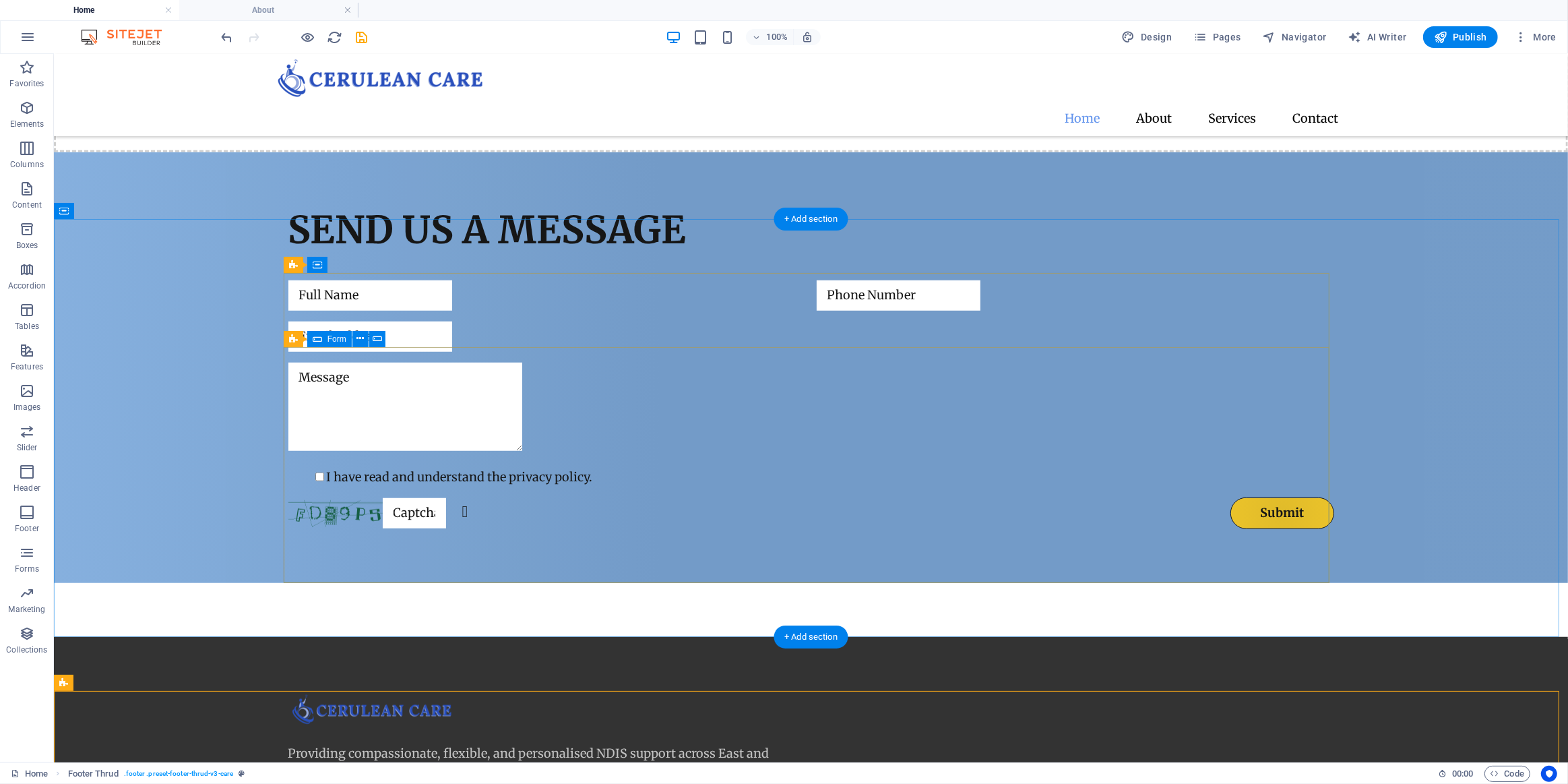
scroll to position [1053, 0]
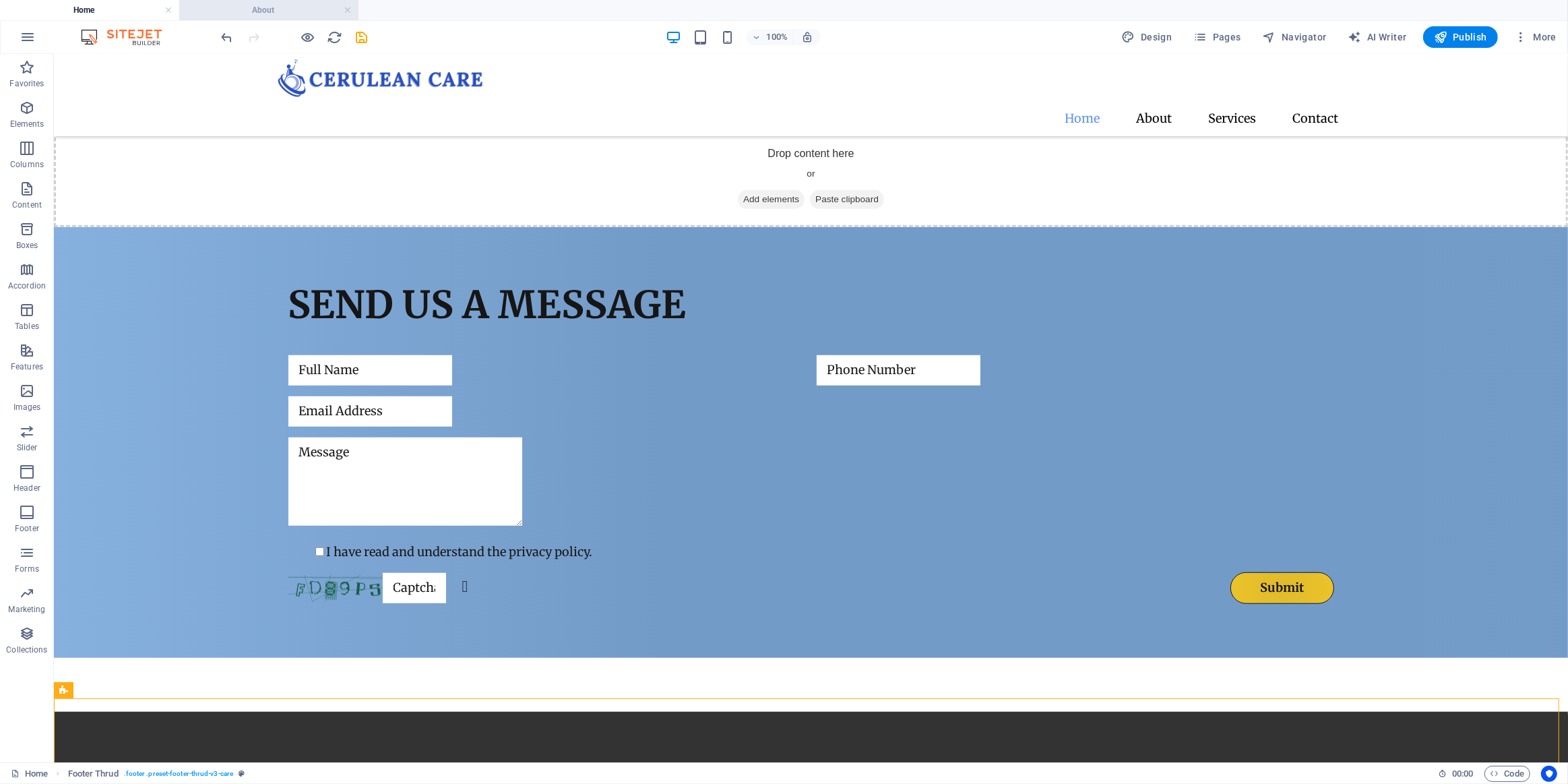
click at [284, 13] on h4 "About" at bounding box center [269, 10] width 179 height 15
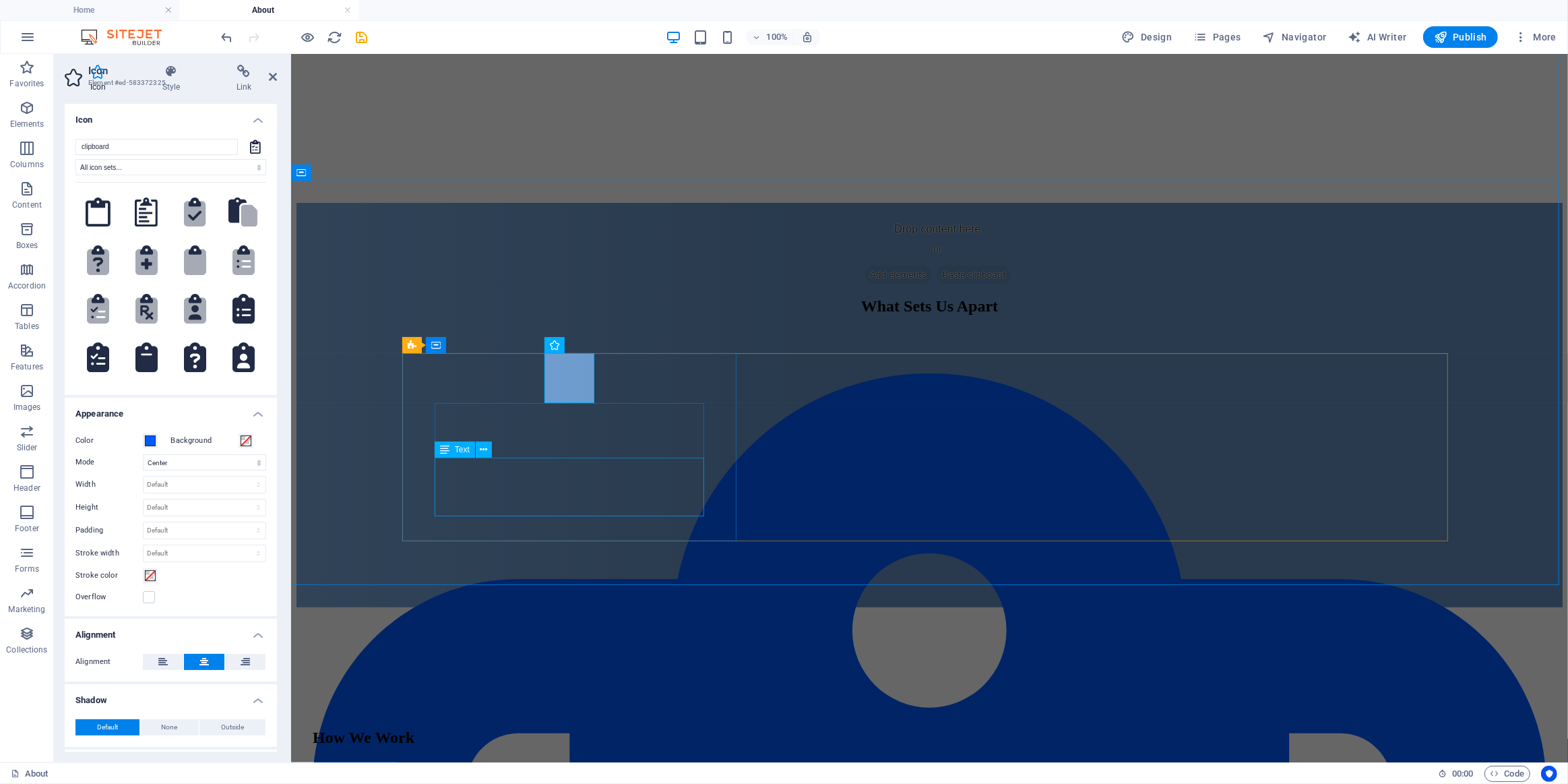
scroll to position [367, 0]
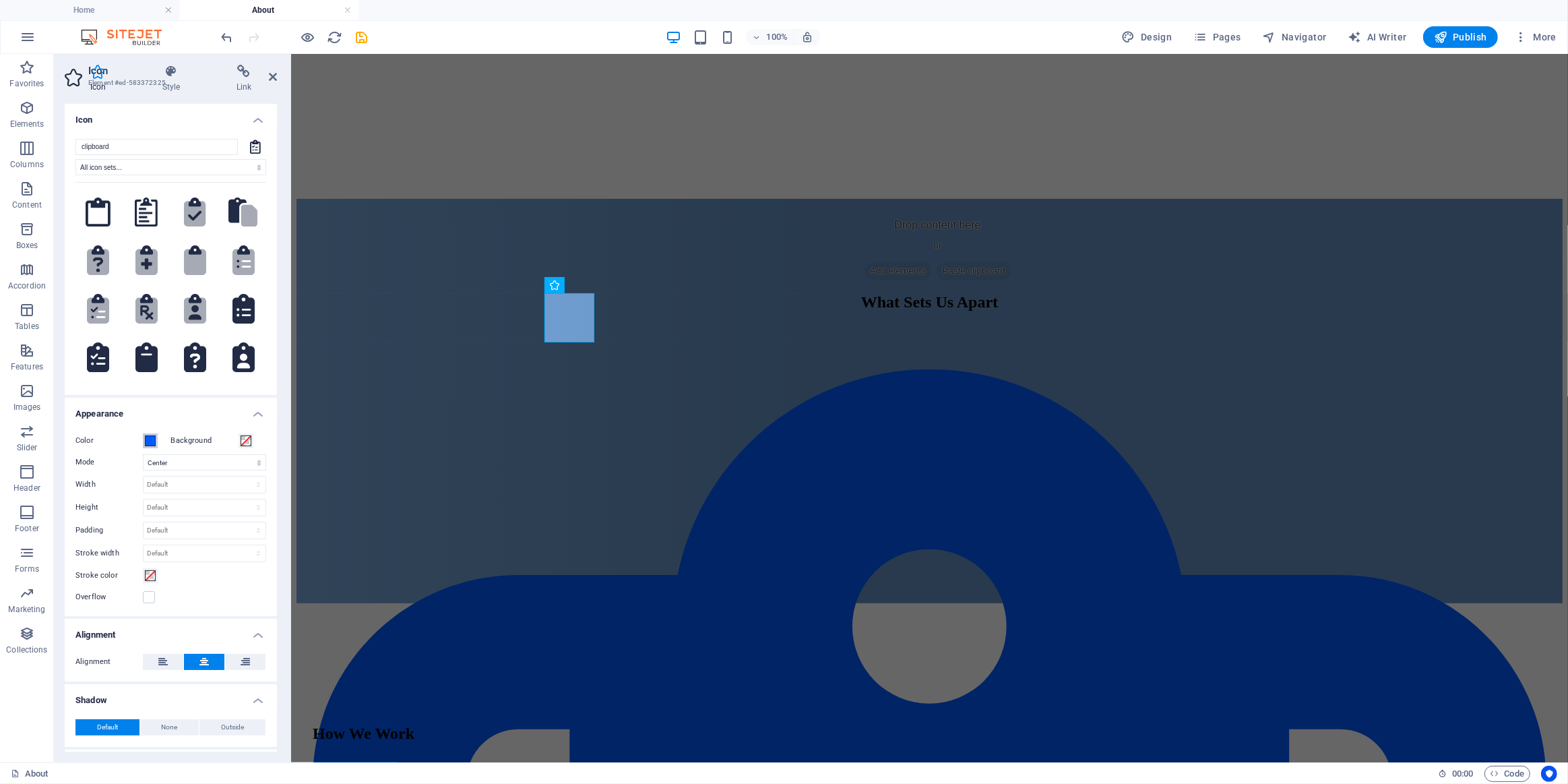
click at [152, 441] on span at bounding box center [150, 441] width 10 height 10
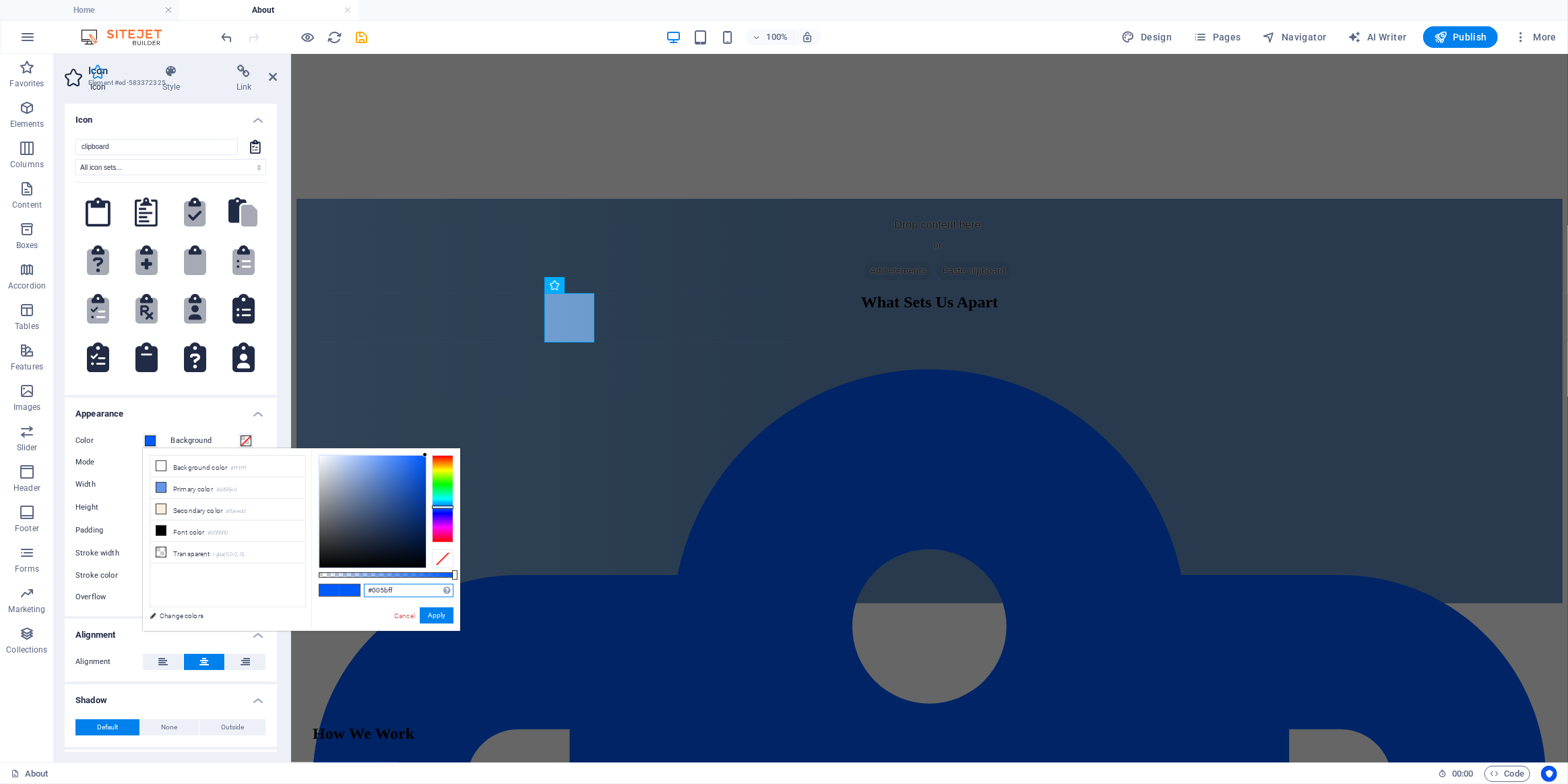
drag, startPoint x: 411, startPoint y: 591, endPoint x: 349, endPoint y: 587, distance: 62.1
click at [360, 589] on div "#005bff Supported formats #0852ed rgb(8, 82, 237) rgba(8, 82, 237, 90%) hsv(221…" at bounding box center [385, 637] width 149 height 379
paste input "deb515"
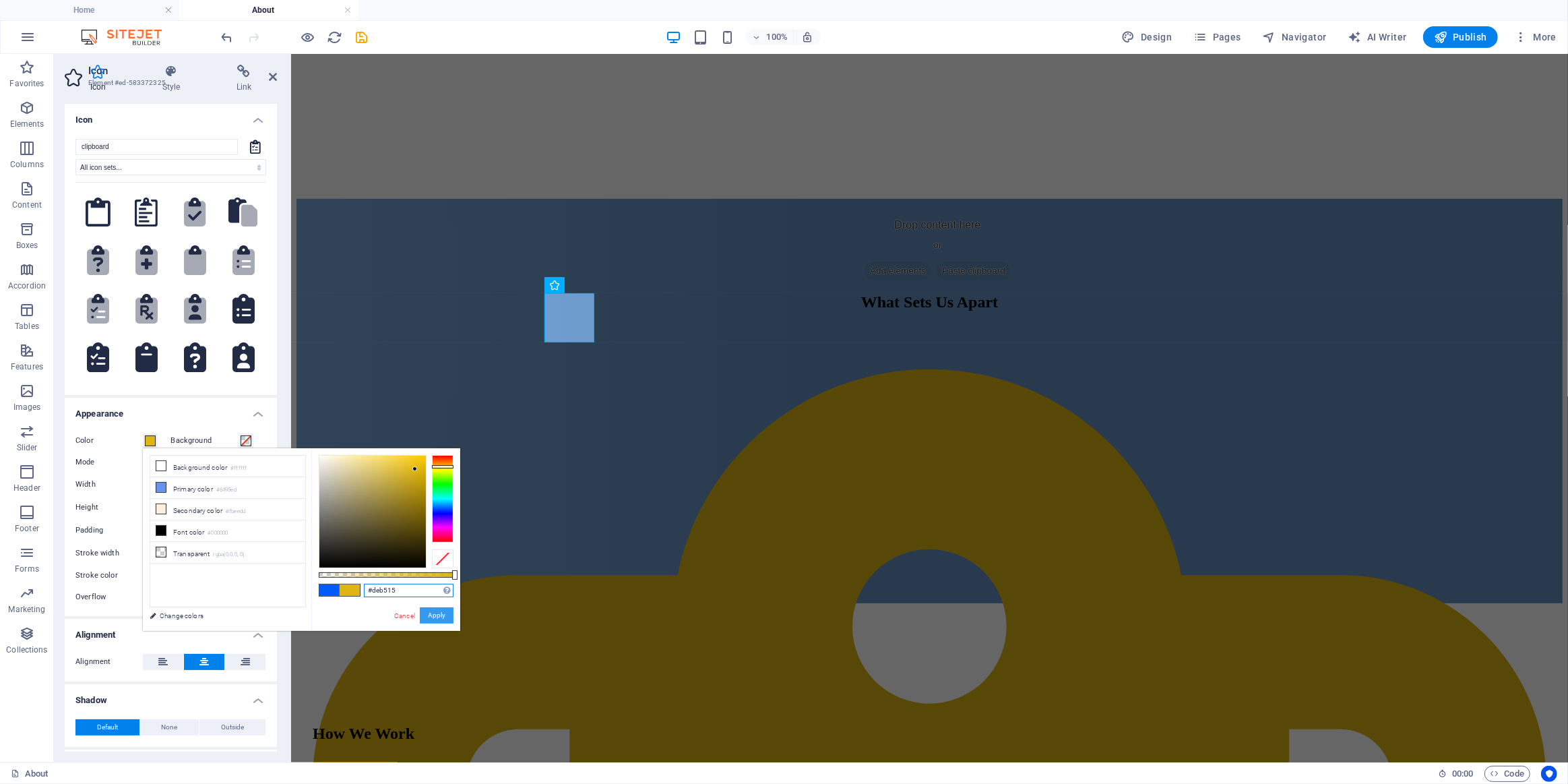
type input "#deb515"
click at [443, 610] on button "Apply" at bounding box center [436, 616] width 34 height 16
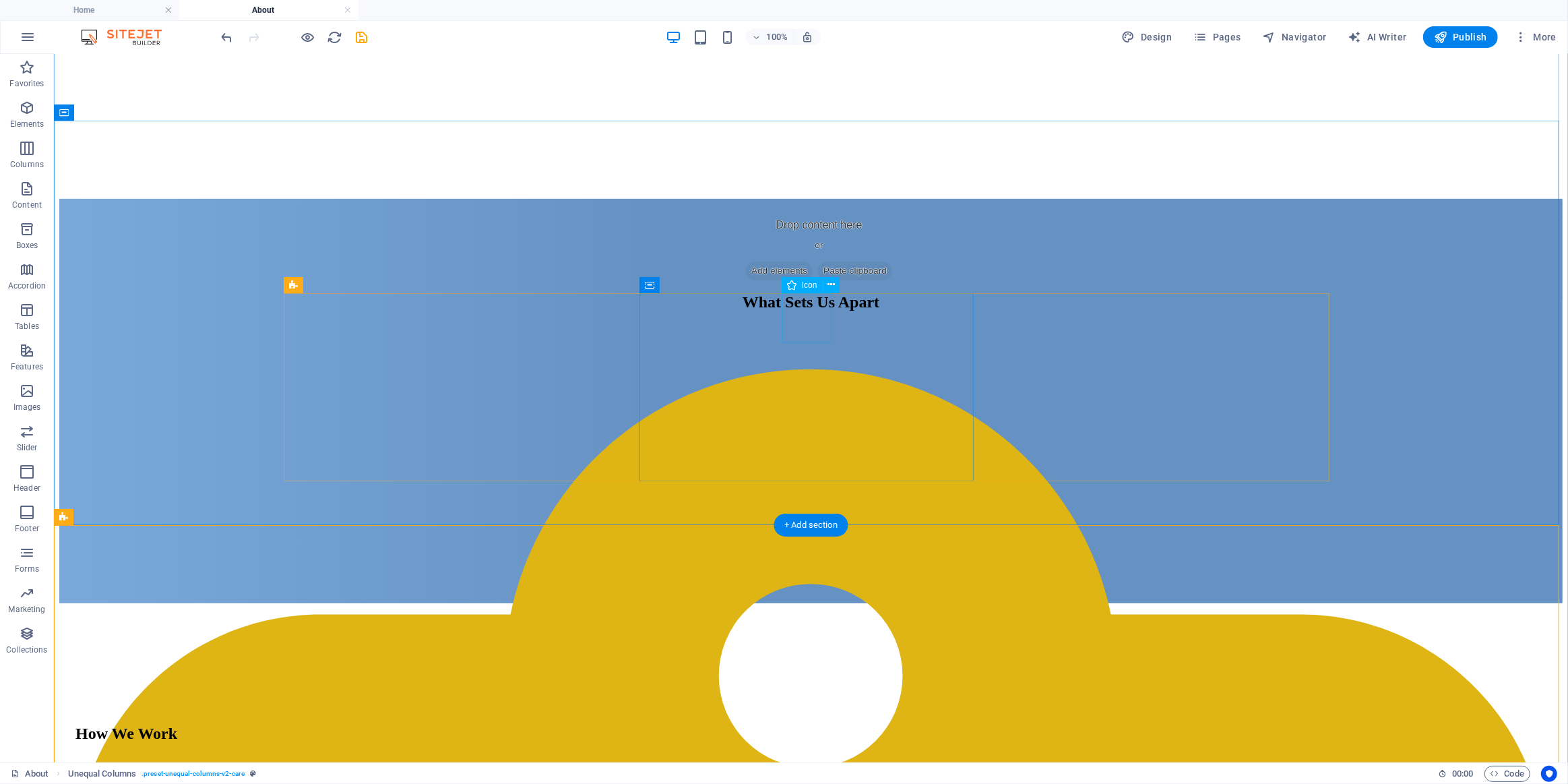
select select "xMidYMid"
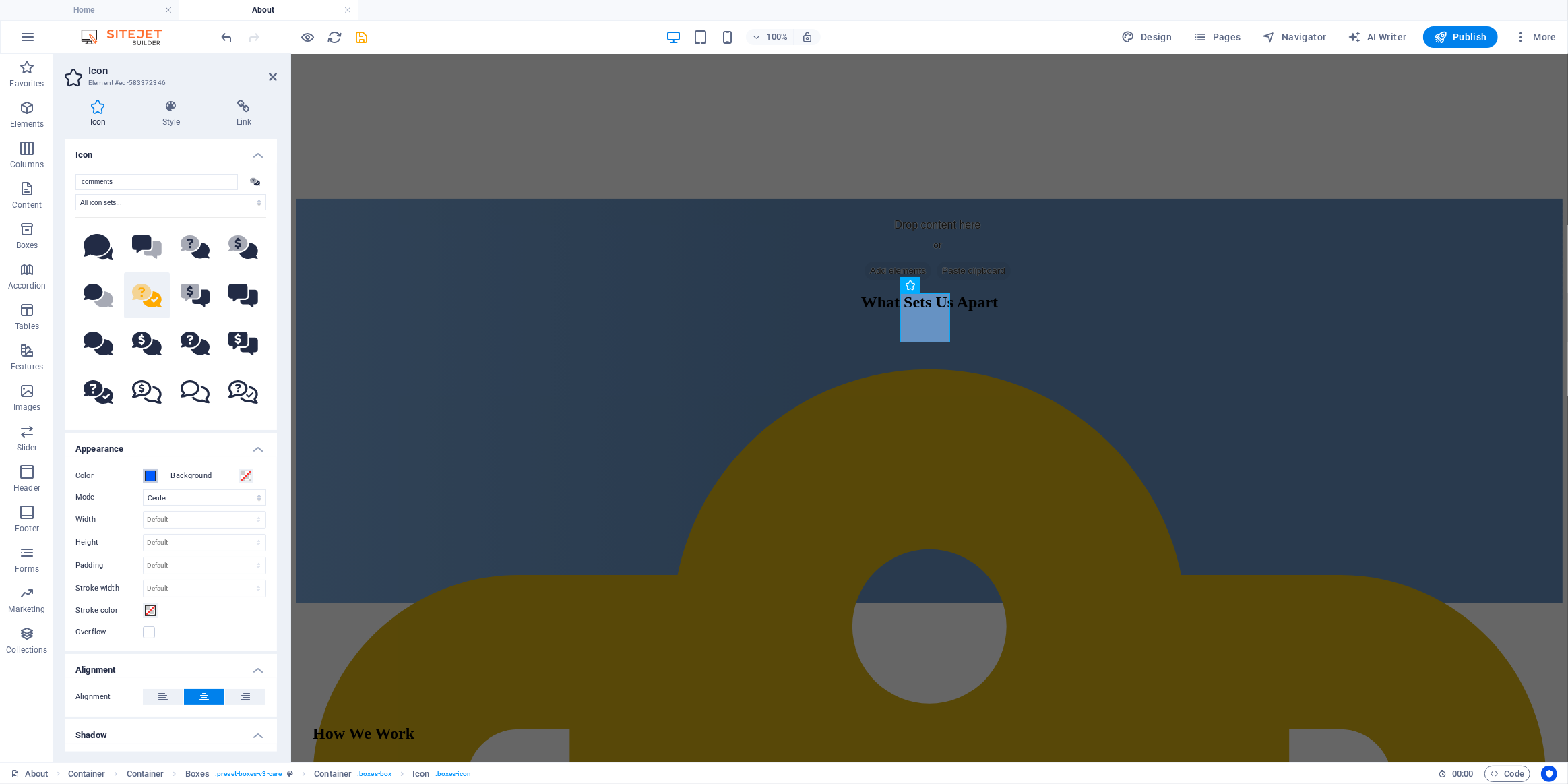
drag, startPoint x: 147, startPoint y: 469, endPoint x: 155, endPoint y: 471, distance: 8.2
click at [147, 469] on button "Color" at bounding box center [150, 476] width 15 height 15
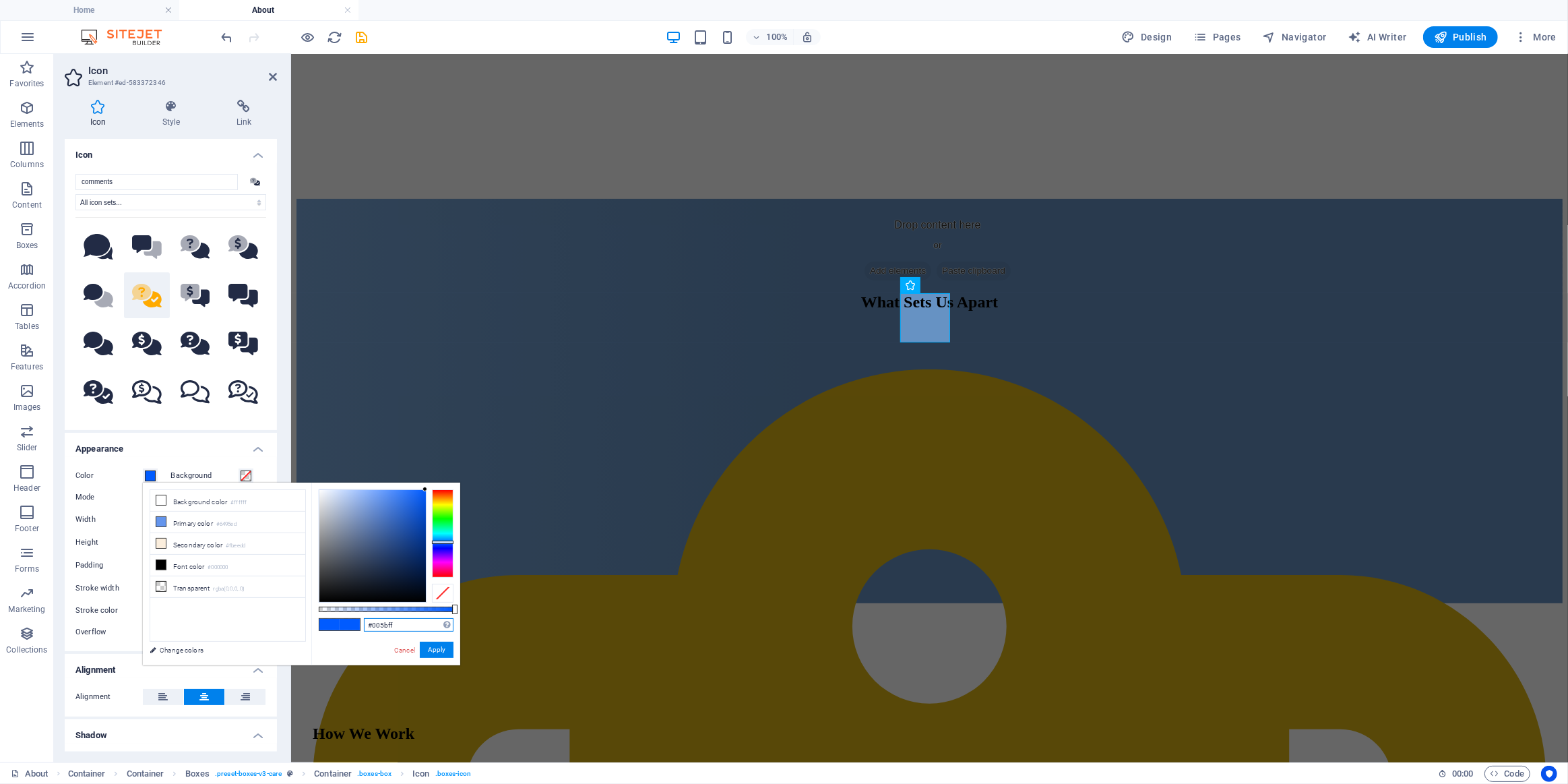
drag, startPoint x: 418, startPoint y: 627, endPoint x: 330, endPoint y: 625, distance: 88.0
click at [345, 626] on div "#005bff Supported formats #0852ed rgb(8, 82, 237) rgba(8, 82, 237, 90%) hsv(221…" at bounding box center [385, 672] width 149 height 379
paste input "deb515"
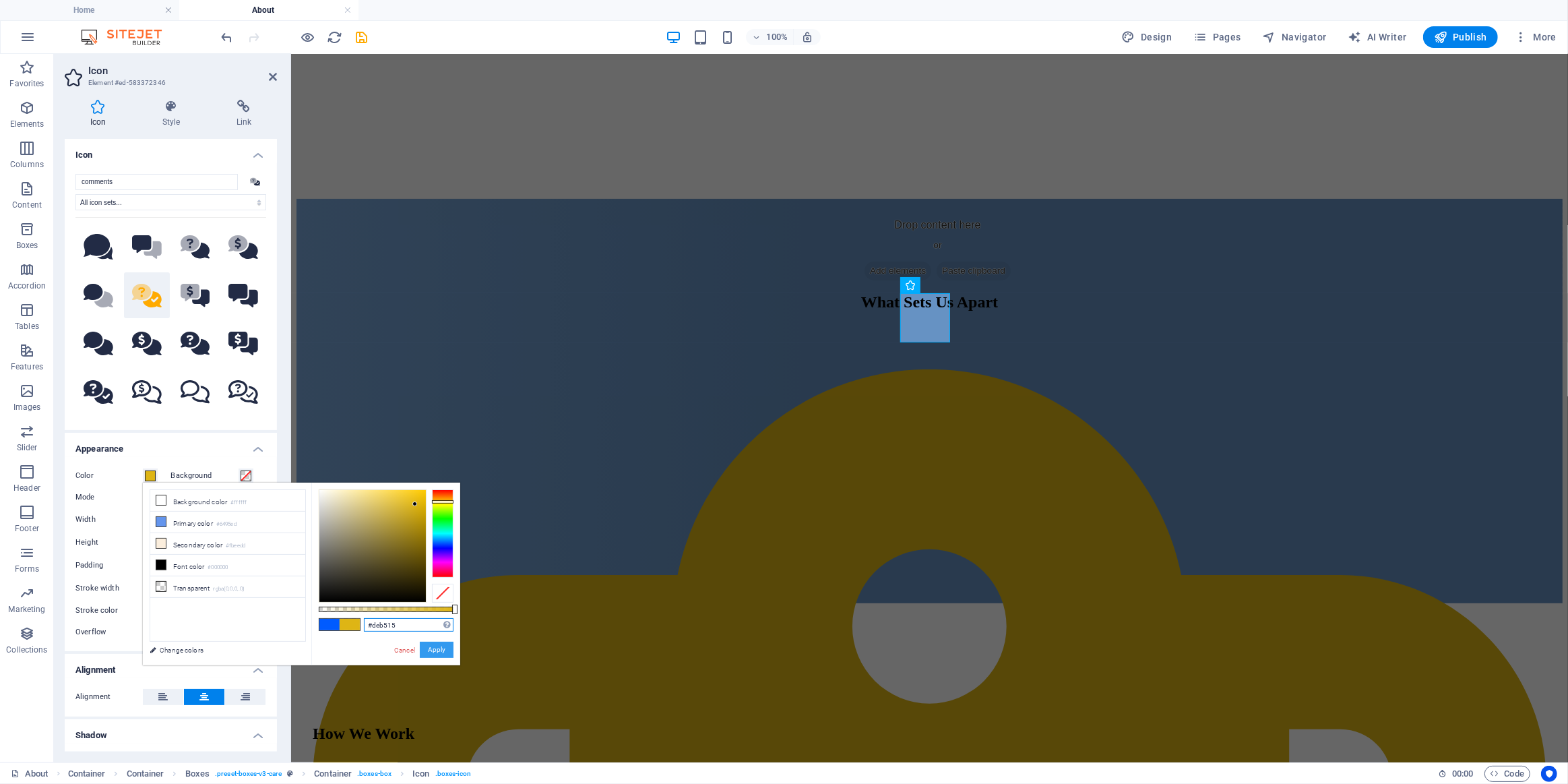
type input "#deb515"
click at [440, 648] on button "Apply" at bounding box center [436, 650] width 34 height 16
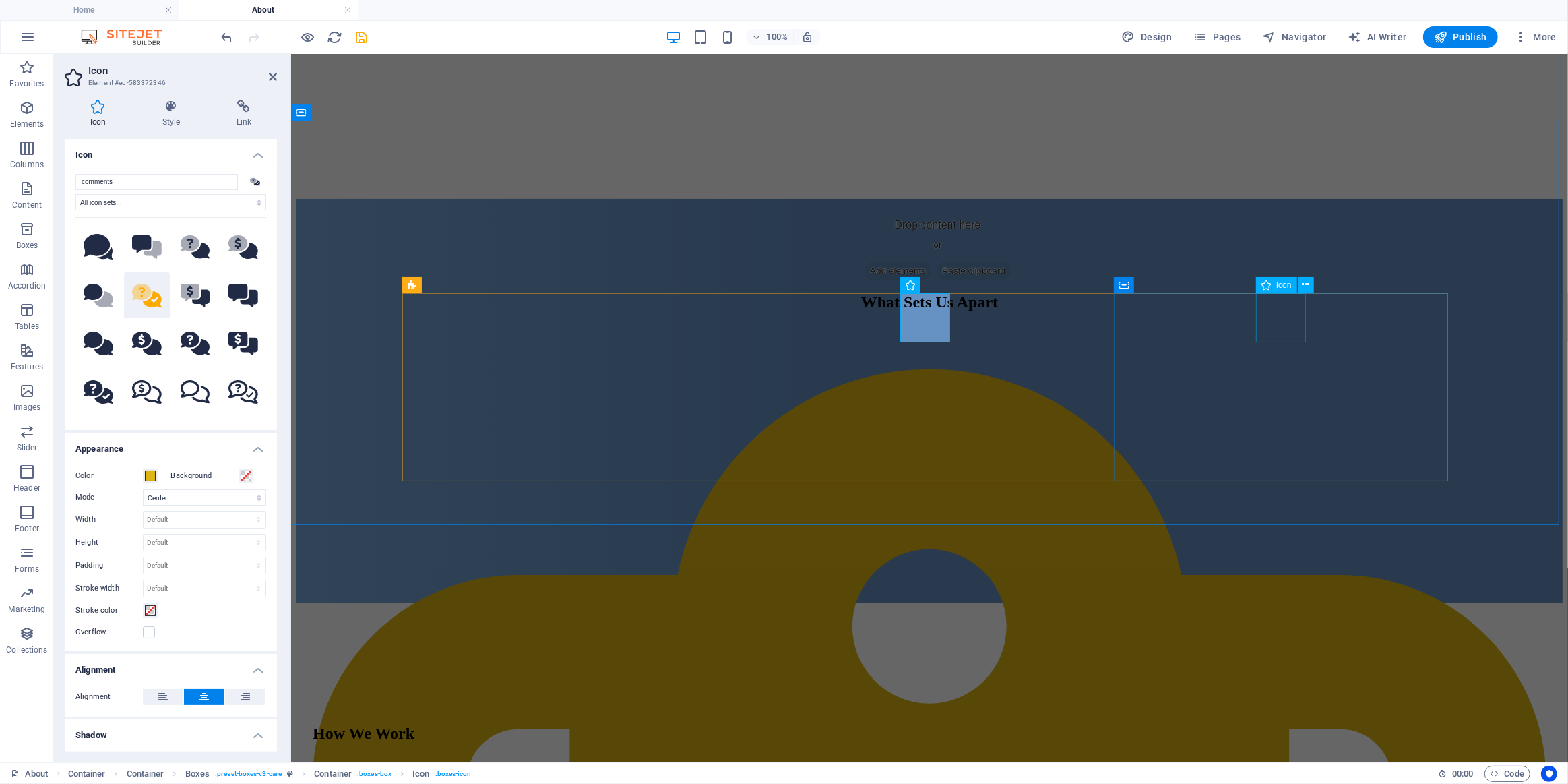
select select "xMidYMid"
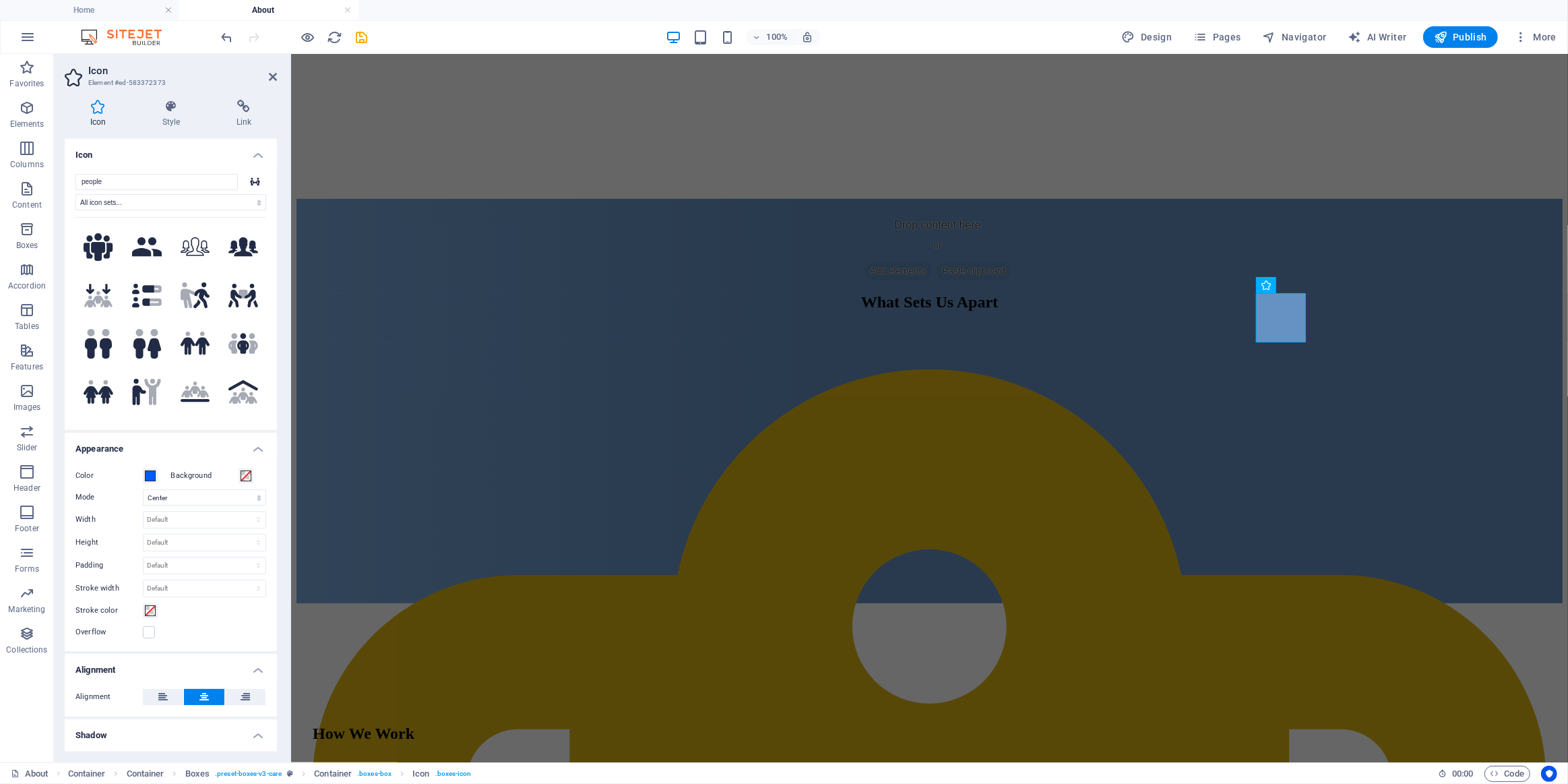
click at [159, 477] on div "Color" at bounding box center [120, 476] width 89 height 16
click at [153, 476] on span at bounding box center [150, 476] width 10 height 10
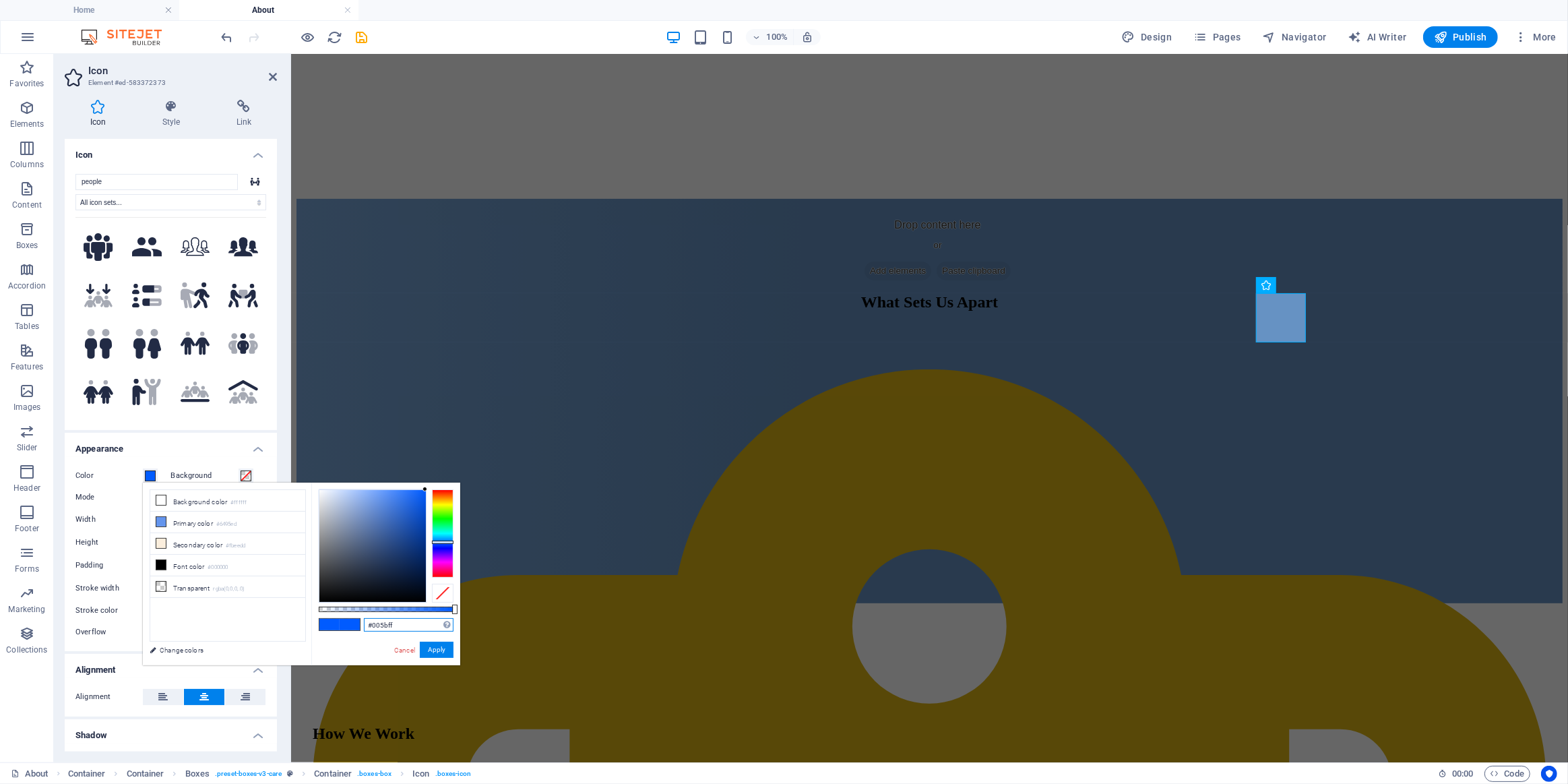
click at [345, 625] on div "#005bff Supported formats #0852ed rgb(8, 82, 237) rgba(8, 82, 237, 90%) hsv(221…" at bounding box center [385, 672] width 149 height 379
paste input "deb515"
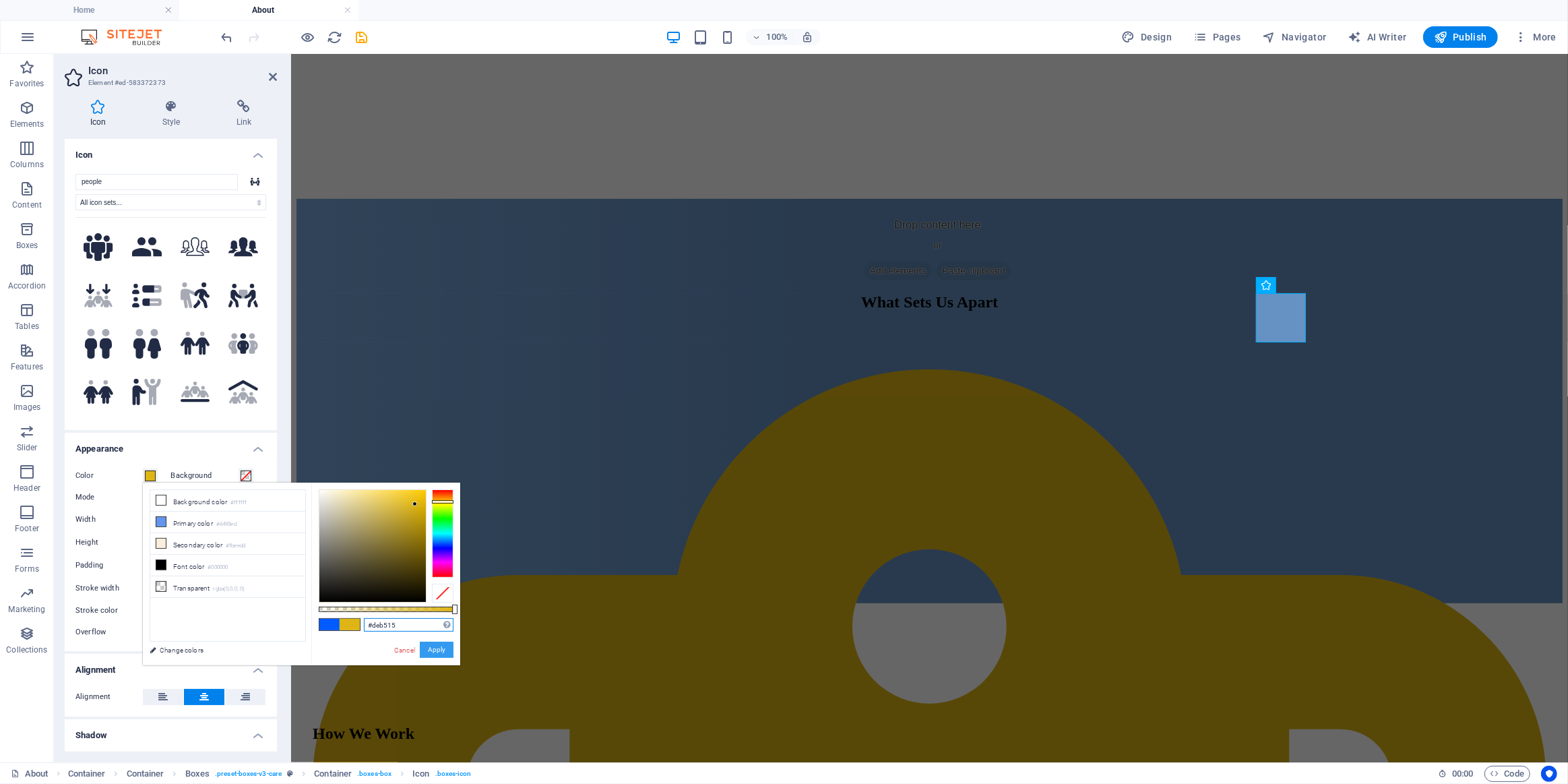
type input "#deb515"
drag, startPoint x: 443, startPoint y: 646, endPoint x: 153, endPoint y: 588, distance: 295.7
click at [443, 646] on button "Apply" at bounding box center [436, 650] width 34 height 16
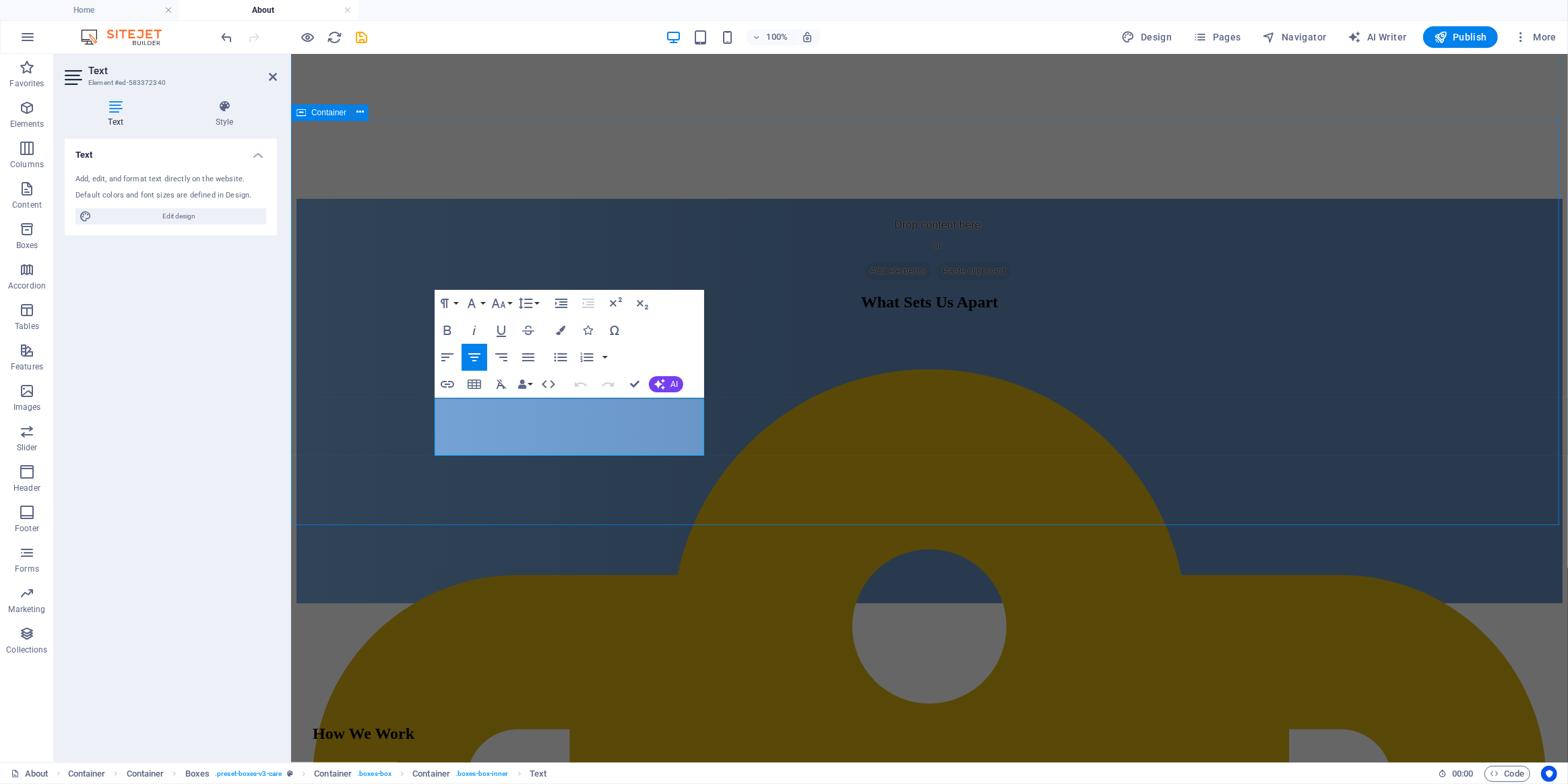
click at [304, 422] on div "What Sets Us Apart Commitment to continuous improvement We actively seek feedba…" at bounding box center [929, 400] width 1266 height 405
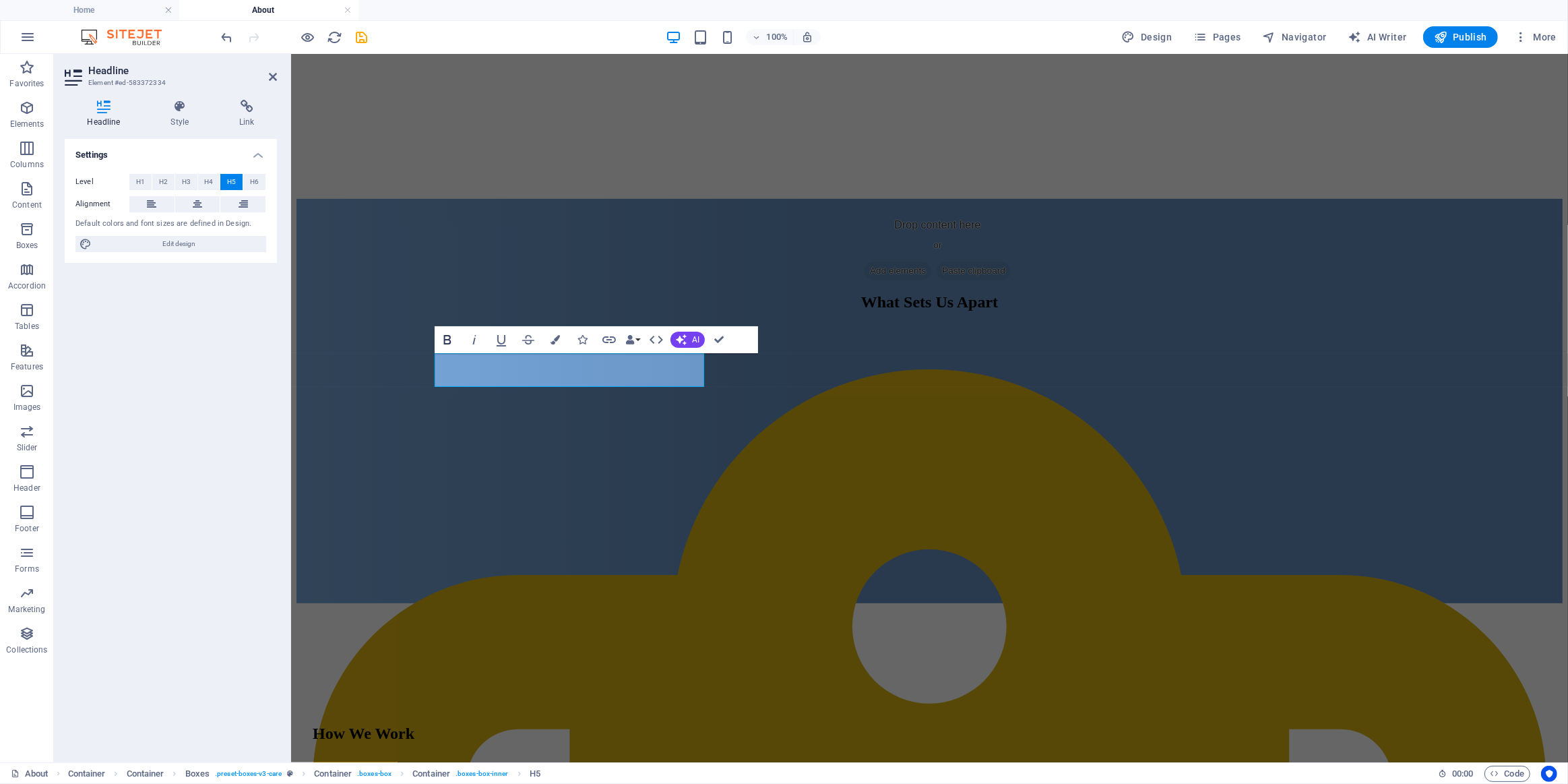
click at [446, 339] on icon "button" at bounding box center [448, 340] width 7 height 10
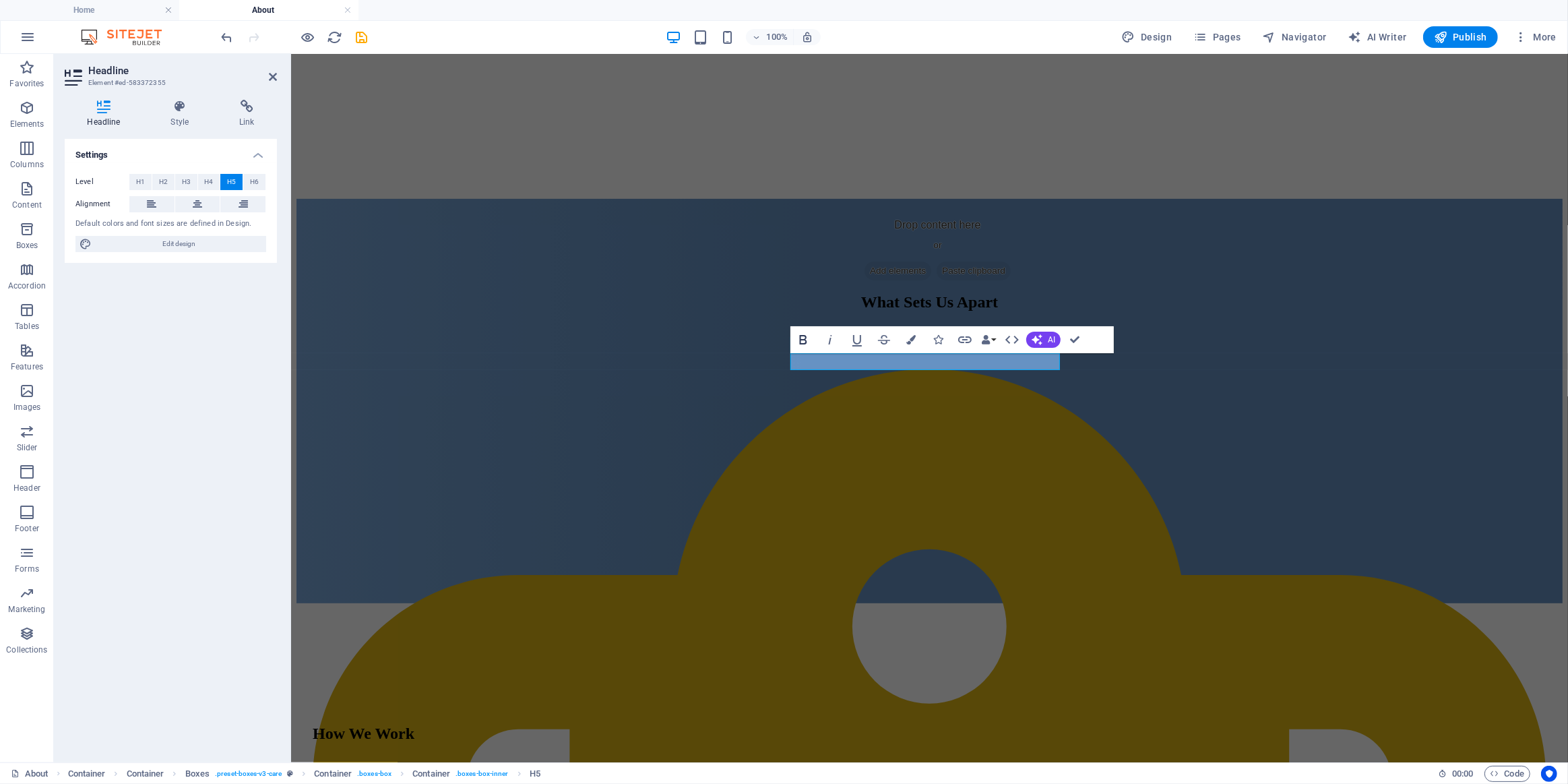
click at [800, 338] on icon "button" at bounding box center [804, 340] width 7 height 10
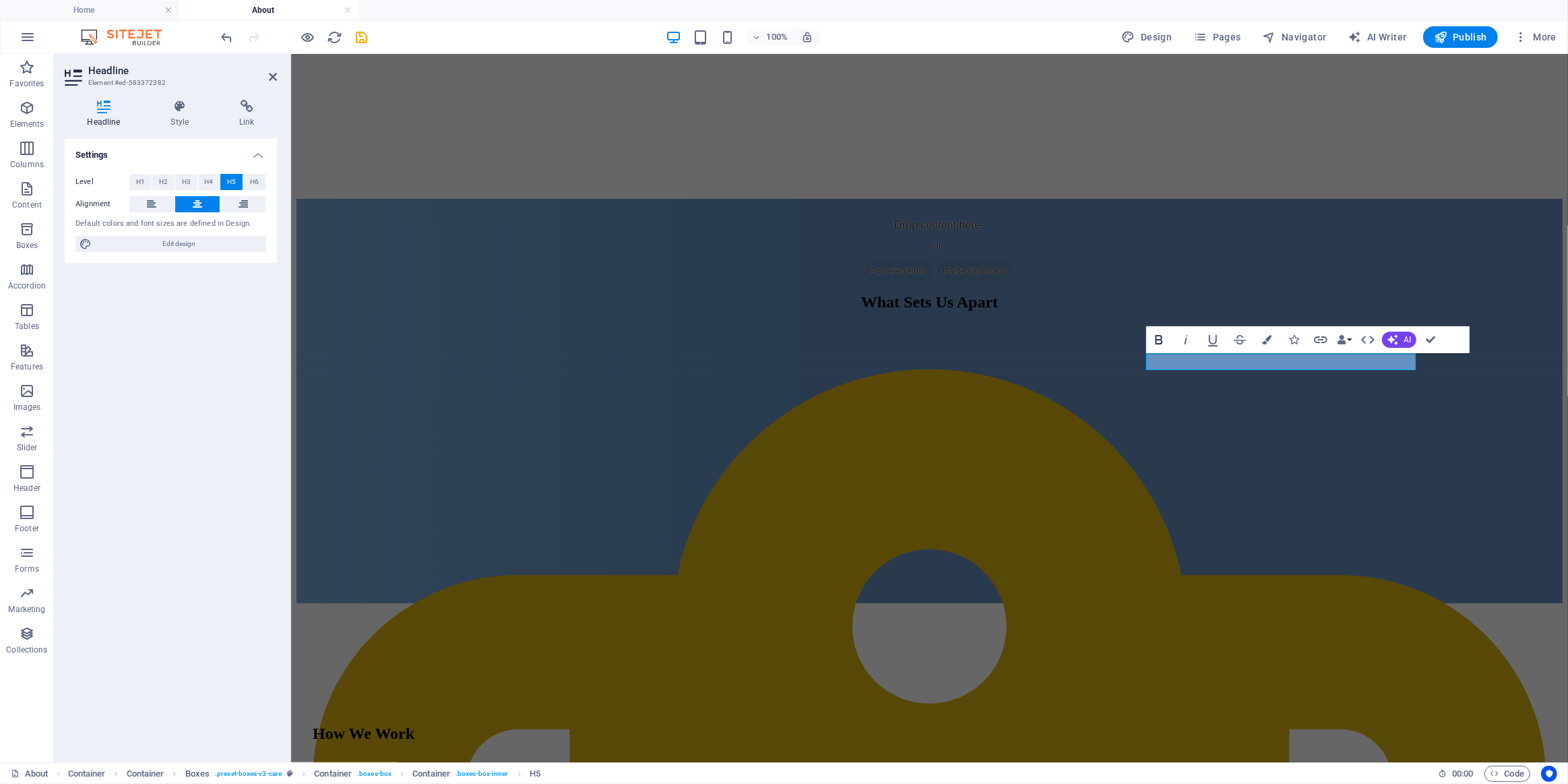
click at [1157, 338] on icon "button" at bounding box center [1160, 340] width 7 height 10
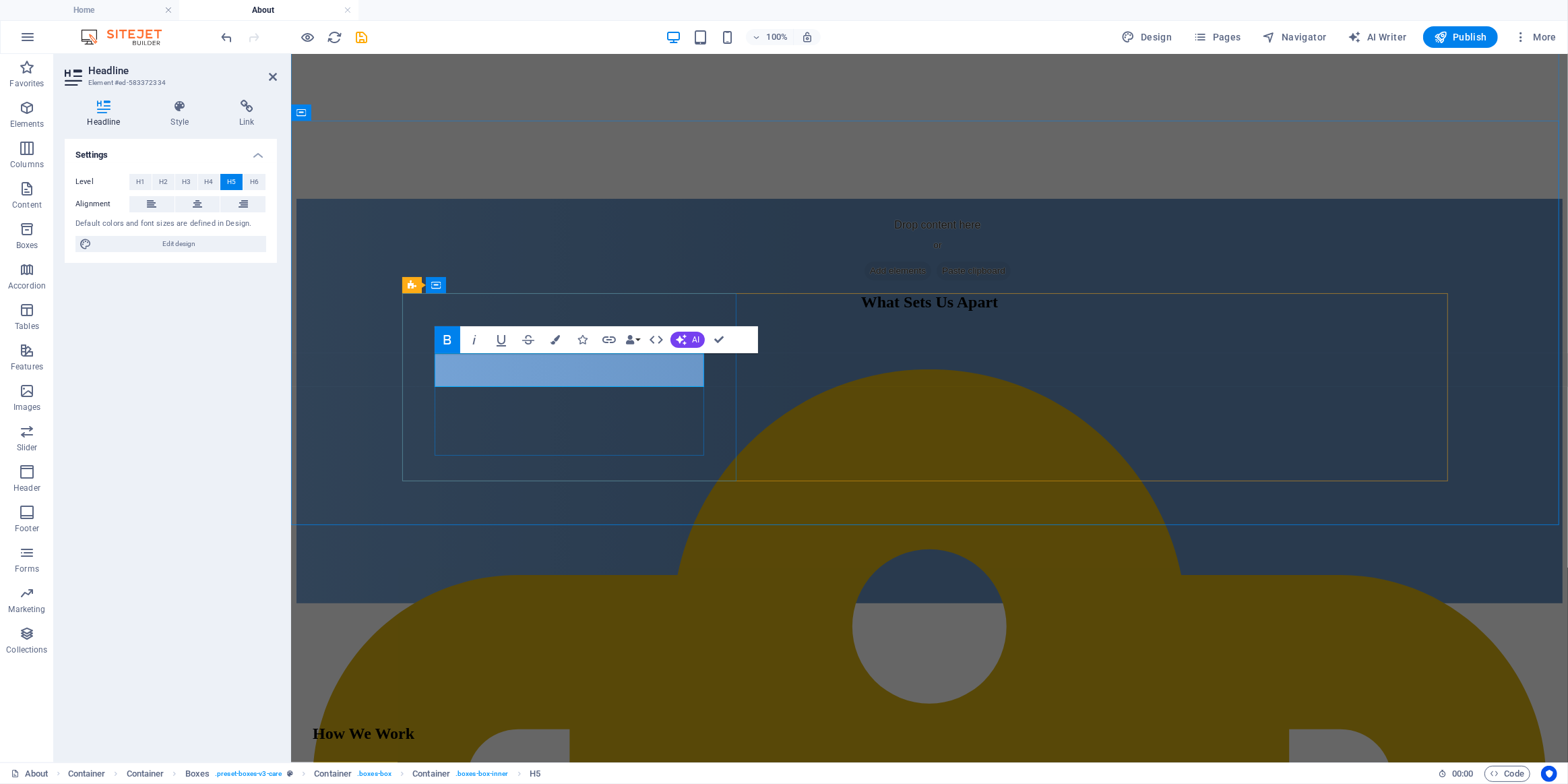
drag, startPoint x: 623, startPoint y: 377, endPoint x: 455, endPoint y: 359, distance: 169.0
click at [440, 338] on icon "button" at bounding box center [448, 340] width 16 height 16
click at [442, 337] on icon "button" at bounding box center [448, 340] width 16 height 16
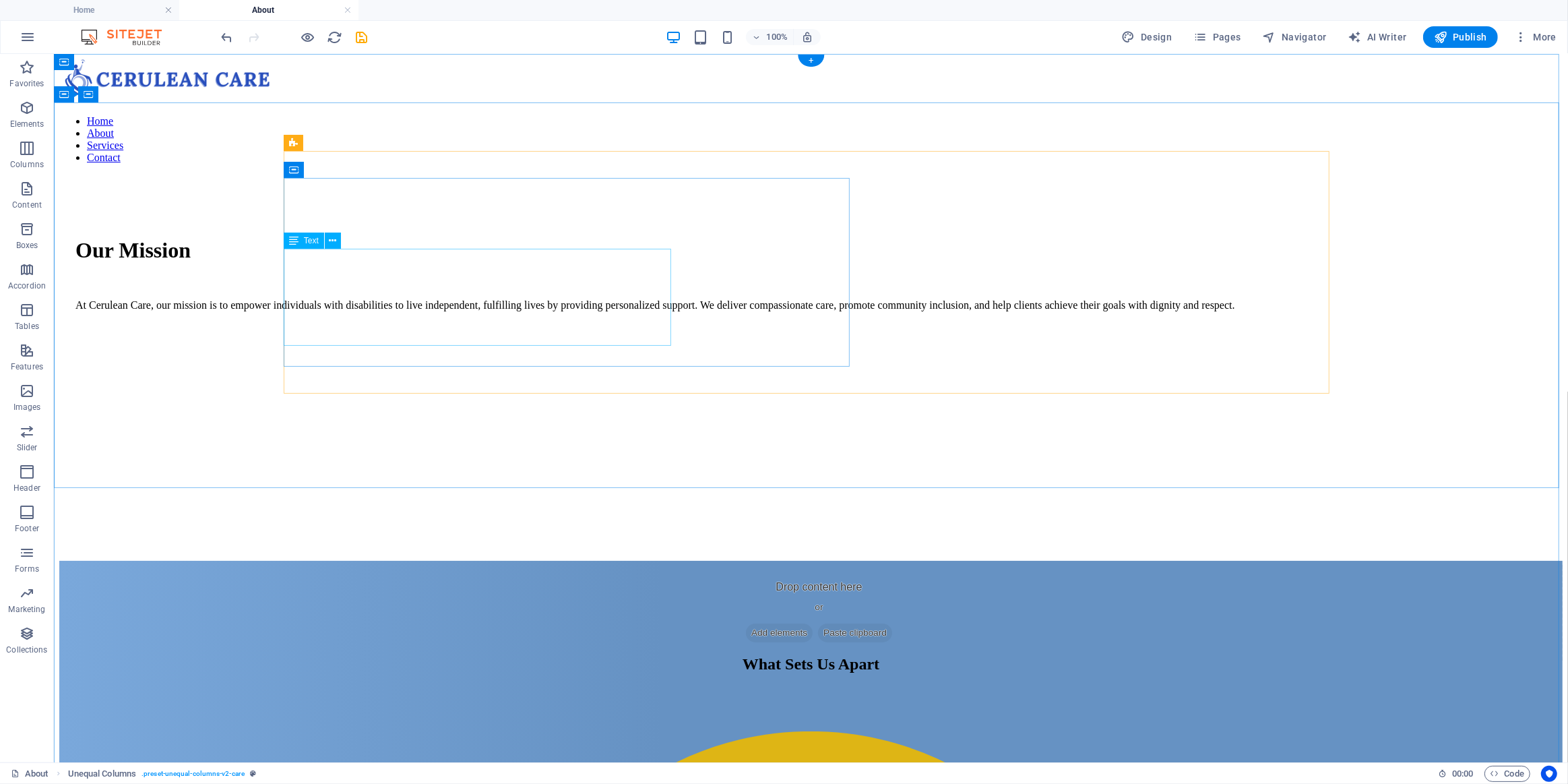
scroll to position [0, 0]
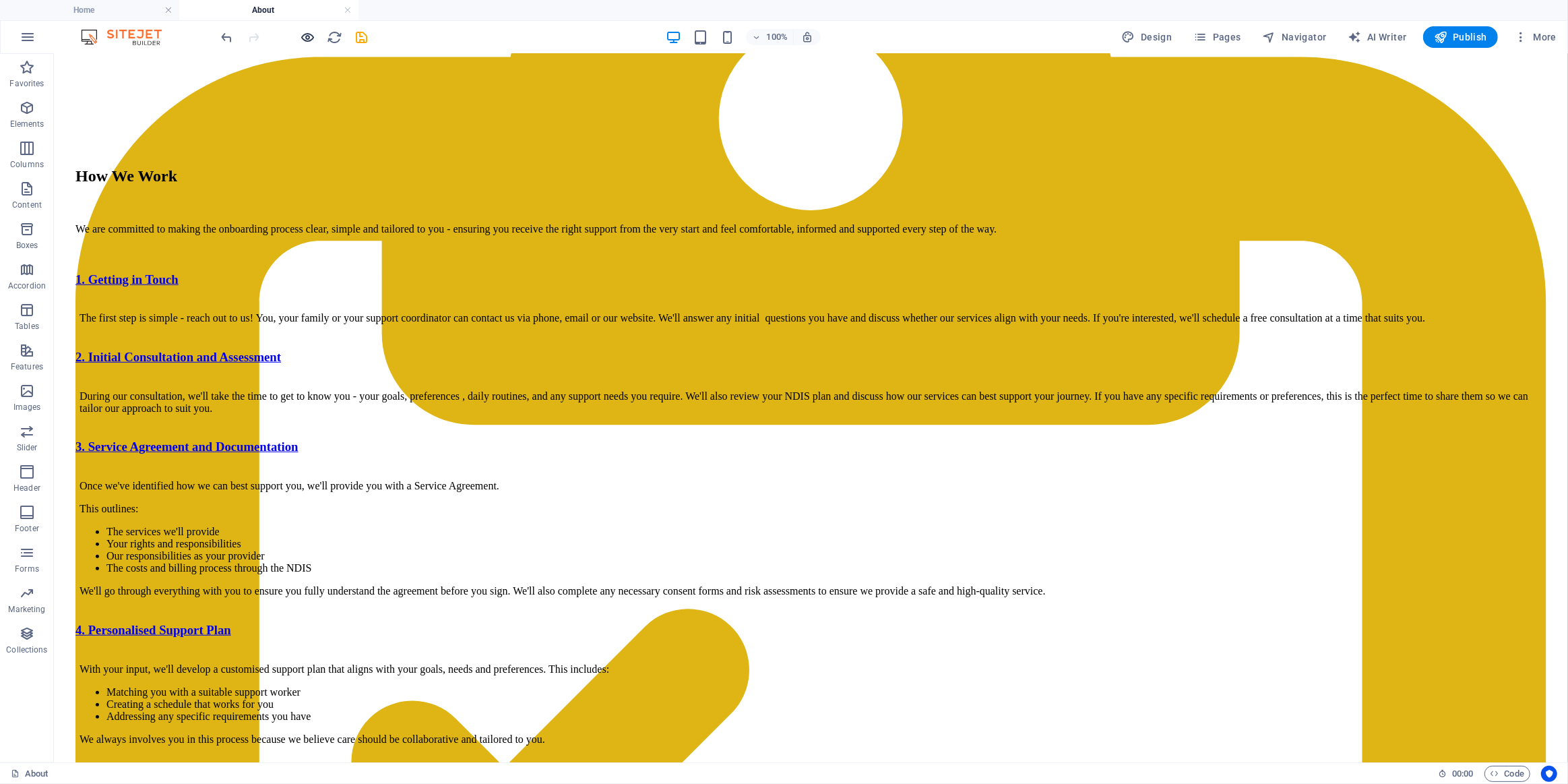
click at [309, 34] on icon "button" at bounding box center [308, 37] width 16 height 16
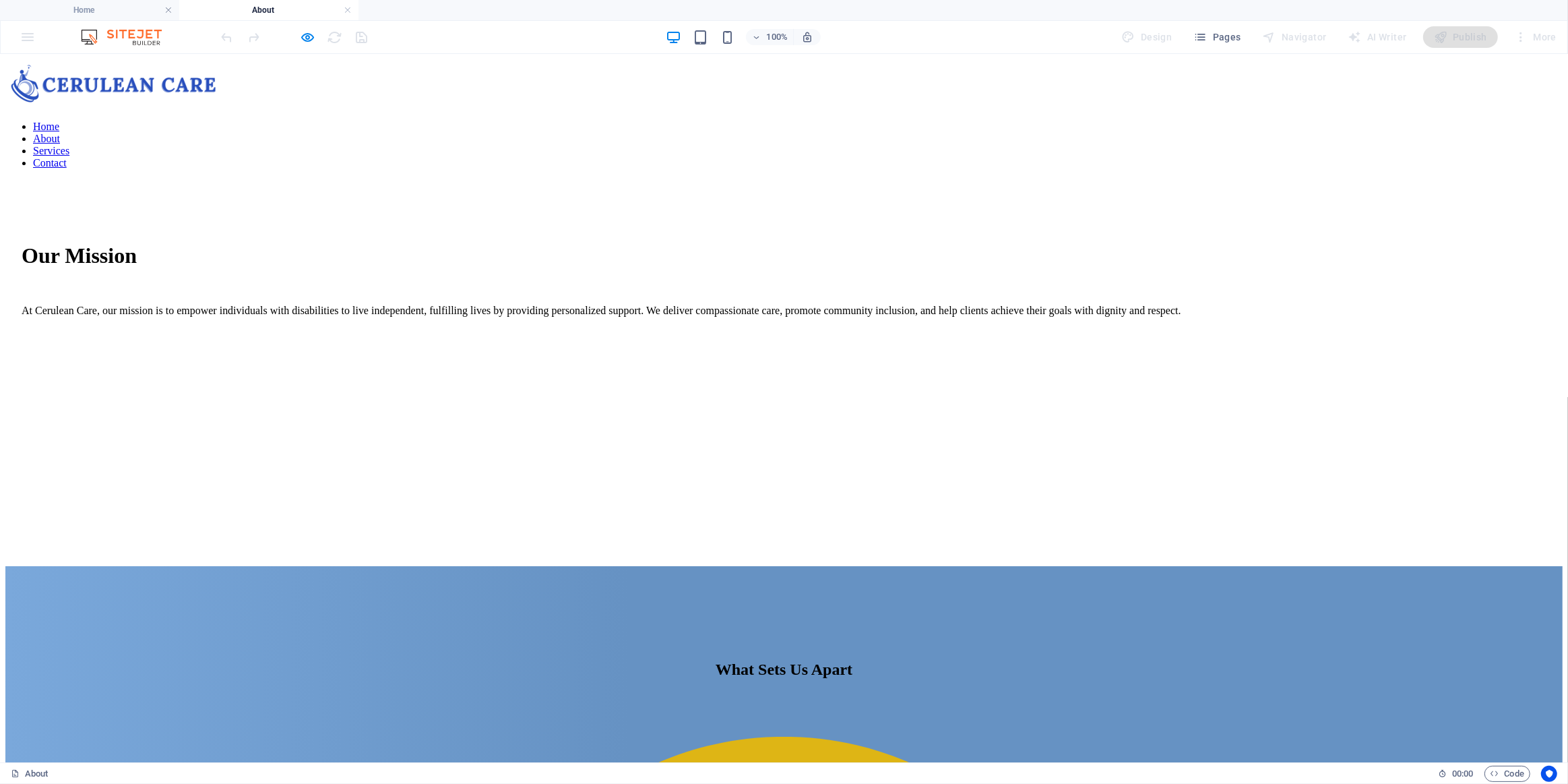
click at [70, 144] on link "Services" at bounding box center [51, 150] width 37 height 11
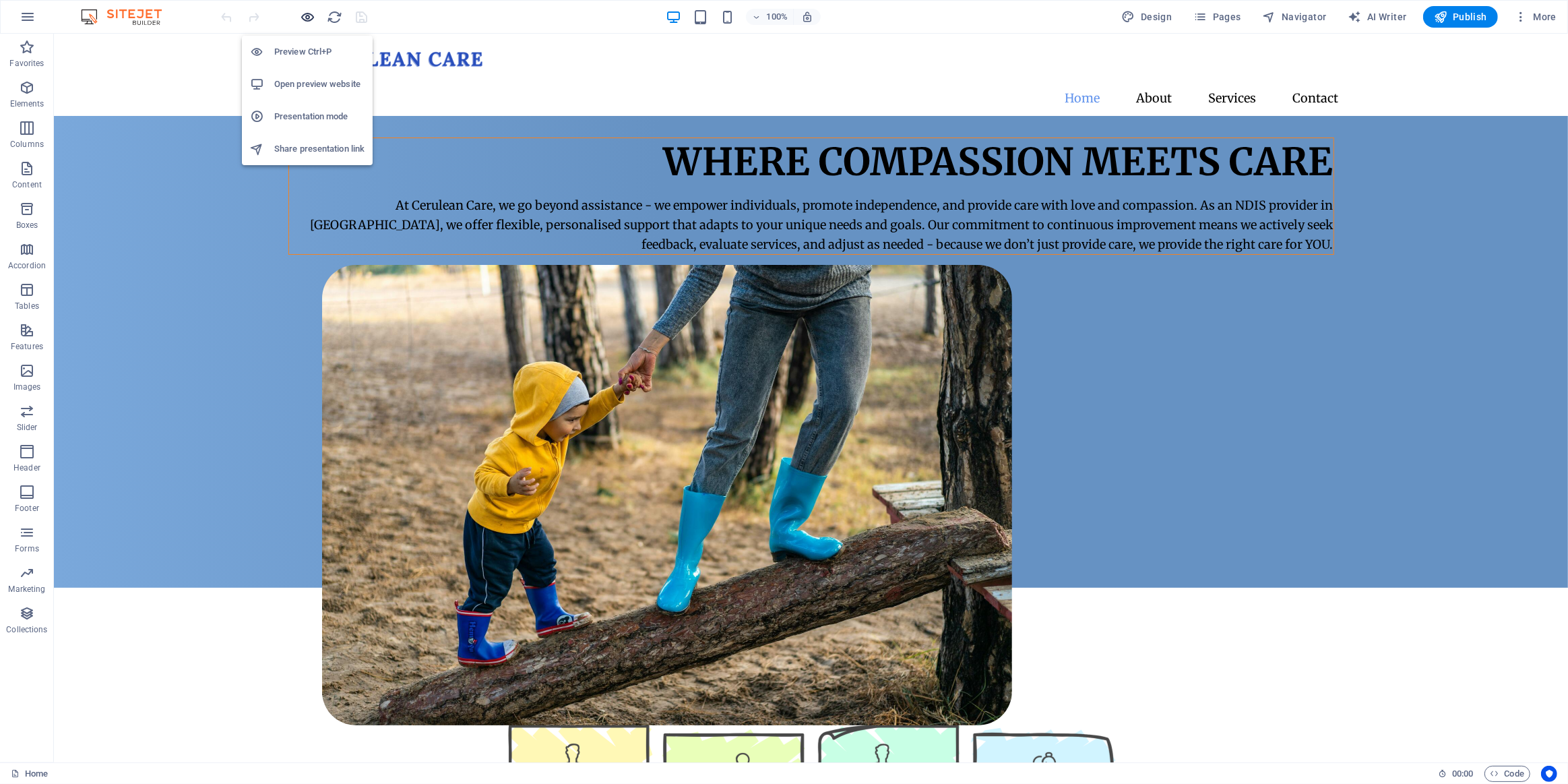
click at [306, 17] on icon "button" at bounding box center [308, 17] width 16 height 16
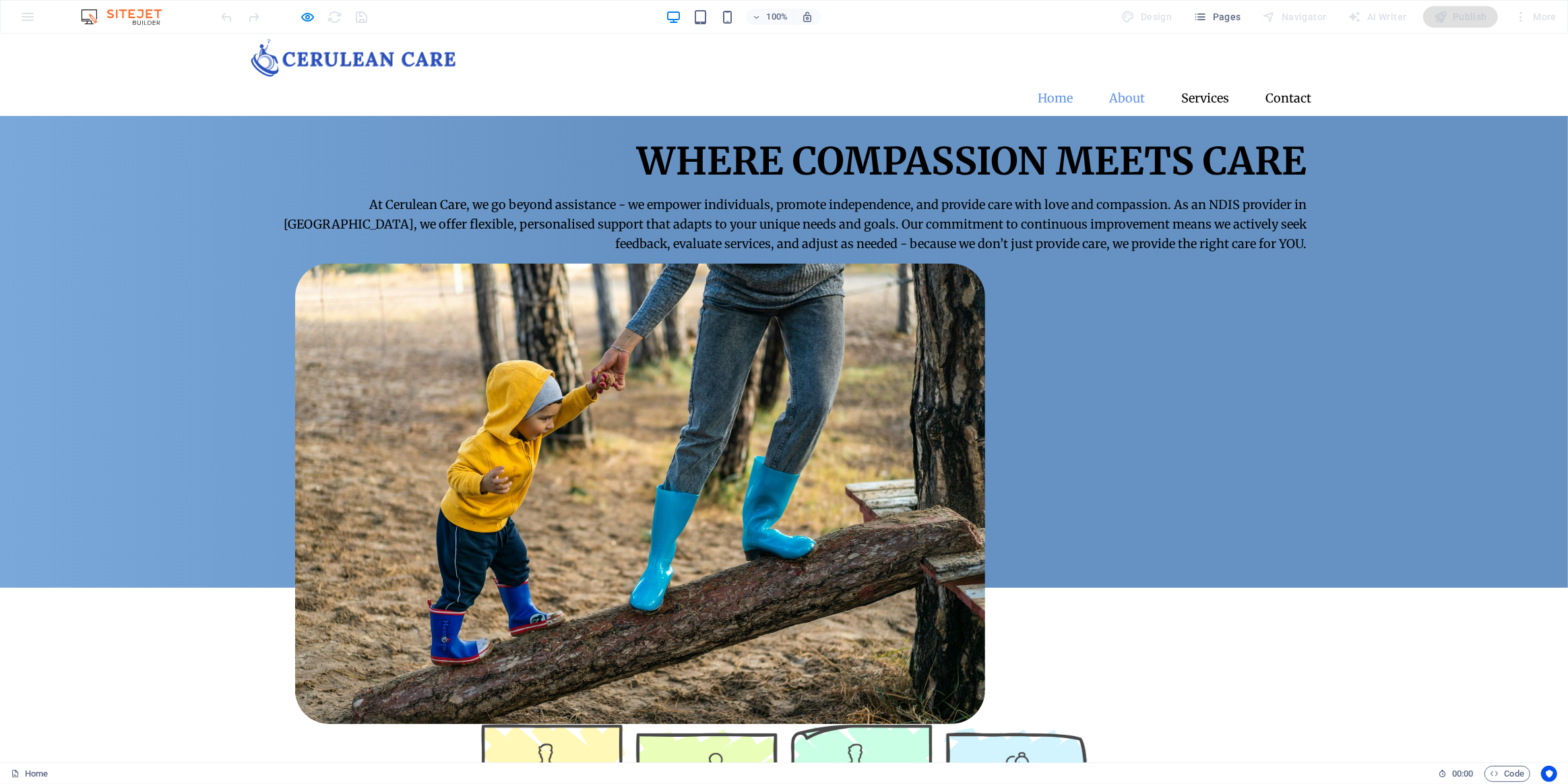
click at [1116, 82] on link "About" at bounding box center [1128, 98] width 58 height 34
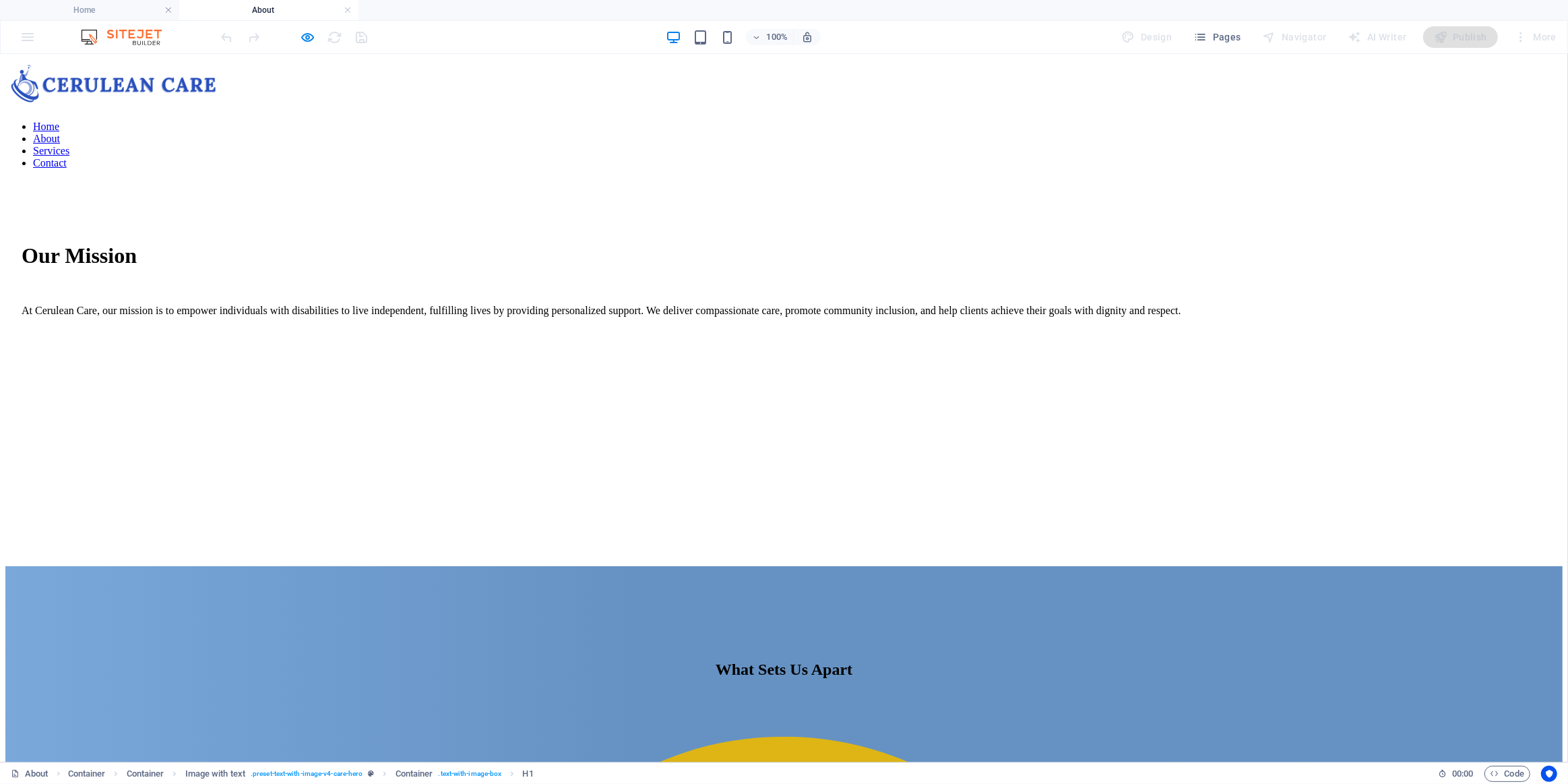
click at [1192, 120] on nav "Home About Services Contact" at bounding box center [784, 144] width 1556 height 49
click at [1201, 120] on nav "Home About Services Contact" at bounding box center [784, 144] width 1556 height 49
click at [120, 10] on h4 "Home" at bounding box center [90, 10] width 179 height 15
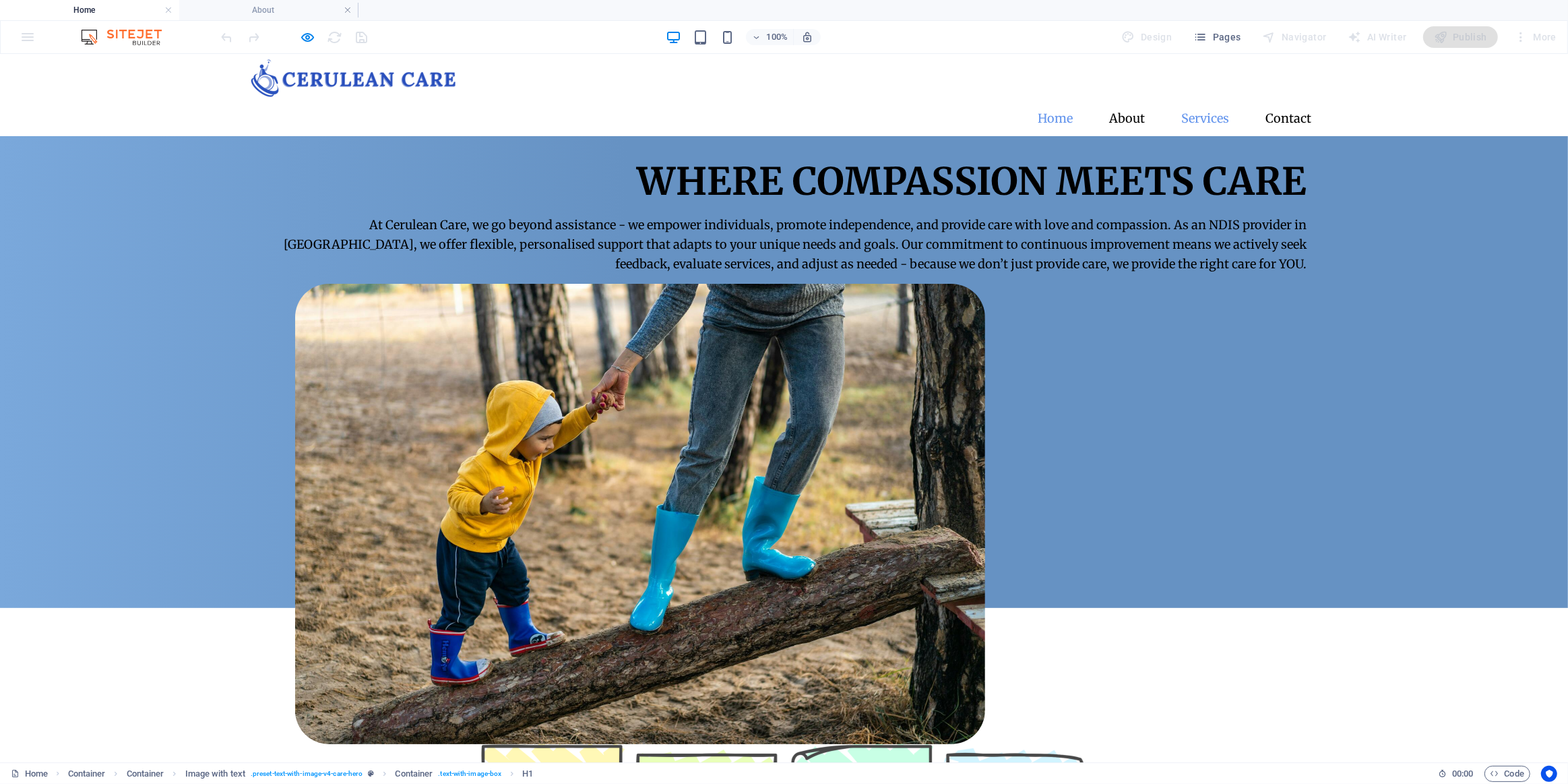
click at [1211, 101] on link "Services" at bounding box center [1205, 117] width 70 height 34
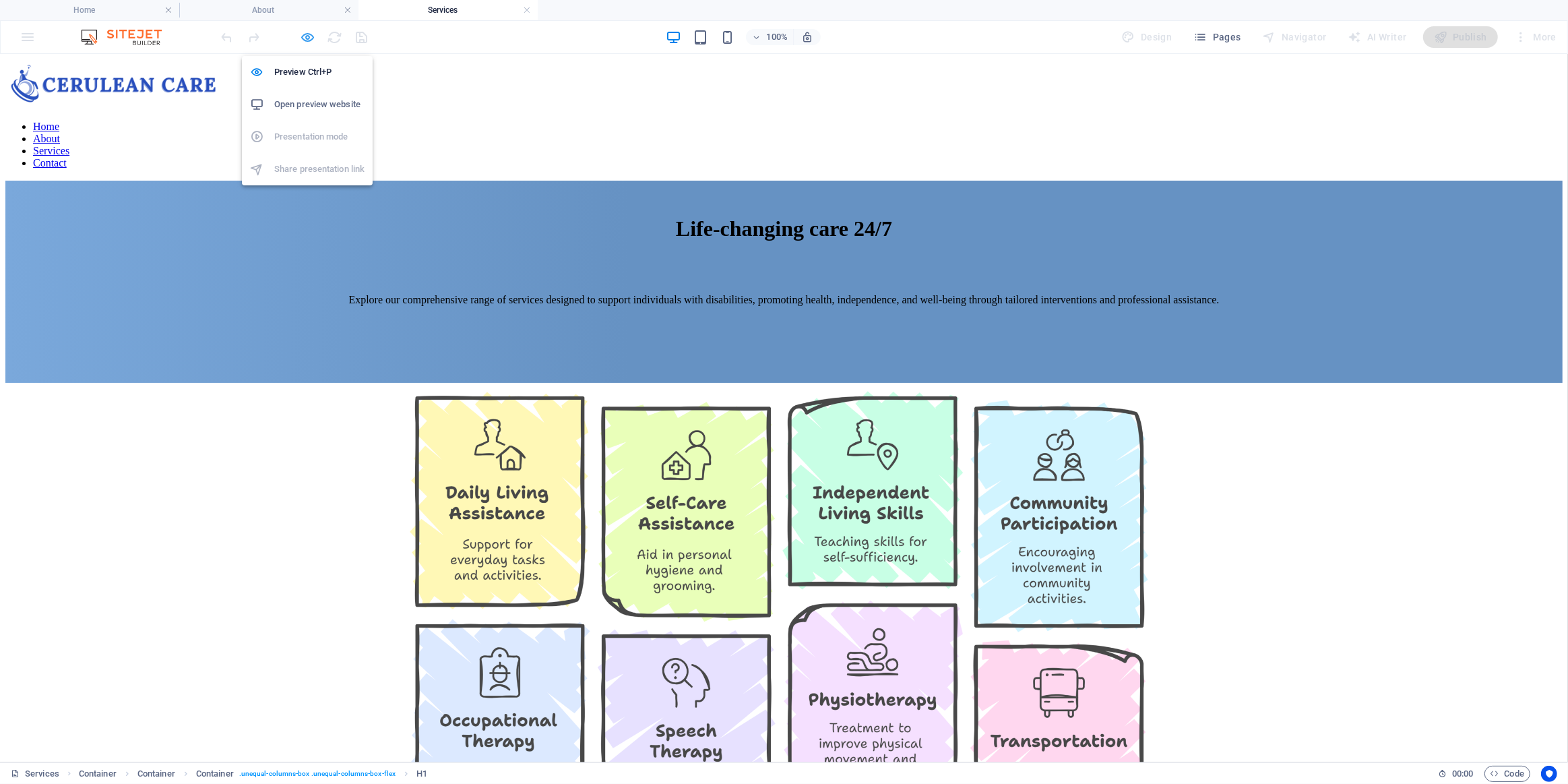
click at [303, 43] on icon "button" at bounding box center [308, 37] width 16 height 16
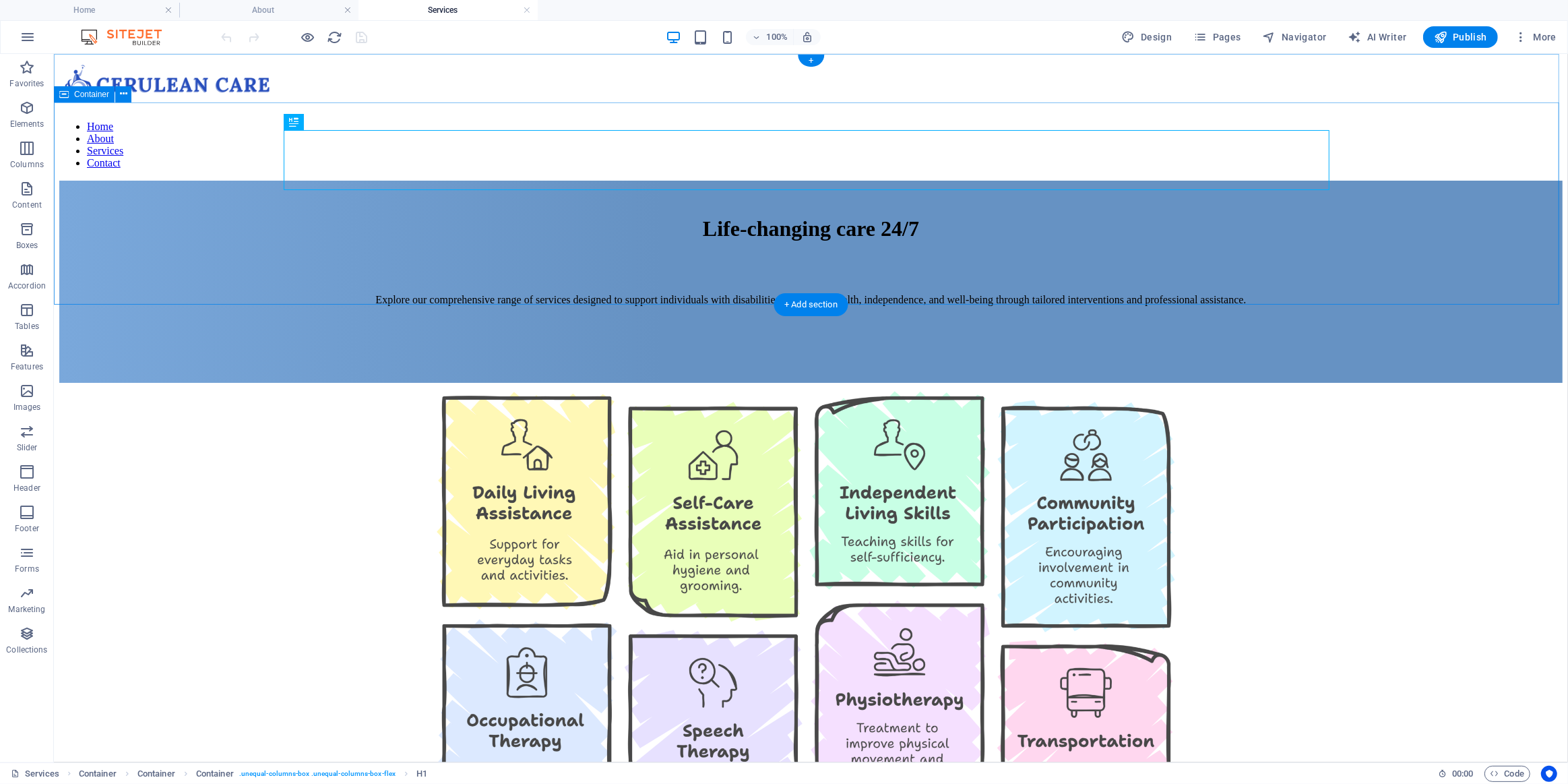
click at [132, 221] on div "Life-changing care 24/7 Explore our comprehensive range of services designed to…" at bounding box center [810, 281] width 1504 height 202
select select "px"
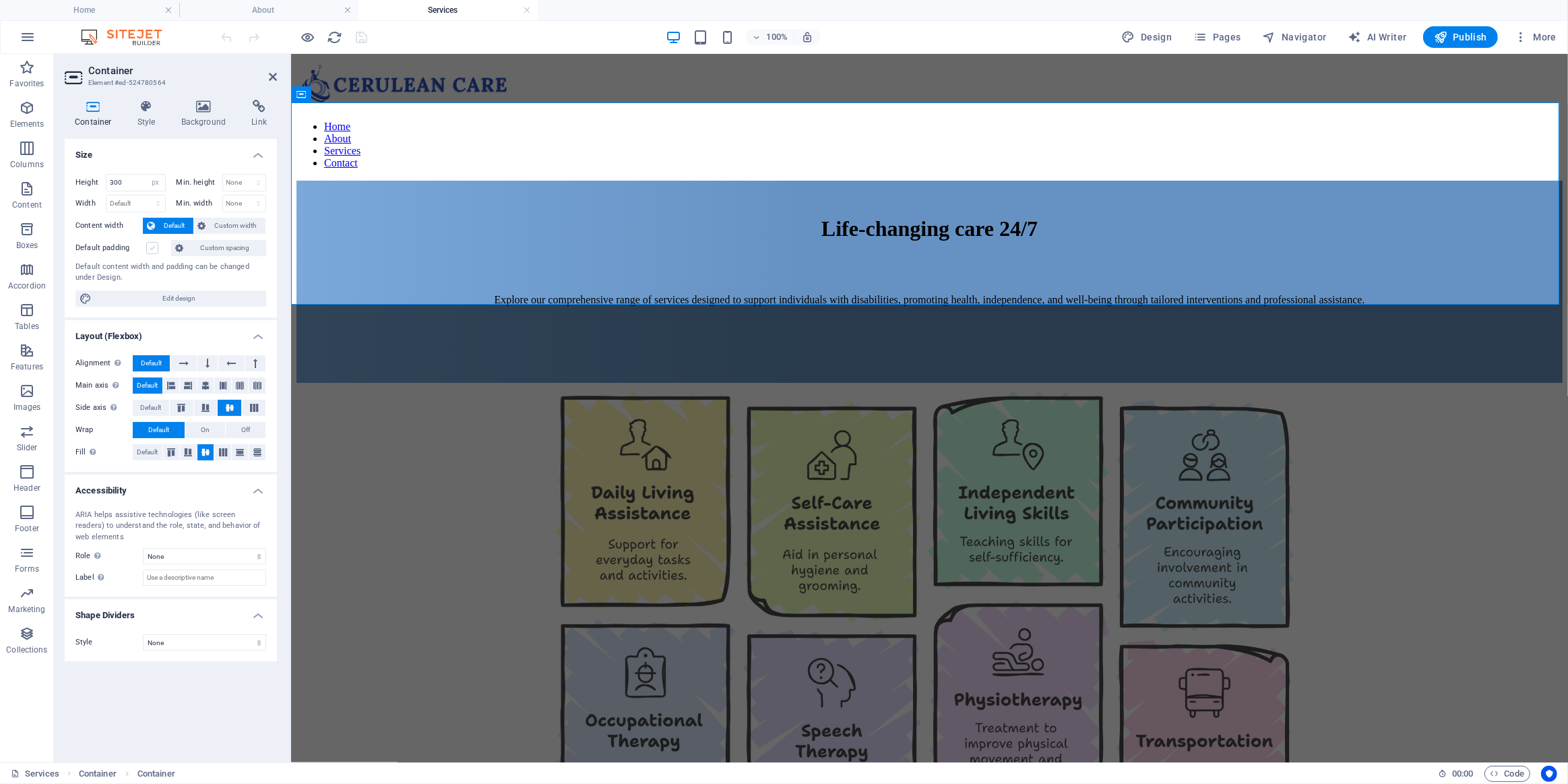
click at [151, 248] on label at bounding box center [153, 248] width 12 height 12
click at [0, 0] on input "Default padding" at bounding box center [0, 0] width 0 height 0
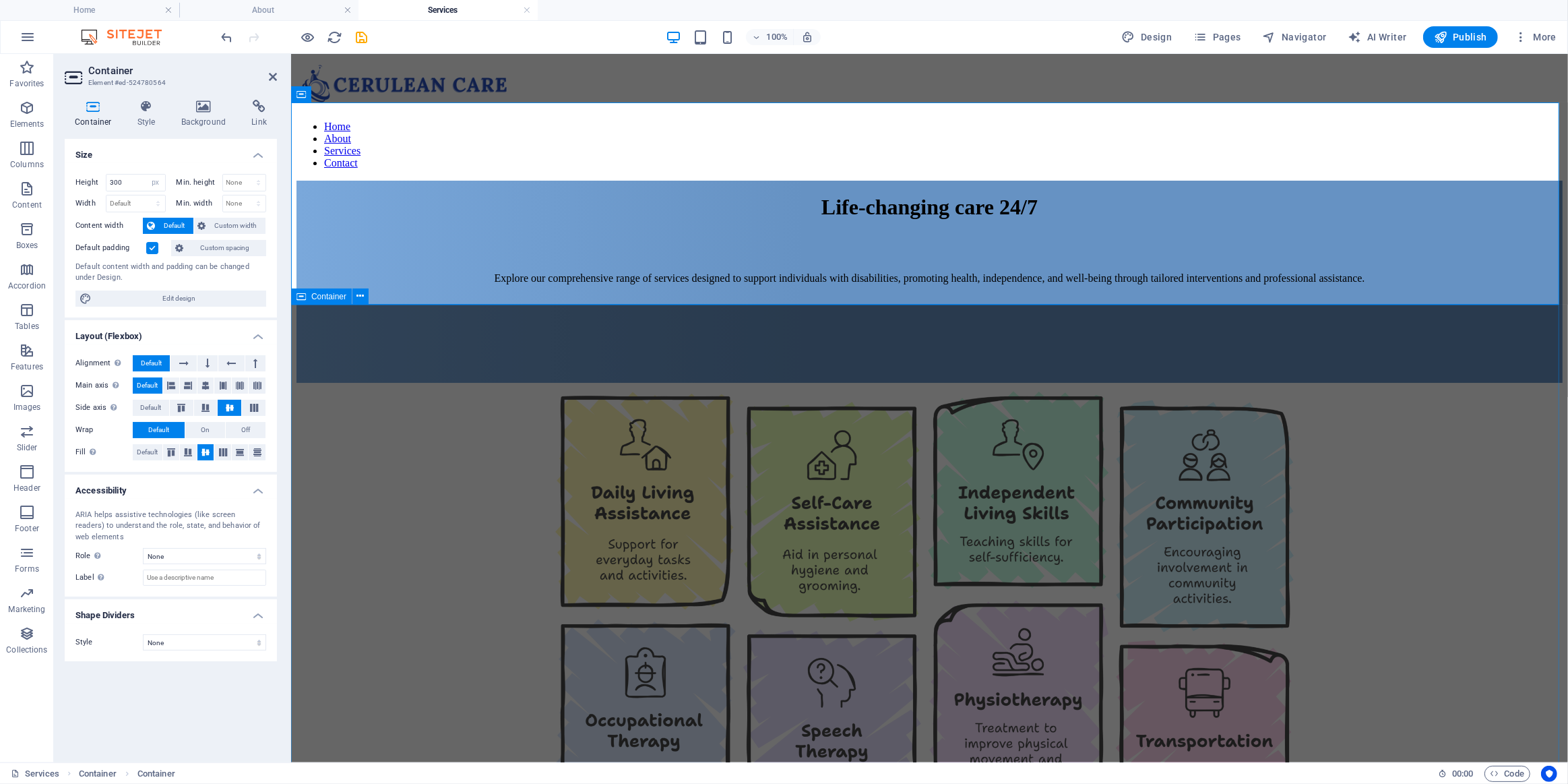
click at [357, 382] on div at bounding box center [929, 652] width 1266 height 539
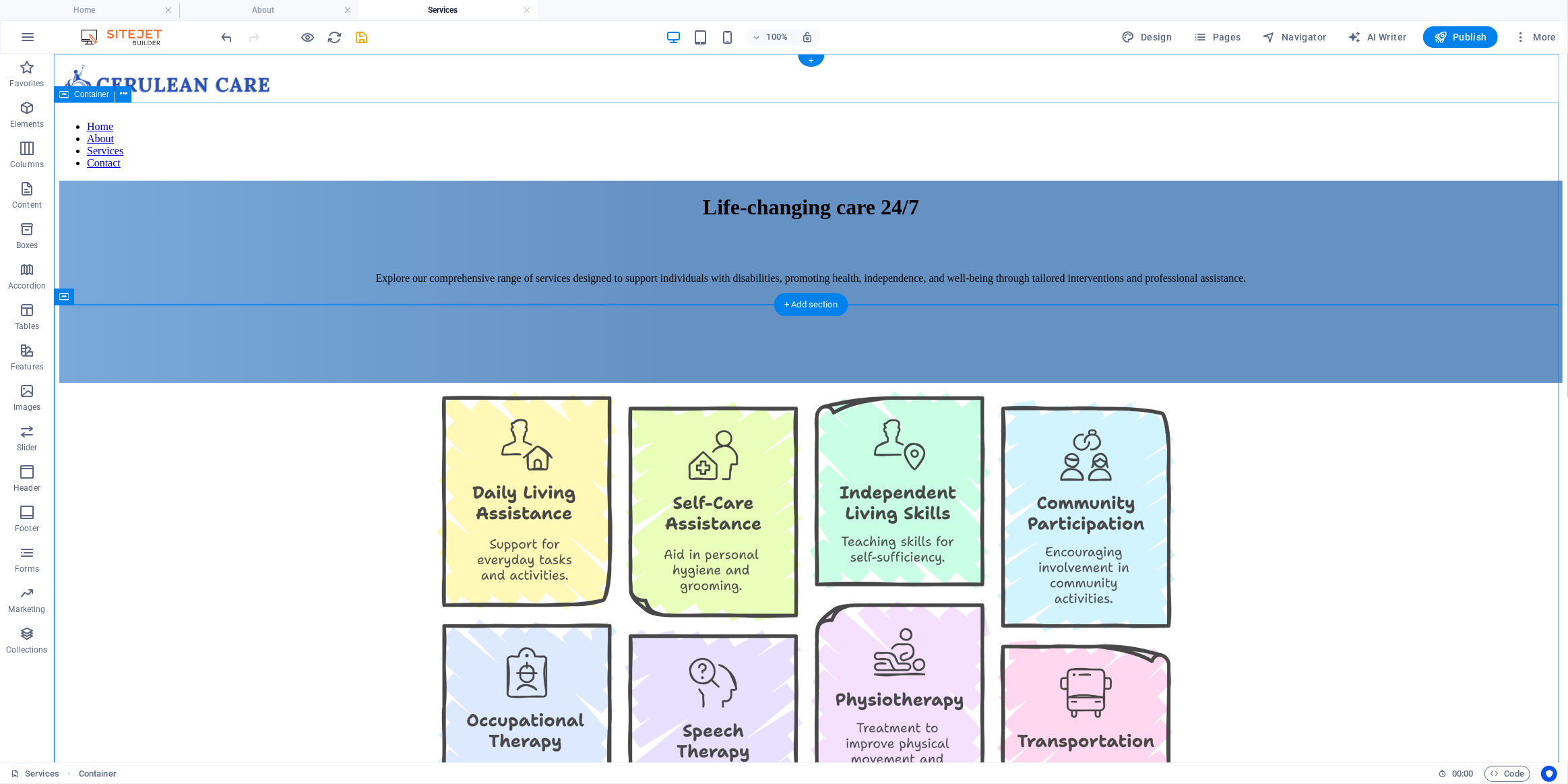
click at [221, 180] on div "Life-changing care 24/7 Explore our comprehensive range of services designed to…" at bounding box center [810, 281] width 1504 height 202
select select "px"
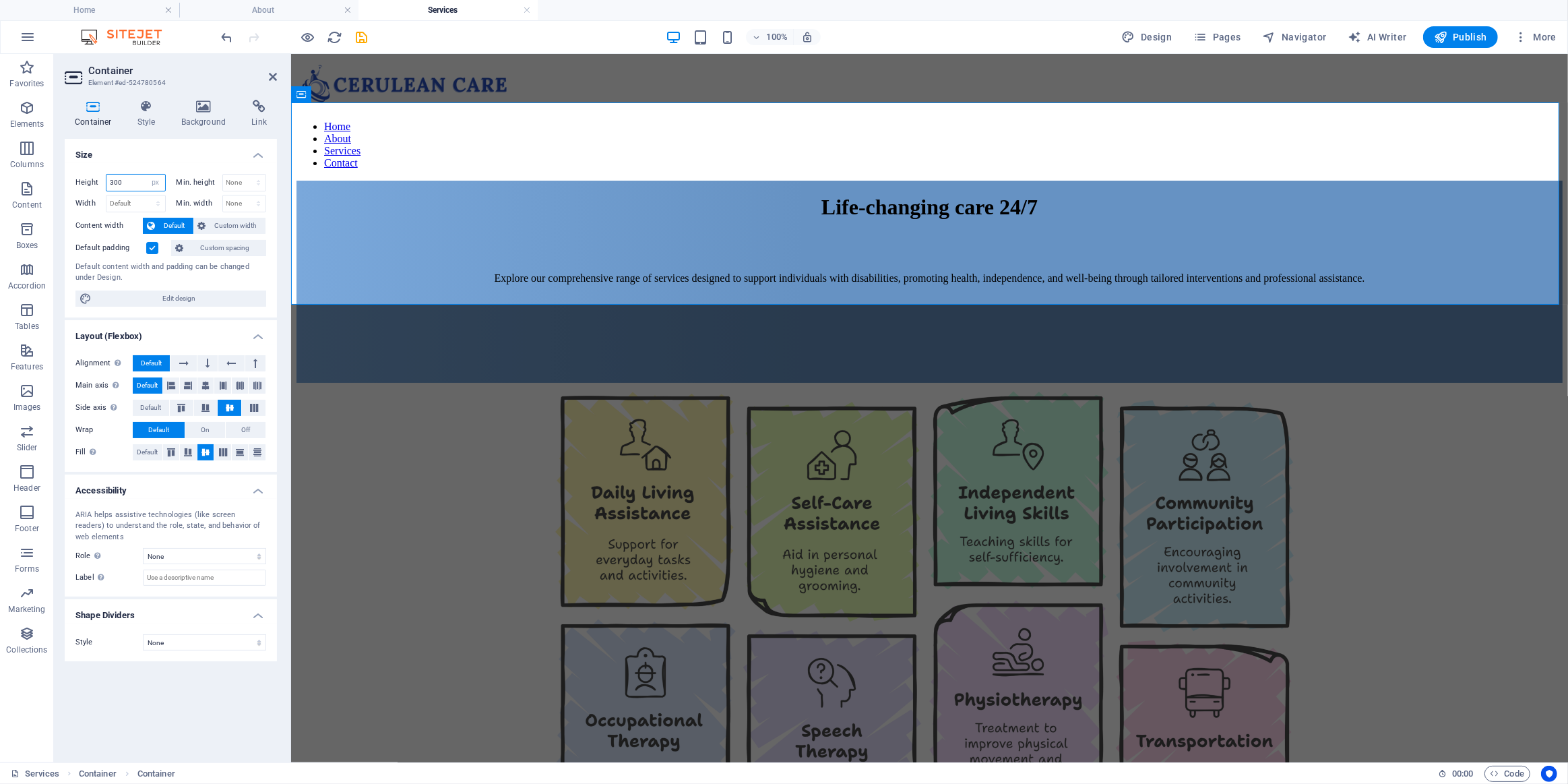
drag, startPoint x: 130, startPoint y: 181, endPoint x: 62, endPoint y: 181, distance: 68.0
click at [62, 181] on div "Container Style Background Link Size Height 300 Default px rem % vh vw Min. hei…" at bounding box center [170, 426] width 234 height 673
click at [152, 245] on label at bounding box center [153, 248] width 12 height 12
click at [0, 0] on input "Default padding" at bounding box center [0, 0] width 0 height 0
click at [183, 249] on icon at bounding box center [179, 248] width 8 height 16
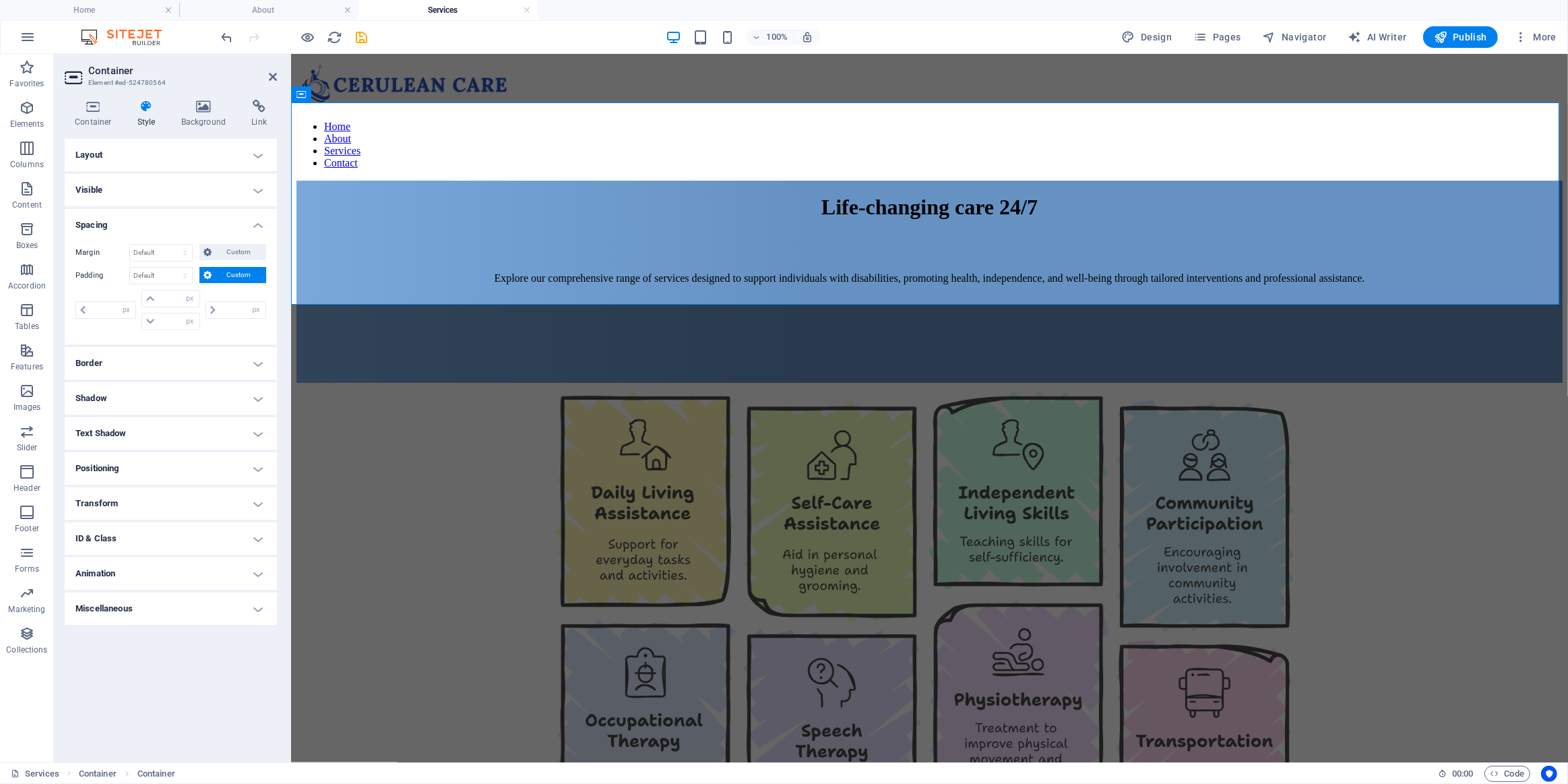
click at [138, 109] on icon at bounding box center [146, 106] width 38 height 13
click at [74, 110] on icon at bounding box center [93, 106] width 58 height 13
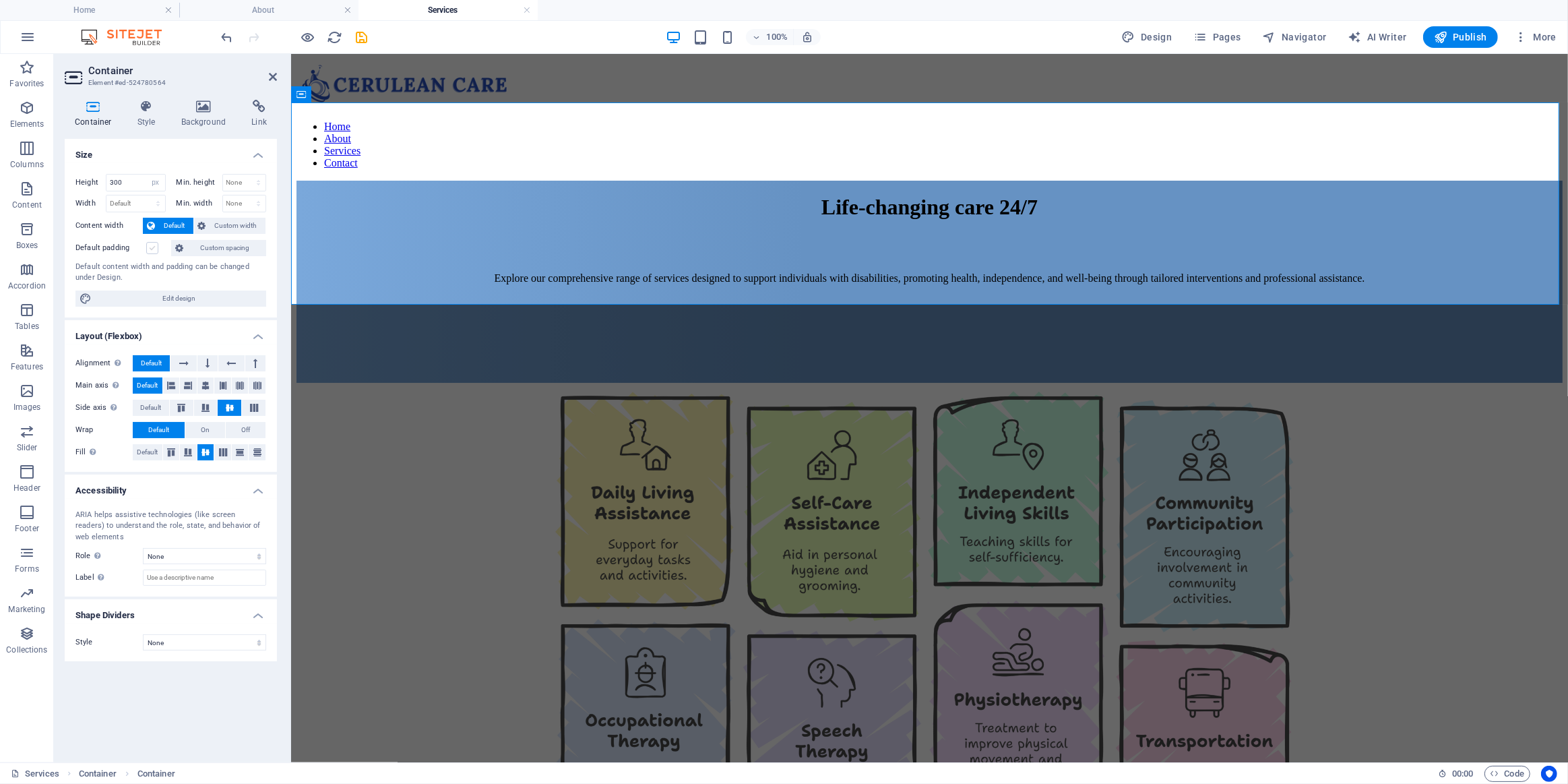
click at [156, 245] on label at bounding box center [153, 248] width 12 height 12
click at [0, 0] on input "Default padding" at bounding box center [0, 0] width 0 height 0
click at [156, 245] on label at bounding box center [153, 248] width 12 height 12
click at [0, 0] on input "Default padding" at bounding box center [0, 0] width 0 height 0
click at [156, 245] on label at bounding box center [153, 248] width 12 height 12
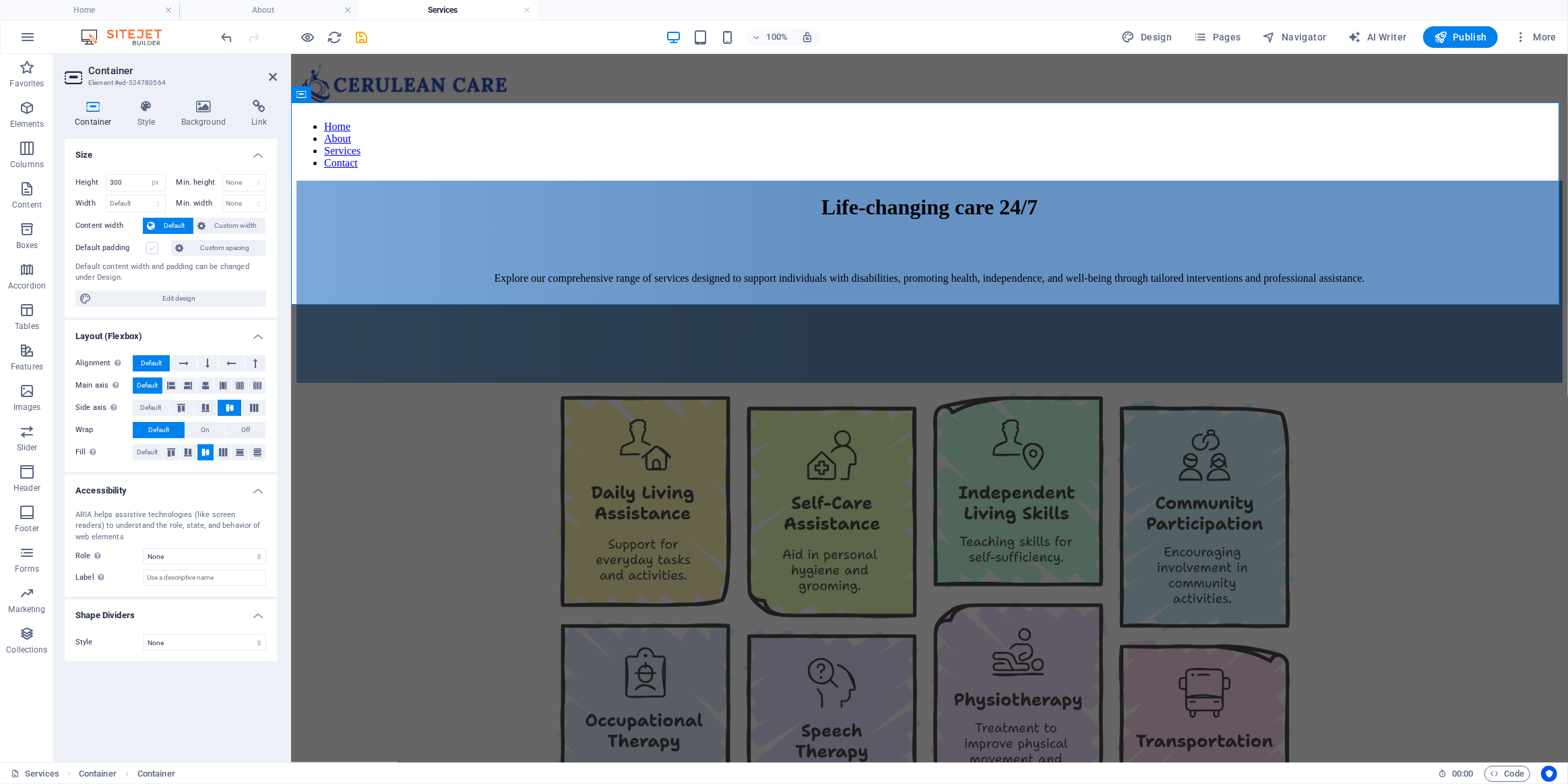
click at [0, 0] on input "Default padding" at bounding box center [0, 0] width 0 height 0
click at [156, 245] on label at bounding box center [153, 248] width 12 height 12
click at [0, 0] on input "Default padding" at bounding box center [0, 0] width 0 height 0
click at [156, 245] on label at bounding box center [153, 248] width 12 height 12
click at [0, 0] on input "Default padding" at bounding box center [0, 0] width 0 height 0
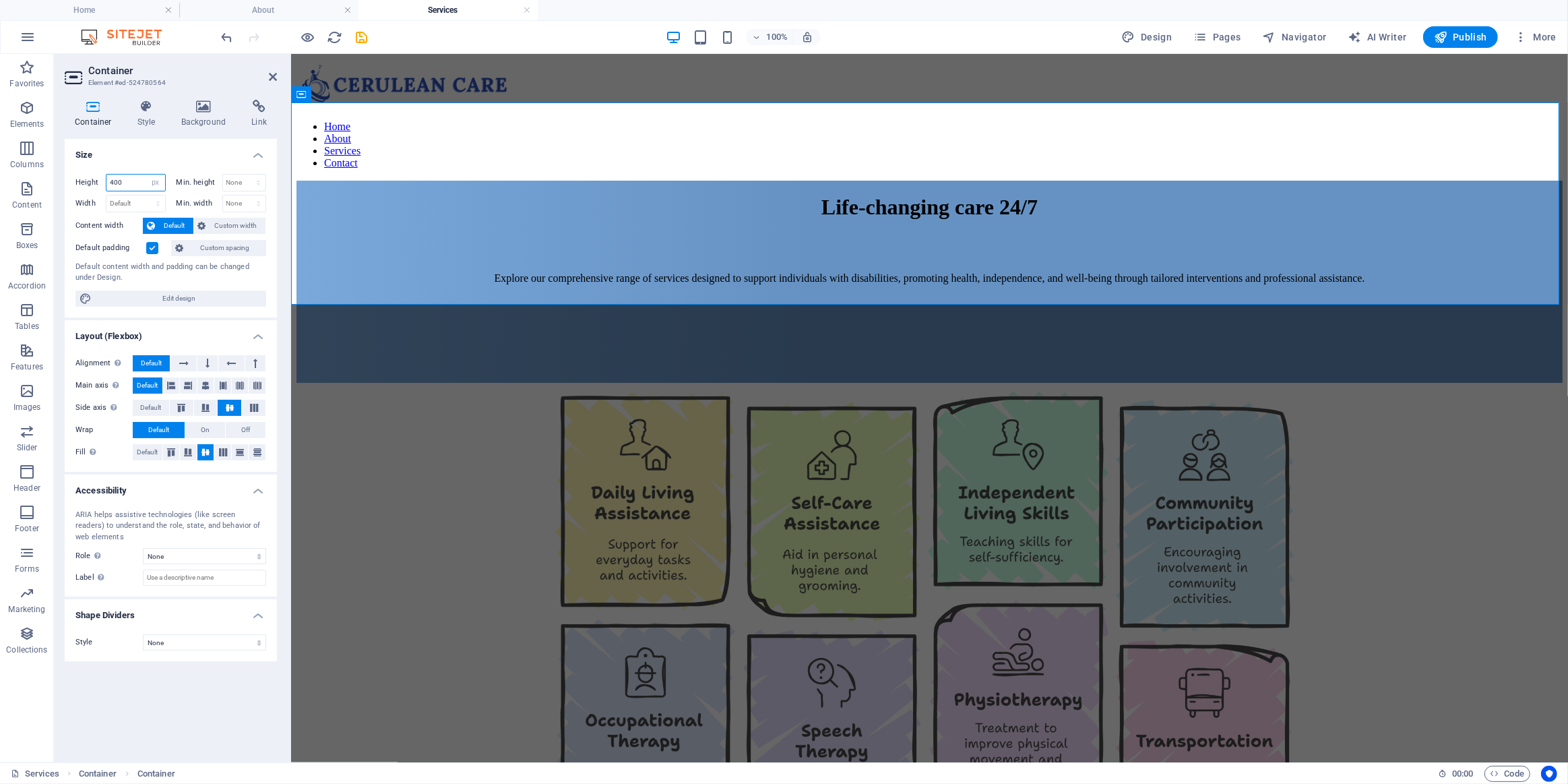
type input "400"
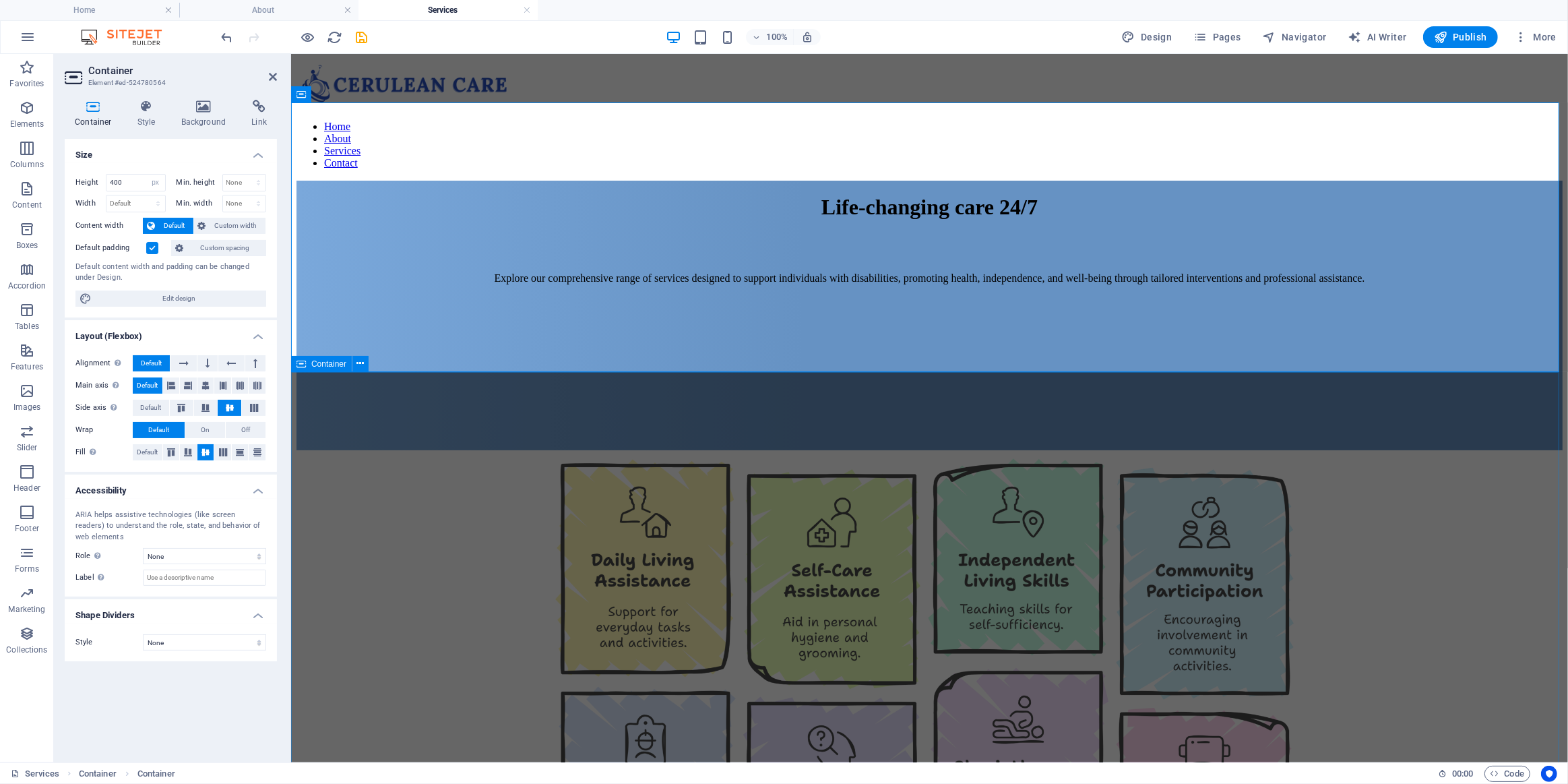
click at [496, 450] on figure at bounding box center [929, 705] width 1266 height 510
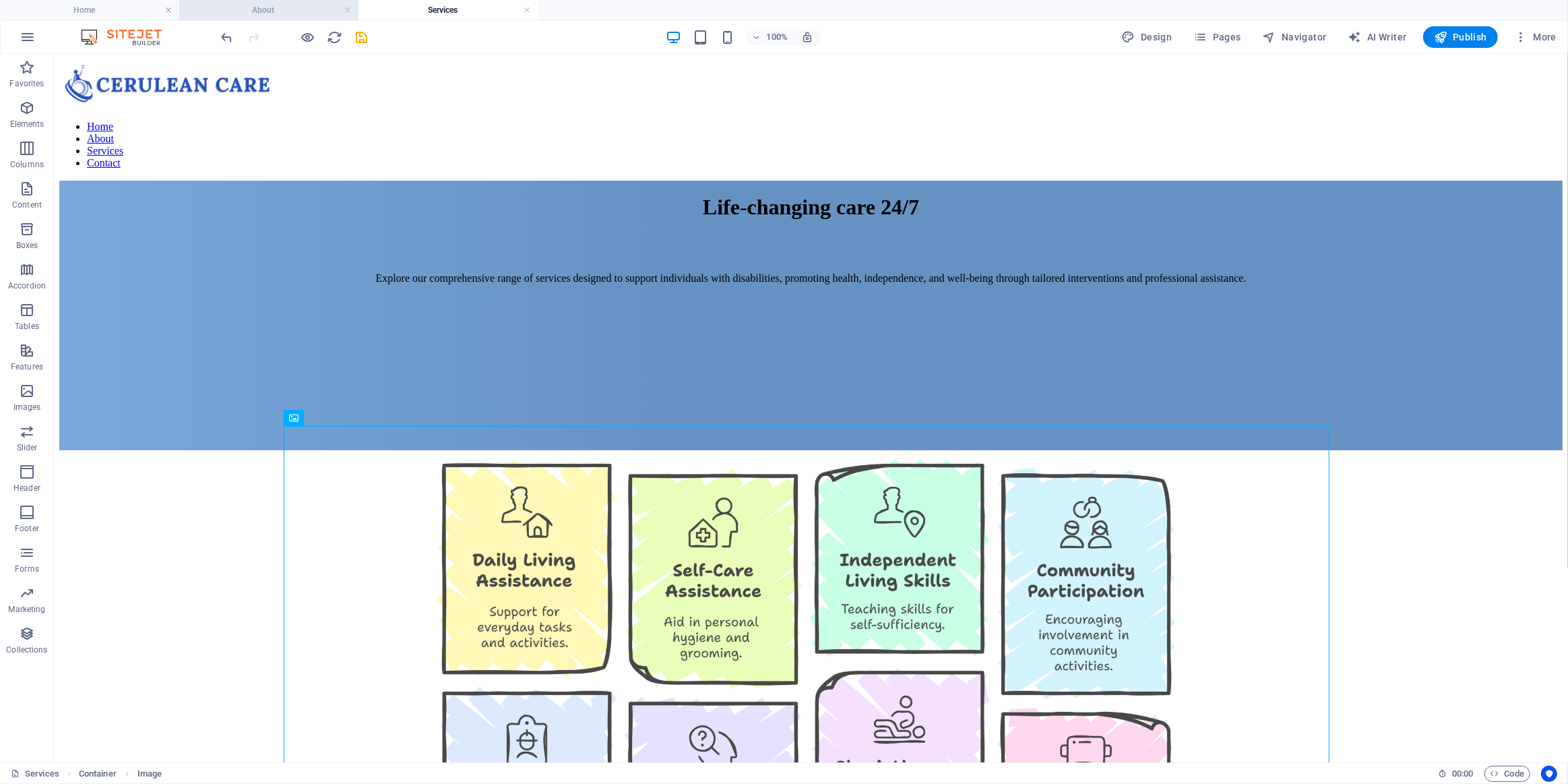
click at [288, 10] on h4 "About" at bounding box center [269, 10] width 179 height 15
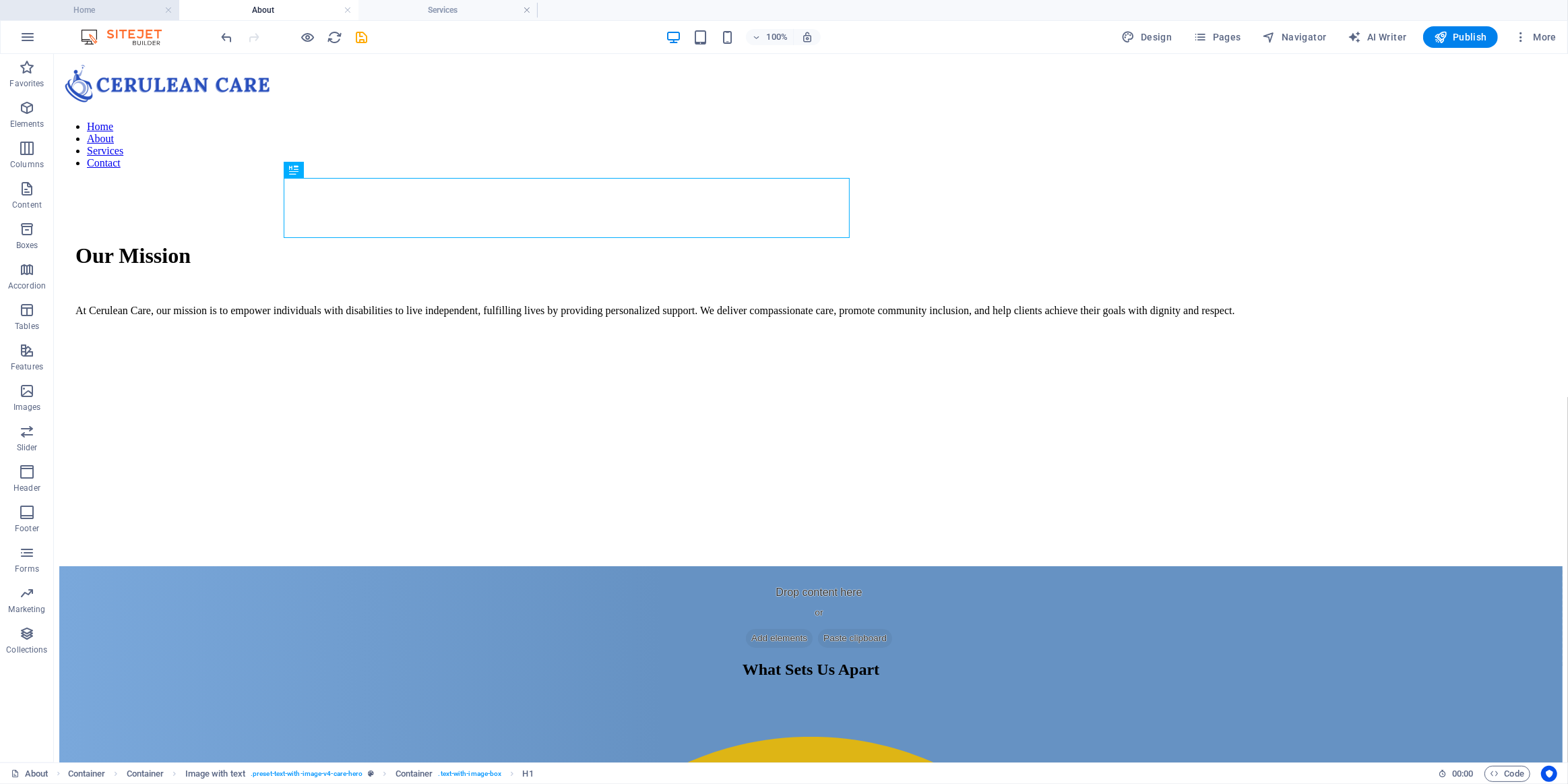
click at [78, 8] on h4 "Home" at bounding box center [90, 10] width 179 height 15
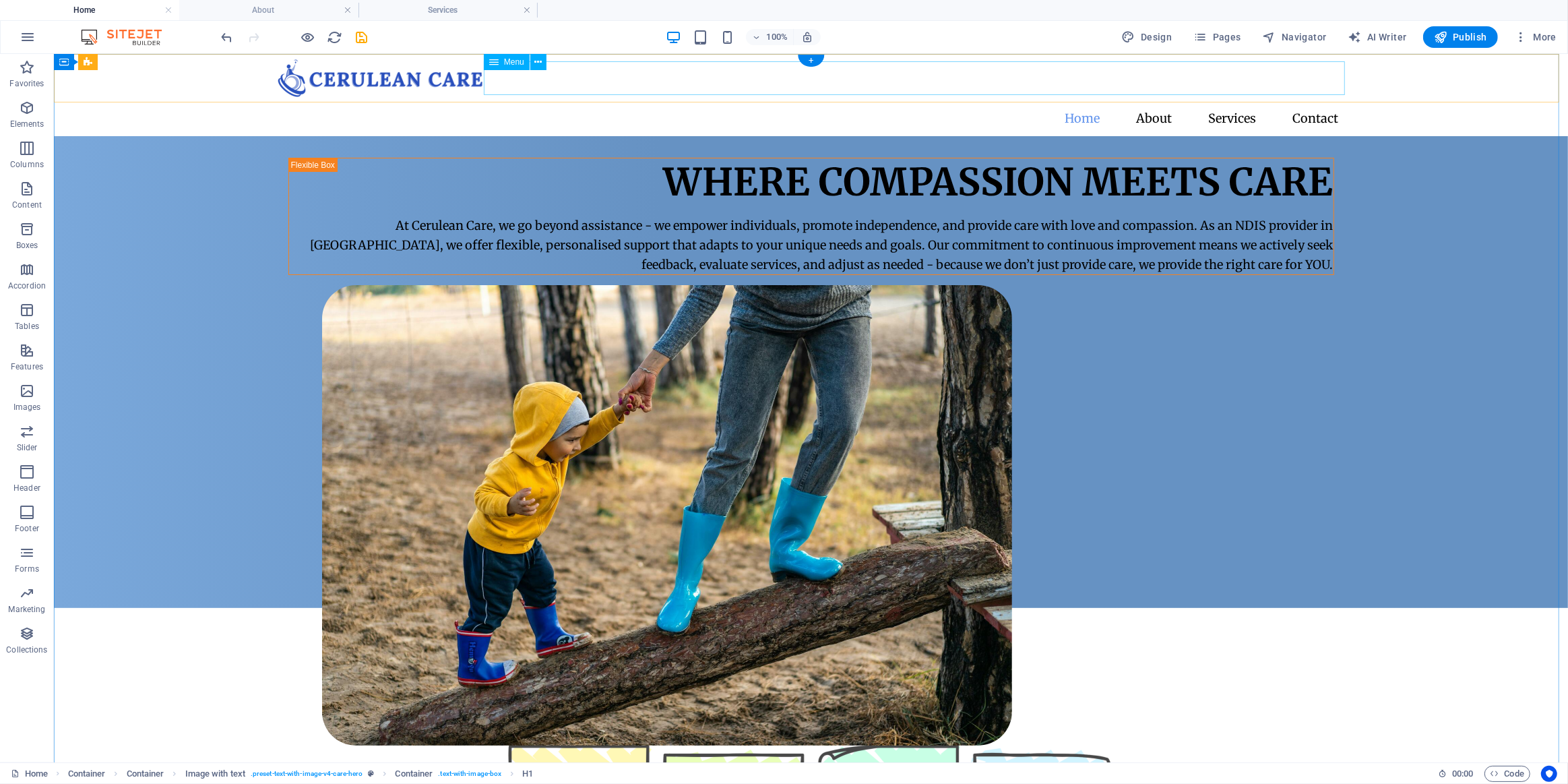
click at [1322, 101] on nav "Home About Services Contact" at bounding box center [811, 117] width 1077 height 34
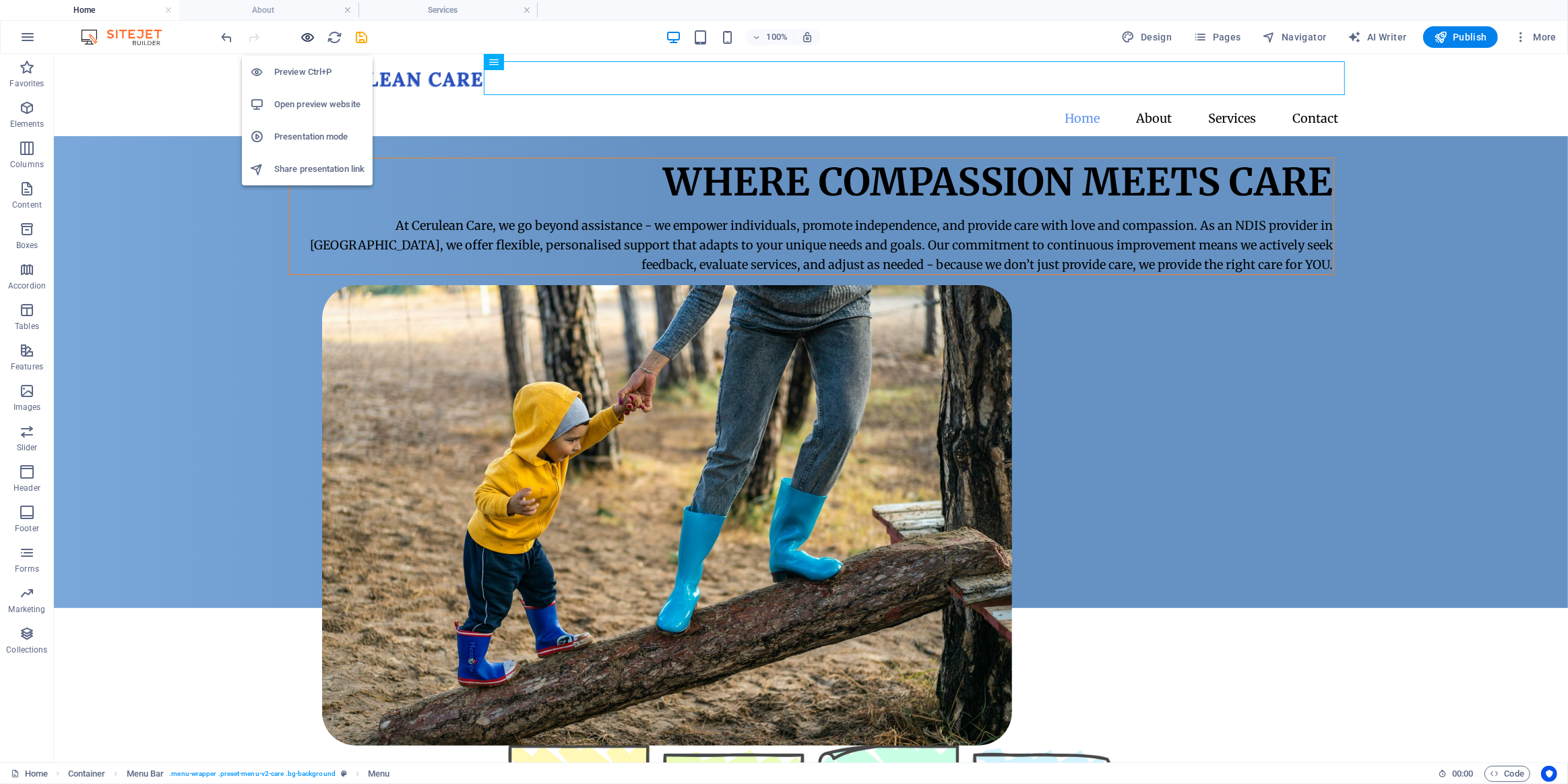
click at [310, 40] on icon "button" at bounding box center [308, 37] width 16 height 16
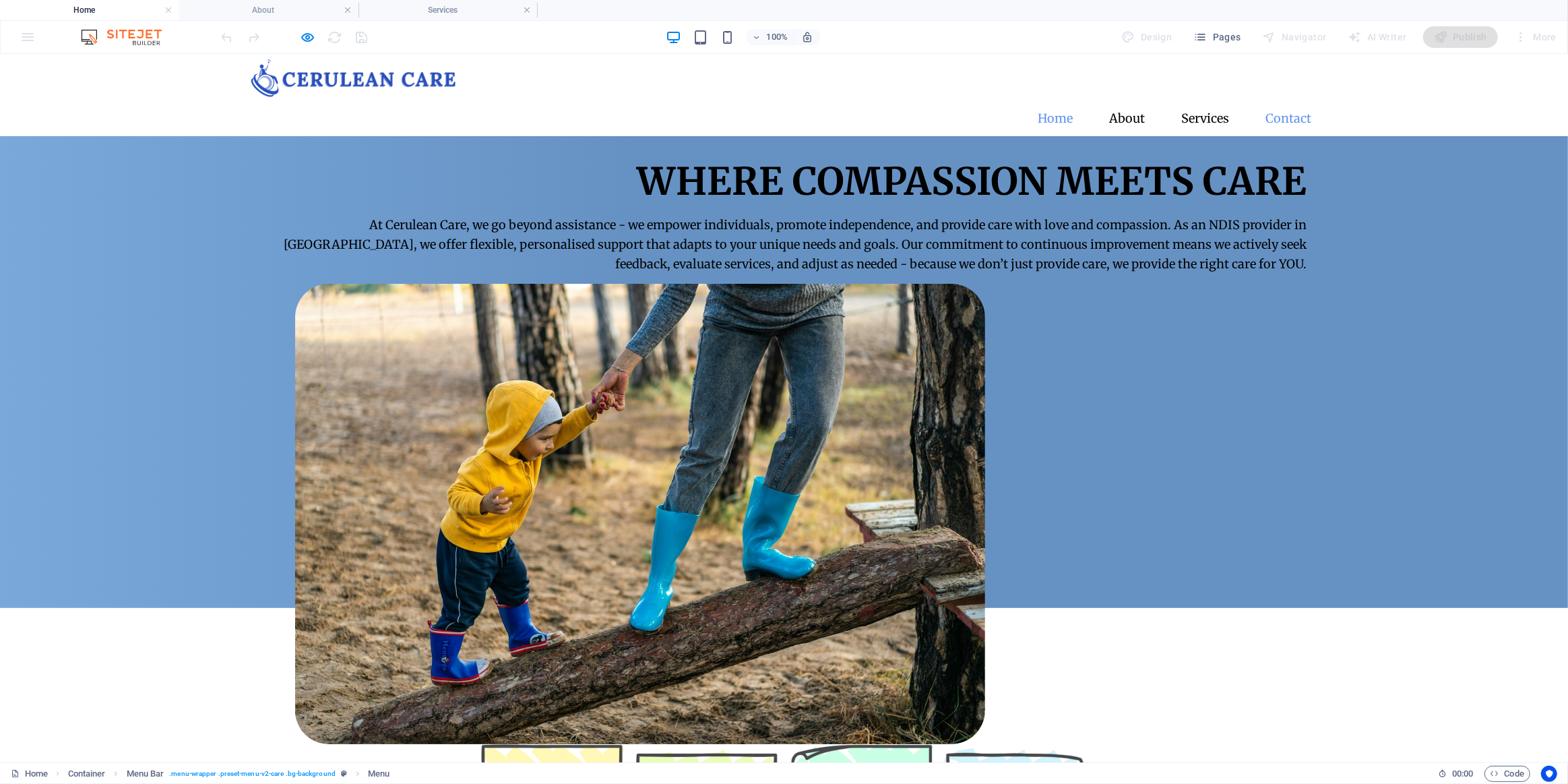
click at [1287, 101] on link "Contact" at bounding box center [1289, 117] width 67 height 34
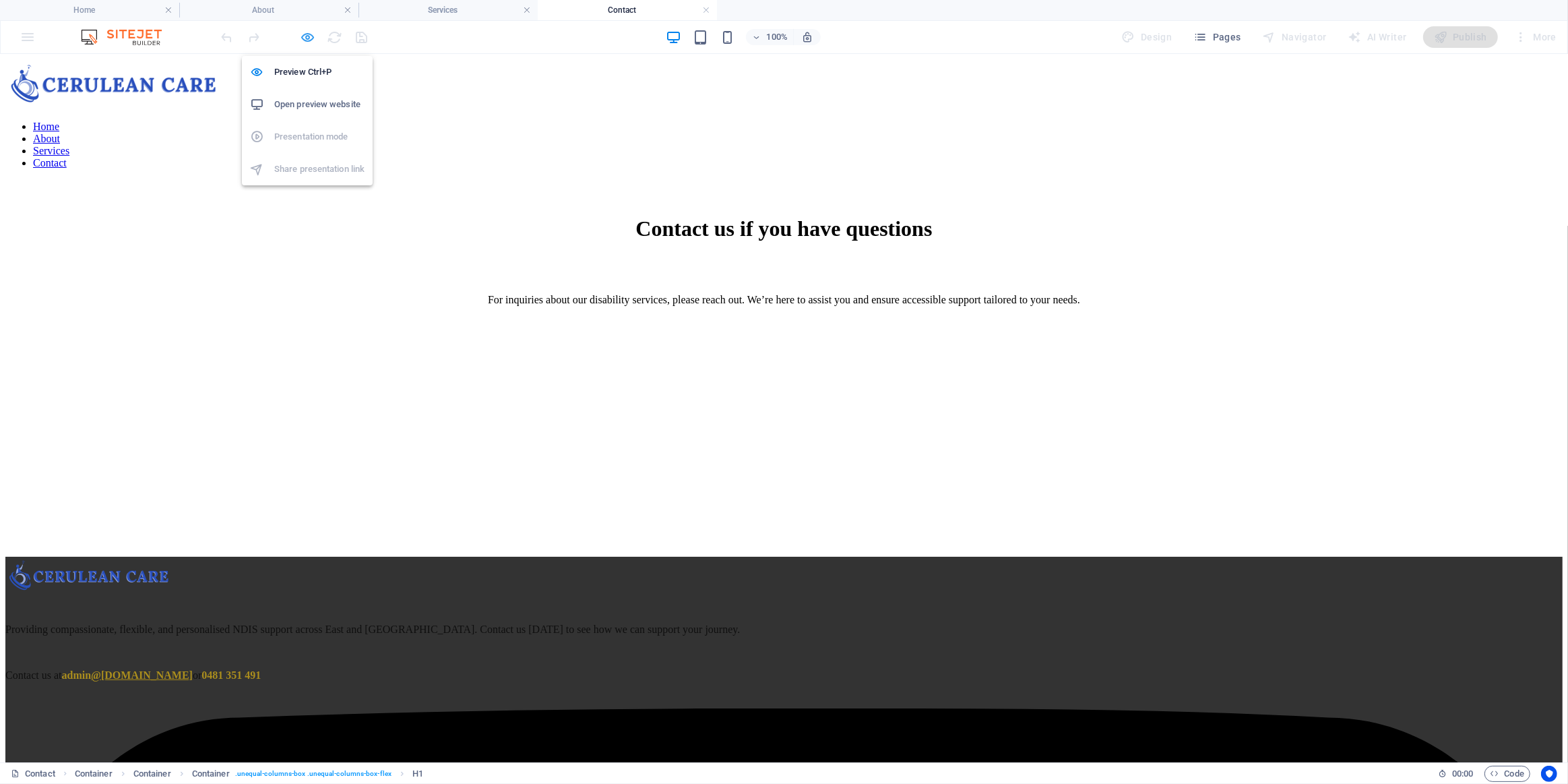
click at [313, 41] on icon "button" at bounding box center [308, 37] width 16 height 16
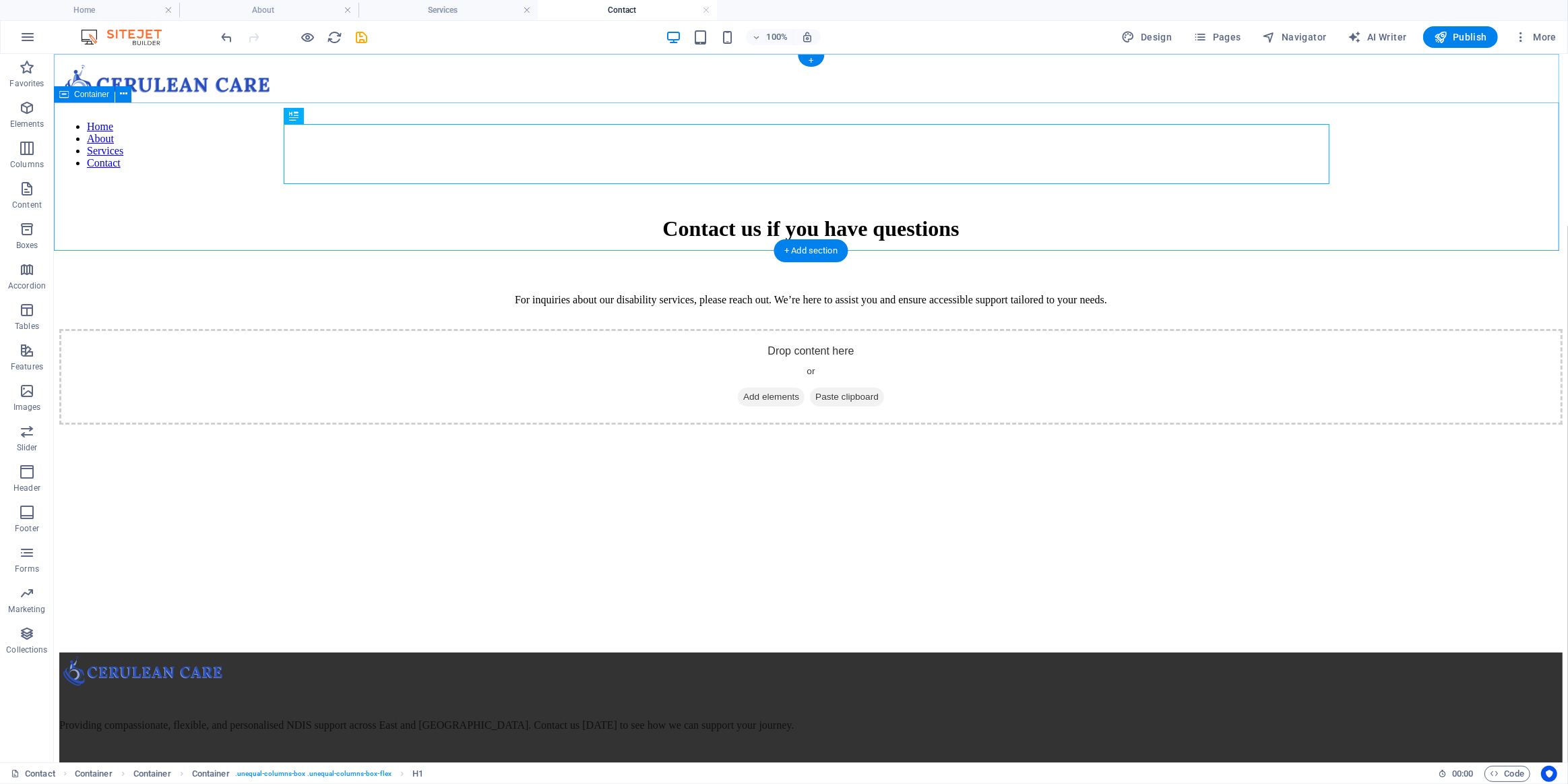
click at [115, 180] on div "Contact us if you have questions For inquiries about our disability services, p…" at bounding box center [810, 254] width 1504 height 148
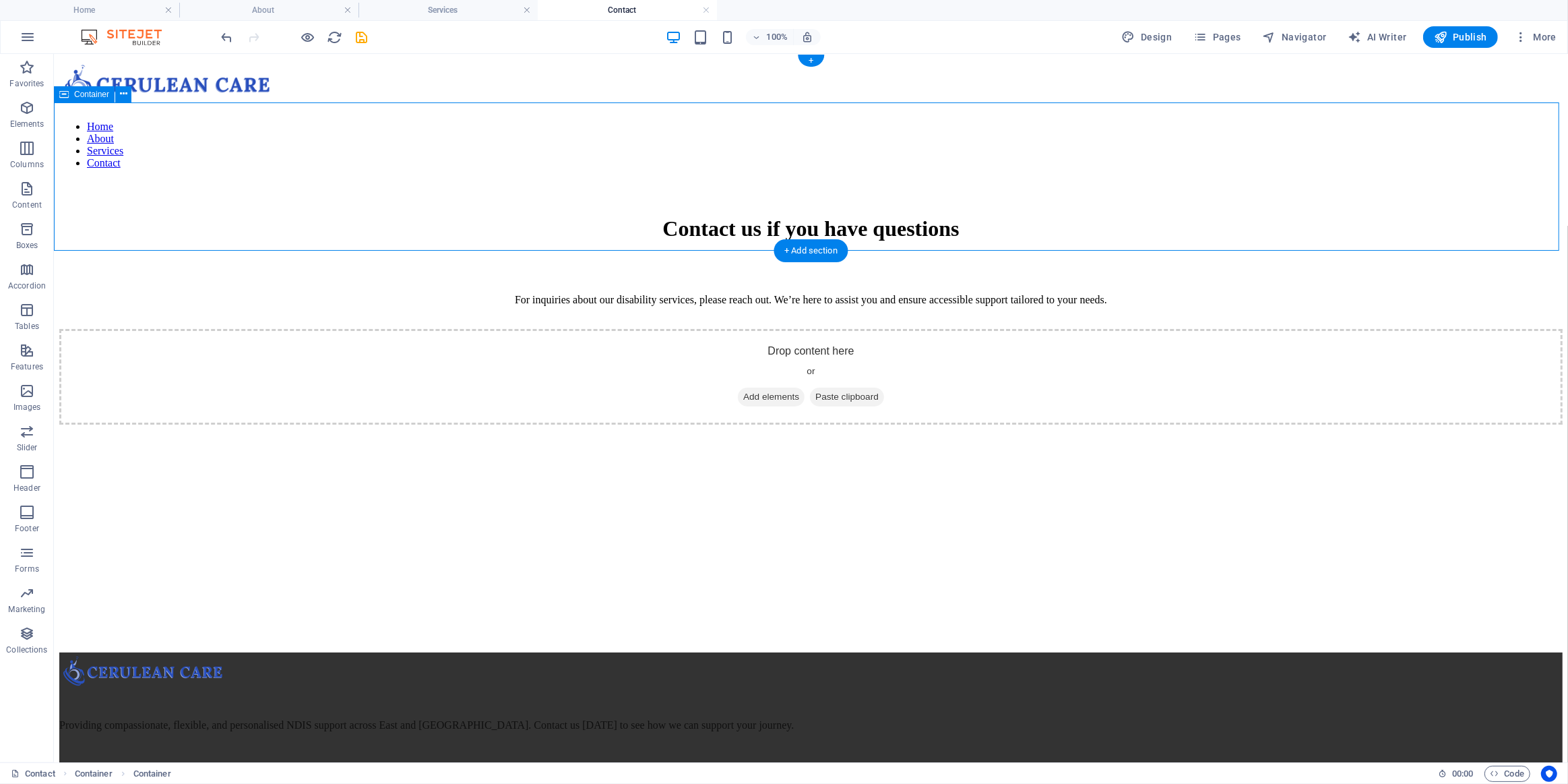
click at [115, 180] on div "Contact us if you have questions For inquiries about our disability services, p…" at bounding box center [810, 254] width 1504 height 148
select select "px"
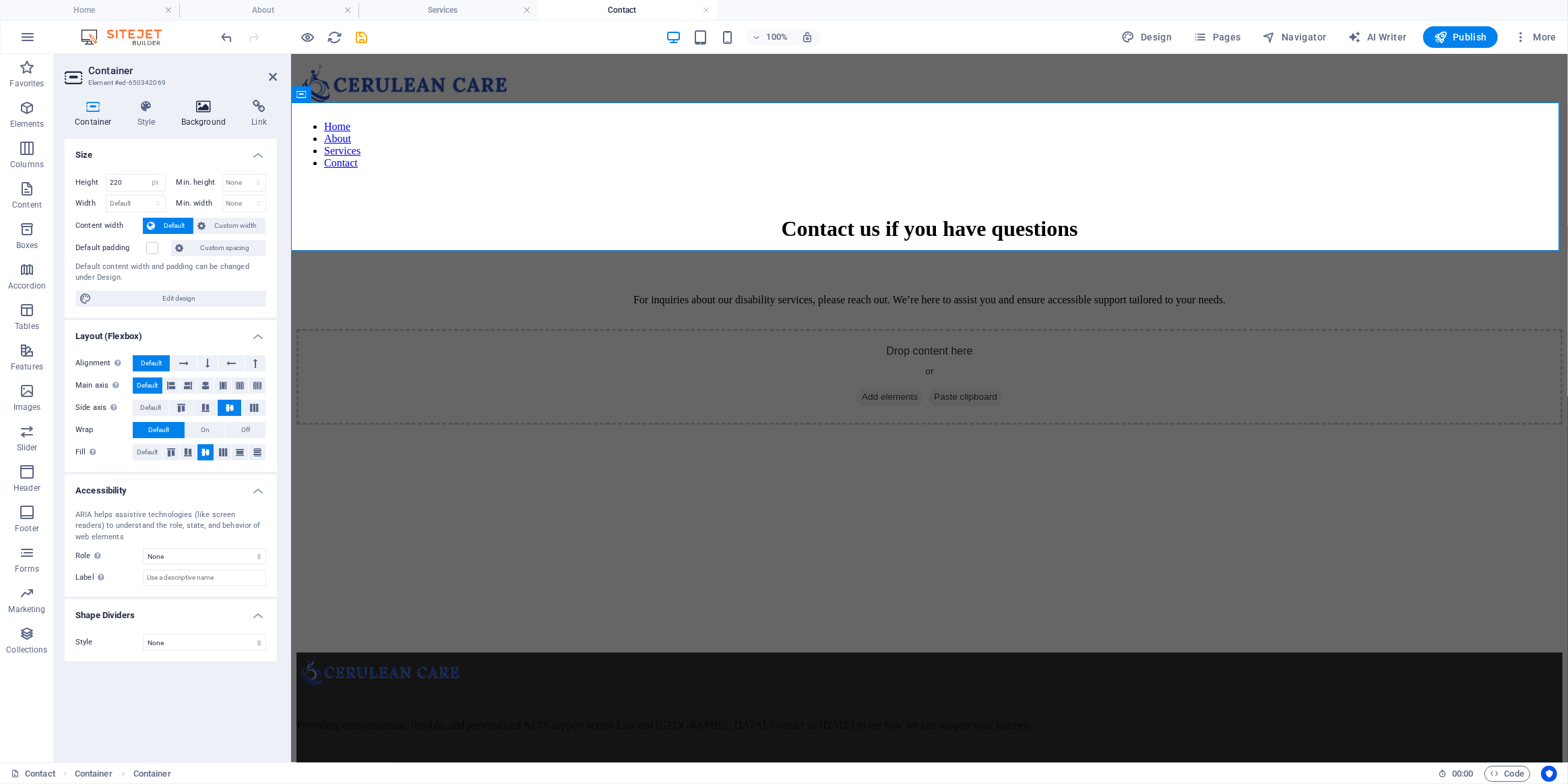
click at [205, 116] on h4 "Background" at bounding box center [206, 114] width 71 height 28
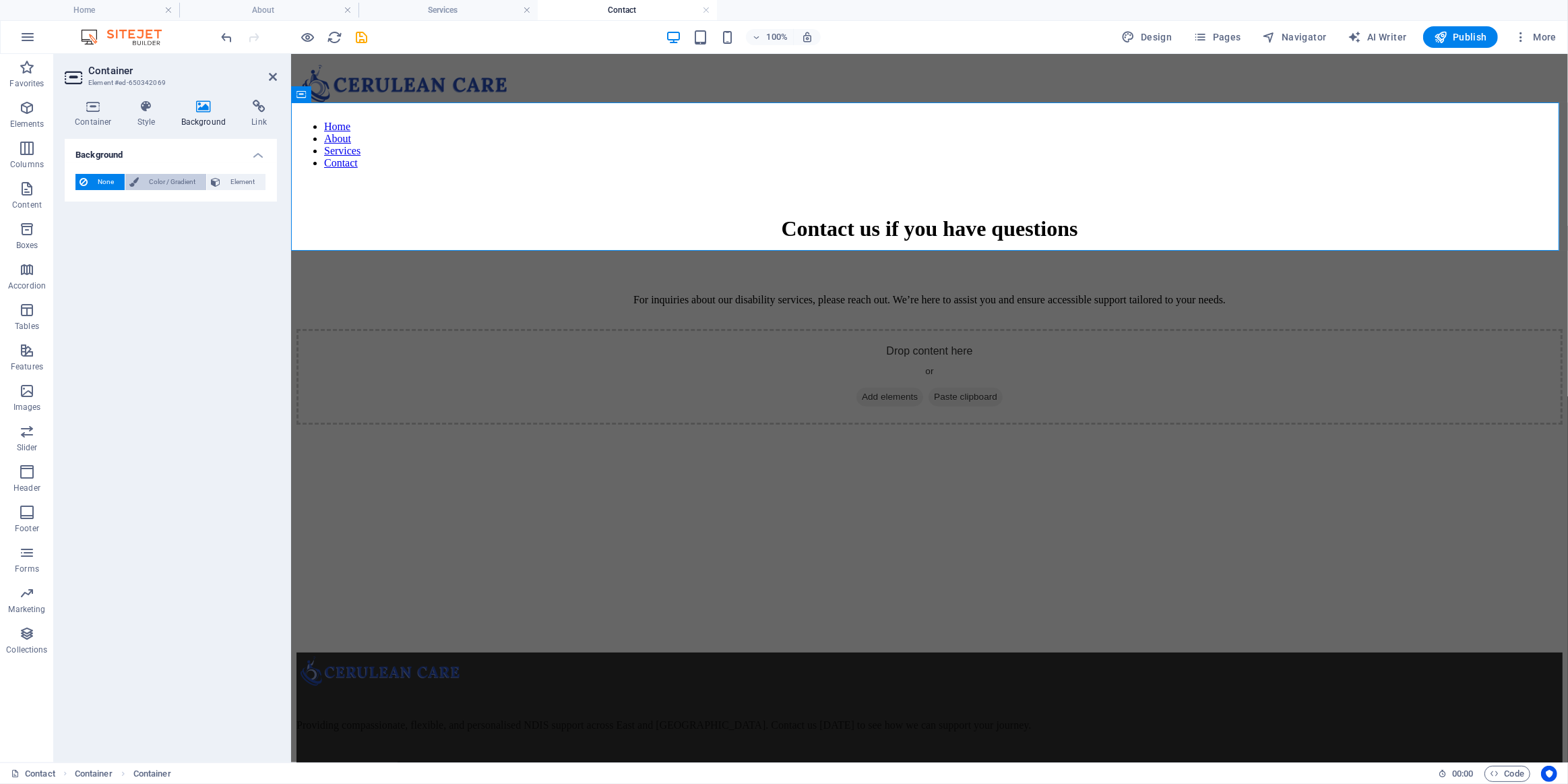
click at [147, 182] on span "Color / Gradient" at bounding box center [172, 183] width 59 height 16
click at [135, 205] on span "Gradient" at bounding box center [129, 207] width 34 height 19
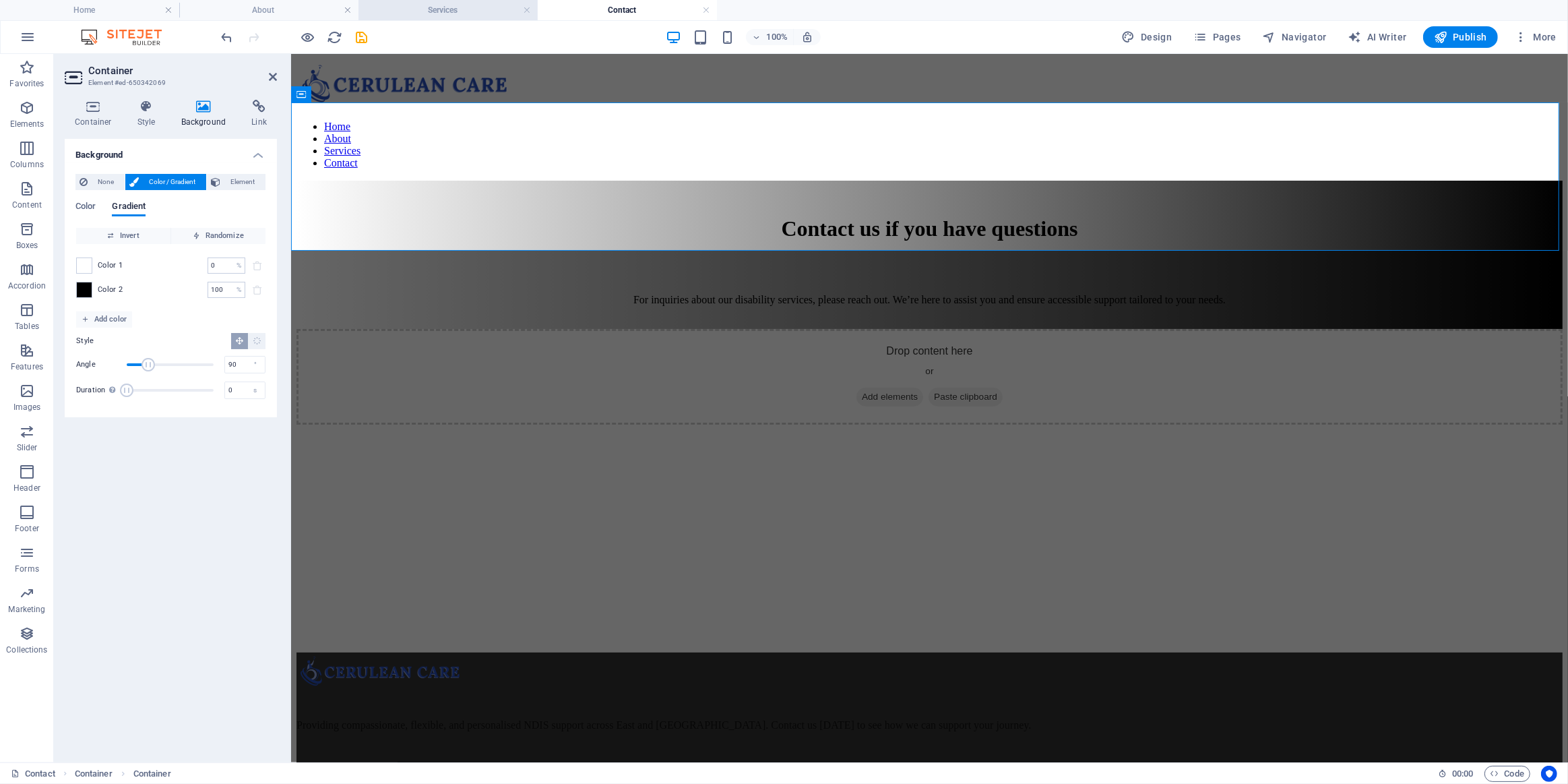
click at [419, 13] on h4 "Services" at bounding box center [448, 10] width 179 height 15
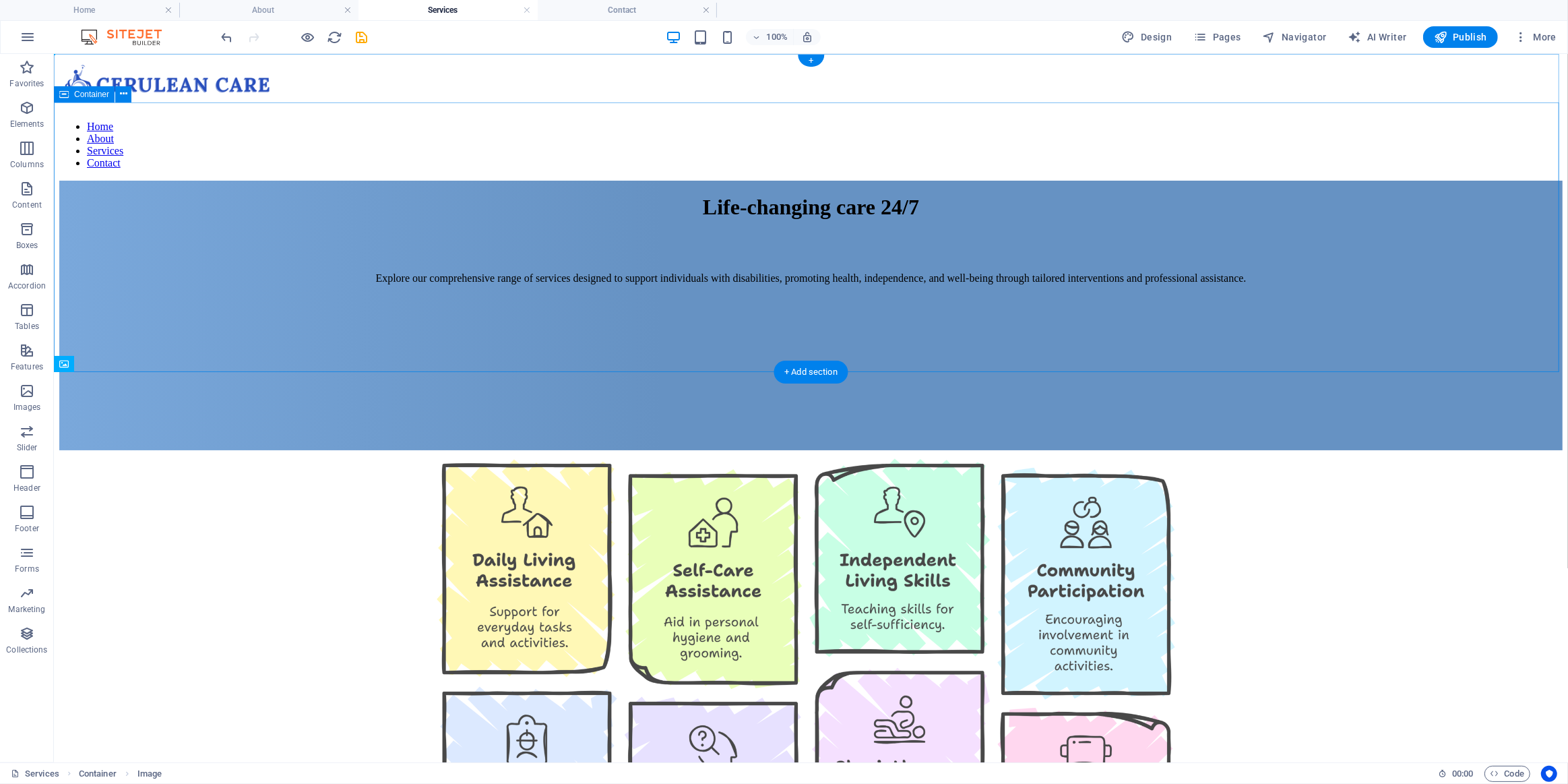
click at [227, 245] on div "Life-changing care 24/7 Explore our comprehensive range of services designed to…" at bounding box center [810, 315] width 1504 height 270
select select "px"
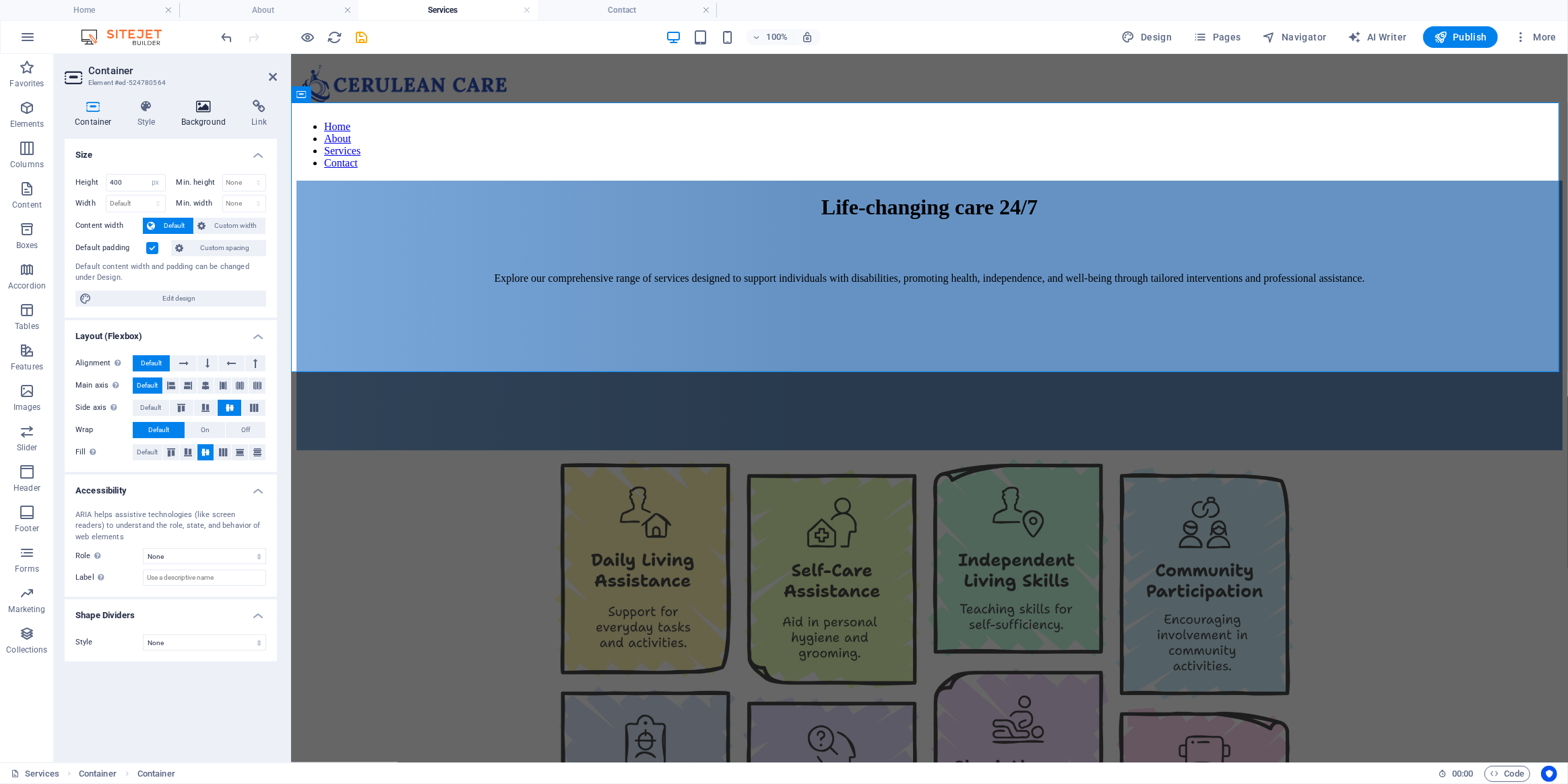
click at [197, 111] on icon at bounding box center [203, 106] width 65 height 13
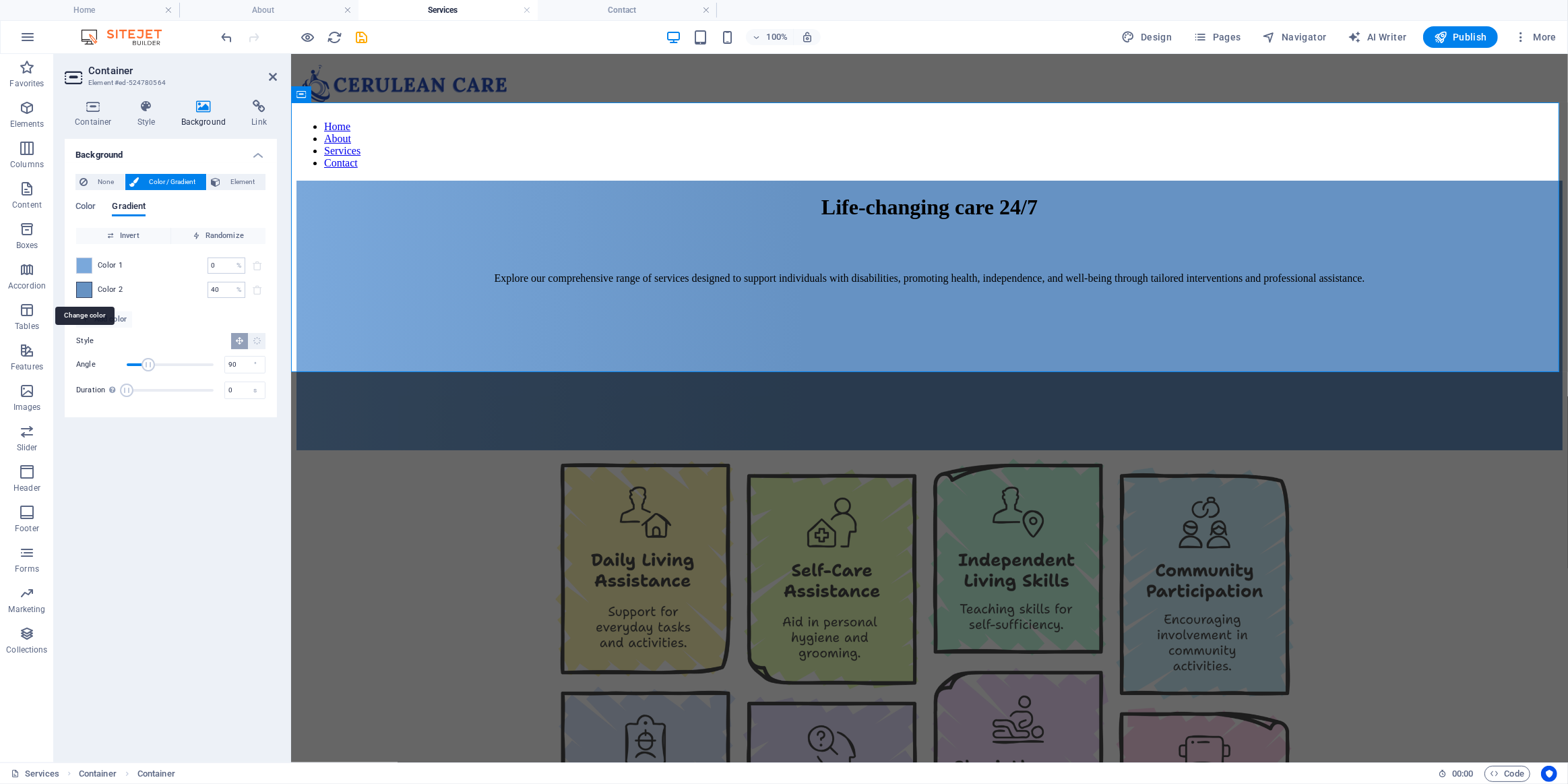
click at [81, 284] on span at bounding box center [84, 290] width 15 height 15
type input "#6692c3"
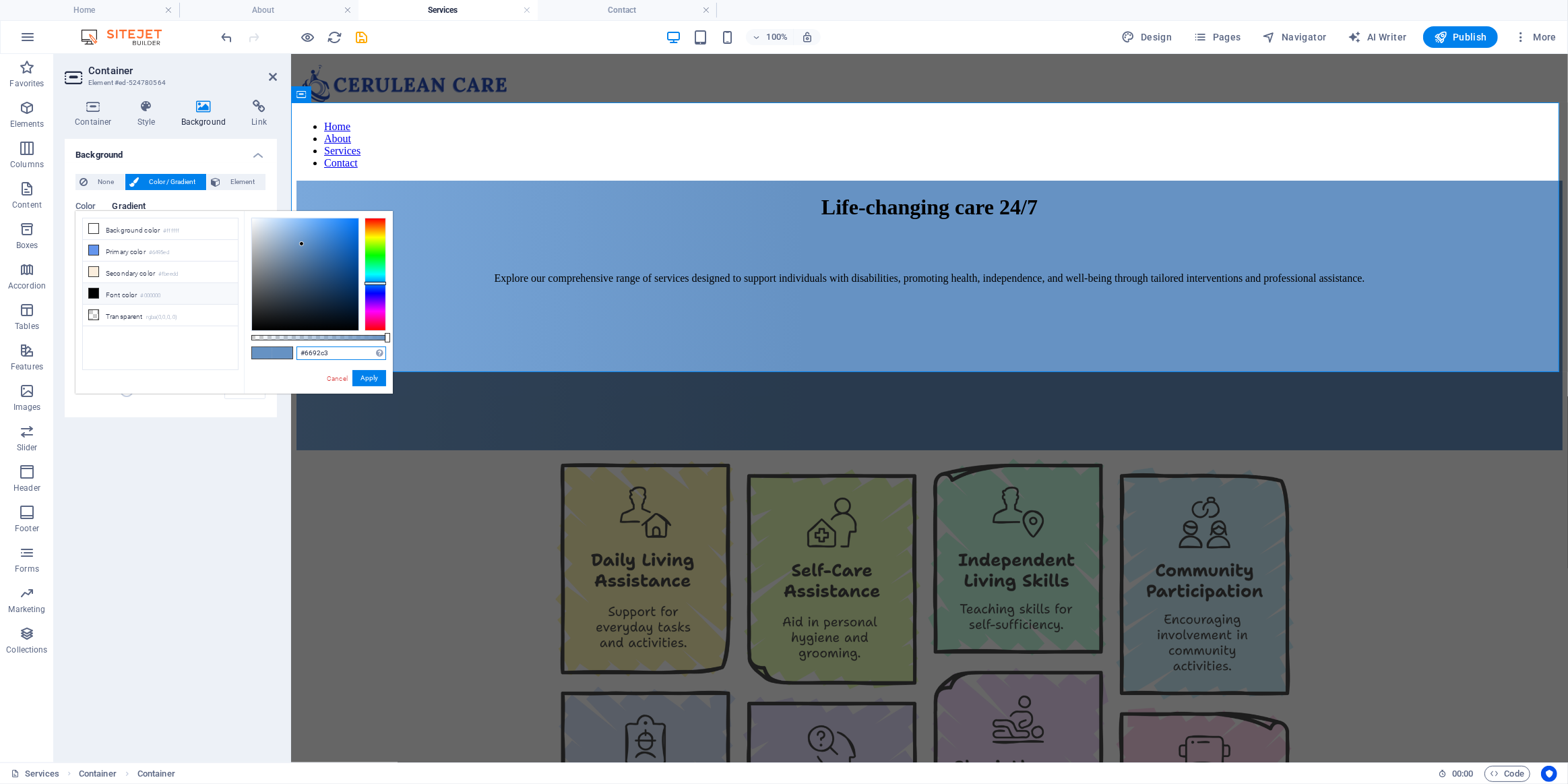
drag, startPoint x: 340, startPoint y: 356, endPoint x: 304, endPoint y: 358, distance: 36.1
click at [280, 360] on div "#6692c3 Supported formats #0852ed rgb(8, 82, 237) rgba(8, 82, 237, 90%) hsv(221…" at bounding box center [318, 400] width 149 height 379
click at [618, 10] on h4 "Contact" at bounding box center [627, 10] width 179 height 15
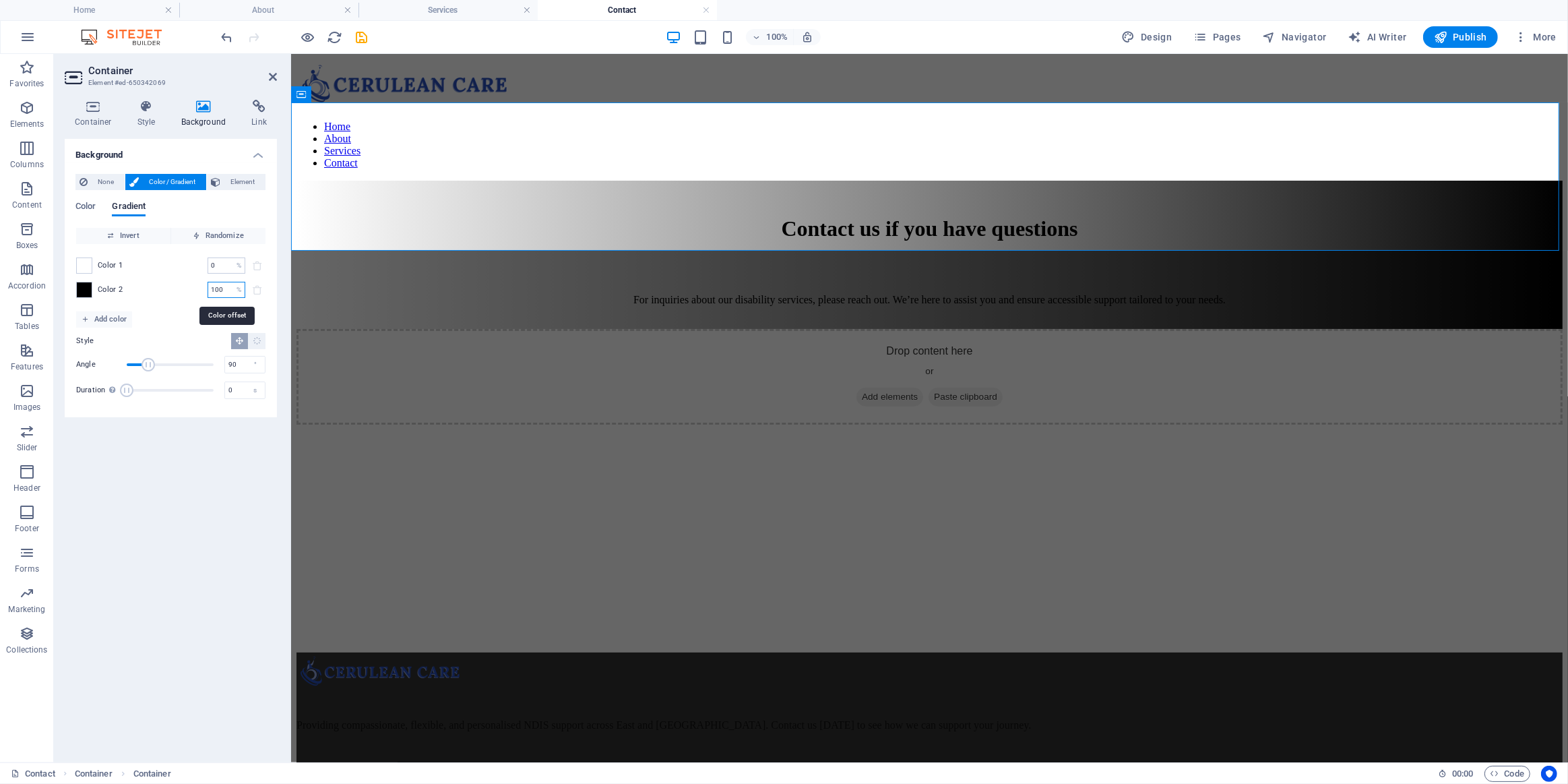
click at [229, 290] on input "100" at bounding box center [220, 290] width 24 height 16
click at [86, 290] on span at bounding box center [84, 290] width 15 height 15
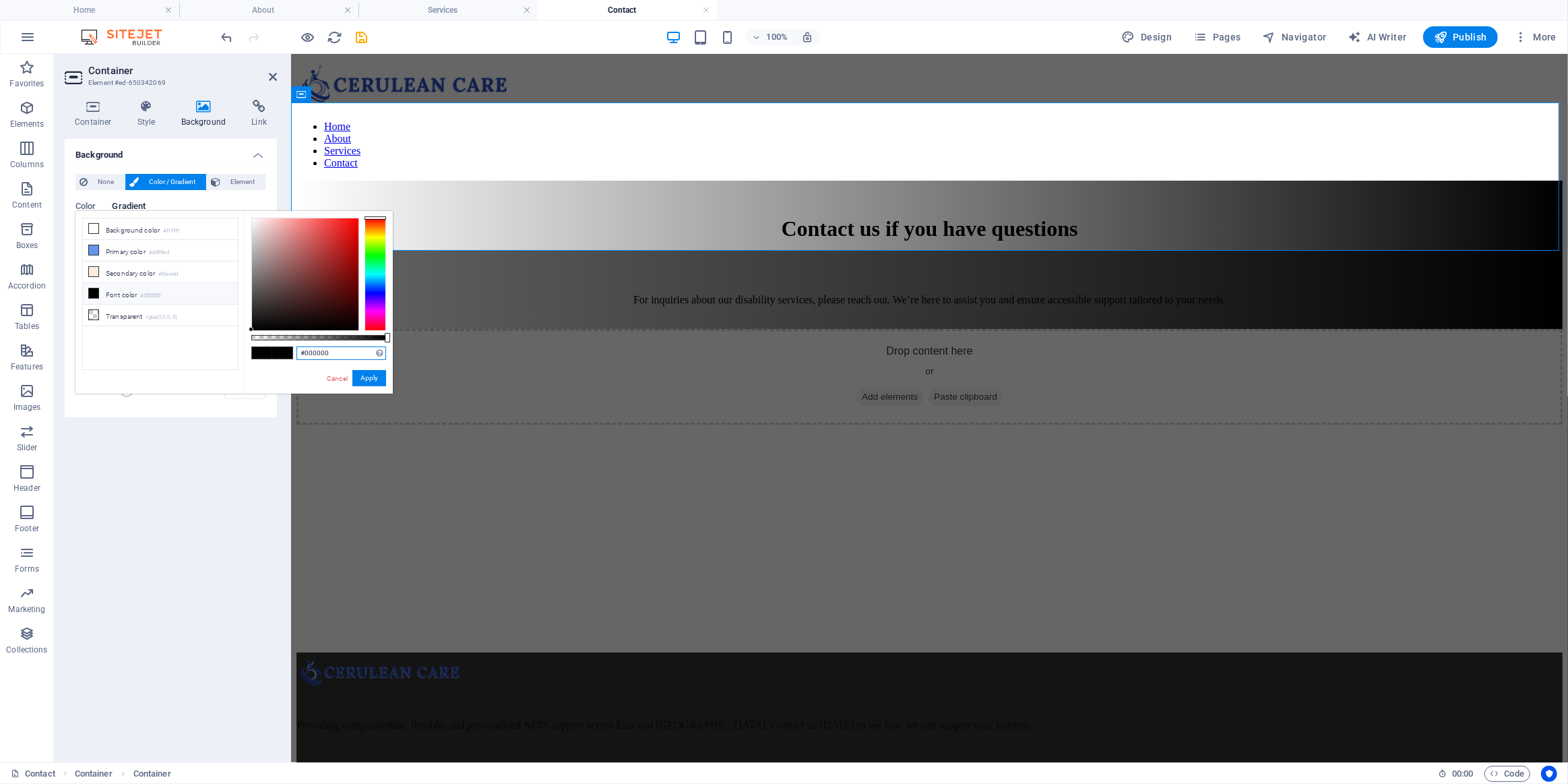
drag, startPoint x: 344, startPoint y: 352, endPoint x: 280, endPoint y: 351, distance: 64.0
click at [283, 352] on div "#000000 Supported formats #0852ed rgb(8, 82, 237) rgba(8, 82, 237, 90%) hsv(221…" at bounding box center [318, 400] width 149 height 379
paste input "6692c3"
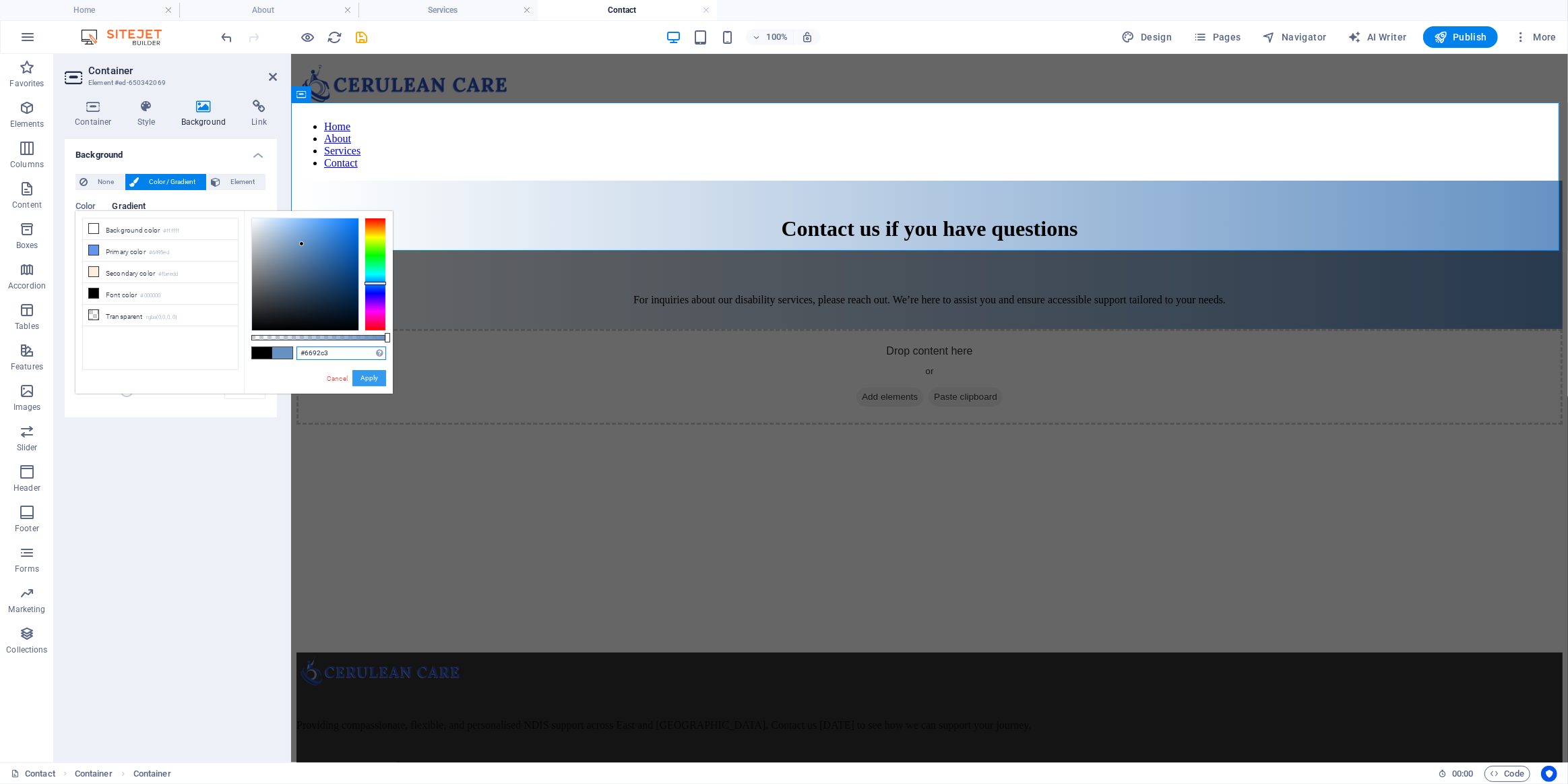
type input "#6692c3"
click at [373, 373] on button "Apply" at bounding box center [369, 379] width 34 height 16
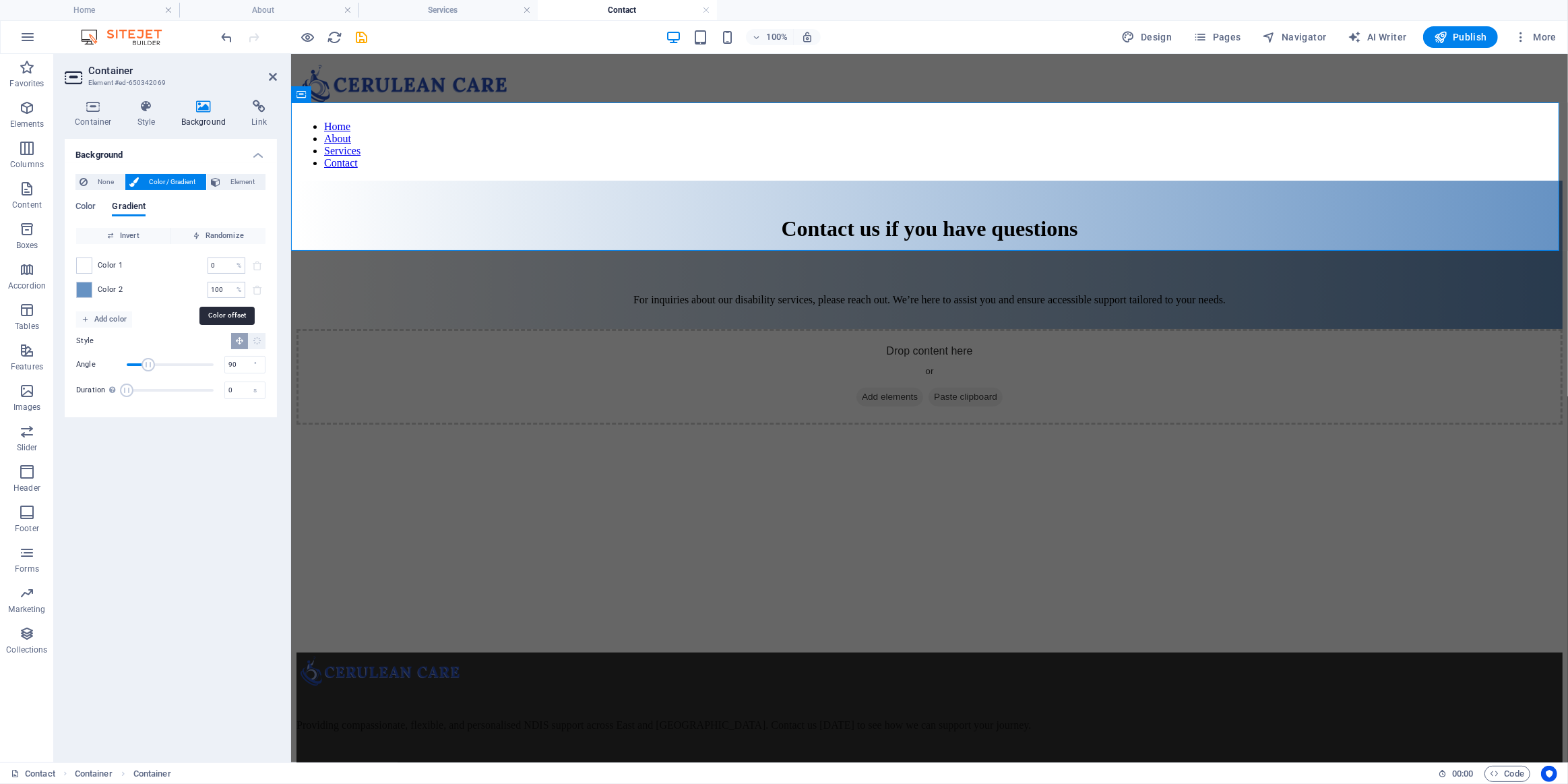
drag, startPoint x: 212, startPoint y: 295, endPoint x: 191, endPoint y: 295, distance: 21.0
click at [200, 295] on div "Color 2 100 % ​" at bounding box center [170, 290] width 189 height 16
type input "40"
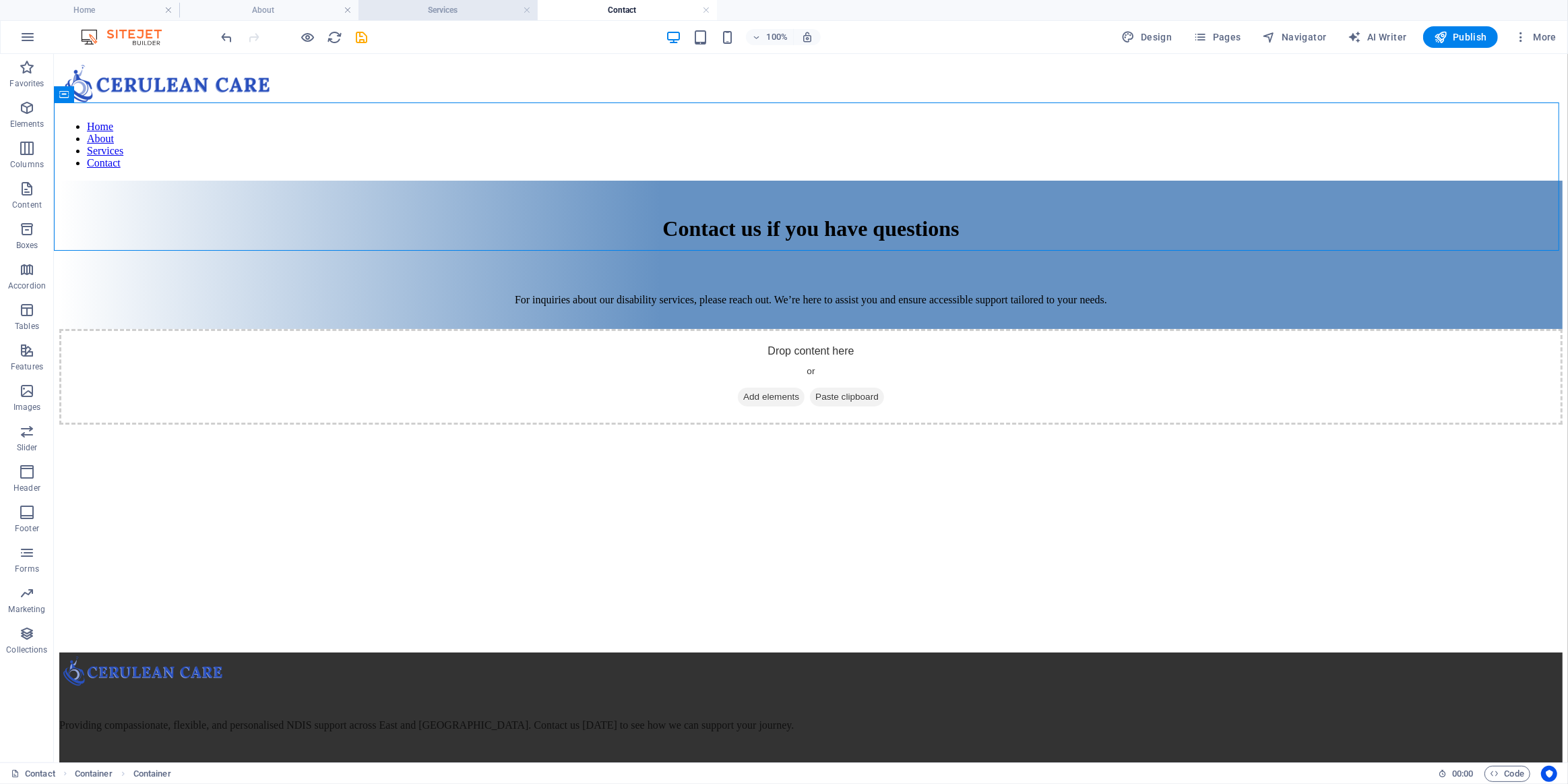
click at [454, 11] on h4 "Services" at bounding box center [448, 10] width 179 height 15
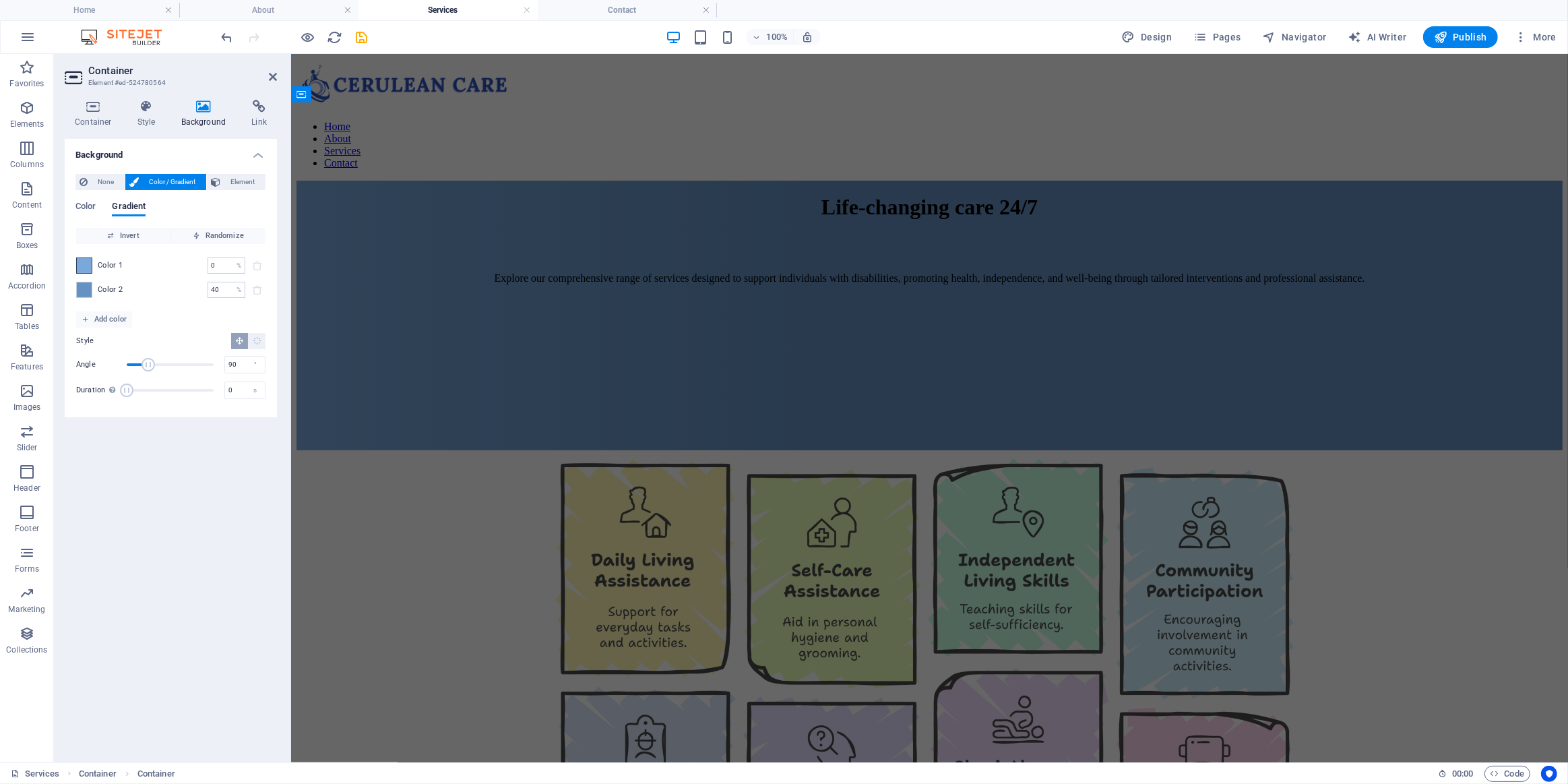
click at [78, 268] on span at bounding box center [84, 266] width 15 height 15
type input "#7aa8db"
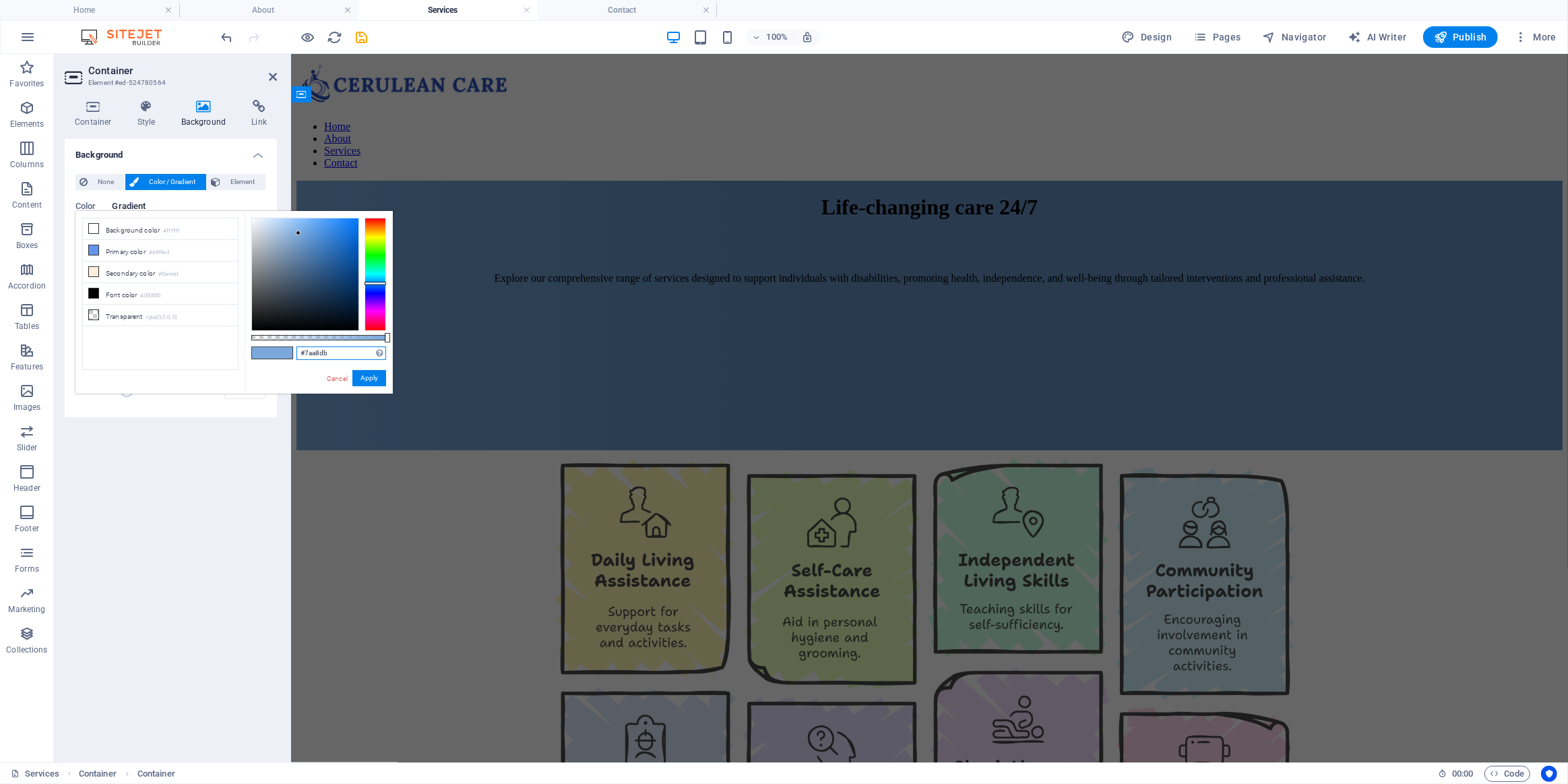
drag, startPoint x: 331, startPoint y: 352, endPoint x: 250, endPoint y: 357, distance: 81.2
click at [258, 356] on div "#7aa8db Supported formats #0852ed rgb(8, 82, 237) rgba(8, 82, 237, 90%) hsv(221…" at bounding box center [318, 400] width 149 height 379
click at [613, 4] on h4 "Contact" at bounding box center [627, 10] width 179 height 15
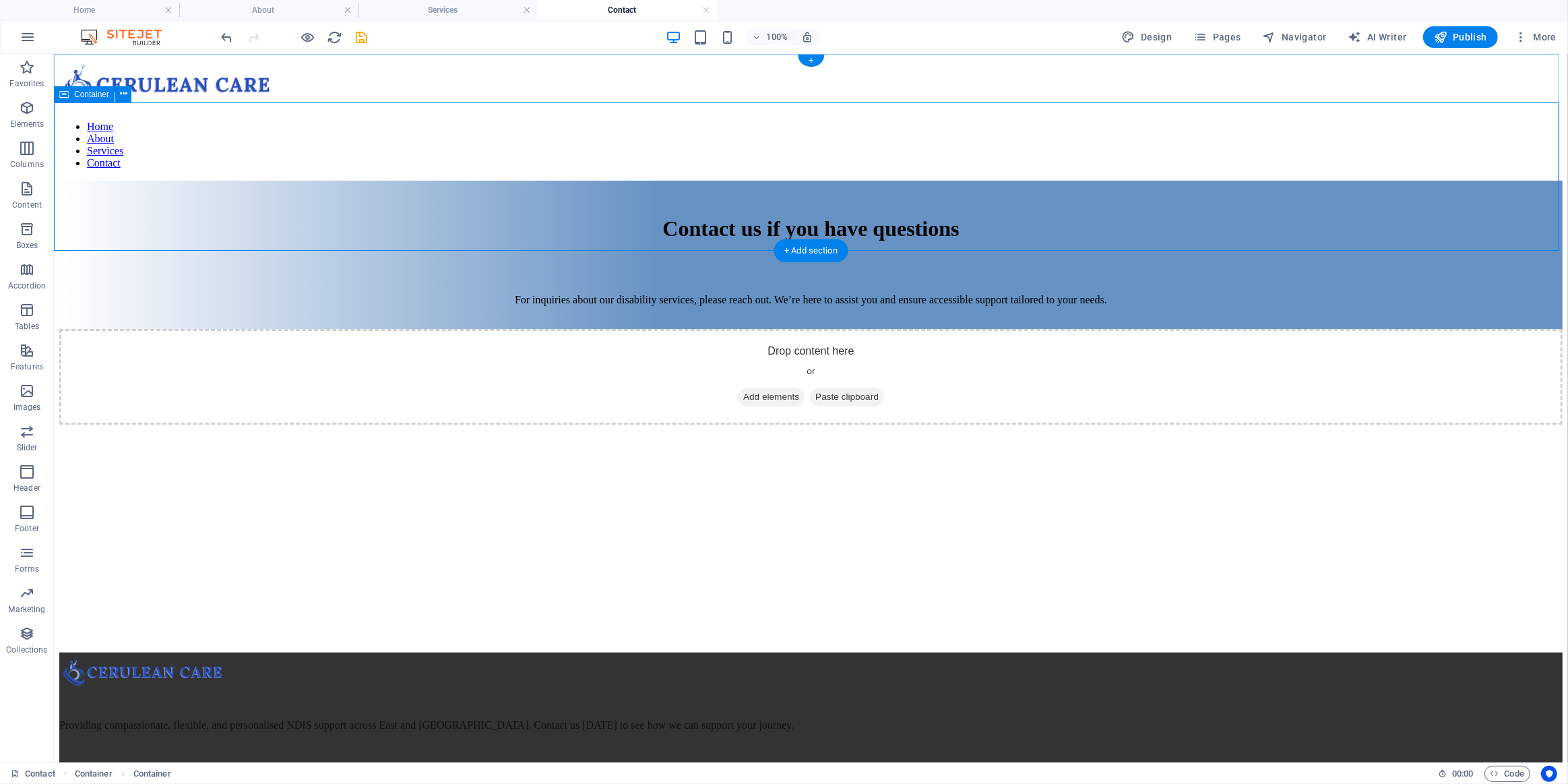
click at [230, 183] on div "Contact us if you have questions For inquiries about our disability services, p…" at bounding box center [810, 254] width 1504 height 148
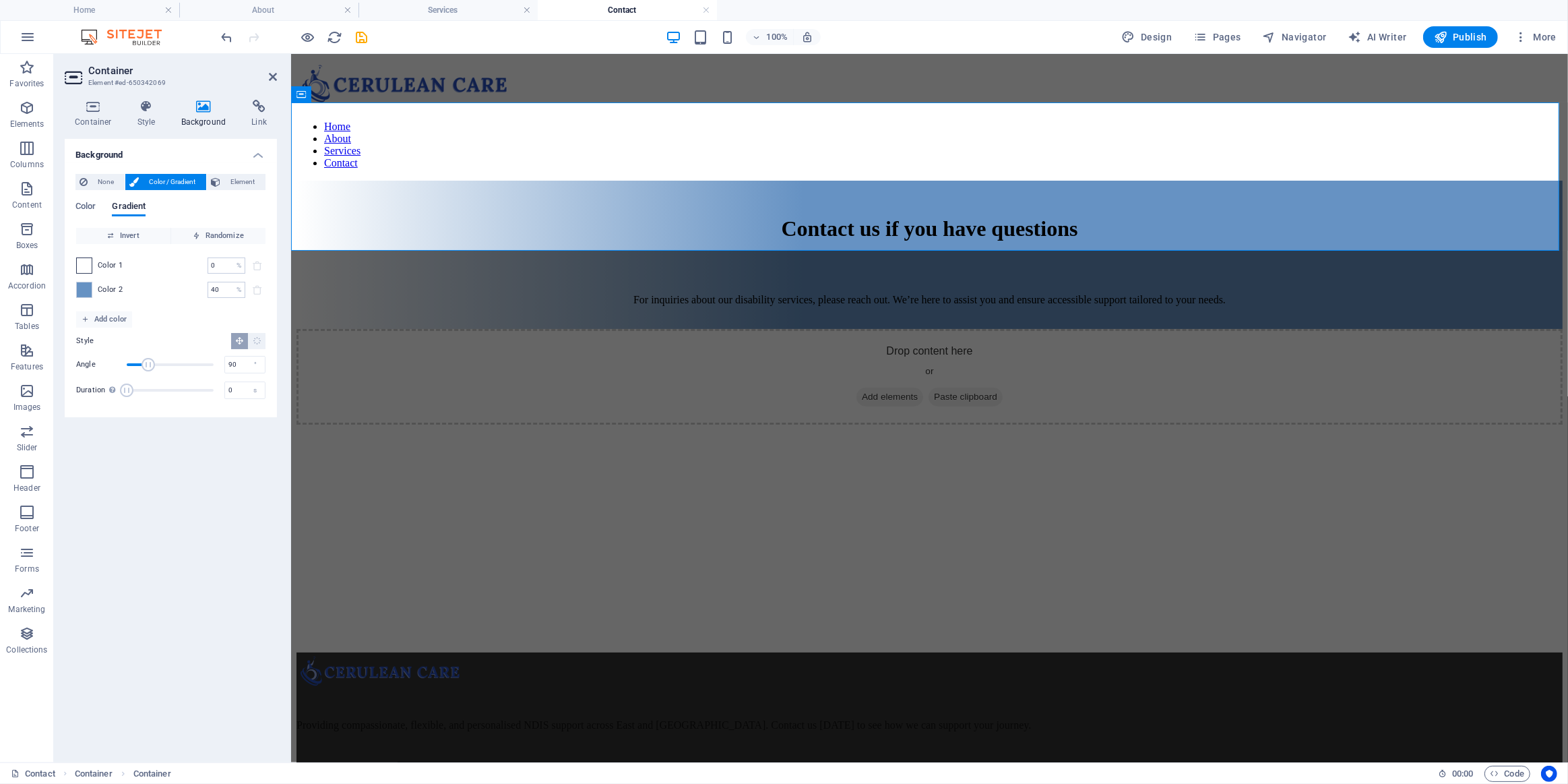
click at [84, 262] on span at bounding box center [84, 266] width 15 height 15
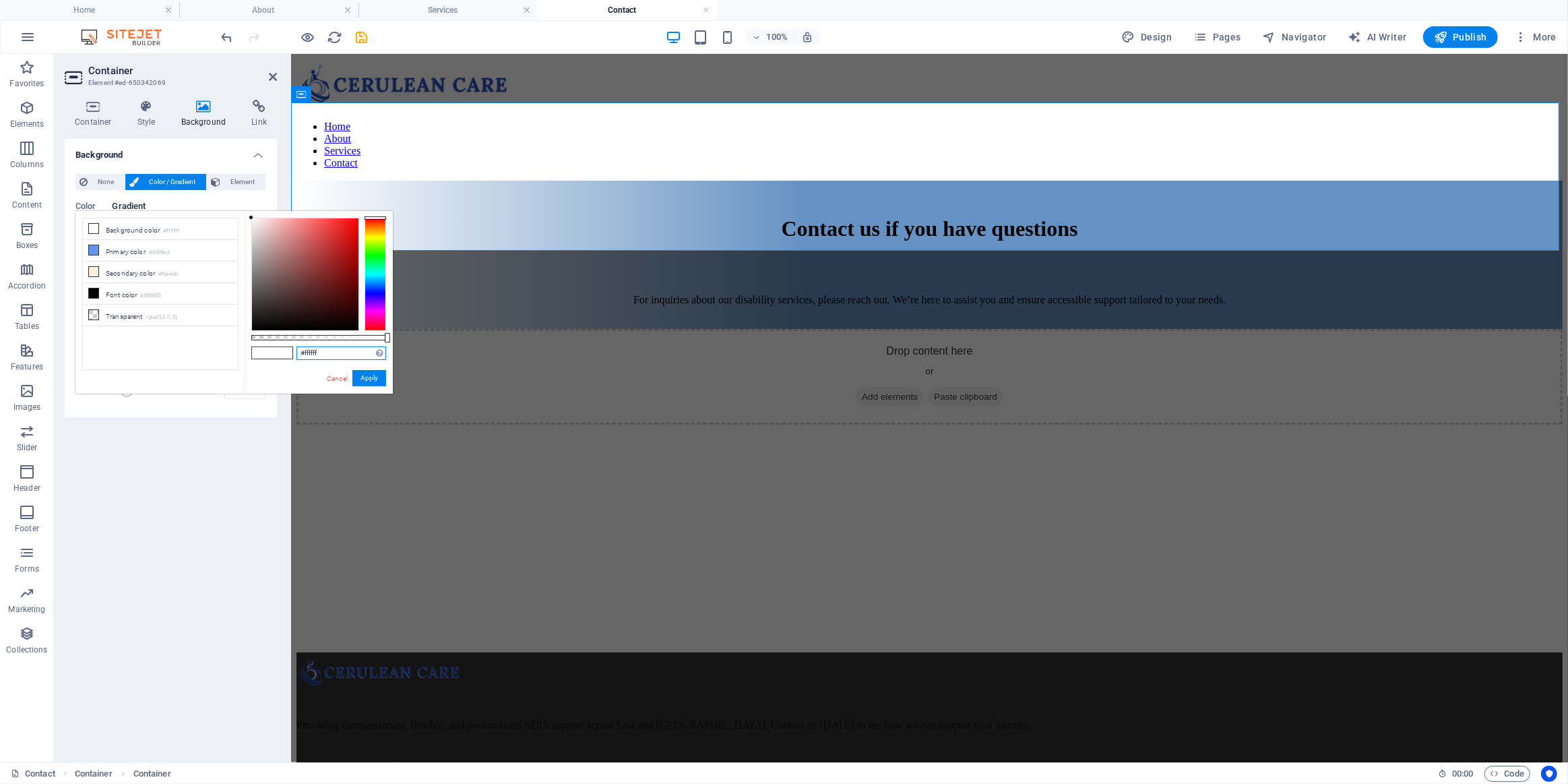
drag, startPoint x: 336, startPoint y: 352, endPoint x: 283, endPoint y: 340, distance: 54.3
click at [297, 348] on input "#ffffff" at bounding box center [342, 353] width 90 height 13
paste input "7aa8db"
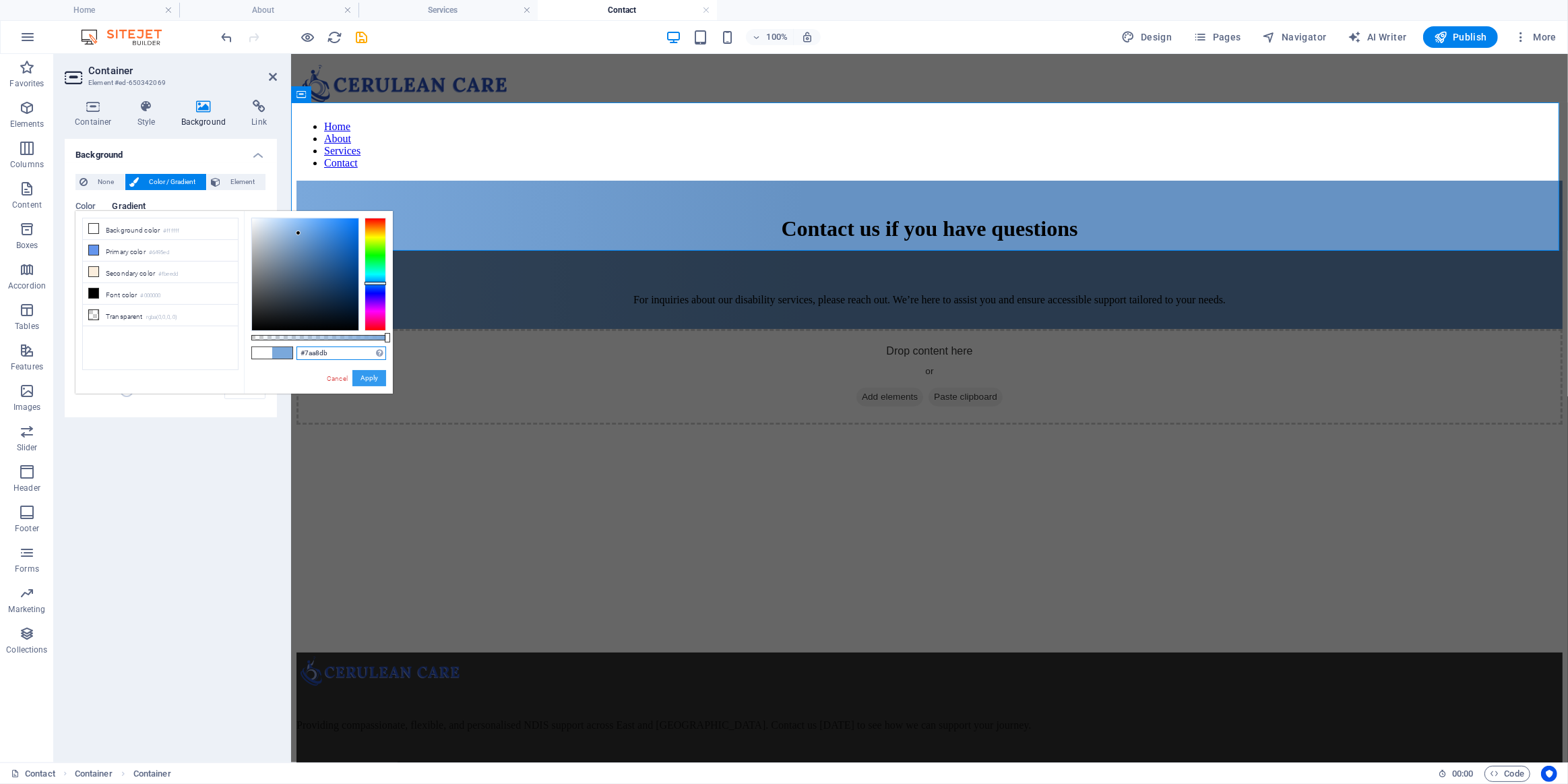
type input "#7aa8db"
click at [371, 378] on button "Apply" at bounding box center [369, 379] width 34 height 16
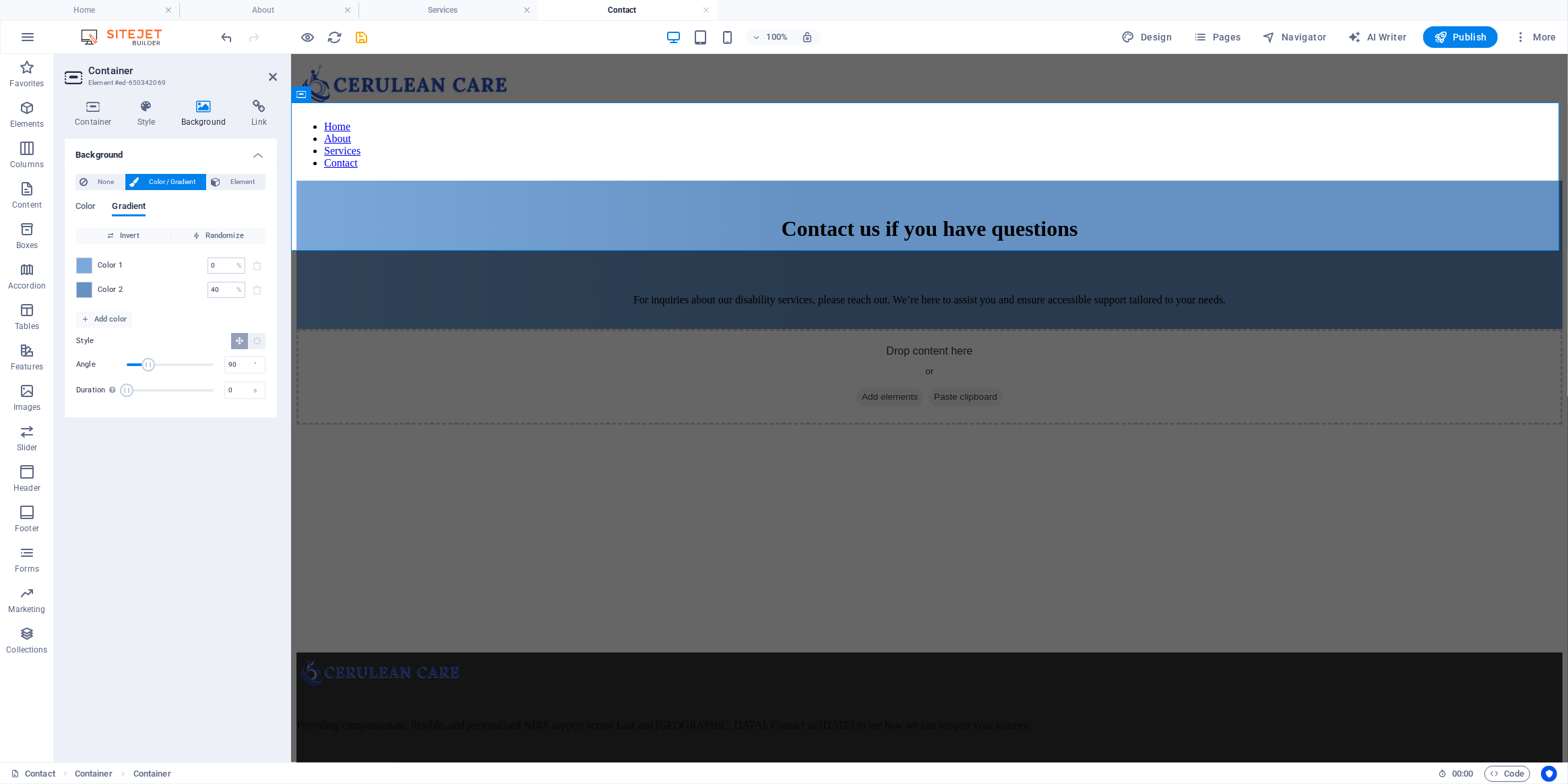
click at [210, 510] on div "Background None Color / Gradient Element Stretch background to full-width Color…" at bounding box center [171, 445] width 212 height 613
click at [91, 105] on icon at bounding box center [93, 106] width 58 height 13
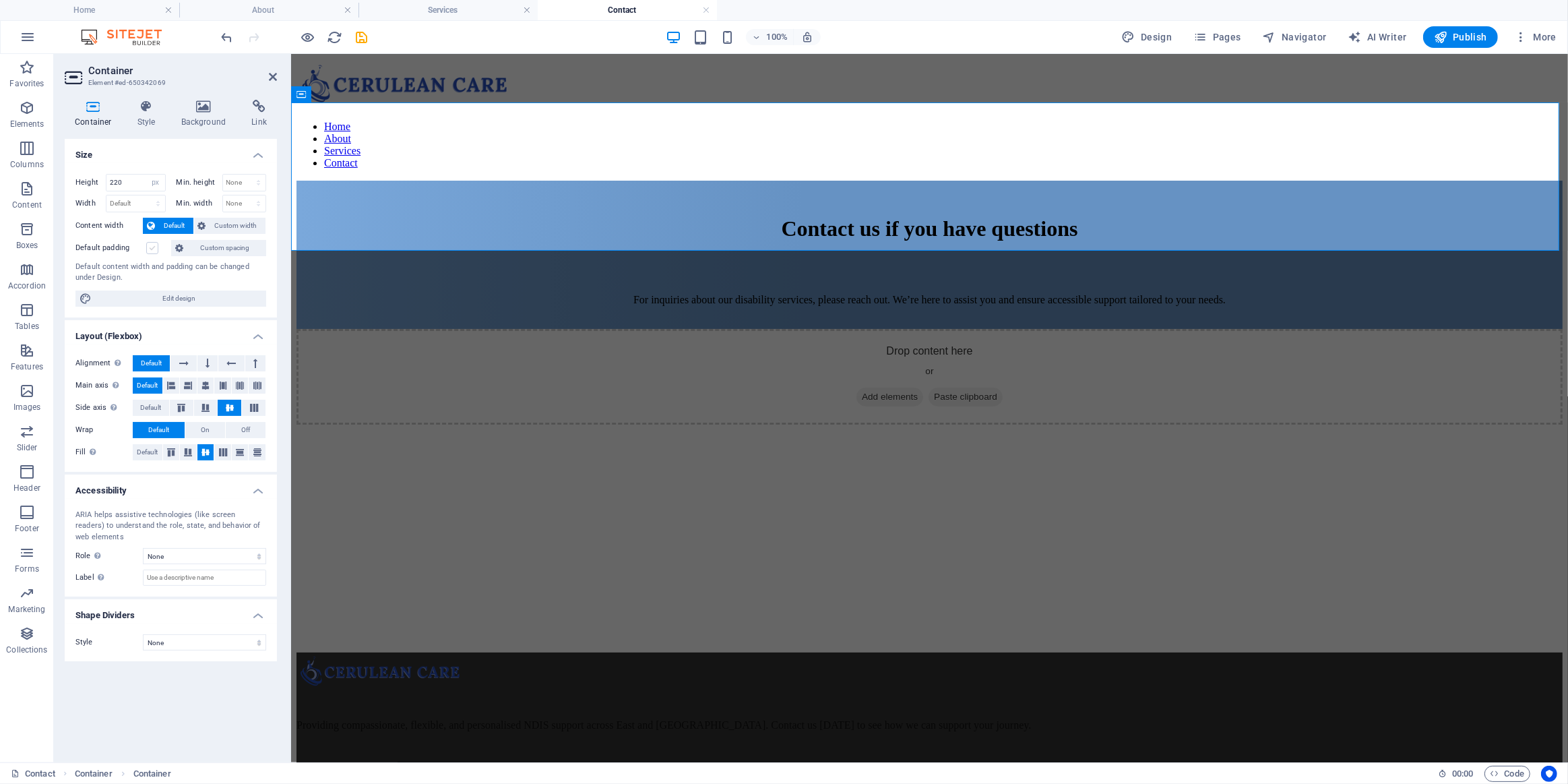
click at [156, 245] on label at bounding box center [153, 248] width 12 height 12
click at [0, 0] on input "Default padding" at bounding box center [0, 0] width 0 height 0
drag, startPoint x: 133, startPoint y: 181, endPoint x: 70, endPoint y: 185, distance: 63.1
click at [93, 183] on div "Height 220 Default px rem % vh vw" at bounding box center [120, 183] width 90 height 17
type input "400"
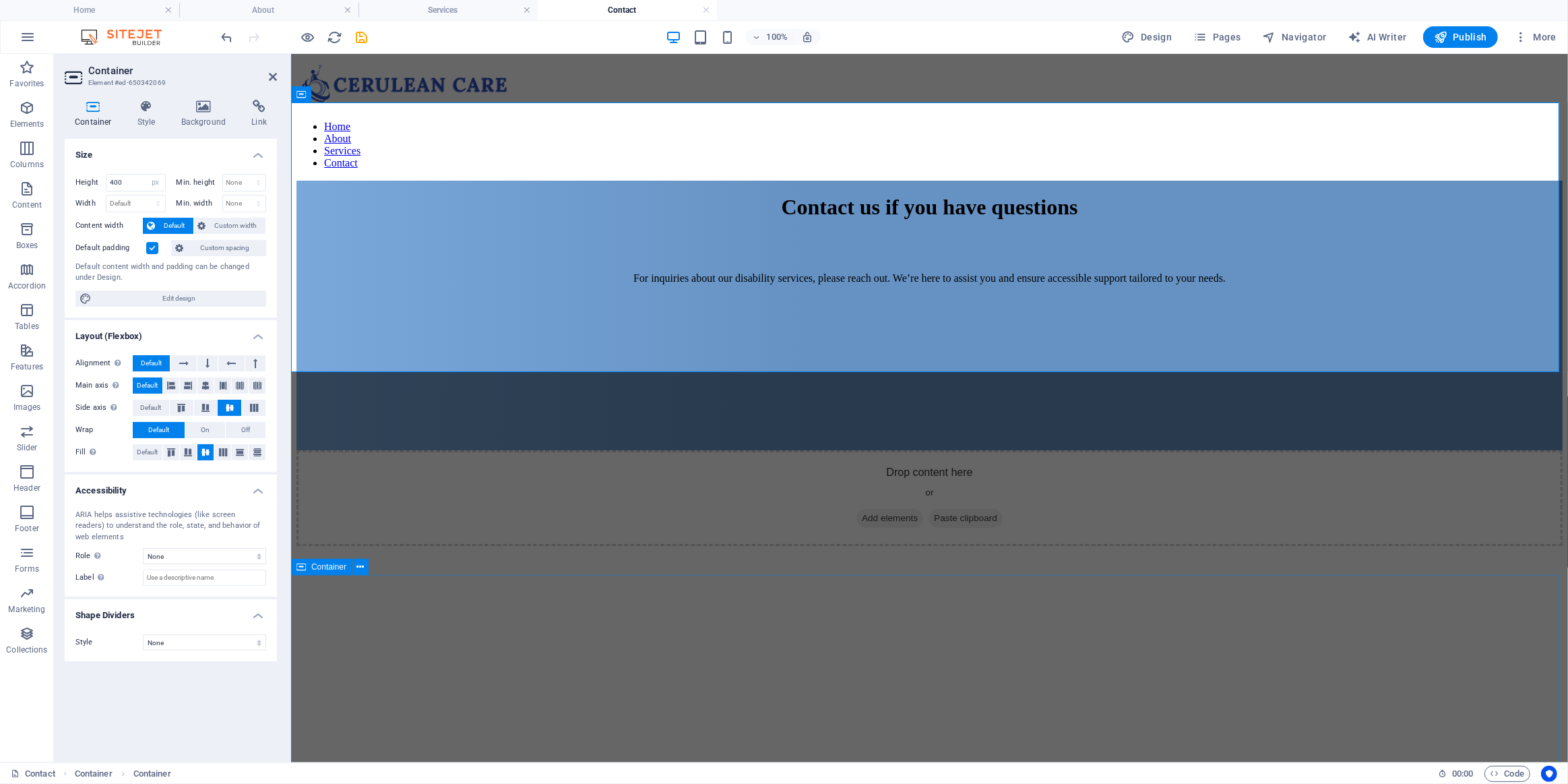
click at [534, 631] on div at bounding box center [929, 659] width 1266 height 228
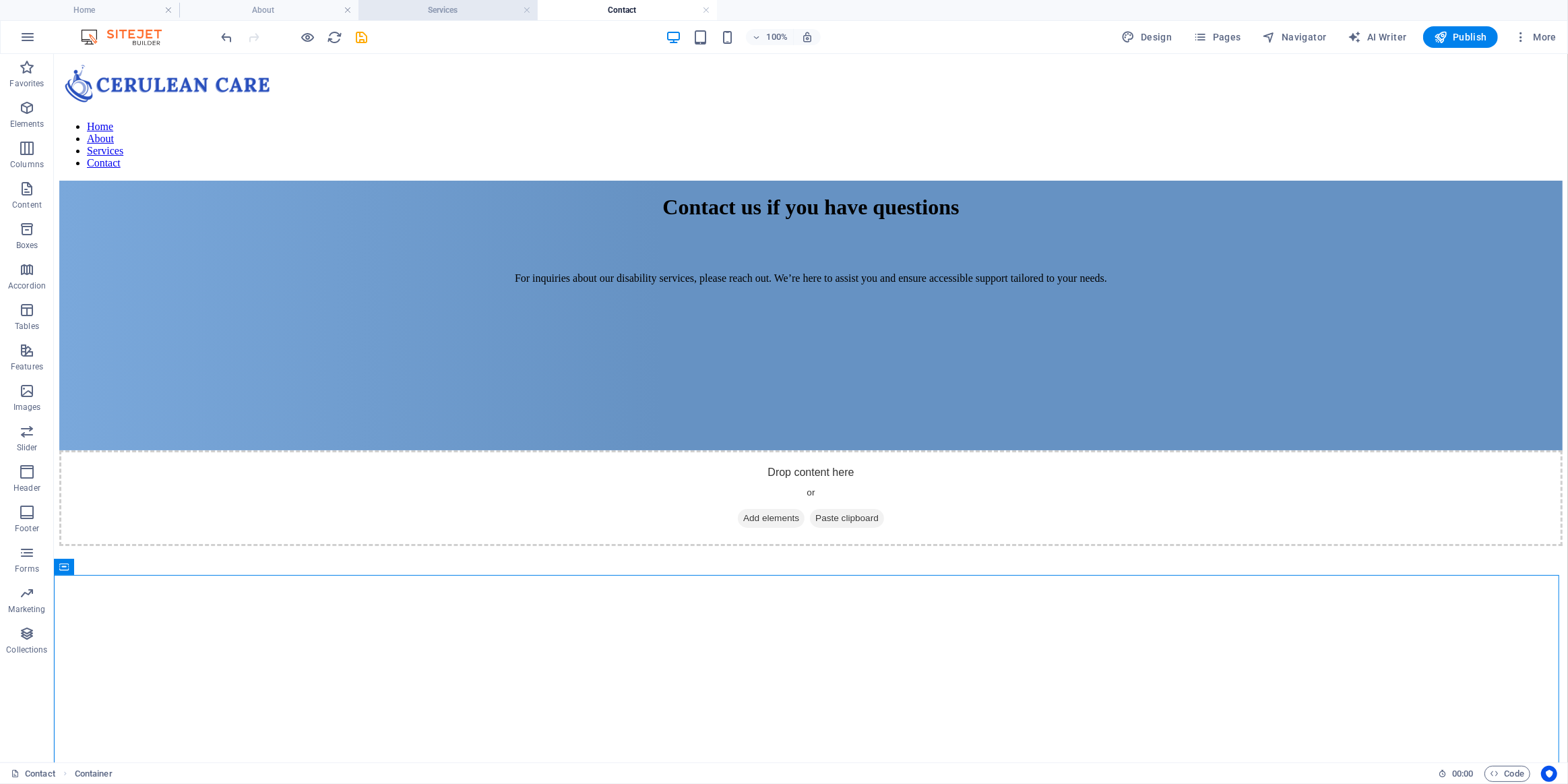
click at [442, 8] on h4 "Services" at bounding box center [448, 10] width 179 height 15
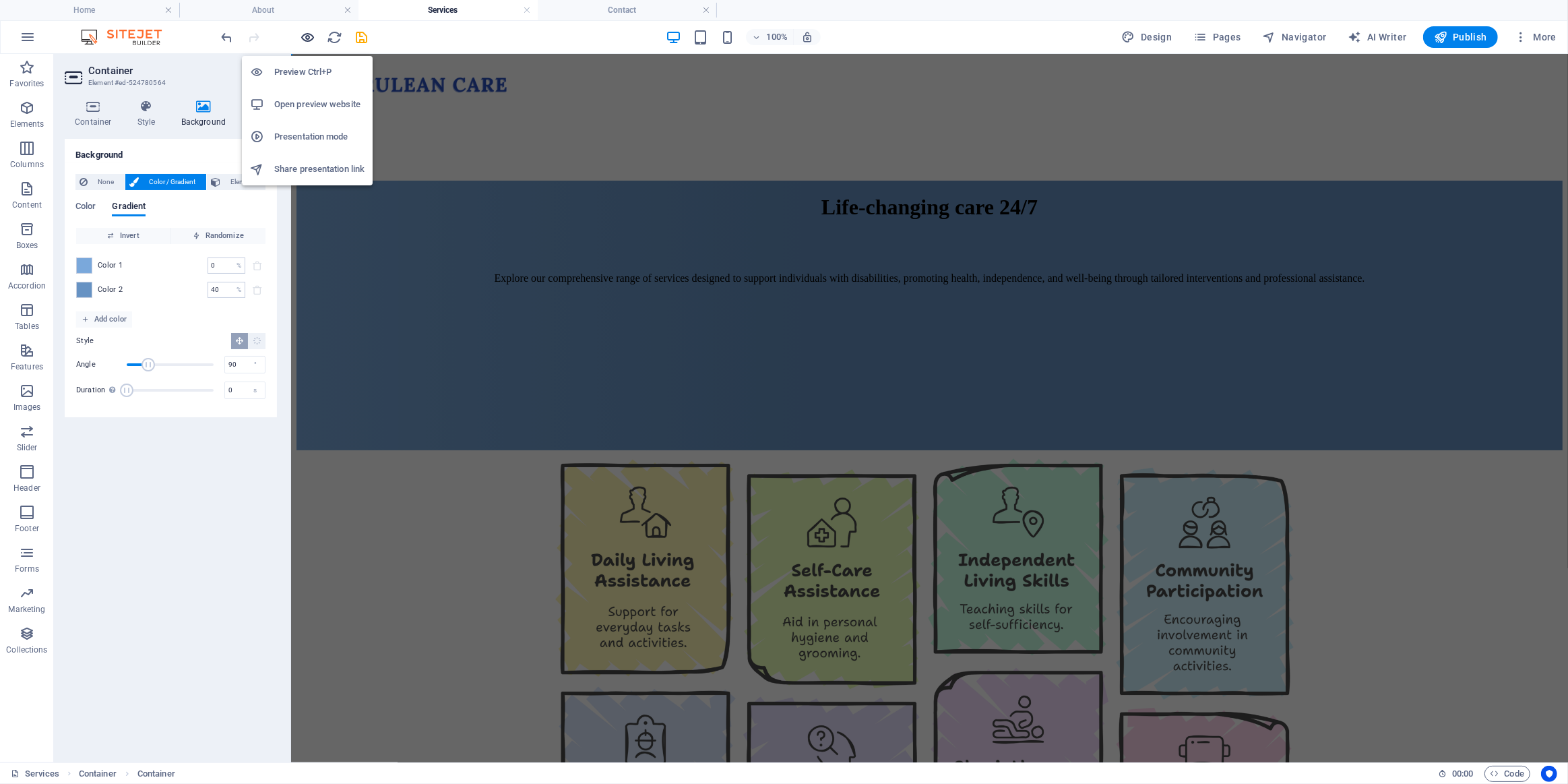
click at [303, 39] on icon "button" at bounding box center [308, 37] width 16 height 16
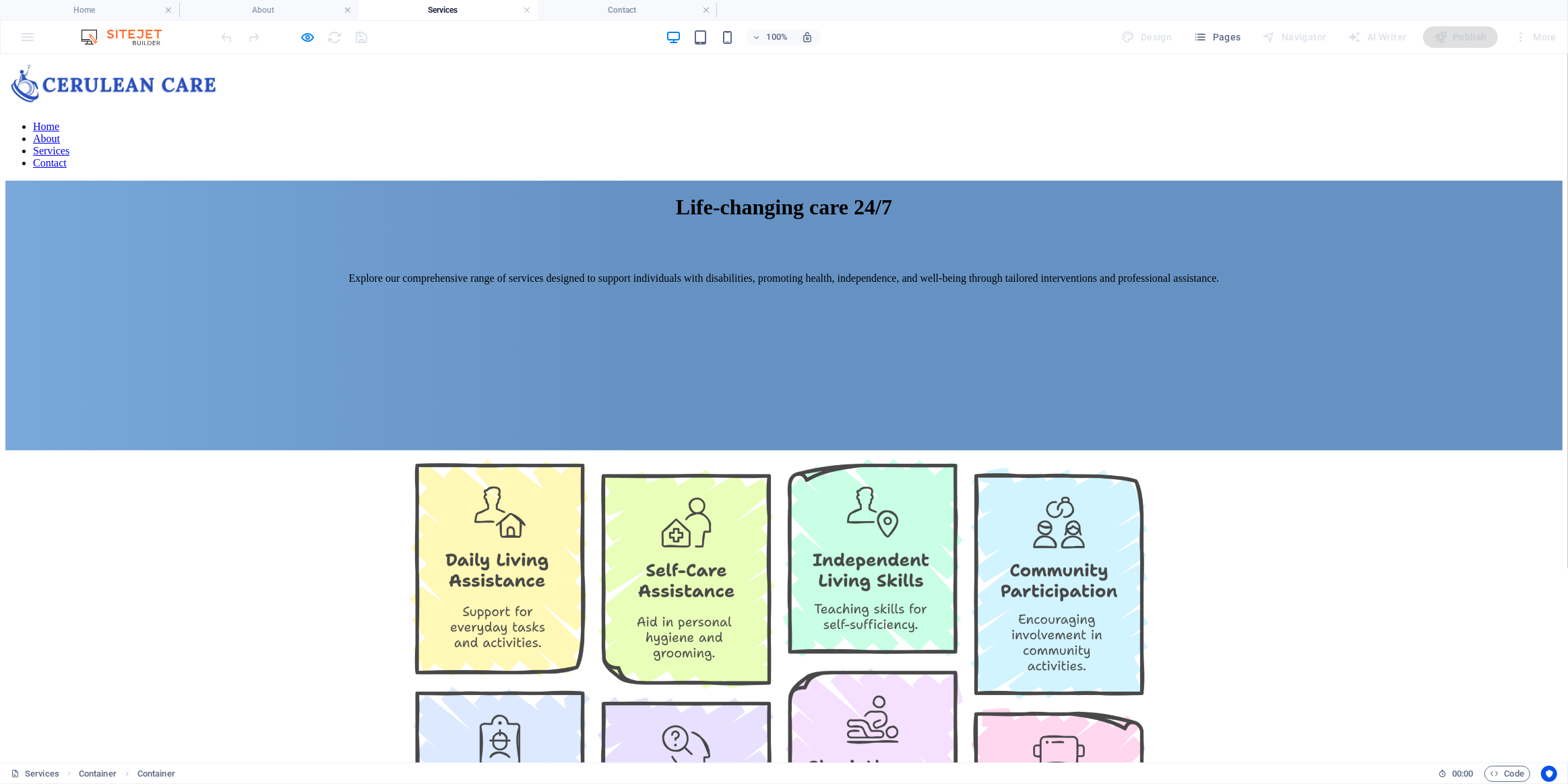
click at [59, 120] on link "Home" at bounding box center [46, 125] width 26 height 11
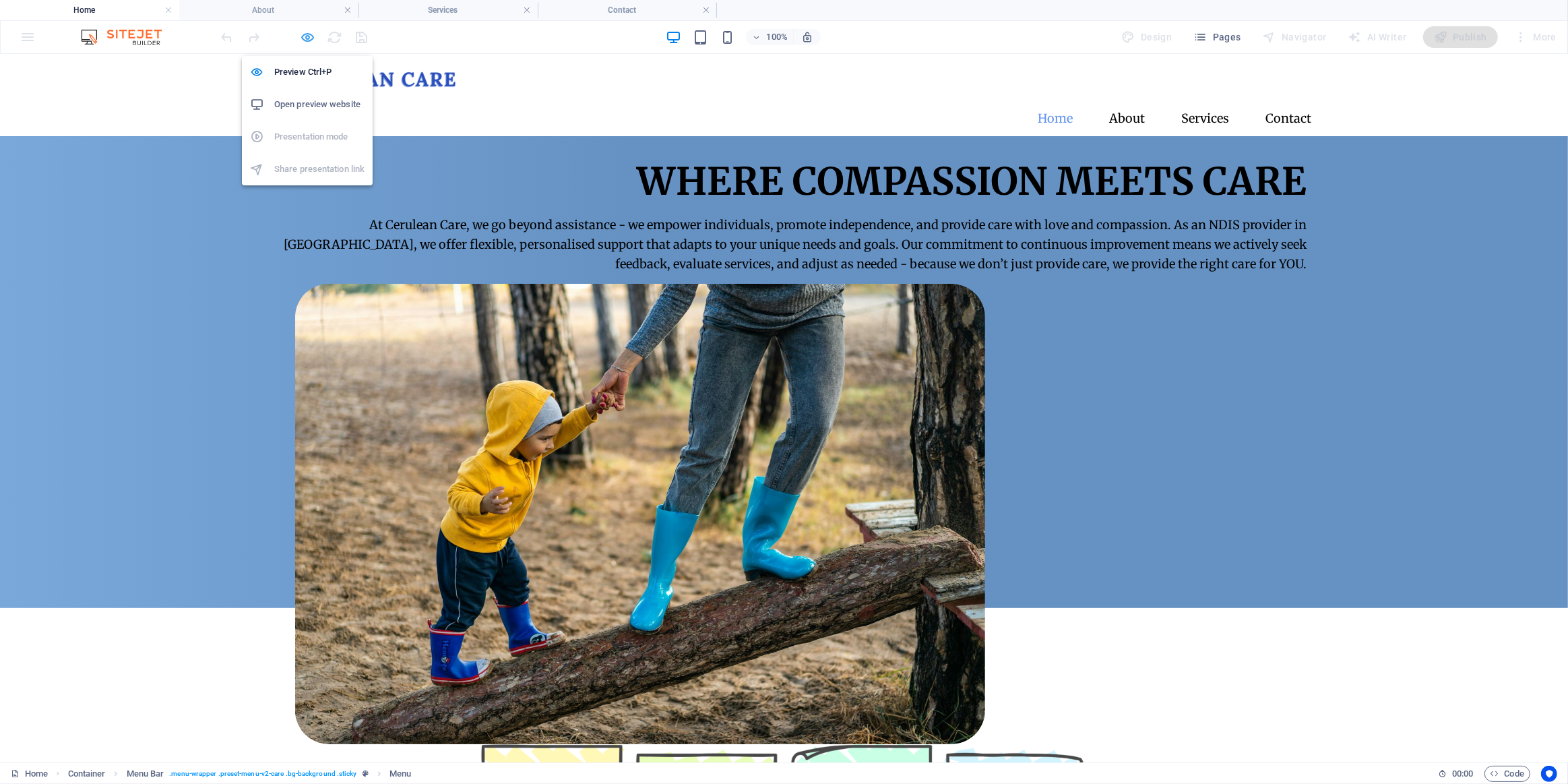
click at [305, 40] on icon "button" at bounding box center [308, 37] width 16 height 16
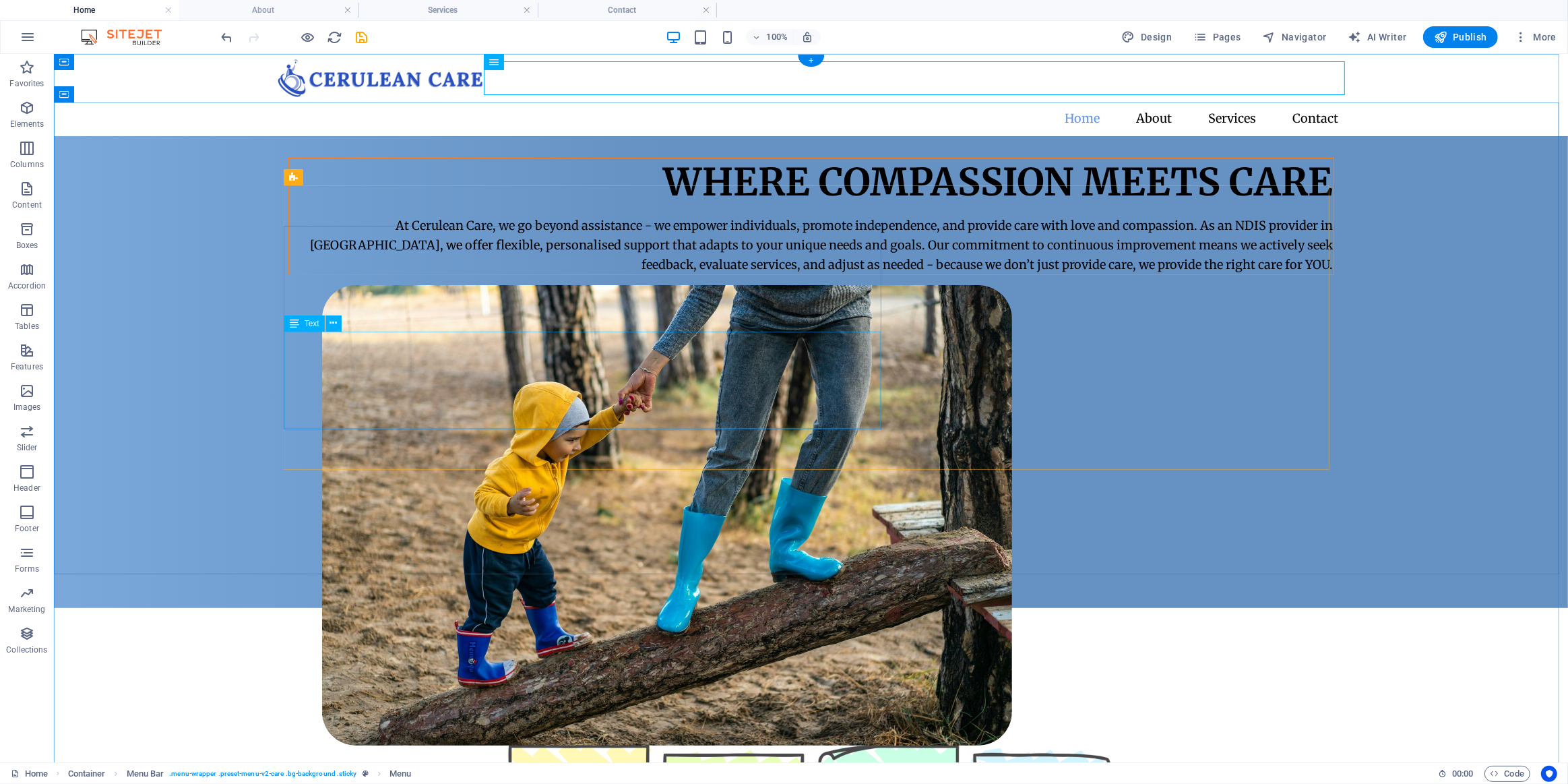
click at [486, 274] on div "At Cerulean Care, we go beyond assistance - we empower individuals, promote ind…" at bounding box center [811, 245] width 1045 height 58
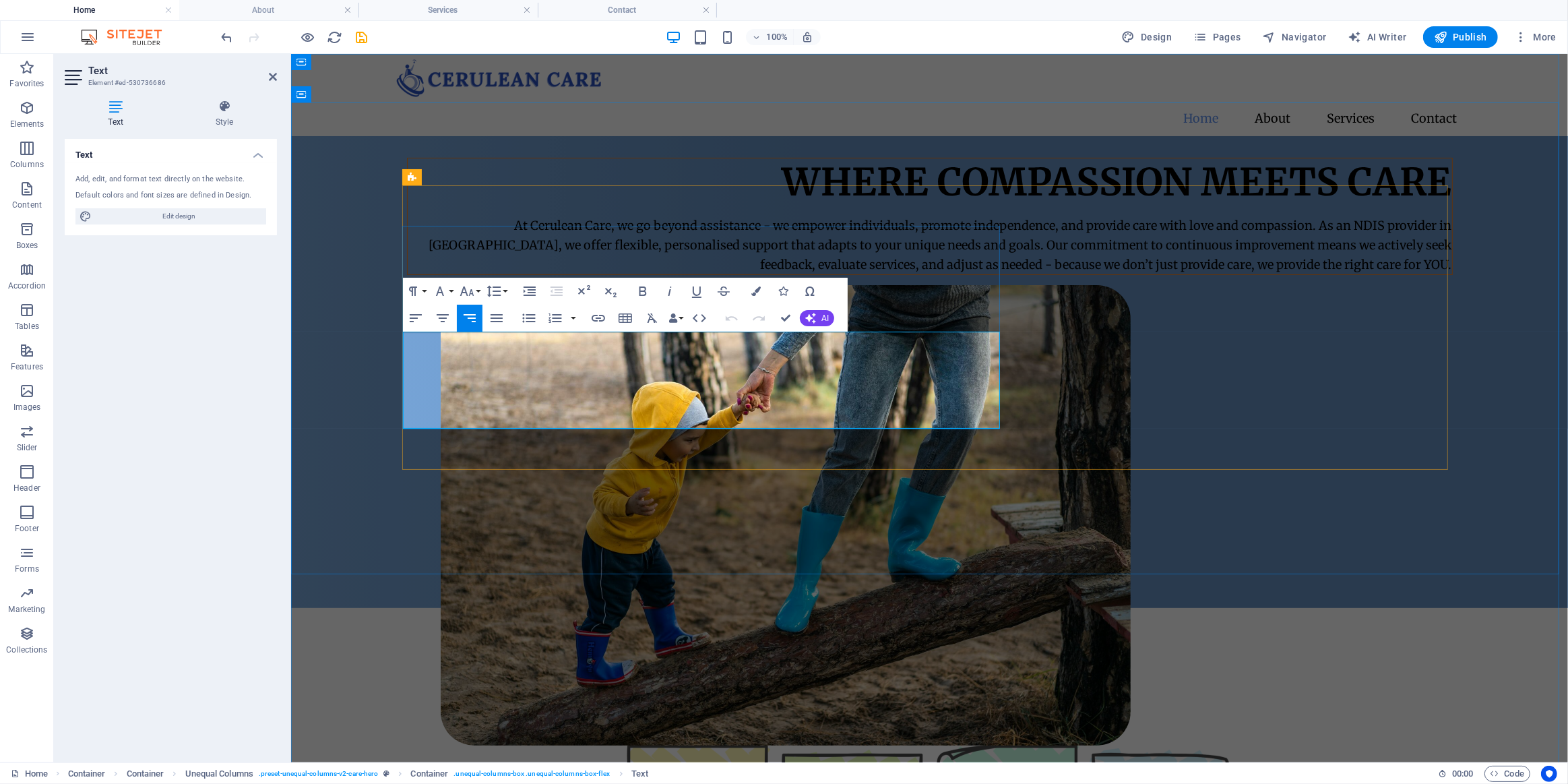
click at [487, 274] on p "At Cerulean Care, we go beyond assistance - we empower individuals, promote ind…" at bounding box center [929, 245] width 1045 height 58
click at [417, 205] on div "Where Compassion Meets Care" at bounding box center [929, 181] width 1045 height 47
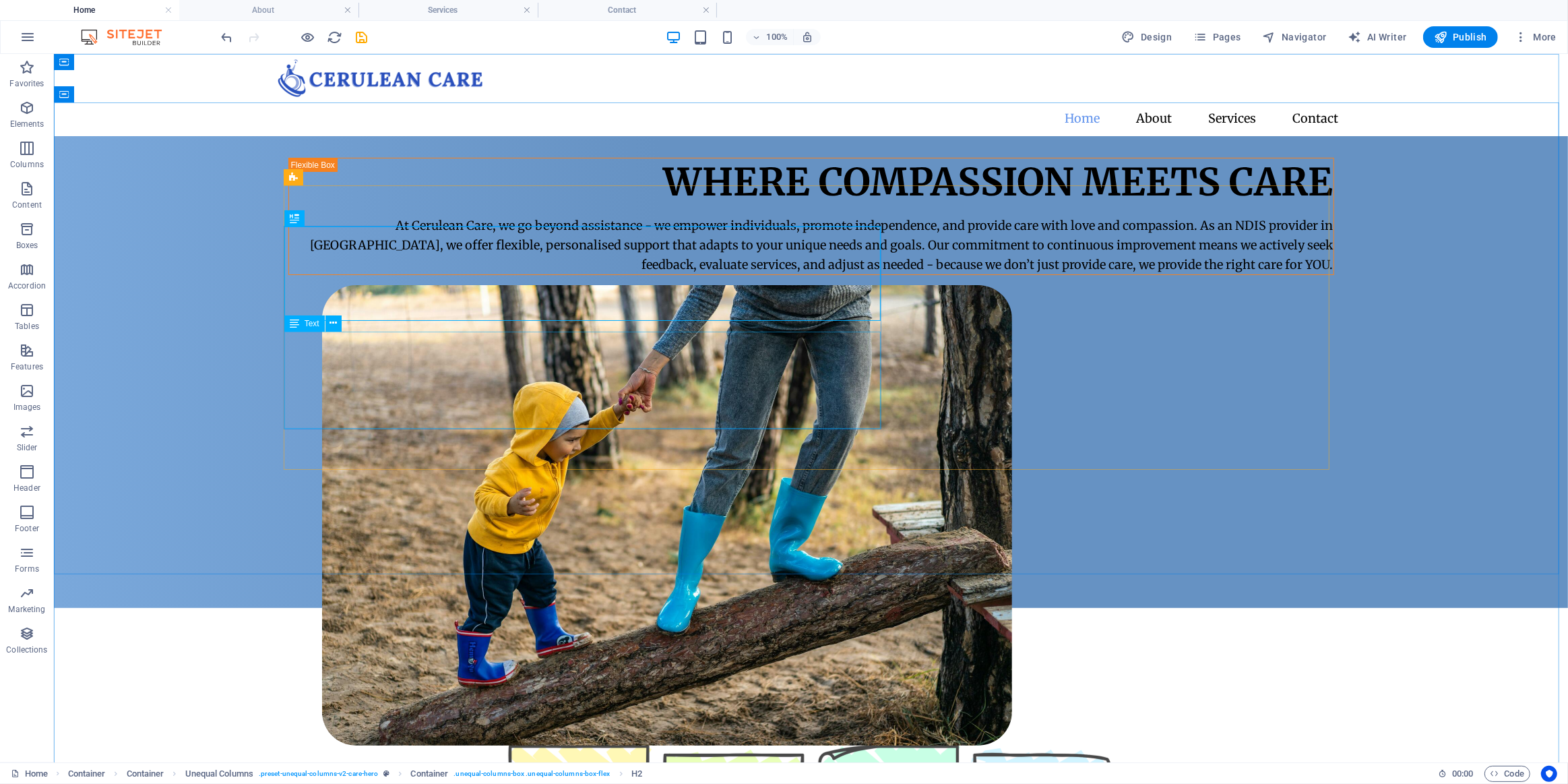
click at [303, 325] on div "Text" at bounding box center [304, 324] width 40 height 16
click at [336, 325] on icon at bounding box center [333, 323] width 7 height 14
click at [329, 219] on span "H2" at bounding box center [334, 218] width 10 height 8
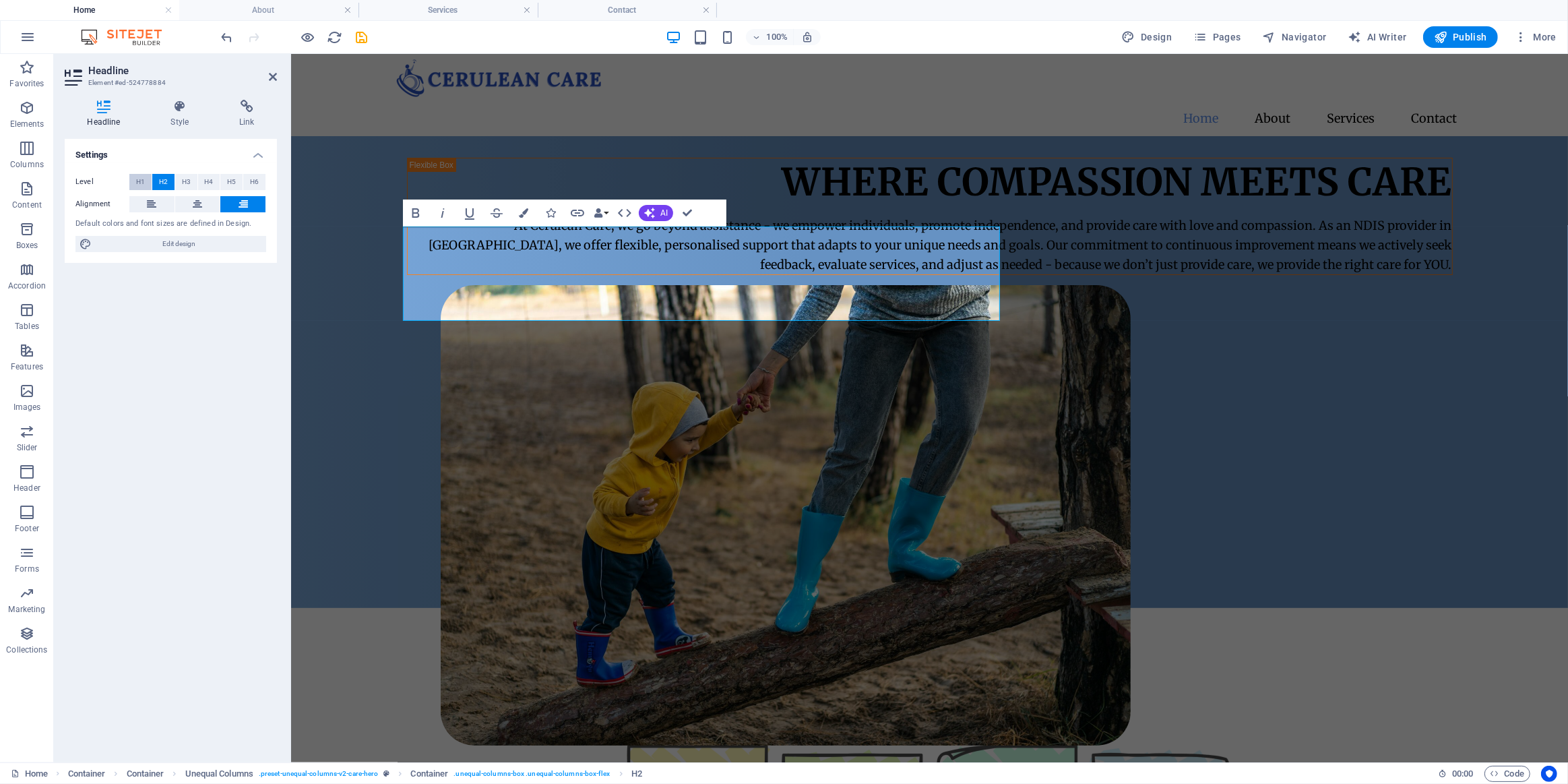
click at [139, 177] on span "H1" at bounding box center [141, 183] width 9 height 16
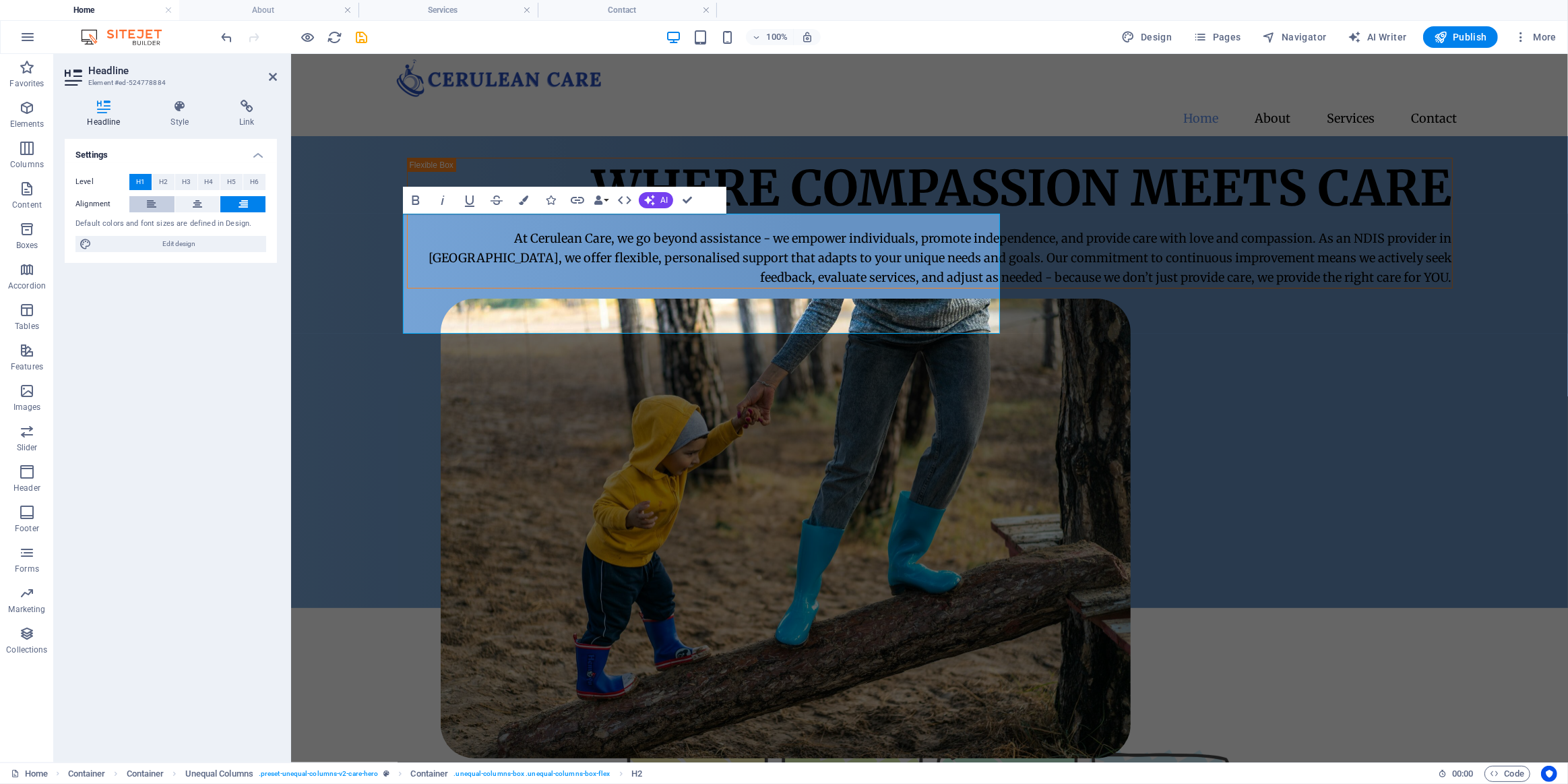
click at [153, 203] on icon at bounding box center [151, 204] width 10 height 16
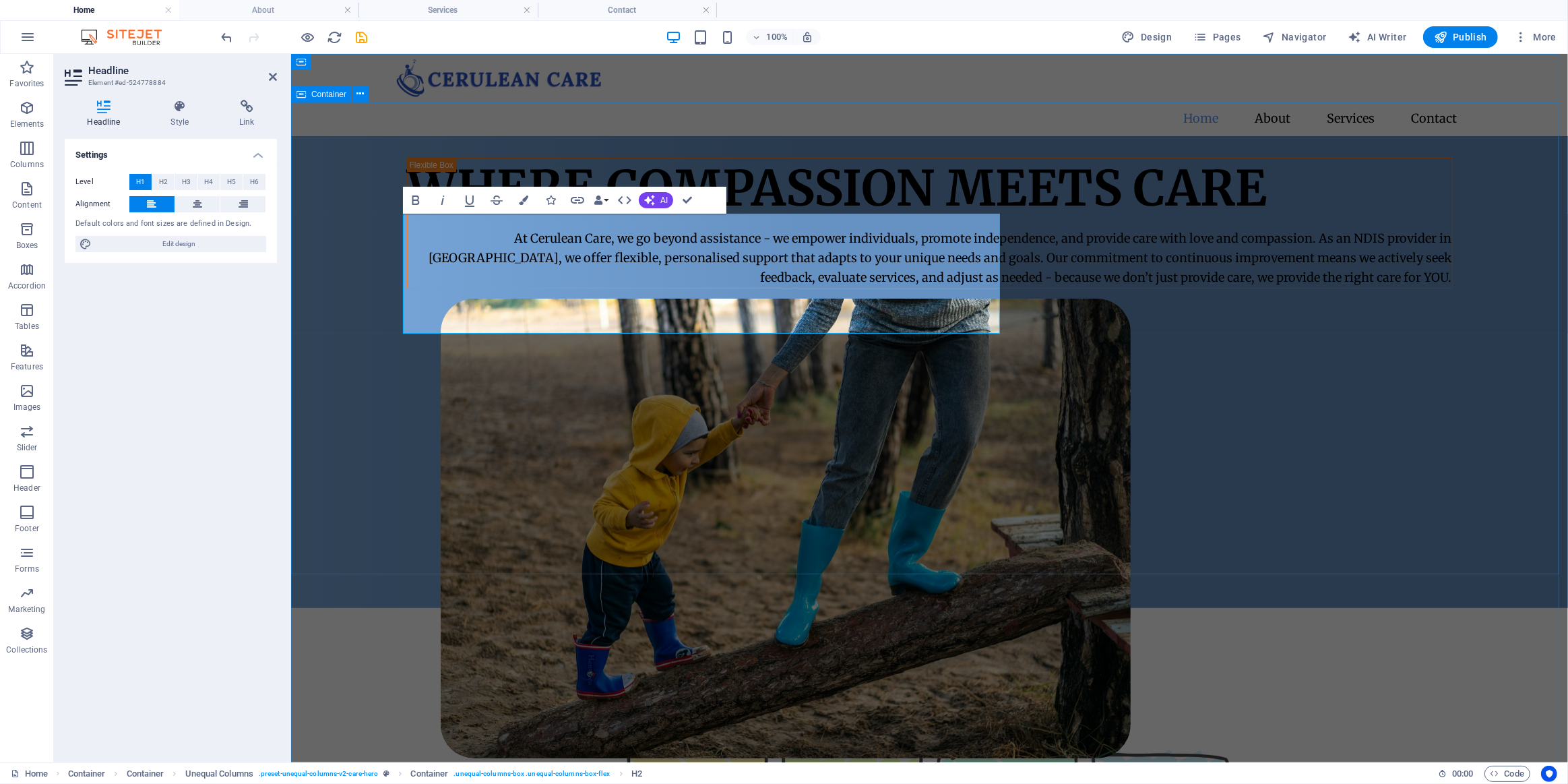
click at [618, 543] on div "Where Compassion Meets Care At Cerulean Care, we go beyond assistance - we empo…" at bounding box center [929, 371] width 1277 height 472
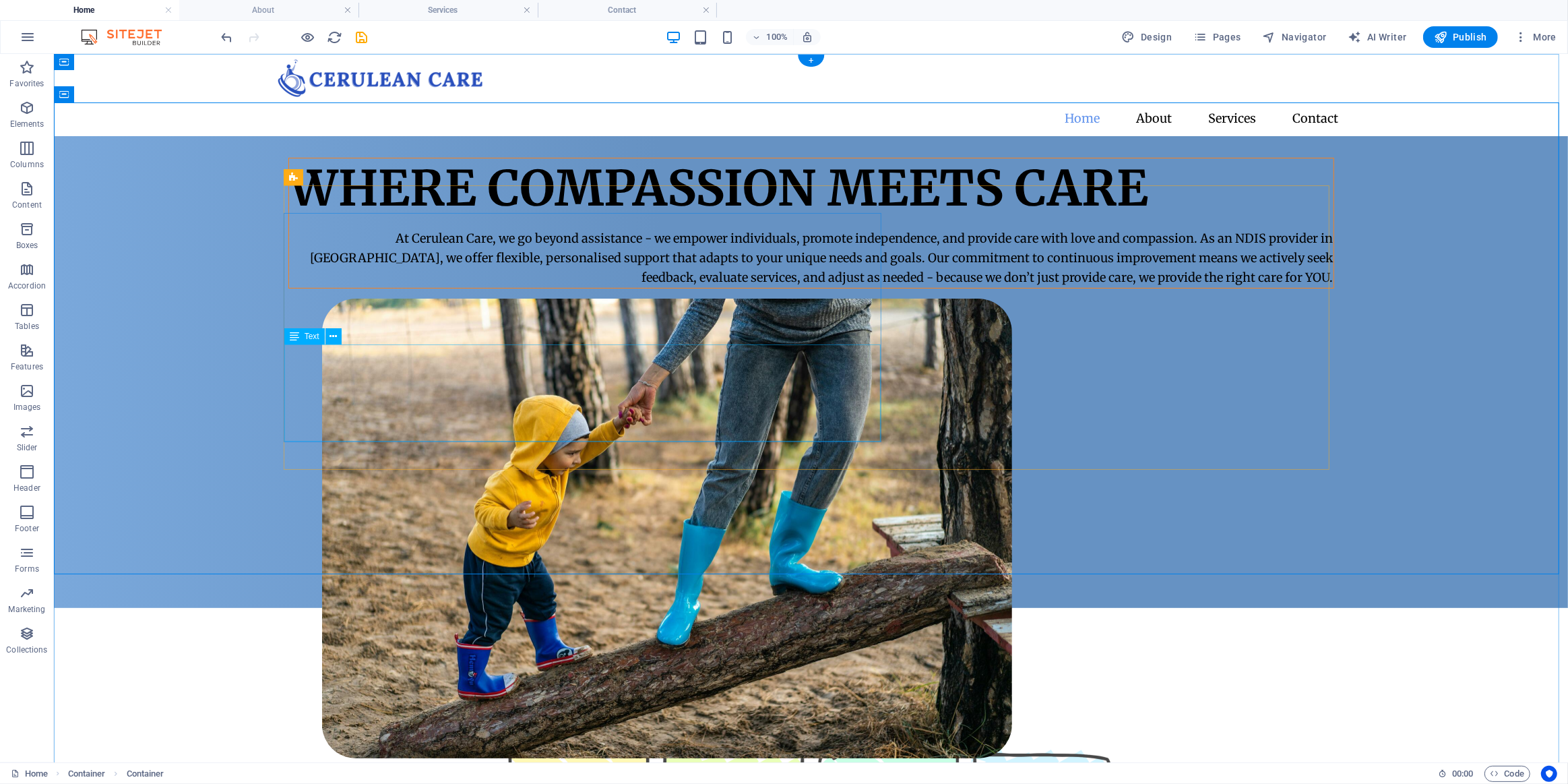
click at [420, 287] on div "At Cerulean Care, we go beyond assistance - we empower individuals, promote ind…" at bounding box center [811, 258] width 1045 height 58
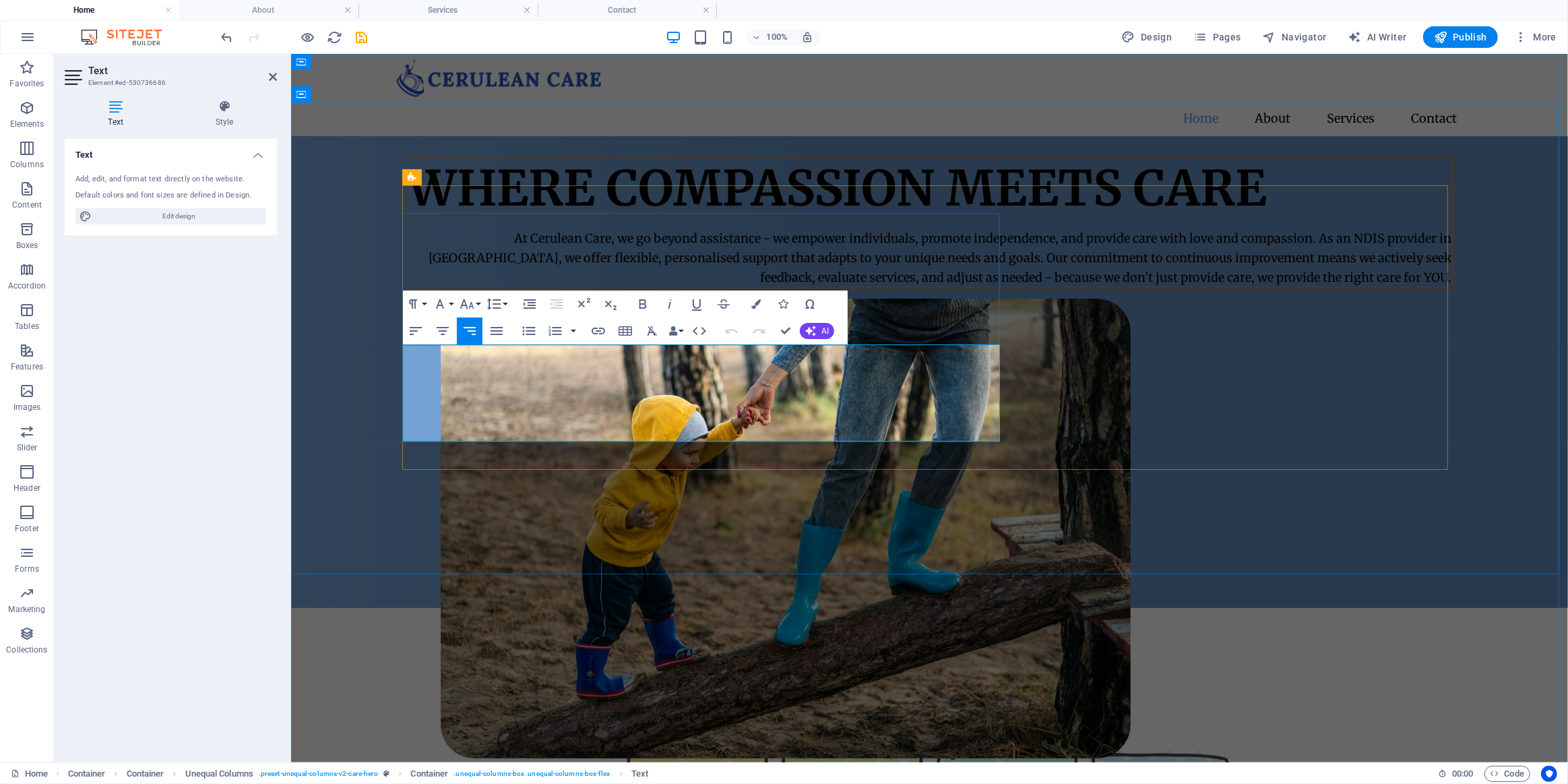
click at [535, 287] on p "At Cerulean Care, we go beyond assistance - we empower individuals, promote ind…" at bounding box center [929, 258] width 1045 height 58
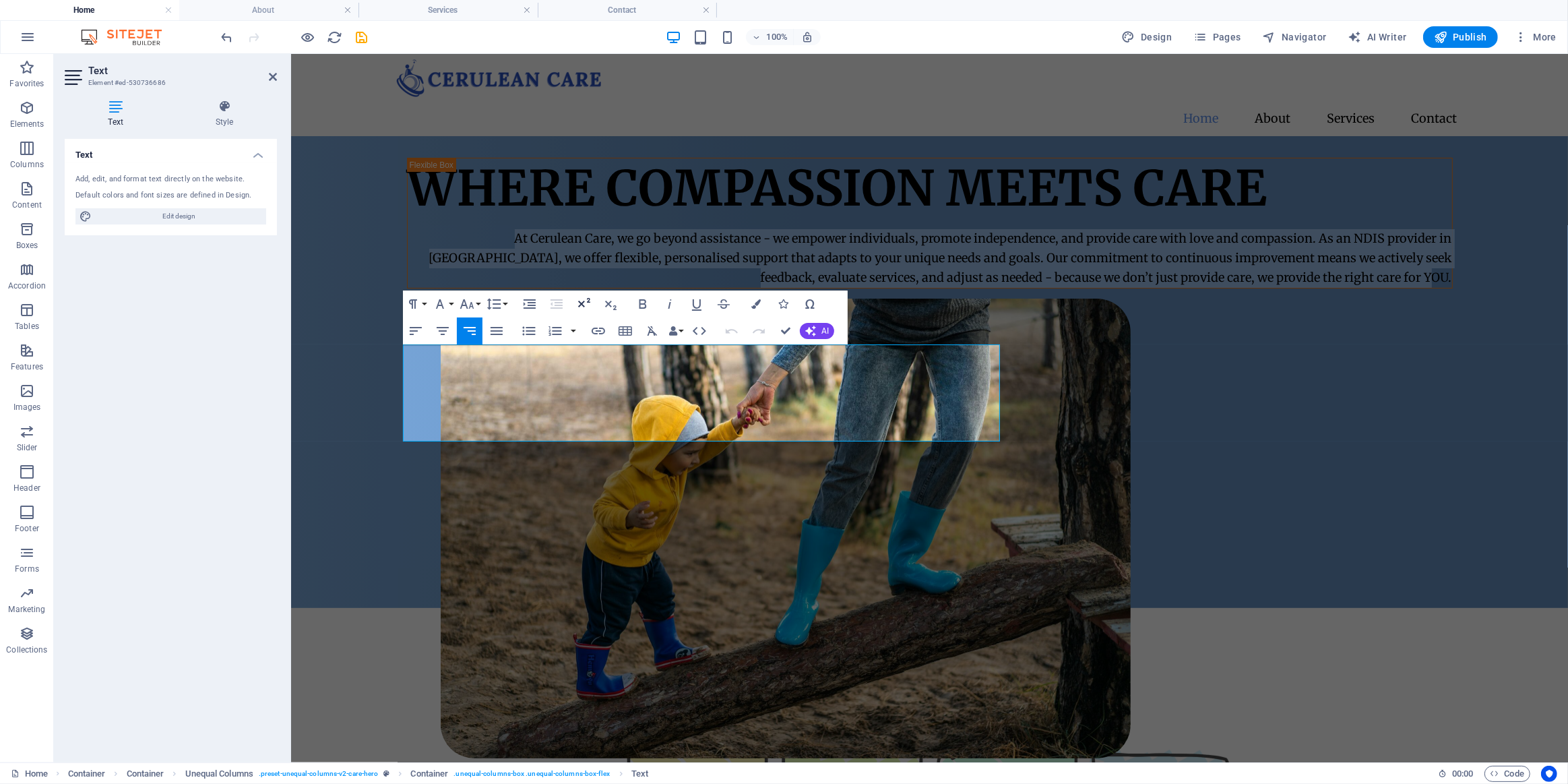
click at [582, 306] on icon "button" at bounding box center [584, 302] width 12 height 10
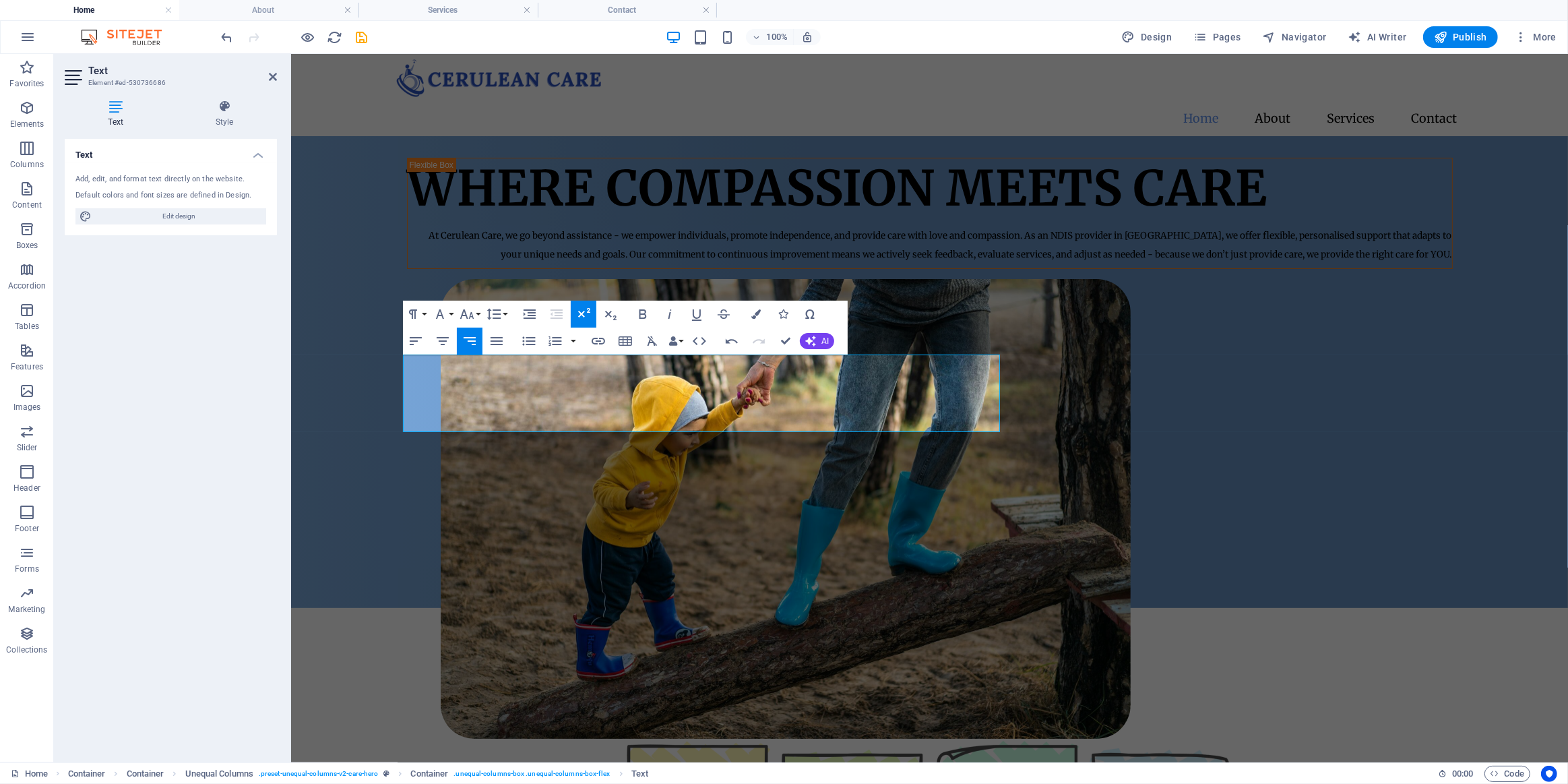
click at [591, 313] on button "Superscript" at bounding box center [583, 314] width 25 height 27
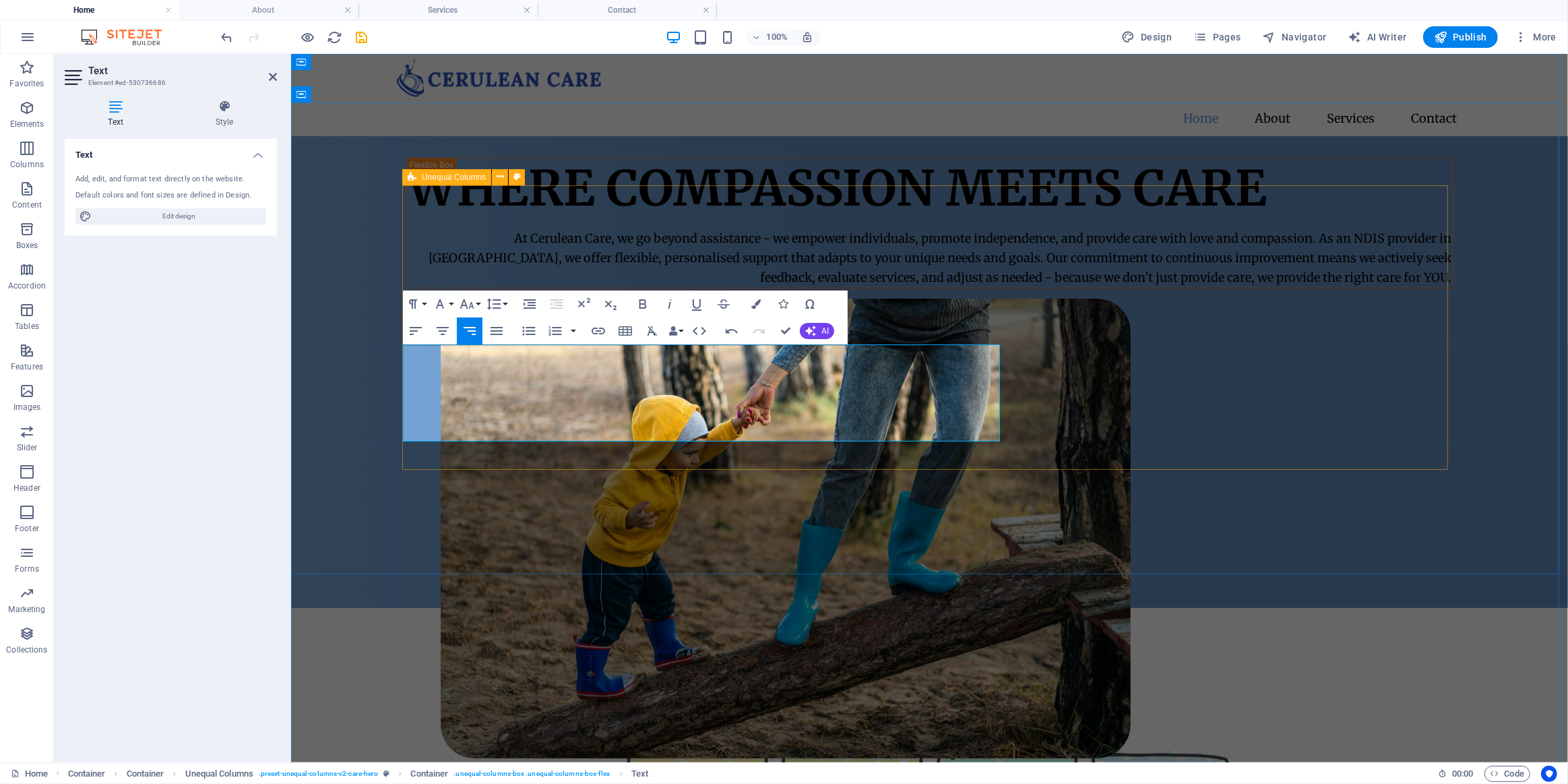
click at [624, 512] on div "Where Compassion Meets Care At Cerulean Care, we go beyond assistance - we empo…" at bounding box center [929, 371] width 1277 height 472
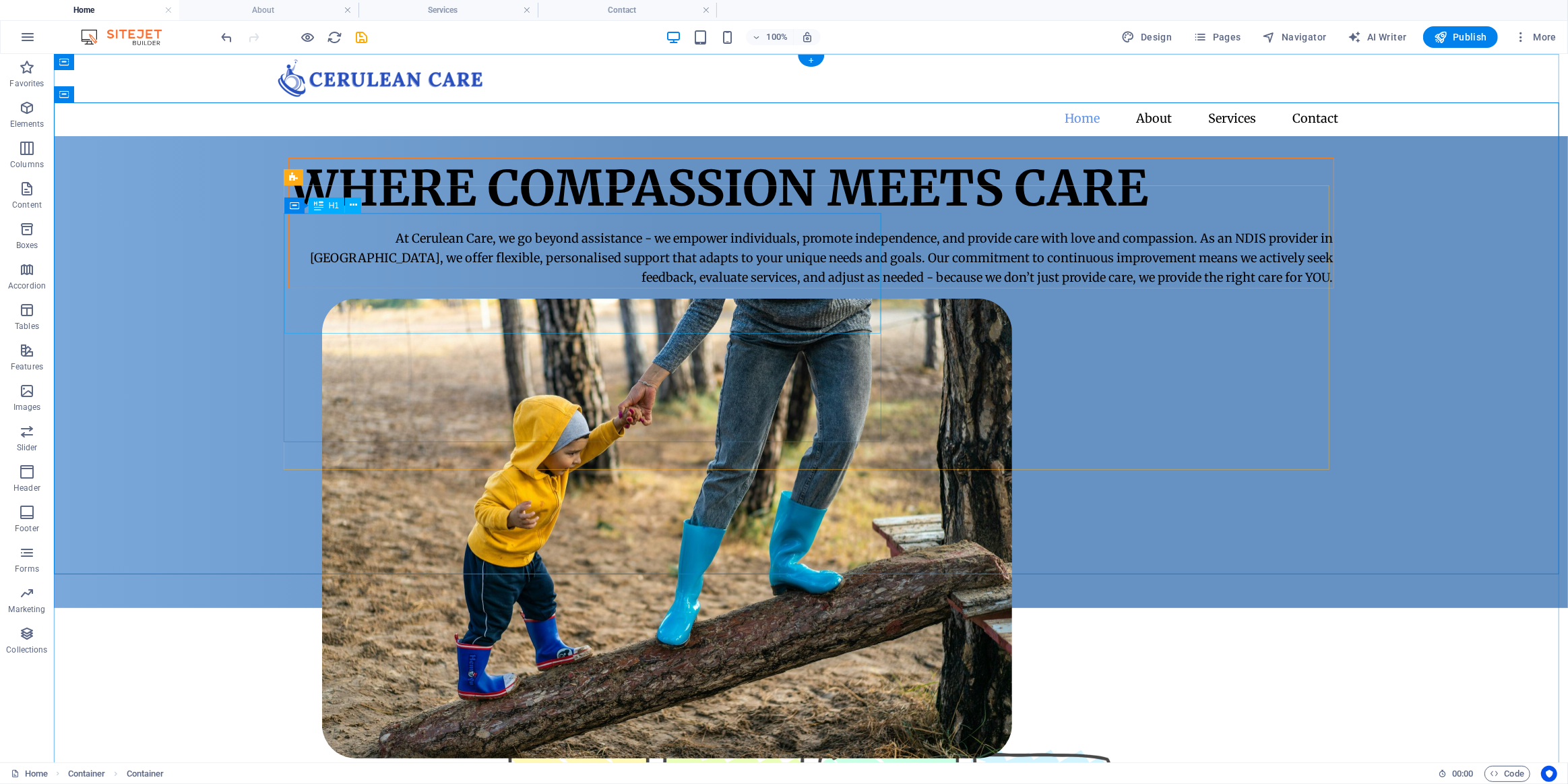
click at [593, 218] on div "Where Compassion Meets Care" at bounding box center [811, 188] width 1045 height 60
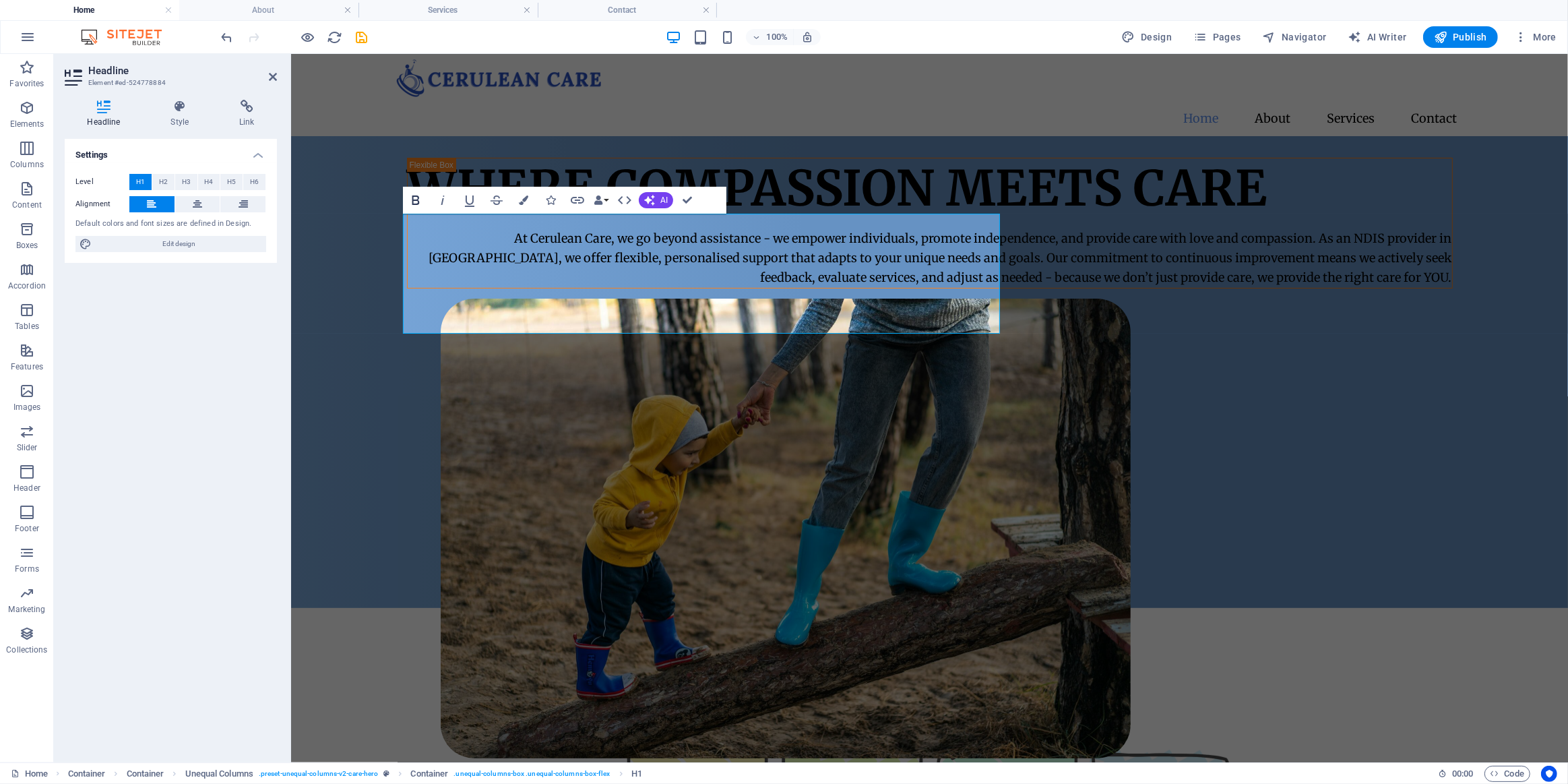
click at [415, 195] on icon "button" at bounding box center [416, 200] width 7 height 10
click at [601, 512] on div "Where Compassion Meets Care At Cerulean Care, we go beyond assistance - we empo…" at bounding box center [929, 371] width 1277 height 472
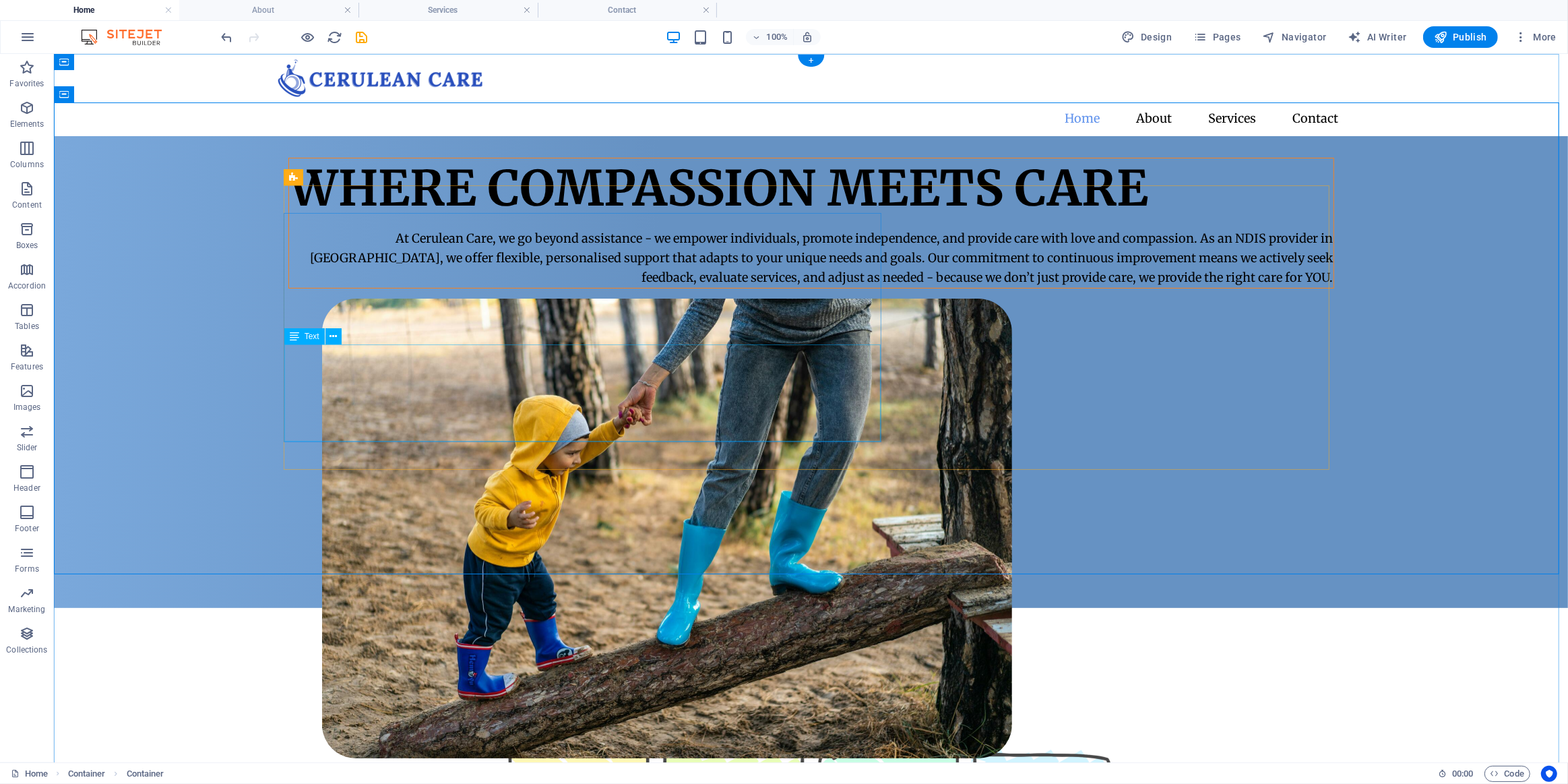
click at [482, 287] on div "At Cerulean Care, we go beyond assistance - we empower individuals, promote ind…" at bounding box center [811, 258] width 1045 height 58
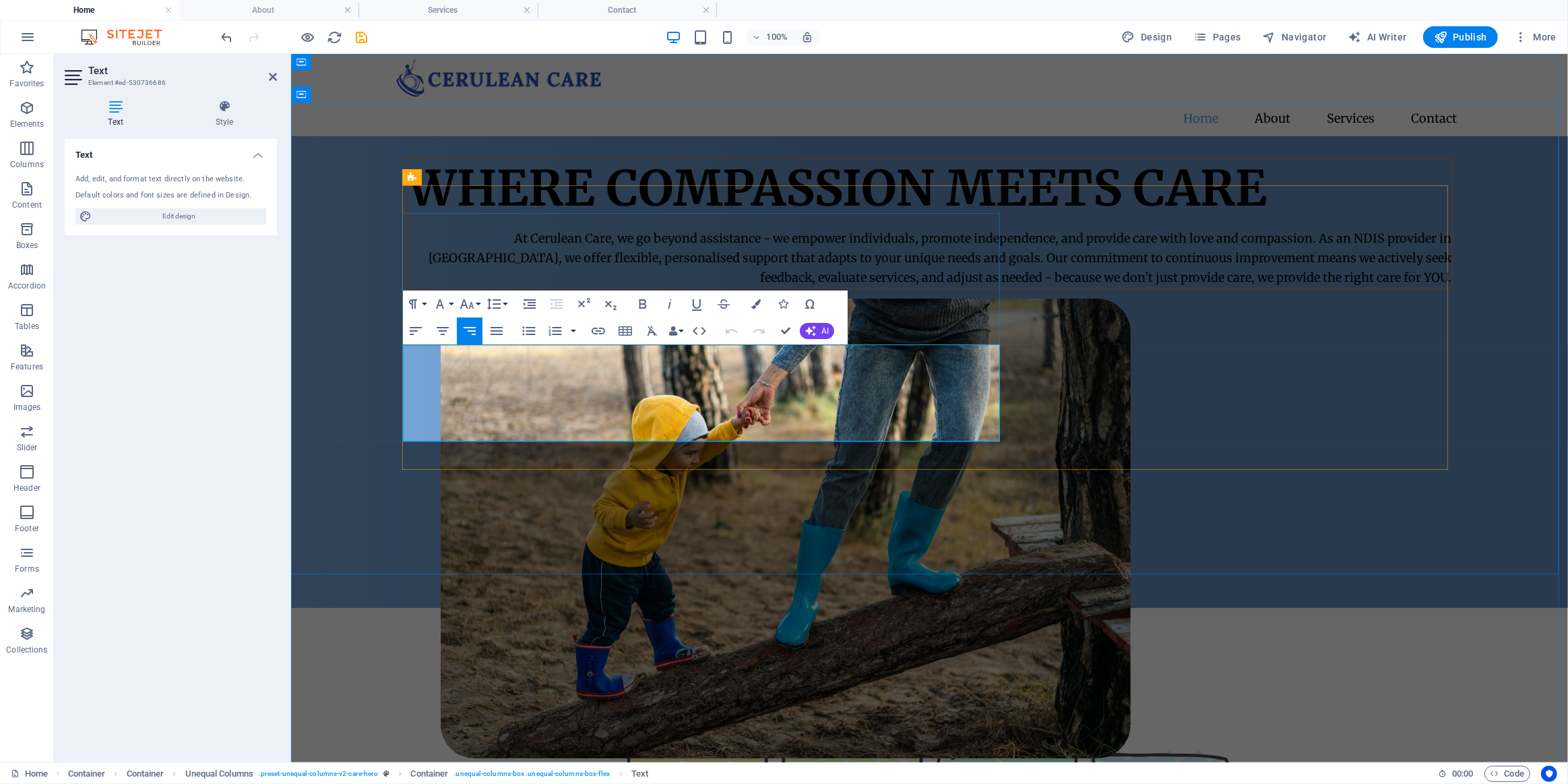
click at [470, 287] on p "At Cerulean Care, we go beyond assistance - we empower individuals, promote ind…" at bounding box center [929, 258] width 1045 height 58
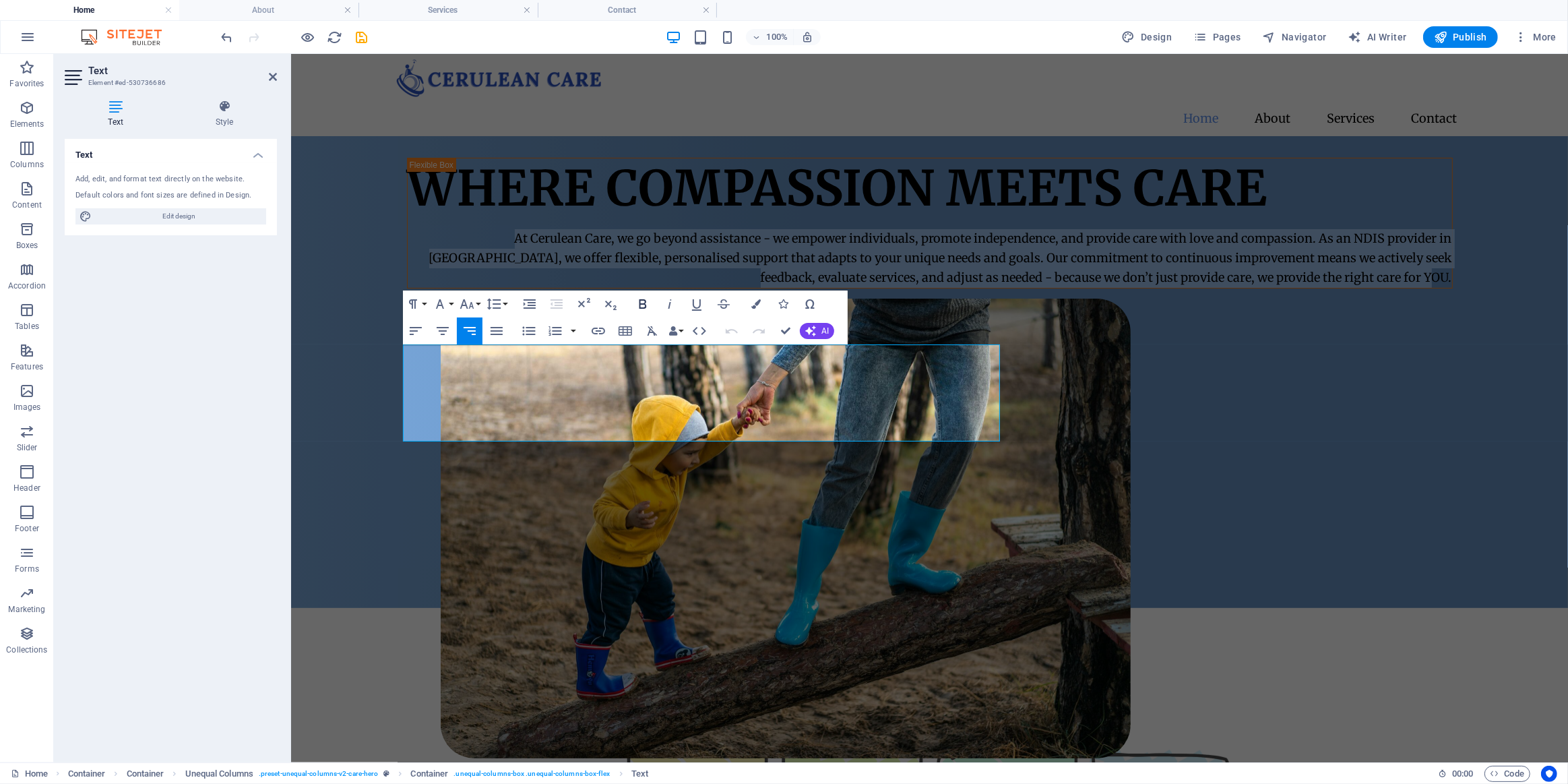
click at [645, 304] on icon "button" at bounding box center [642, 304] width 7 height 10
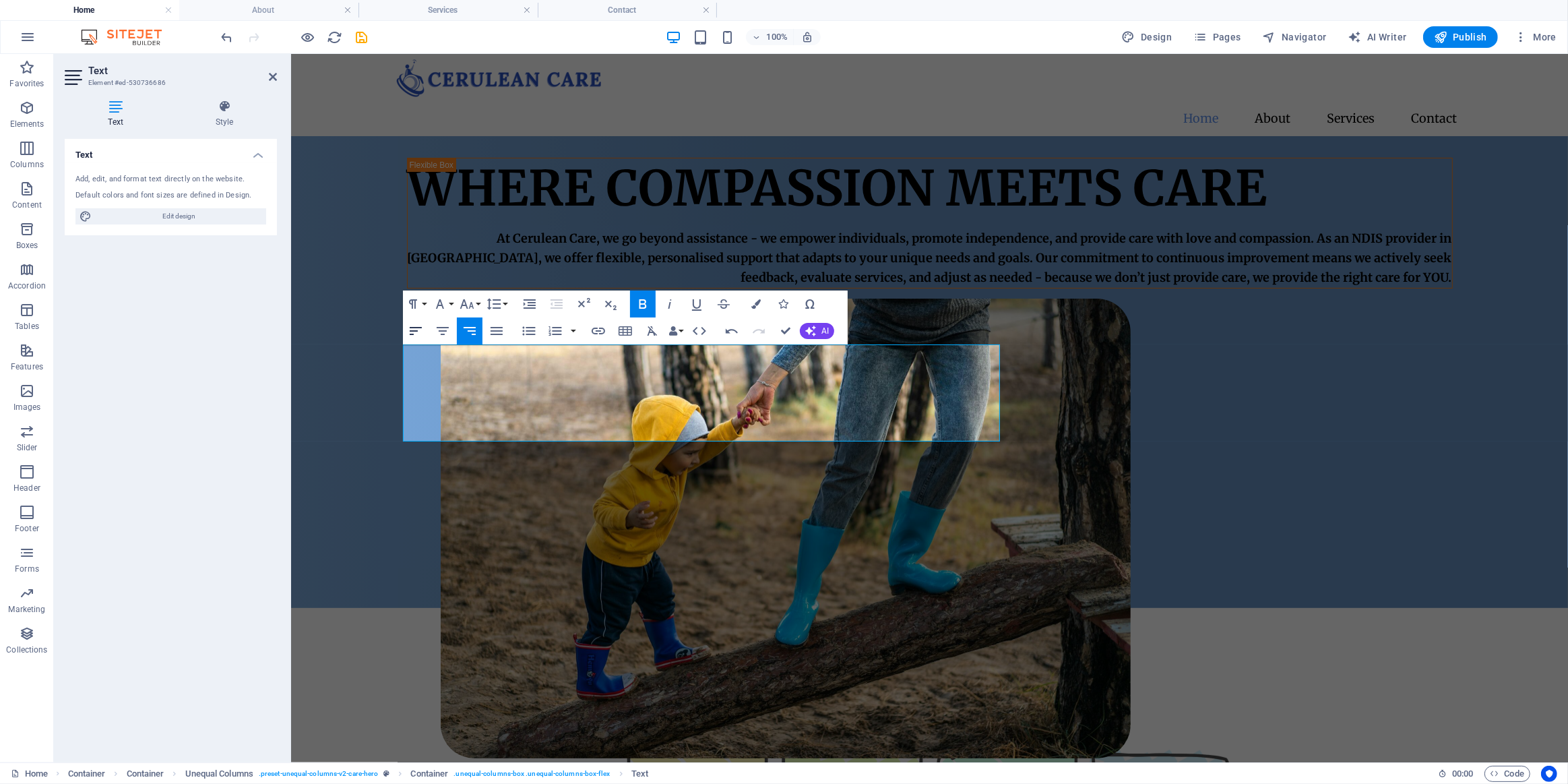
click at [412, 330] on icon "button" at bounding box center [416, 331] width 16 height 16
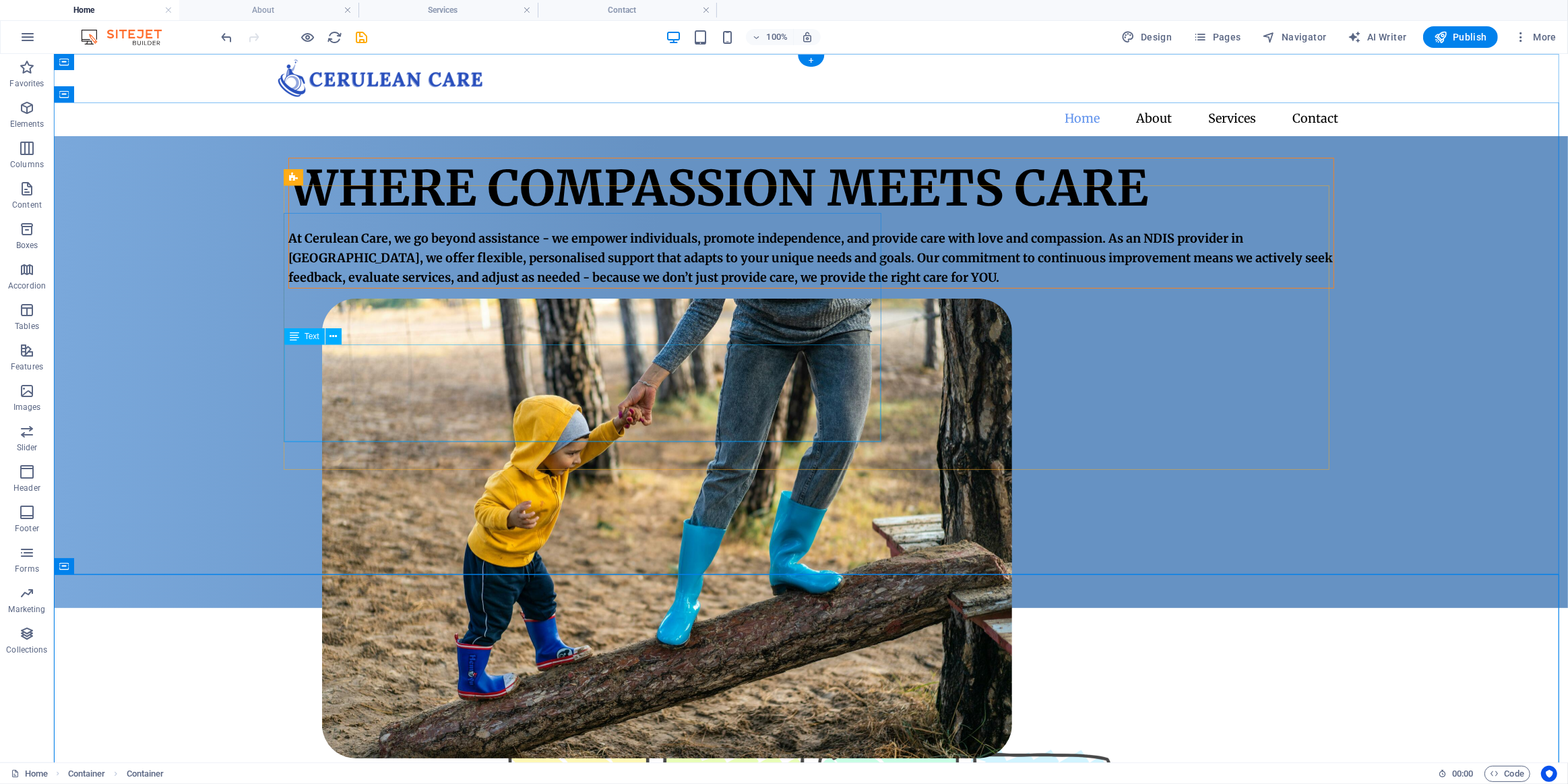
click at [422, 287] on div "At Cerulean Care, we go beyond assistance - we empower individuals, promote ind…" at bounding box center [811, 258] width 1045 height 58
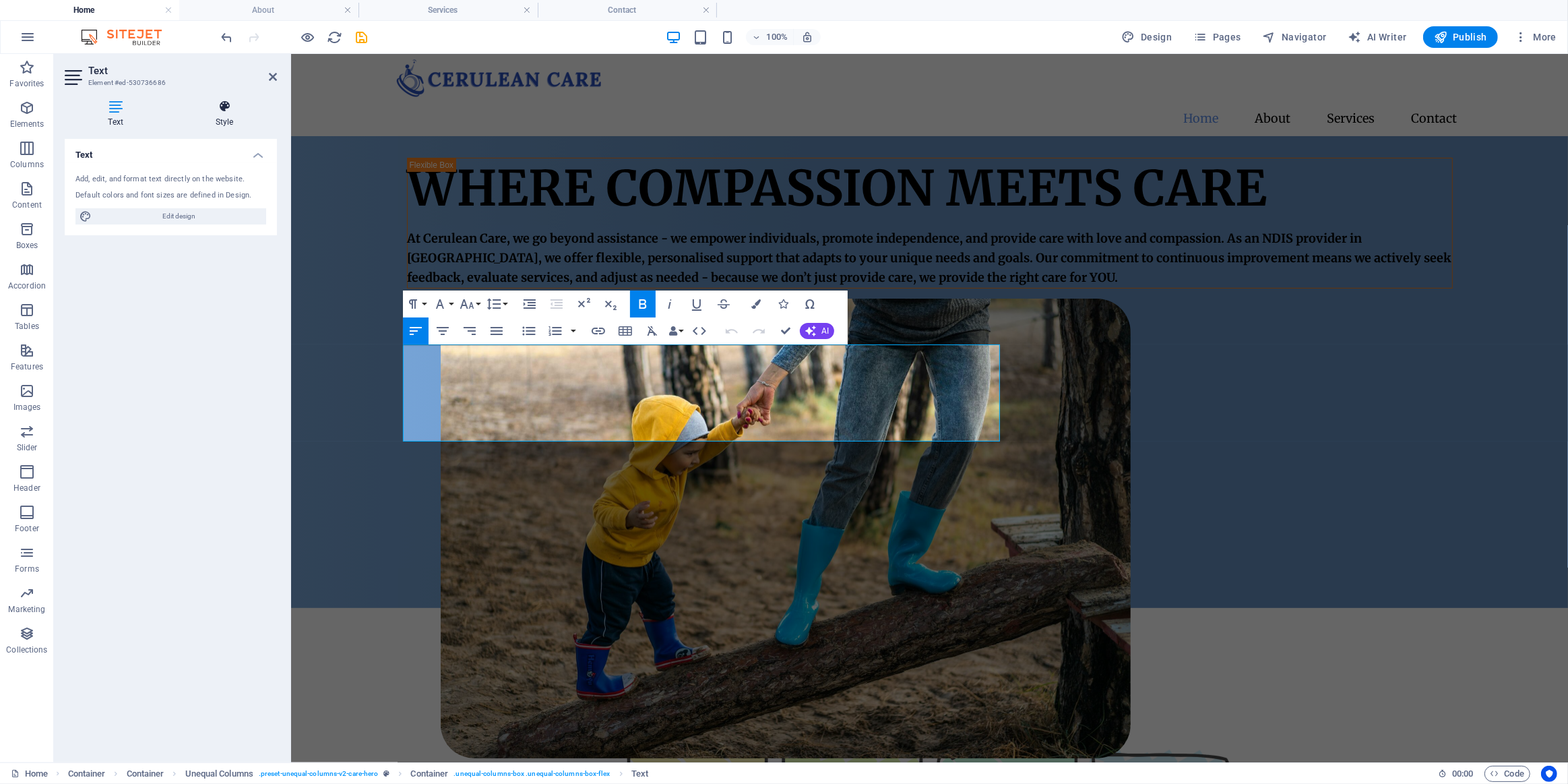
click at [216, 108] on icon at bounding box center [224, 106] width 105 height 13
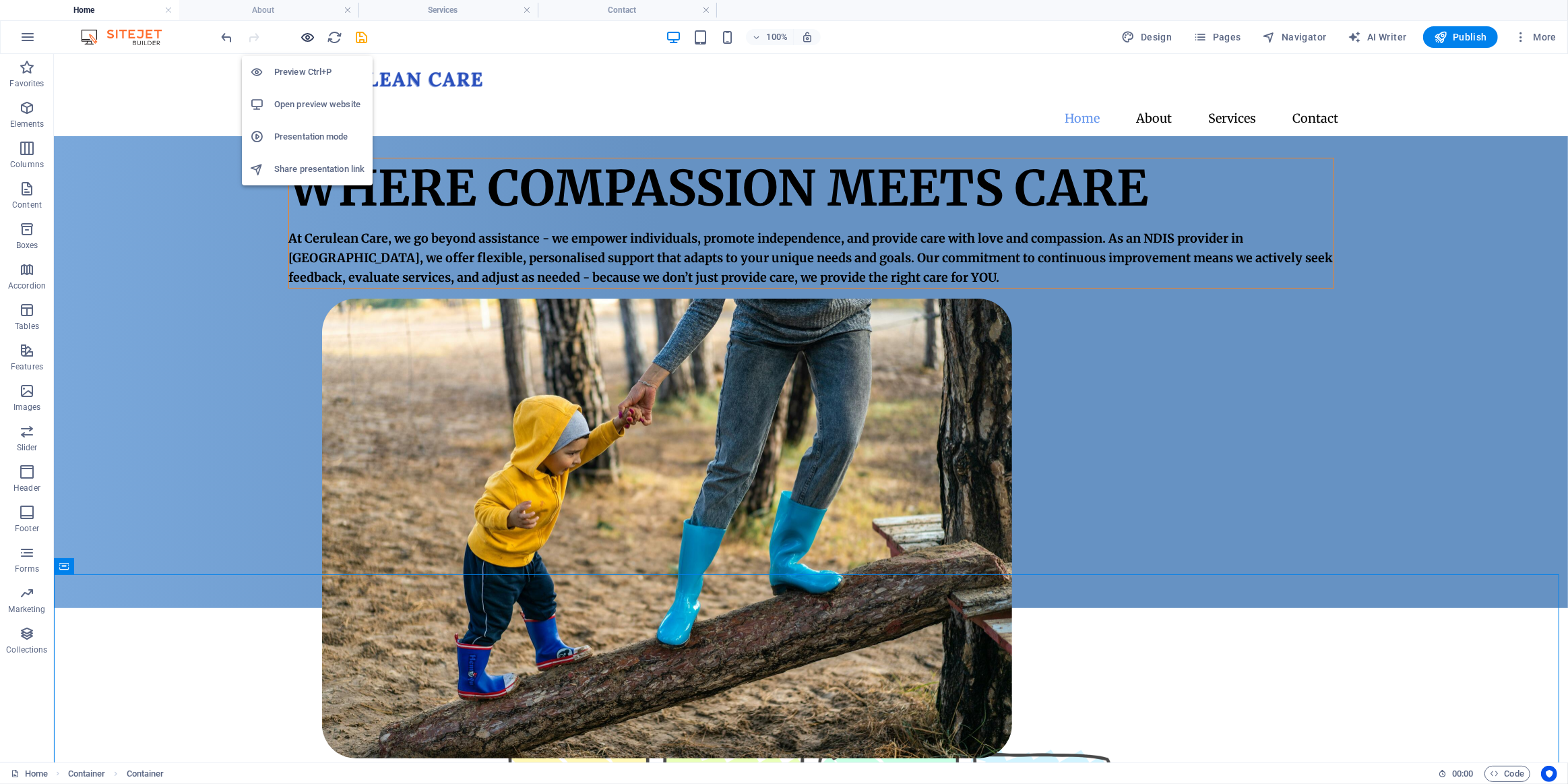
click at [301, 33] on icon "button" at bounding box center [308, 37] width 16 height 16
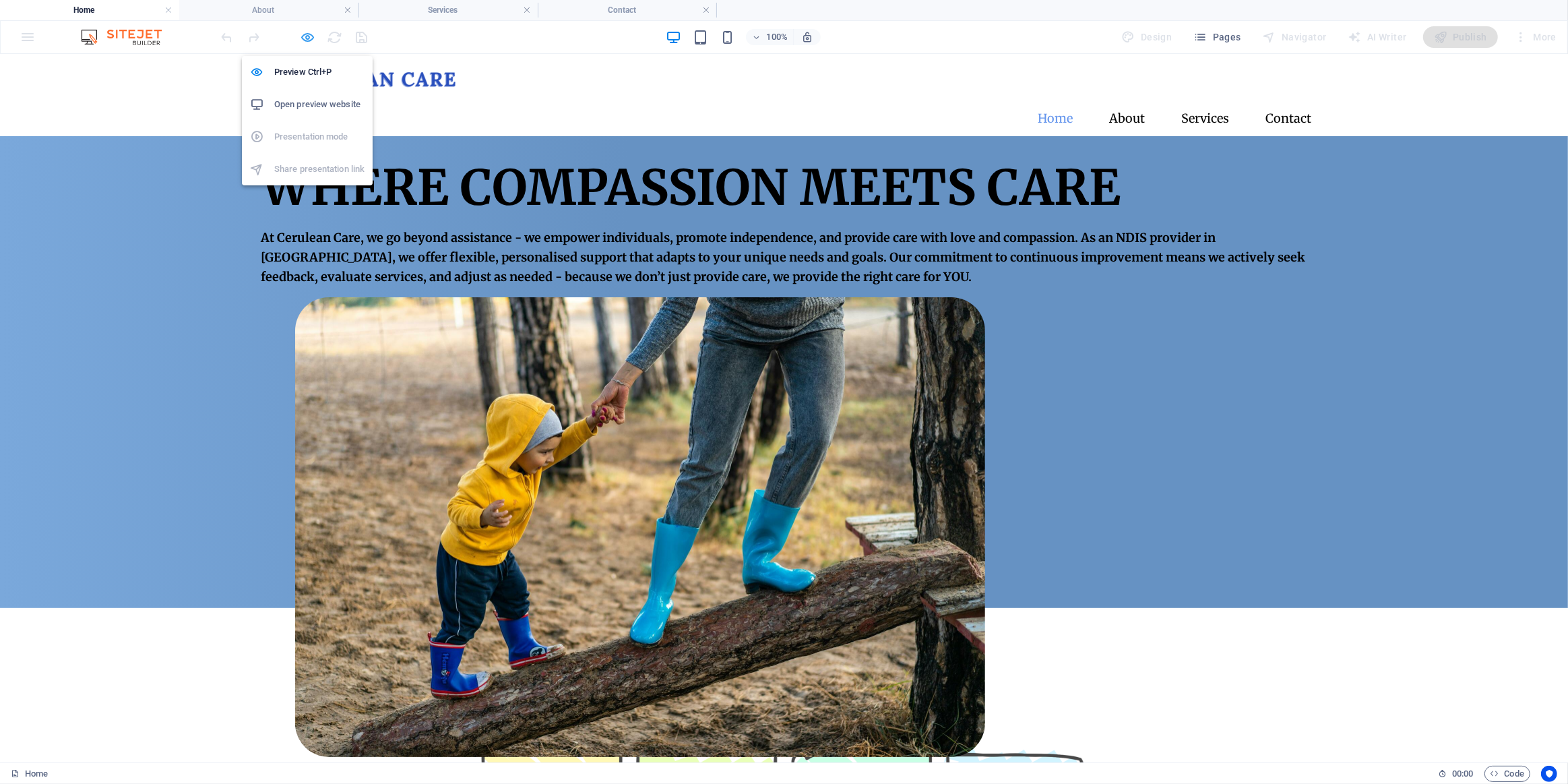
click at [307, 40] on icon "button" at bounding box center [308, 37] width 16 height 16
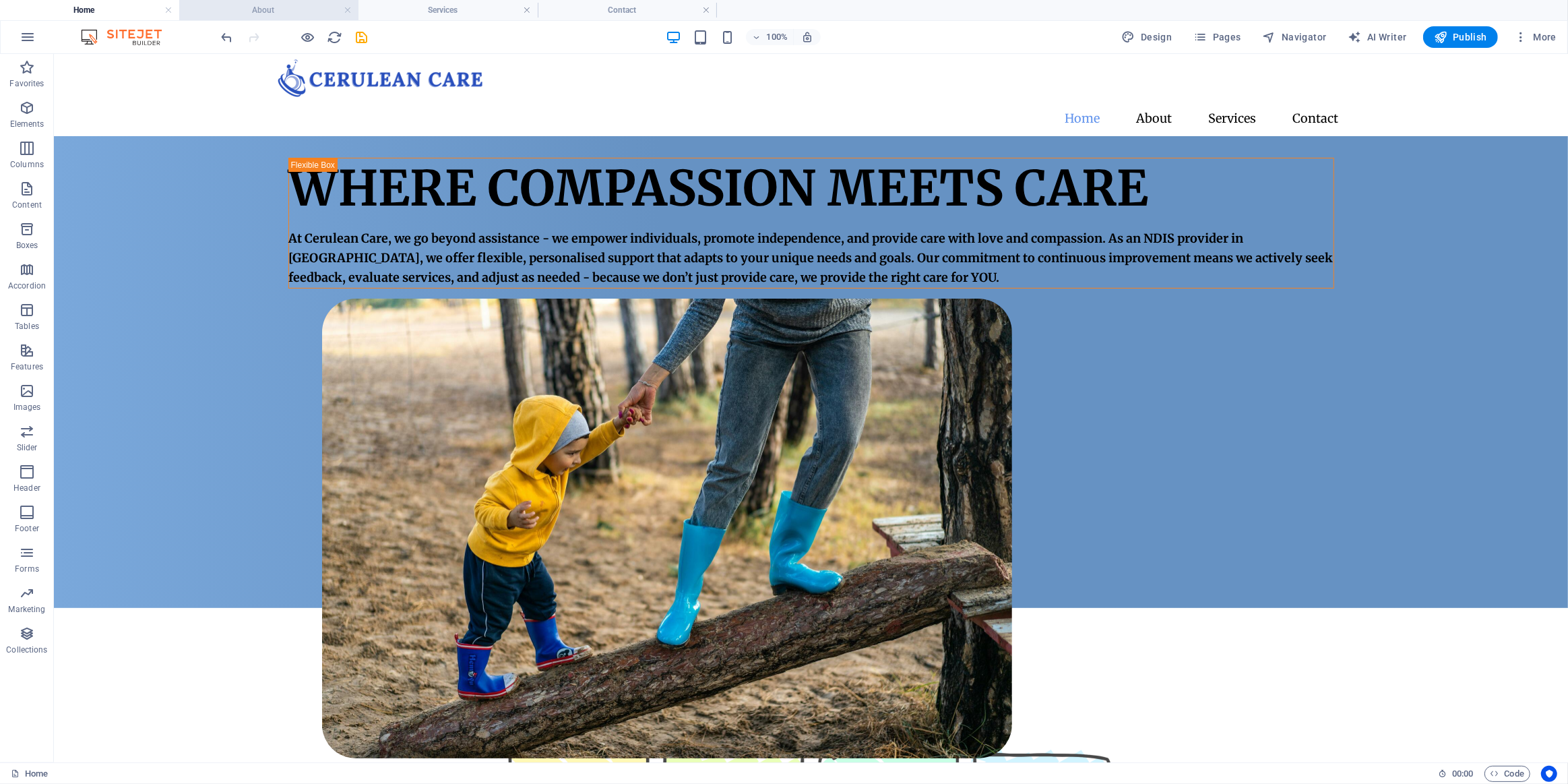
click at [258, 10] on h4 "About" at bounding box center [269, 10] width 179 height 15
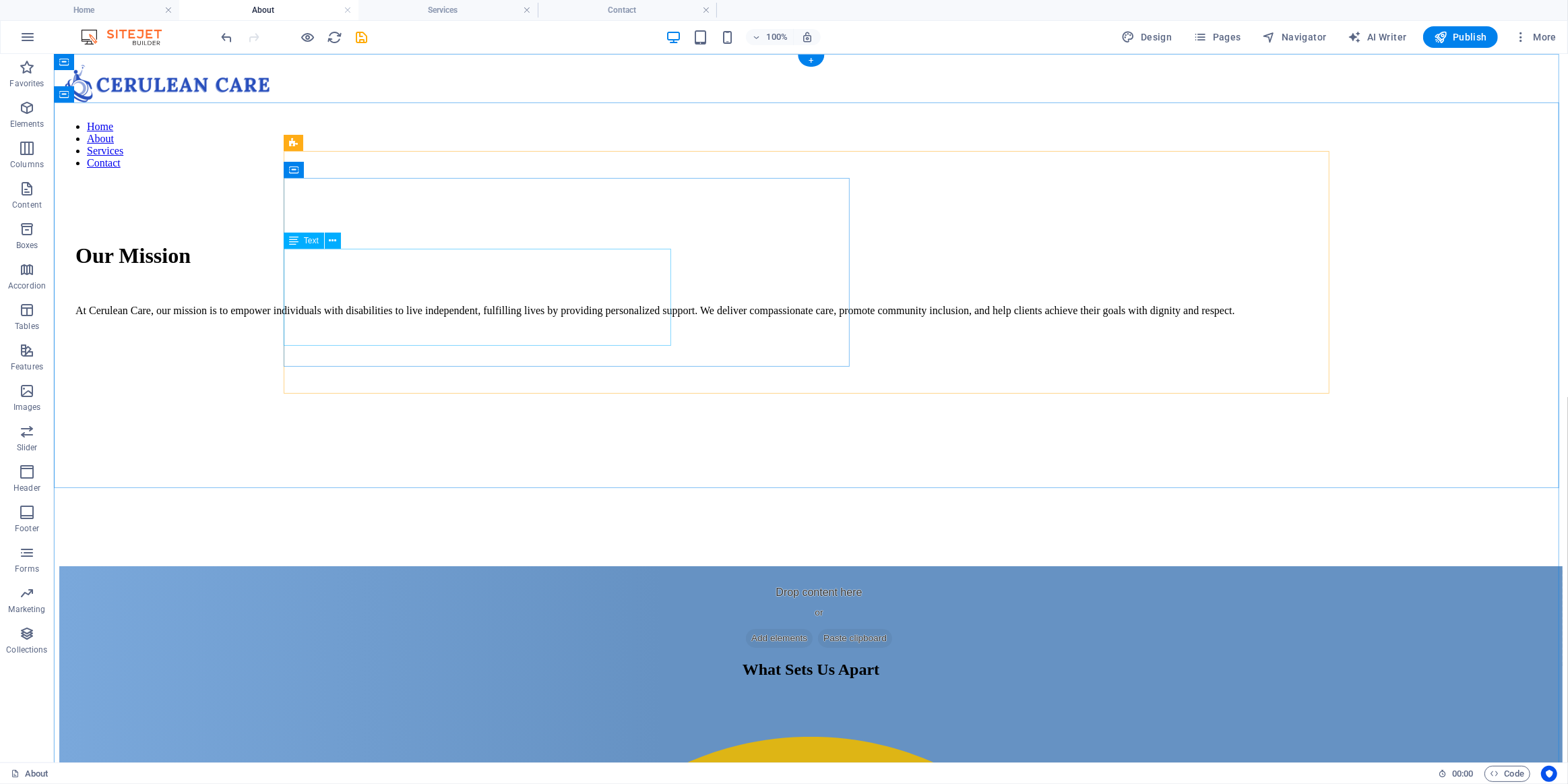
click at [399, 316] on div "At Cerulean Care, our mission is to empower individuals with disabilities to li…" at bounding box center [810, 310] width 1471 height 12
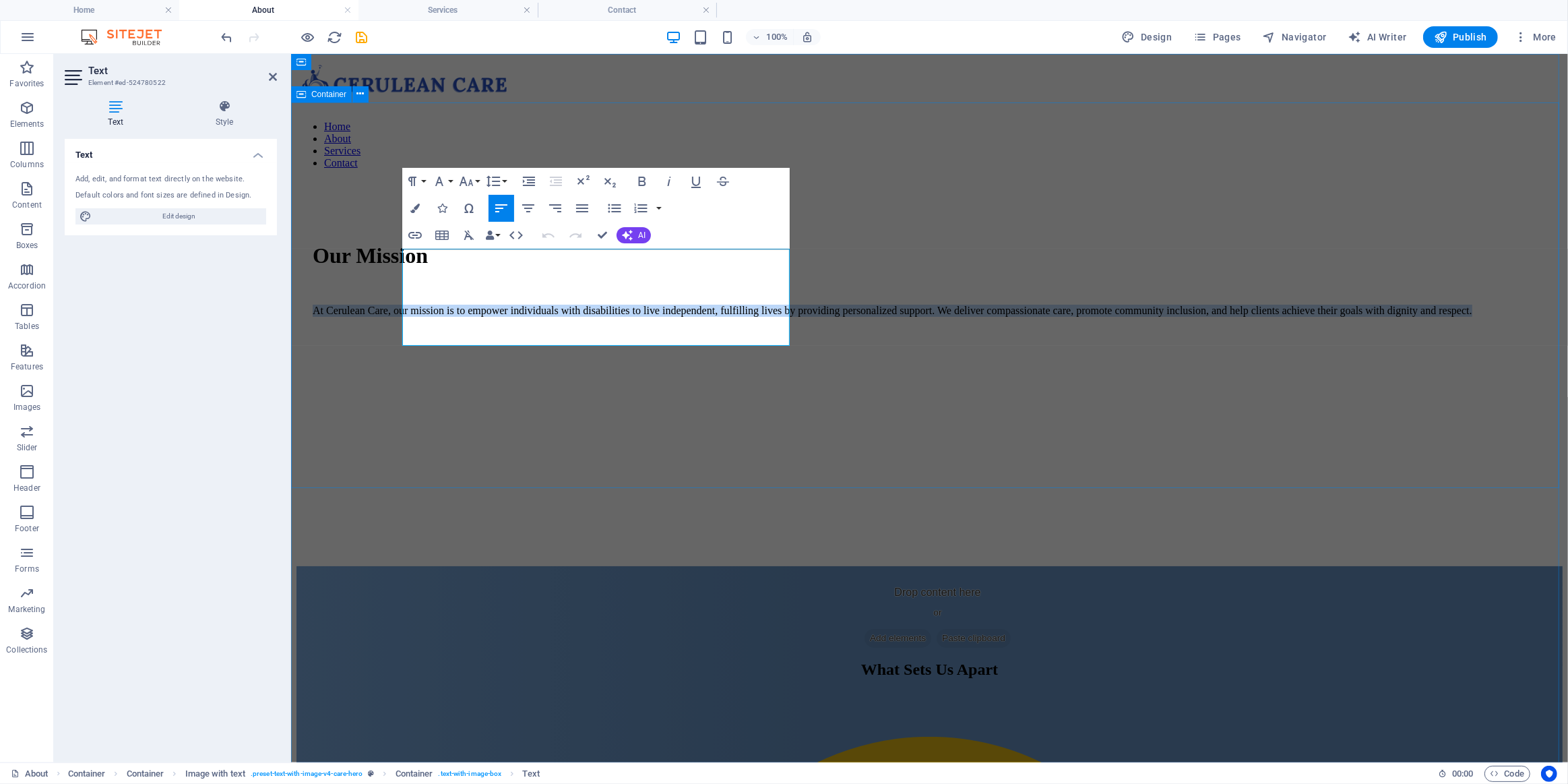
drag, startPoint x: 523, startPoint y: 337, endPoint x: 388, endPoint y: 253, distance: 159.0
click at [388, 253] on div "Our Mission At Cerulean Care, our mission is to empower individuals with disabi…" at bounding box center [929, 373] width 1266 height 386
click at [639, 182] on icon "button" at bounding box center [642, 181] width 7 height 10
click at [660, 450] on div "Our Mission At Cerulean Care, our mission is to empower individuals with disabi…" at bounding box center [929, 373] width 1266 height 386
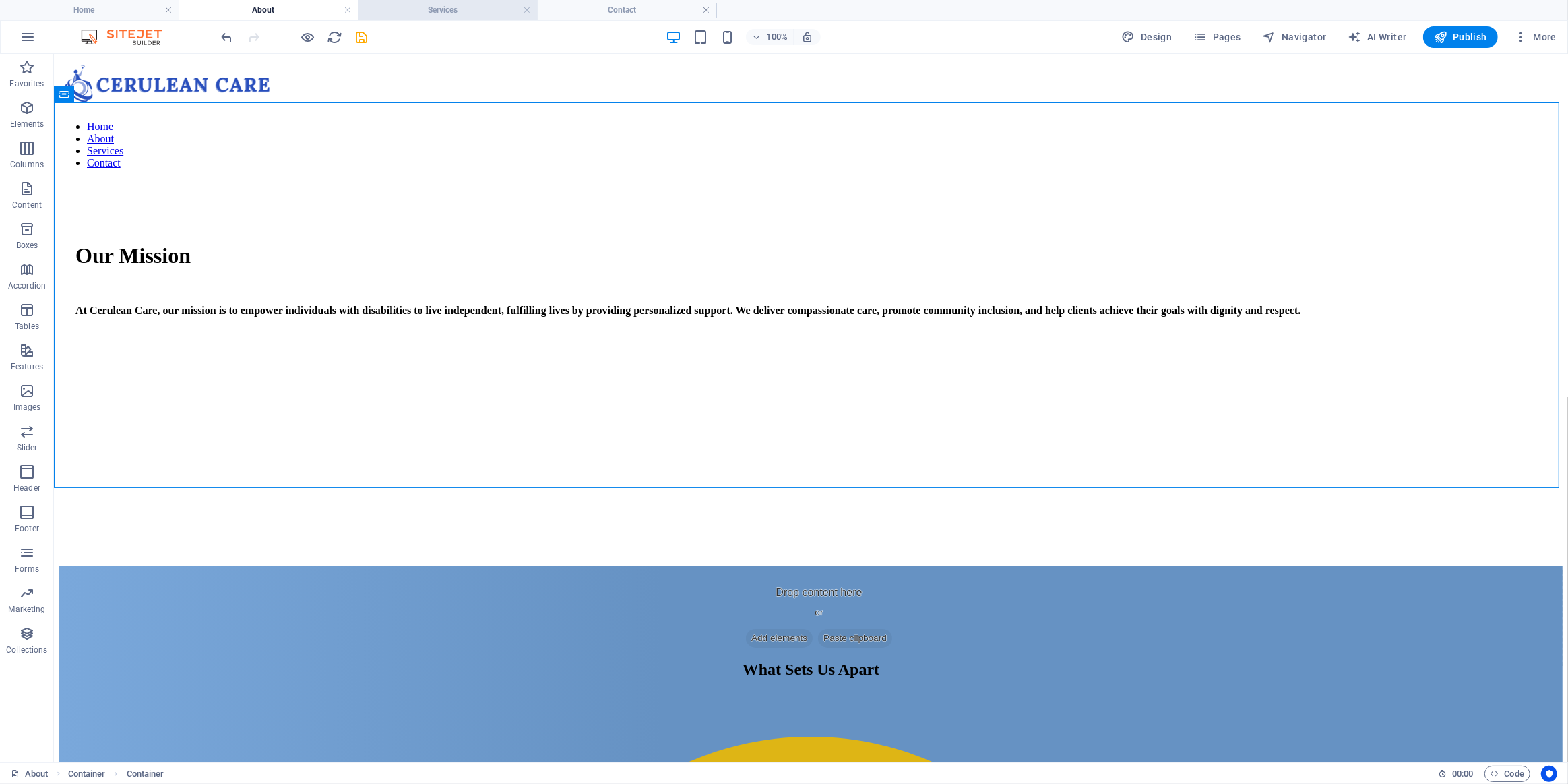
click at [431, 13] on h4 "Services" at bounding box center [448, 10] width 179 height 15
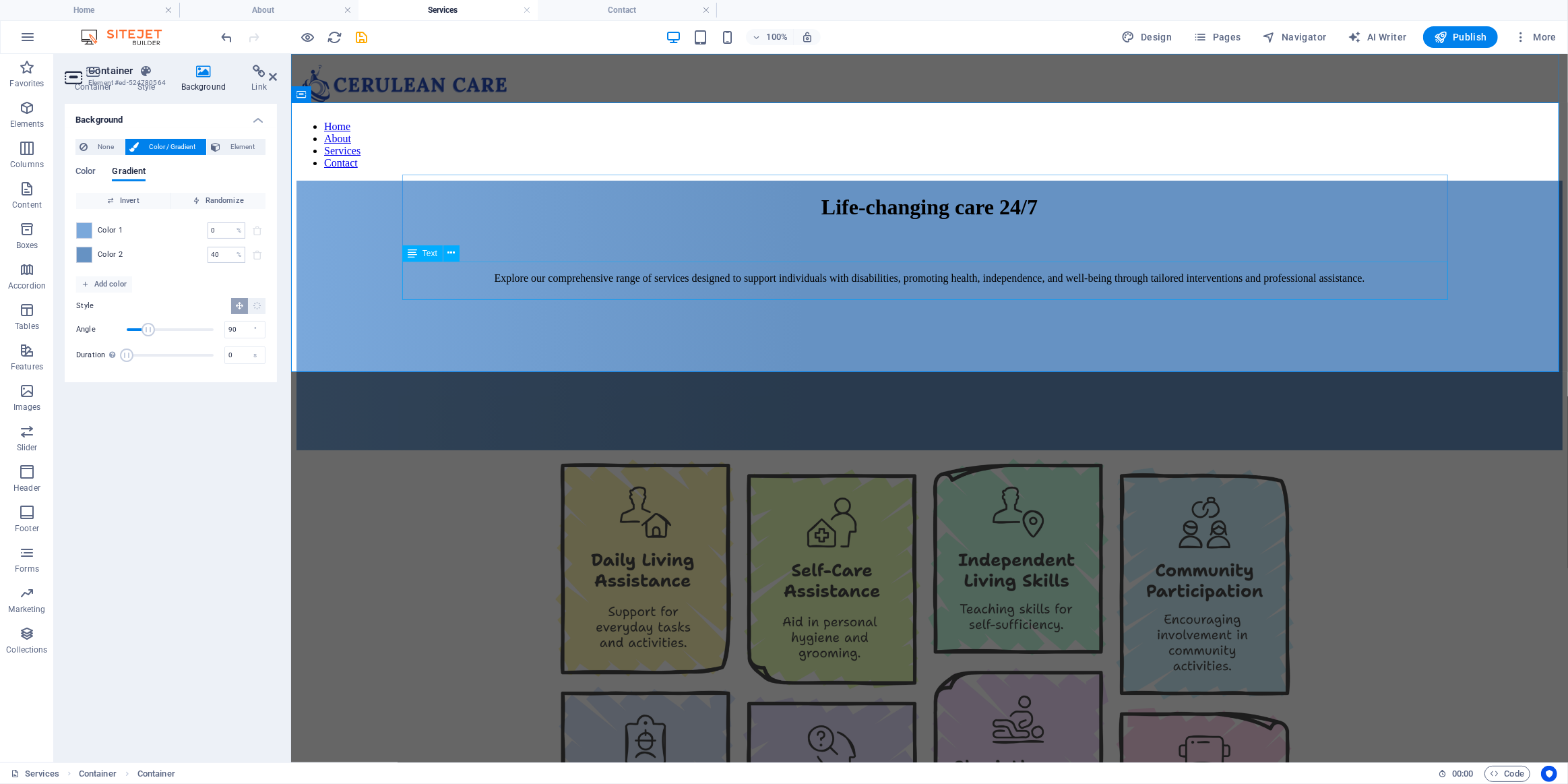
click at [582, 272] on div "Explore our comprehensive range of services designed to support individuals wit…" at bounding box center [929, 278] width 1266 height 12
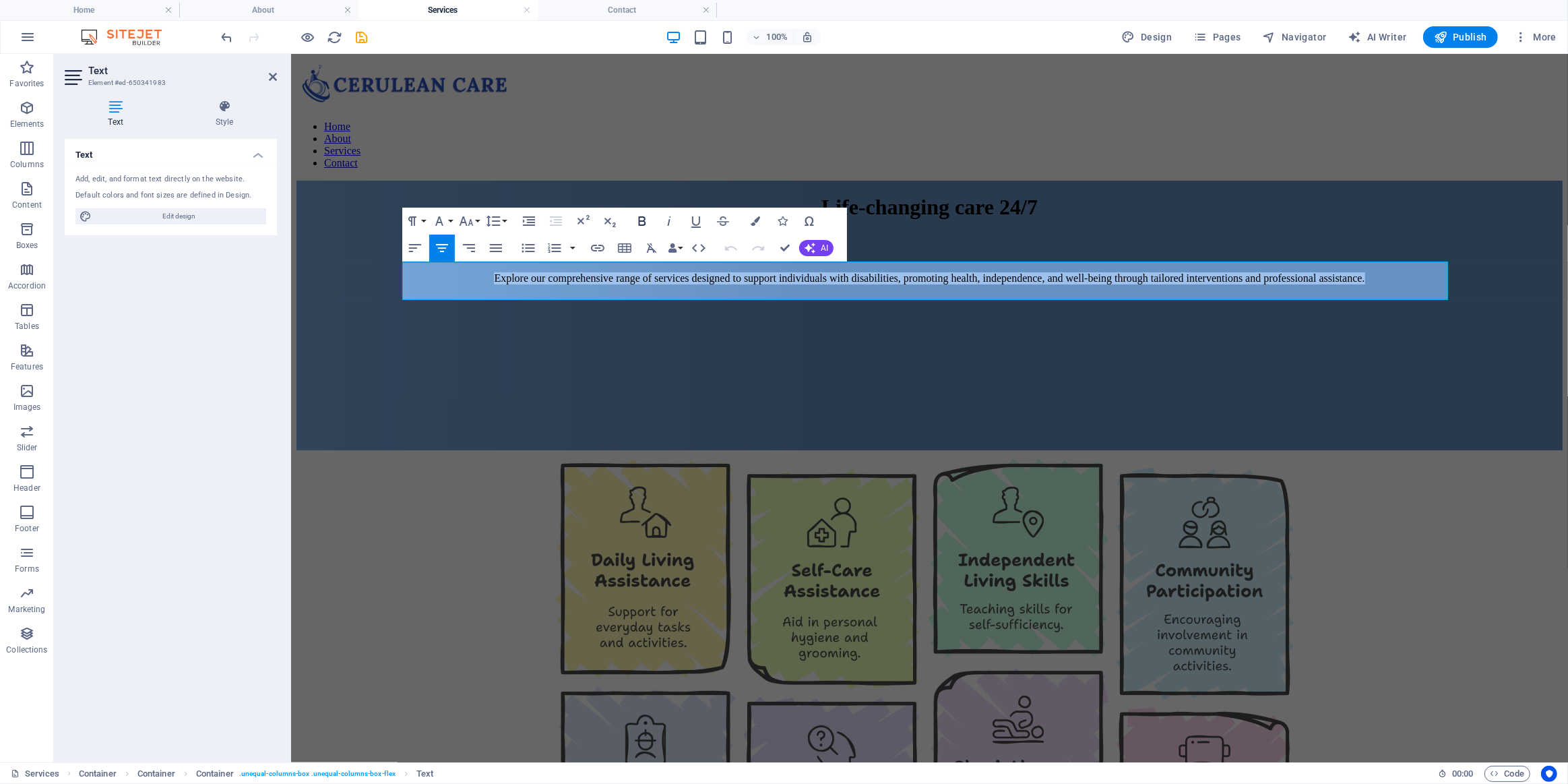
click at [638, 219] on icon "button" at bounding box center [642, 221] width 16 height 16
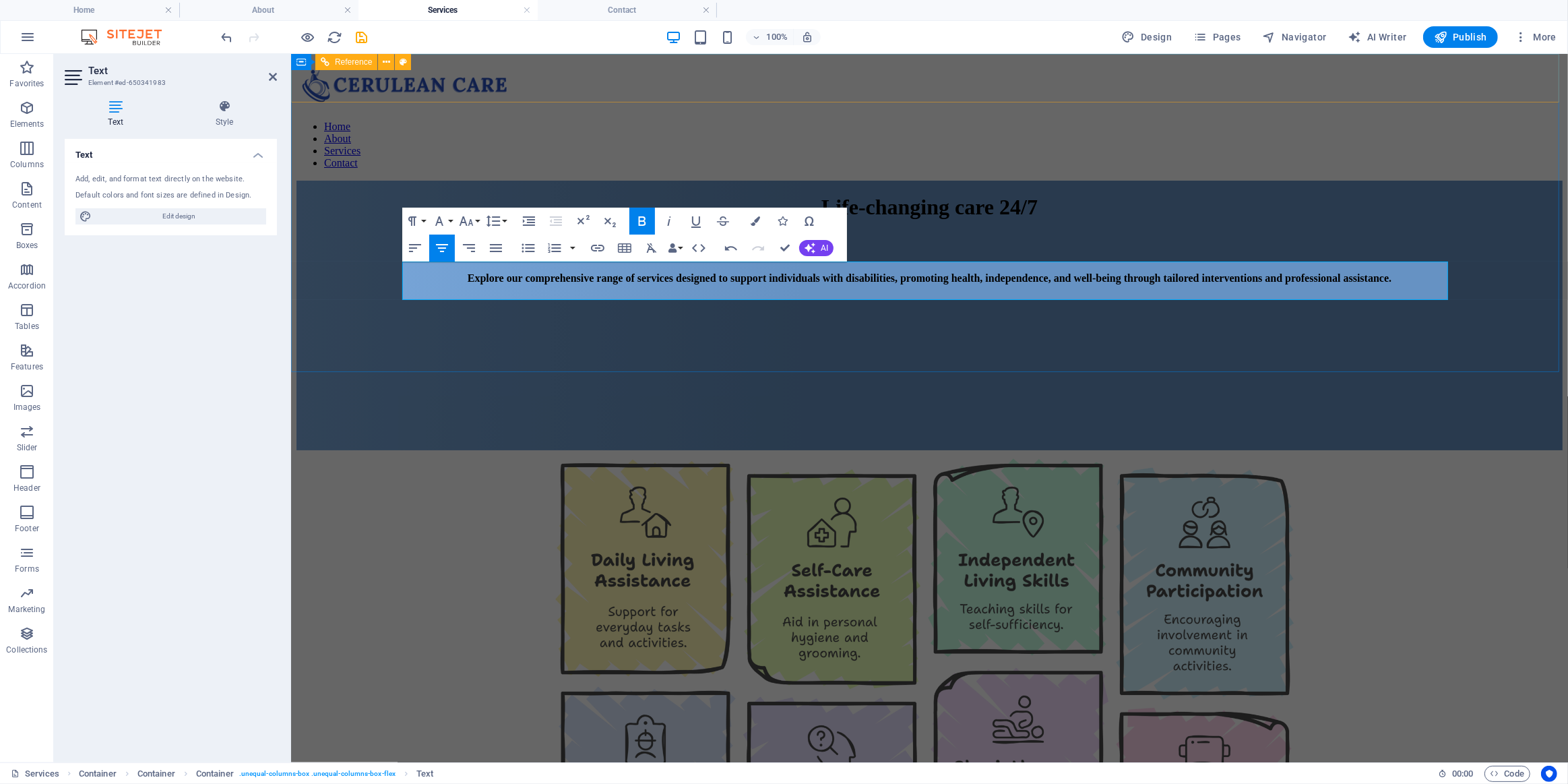
click at [932, 94] on div "Home About Services Contact" at bounding box center [929, 119] width 1266 height 121
click at [629, 5] on h4 "Contact" at bounding box center [627, 10] width 179 height 15
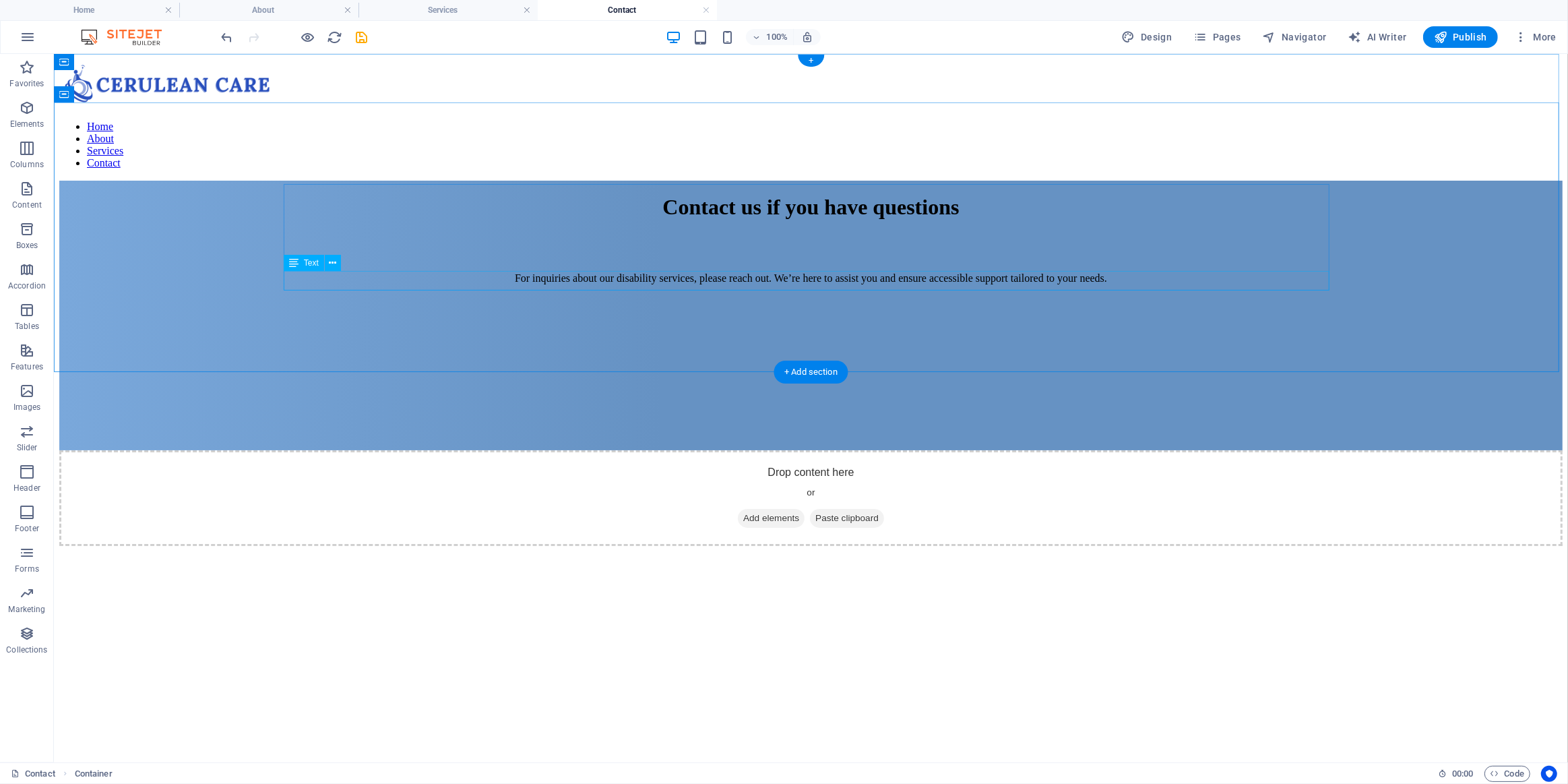
click at [615, 283] on div "For inquiries about our disability services, please reach out. We’re here to as…" at bounding box center [810, 278] width 1504 height 12
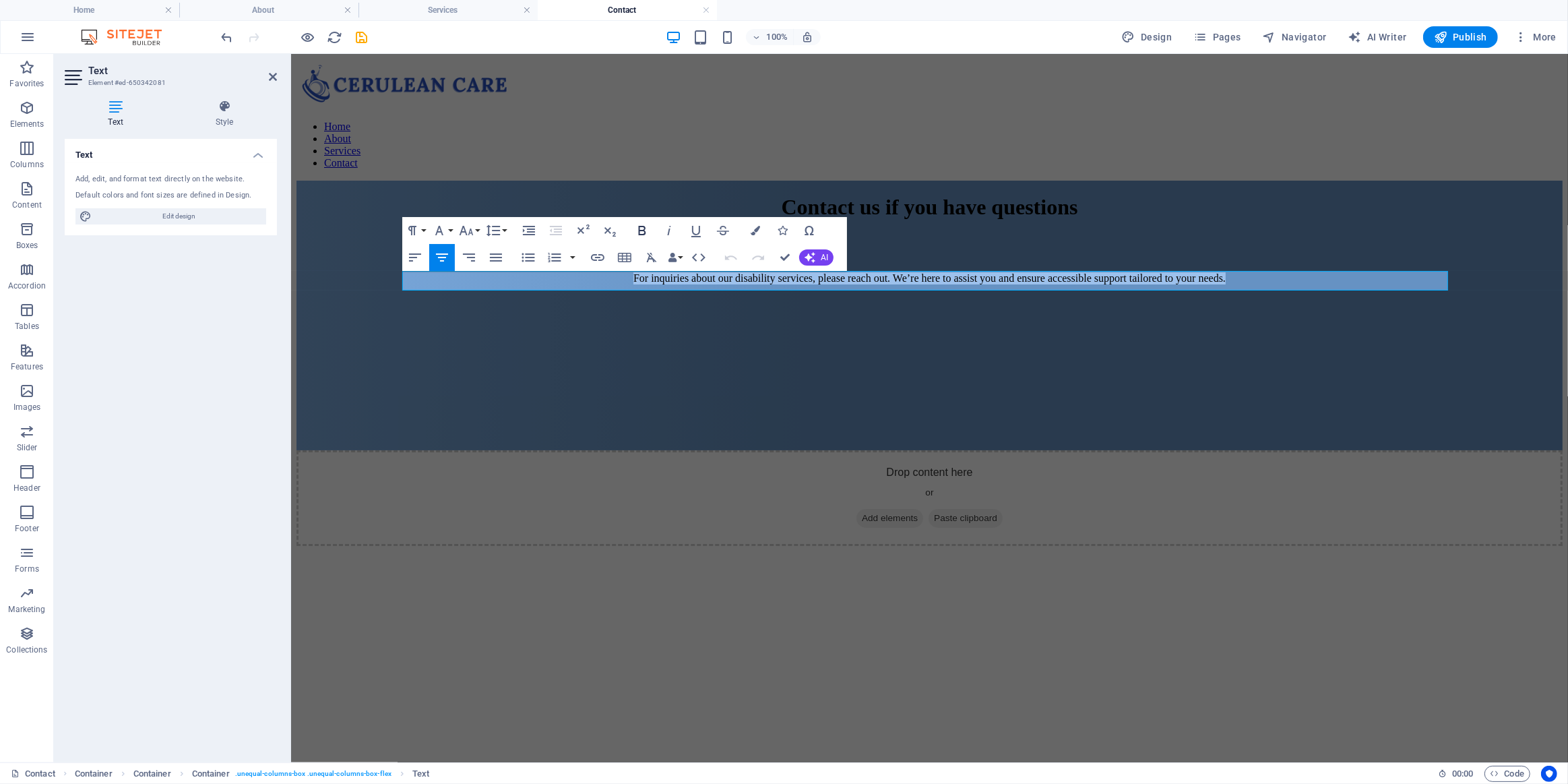
click at [651, 227] on button "Bold" at bounding box center [642, 230] width 25 height 27
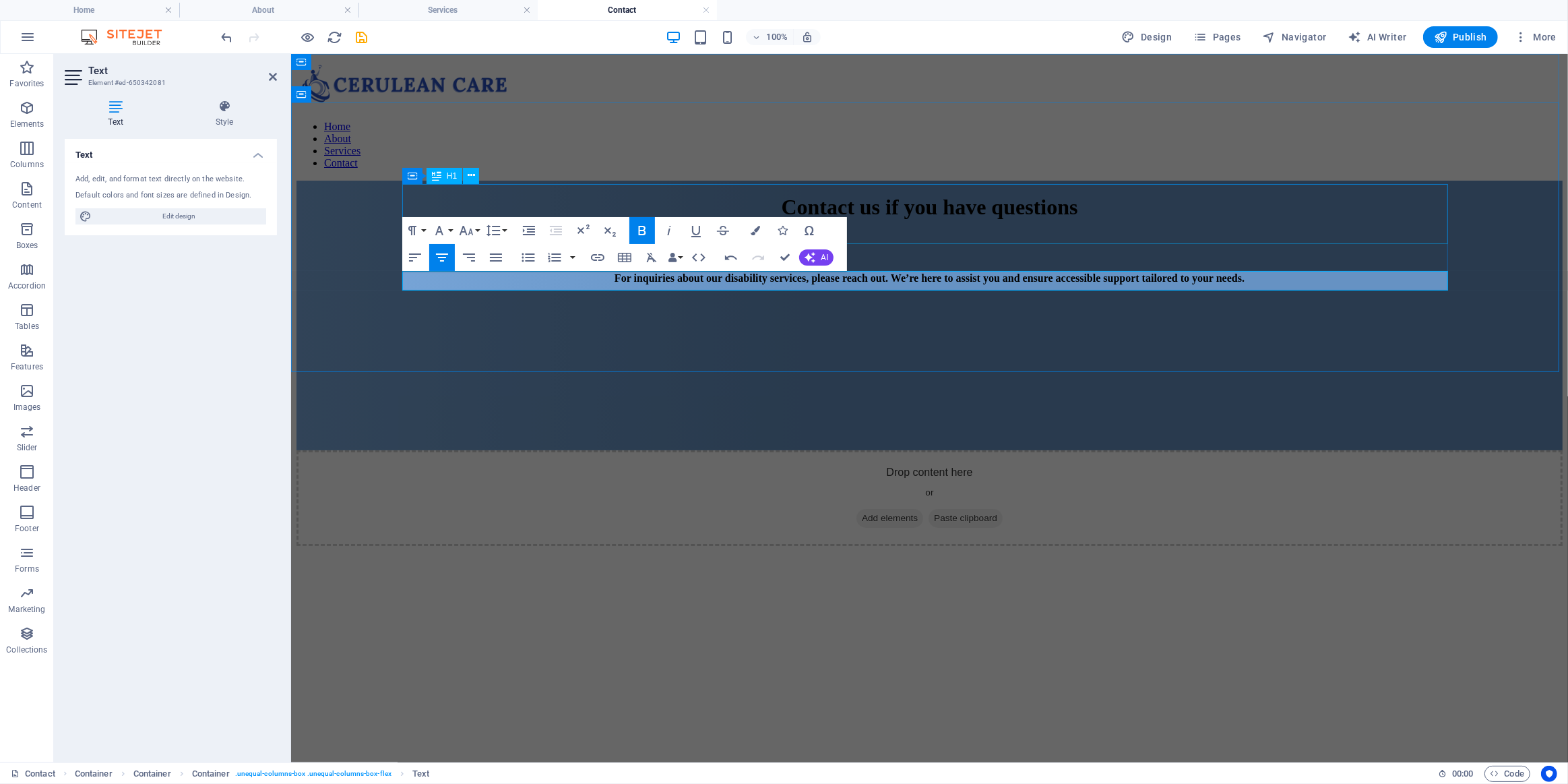
click at [680, 197] on div "Contact us if you have questions" at bounding box center [929, 206] width 1266 height 25
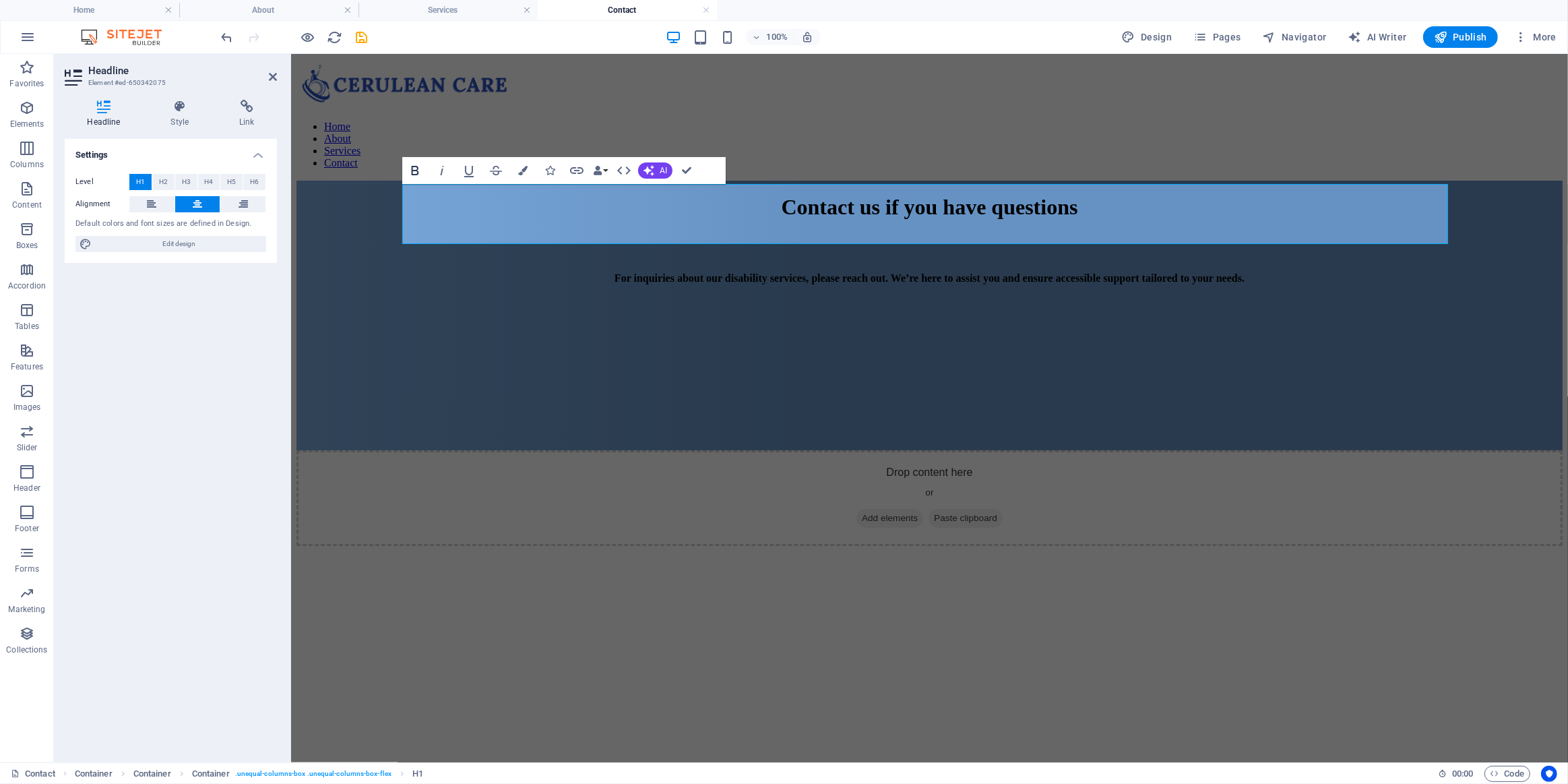
click at [413, 165] on icon "button" at bounding box center [415, 171] width 16 height 16
click at [448, 4] on h4 "Services" at bounding box center [448, 10] width 179 height 15
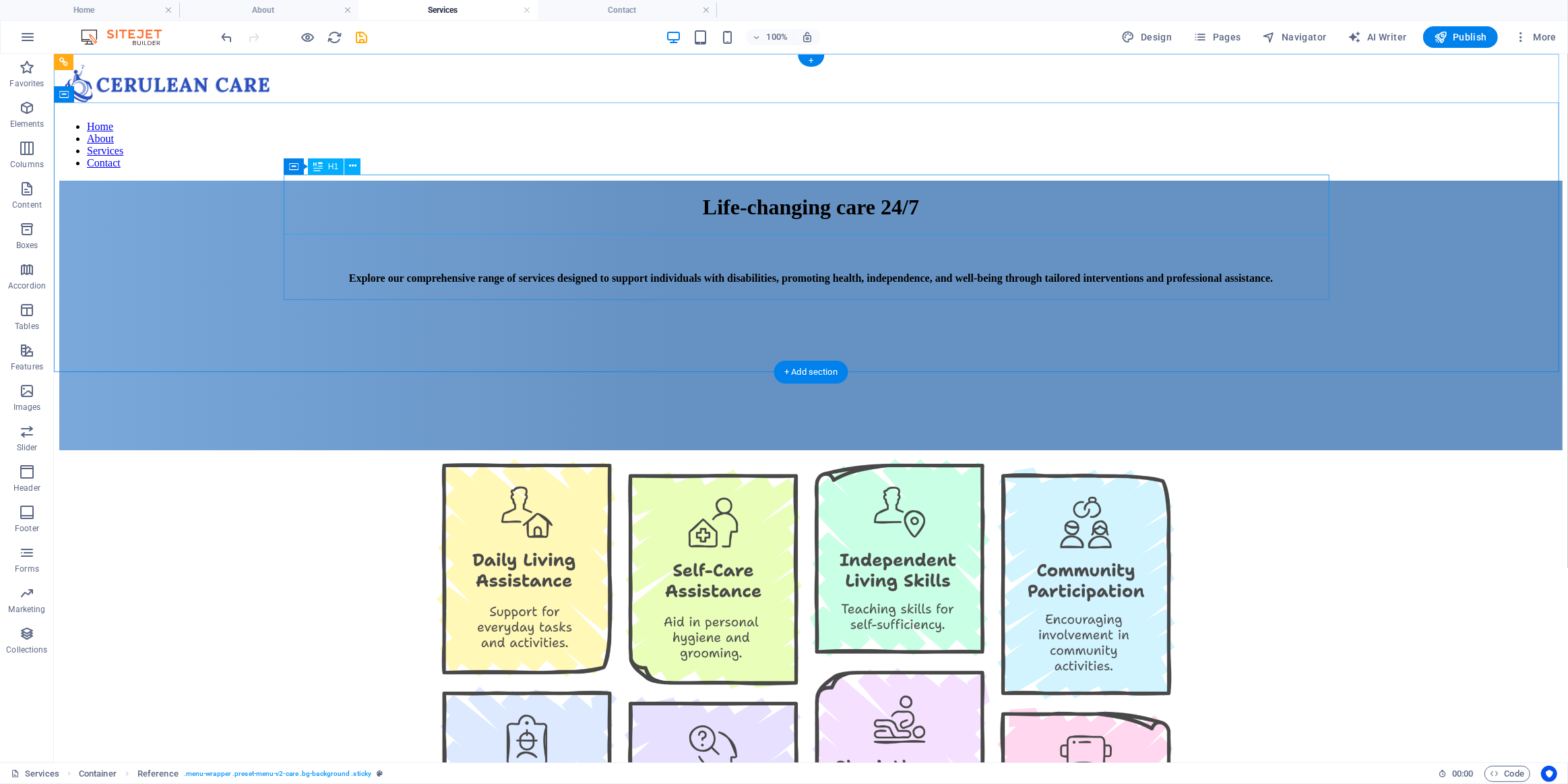
click at [532, 208] on div "Life-changing care 24/7" at bounding box center [810, 206] width 1504 height 25
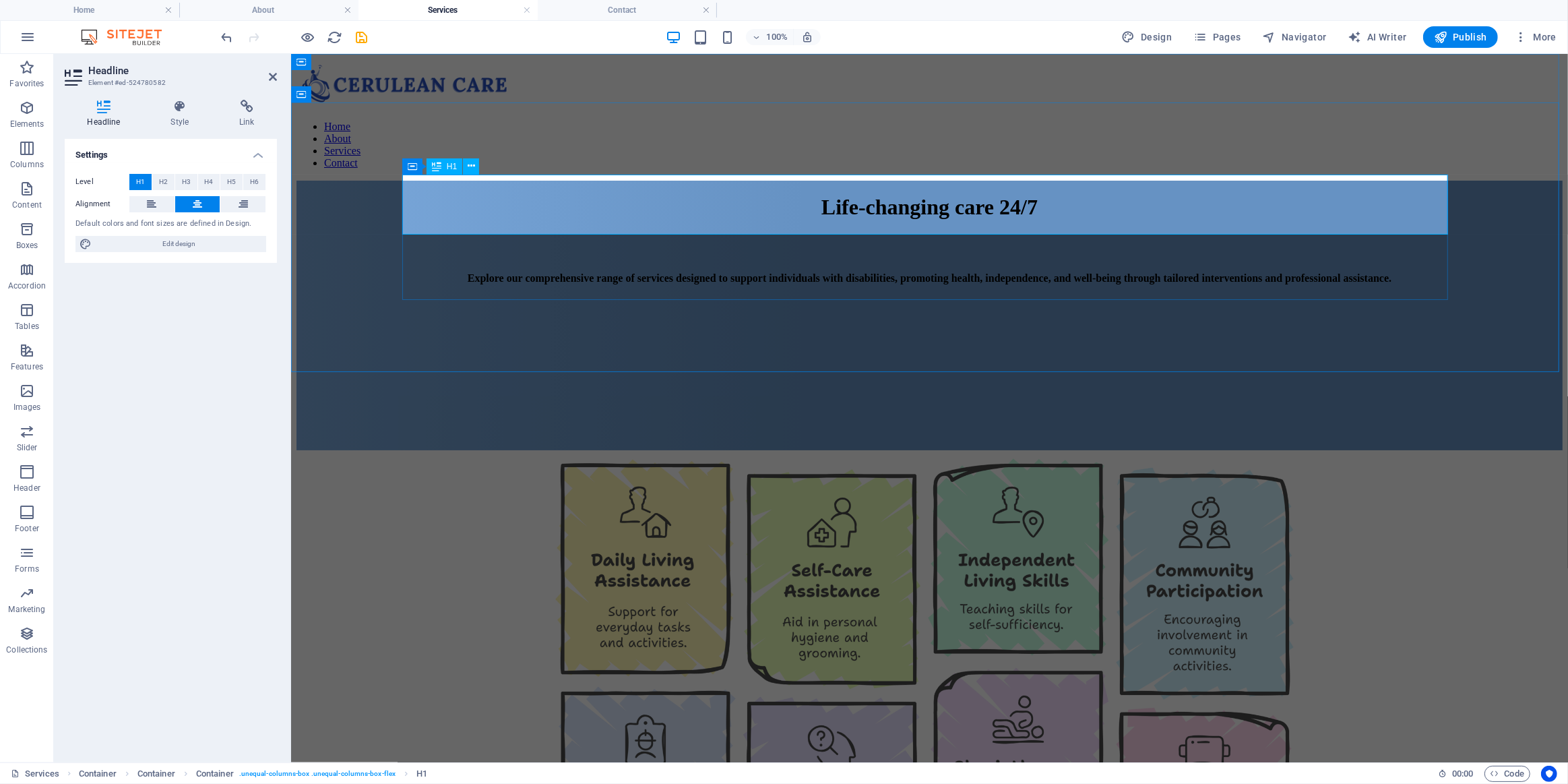
click at [821, 212] on span "Life-changing care 24/7" at bounding box center [929, 206] width 216 height 24
drag, startPoint x: 639, startPoint y: 212, endPoint x: 583, endPoint y: 201, distance: 57.1
click at [583, 201] on h1 "Life-changing care 24/7" at bounding box center [929, 206] width 1266 height 25
click at [179, 114] on h4 "Style" at bounding box center [182, 114] width 69 height 28
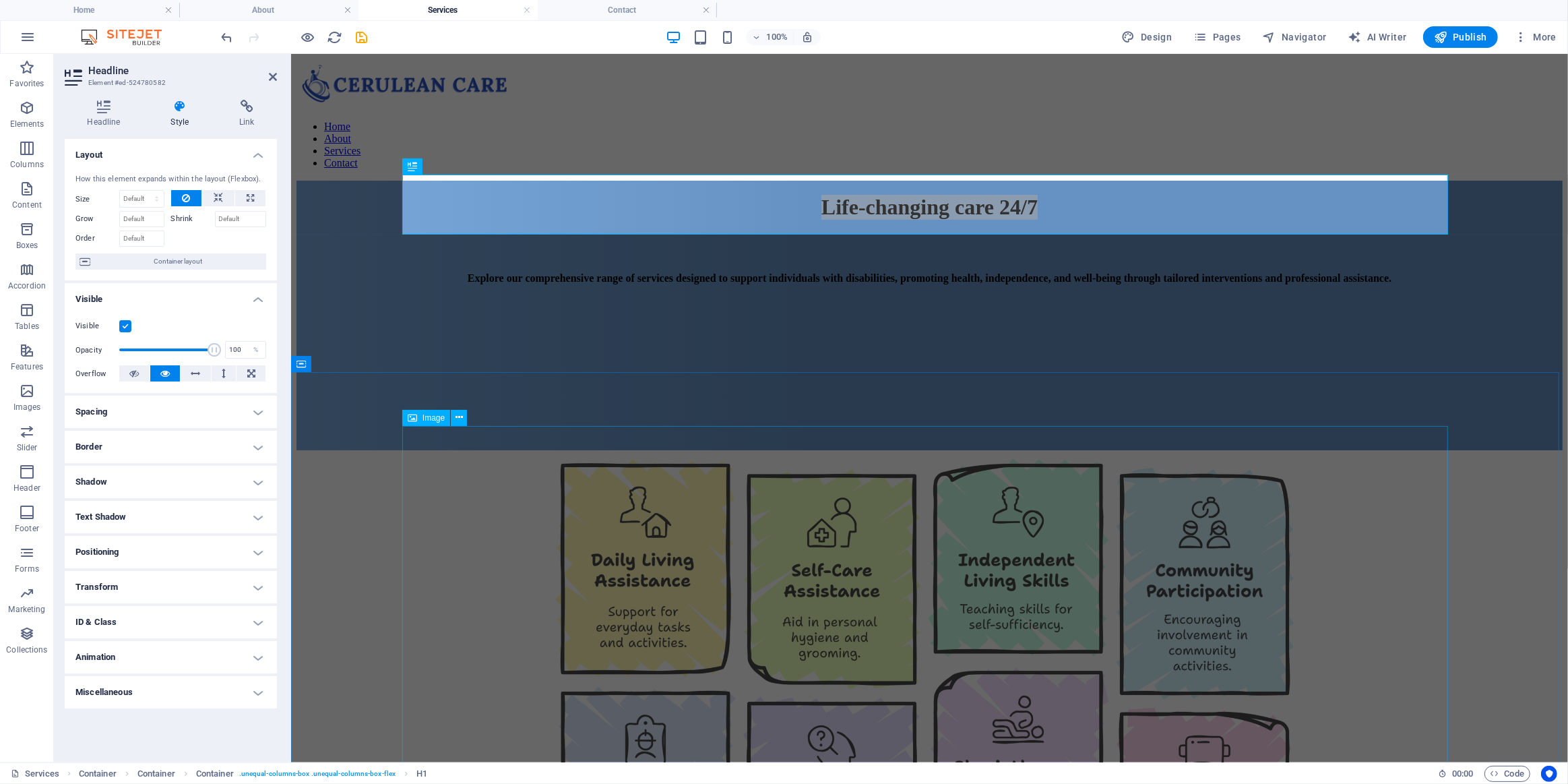
click at [435, 450] on figure at bounding box center [929, 705] width 1266 height 510
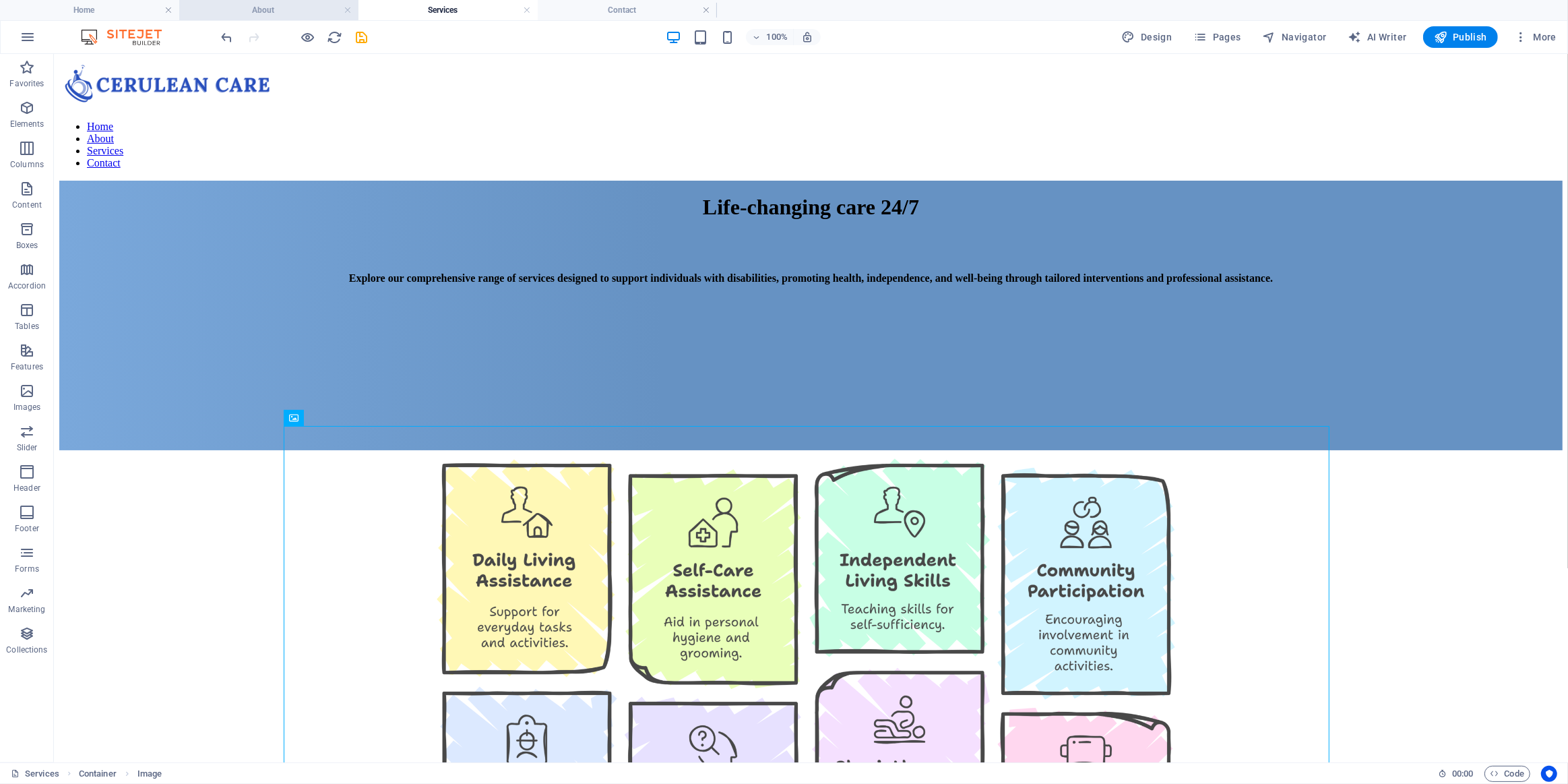
click at [289, 5] on h4 "About" at bounding box center [269, 10] width 179 height 15
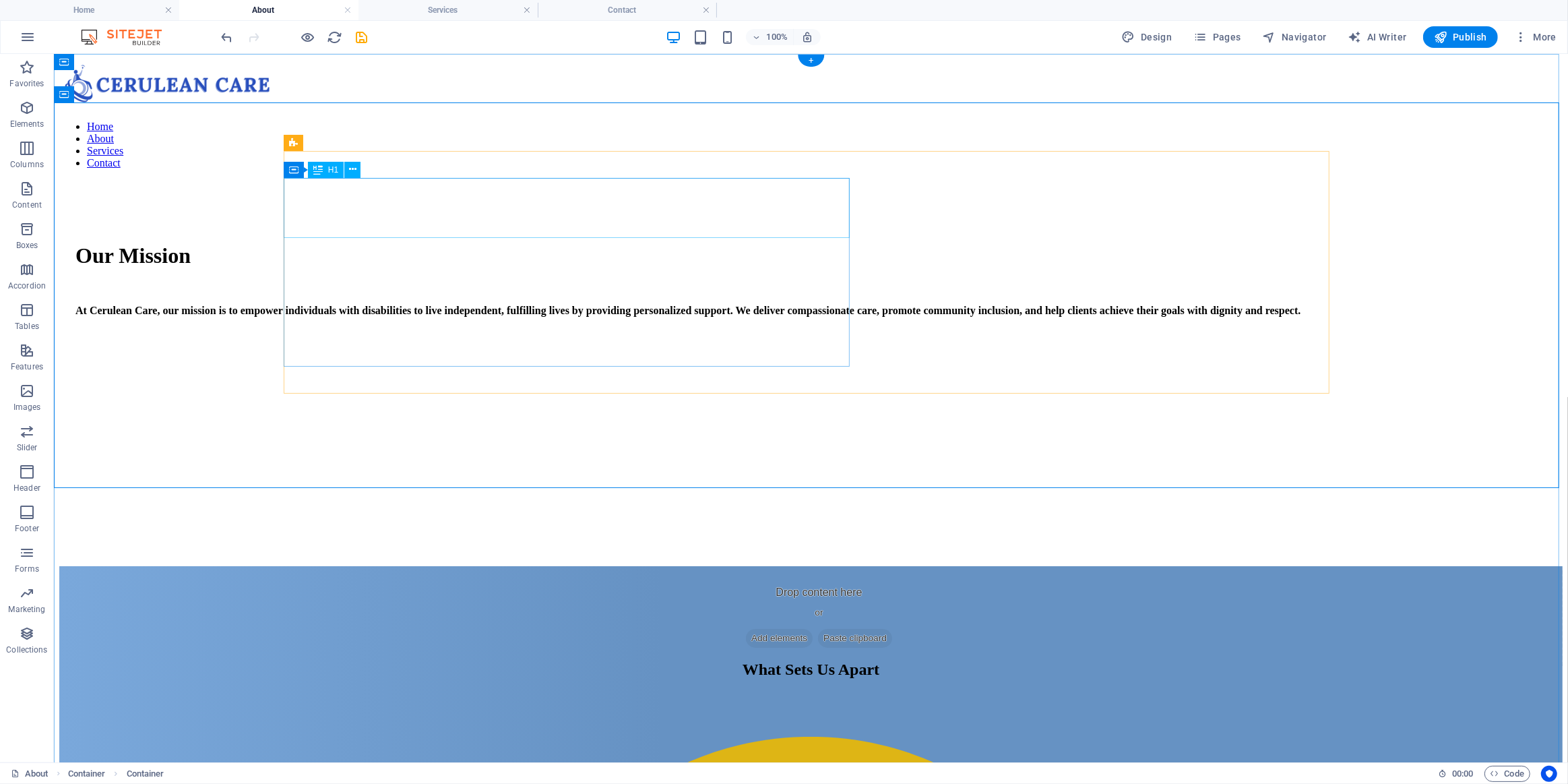
click at [359, 242] on div "Our Mission" at bounding box center [810, 254] width 1471 height 25
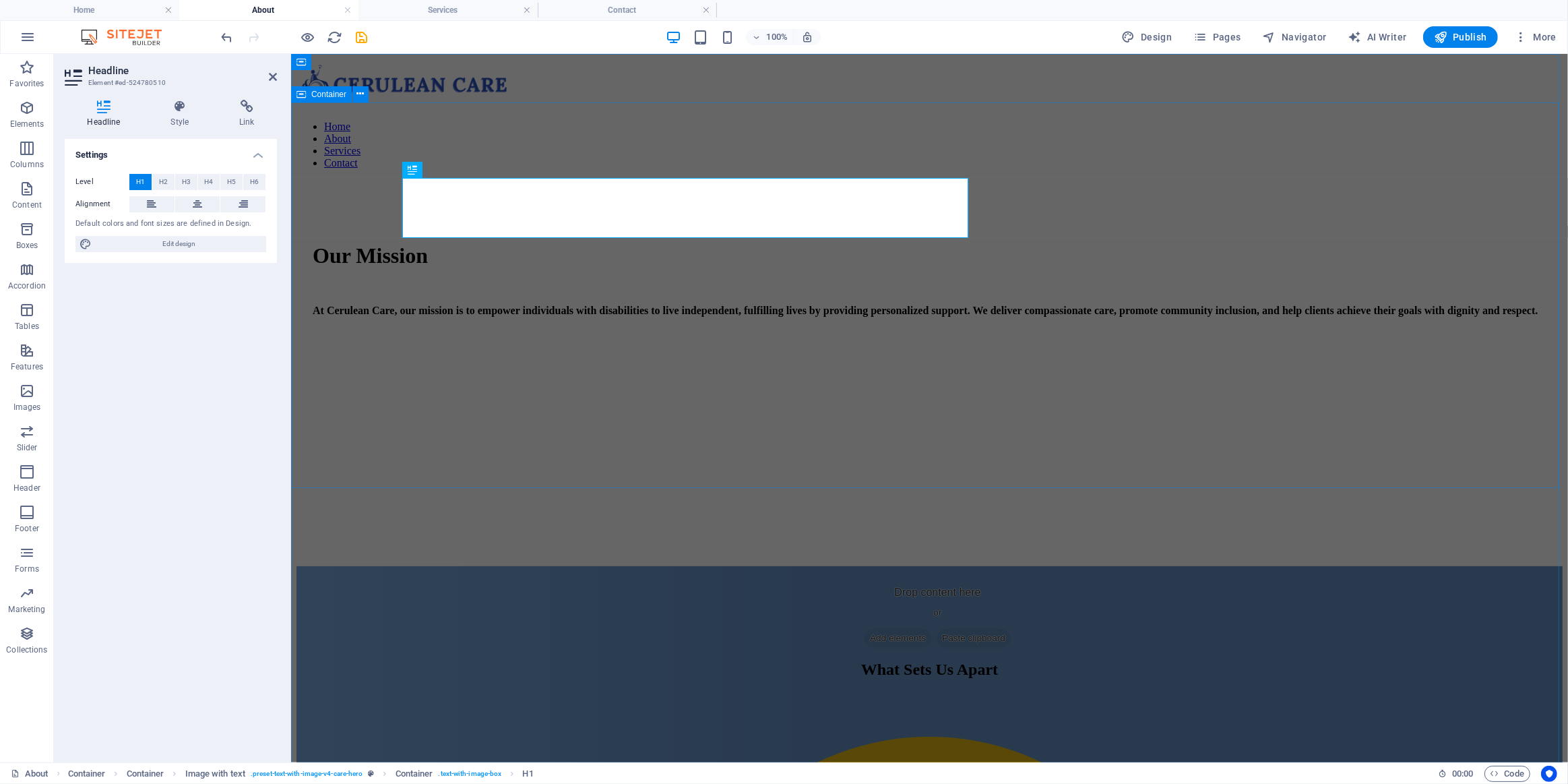
click at [452, 420] on div "Our Mission At Cerulean Care, our mission is to empower individuals with disabi…" at bounding box center [929, 373] width 1266 height 386
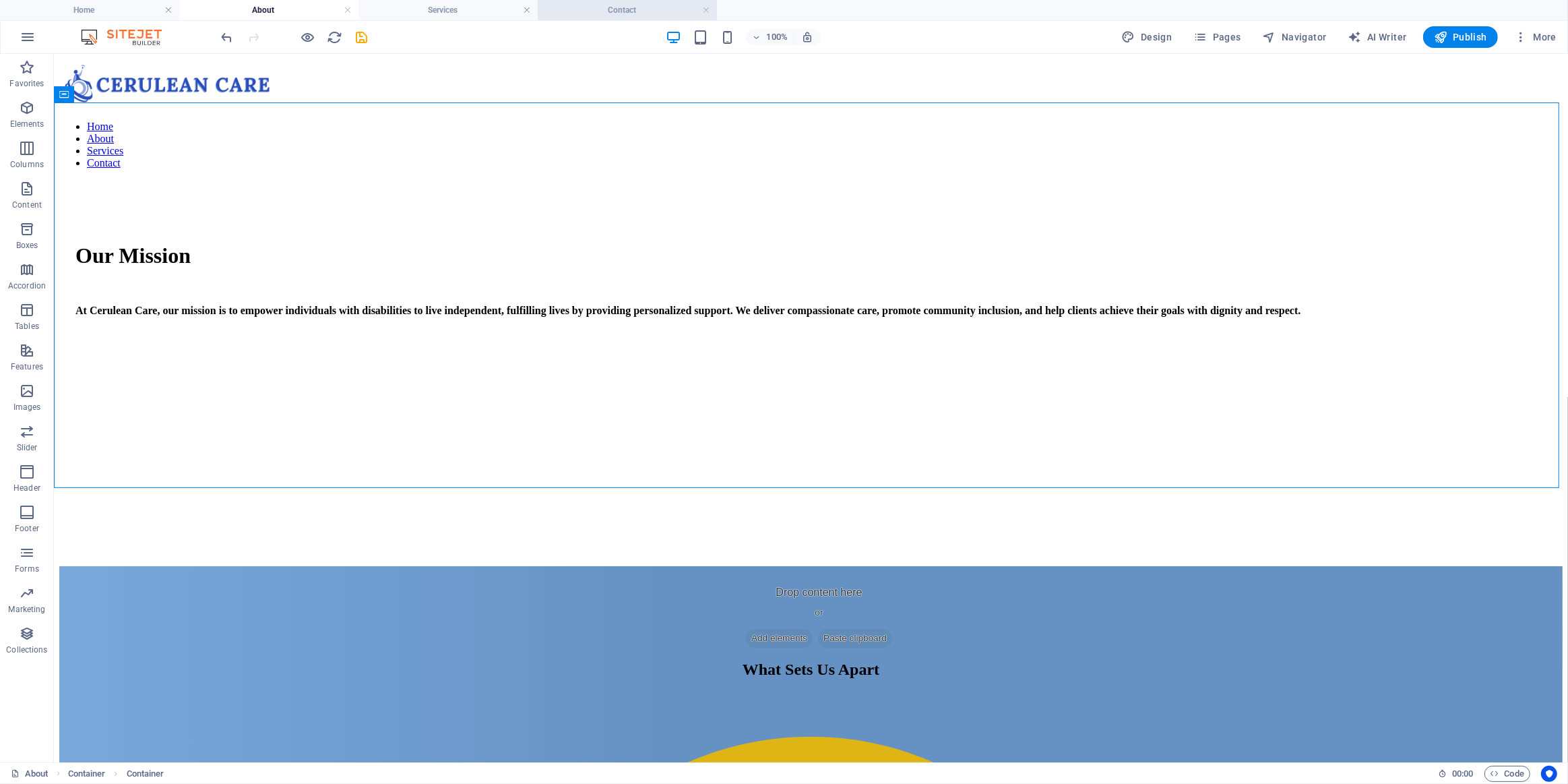
click at [607, 0] on li "Contact" at bounding box center [627, 10] width 179 height 20
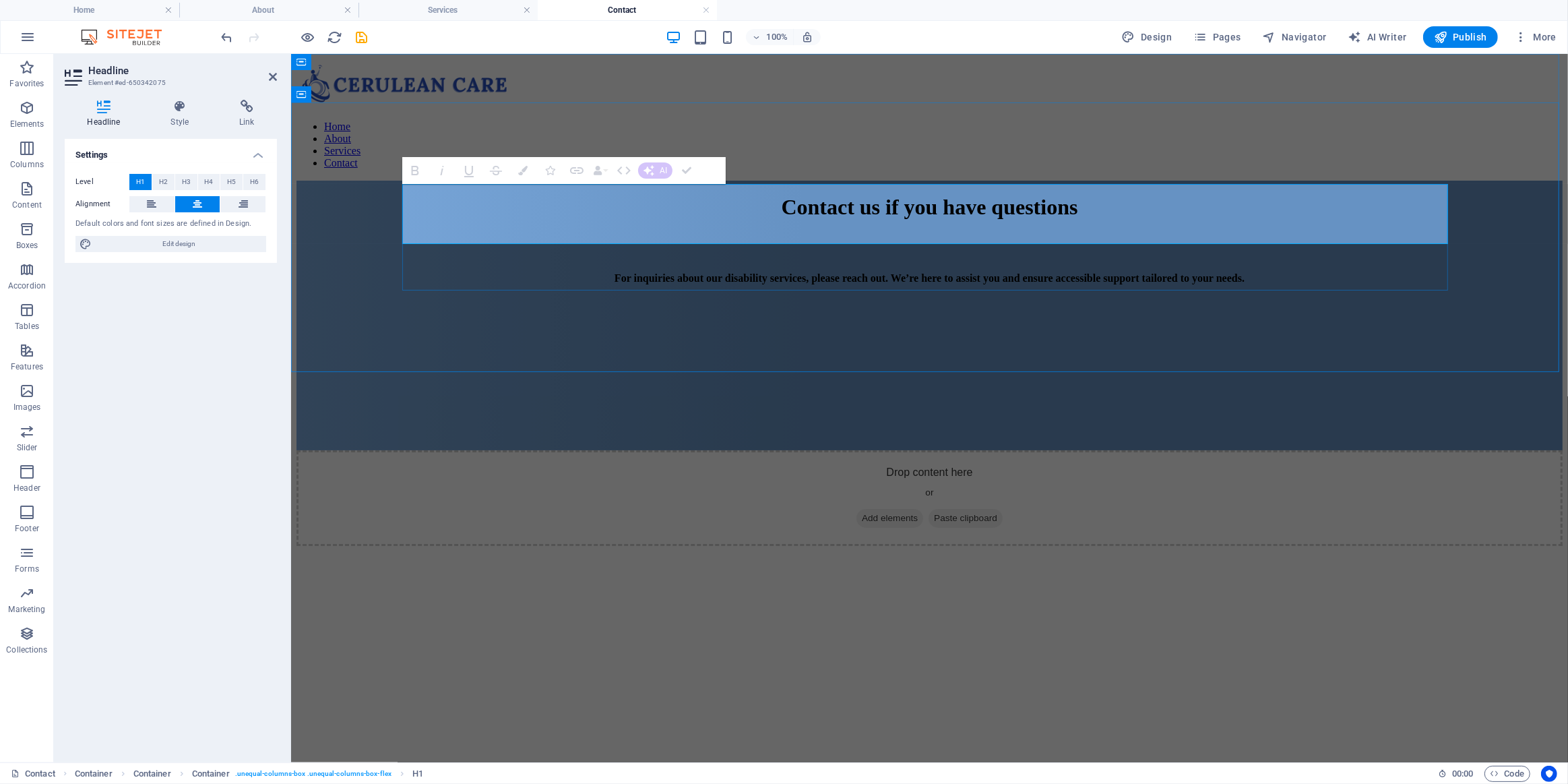
click at [781, 210] on strong "Contact us if you have questions" at bounding box center [929, 206] width 297 height 24
click at [521, 325] on div "Contact us if you have questions For inquiries about our disability services, p…" at bounding box center [929, 315] width 1266 height 270
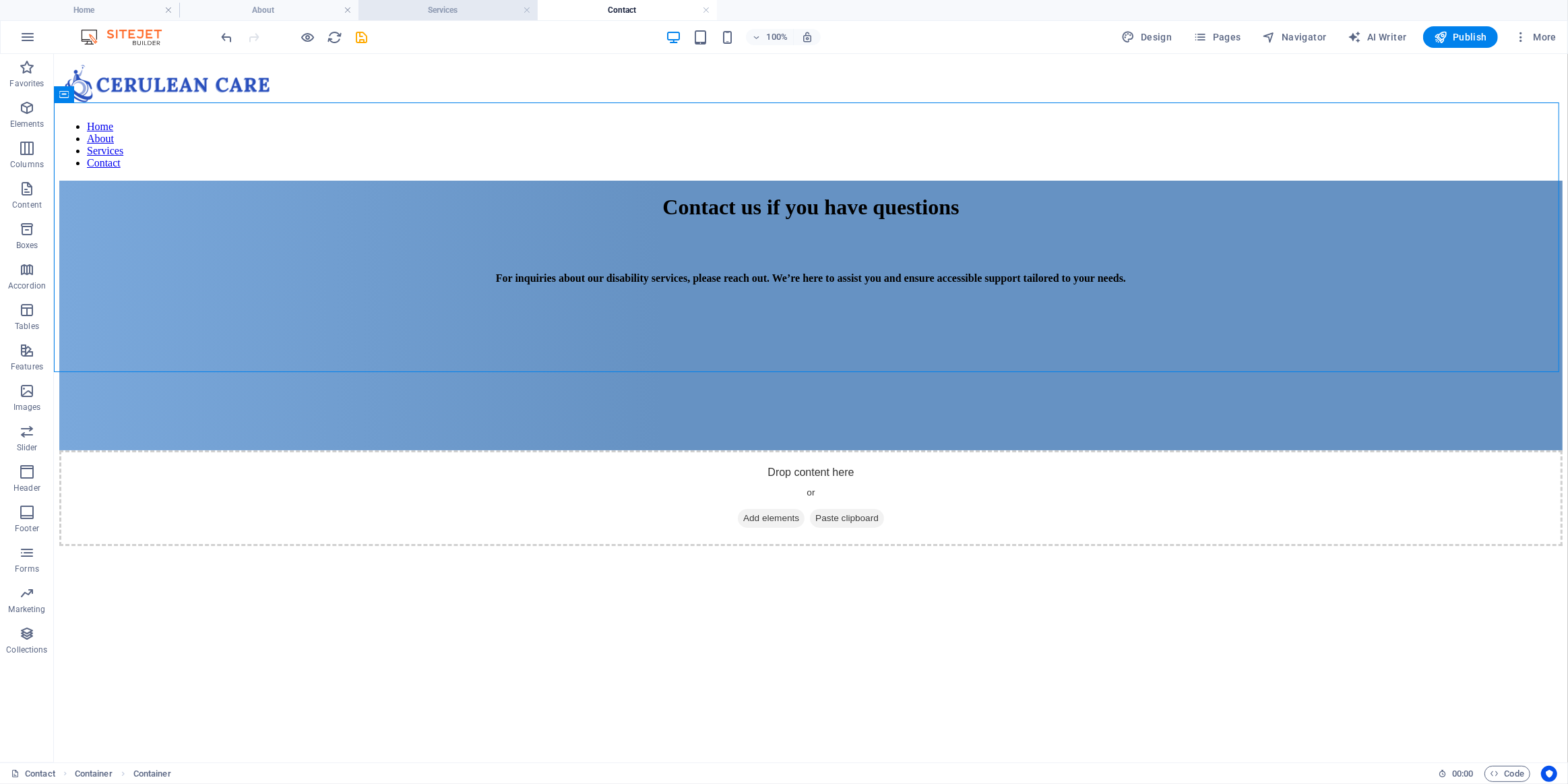
click at [437, 5] on h4 "Services" at bounding box center [448, 10] width 179 height 15
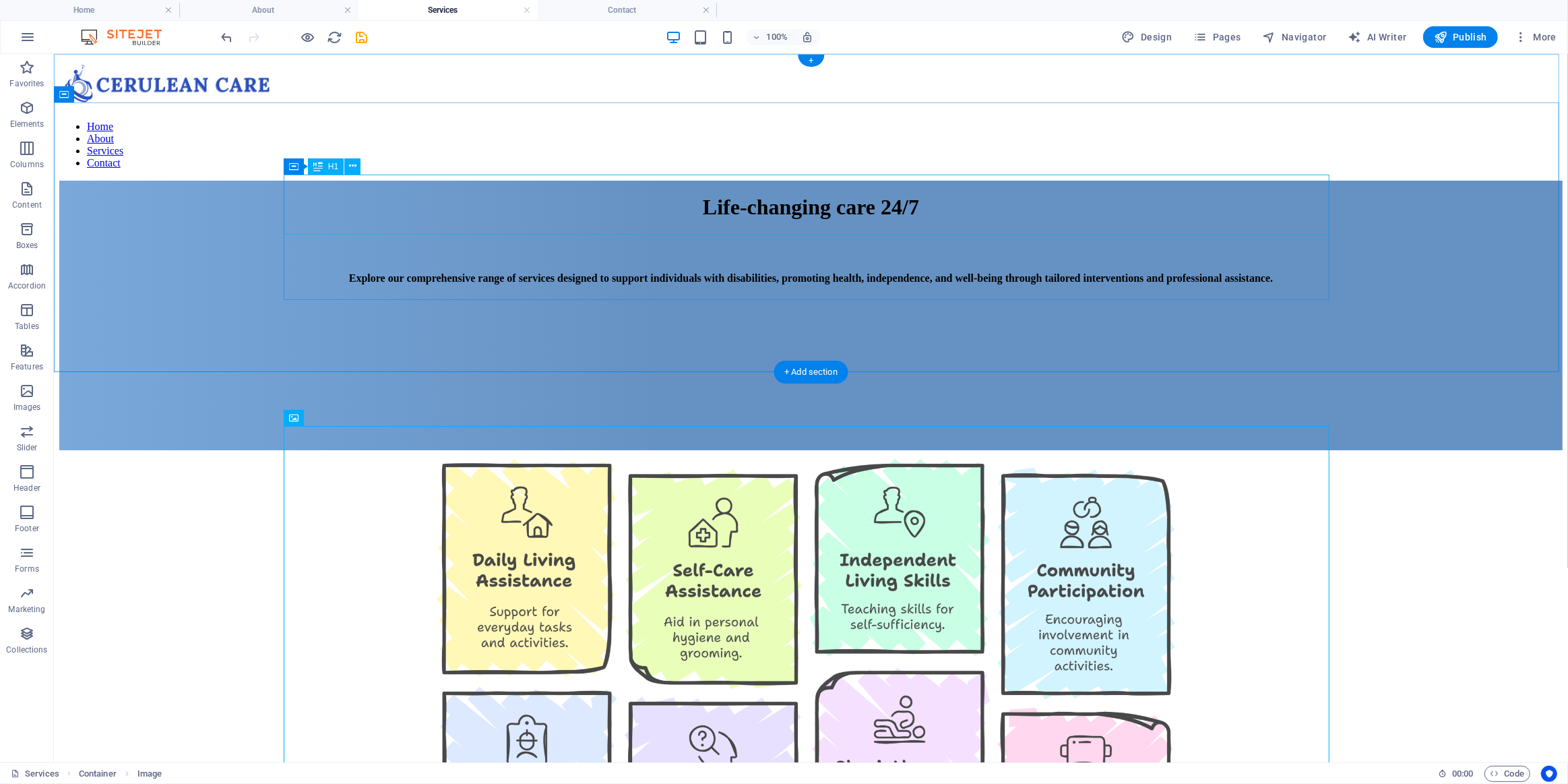
click at [488, 202] on div "Life-changing care 24/7" at bounding box center [810, 206] width 1504 height 25
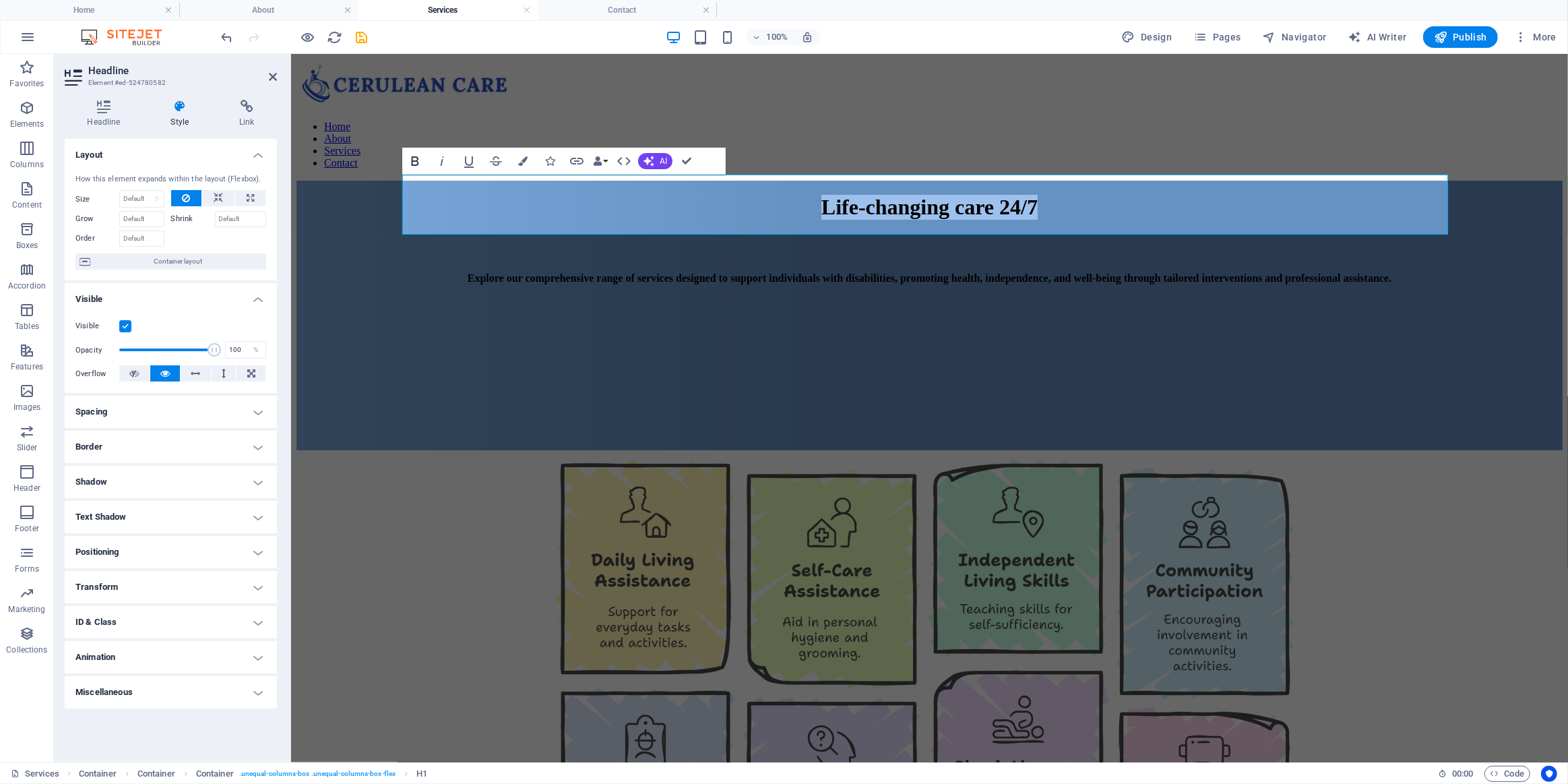
click at [413, 158] on icon "button" at bounding box center [415, 162] width 16 height 16
click at [279, 9] on h4 "About" at bounding box center [269, 10] width 179 height 15
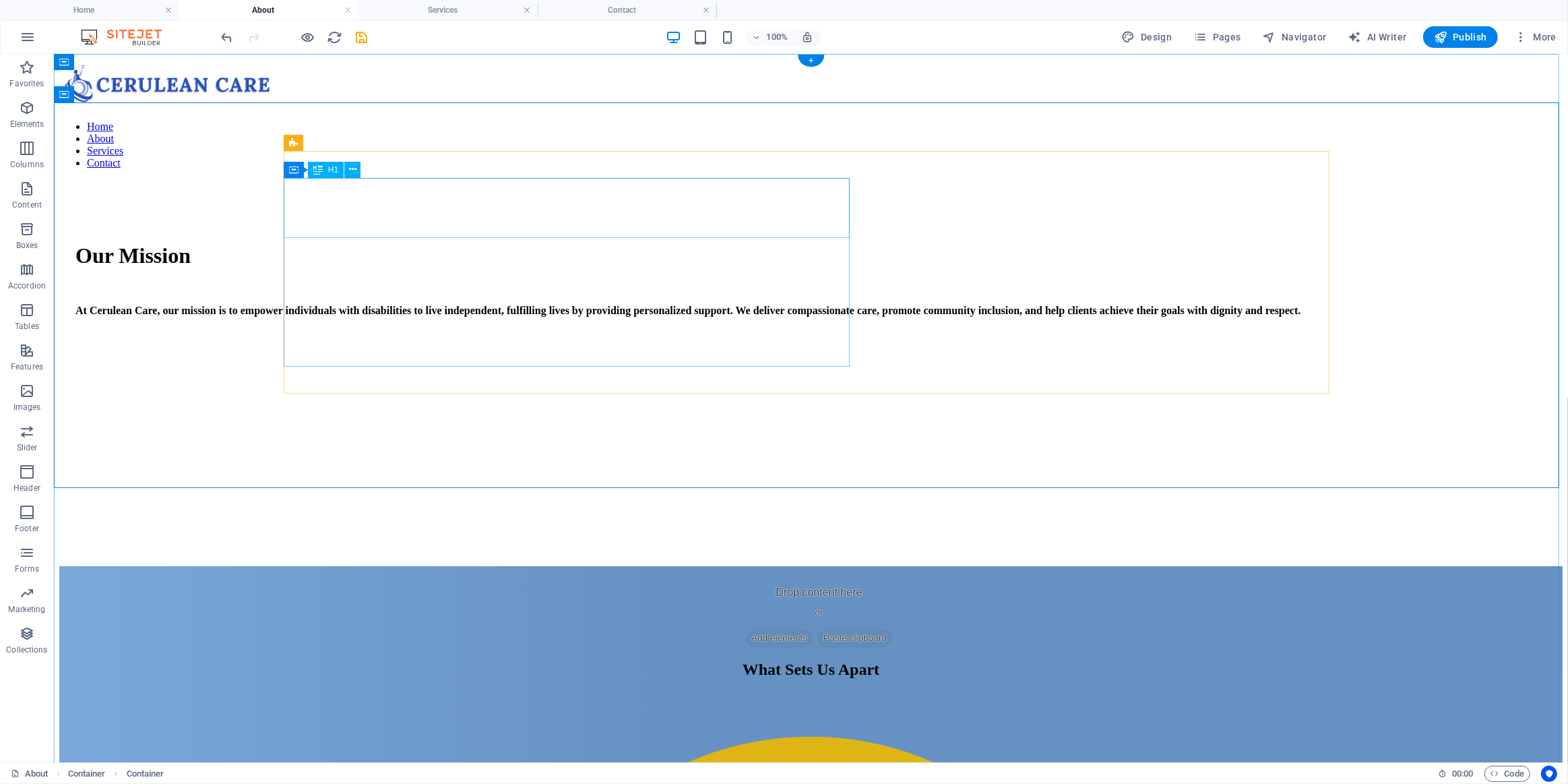
click at [431, 242] on div "Our Mission" at bounding box center [810, 254] width 1471 height 25
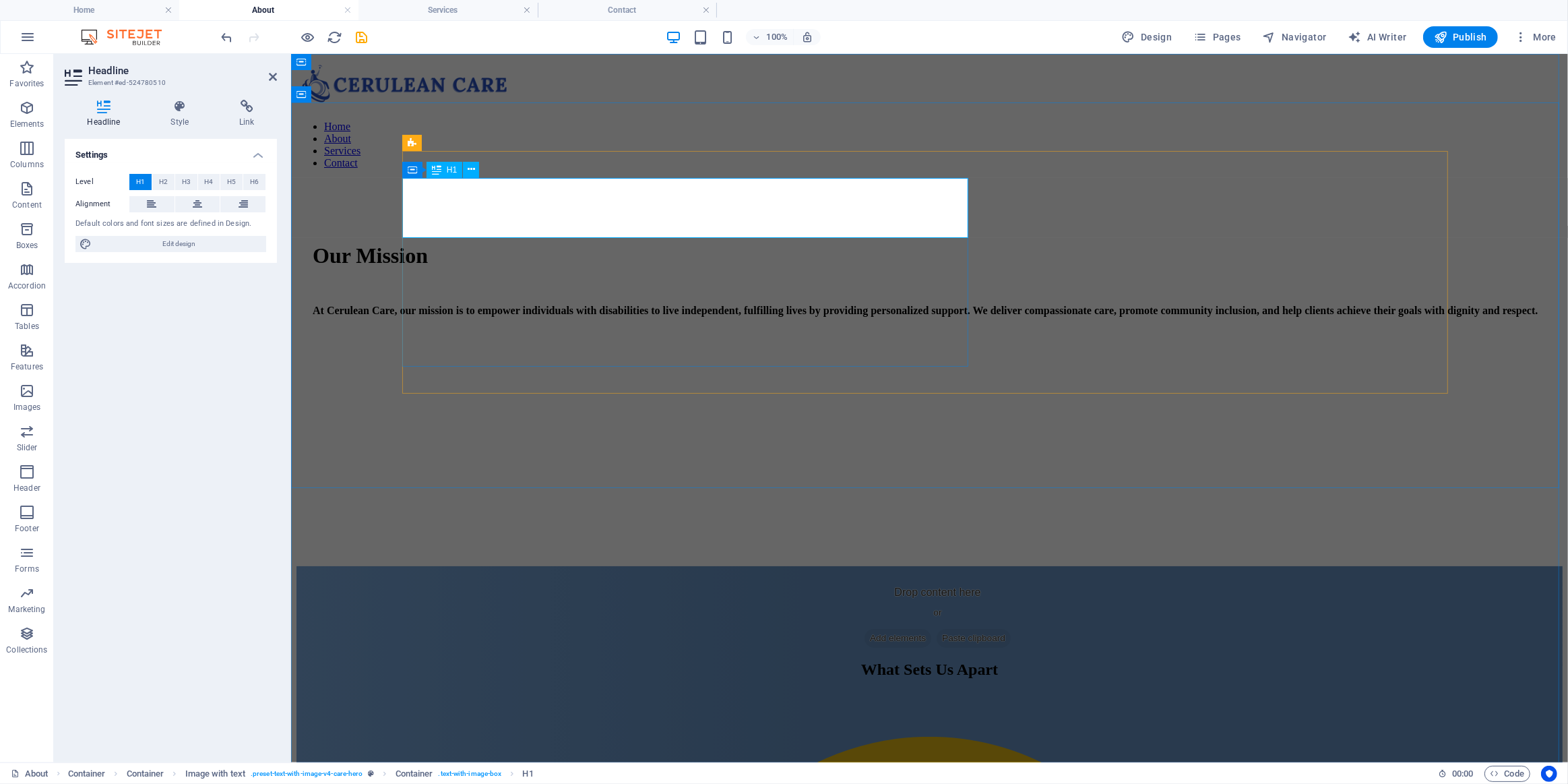
click at [427, 242] on span "Our Mission" at bounding box center [369, 254] width 115 height 24
click at [506, 310] on div "At Cerulean Care, our mission is to empower individuals with disabilities to li…" at bounding box center [929, 310] width 1234 height 12
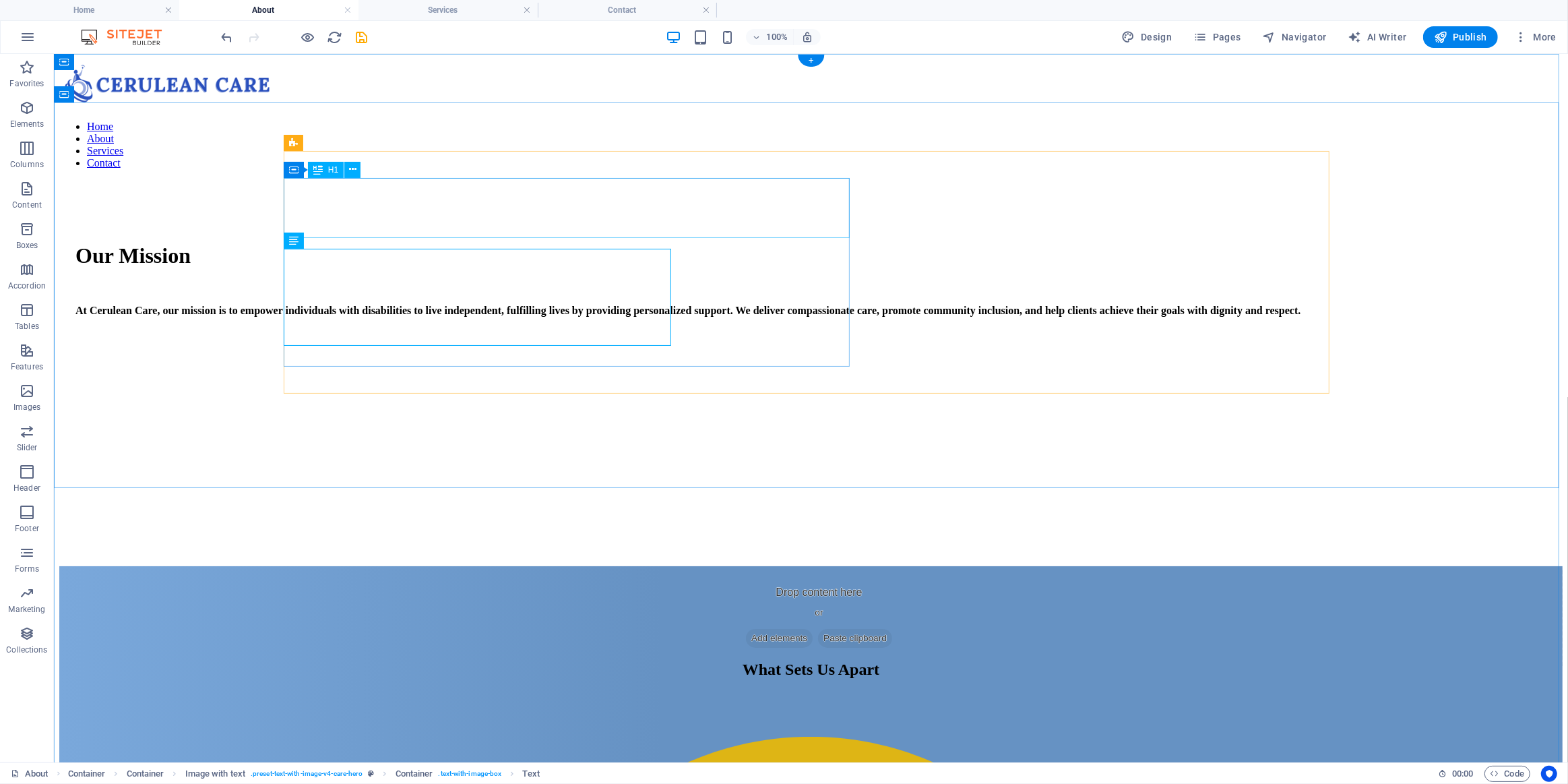
click at [407, 242] on div "Our Mission" at bounding box center [810, 254] width 1471 height 25
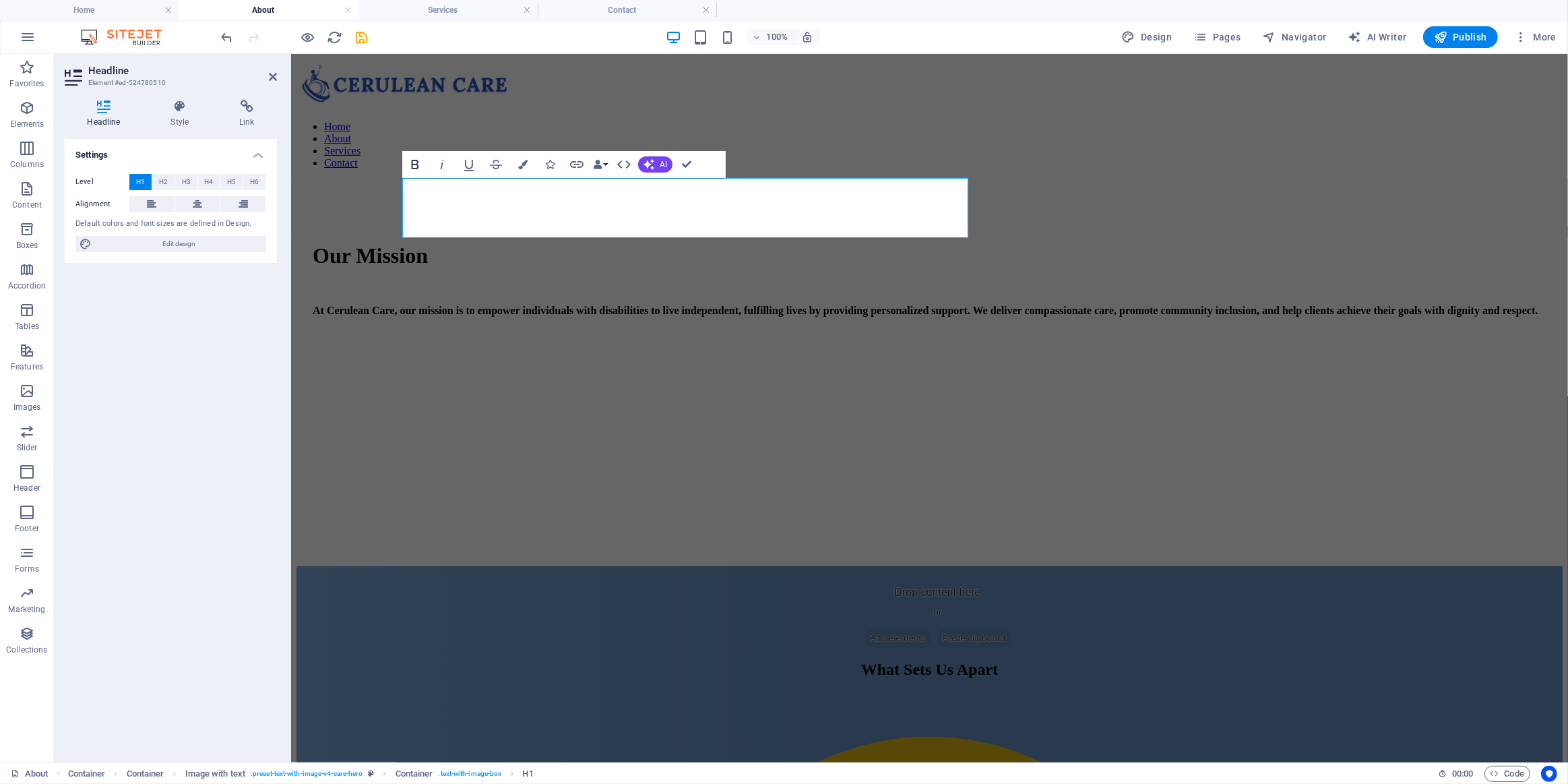
click at [416, 161] on icon "button" at bounding box center [416, 165] width 7 height 10
click at [506, 422] on div "Our Mission At Cerulean Care, our mission is to empower individuals with disabi…" at bounding box center [929, 373] width 1266 height 386
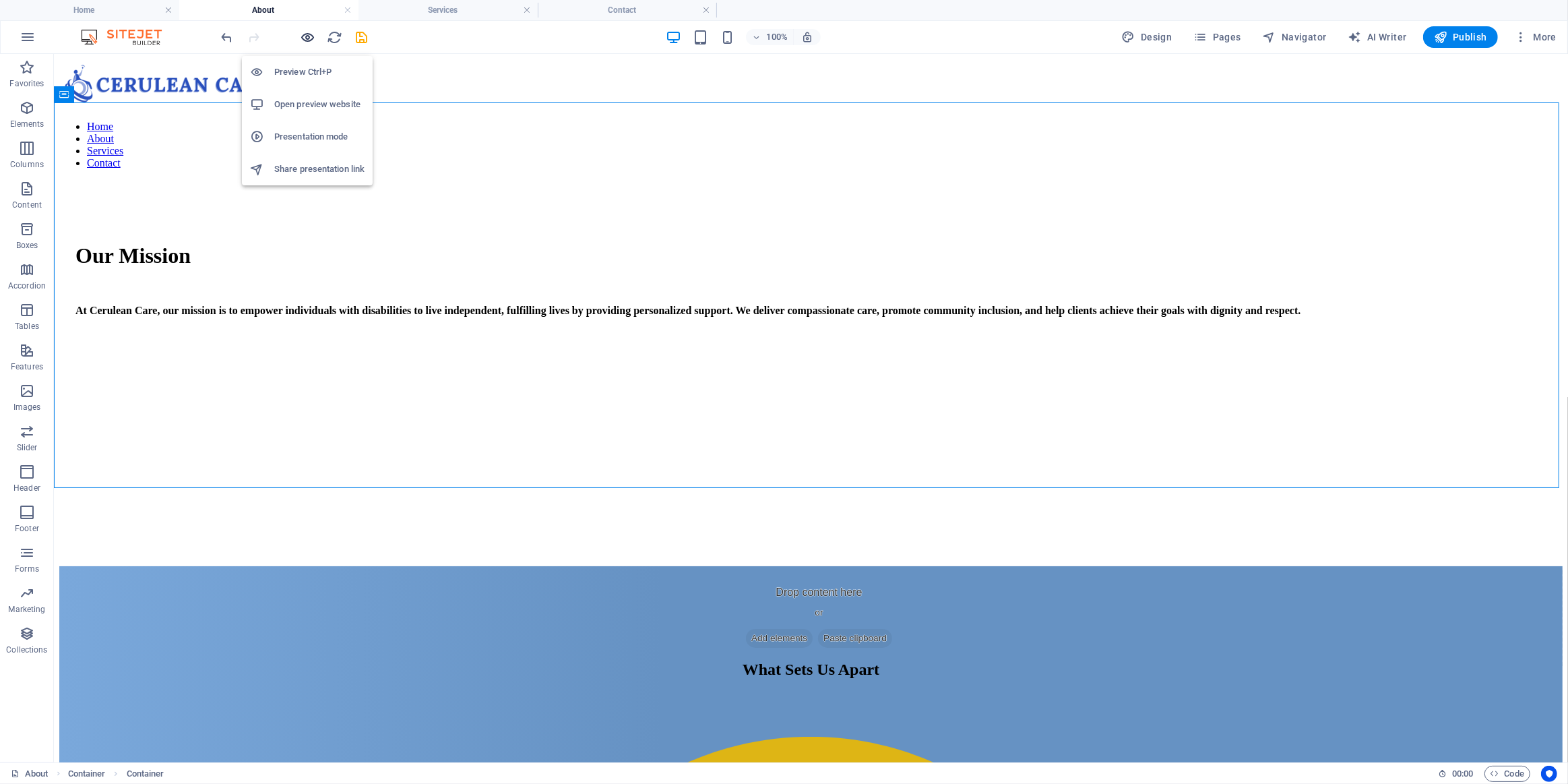
click at [304, 38] on icon "button" at bounding box center [308, 37] width 16 height 16
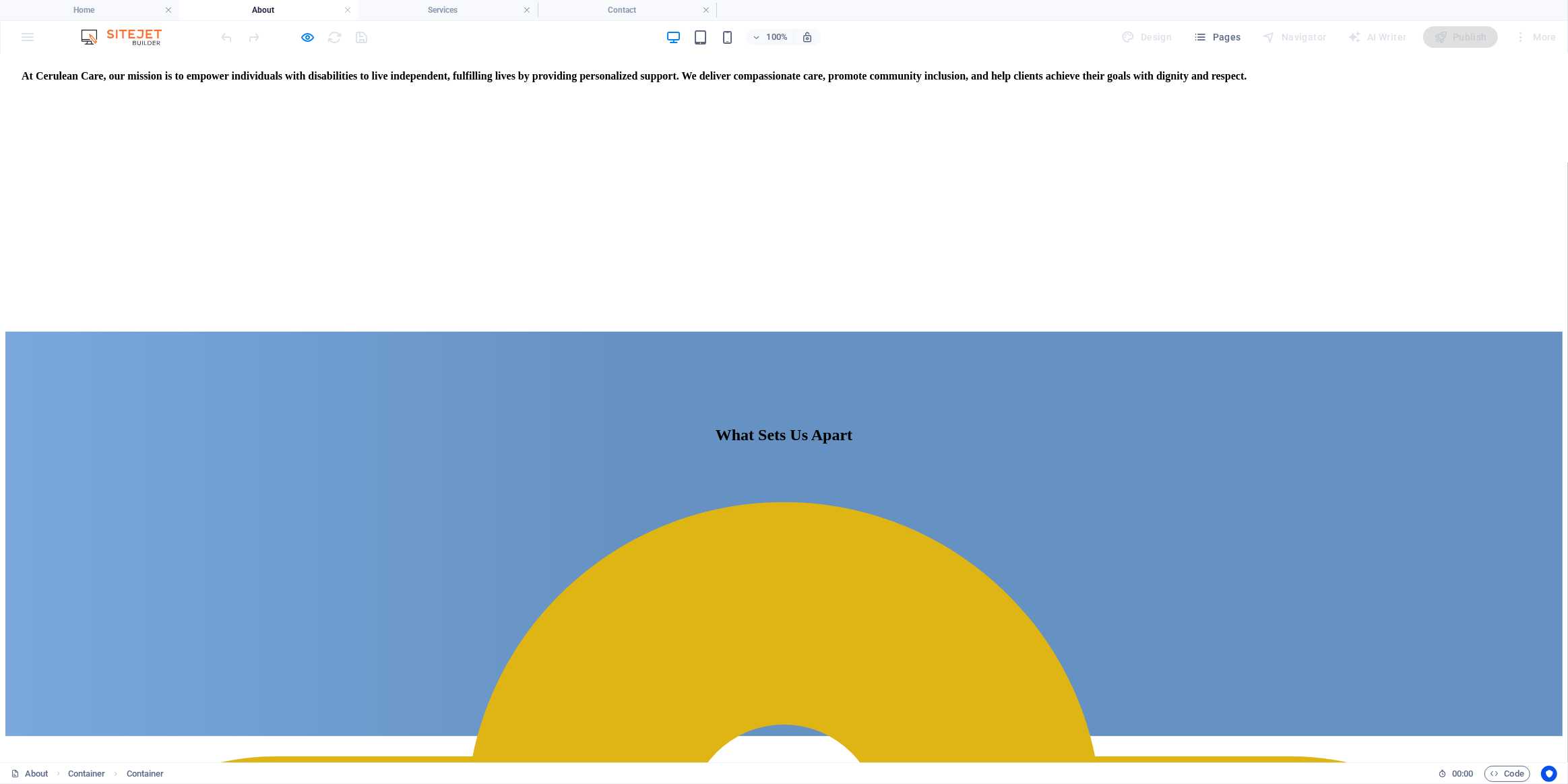
scroll to position [245, 0]
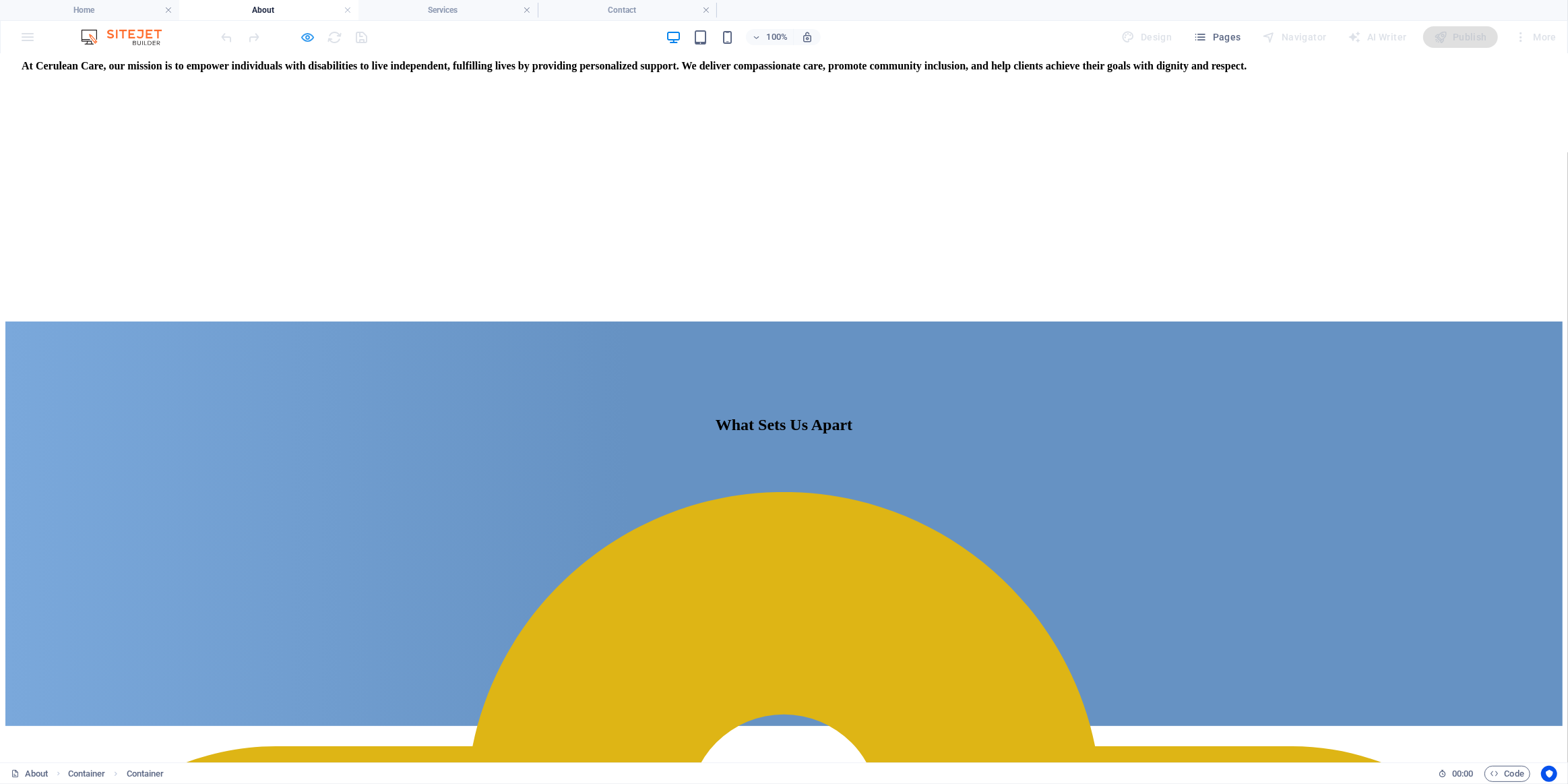
click at [309, 37] on icon "button" at bounding box center [308, 37] width 16 height 16
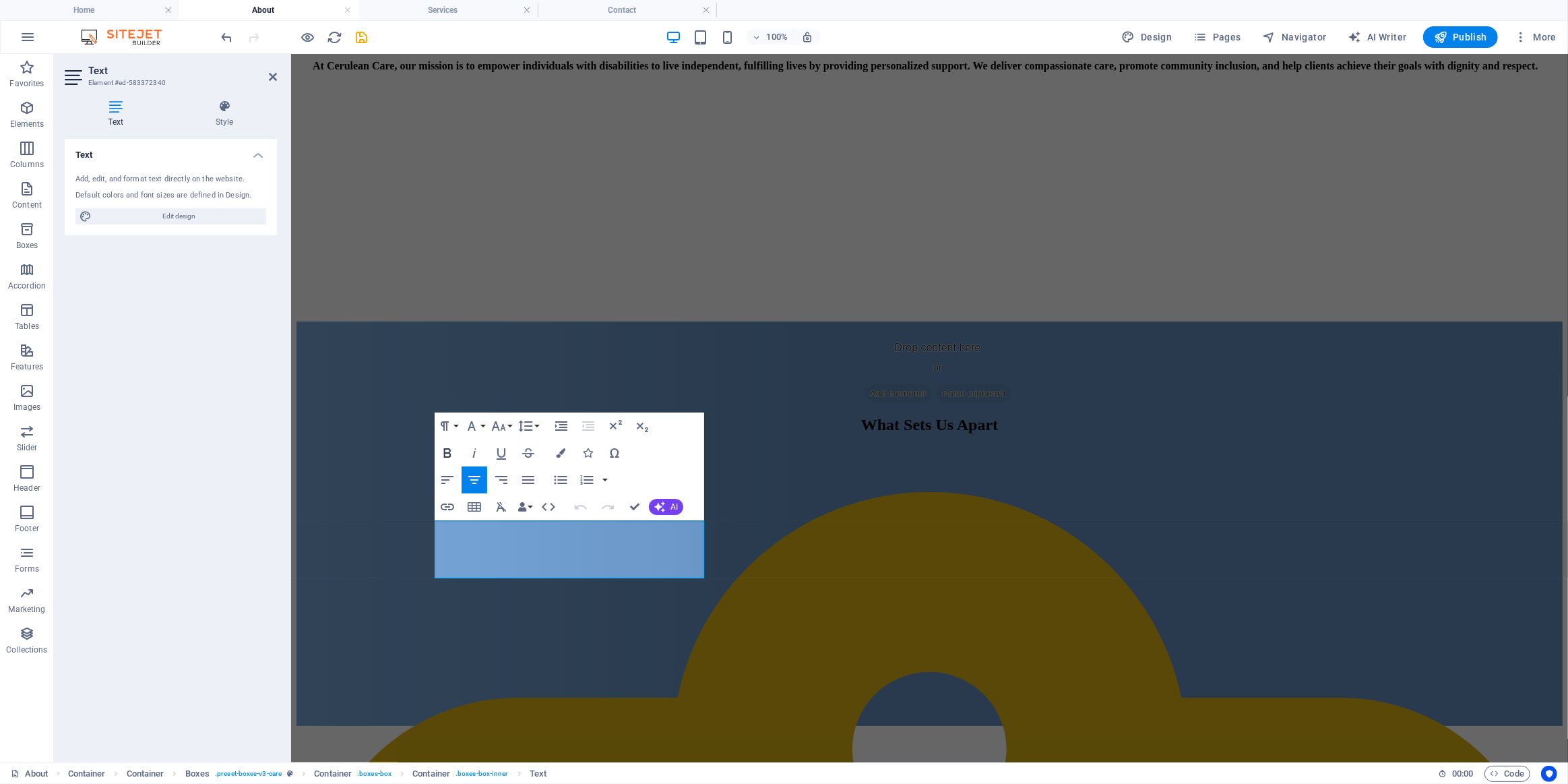
click at [444, 452] on icon "button" at bounding box center [448, 453] width 7 height 10
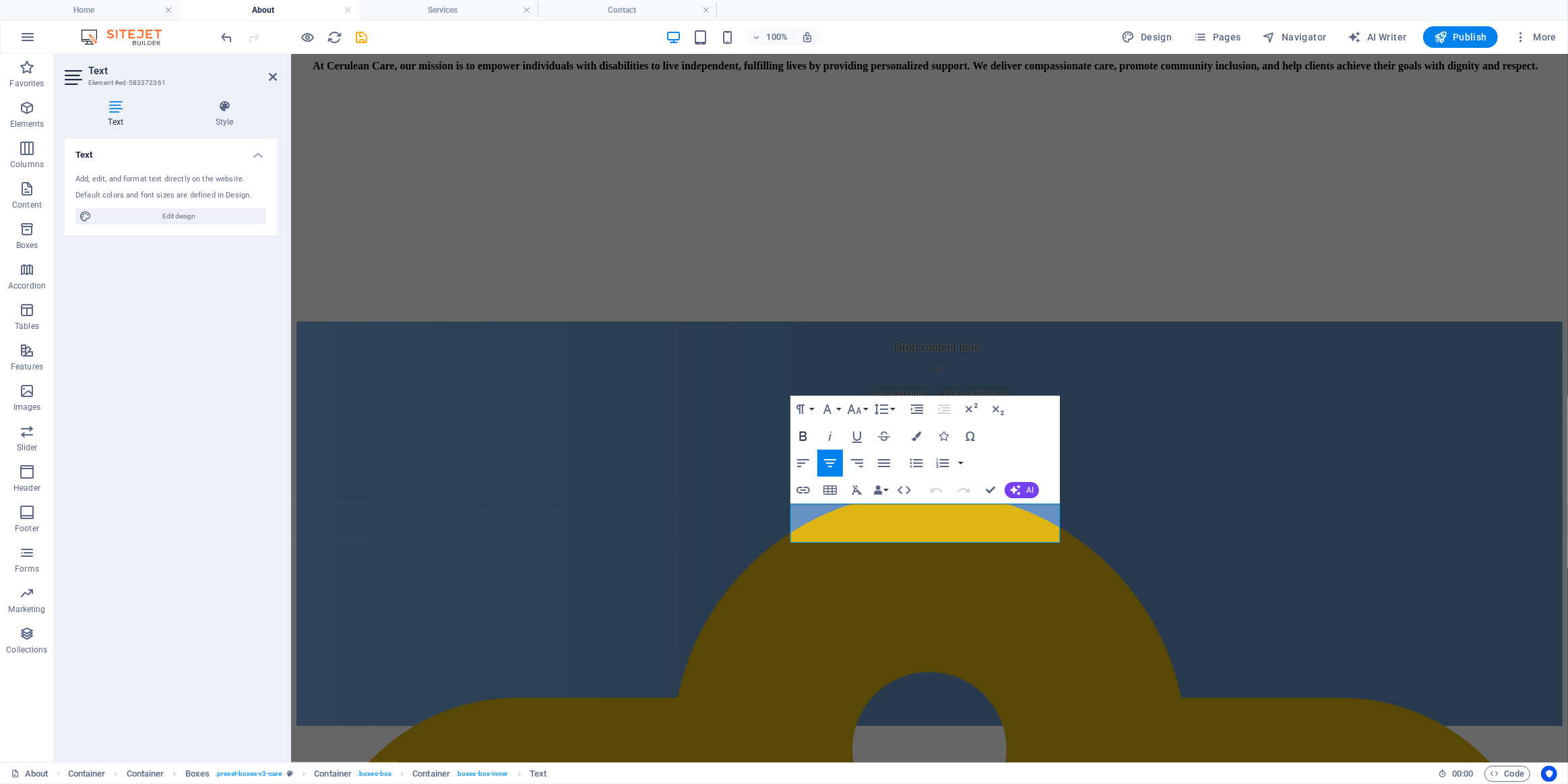
click at [802, 433] on icon "button" at bounding box center [803, 436] width 16 height 16
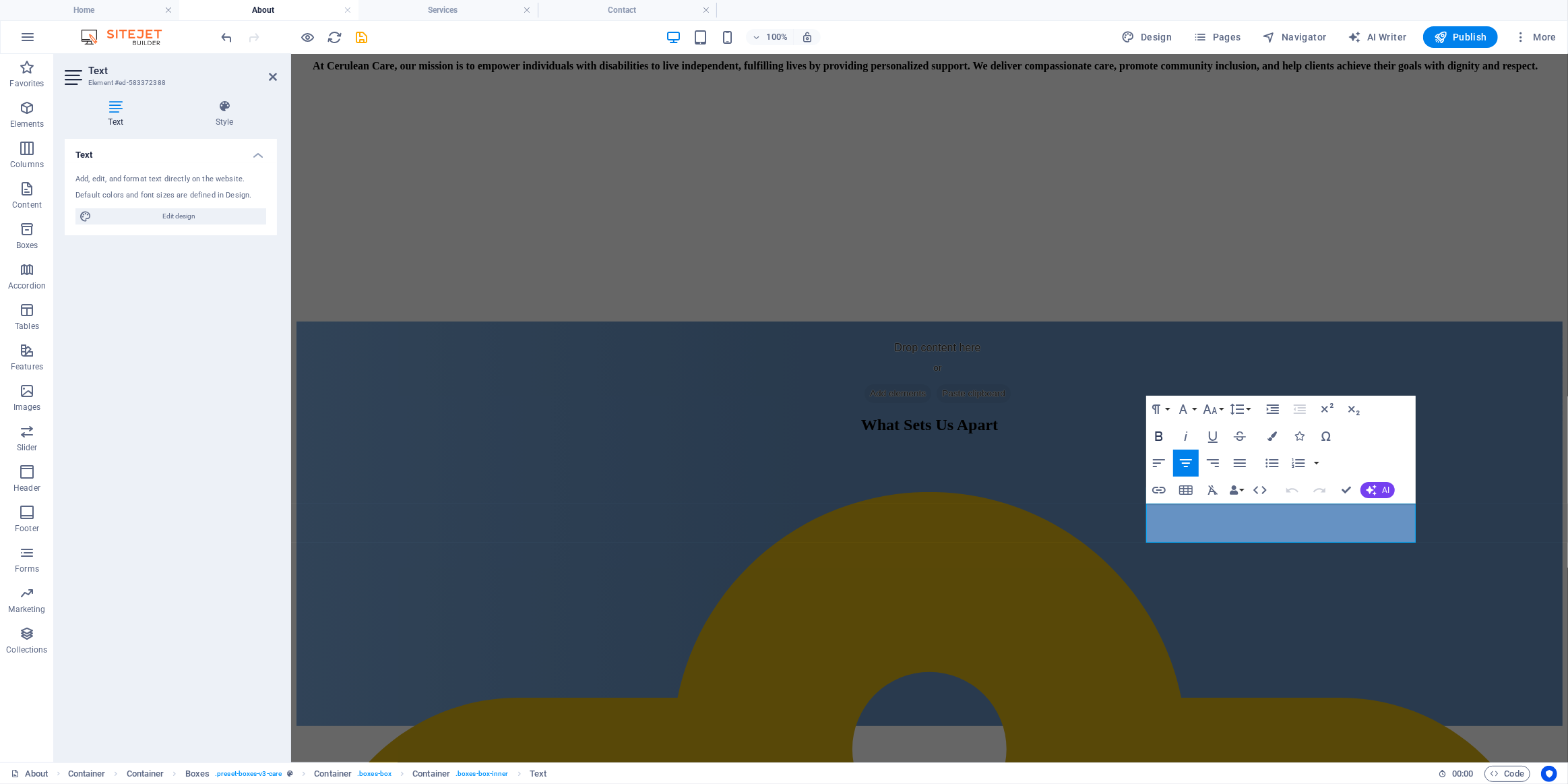
click at [1158, 431] on icon "button" at bounding box center [1159, 436] width 16 height 16
click at [1056, 633] on div "What Sets Us Apart Commitment to continuous improvement We actively seek feedba…" at bounding box center [929, 523] width 1266 height 405
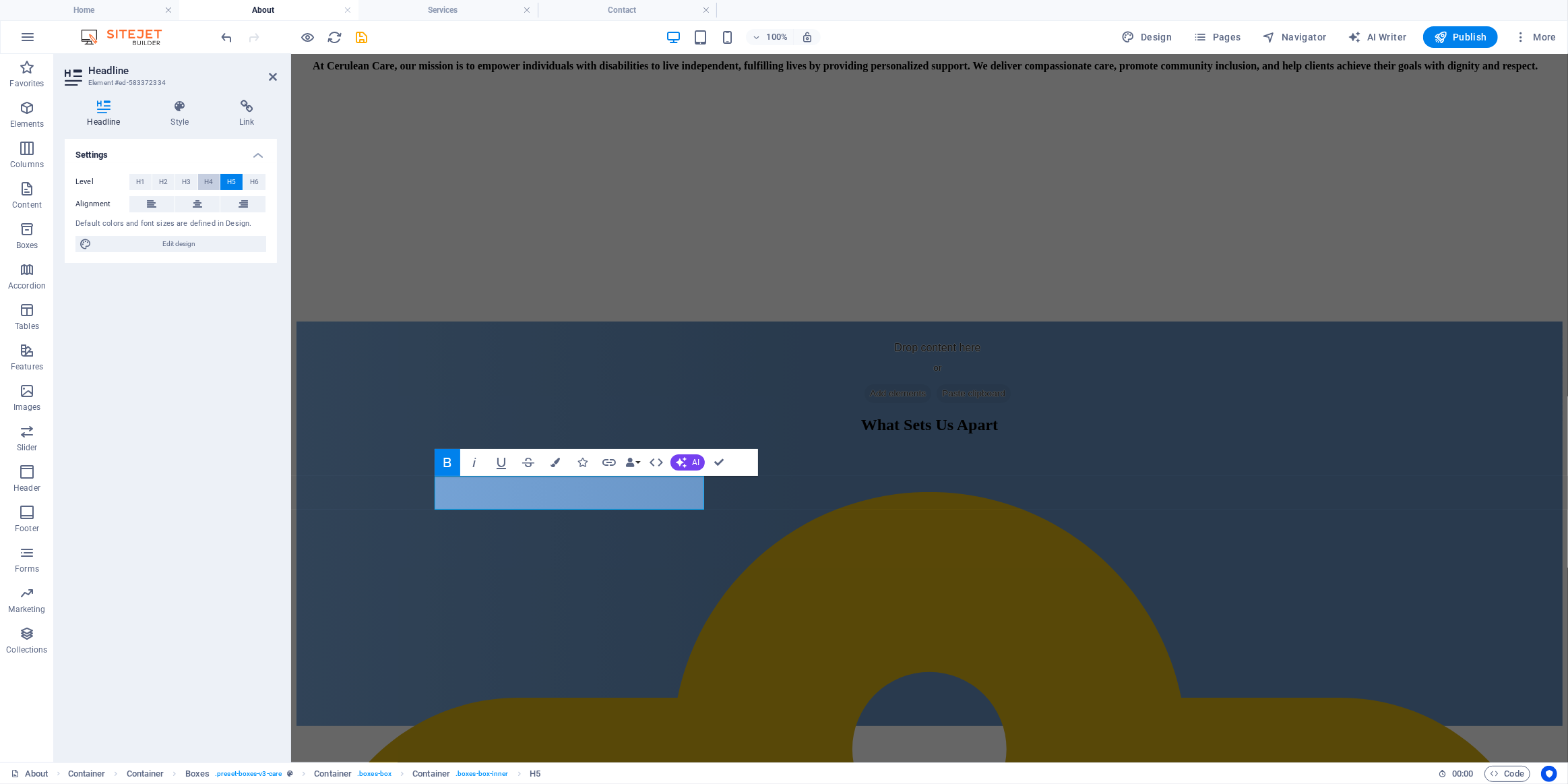
click at [203, 178] on button "H4" at bounding box center [209, 183] width 22 height 16
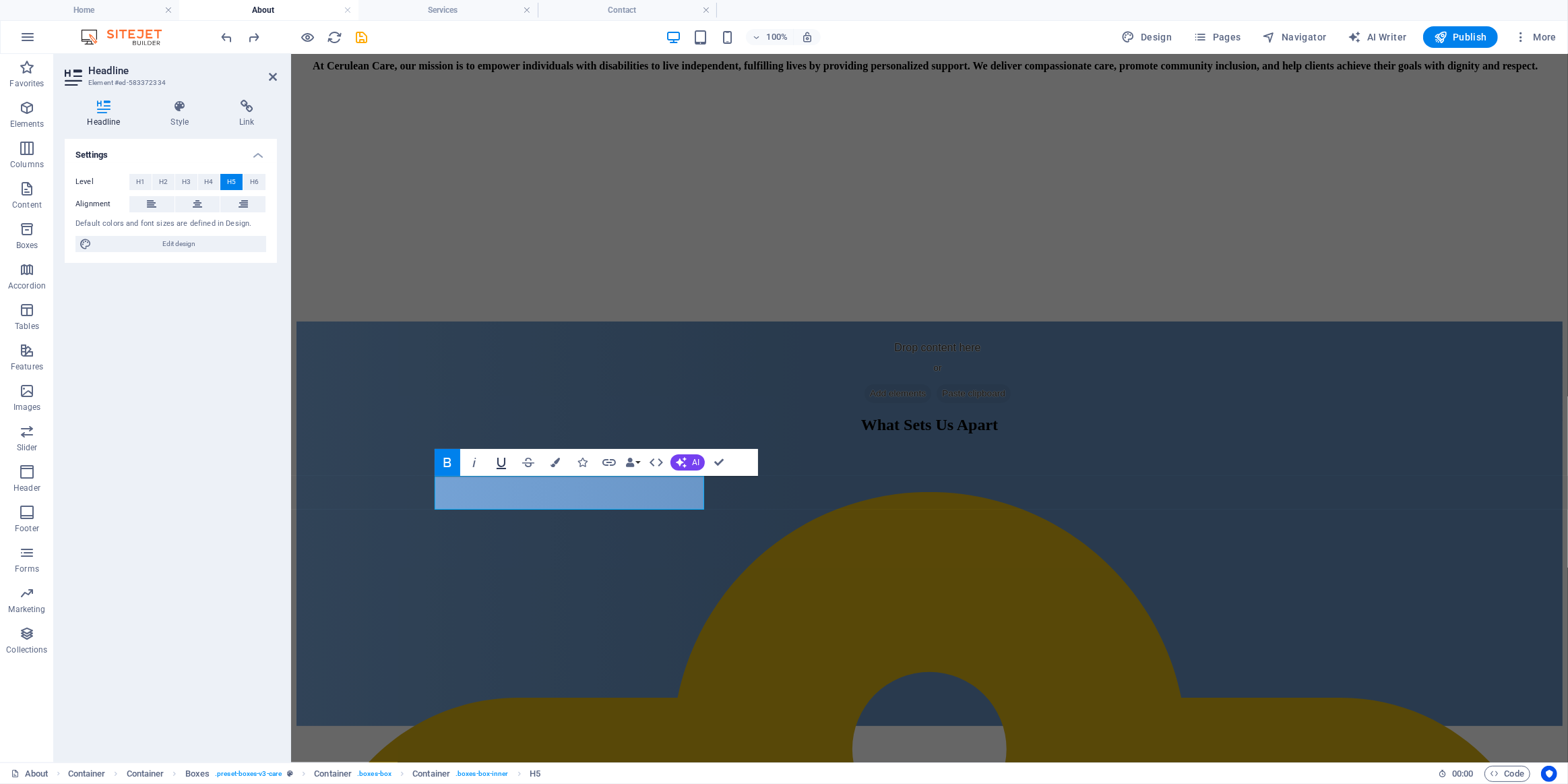
click at [502, 459] on icon "button" at bounding box center [502, 462] width 16 height 16
click at [743, 458] on div at bounding box center [929, 474] width 1234 height 34
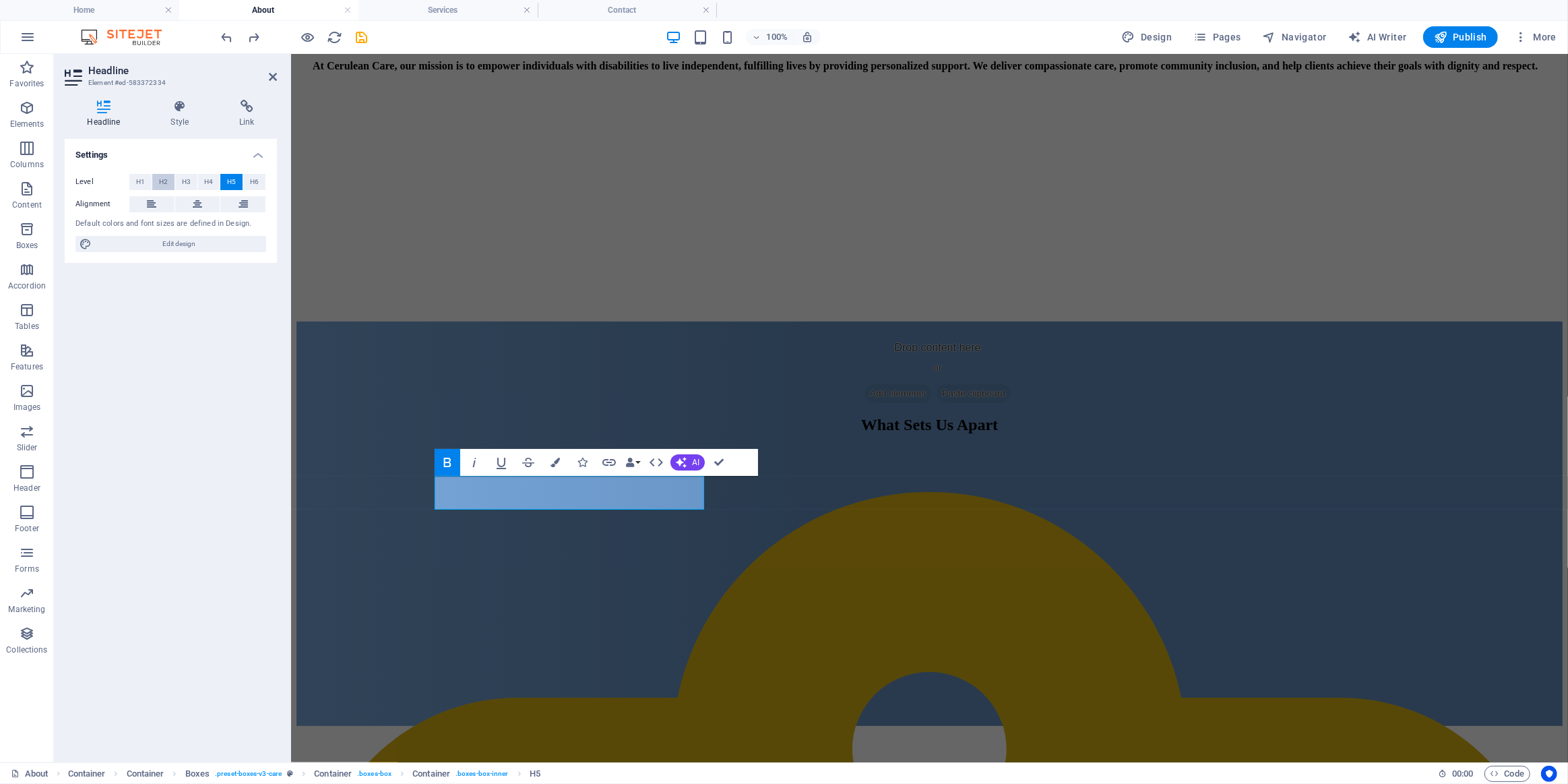
click at [164, 183] on span "H2" at bounding box center [164, 183] width 9 height 16
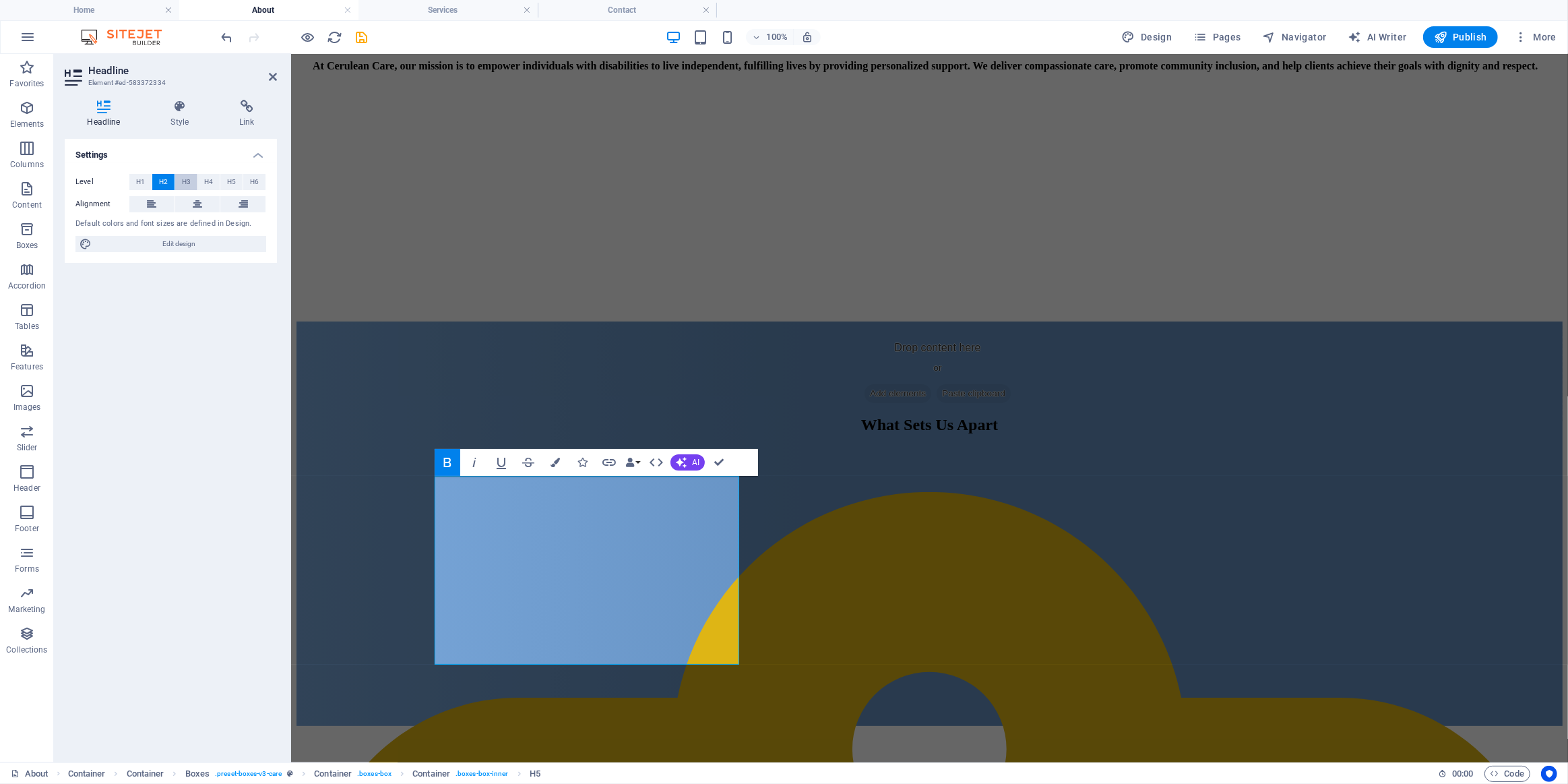
click at [183, 182] on span "H3" at bounding box center [186, 183] width 9 height 16
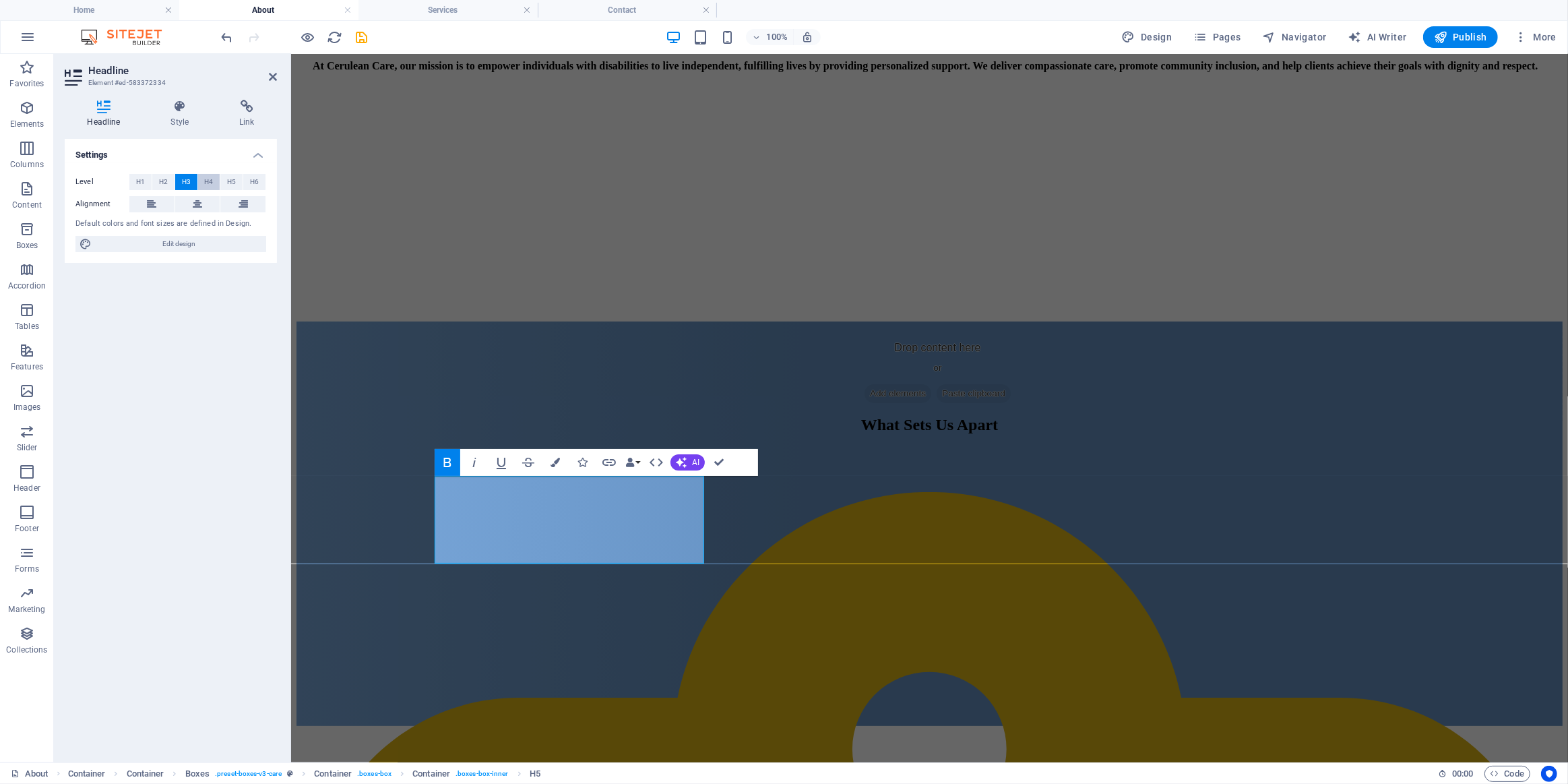
click at [206, 182] on span "H4" at bounding box center [209, 183] width 9 height 16
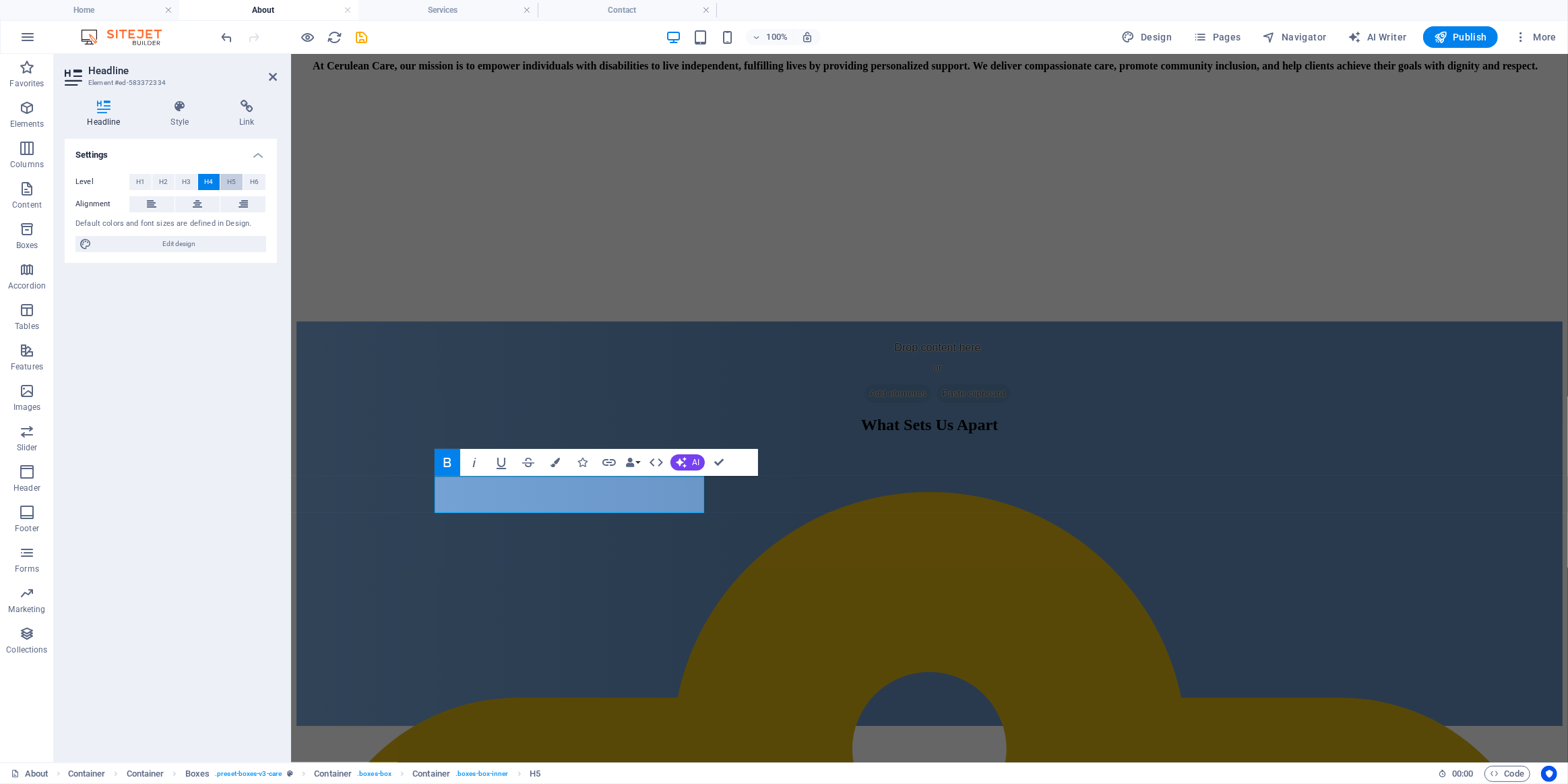
click at [238, 176] on button "H5" at bounding box center [232, 183] width 22 height 16
click at [645, 201] on div "Our Mission At Cerulean Care, our mission is to empower individuals with disabi…" at bounding box center [929, 128] width 1266 height 386
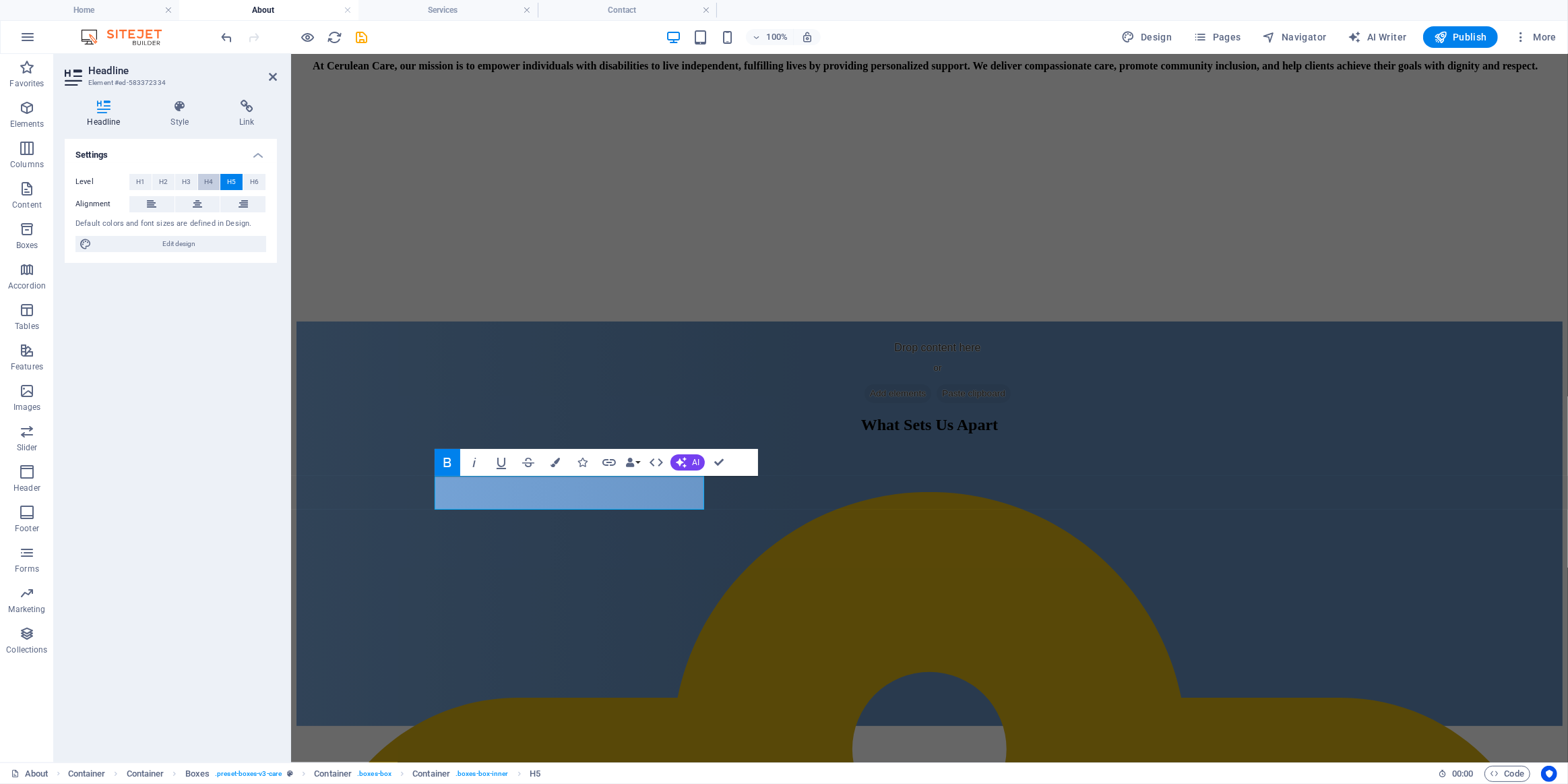
click at [212, 178] on span "H4" at bounding box center [209, 183] width 9 height 16
click at [509, 215] on div "Our Mission At Cerulean Care, our mission is to empower individuals with disabi…" at bounding box center [929, 128] width 1266 height 386
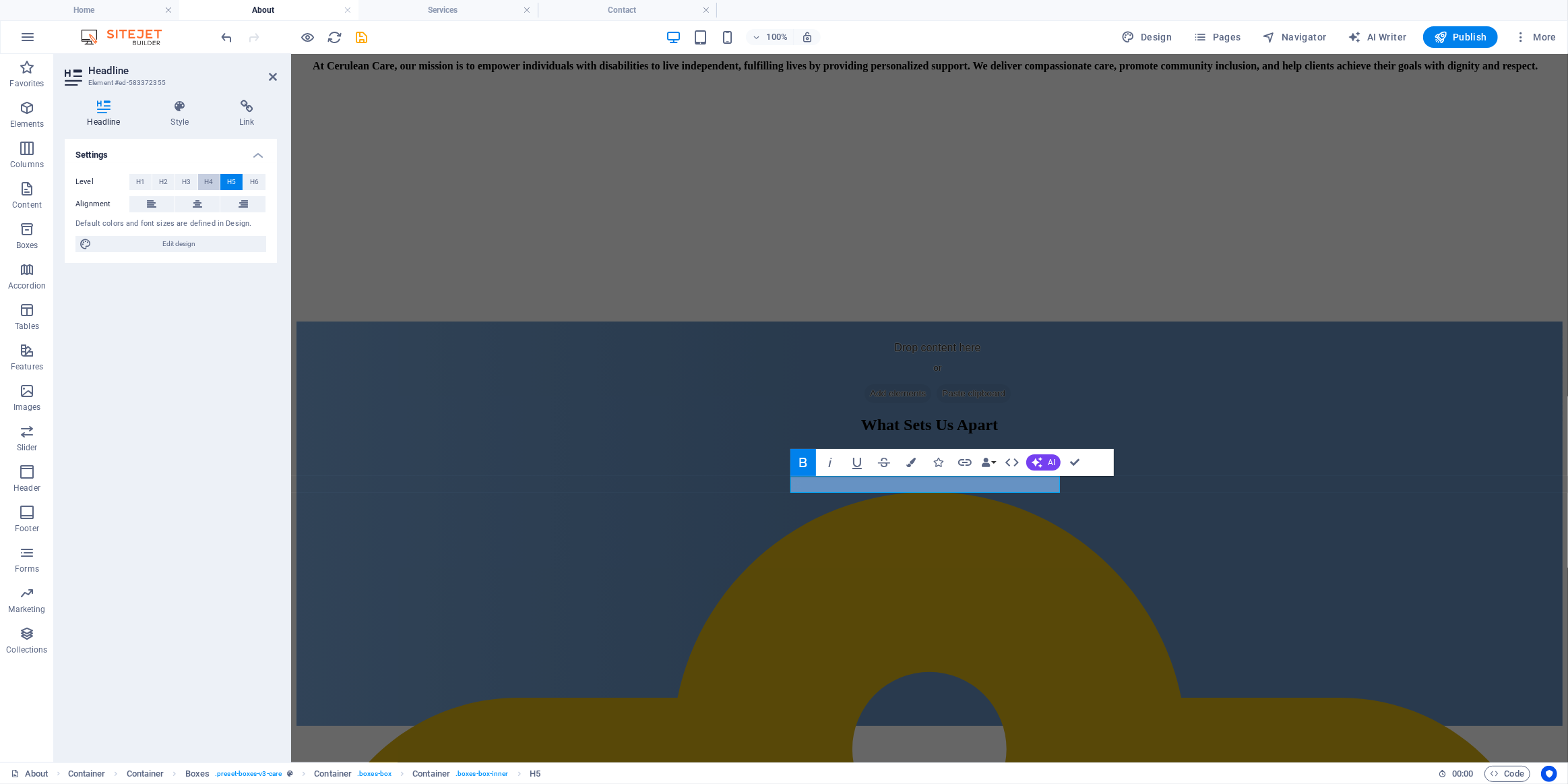
click at [209, 182] on span "H4" at bounding box center [209, 183] width 9 height 16
click at [1150, 224] on div "Our Mission At Cerulean Care, our mission is to empower individuals with disabi…" at bounding box center [929, 128] width 1266 height 386
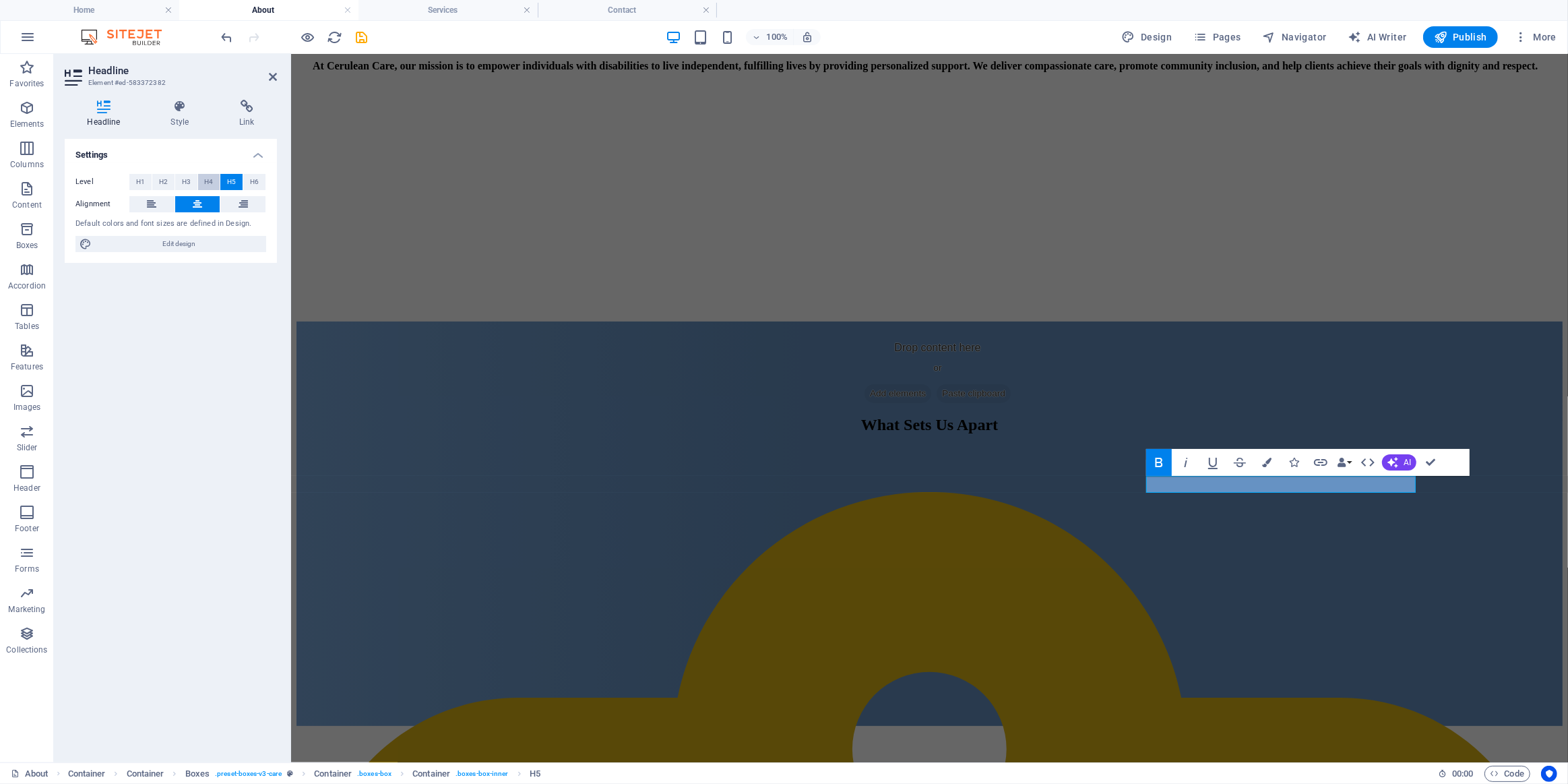
click at [212, 178] on span "H4" at bounding box center [209, 183] width 9 height 16
click at [878, 137] on div "Our Mission At Cerulean Care, our mission is to empower individuals with disabi…" at bounding box center [929, 105] width 1234 height 242
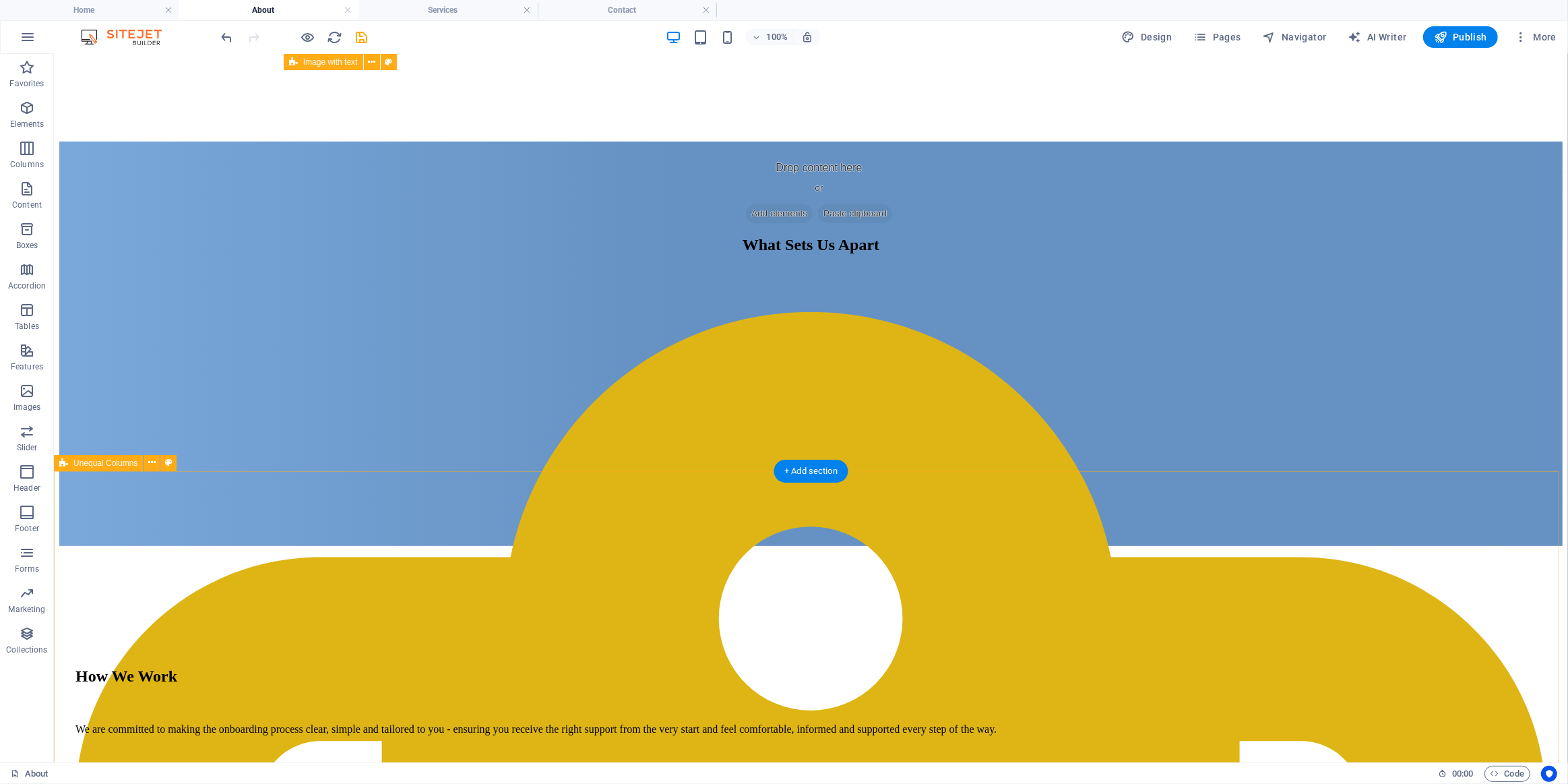
scroll to position [429, 0]
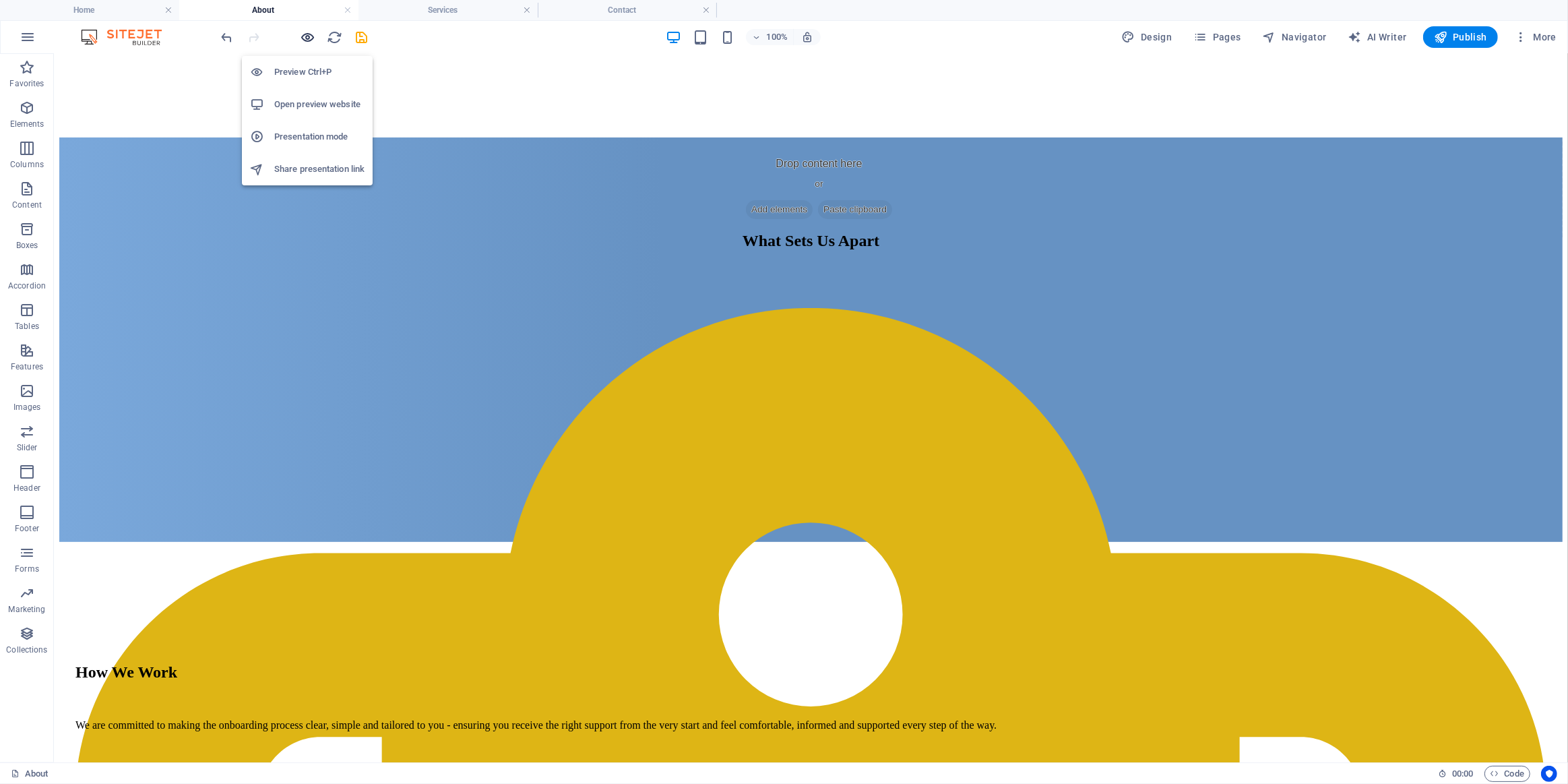
click at [309, 40] on icon "button" at bounding box center [308, 37] width 16 height 16
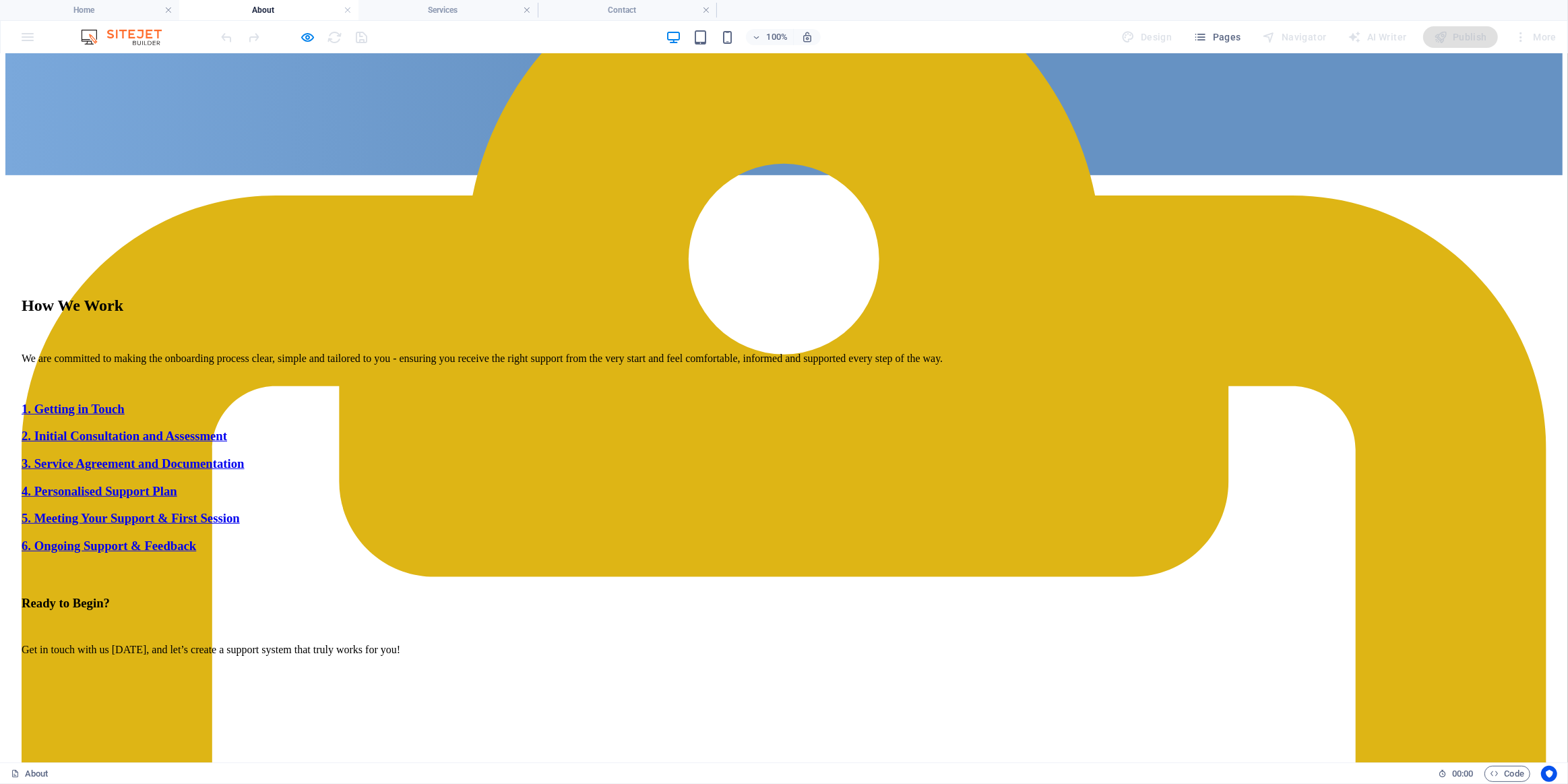
scroll to position [796, 0]
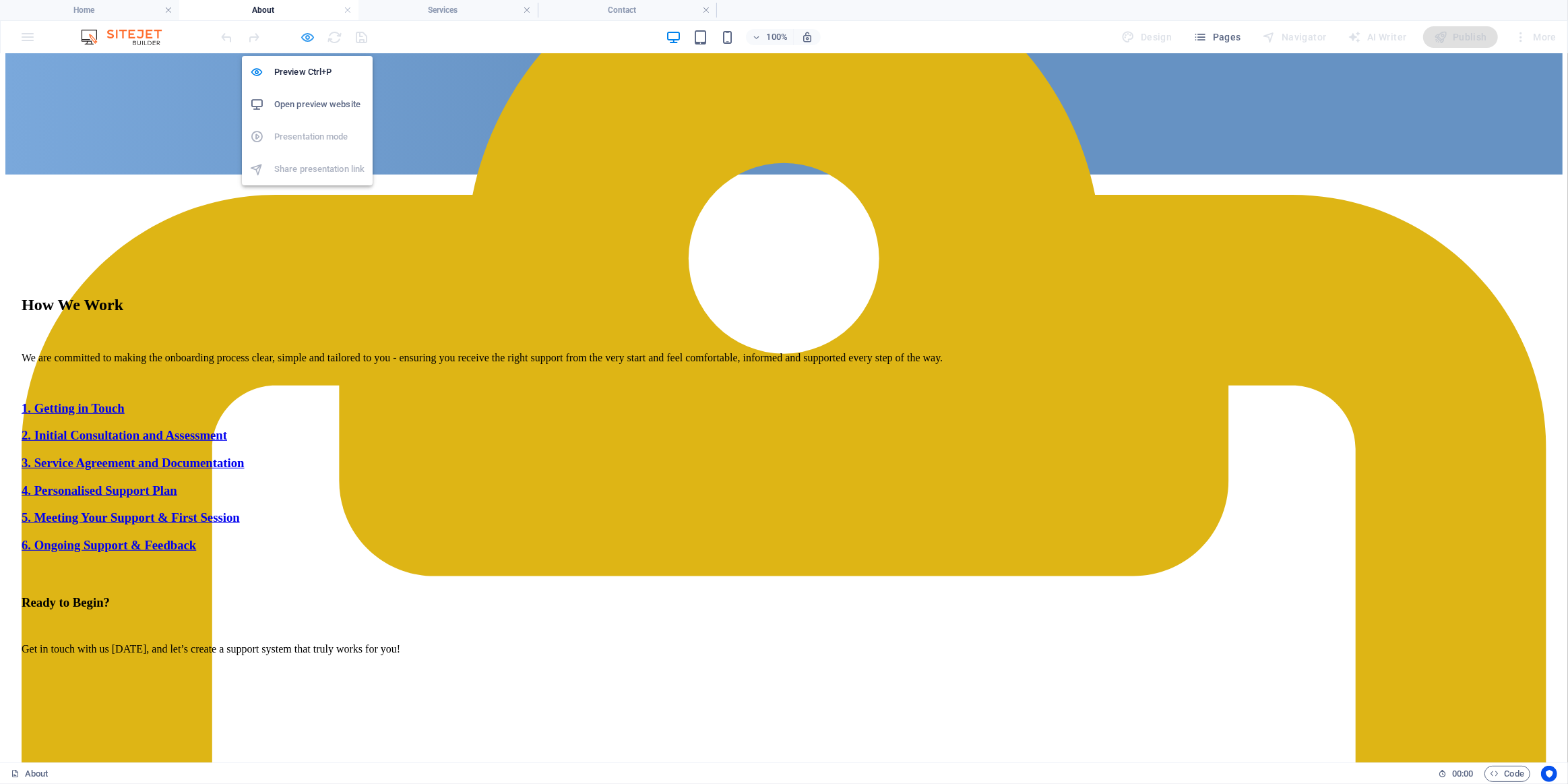
click at [303, 37] on icon "button" at bounding box center [308, 37] width 16 height 16
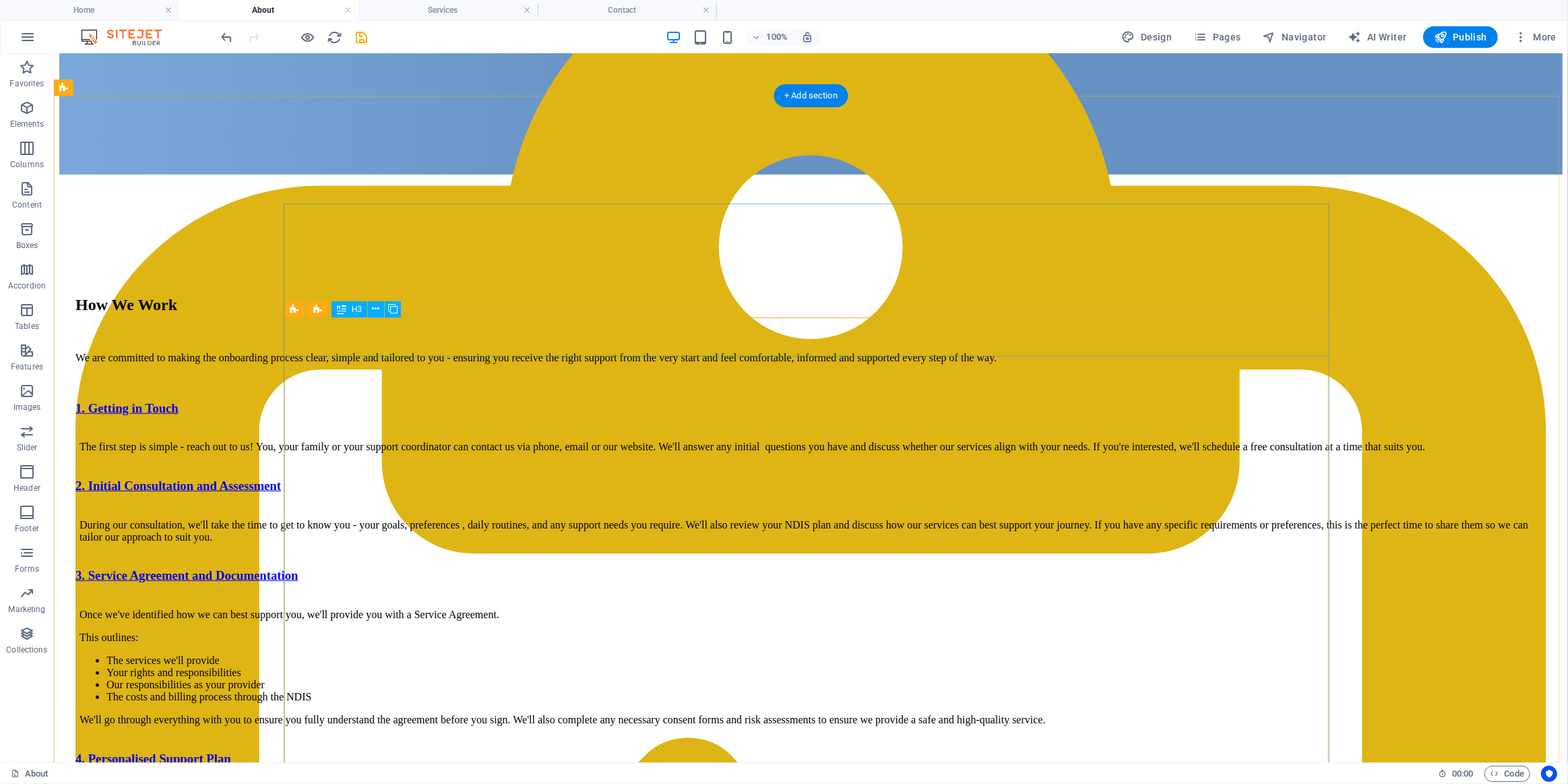
click at [377, 400] on div "1. Getting in Touch" at bounding box center [810, 408] width 1471 height 15
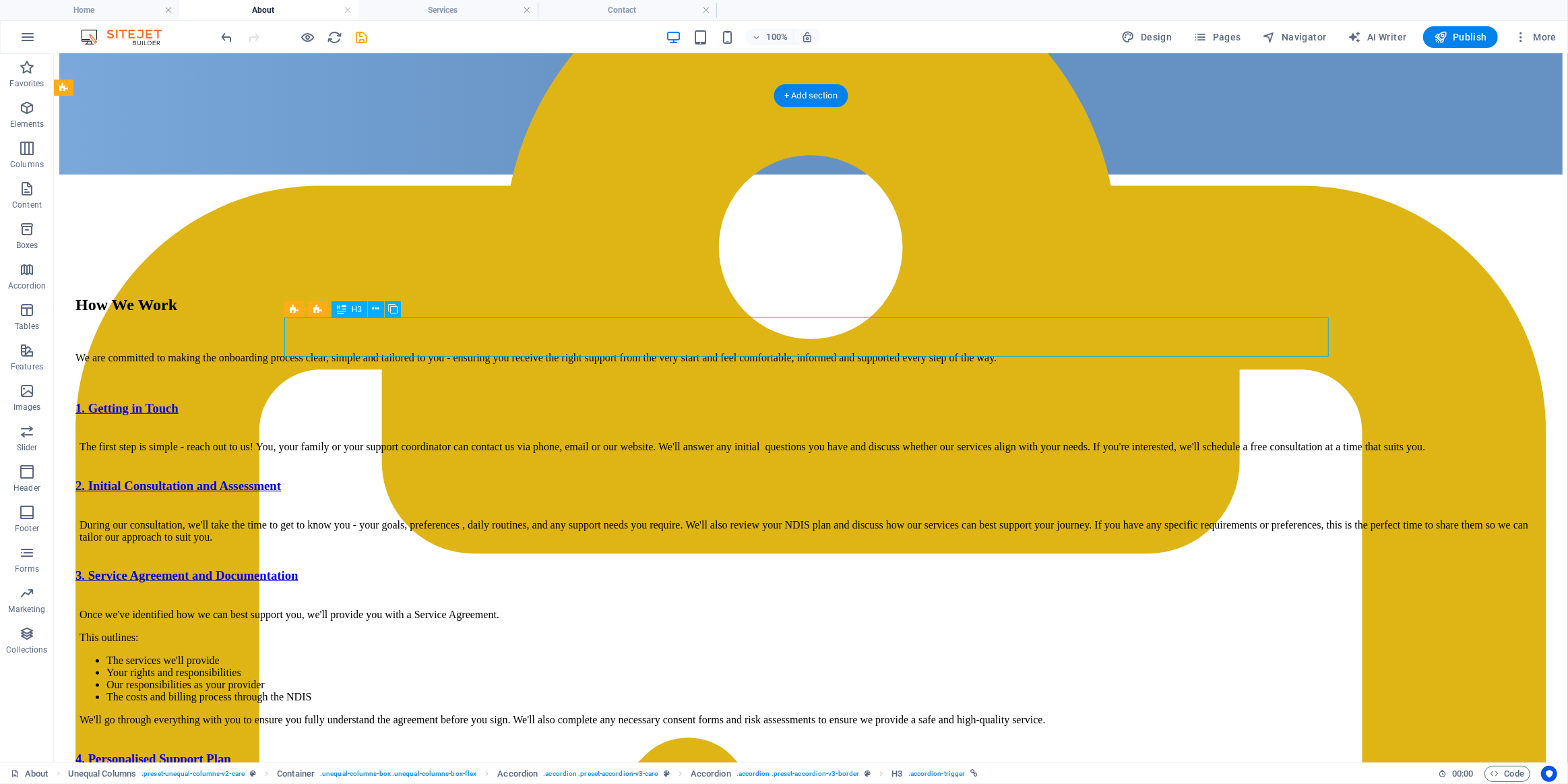
click at [377, 400] on div "1. Getting in Touch" at bounding box center [810, 408] width 1471 height 15
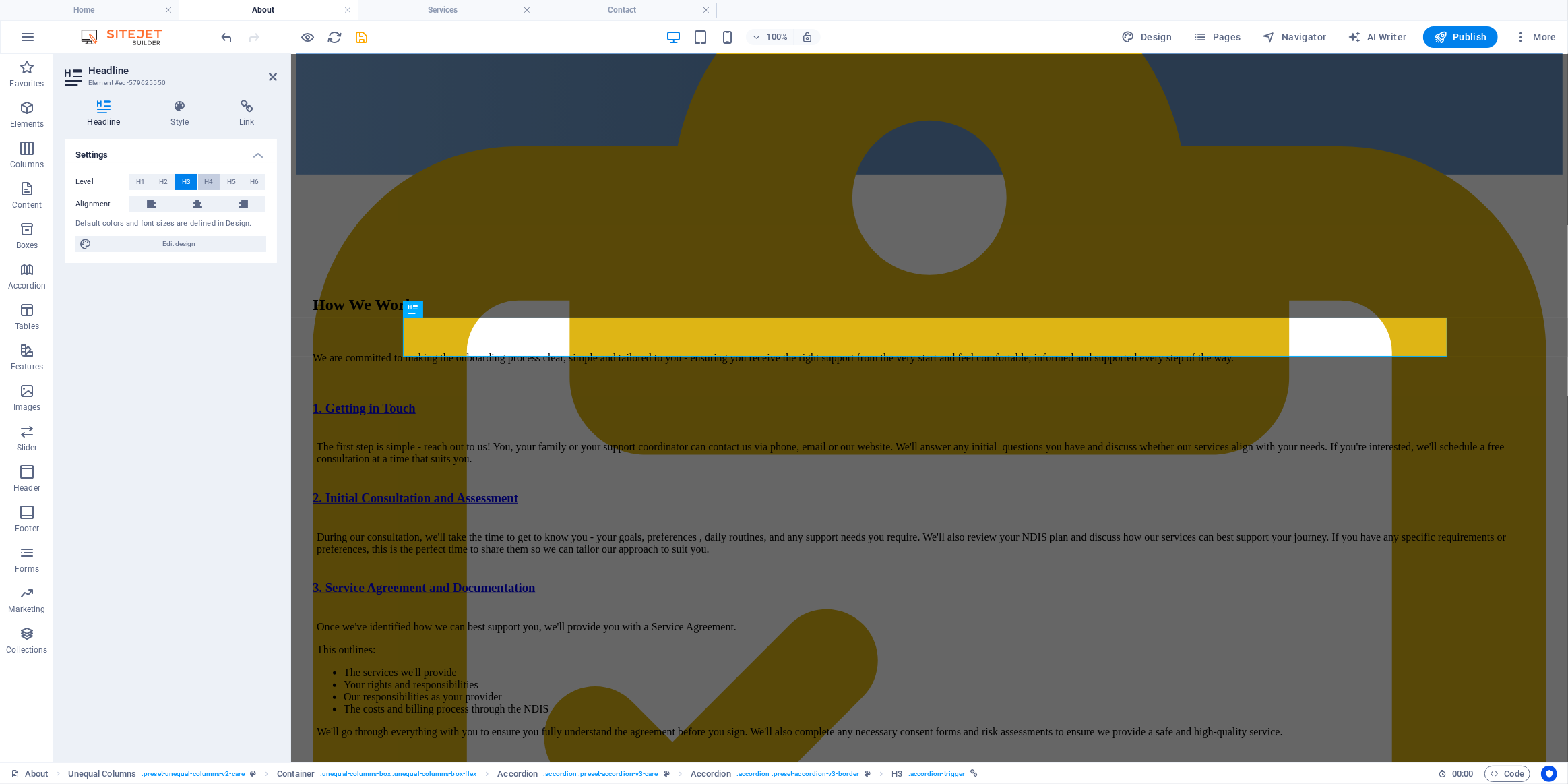
click at [213, 177] on button "H4" at bounding box center [209, 183] width 22 height 16
click at [182, 178] on span "H3" at bounding box center [186, 183] width 9 height 16
click at [165, 176] on span "H2" at bounding box center [164, 183] width 9 height 16
click at [183, 180] on span "H3" at bounding box center [186, 183] width 9 height 16
click at [182, 109] on icon at bounding box center [179, 106] width 64 height 13
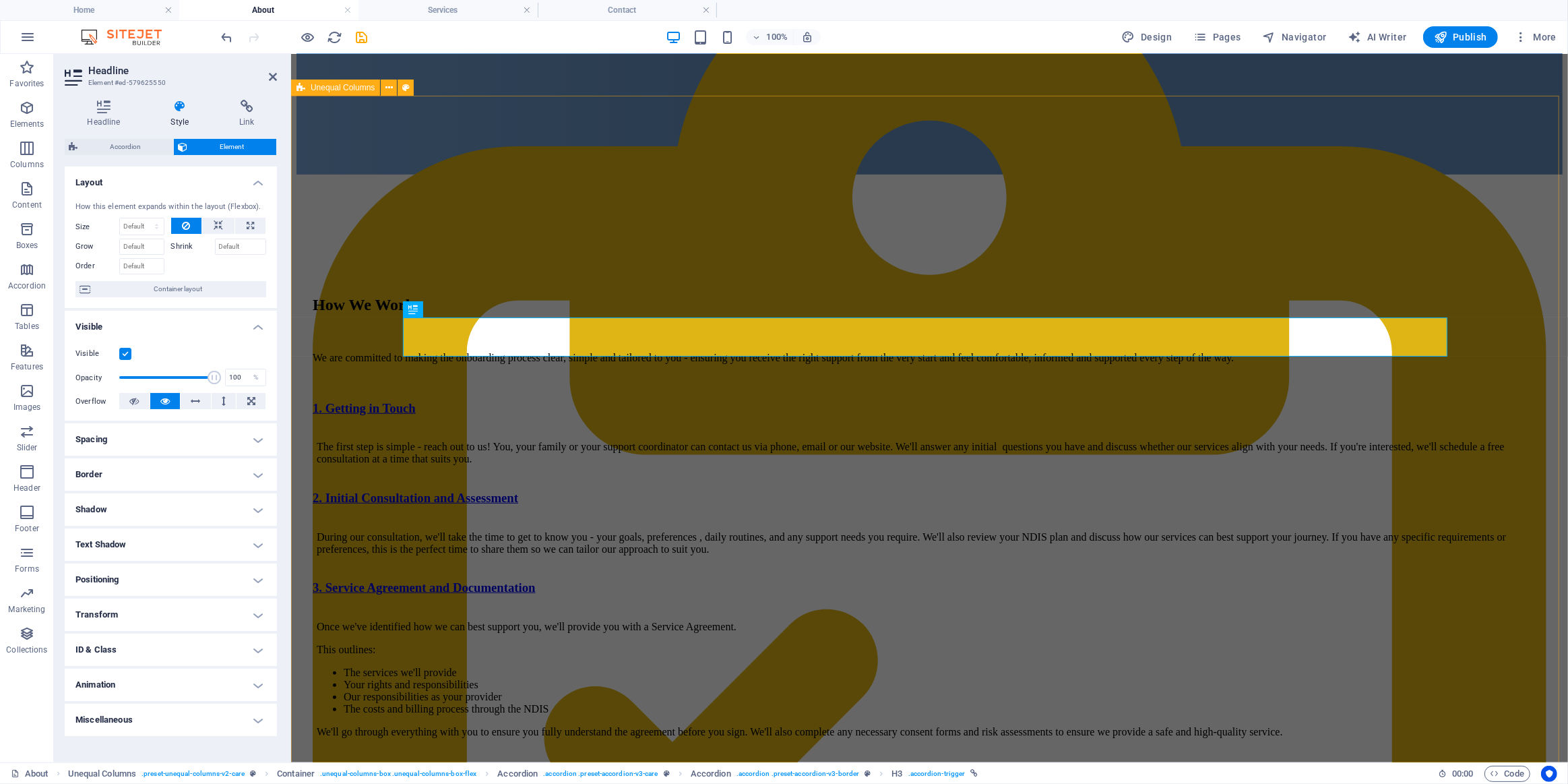
click at [319, 196] on div "How We Work We are committed to making the onboarding process clear, simple and…" at bounding box center [929, 752] width 1266 height 1156
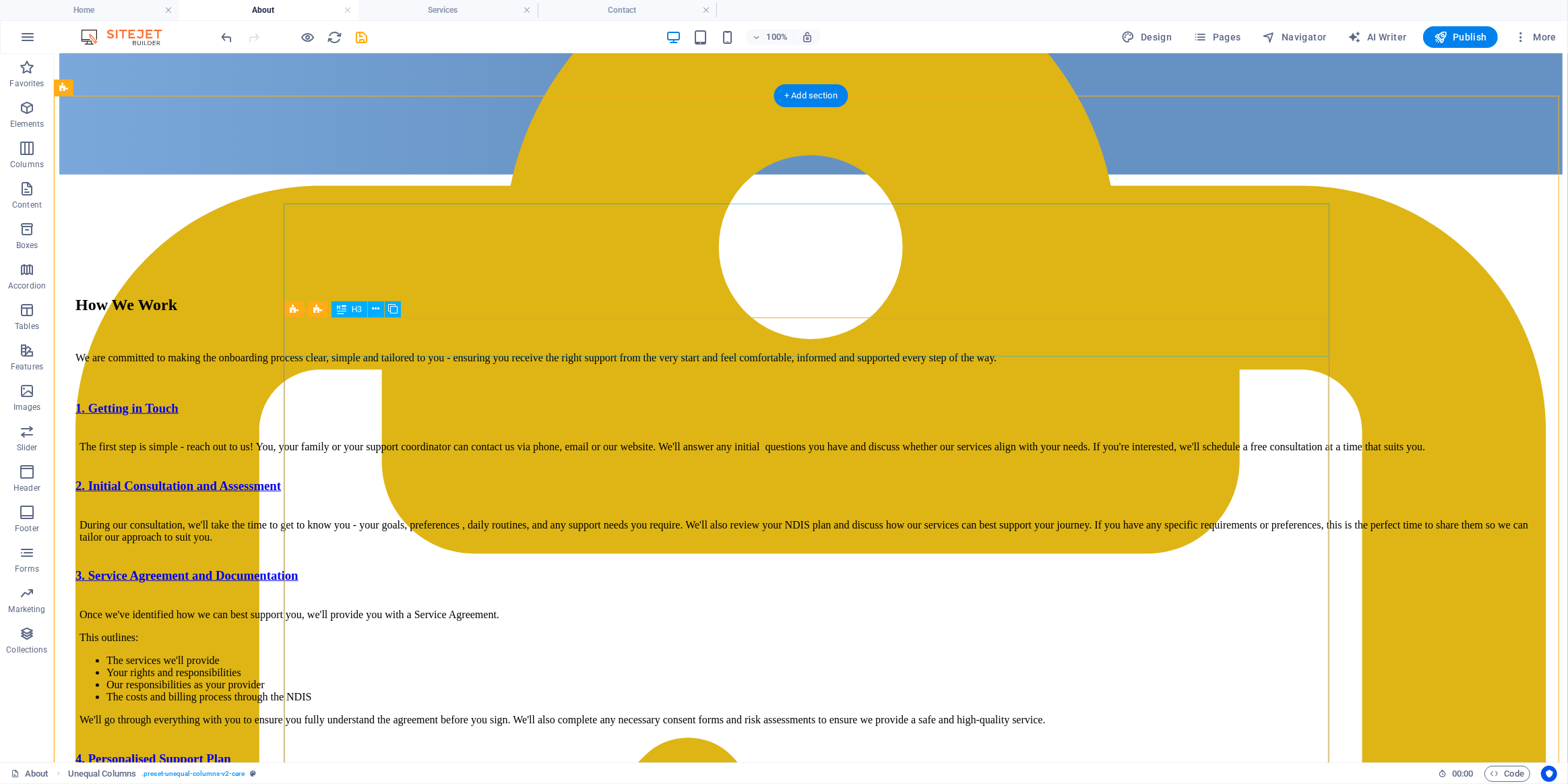
click at [390, 400] on div "1. Getting in Touch" at bounding box center [810, 408] width 1471 height 15
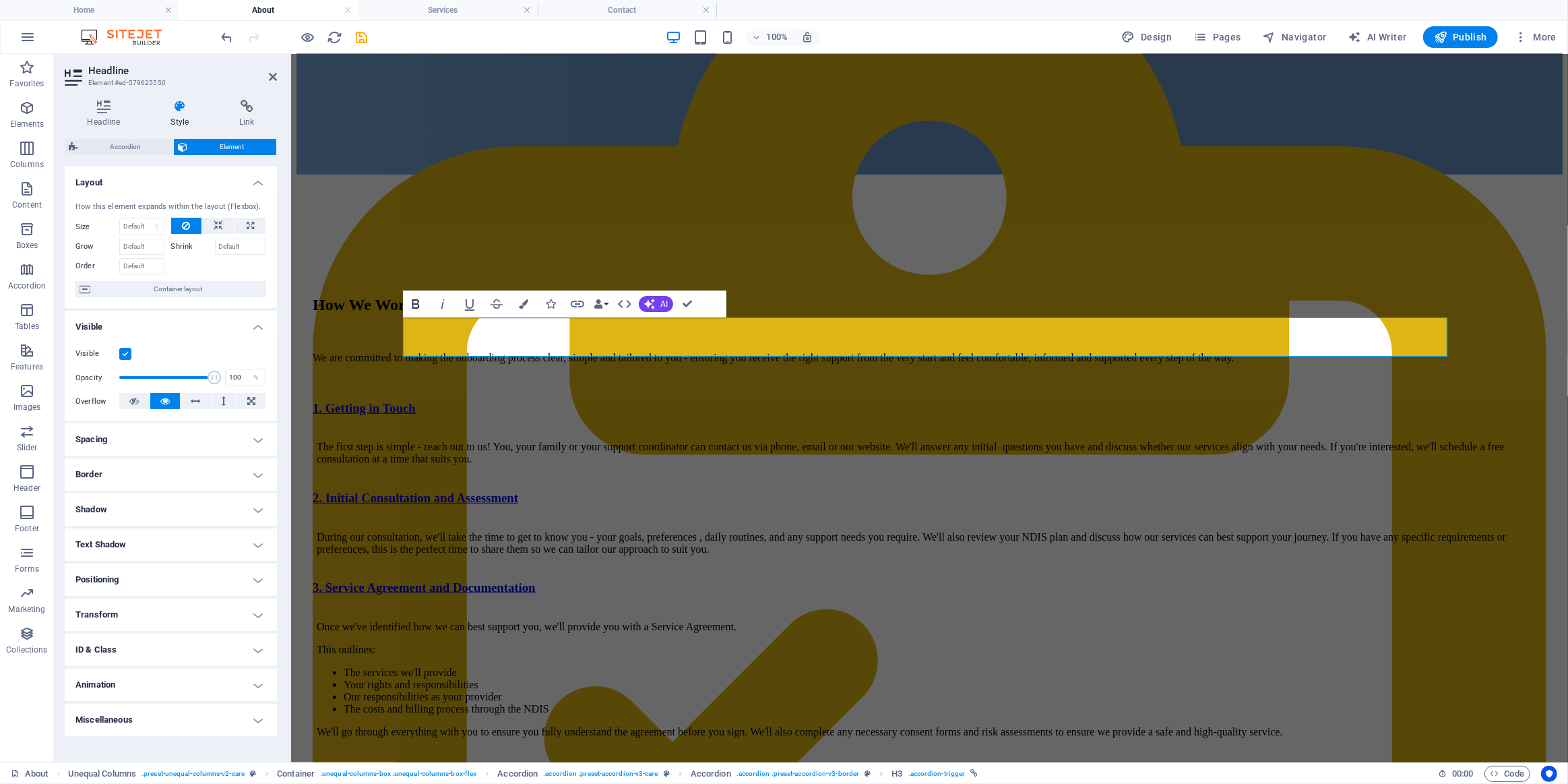
click at [414, 299] on icon "button" at bounding box center [416, 304] width 7 height 10
click at [405, 298] on button "Bold" at bounding box center [416, 304] width 25 height 27
click at [321, 287] on div "How We Work We are committed to making the onboarding process clear, simple and…" at bounding box center [929, 752] width 1266 height 1156
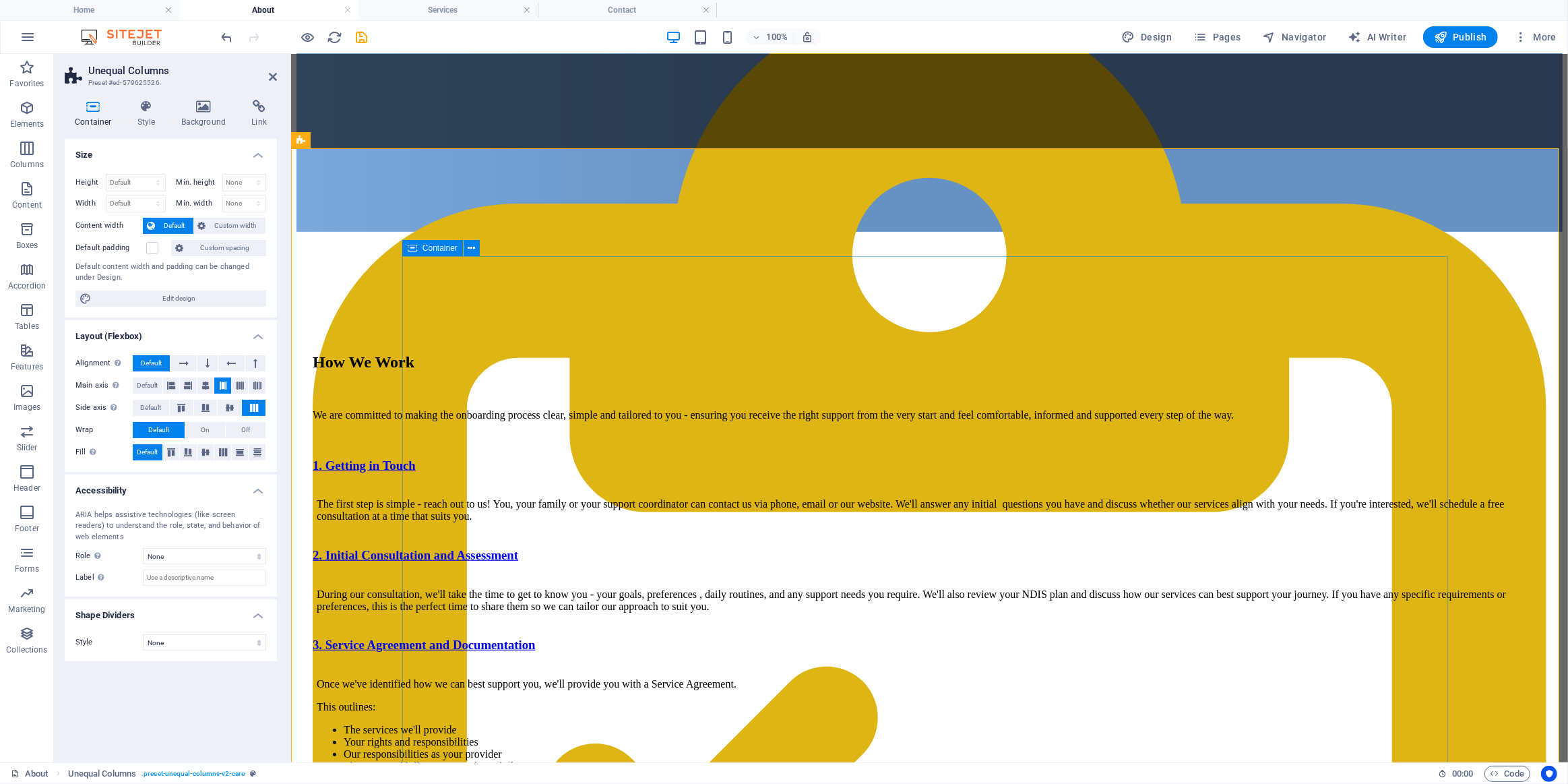
scroll to position [735, 0]
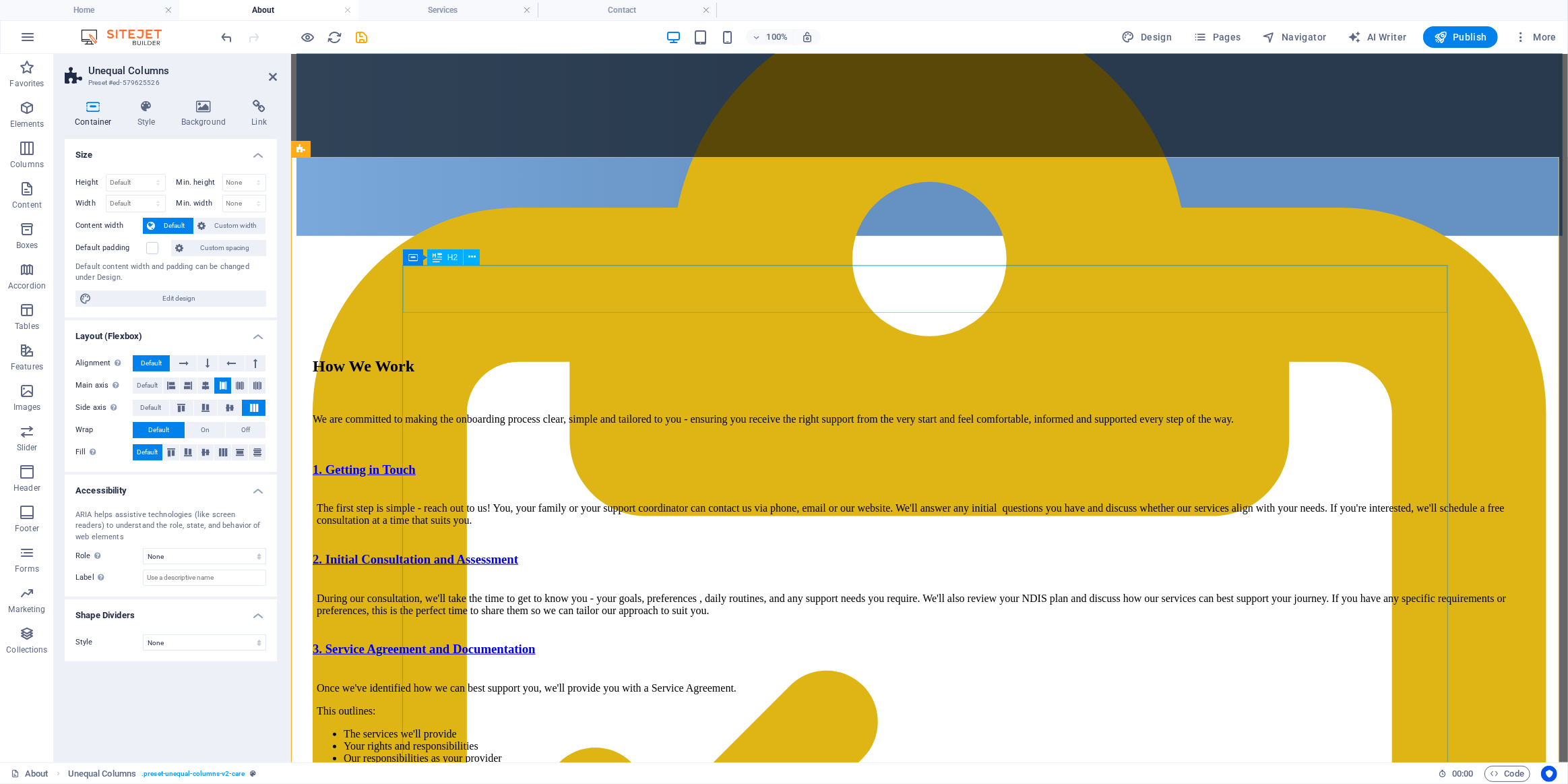
click at [488, 357] on div "How We Work" at bounding box center [929, 366] width 1234 height 18
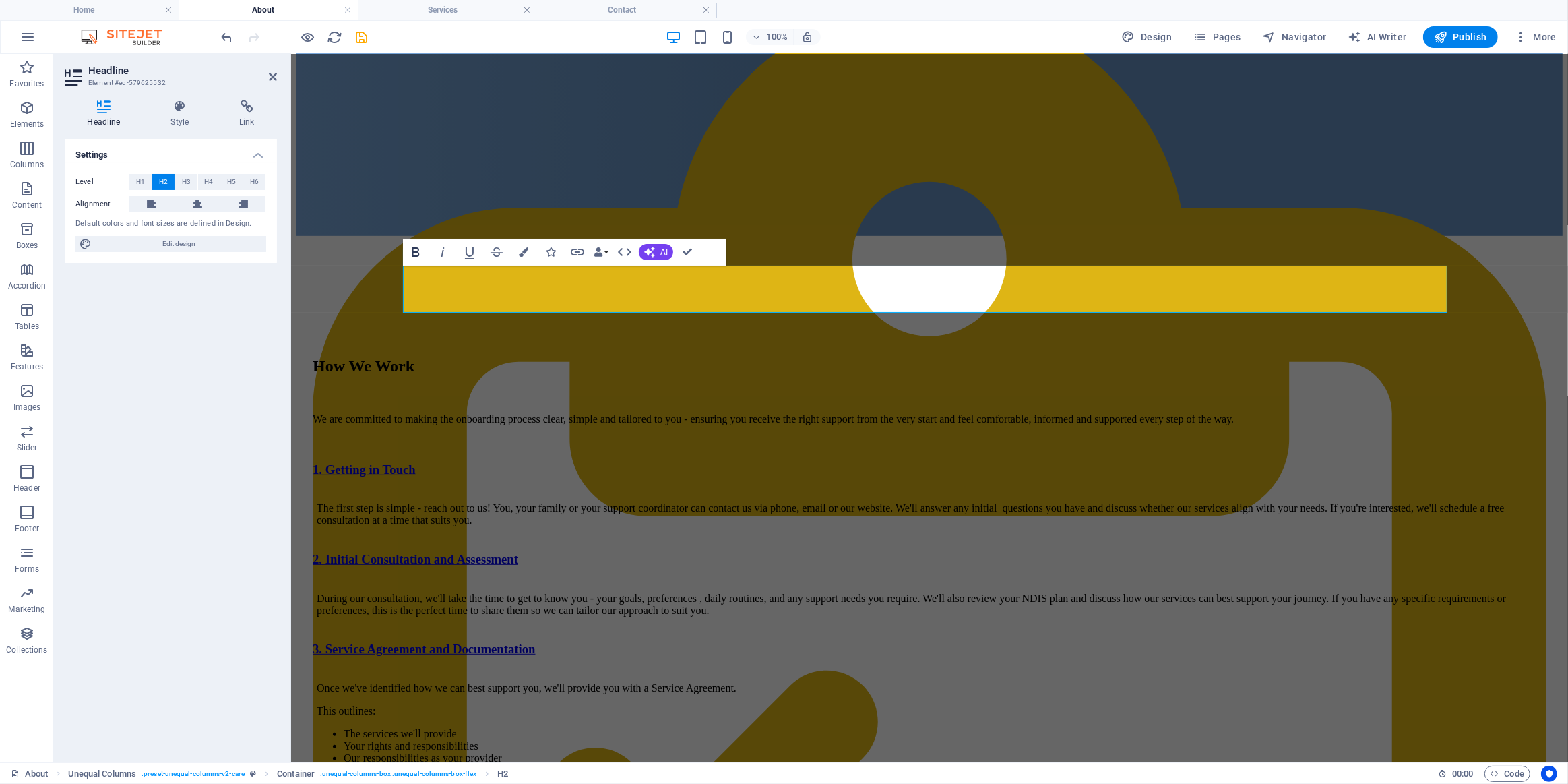
click at [418, 254] on icon "button" at bounding box center [416, 252] width 7 height 10
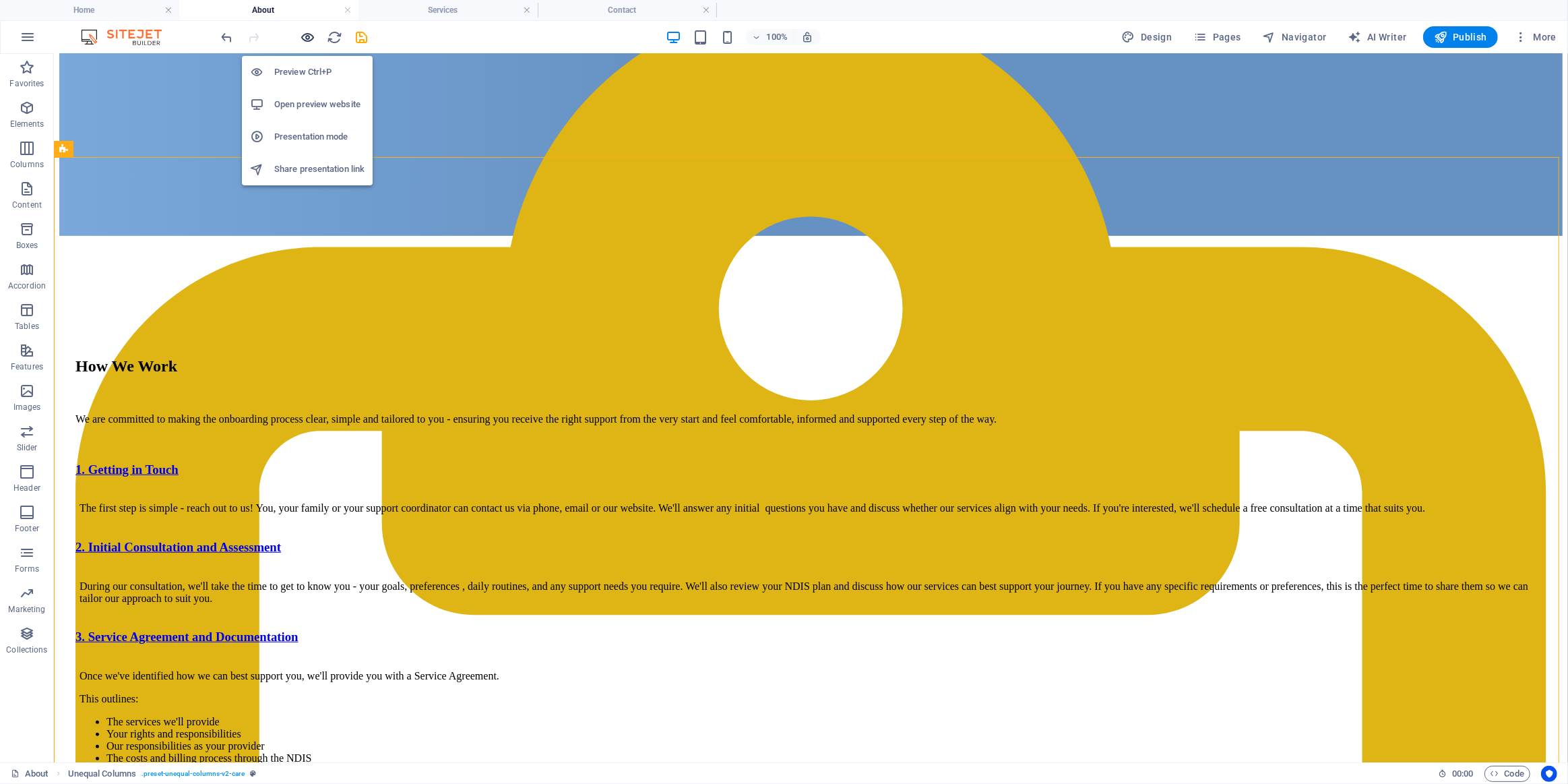
click at [303, 38] on icon "button" at bounding box center [308, 37] width 16 height 16
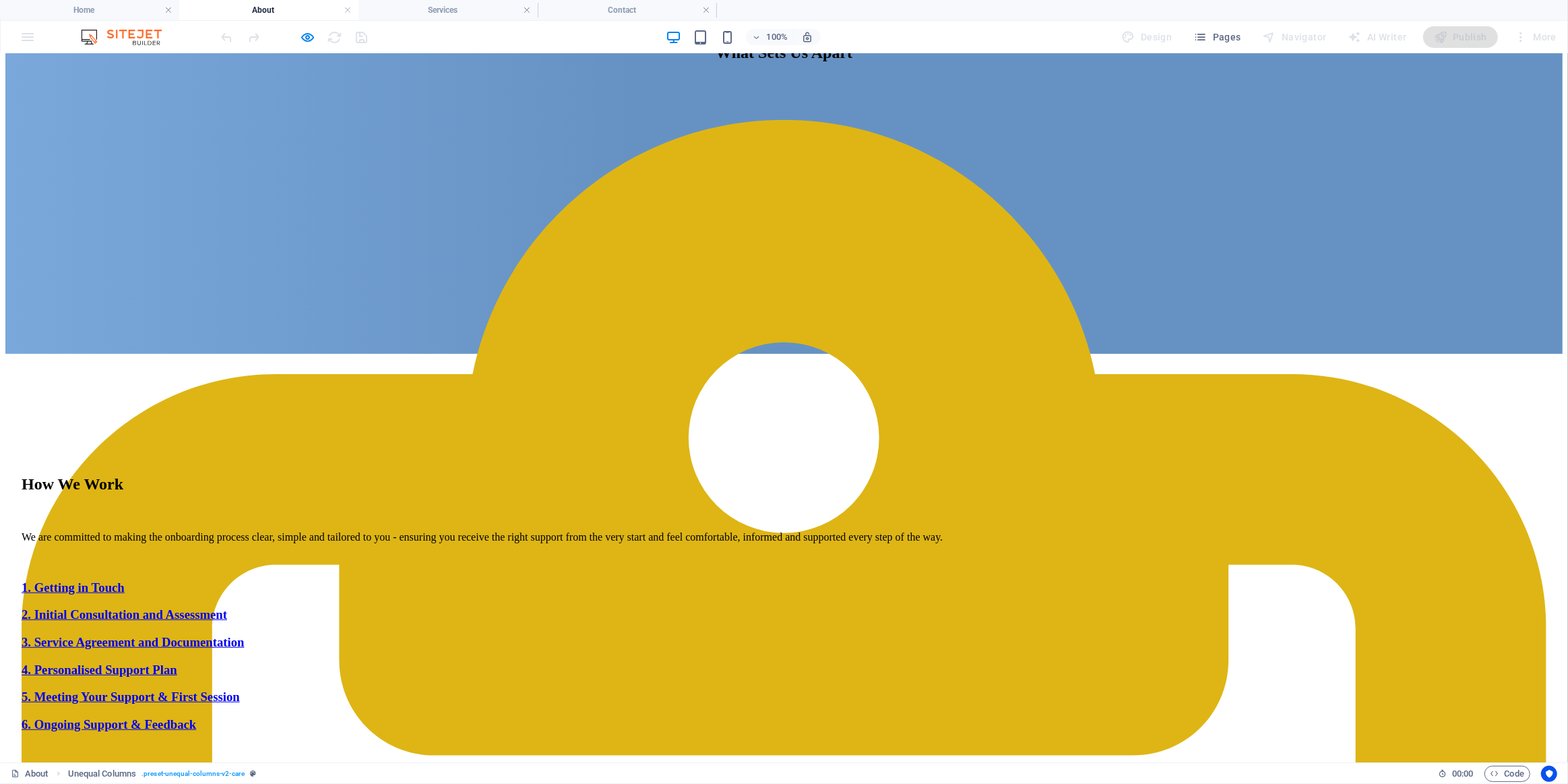
scroll to position [674, 0]
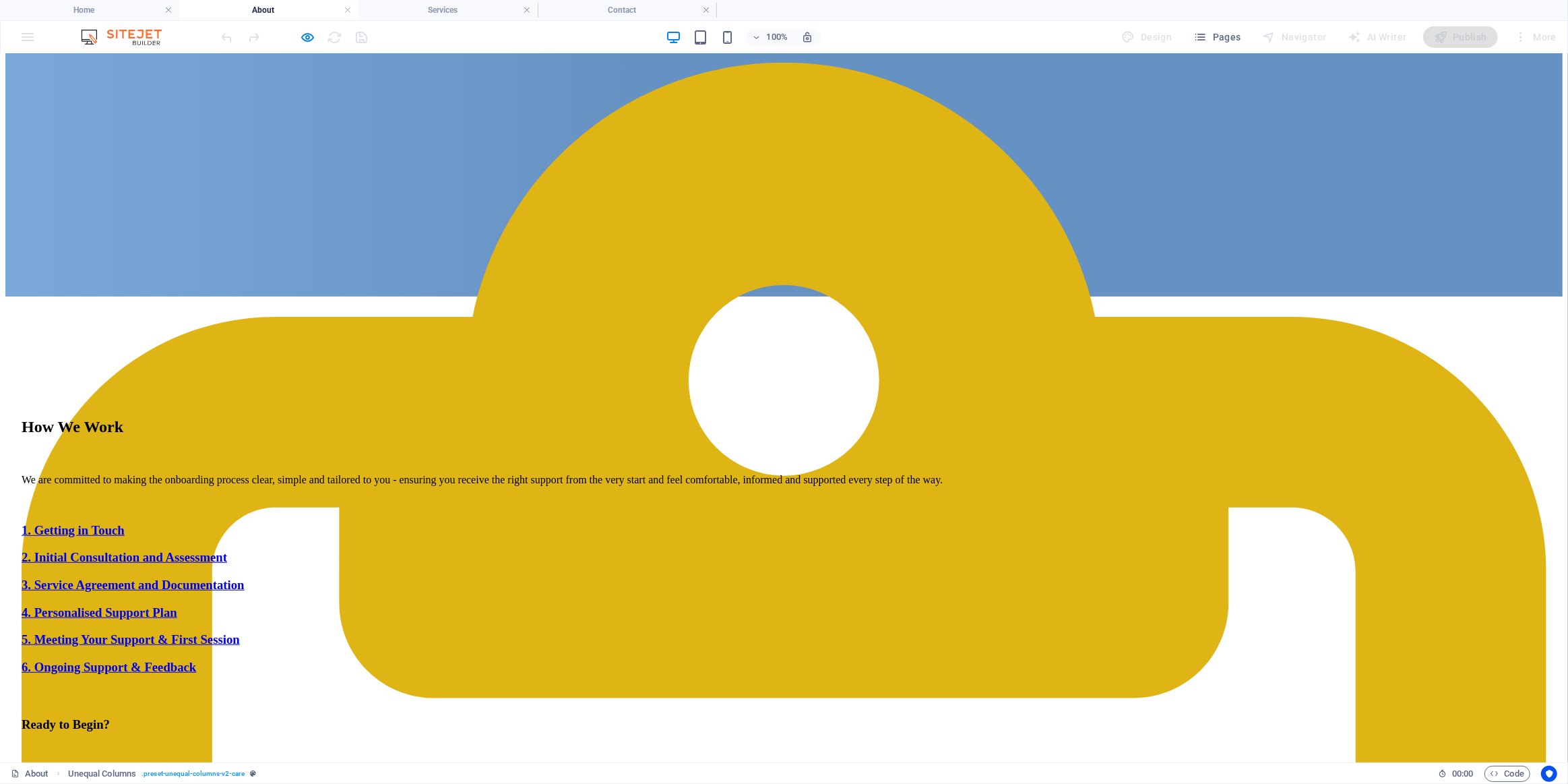
click at [125, 522] on link "1. Getting in Touch" at bounding box center [73, 529] width 103 height 14
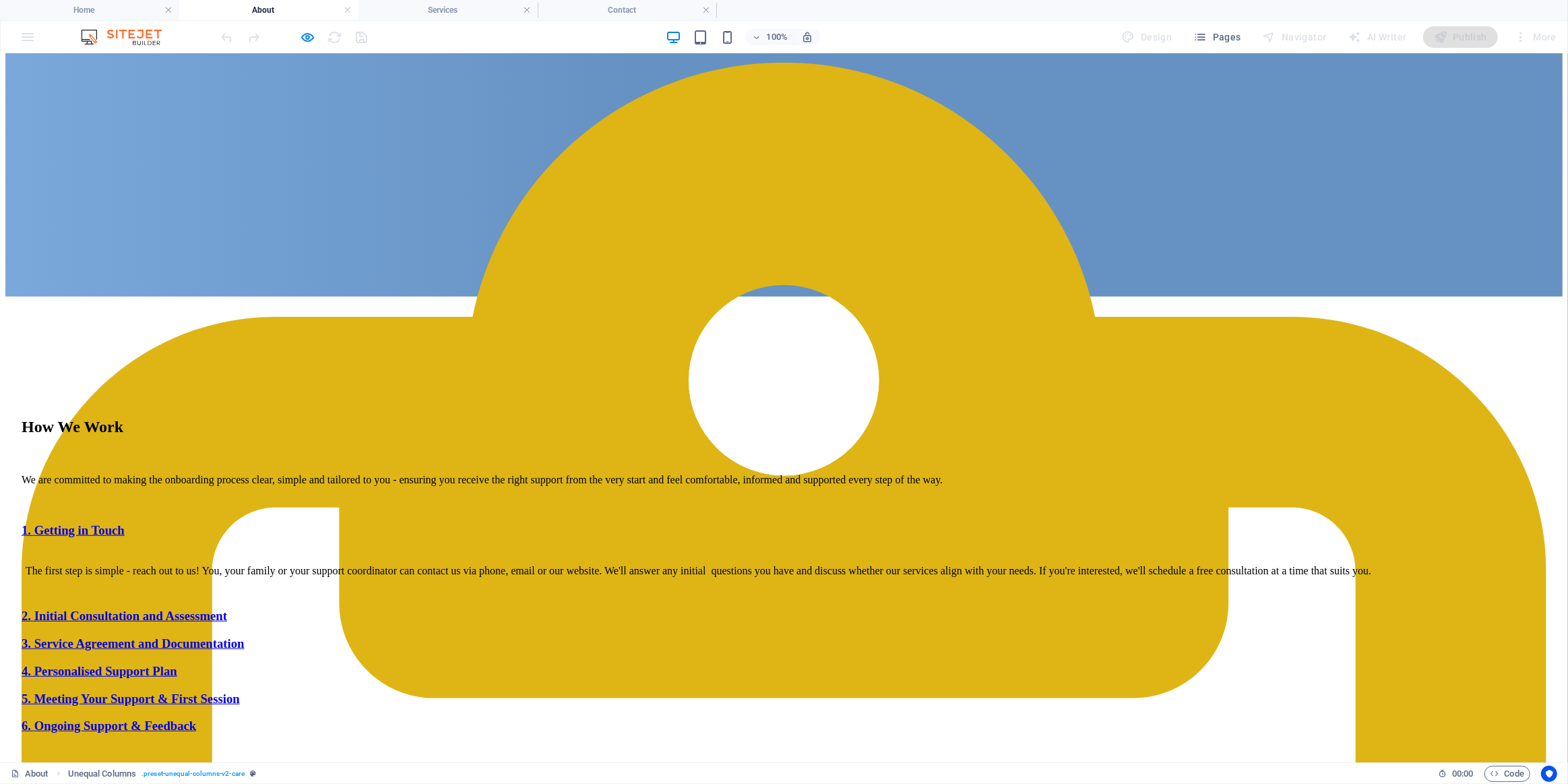
click at [125, 522] on link "1. Getting in Touch" at bounding box center [73, 529] width 103 height 14
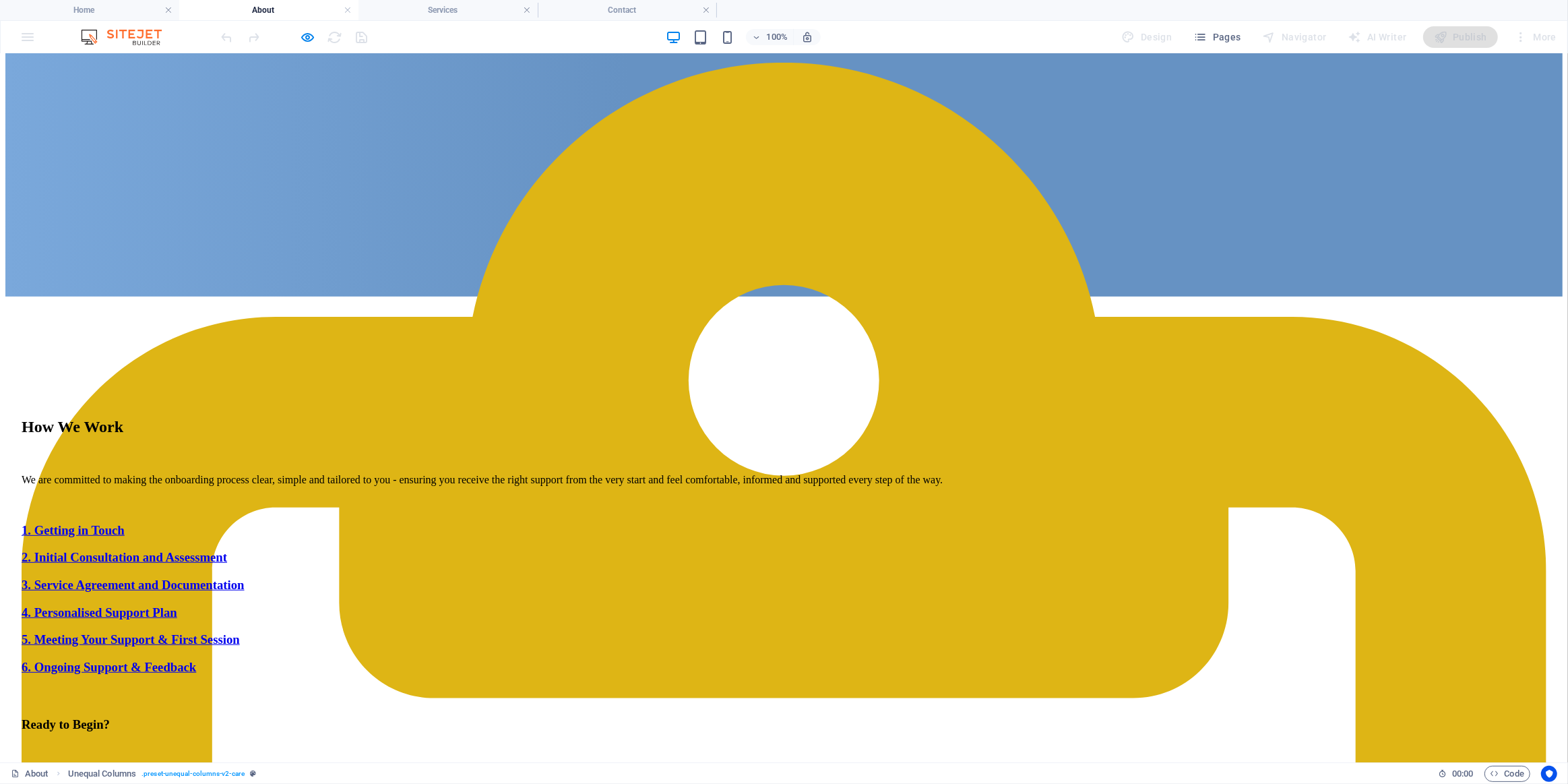
click at [125, 522] on link "1. Getting in Touch" at bounding box center [73, 529] width 103 height 14
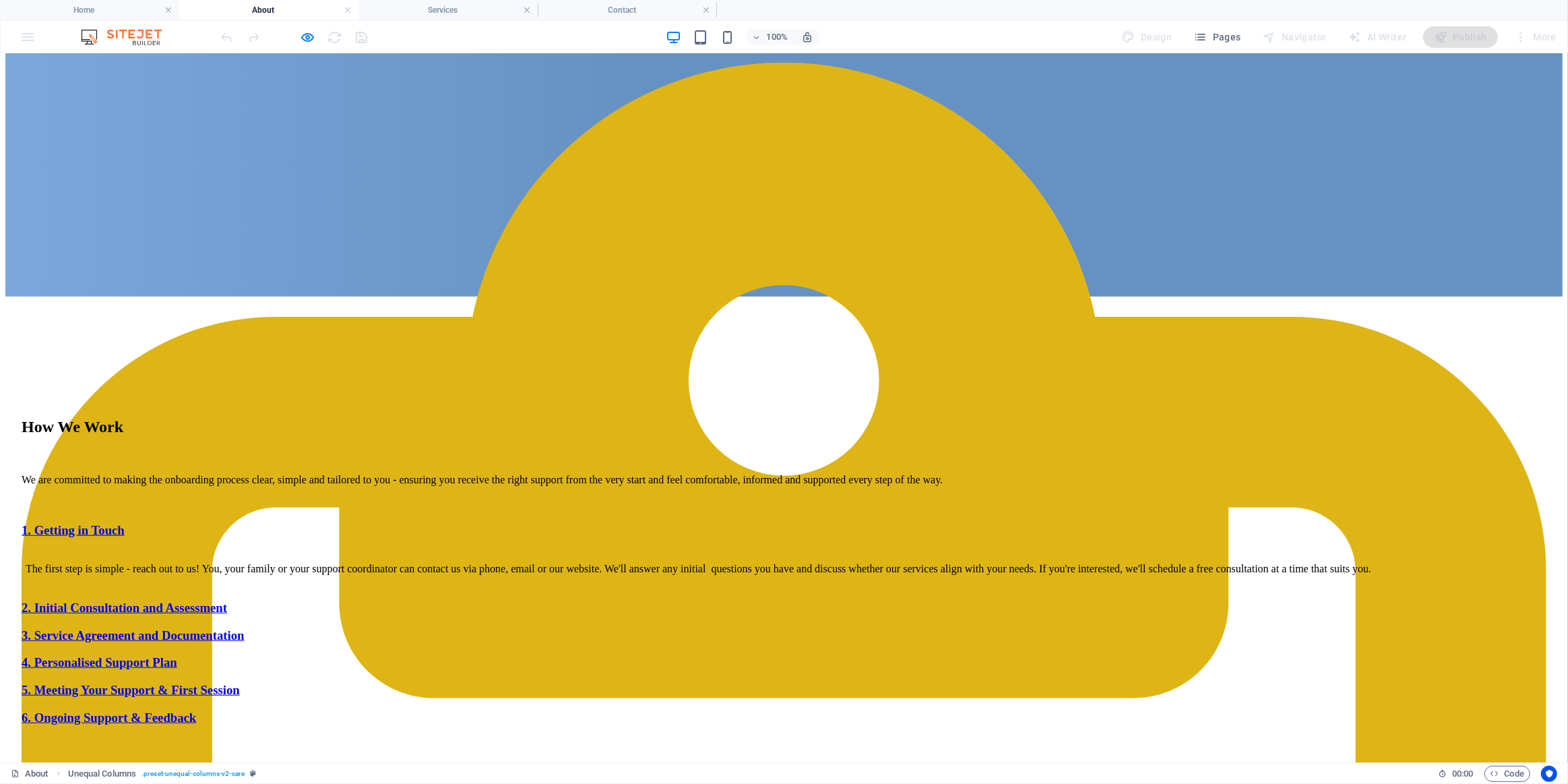
click at [125, 522] on link "1. Getting in Touch" at bounding box center [73, 529] width 103 height 14
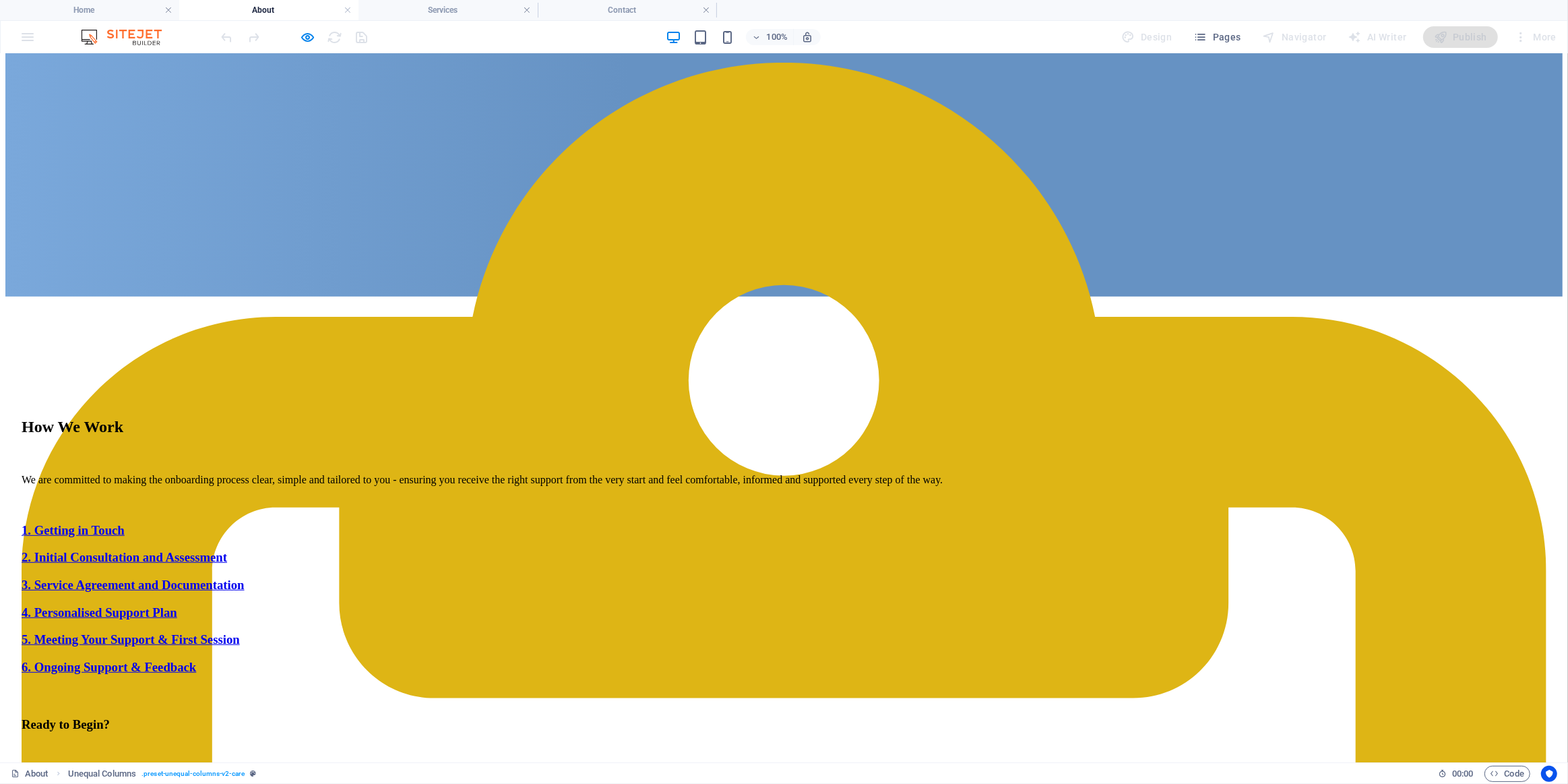
click at [227, 550] on link "2. Initial Consultation and Assessment" at bounding box center [124, 557] width 206 height 14
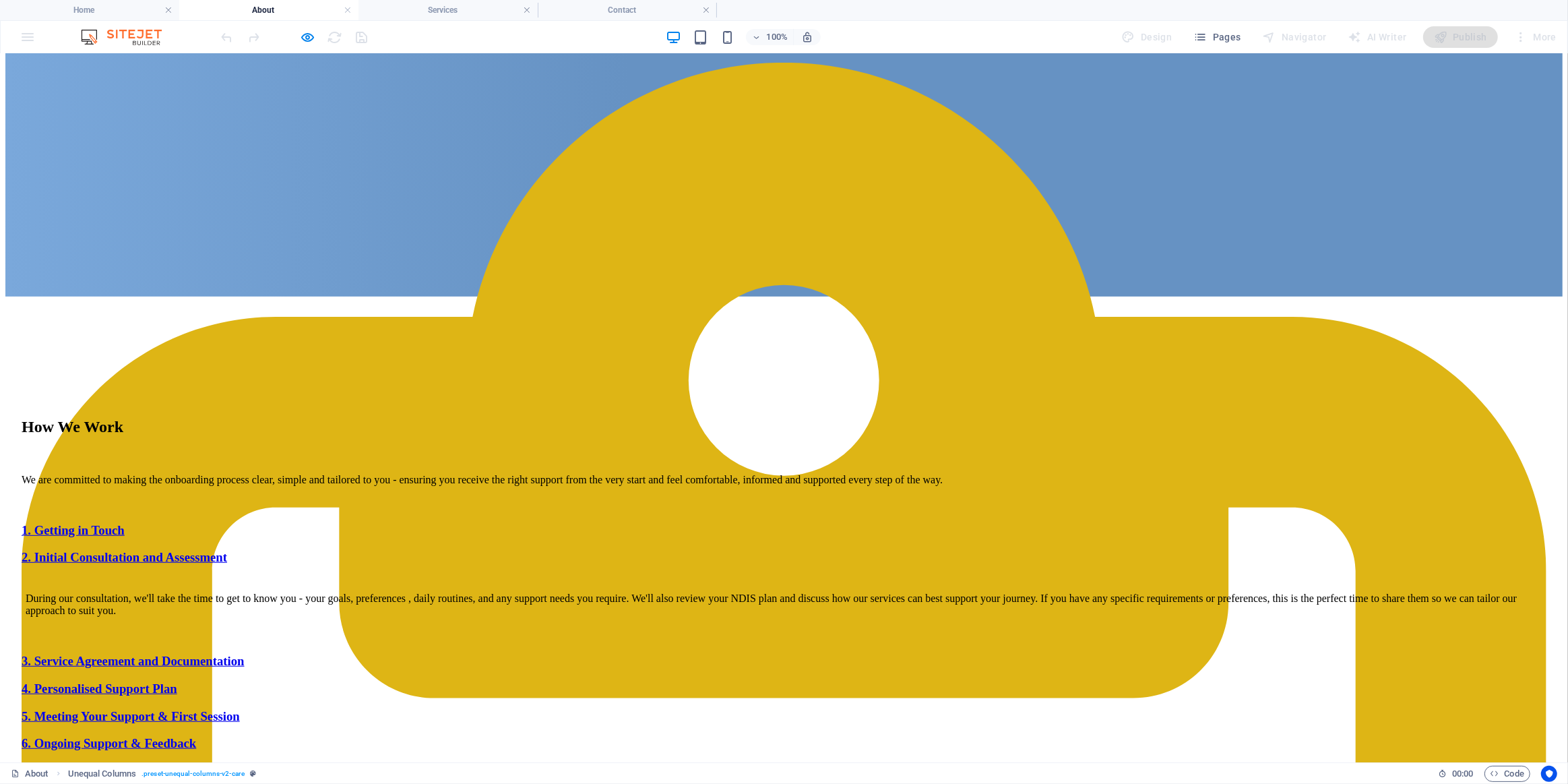
click at [227, 550] on link "2. Initial Consultation and Assessment" at bounding box center [124, 557] width 206 height 14
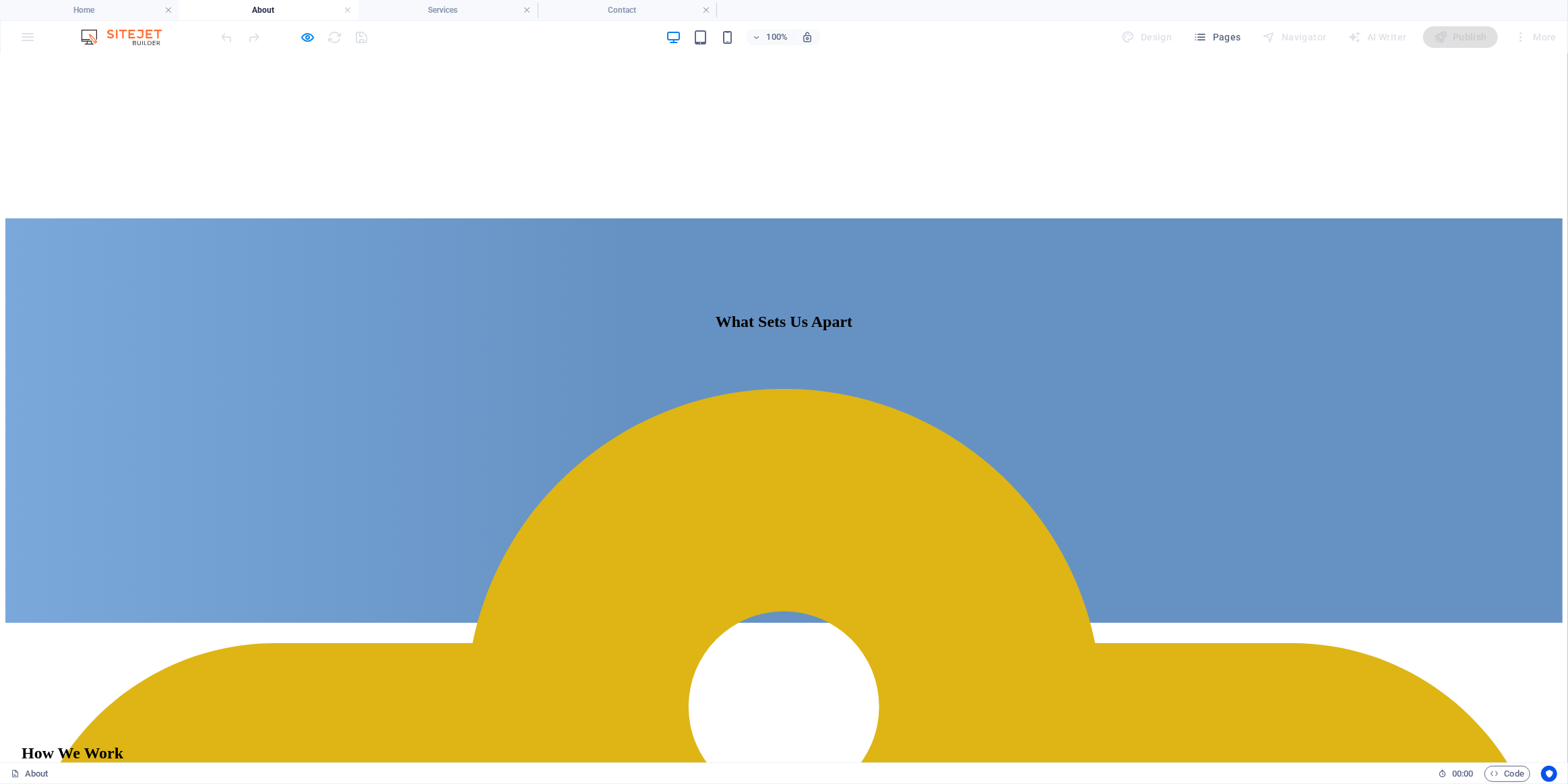
scroll to position [0, 0]
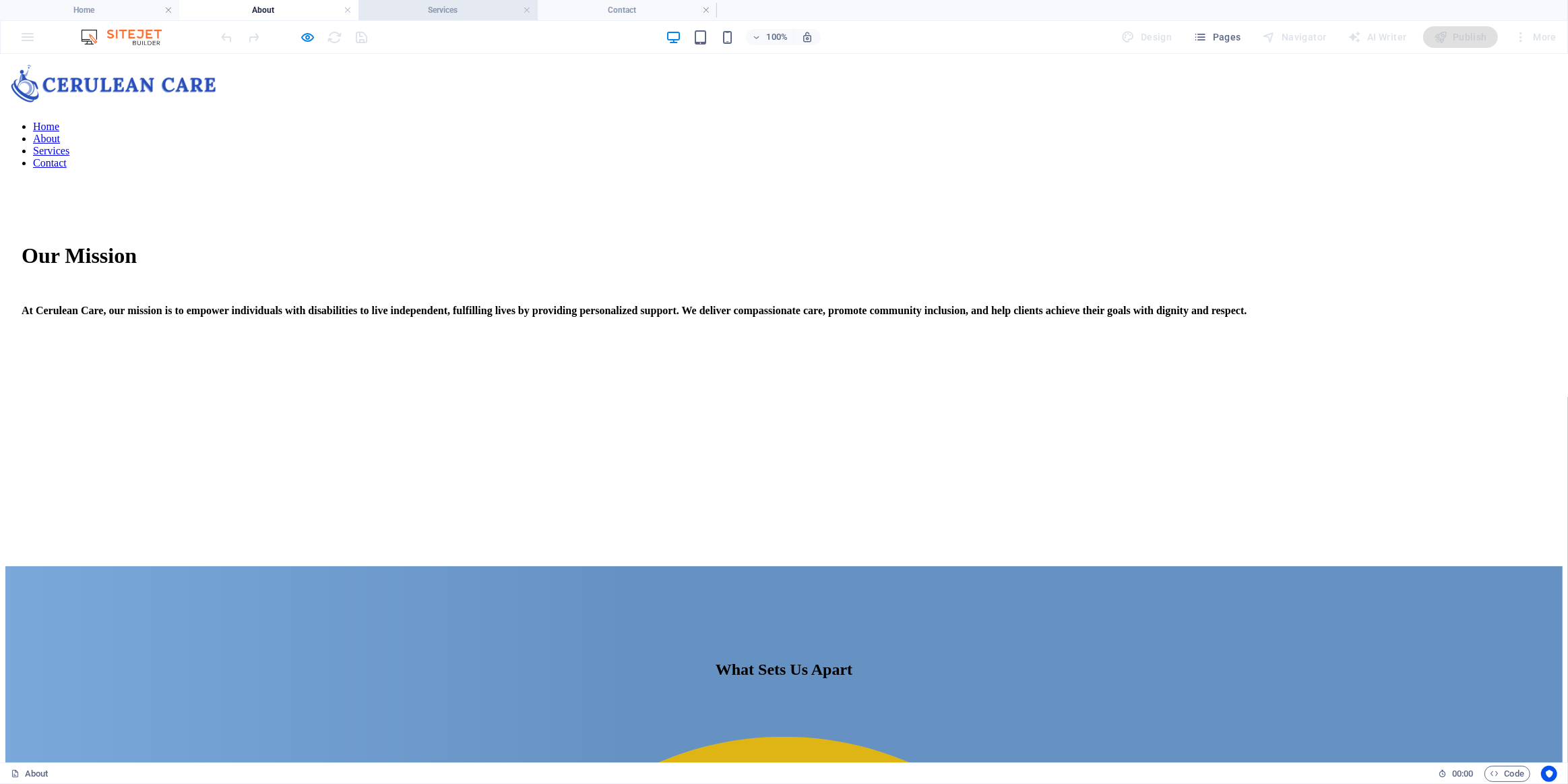
click at [439, 1] on li "Services" at bounding box center [448, 10] width 179 height 20
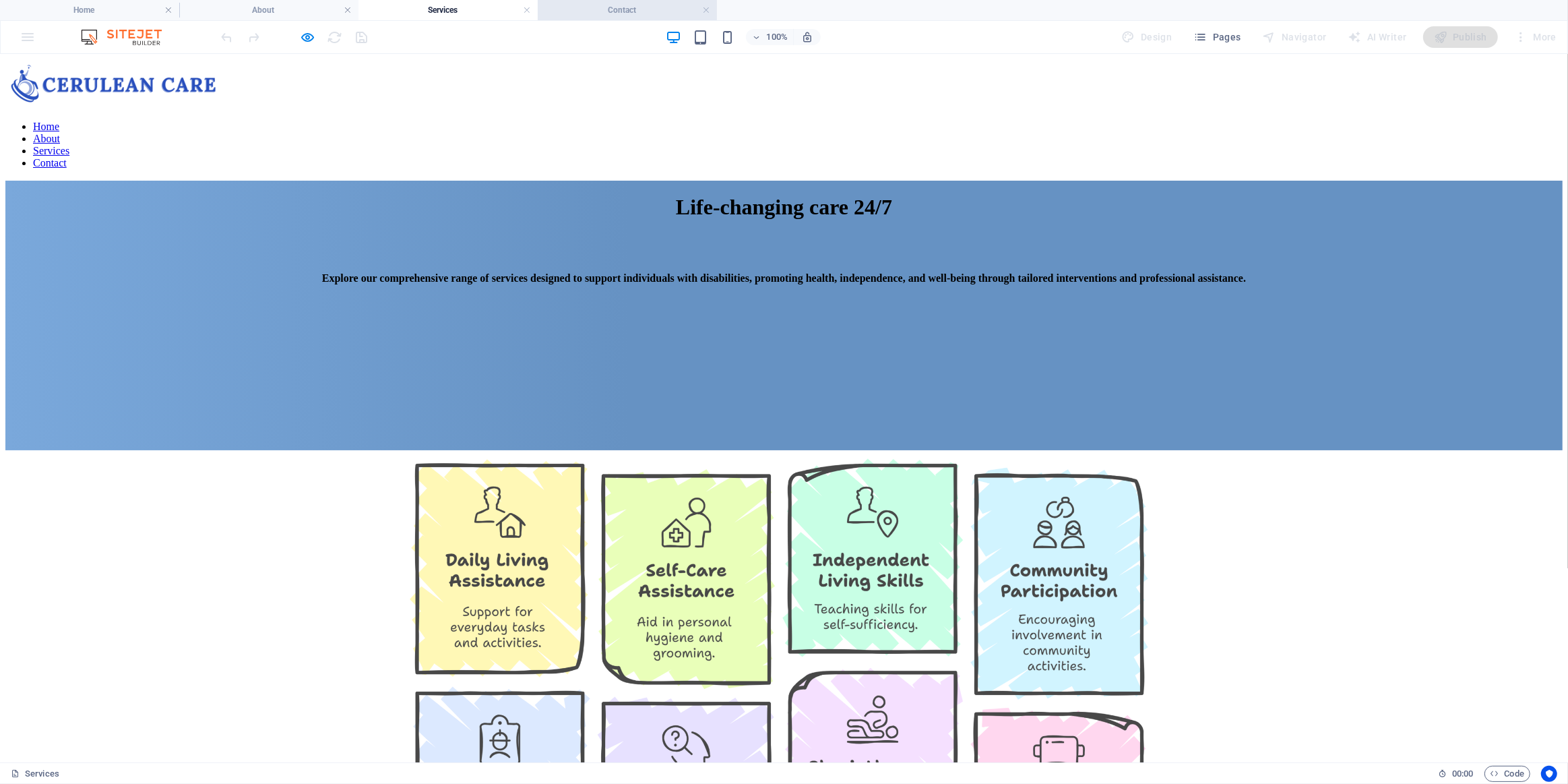
click at [621, 10] on h4 "Contact" at bounding box center [627, 10] width 179 height 15
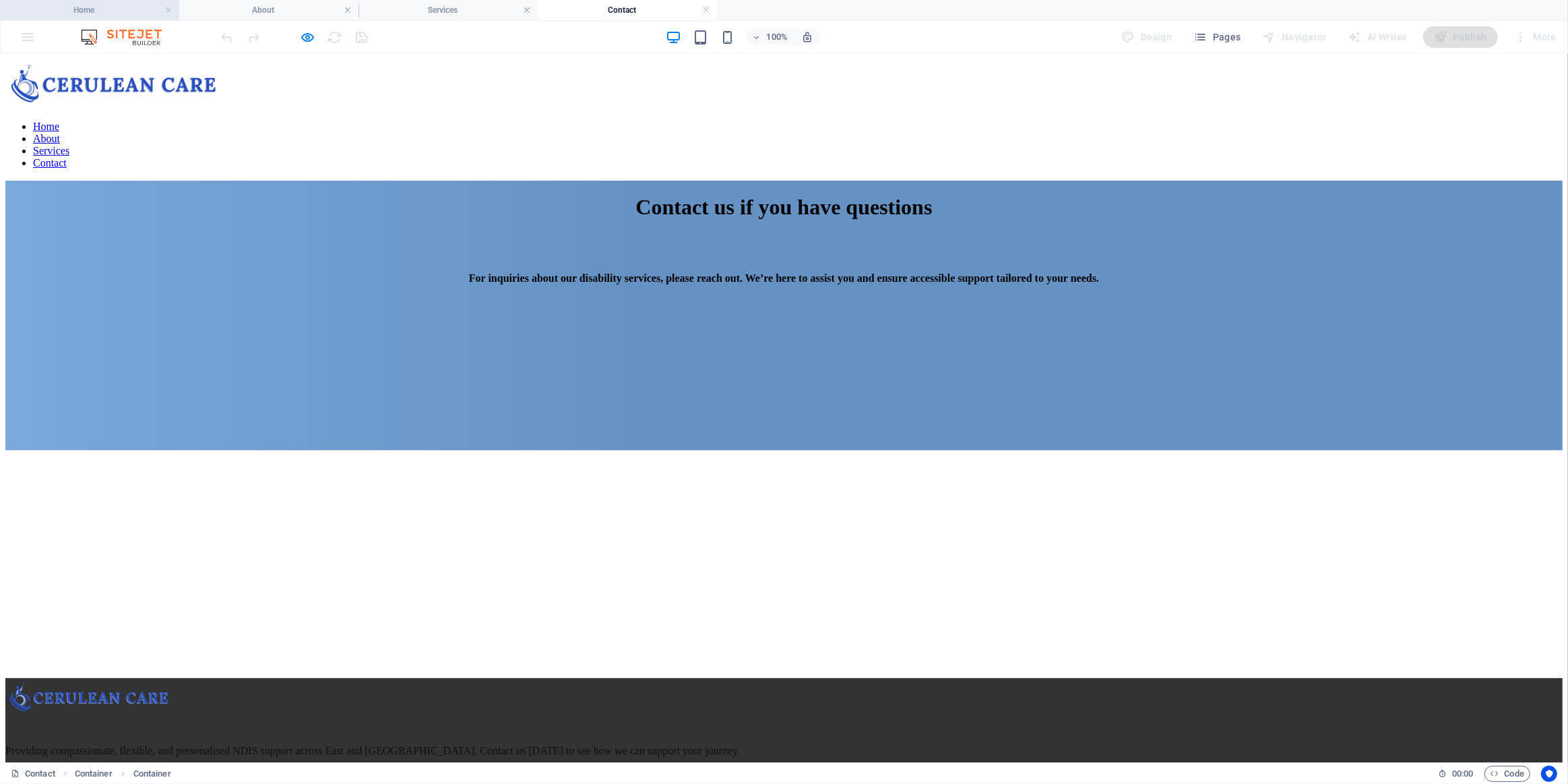
click at [93, 10] on h4 "Home" at bounding box center [90, 10] width 179 height 15
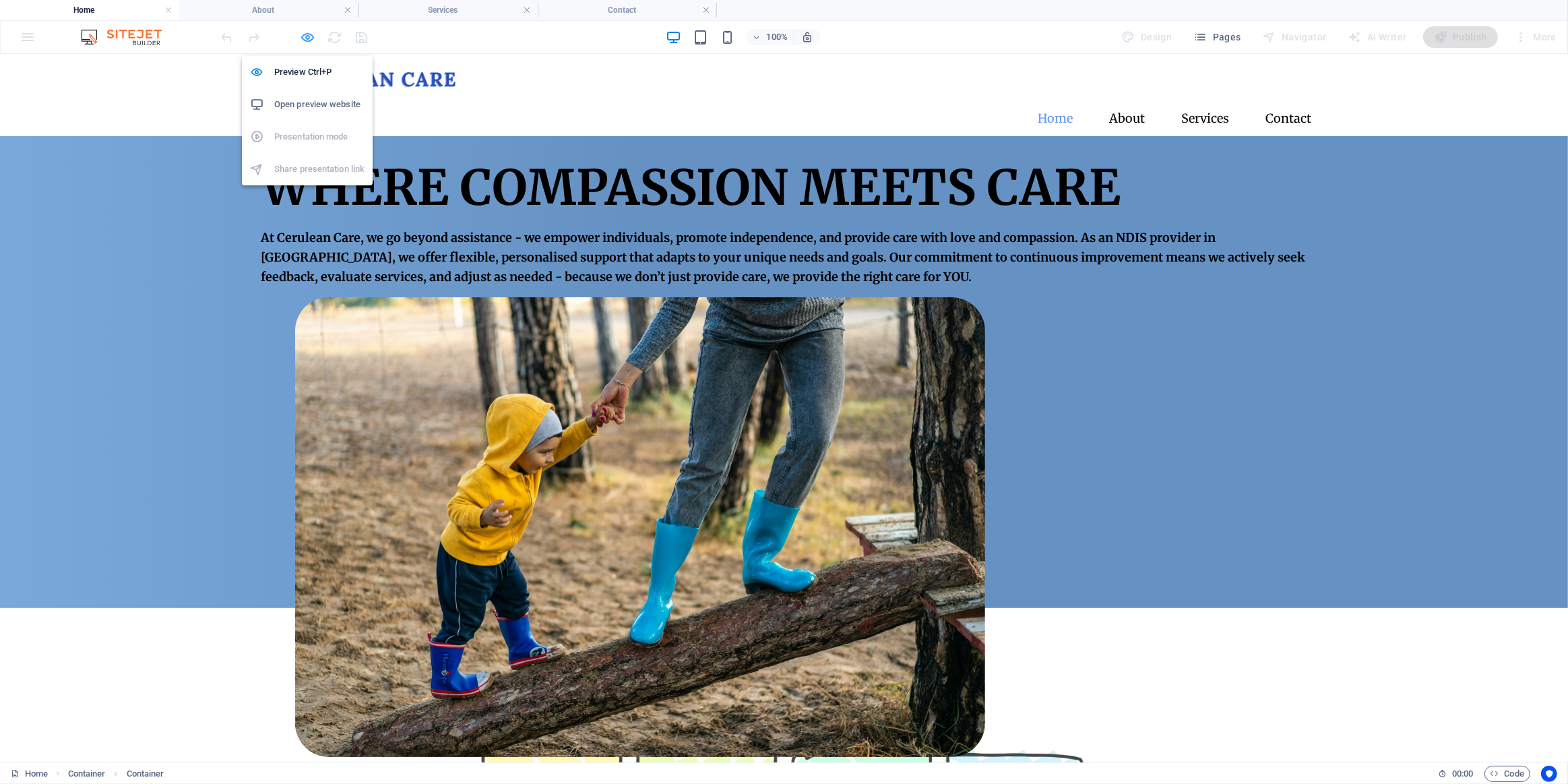
click at [305, 40] on icon "button" at bounding box center [308, 37] width 16 height 16
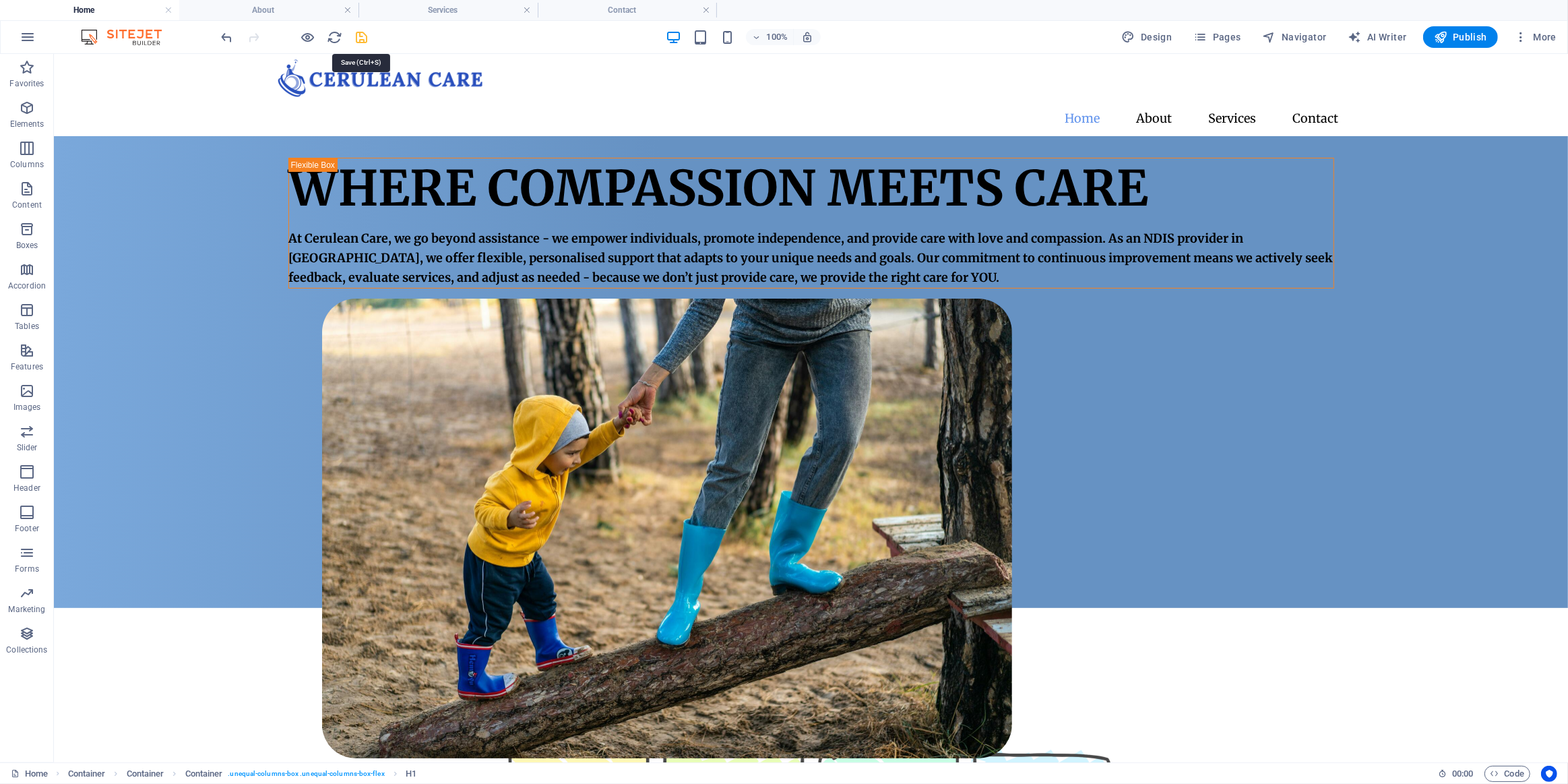
click at [364, 44] on icon "save" at bounding box center [362, 37] width 16 height 16
checkbox input "false"
click at [1451, 37] on span "Publish" at bounding box center [1460, 37] width 53 height 13
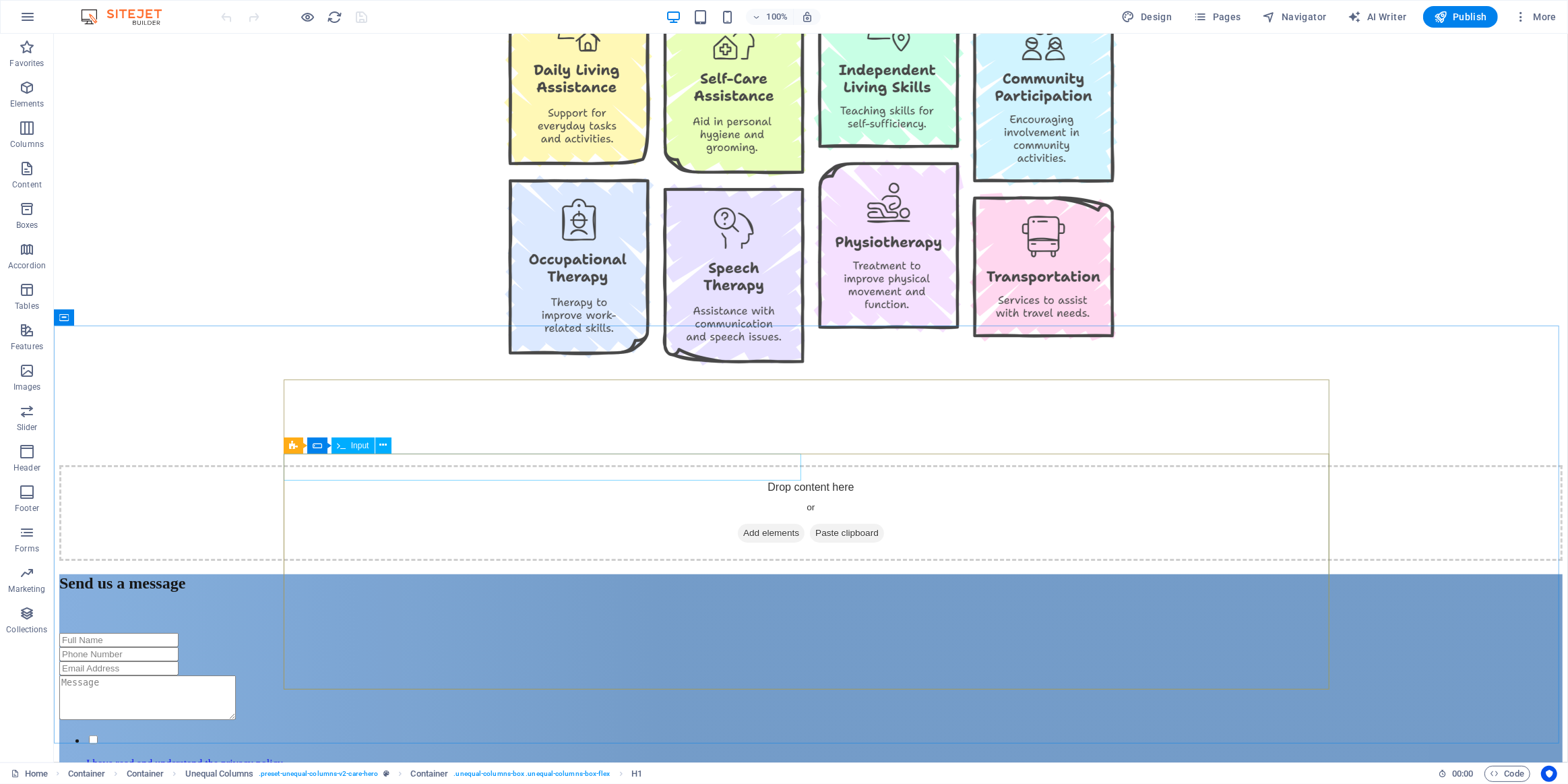
scroll to position [980, 0]
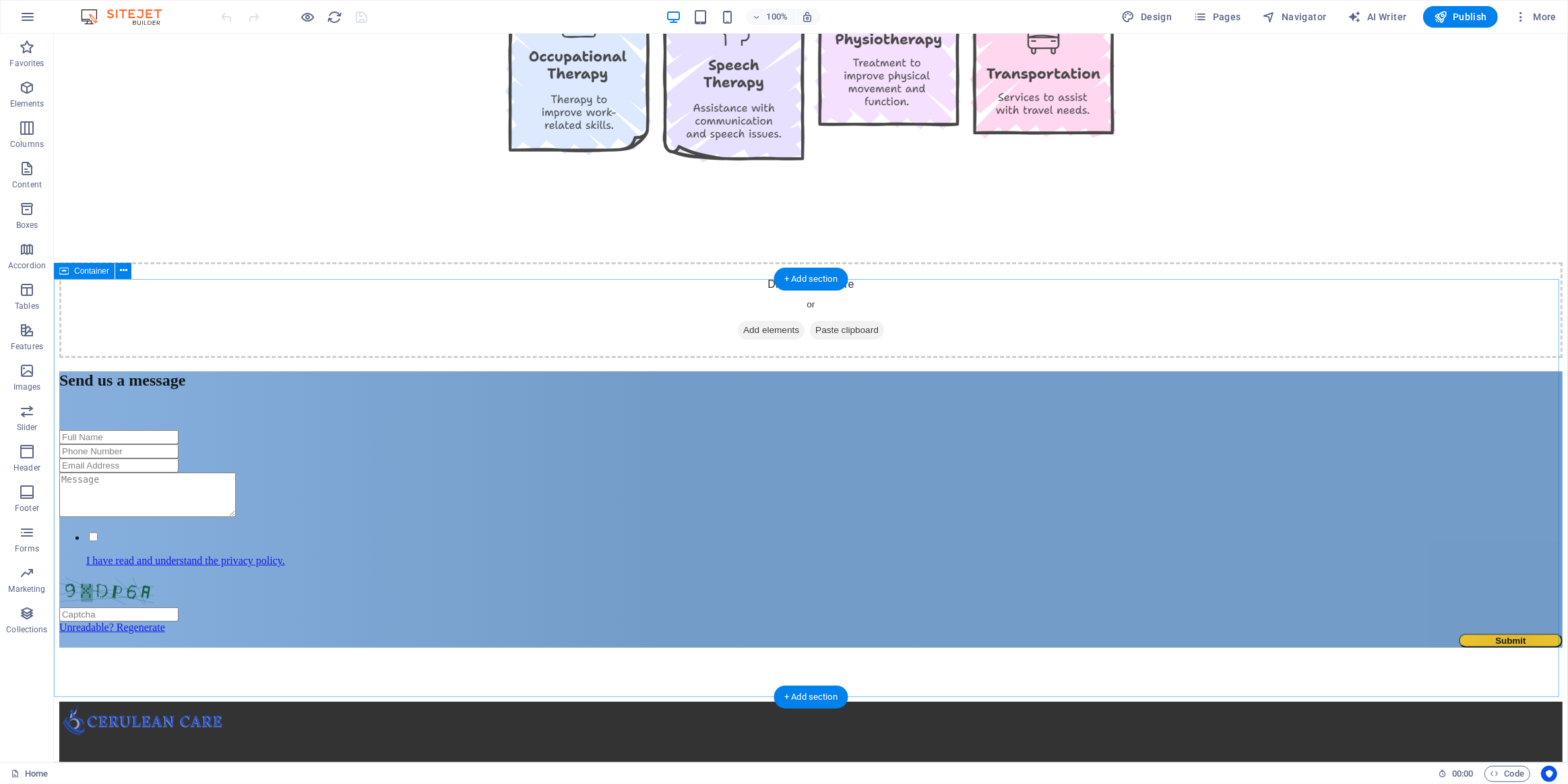
click at [163, 372] on div "Send us a message I have read and understand the privacy policy. Unreadable? Re…" at bounding box center [810, 510] width 1504 height 277
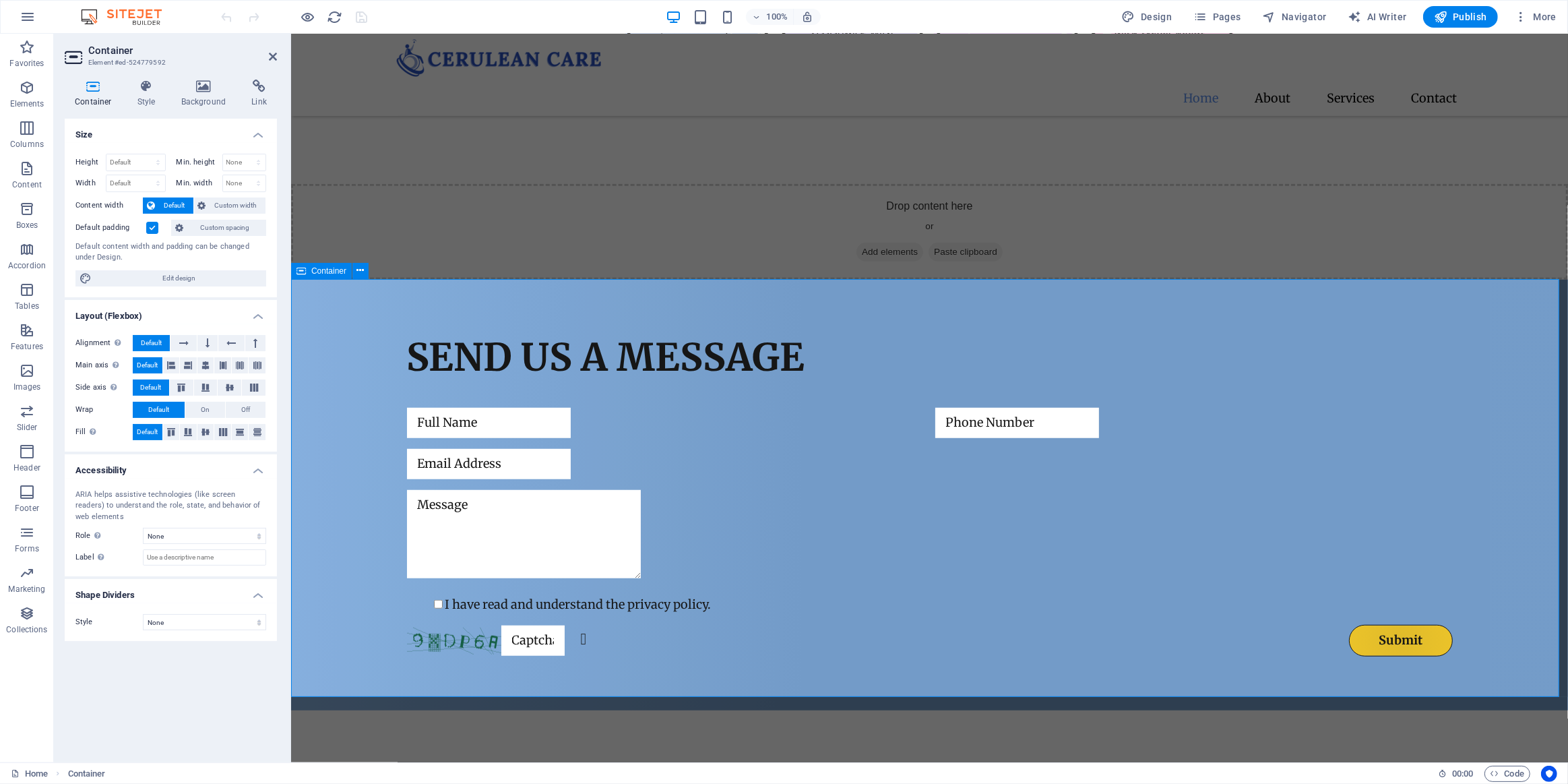
click at [351, 369] on div "Send us a message I have read and understand the privacy policy. Unreadable? Re…" at bounding box center [929, 495] width 1277 height 431
click at [277, 60] on icon at bounding box center [273, 56] width 8 height 10
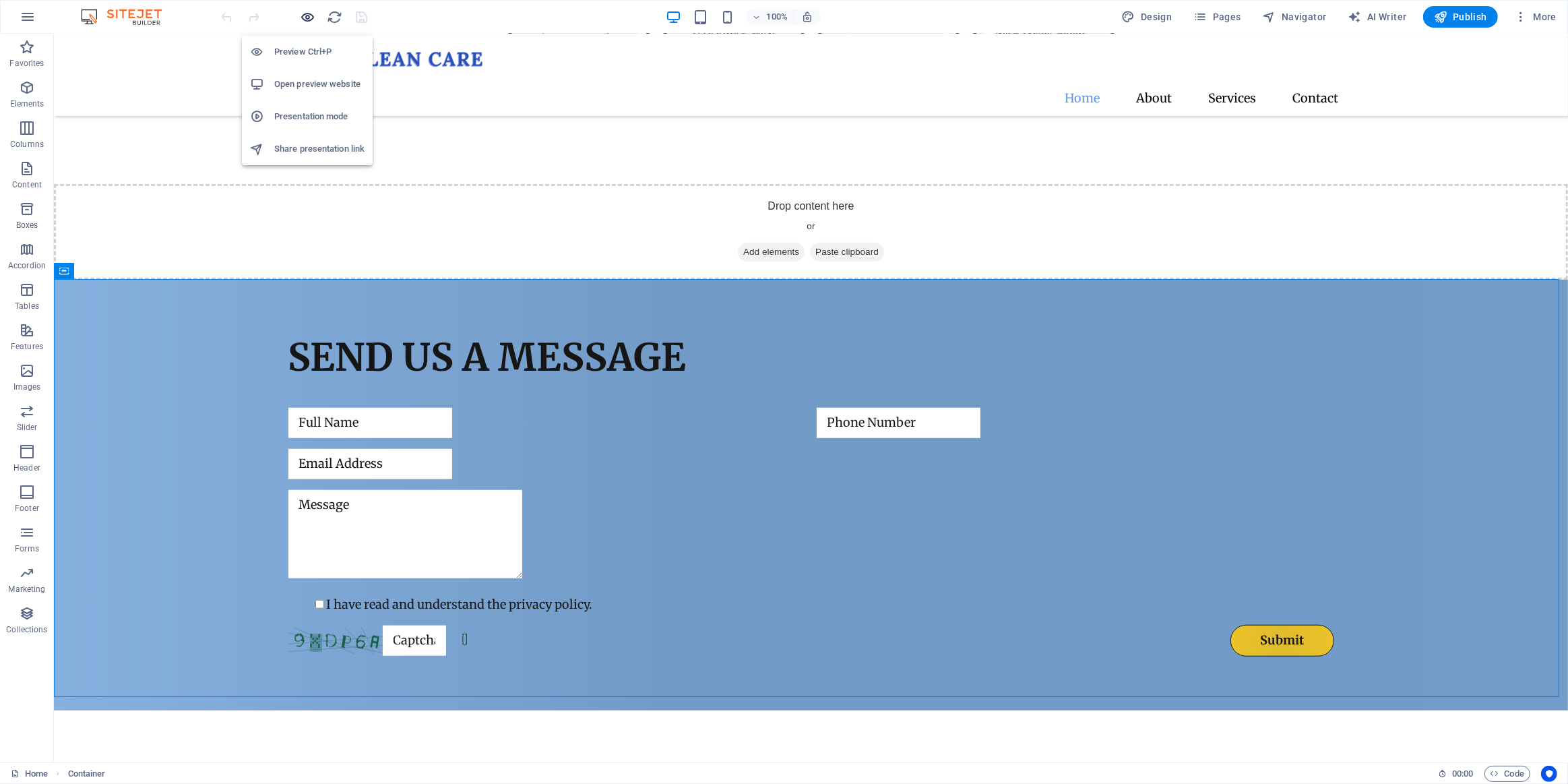
click at [304, 16] on icon "button" at bounding box center [308, 17] width 16 height 16
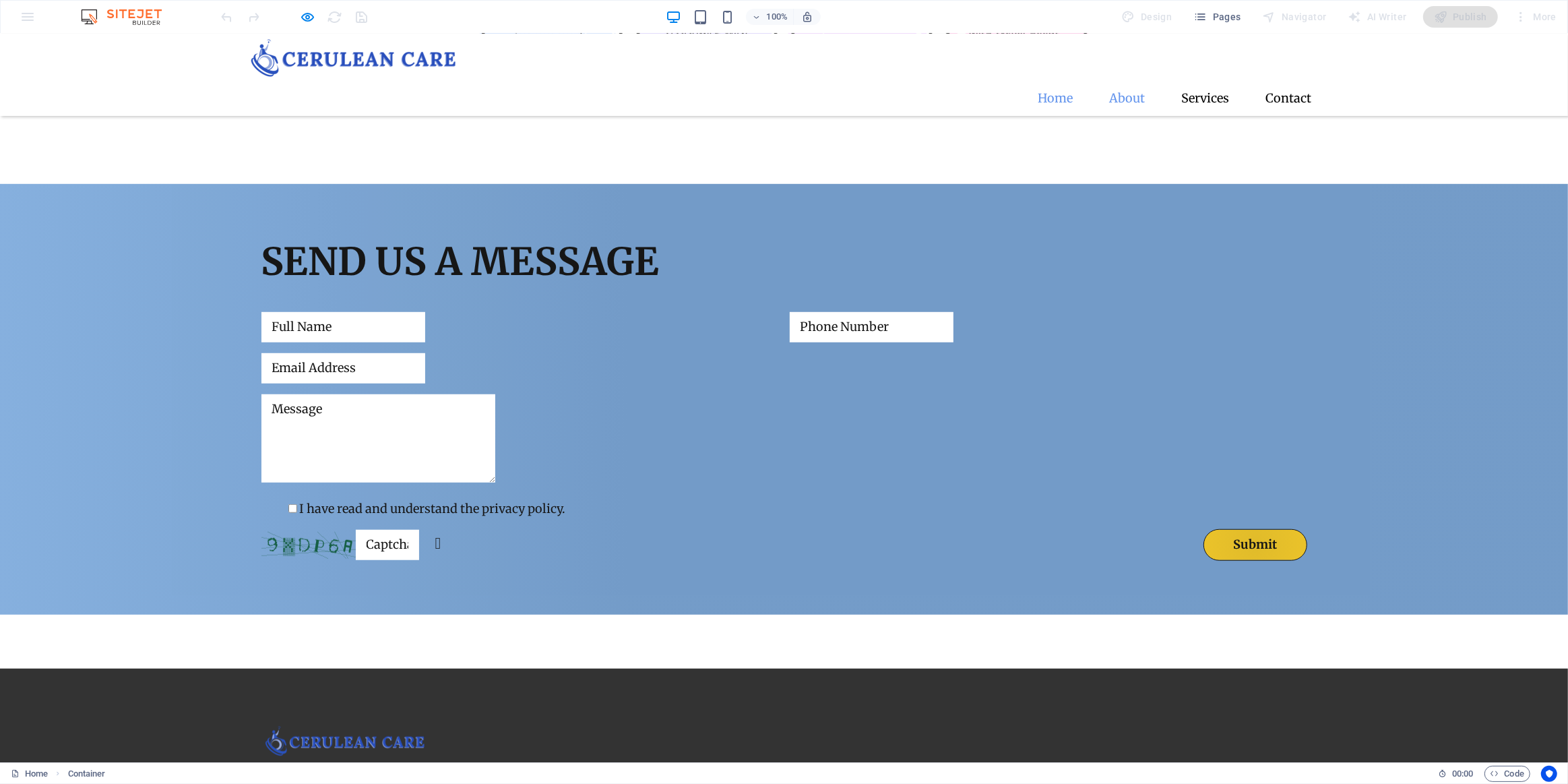
click at [1129, 82] on link "About" at bounding box center [1128, 98] width 58 height 34
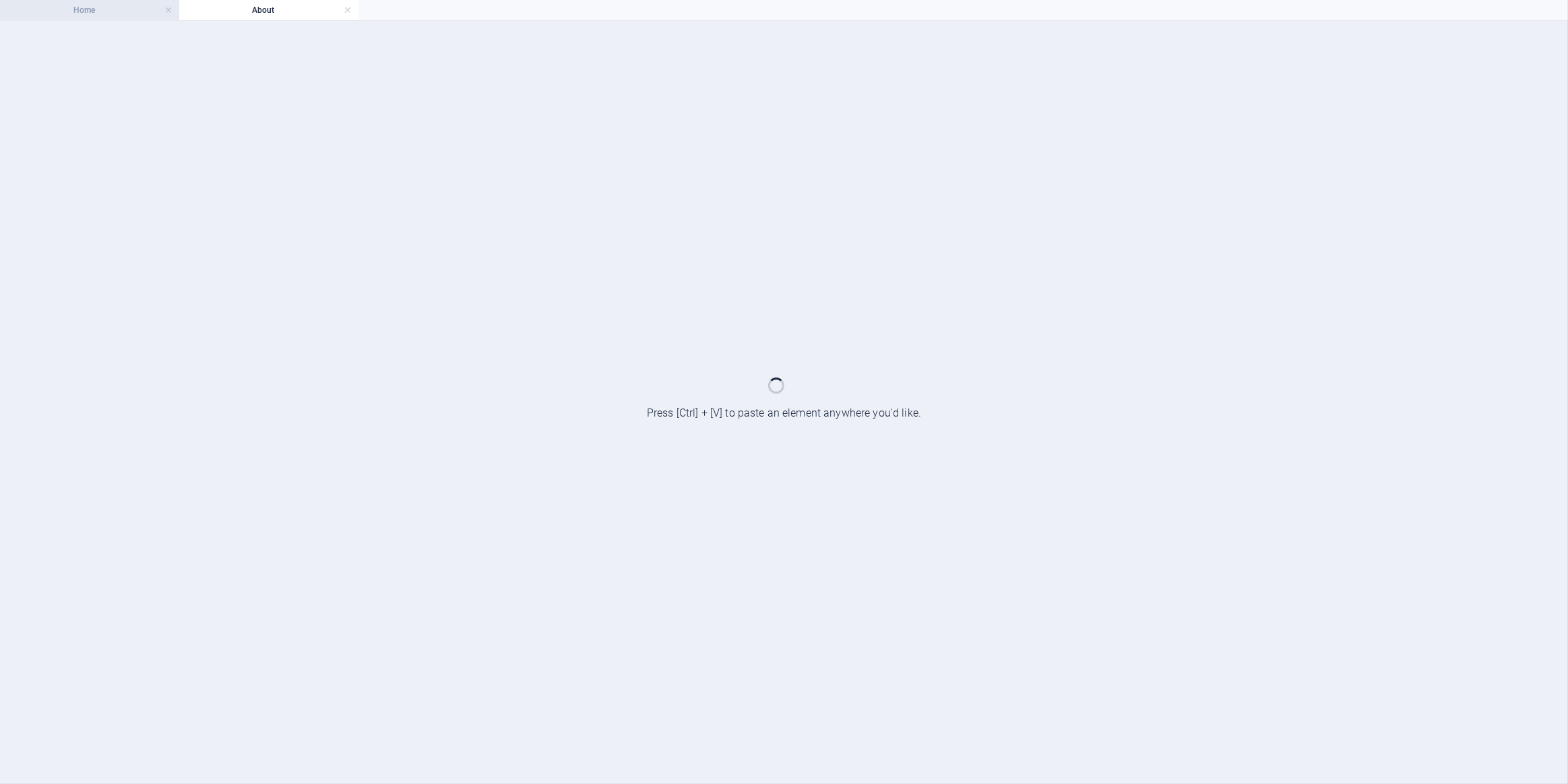
click at [55, 10] on h4 "Home" at bounding box center [90, 10] width 179 height 15
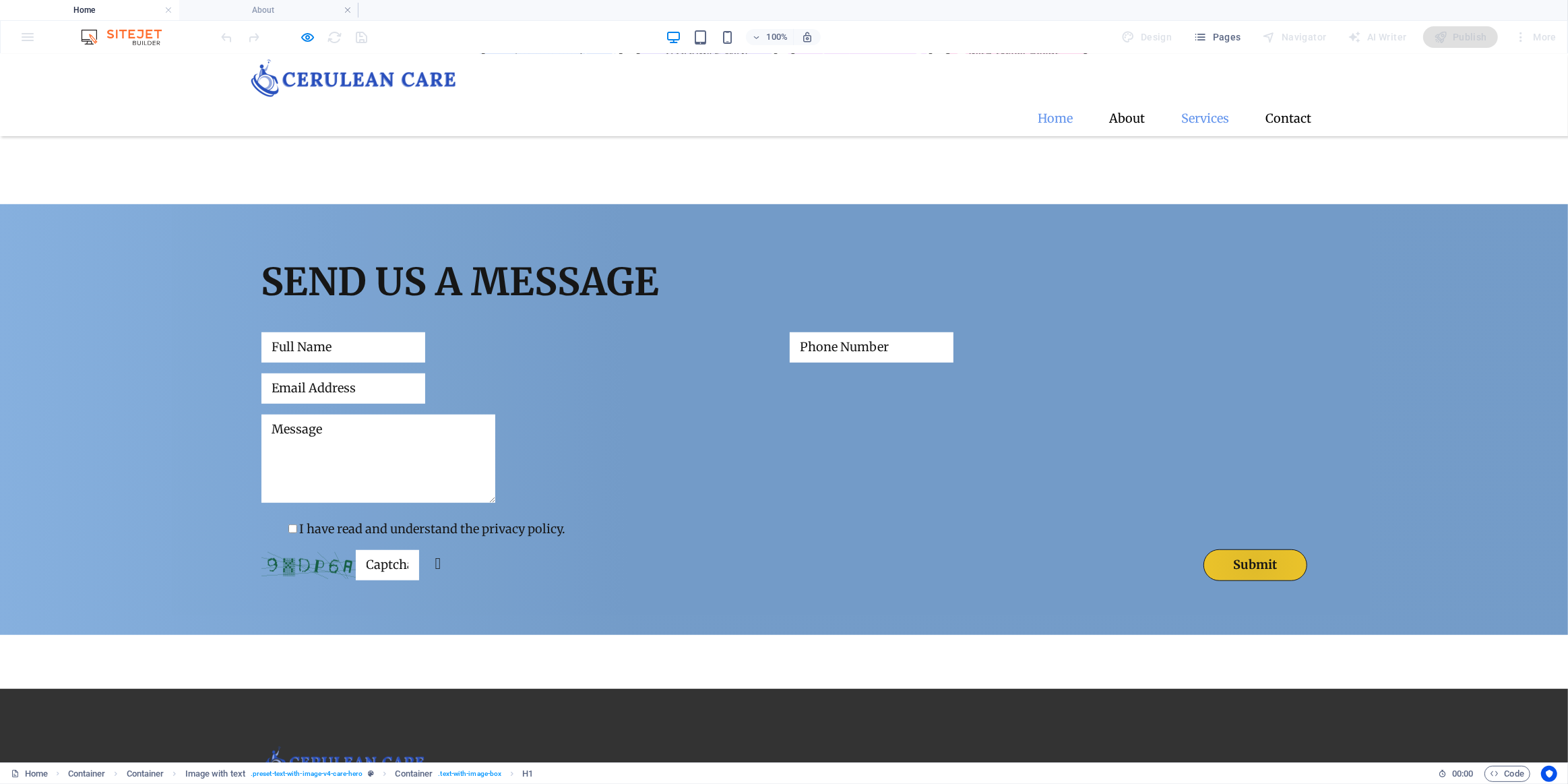
click at [1199, 101] on link "Services" at bounding box center [1205, 117] width 70 height 34
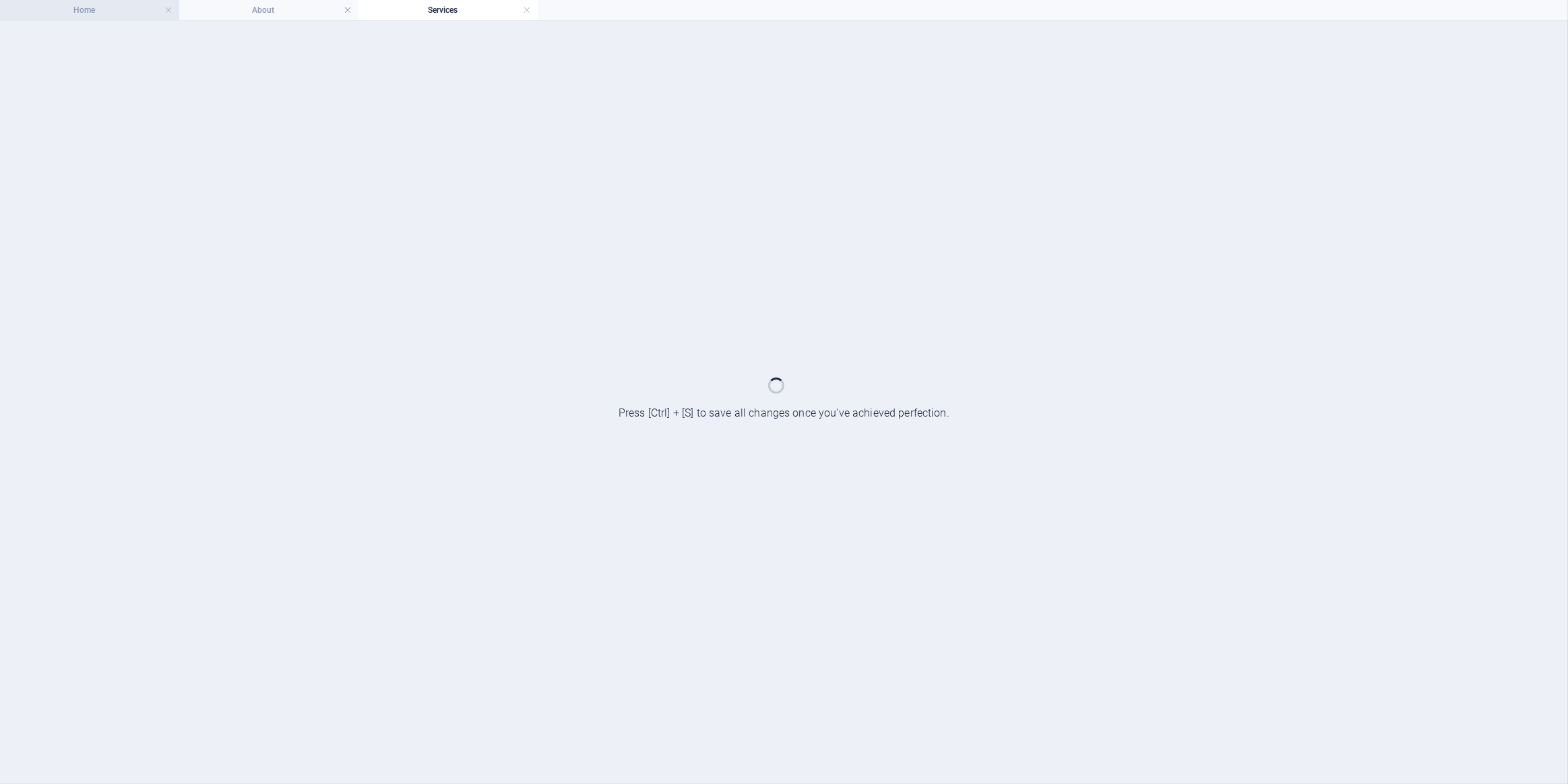
click at [57, 3] on h4 "Home" at bounding box center [90, 10] width 179 height 15
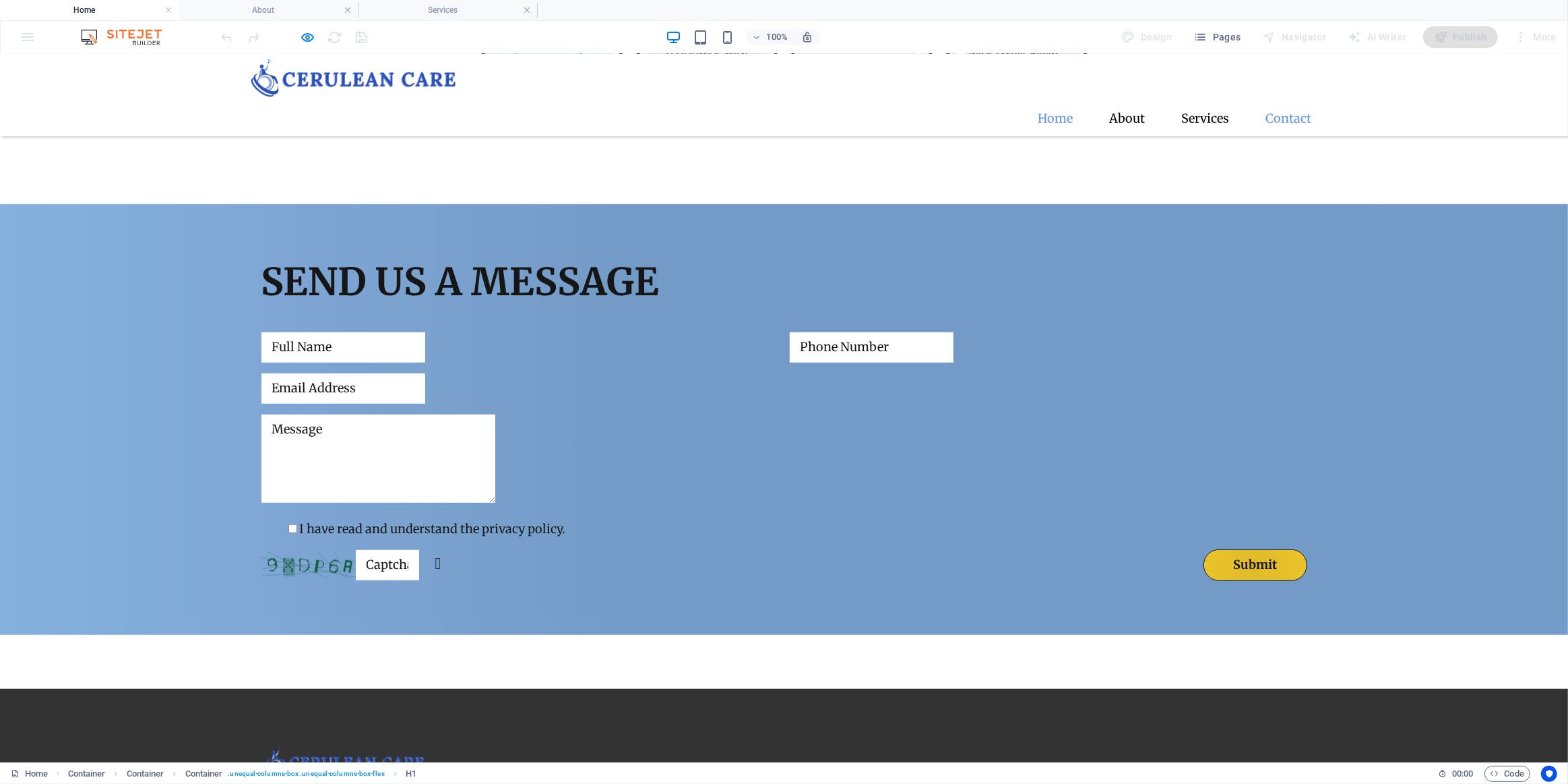
click at [1294, 101] on link "Contact" at bounding box center [1289, 117] width 67 height 34
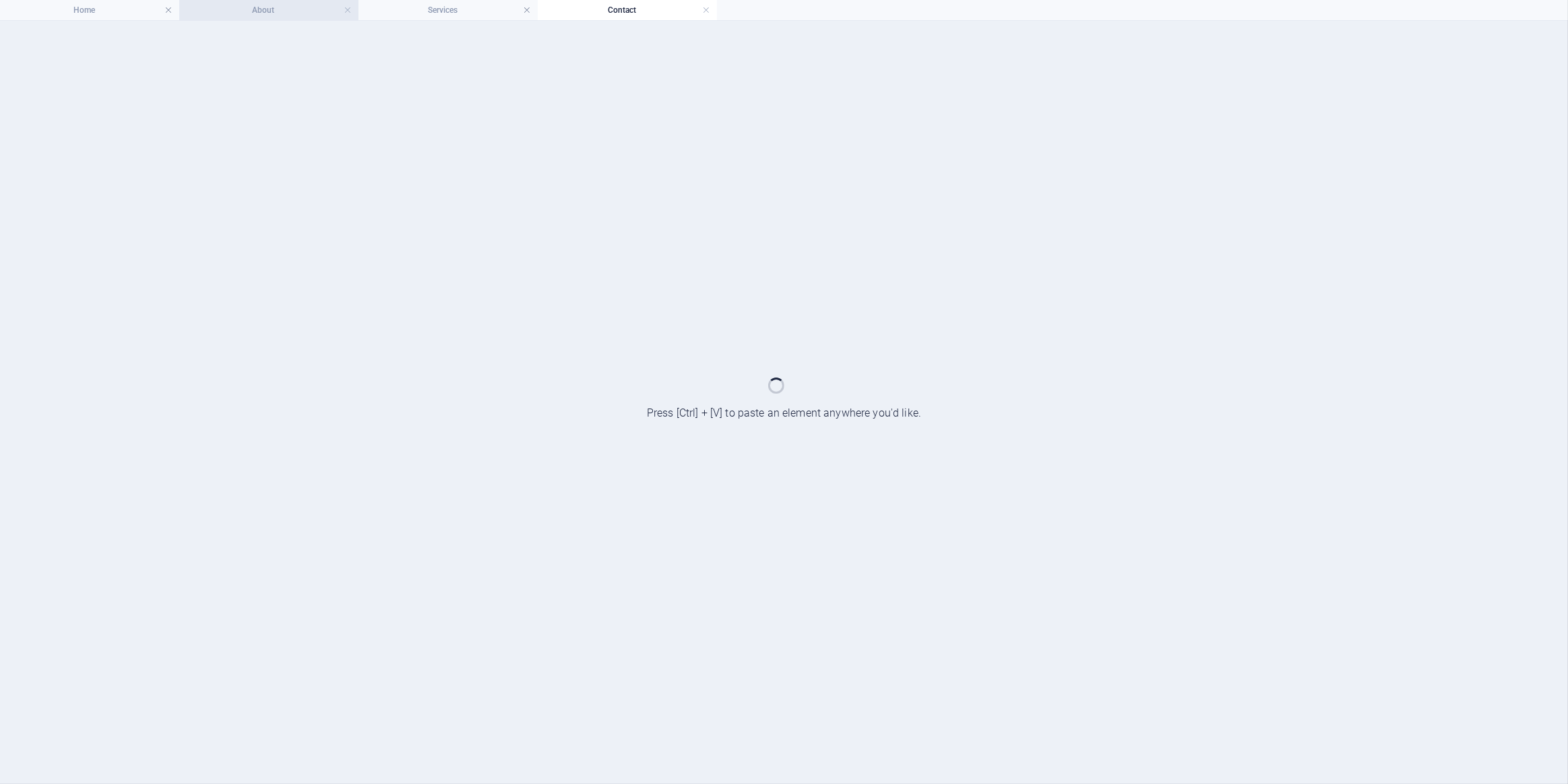
click at [277, 10] on h4 "About" at bounding box center [269, 10] width 179 height 15
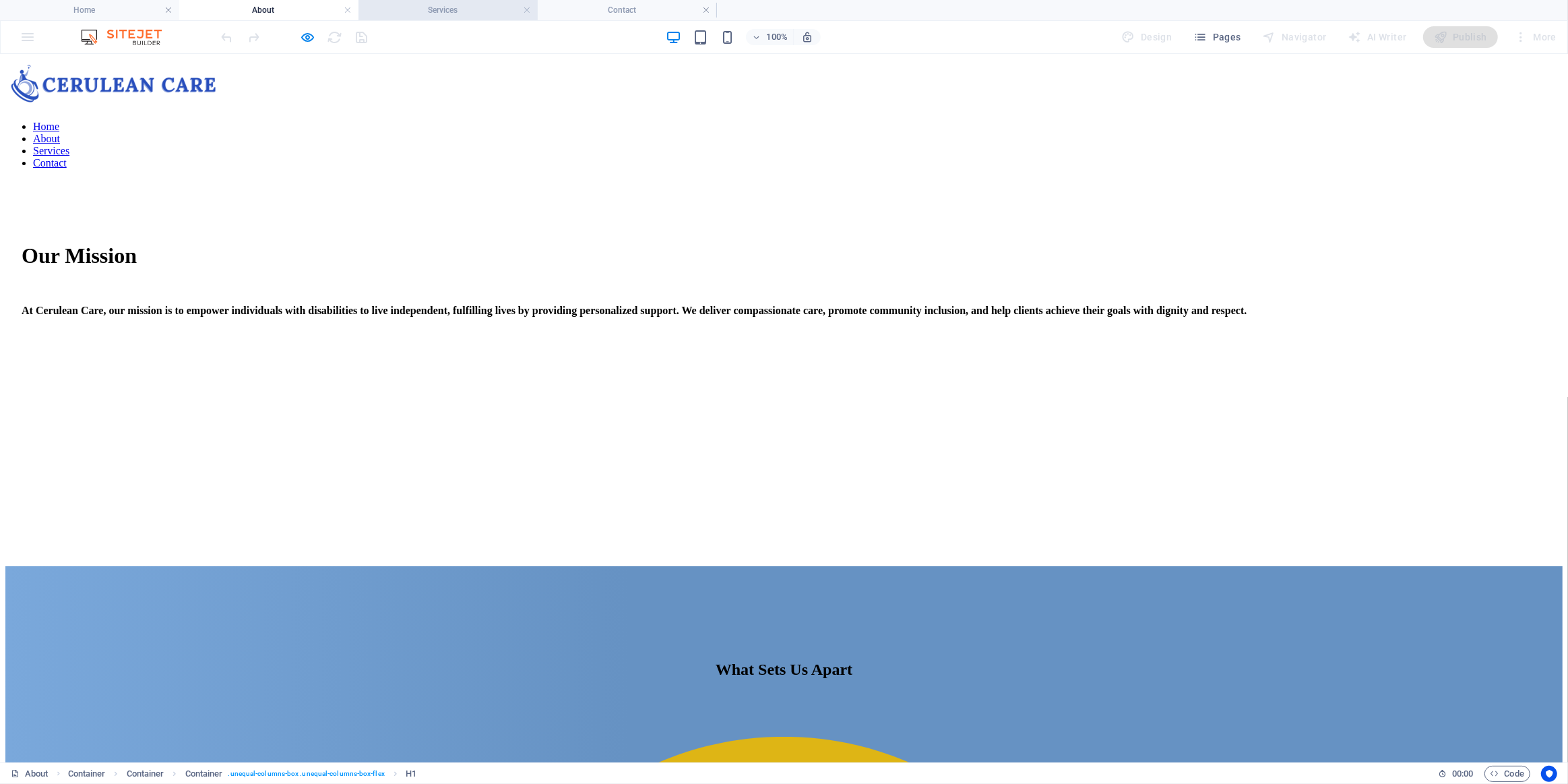
click at [452, 4] on h4 "Services" at bounding box center [448, 10] width 179 height 15
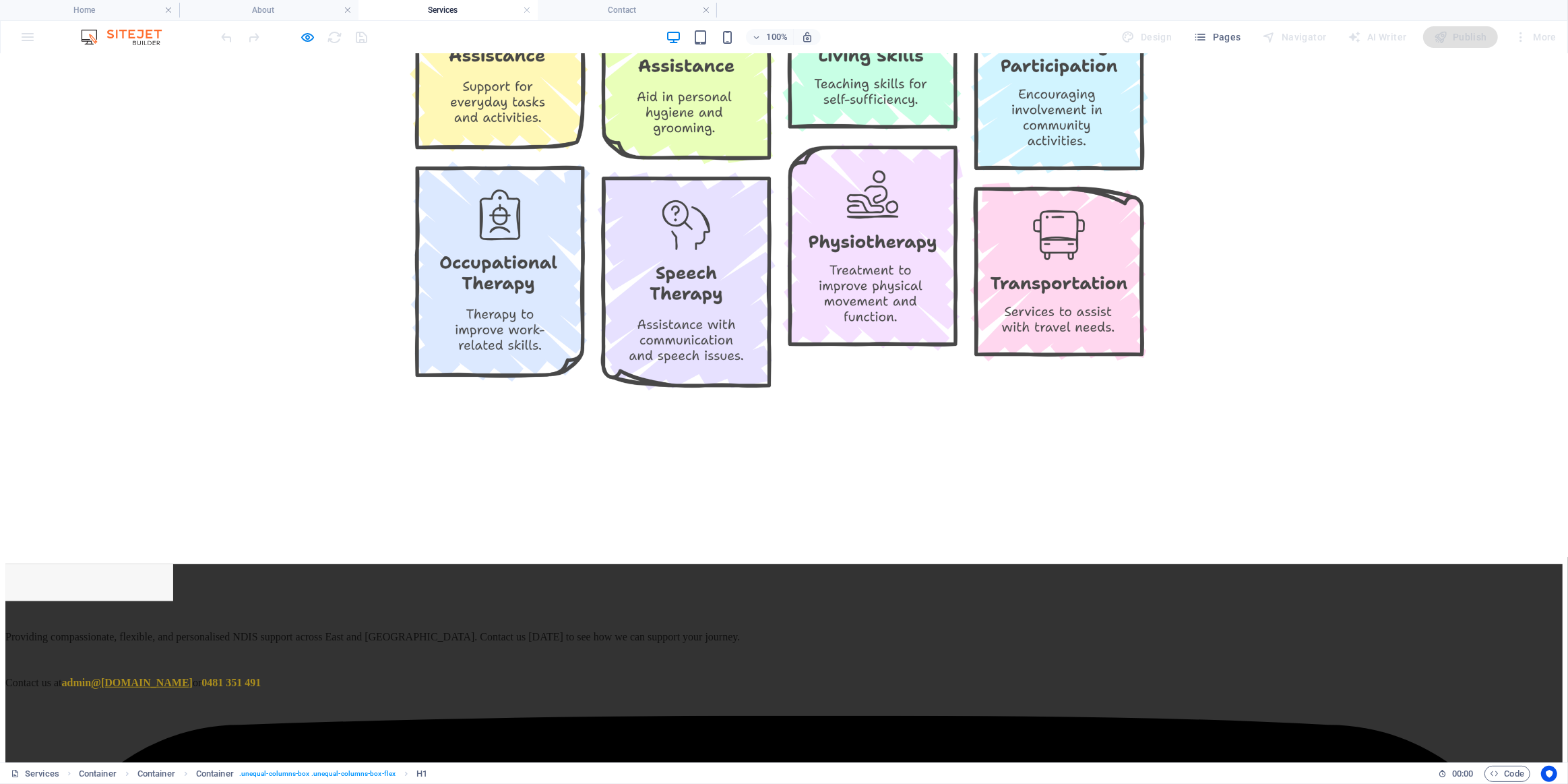
scroll to position [565, 0]
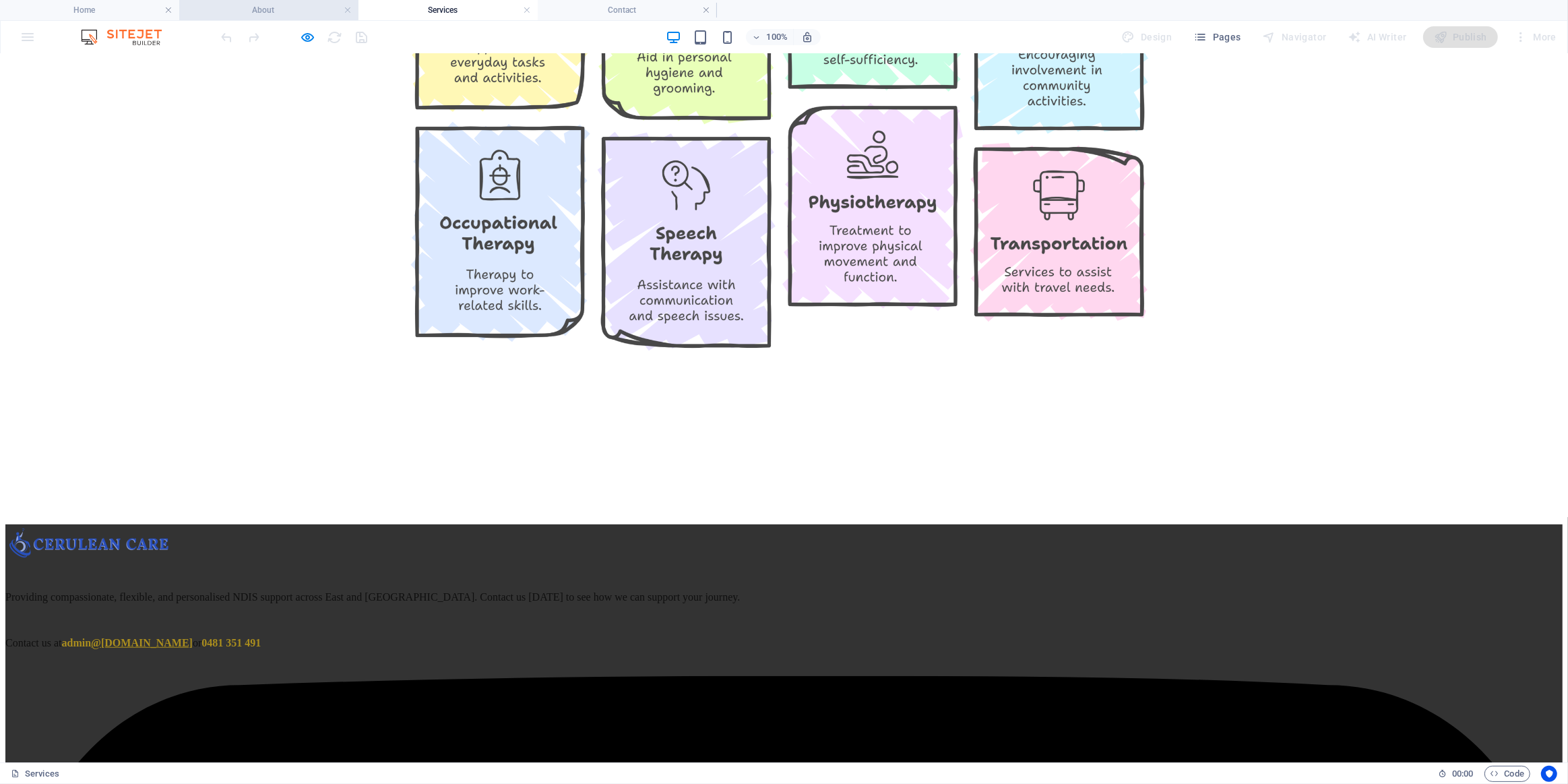
click at [289, 10] on h4 "About" at bounding box center [269, 10] width 179 height 15
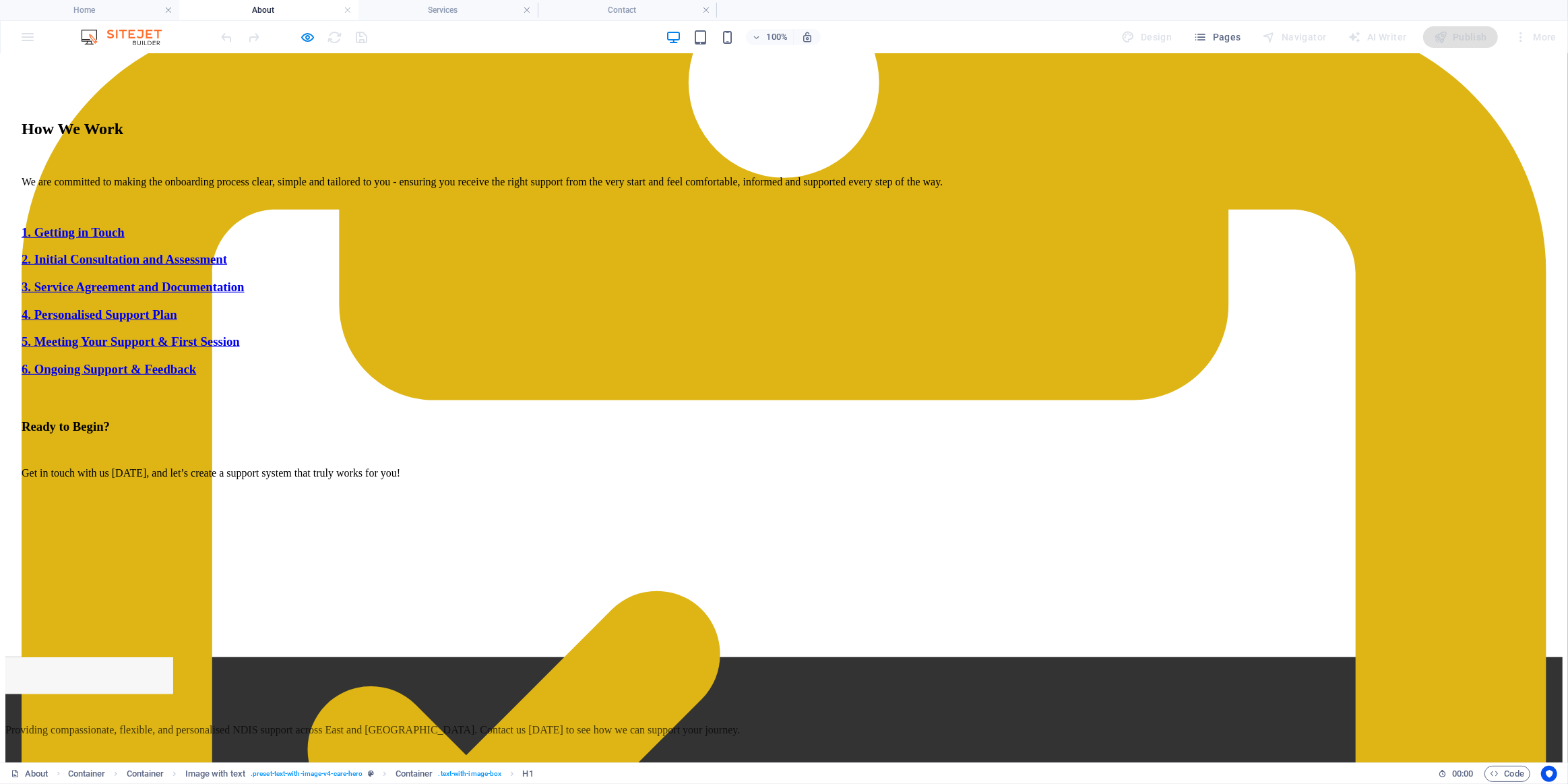
scroll to position [980, 0]
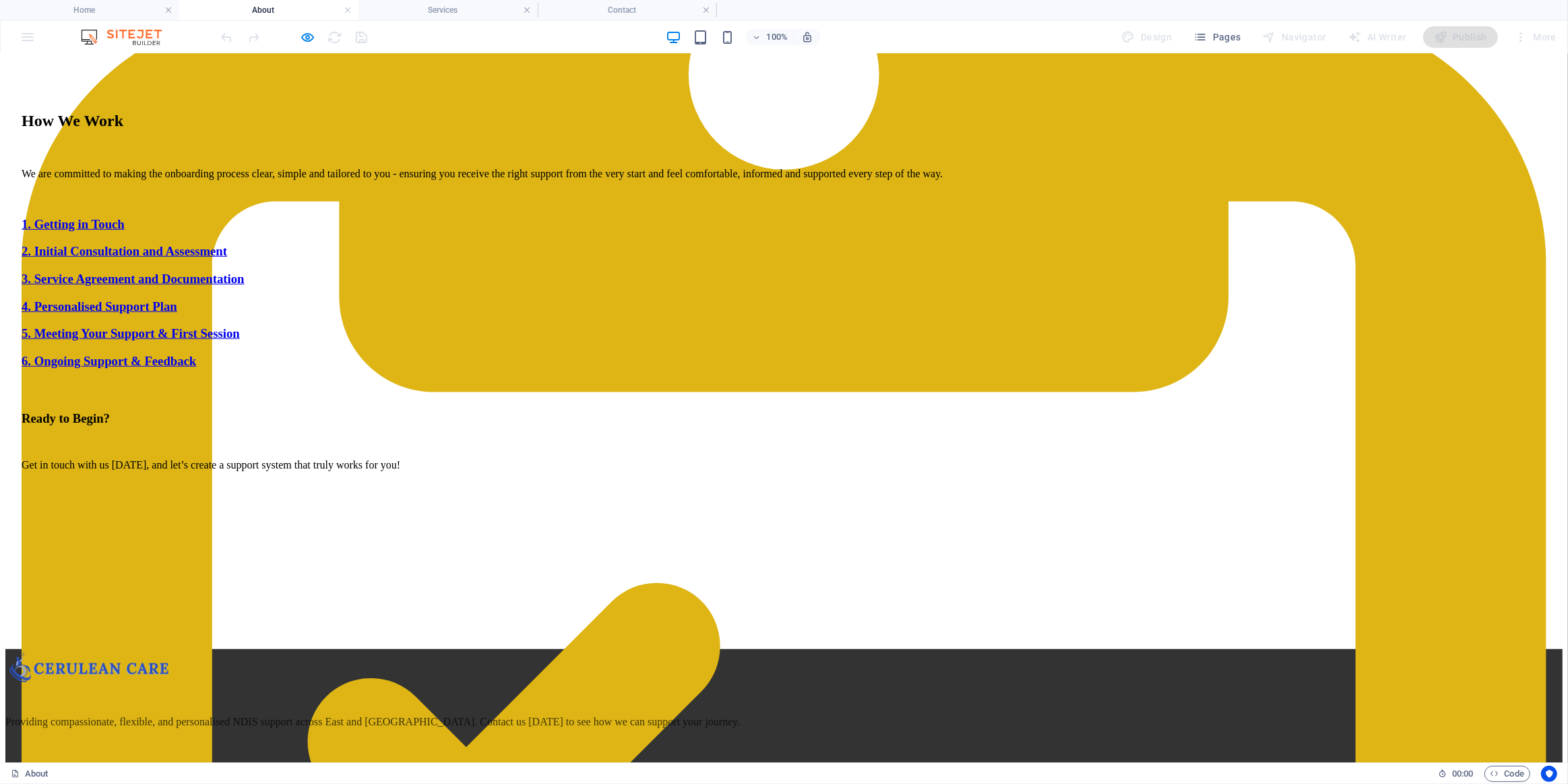
click at [319, 482] on div at bounding box center [784, 532] width 1525 height 101
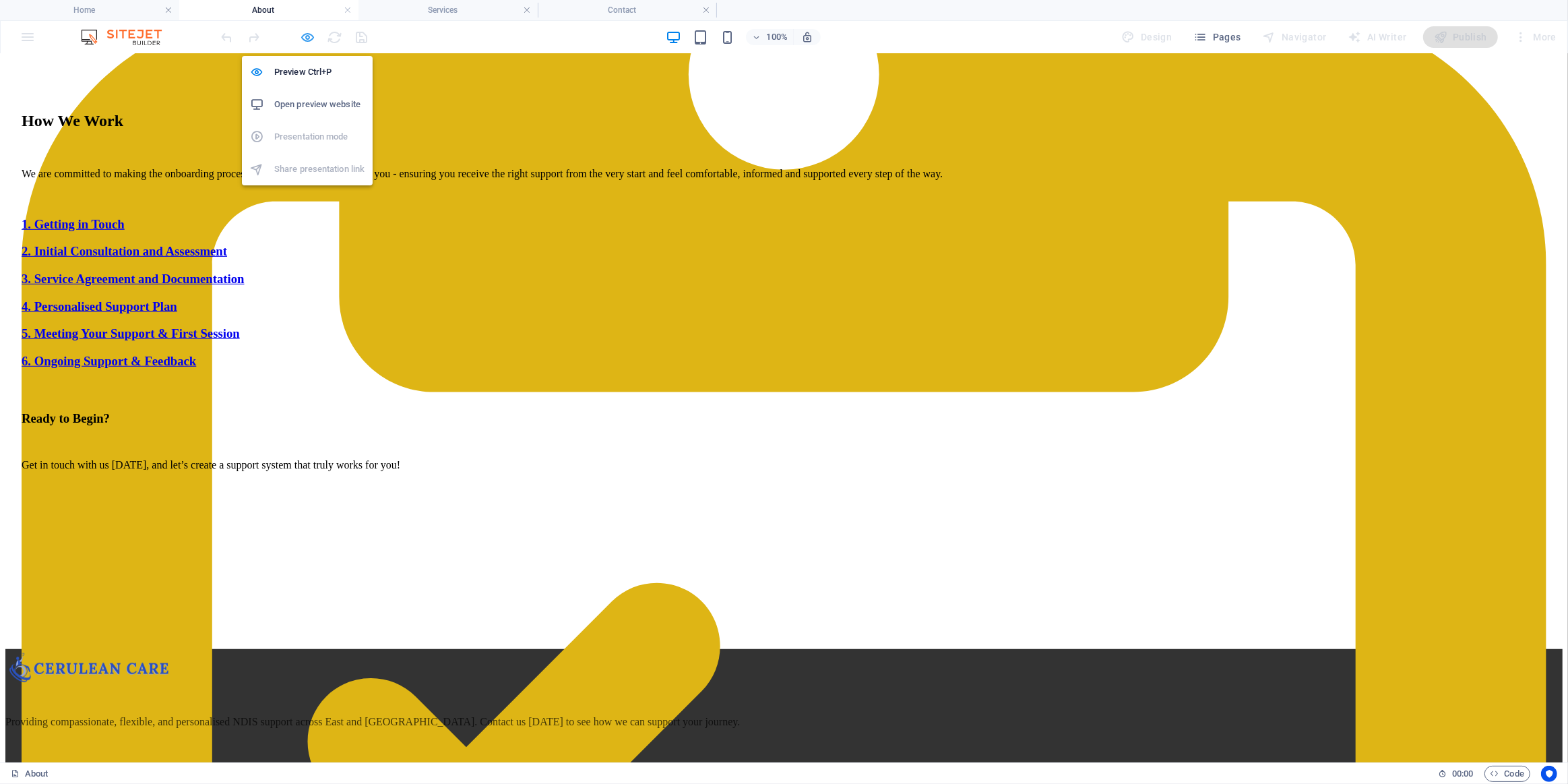
click at [307, 47] on div "Preview Ctrl+P Open preview website Presentation mode Share presentation link" at bounding box center [307, 114] width 131 height 140
click at [306, 40] on icon "button" at bounding box center [308, 37] width 16 height 16
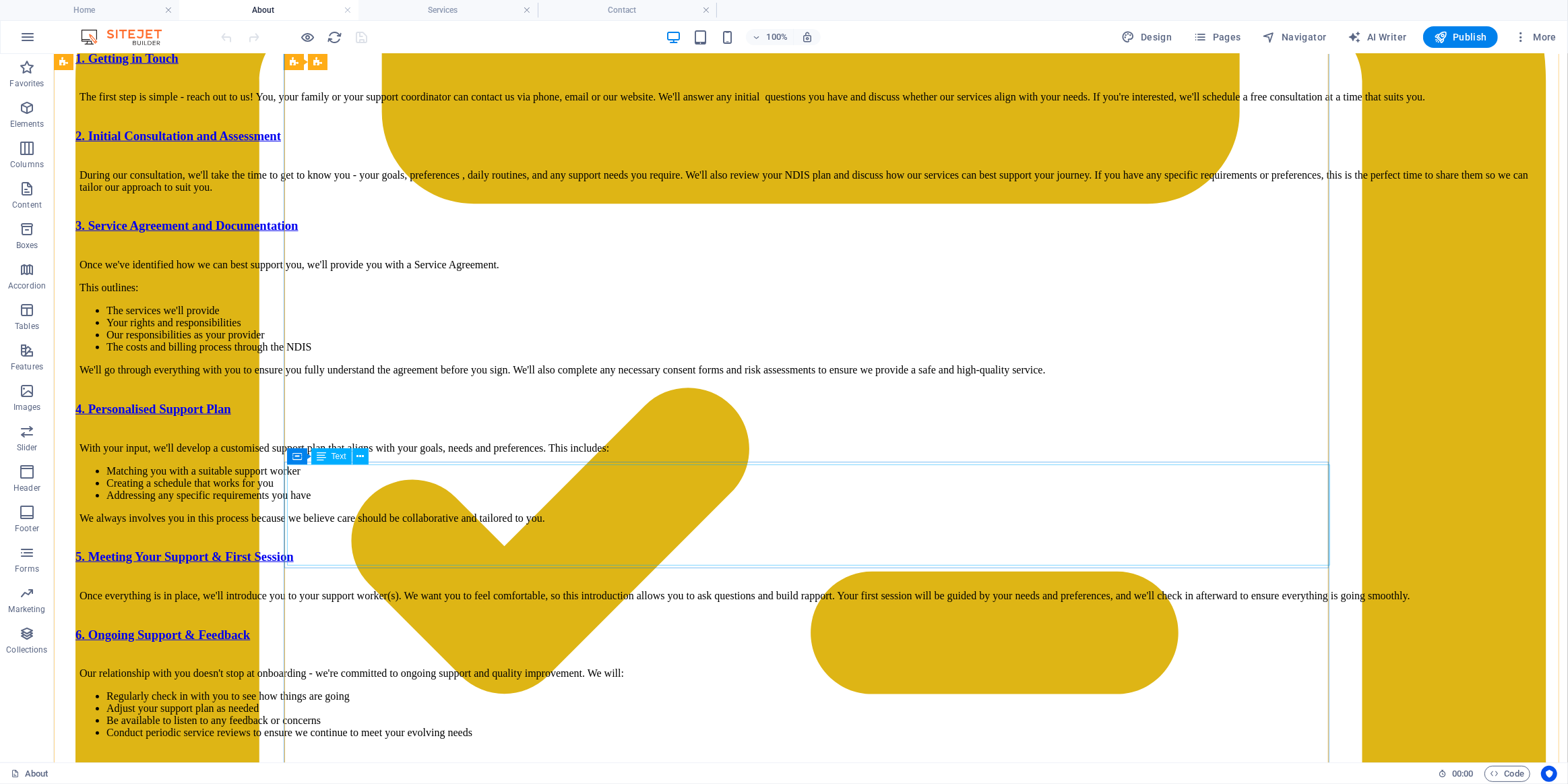
scroll to position [1287, 0]
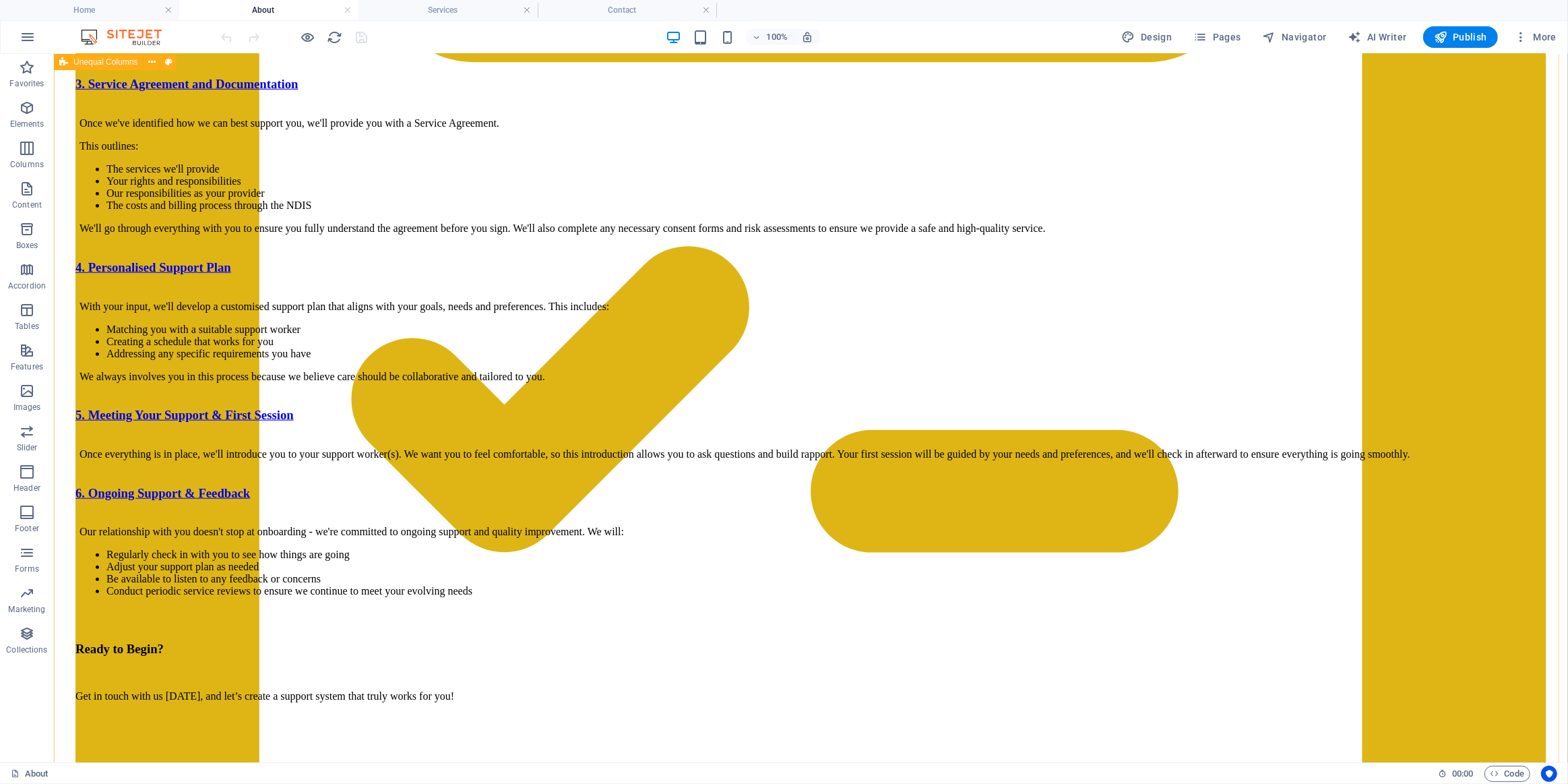
click at [208, 668] on div "How We Work We are committed to making the onboarding process clear, simple and…" at bounding box center [810, 248] width 1504 height 1131
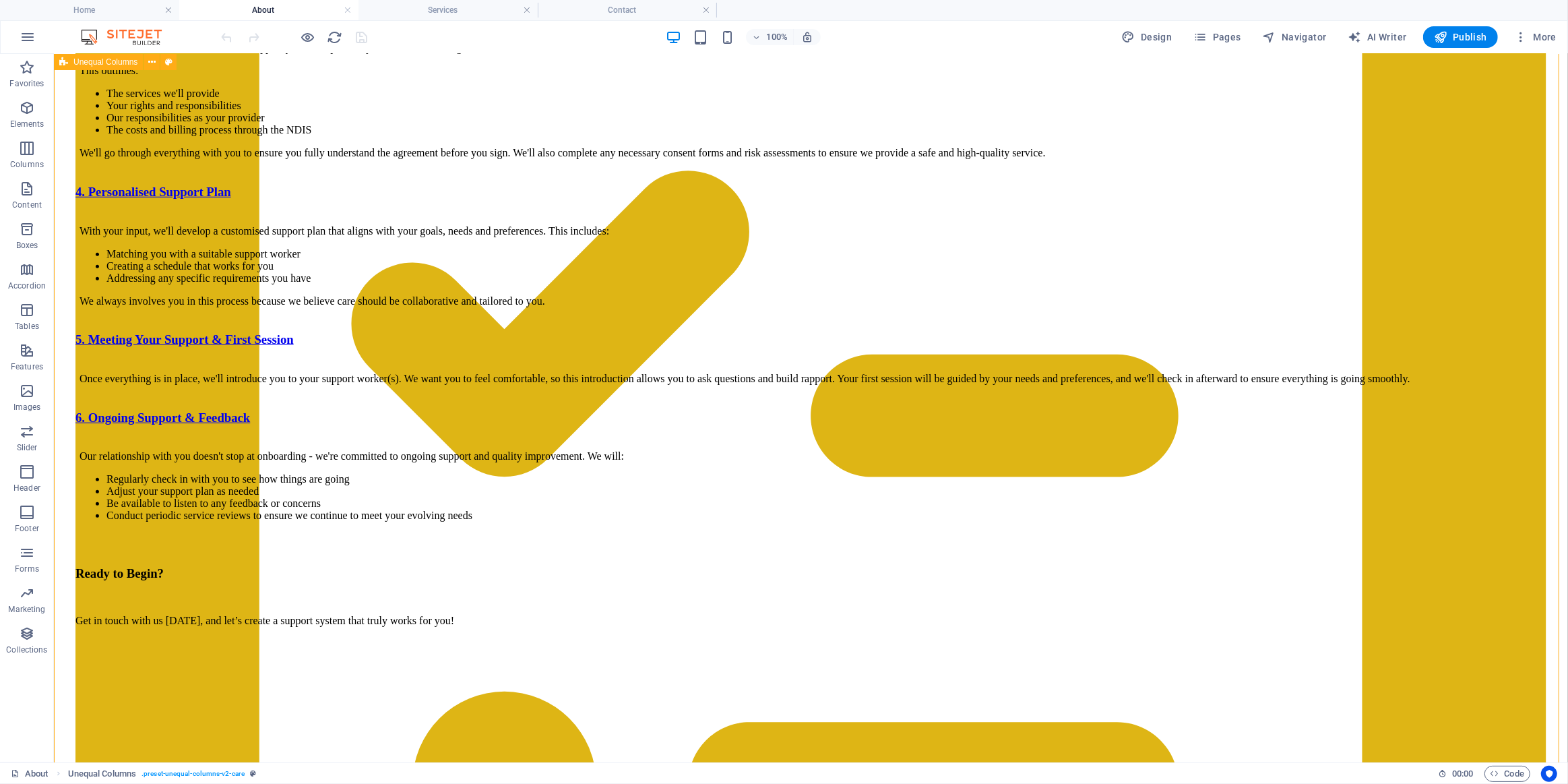
scroll to position [1533, 0]
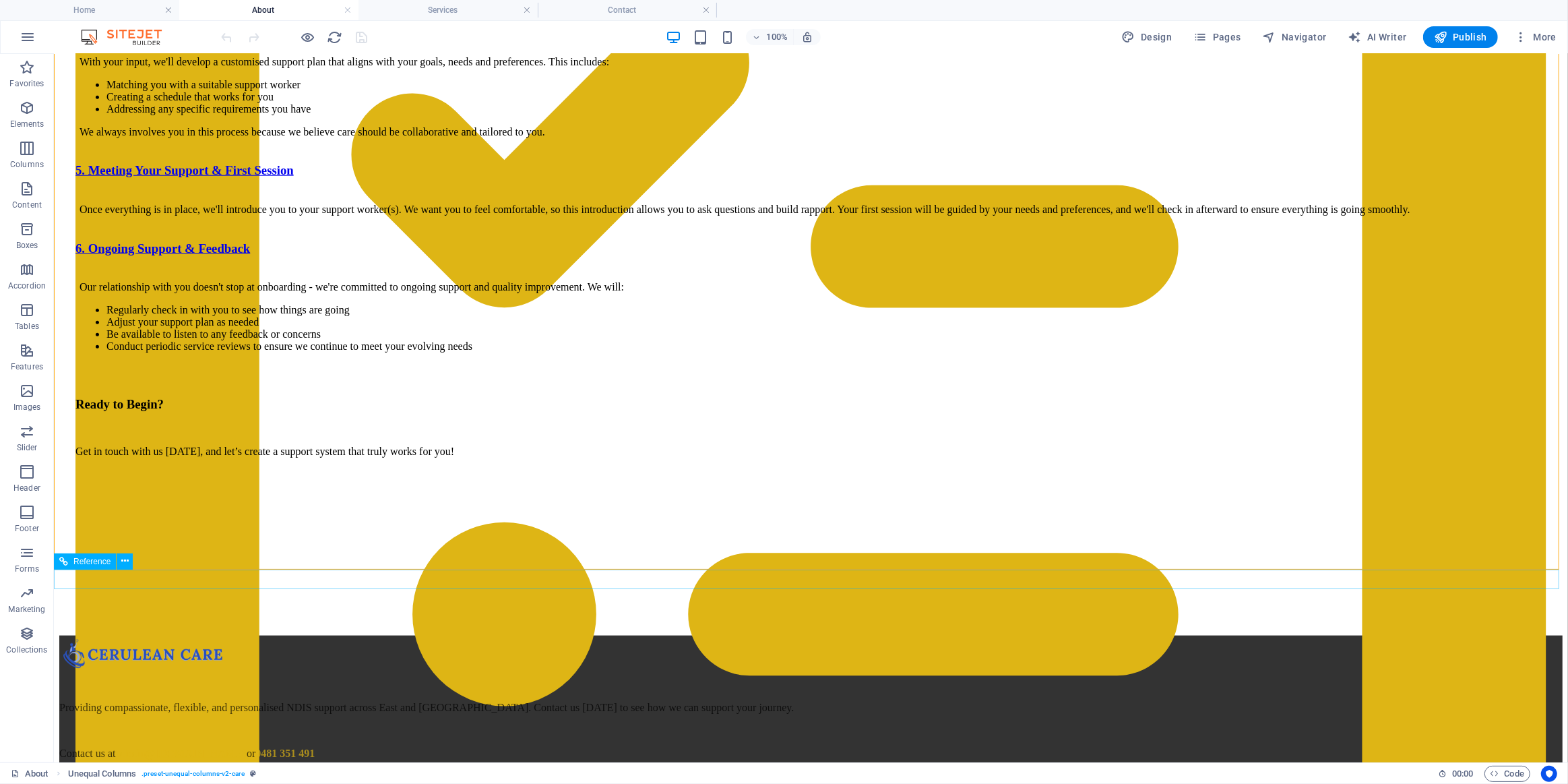
click at [355, 578] on div at bounding box center [810, 575] width 1504 height 12
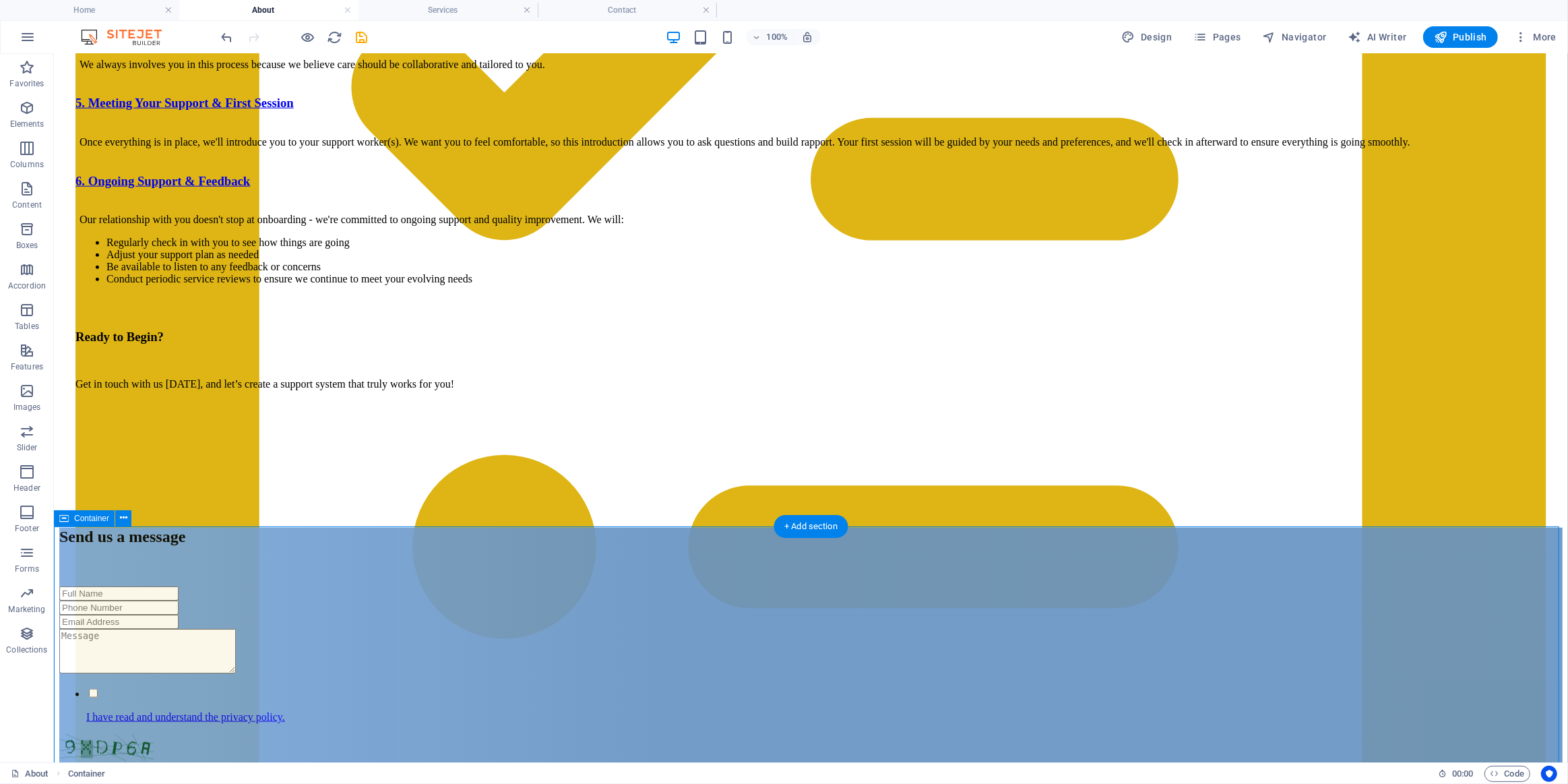
scroll to position [1594, 0]
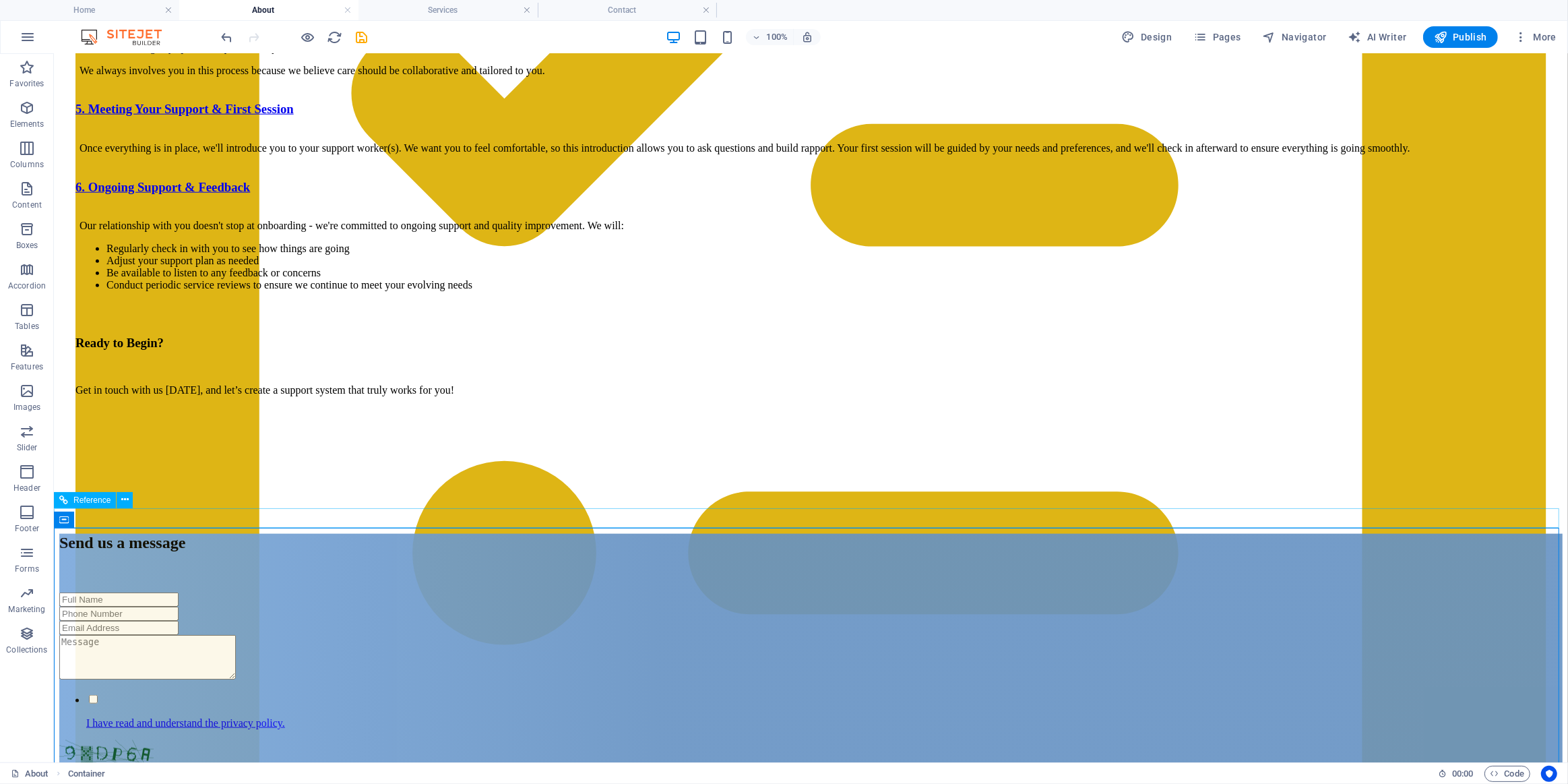
click at [373, 515] on div at bounding box center [810, 514] width 1504 height 12
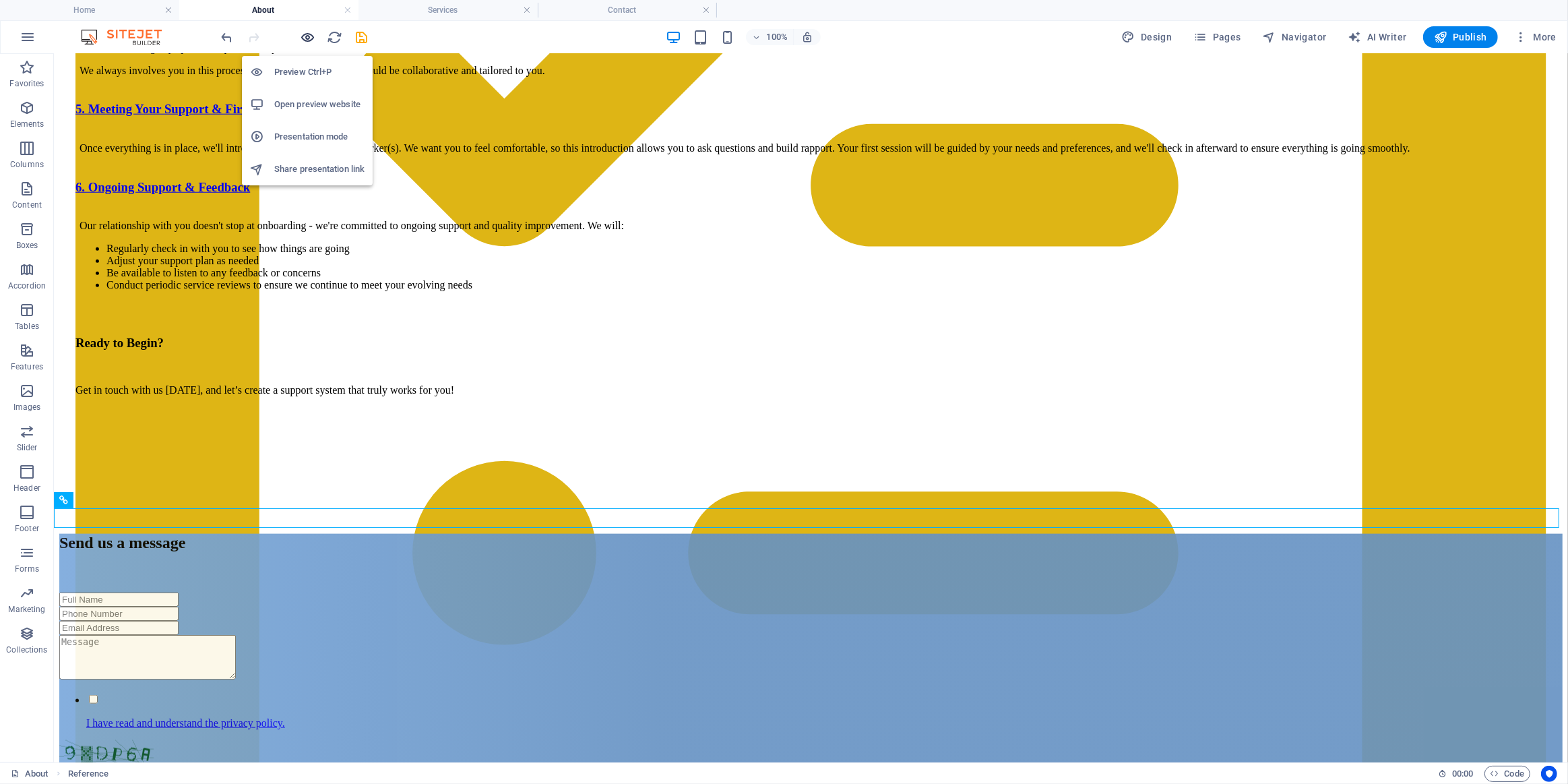
click at [301, 37] on icon "button" at bounding box center [308, 37] width 16 height 16
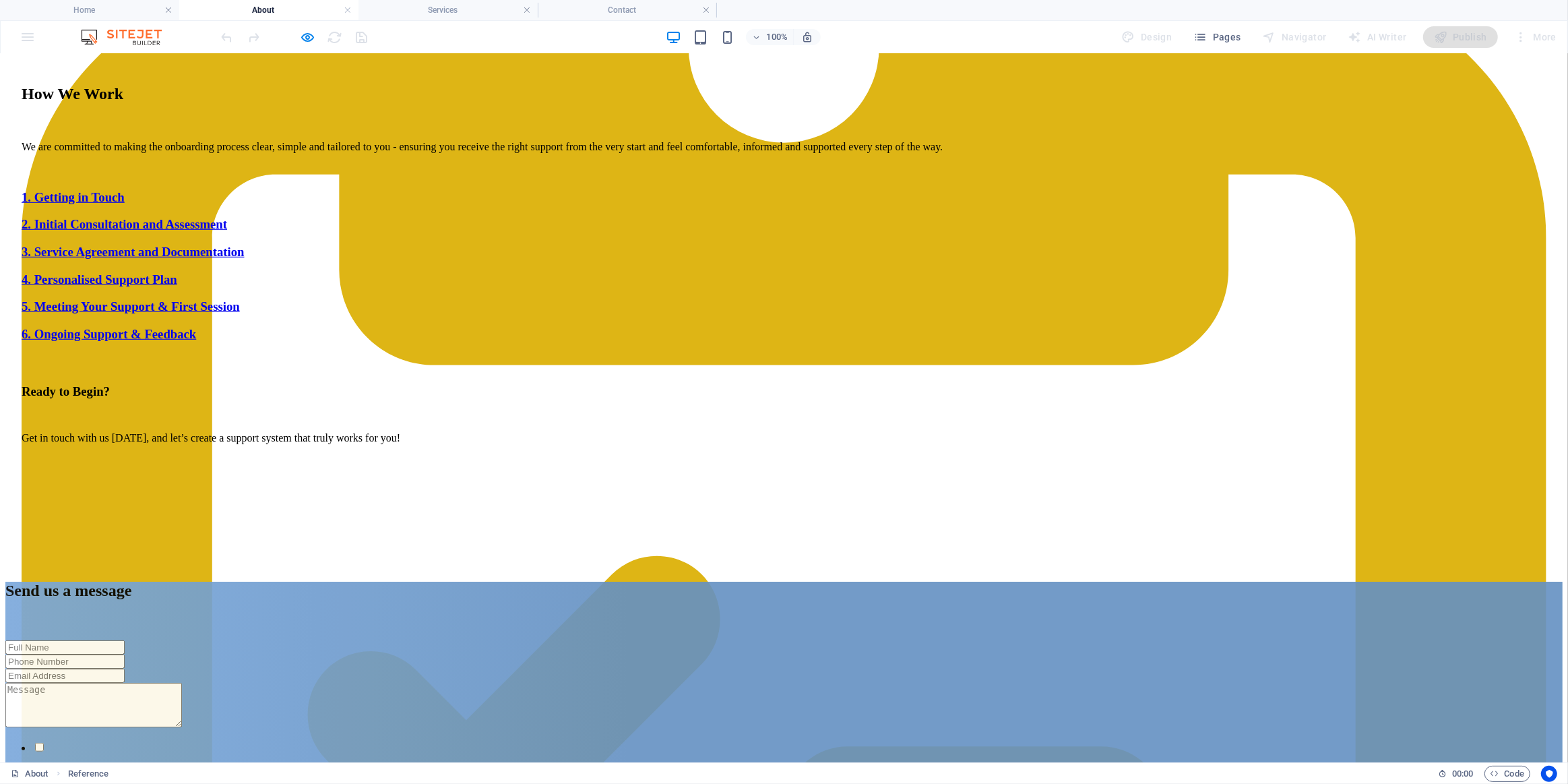
scroll to position [1007, 0]
click at [196, 329] on link "6. Ongoing Support & Feedback" at bounding box center [108, 334] width 174 height 14
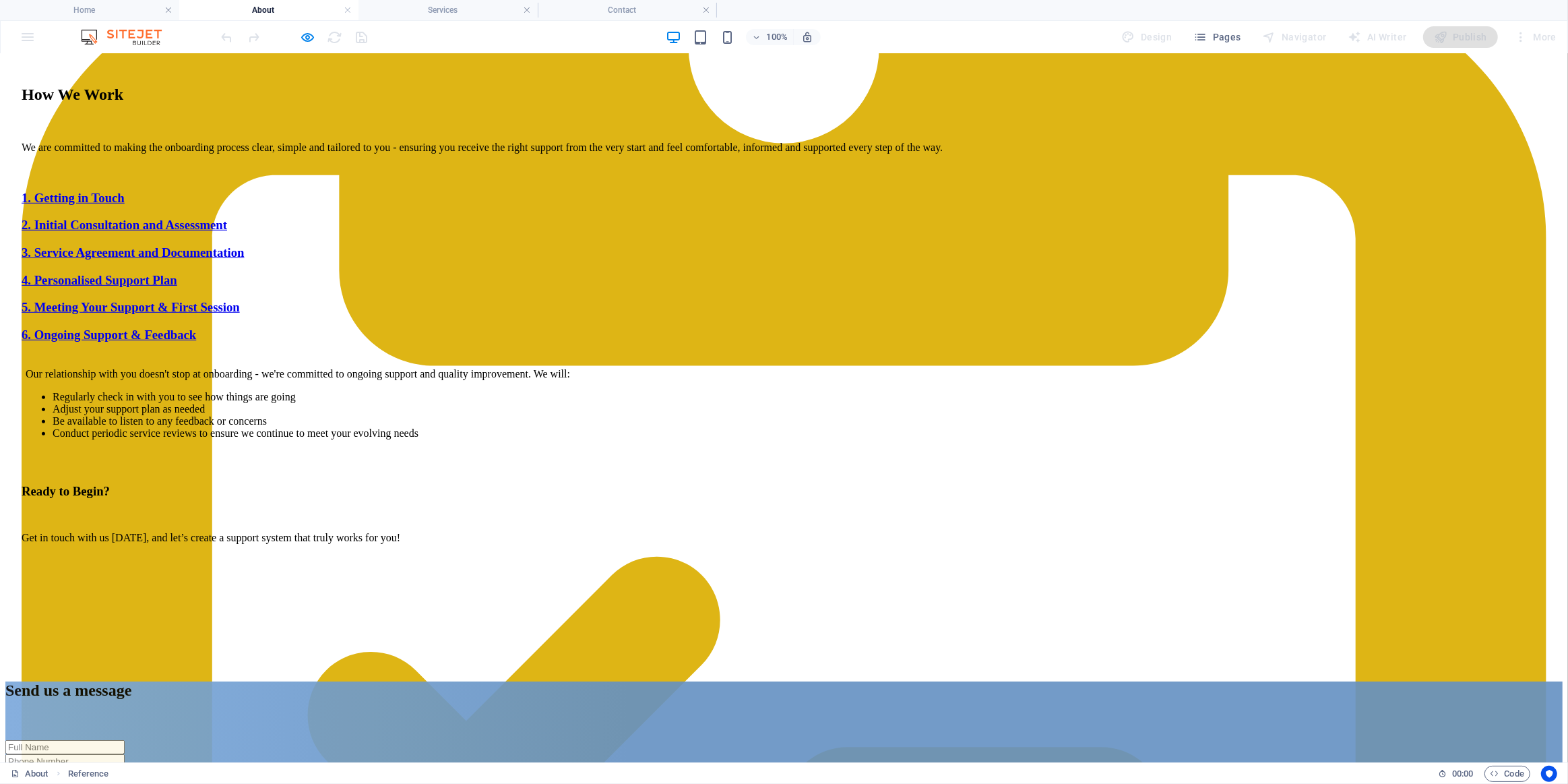
click at [196, 327] on link "6. Ongoing Support & Feedback" at bounding box center [108, 334] width 174 height 14
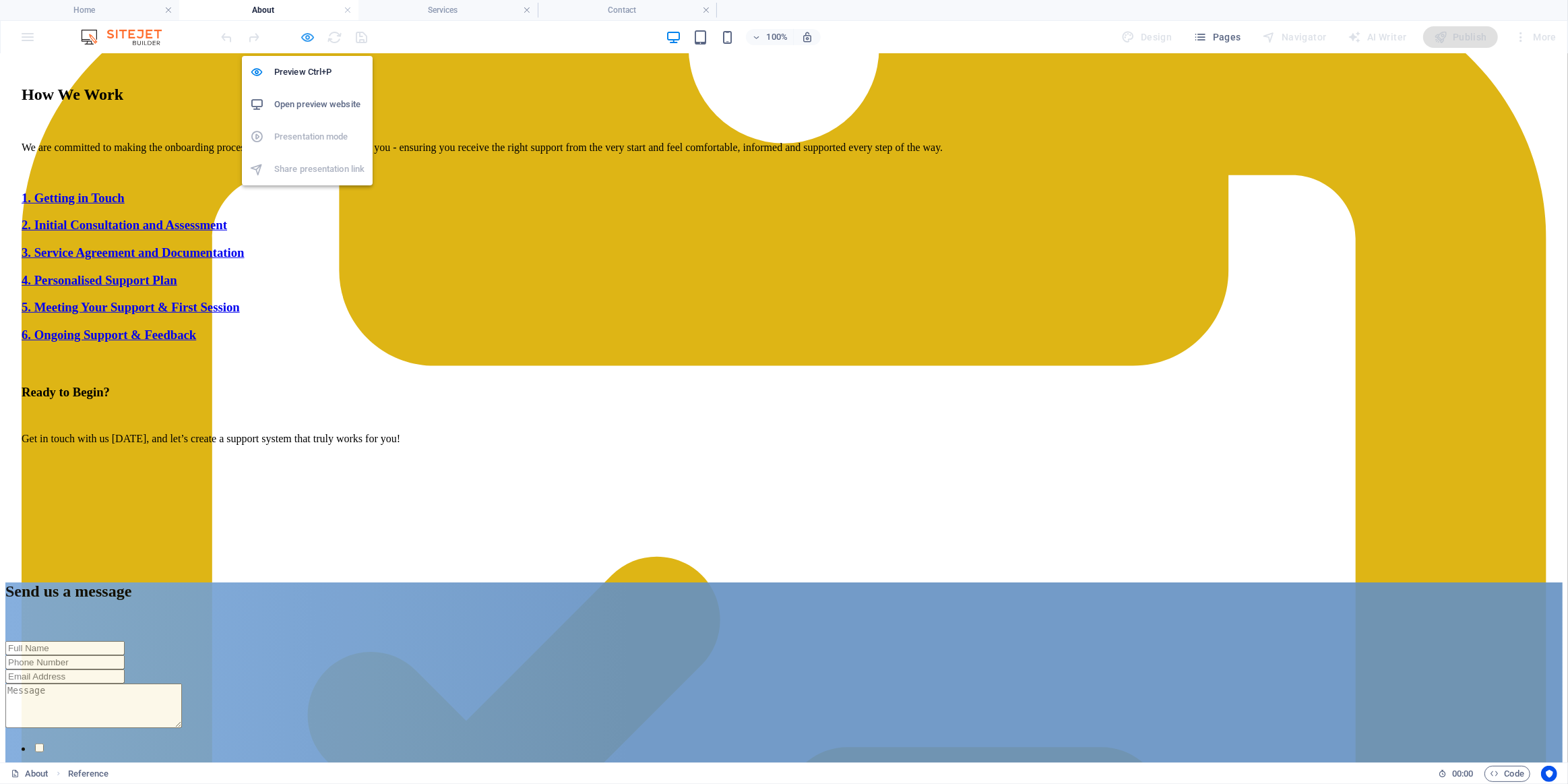
click at [310, 37] on icon "button" at bounding box center [308, 37] width 16 height 16
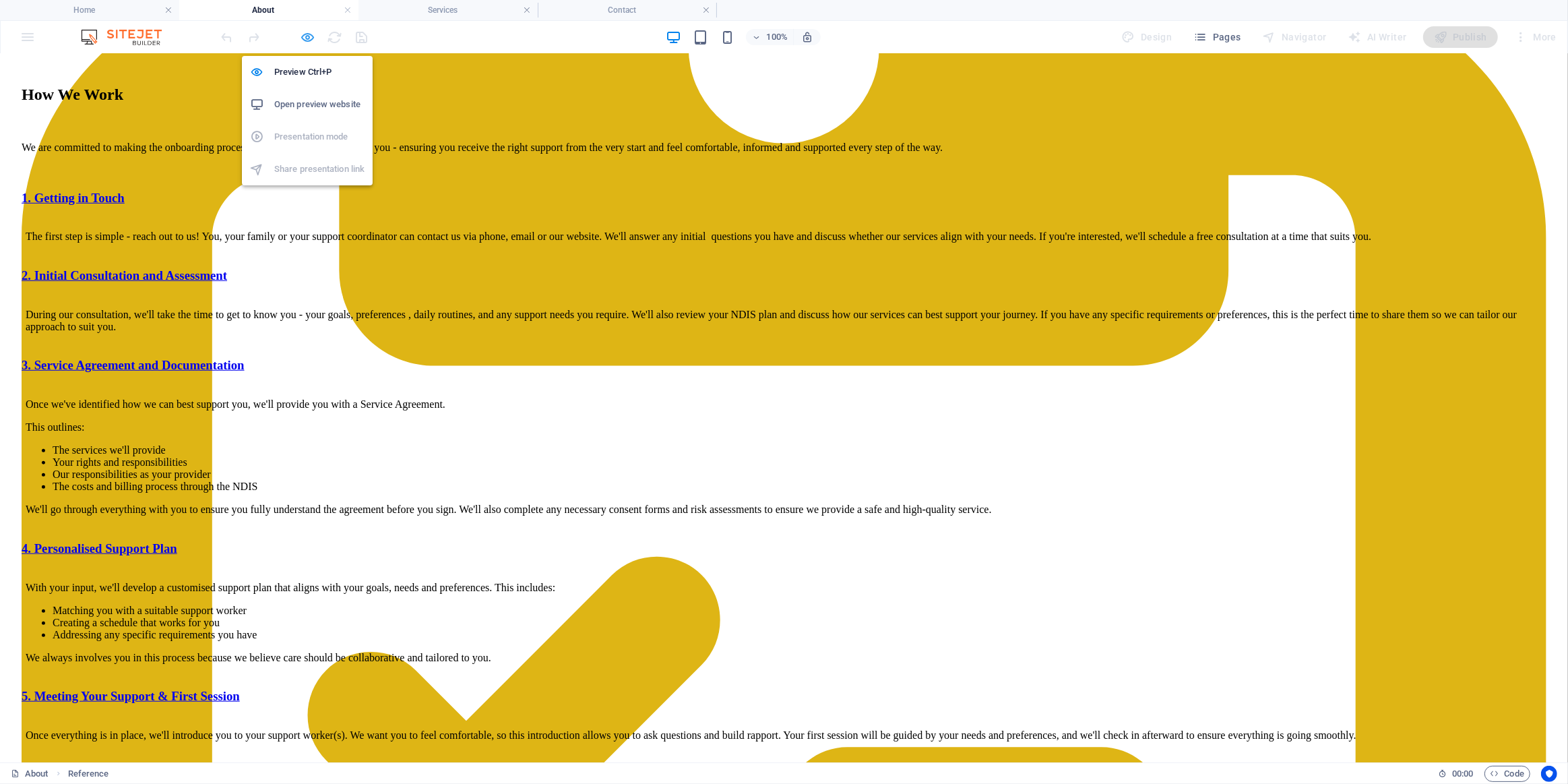
scroll to position [1704, 0]
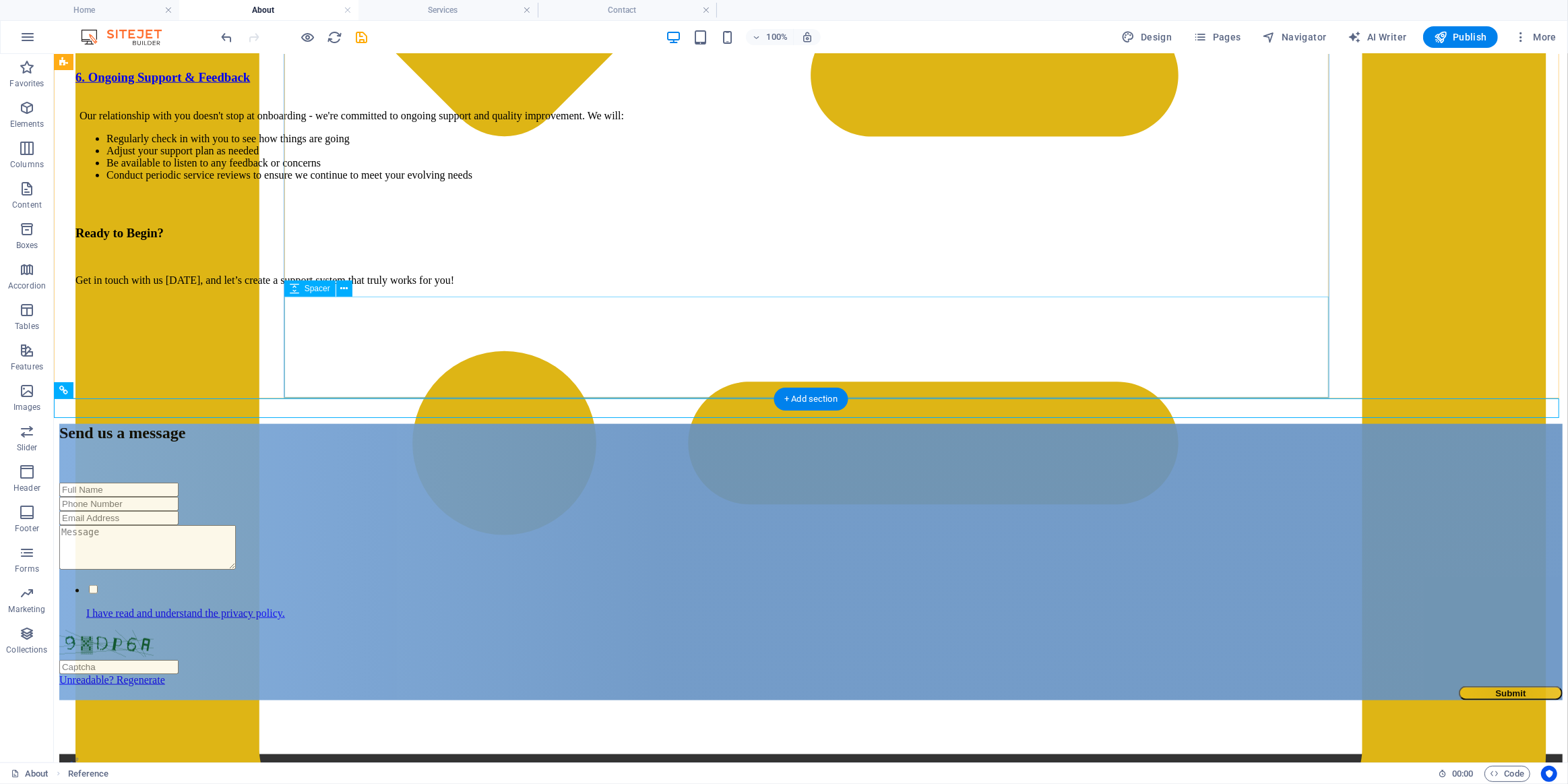
click at [376, 364] on div at bounding box center [810, 347] width 1471 height 101
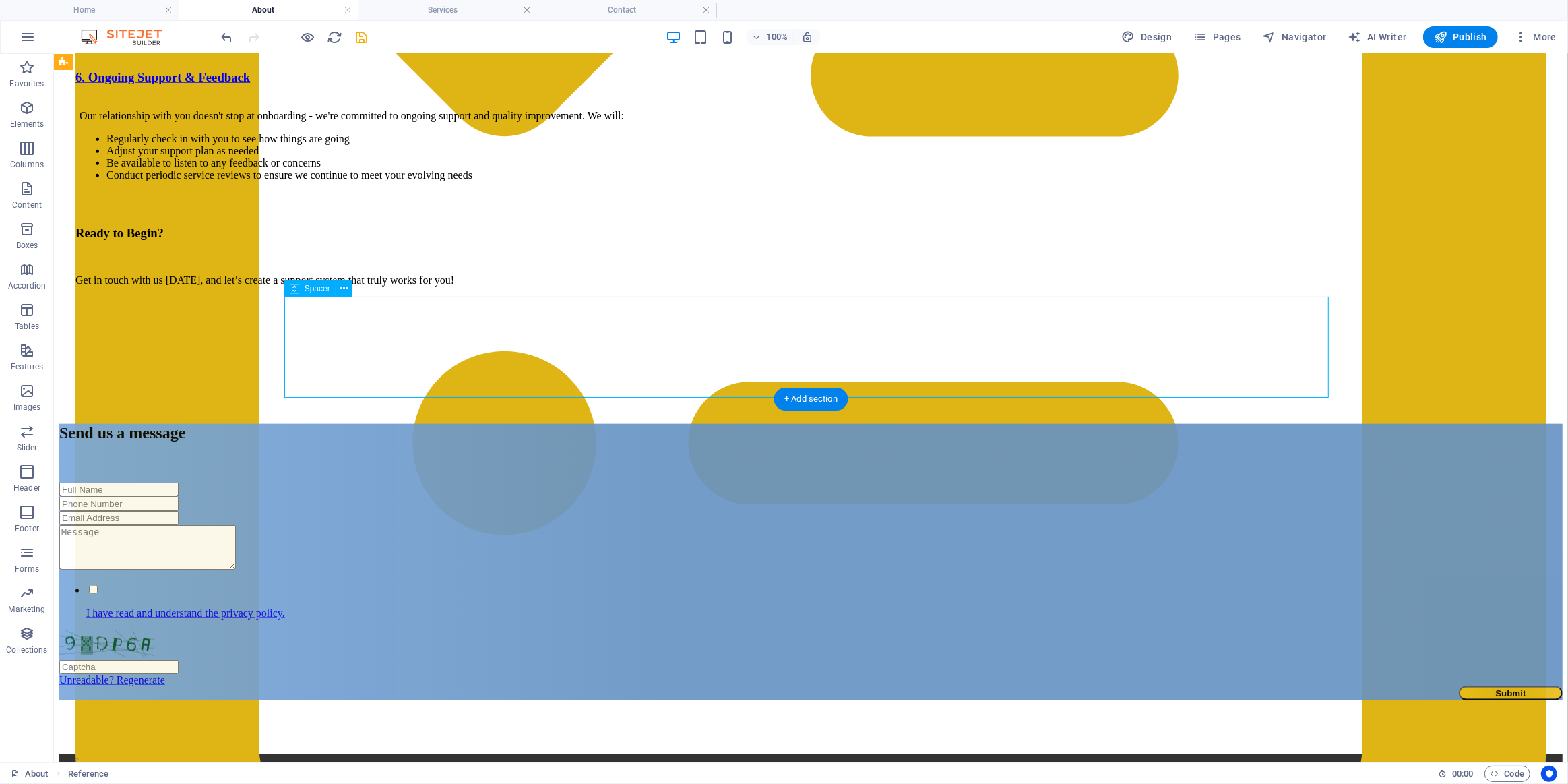
click at [376, 364] on div at bounding box center [810, 347] width 1471 height 101
select select "px"
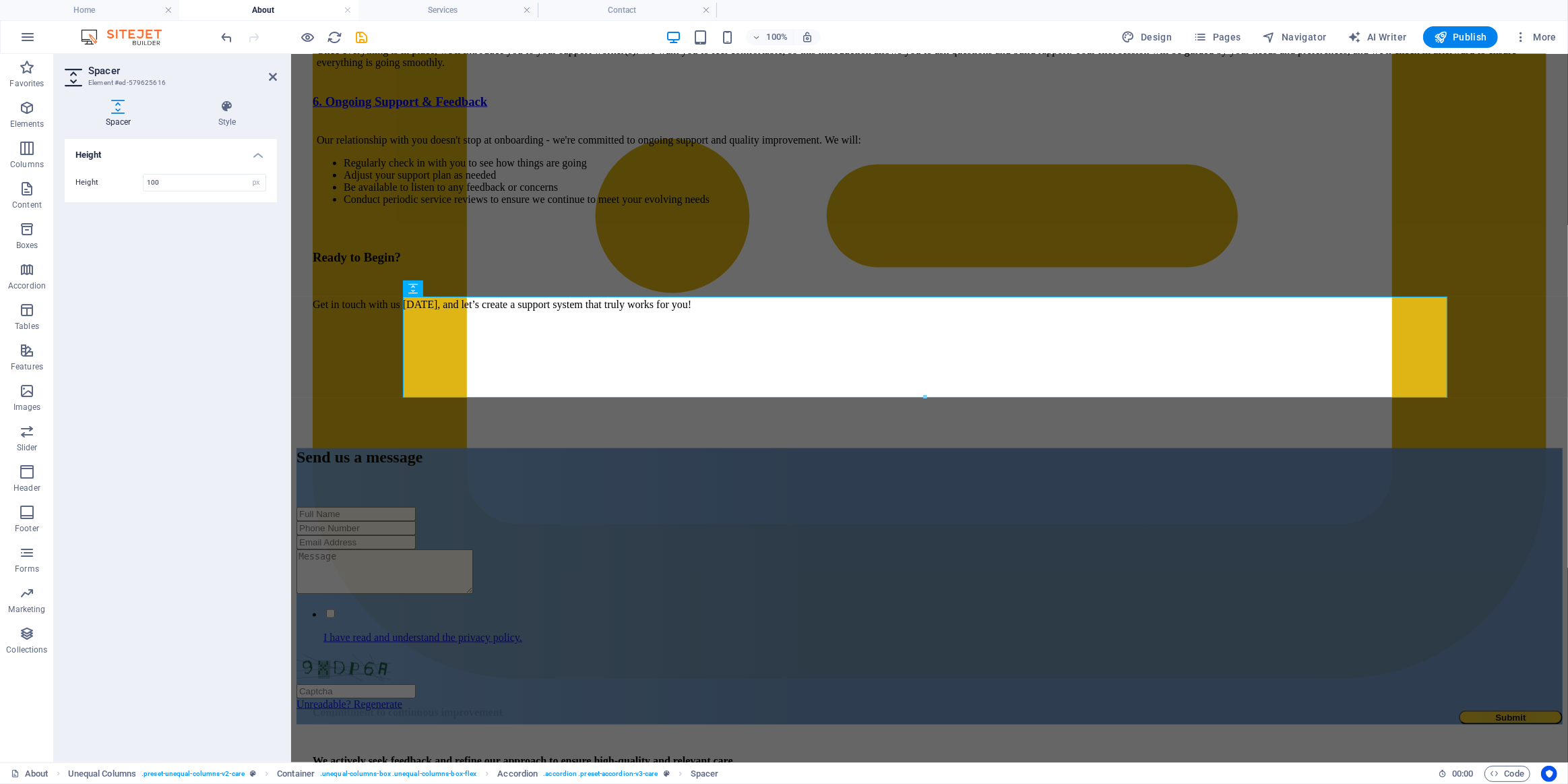
type input "100"
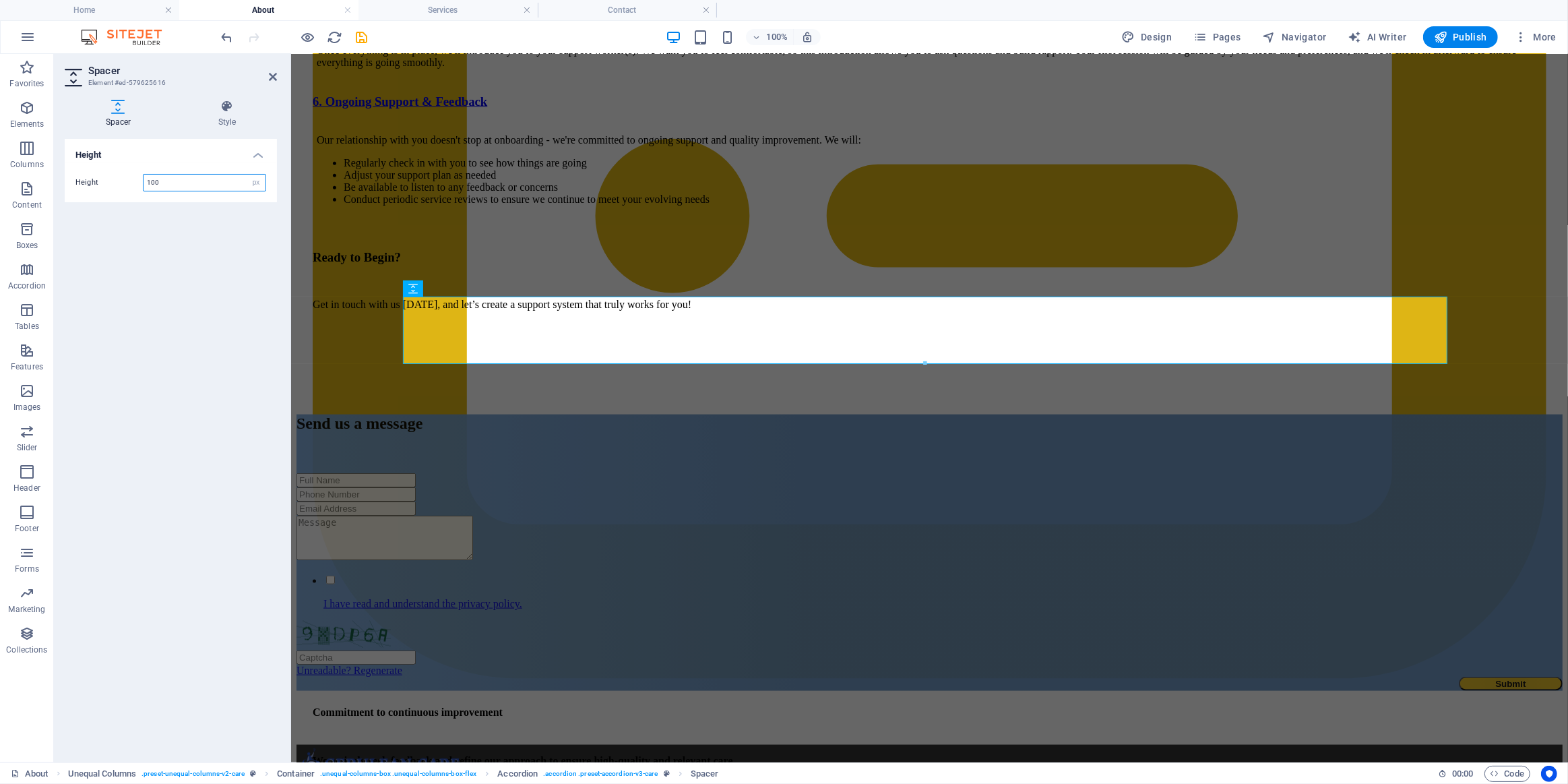
drag, startPoint x: 170, startPoint y: 183, endPoint x: 93, endPoint y: 188, distance: 77.2
click at [112, 194] on div "Height 100 px rem vh vw" at bounding box center [171, 183] width 212 height 39
type input "70"
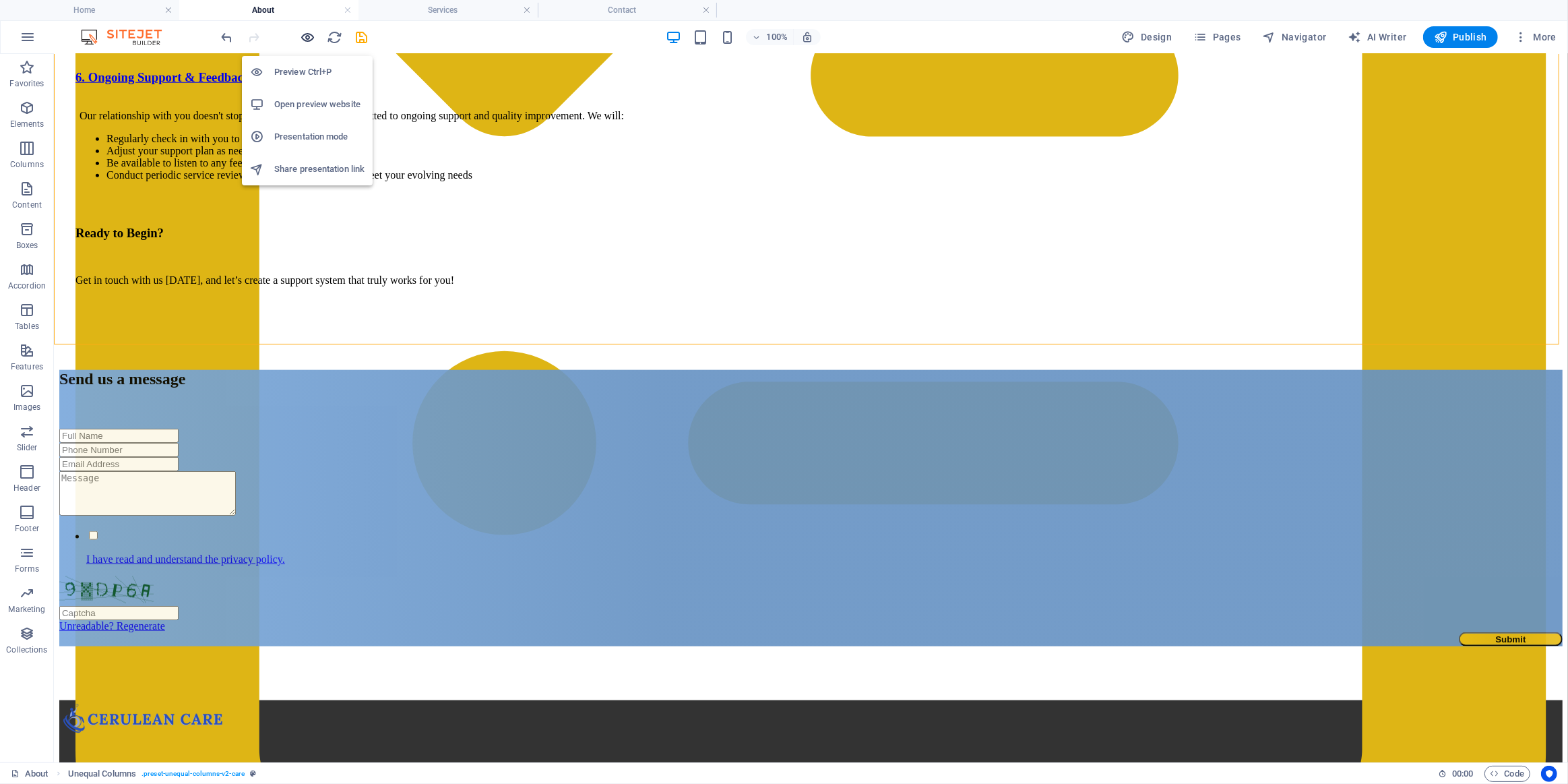
click at [311, 43] on icon "button" at bounding box center [308, 37] width 16 height 16
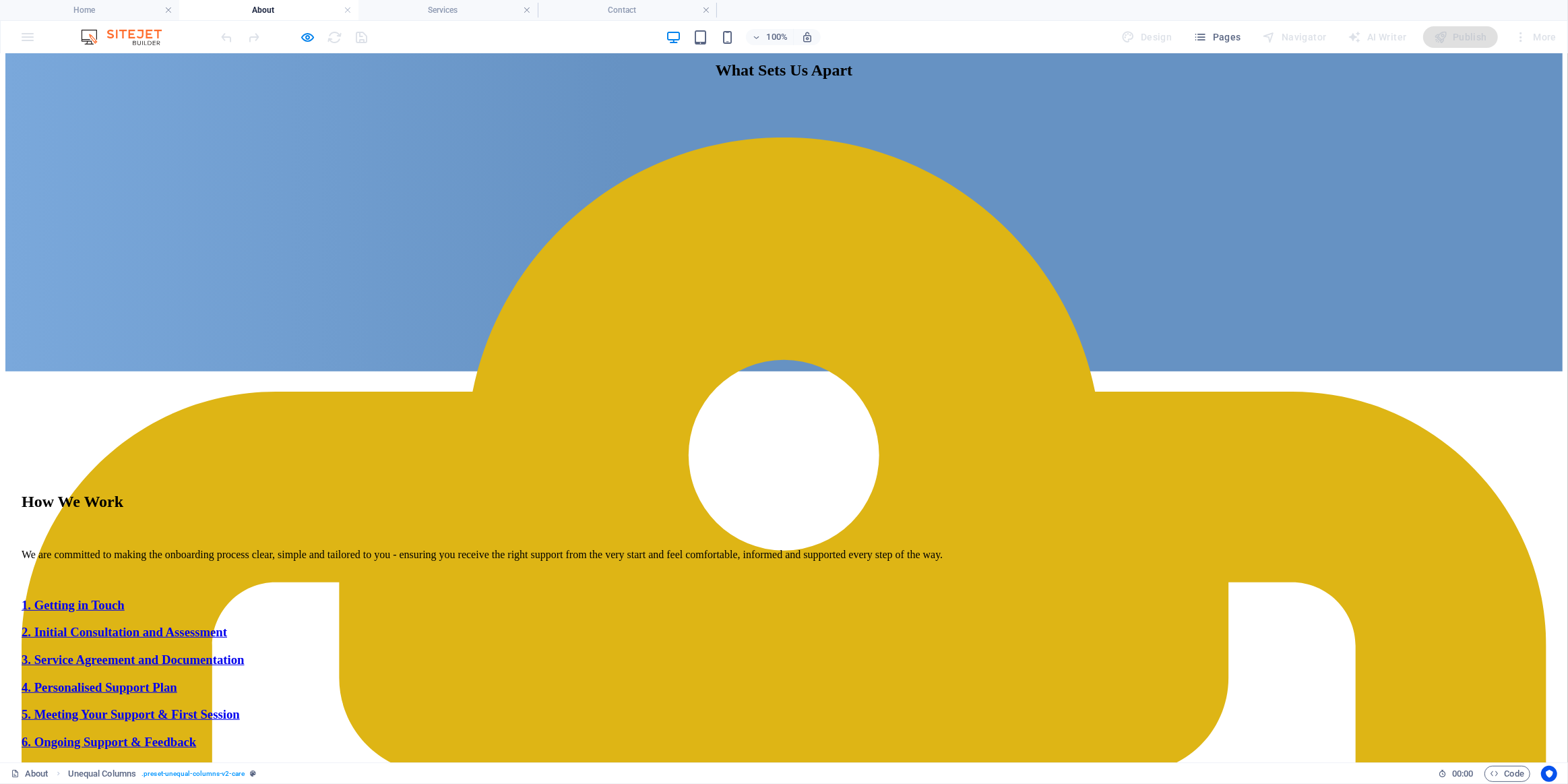
scroll to position [591, 0]
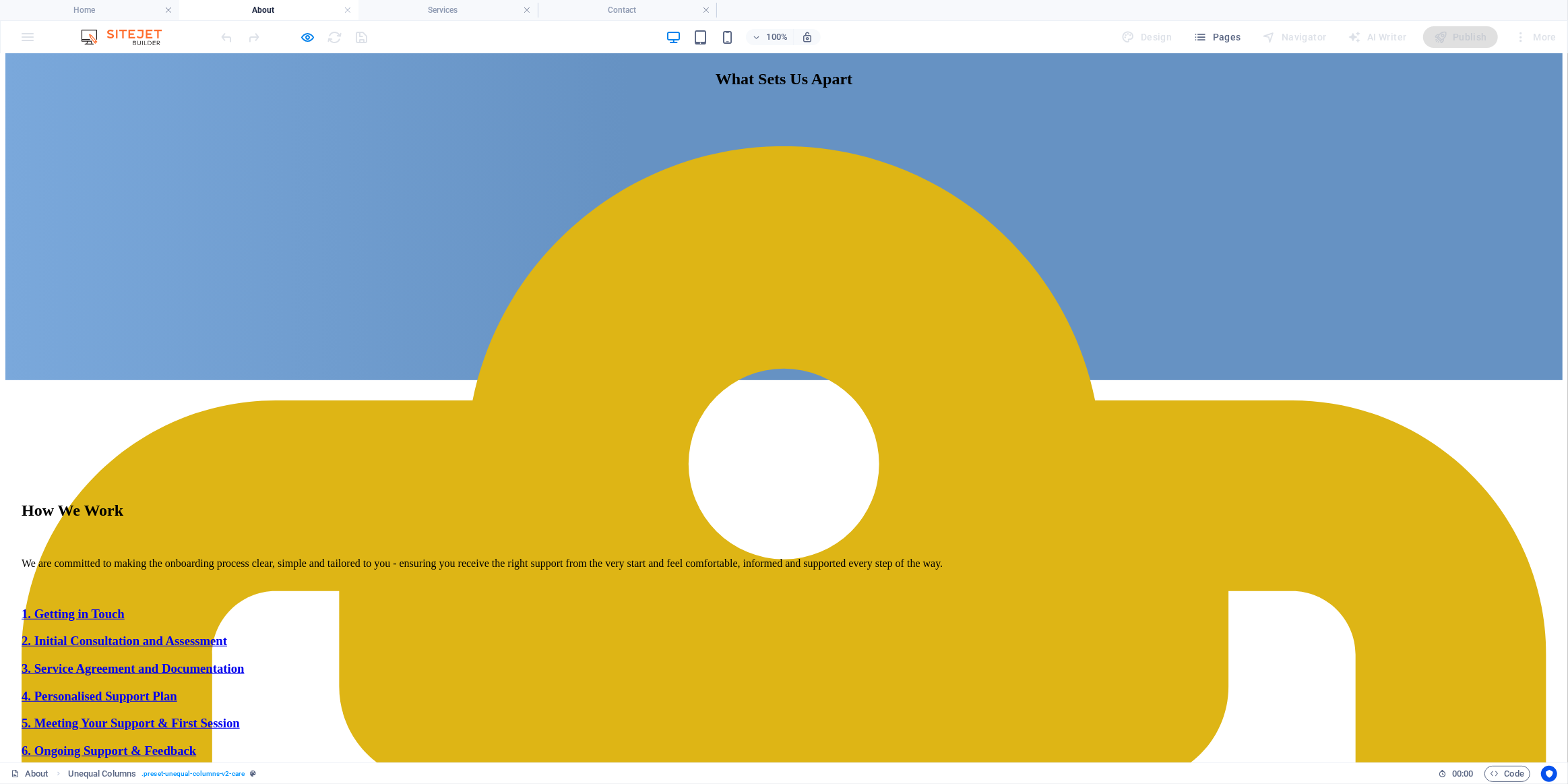
click at [316, 37] on div at bounding box center [295, 37] width 151 height 22
click at [301, 34] on icon "button" at bounding box center [308, 37] width 16 height 16
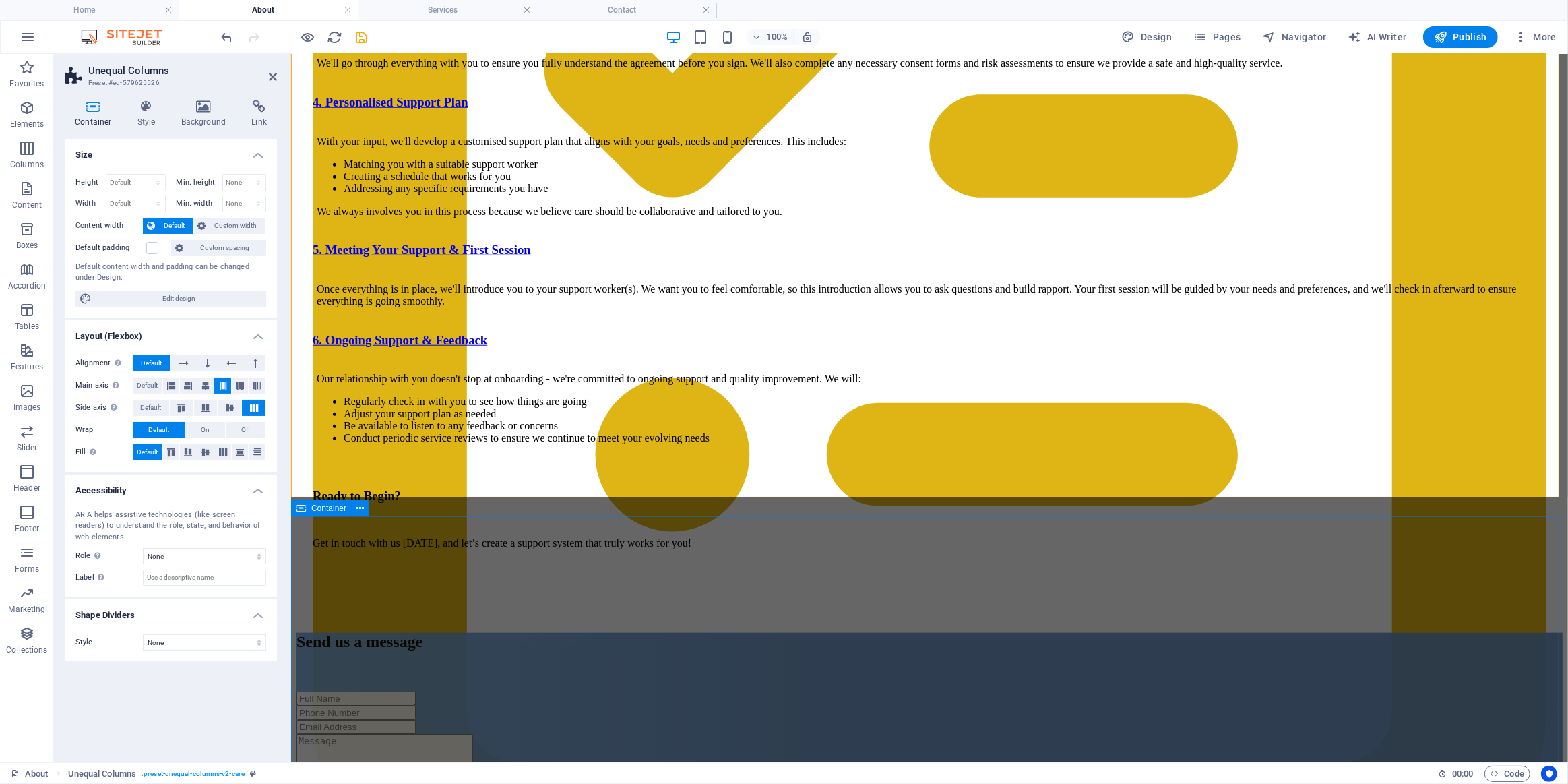
scroll to position [1571, 0]
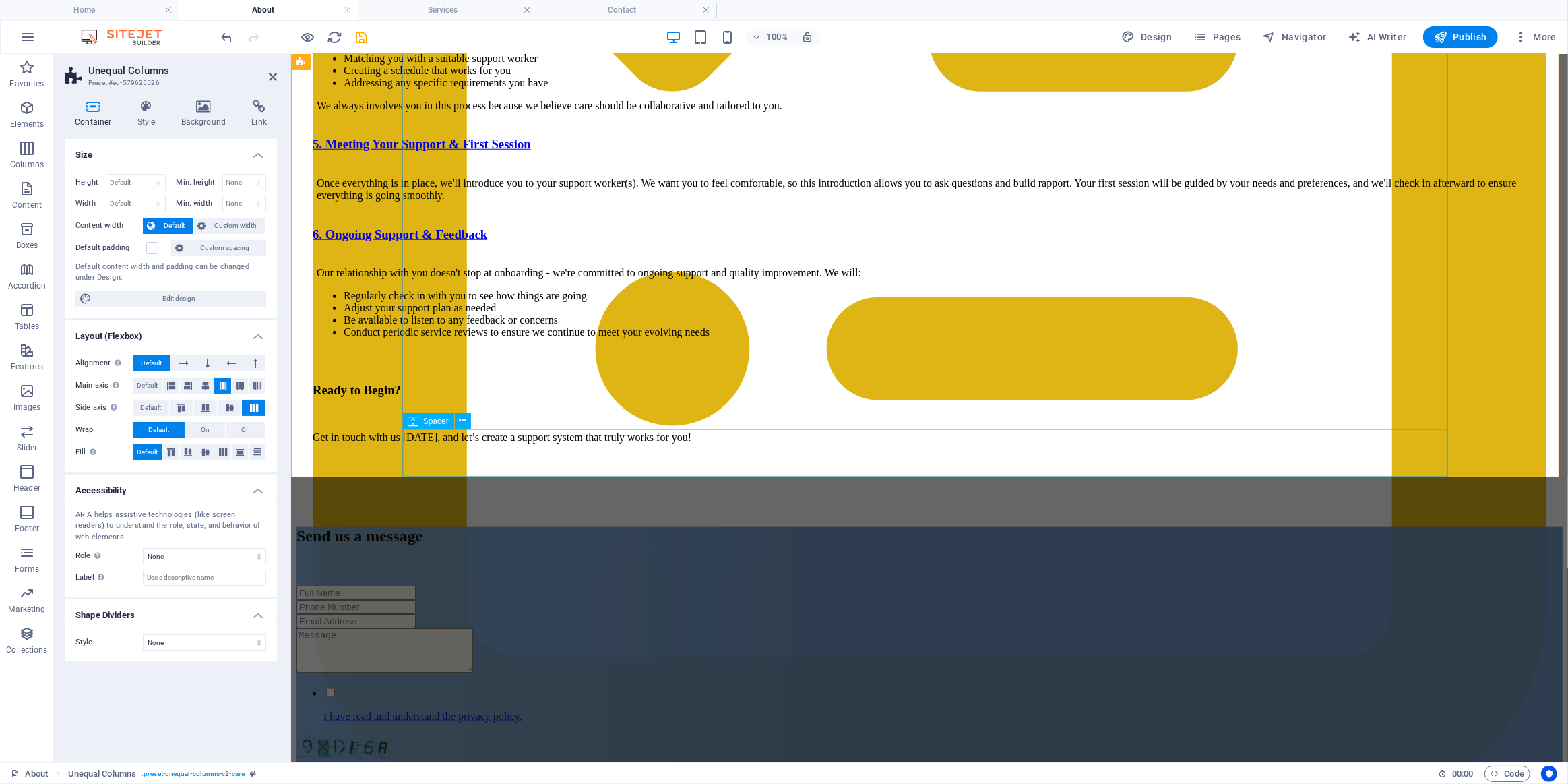
click at [461, 454] on div at bounding box center [929, 477] width 1234 height 47
drag, startPoint x: 461, startPoint y: 453, endPoint x: 696, endPoint y: 478, distance: 236.3
click at [461, 454] on div at bounding box center [929, 477] width 1234 height 47
select select "px"
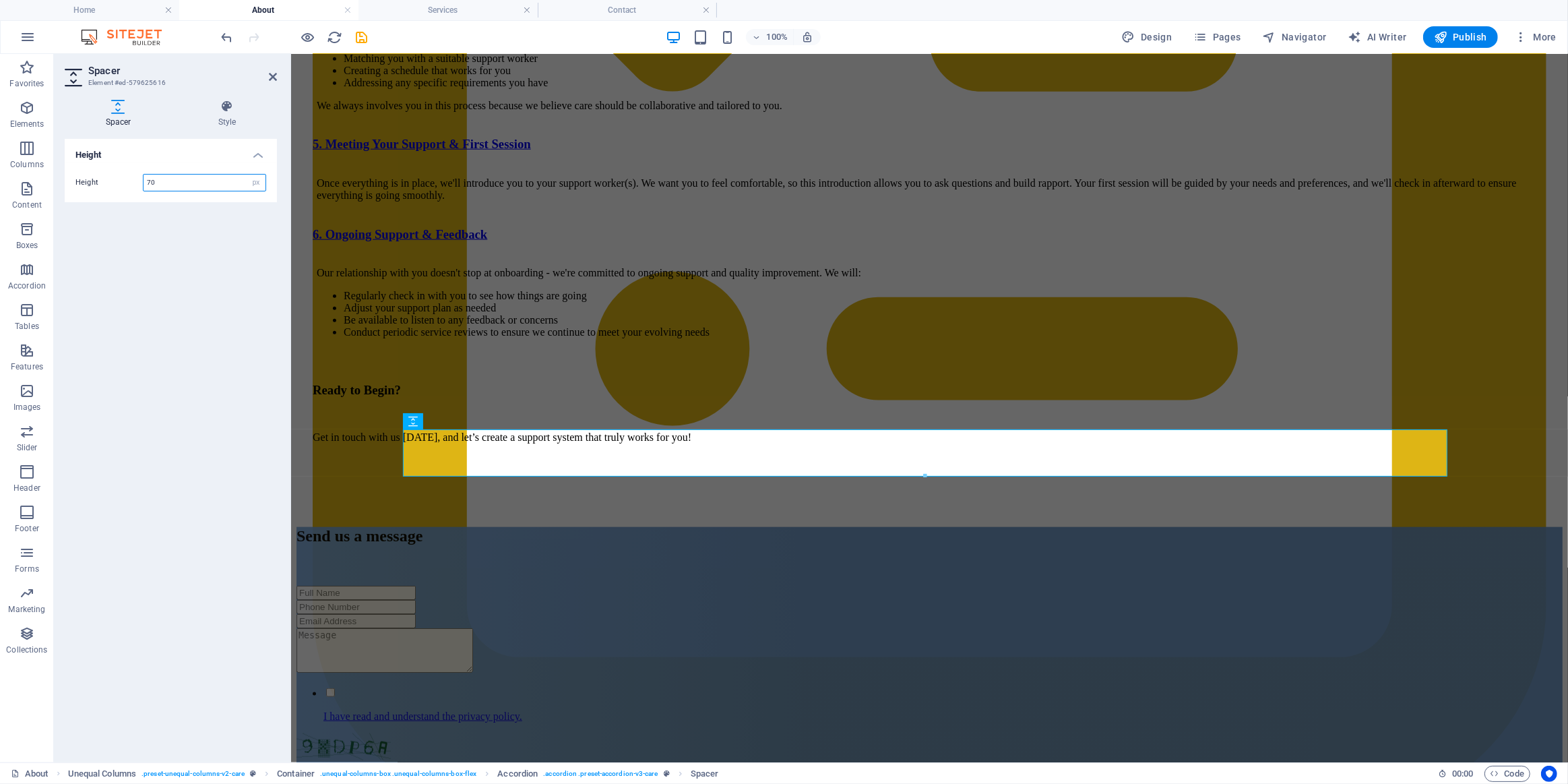
drag, startPoint x: 173, startPoint y: 185, endPoint x: 147, endPoint y: 181, distance: 26.3
click at [159, 187] on input "70" at bounding box center [204, 183] width 122 height 16
type input "7"
type input "100"
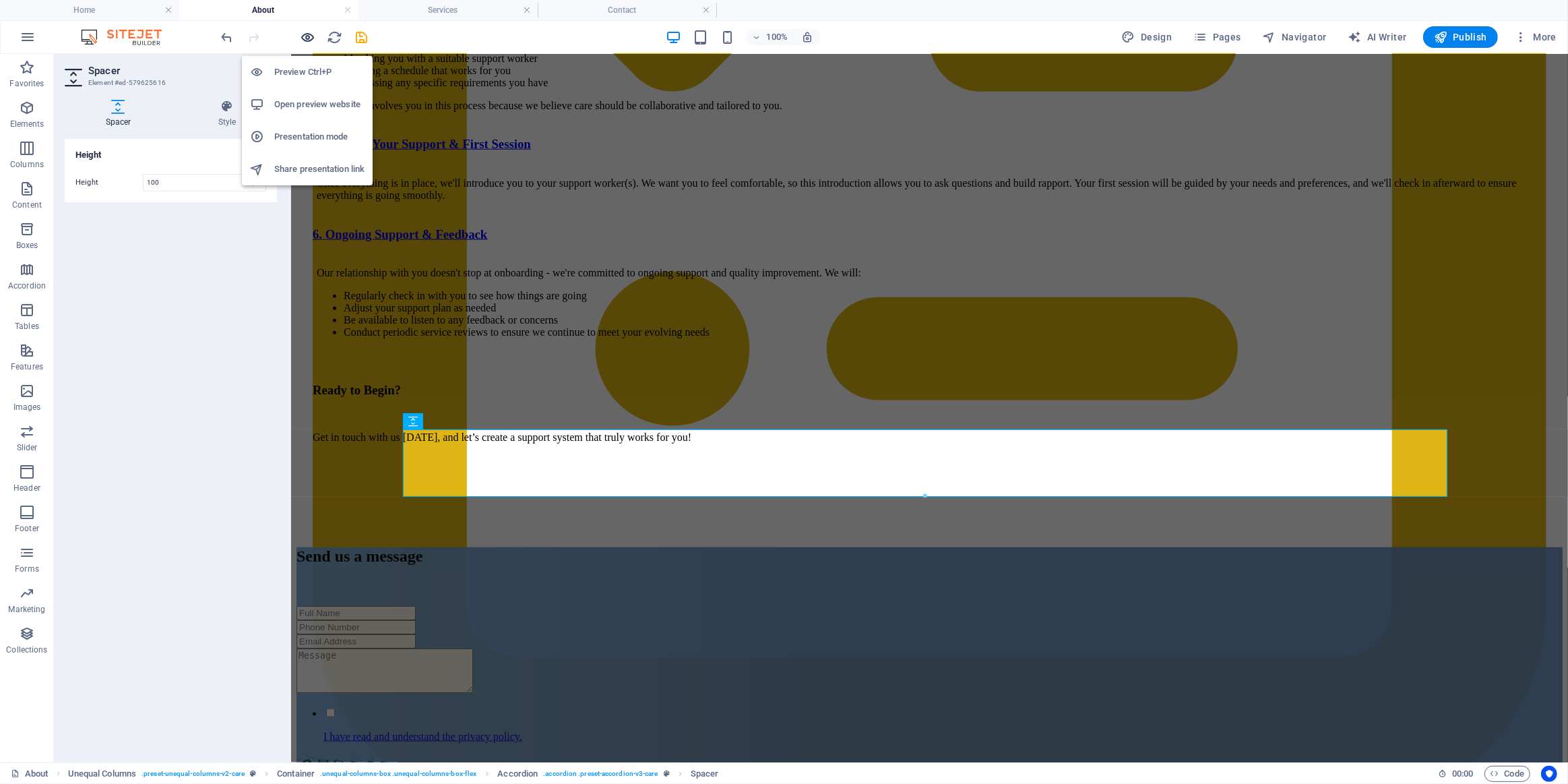
click at [309, 37] on icon "button" at bounding box center [308, 37] width 16 height 16
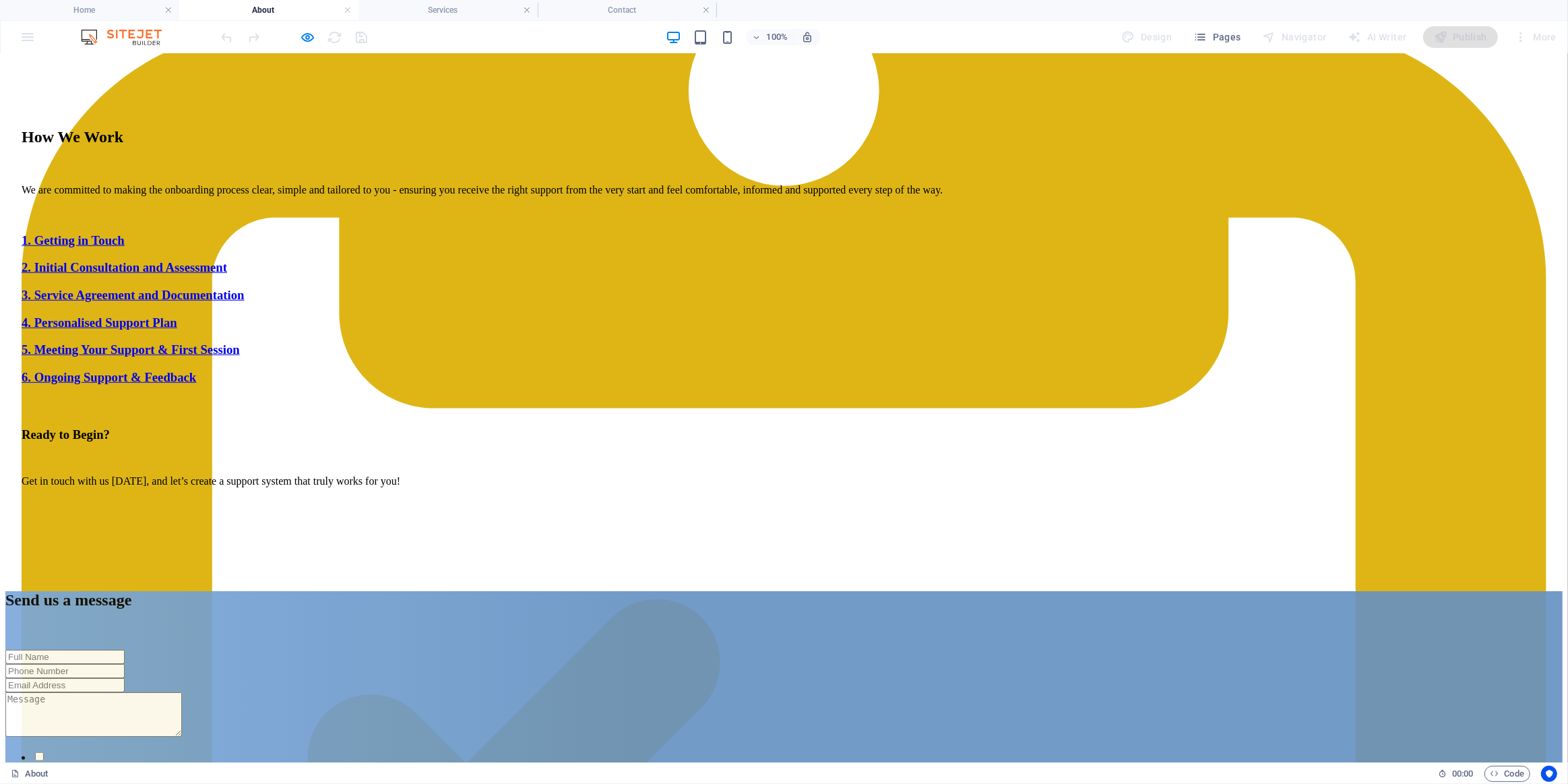
scroll to position [991, 0]
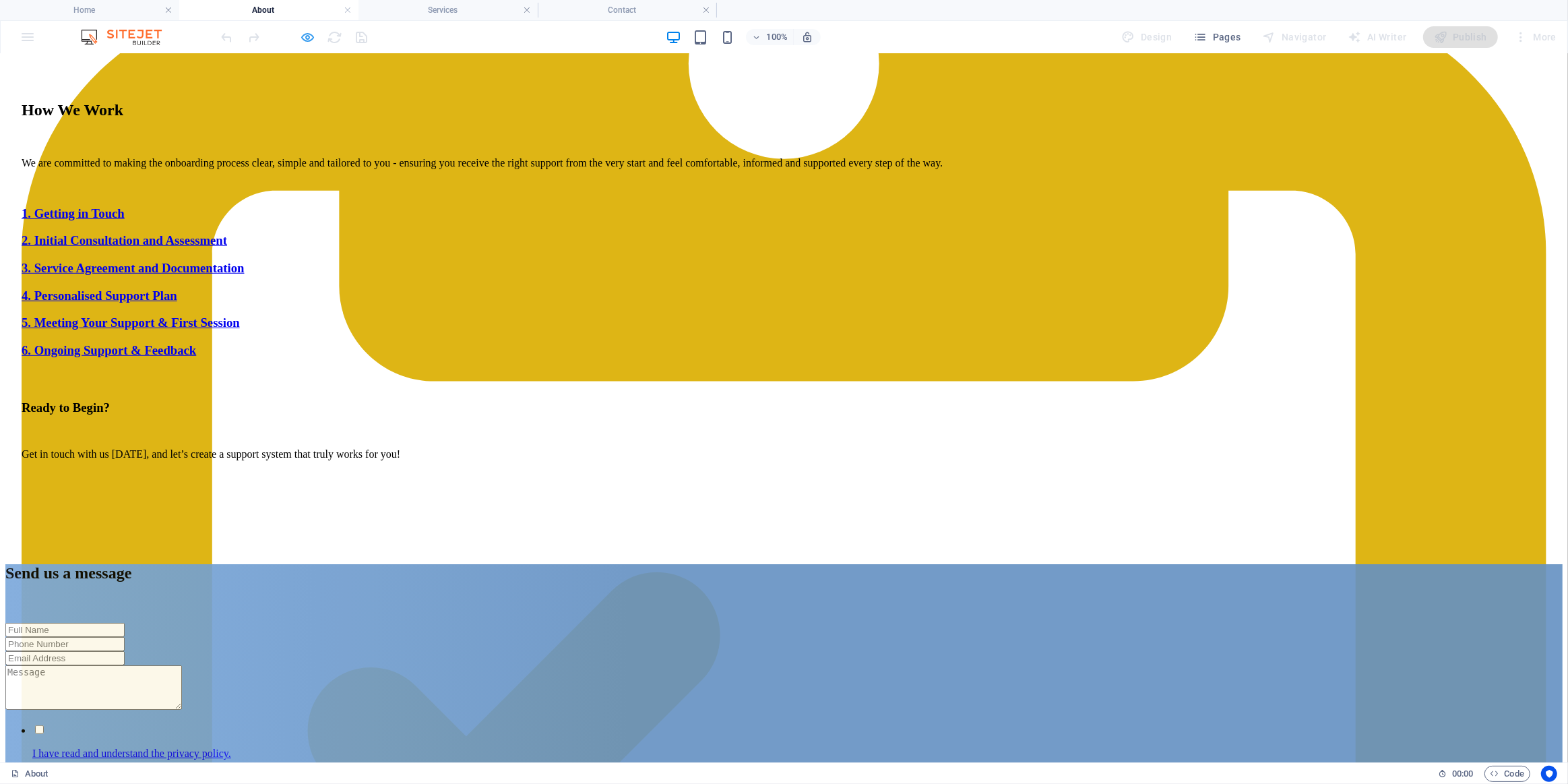
click at [309, 32] on icon "button" at bounding box center [308, 37] width 16 height 16
select select "px"
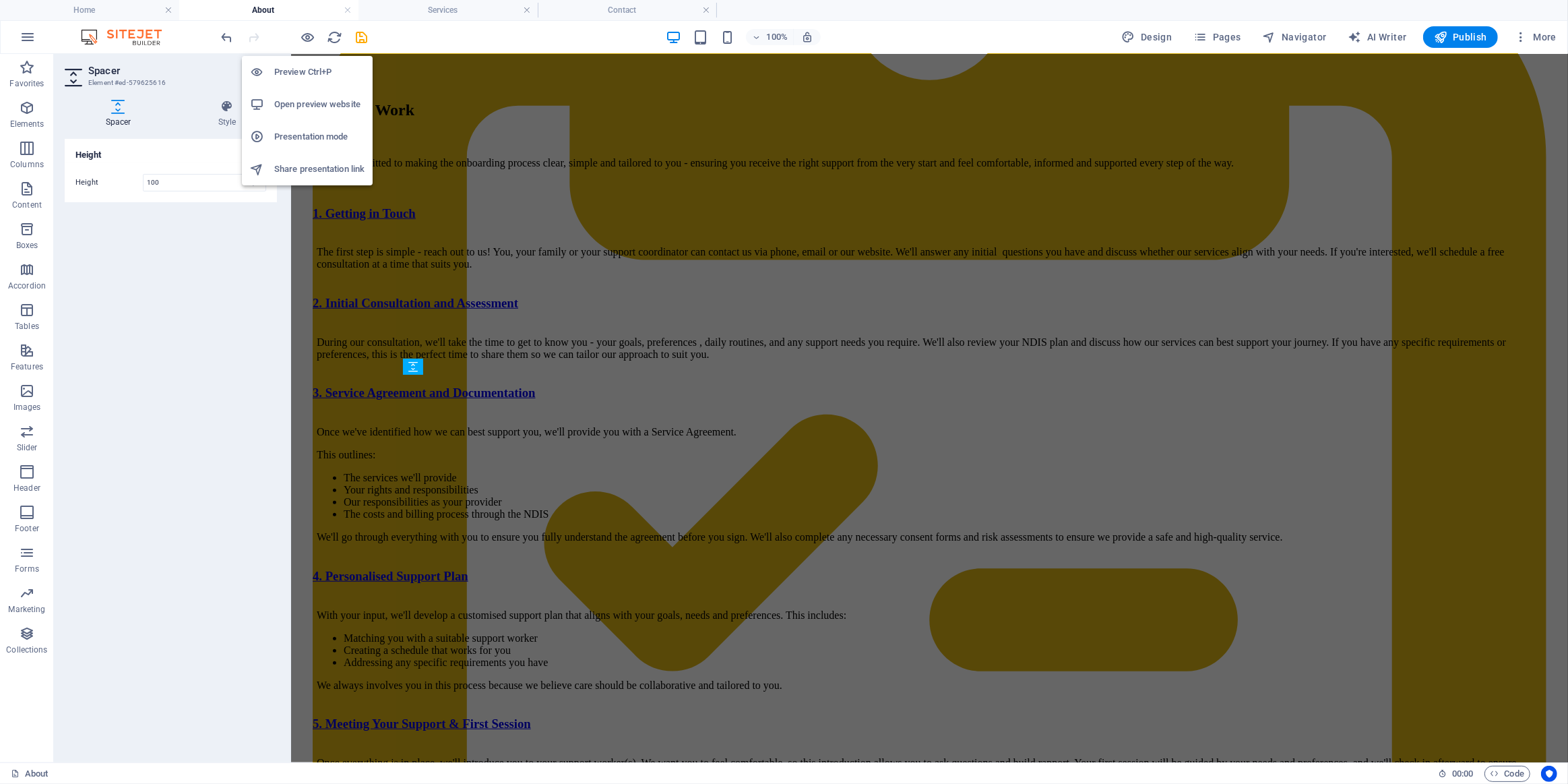
scroll to position [1626, 0]
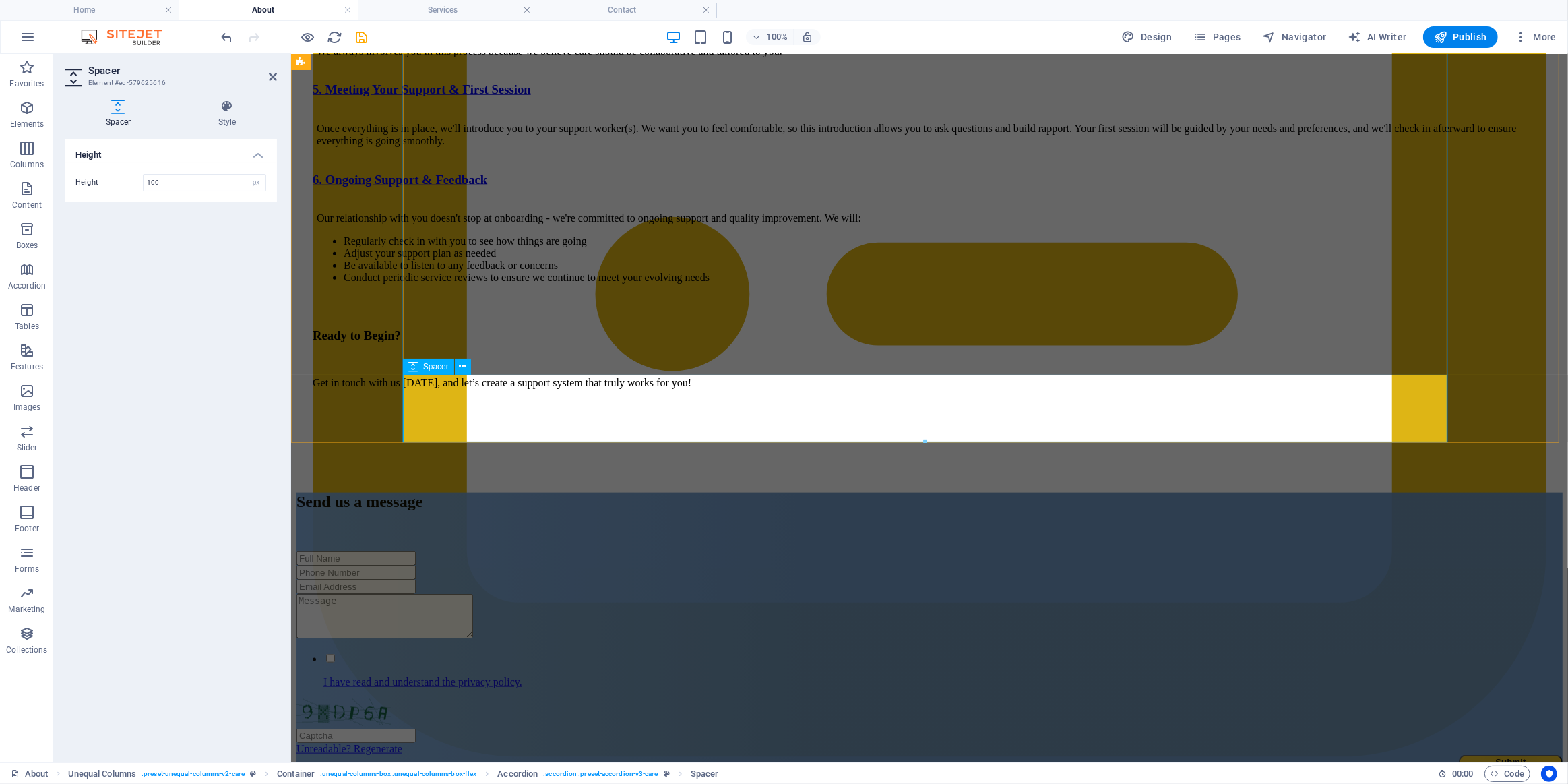
click at [425, 421] on div at bounding box center [929, 433] width 1234 height 67
click at [184, 176] on input "100" at bounding box center [204, 183] width 122 height 16
type input "150"
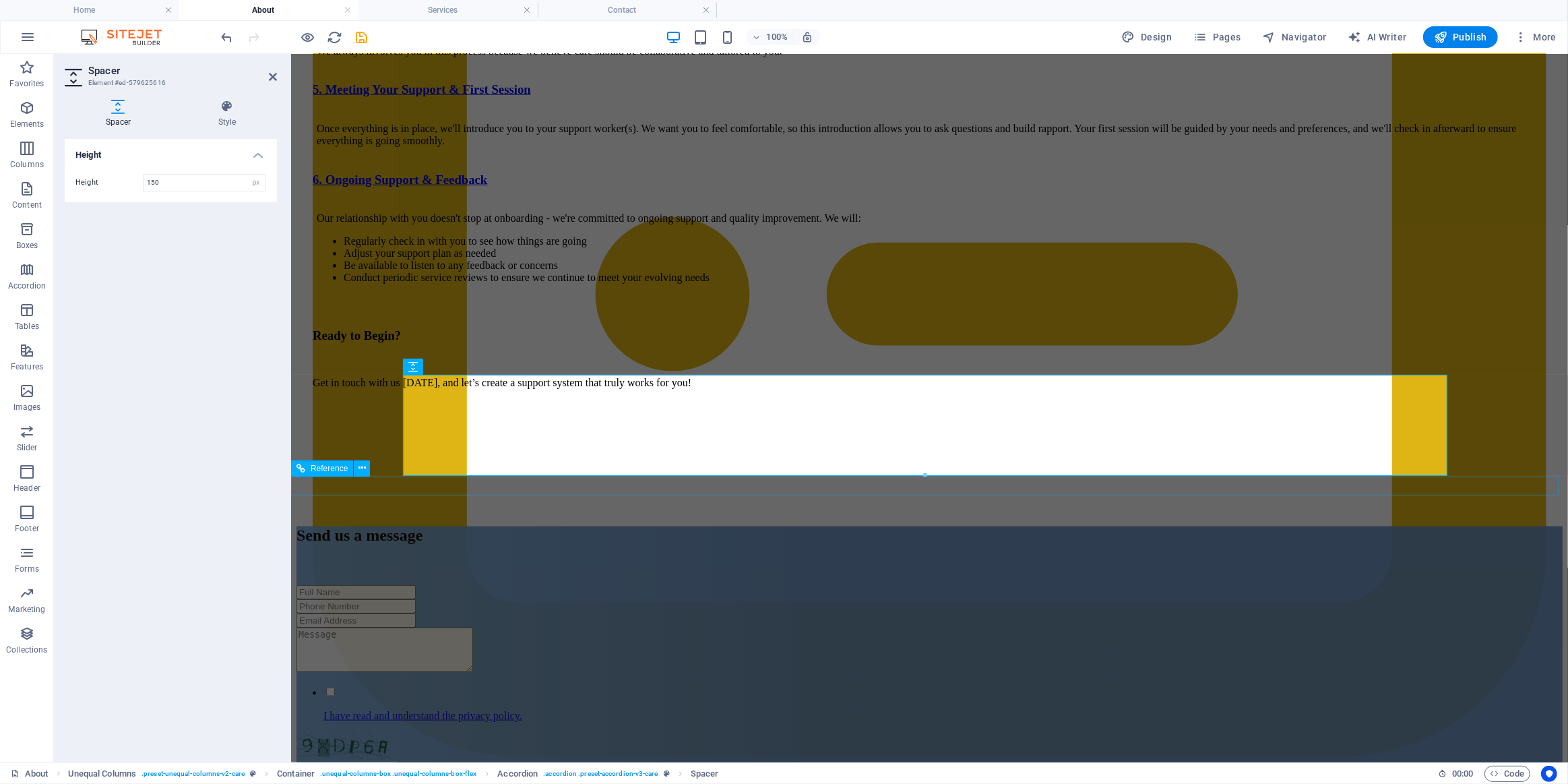
click at [490, 500] on div at bounding box center [929, 506] width 1266 height 12
click at [727, 500] on div at bounding box center [929, 506] width 1266 height 12
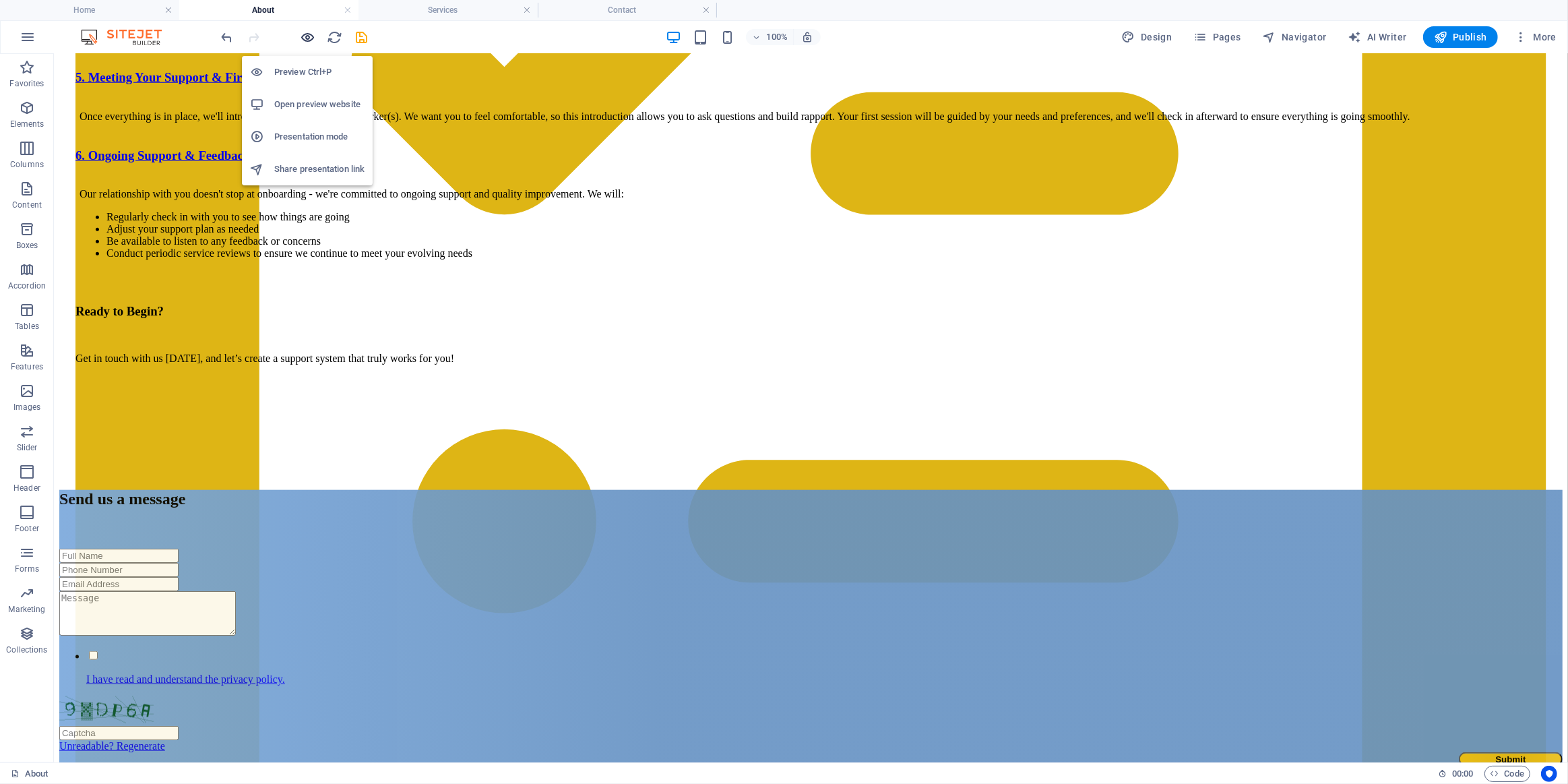
drag, startPoint x: 304, startPoint y: 34, endPoint x: 510, endPoint y: 153, distance: 237.9
click at [304, 34] on icon "button" at bounding box center [308, 37] width 16 height 16
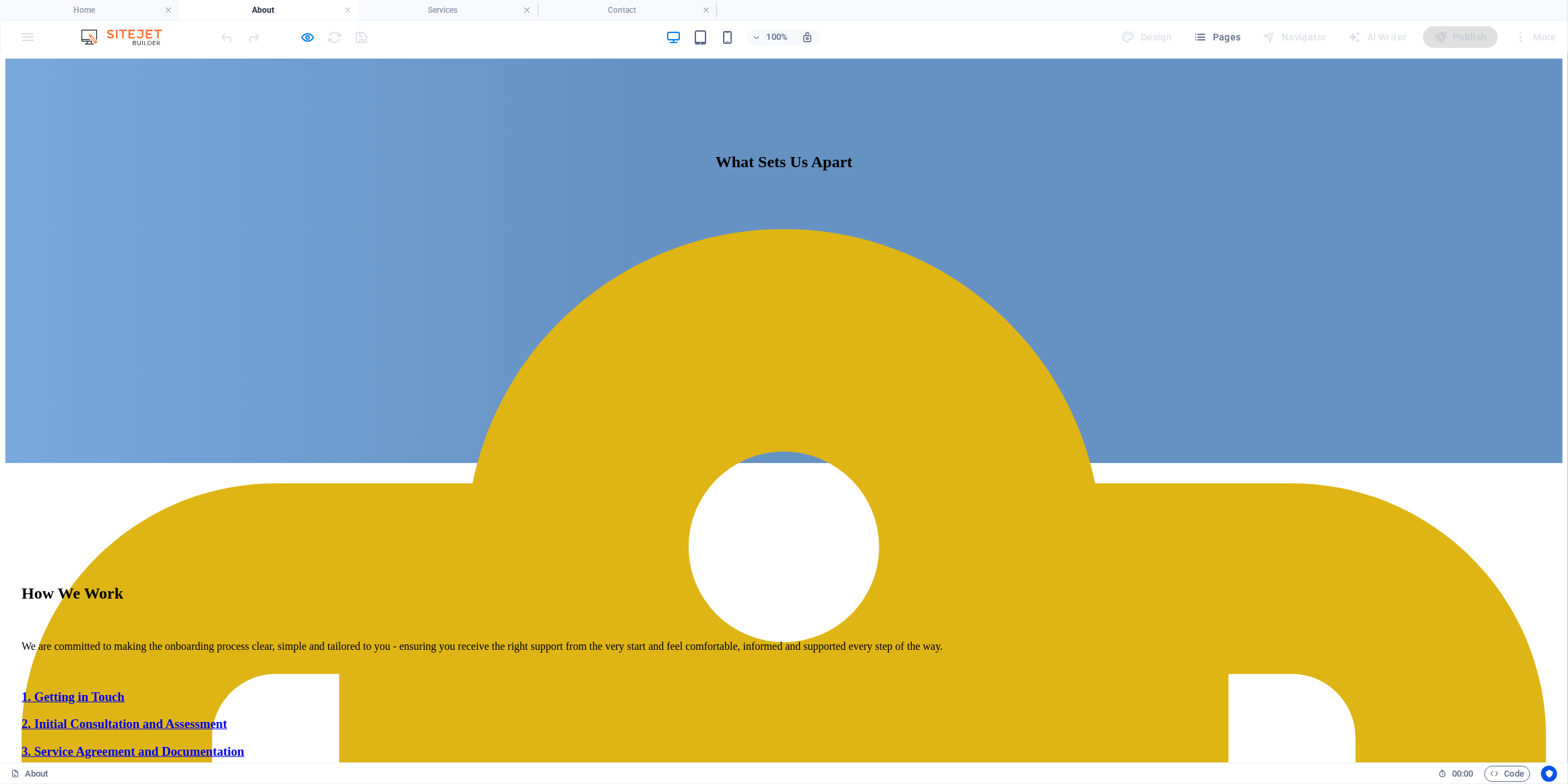
scroll to position [505, 0]
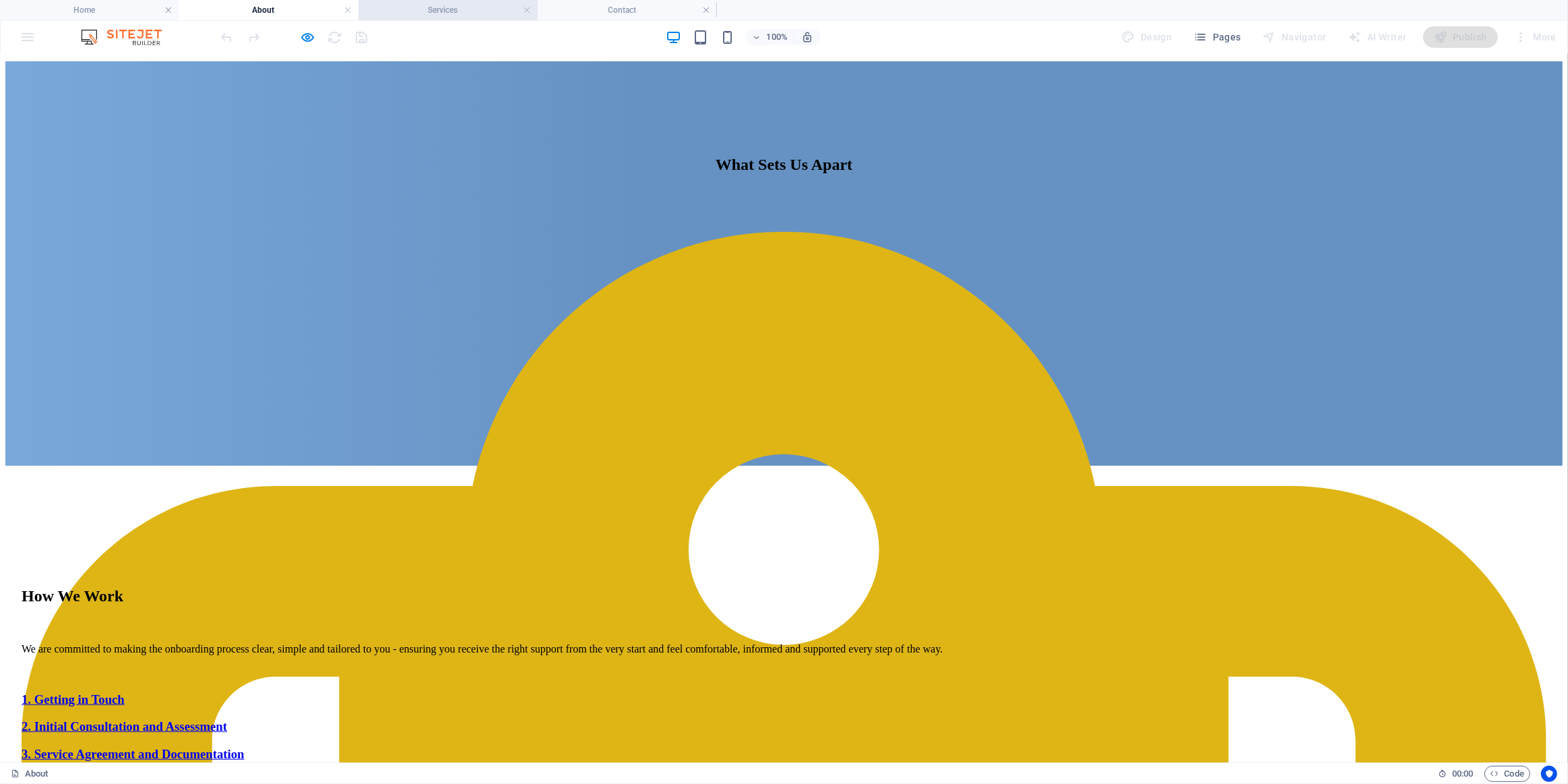
click at [405, 16] on h4 "Services" at bounding box center [448, 10] width 179 height 15
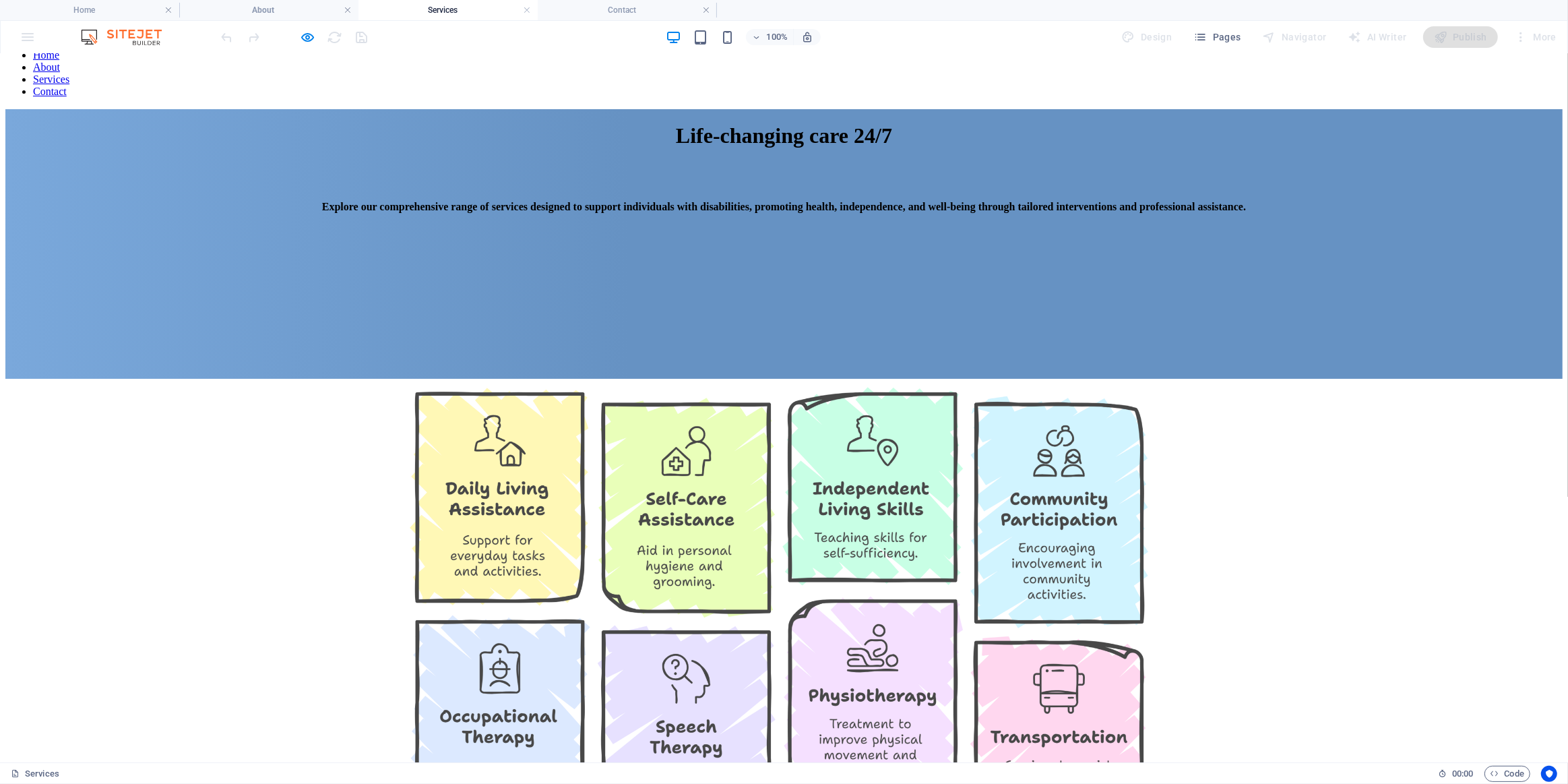
scroll to position [13, 0]
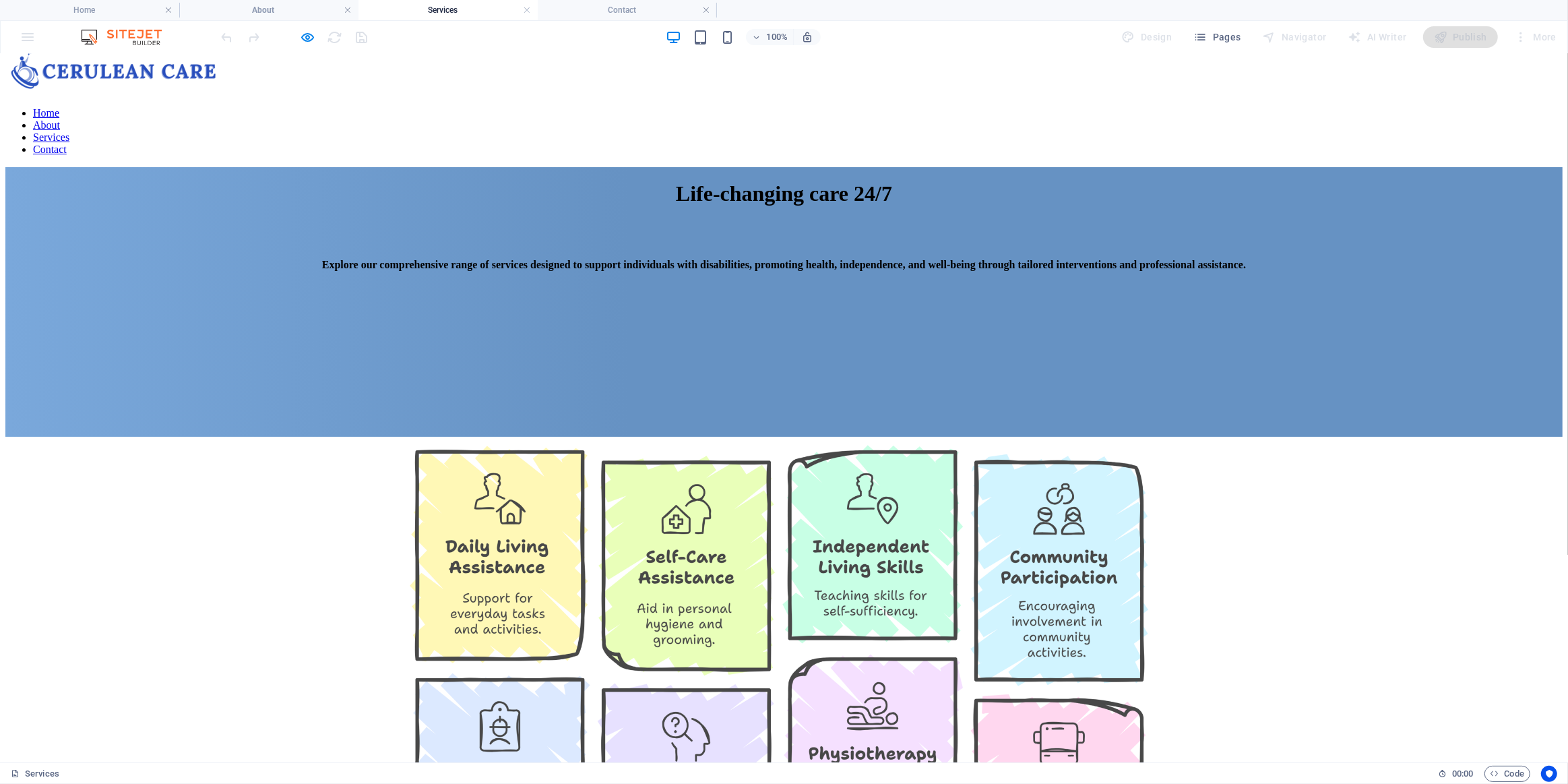
click at [67, 143] on link "Contact" at bounding box center [49, 148] width 34 height 11
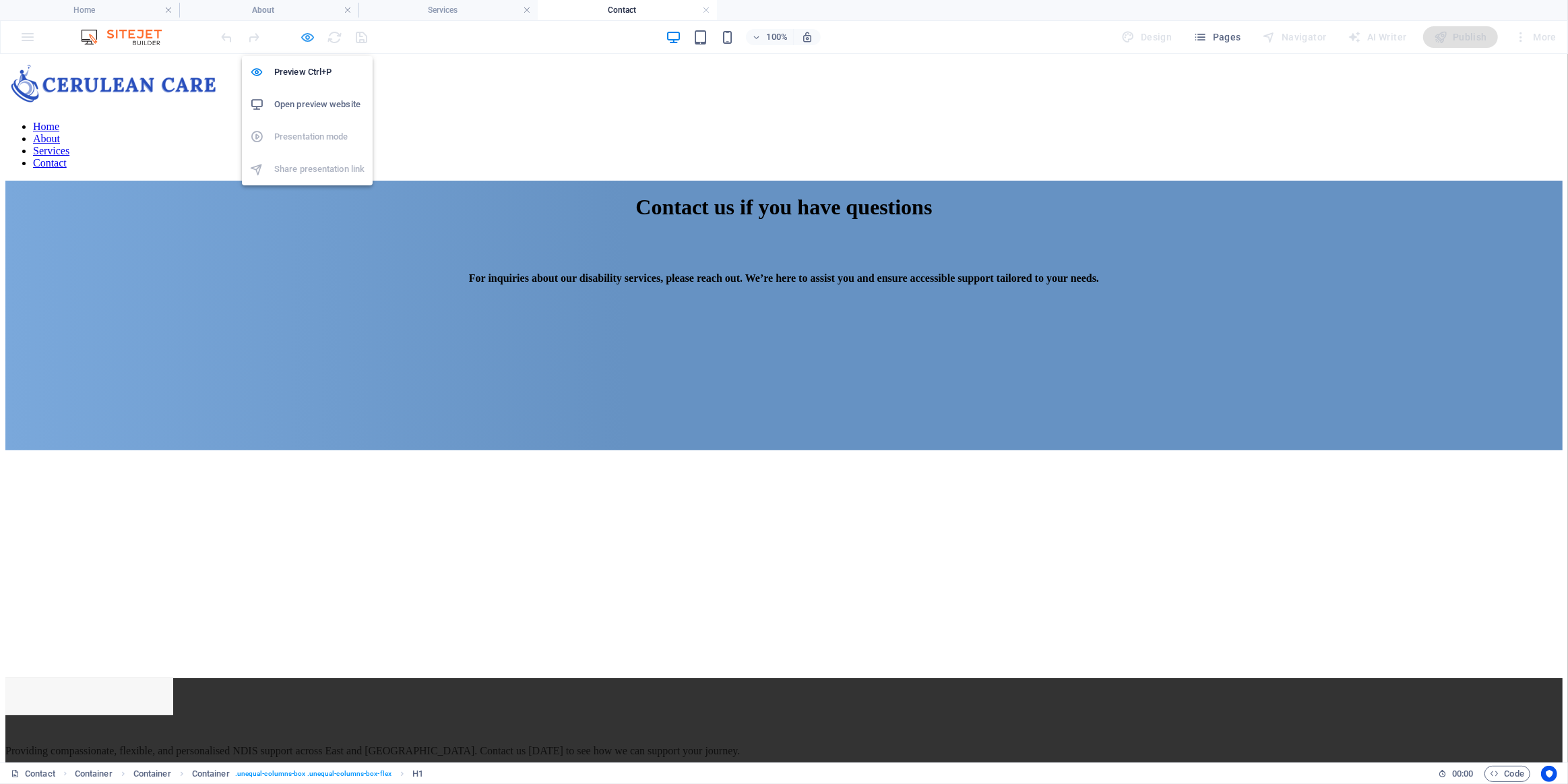
drag, startPoint x: 310, startPoint y: 41, endPoint x: 293, endPoint y: 132, distance: 92.6
click at [310, 41] on icon "button" at bounding box center [308, 37] width 16 height 16
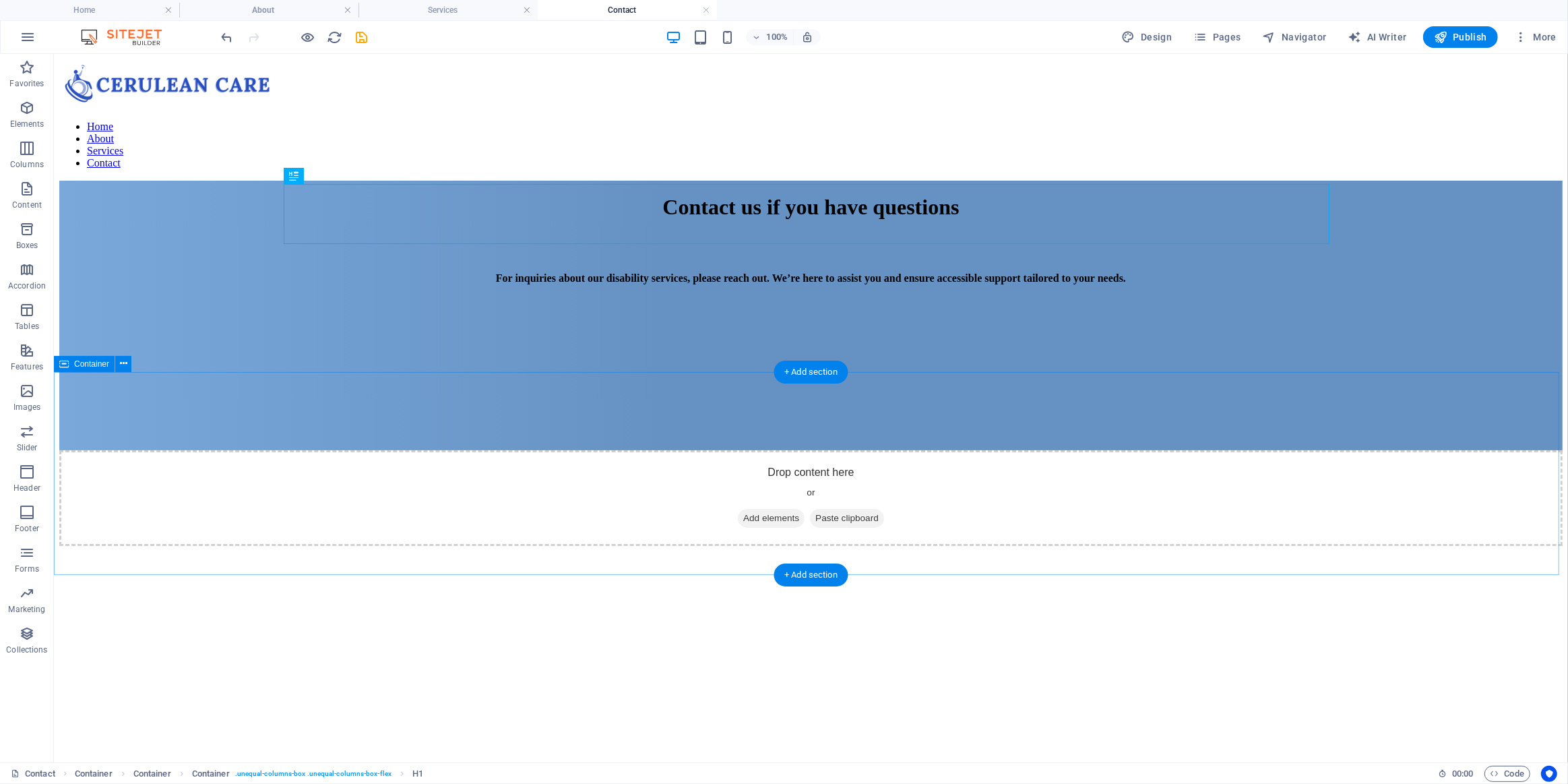
click at [157, 451] on div "Drop content here or Add elements Paste clipboard" at bounding box center [810, 497] width 1504 height 96
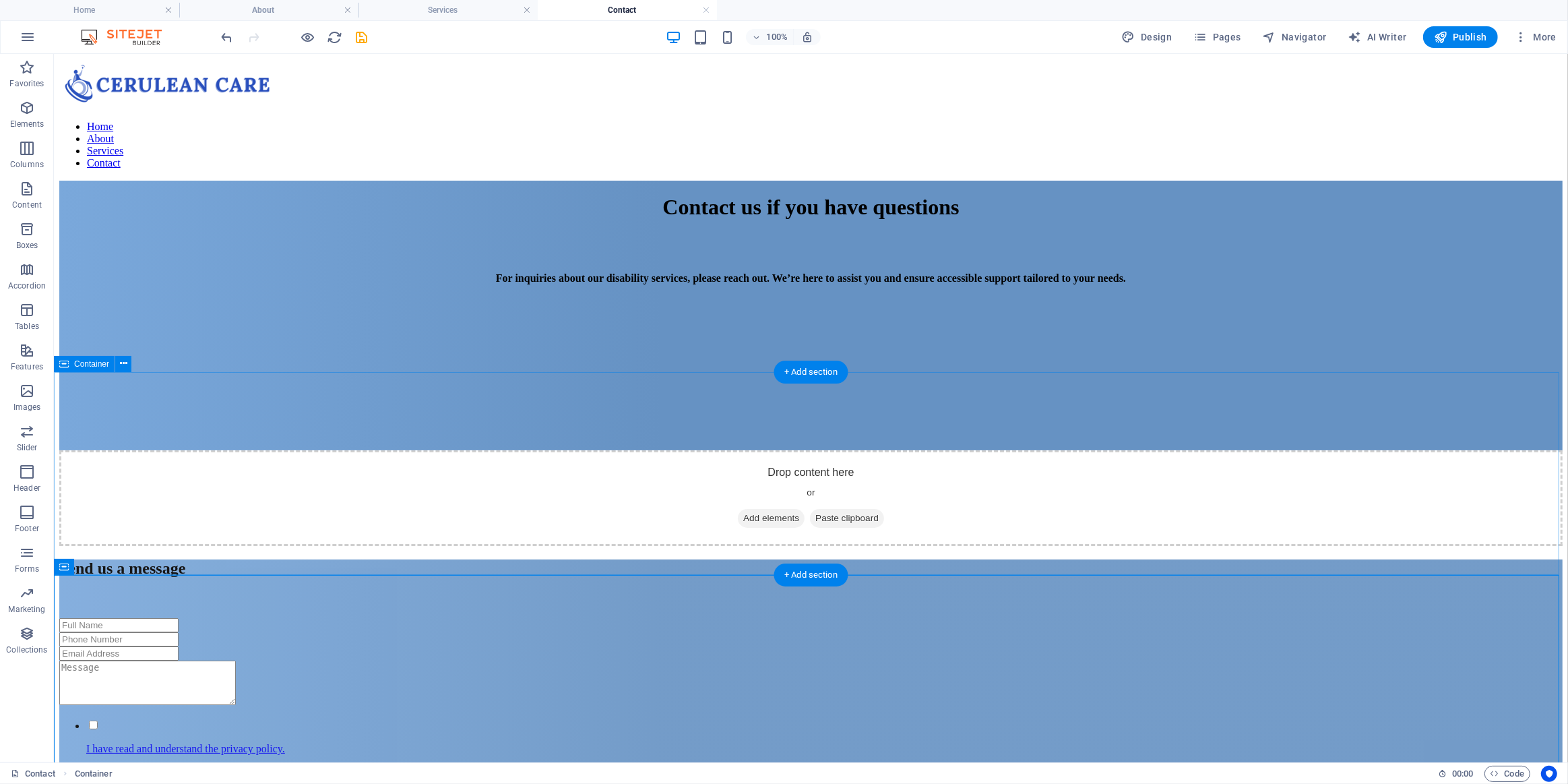
click at [221, 482] on div "Drop content here or Add elements Paste clipboard" at bounding box center [810, 497] width 1504 height 96
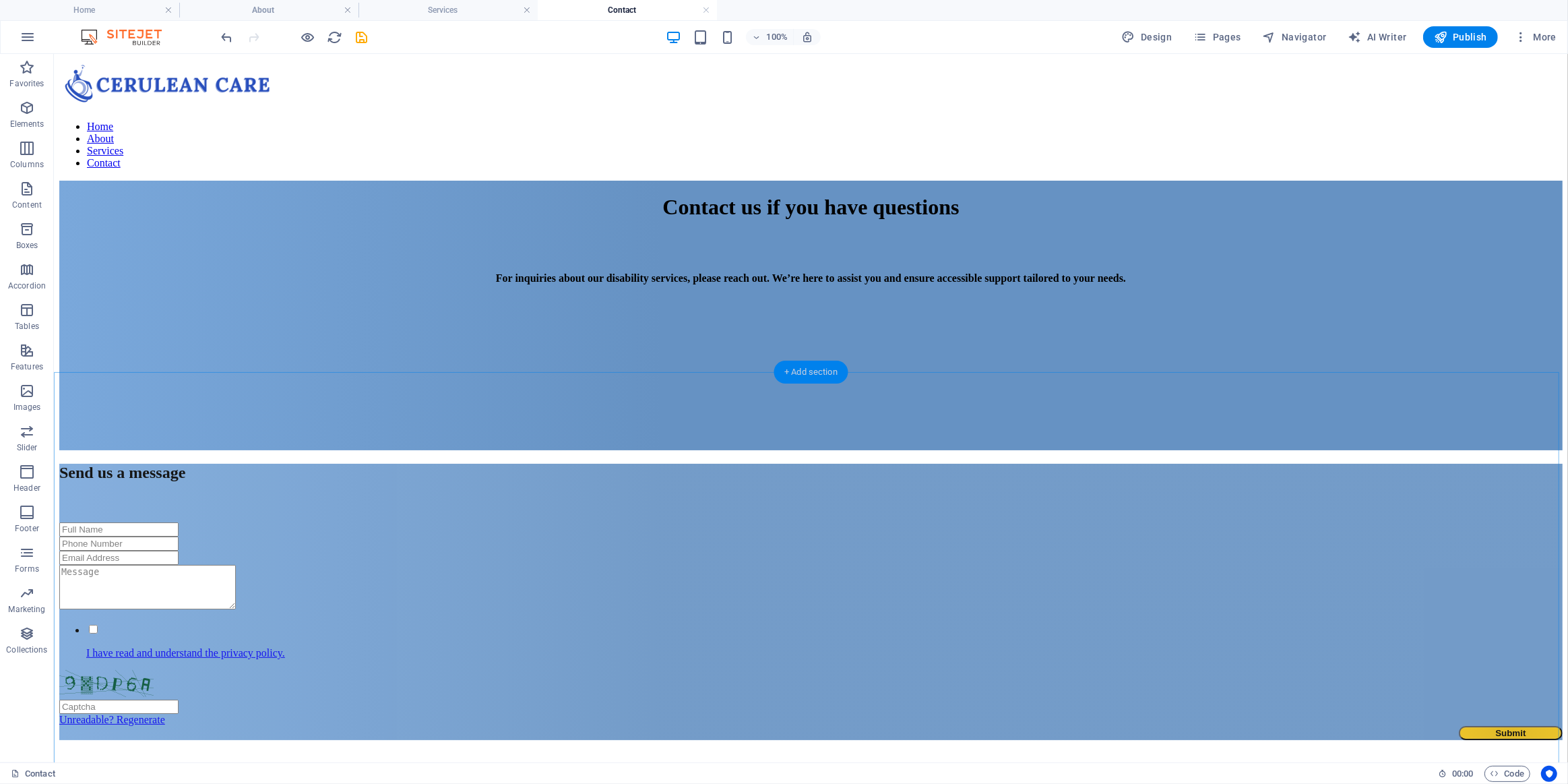
click at [802, 373] on div "+ Add section" at bounding box center [811, 372] width 75 height 23
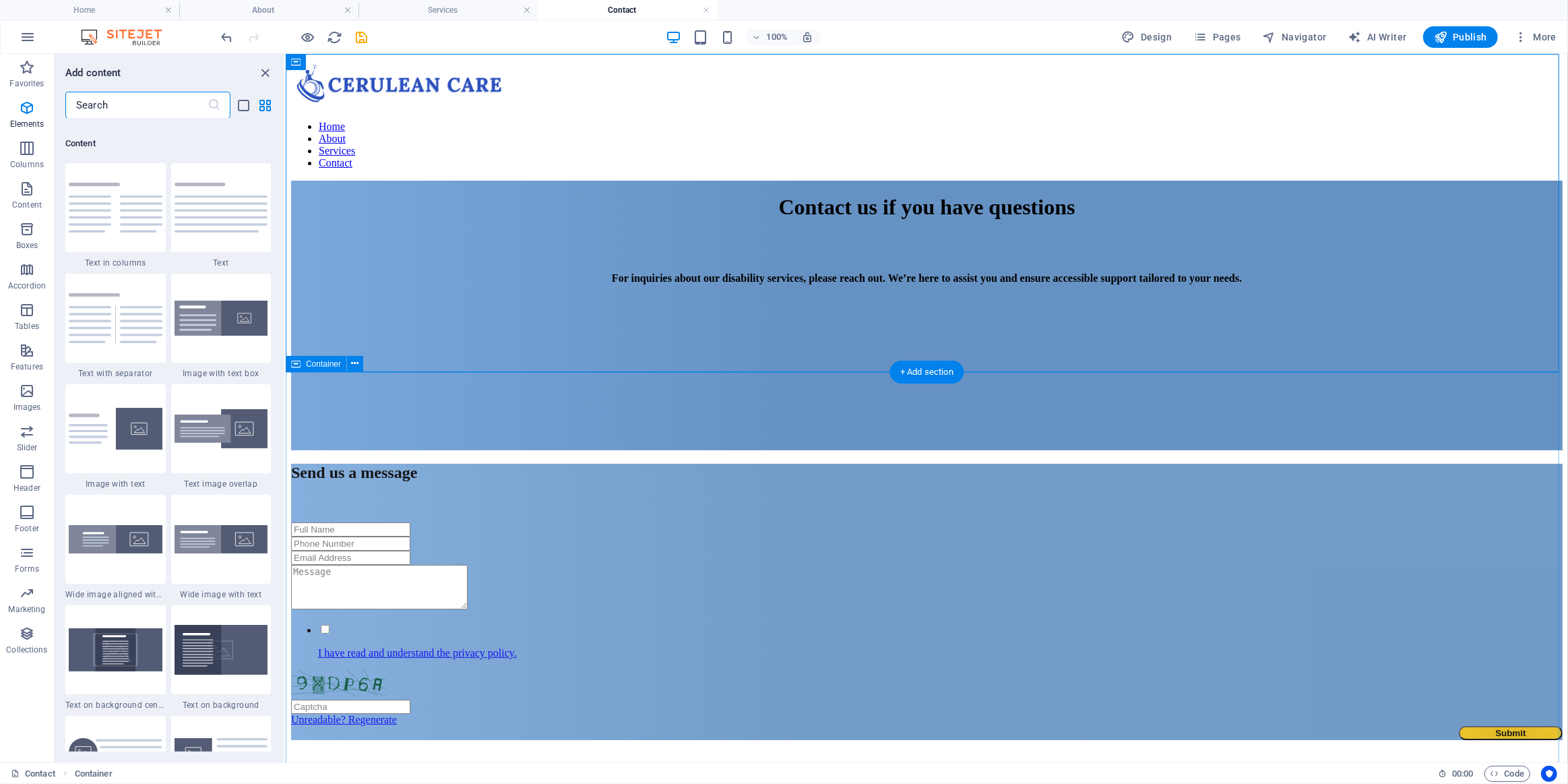
scroll to position [2359, 0]
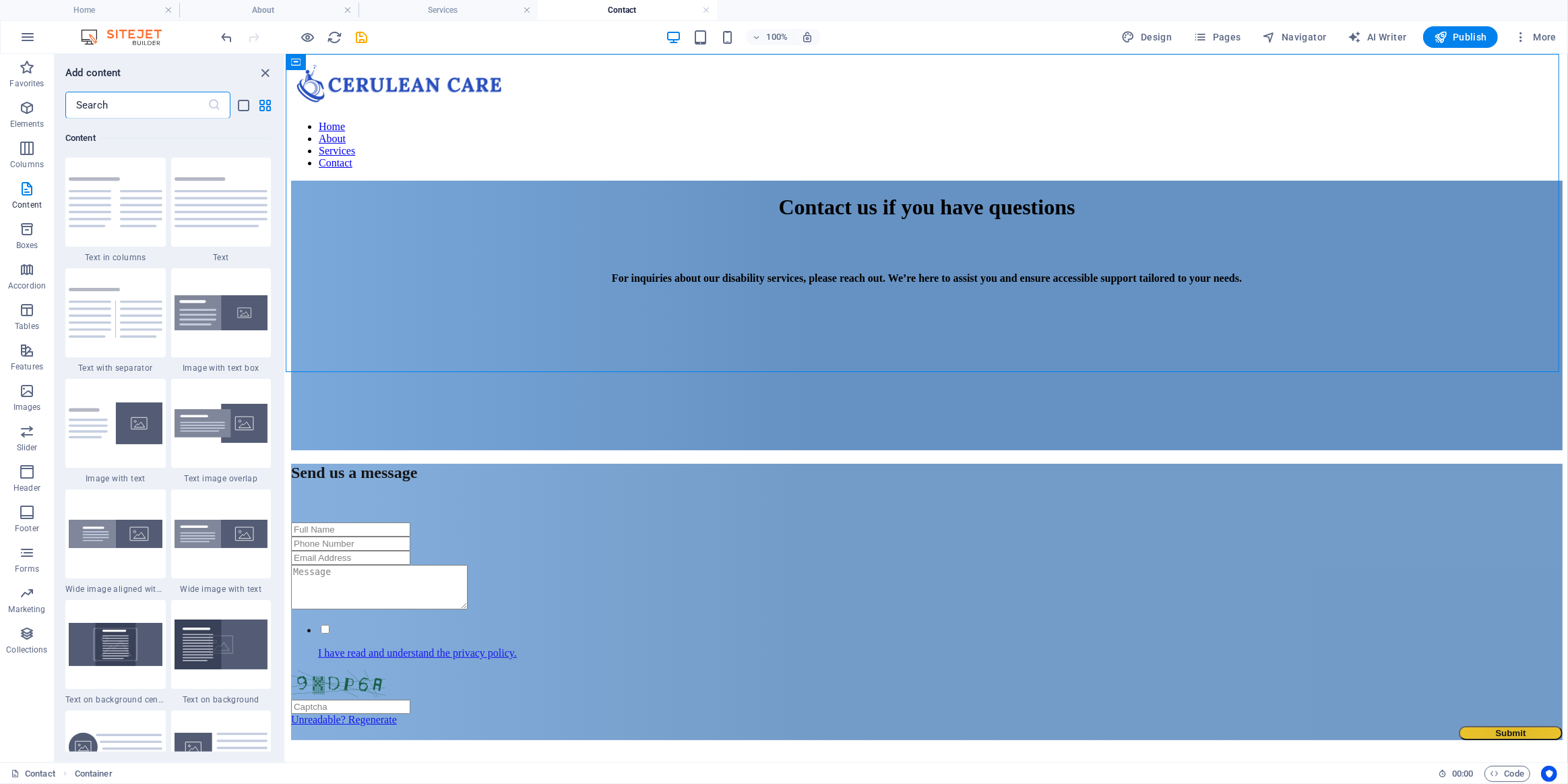
click at [148, 113] on input "text" at bounding box center [136, 105] width 142 height 27
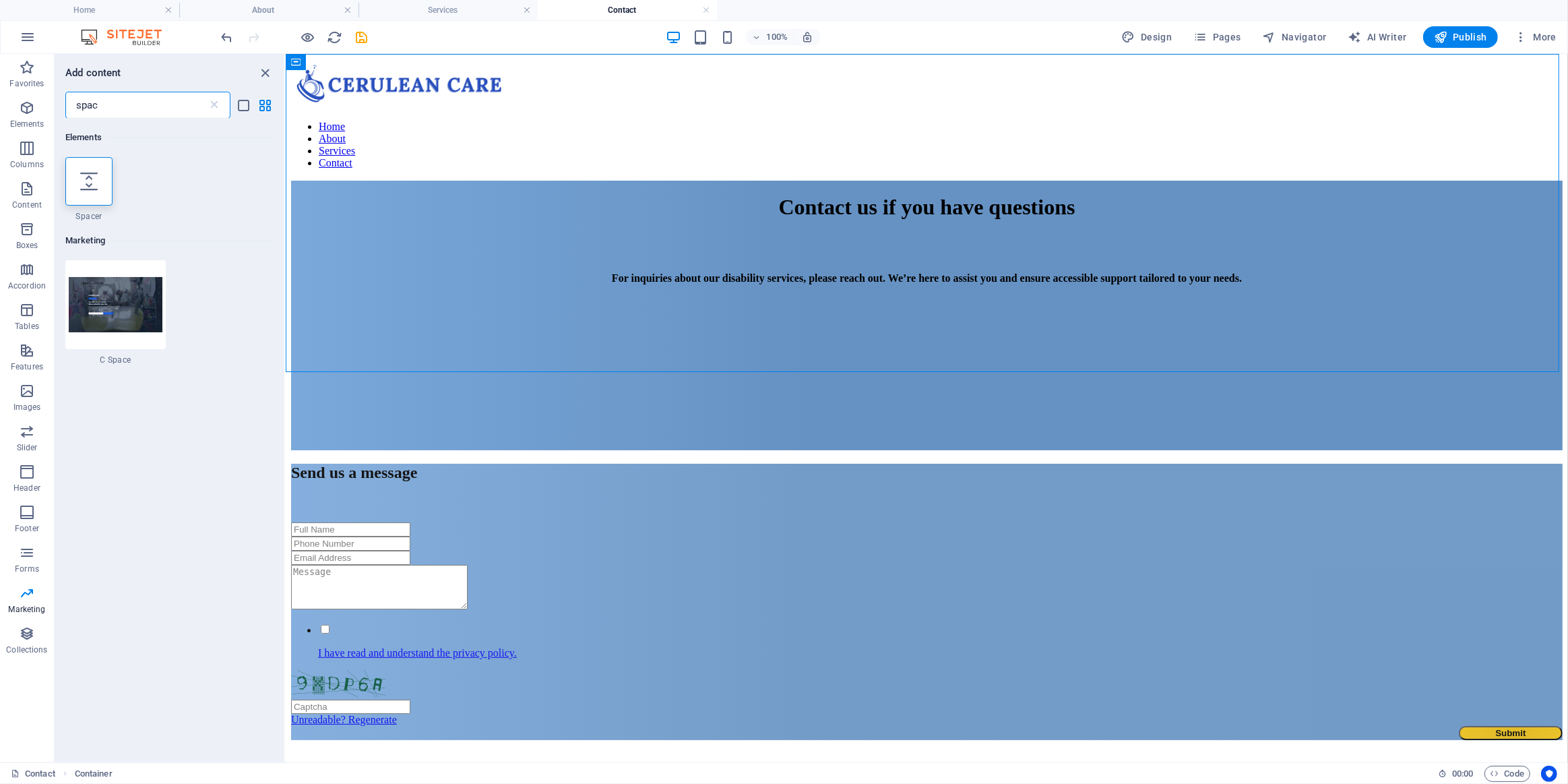
scroll to position [0, 0]
type input "spac"
click at [76, 178] on div at bounding box center [88, 181] width 47 height 49
select select "px"
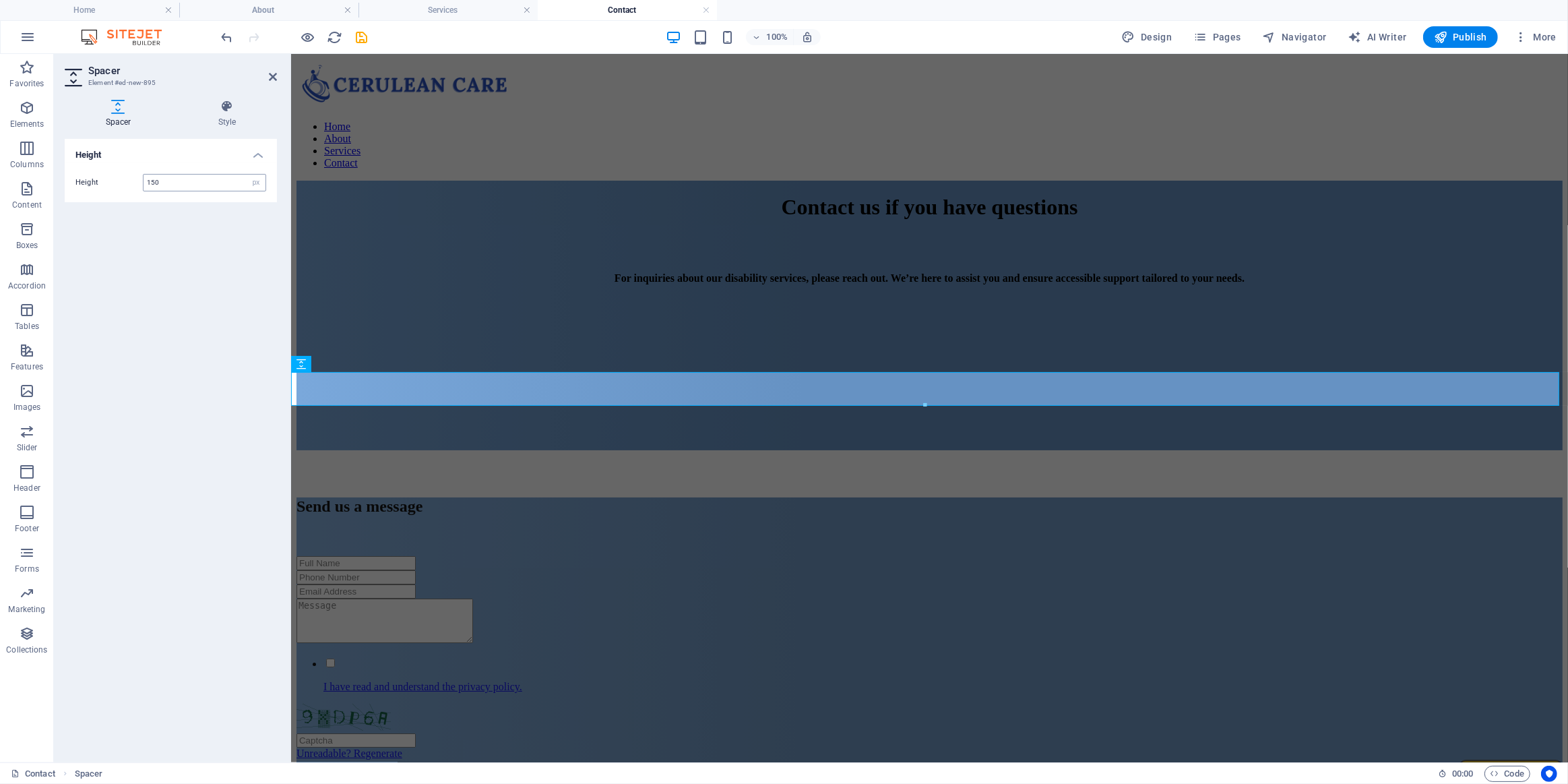
type input "150"
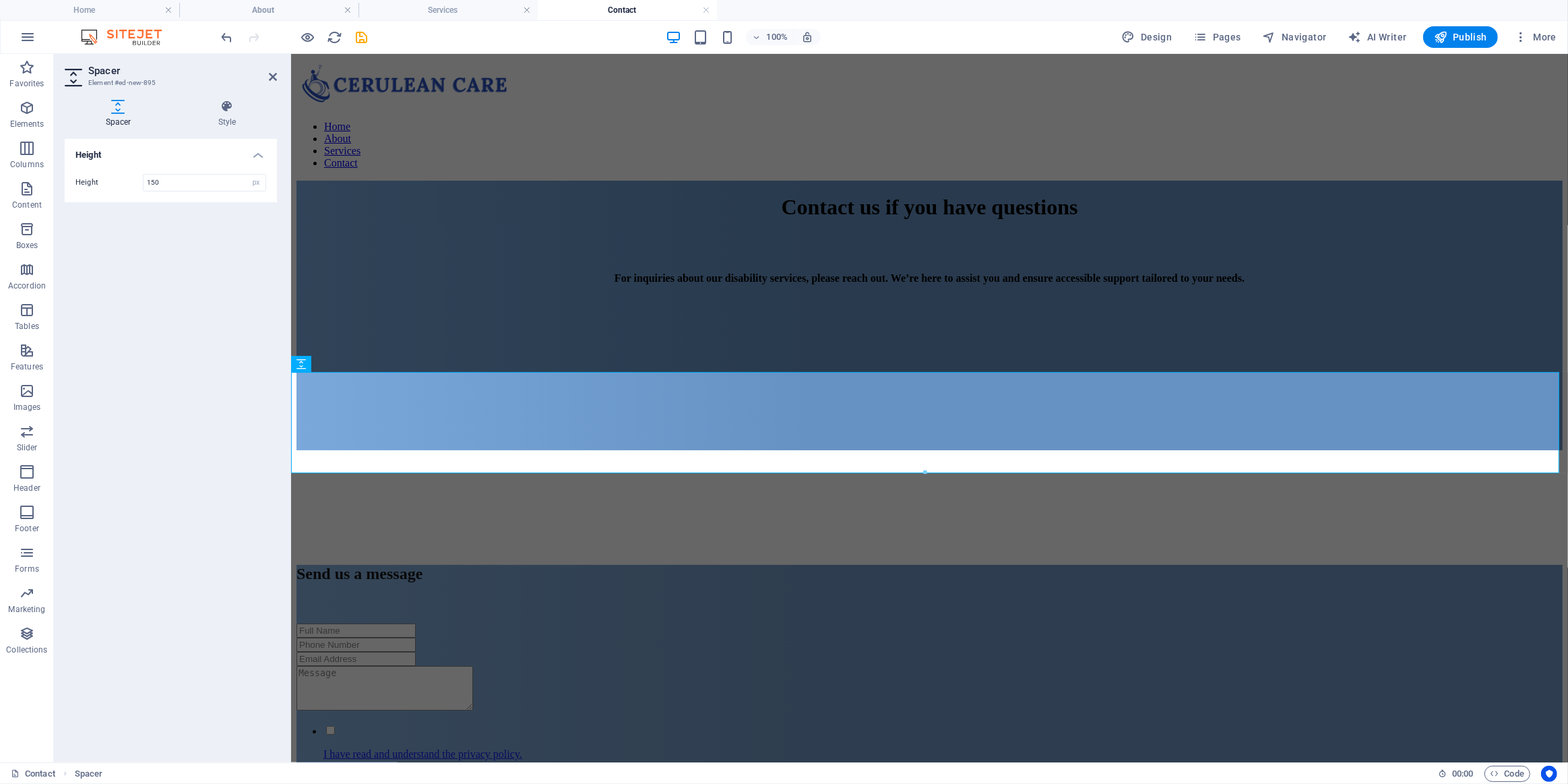
click at [212, 411] on div "Height Height 150 px rem vh vw" at bounding box center [171, 445] width 212 height 613
click at [927, 564] on div "Send us a message I have read and understand the privacy policy. Unreadable? Re…" at bounding box center [929, 702] width 1266 height 277
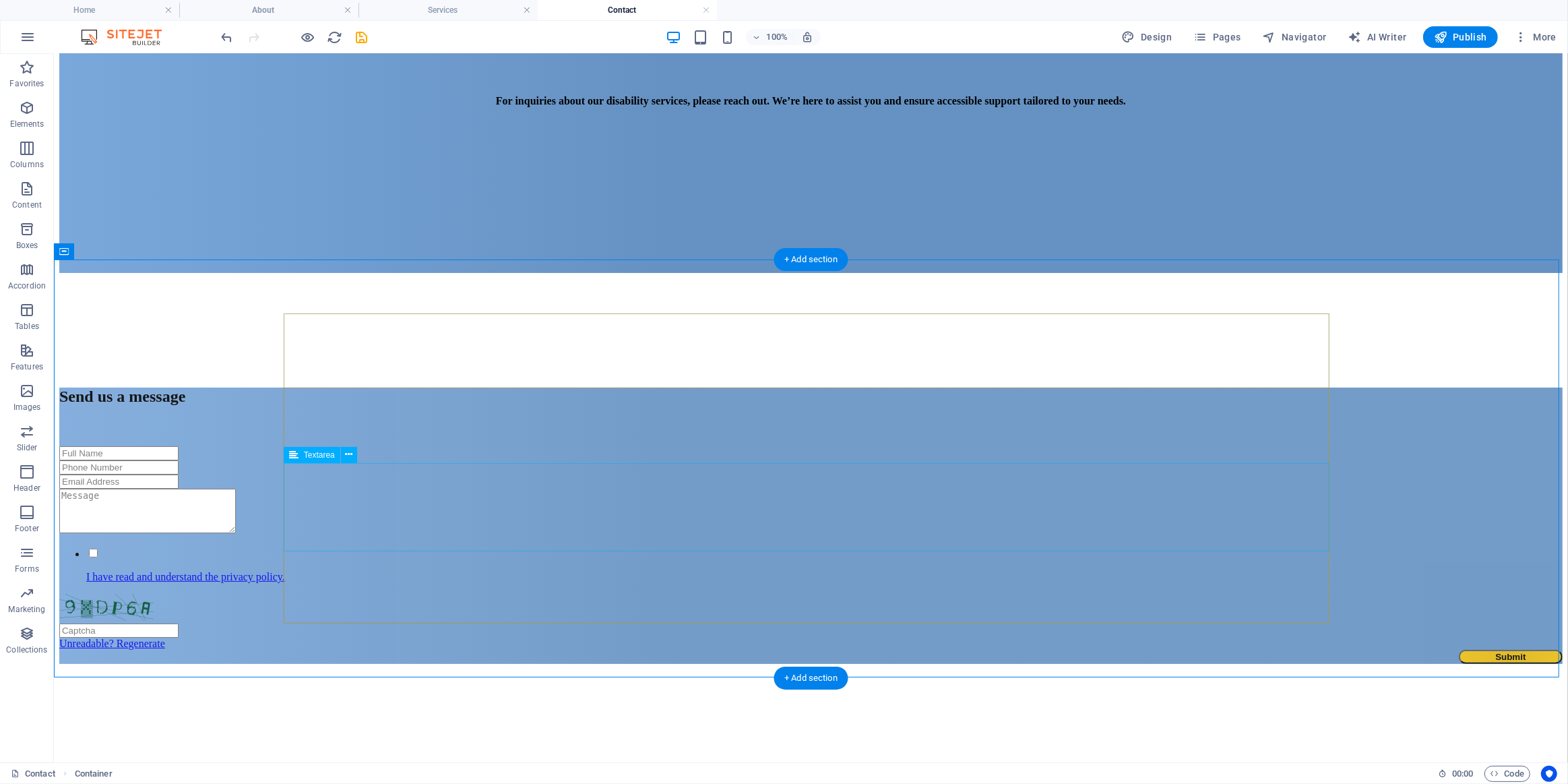
scroll to position [490, 0]
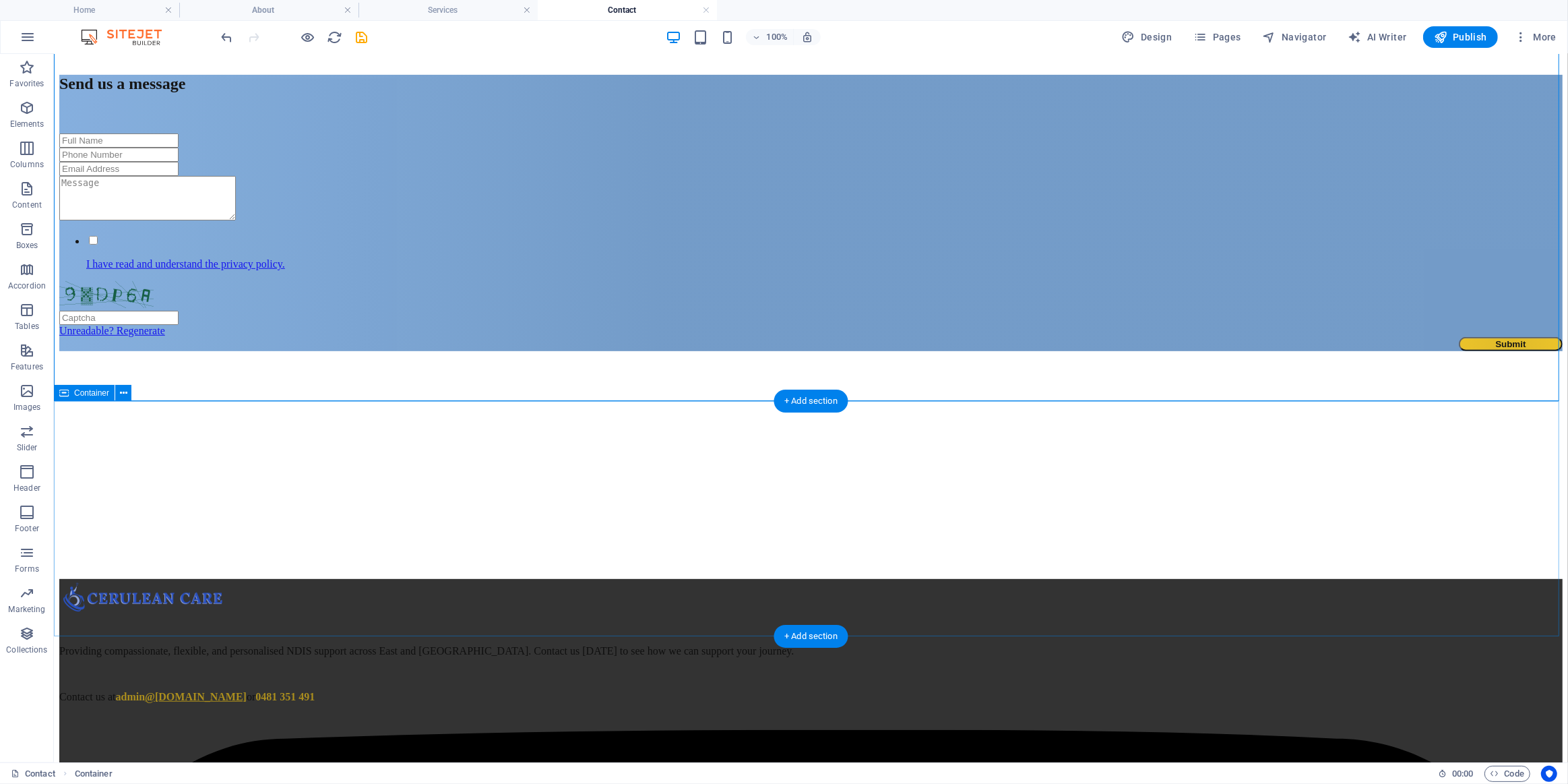
click at [403, 484] on div at bounding box center [810, 465] width 1504 height 228
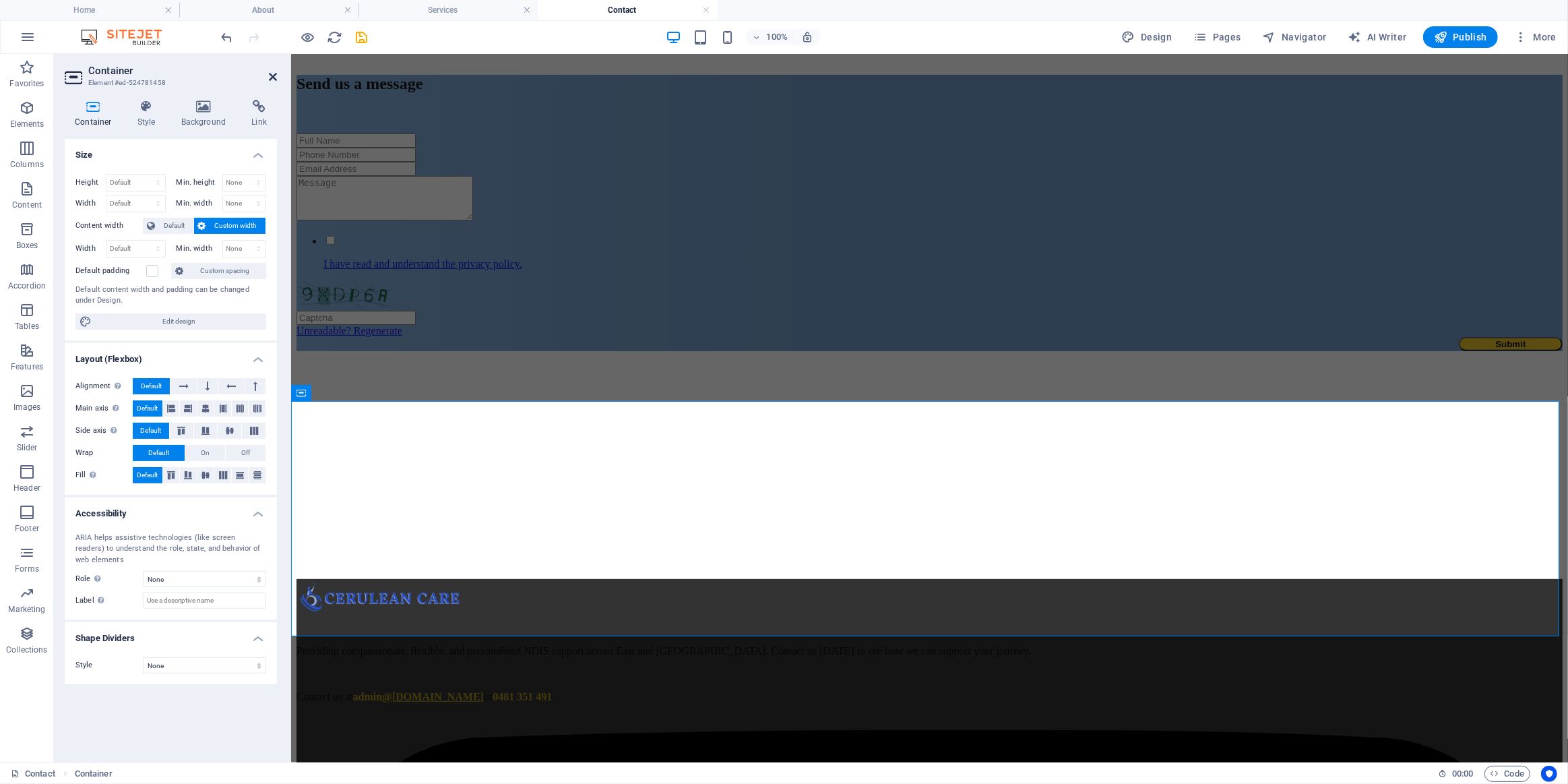
click at [270, 76] on icon at bounding box center [273, 77] width 8 height 10
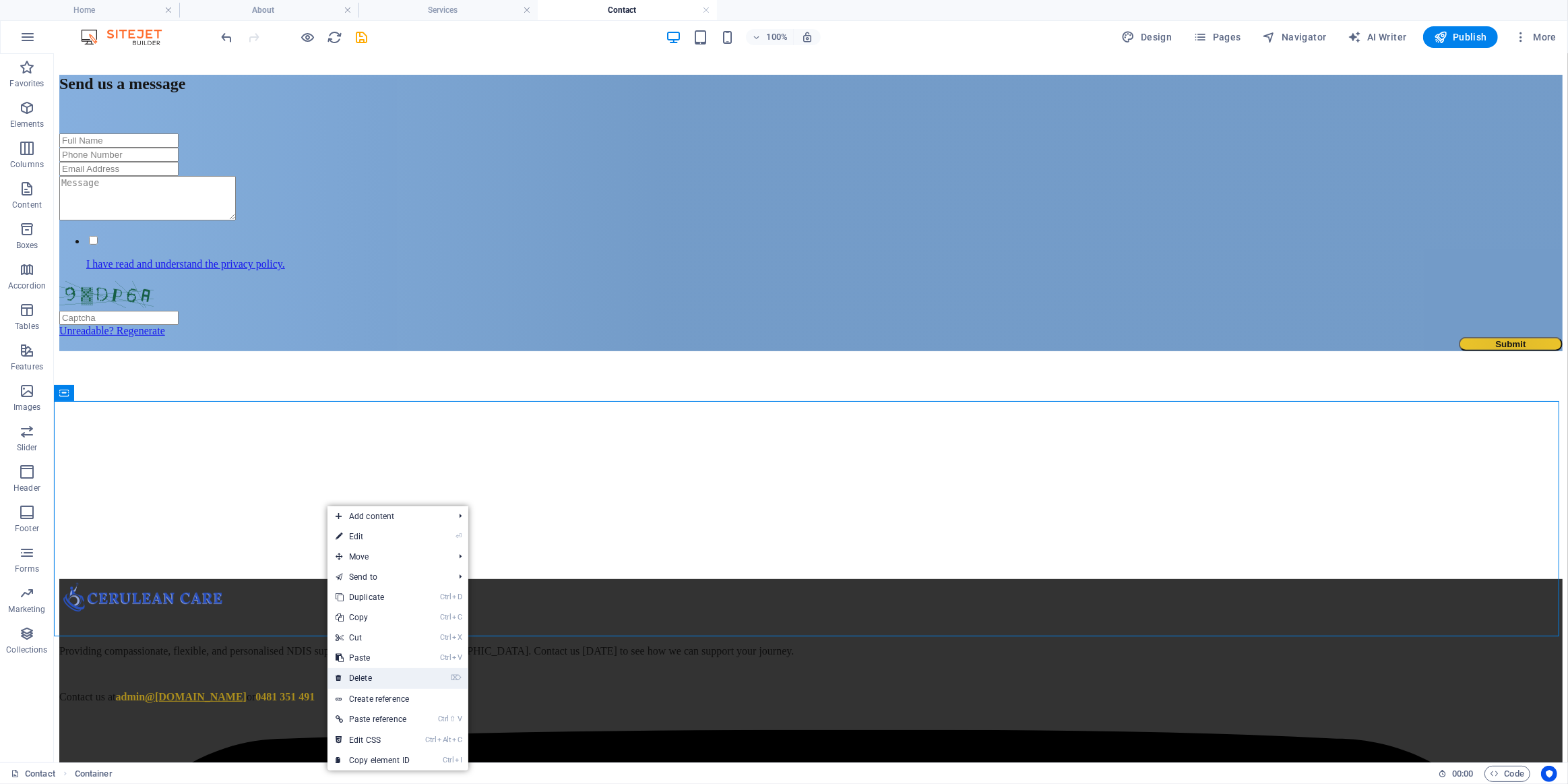
click at [381, 681] on link "⌦ Delete" at bounding box center [372, 678] width 90 height 20
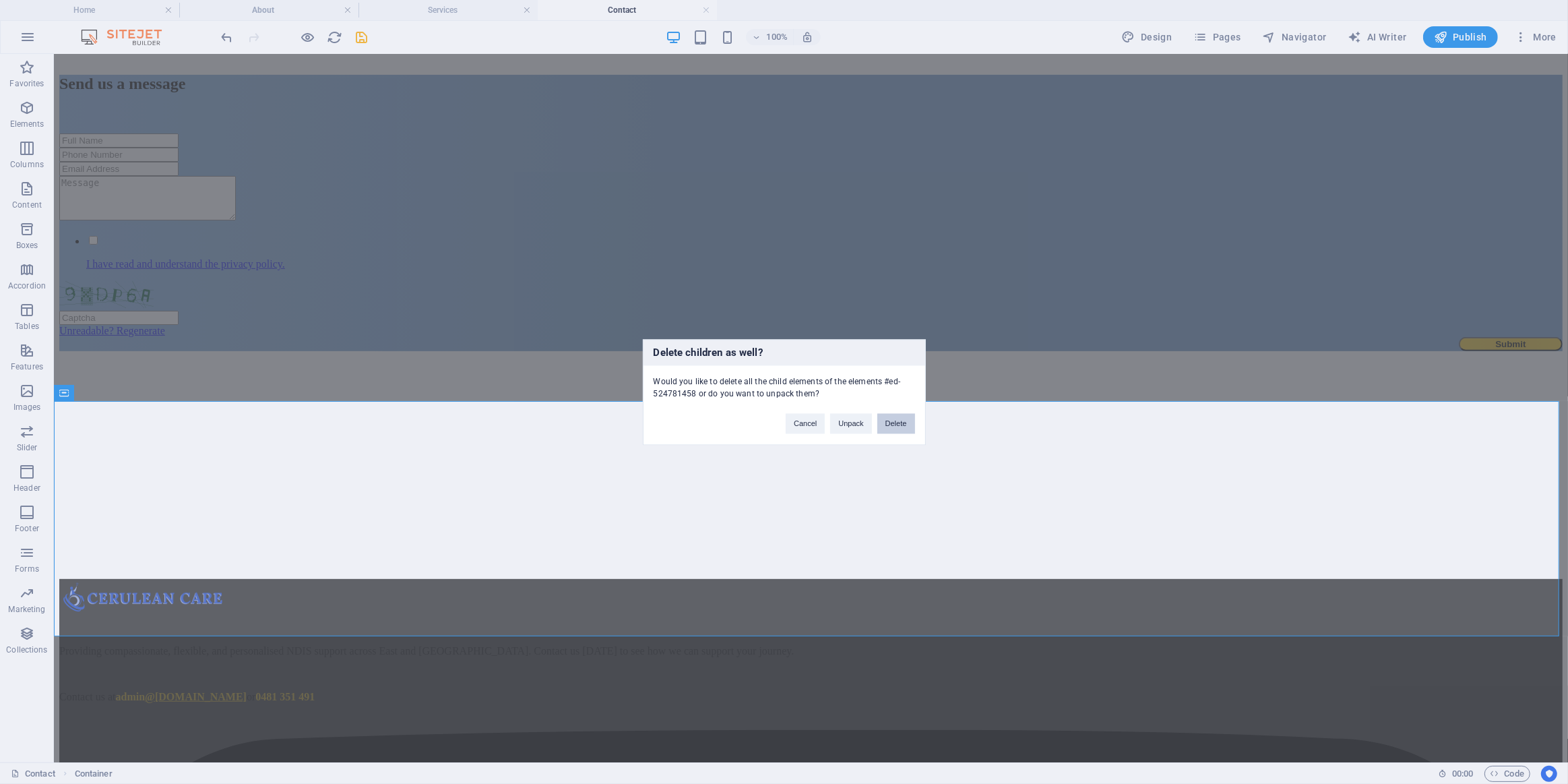
click at [891, 423] on button "Delete" at bounding box center [896, 423] width 37 height 20
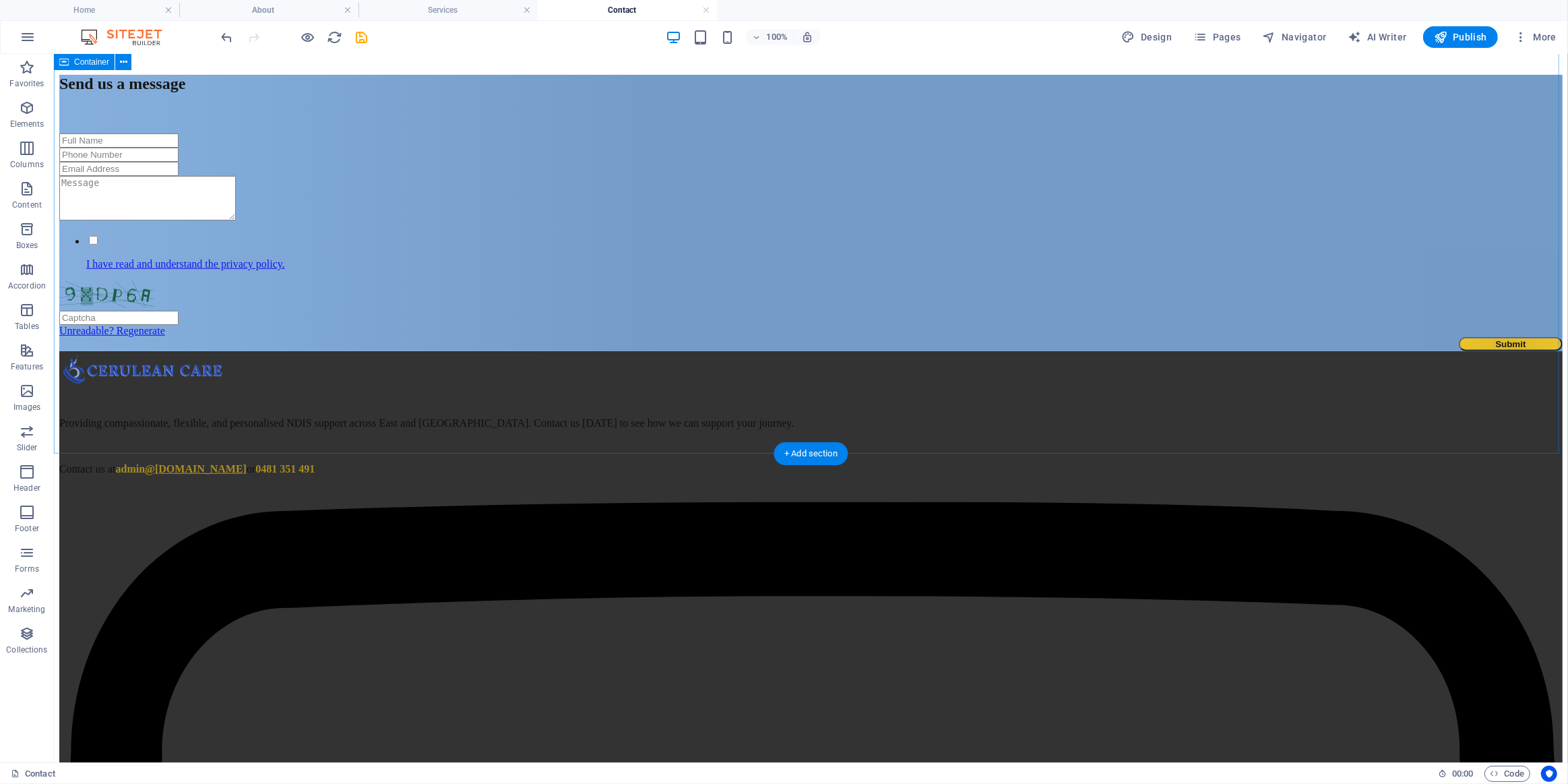
scroll to position [438, 0]
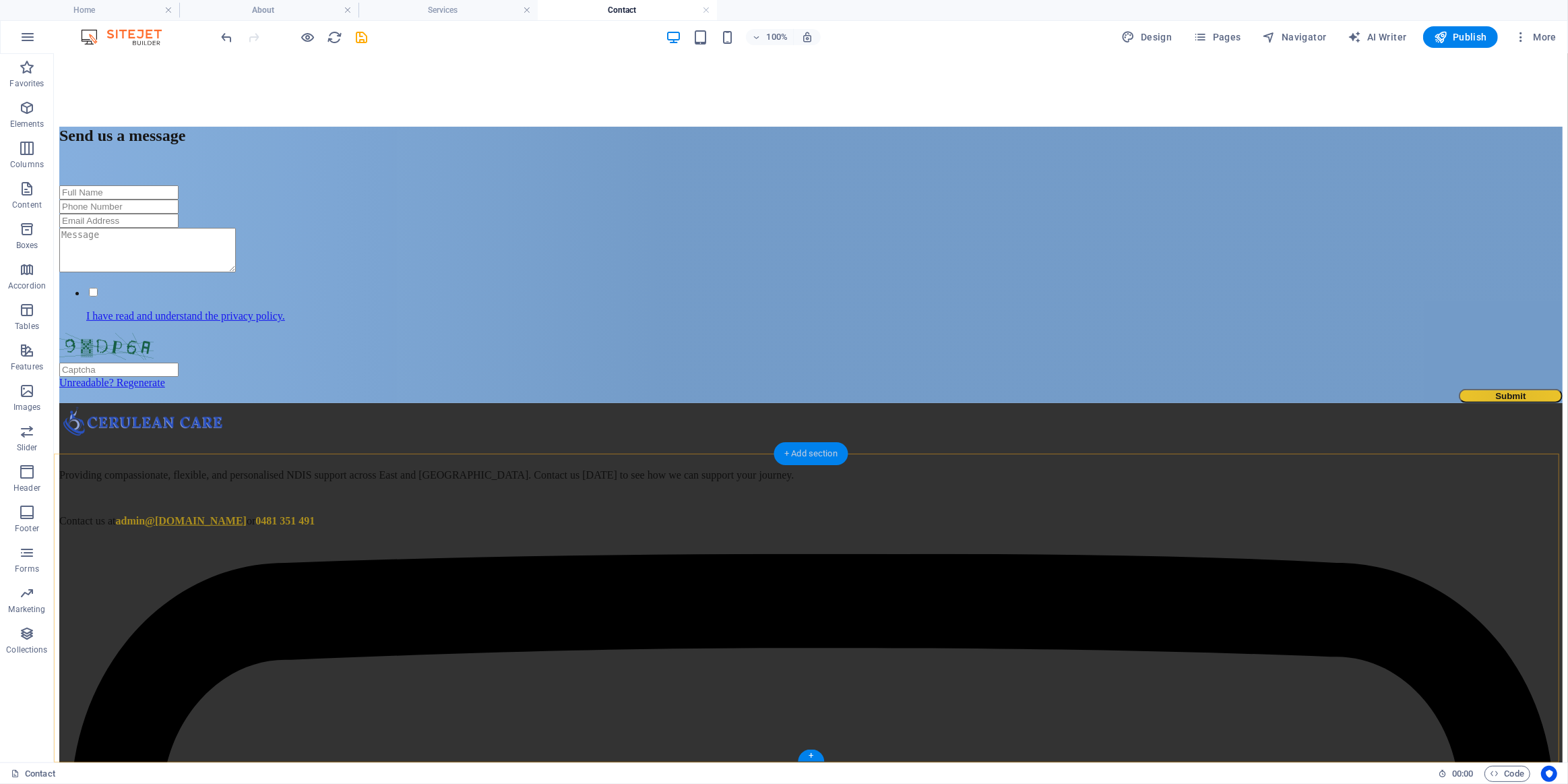
click at [808, 457] on div "+ Add section" at bounding box center [811, 453] width 75 height 23
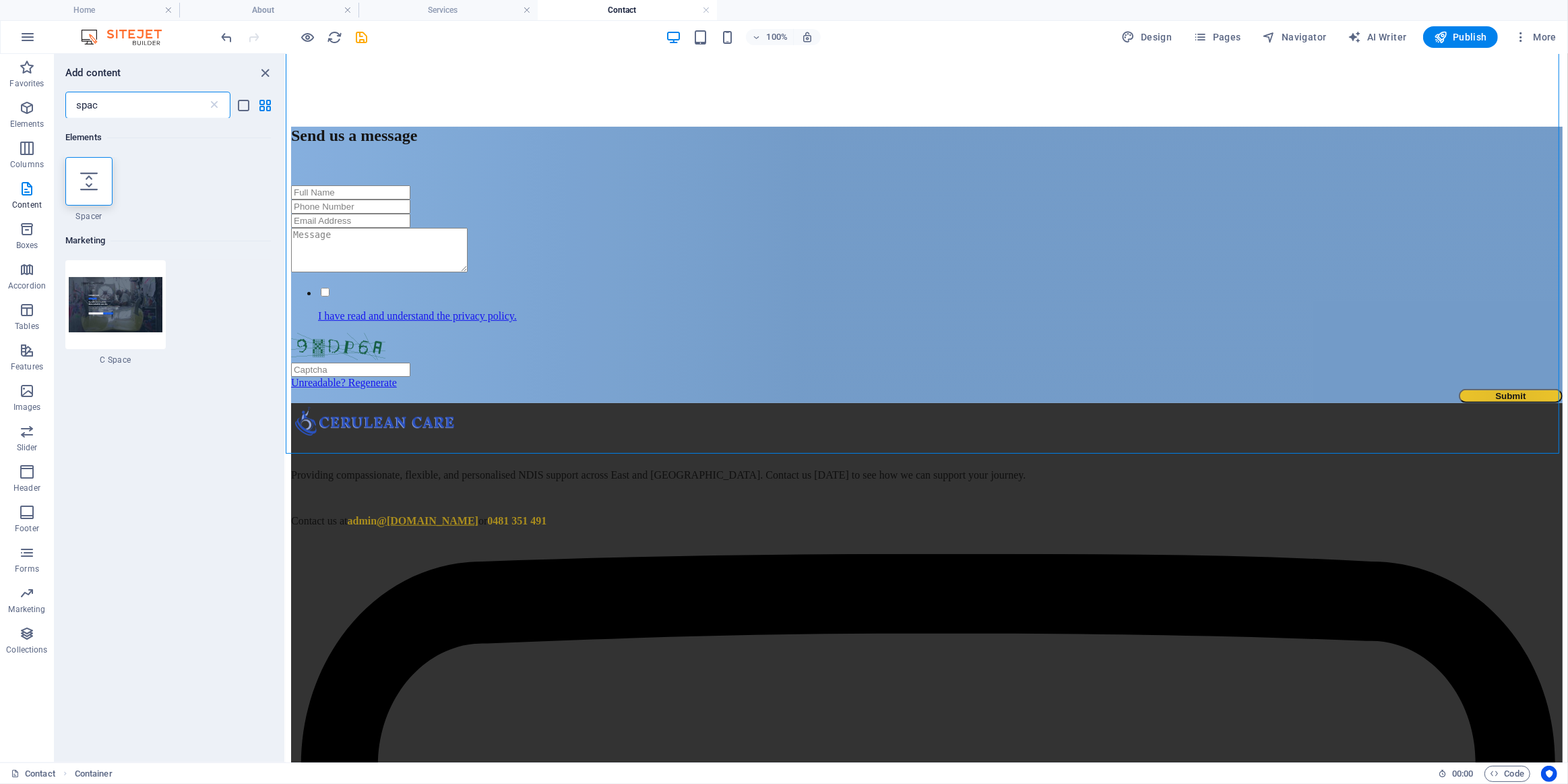
click at [87, 189] on div at bounding box center [88, 181] width 47 height 49
select select "px"
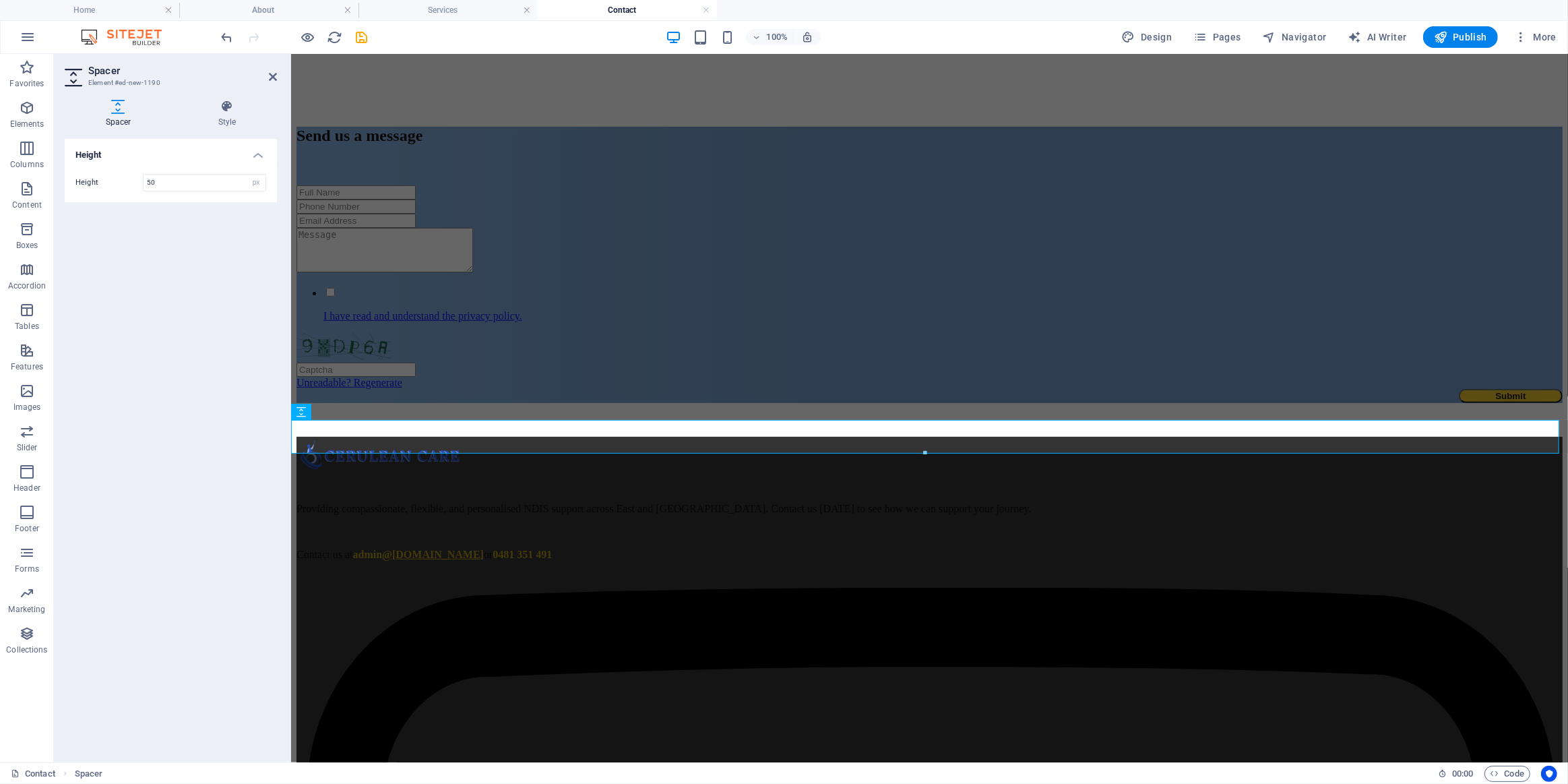
scroll to position [472, 0]
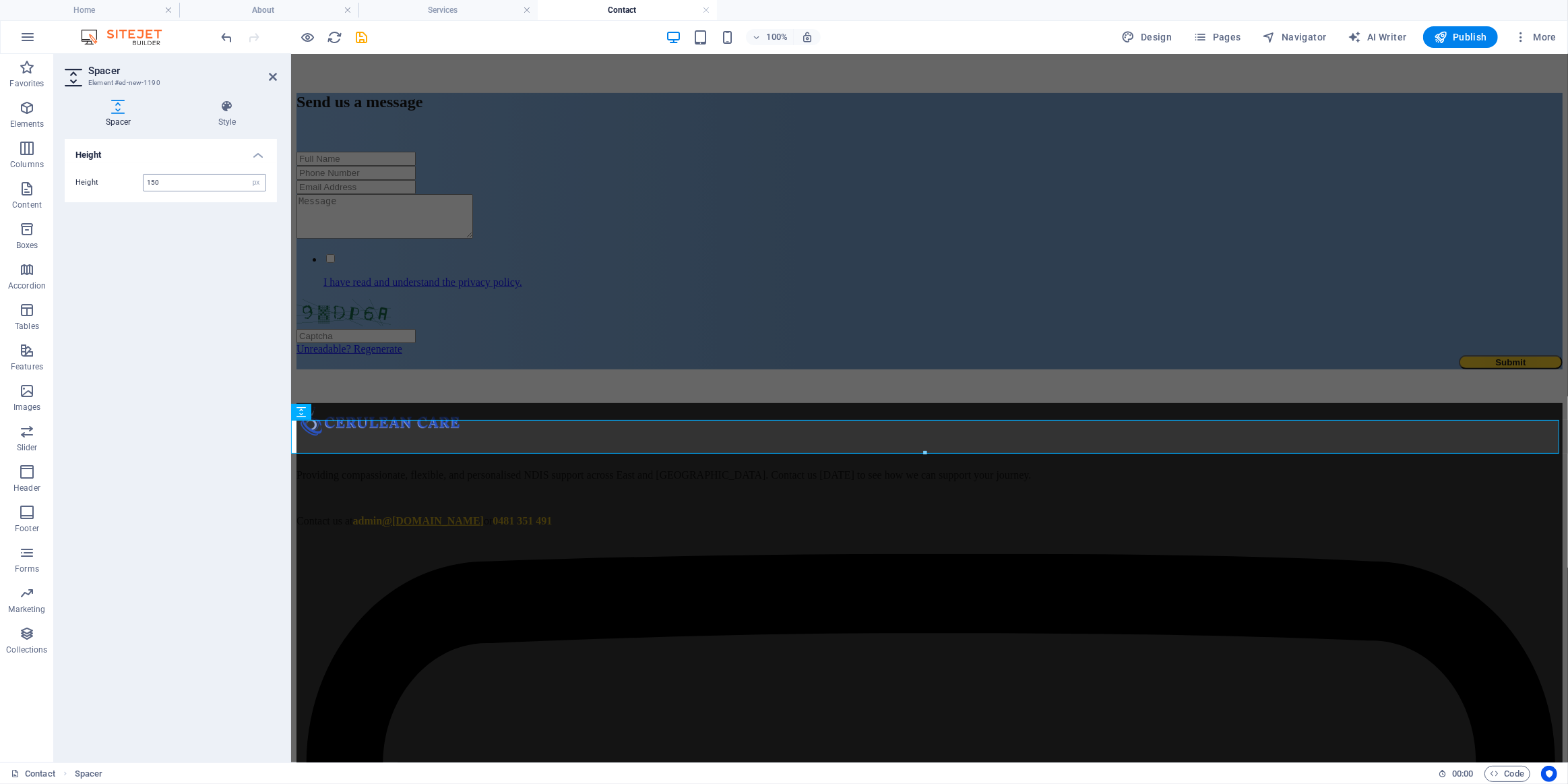
type input "150"
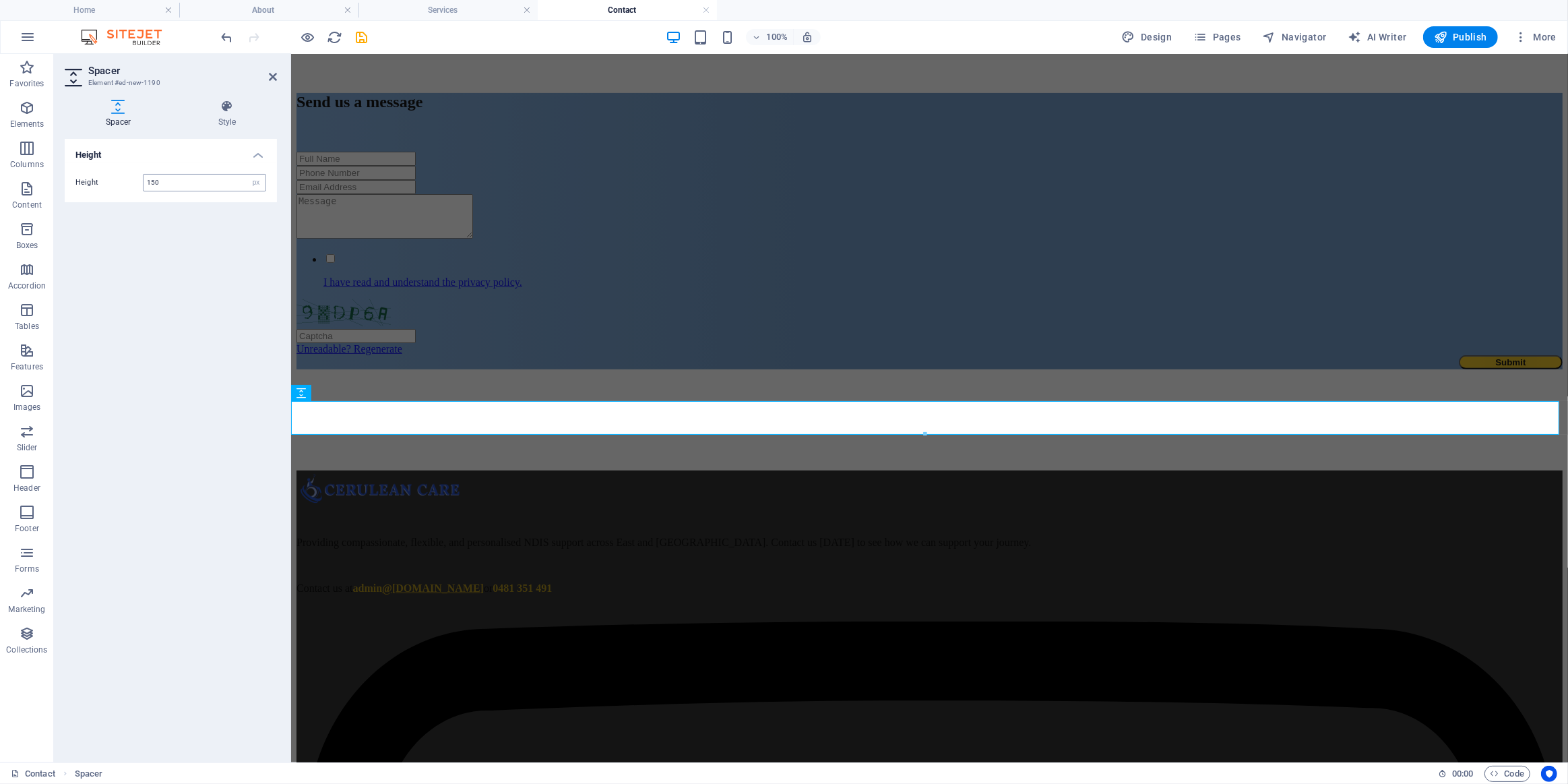
scroll to position [490, 0]
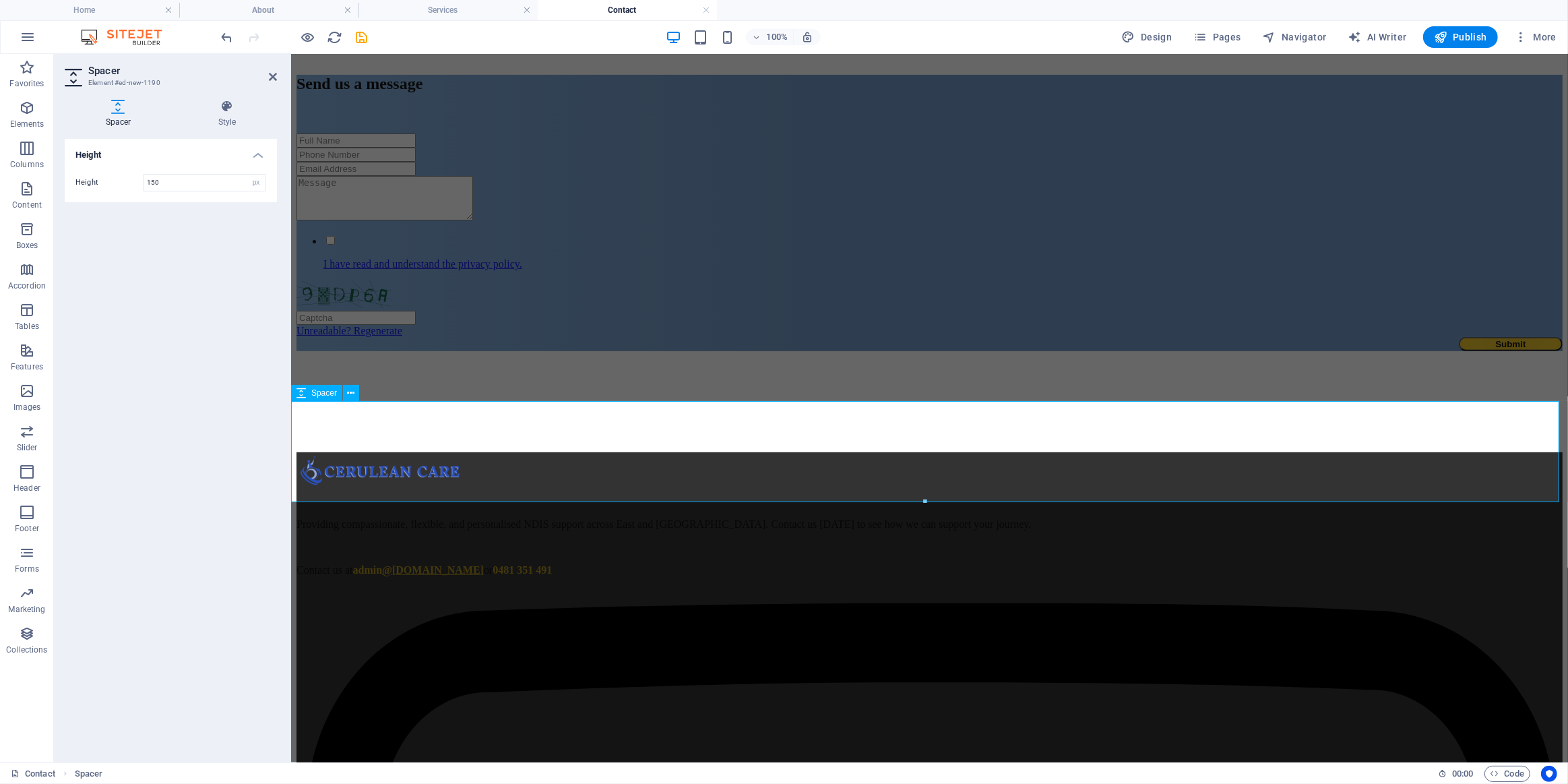
click at [1089, 452] on div at bounding box center [929, 401] width 1266 height 101
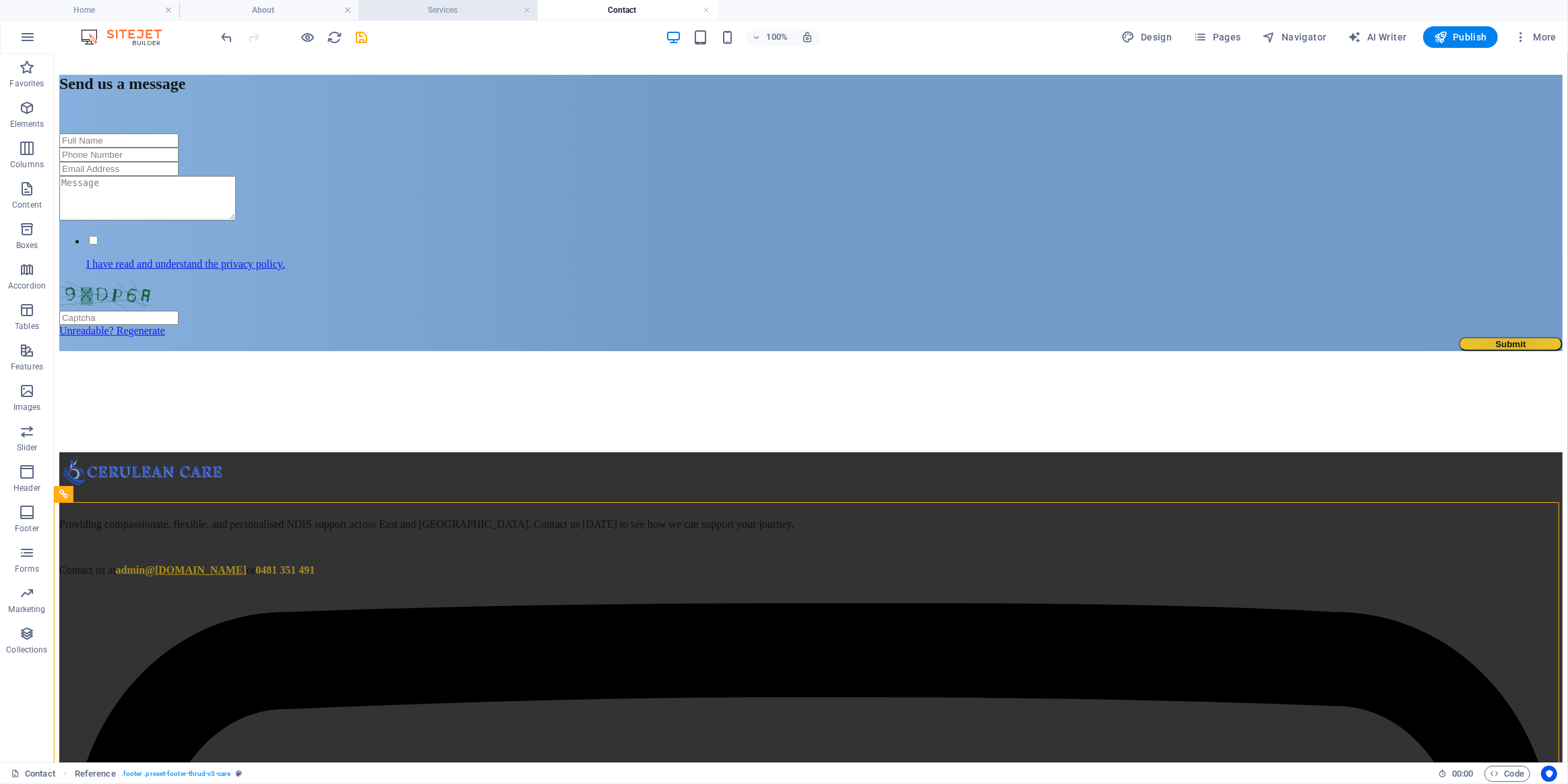
click at [424, 10] on h4 "Services" at bounding box center [448, 10] width 179 height 15
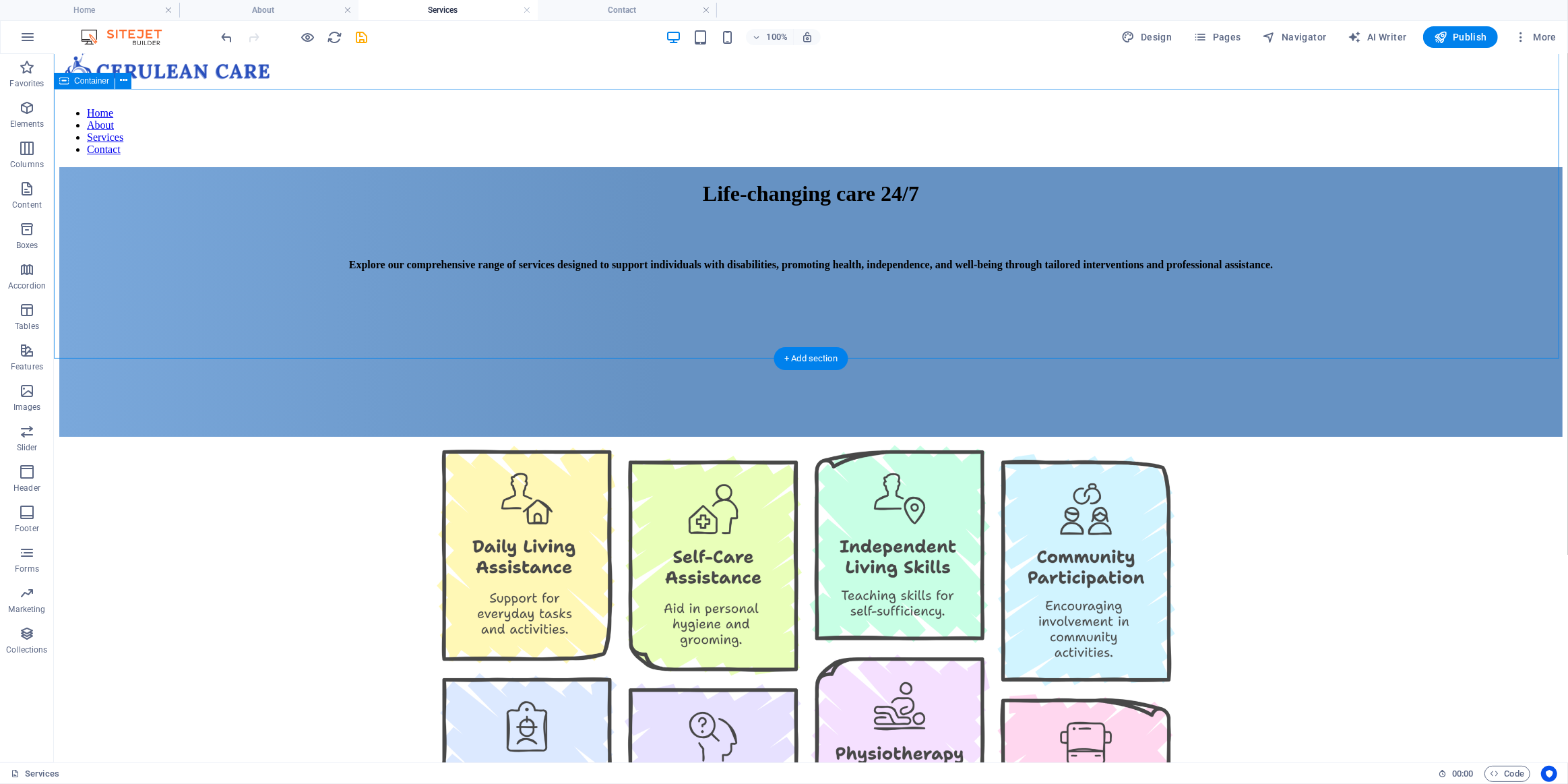
scroll to position [0, 0]
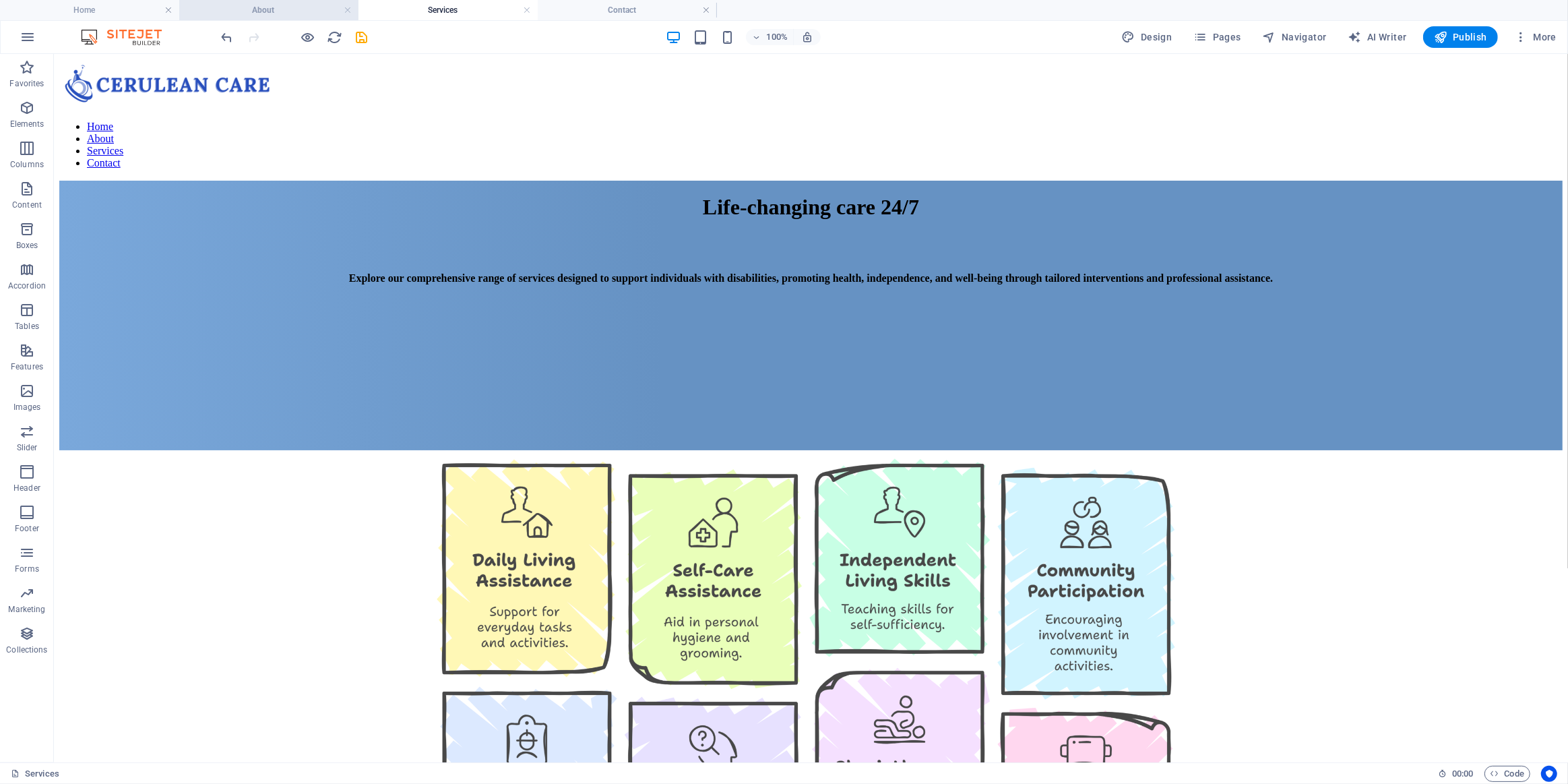
drag, startPoint x: 278, startPoint y: 8, endPoint x: 402, endPoint y: 61, distance: 134.9
click at [278, 8] on h4 "About" at bounding box center [269, 10] width 179 height 15
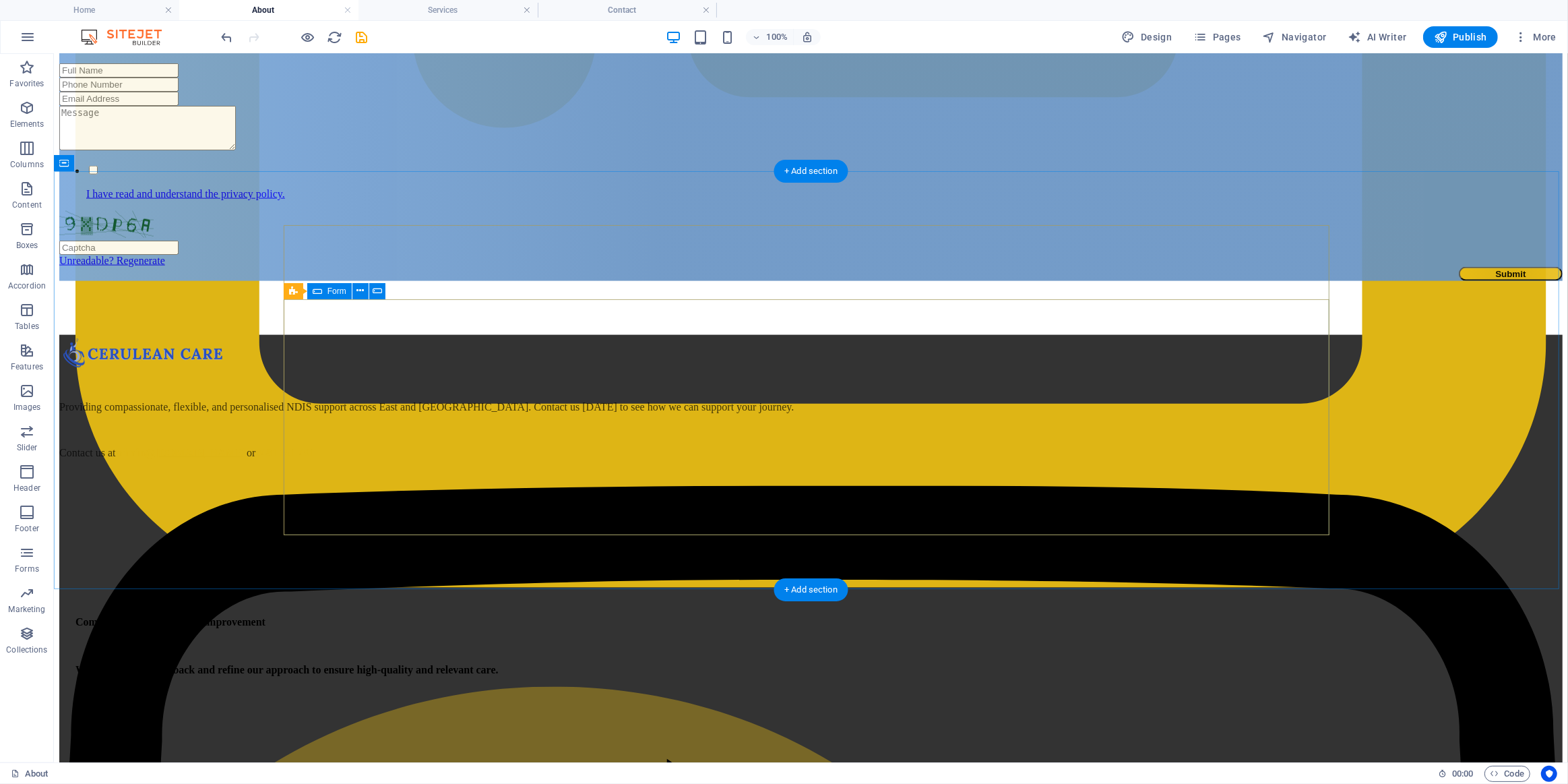
scroll to position [2121, 0]
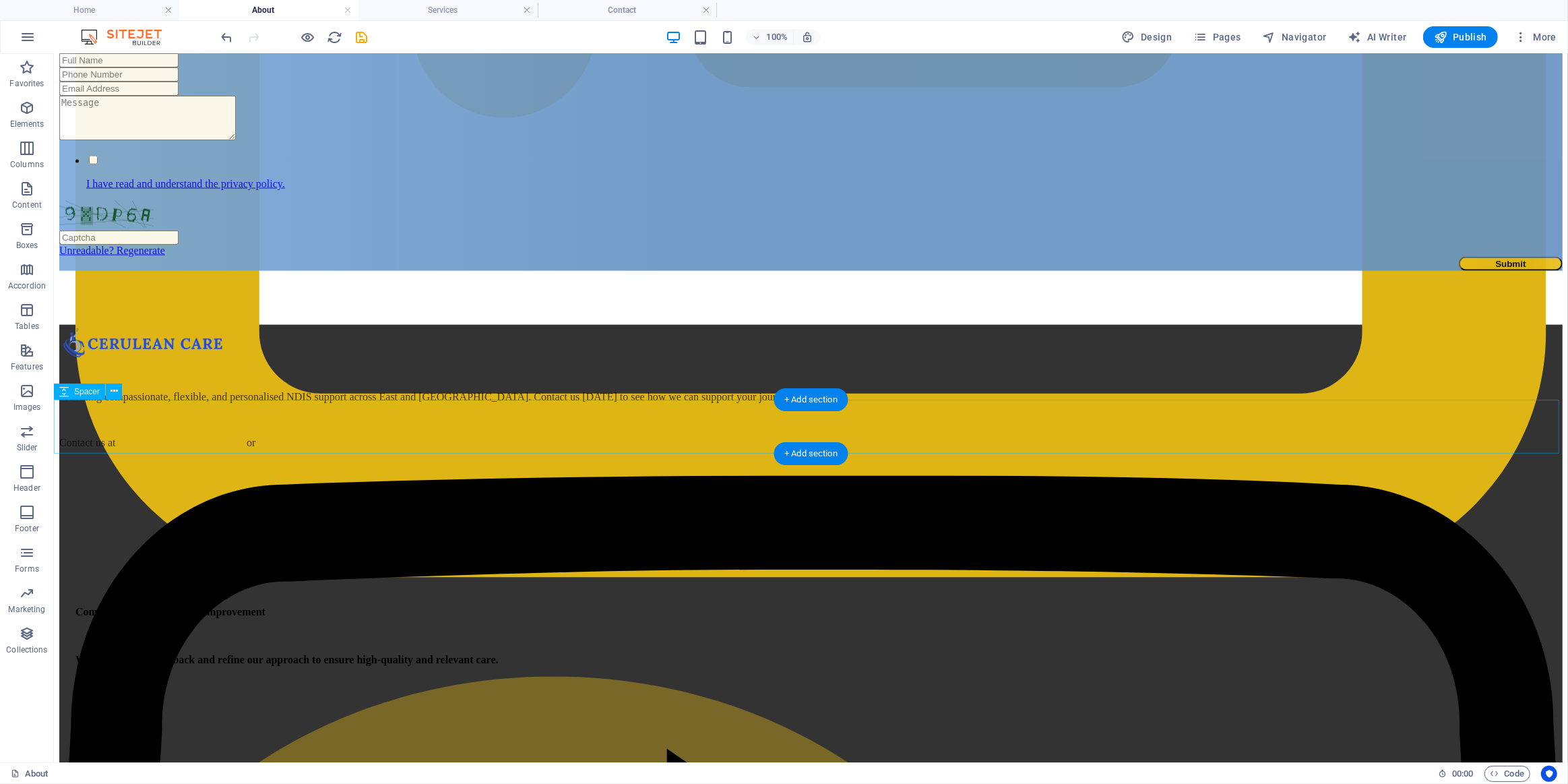
click at [398, 325] on div at bounding box center [810, 297] width 1504 height 54
select select "px"
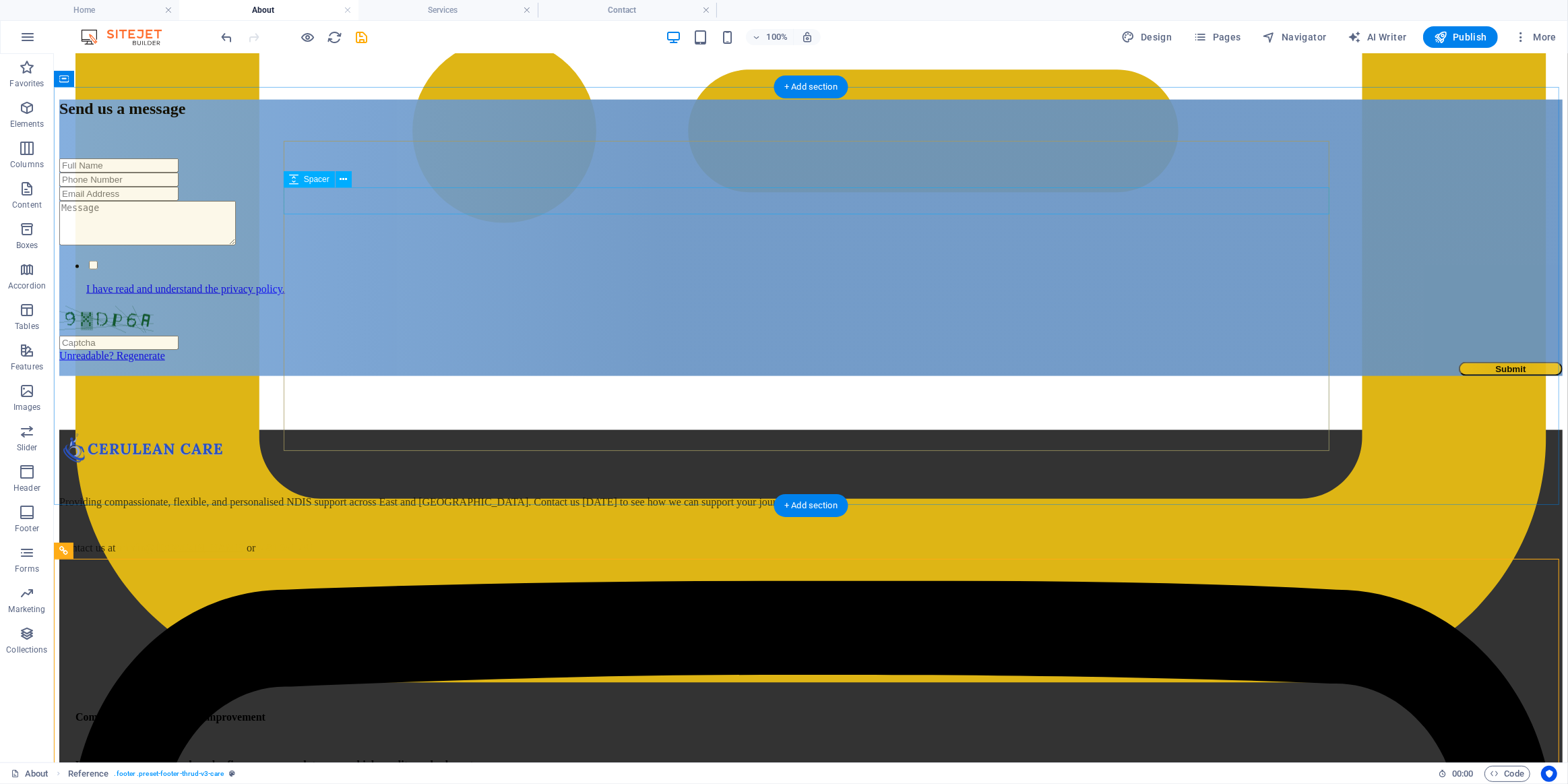
scroll to position [1875, 0]
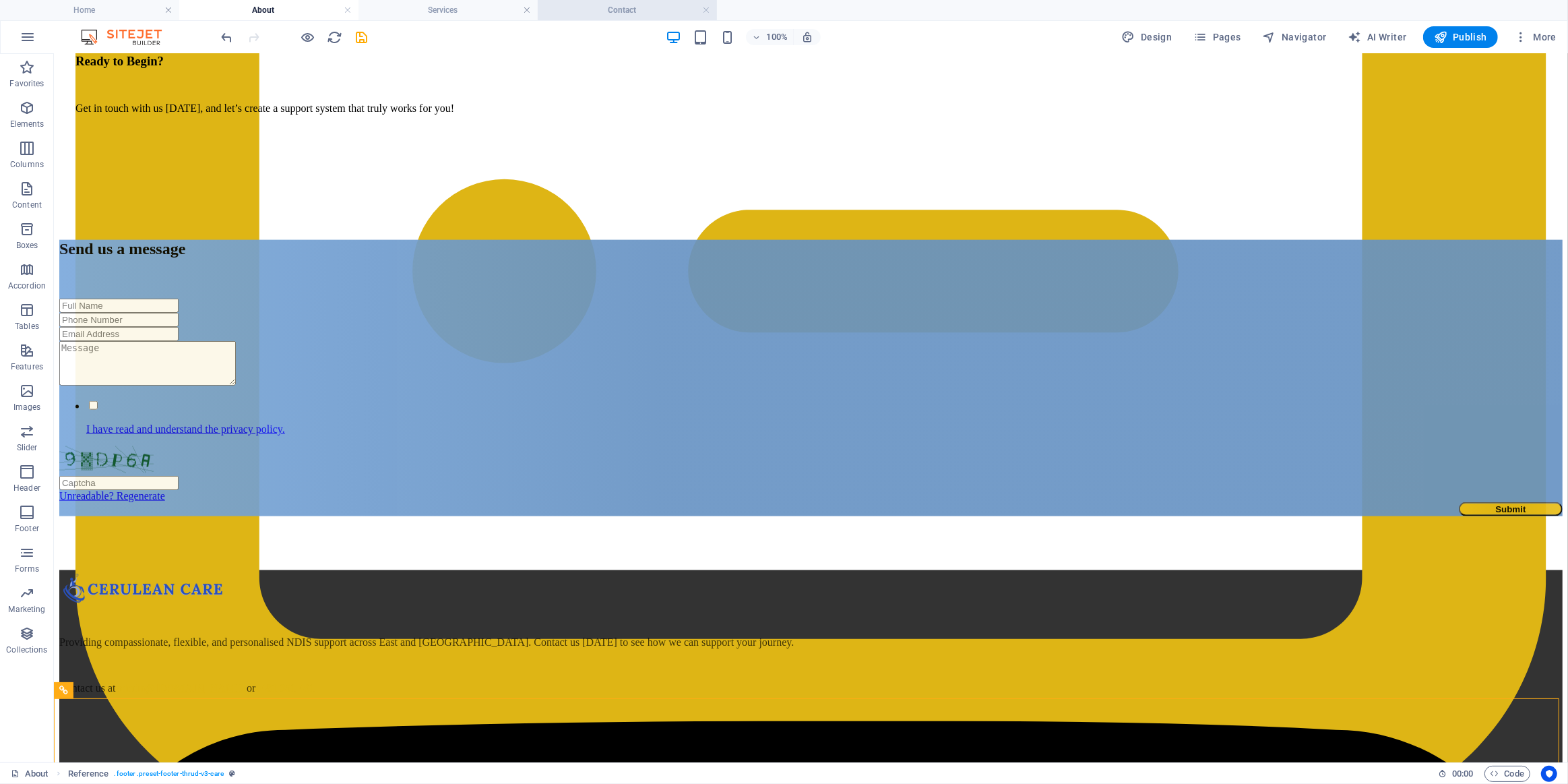
click at [632, 4] on h4 "Contact" at bounding box center [627, 10] width 179 height 15
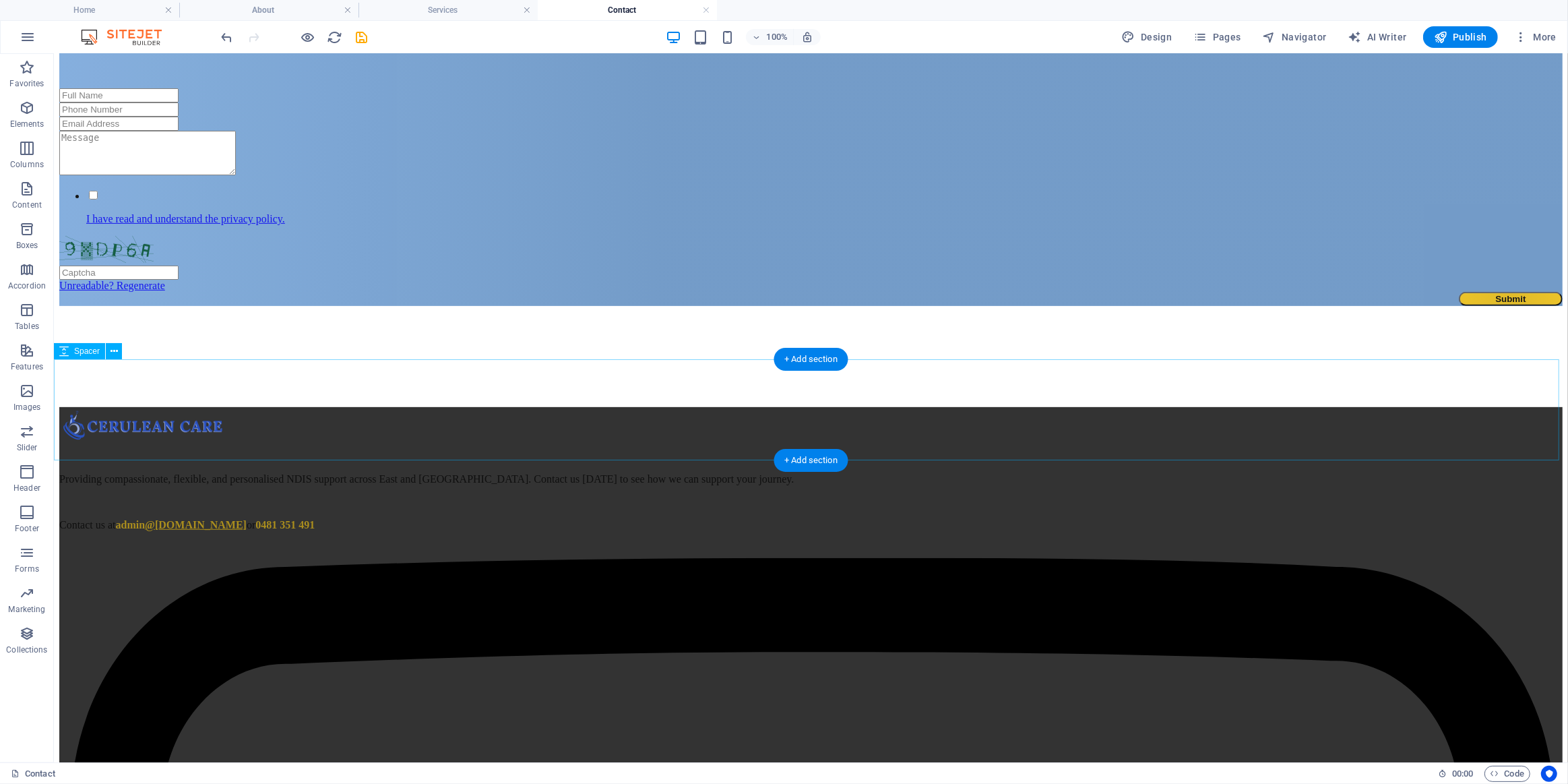
scroll to position [539, 0]
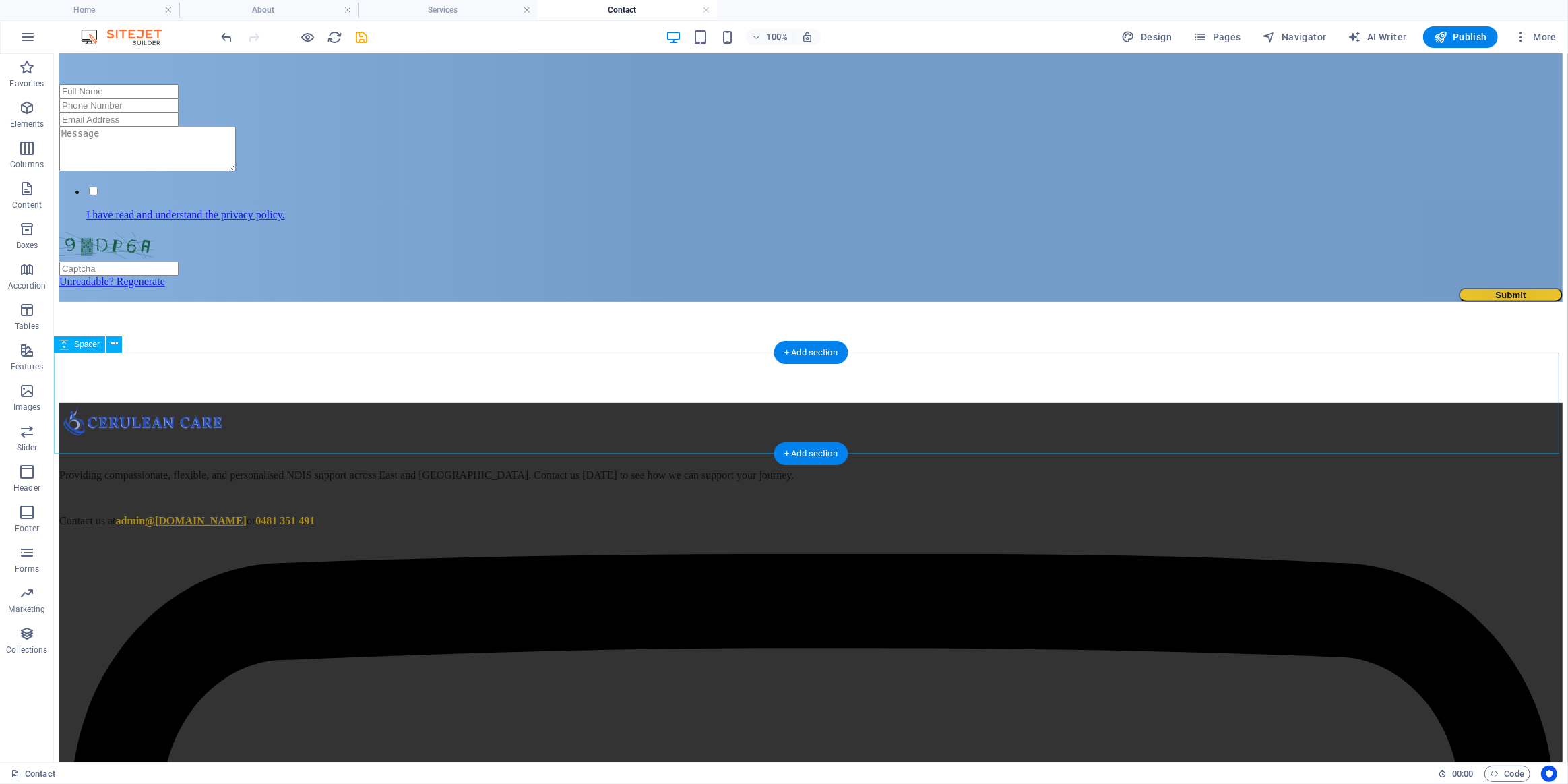
click at [536, 371] on div at bounding box center [810, 352] width 1504 height 101
select select "px"
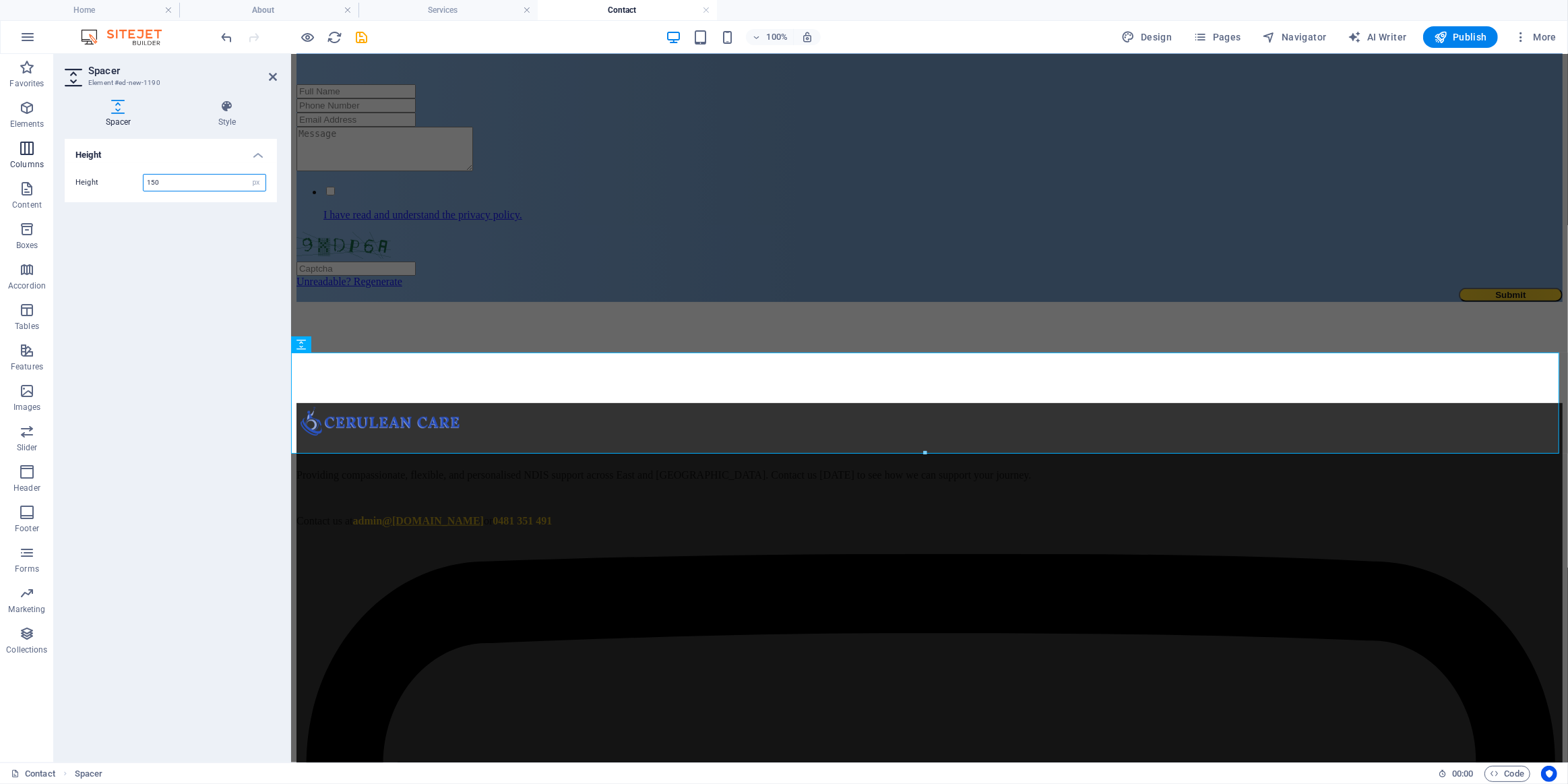
drag, startPoint x: 185, startPoint y: 184, endPoint x: 34, endPoint y: 150, distance: 154.8
click at [99, 175] on div "Height 150 px rem vh vw" at bounding box center [170, 183] width 191 height 17
type input "80"
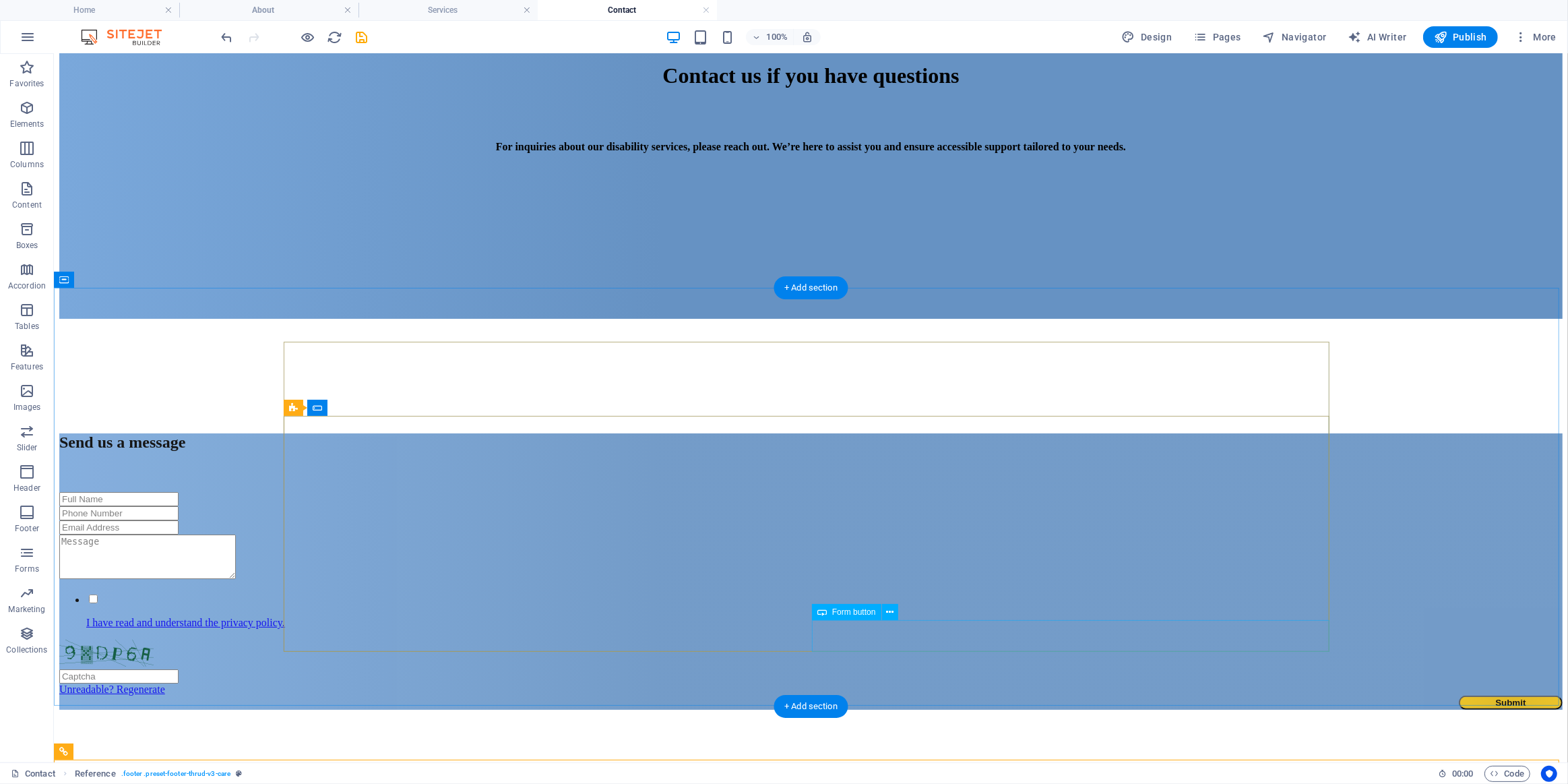
scroll to position [0, 0]
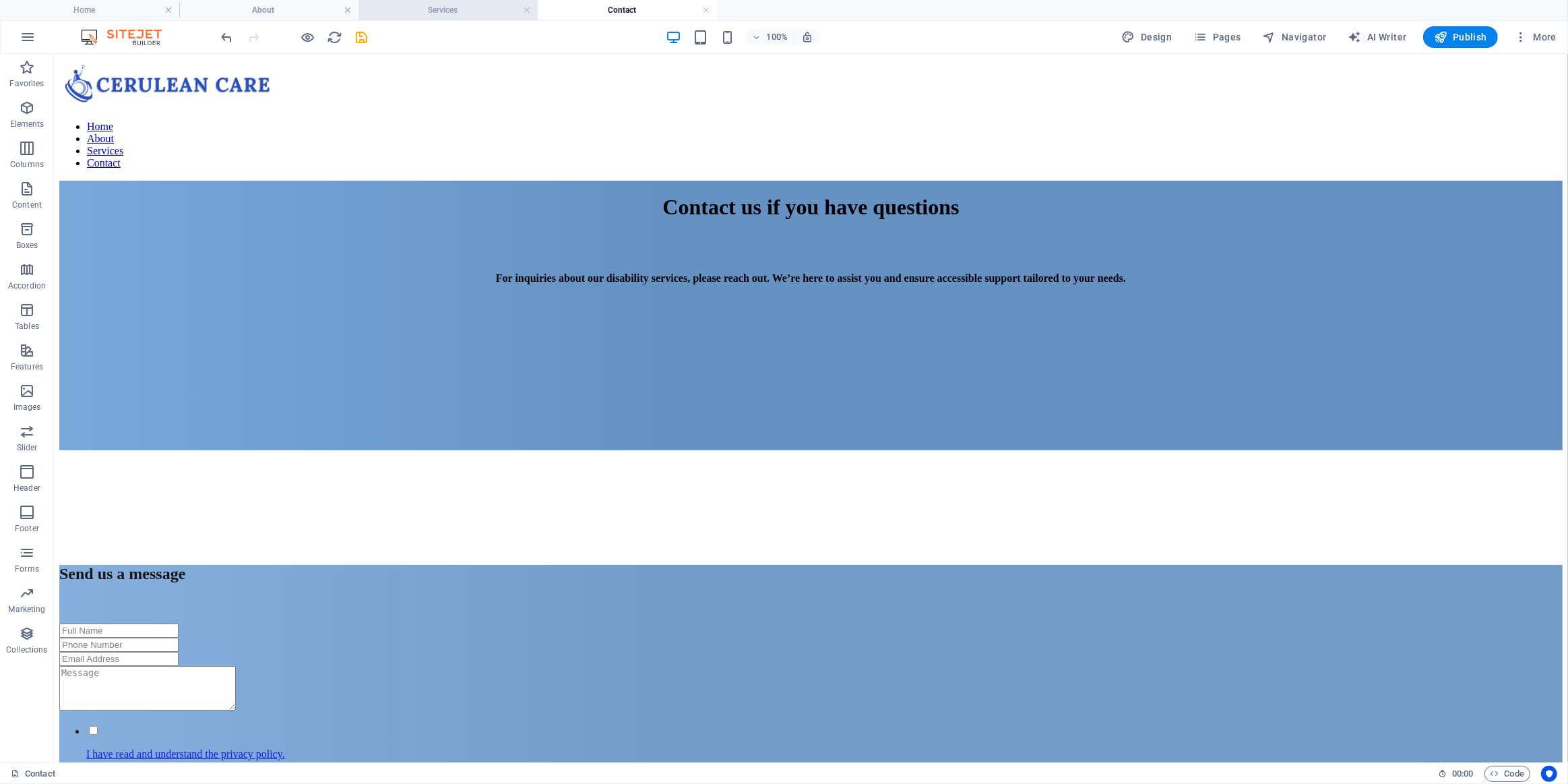
click at [451, 7] on h4 "Services" at bounding box center [448, 10] width 179 height 15
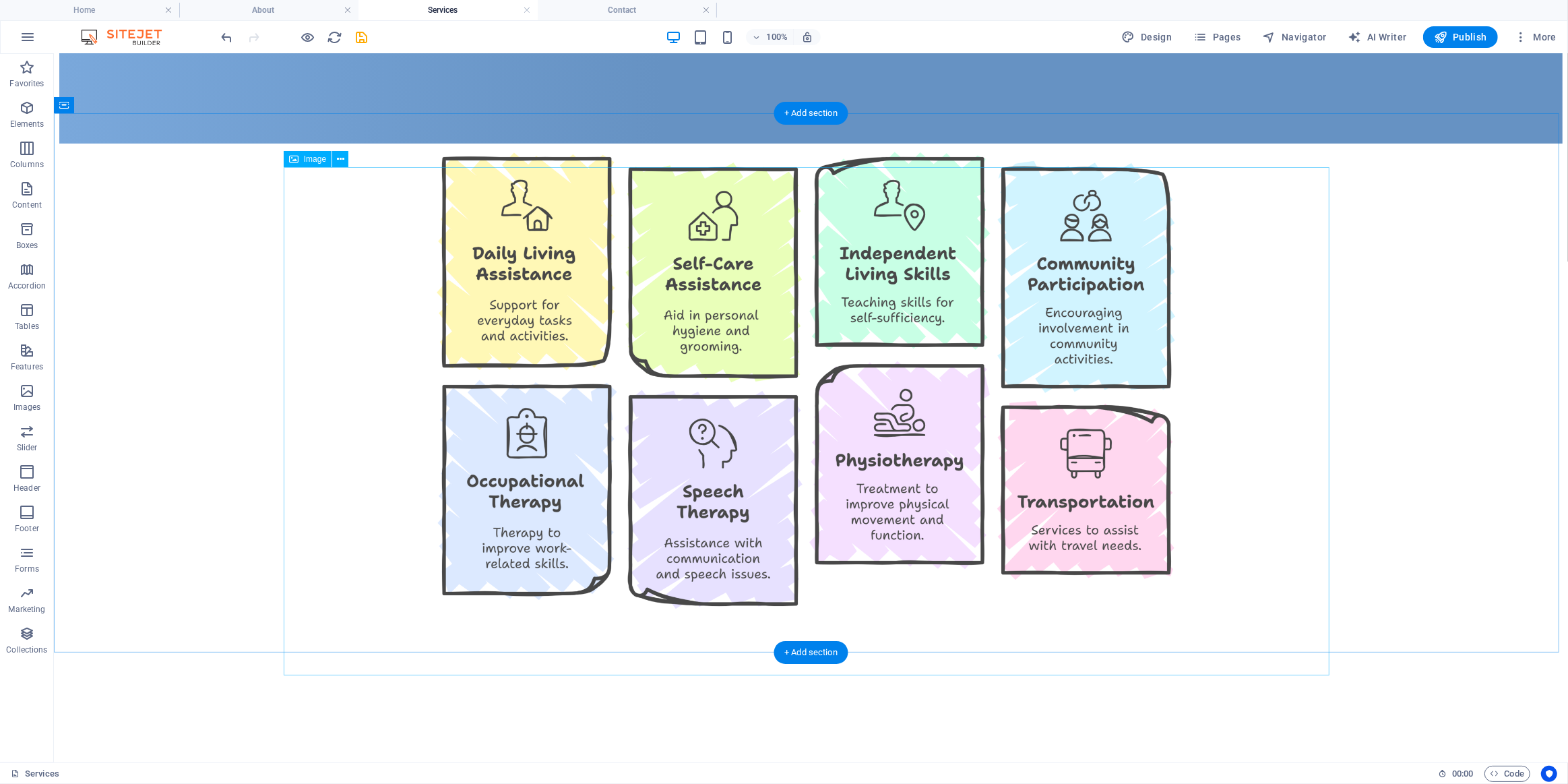
scroll to position [503, 0]
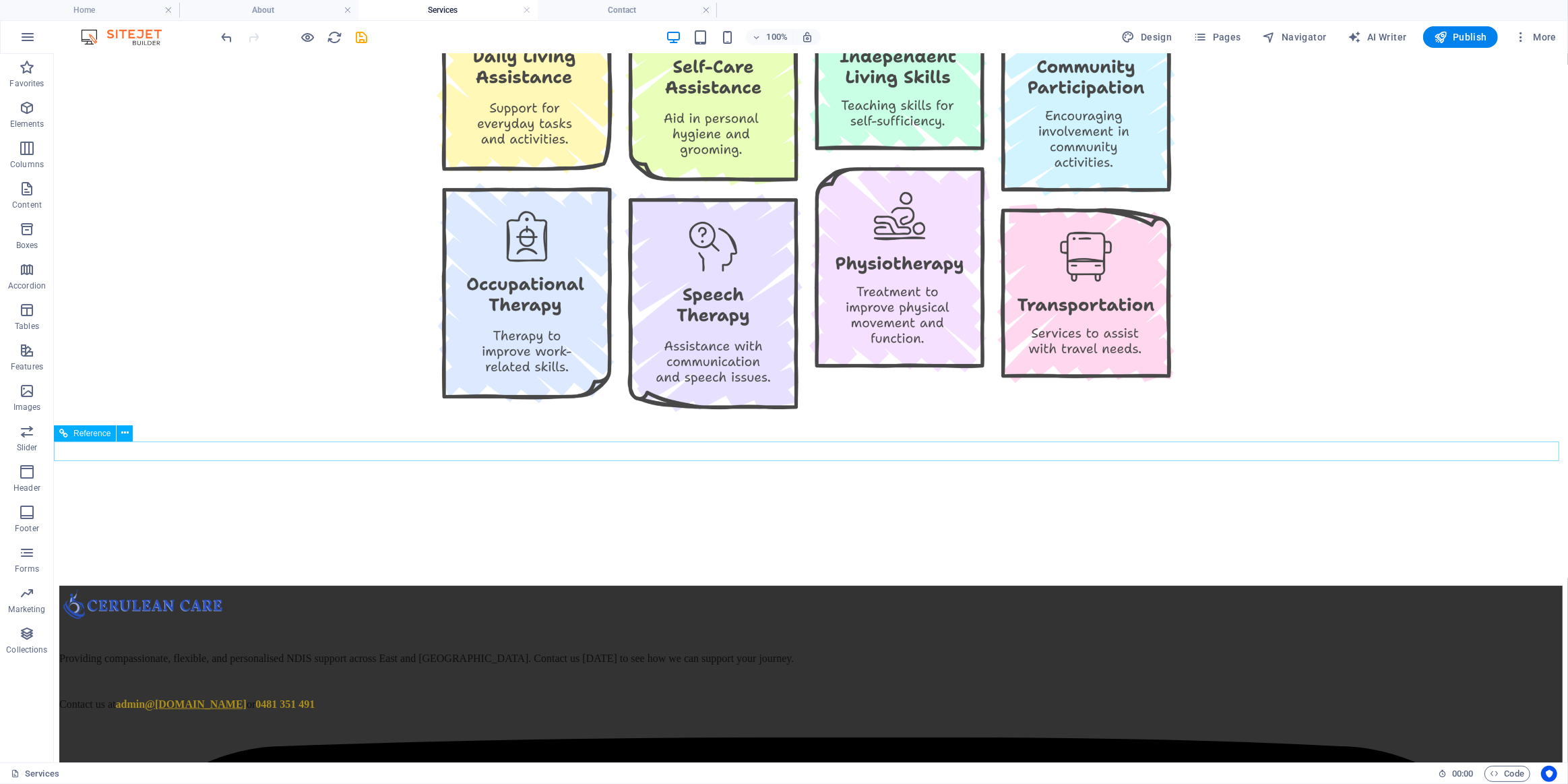
click at [409, 519] on div at bounding box center [810, 525] width 1504 height 12
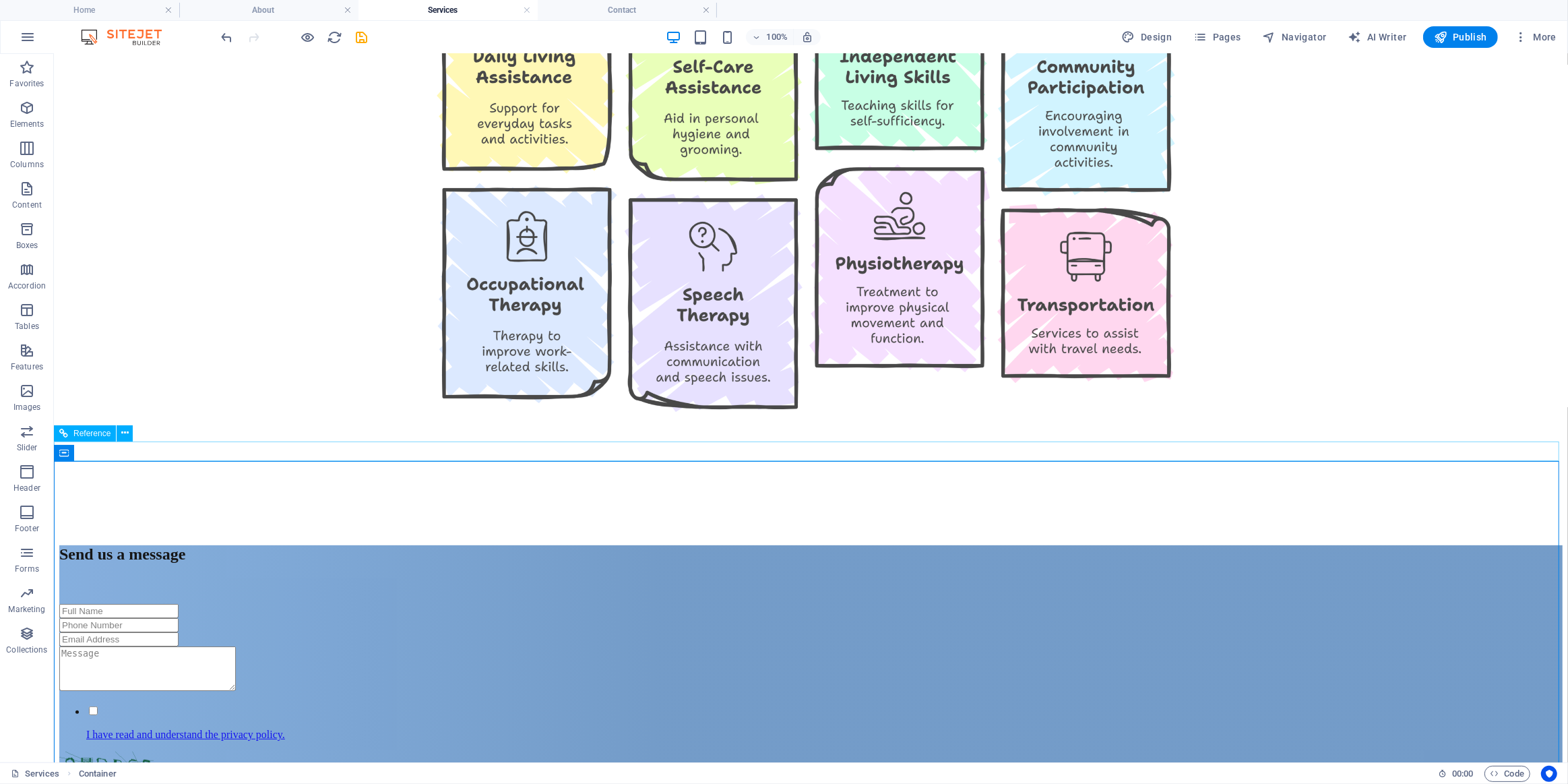
click at [646, 519] on div at bounding box center [810, 525] width 1504 height 12
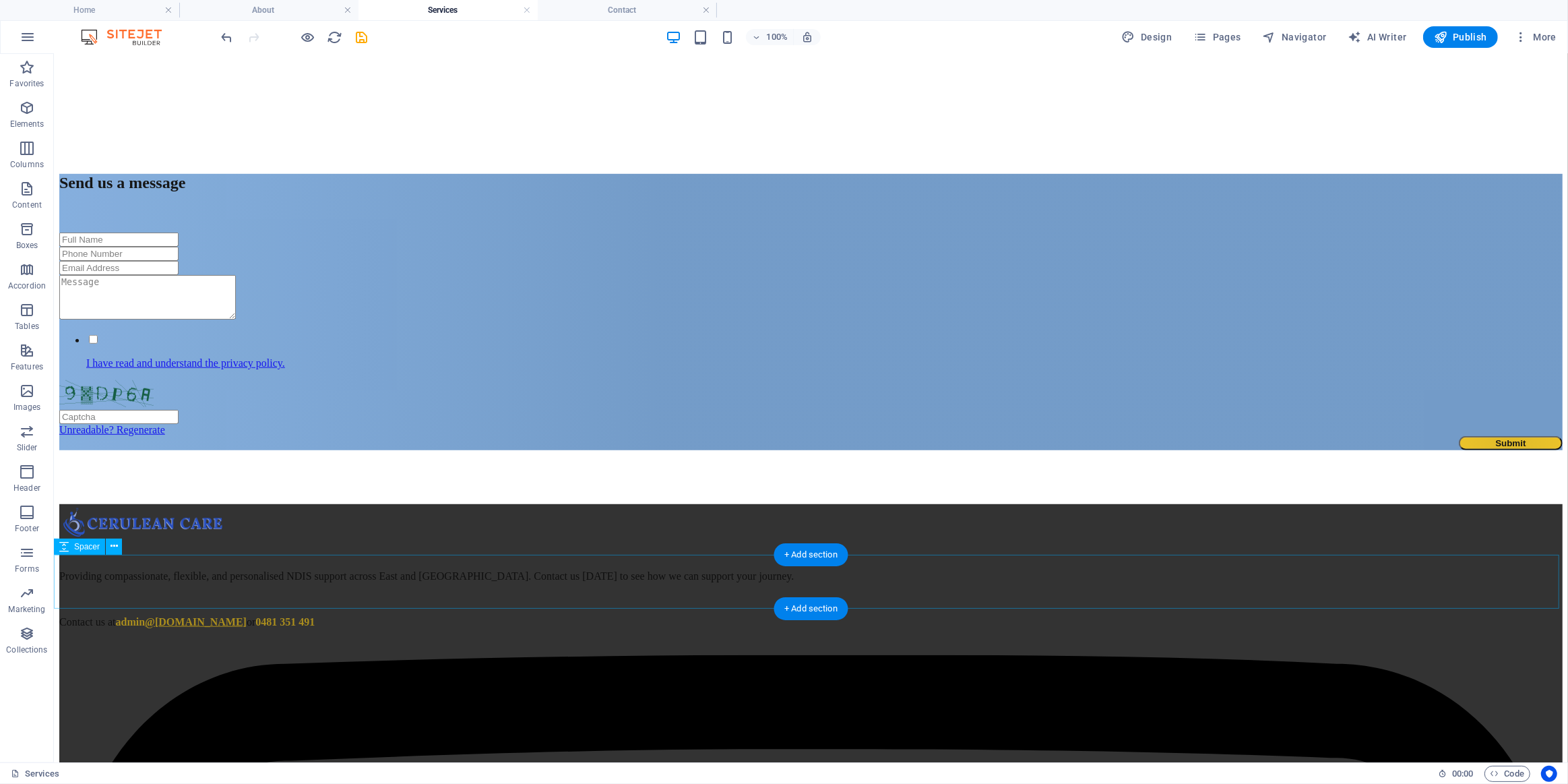
scroll to position [871, 0]
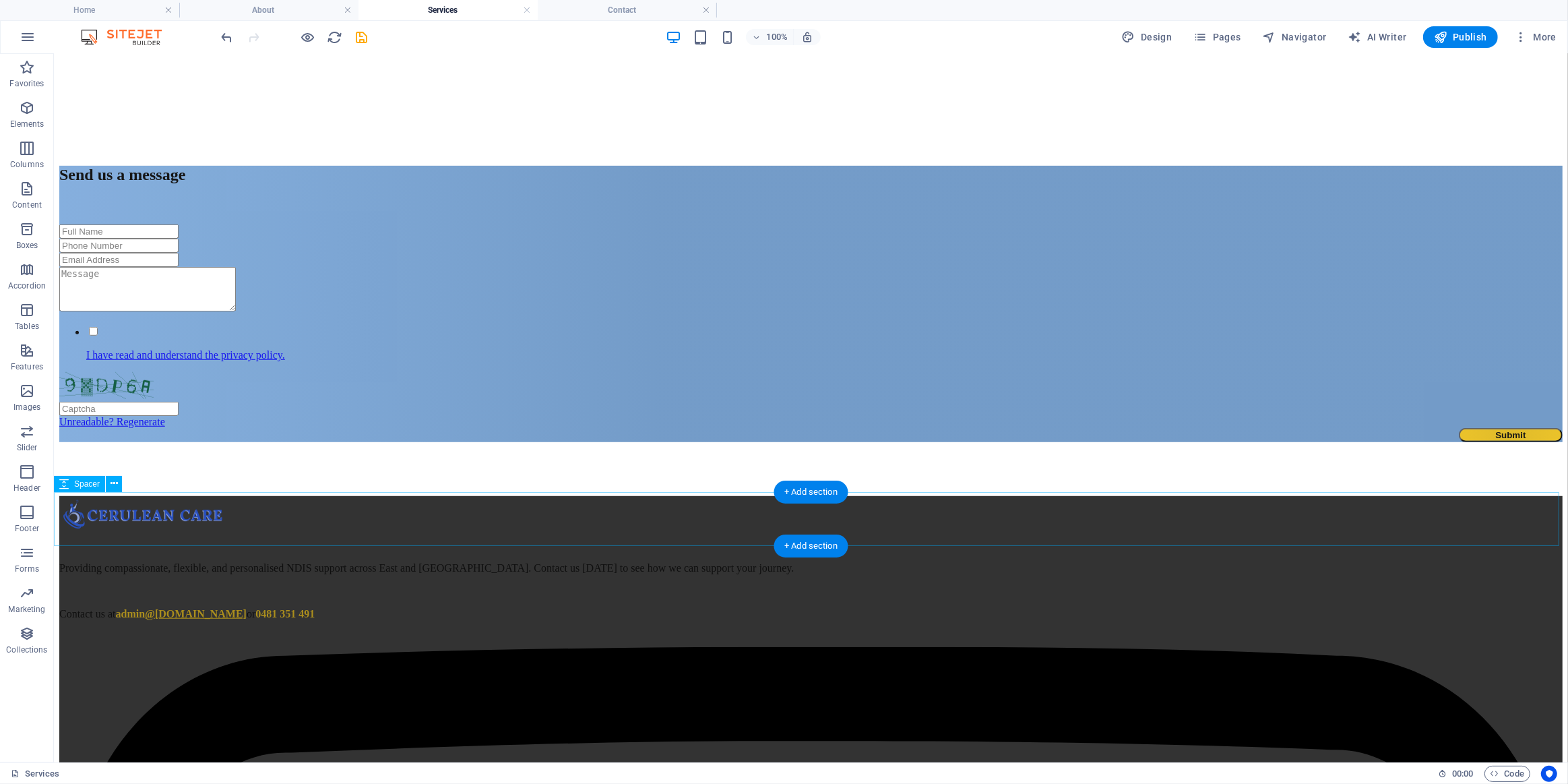
click at [476, 495] on div at bounding box center [810, 468] width 1504 height 54
select select "px"
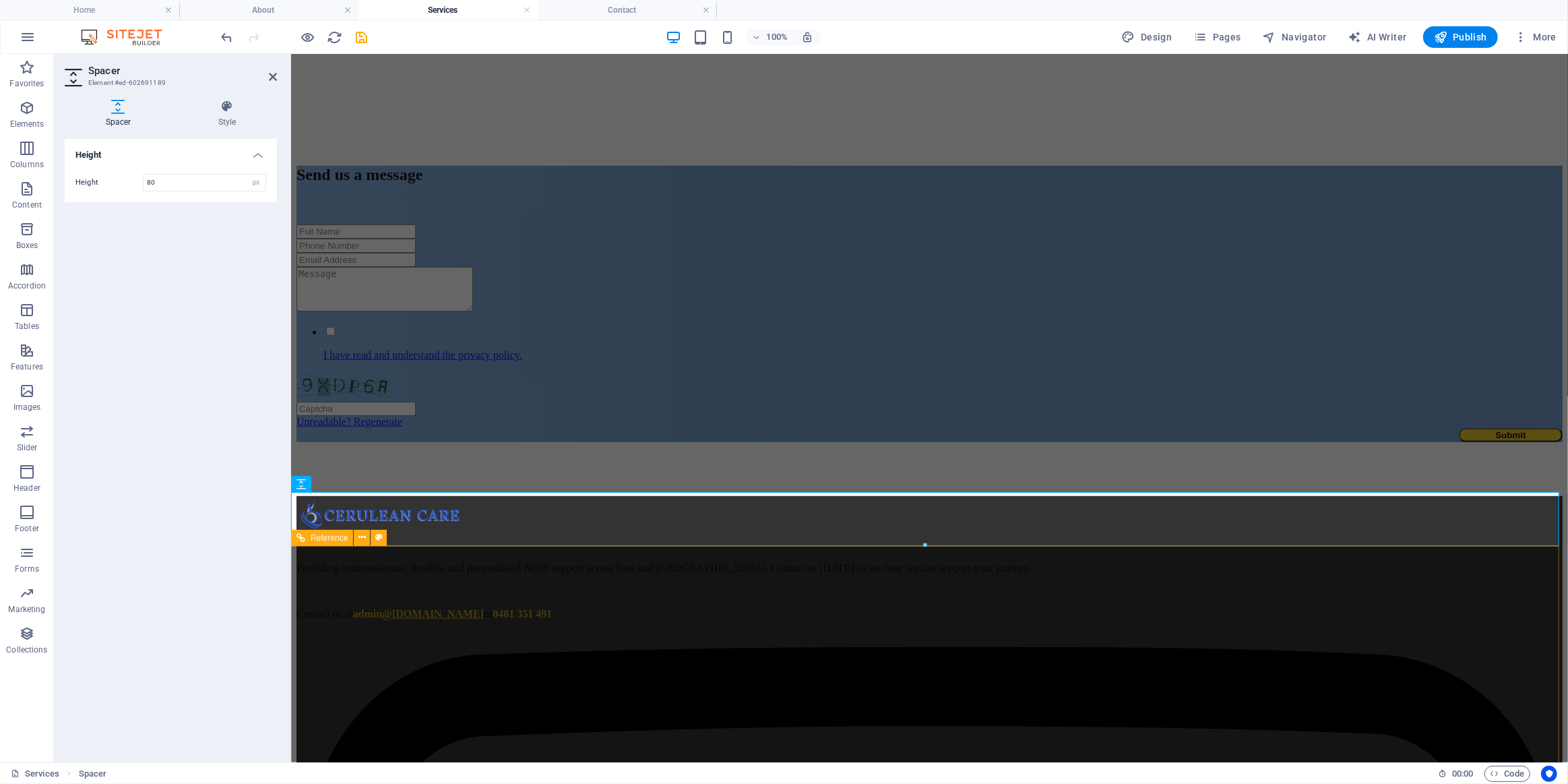
click at [657, 536] on div at bounding box center [929, 515] width 1266 height 40
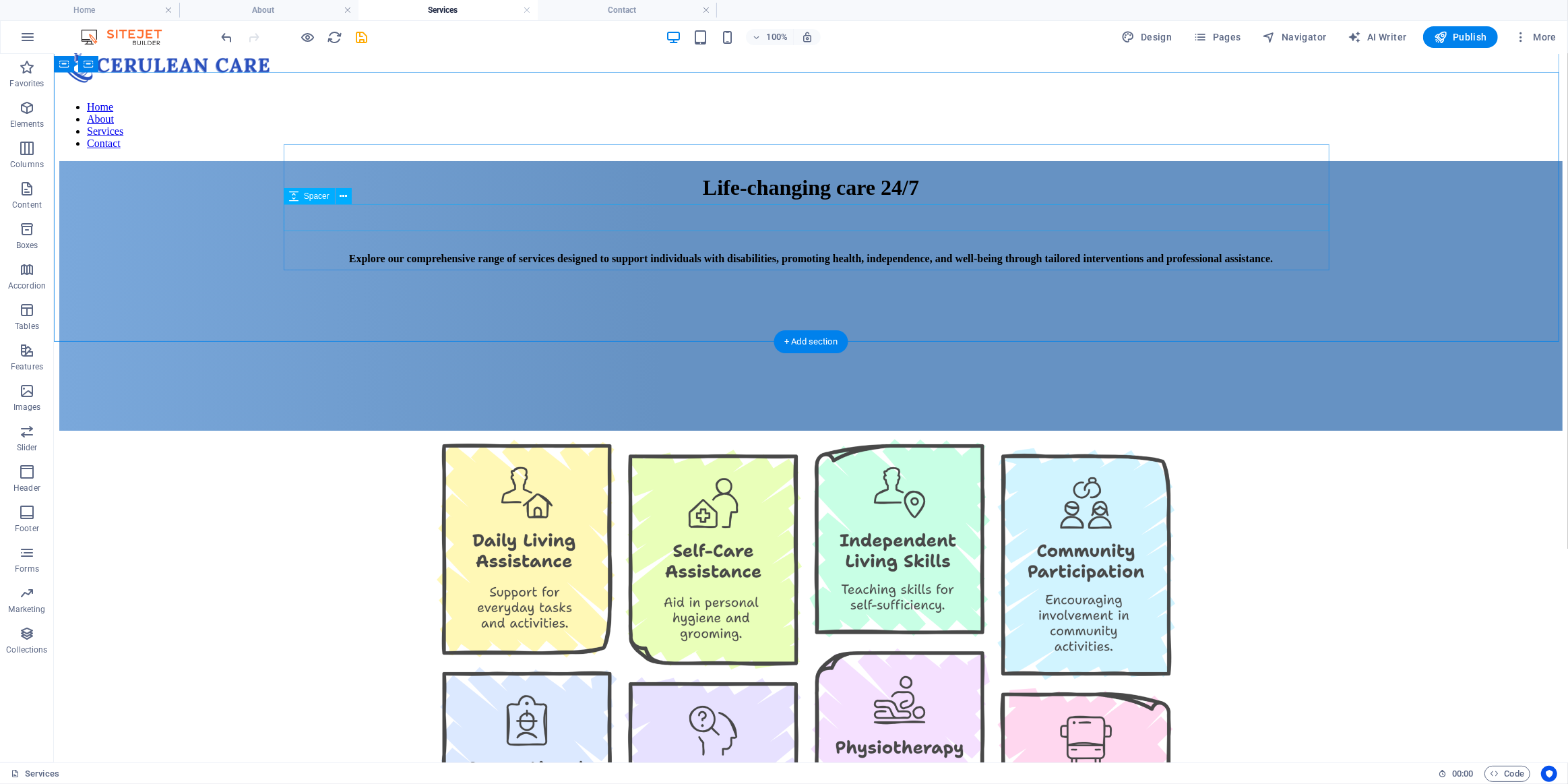
scroll to position [0, 0]
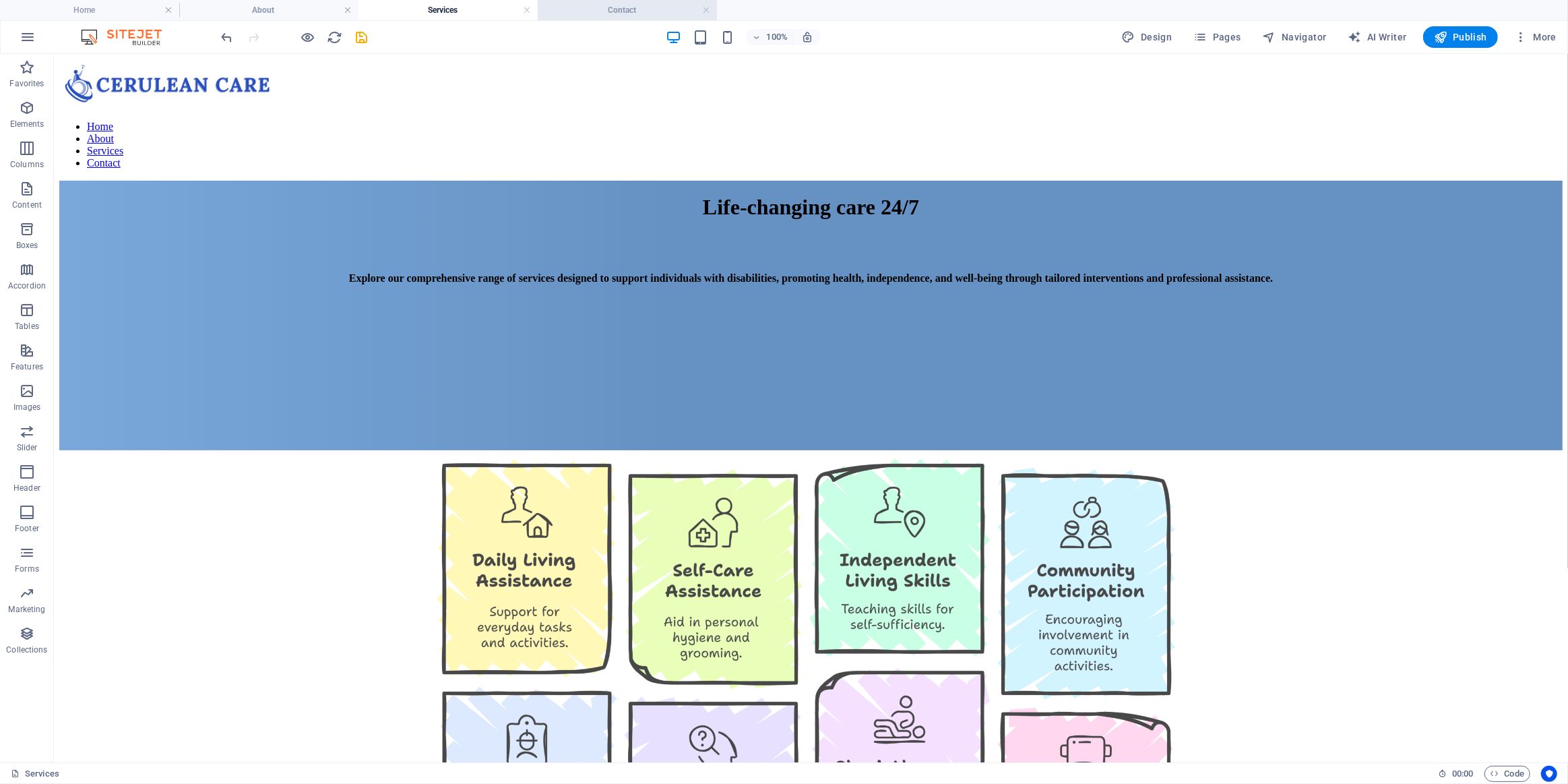
click at [597, 10] on h4 "Contact" at bounding box center [627, 10] width 179 height 15
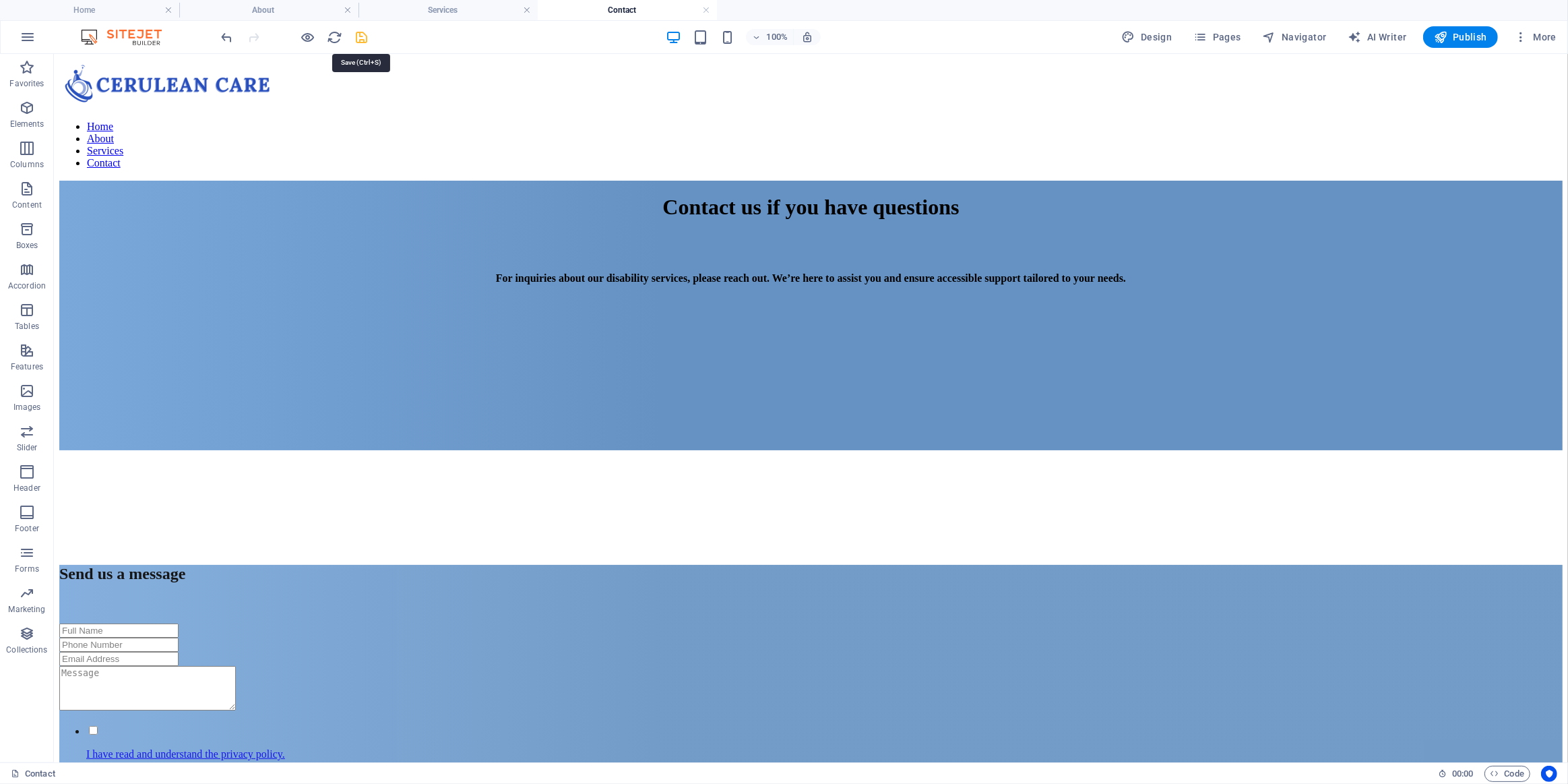
click at [362, 36] on icon "save" at bounding box center [362, 37] width 16 height 16
checkbox input "false"
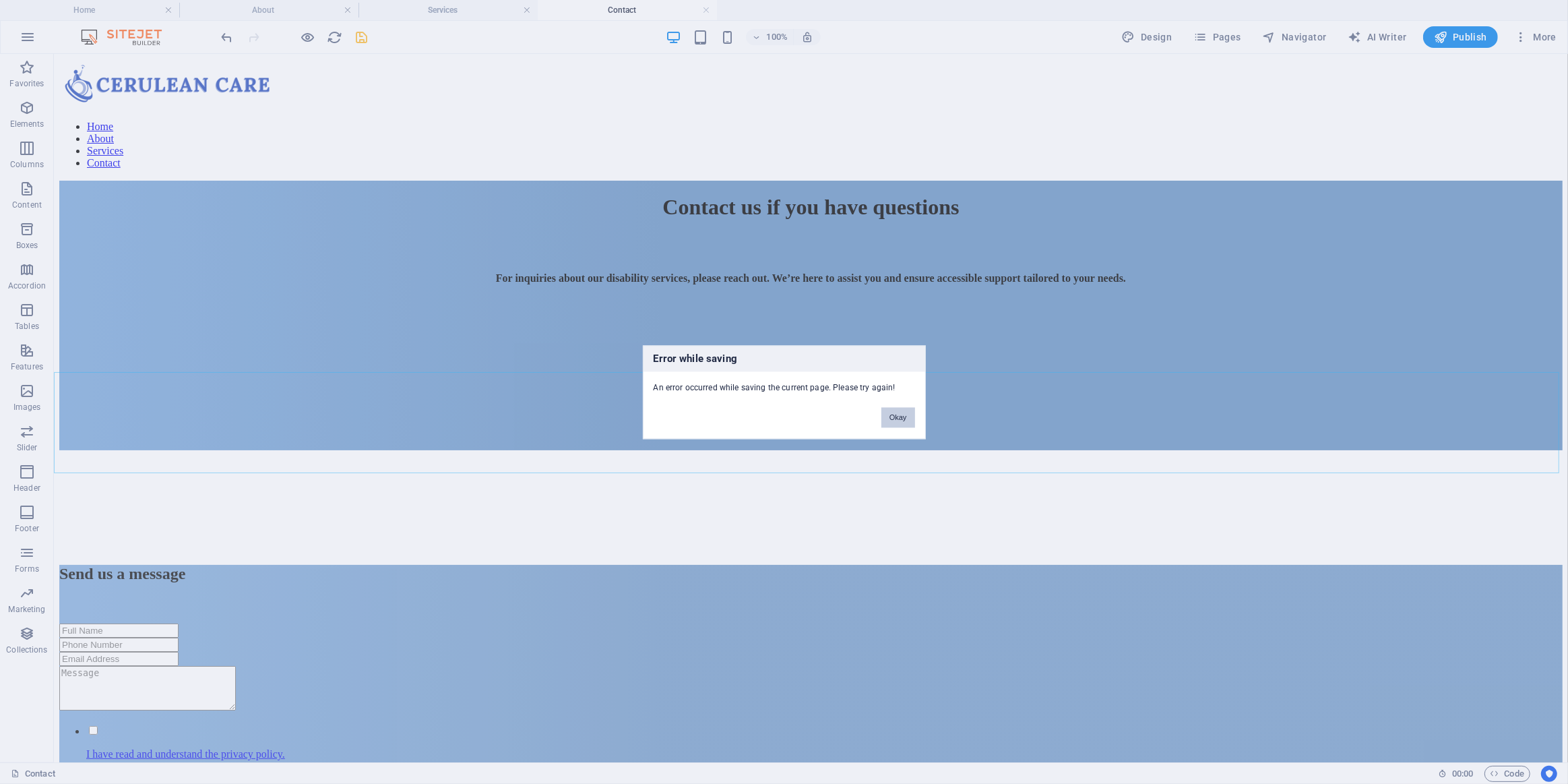
click at [895, 420] on button "Okay" at bounding box center [898, 417] width 34 height 20
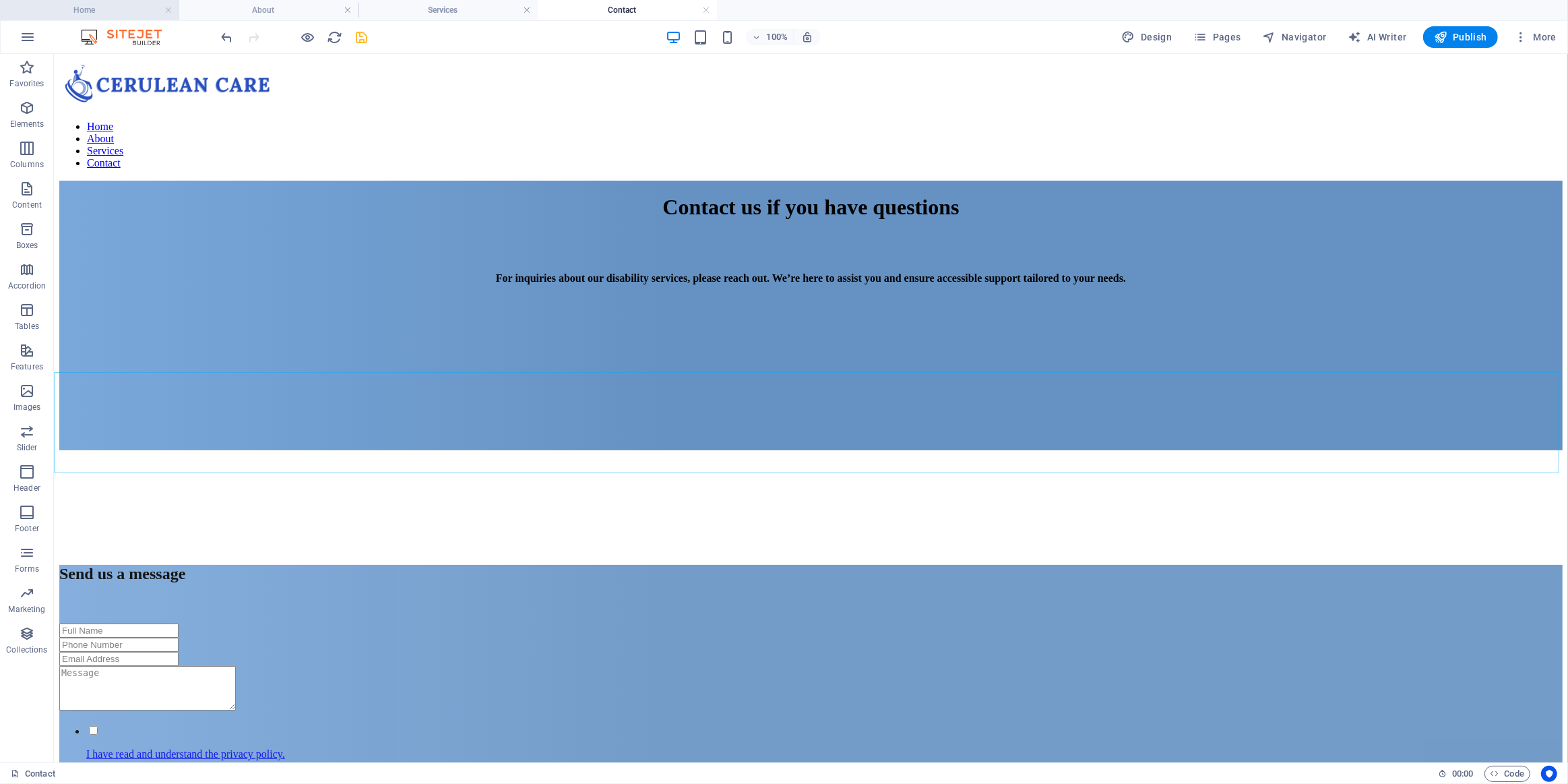
click at [99, 8] on h4 "Home" at bounding box center [90, 10] width 179 height 15
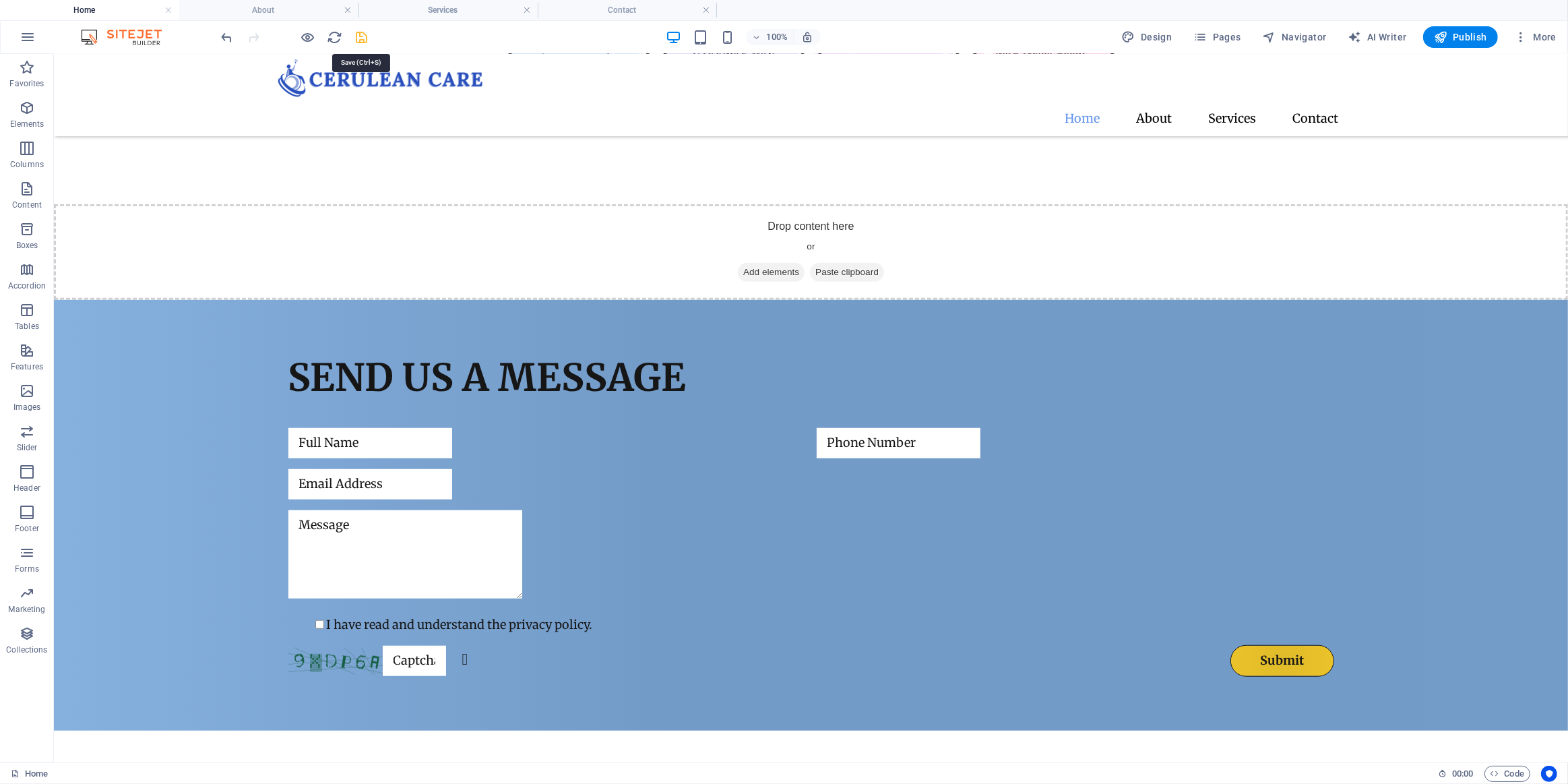
click at [367, 40] on icon "save" at bounding box center [362, 37] width 16 height 16
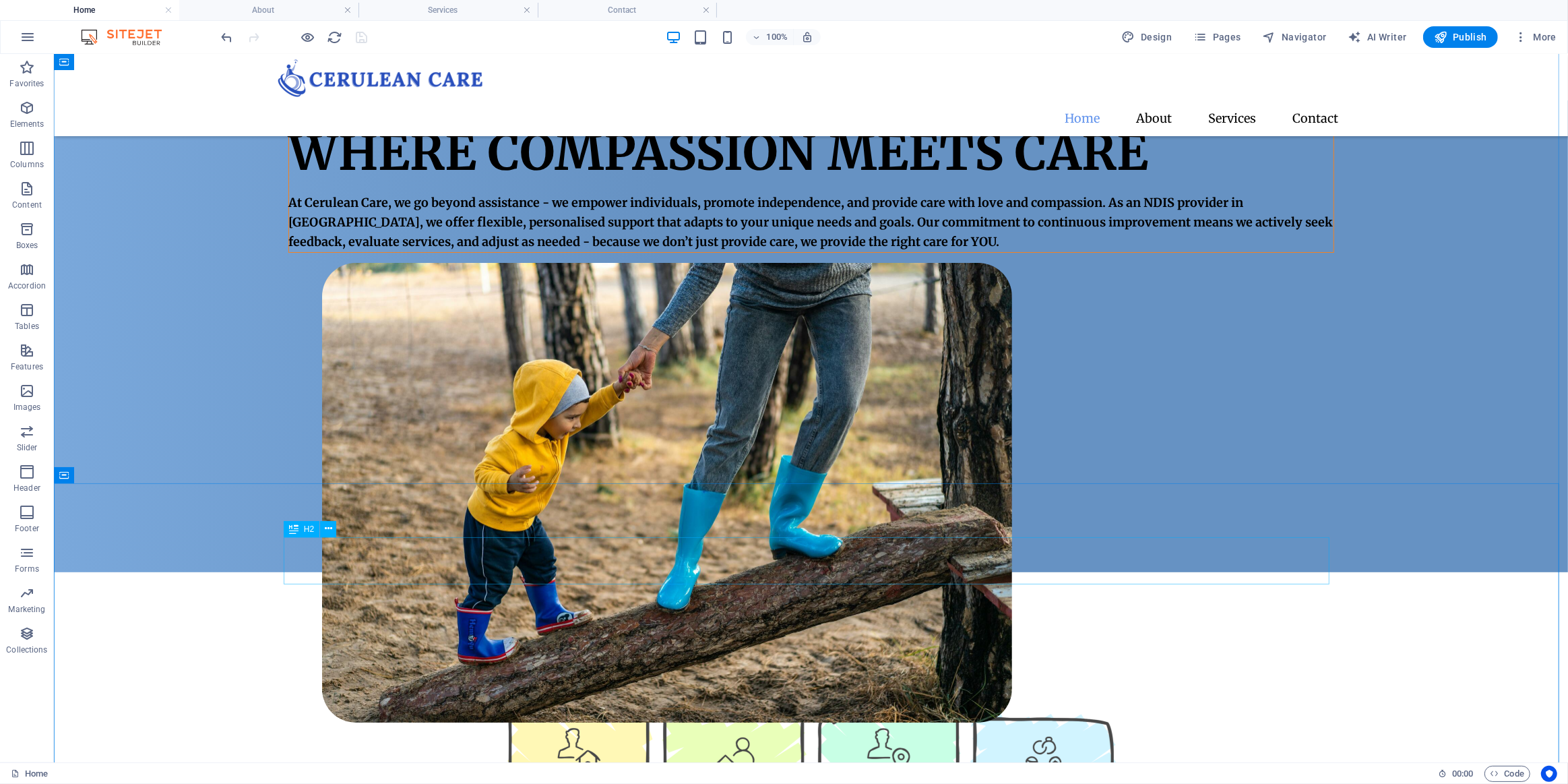
scroll to position [0, 0]
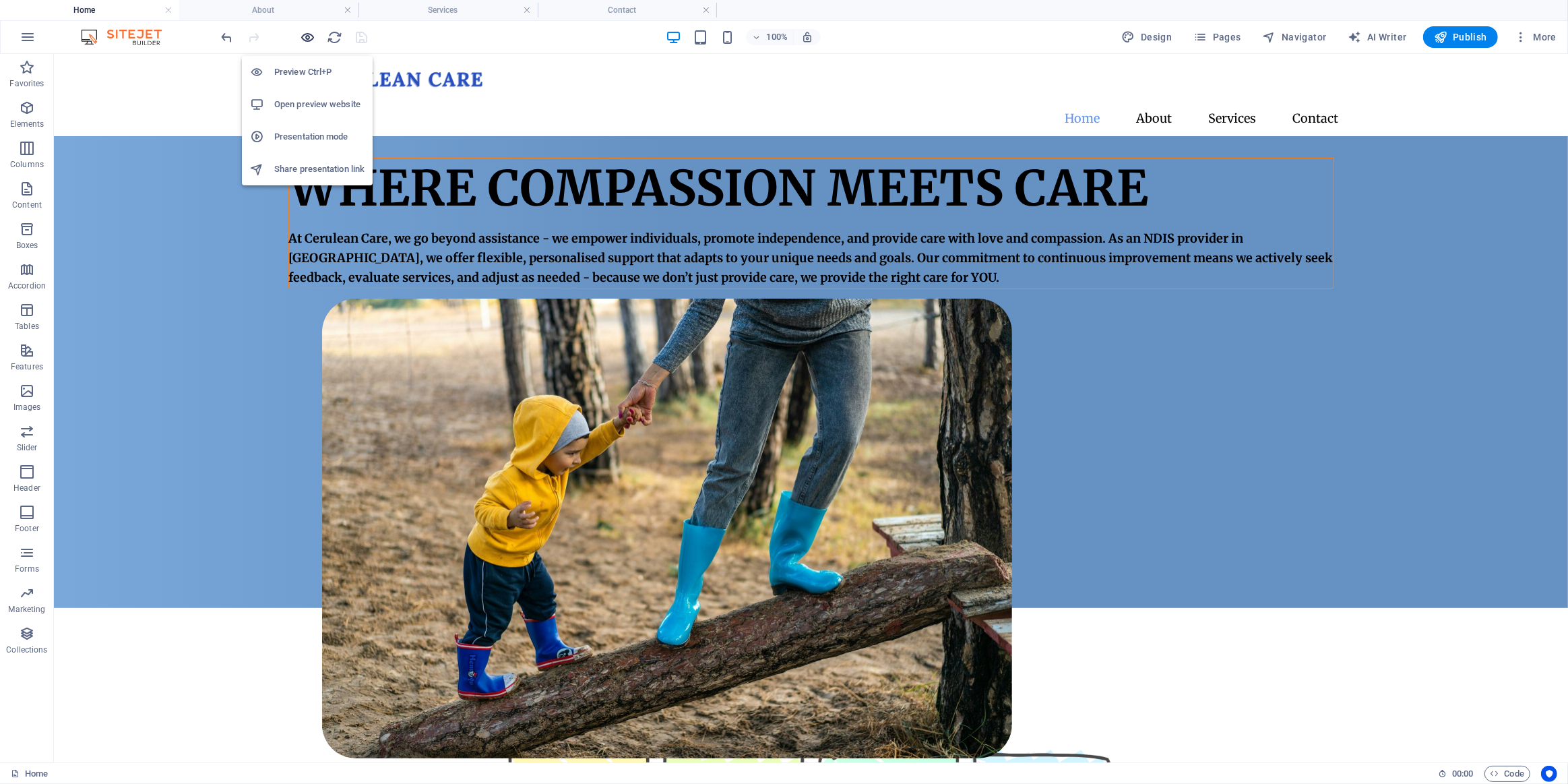
click at [305, 38] on icon "button" at bounding box center [308, 37] width 16 height 16
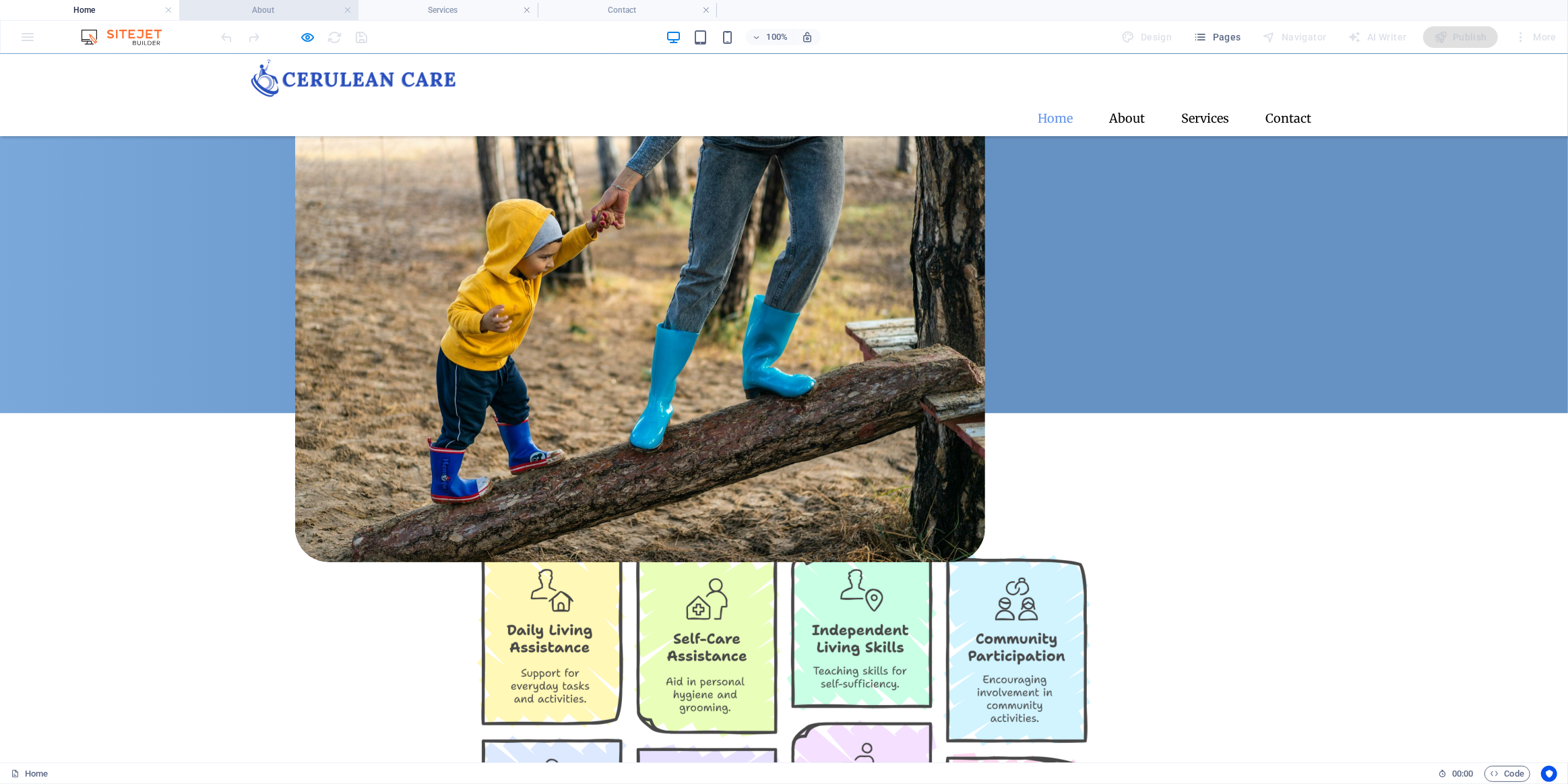
scroll to position [99, 0]
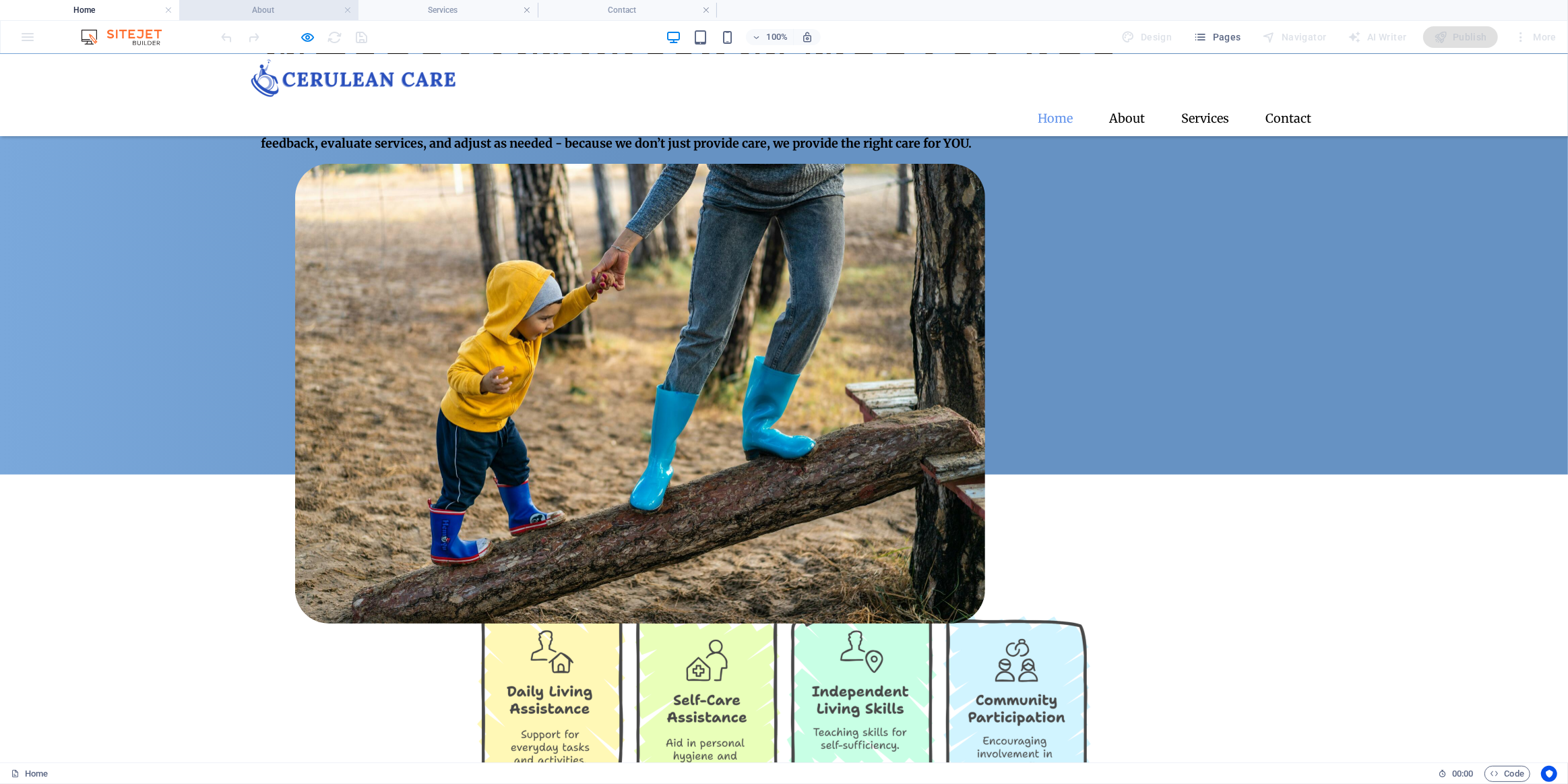
click at [283, 13] on h4 "About" at bounding box center [269, 10] width 179 height 15
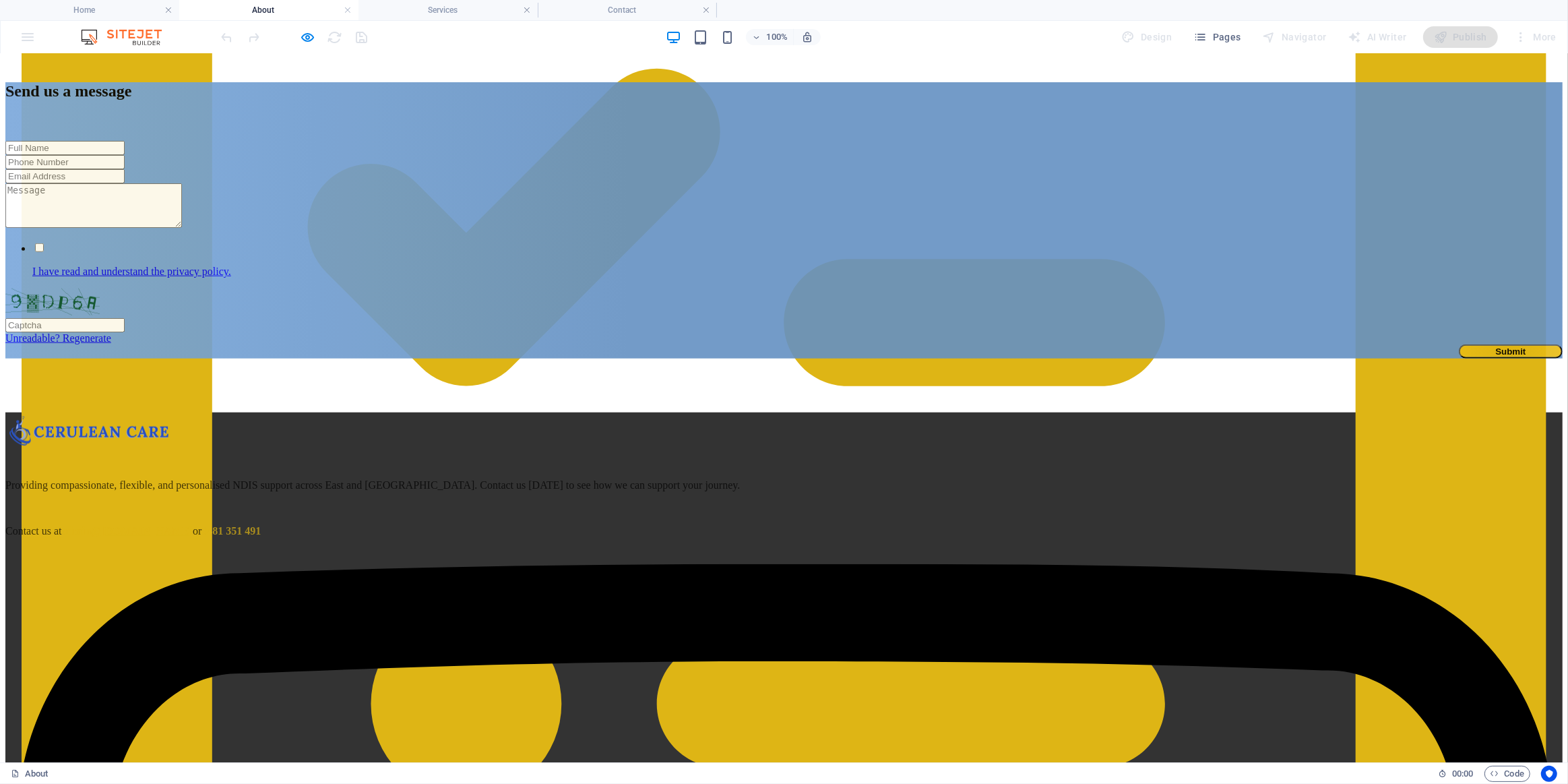
scroll to position [1547, 0]
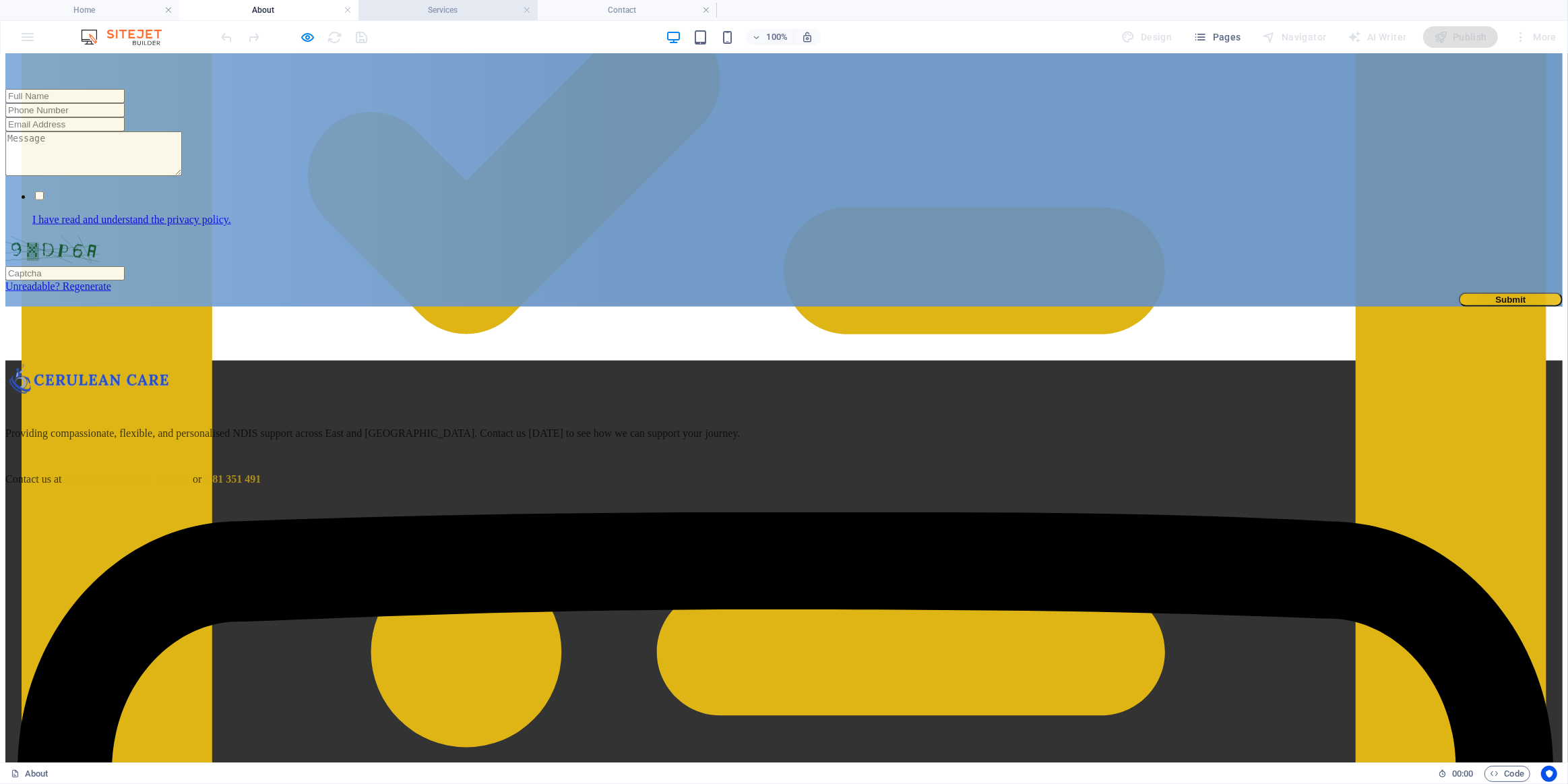
drag, startPoint x: 433, startPoint y: 7, endPoint x: 571, endPoint y: 53, distance: 145.5
click at [433, 7] on h4 "Services" at bounding box center [448, 10] width 179 height 15
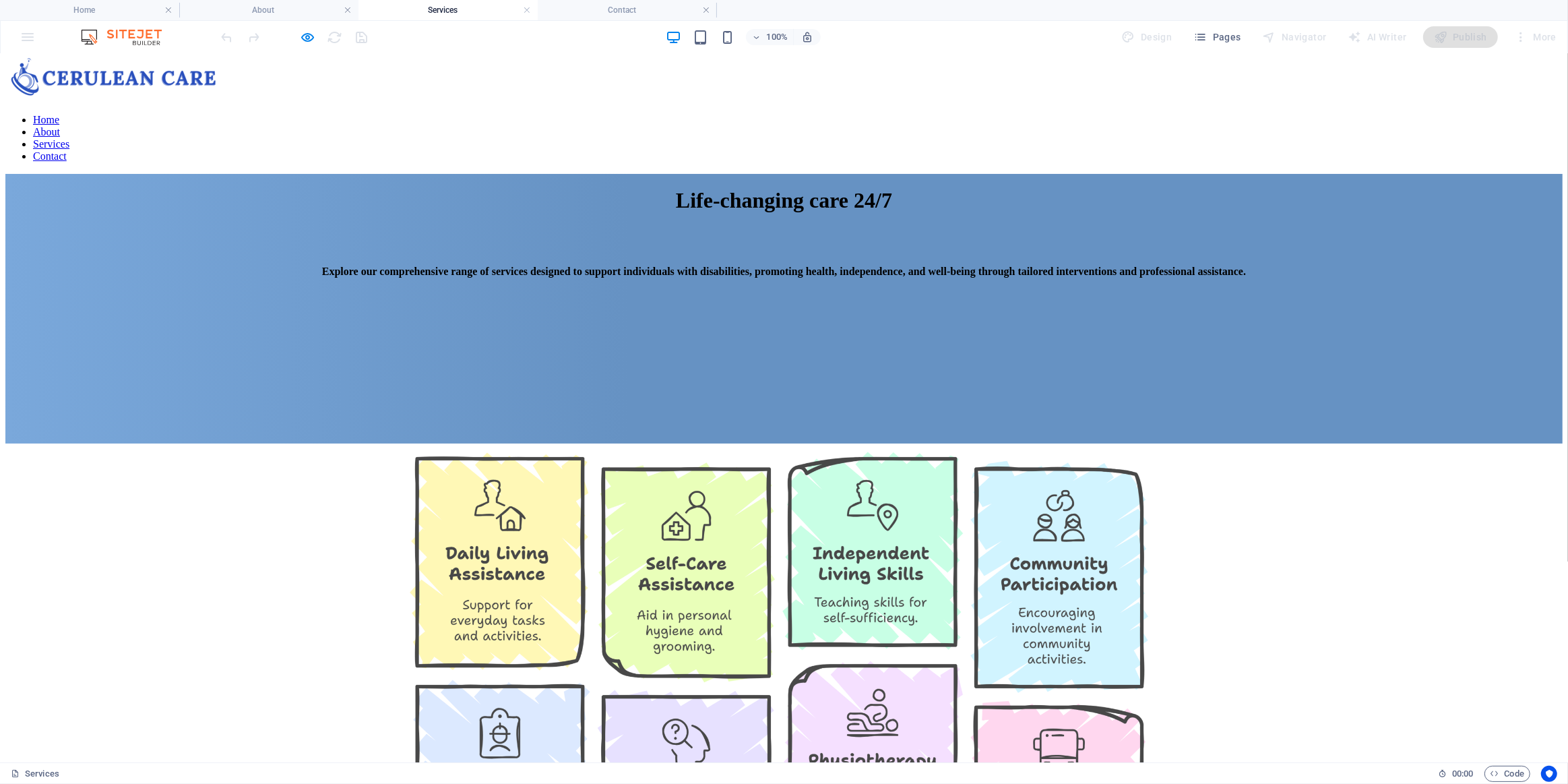
scroll to position [0, 0]
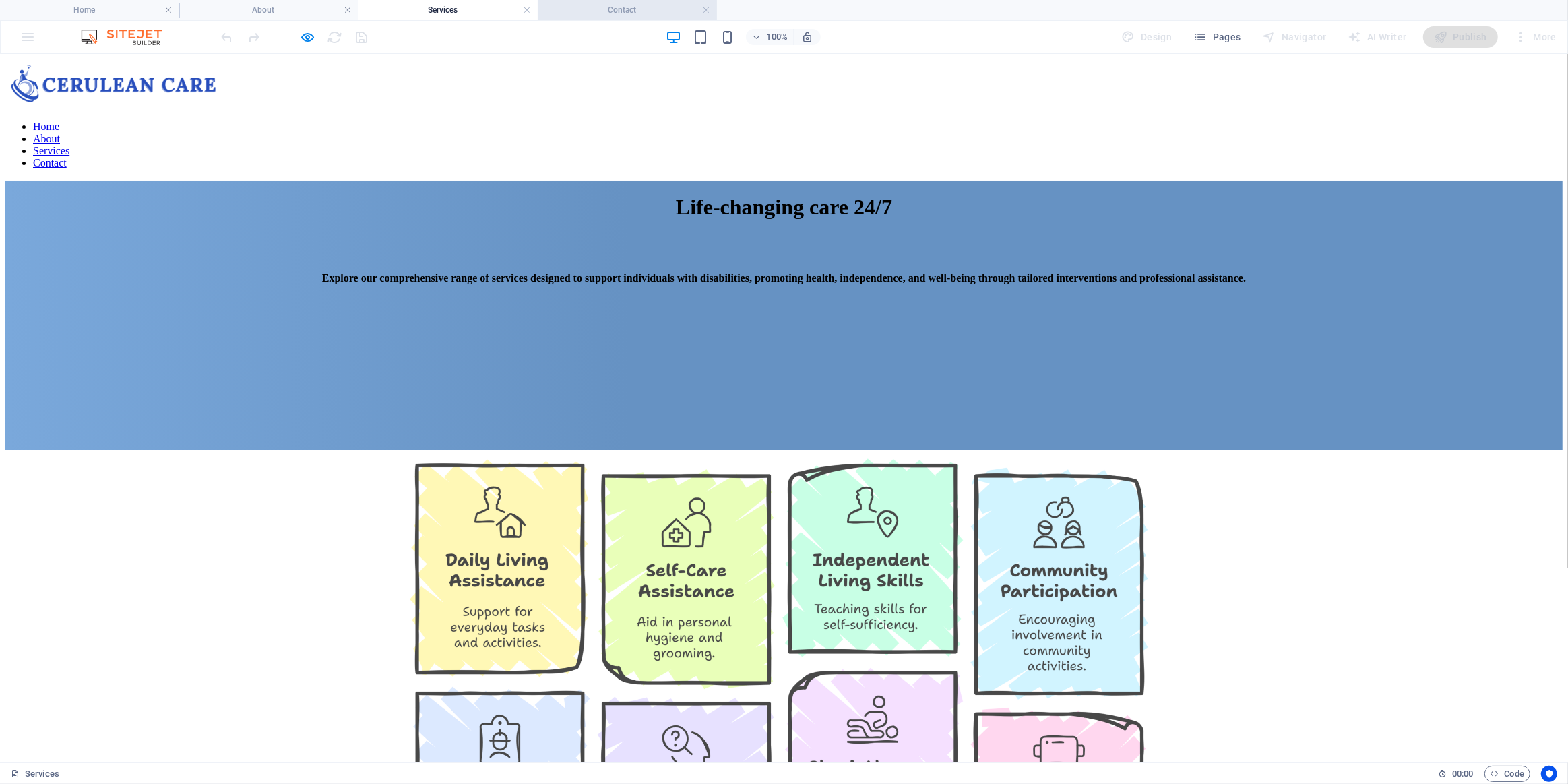
click at [620, 8] on h4 "Contact" at bounding box center [627, 10] width 179 height 15
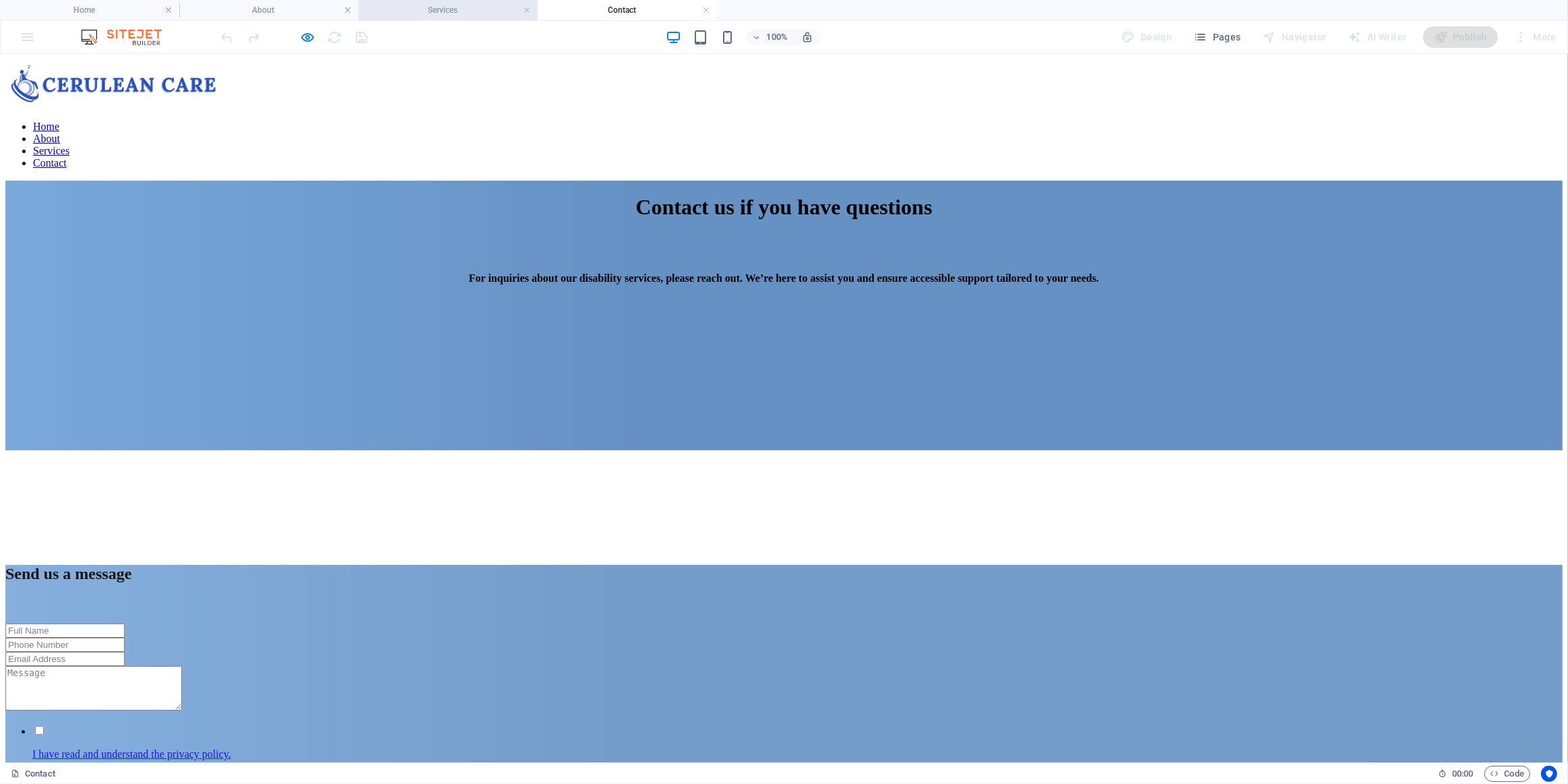
drag, startPoint x: 419, startPoint y: 13, endPoint x: 458, endPoint y: 0, distance: 41.1
click at [419, 13] on h4 "Services" at bounding box center [448, 10] width 179 height 15
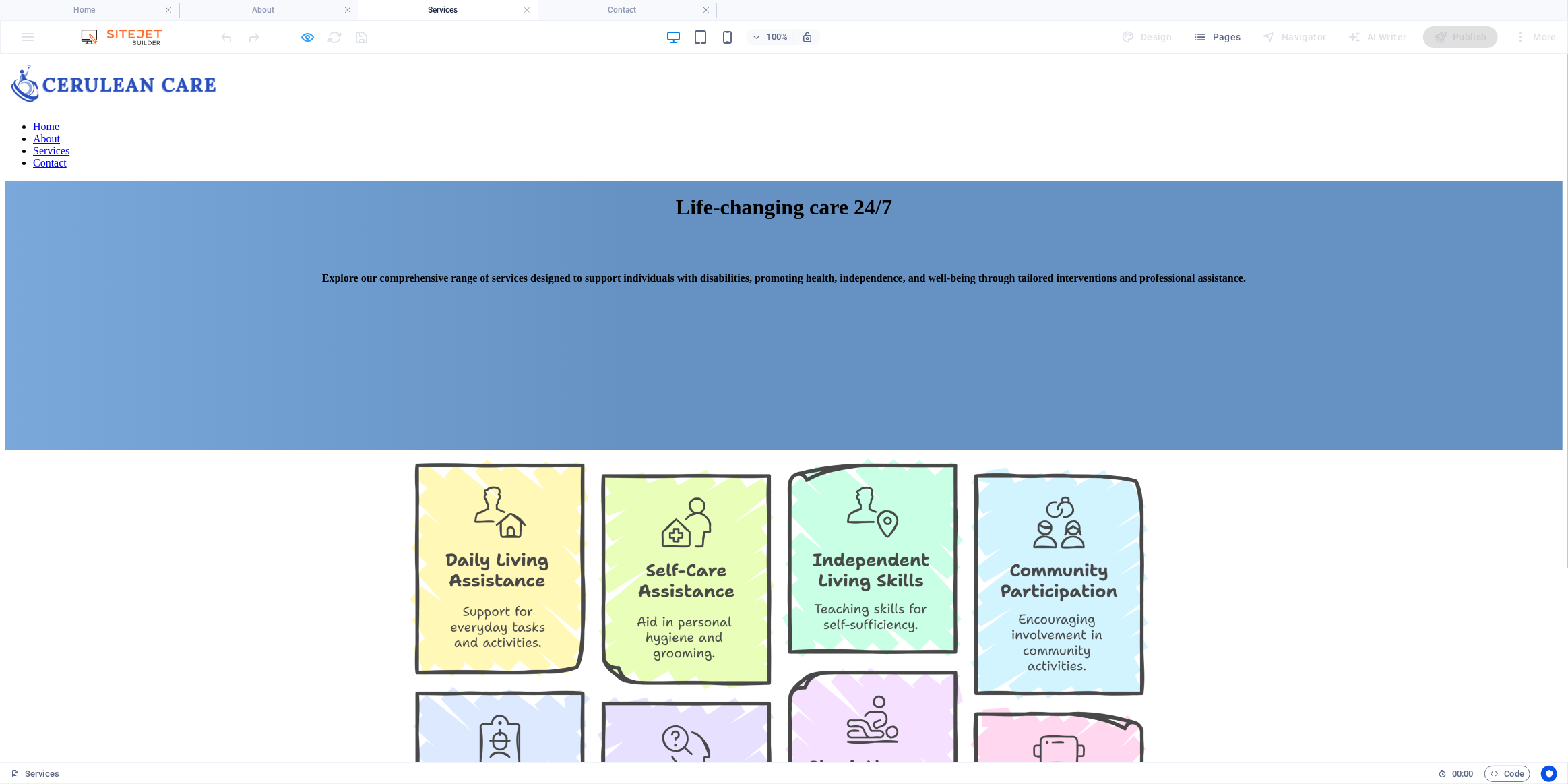
click at [307, 38] on icon "button" at bounding box center [308, 37] width 16 height 16
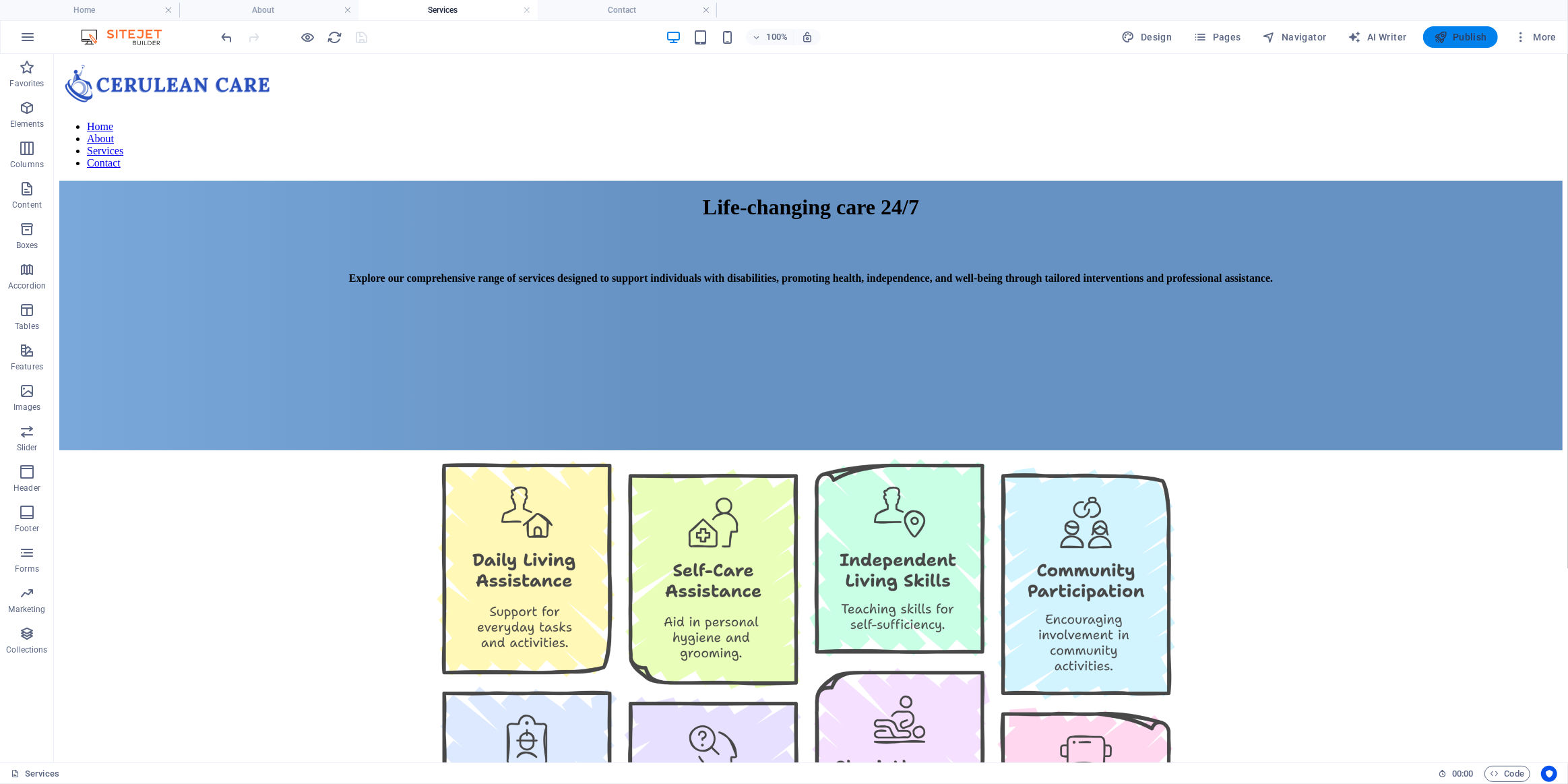
click at [1471, 40] on span "Publish" at bounding box center [1460, 37] width 53 height 13
